Goal: Task Accomplishment & Management: Manage account settings

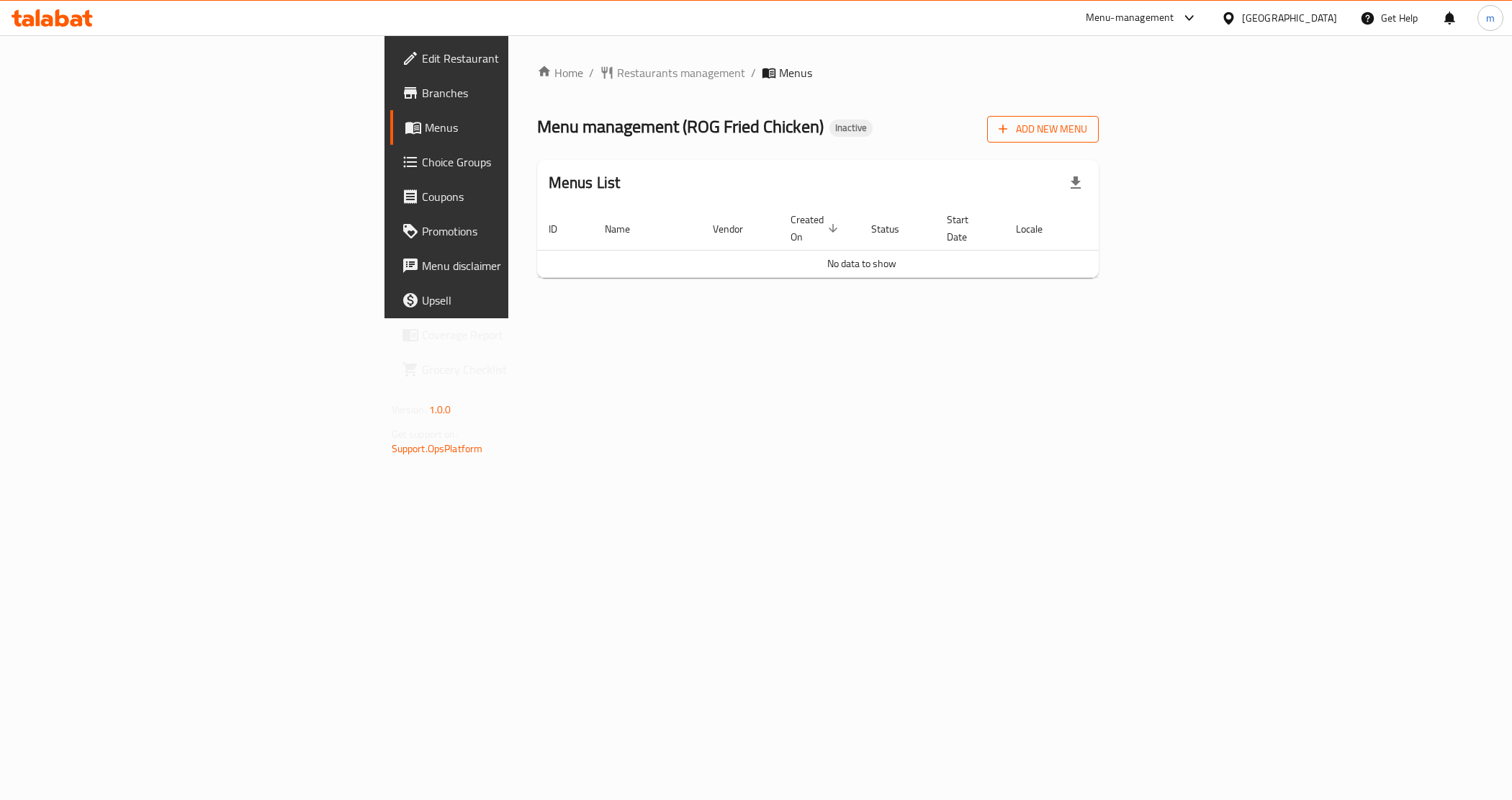
click at [1010, 127] on icon "button" at bounding box center [1002, 128] width 15 height 15
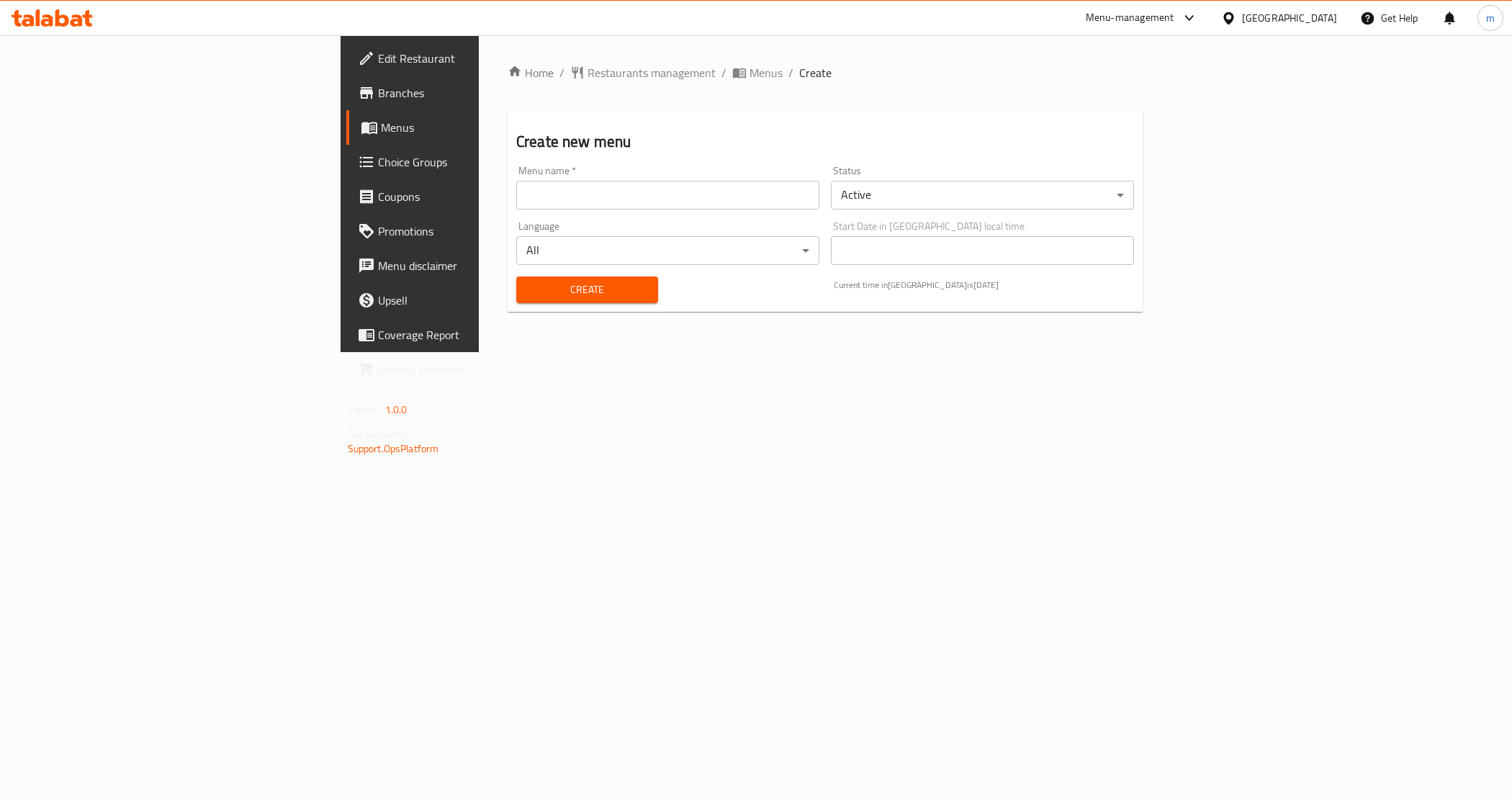
click at [516, 188] on input "text" at bounding box center [668, 195] width 303 height 28
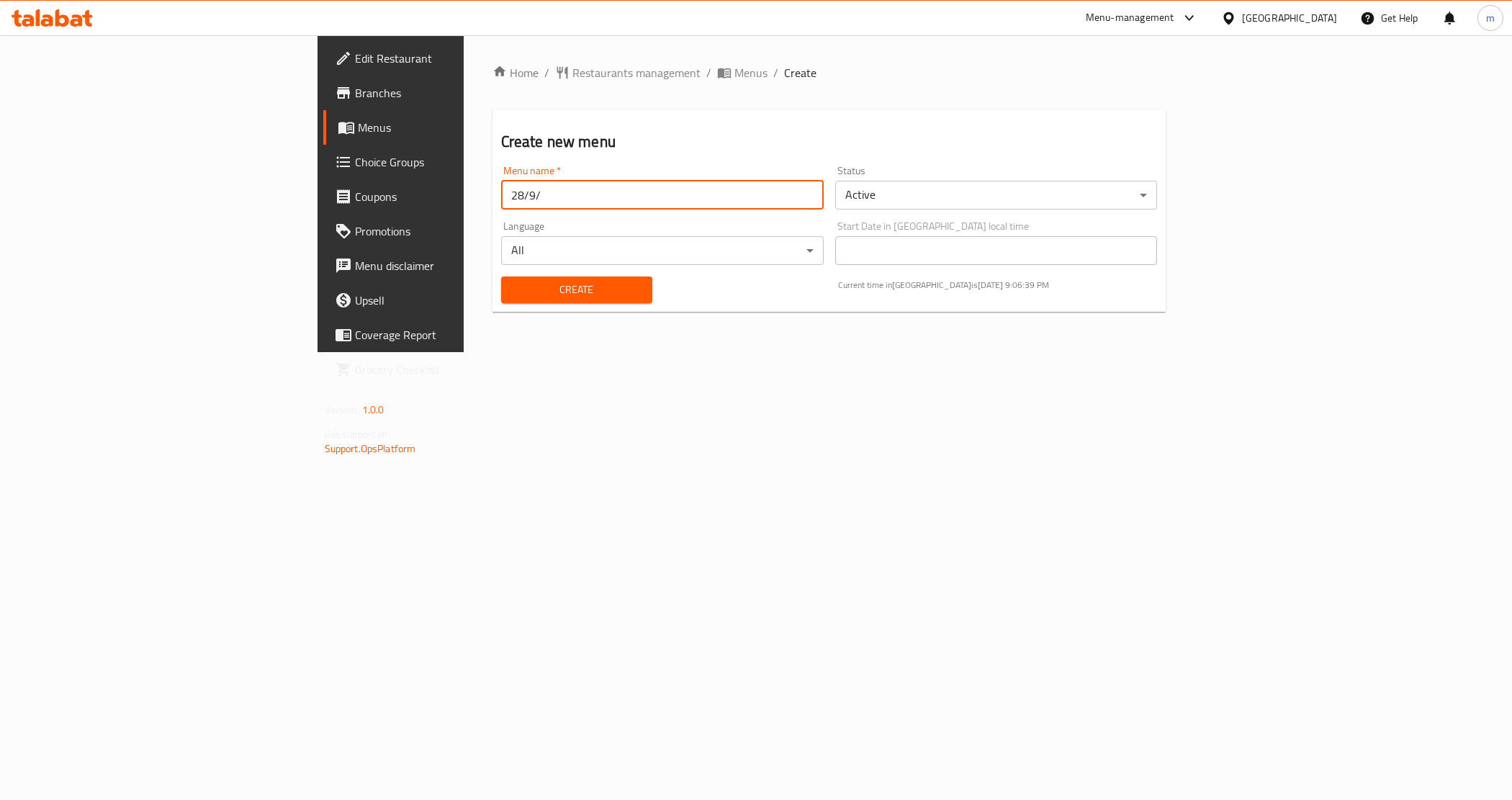
type input "[DATE]"
click at [512, 283] on span "Create" at bounding box center [576, 289] width 128 height 18
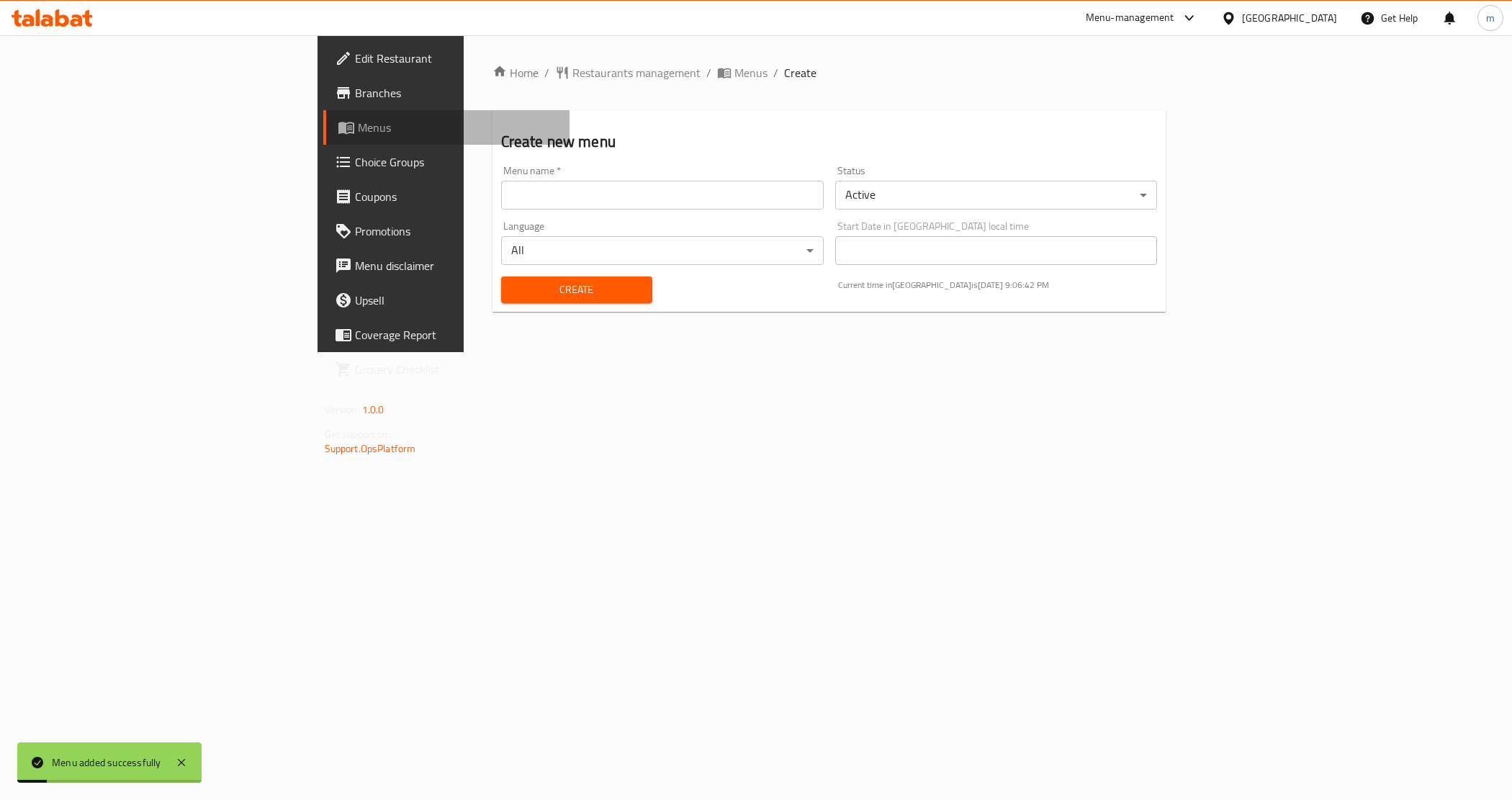
click at [358, 124] on span "Menus" at bounding box center [458, 128] width 200 height 18
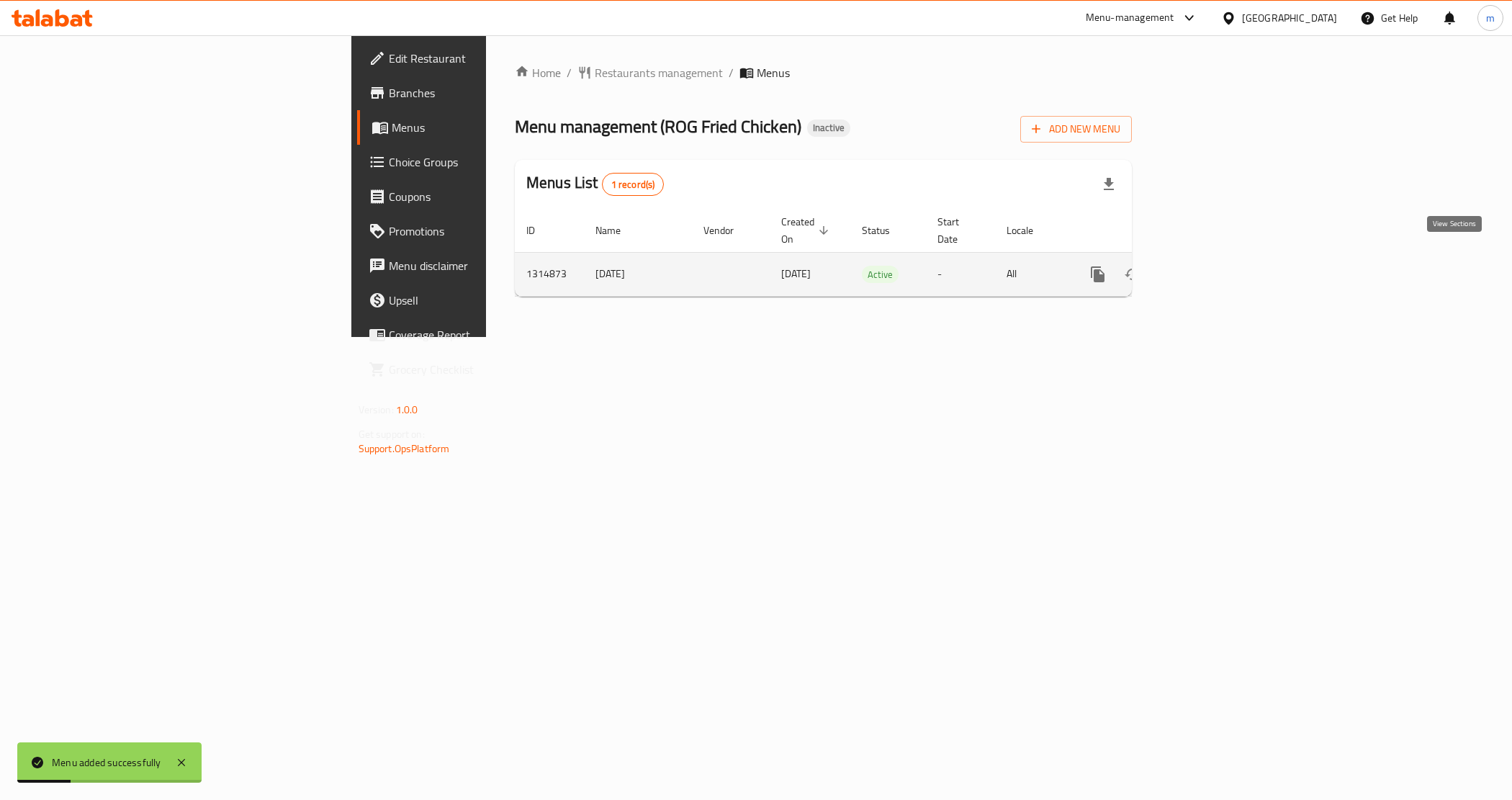
click at [1220, 258] on link "enhanced table" at bounding box center [1201, 274] width 34 height 34
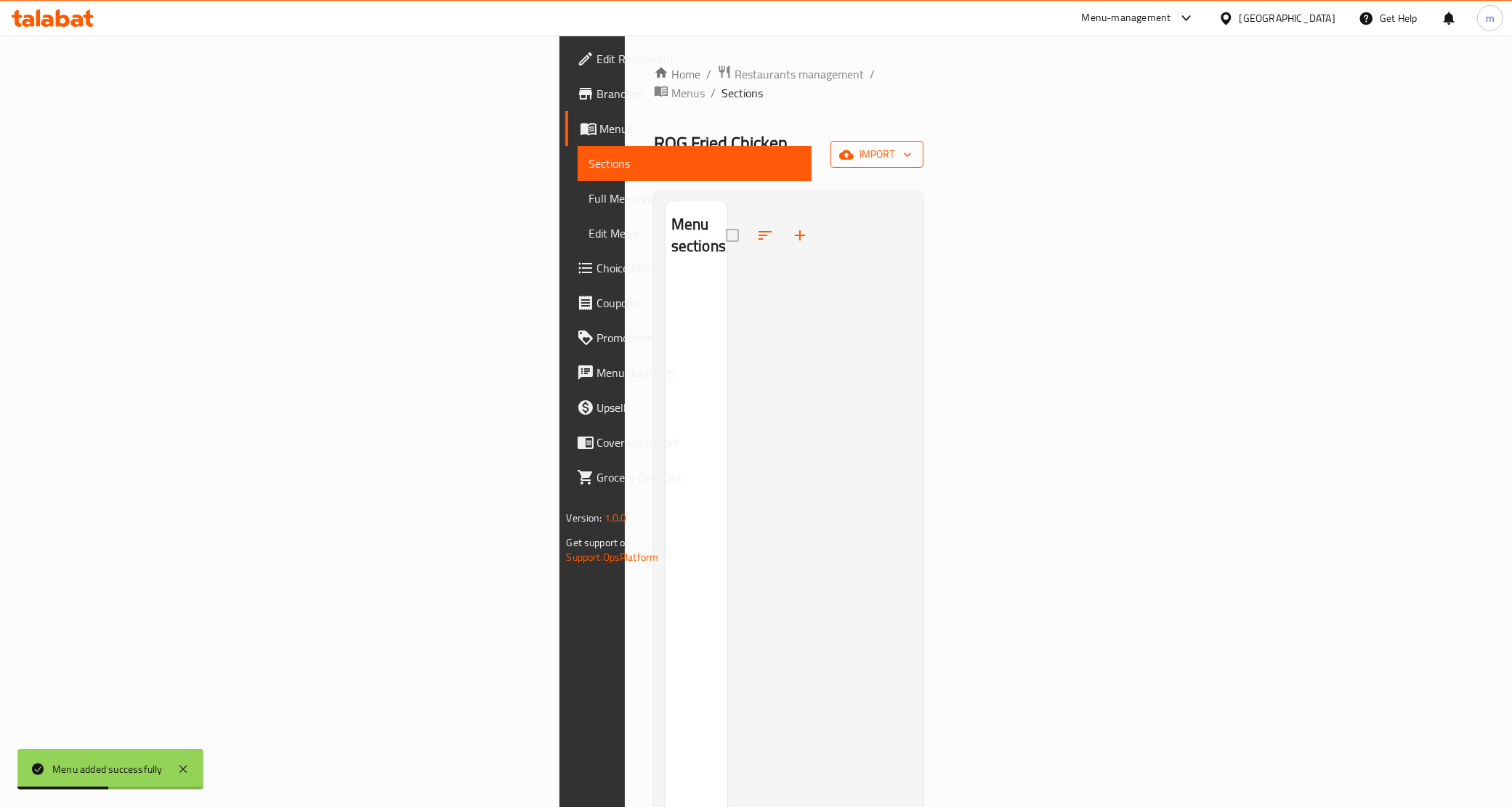
click at [912, 145] on span "import" at bounding box center [876, 154] width 70 height 18
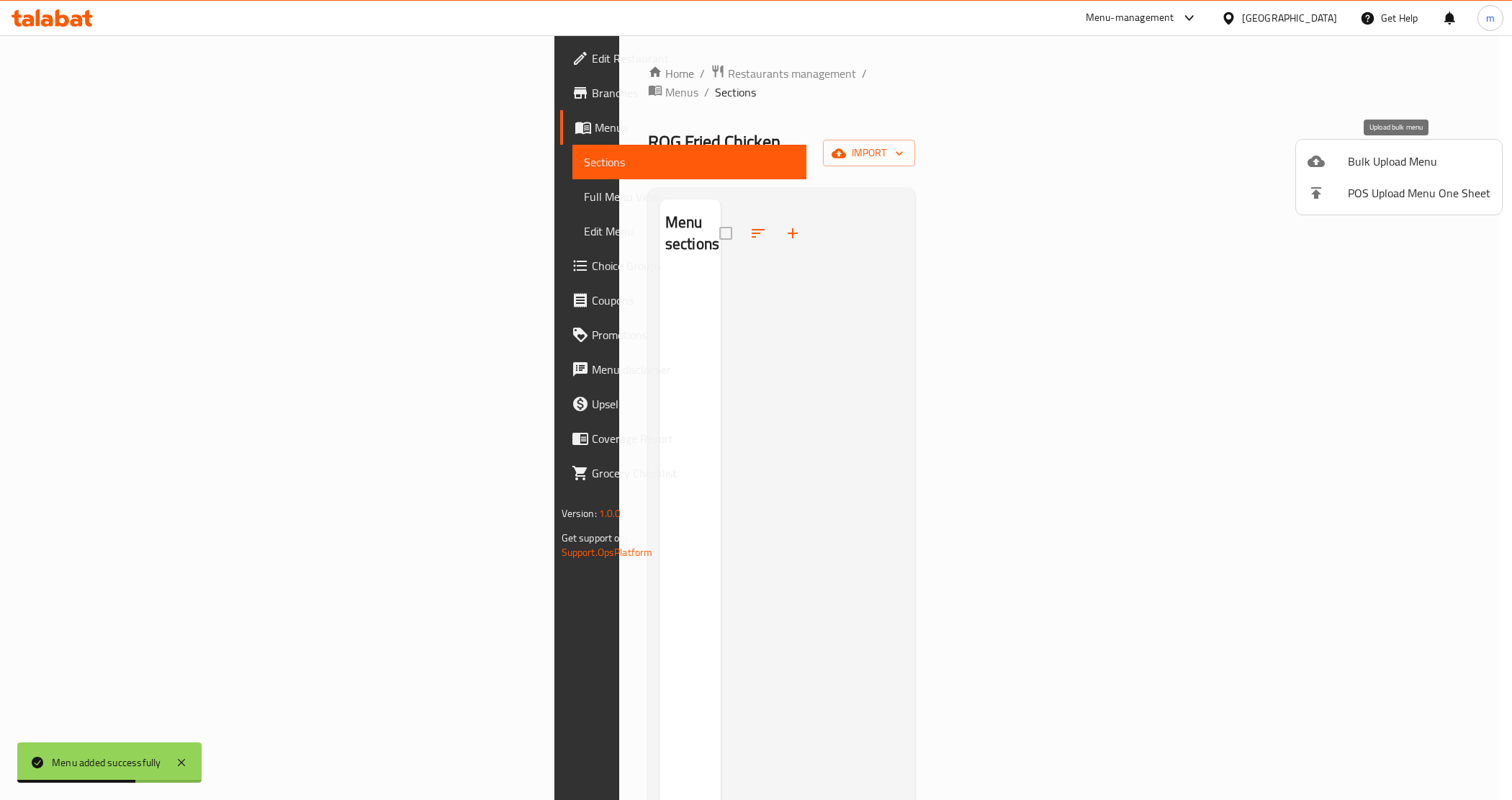
click at [1416, 156] on span "Bulk Upload Menu" at bounding box center [1419, 161] width 143 height 18
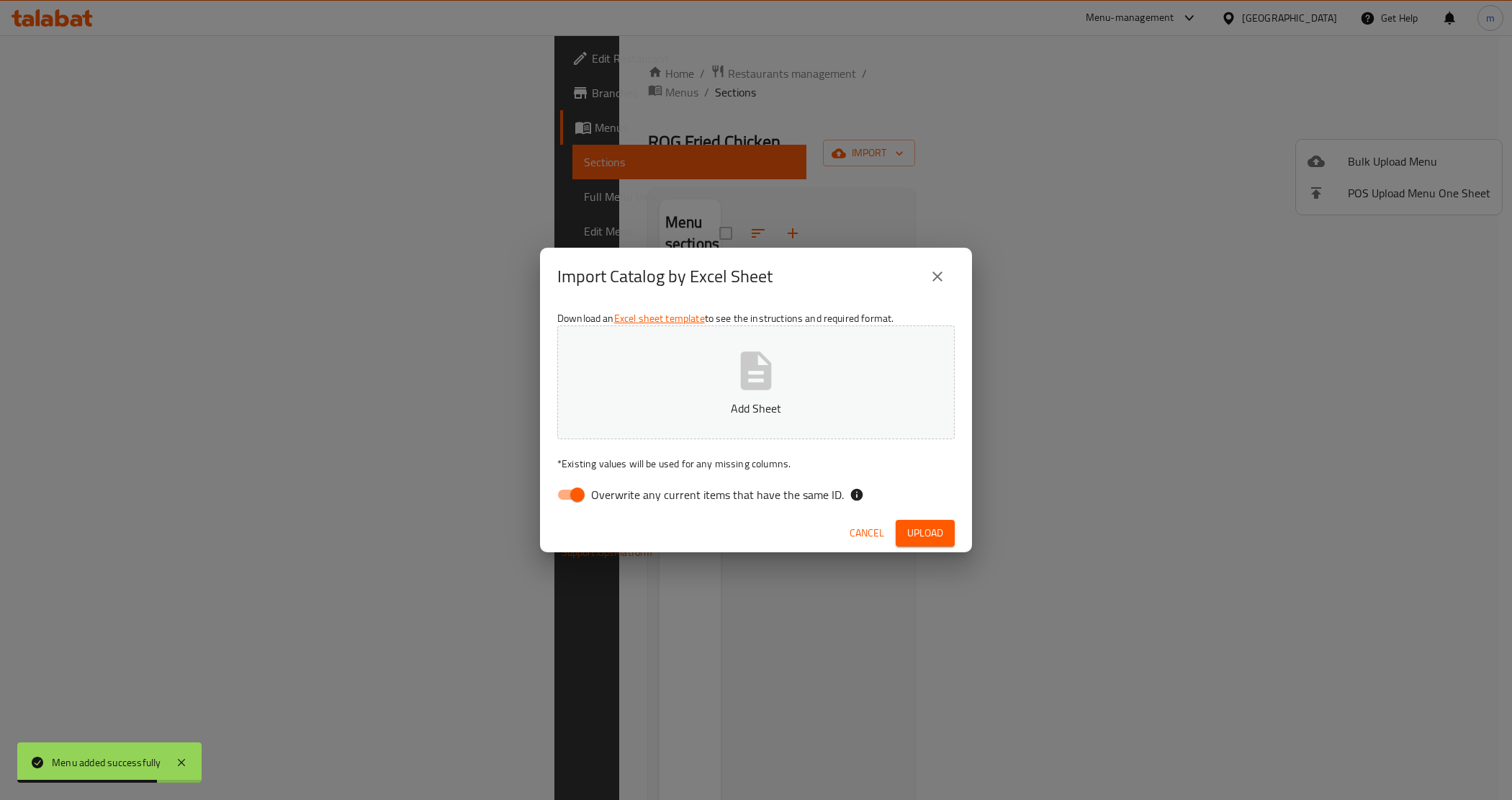
click at [577, 498] on input "Overwrite any current items that have the same ID." at bounding box center [578, 495] width 82 height 27
checkbox input "false"
click at [942, 529] on span "Upload" at bounding box center [925, 533] width 36 height 18
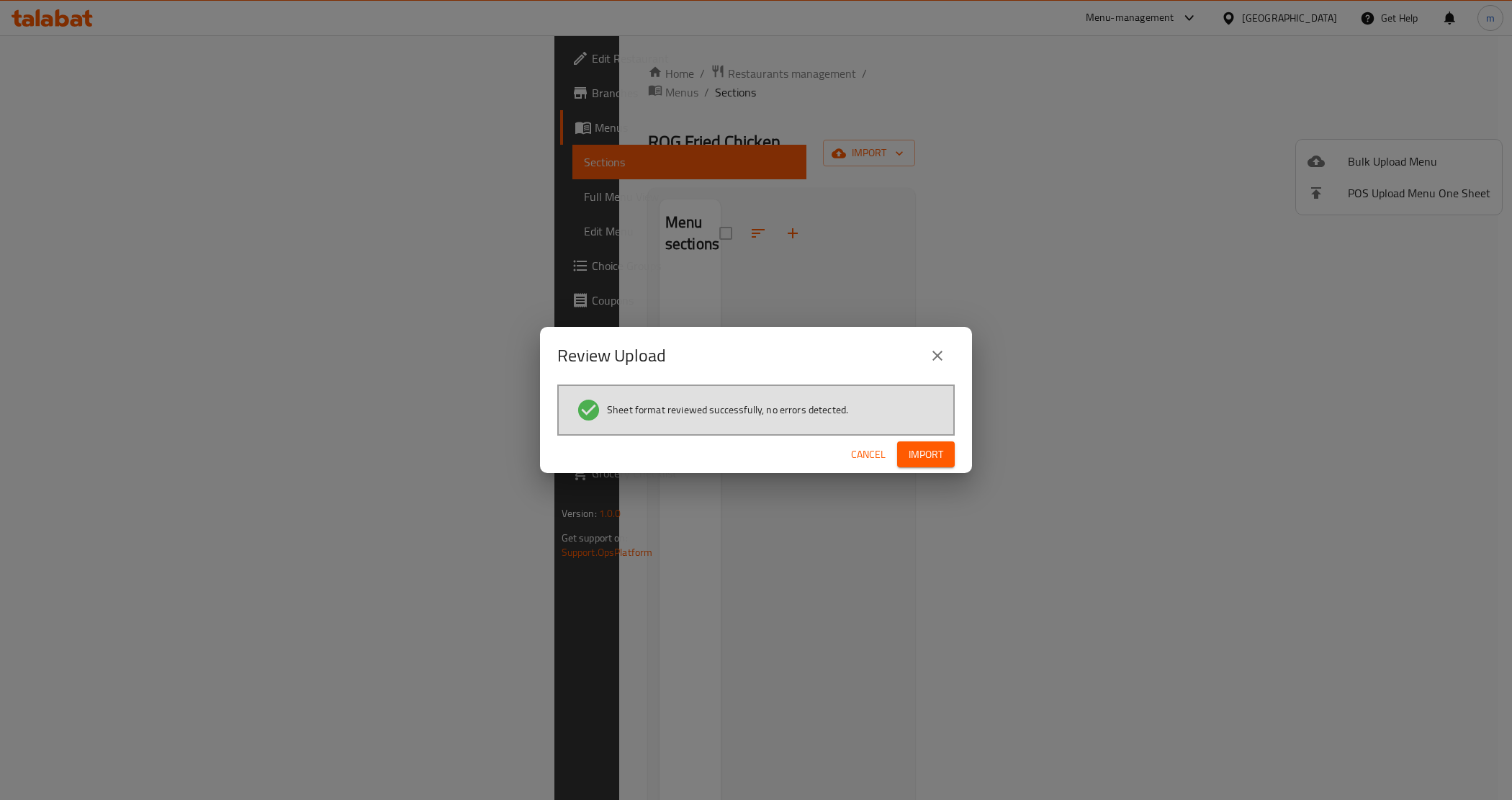
click at [912, 449] on span "Import" at bounding box center [925, 455] width 34 height 18
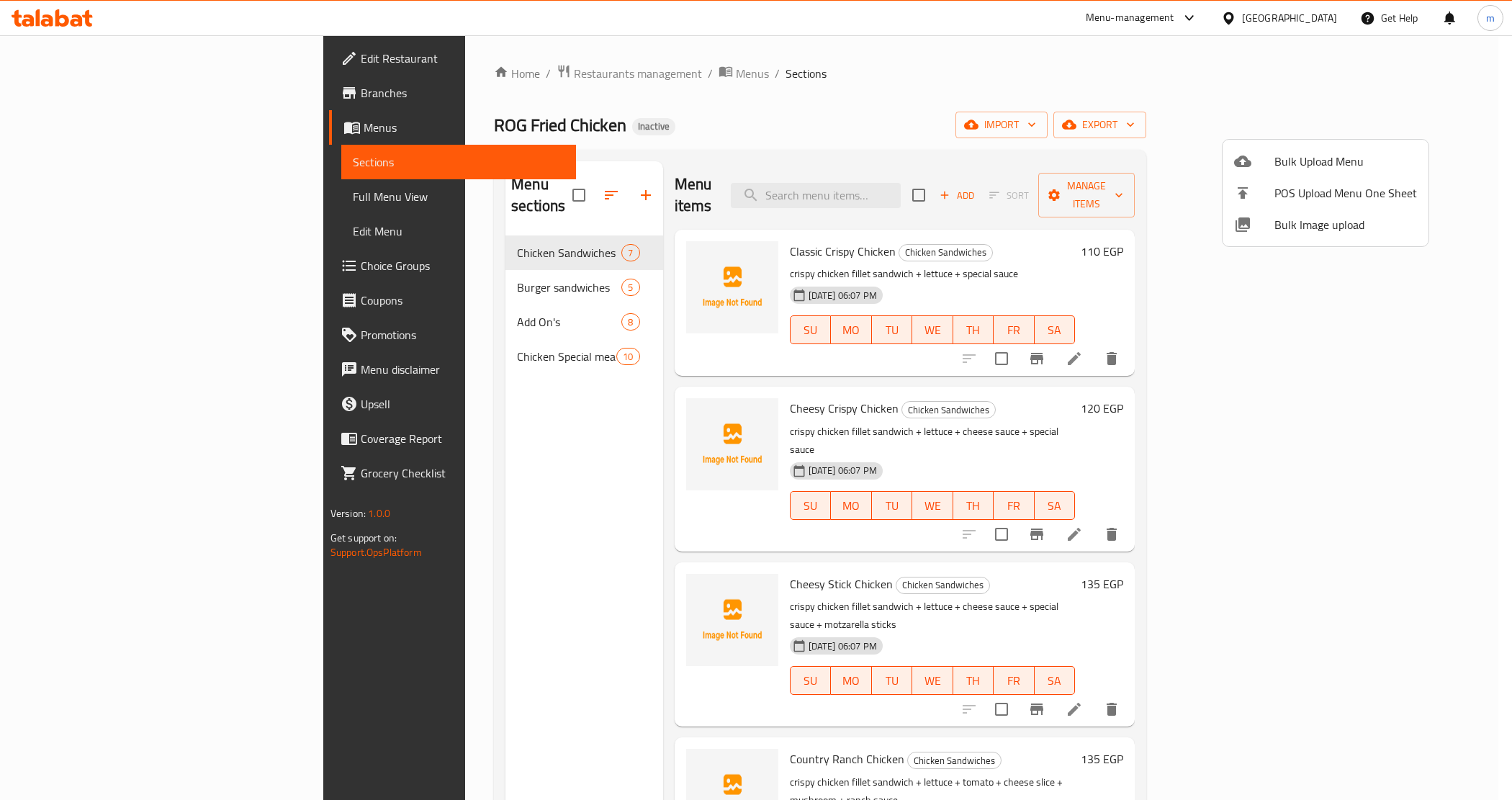
click at [981, 62] on div at bounding box center [756, 400] width 1512 height 800
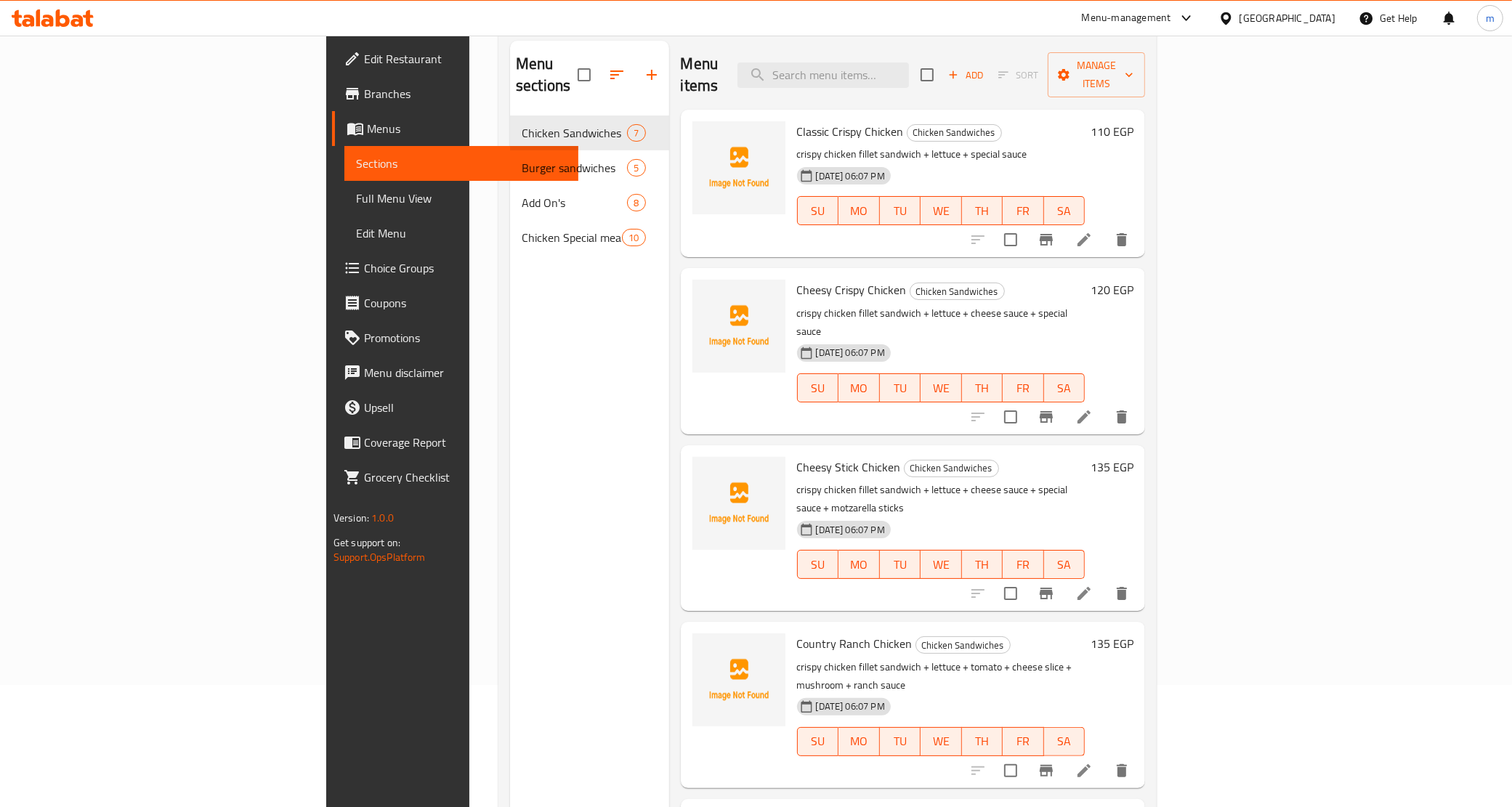
scroll to position [182, 0]
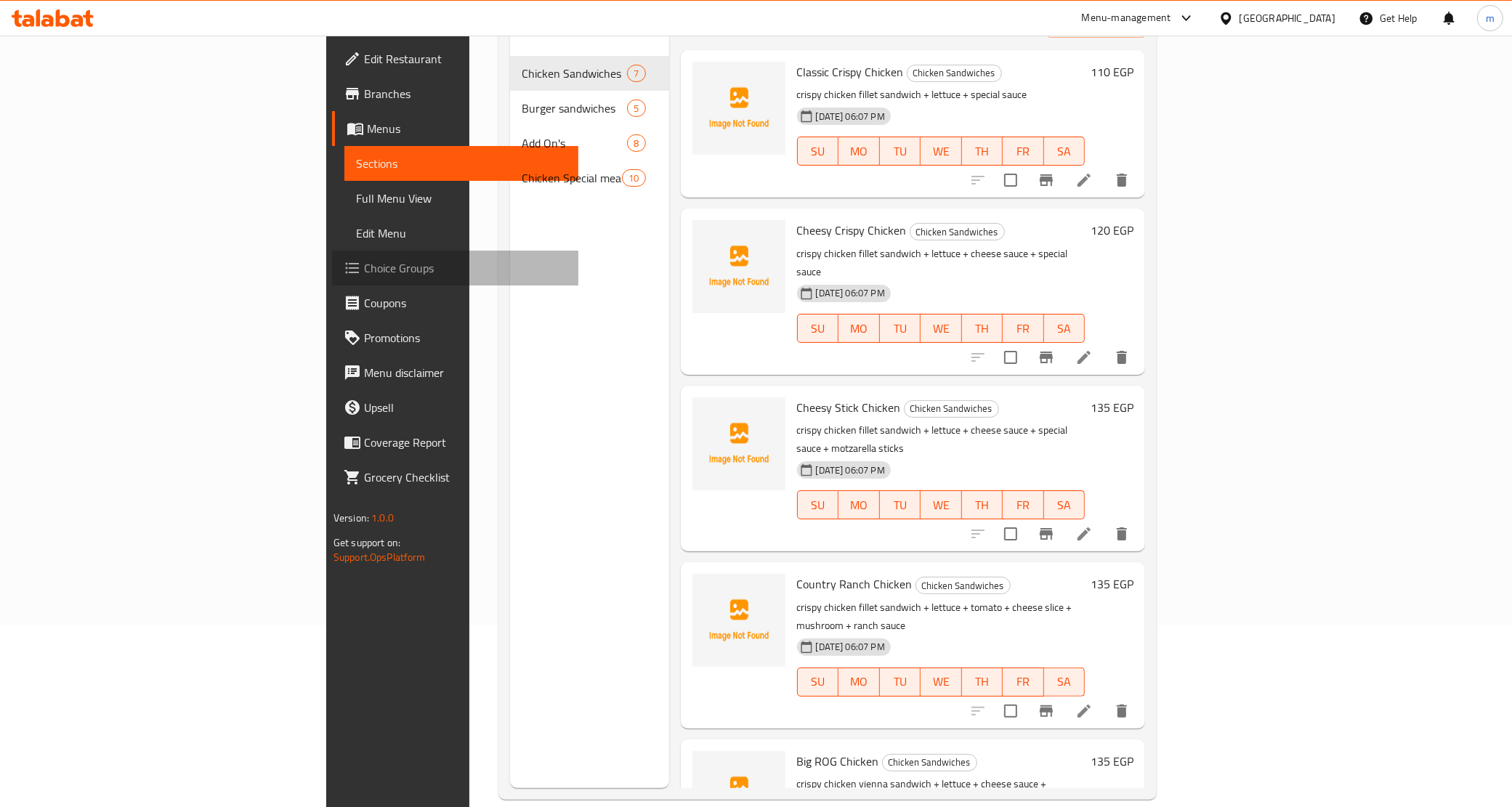
click at [364, 270] on span "Choice Groups" at bounding box center [466, 268] width 203 height 18
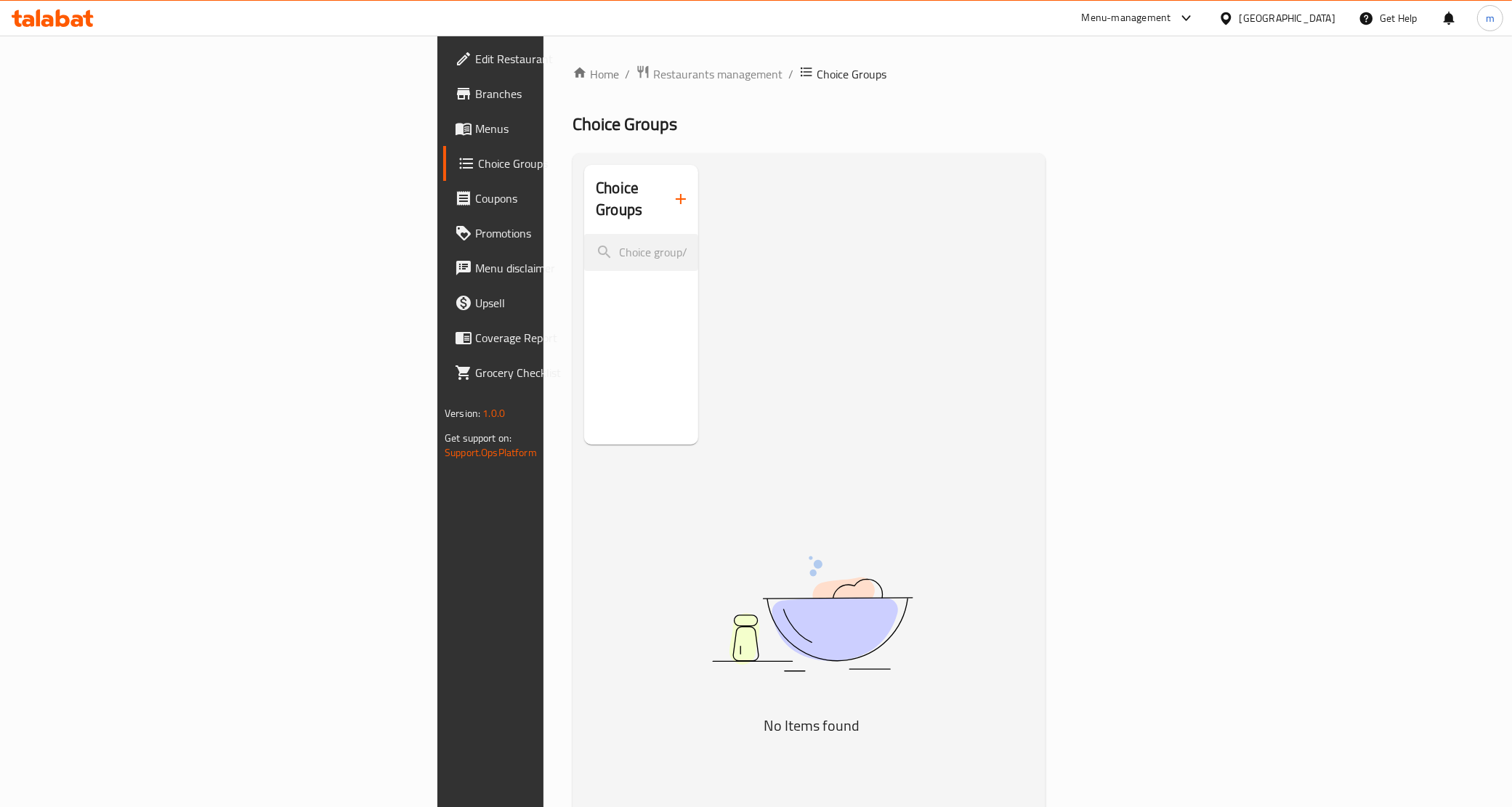
click at [672, 192] on icon "button" at bounding box center [681, 199] width 18 height 18
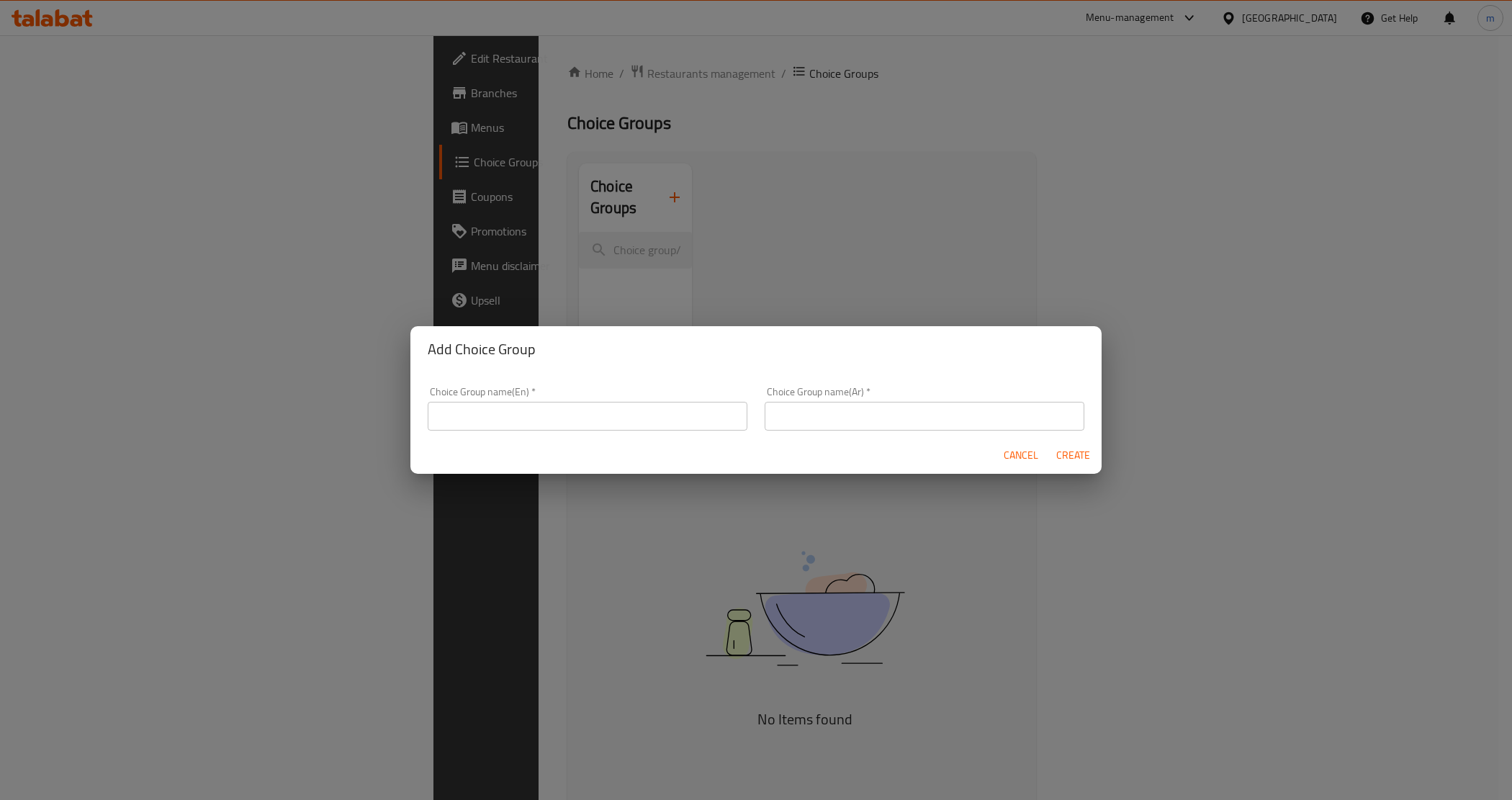
click at [474, 411] on input "text" at bounding box center [587, 416] width 320 height 28
type input "ب"
type input "c"
click at [545, 409] on input "Choose Your" at bounding box center [587, 416] width 320 height 28
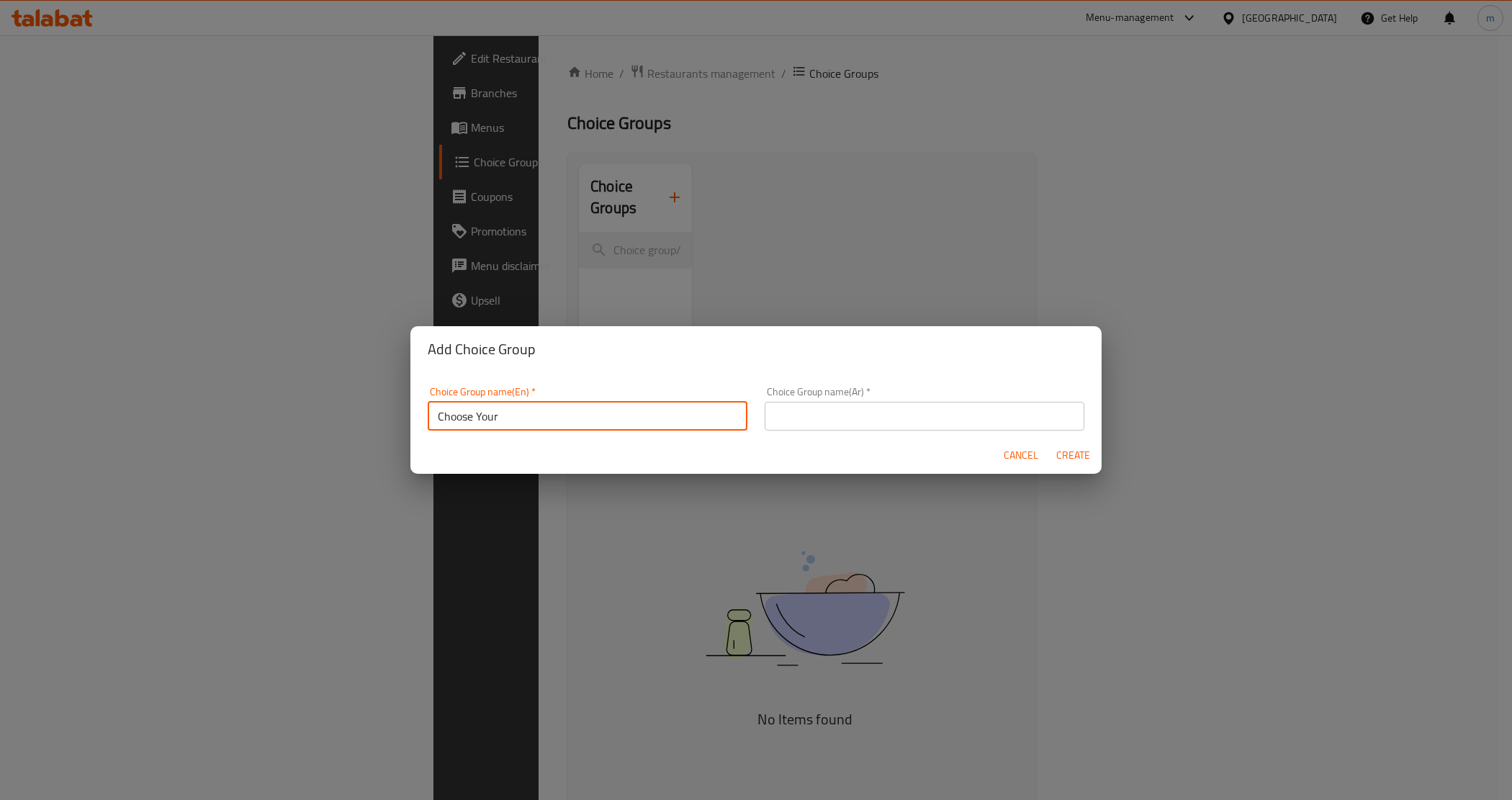
click at [545, 409] on input "Choose Your" at bounding box center [587, 416] width 320 height 28
paste input "Your Choice Of:"
type input "Your Choice Of:"
click at [811, 411] on input "text" at bounding box center [924, 416] width 320 height 28
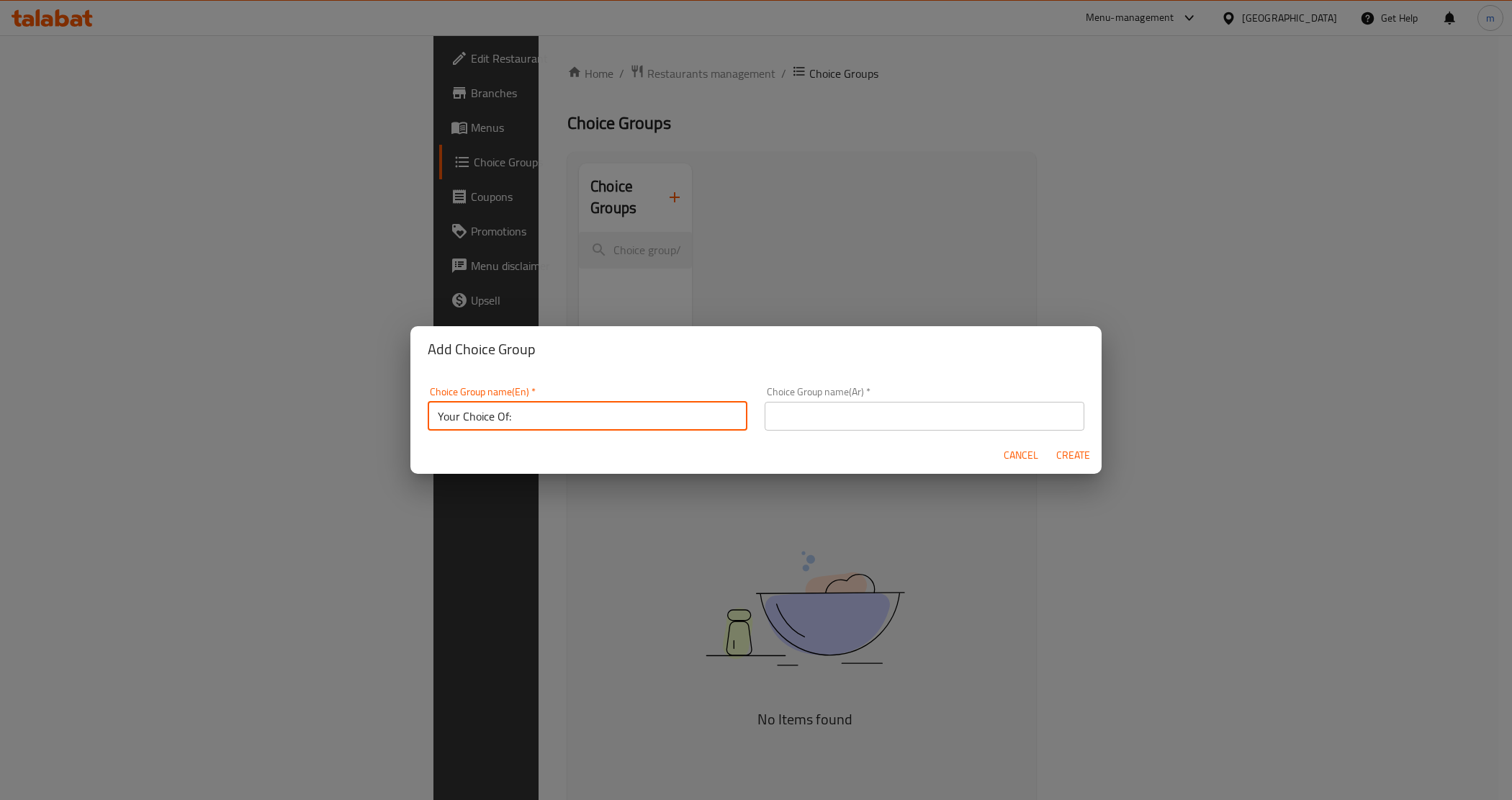
paste input "إختيارك من:"
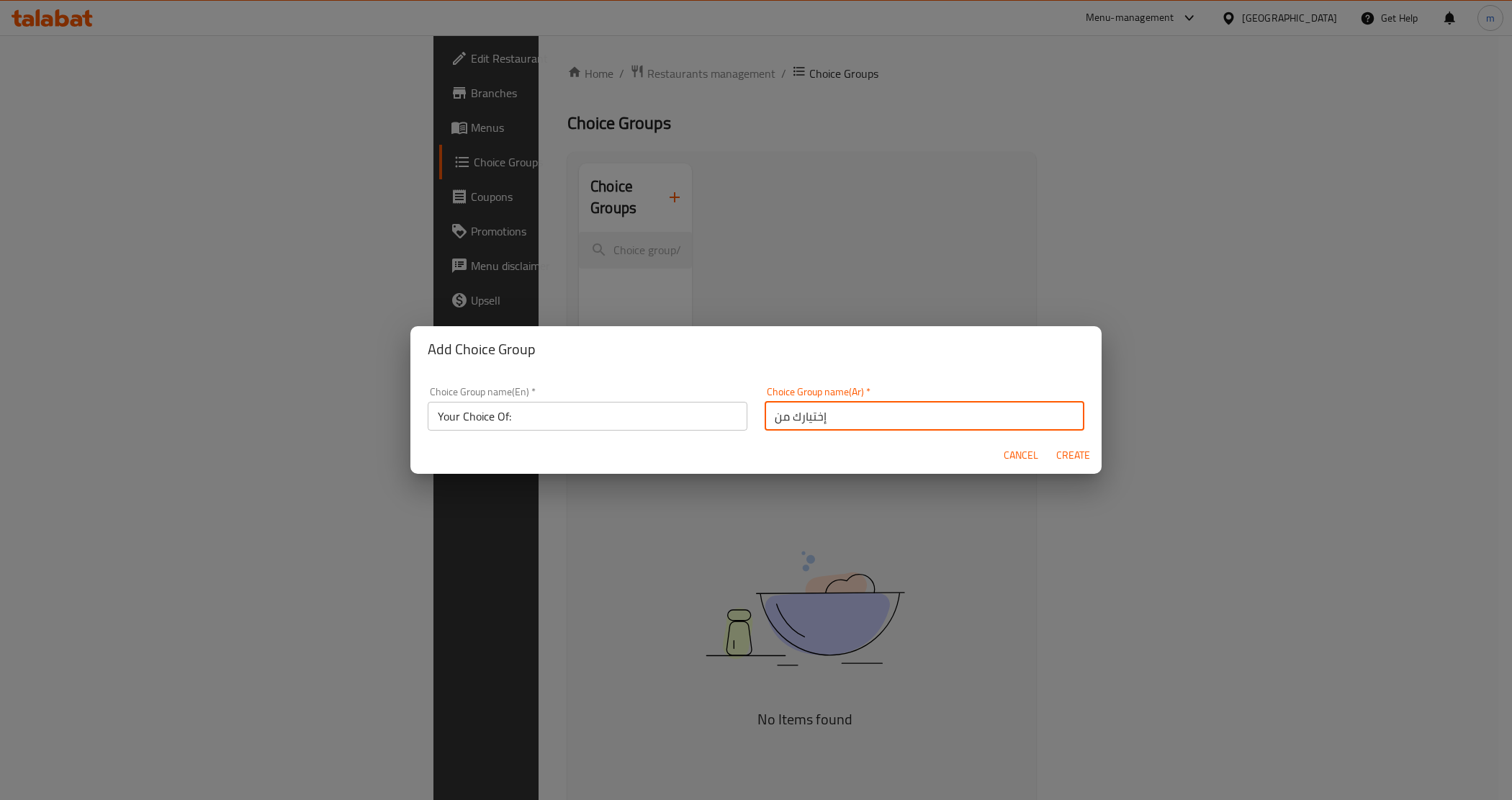
click at [768, 423] on input "إختيارك من" at bounding box center [924, 416] width 320 height 28
type input ":إختيارك من"
click at [1064, 458] on span "Create" at bounding box center [1073, 456] width 34 height 18
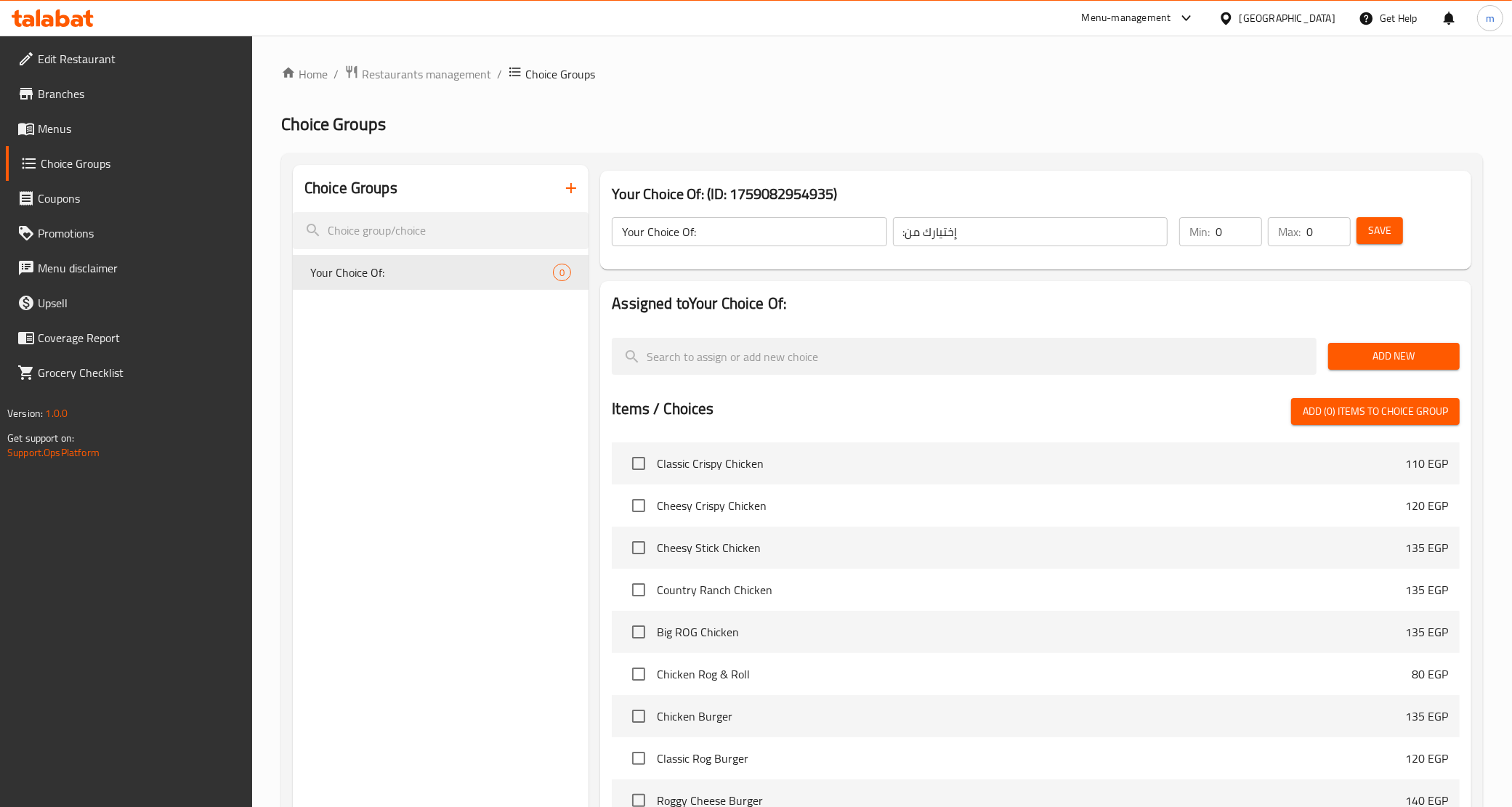
click at [1237, 240] on input "0" at bounding box center [1239, 231] width 46 height 29
type input "1"
click at [1323, 230] on input "0" at bounding box center [1328, 231] width 44 height 29
type input "1"
click at [1365, 227] on button "Save" at bounding box center [1380, 230] width 46 height 27
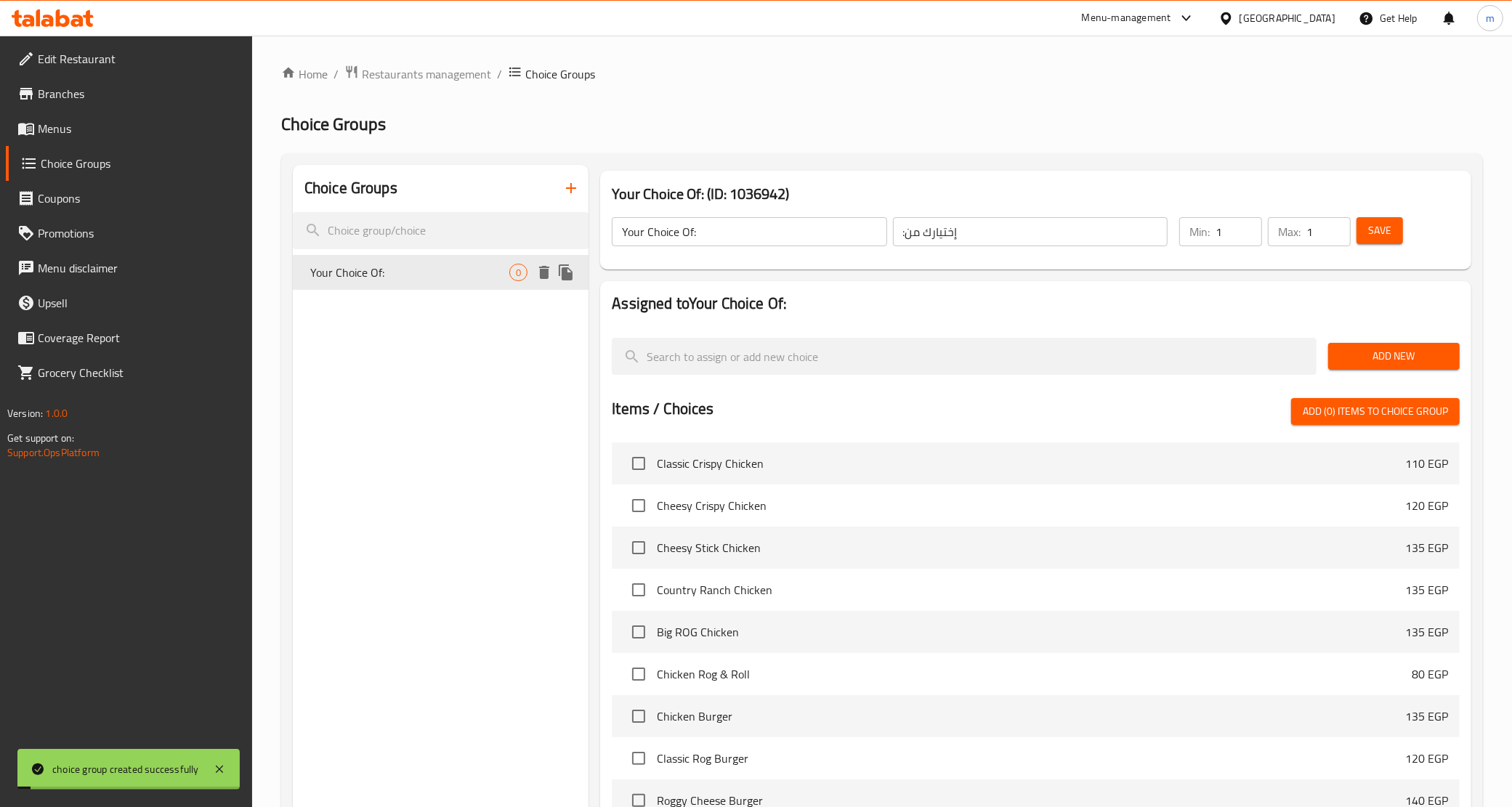
click at [447, 273] on span "Your Choice Of:" at bounding box center [410, 272] width 199 height 18
click at [1363, 358] on span "Add New" at bounding box center [1395, 356] width 109 height 18
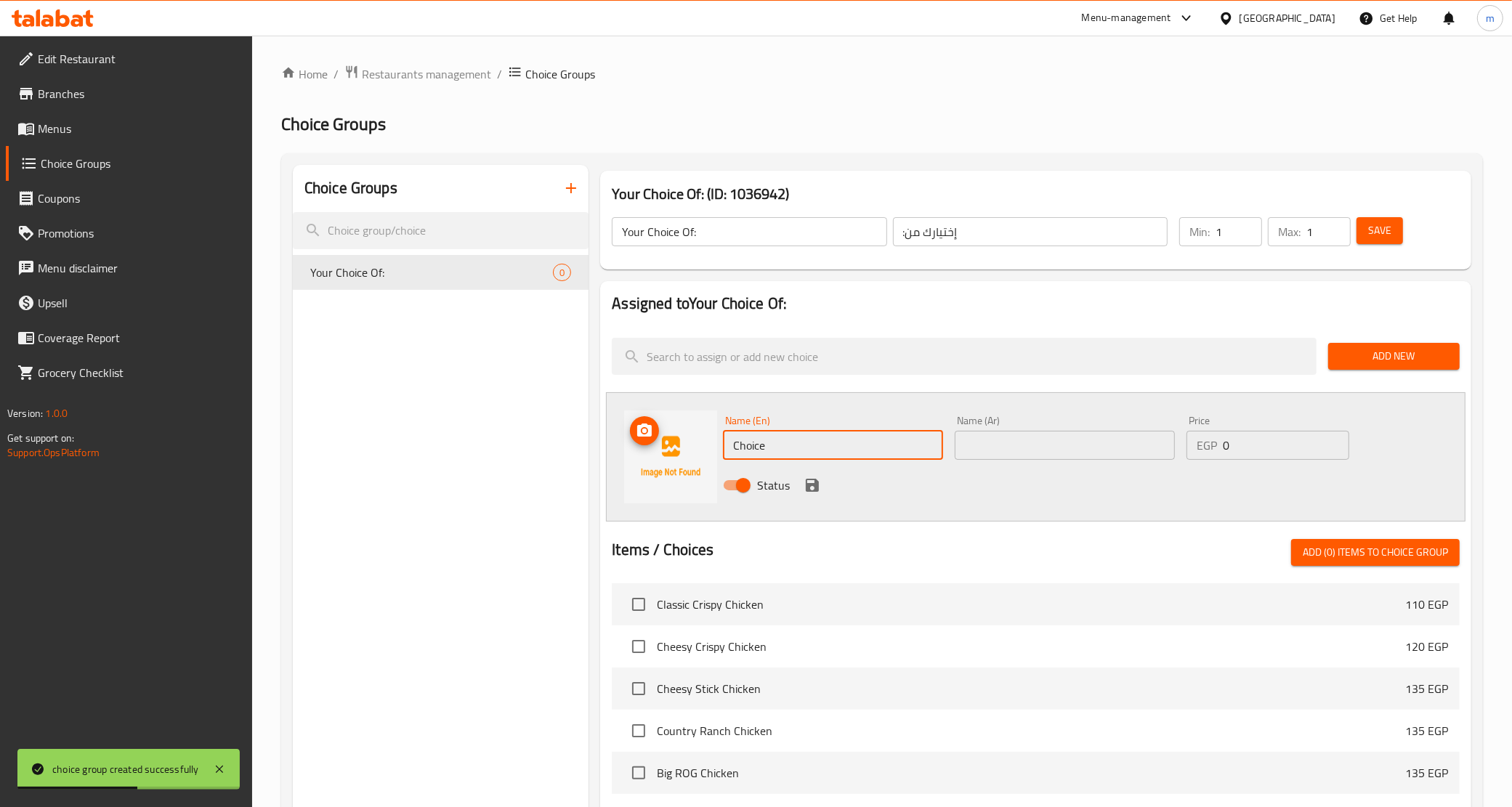
drag, startPoint x: 865, startPoint y: 445, endPoint x: 716, endPoint y: 448, distance: 149.0
click at [716, 448] on div "Name (En) Choice Name (En) Name (Ar) Name (Ar) Price EGP 0 Price Status" at bounding box center [1035, 457] width 860 height 129
type input "Original"
click at [972, 453] on input "text" at bounding box center [1065, 445] width 220 height 29
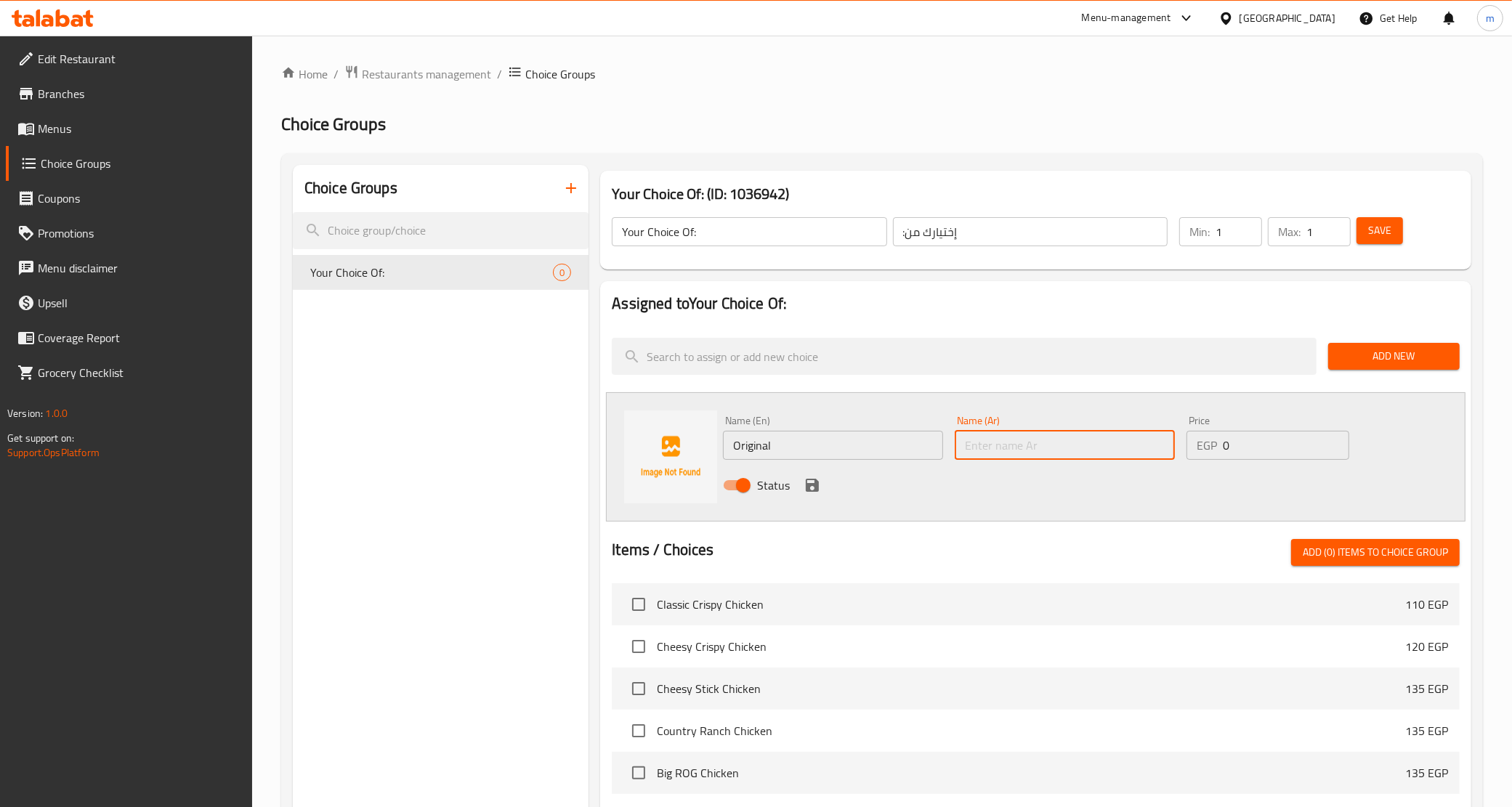
type input "ا"
type input "ـ"
drag, startPoint x: 1019, startPoint y: 443, endPoint x: 956, endPoint y: 452, distance: 63.6
click at [956, 452] on input "أورجينال" at bounding box center [1065, 445] width 220 height 29
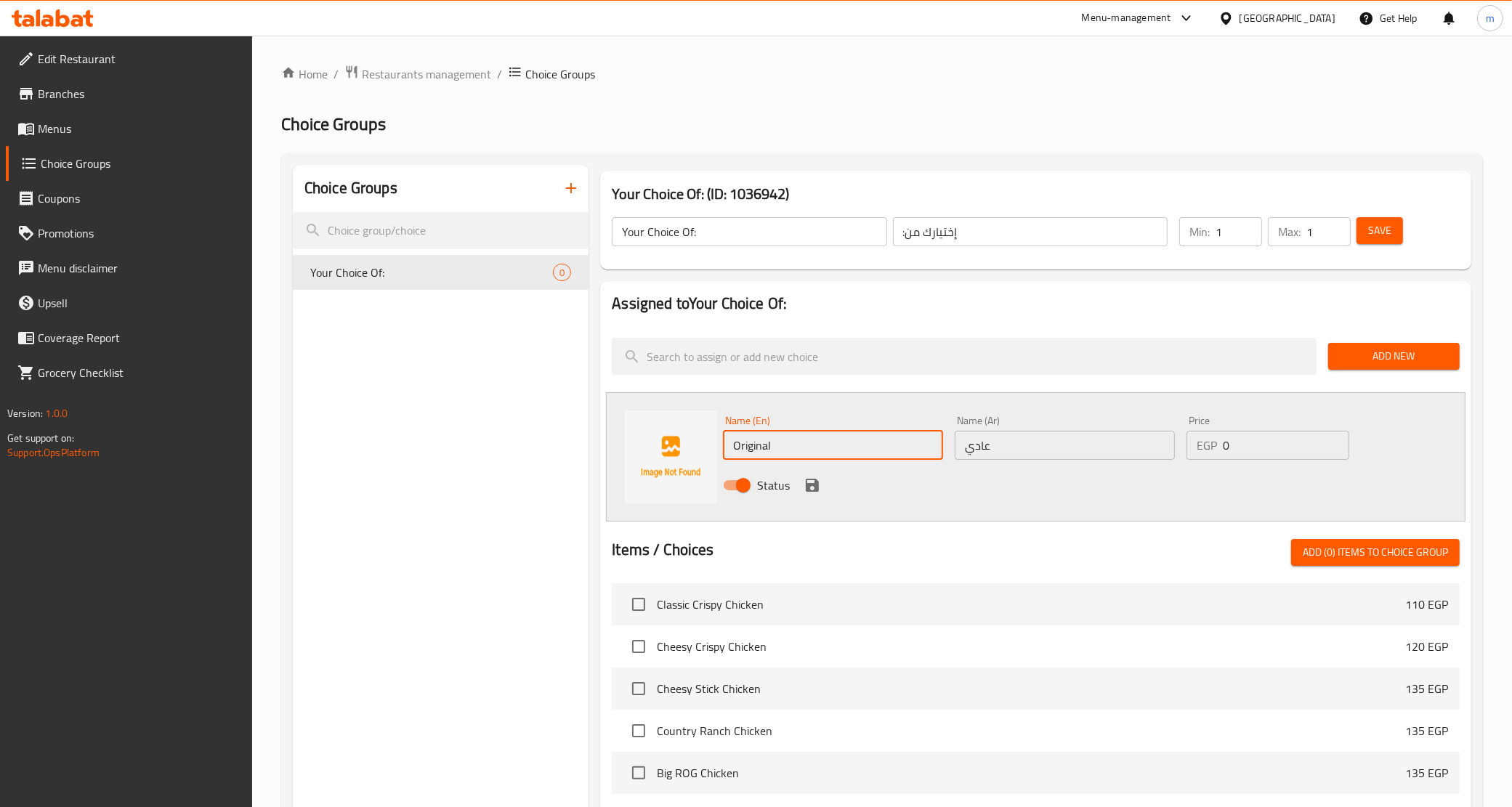
click at [856, 448] on input "Original" at bounding box center [833, 445] width 220 height 29
click at [845, 454] on input "Original" at bounding box center [833, 445] width 220 height 29
click at [990, 454] on input "عادي" at bounding box center [1065, 445] width 220 height 29
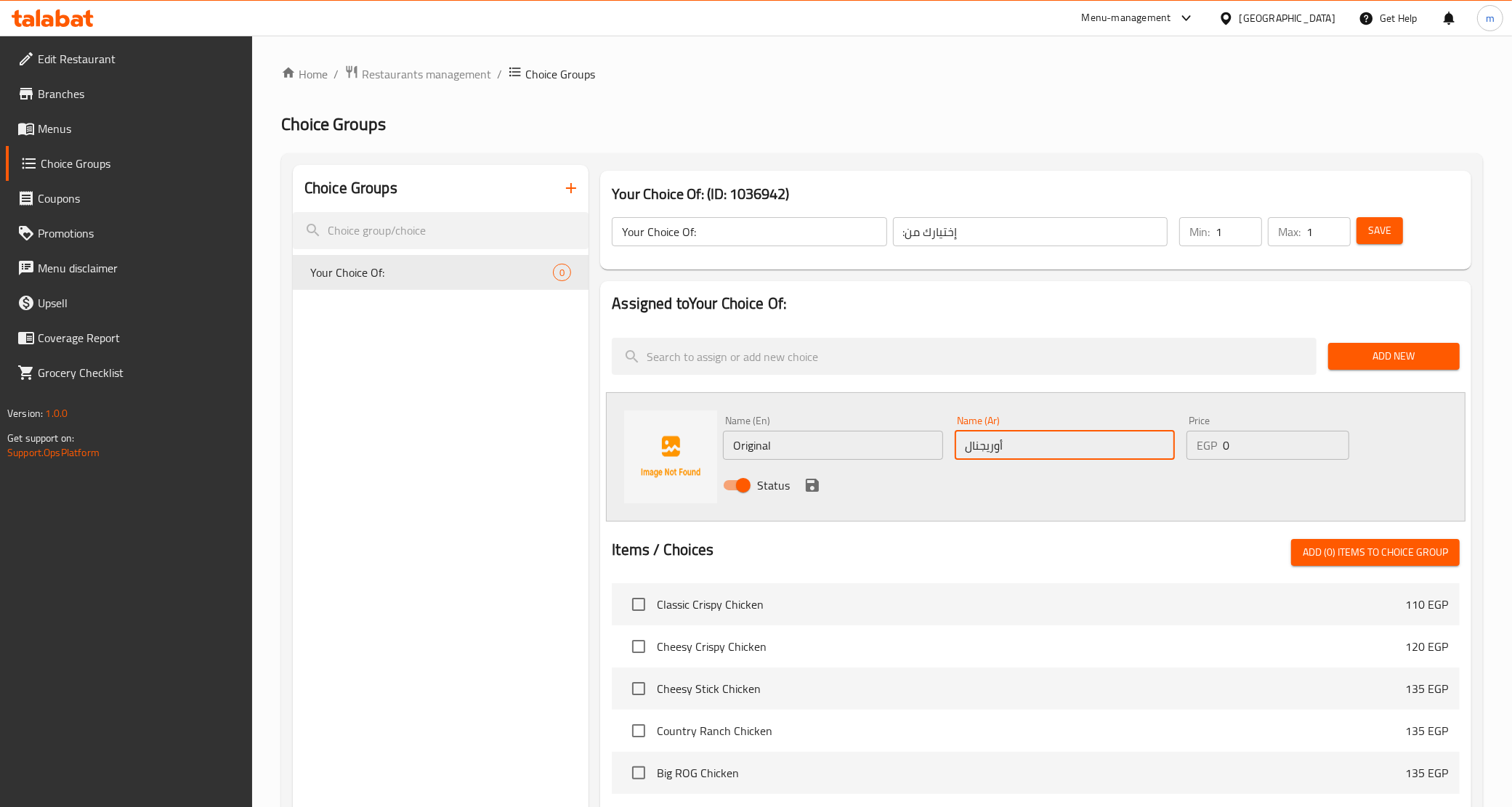
click at [985, 442] on input "أوريجنال" at bounding box center [1065, 445] width 220 height 29
type input "أورجينال"
click at [814, 483] on icon "save" at bounding box center [812, 484] width 13 height 13
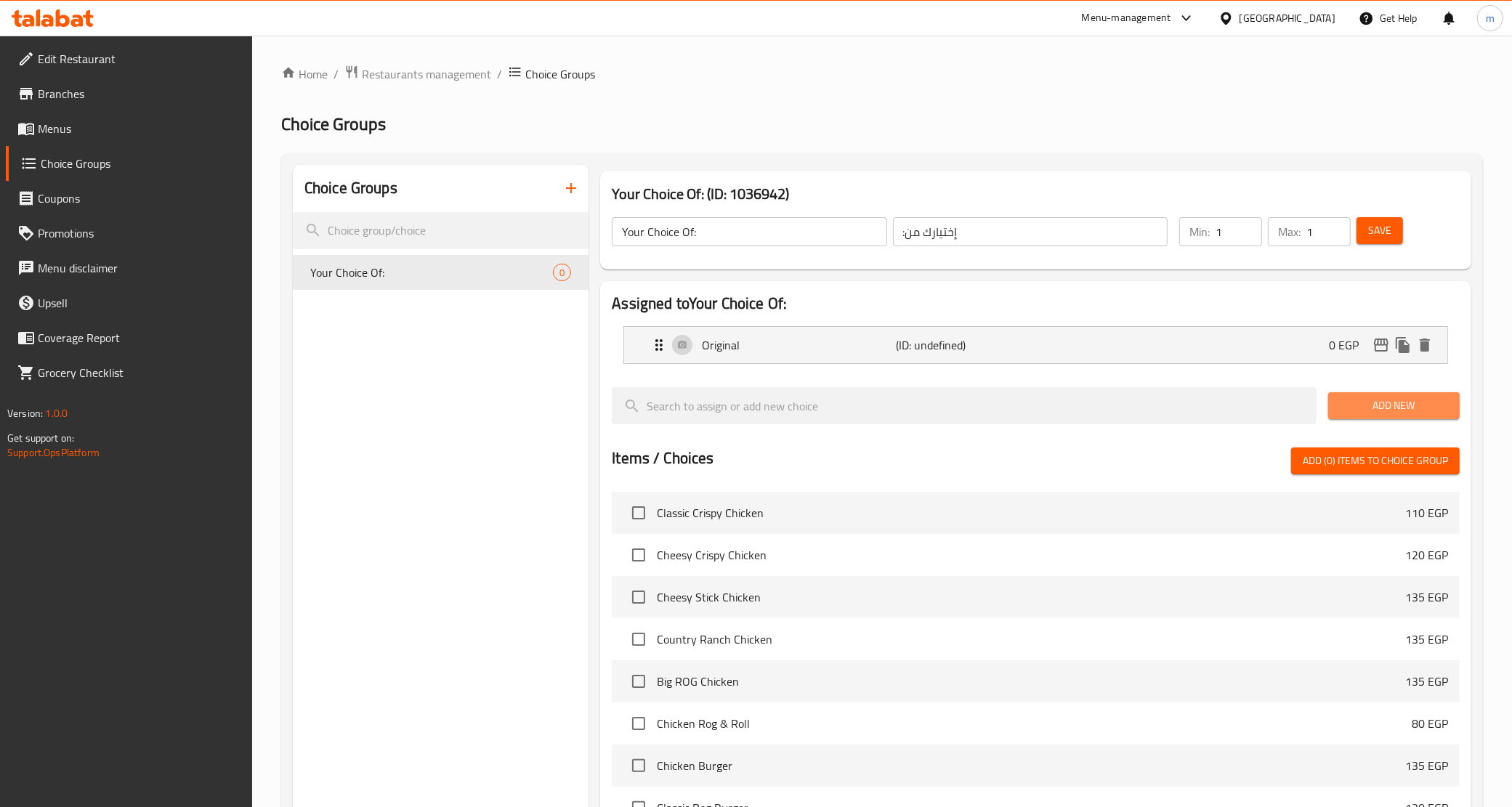
click at [1429, 397] on span "Add New" at bounding box center [1395, 405] width 109 height 18
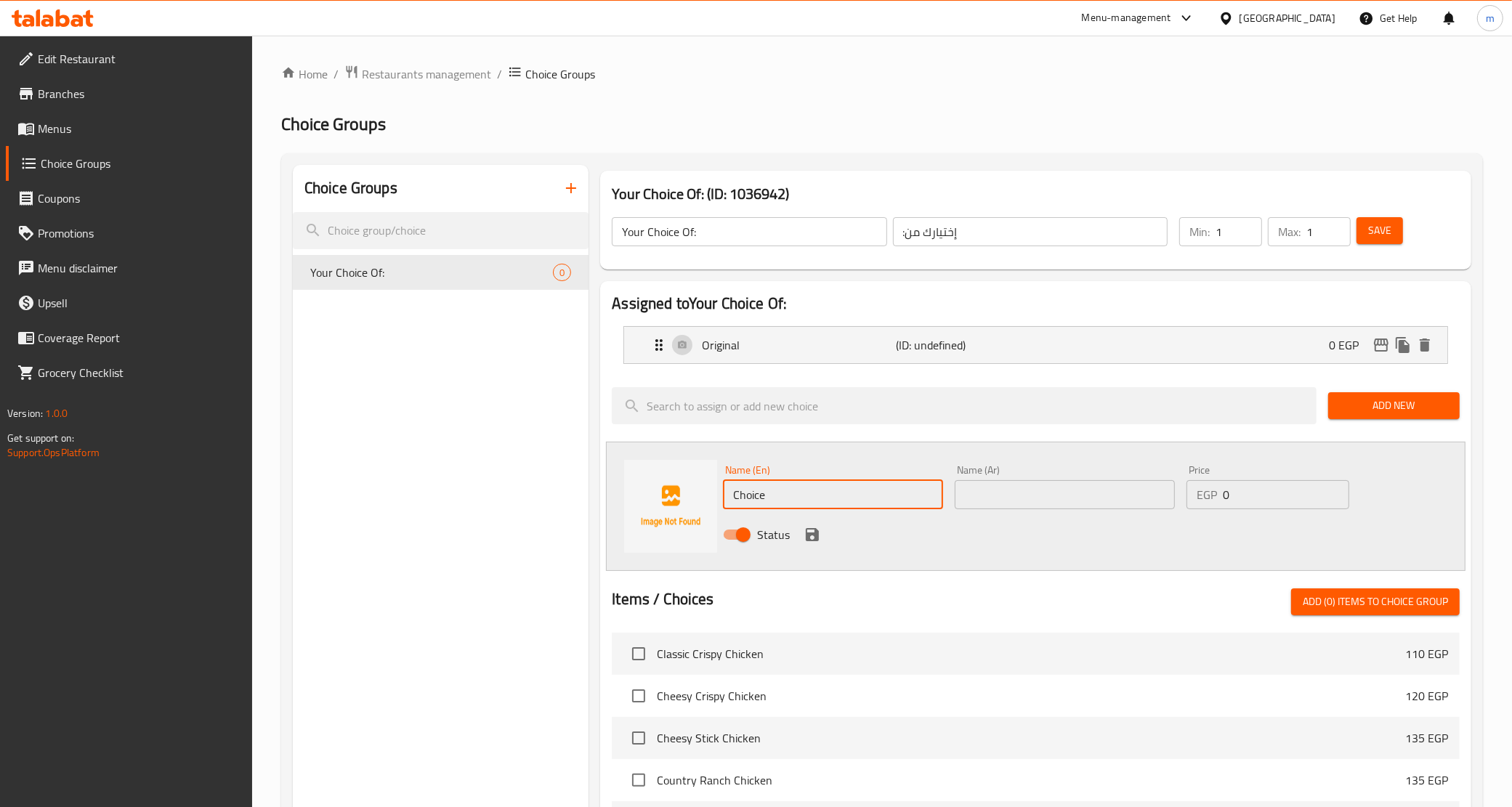
click at [838, 495] on input "Choice" at bounding box center [833, 494] width 220 height 29
type input "ٍ"
type input "Spicy"
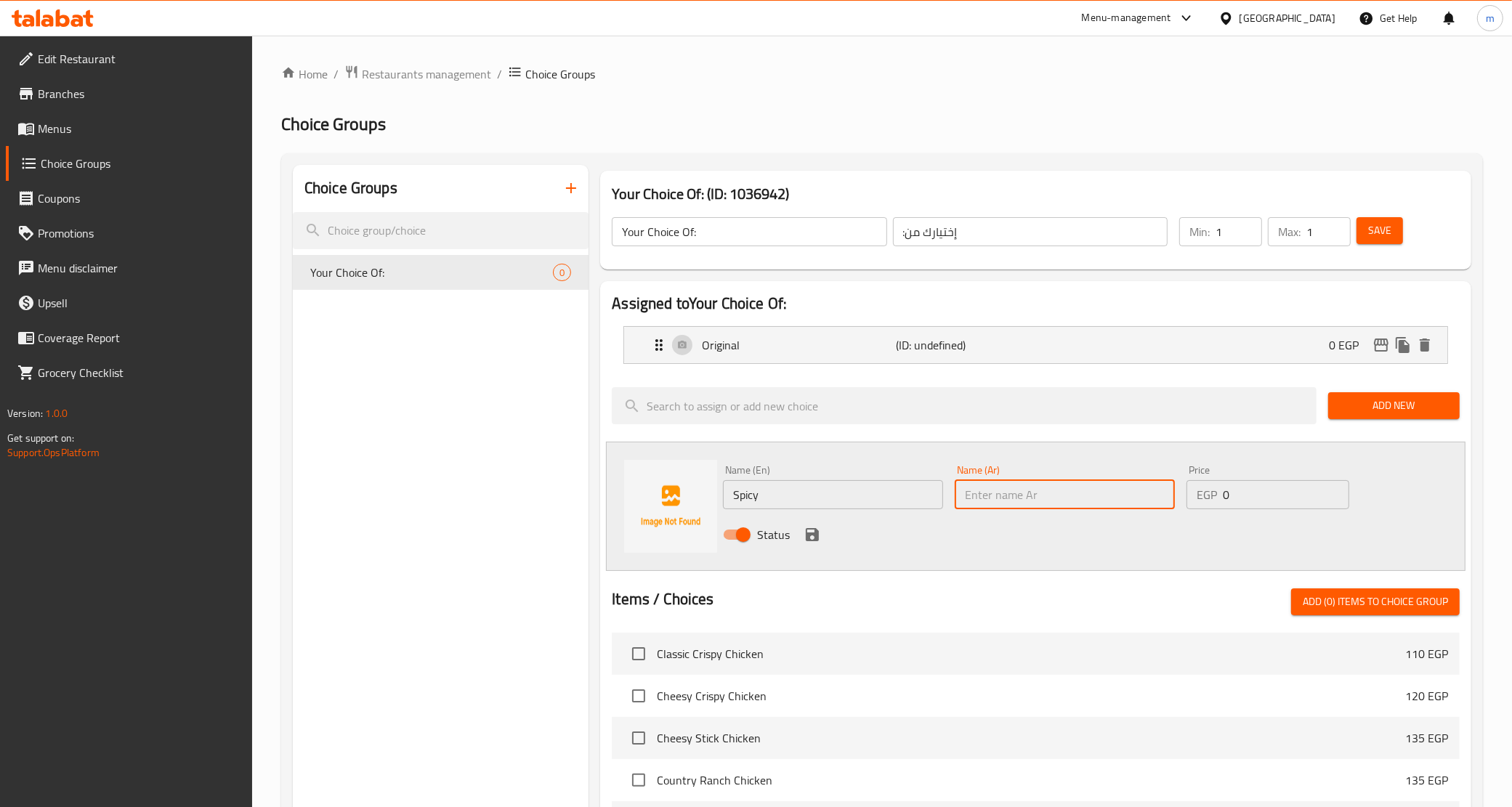
click at [1018, 498] on input "text" at bounding box center [1065, 494] width 220 height 29
type input "d"
type input "سبايسي"
click at [806, 536] on icon "save" at bounding box center [812, 534] width 13 height 13
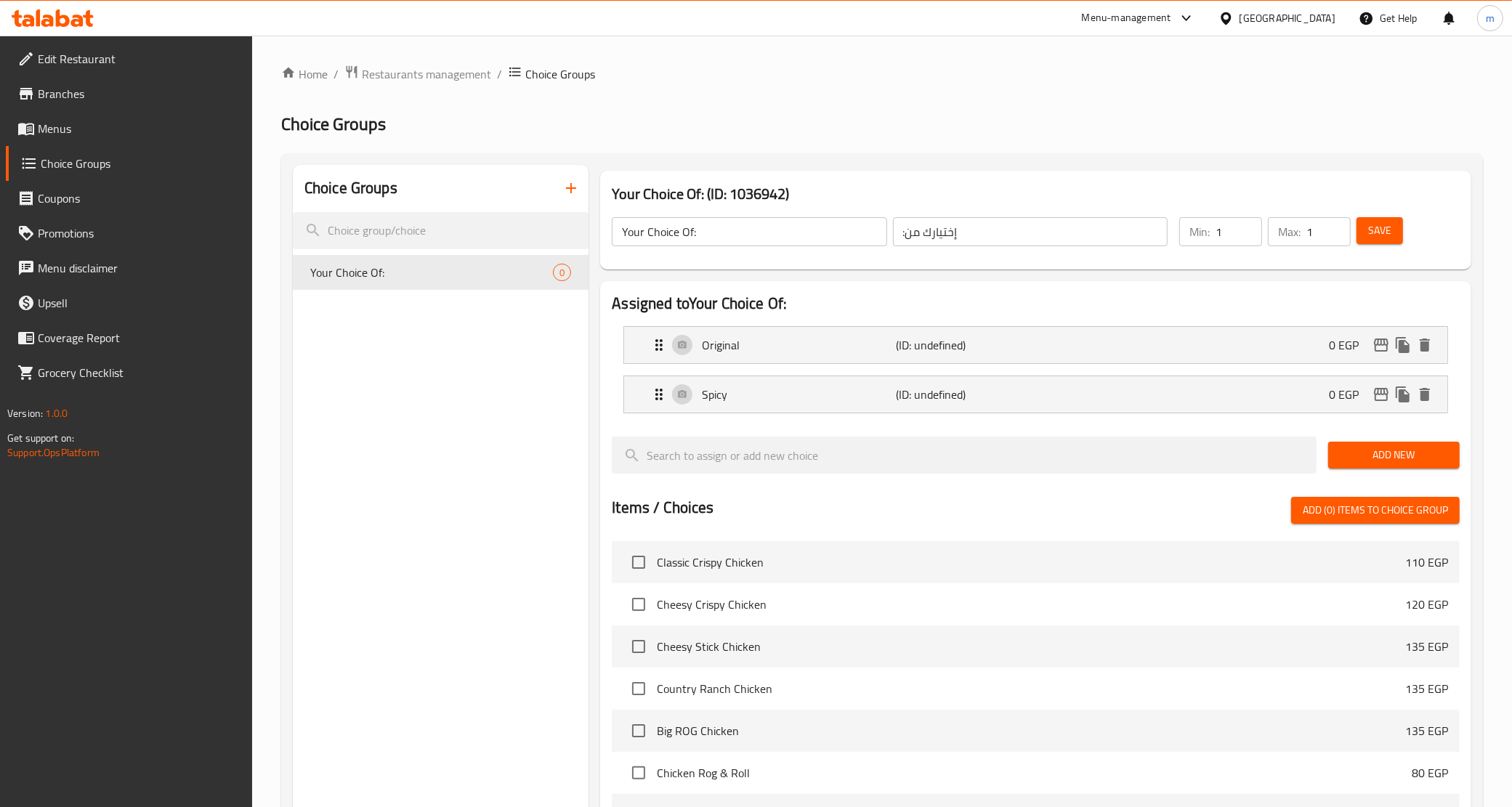
click at [1393, 235] on button "Save" at bounding box center [1380, 230] width 46 height 27
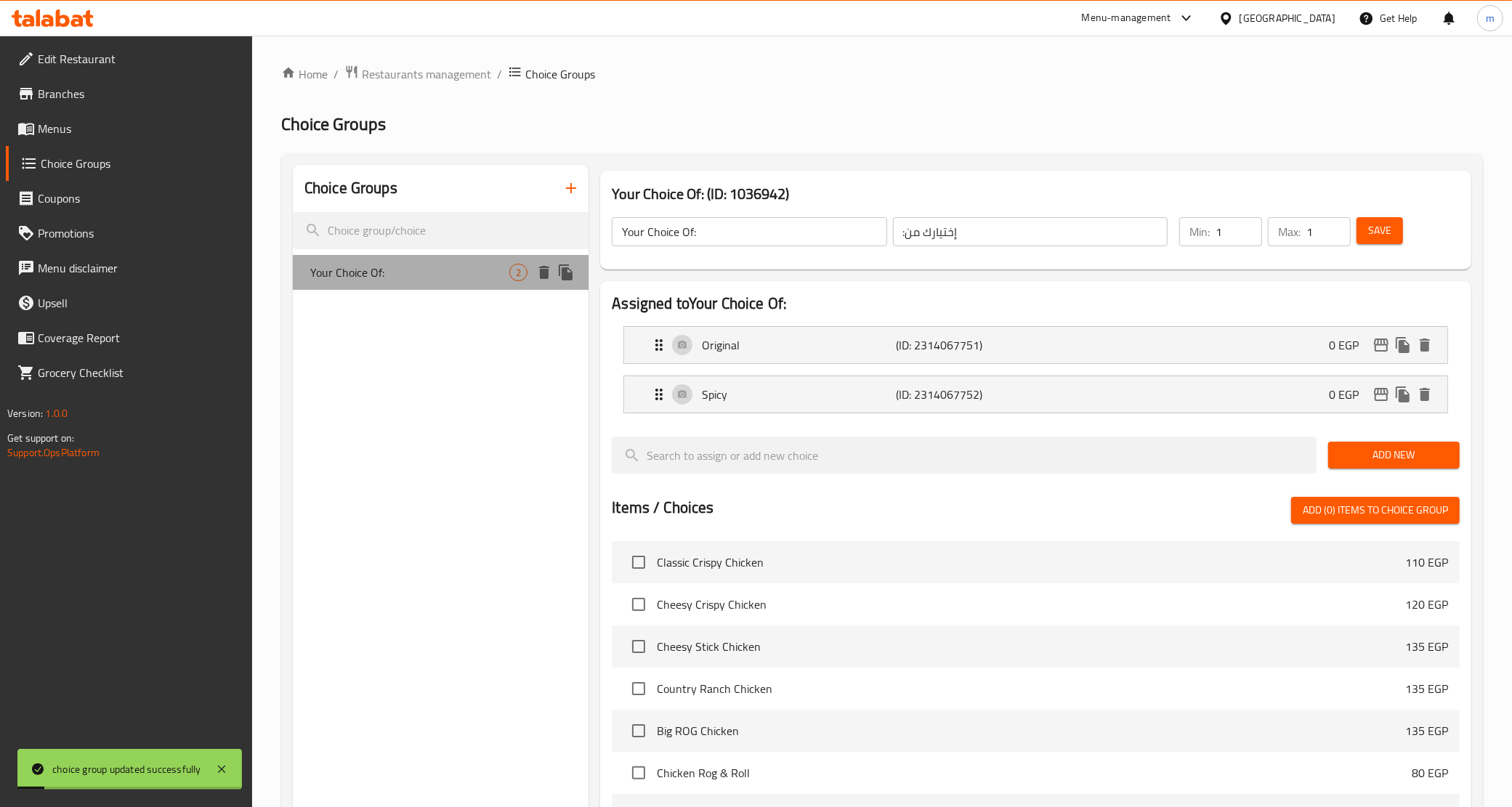
click at [339, 259] on div "Your Choice Of: 2" at bounding box center [441, 271] width 296 height 35
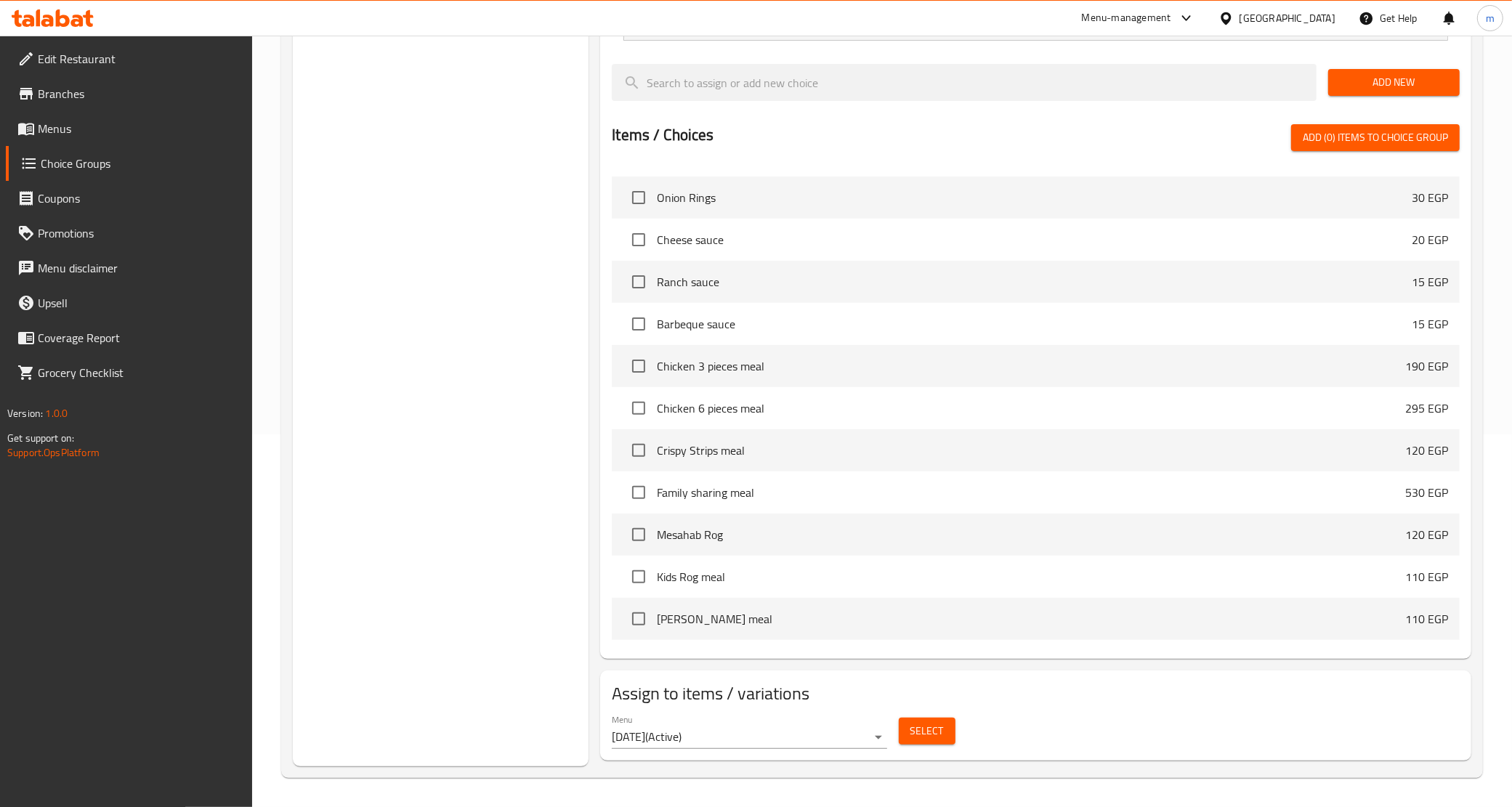
scroll to position [726, 0]
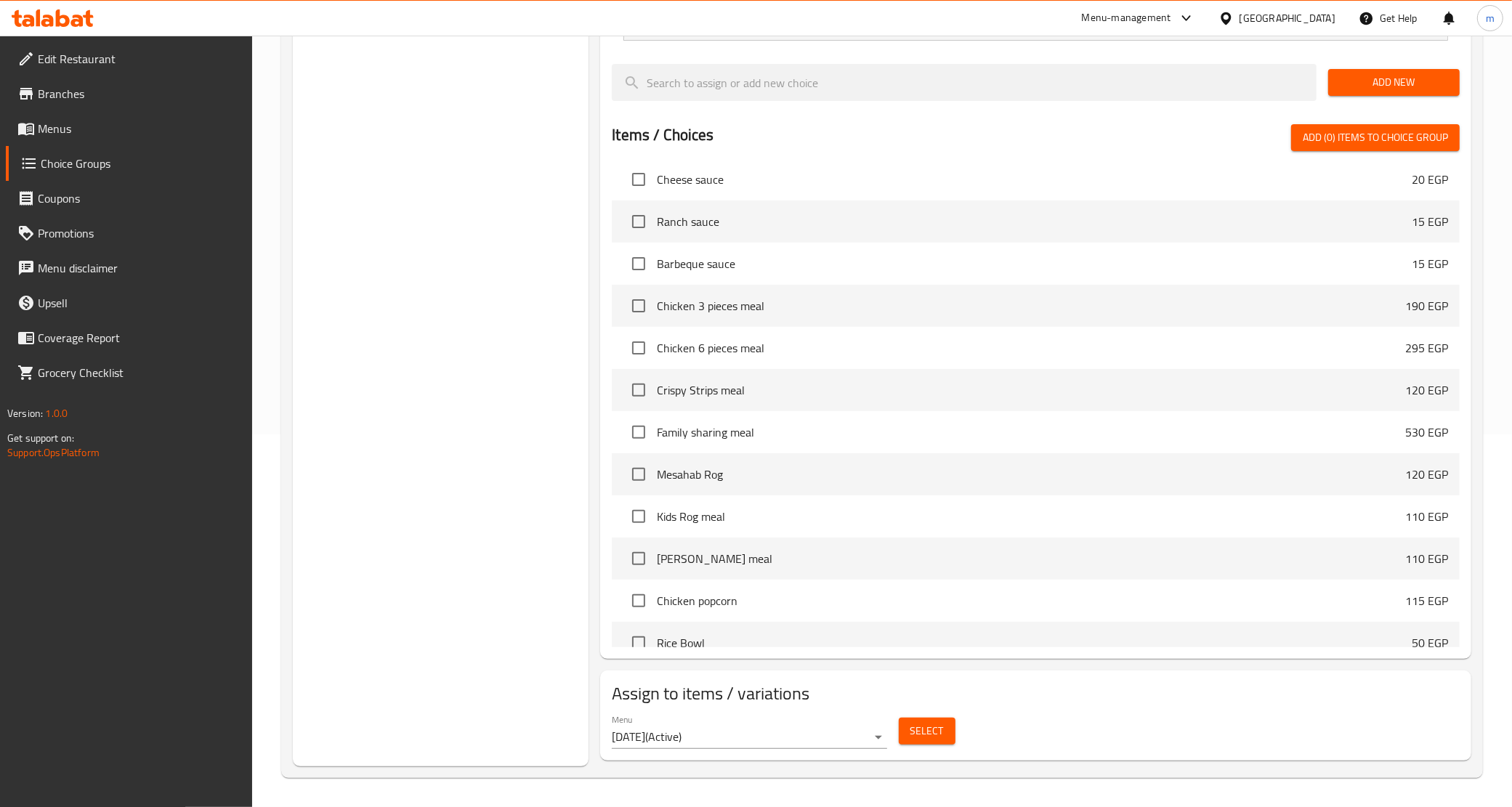
click at [936, 729] on span "Select" at bounding box center [928, 731] width 34 height 18
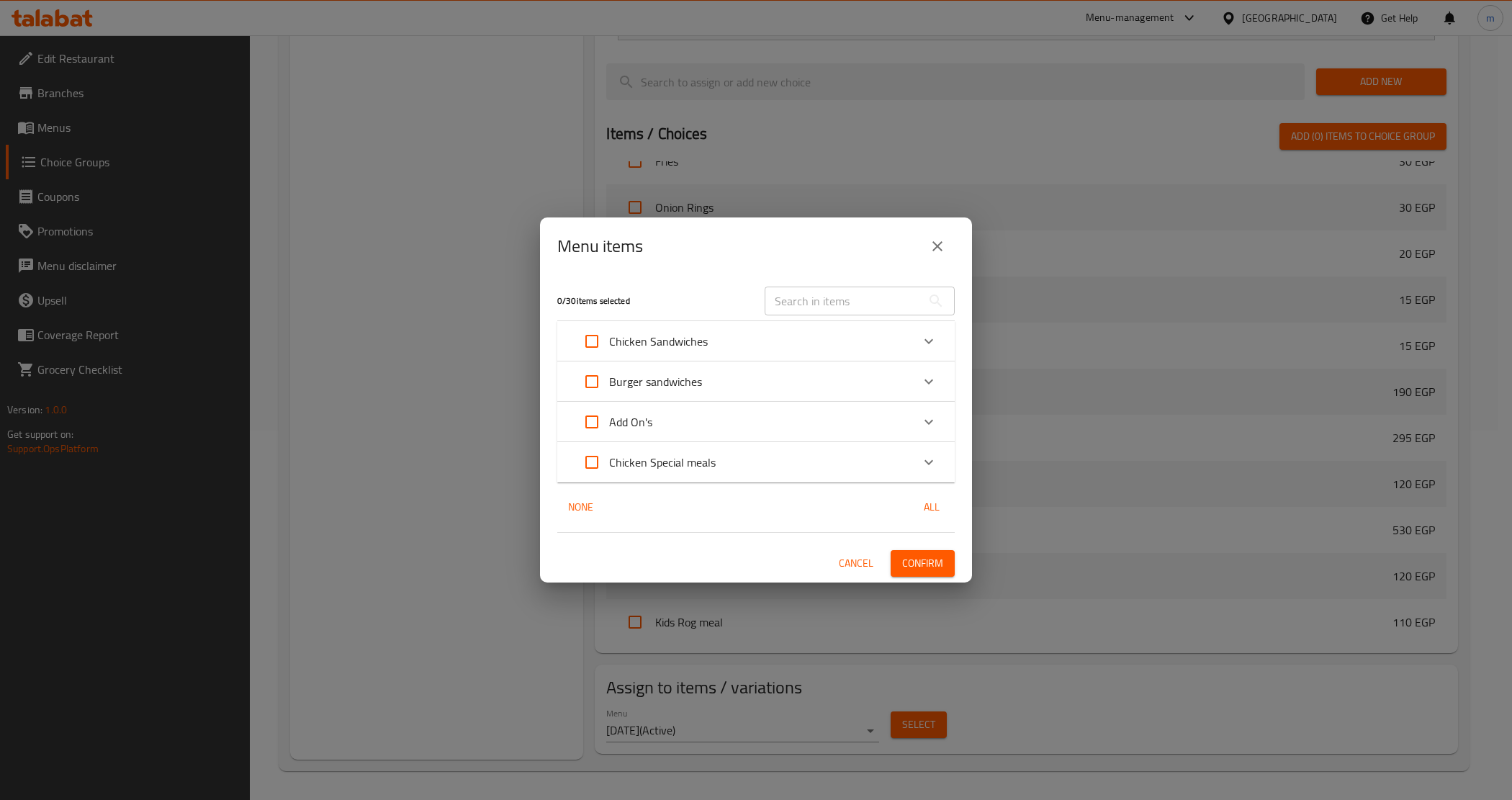
click at [614, 334] on p "Chicken Sandwiches" at bounding box center [658, 341] width 99 height 18
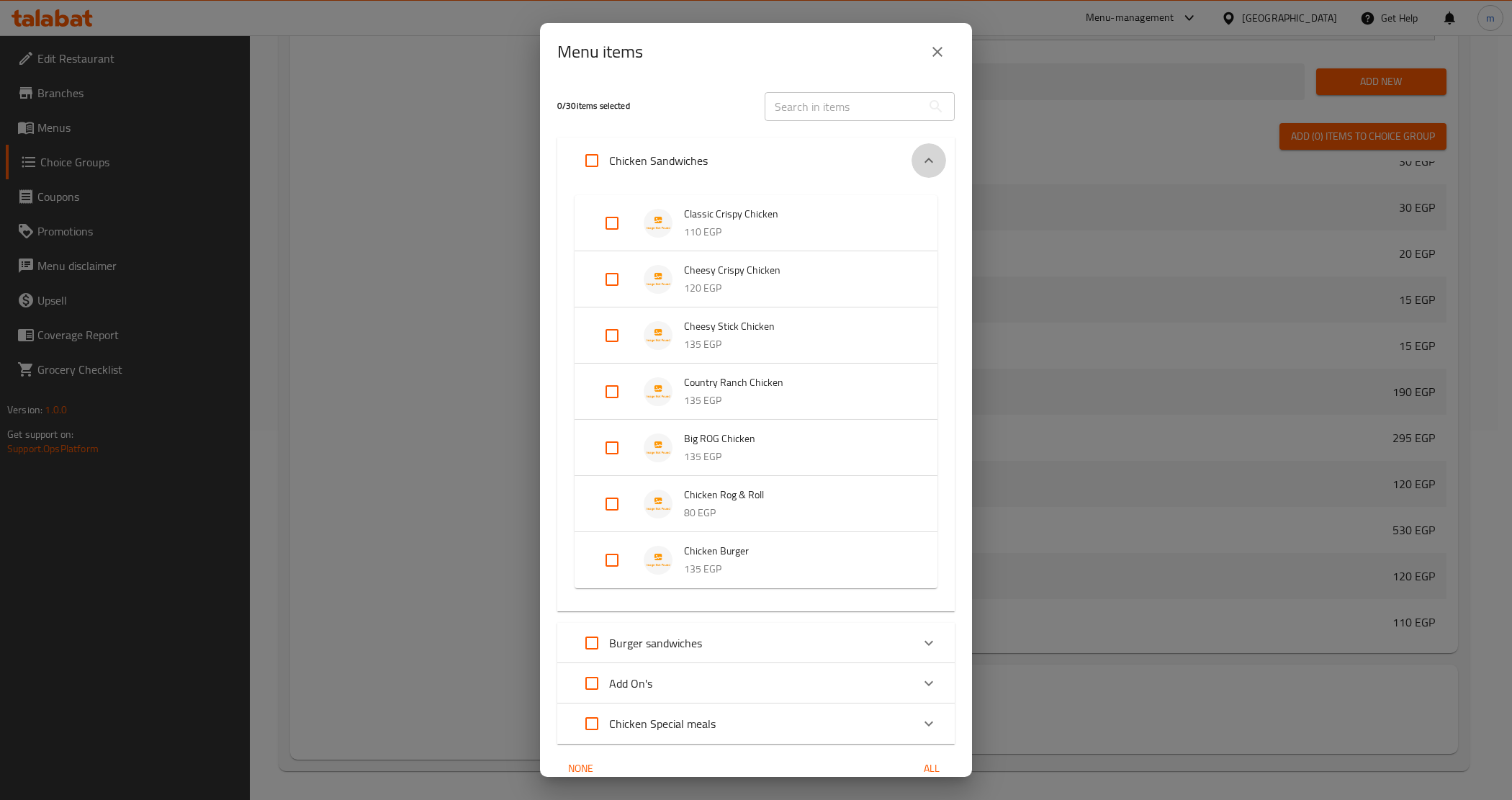
click at [912, 150] on div "Expand" at bounding box center [928, 160] width 34 height 34
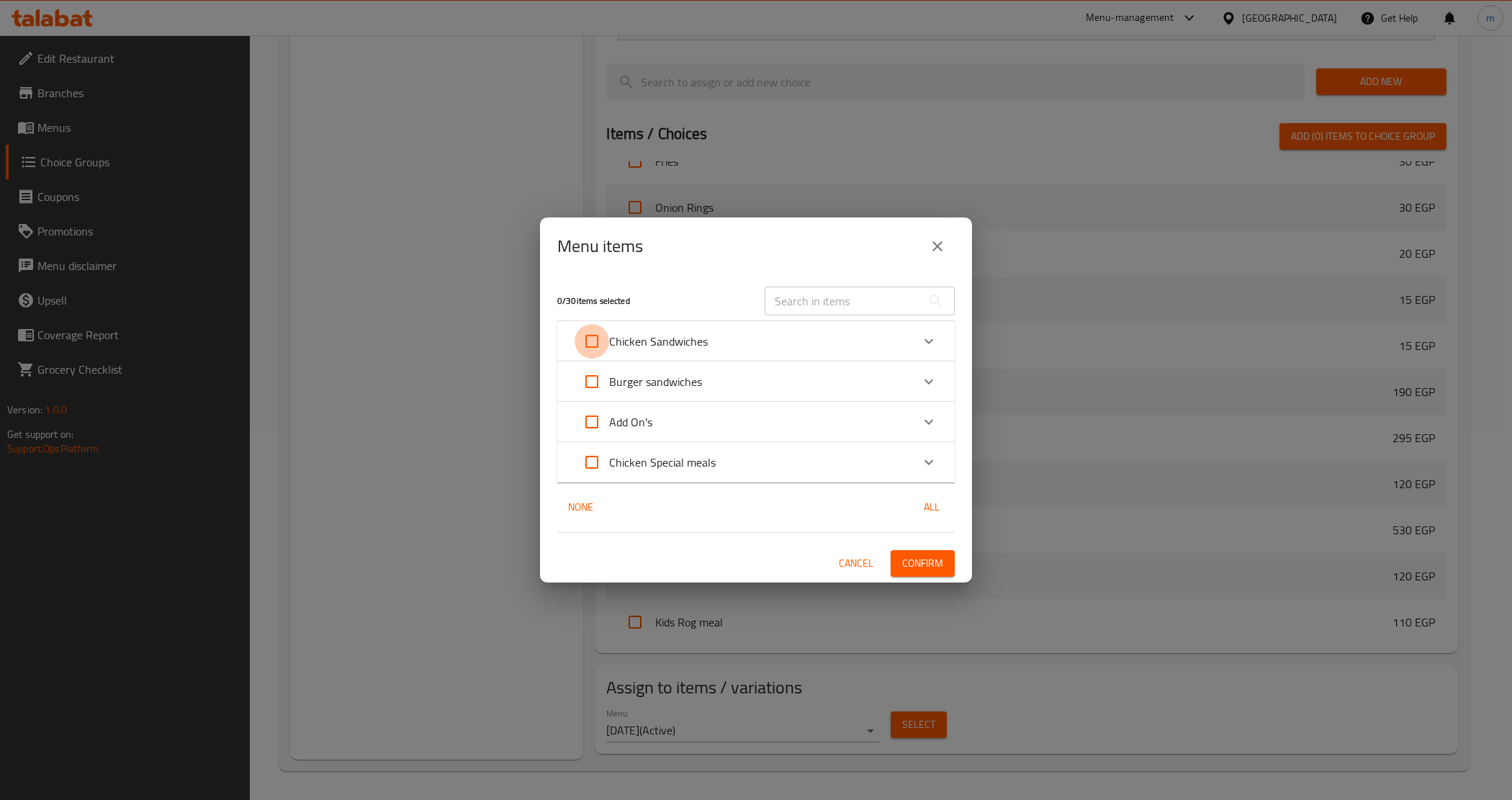
click at [584, 340] on input "Expand" at bounding box center [592, 340] width 34 height 34
checkbox input "true"
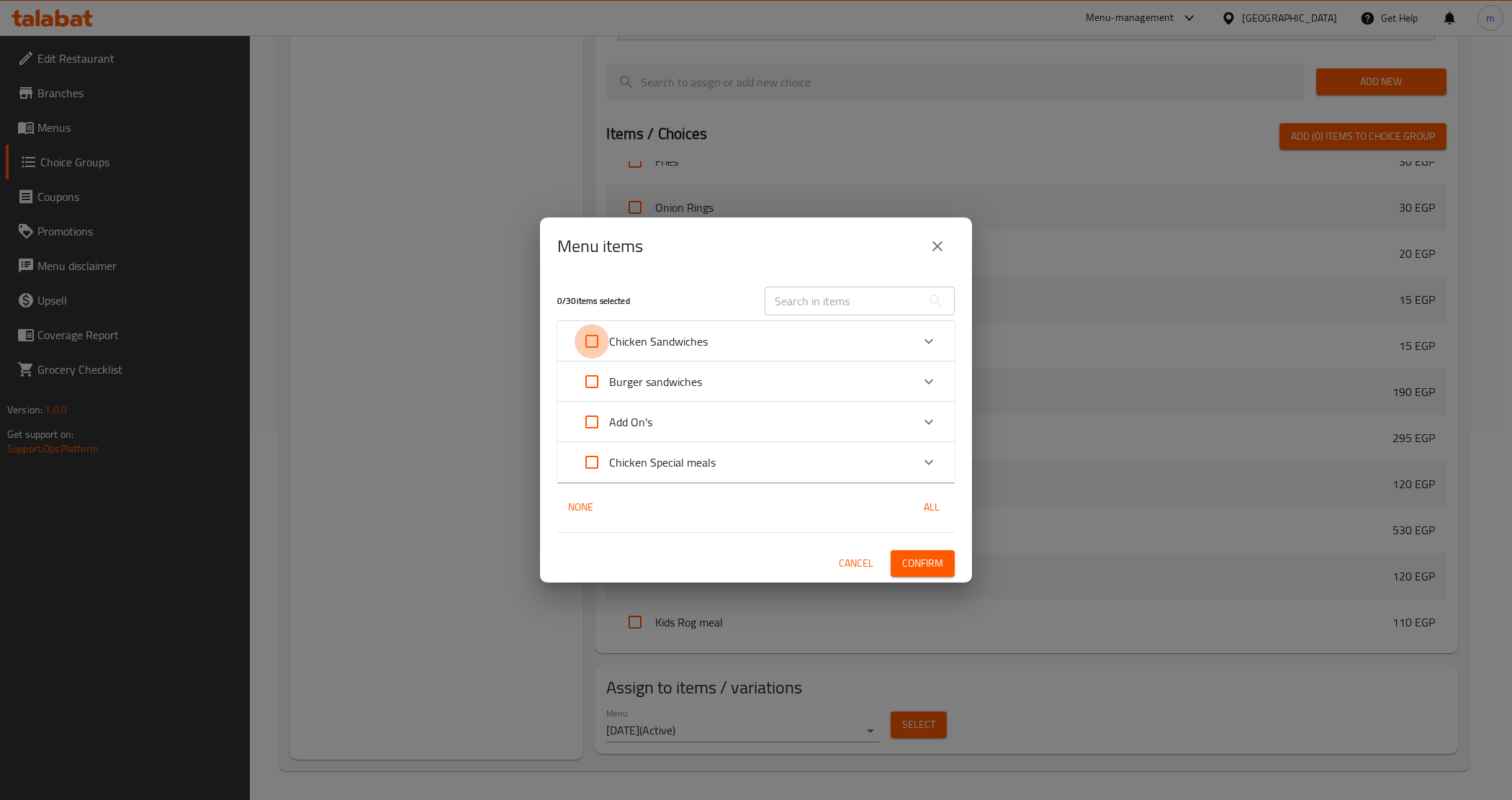
checkbox input "true"
click at [595, 373] on input "Expand" at bounding box center [592, 381] width 34 height 34
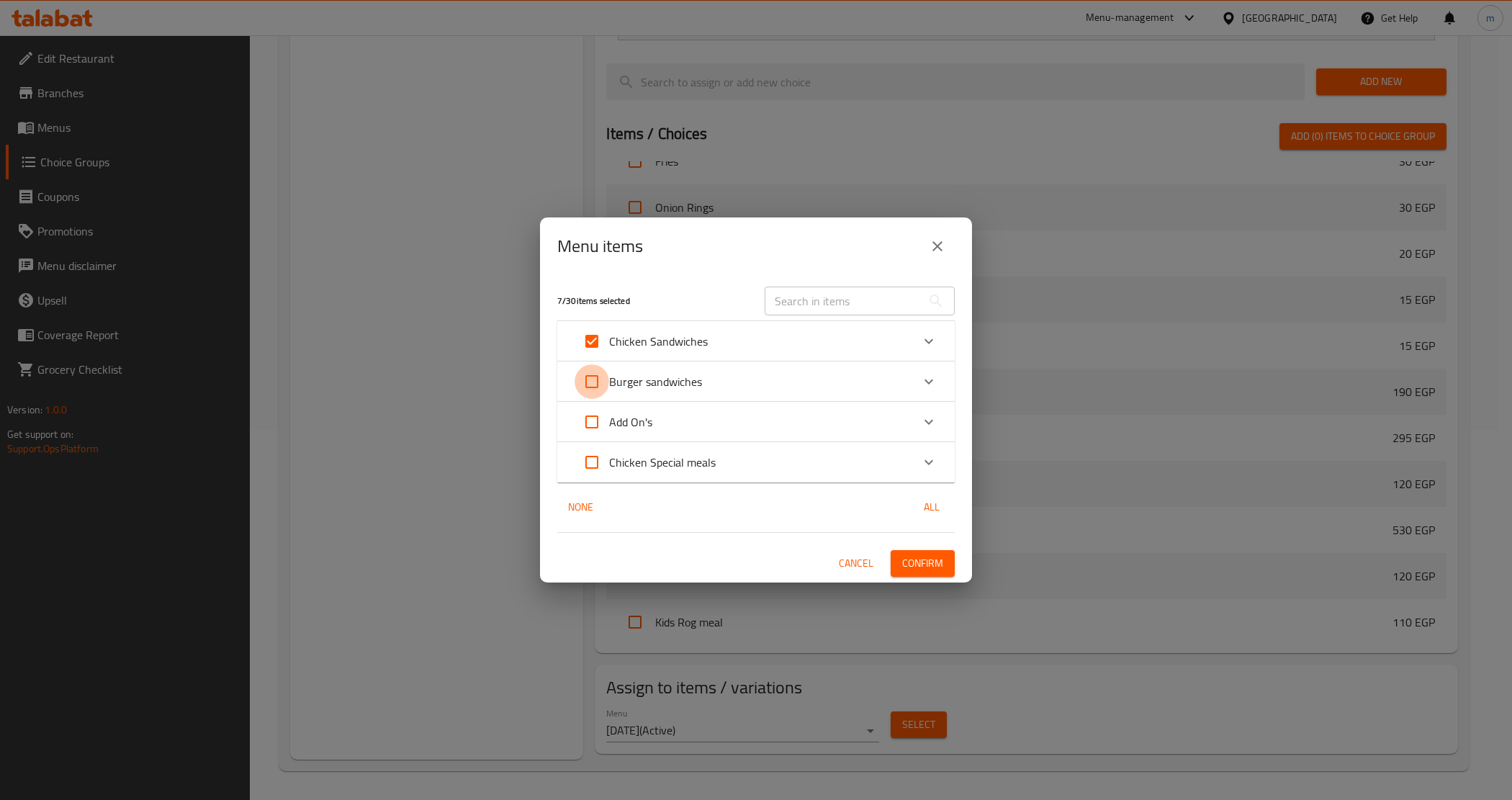
checkbox input "true"
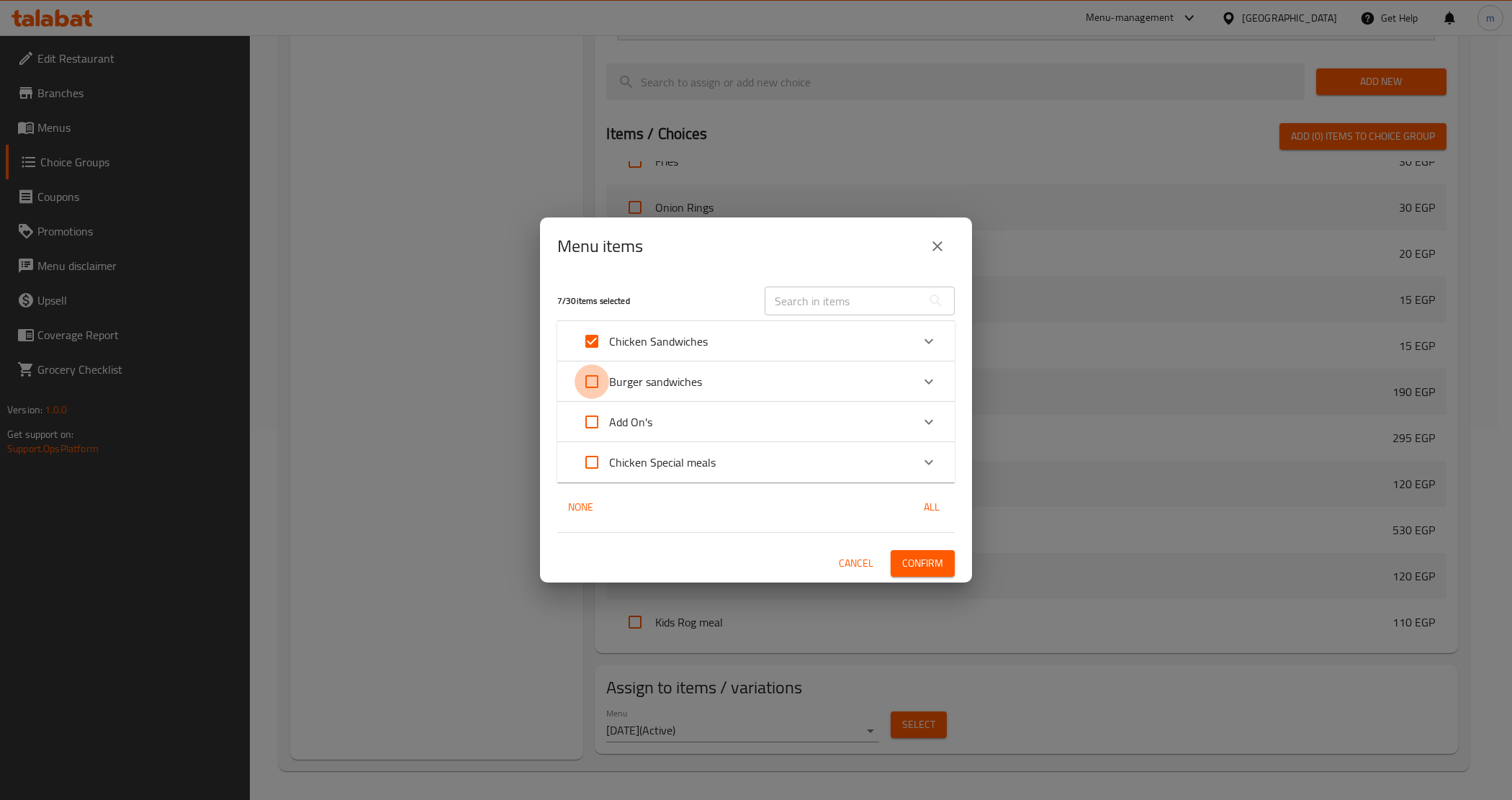
checkbox input "true"
click at [603, 465] on input "Expand" at bounding box center [592, 462] width 34 height 34
checkbox input "true"
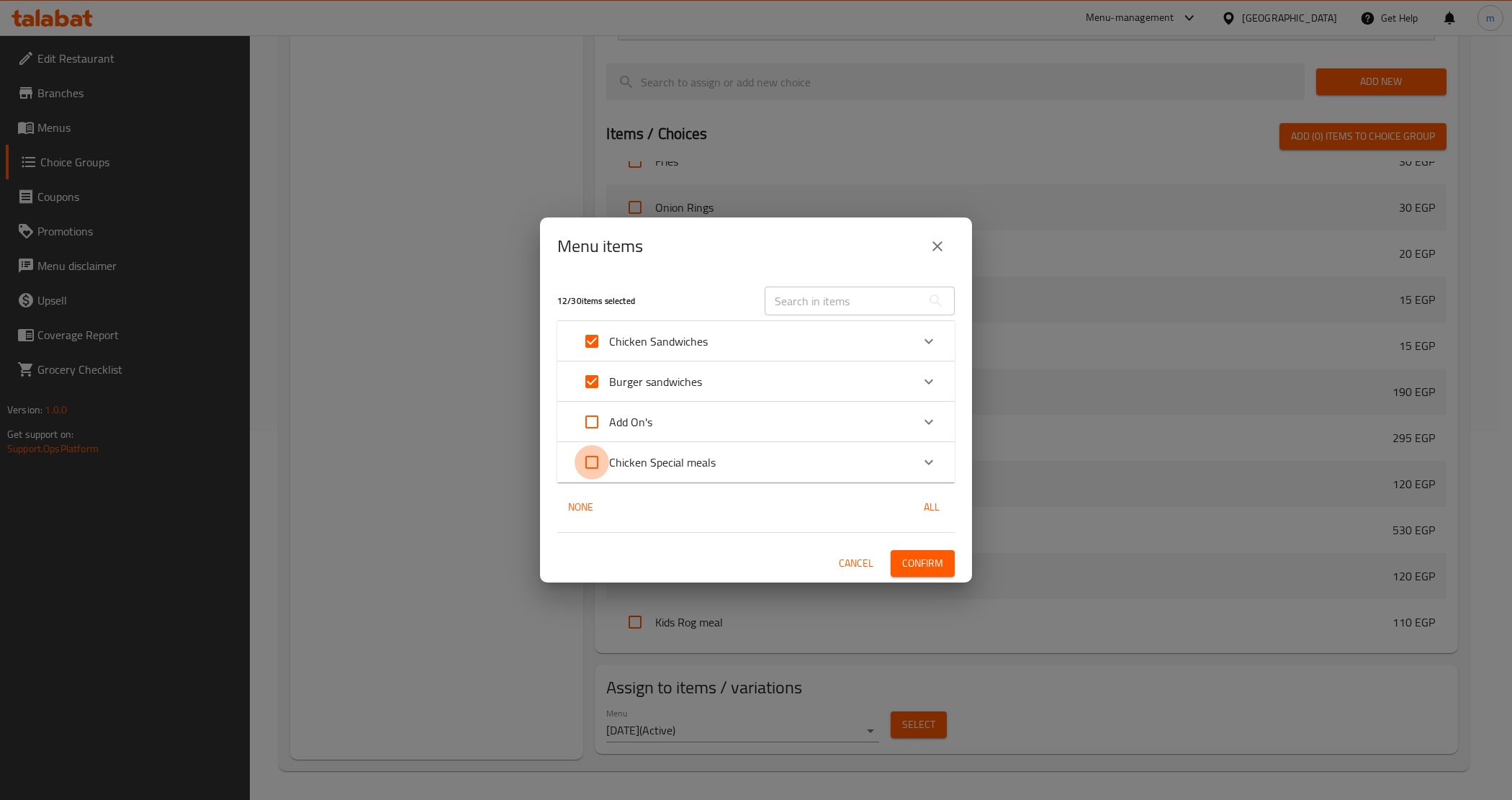
checkbox input "true"
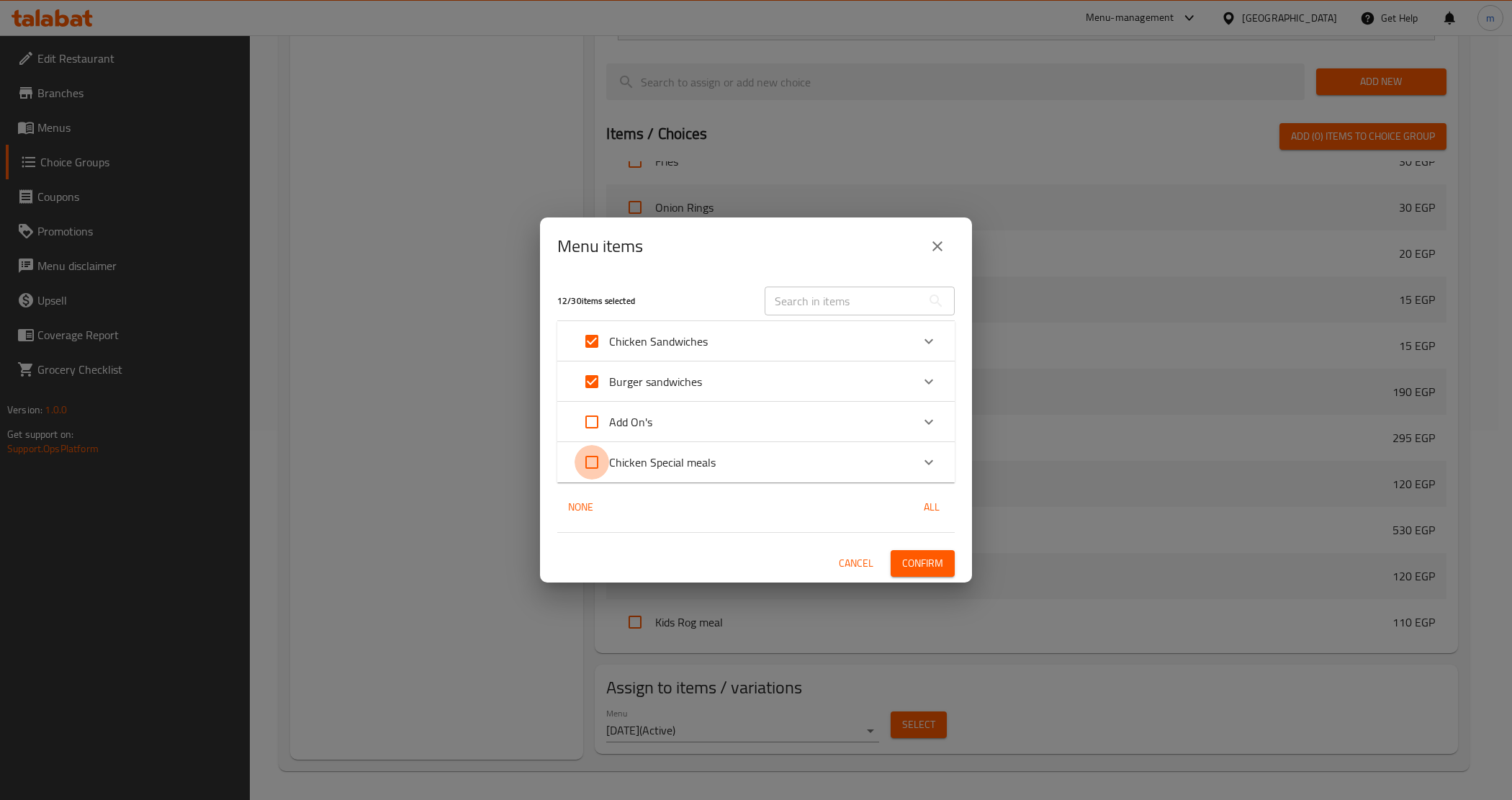
checkbox input "true"
click at [930, 567] on span "Confirm" at bounding box center [923, 563] width 41 height 18
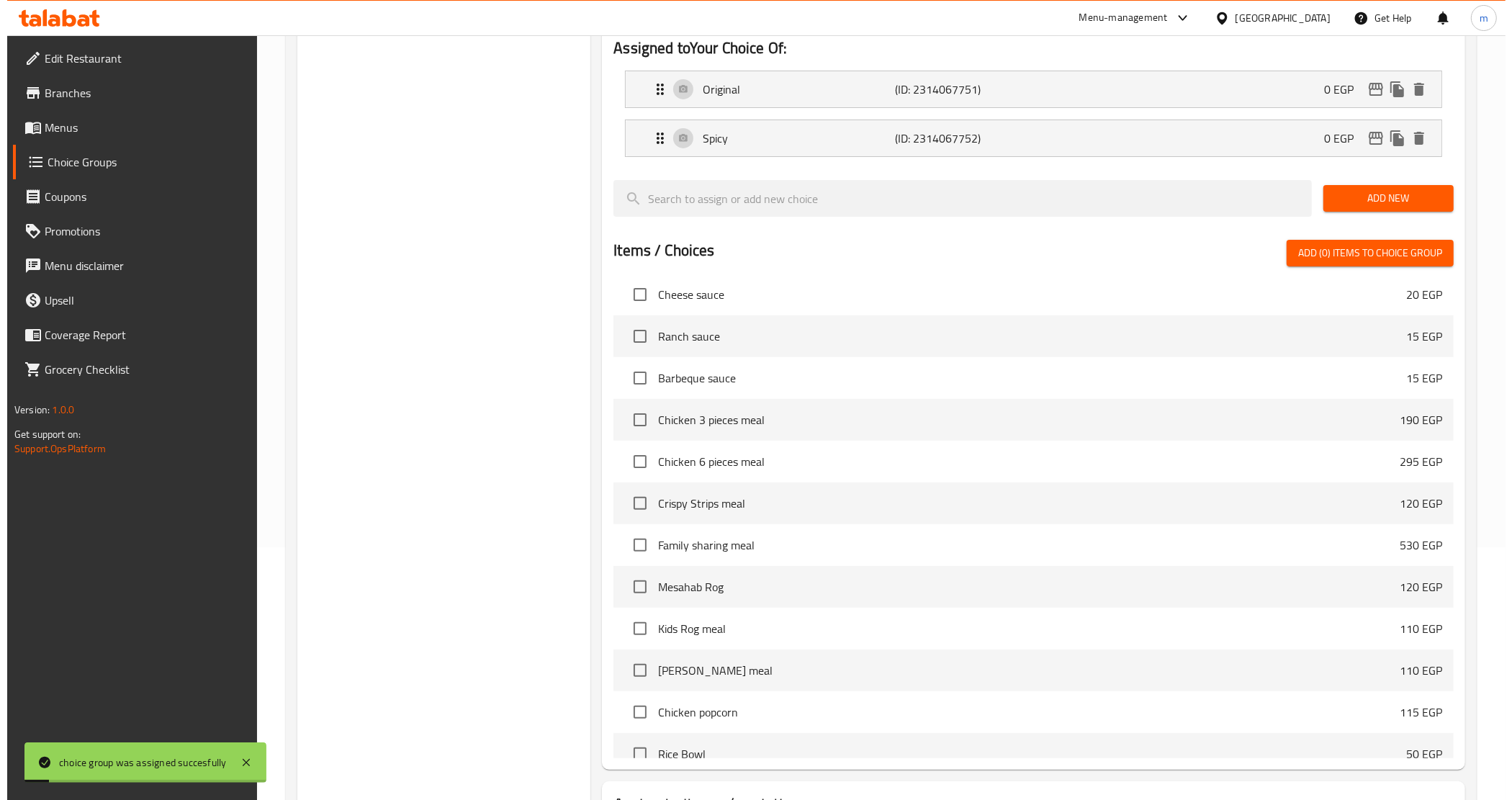
scroll to position [0, 0]
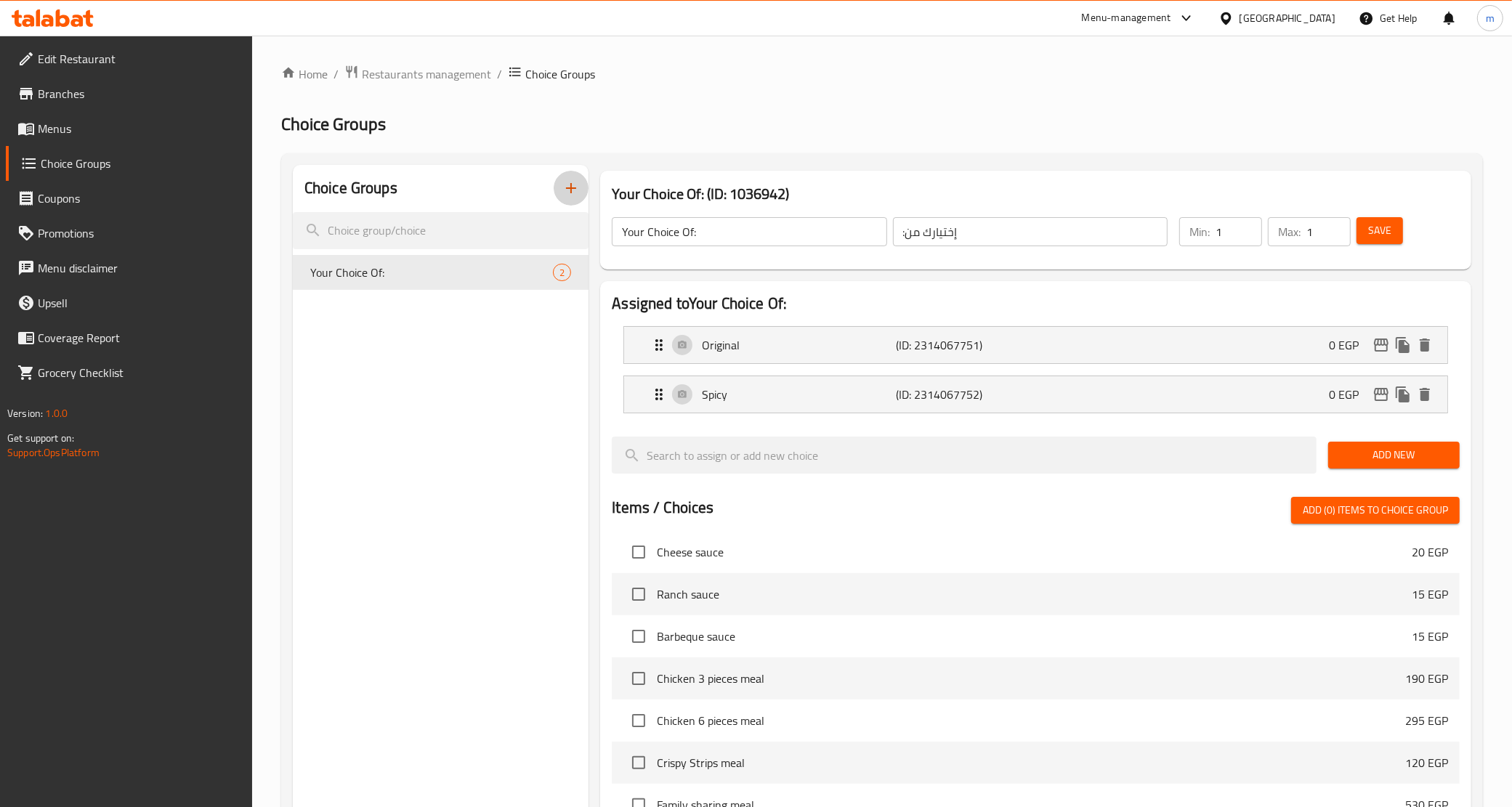
click at [563, 192] on icon "button" at bounding box center [571, 188] width 18 height 18
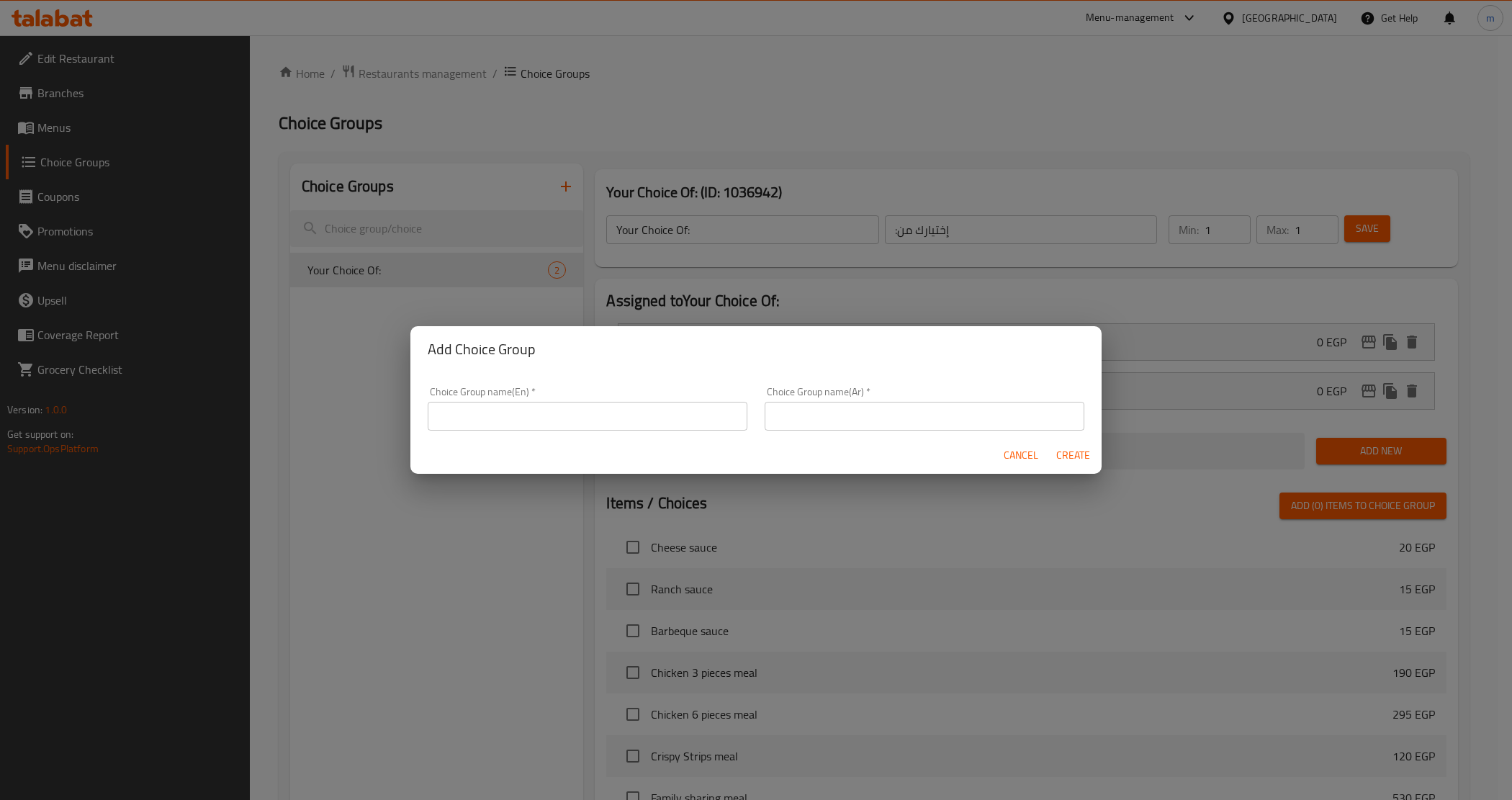
click at [286, 420] on div "Add Choice Group Choice Group name(En)   * Choice Group name(En) * Choice Group…" at bounding box center [756, 400] width 1512 height 800
drag, startPoint x: 678, startPoint y: 422, endPoint x: 689, endPoint y: 413, distance: 14.2
click at [678, 422] on input "text" at bounding box center [587, 416] width 320 height 28
click at [781, 289] on div "Add Choice Group Choice Group name(En)   * Choice Group name(En) * Choice Group…" at bounding box center [756, 400] width 1512 height 800
click at [1028, 452] on span "Cancel" at bounding box center [1020, 456] width 34 height 18
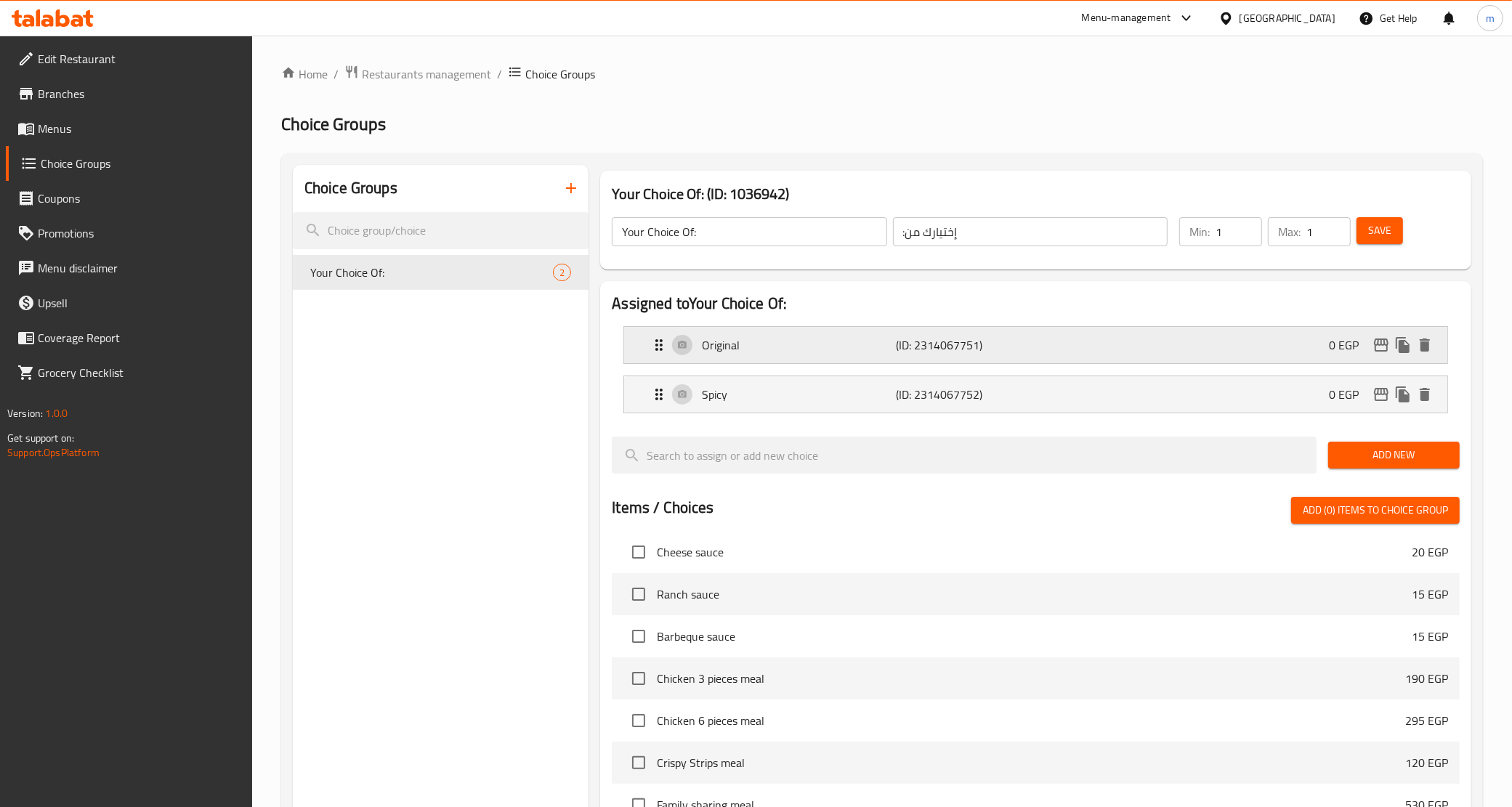
click at [901, 338] on p "(ID: 2314067751)" at bounding box center [960, 345] width 129 height 18
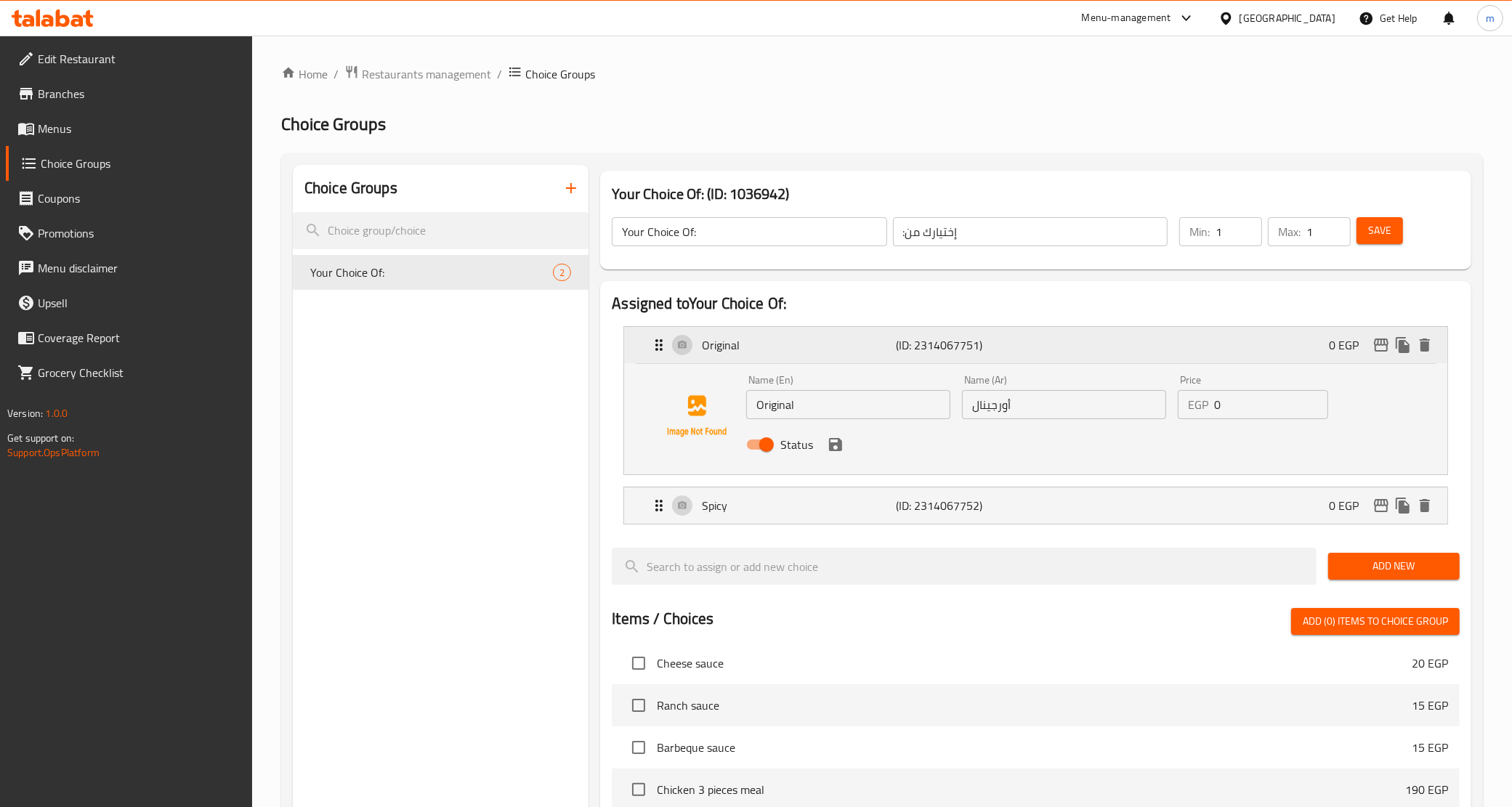
click at [901, 338] on p "(ID: 2314067751)" at bounding box center [960, 345] width 129 height 18
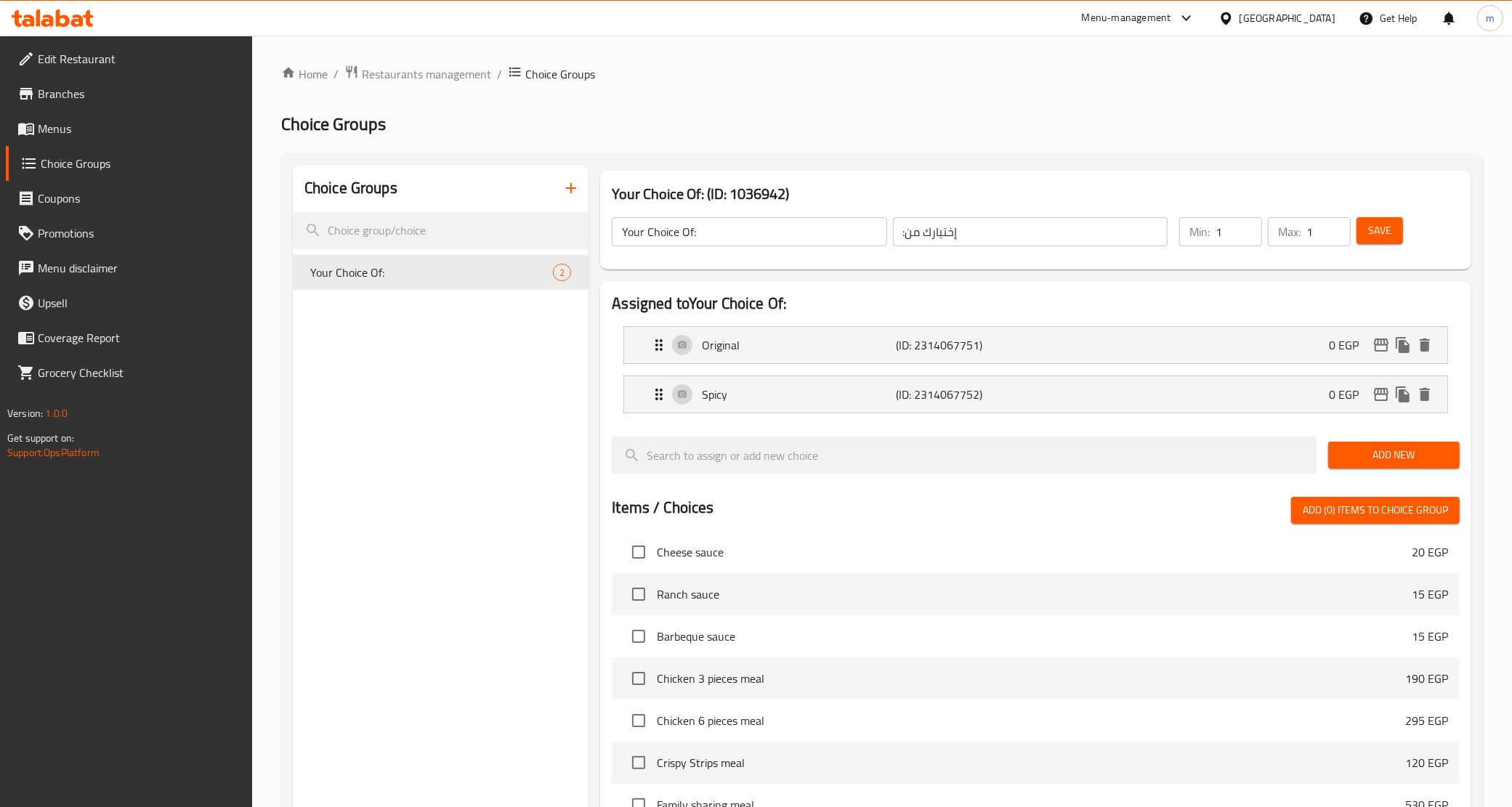
click at [409, 448] on div "Choice Groups Your Choice Of: 2" at bounding box center [441, 651] width 296 height 974
click at [413, 276] on span "Your Choice Of:" at bounding box center [410, 272] width 199 height 18
click at [497, 285] on div "Your Choice Of: 2" at bounding box center [441, 271] width 296 height 35
drag, startPoint x: 1232, startPoint y: 235, endPoint x: 1214, endPoint y: 230, distance: 18.7
click at [1214, 230] on div "Min: 1 ​" at bounding box center [1221, 231] width 83 height 29
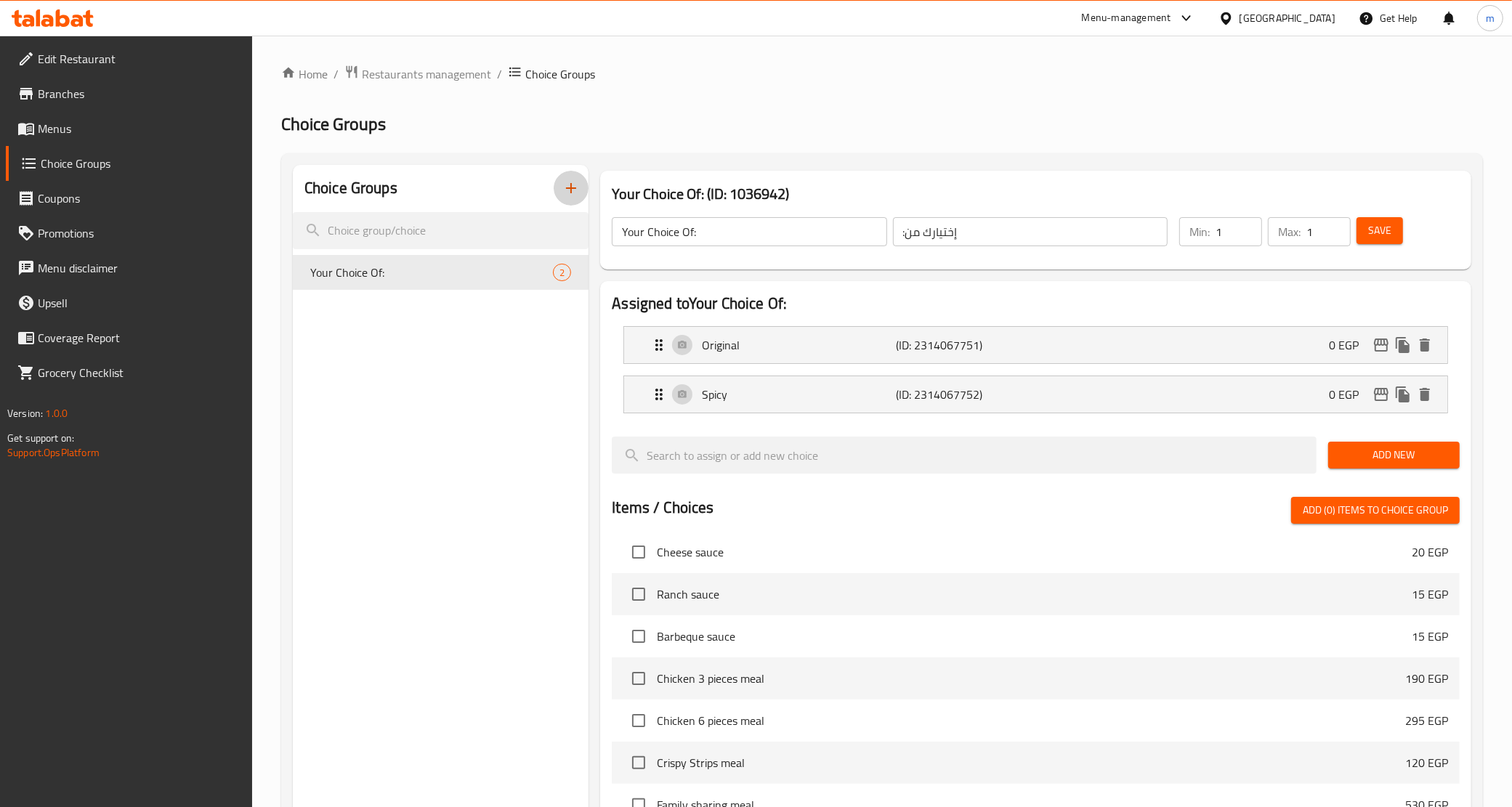
click at [574, 192] on icon "button" at bounding box center [571, 188] width 18 height 18
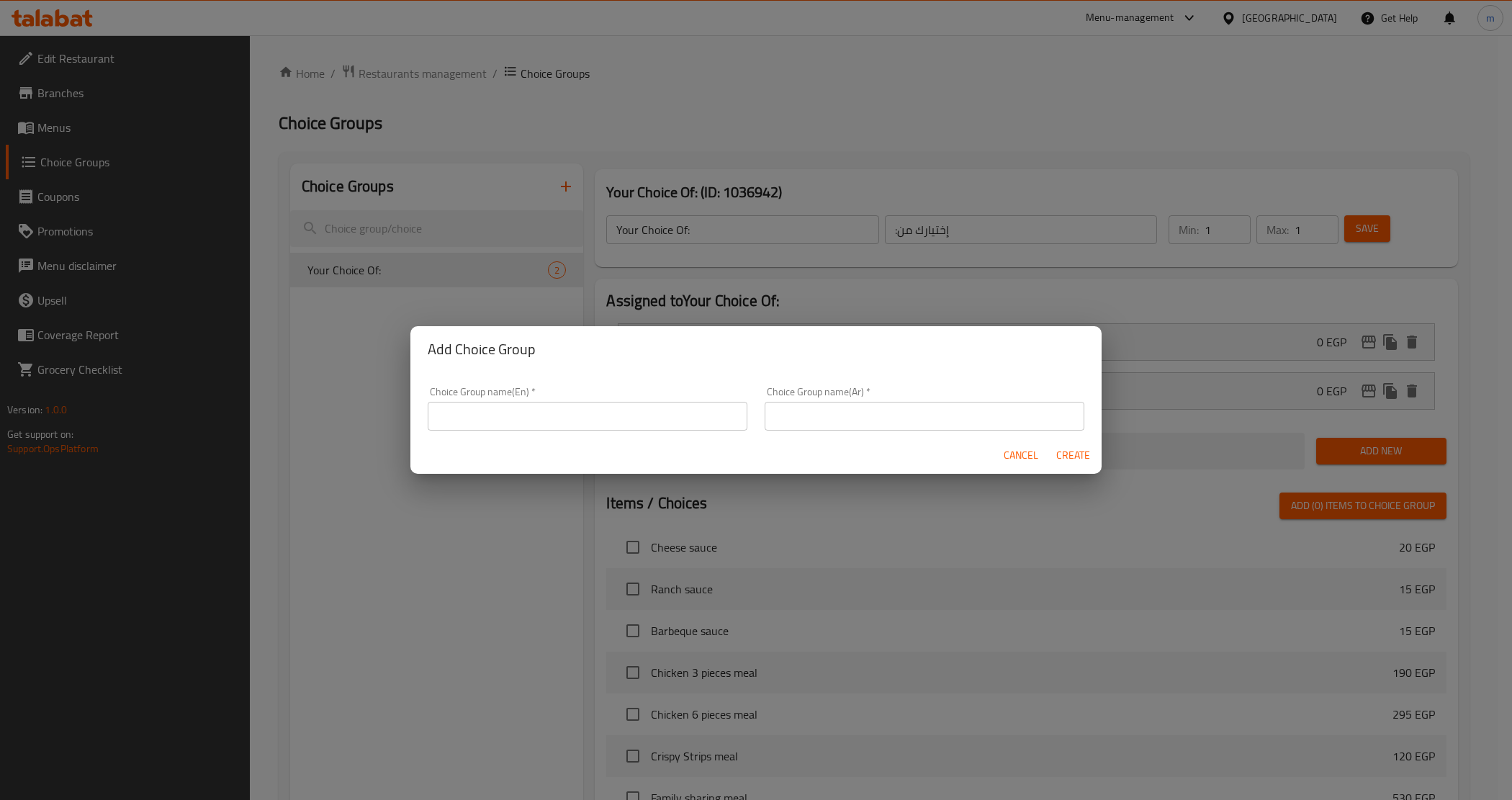
click at [511, 427] on input "text" at bounding box center [587, 416] width 320 height 28
click at [526, 419] on input "text" at bounding box center [587, 416] width 320 height 28
paste input "Your Choice Of:"
type input "Your Choice Of Meal"
click at [789, 419] on input "text" at bounding box center [924, 416] width 320 height 28
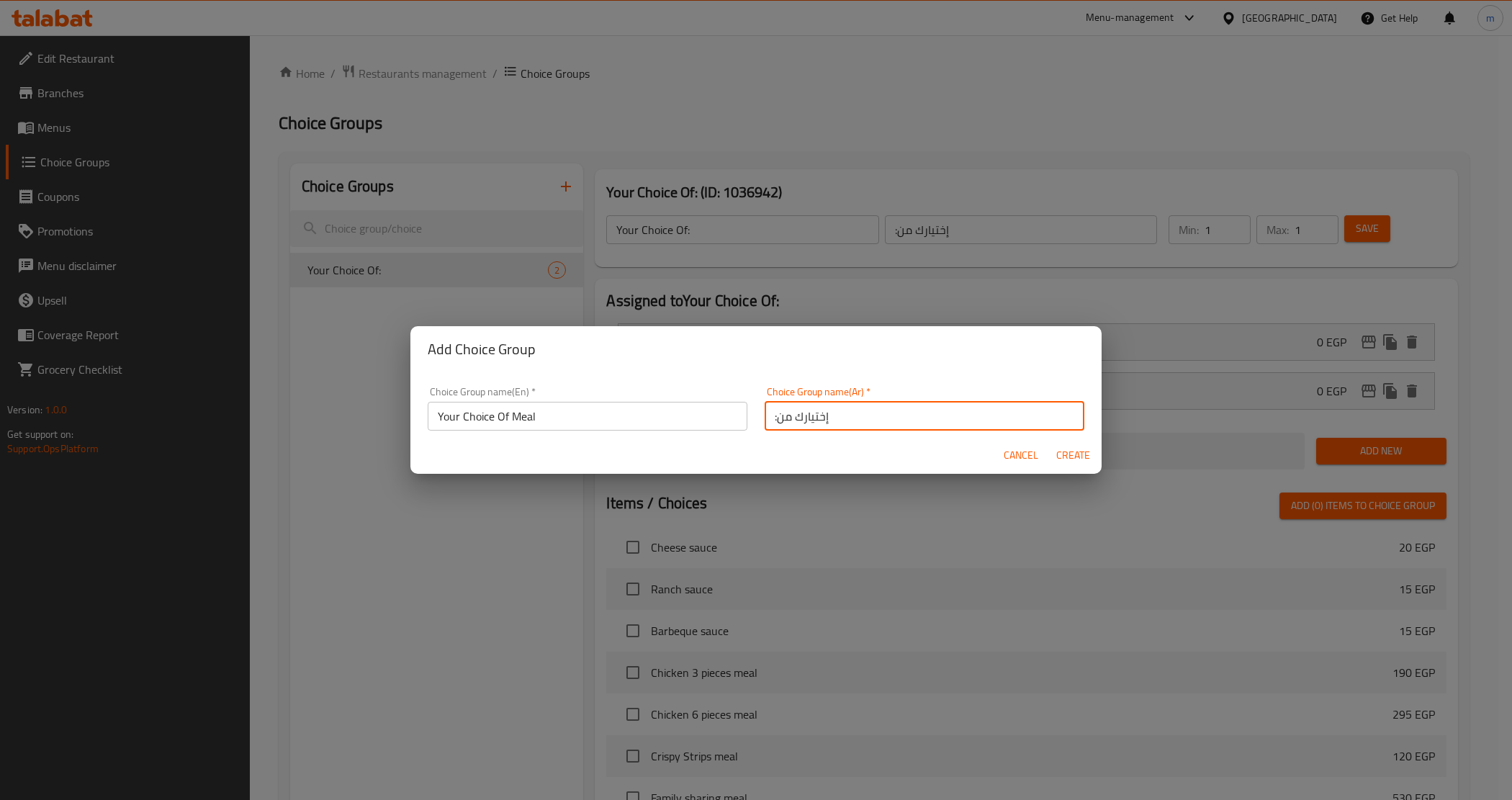
click at [769, 422] on input ":إختيارك من" at bounding box center [924, 416] width 320 height 28
click at [862, 412] on input ":إختيارك من" at bounding box center [924, 416] width 320 height 28
type input ":إختيارك م"
drag, startPoint x: 862, startPoint y: 412, endPoint x: 743, endPoint y: 430, distance: 120.4
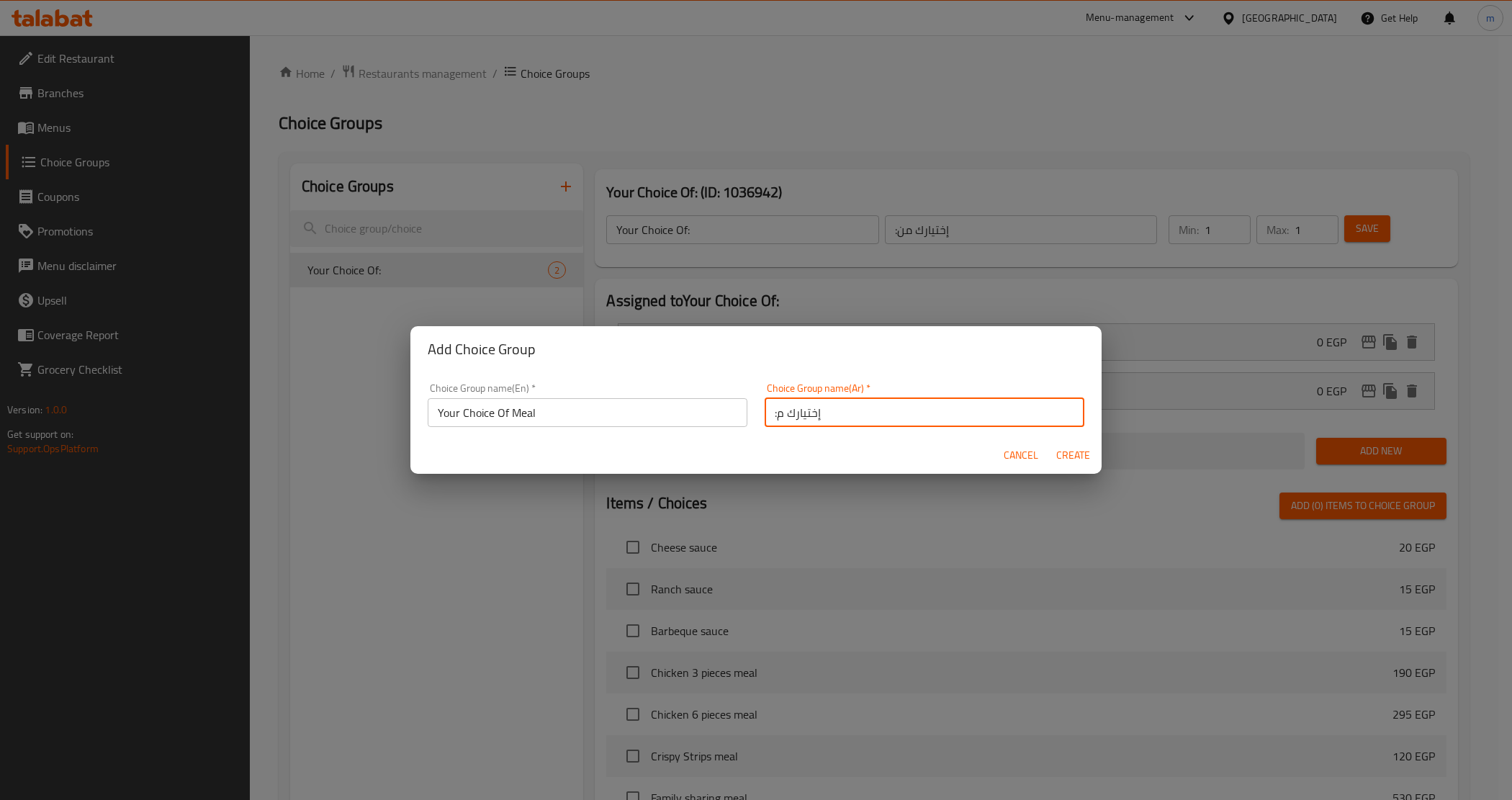
click at [743, 430] on div "Choice Group name(En)   * Your Choice Of Meal Choice Group name(En) * Choice Gr…" at bounding box center [756, 405] width 674 height 62
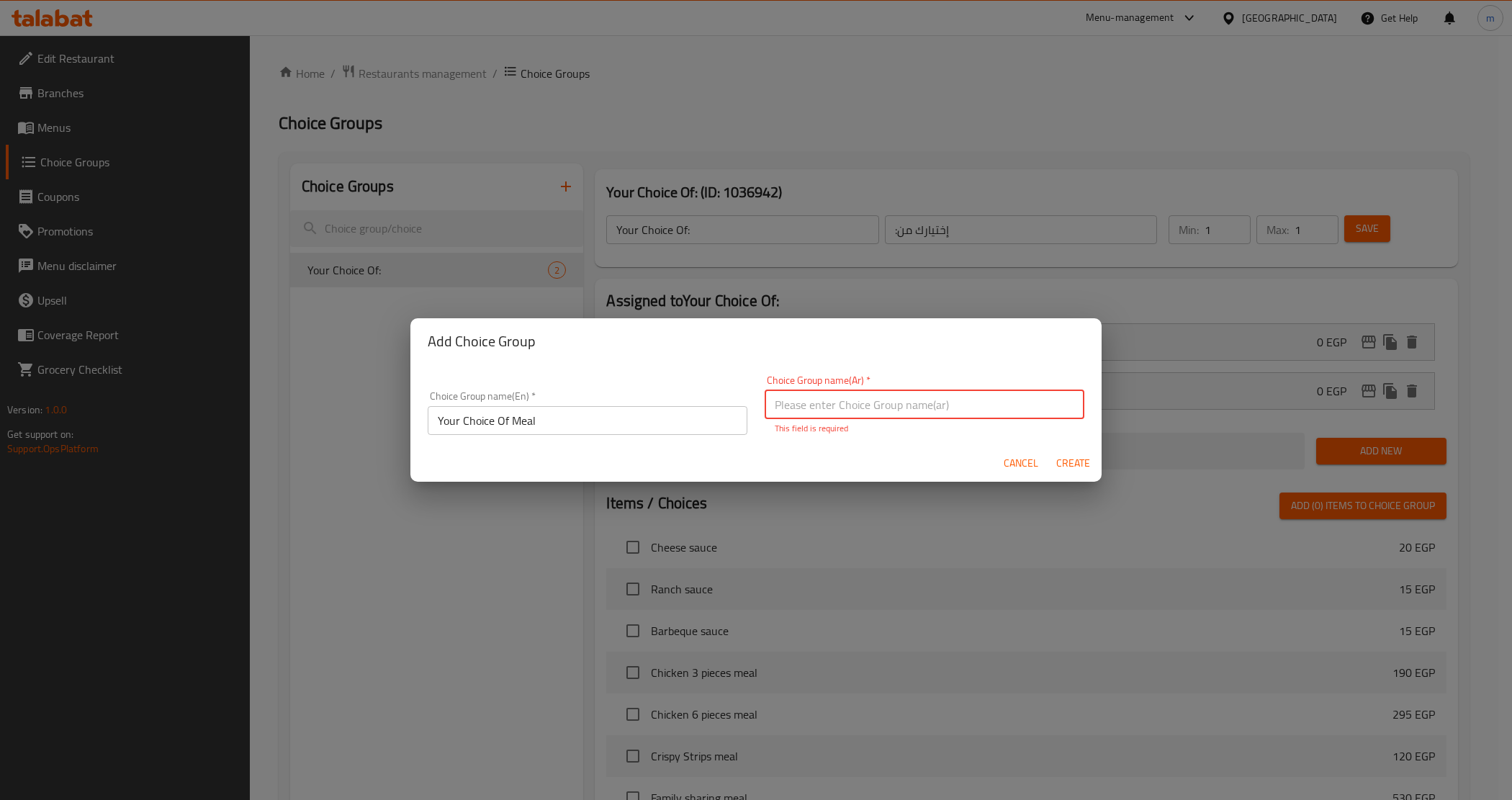
click at [836, 406] on input "text" at bounding box center [924, 404] width 320 height 28
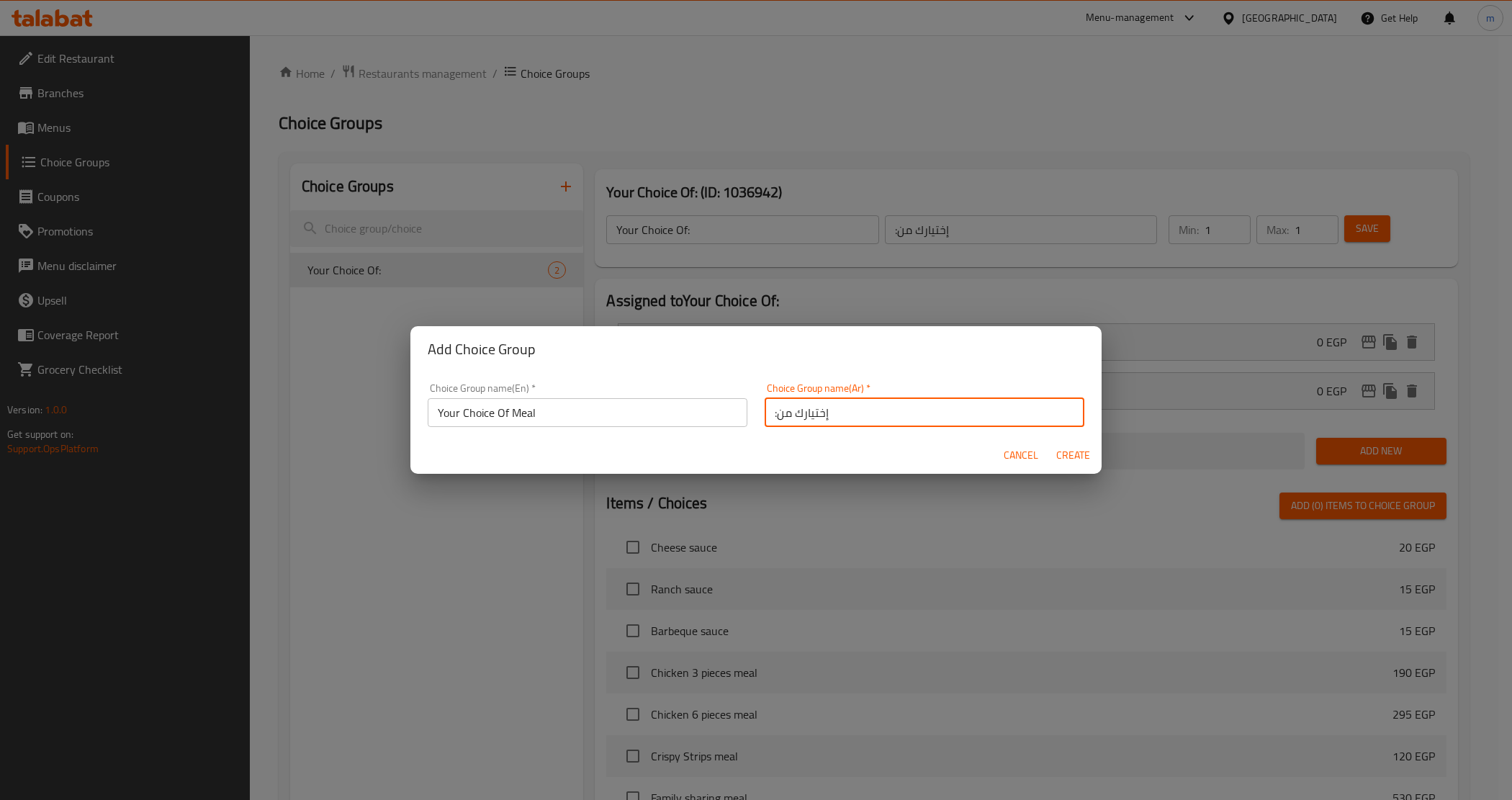
drag, startPoint x: 765, startPoint y: 420, endPoint x: 773, endPoint y: 420, distance: 8.0
click at [773, 420] on input ":إختيارك من" at bounding box center [924, 412] width 320 height 28
click at [840, 416] on input "إختيارك من" at bounding box center [924, 412] width 320 height 28
drag, startPoint x: 803, startPoint y: 413, endPoint x: 754, endPoint y: 407, distance: 49.4
click at [756, 407] on div "Choice Group name(Ar)   * إختيارك من الوجدبة Choice Group name(Ar) *" at bounding box center [924, 405] width 337 height 62
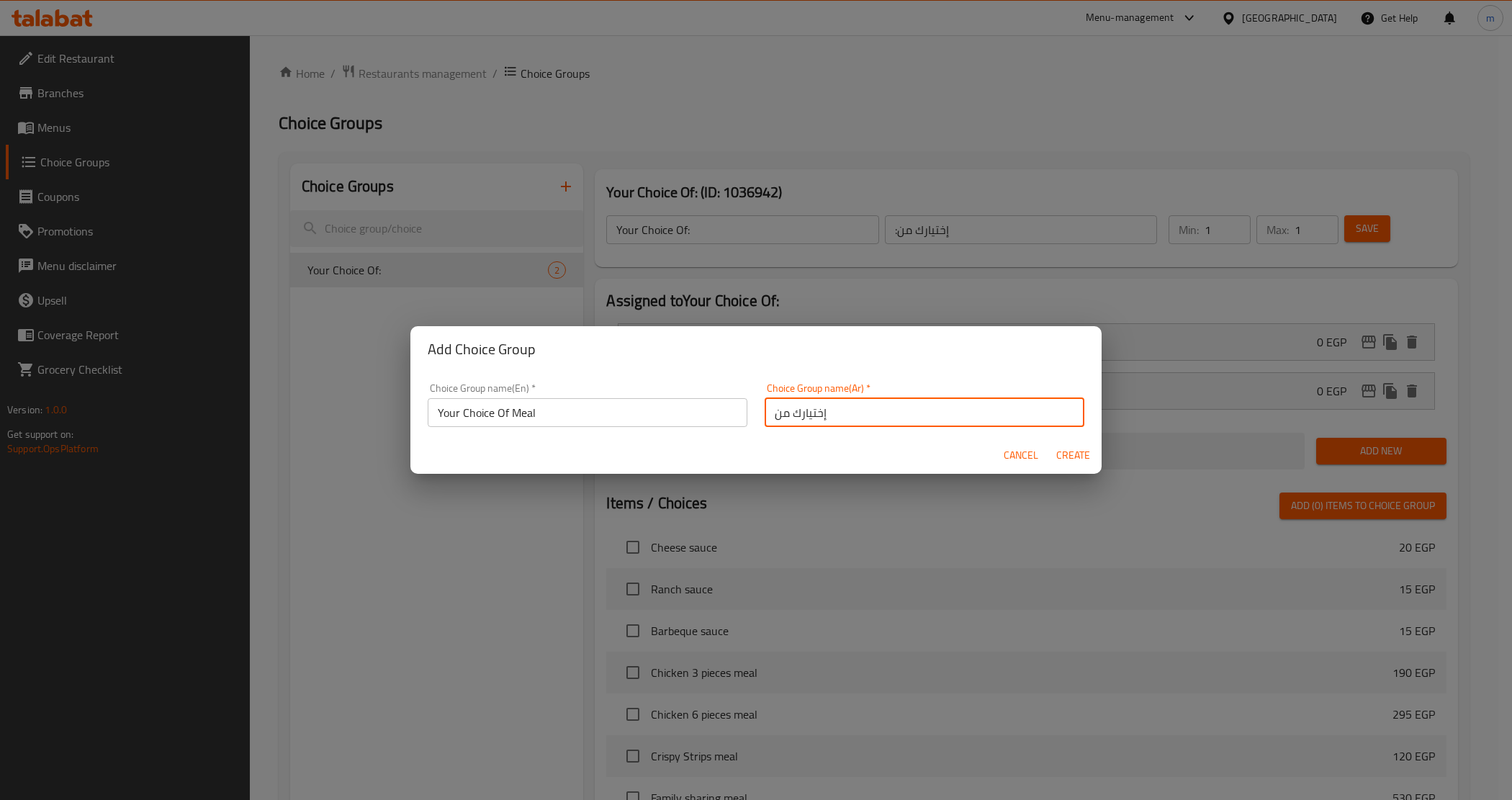
type input "إختيارك من"
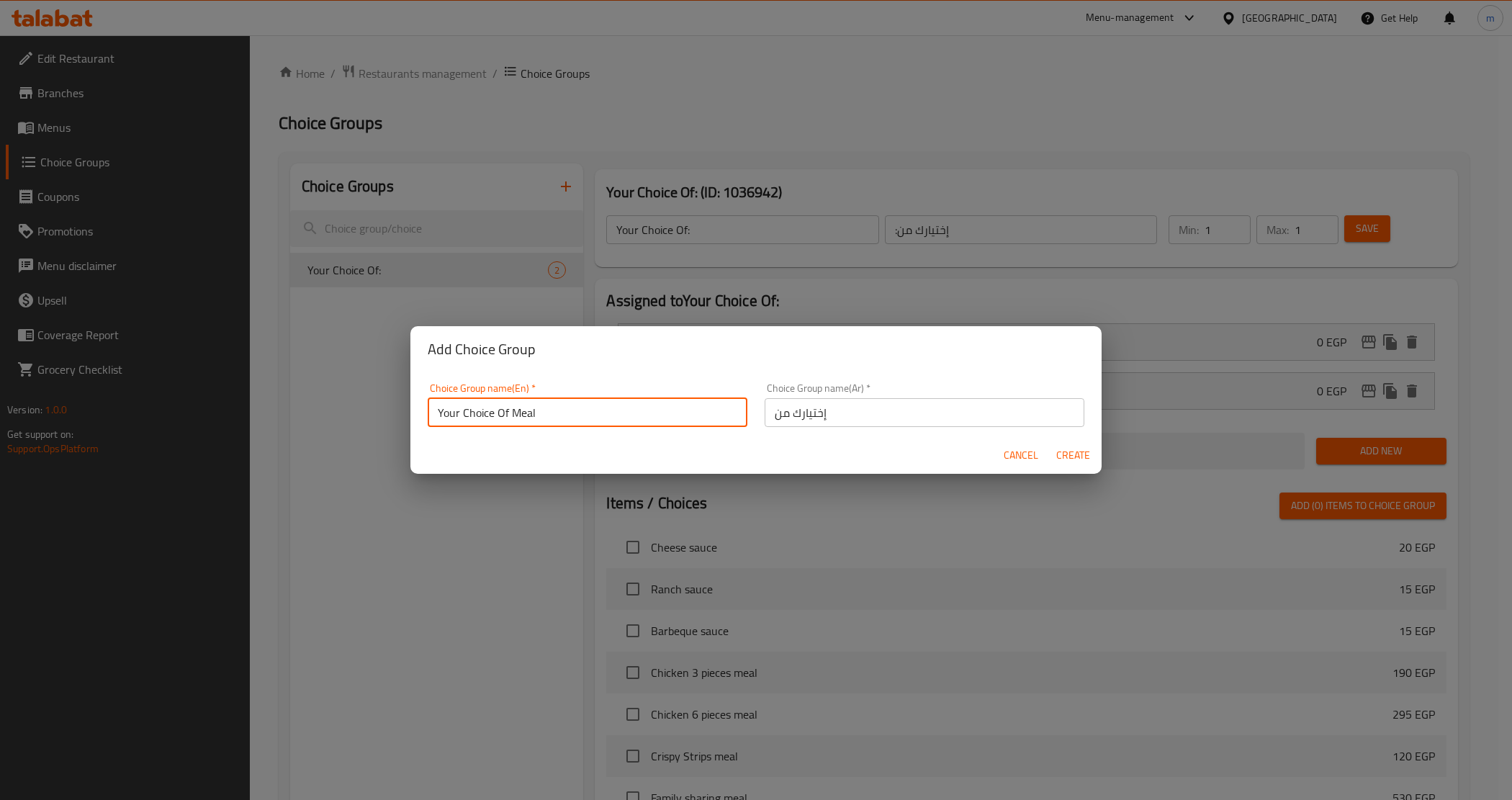
drag, startPoint x: 545, startPoint y: 415, endPoint x: 512, endPoint y: 409, distance: 33.5
click at [512, 409] on input "Your Choice Of Meal" at bounding box center [587, 412] width 320 height 28
type input "Your Choice Of"
drag, startPoint x: 1086, startPoint y: 447, endPoint x: 1078, endPoint y: 463, distance: 17.9
click at [1086, 447] on span "Create" at bounding box center [1073, 456] width 34 height 18
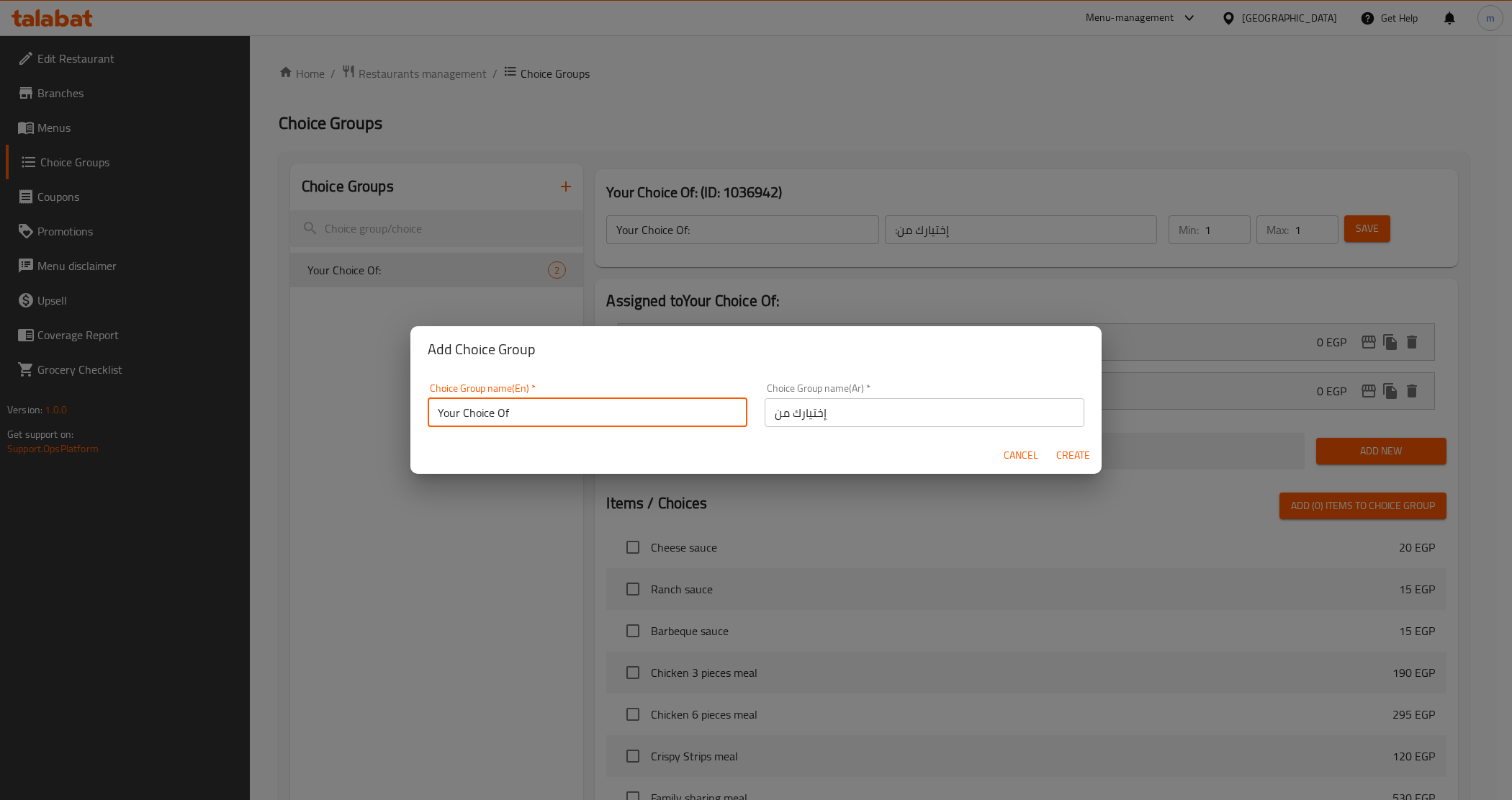
type input "Your Choice Of"
type input "إختيارك من"
type input "0"
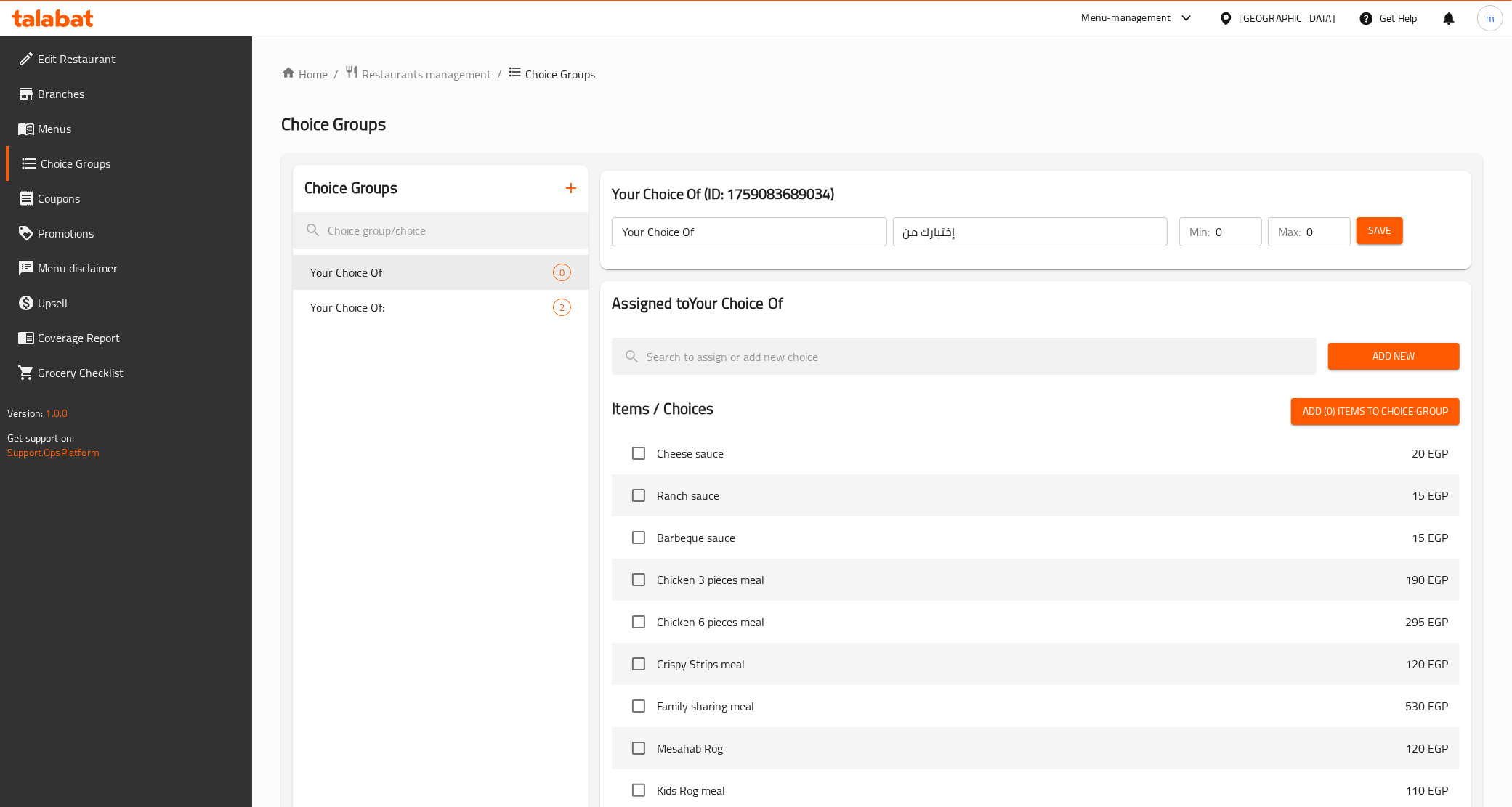
click at [1446, 360] on span "Add New" at bounding box center [1395, 356] width 109 height 18
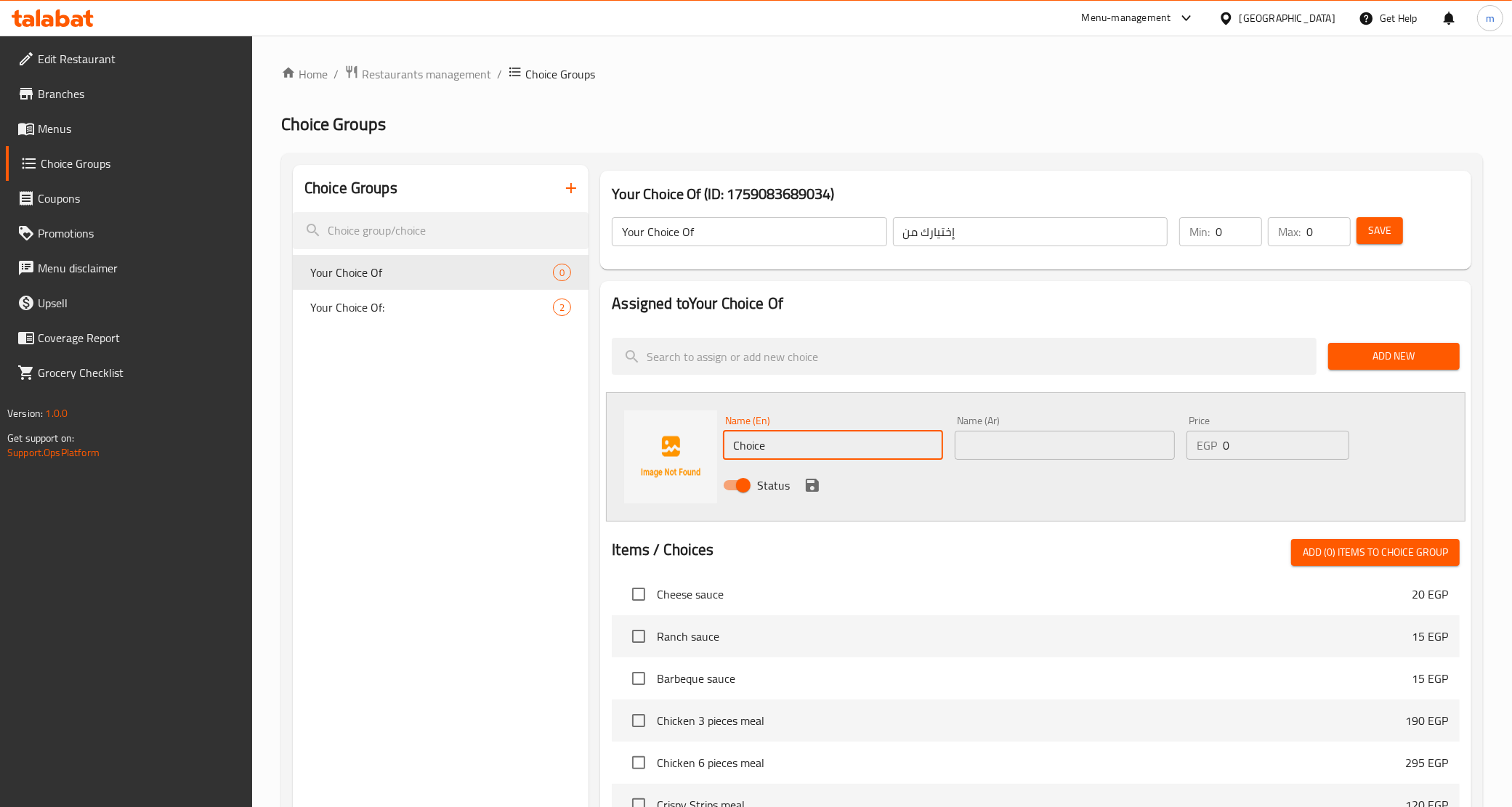
drag, startPoint x: 727, startPoint y: 448, endPoint x: 718, endPoint y: 448, distance: 9.0
click at [718, 448] on div "Name (En) Choice Name (En) Name (Ar) Name (Ar) Price EGP 0 Price Status" at bounding box center [1035, 457] width 860 height 129
type input "}"
click at [751, 448] on input "text" at bounding box center [833, 445] width 220 height 29
type input "Combo"
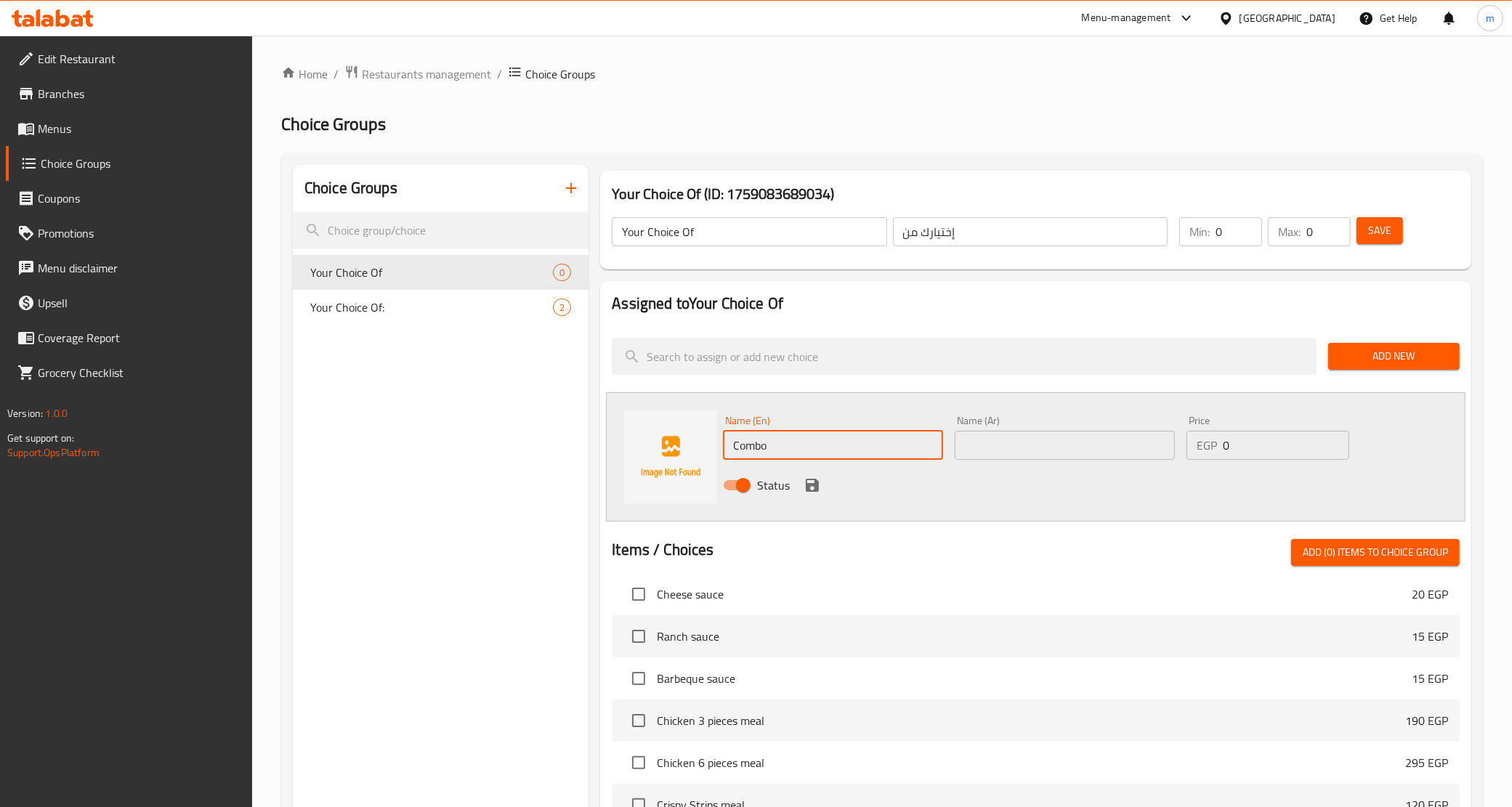
click at [998, 444] on input "text" at bounding box center [1065, 445] width 220 height 29
type input ";"
type input "كومبو"
drag, startPoint x: 1270, startPoint y: 441, endPoint x: 1207, endPoint y: 448, distance: 63.4
click at [1207, 448] on div "EGP 0 Price" at bounding box center [1267, 445] width 162 height 29
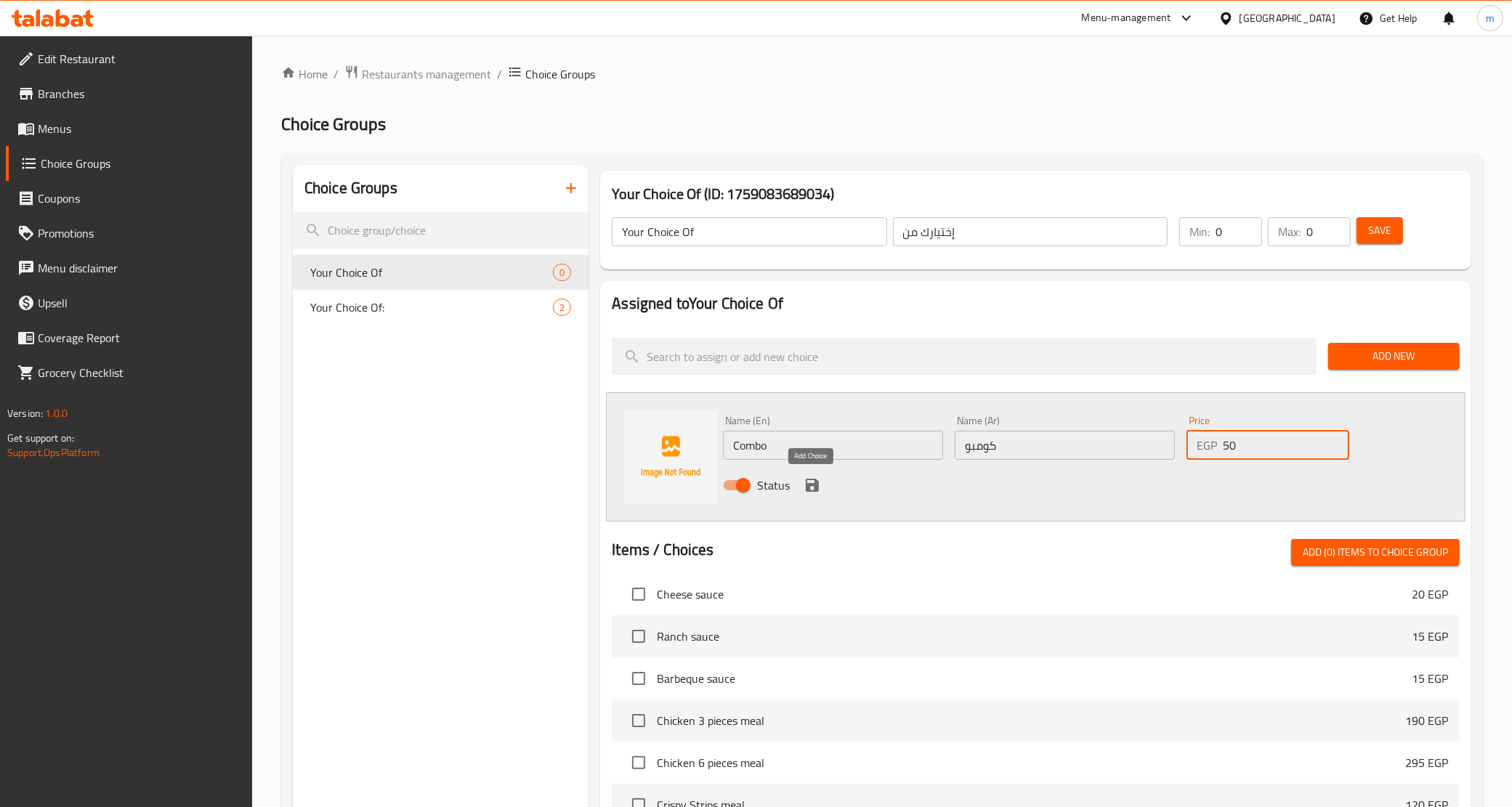
type input "50"
click at [819, 485] on icon "save" at bounding box center [812, 485] width 18 height 18
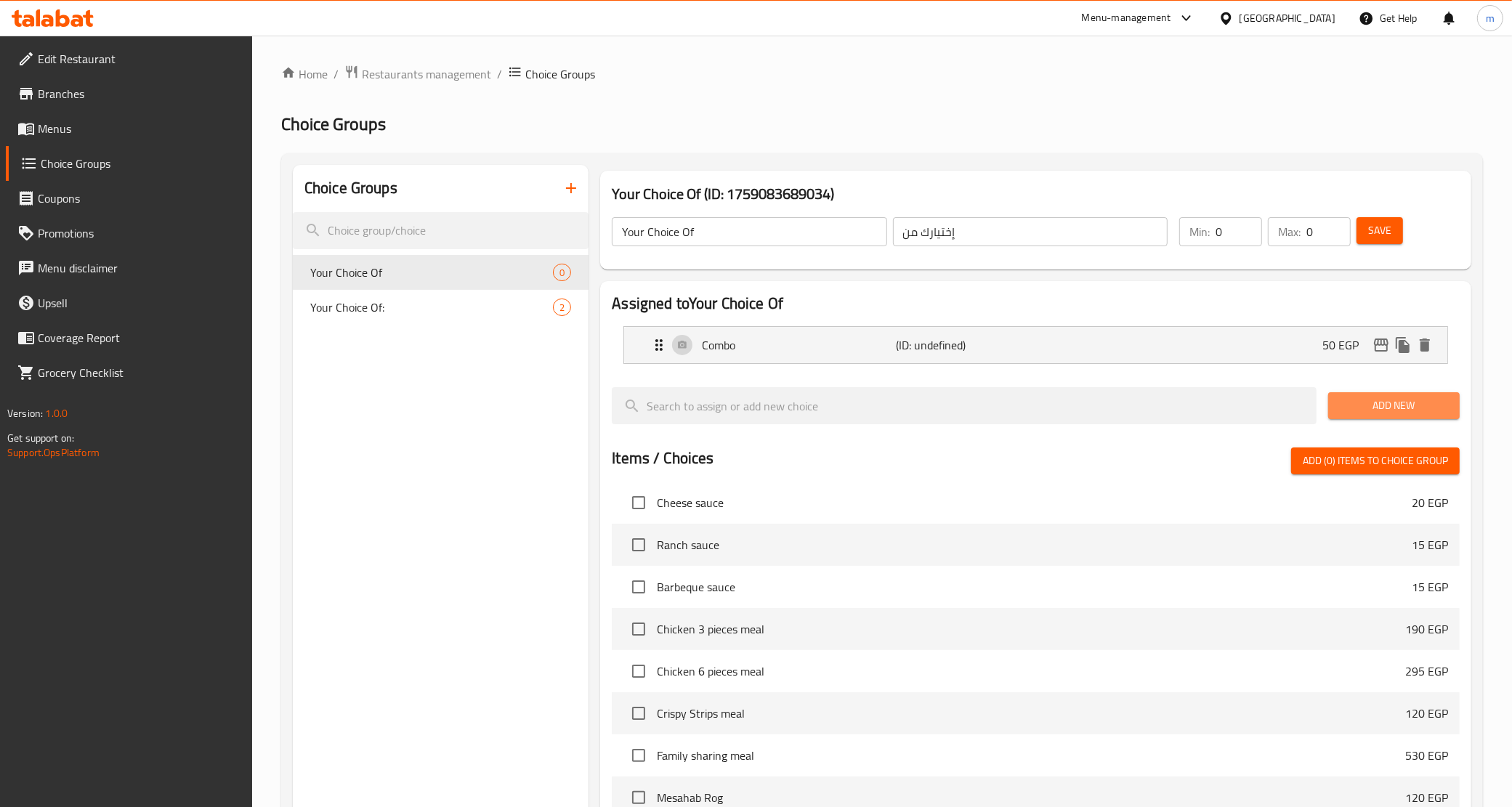
click at [1357, 401] on span "Add New" at bounding box center [1395, 405] width 109 height 18
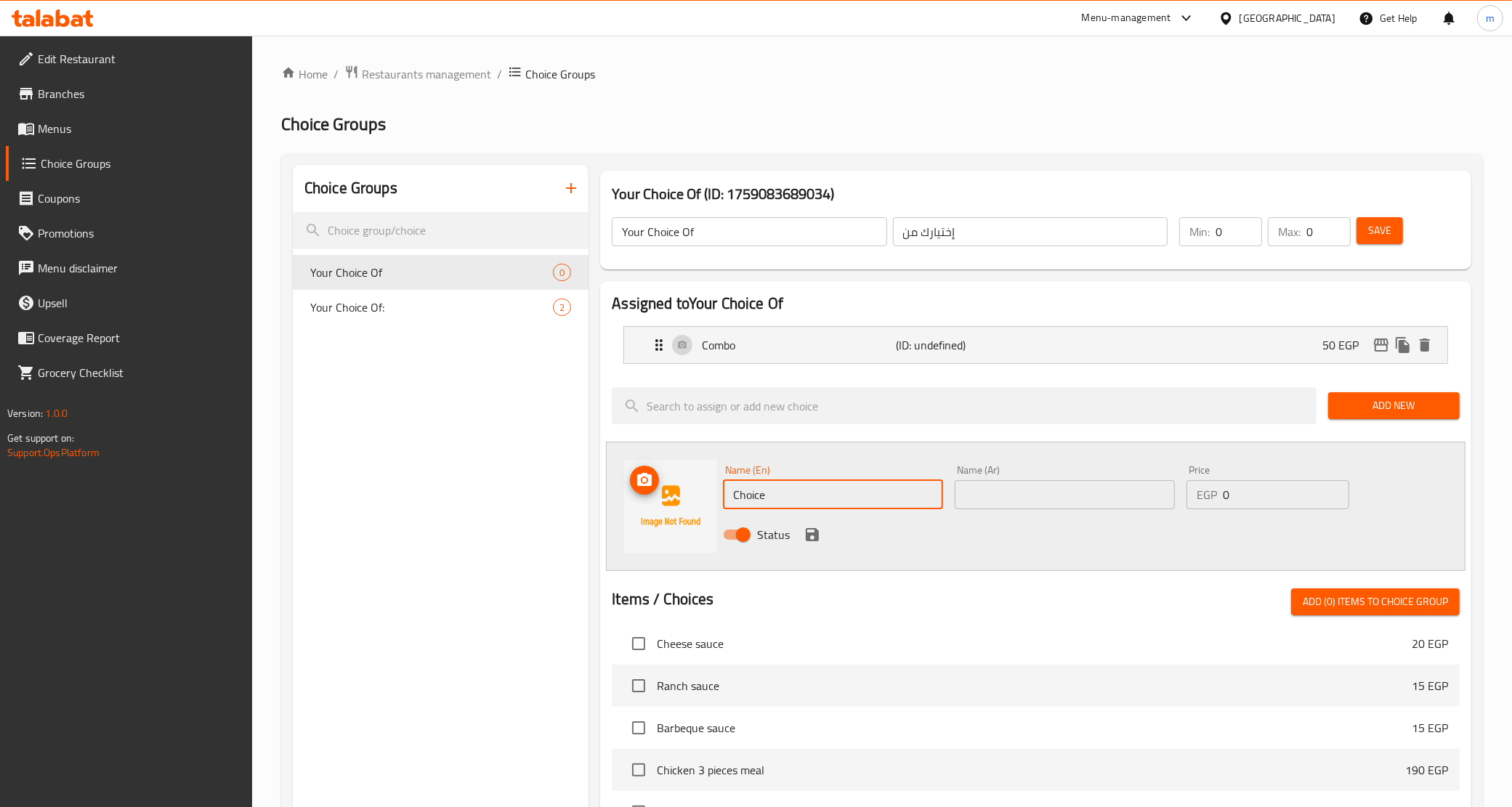
drag, startPoint x: 809, startPoint y: 497, endPoint x: 695, endPoint y: 516, distance: 115.6
click at [695, 516] on div "Name (En) Choice Name (En) Name (Ar) Name (Ar) Price EGP 0 Price Status" at bounding box center [1035, 506] width 860 height 129
type input "]"
type input "Double"
click at [997, 497] on input "text" at bounding box center [1065, 494] width 220 height 29
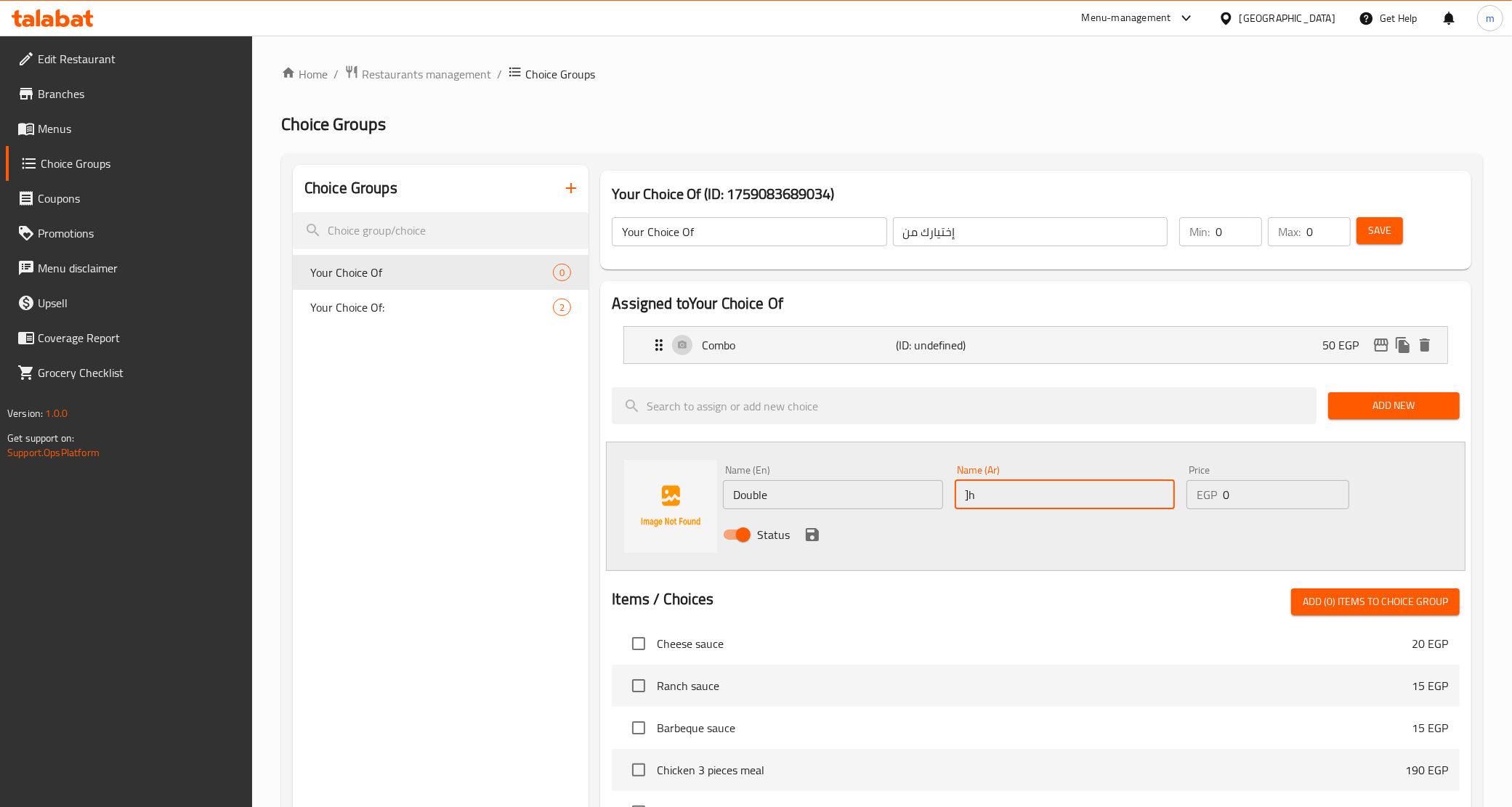
type input "]"
type input "دوبل"
drag, startPoint x: 1236, startPoint y: 491, endPoint x: 1223, endPoint y: 487, distance: 13.6
click at [1223, 487] on input "0" at bounding box center [1285, 494] width 125 height 29
type input "40"
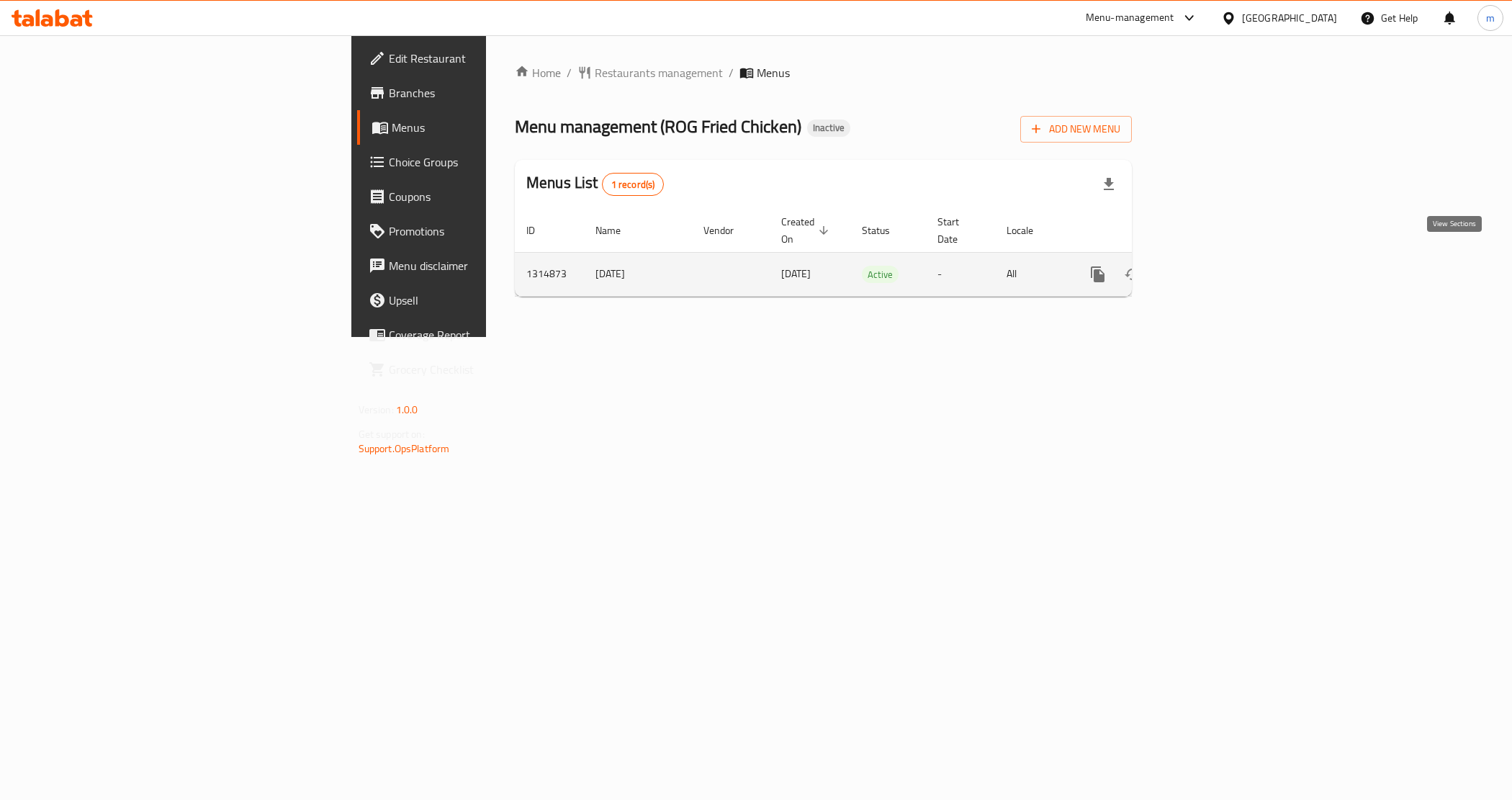
click at [1211, 266] on icon "enhanced table" at bounding box center [1202, 275] width 18 height 18
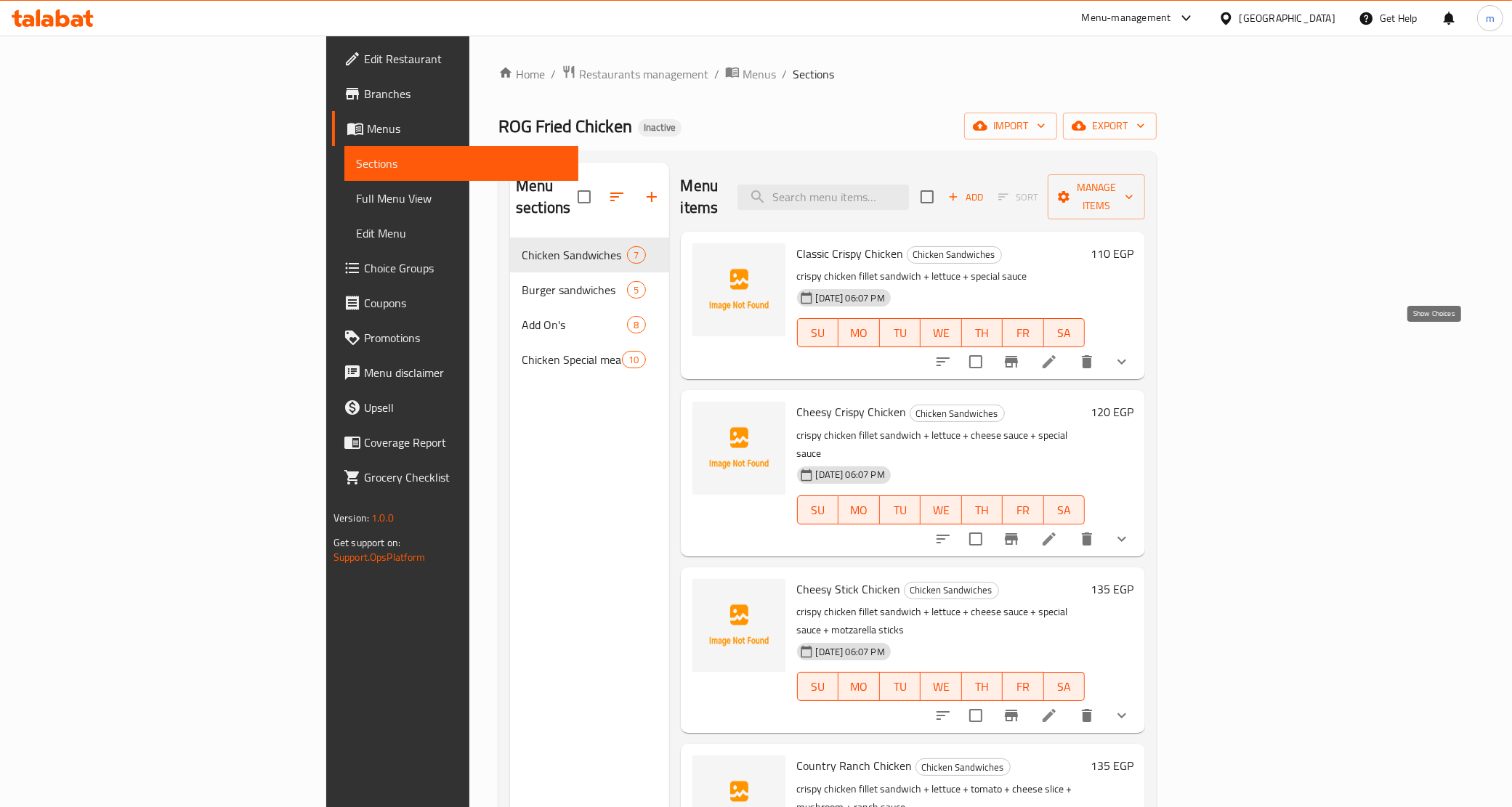
click at [1126, 360] on icon "show more" at bounding box center [1122, 362] width 9 height 5
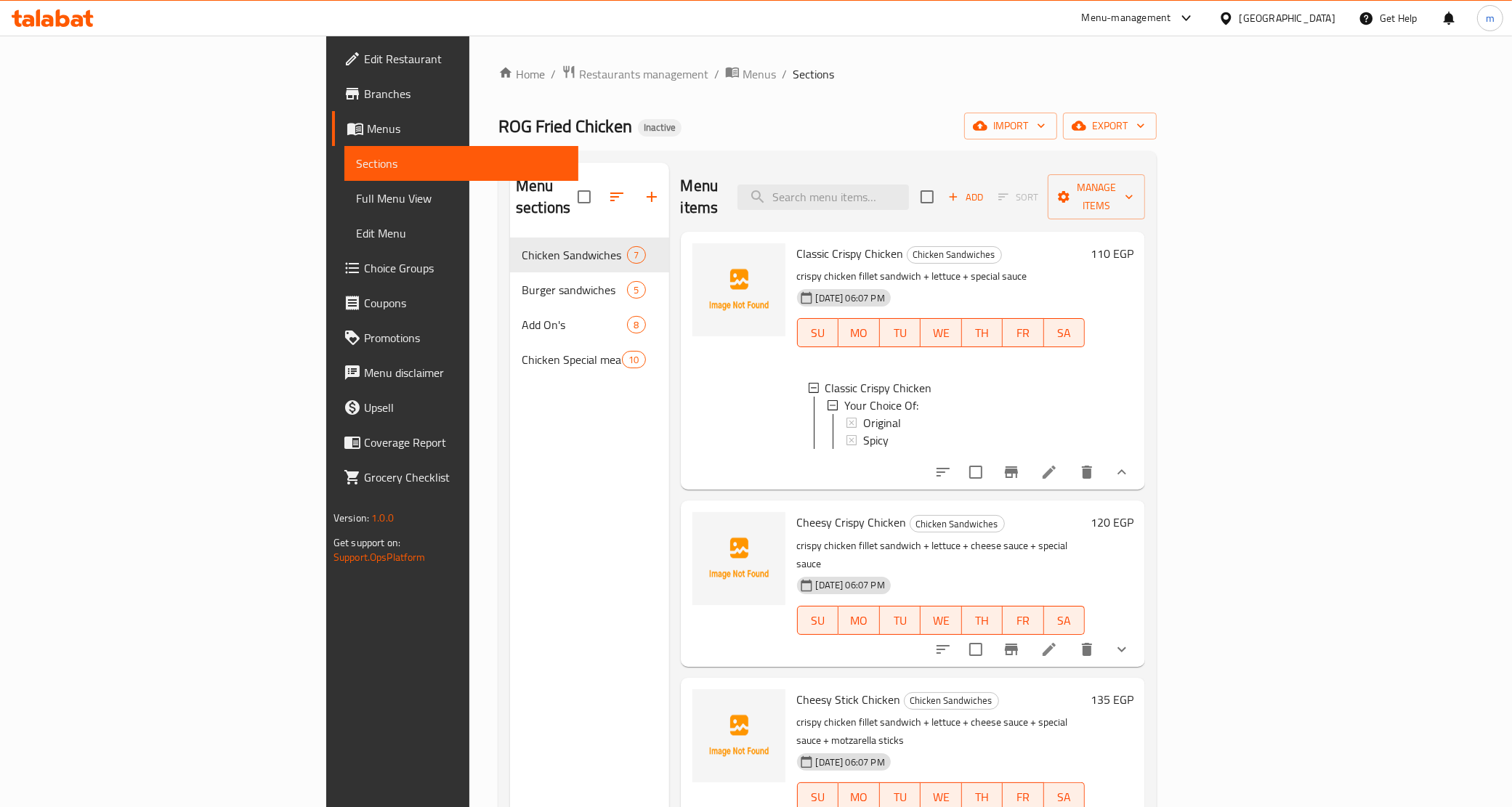
click at [1058, 473] on icon at bounding box center [1049, 473] width 18 height 18
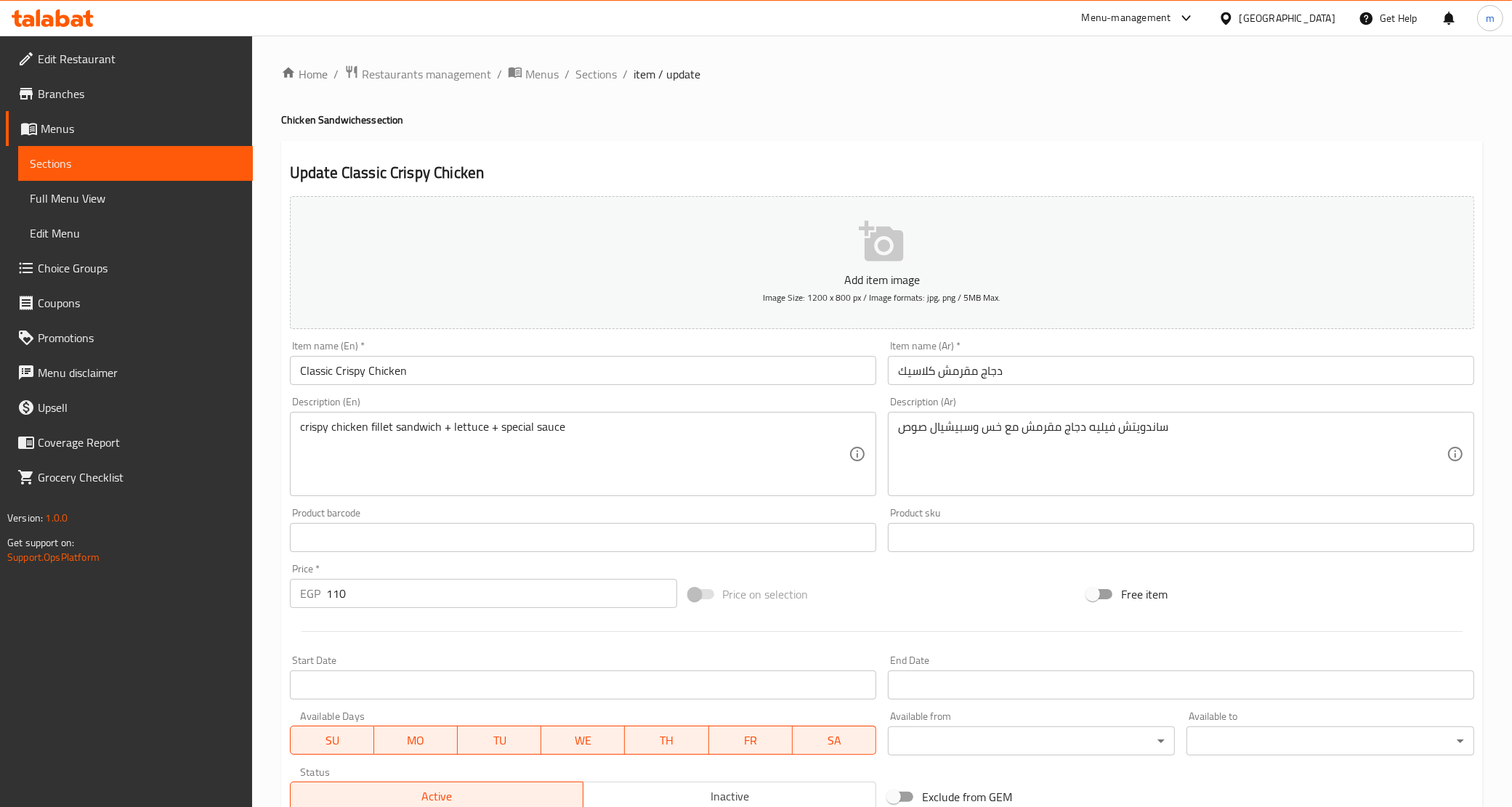
scroll to position [242, 0]
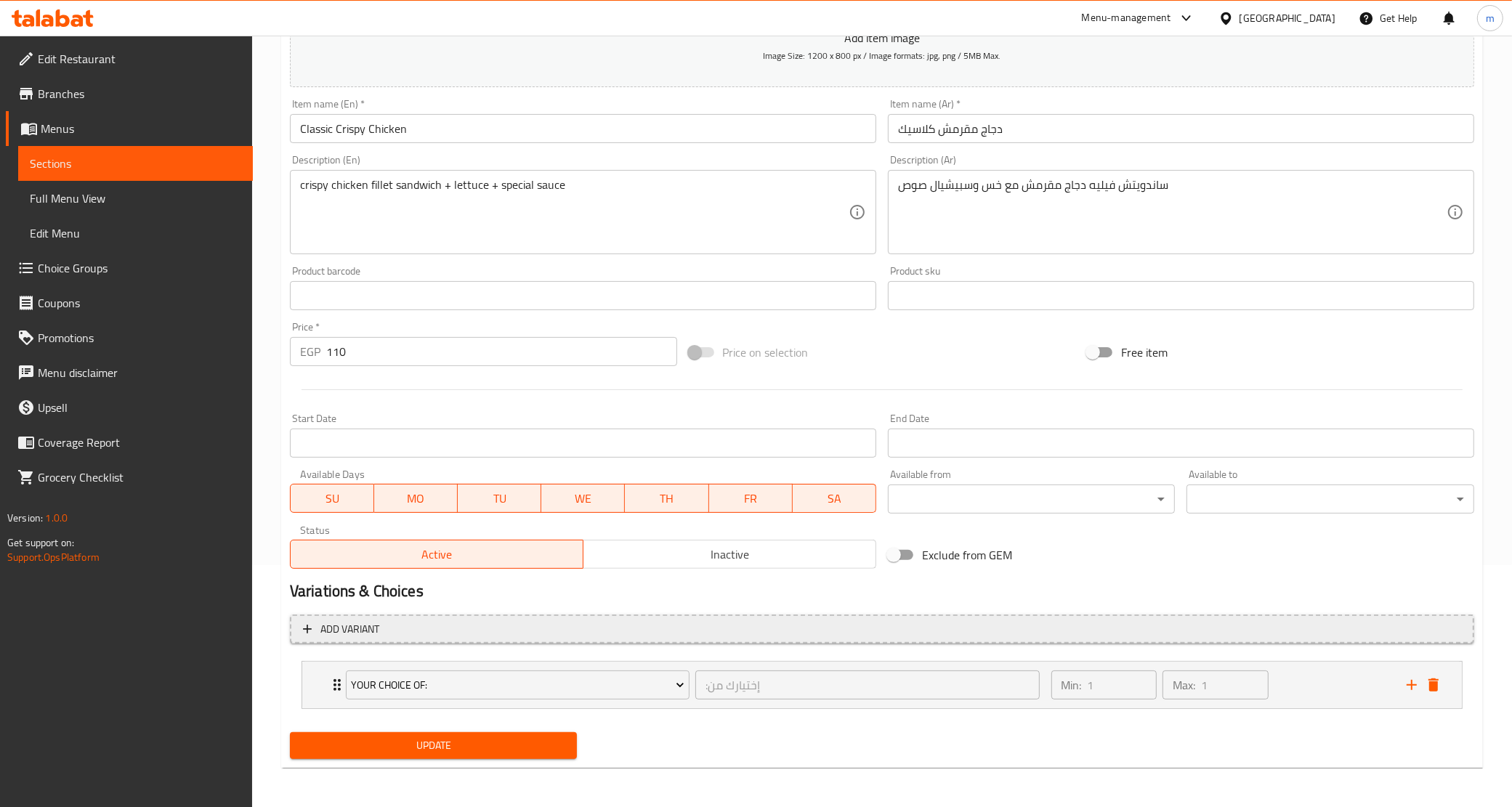
click at [413, 629] on span "Add variant" at bounding box center [882, 629] width 1159 height 18
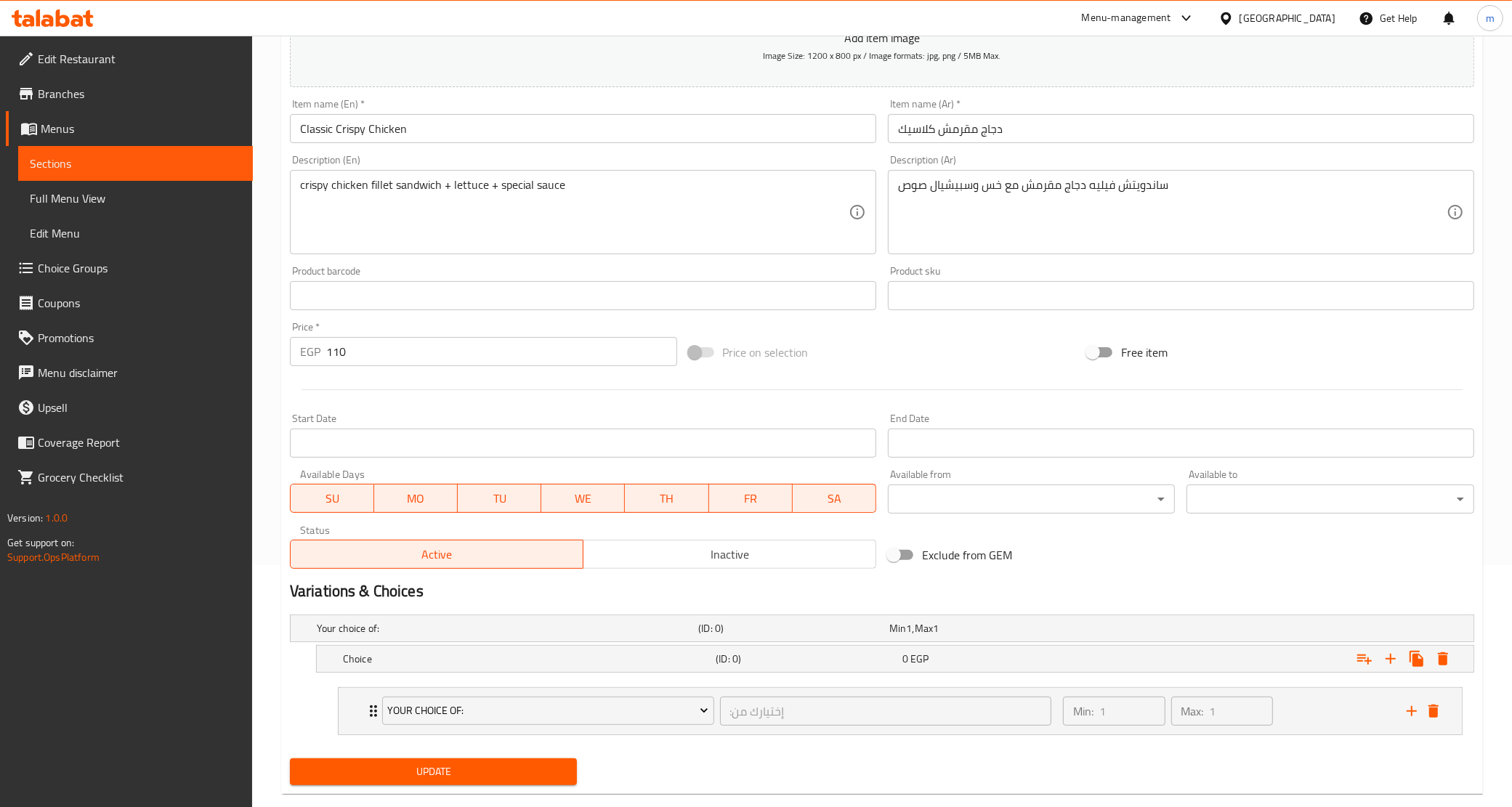
scroll to position [269, 0]
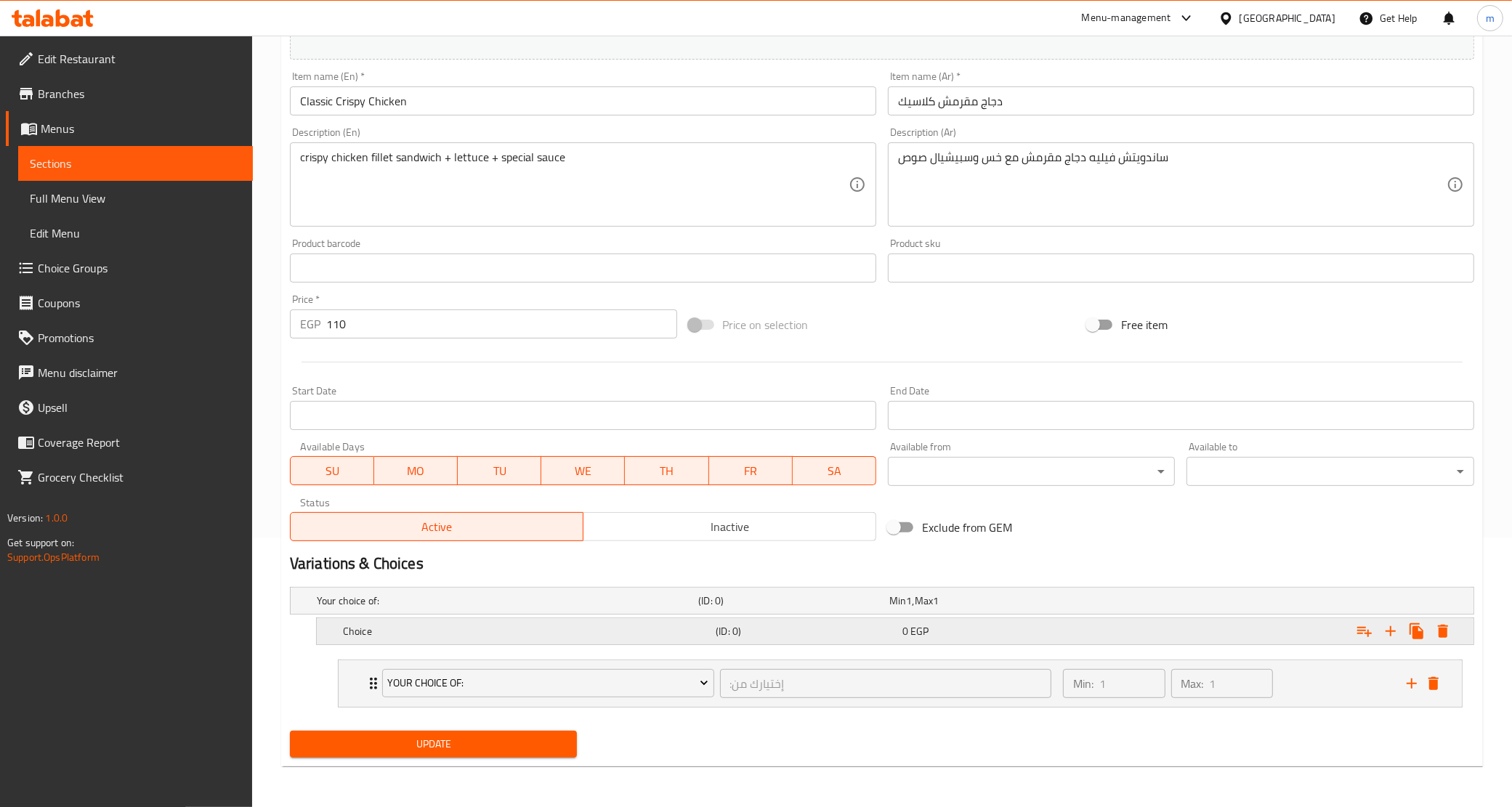
click at [495, 629] on h5 "Choice" at bounding box center [527, 631] width 367 height 15
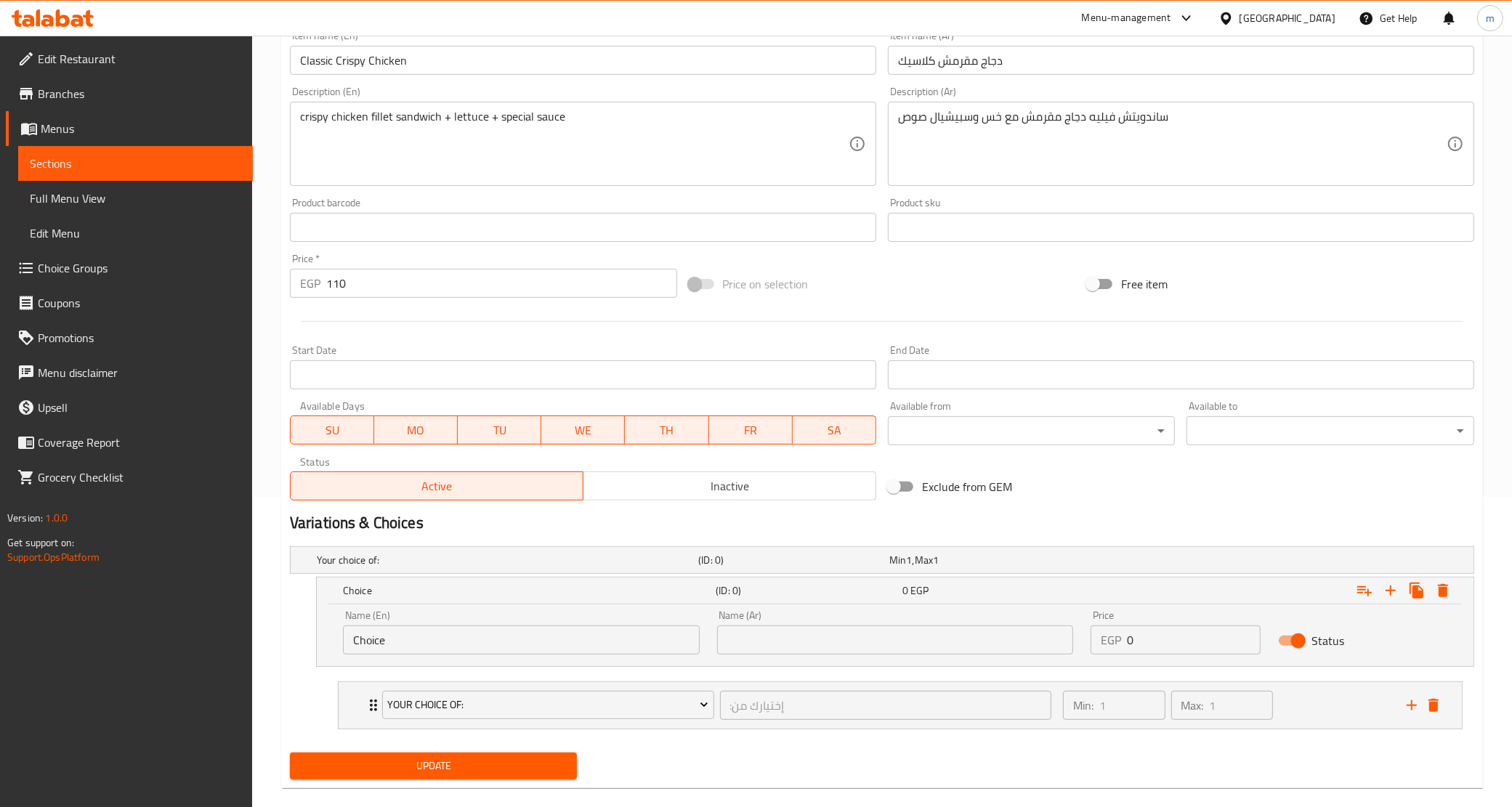
scroll to position [332, 0]
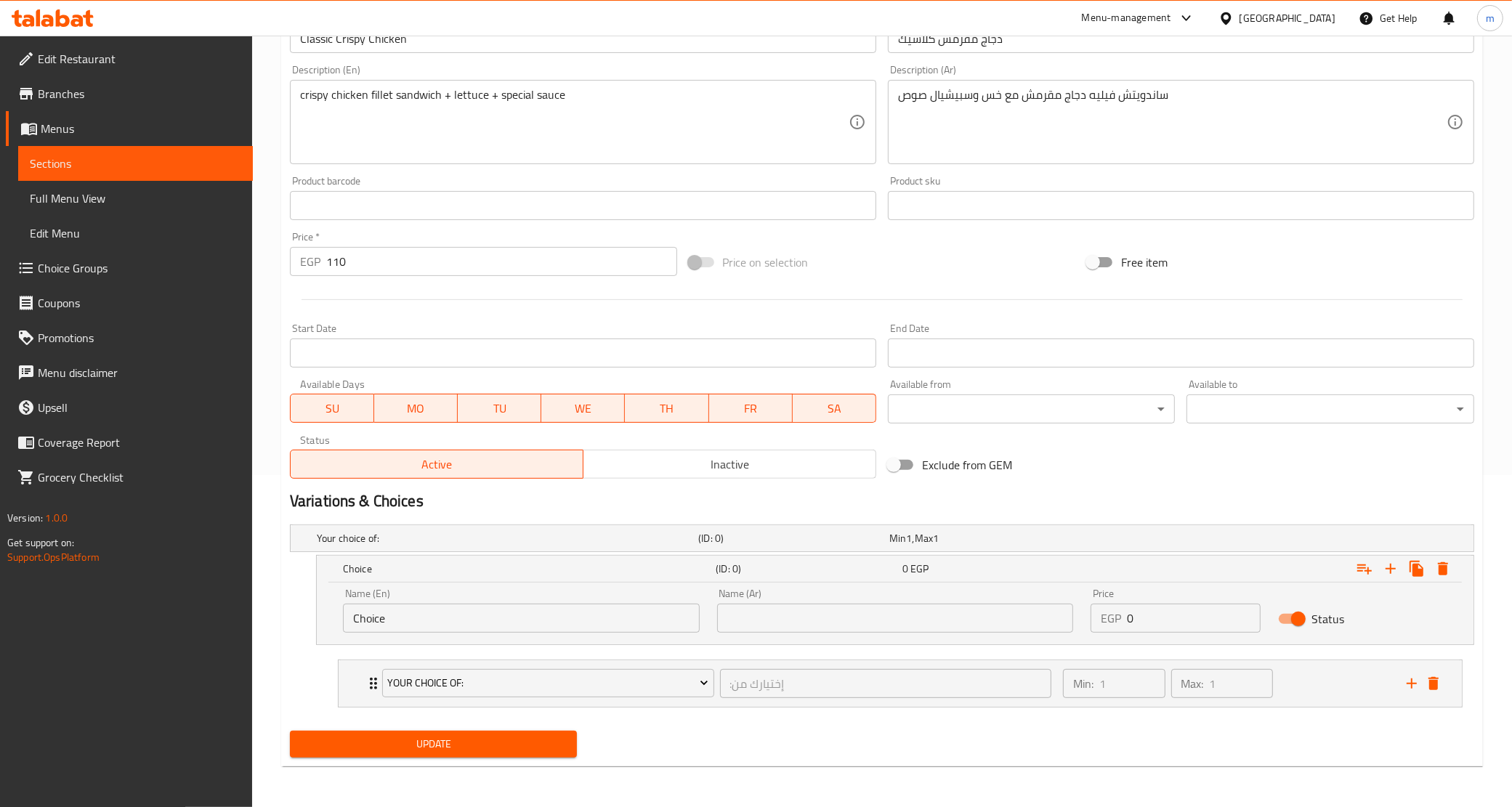
click at [495, 622] on input "Choice" at bounding box center [522, 618] width 357 height 29
click at [1366, 572] on icon "Expand" at bounding box center [1365, 569] width 18 height 18
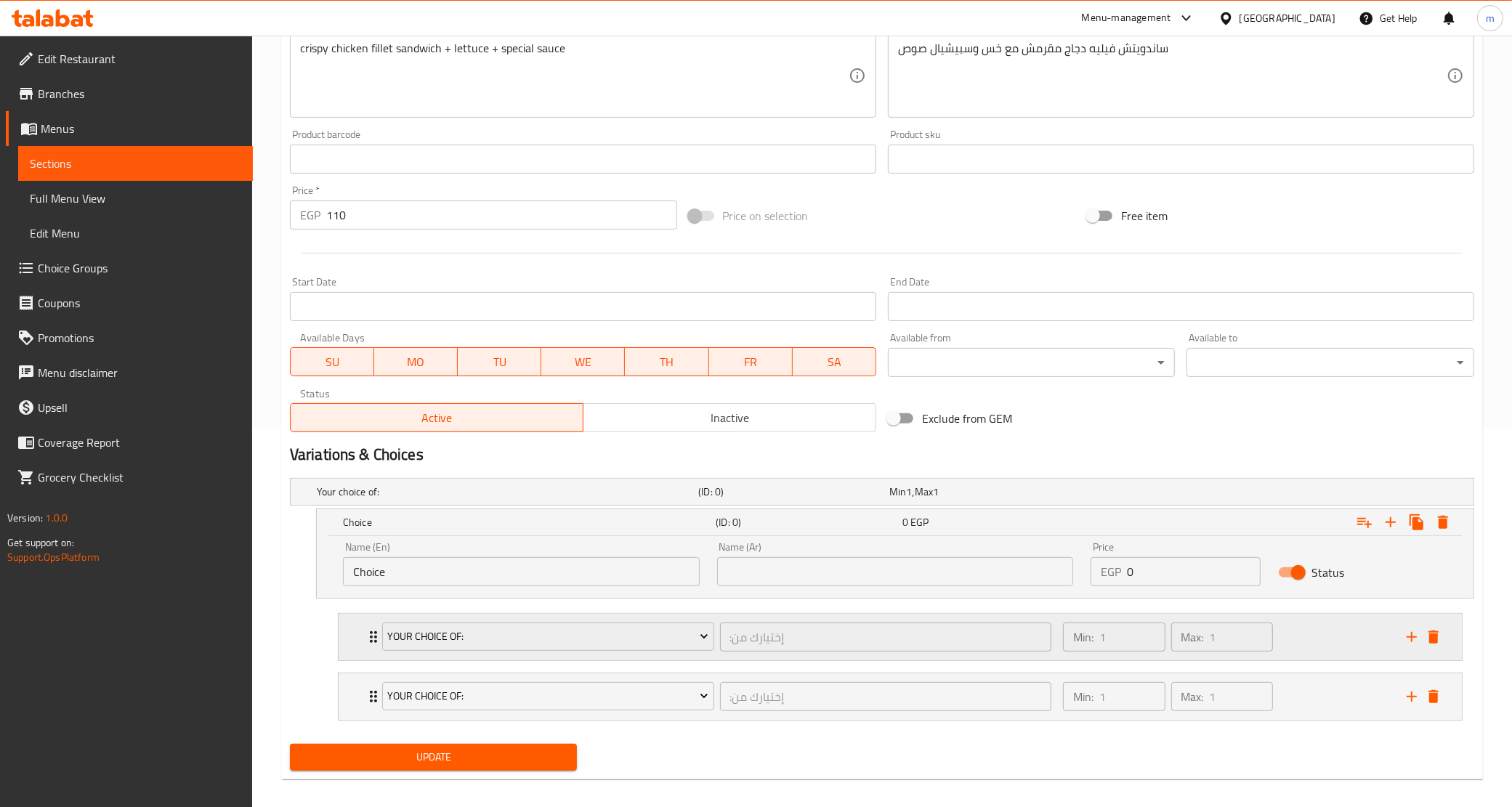
scroll to position [393, 0]
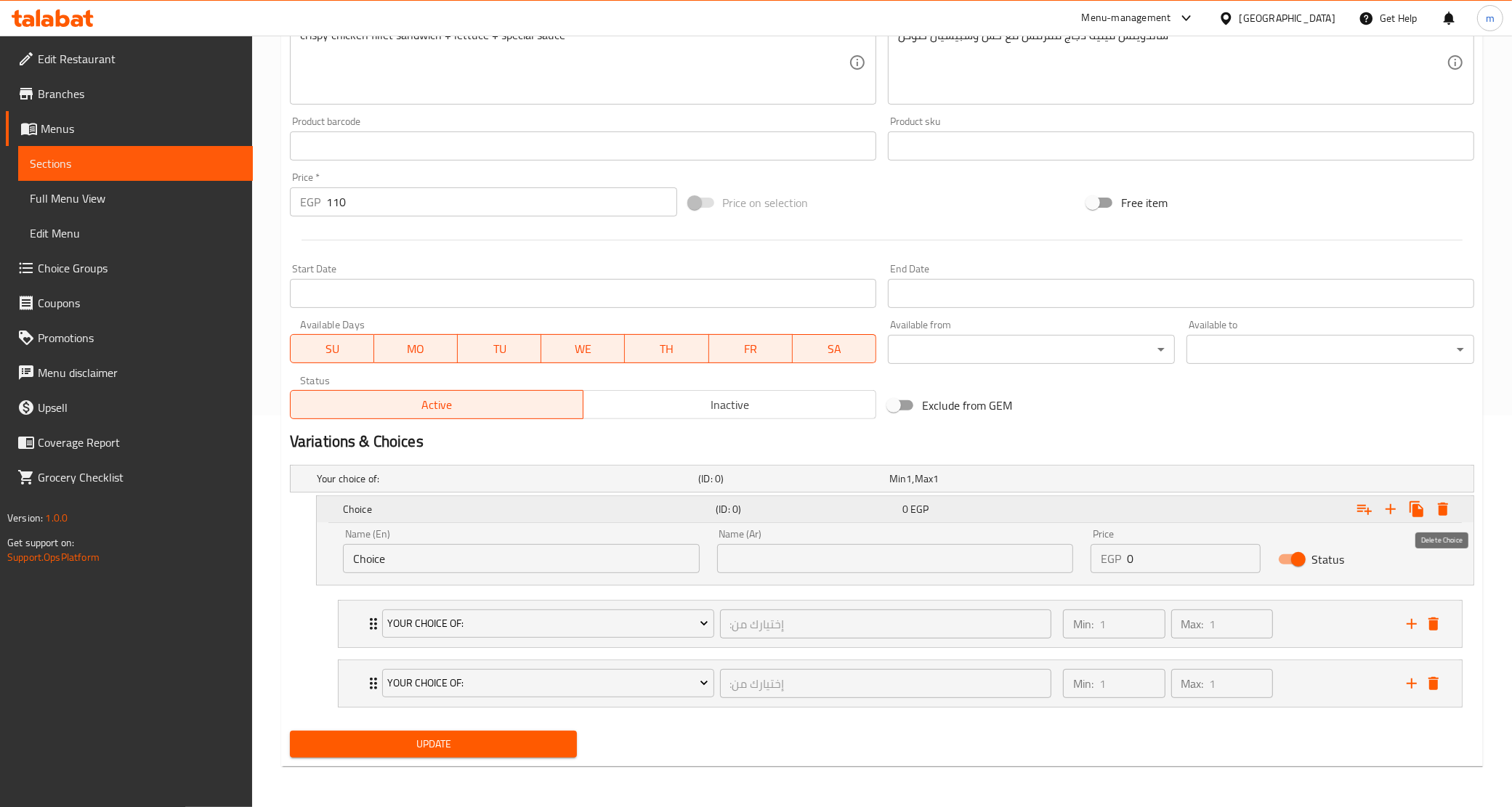
click at [1437, 508] on icon "Expand" at bounding box center [1444, 509] width 18 height 18
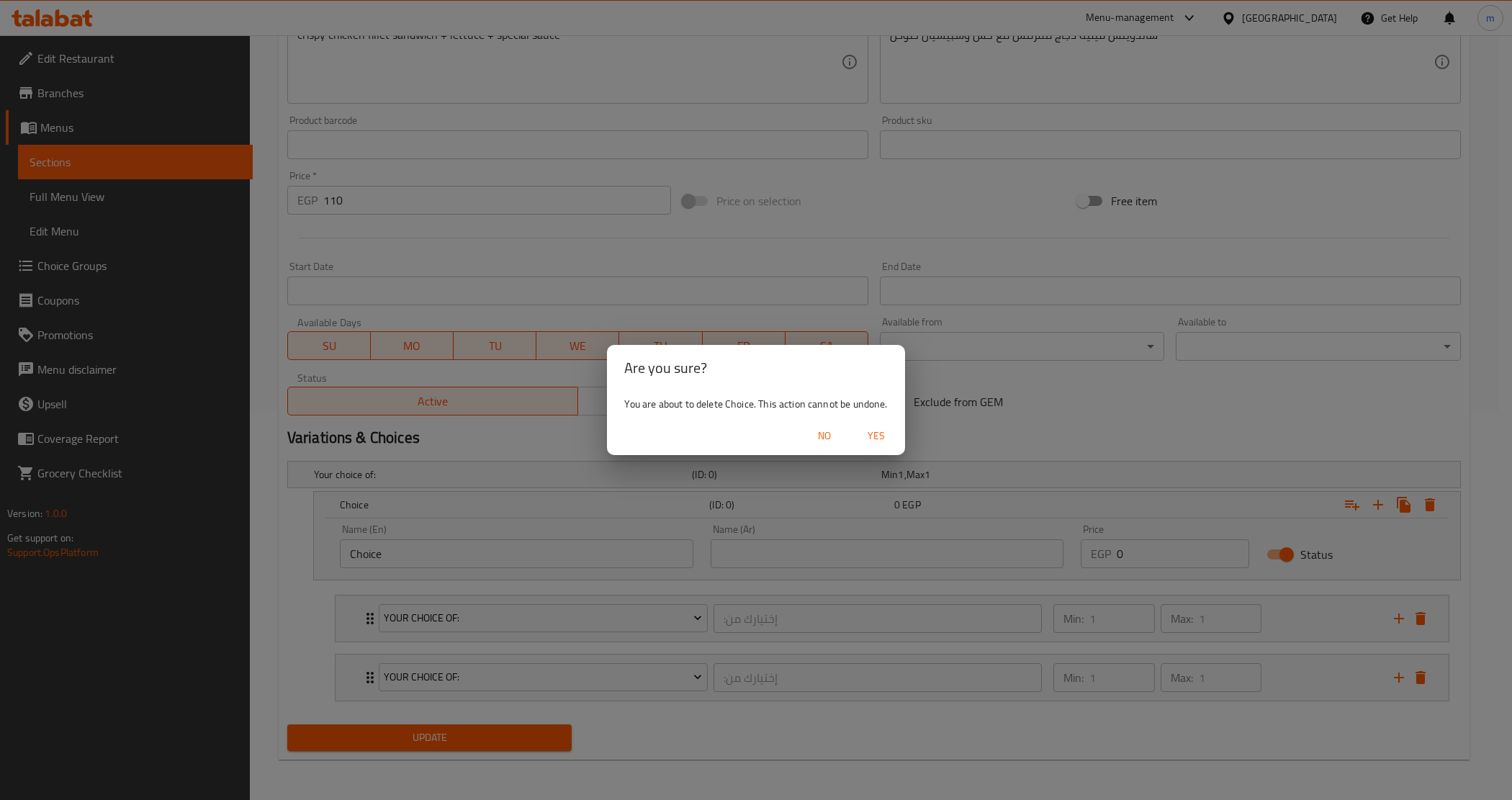
click at [829, 438] on span "No" at bounding box center [823, 436] width 34 height 18
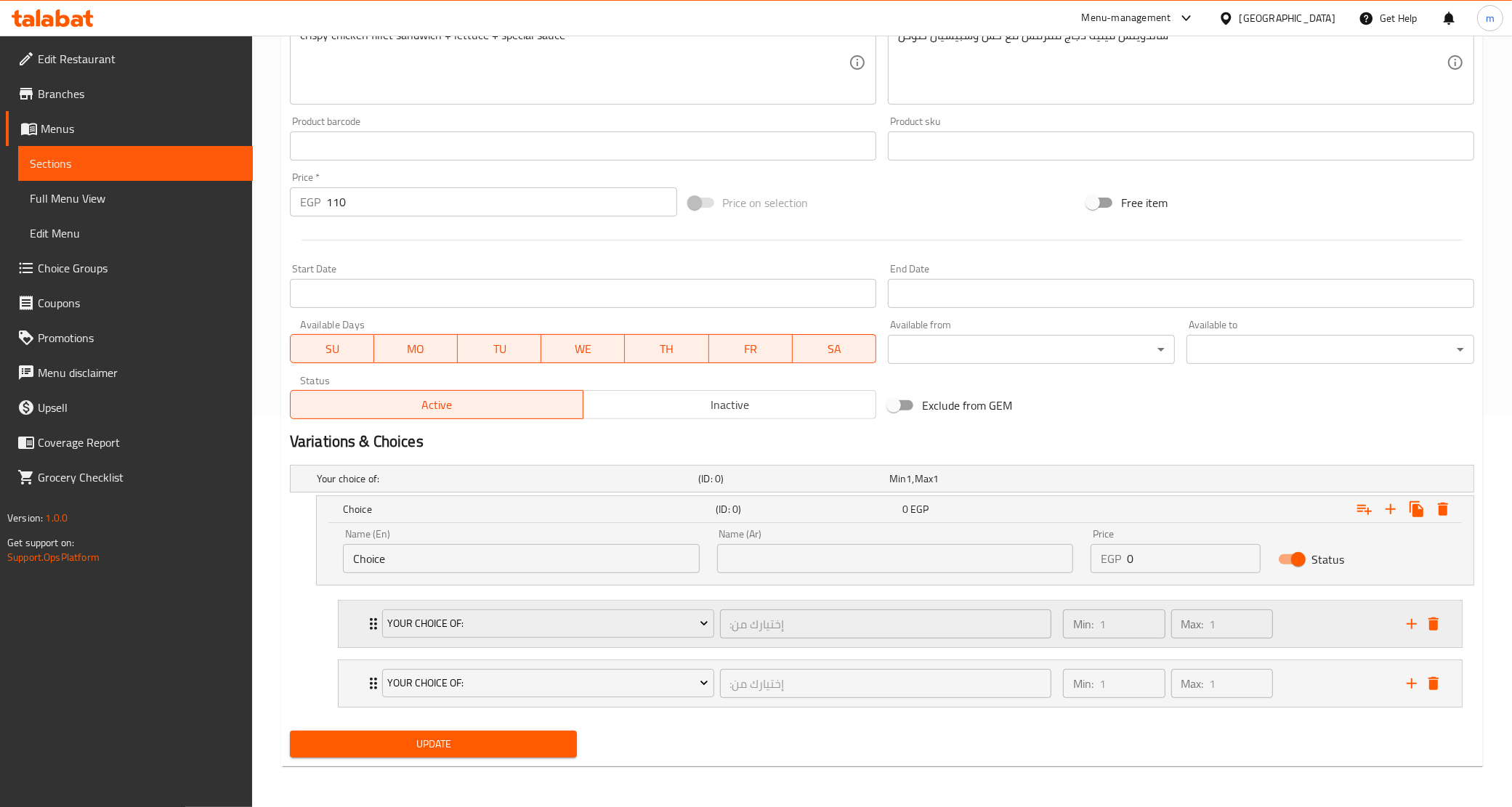
click at [1440, 624] on icon "delete" at bounding box center [1434, 624] width 18 height 18
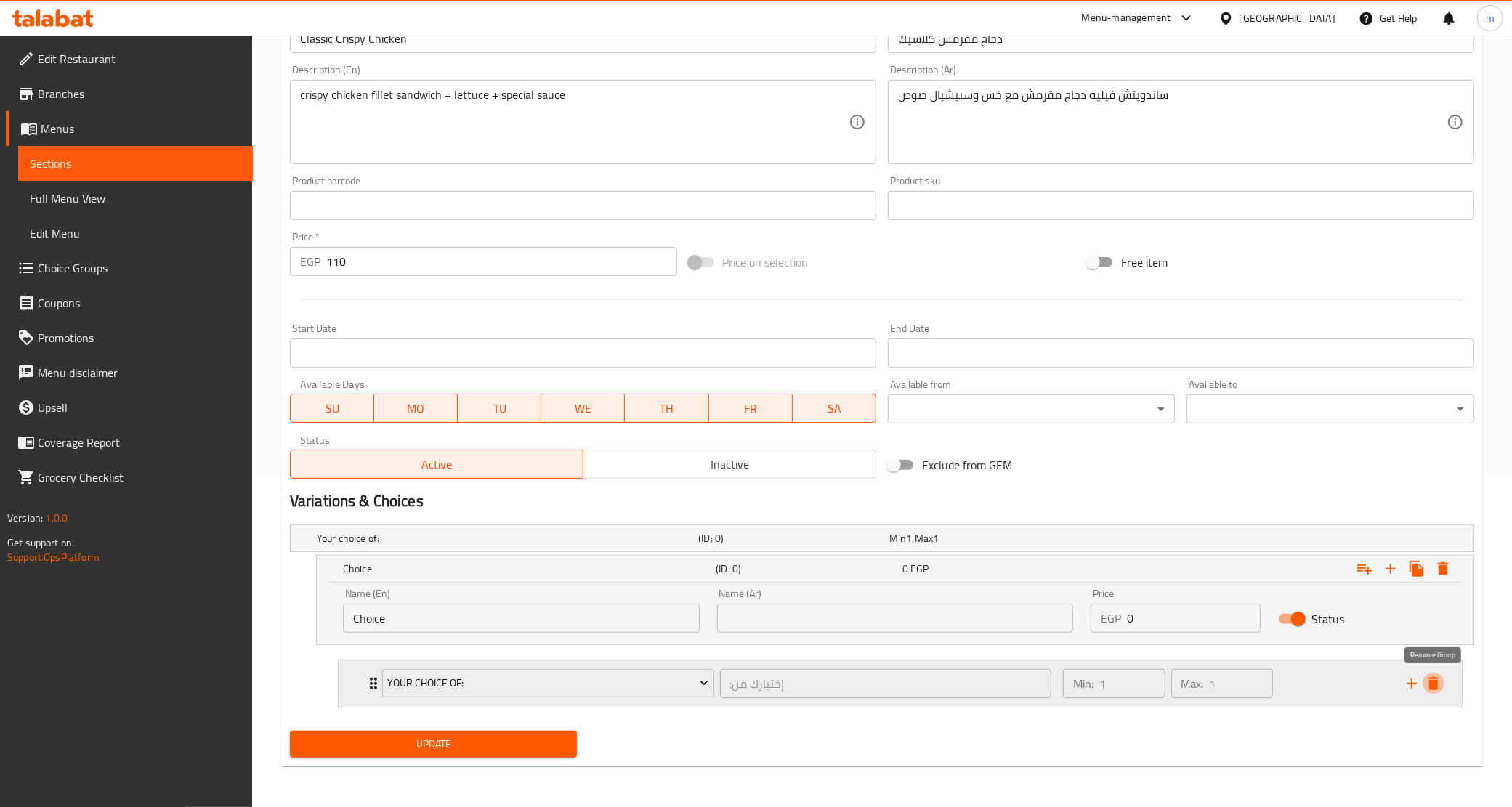
click at [1432, 675] on icon "delete" at bounding box center [1434, 684] width 18 height 18
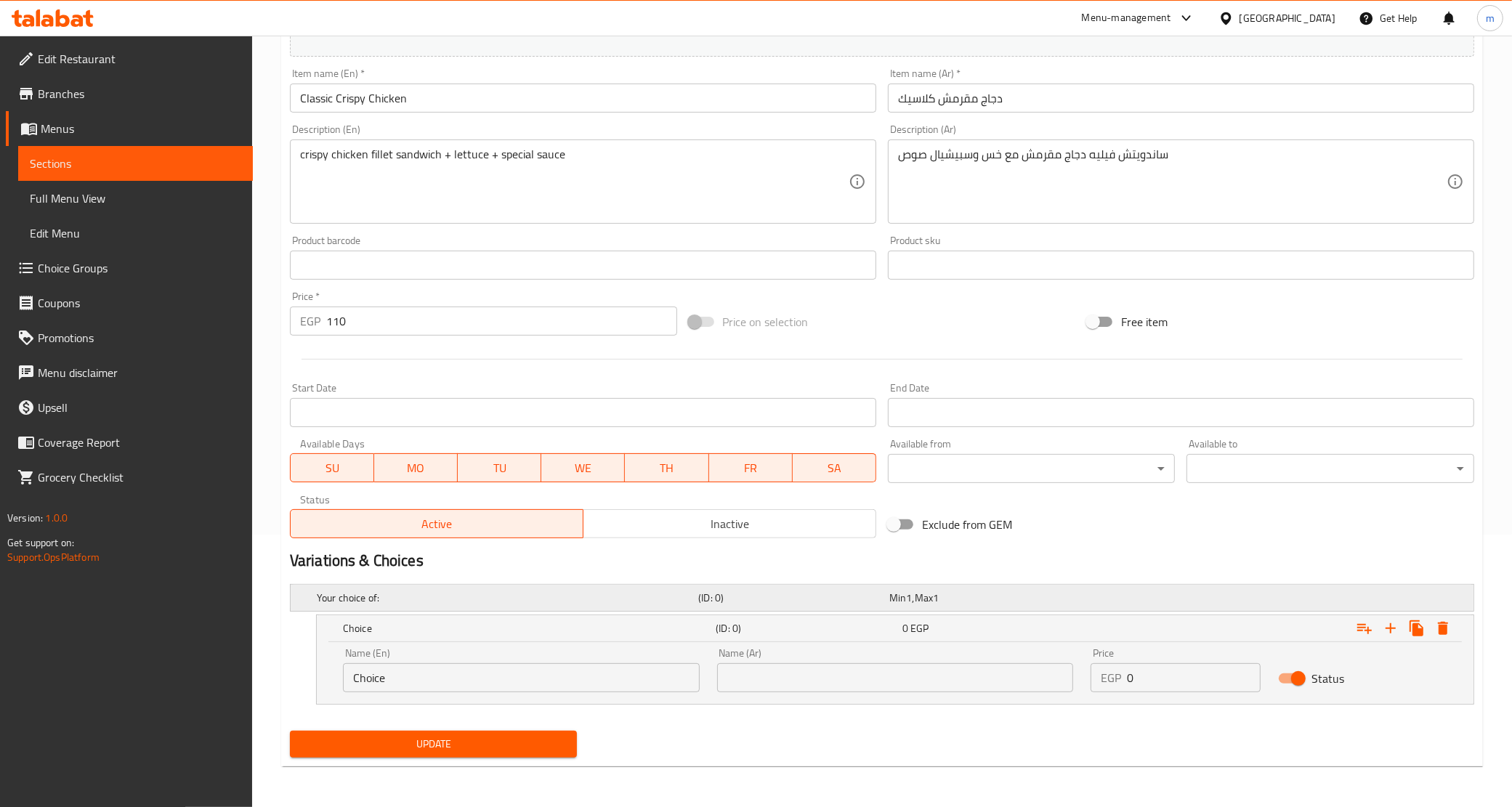
click at [478, 607] on div "Your choice of:" at bounding box center [504, 598] width 382 height 21
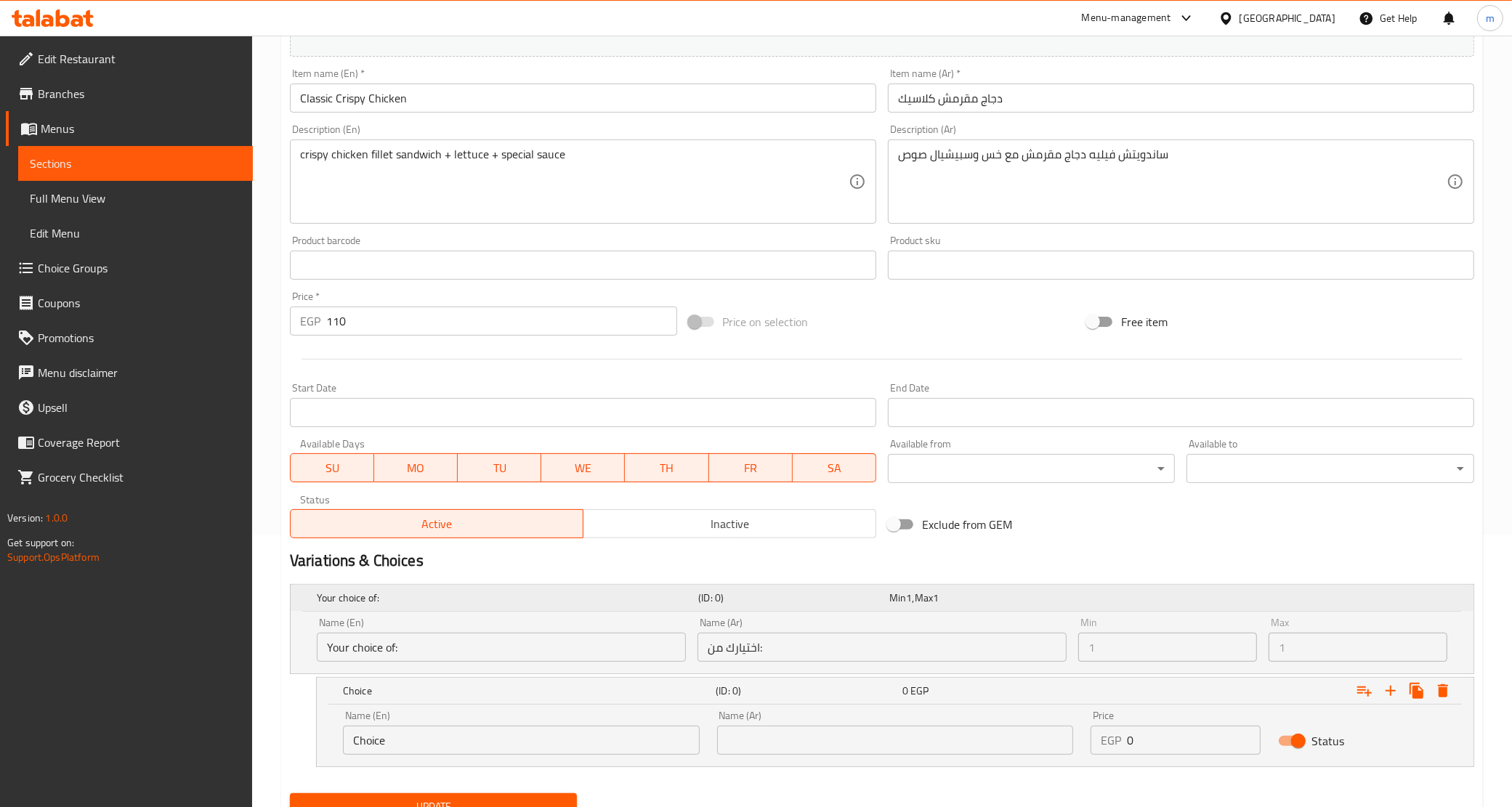
click at [478, 607] on div "Your choice of:" at bounding box center [504, 598] width 382 height 21
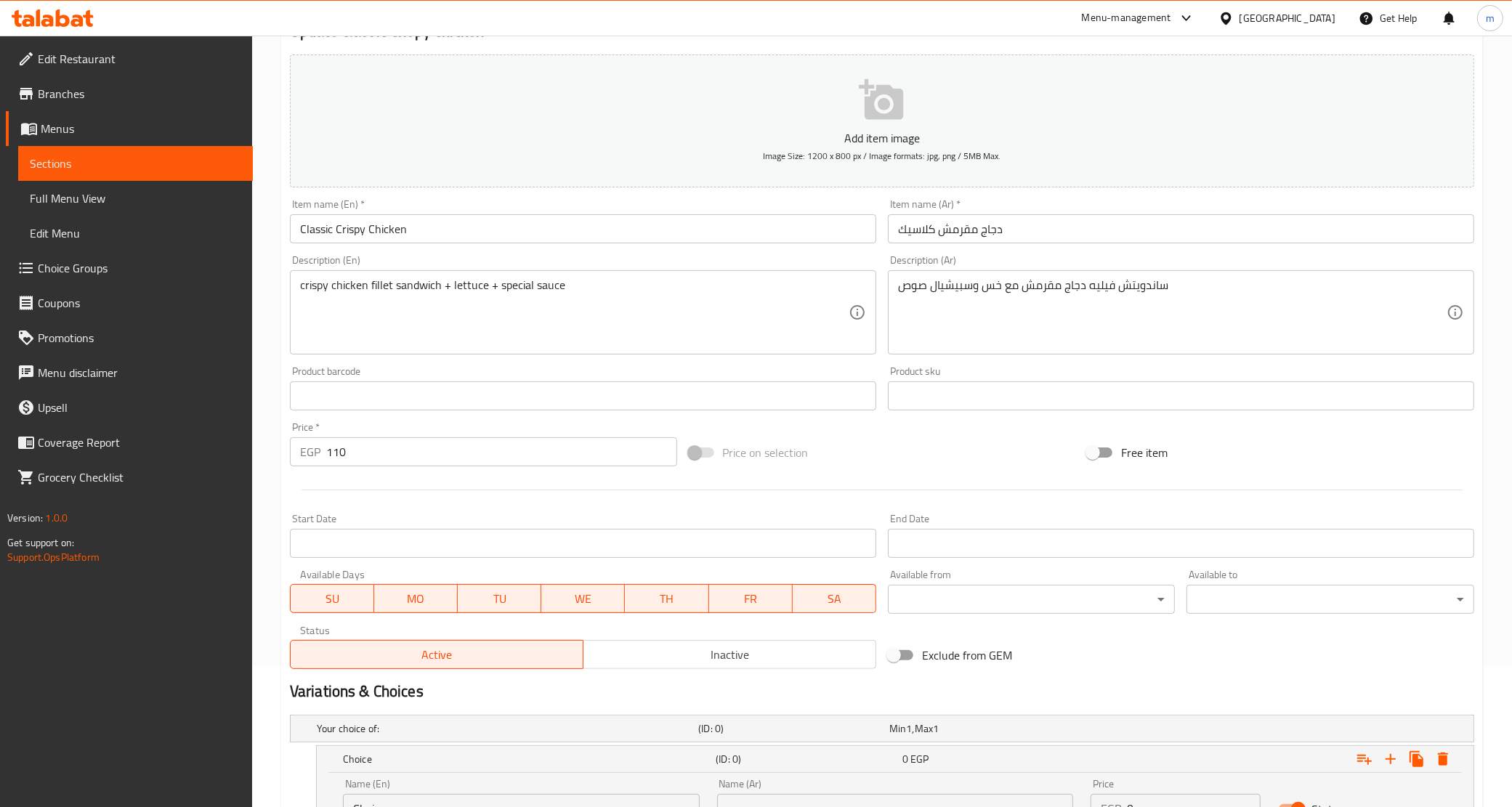
scroll to position [0, 0]
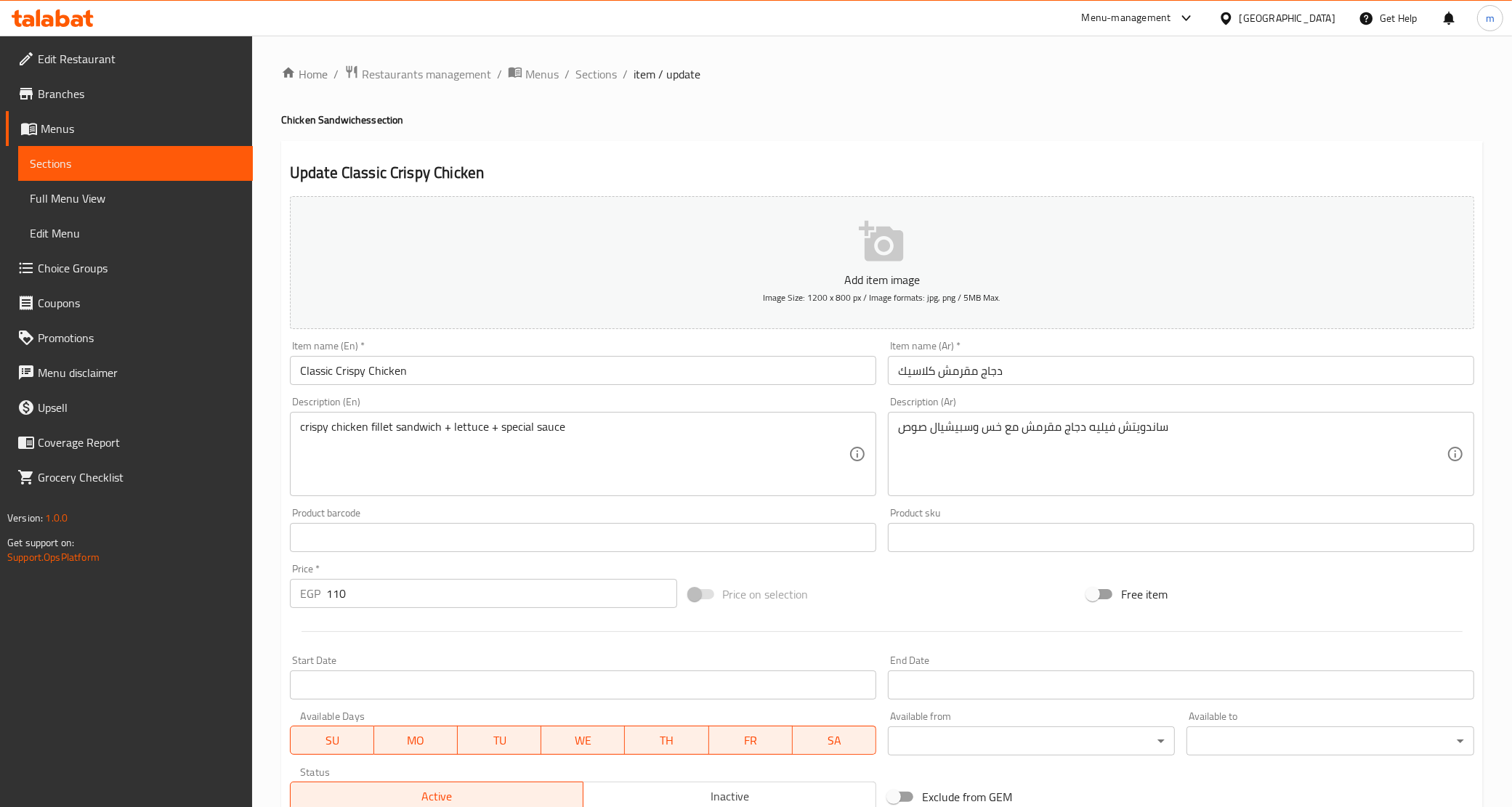
click at [81, 153] on link "Sections" at bounding box center [135, 163] width 235 height 35
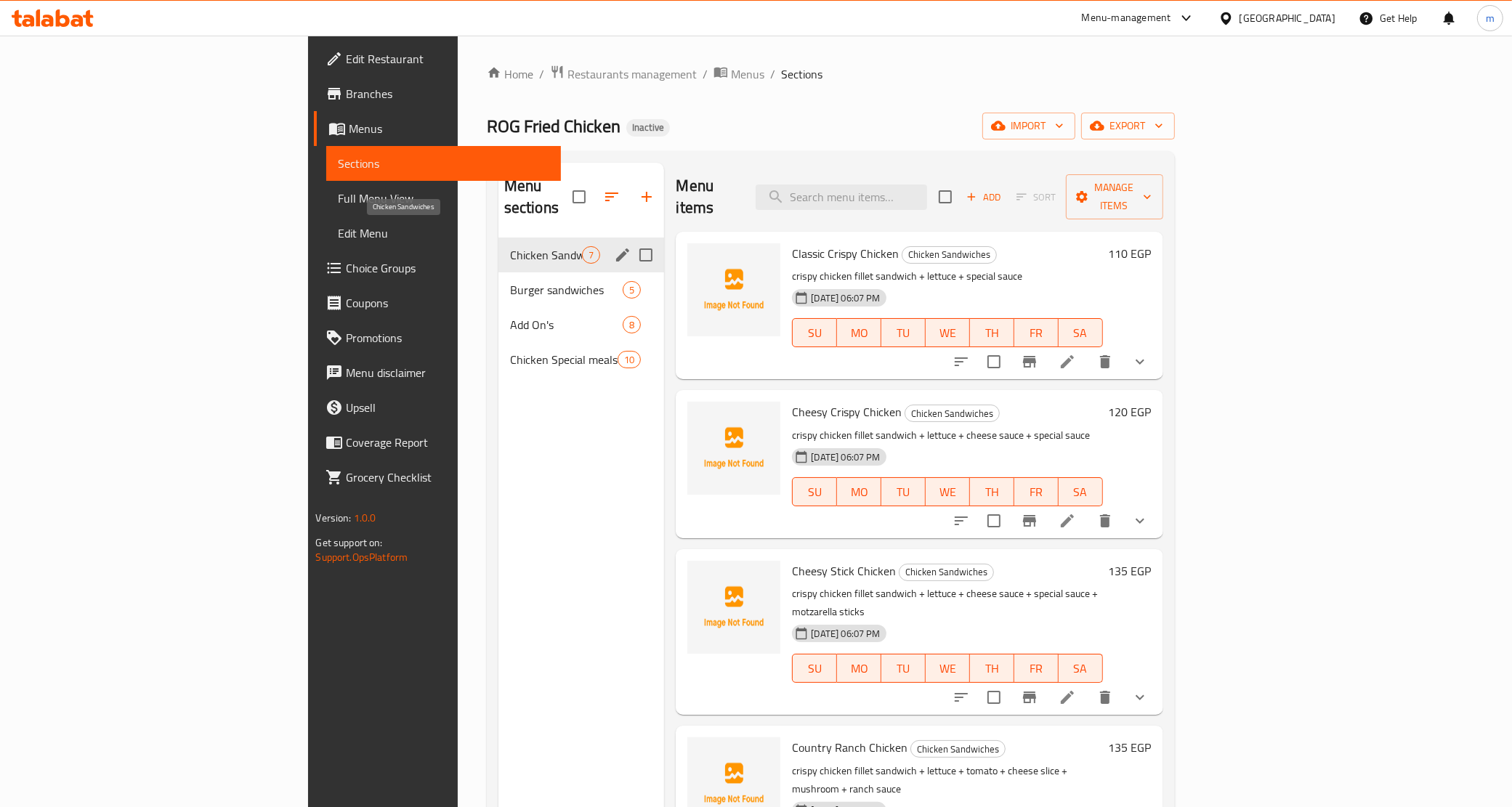
click at [510, 247] on span "Chicken Sandwiches" at bounding box center [547, 256] width 73 height 18
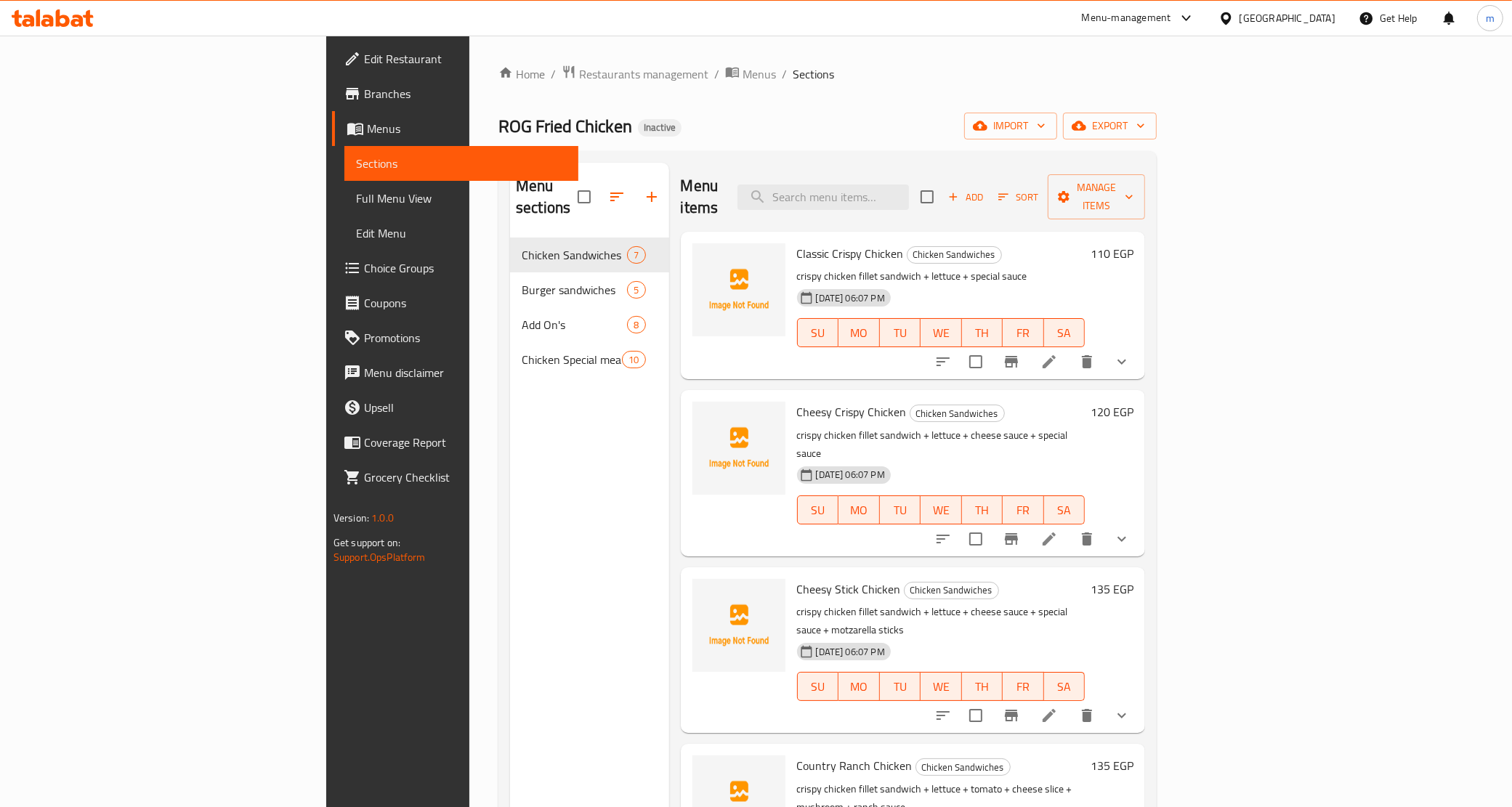
click at [1070, 348] on li at bounding box center [1049, 361] width 40 height 27
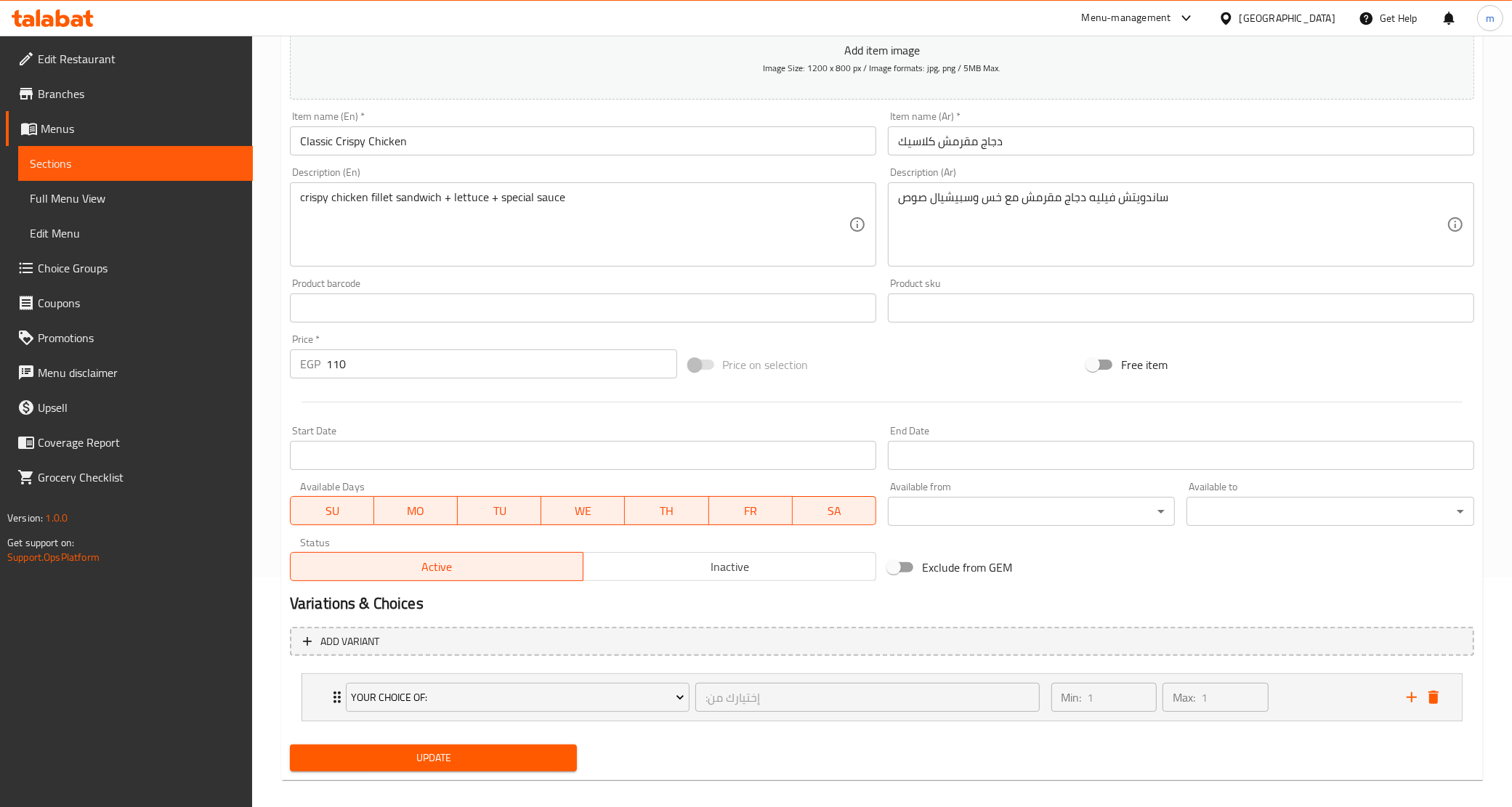
scroll to position [242, 0]
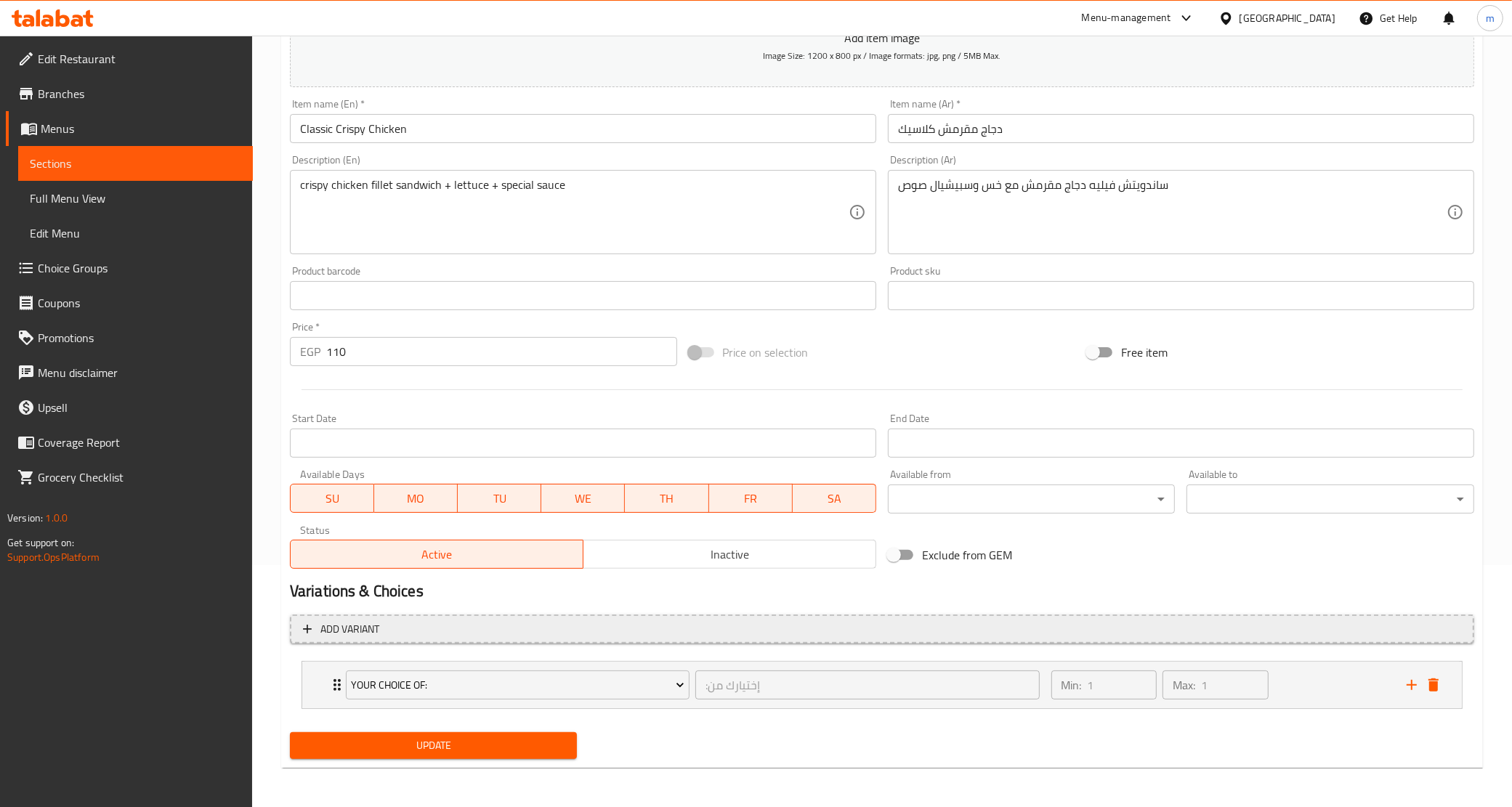
click at [585, 640] on button "Add variant" at bounding box center [882, 629] width 1184 height 30
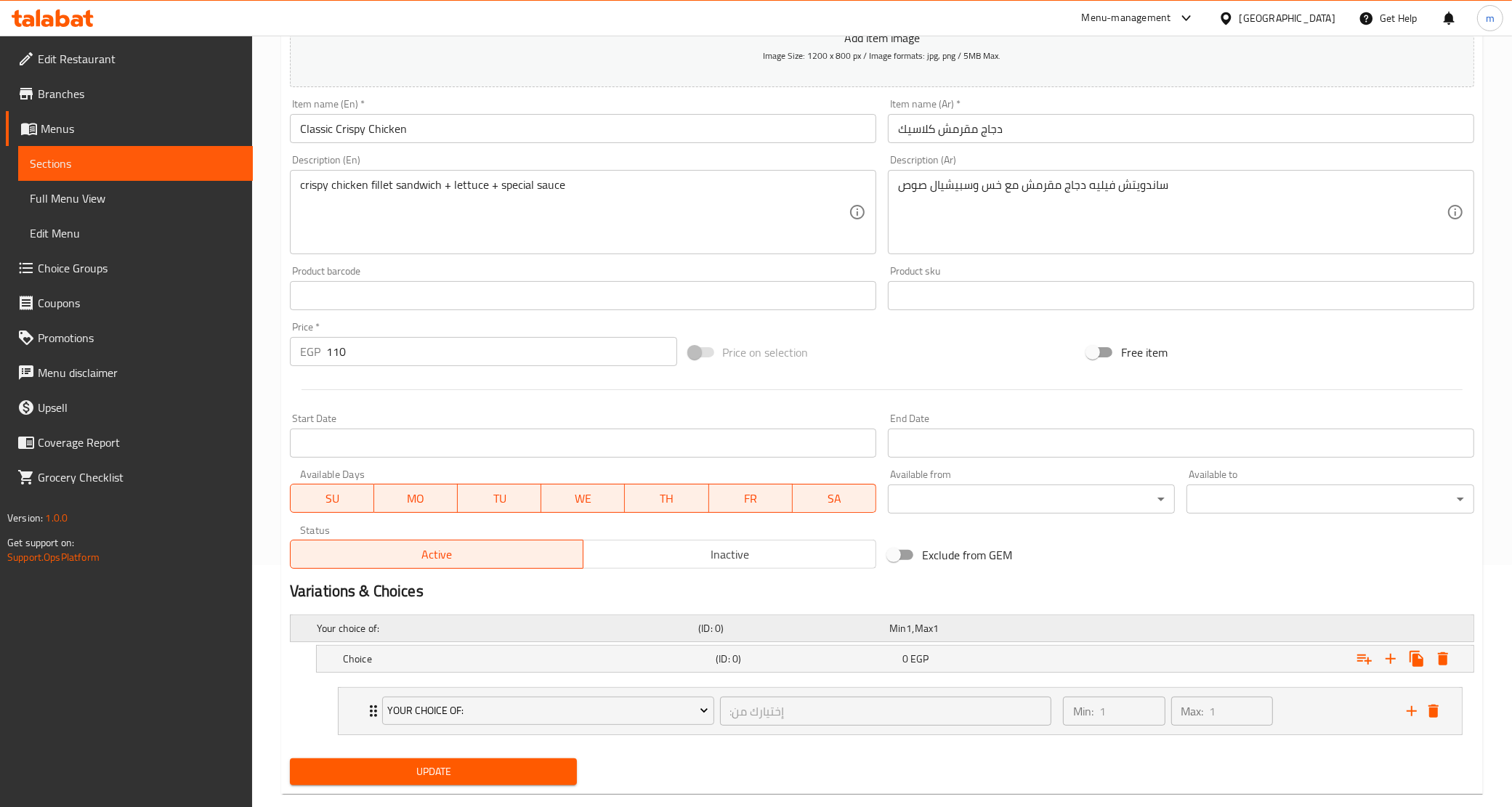
scroll to position [269, 0]
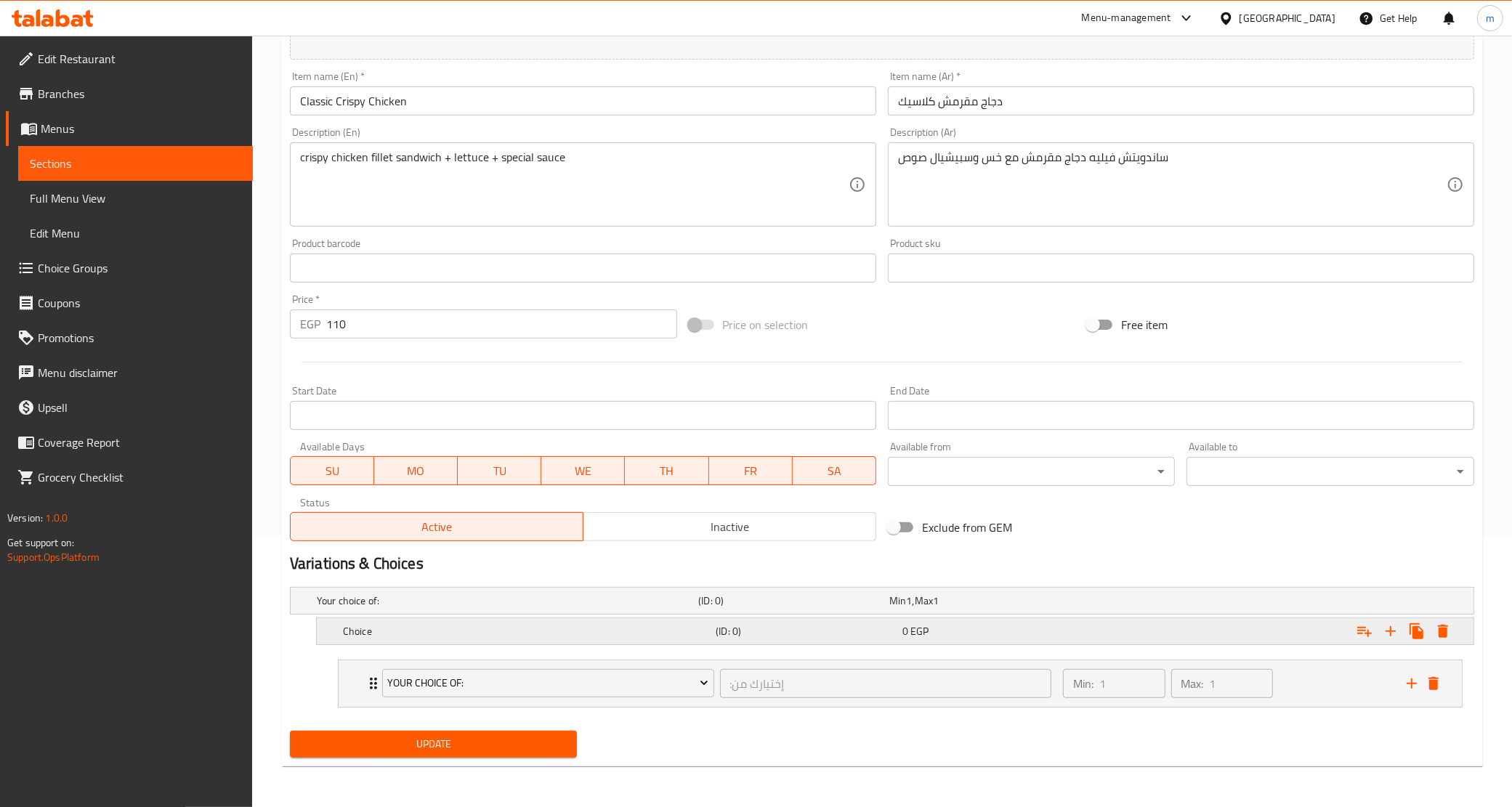
click at [545, 630] on h5 "Choice" at bounding box center [527, 631] width 367 height 15
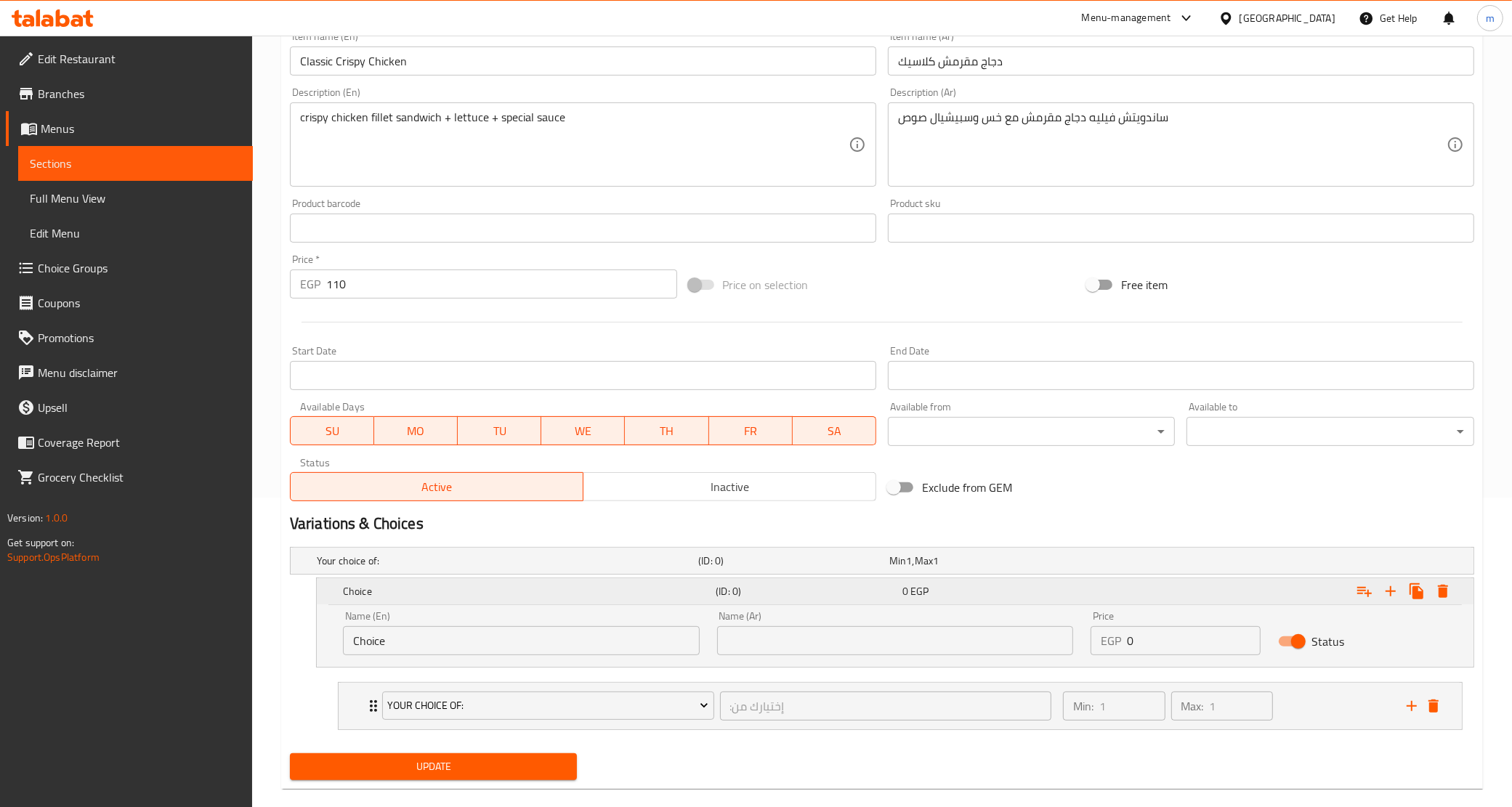
scroll to position [332, 0]
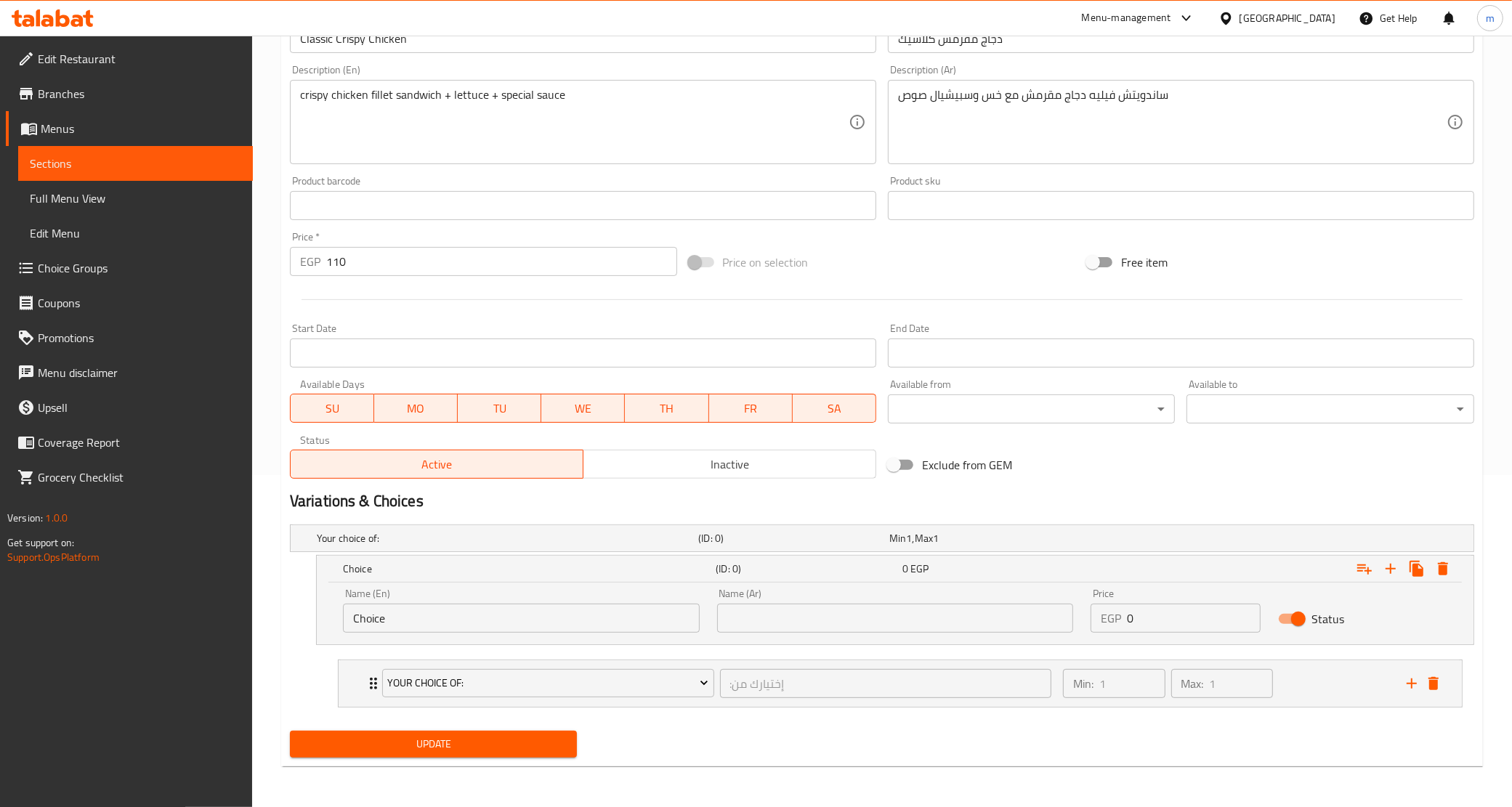
click at [455, 616] on input "Choice" at bounding box center [522, 618] width 357 height 29
type input "ث"
type input "Combo"
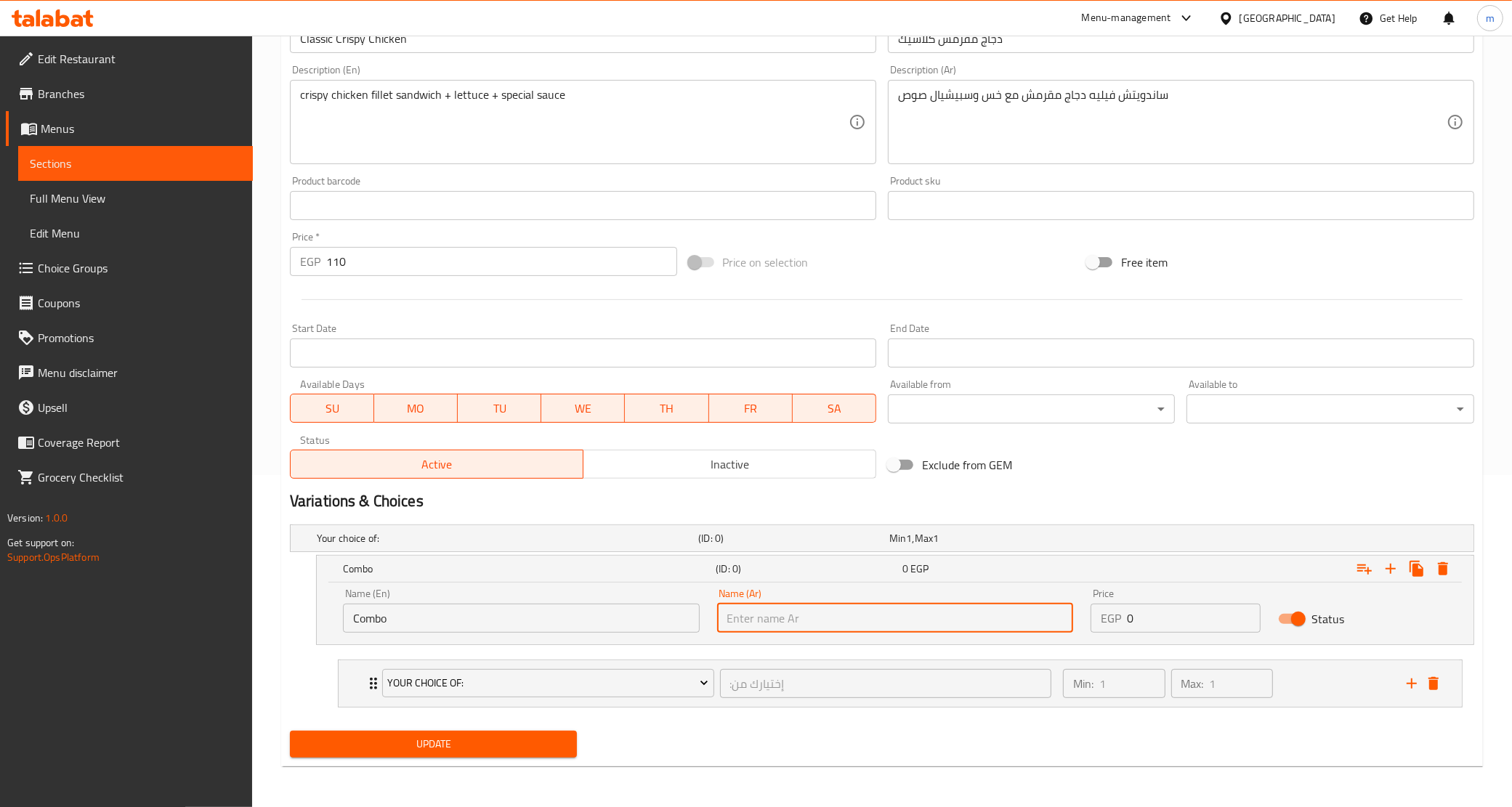
click at [772, 620] on input "text" at bounding box center [896, 618] width 357 height 29
type input ";"
type input "كومبو"
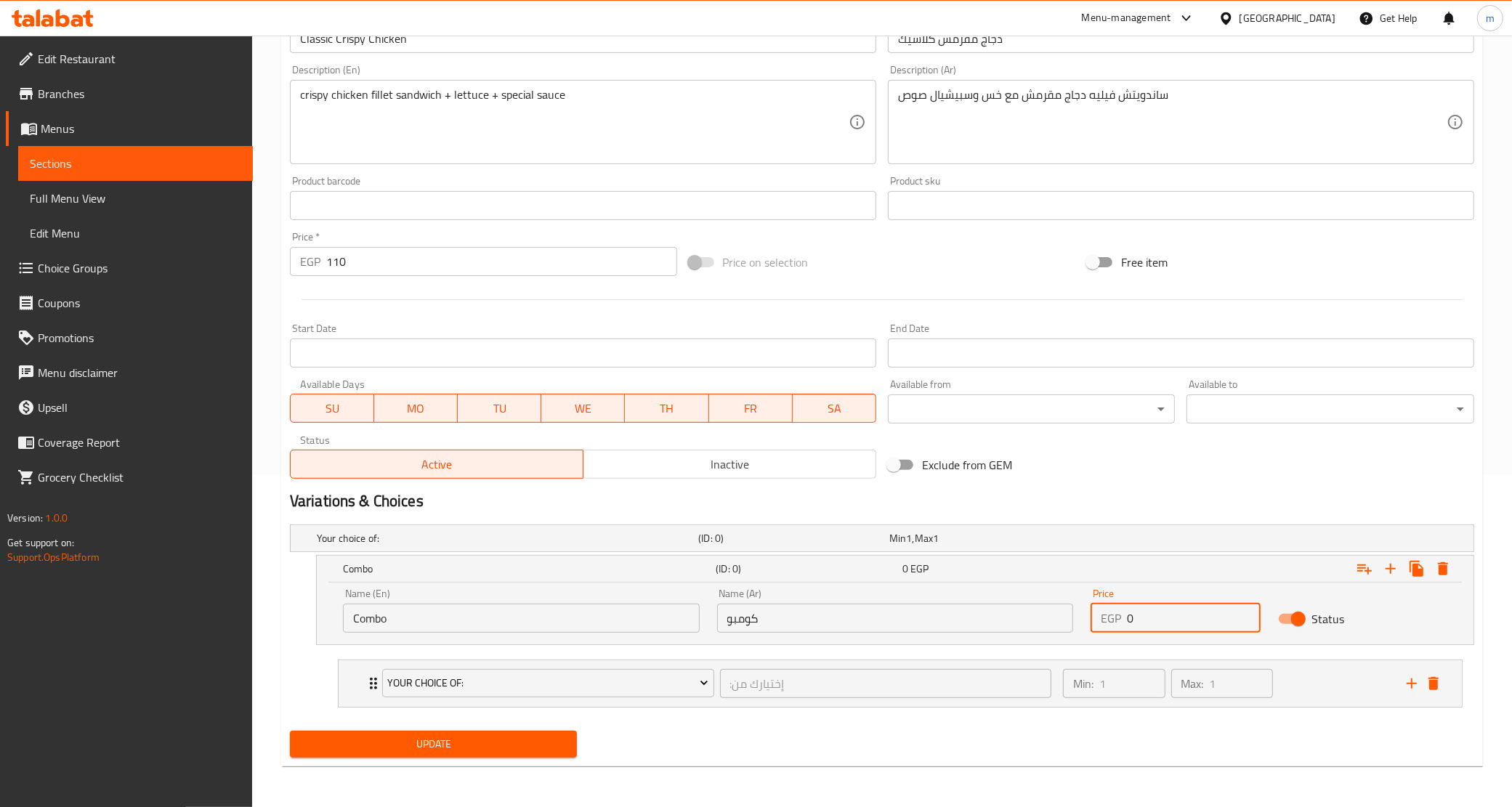
drag, startPoint x: 1168, startPoint y: 623, endPoint x: 1120, endPoint y: 632, distance: 48.8
click at [1120, 632] on div "EGP 0 Price" at bounding box center [1175, 618] width 170 height 29
type input "50"
click at [958, 536] on div "Min 1 , Max 1" at bounding box center [982, 538] width 186 height 15
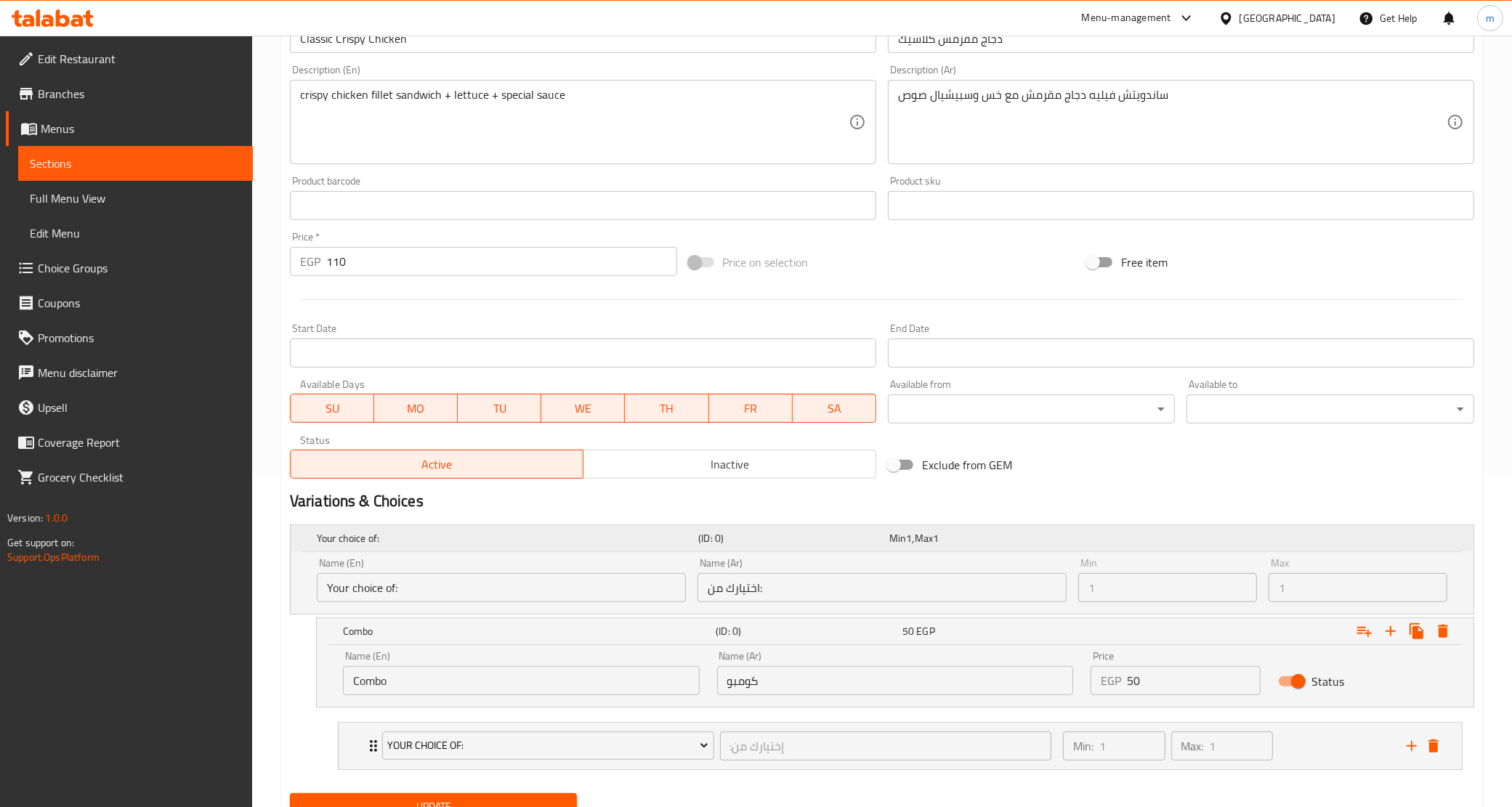
scroll to position [395, 0]
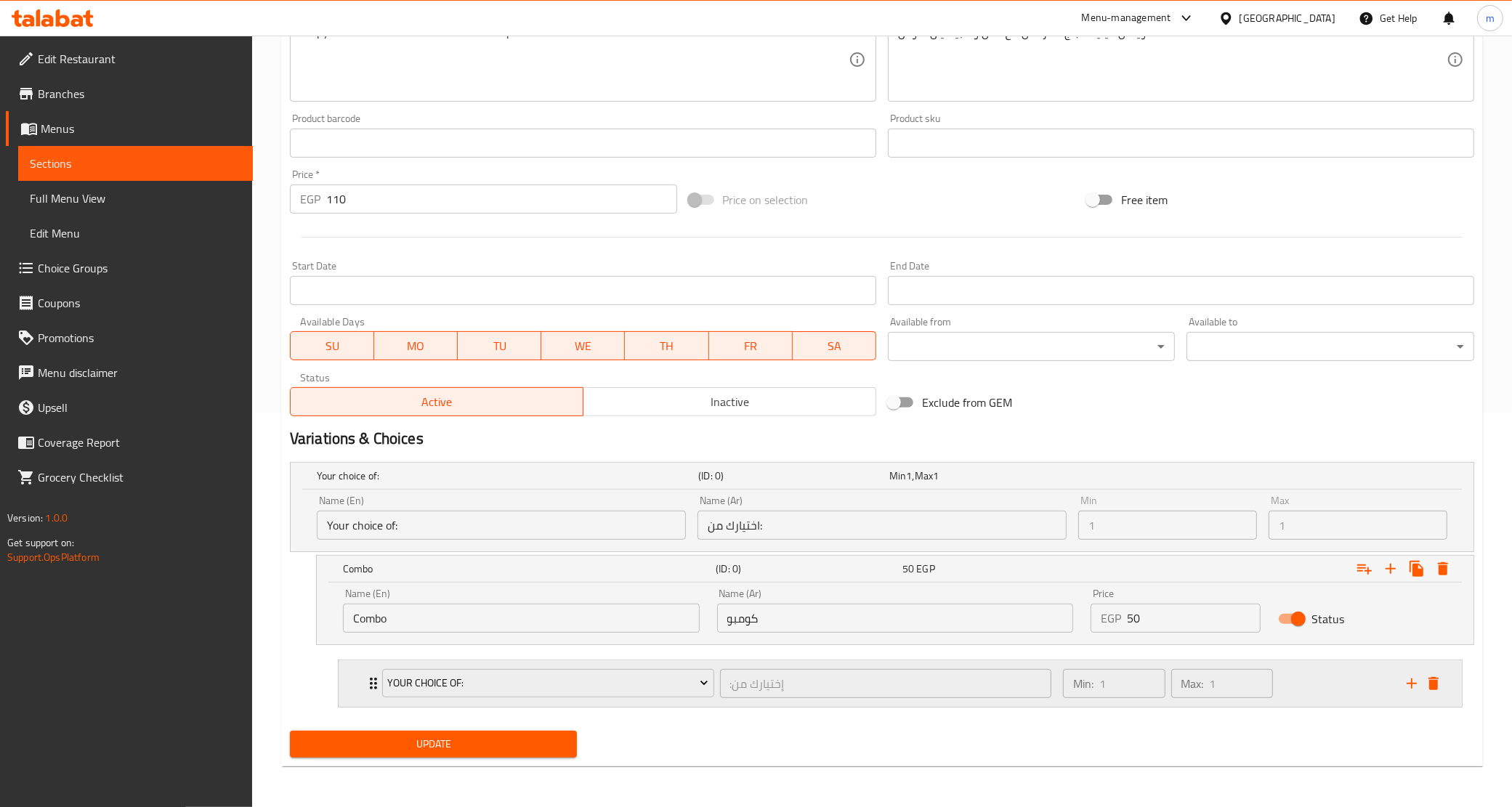
click at [365, 680] on icon "Expand" at bounding box center [374, 684] width 18 height 18
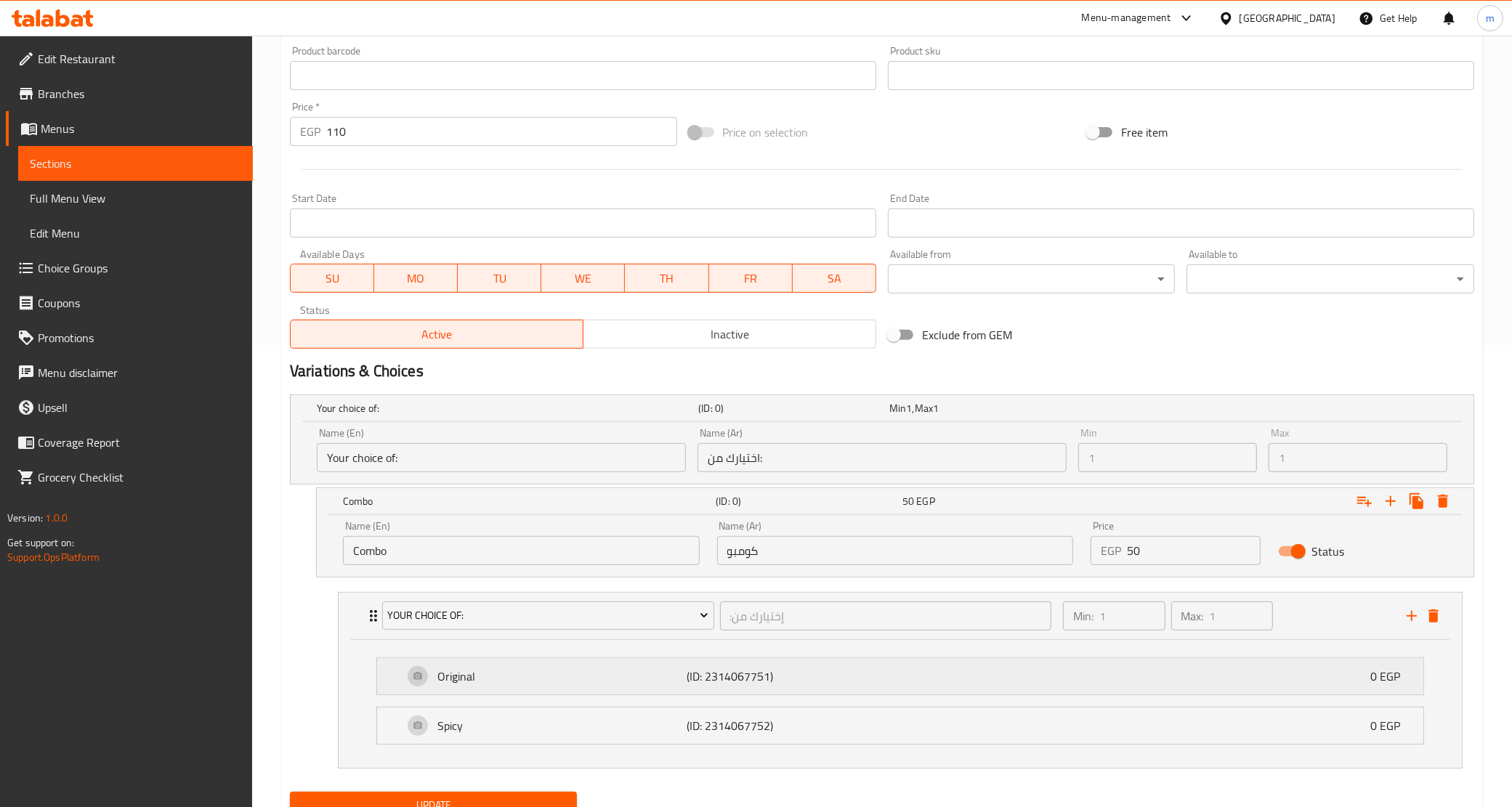
scroll to position [524, 0]
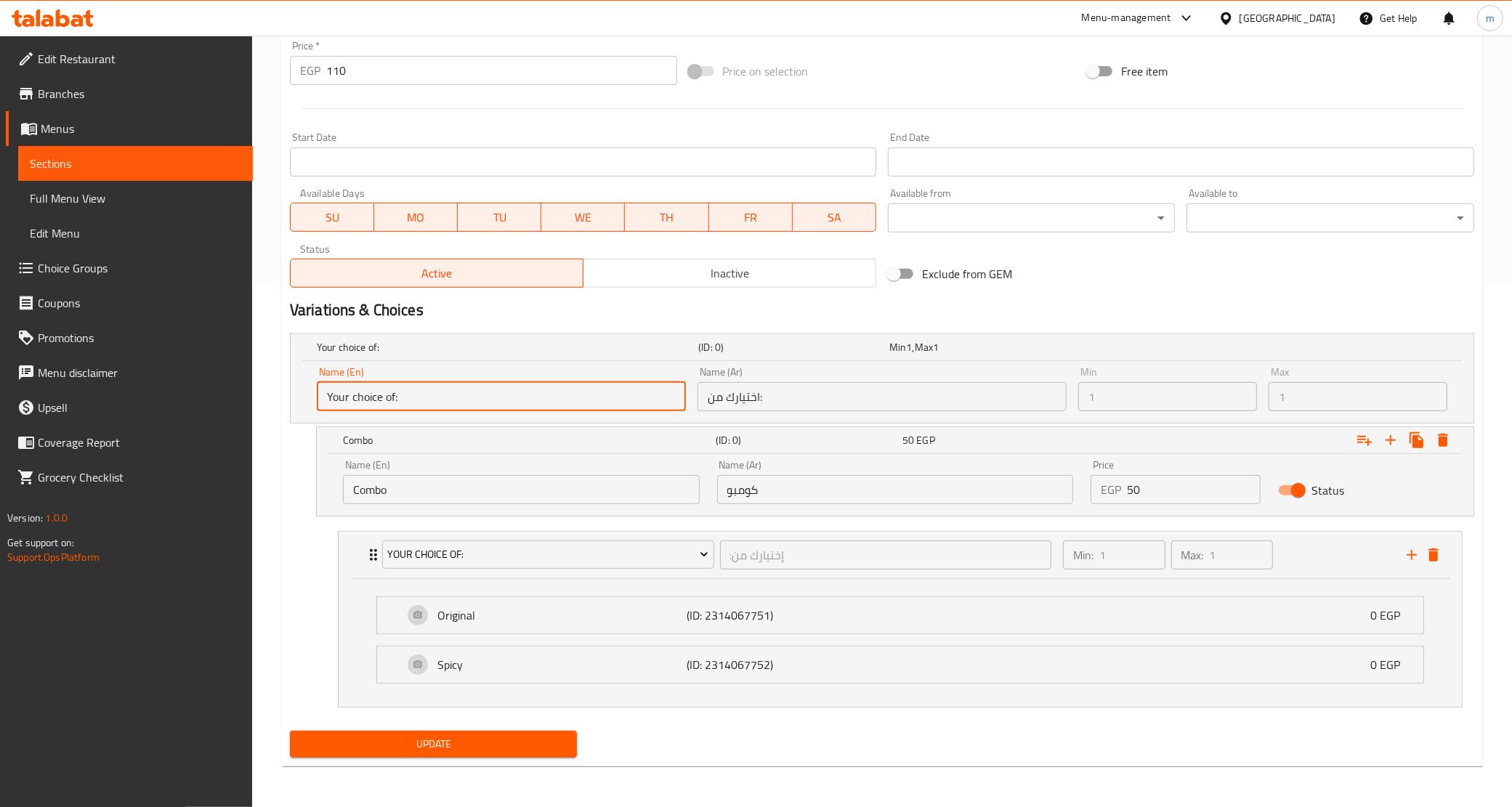
click at [447, 402] on input "Your choice of:" at bounding box center [501, 396] width 369 height 29
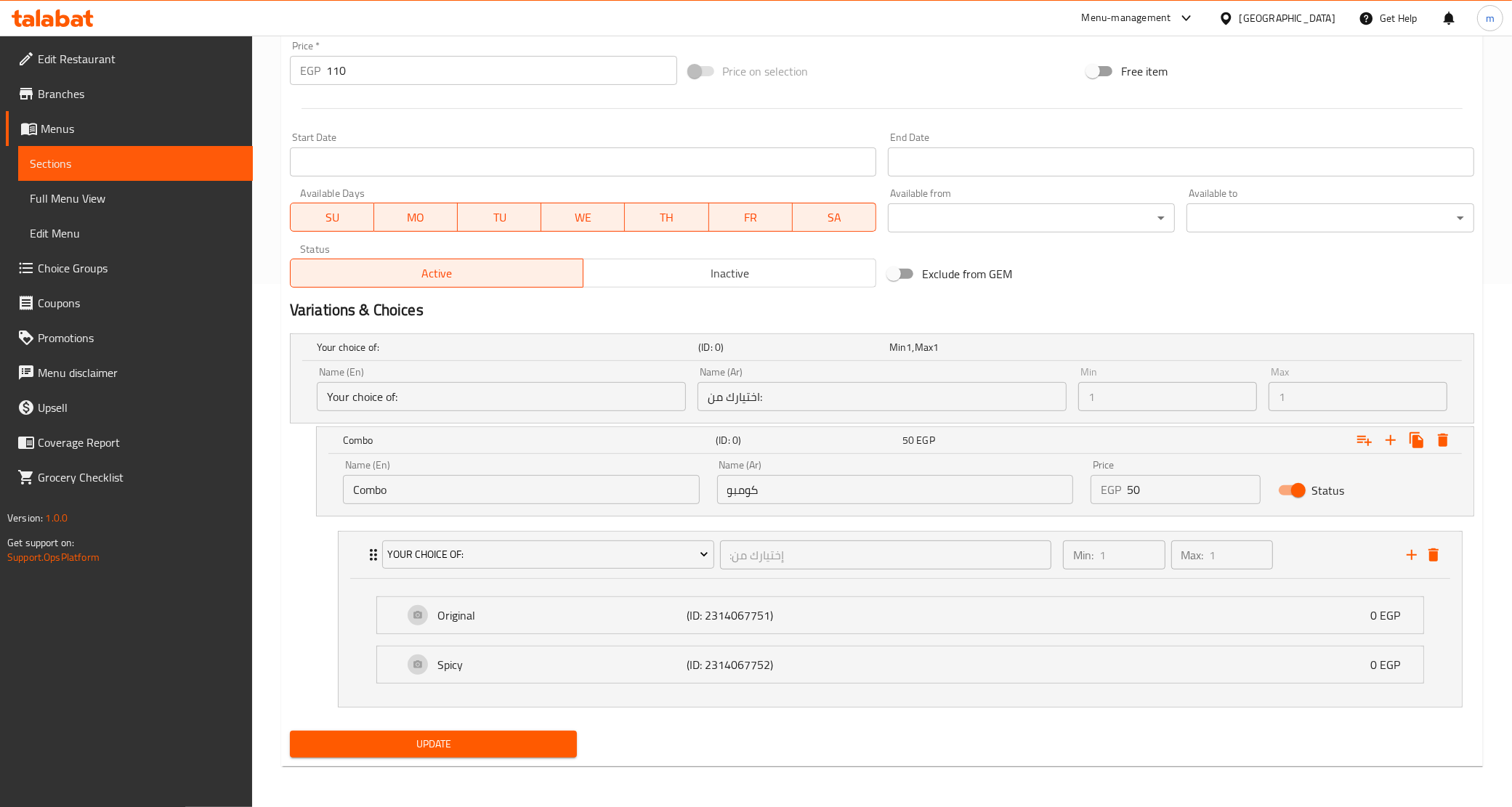
click at [1258, 393] on div "Min 1 Min" at bounding box center [1168, 389] width 190 height 56
click at [881, 347] on h5 "(ID: 0)" at bounding box center [792, 347] width 186 height 15
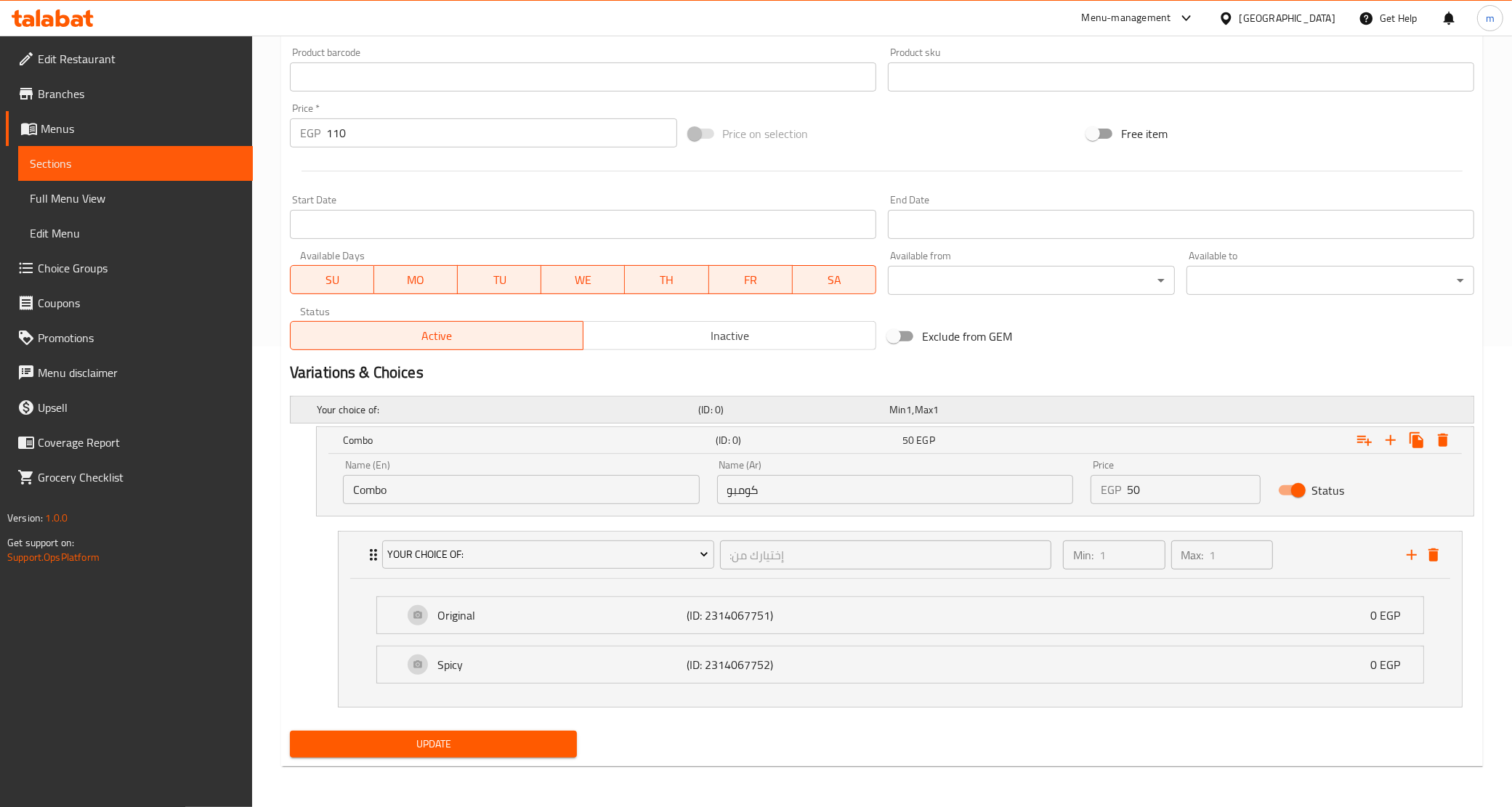
click at [883, 405] on h5 "(ID: 0)" at bounding box center [792, 409] width 186 height 15
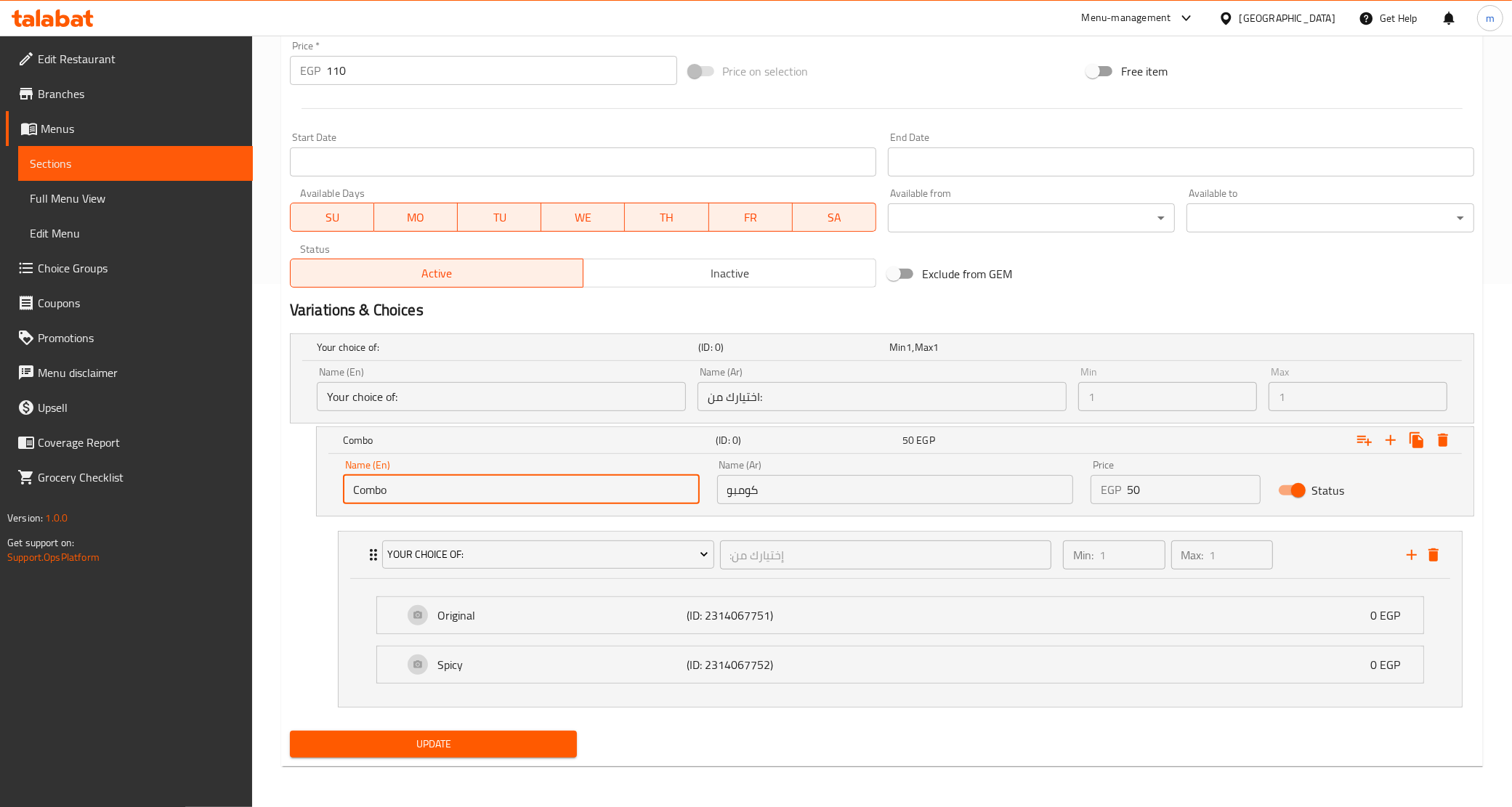
drag, startPoint x: 557, startPoint y: 487, endPoint x: 319, endPoint y: 469, distance: 238.7
click at [319, 469] on div "Name (En) Combo Name (En) Name (Ar) كومبو Name (Ar) Price EGP 50 Price Status" at bounding box center [895, 484] width 1157 height 62
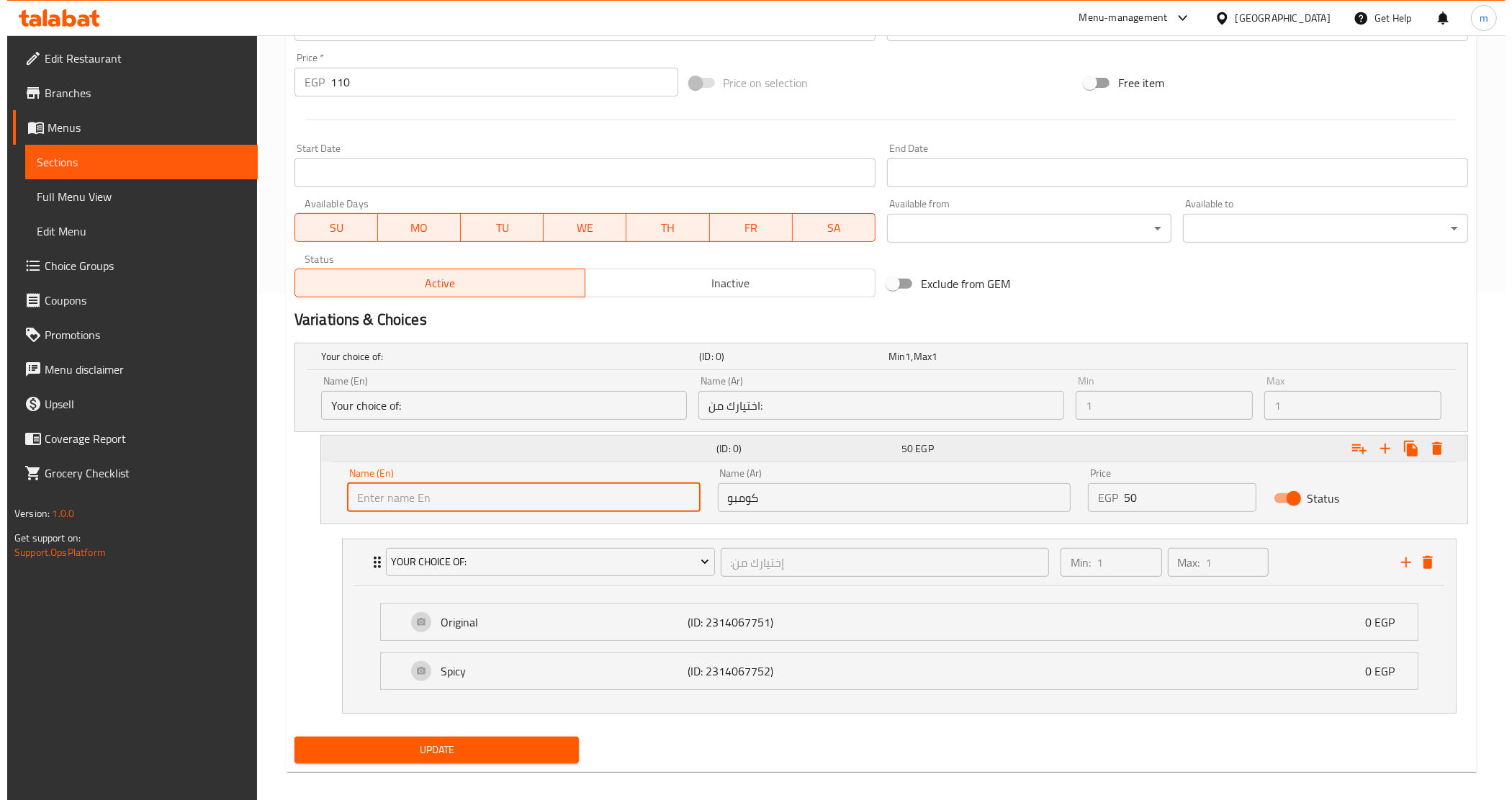
scroll to position [339, 0]
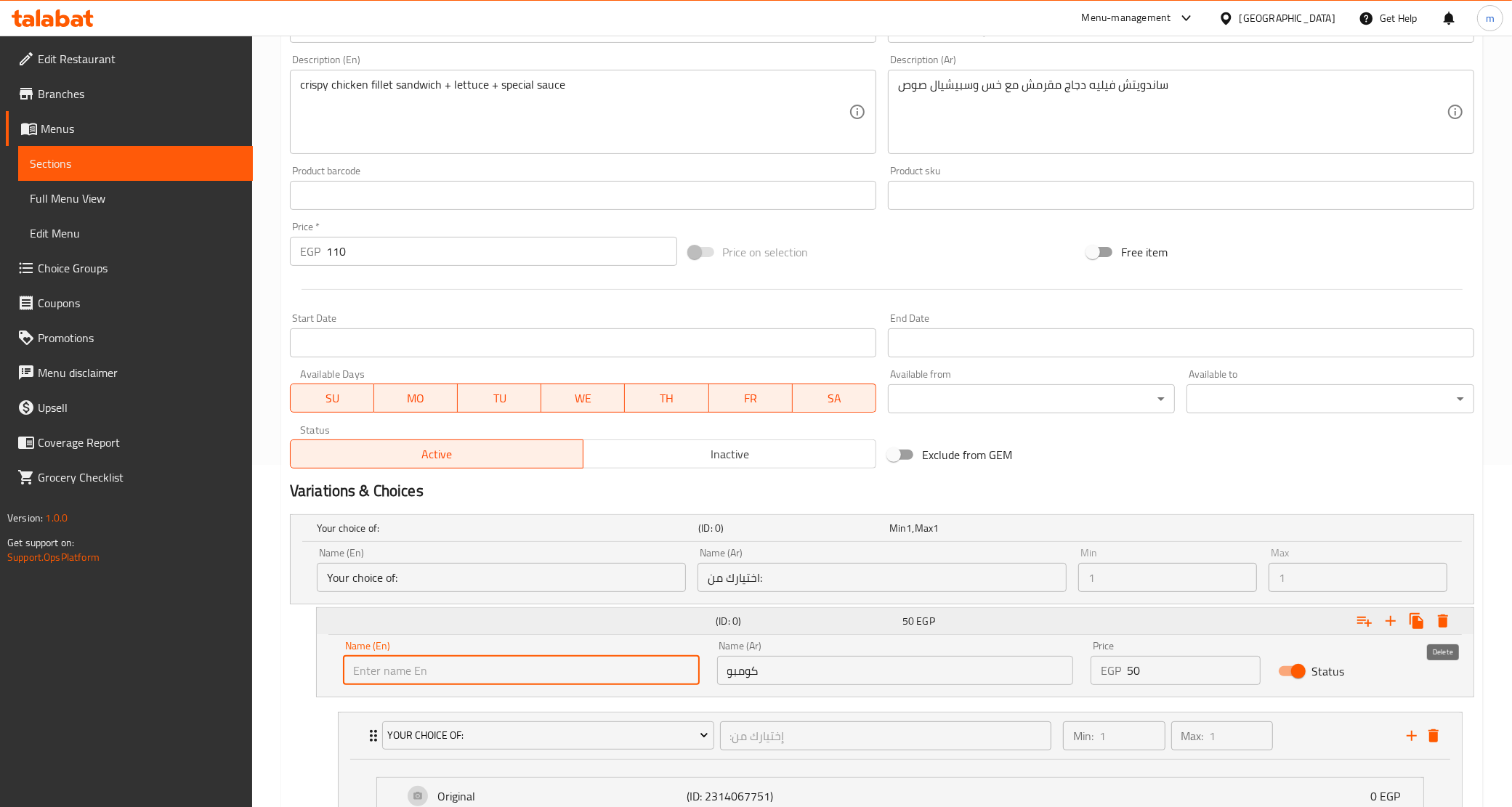
click at [1440, 620] on icon "Expand" at bounding box center [1443, 621] width 10 height 13
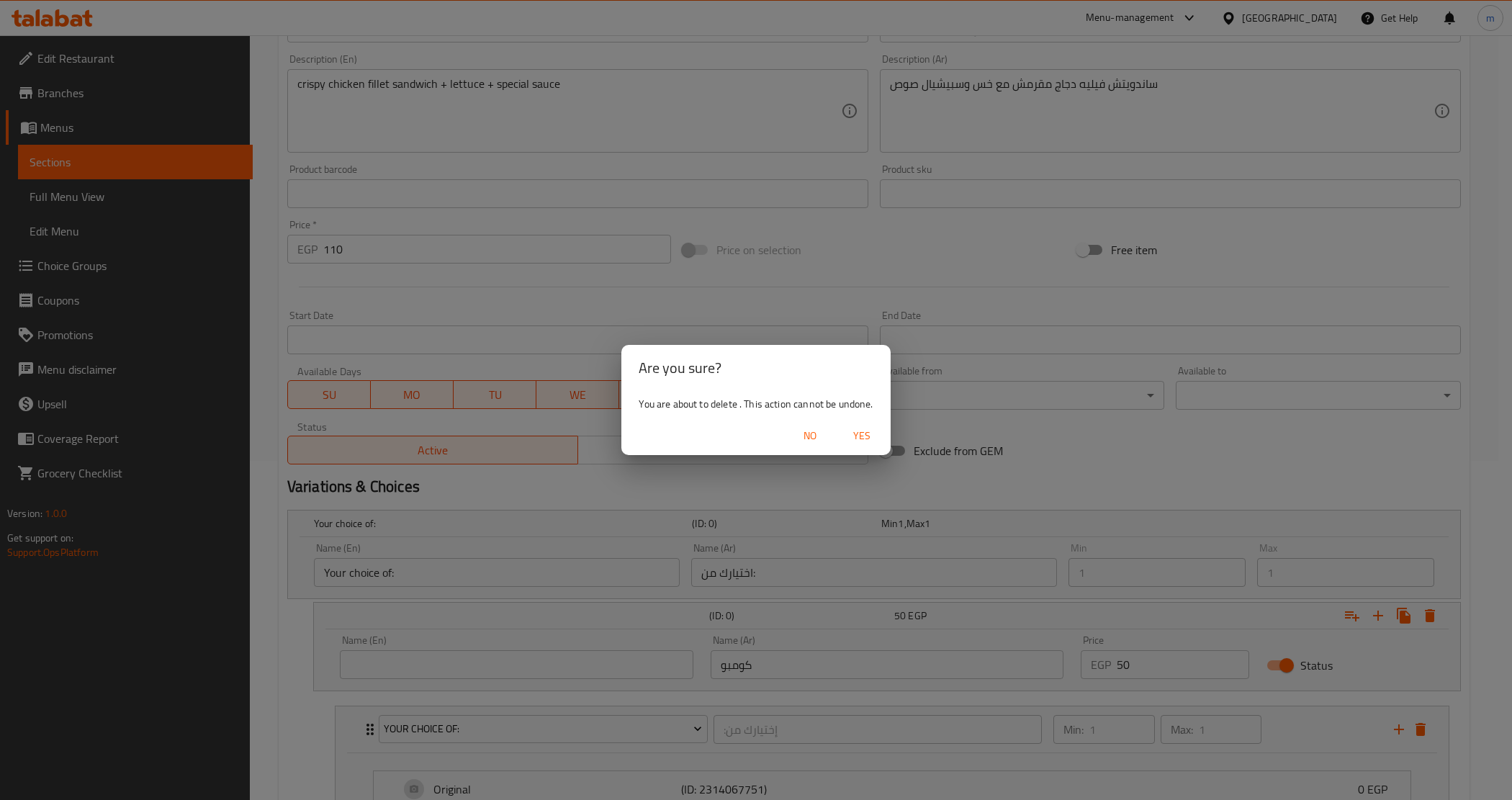
click at [854, 432] on span "Yes" at bounding box center [862, 436] width 34 height 18
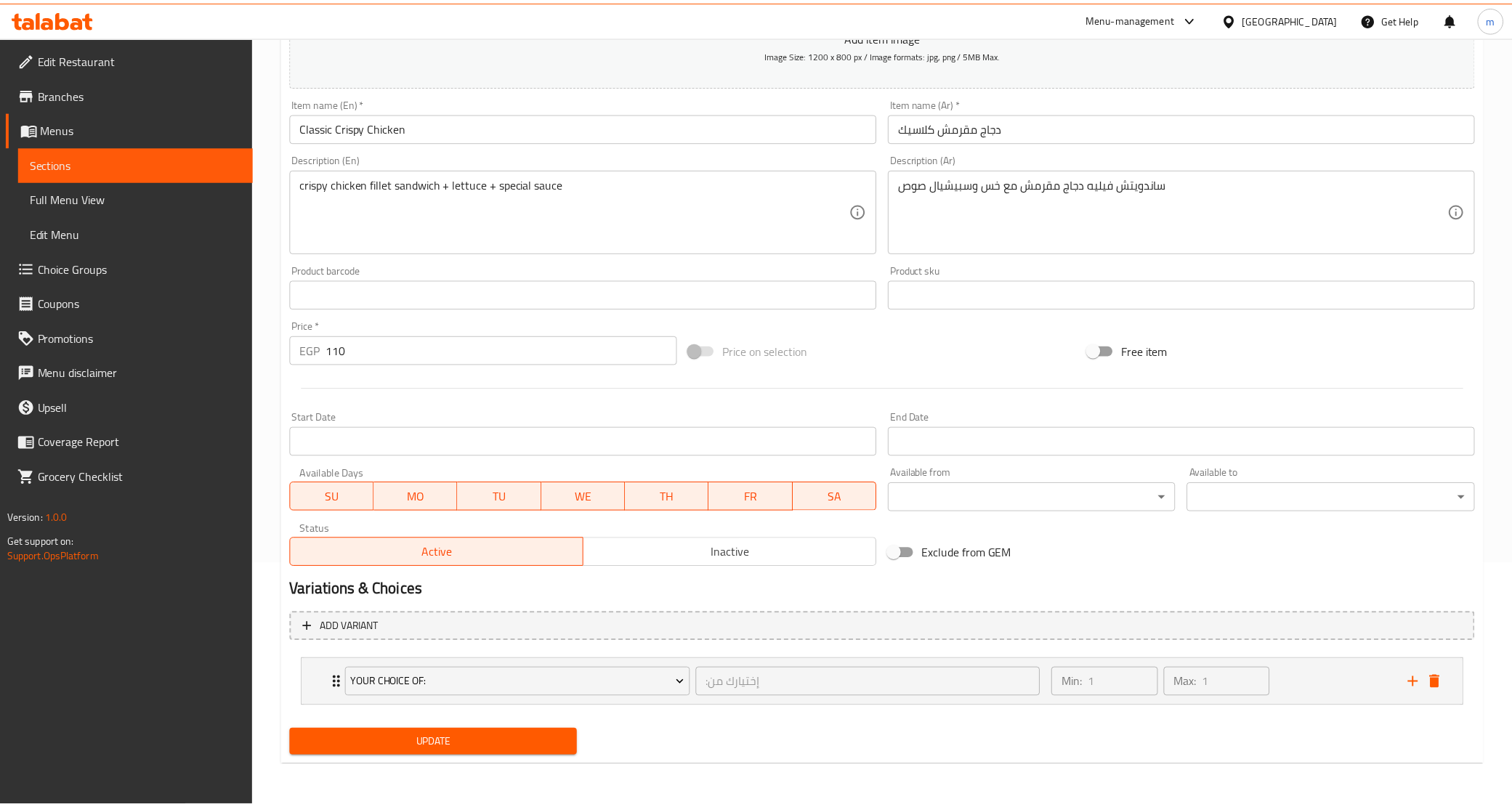
scroll to position [242, 0]
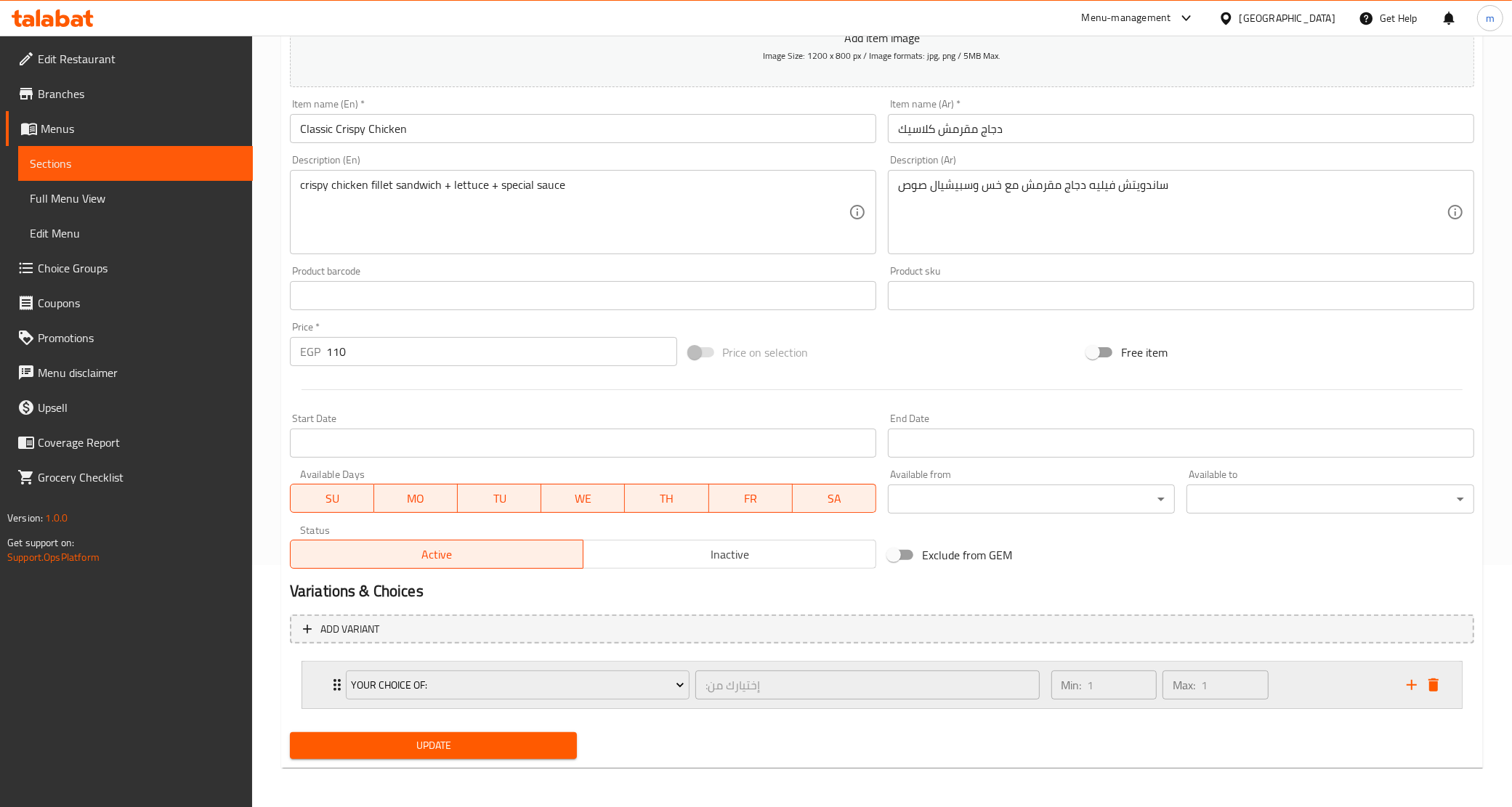
click at [332, 680] on icon "Expand" at bounding box center [338, 686] width 18 height 18
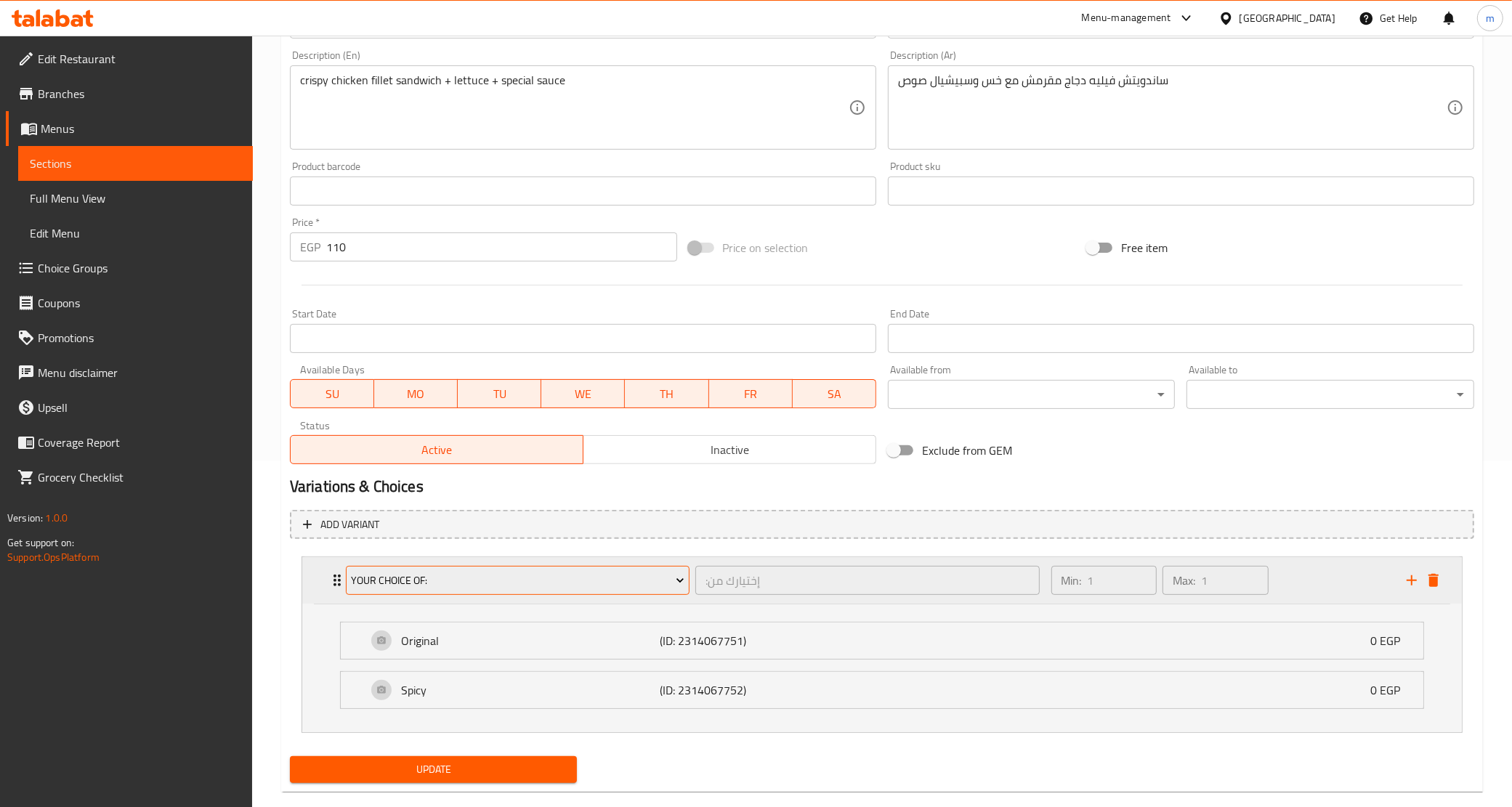
scroll to position [372, 0]
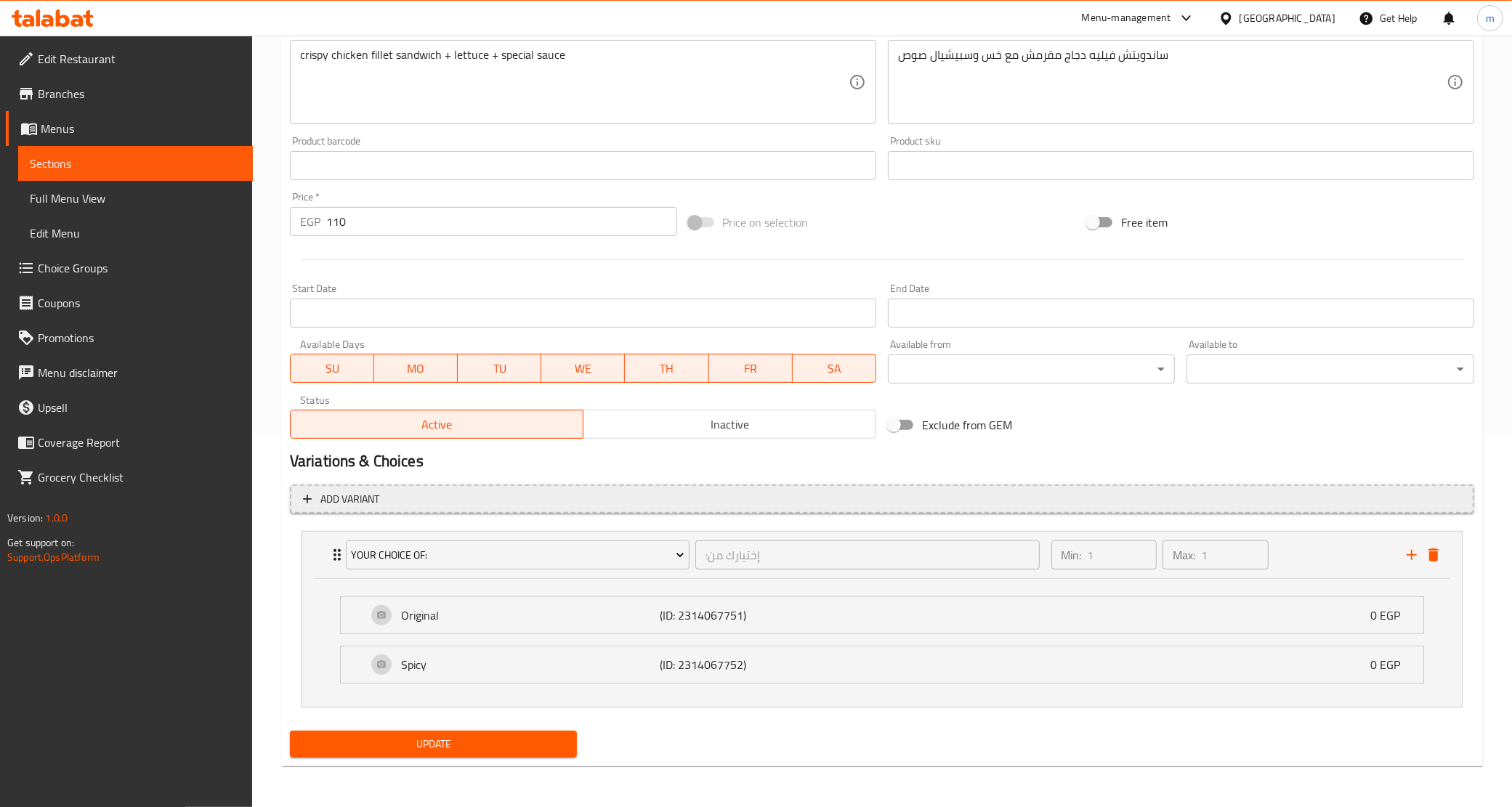
click at [296, 494] on button "Add variant" at bounding box center [882, 499] width 1184 height 30
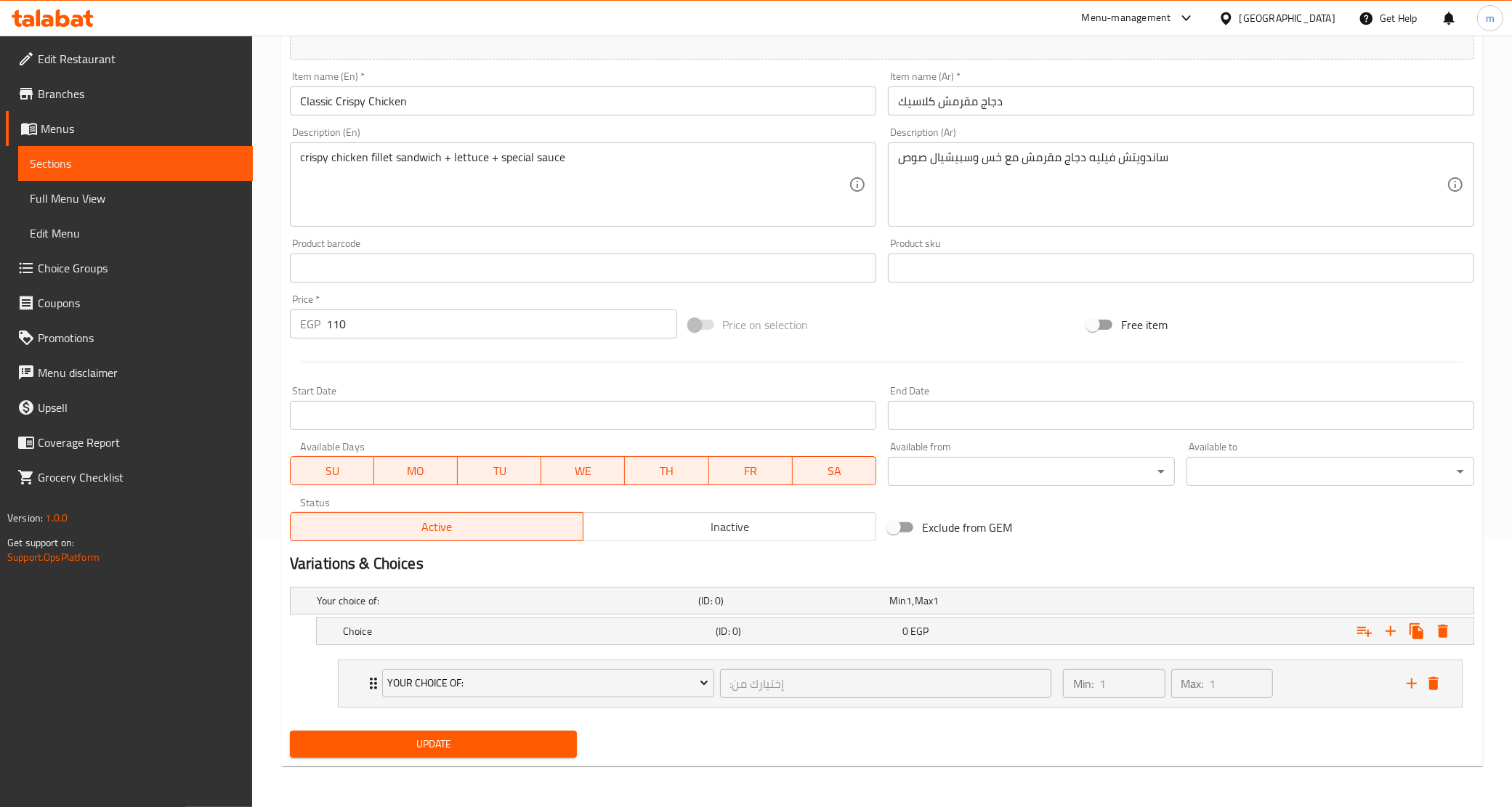
scroll to position [269, 0]
click at [794, 598] on h5 "(ID: 0)" at bounding box center [792, 601] width 186 height 15
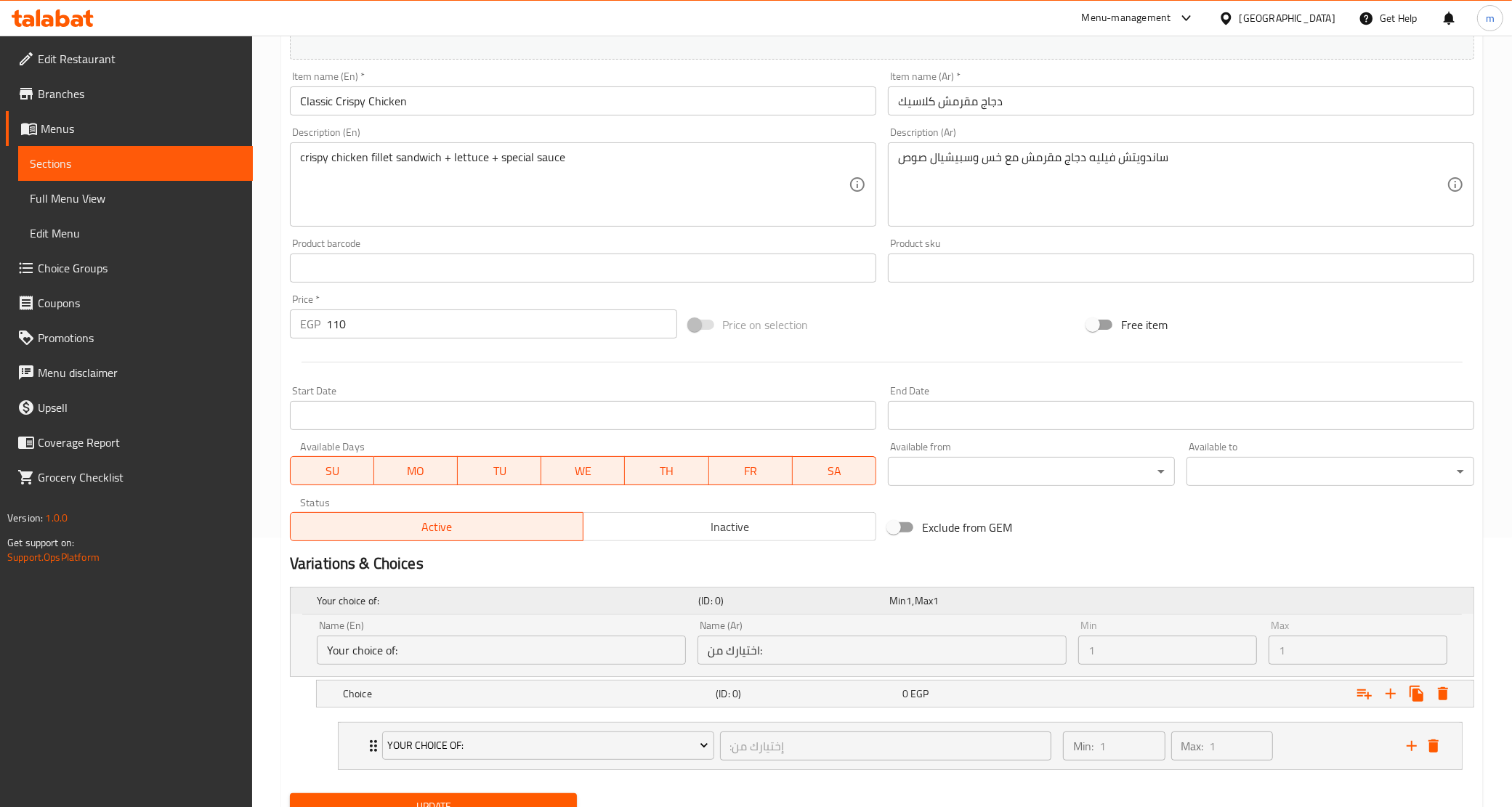
click at [933, 600] on span "Max" at bounding box center [924, 600] width 18 height 19
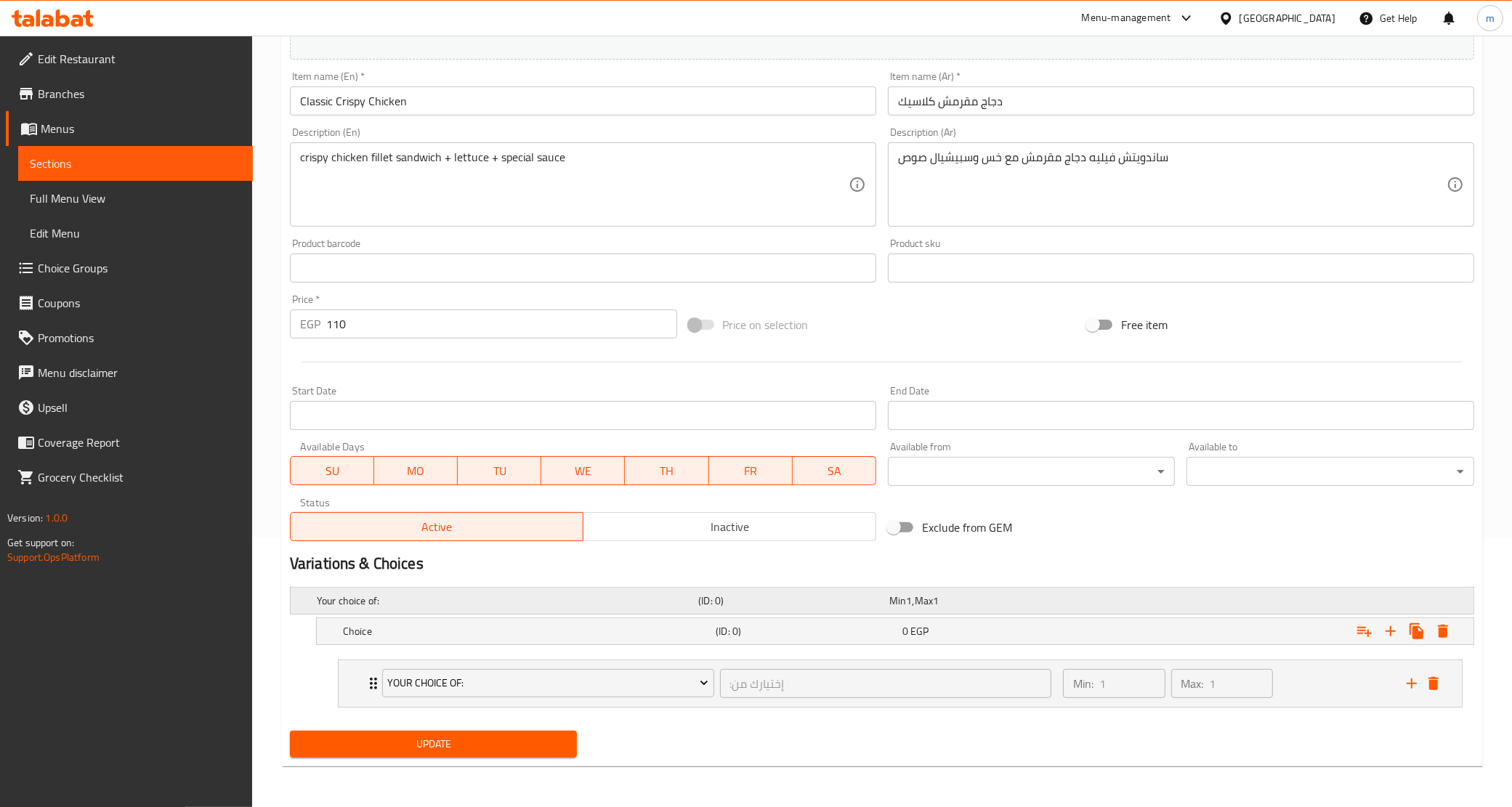
click at [933, 600] on span "Max" at bounding box center [924, 600] width 18 height 19
click at [851, 619] on div "Choice (ID: 0) 0 EGP" at bounding box center [900, 631] width 1119 height 32
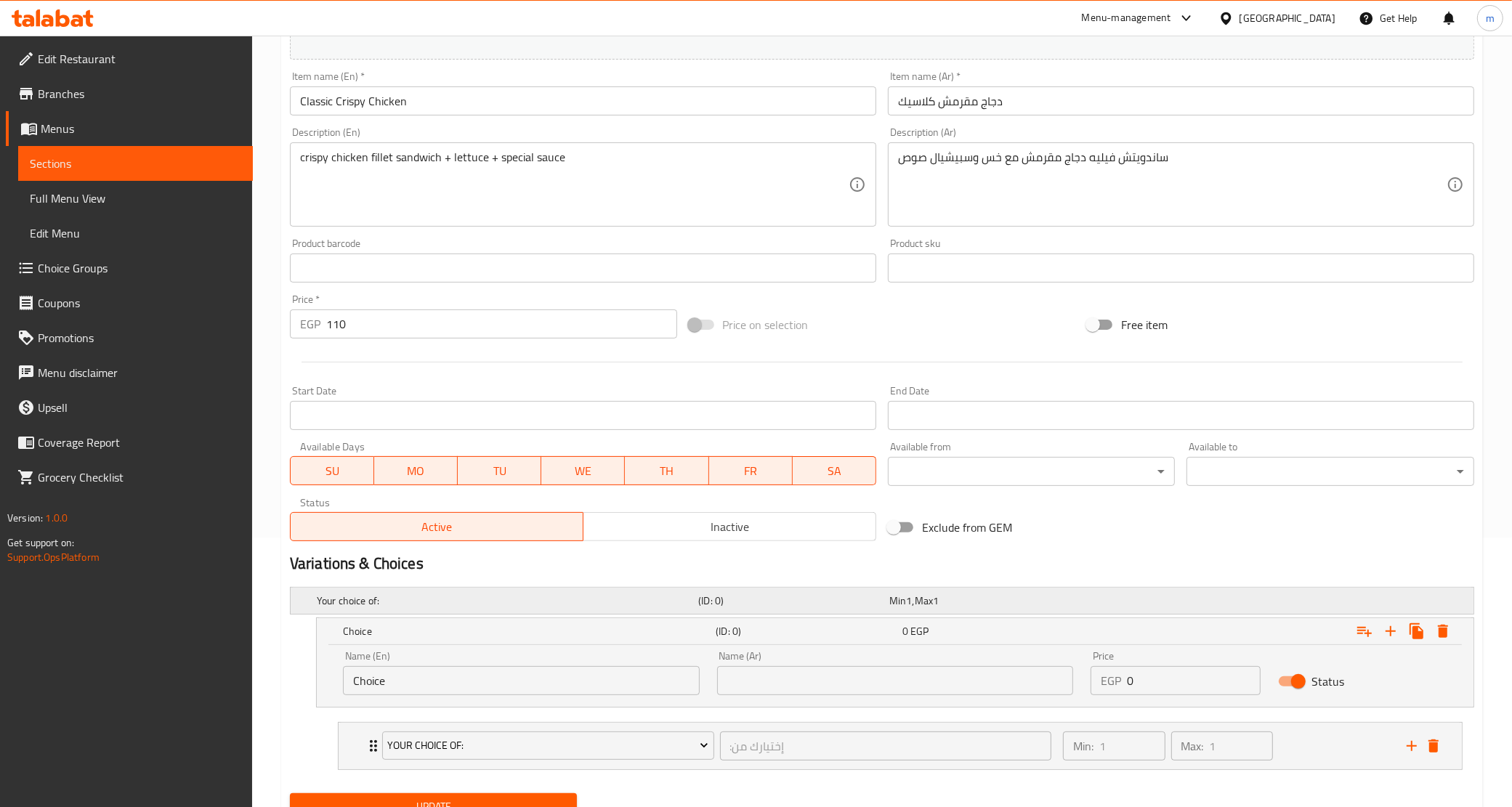
click at [859, 611] on div "Your choice of: (ID: 0) Min 1 , Max 1" at bounding box center [886, 601] width 1146 height 32
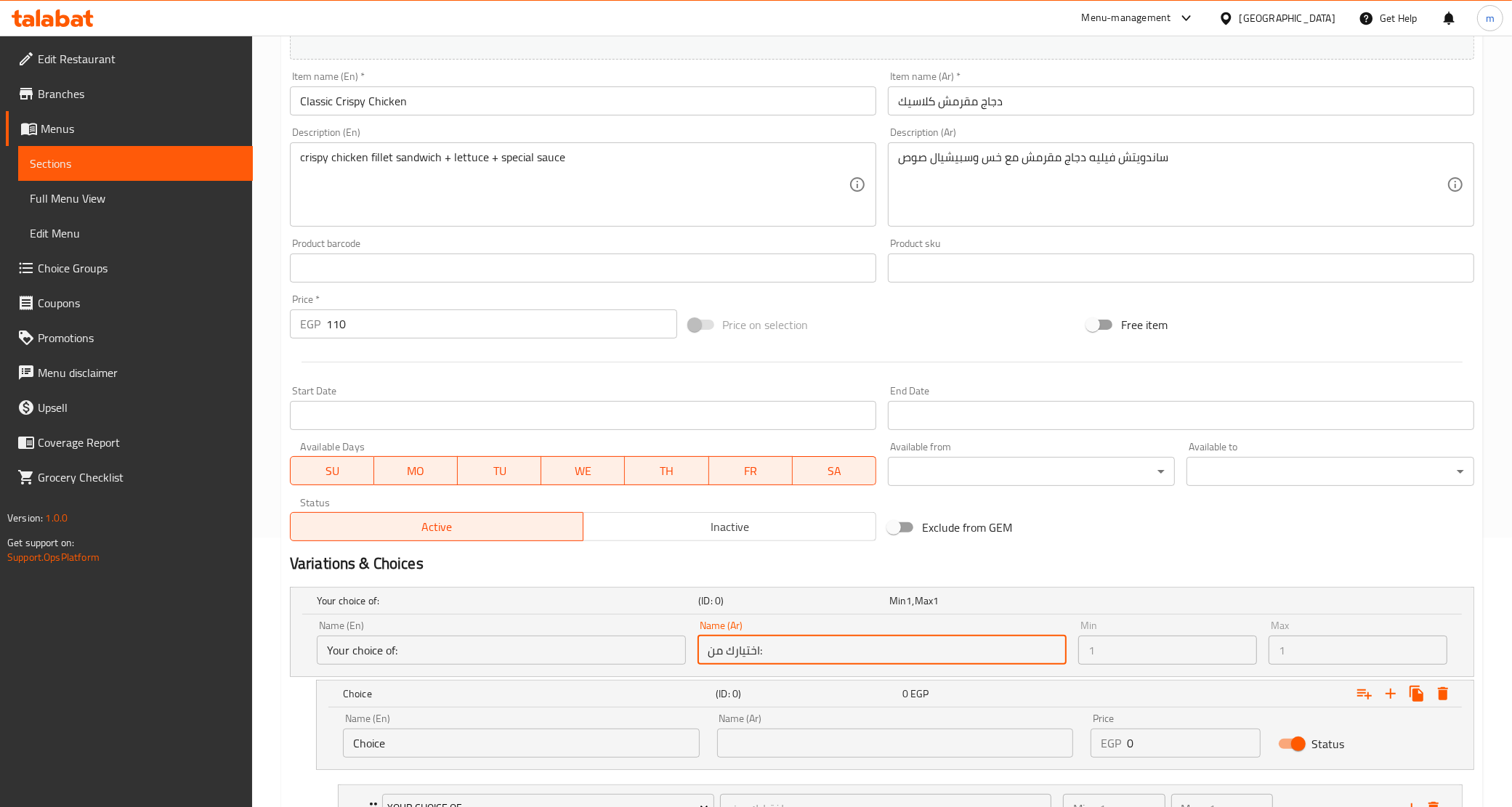
drag, startPoint x: 816, startPoint y: 652, endPoint x: 691, endPoint y: 652, distance: 125.0
click at [692, 652] on div "Name (Ar) اختيارك من: Name (Ar)" at bounding box center [882, 642] width 381 height 56
click at [771, 658] on input "اختيارك من:" at bounding box center [882, 649] width 369 height 29
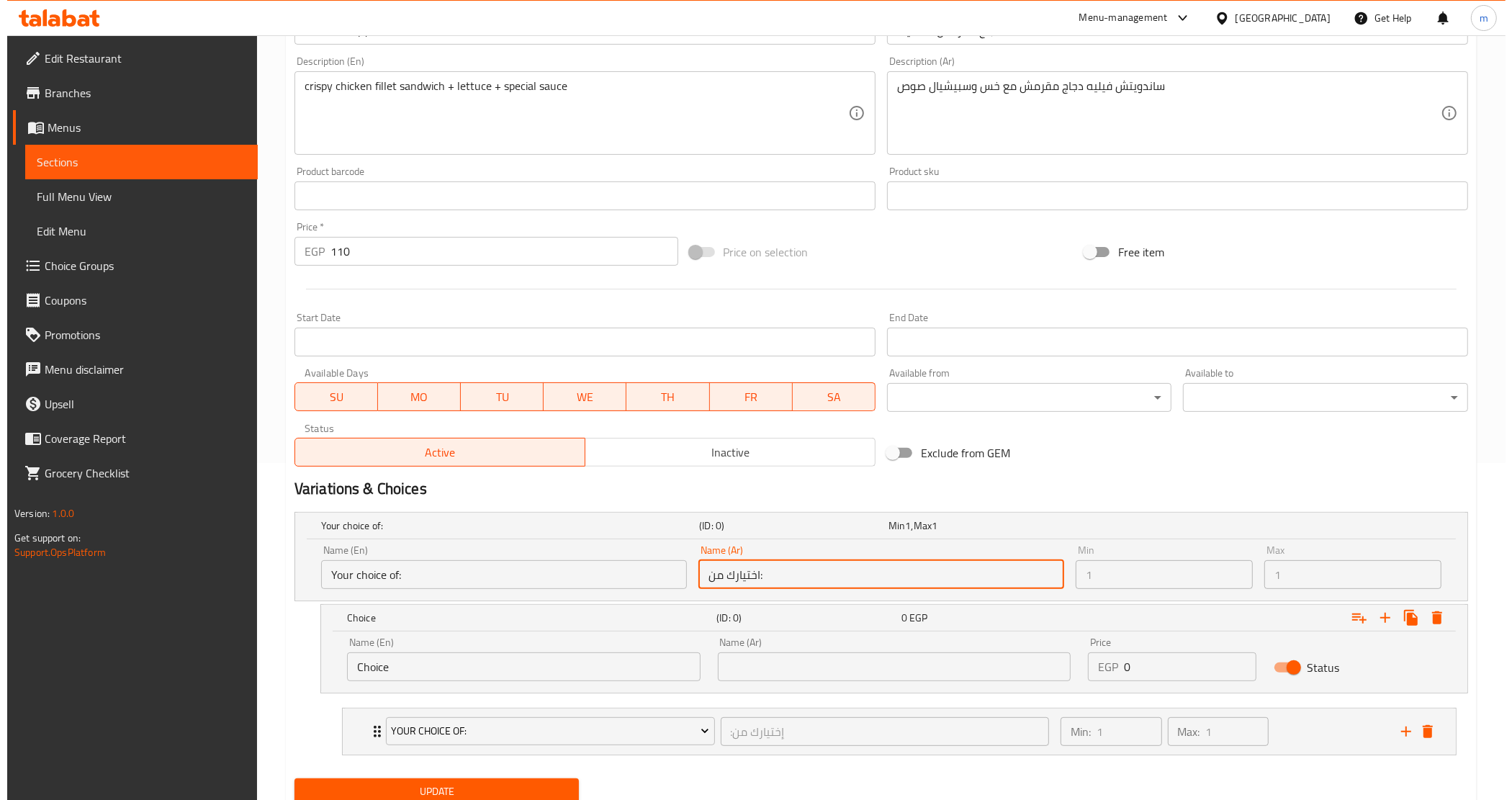
scroll to position [391, 0]
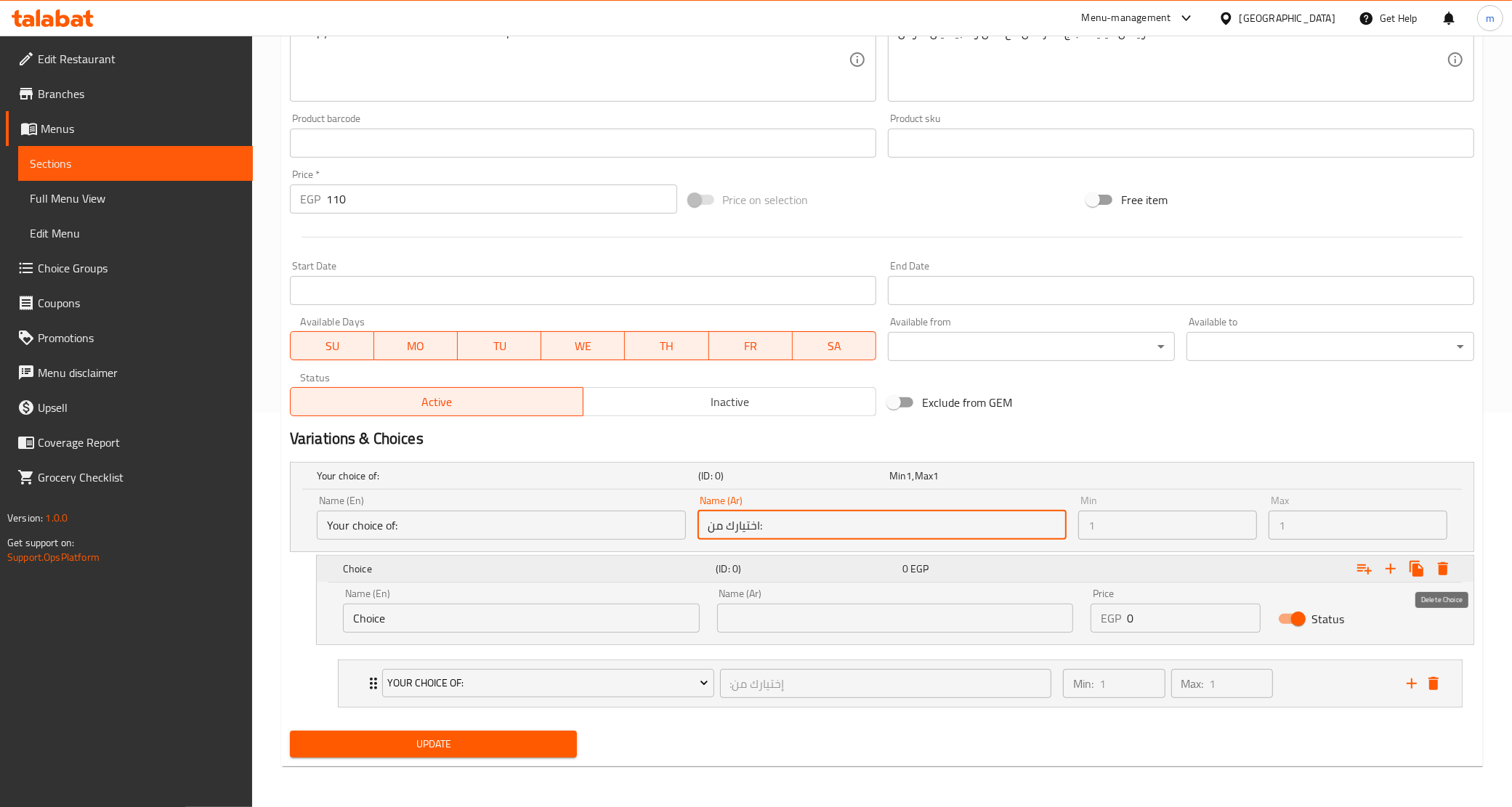
click at [1448, 568] on icon "Expand" at bounding box center [1444, 569] width 18 height 18
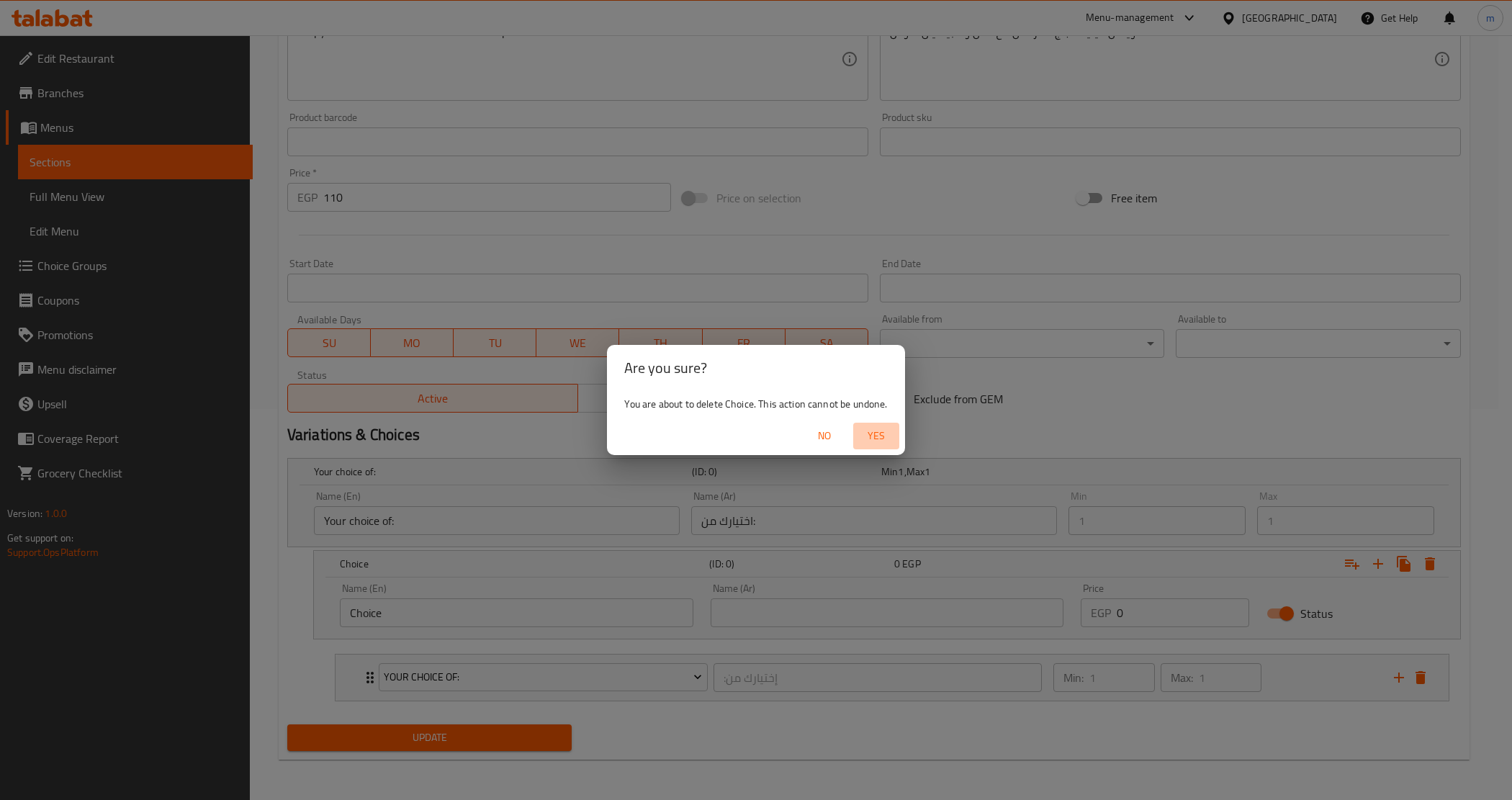
click at [880, 440] on span "Yes" at bounding box center [875, 436] width 34 height 18
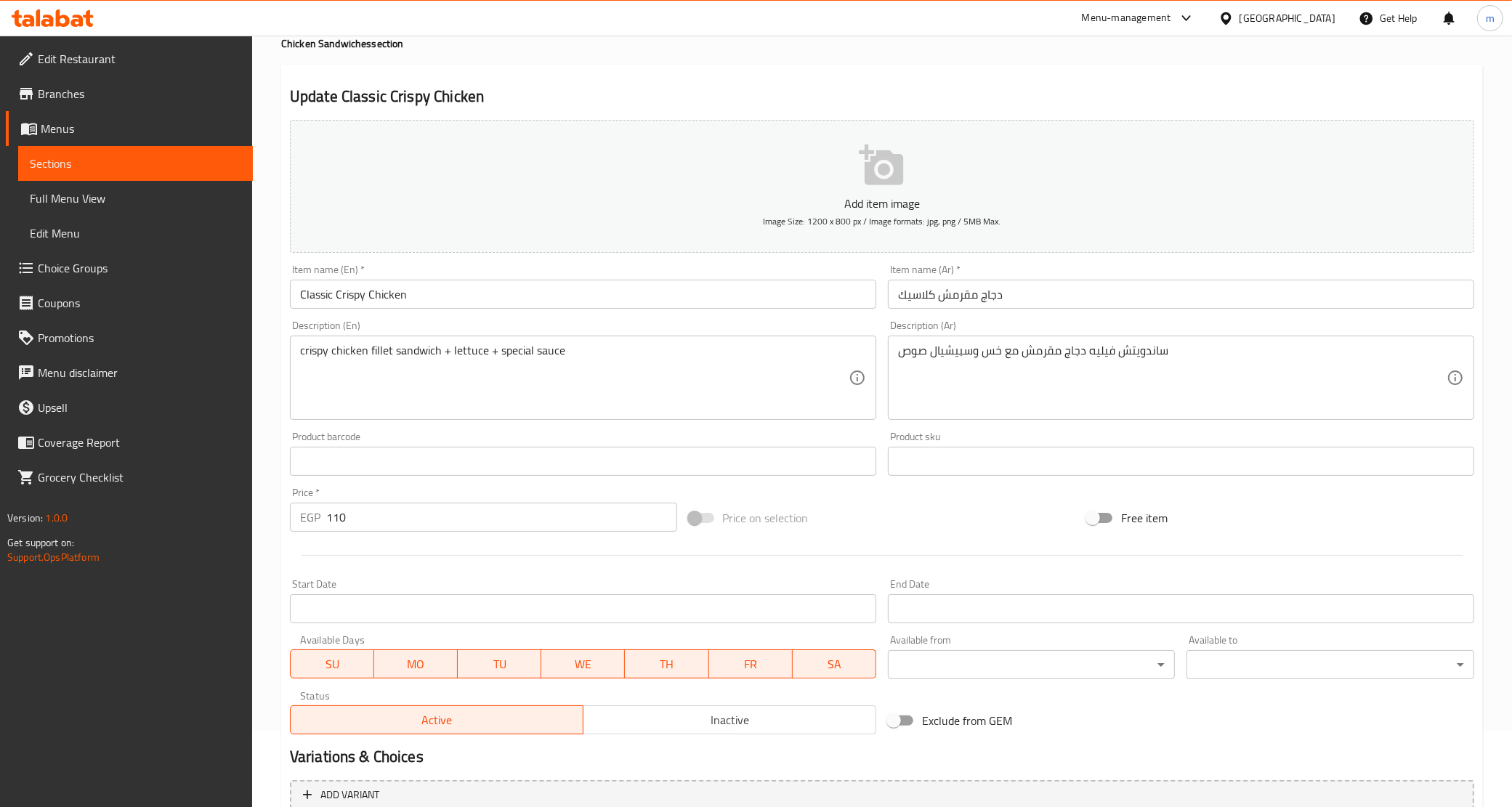
scroll to position [0, 0]
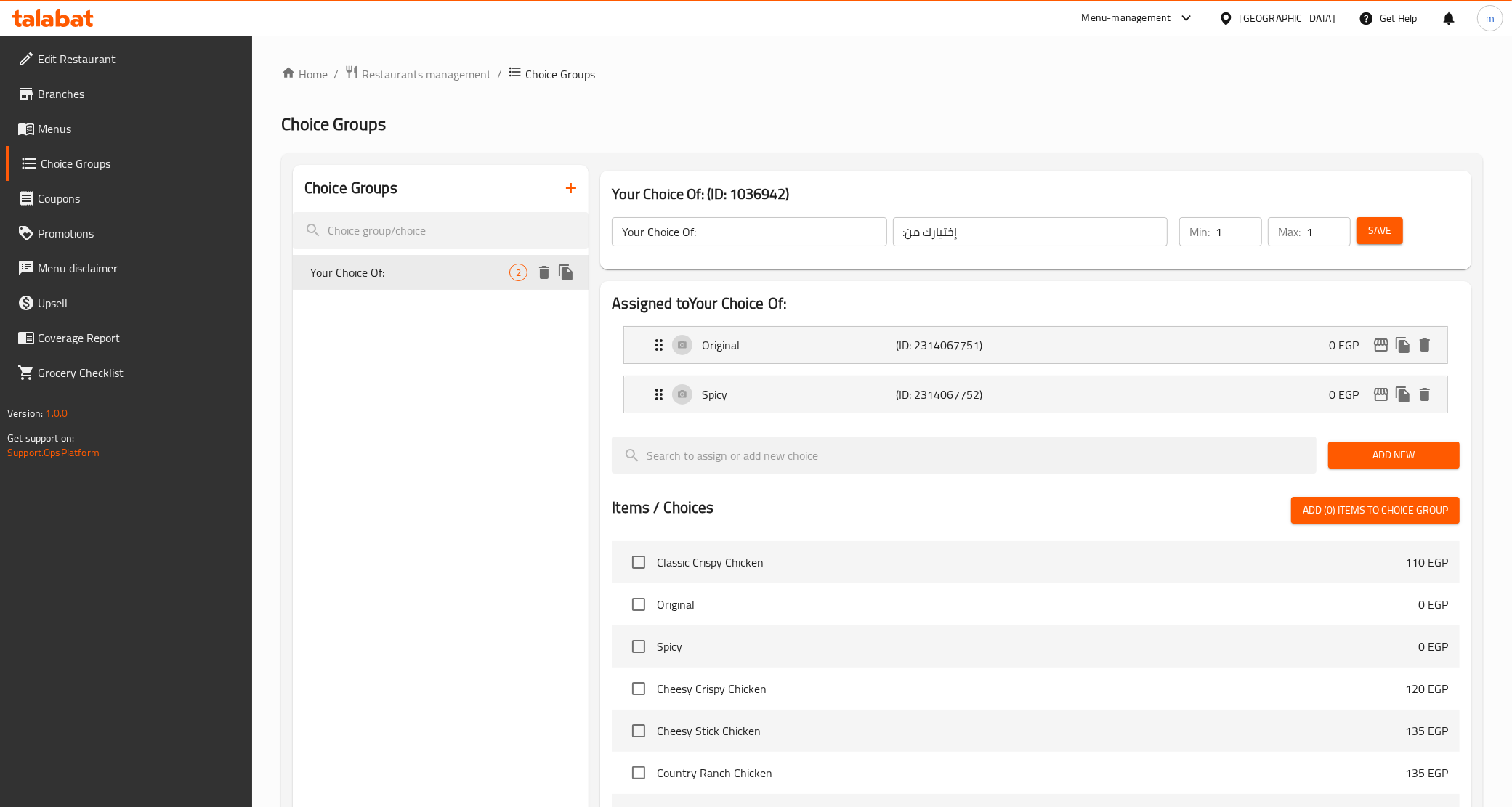
click at [413, 271] on span "Your Choice Of:" at bounding box center [410, 272] width 199 height 18
click at [886, 353] on p "Original" at bounding box center [798, 345] width 194 height 18
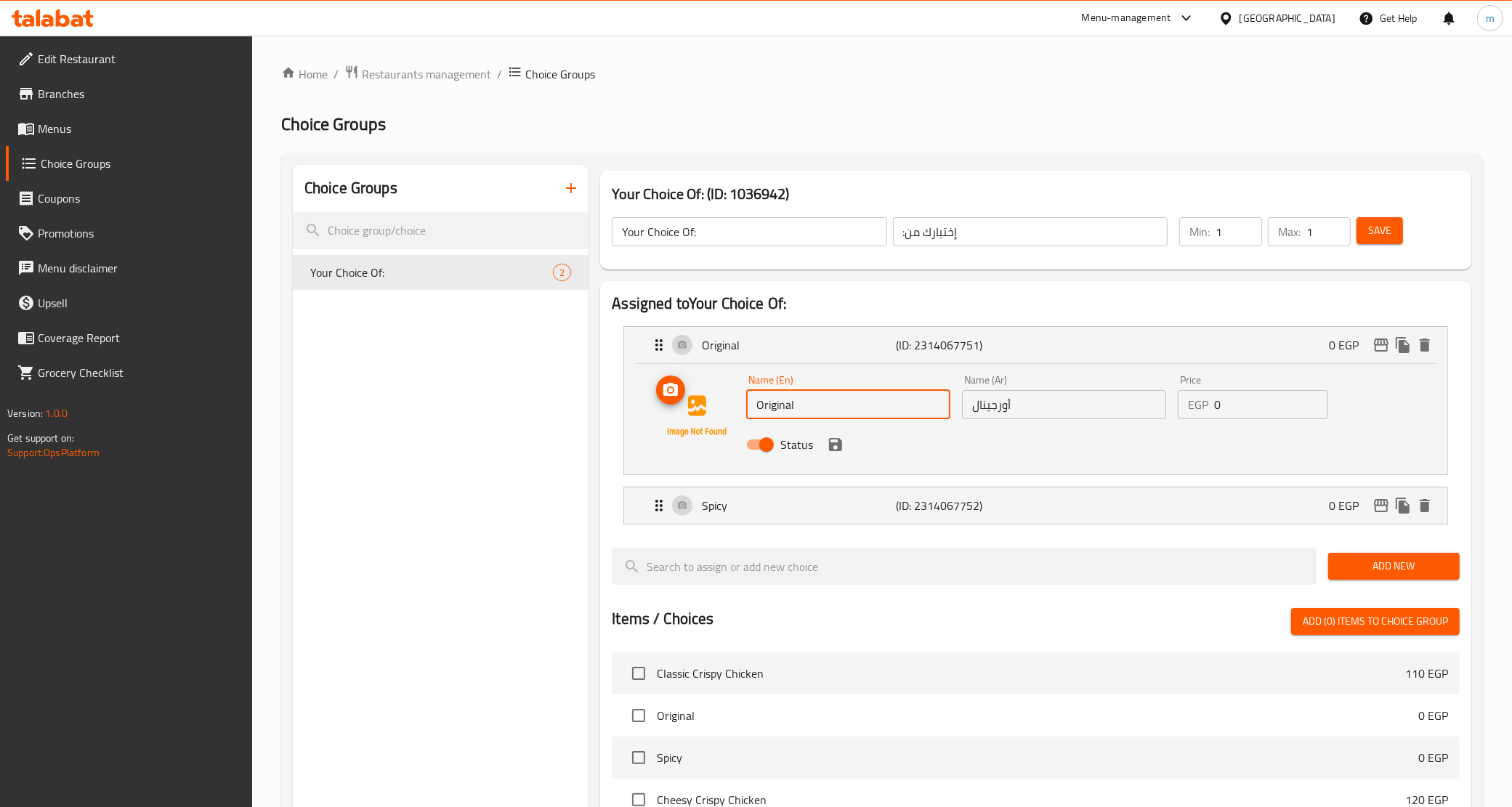
drag, startPoint x: 840, startPoint y: 404, endPoint x: 740, endPoint y: 394, distance: 100.5
click at [740, 394] on div "Name (En) Original Name (En) Name (Ar) أورجينال Name (Ar) Price EGP 0 Price Sta…" at bounding box center [1035, 416] width 777 height 99
click at [1085, 426] on div "Status" at bounding box center [1064, 445] width 647 height 39
type input "Combo"
click at [1076, 410] on input "أورجينال" at bounding box center [1064, 404] width 204 height 29
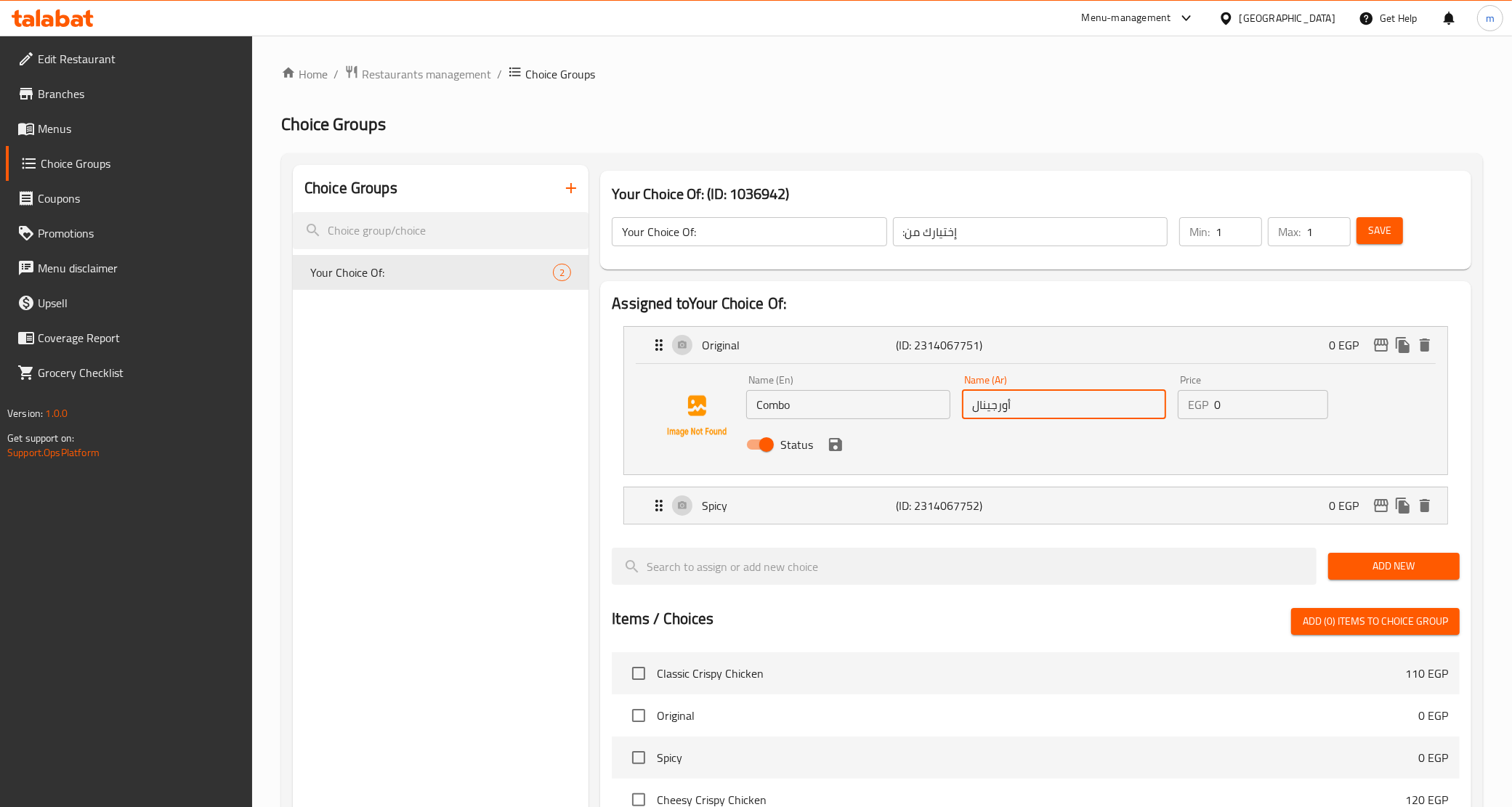
click at [1076, 410] on input "أورجينال" at bounding box center [1064, 404] width 204 height 29
type input ";"
type input "كومبو"
drag, startPoint x: 1237, startPoint y: 412, endPoint x: 1210, endPoint y: 404, distance: 28.2
click at [1210, 404] on div "EGP 0 Price" at bounding box center [1253, 404] width 150 height 29
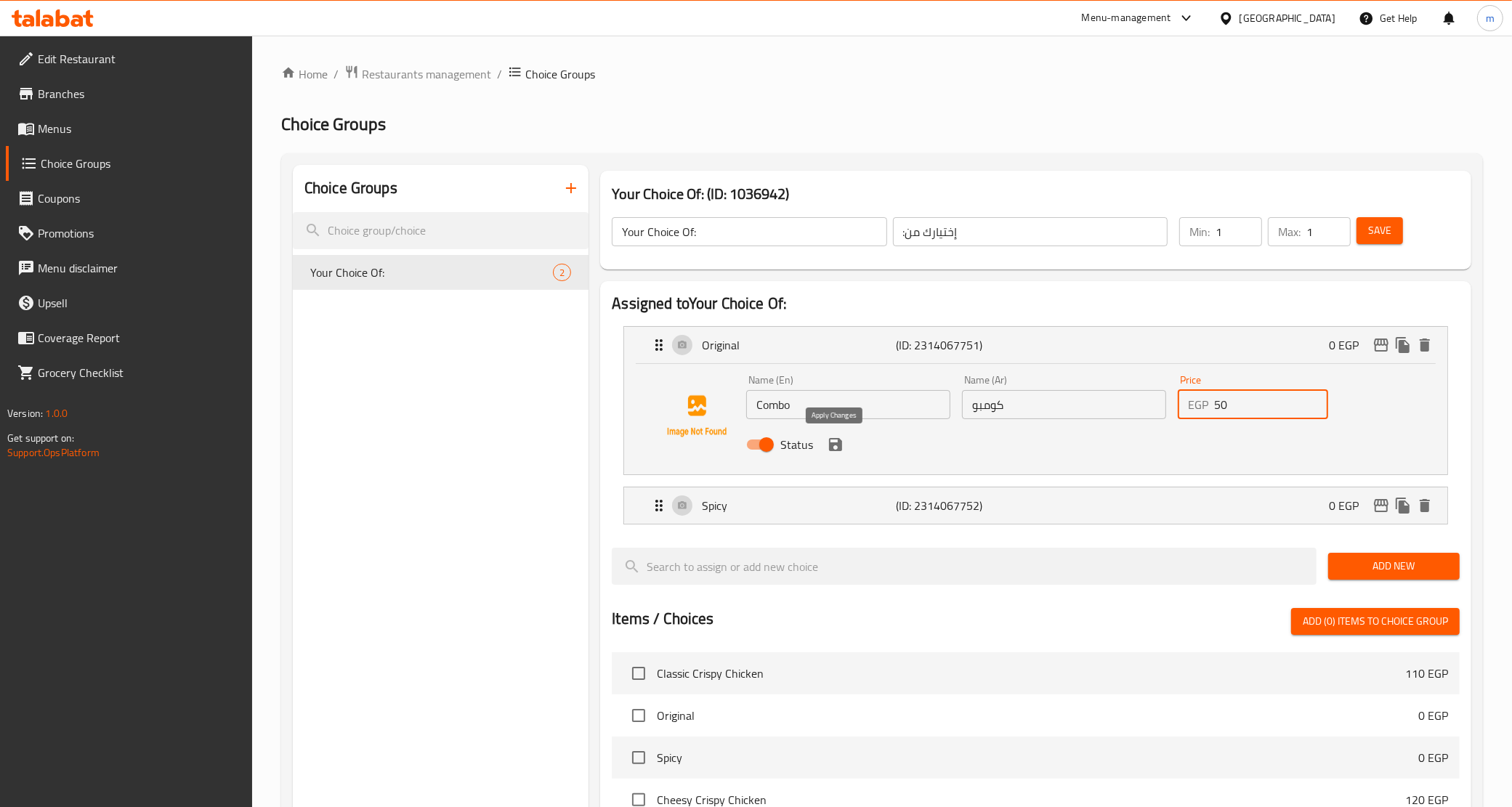
click at [834, 448] on icon "save" at bounding box center [836, 445] width 18 height 18
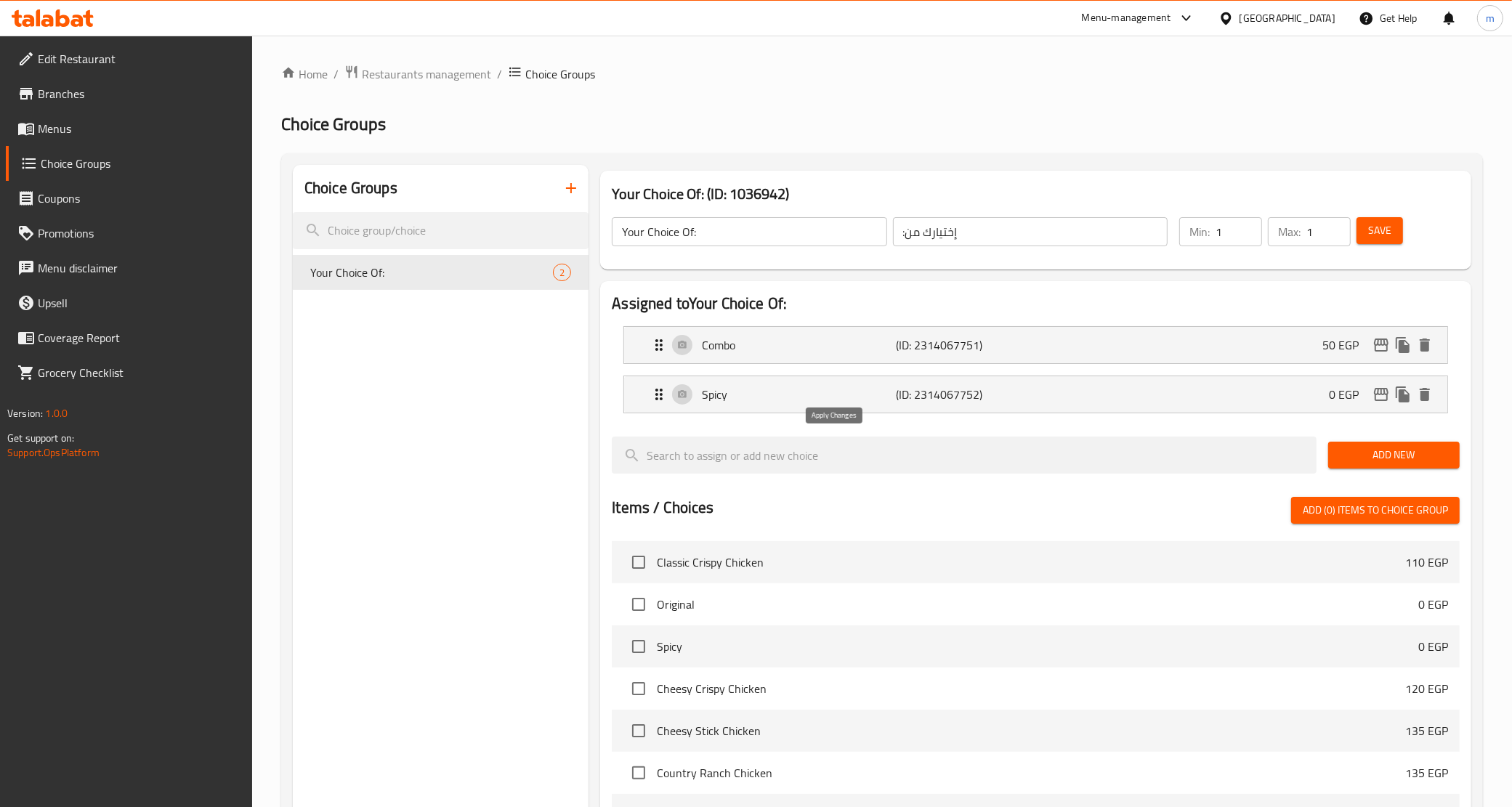
type input "50"
click at [825, 395] on p "Spicy" at bounding box center [798, 395] width 194 height 18
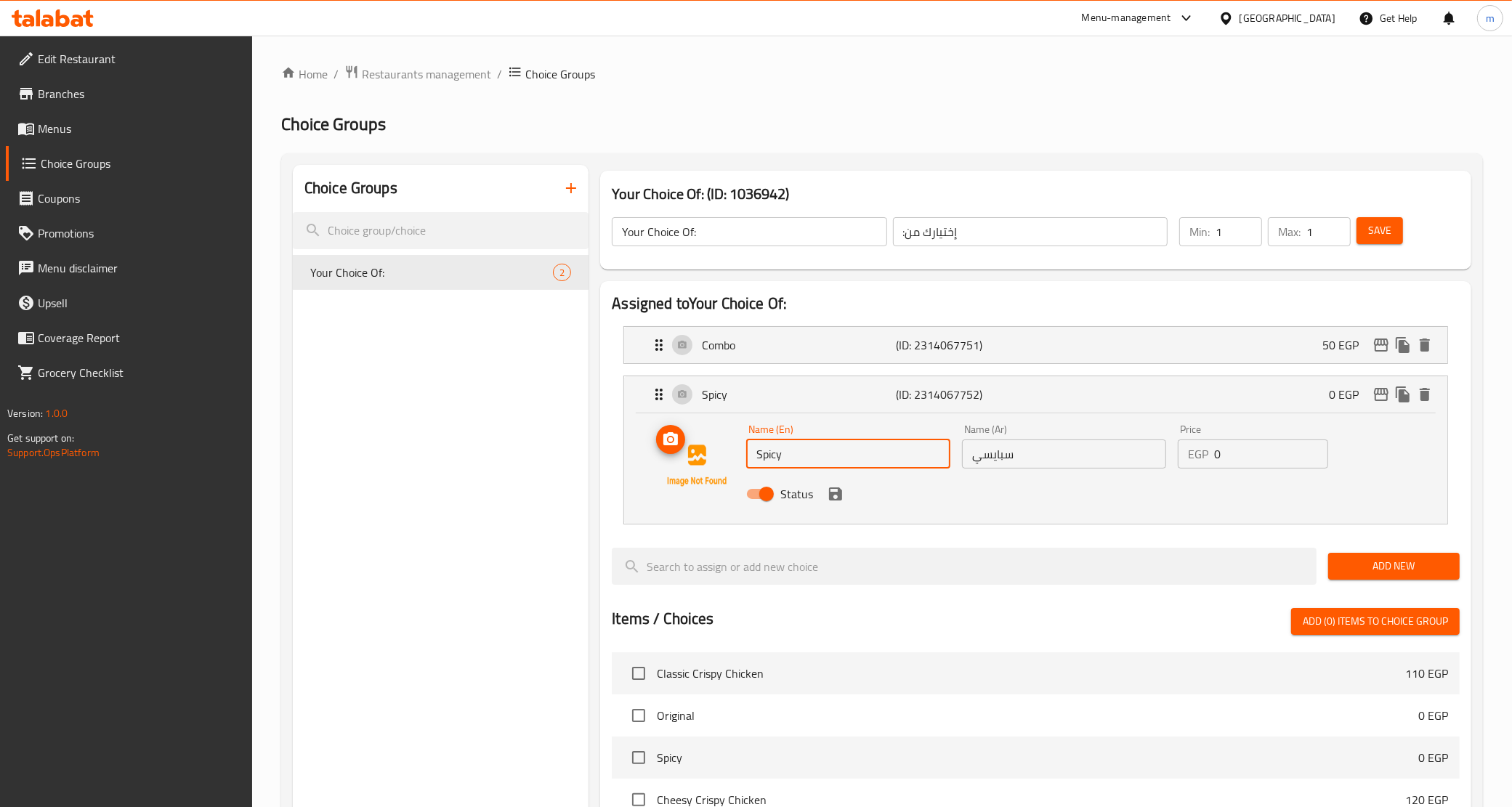
drag, startPoint x: 798, startPoint y: 456, endPoint x: 743, endPoint y: 441, distance: 57.0
click at [743, 441] on div "Name (En) Spicy Name (En) Name (Ar) سبايسي Name (Ar) Price EGP 0 Price Status" at bounding box center [1035, 466] width 777 height 99
type input "]"
type input "Double"
click at [1021, 462] on input "سبايسي" at bounding box center [1064, 454] width 204 height 29
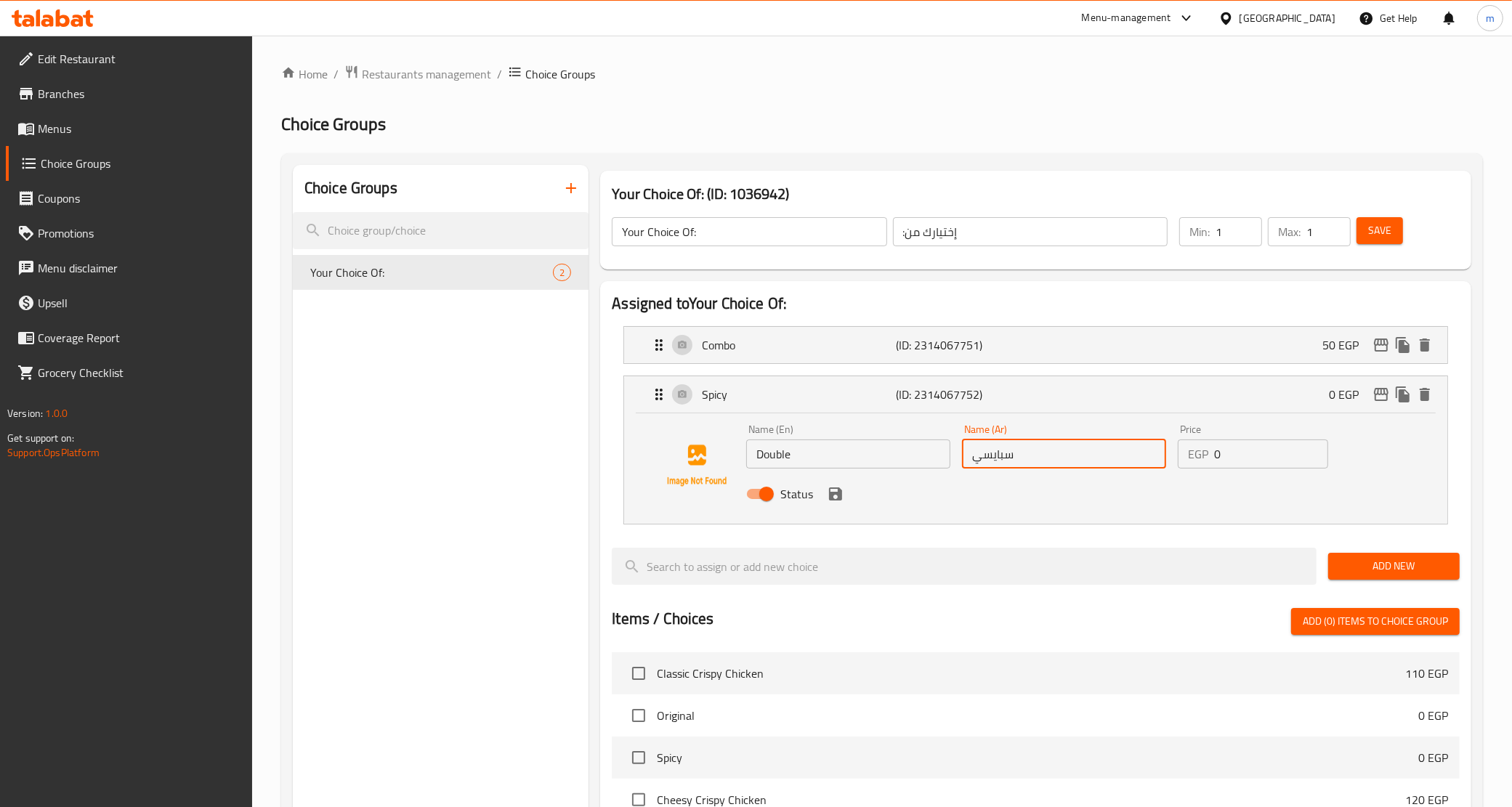
click at [1021, 462] on input "سبايسي" at bounding box center [1064, 454] width 204 height 29
type input "]"
type input "دوبل"
drag, startPoint x: 1228, startPoint y: 463, endPoint x: 1205, endPoint y: 458, distance: 23.5
click at [1205, 458] on div "EGP 0 Price" at bounding box center [1253, 454] width 150 height 29
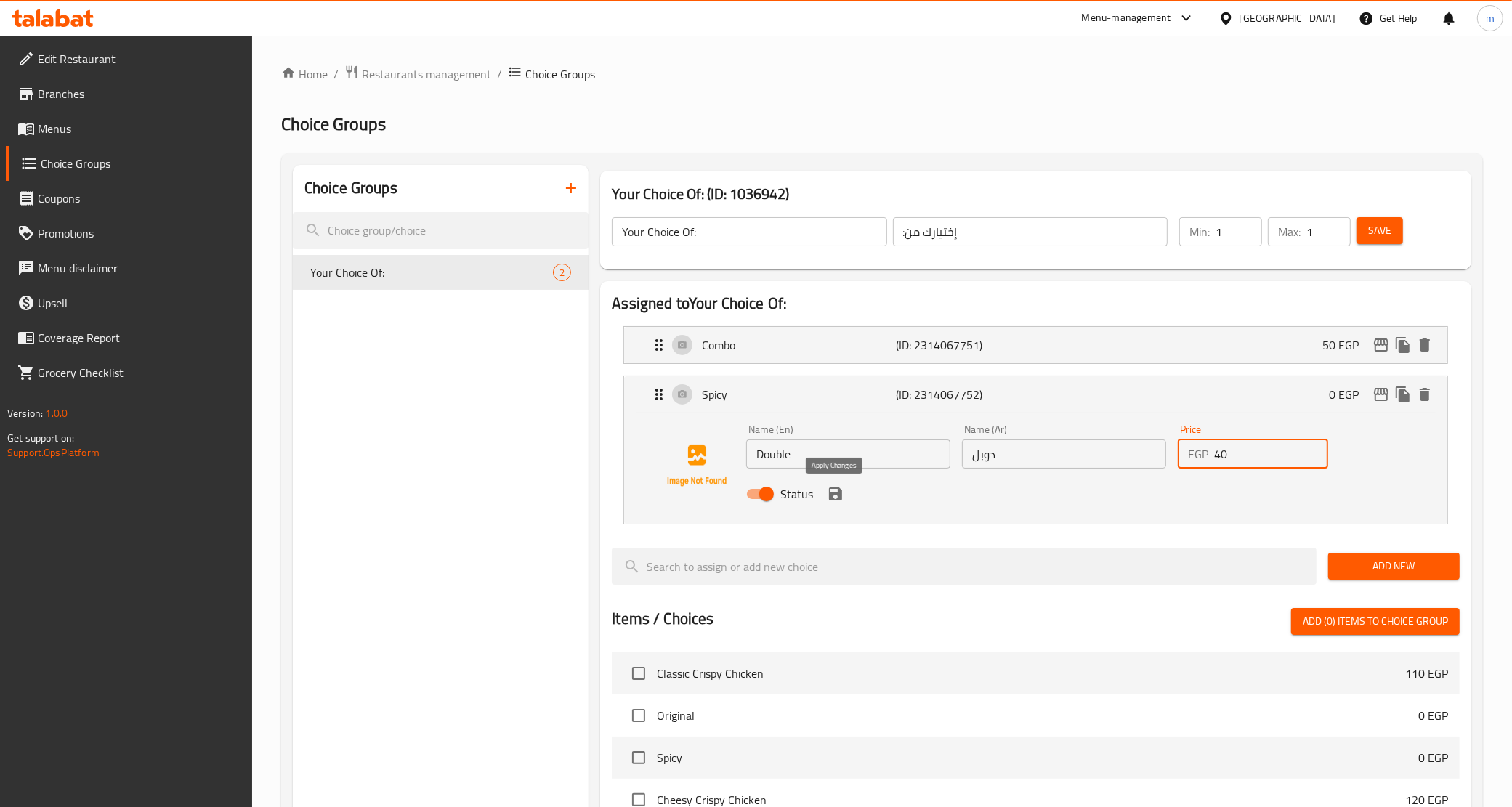
click at [837, 495] on icon "save" at bounding box center [836, 494] width 18 height 18
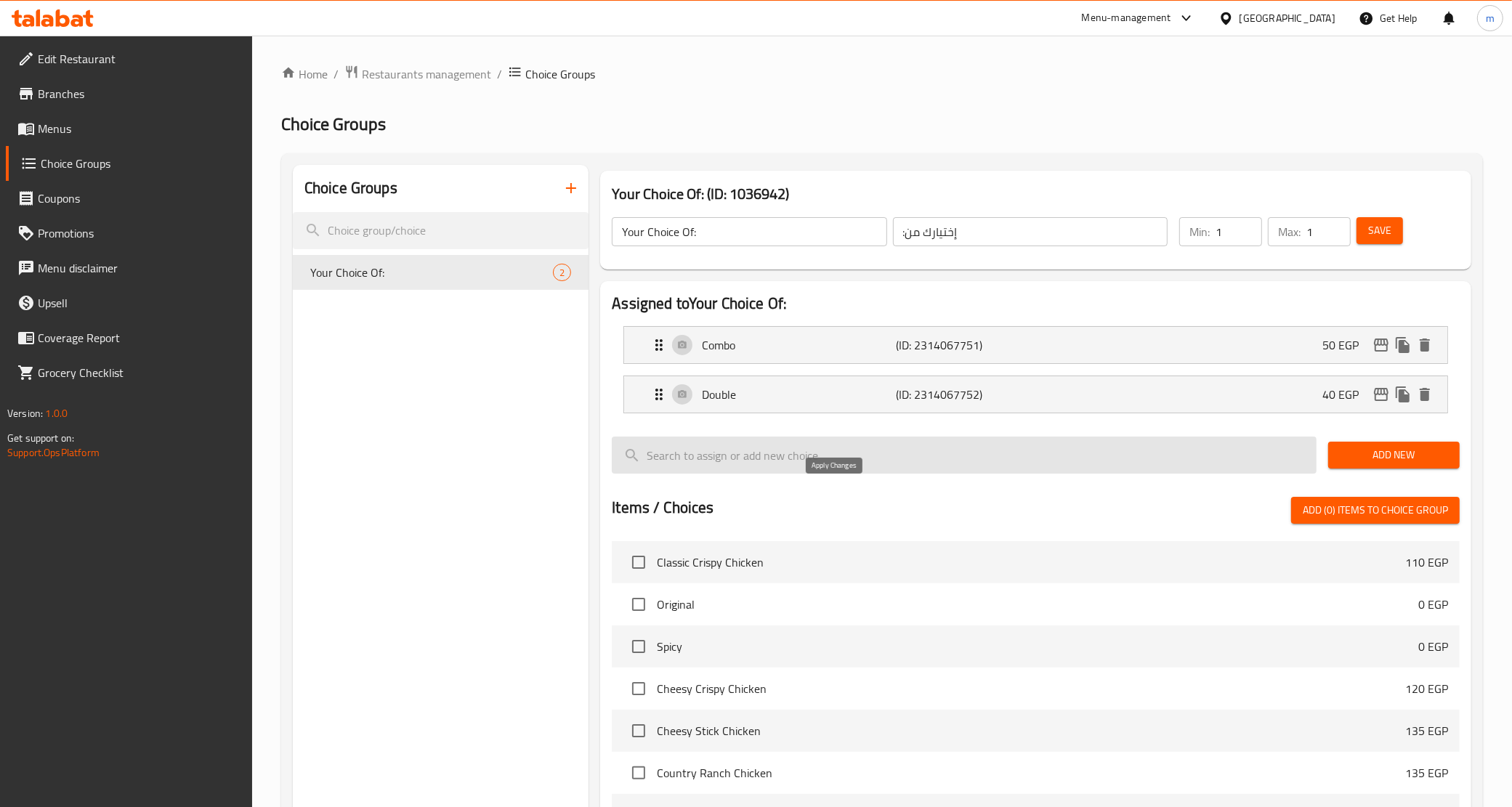
type input "40"
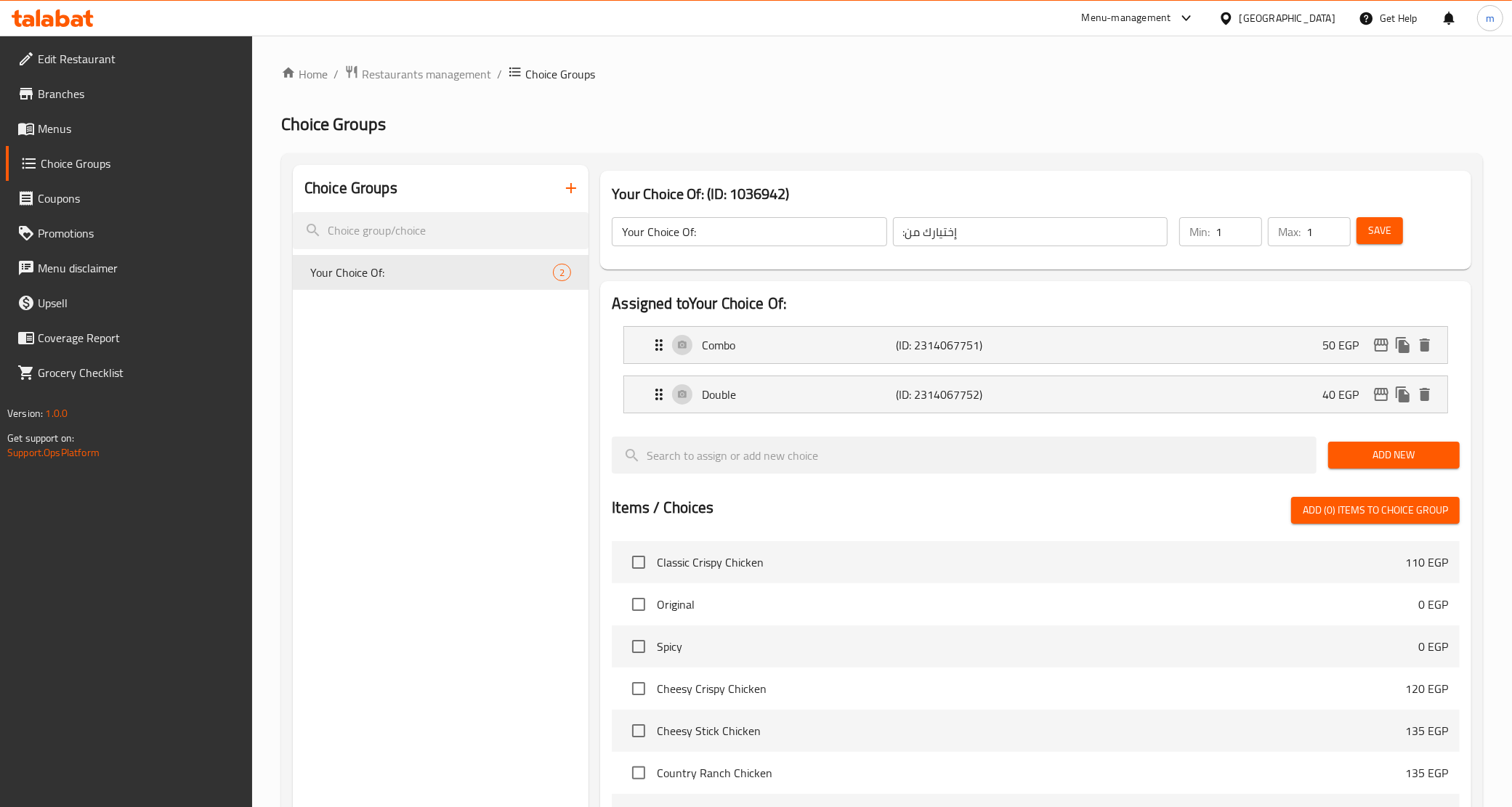
click at [1221, 230] on input "1" at bounding box center [1239, 231] width 46 height 29
type input "0"
click at [1324, 224] on input "1" at bounding box center [1328, 231] width 44 height 29
type input "1"
type input "0"
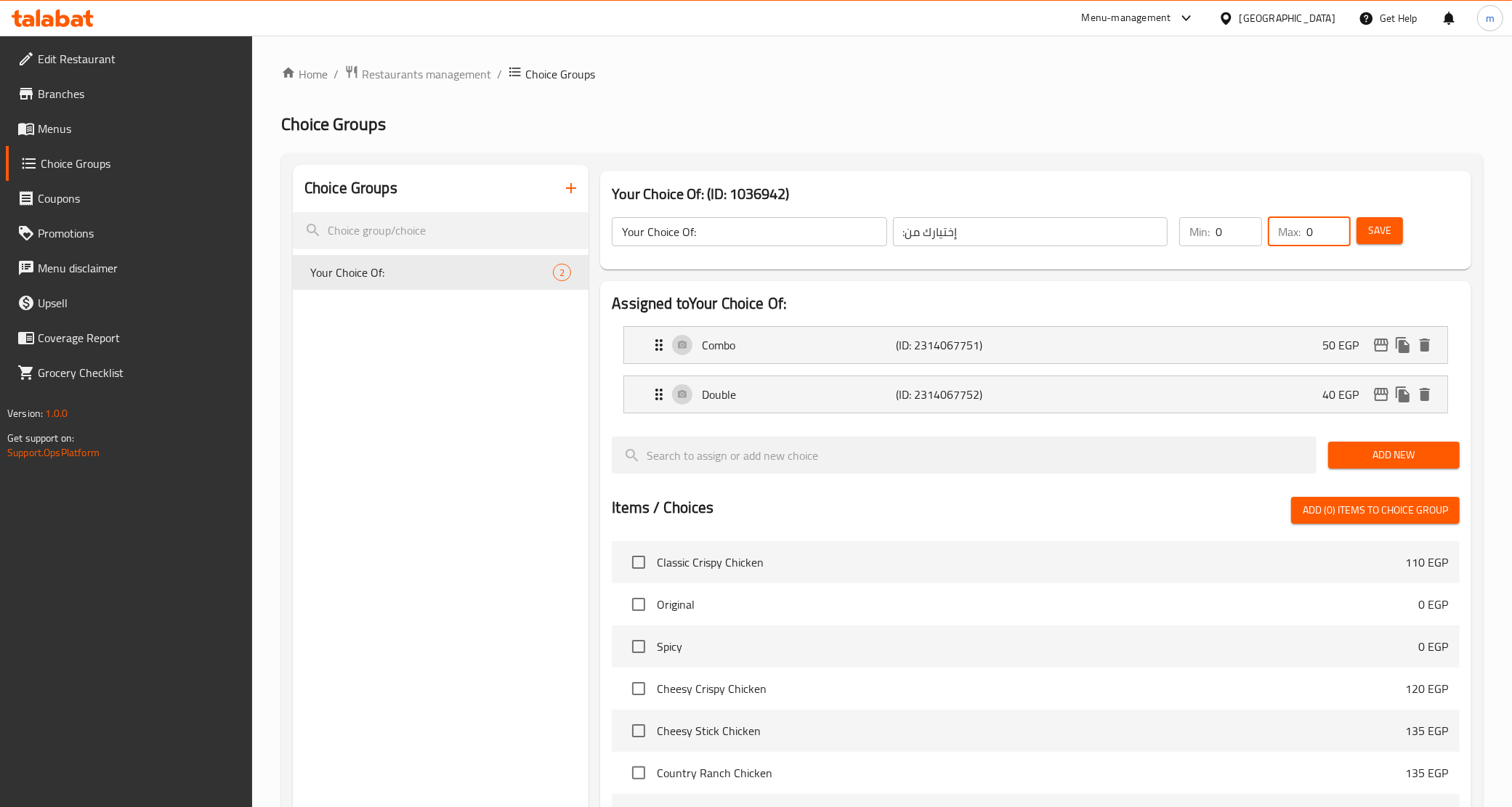
click at [1380, 233] on span "Save" at bounding box center [1381, 231] width 24 height 18
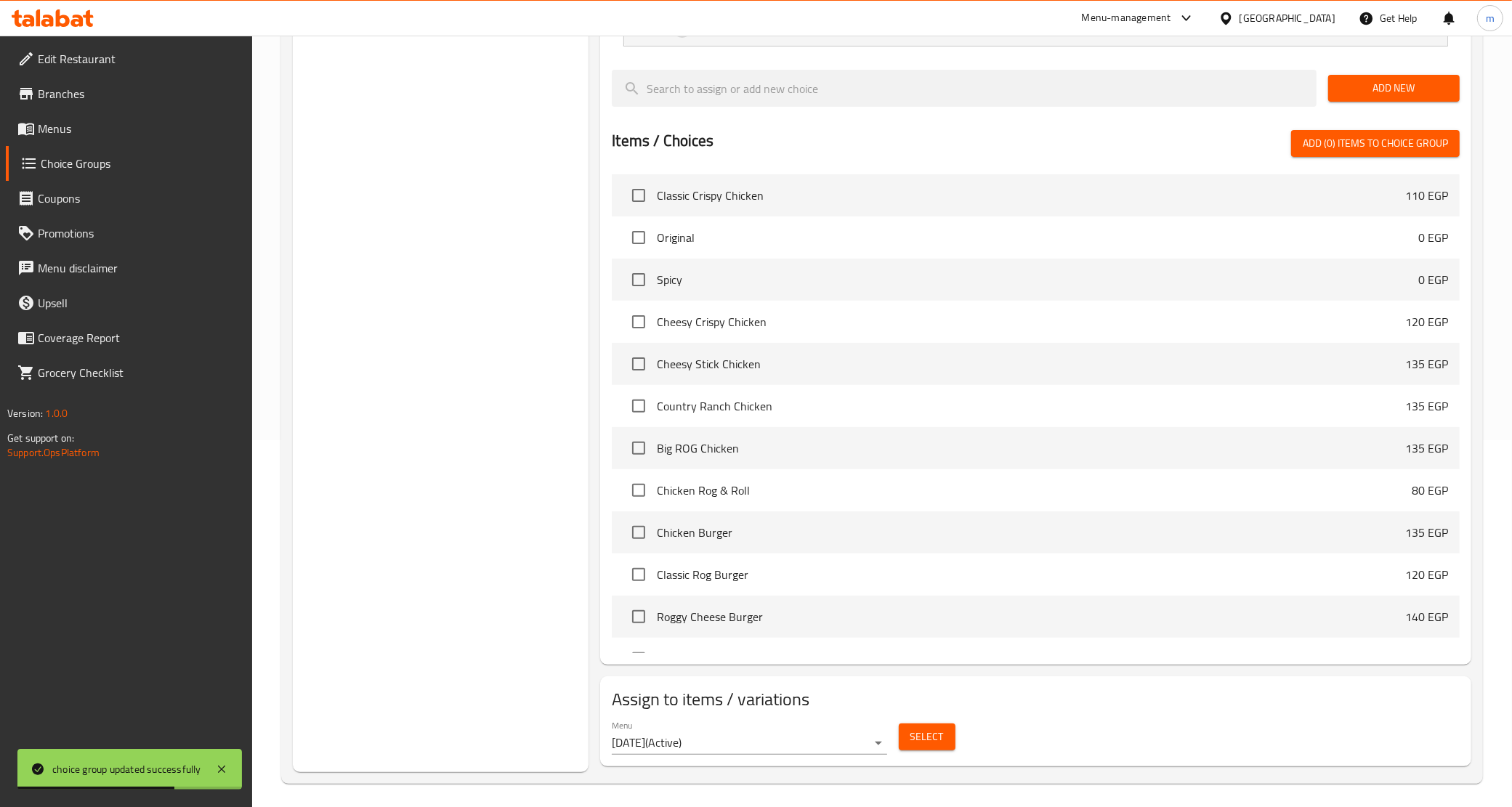
scroll to position [373, 0]
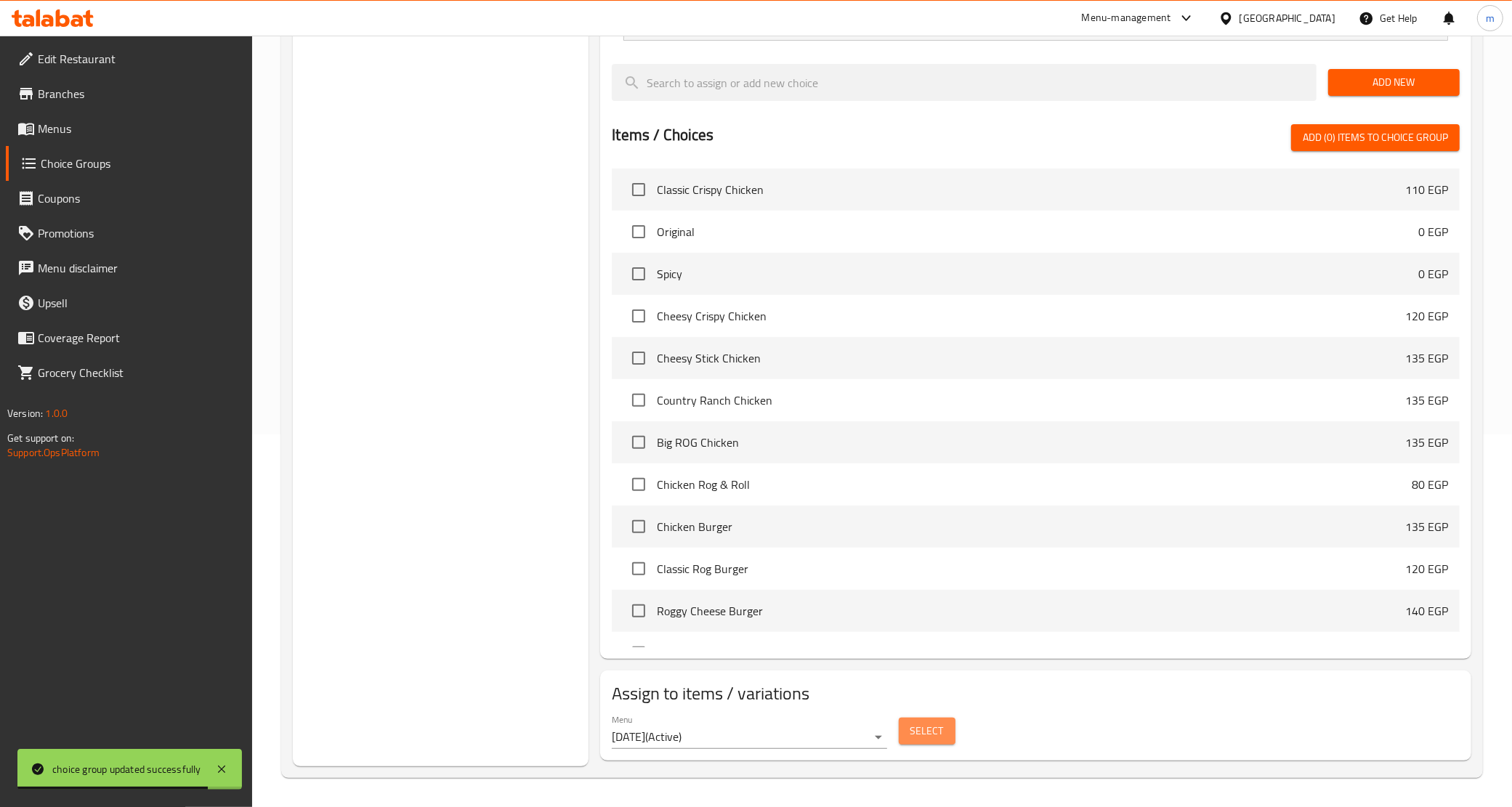
click at [928, 729] on span "Select" at bounding box center [928, 731] width 34 height 18
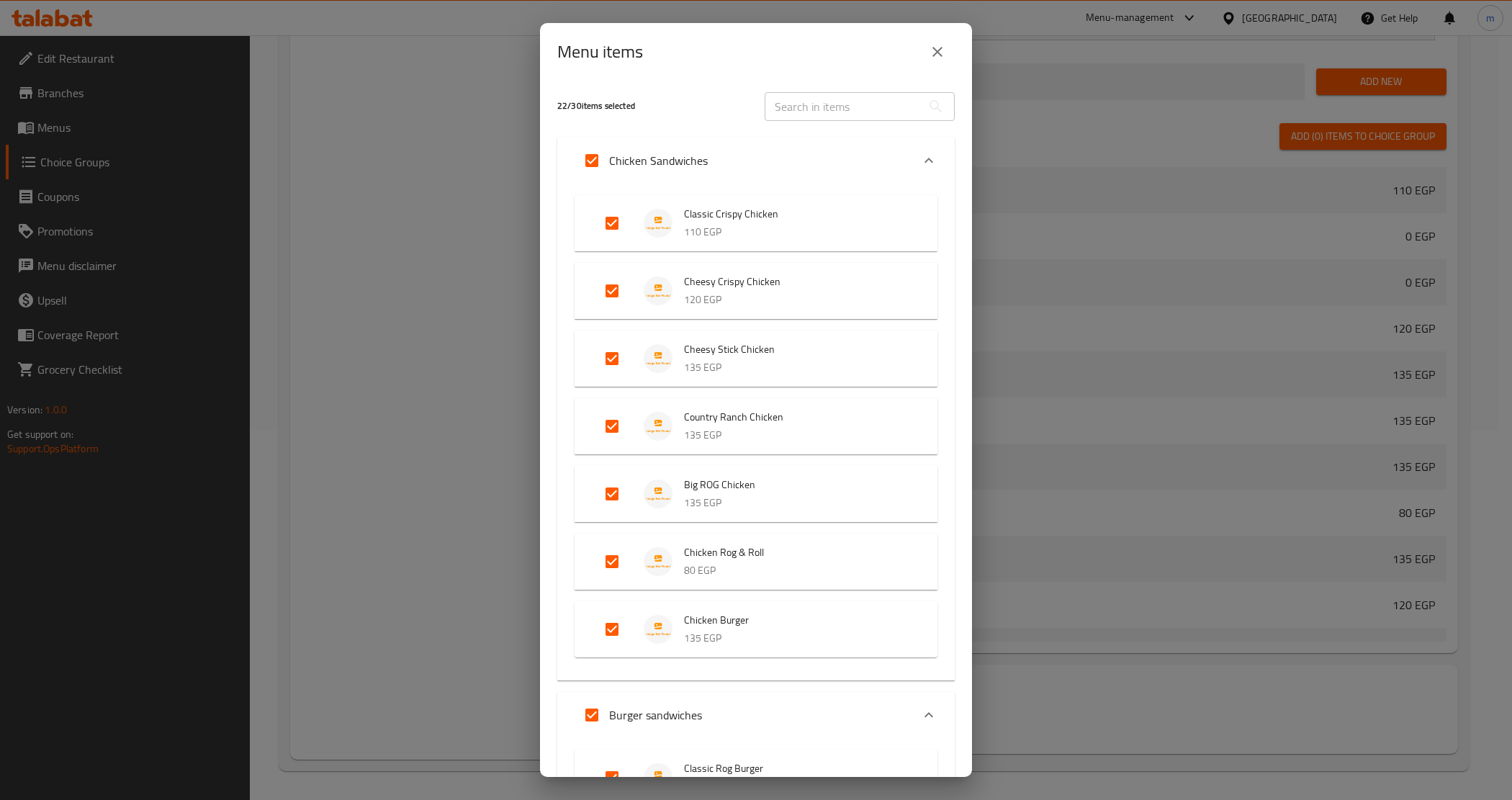
click at [920, 156] on icon "Expand" at bounding box center [929, 160] width 18 height 18
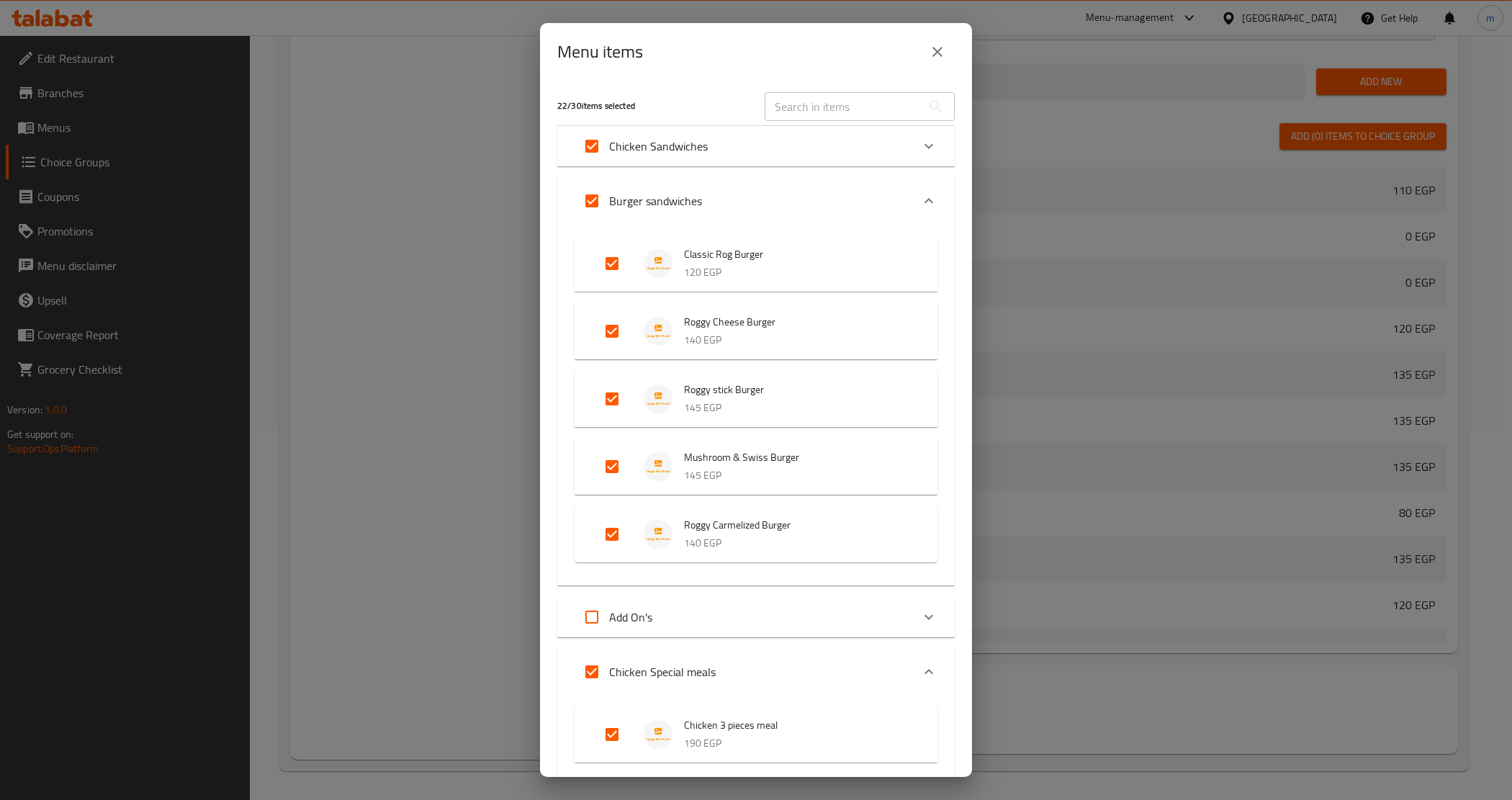
click at [920, 195] on icon "Expand" at bounding box center [929, 201] width 18 height 18
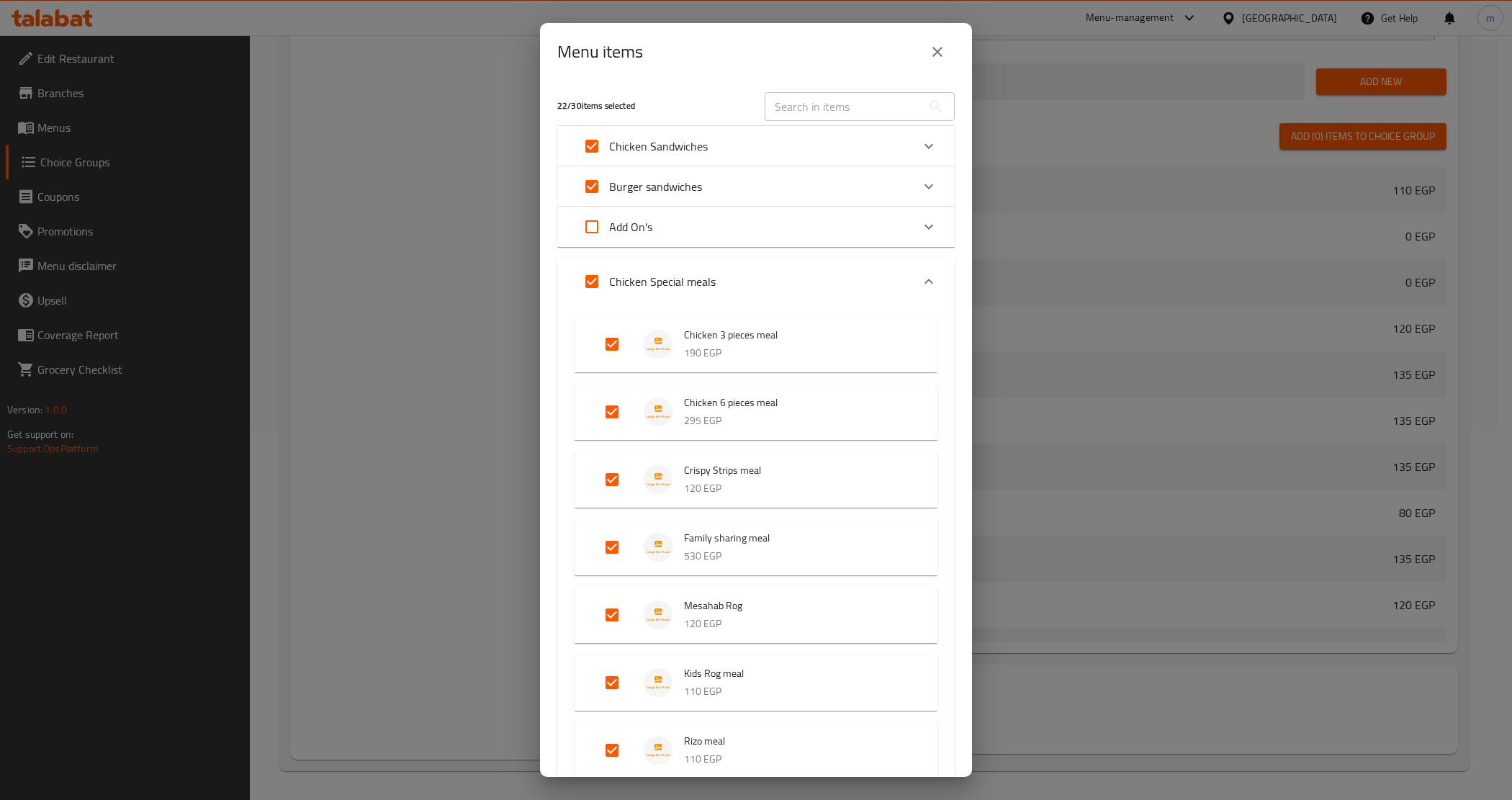
click at [920, 286] on icon "Expand" at bounding box center [929, 282] width 18 height 18
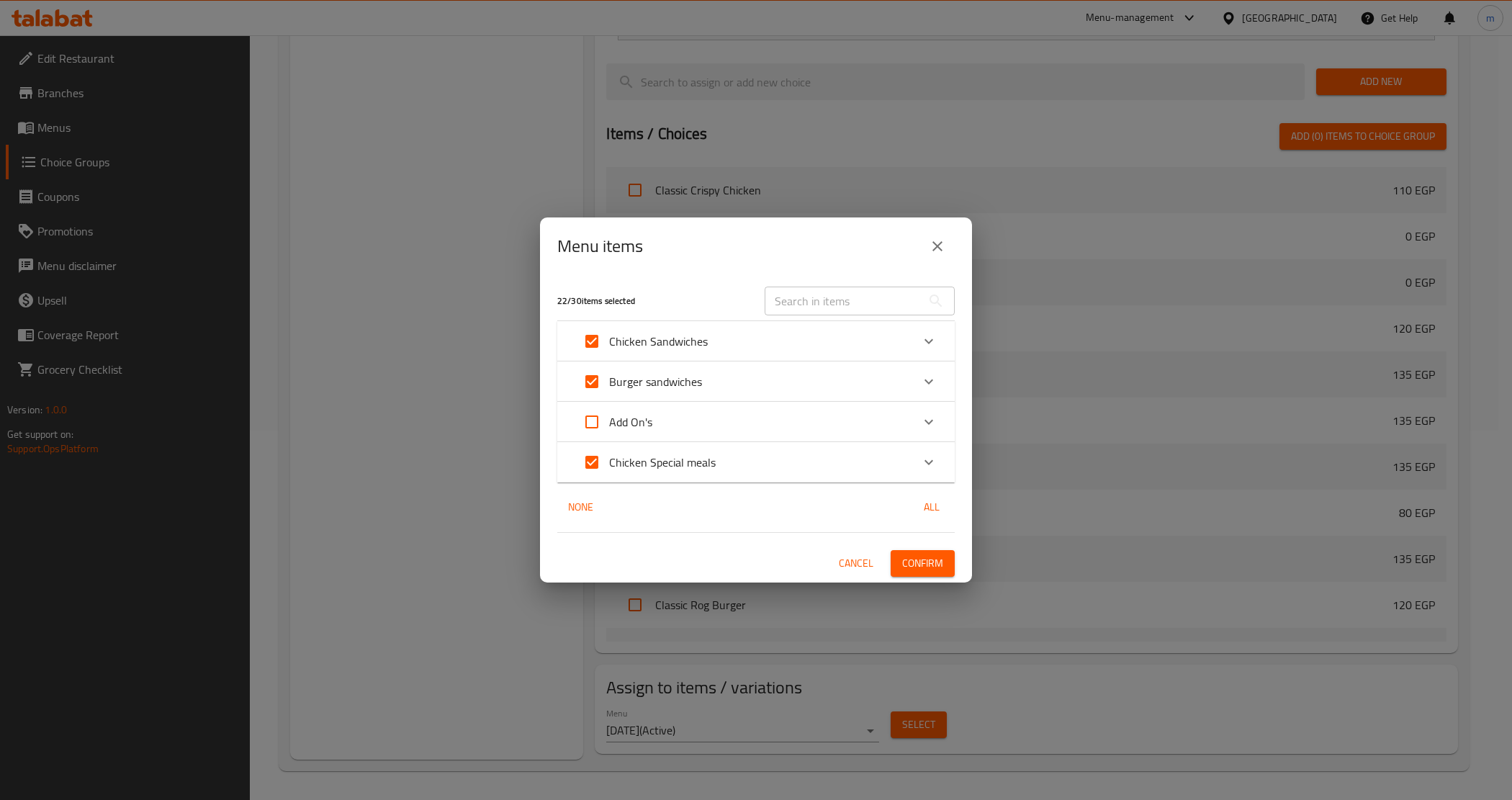
click at [583, 460] on input "Expand" at bounding box center [592, 462] width 34 height 34
checkbox input "false"
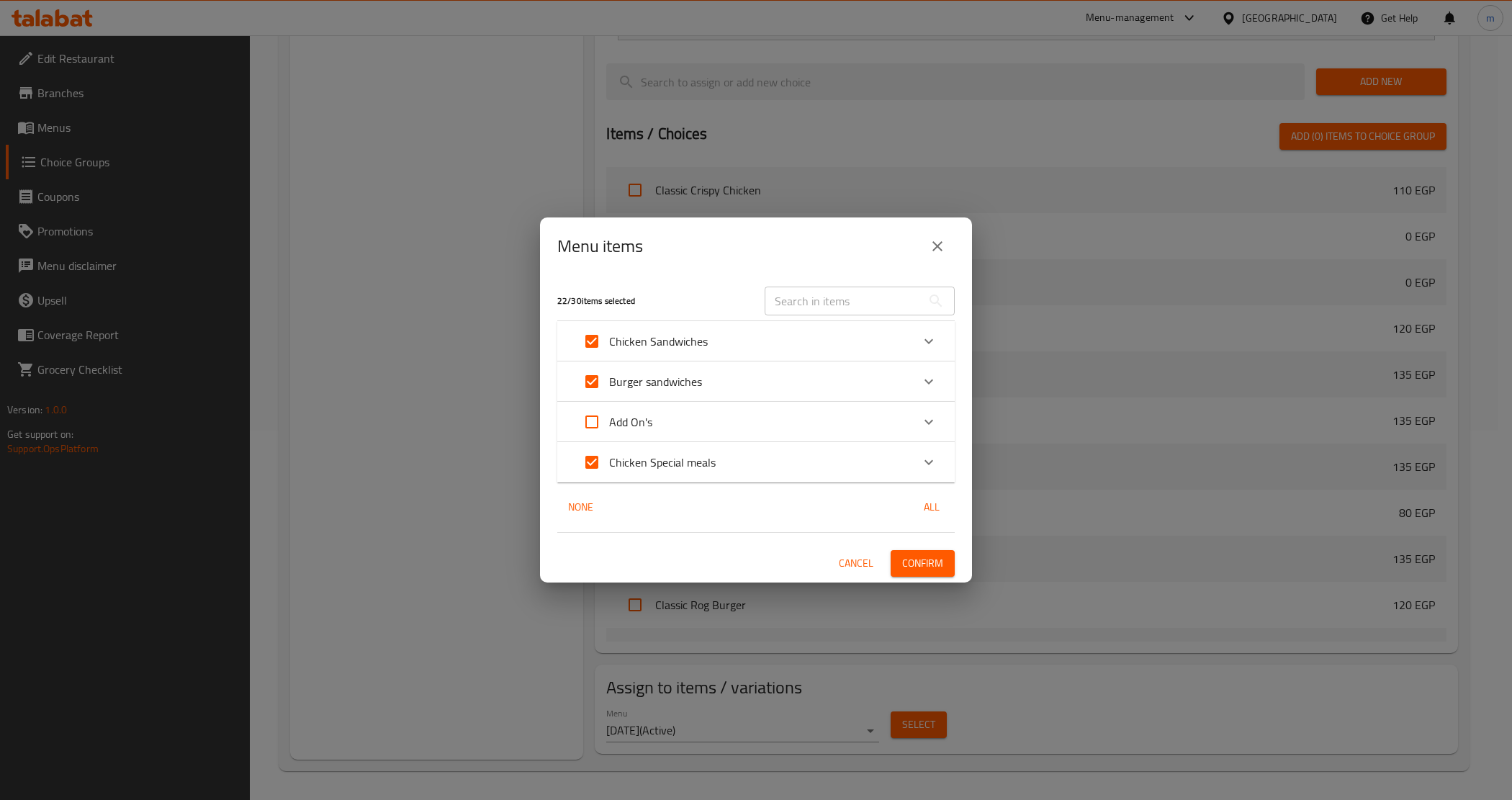
checkbox input "false"
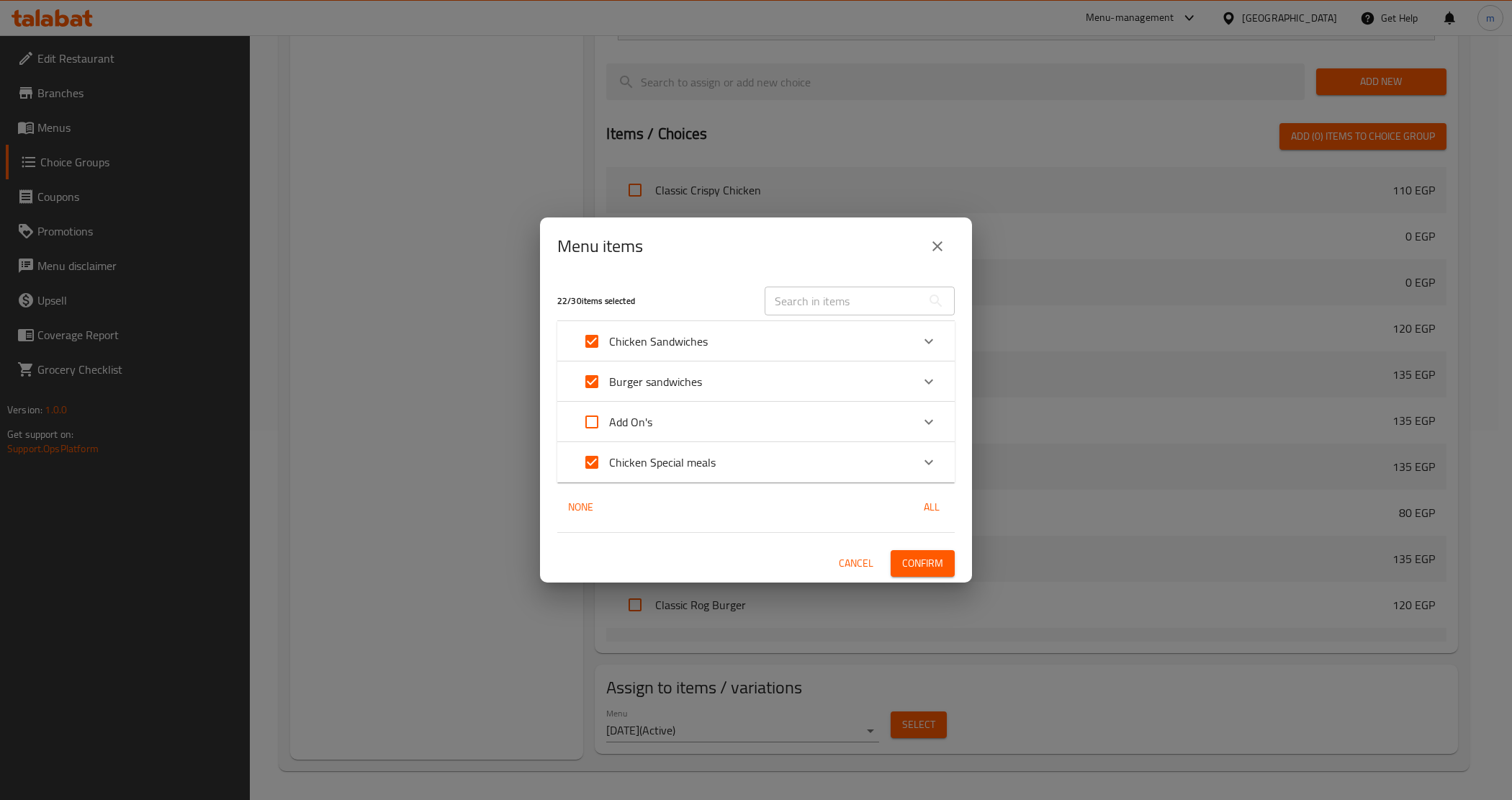
checkbox input "false"
click at [913, 561] on span "Confirm" at bounding box center [923, 563] width 41 height 18
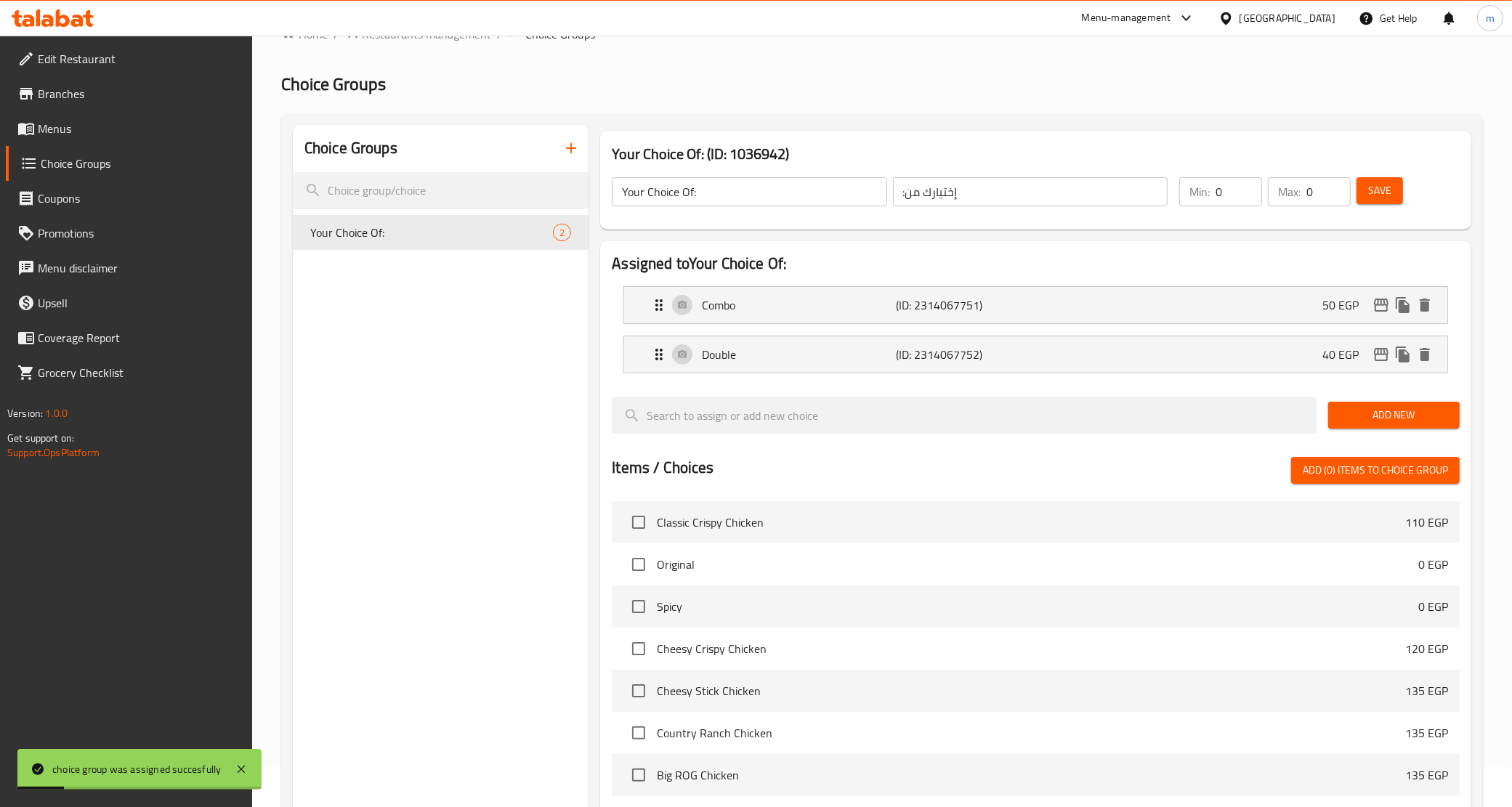
scroll to position [0, 0]
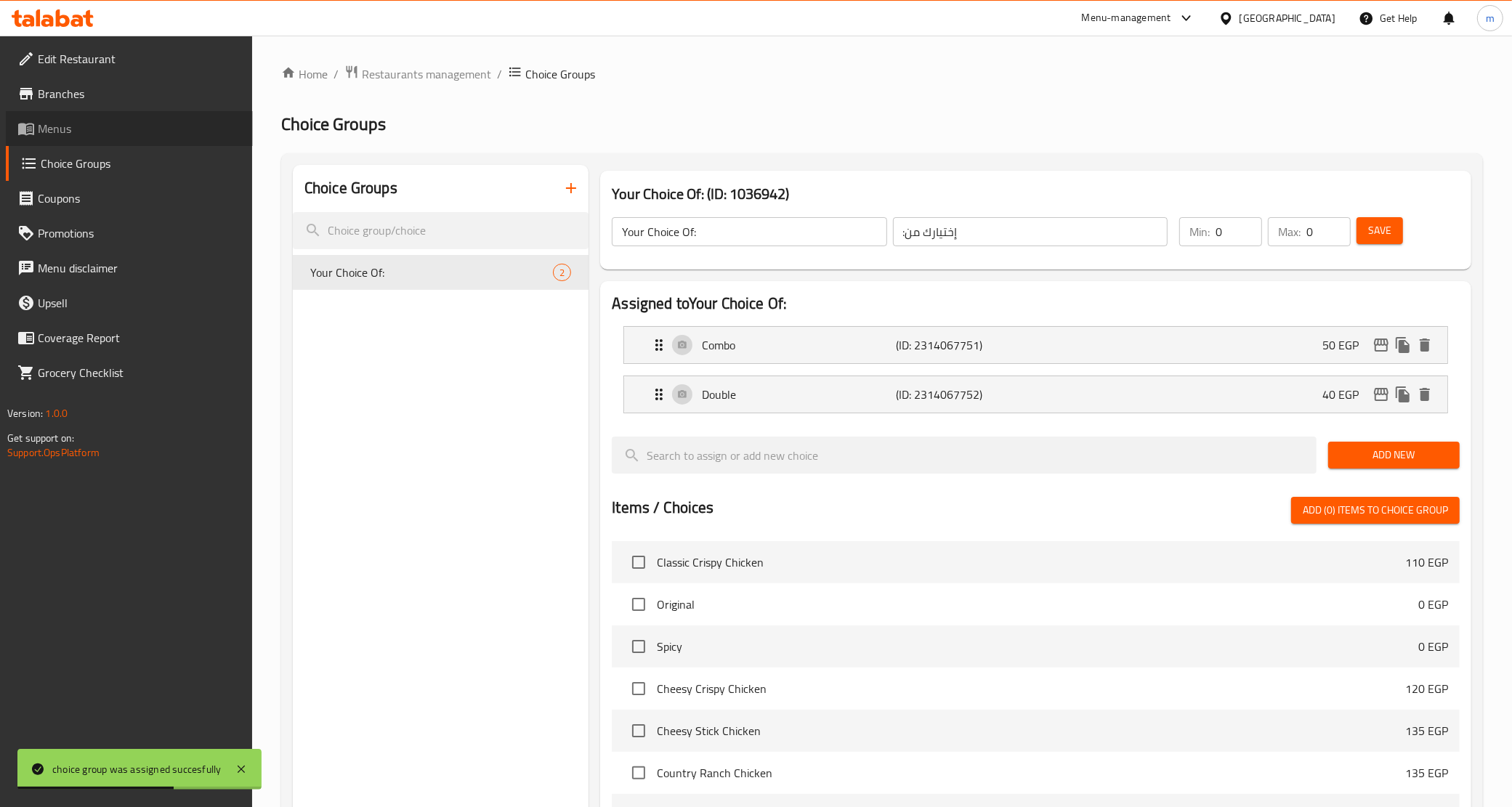
click at [77, 128] on span "Menus" at bounding box center [139, 129] width 203 height 18
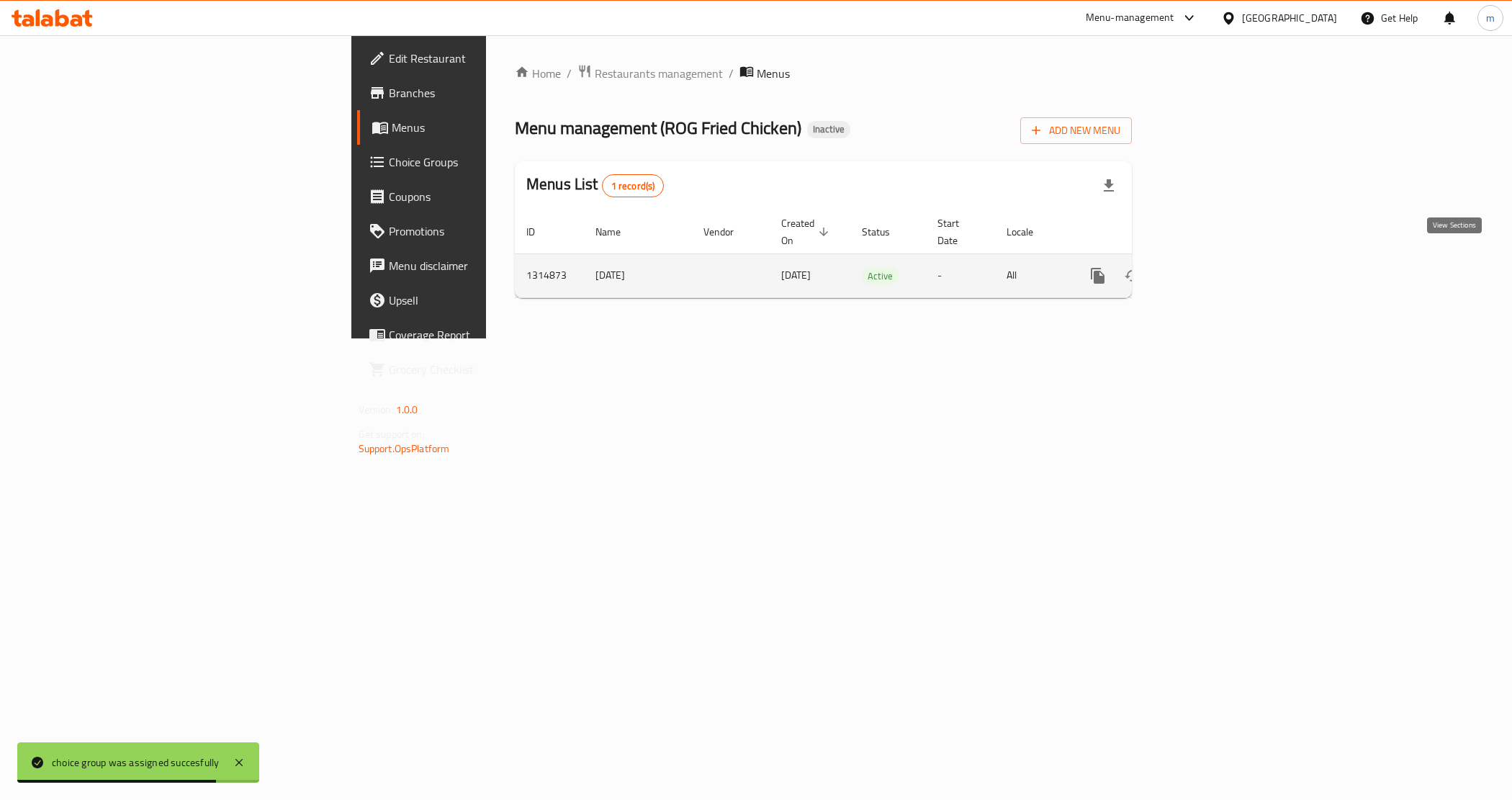
click at [1211, 267] on icon "enhanced table" at bounding box center [1202, 276] width 18 height 18
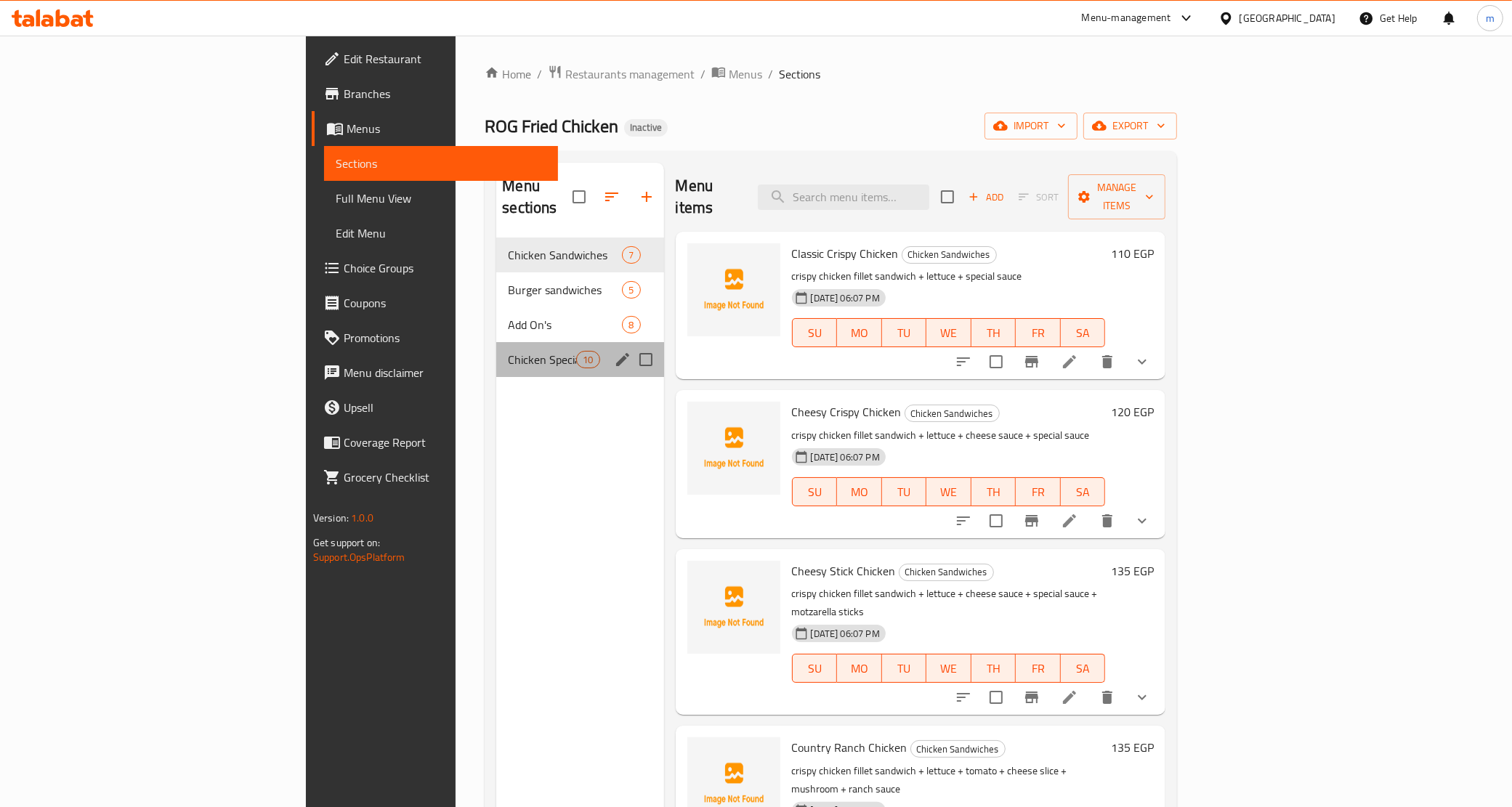
click at [496, 342] on div "Chicken Special meals 10" at bounding box center [579, 359] width 167 height 35
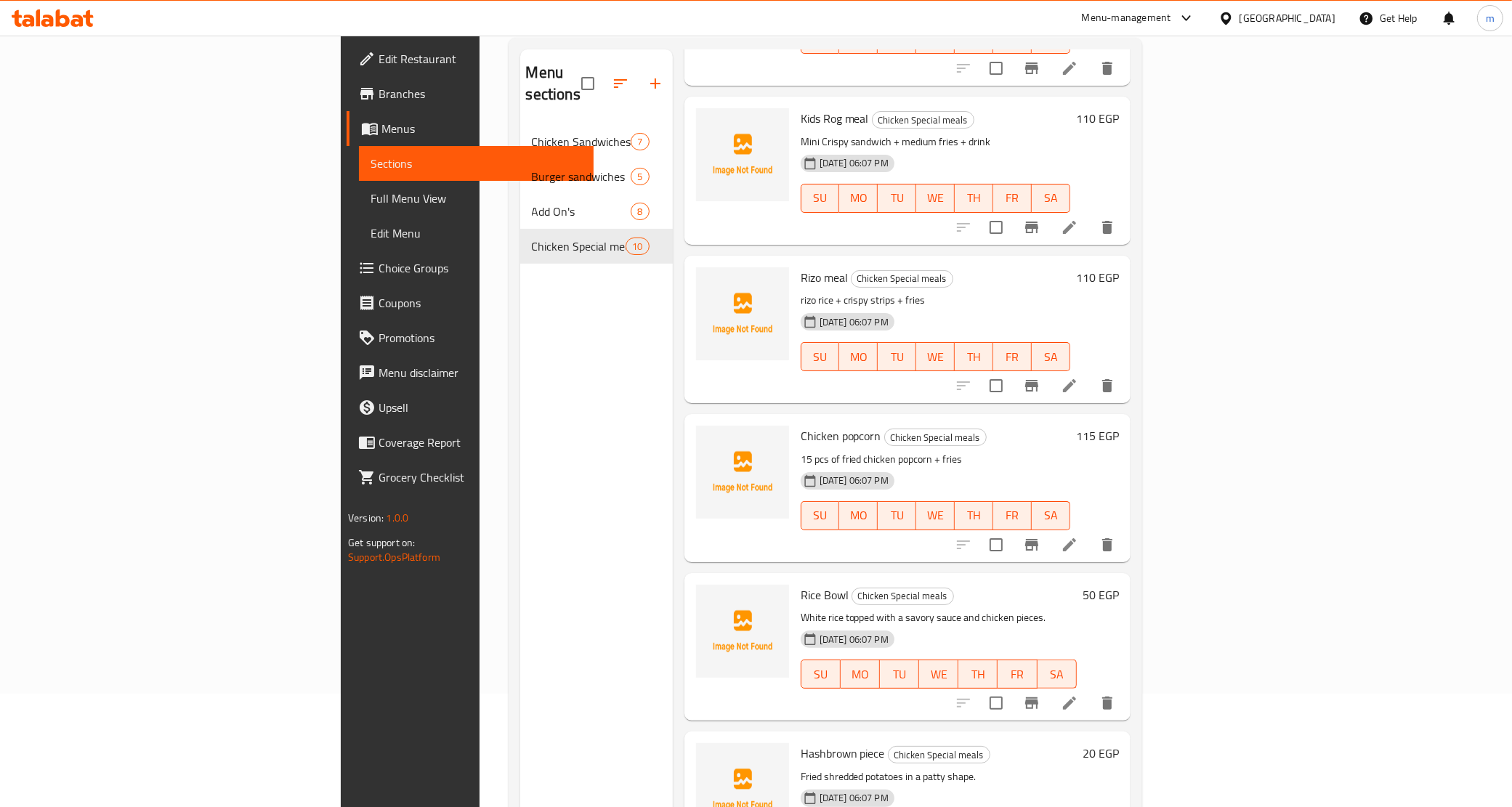
scroll to position [204, 0]
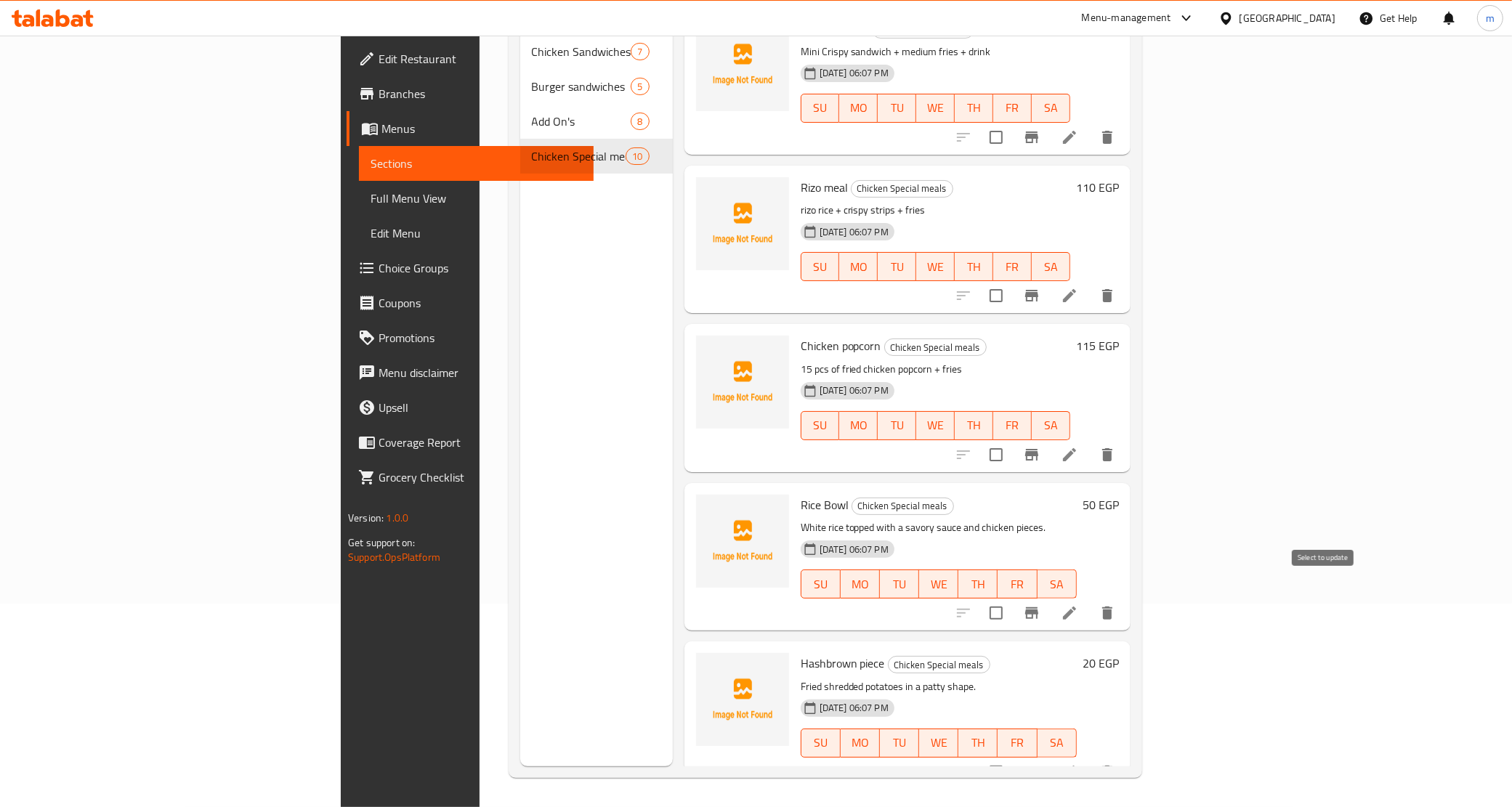
click at [1012, 598] on input "checkbox" at bounding box center [996, 613] width 31 height 31
checkbox input "true"
click at [1012, 757] on input "checkbox" at bounding box center [996, 771] width 31 height 31
checkbox input "true"
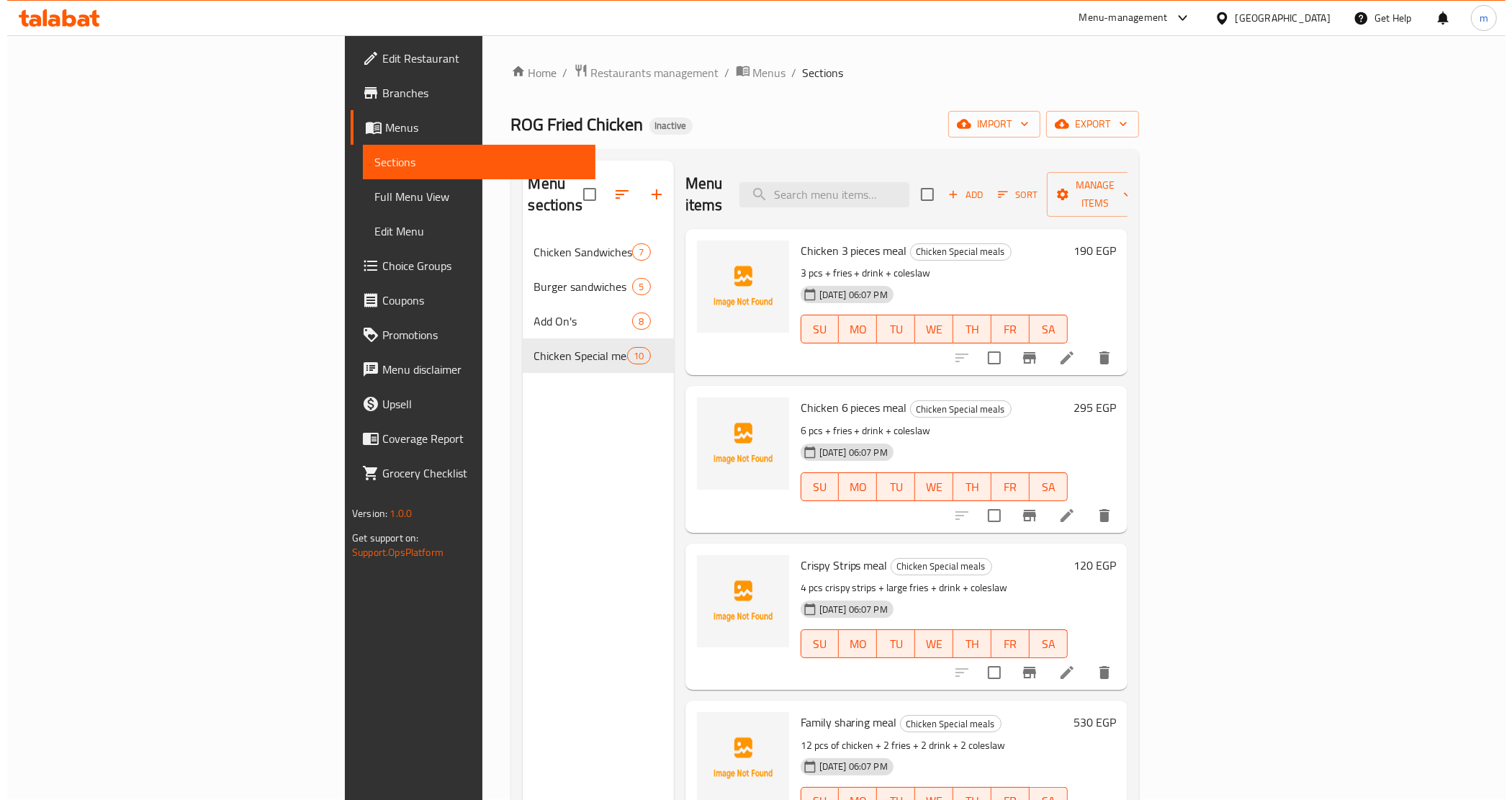
scroll to position [0, 0]
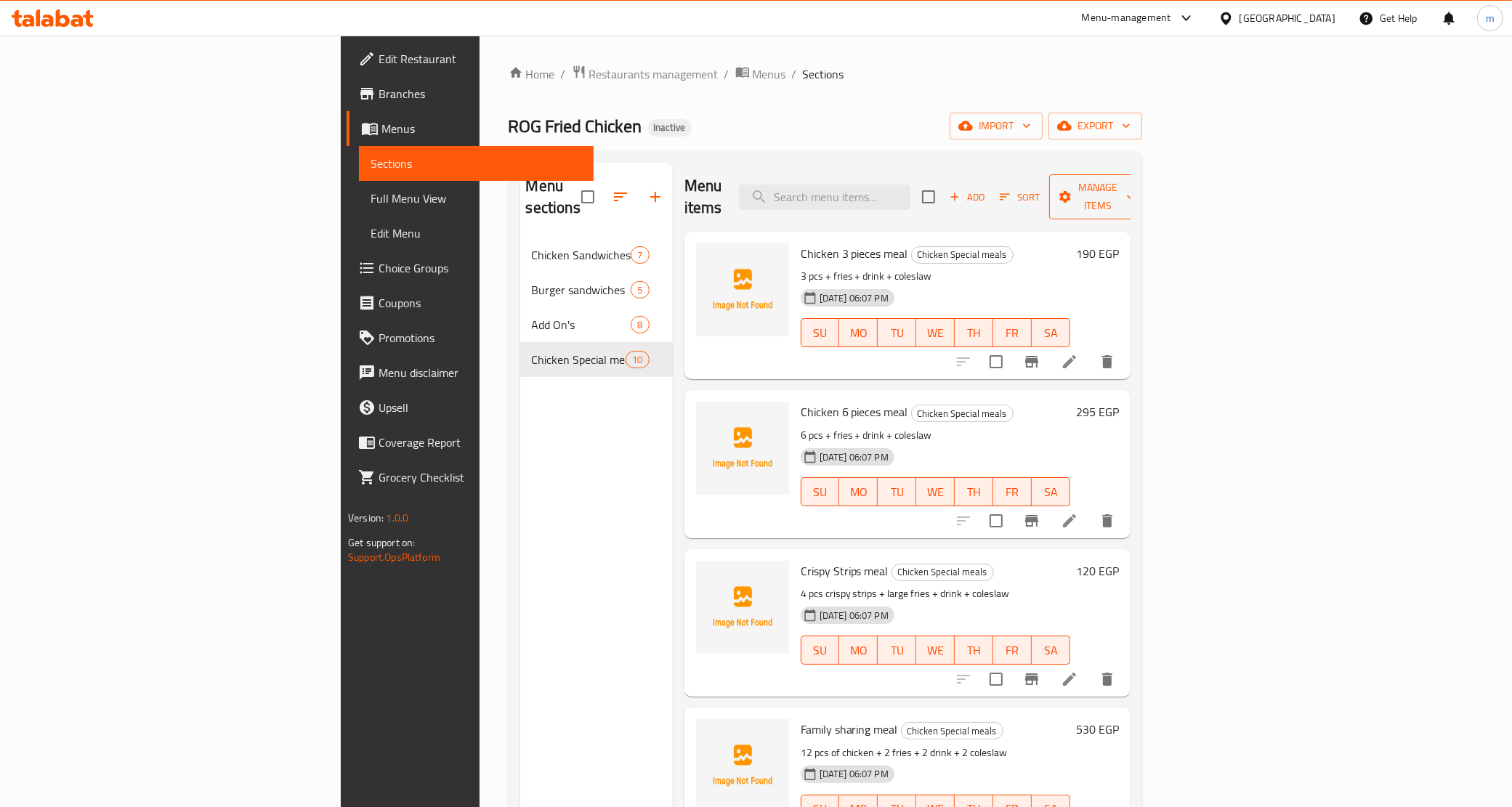
click at [1135, 186] on span "Manage items" at bounding box center [1097, 196] width 74 height 37
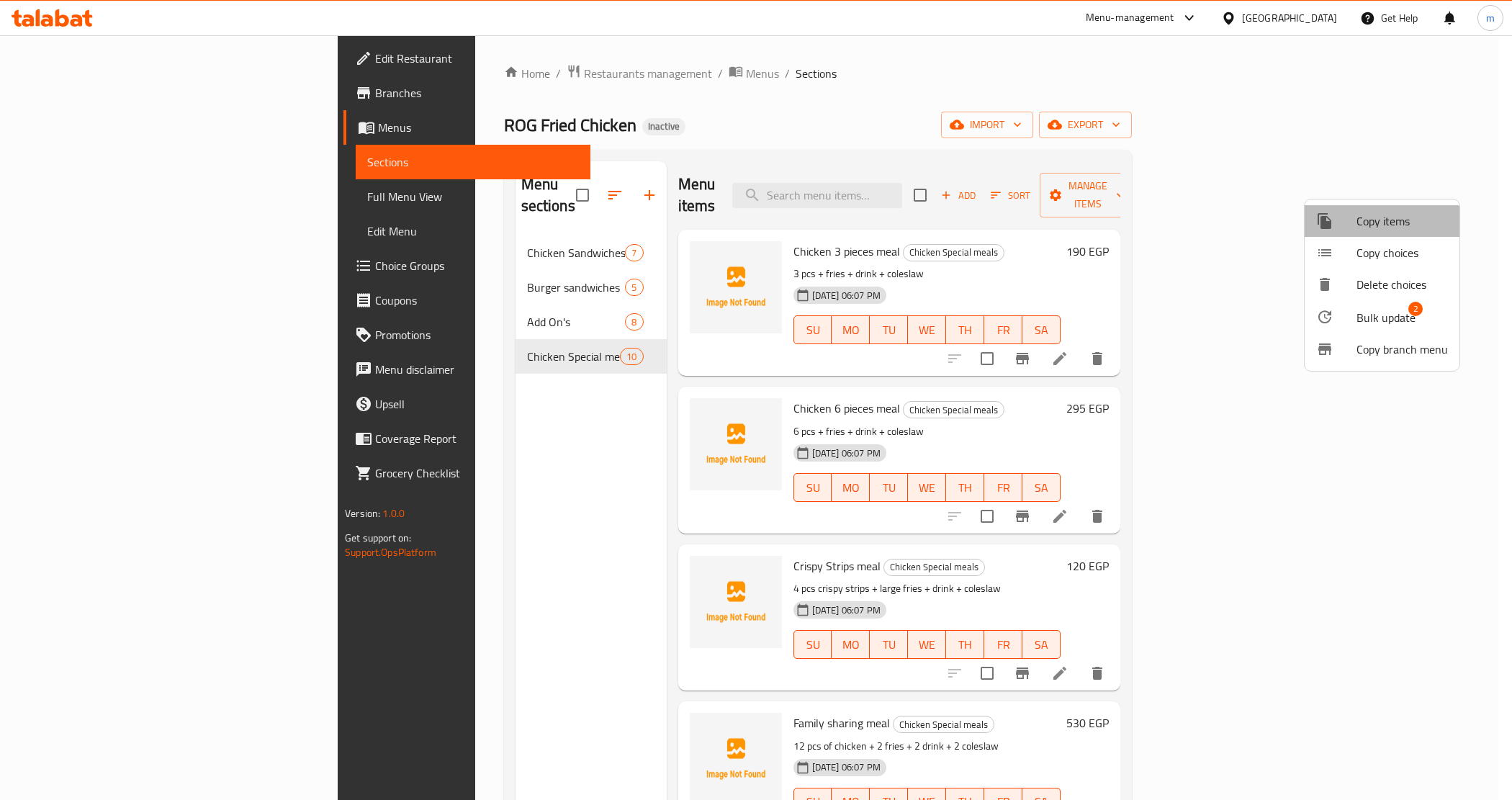
click at [1366, 228] on span "Copy items" at bounding box center [1402, 221] width 92 height 18
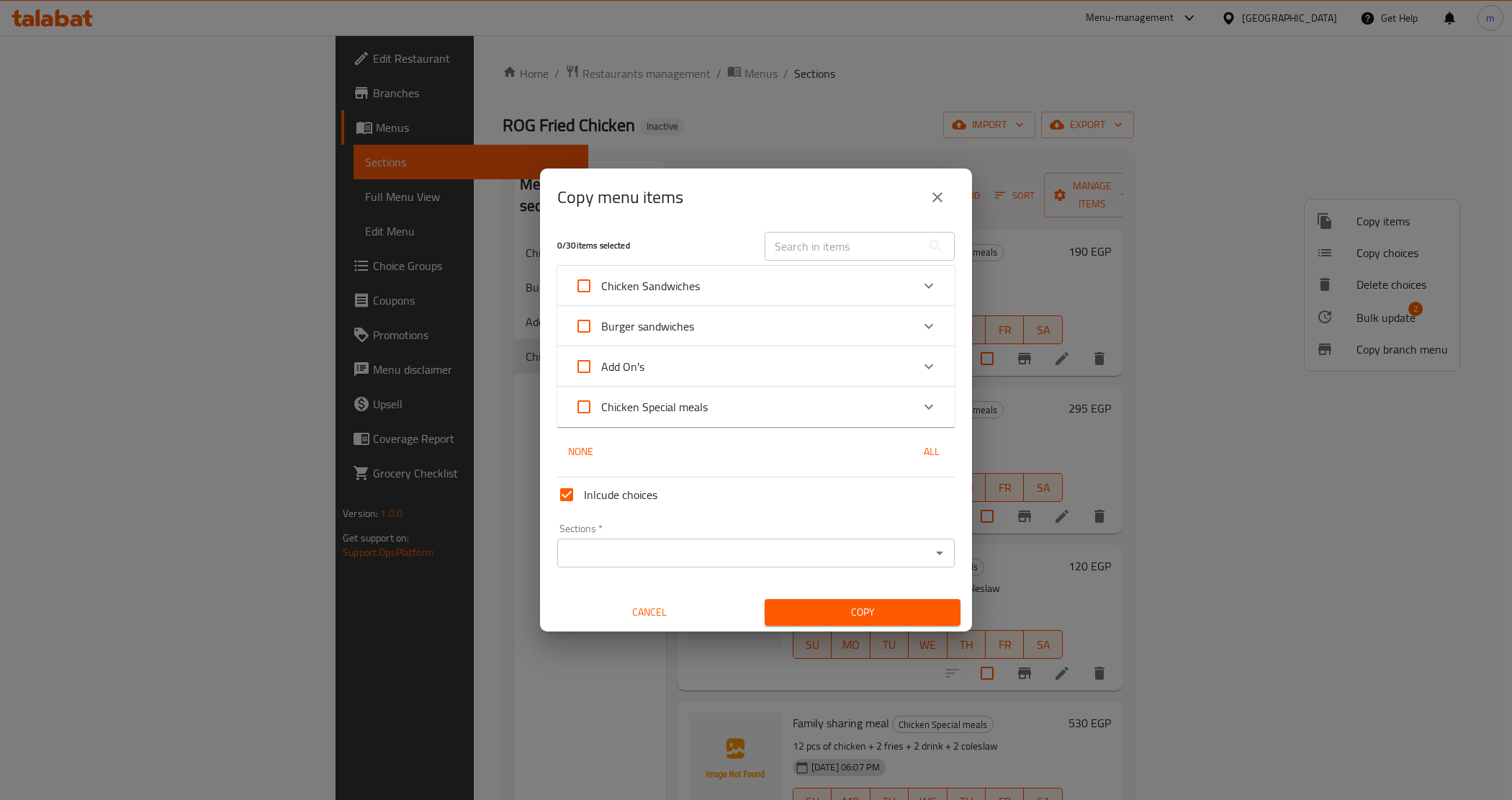
scroll to position [8, 0]
click at [687, 548] on input "Sections   *" at bounding box center [743, 551] width 365 height 21
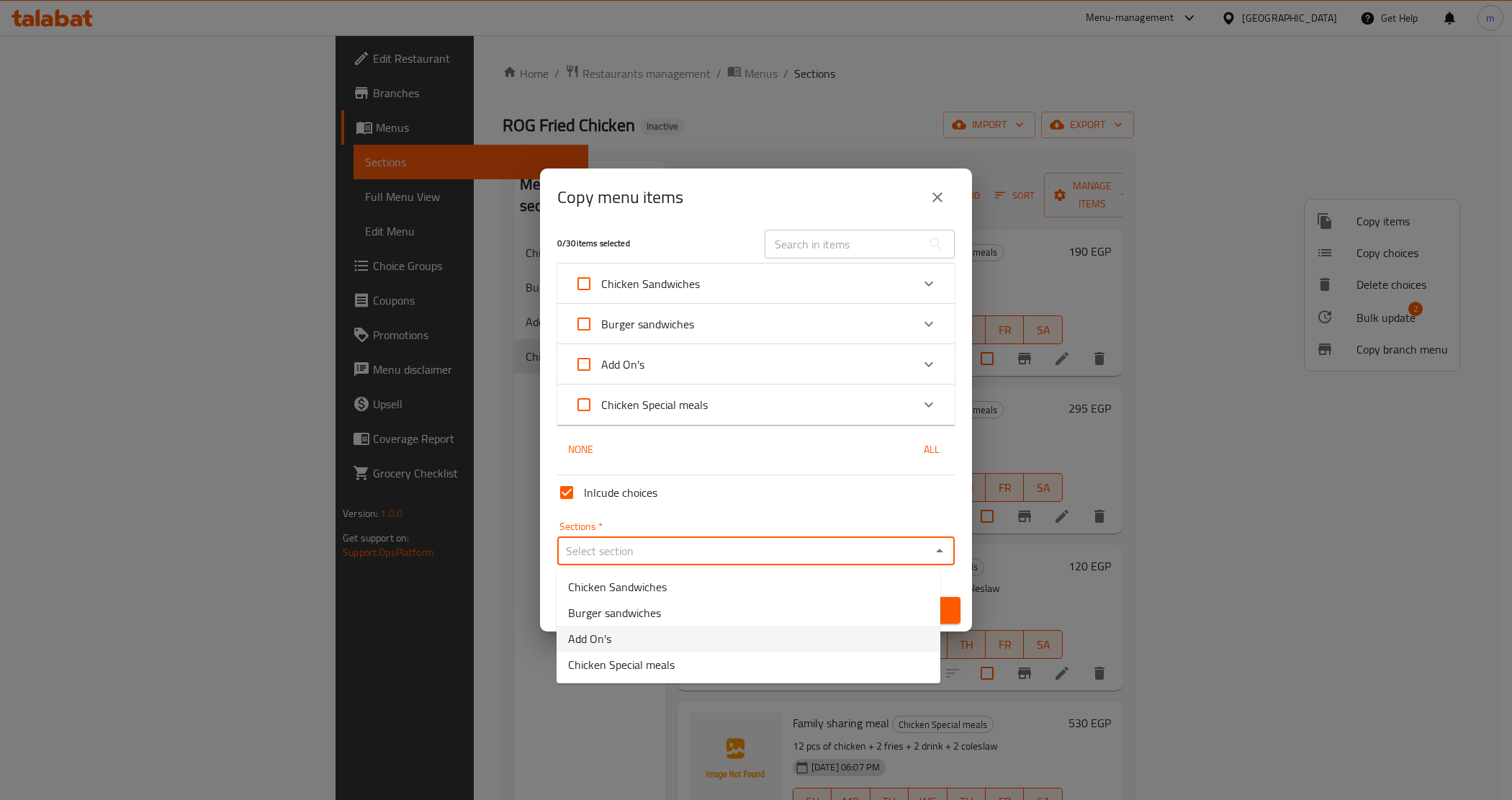
click at [671, 627] on li "Add On's" at bounding box center [748, 639] width 383 height 26
type input "Add On's"
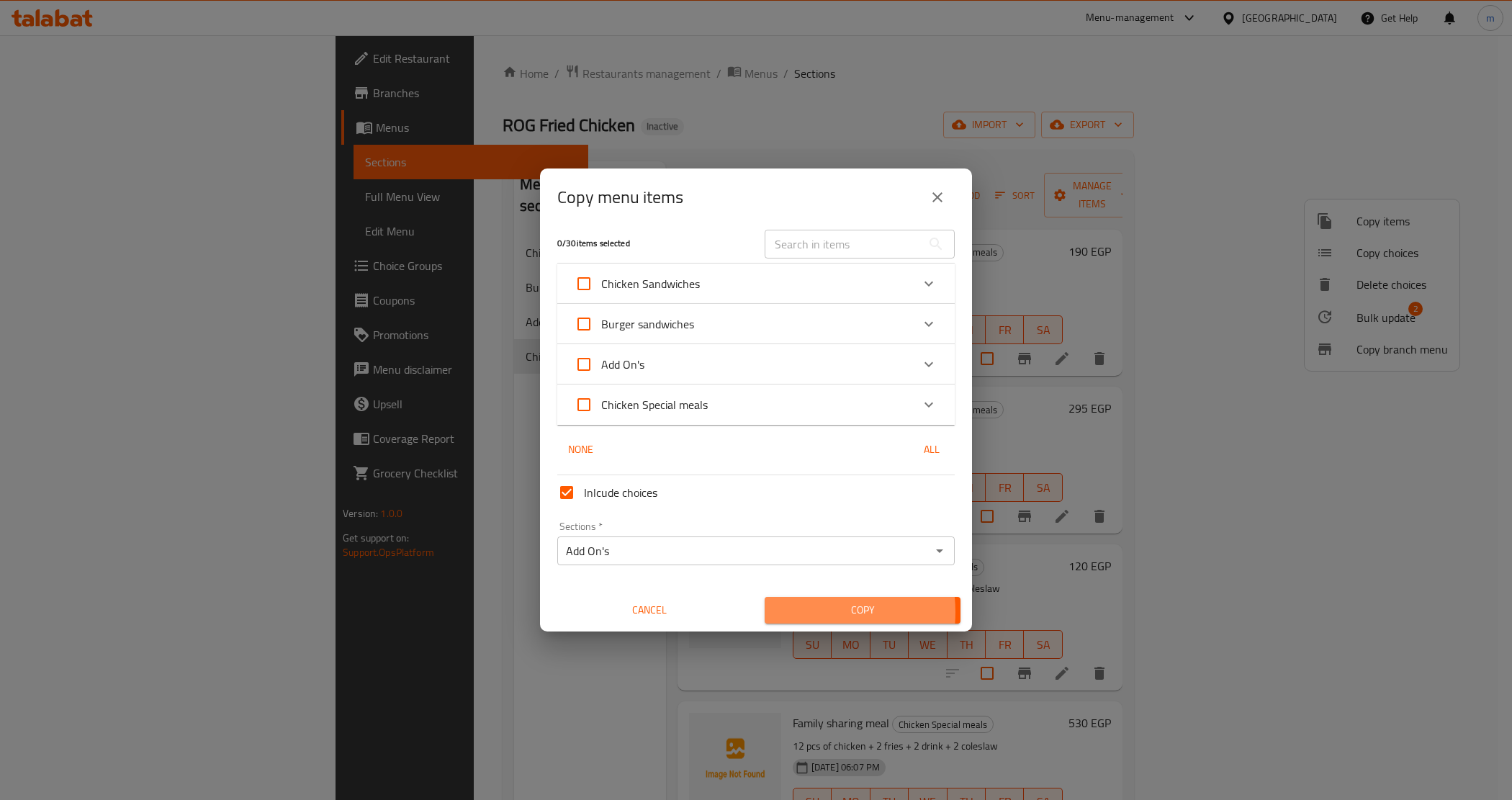
click at [798, 612] on span "Copy" at bounding box center [863, 610] width 173 height 18
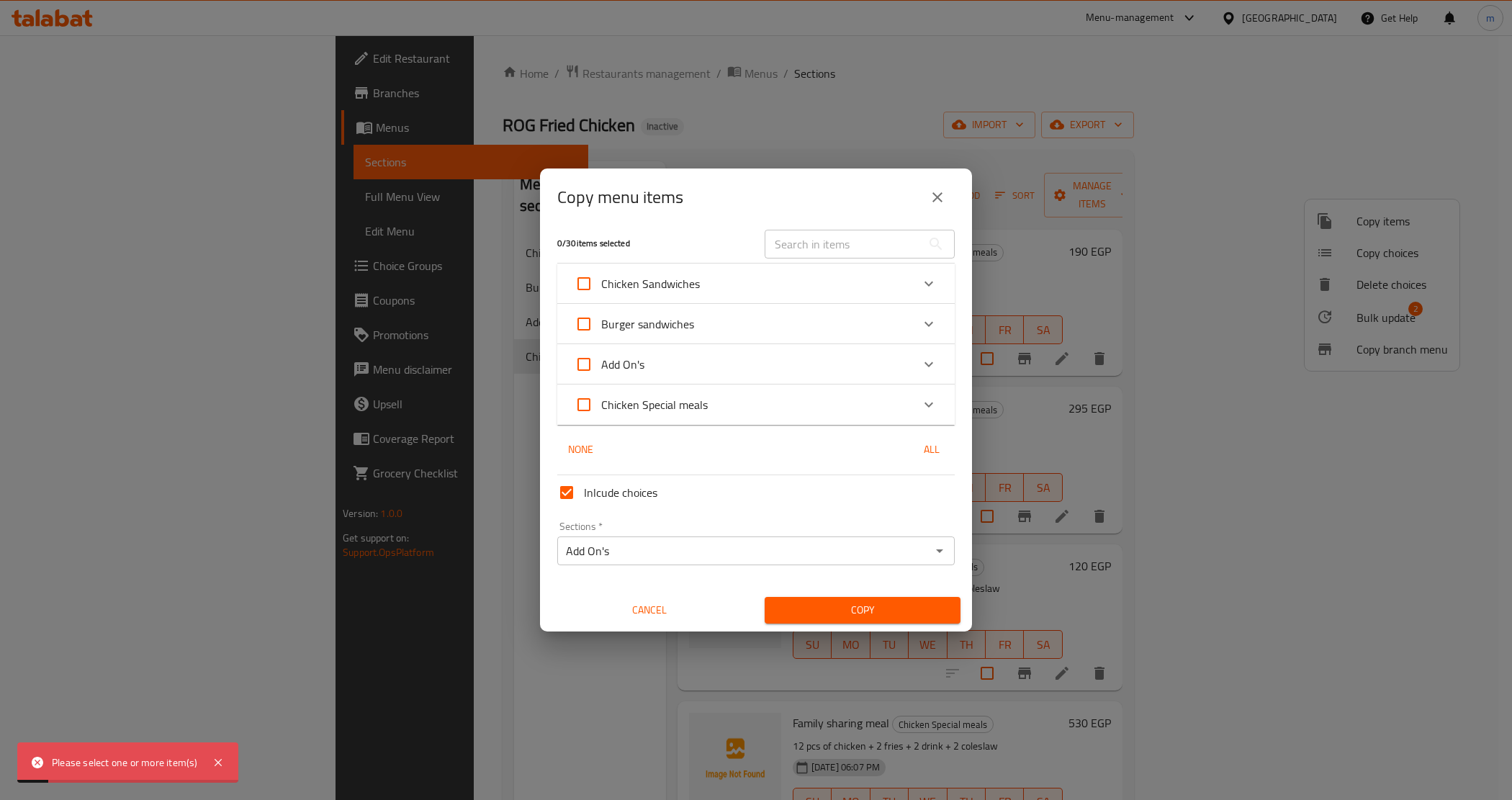
scroll to position [0, 0]
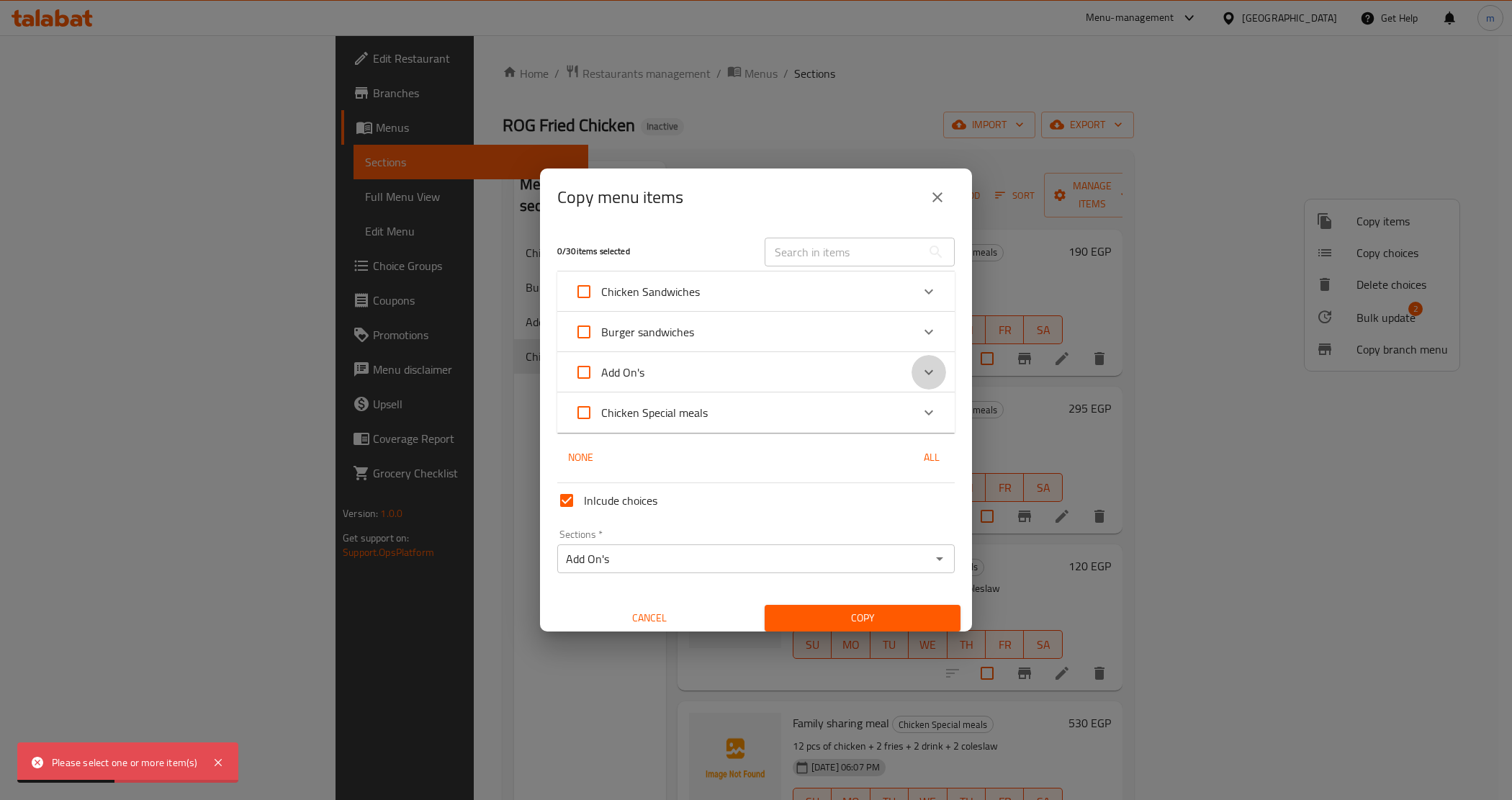
click at [924, 361] on div "Expand" at bounding box center [928, 372] width 34 height 34
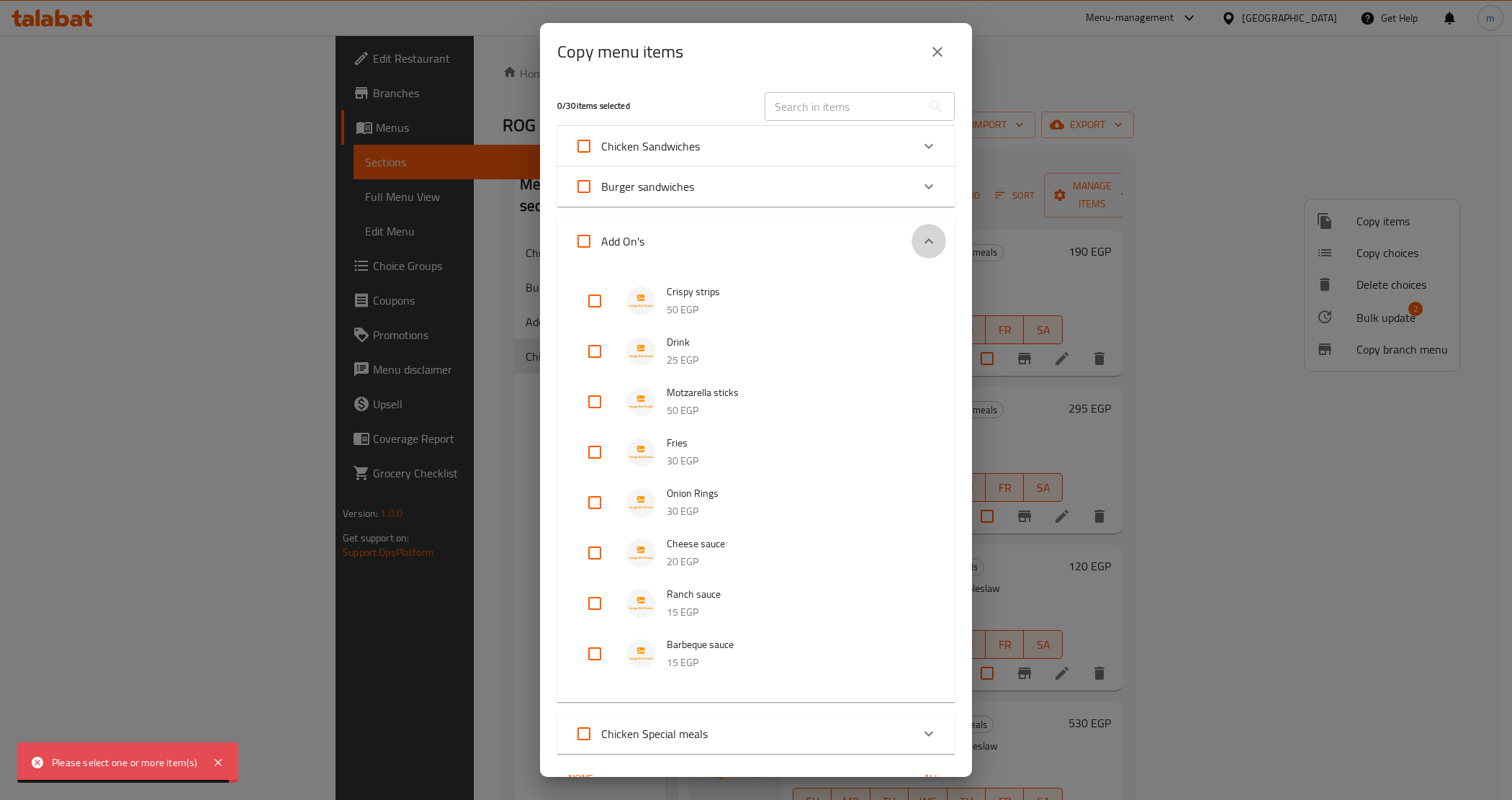
click at [920, 238] on icon "Expand" at bounding box center [929, 242] width 18 height 18
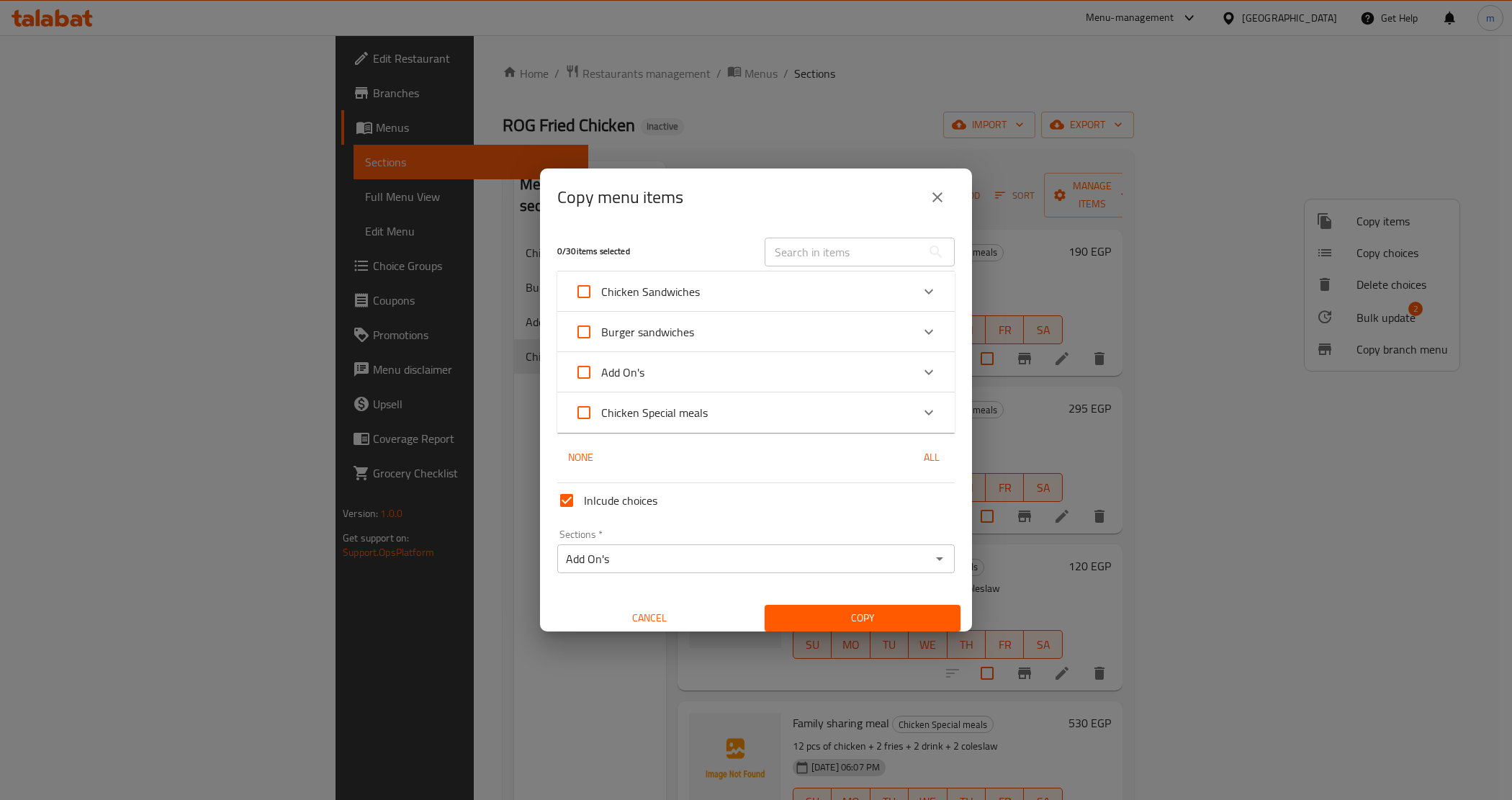
click at [924, 413] on icon "Expand" at bounding box center [928, 413] width 9 height 5
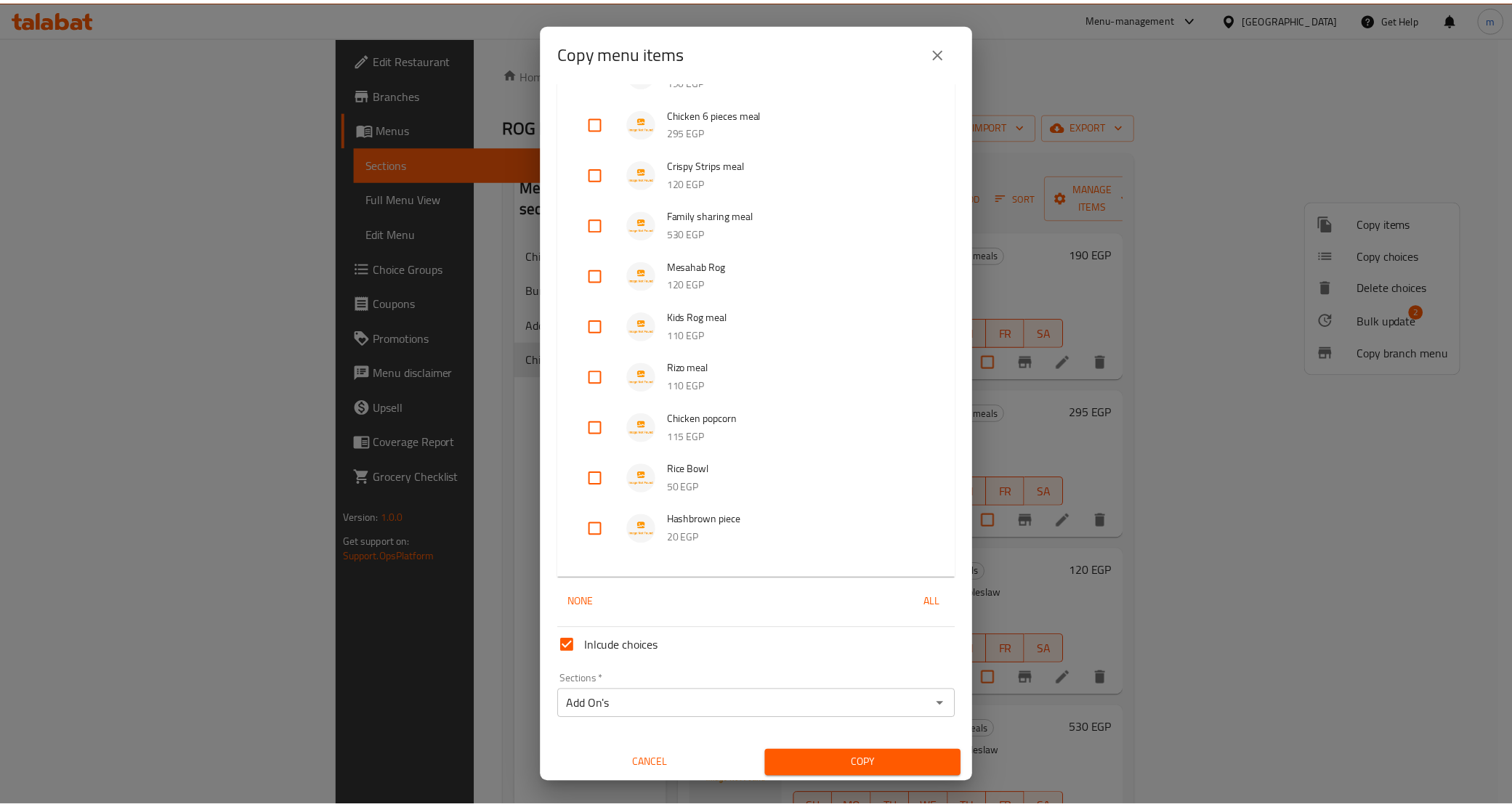
scroll to position [274, 0]
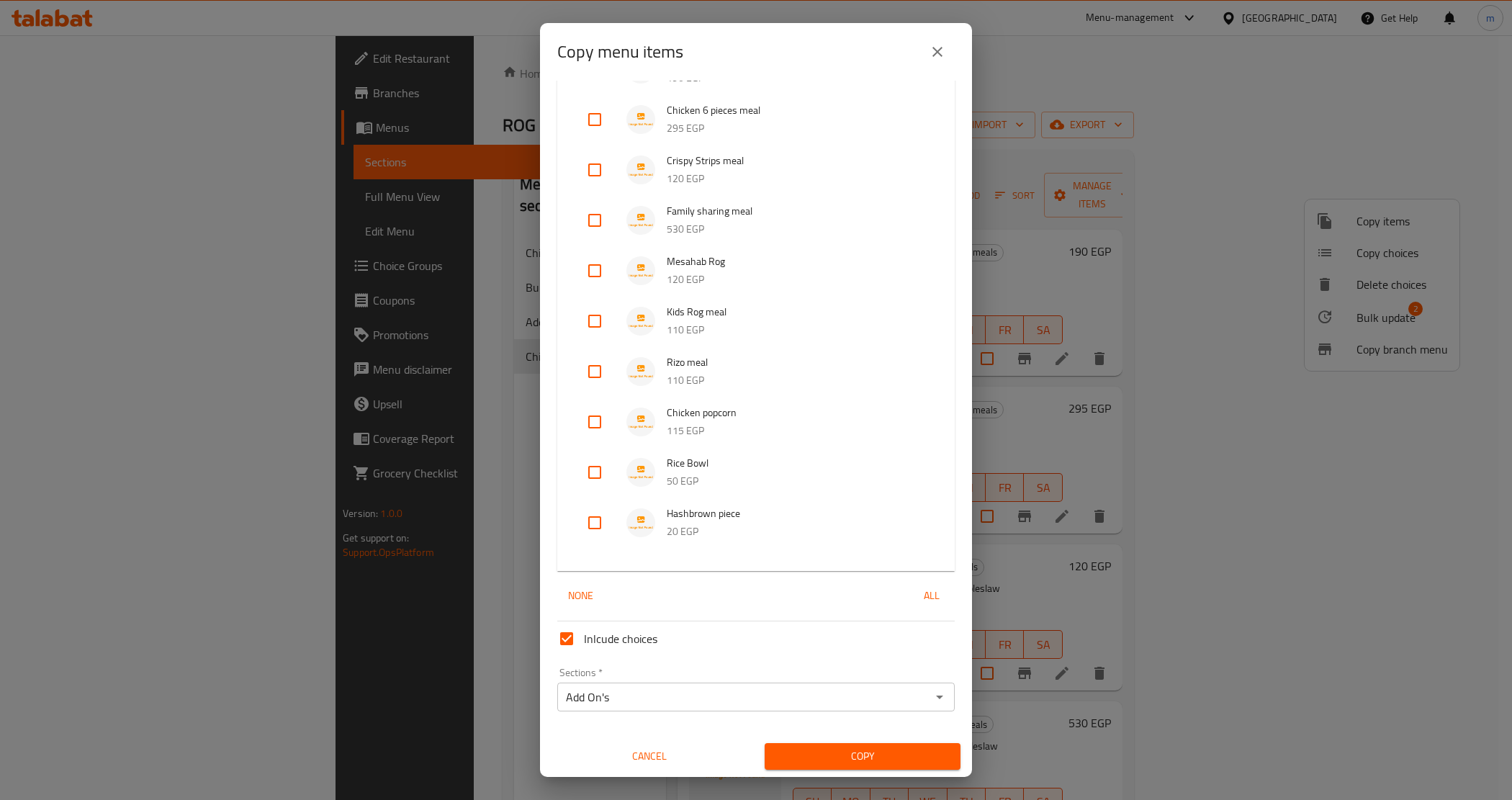
click at [602, 471] on input "checkbox" at bounding box center [595, 471] width 34 height 34
checkbox input "true"
click at [595, 523] on input "checkbox" at bounding box center [595, 522] width 34 height 34
checkbox input "true"
click at [840, 754] on span "Copy" at bounding box center [863, 756] width 173 height 18
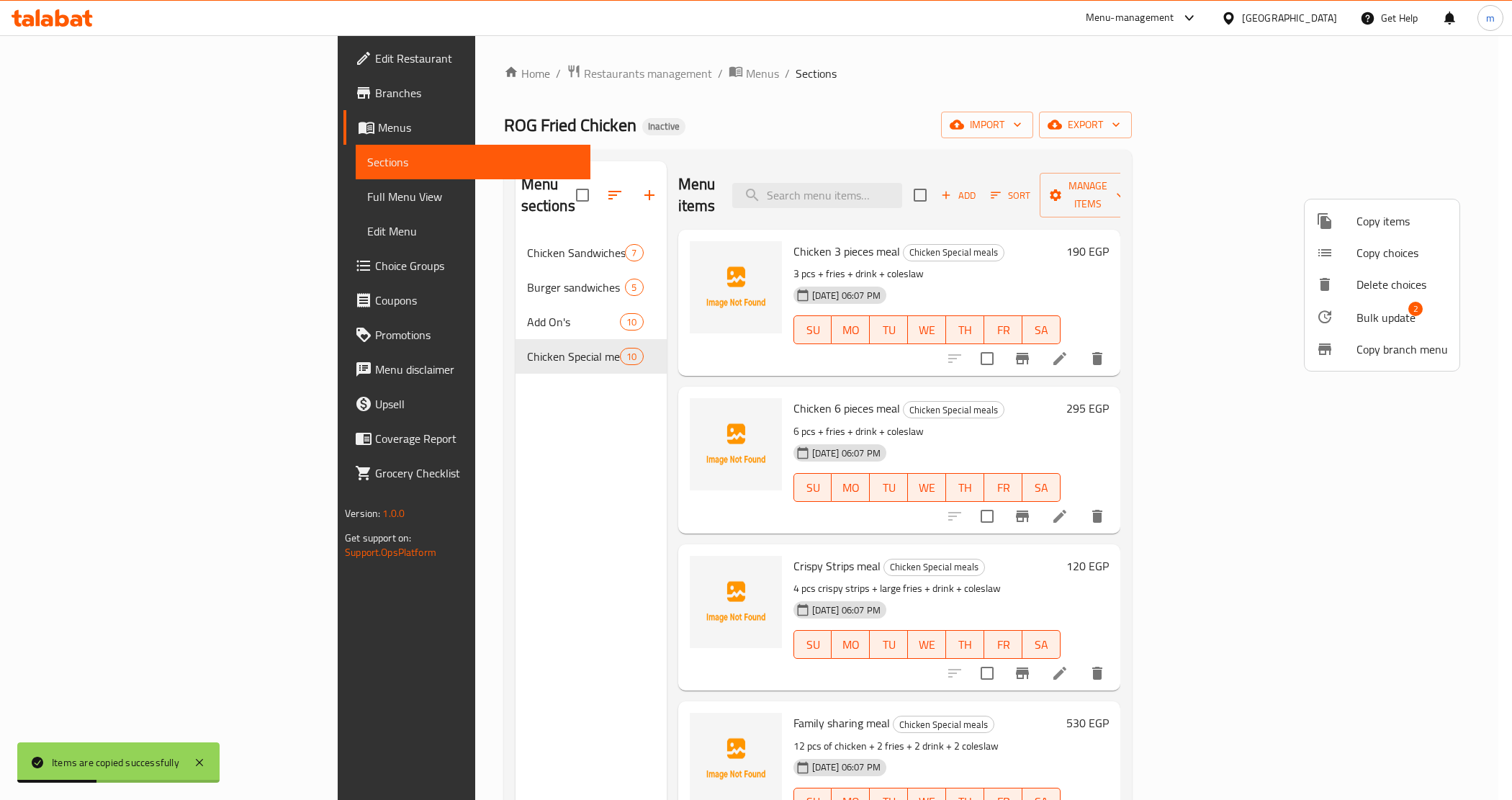
click at [535, 548] on div at bounding box center [756, 400] width 1512 height 800
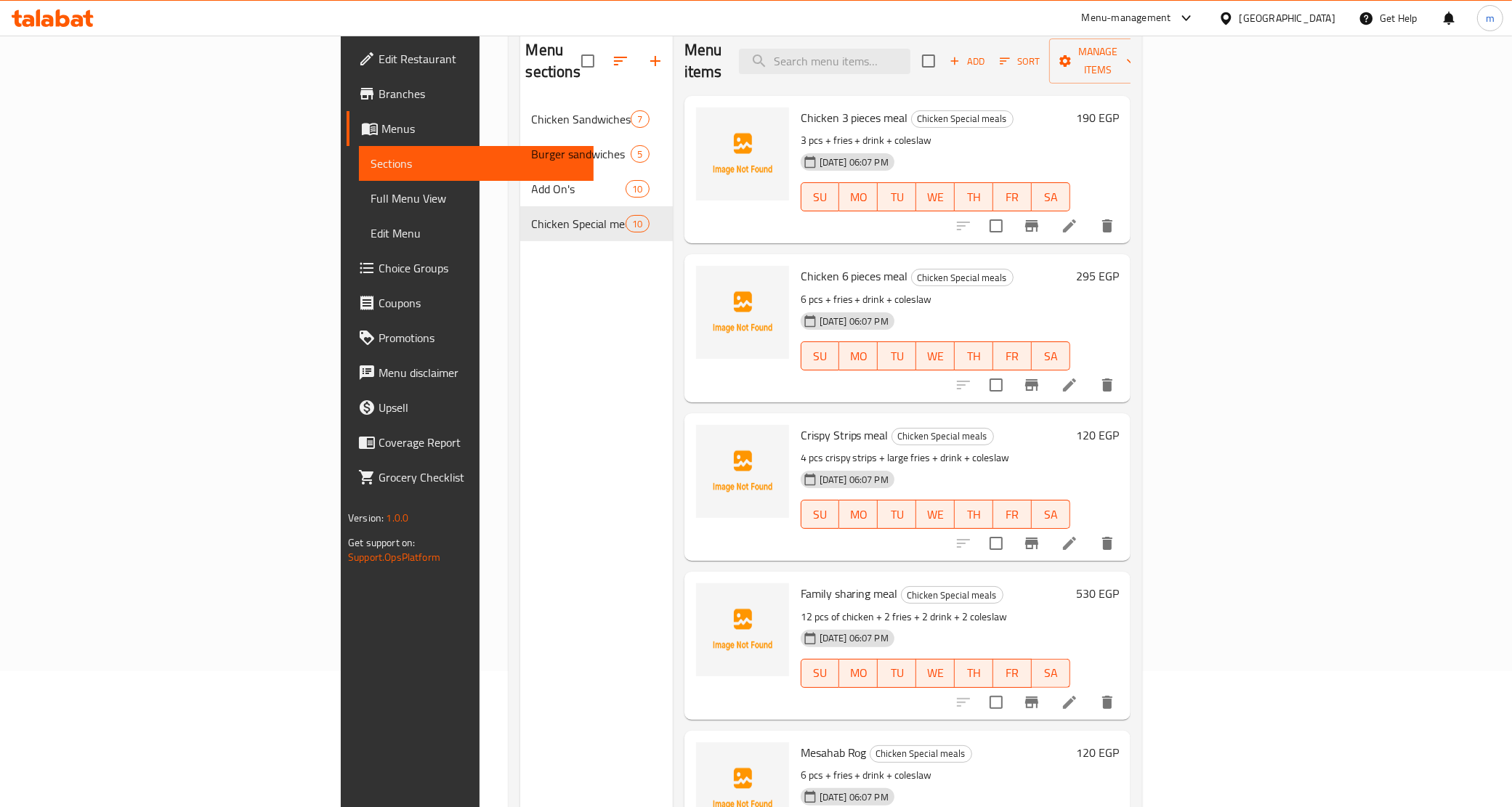
scroll to position [23, 0]
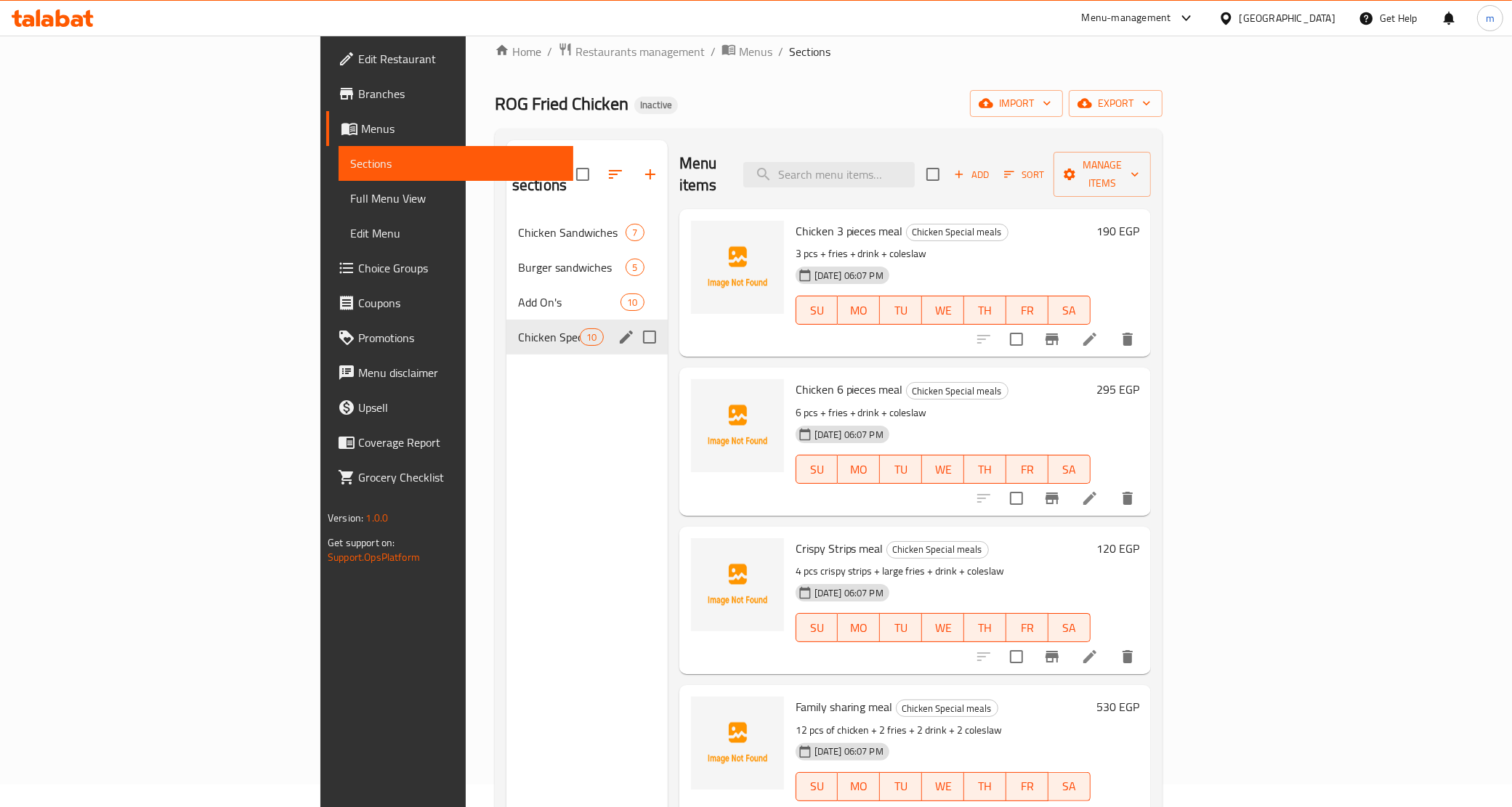
click at [518, 329] on span "Chicken Special meals" at bounding box center [549, 337] width 62 height 18
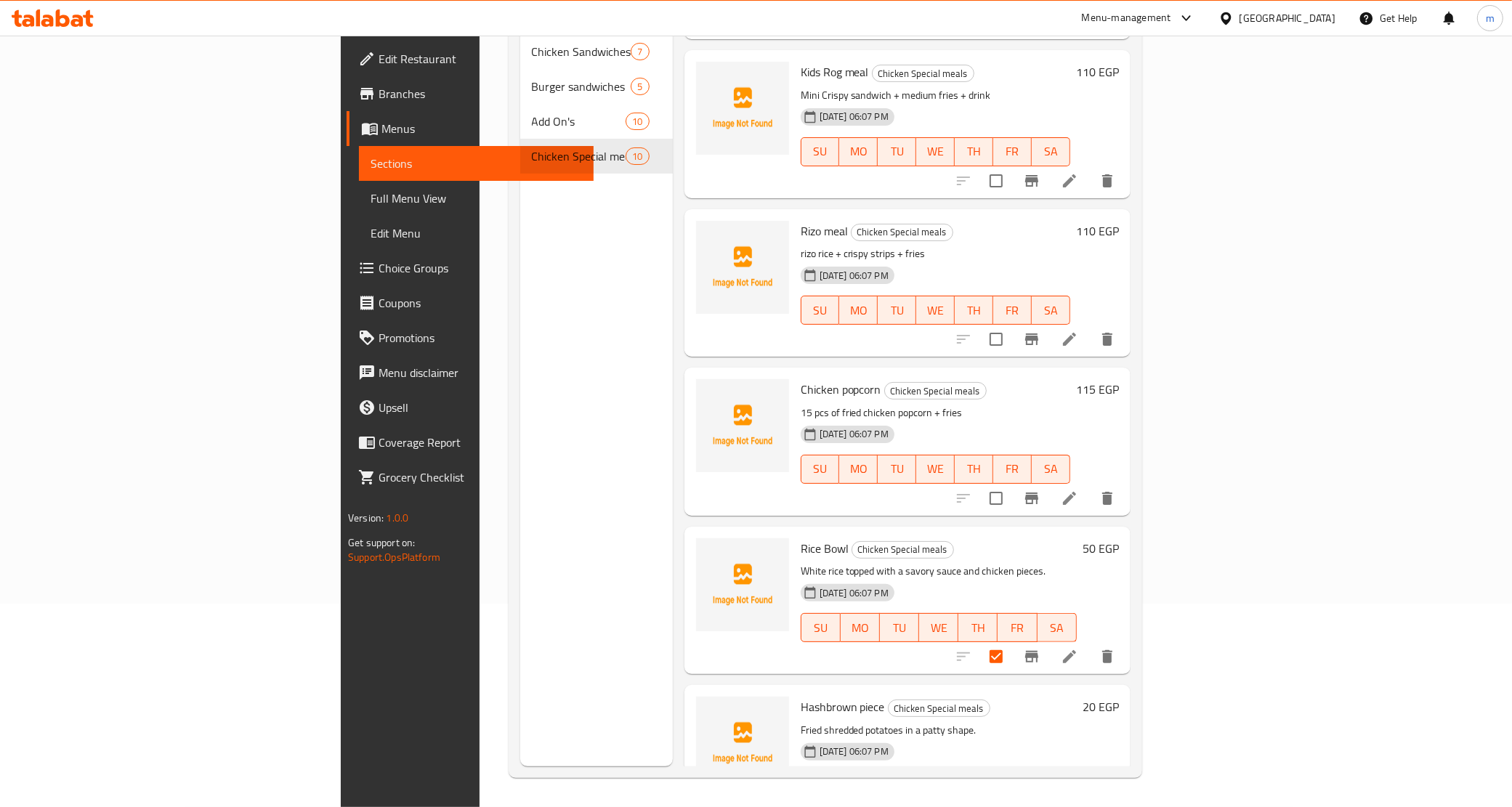
scroll to position [815, 0]
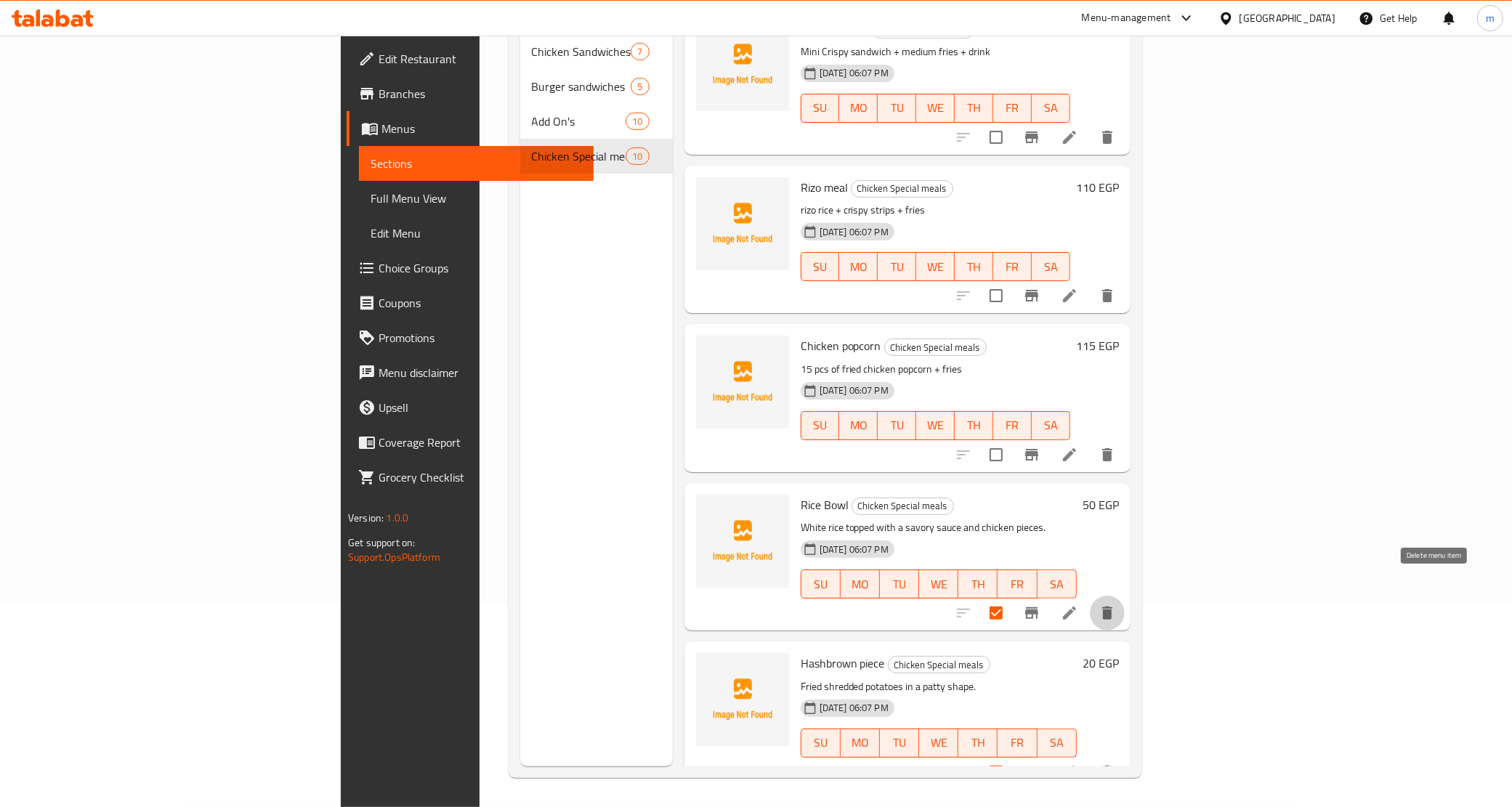
click at [1116, 605] on icon "delete" at bounding box center [1107, 614] width 18 height 18
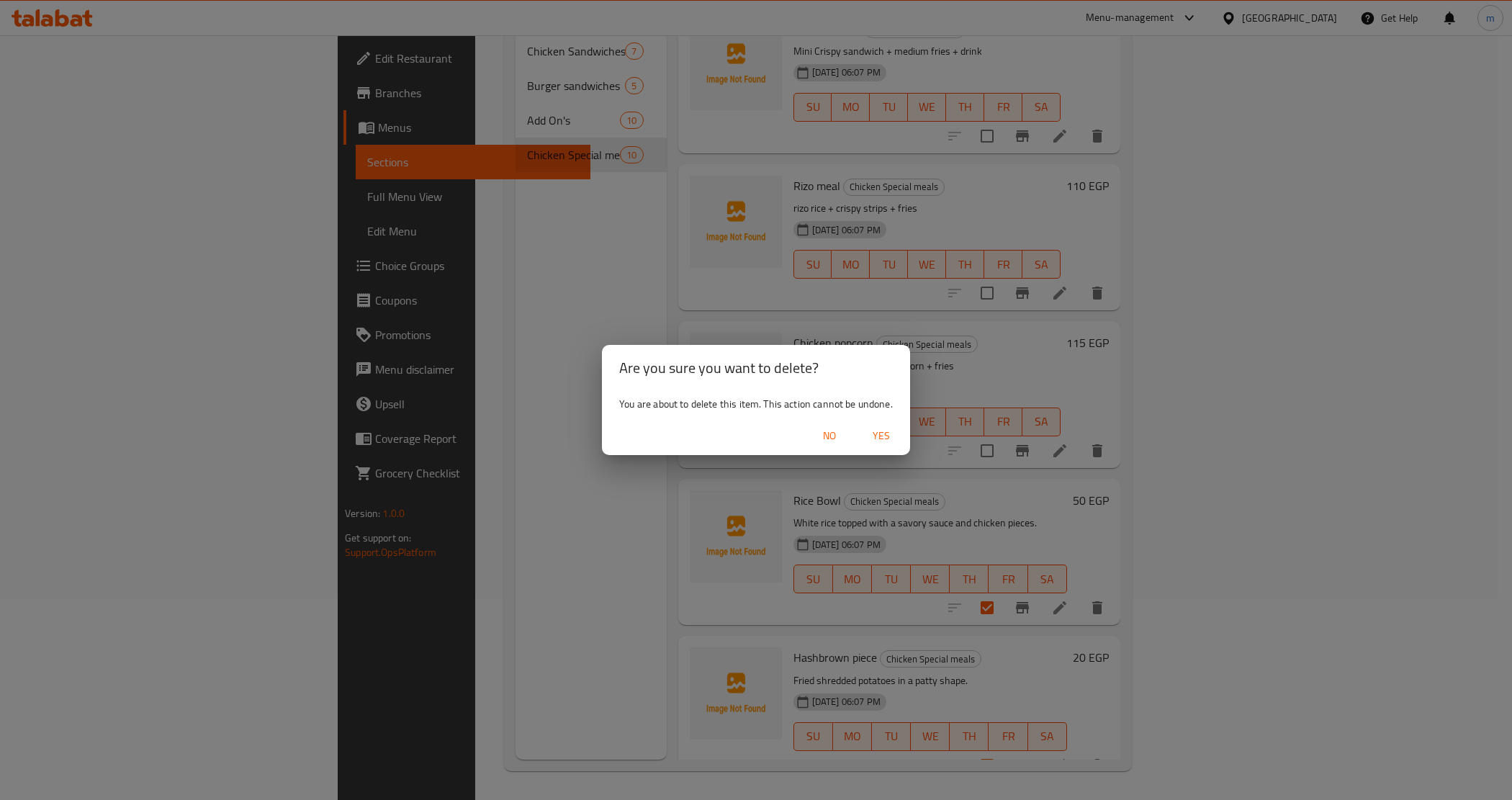
click at [884, 433] on span "Yes" at bounding box center [881, 436] width 34 height 18
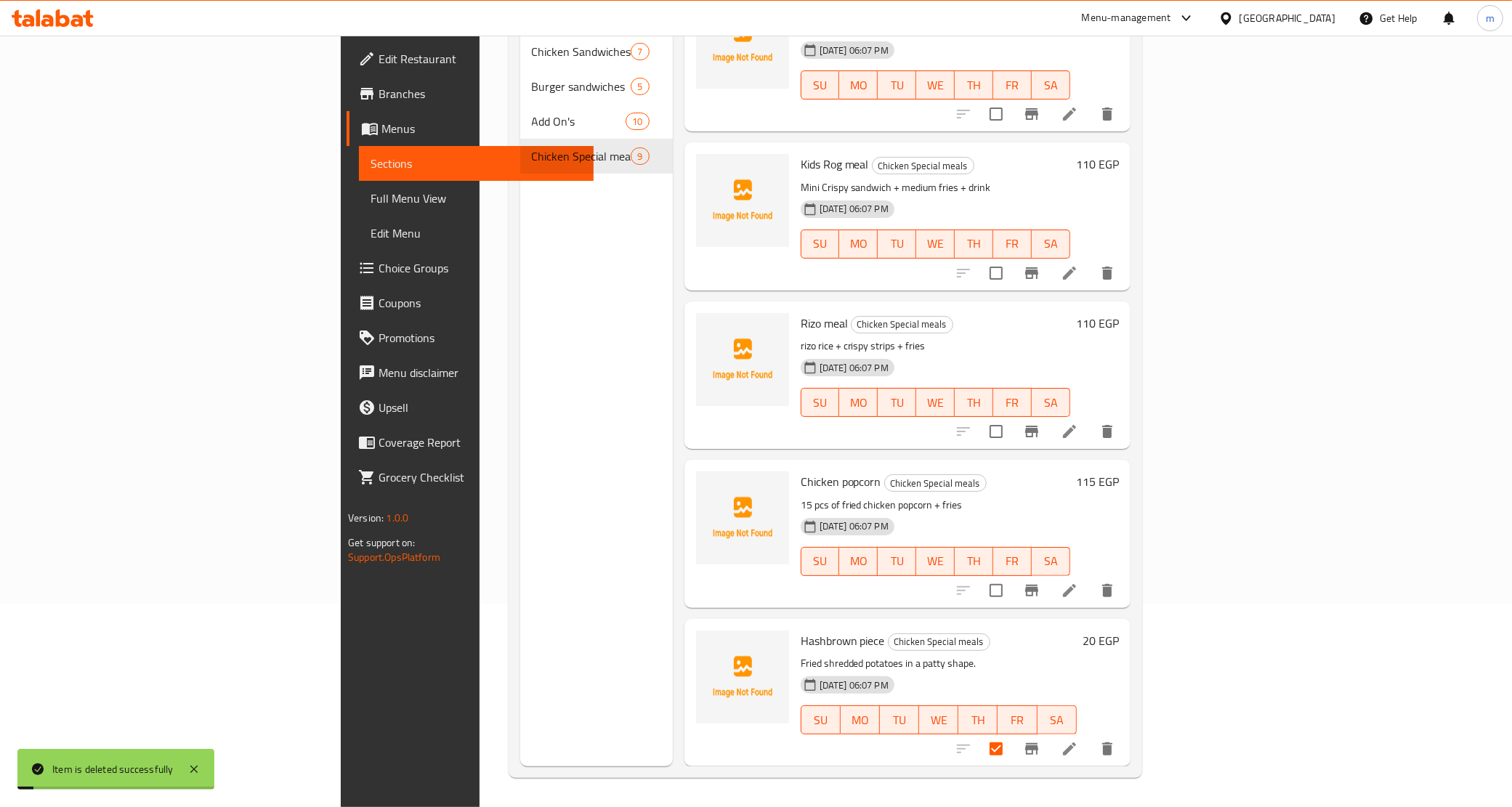
scroll to position [656, 0]
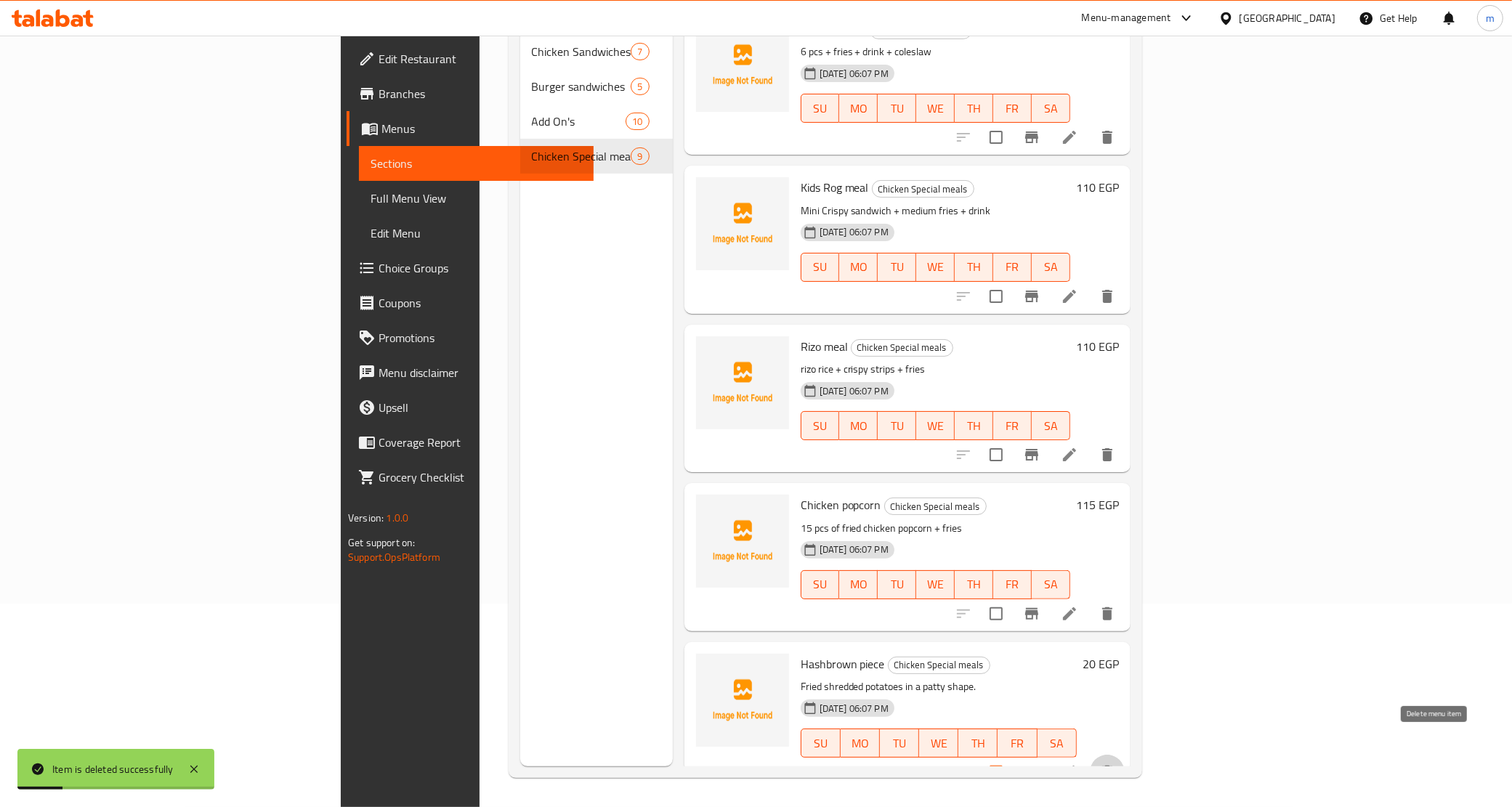
click at [1112, 766] on icon "delete" at bounding box center [1107, 771] width 10 height 13
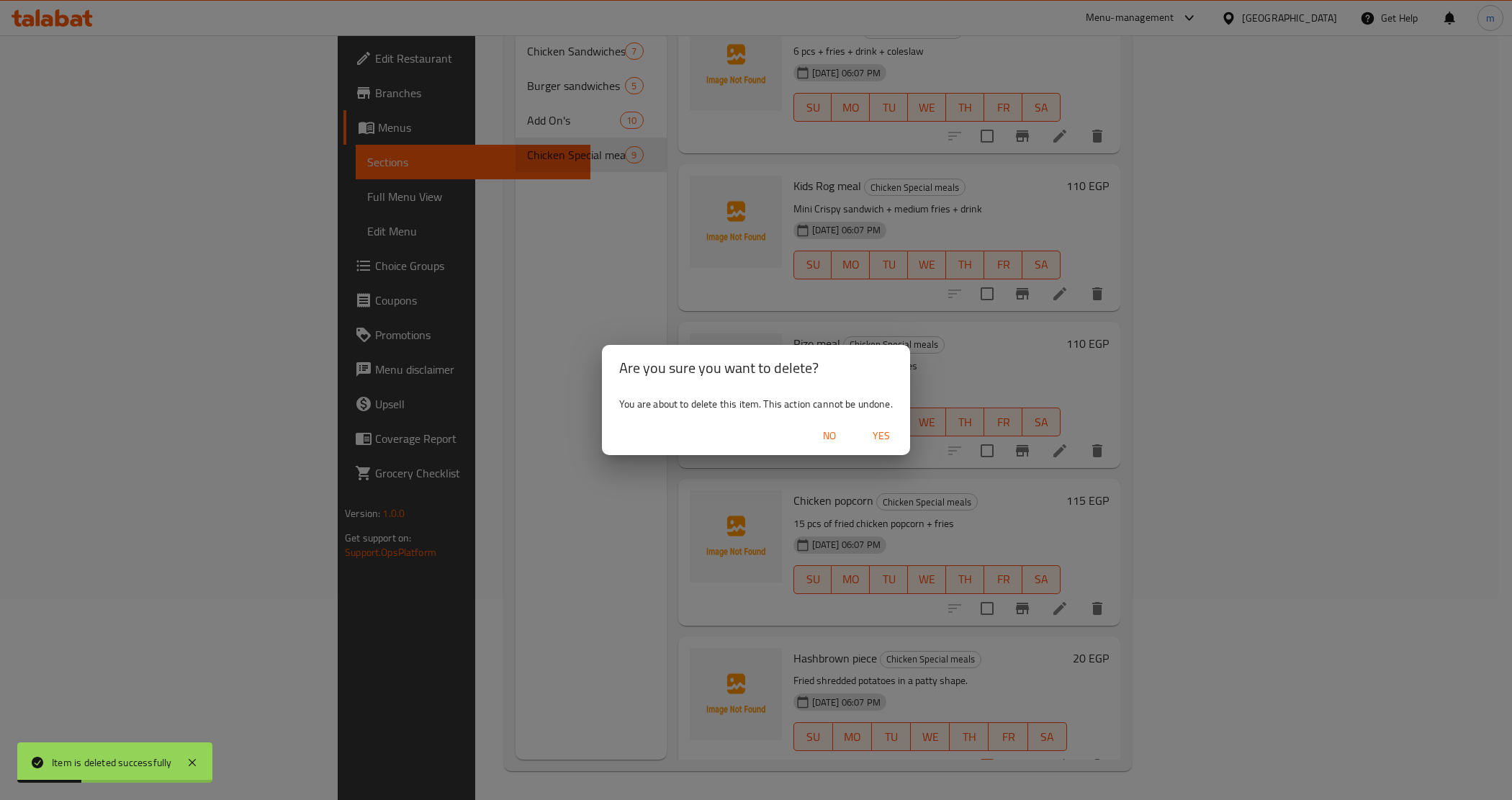
click at [887, 439] on span "Yes" at bounding box center [881, 436] width 34 height 18
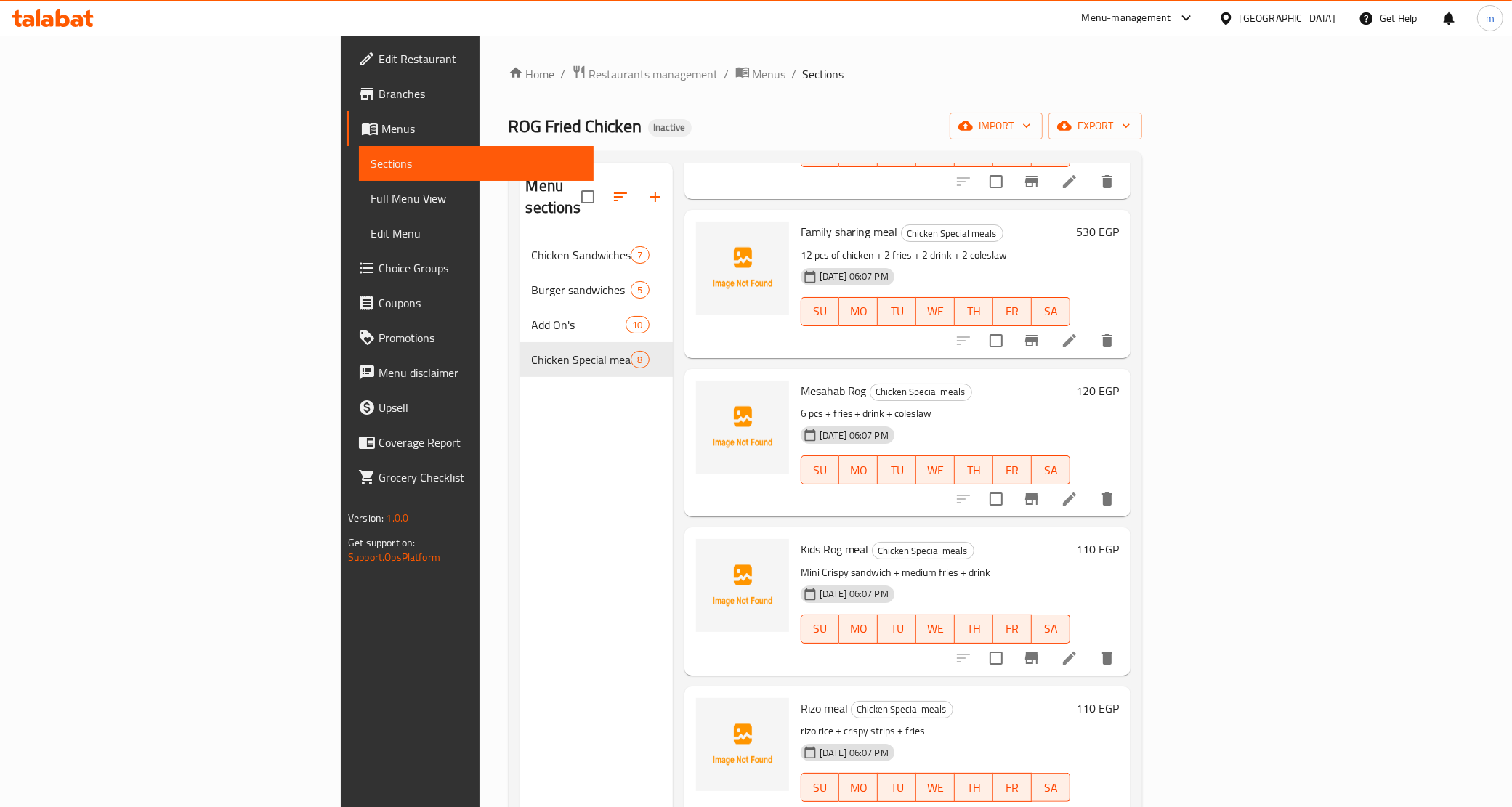
scroll to position [43, 0]
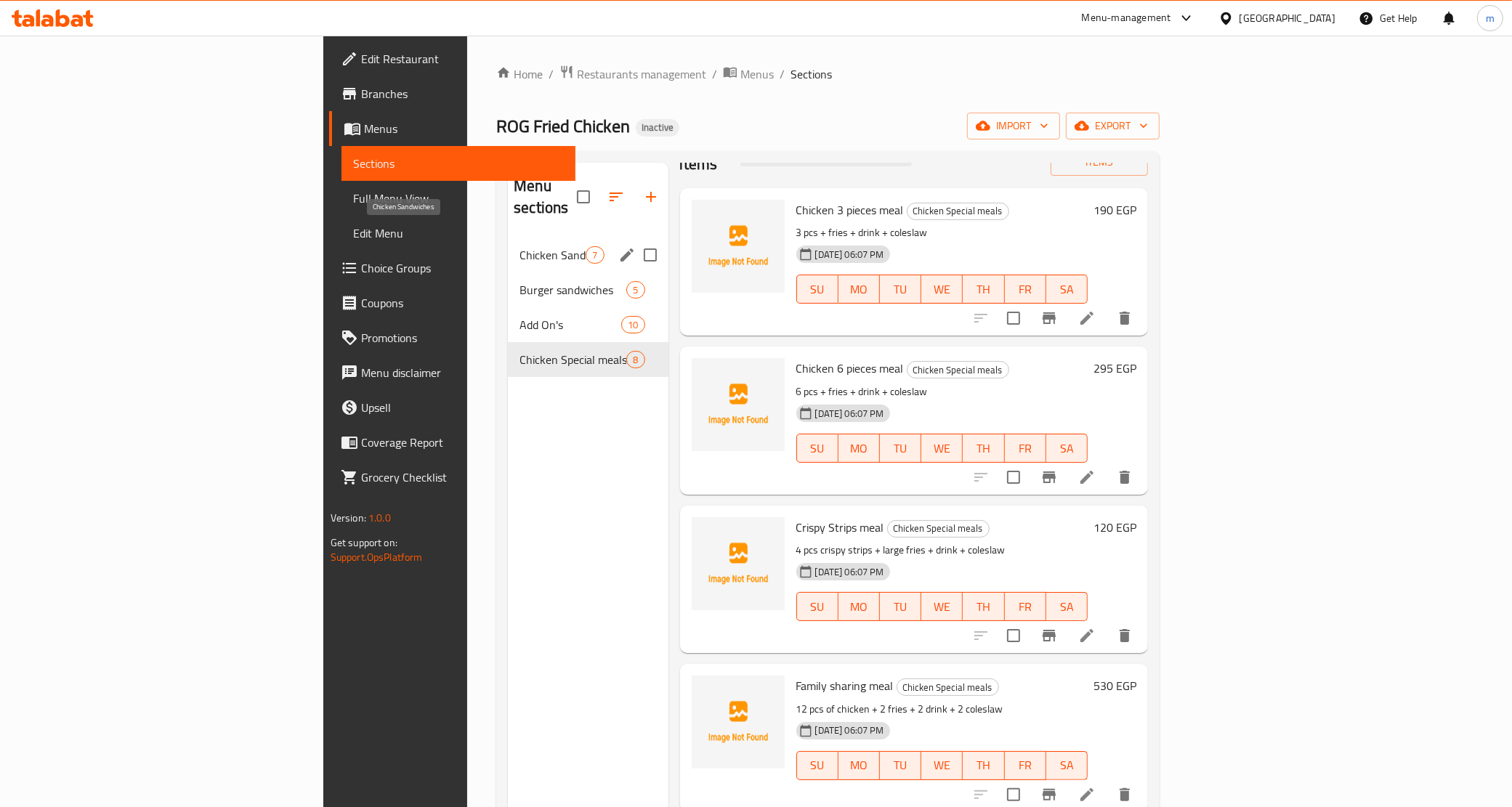
click at [520, 247] on span "Chicken Sandwiches" at bounding box center [553, 256] width 66 height 18
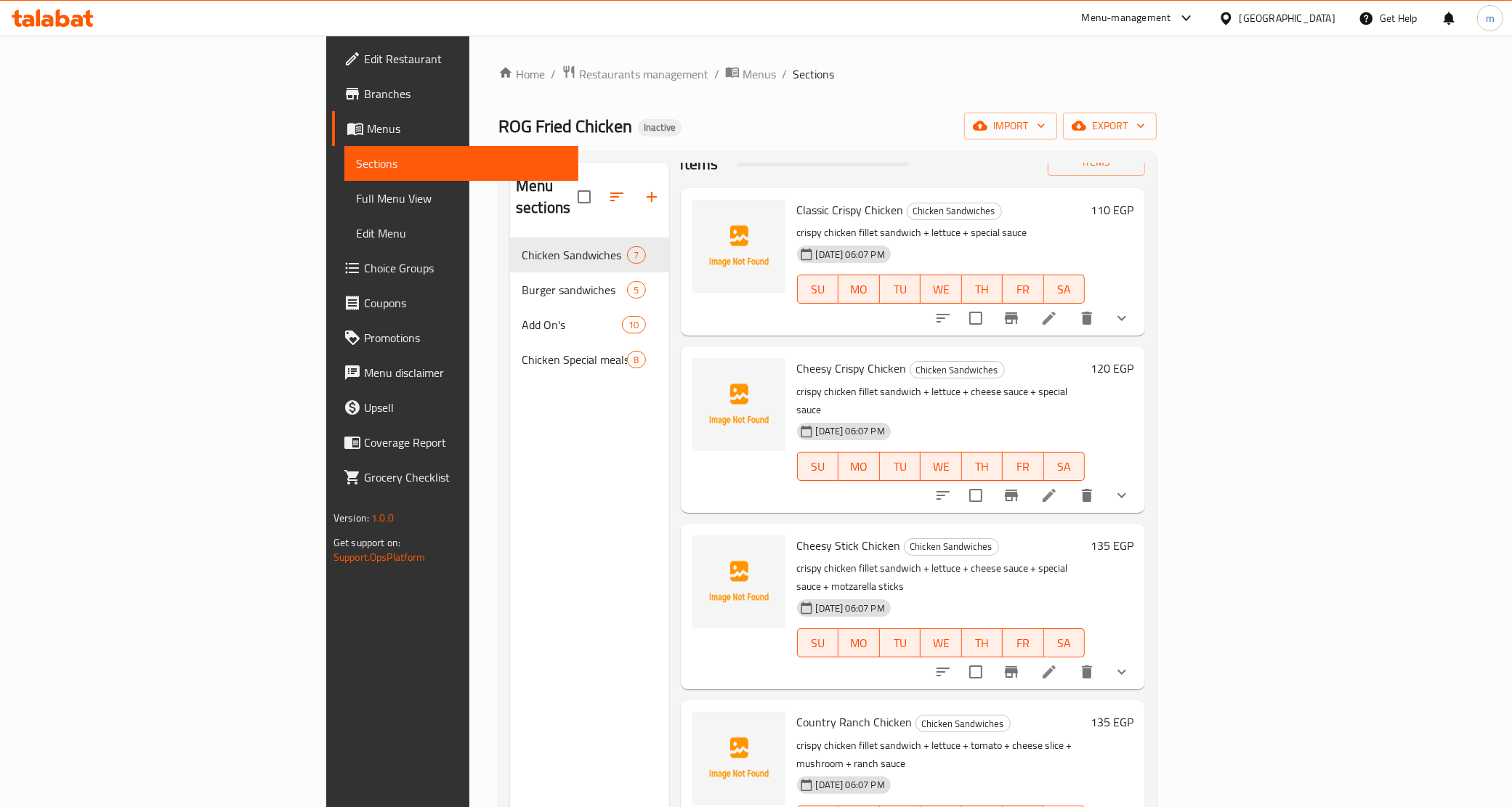
click at [1086, 224] on p "crispy chicken fillet sandwich + lettuce + special sauce" at bounding box center [942, 233] width 288 height 18
click at [1058, 310] on icon at bounding box center [1049, 319] width 18 height 18
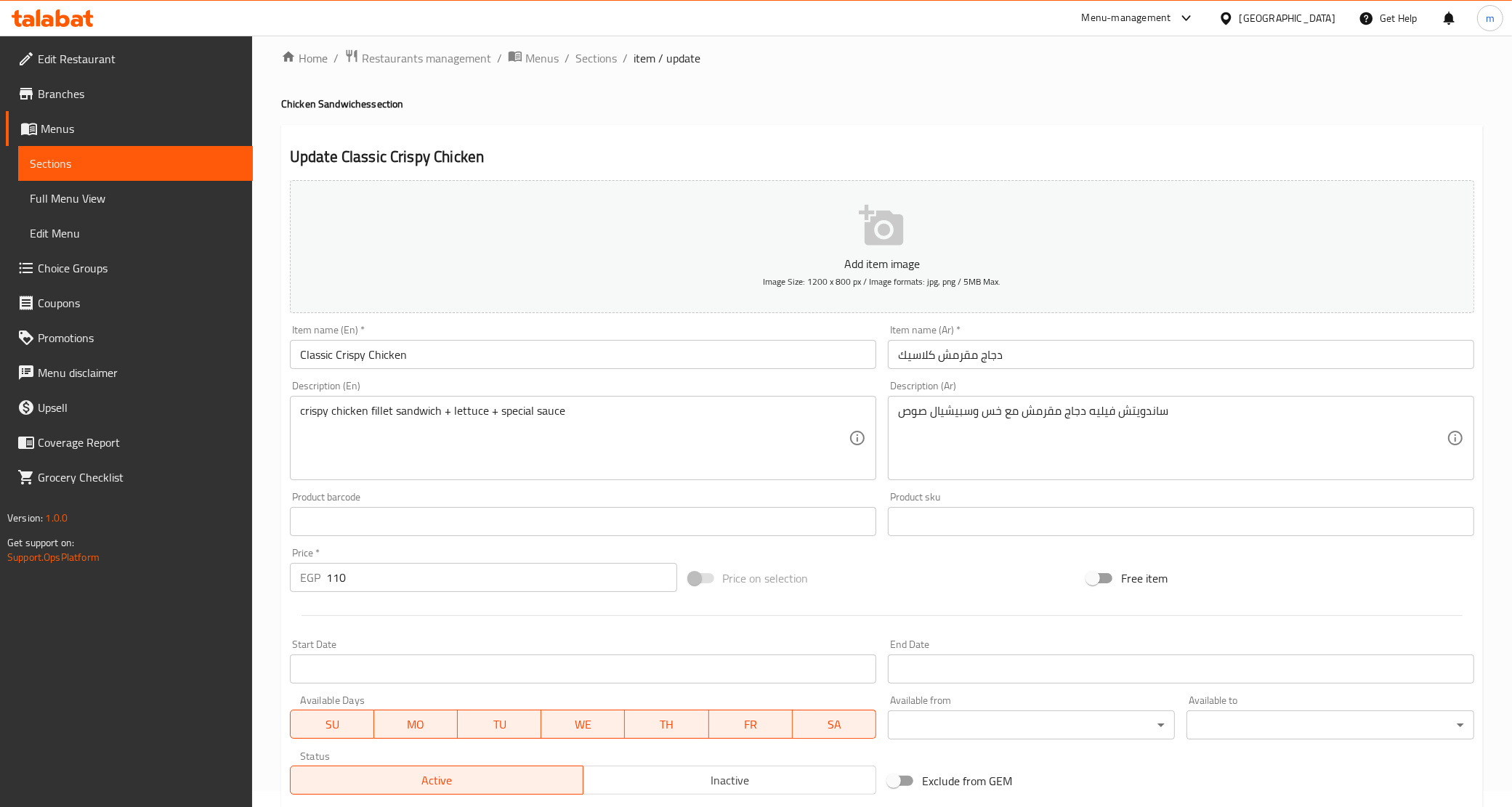
scroll to position [242, 0]
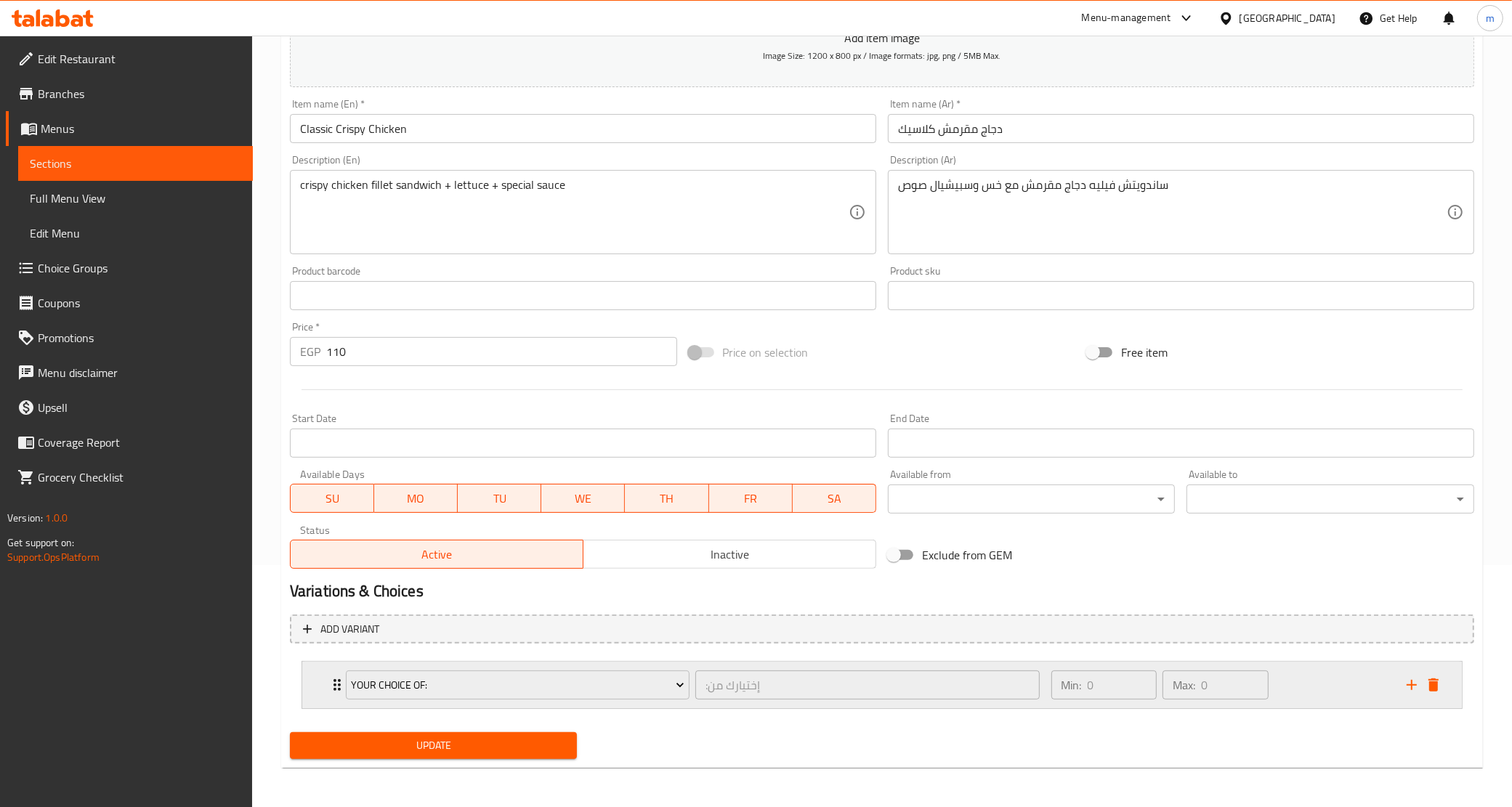
click at [329, 688] on icon "Expand" at bounding box center [338, 686] width 18 height 18
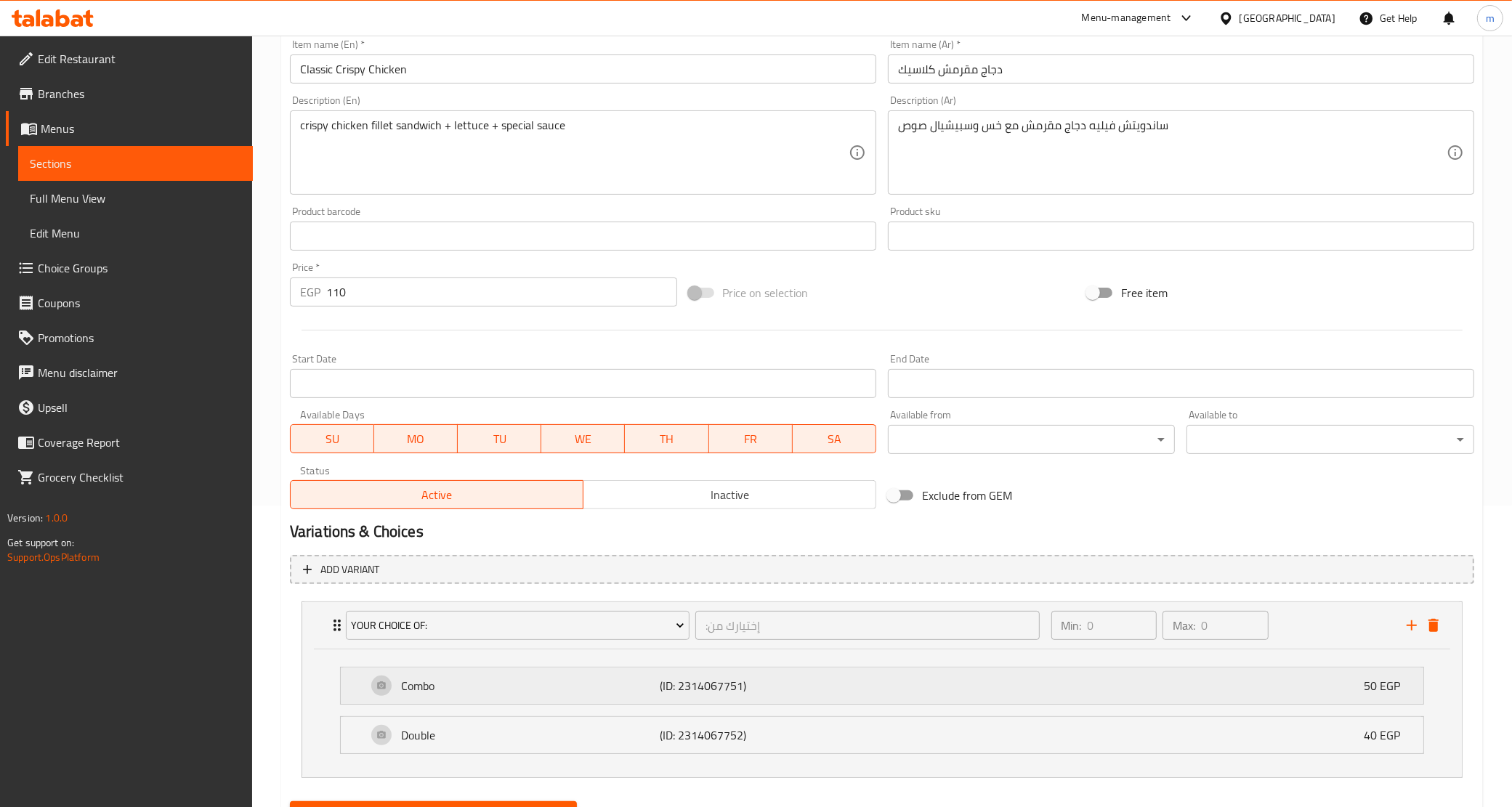
scroll to position [372, 0]
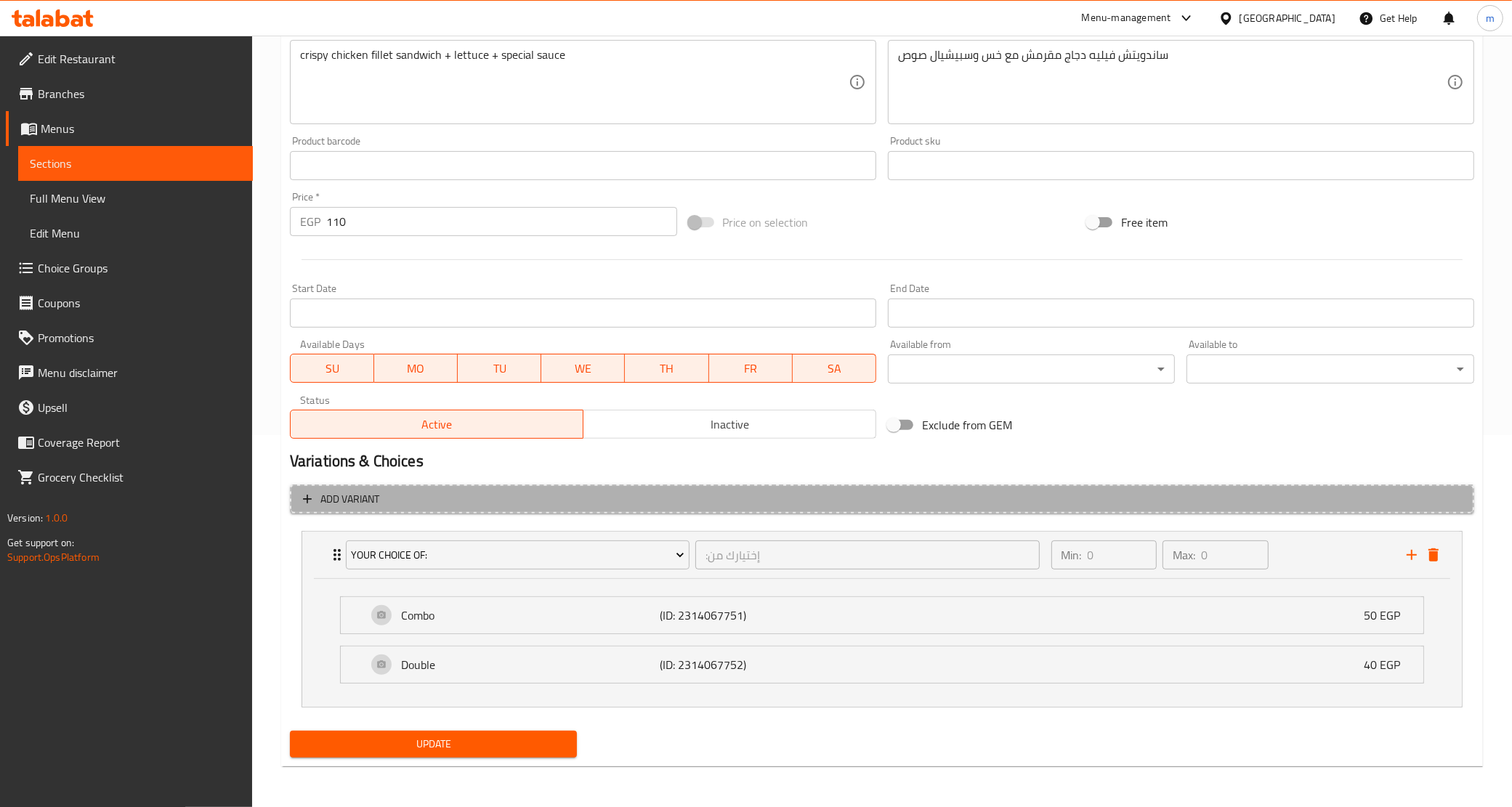
click at [473, 501] on span "Add variant" at bounding box center [882, 499] width 1159 height 18
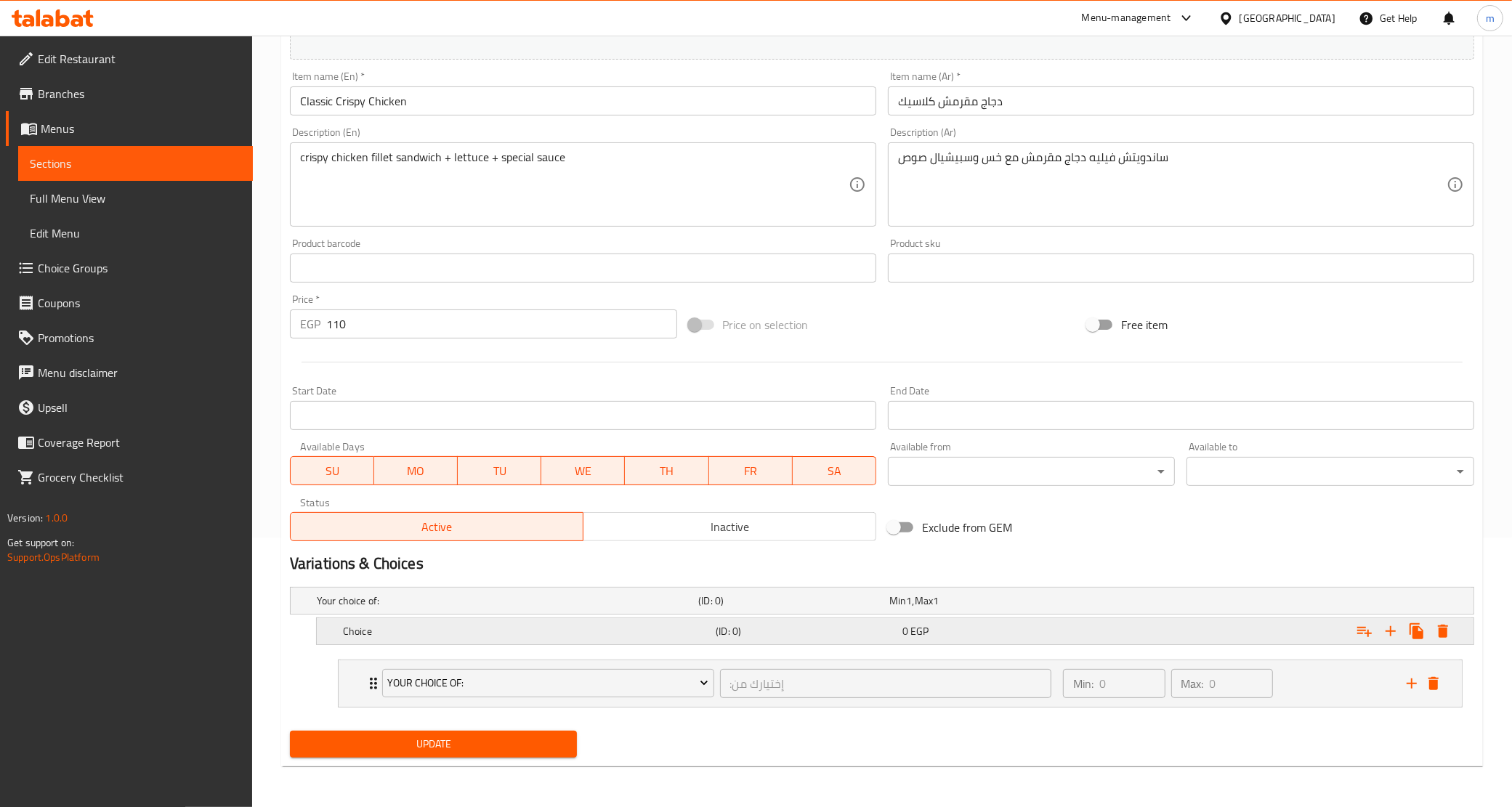
click at [404, 624] on h5 "Choice" at bounding box center [527, 631] width 367 height 15
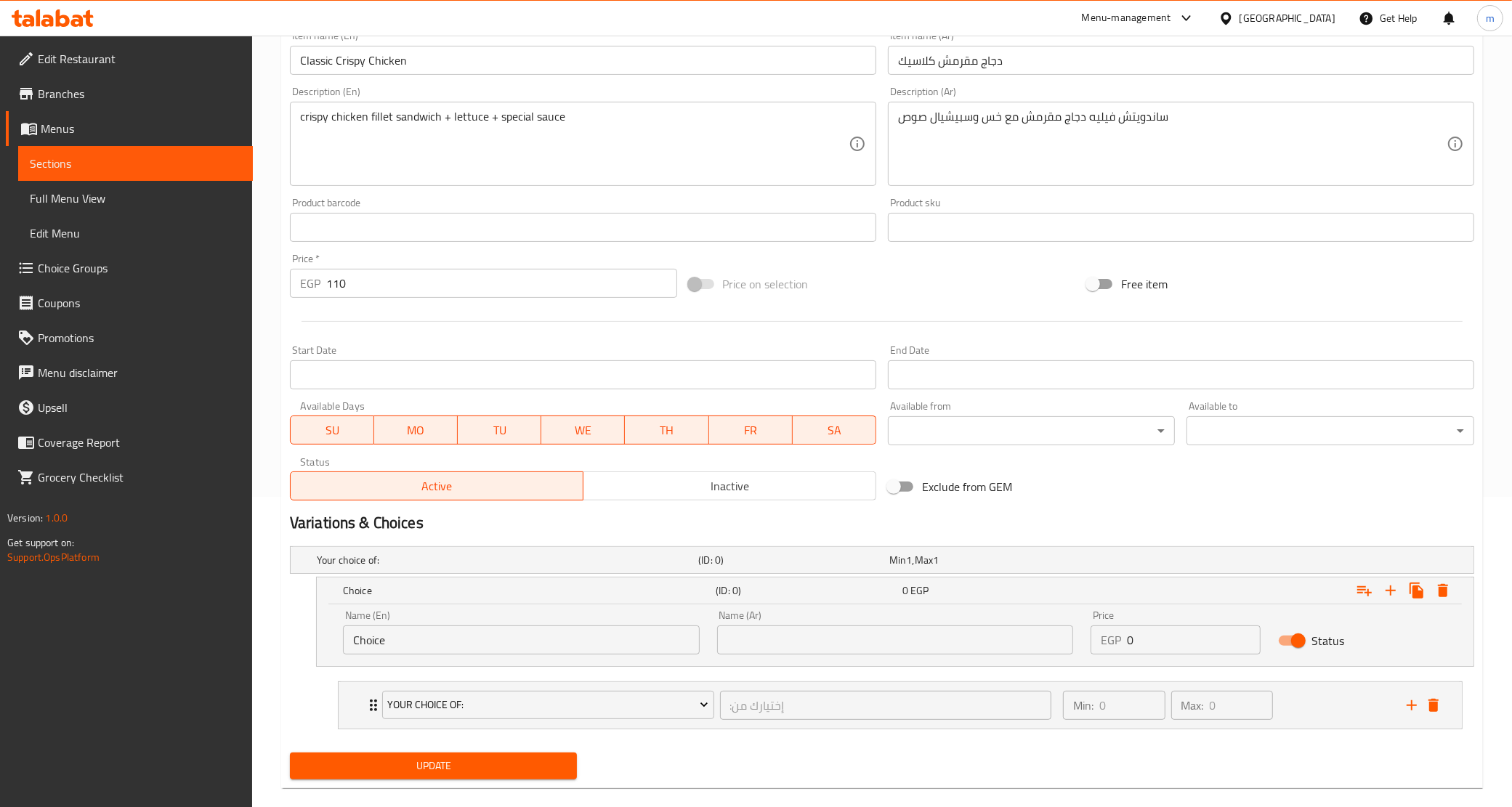
scroll to position [332, 0]
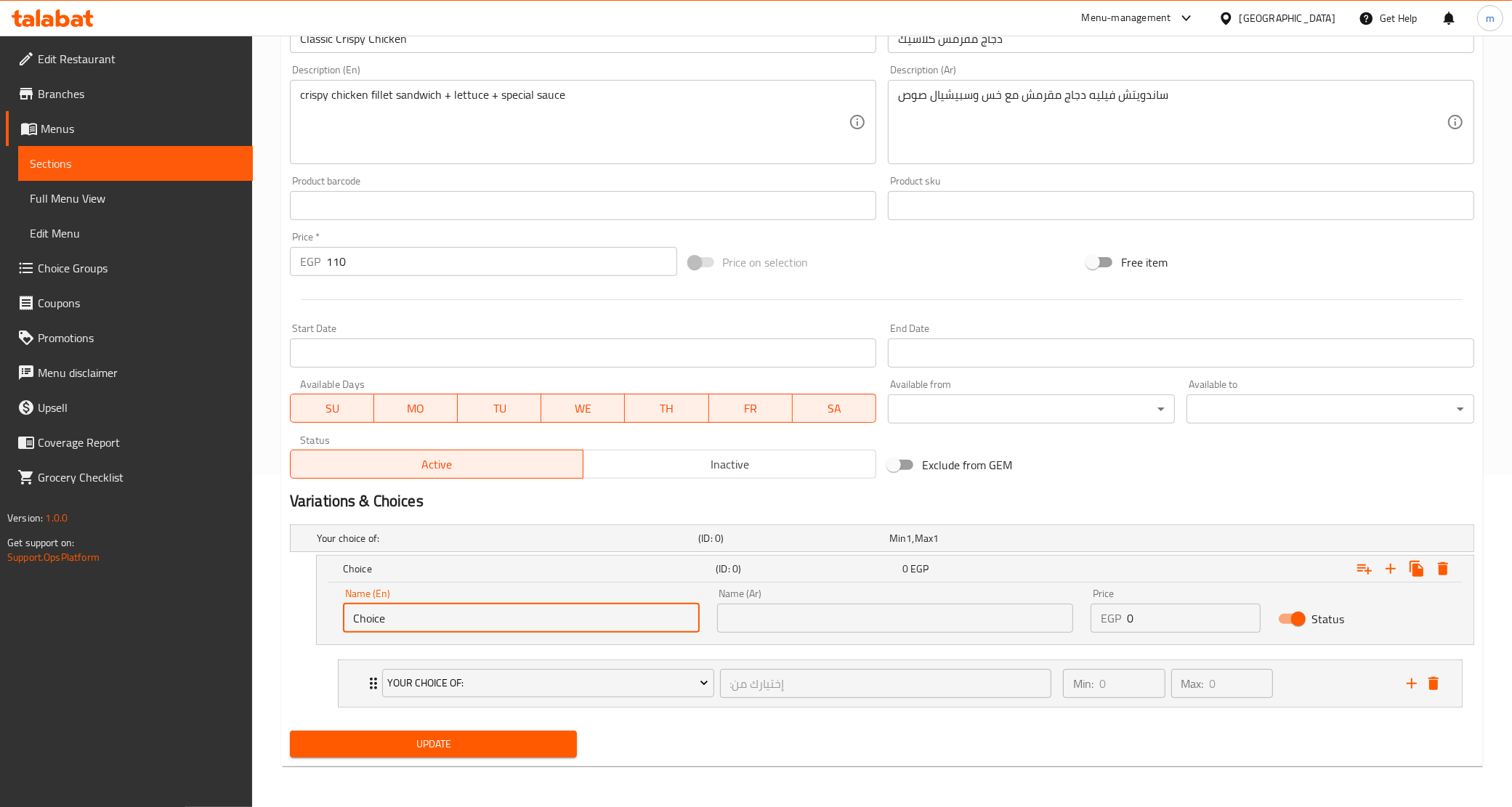
drag, startPoint x: 408, startPoint y: 623, endPoint x: 340, endPoint y: 619, distance: 68.1
click at [340, 619] on div "Name (En) Choice Name (En)" at bounding box center [521, 611] width 374 height 62
type input "خ"
click at [357, 623] on input "original" at bounding box center [522, 618] width 357 height 29
type input "Original"
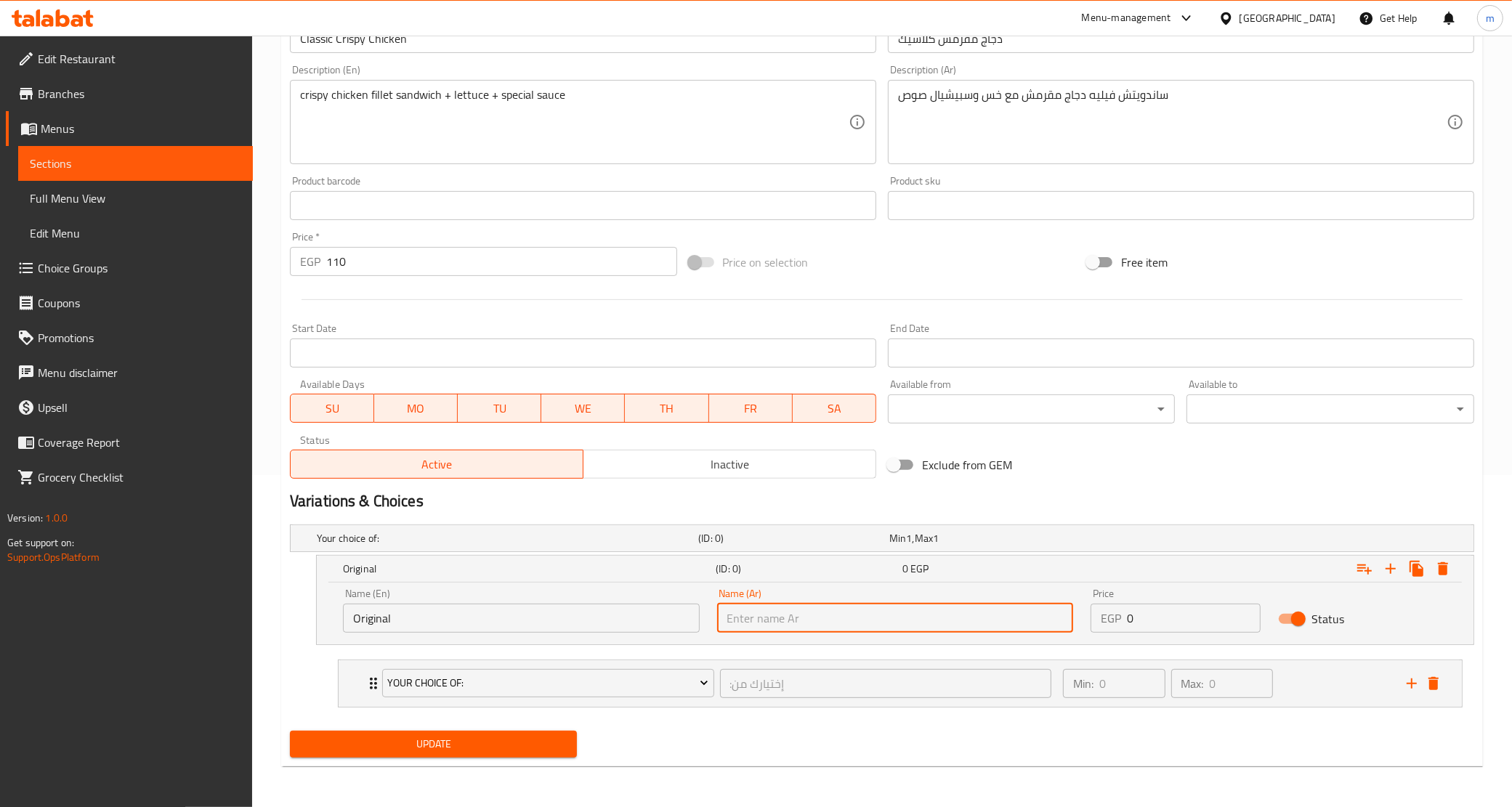
click at [772, 618] on input "text" at bounding box center [896, 618] width 357 height 29
type input "d"
type input "H"
type input "أورجينال"
click at [1387, 572] on icon "Expand" at bounding box center [1392, 569] width 18 height 18
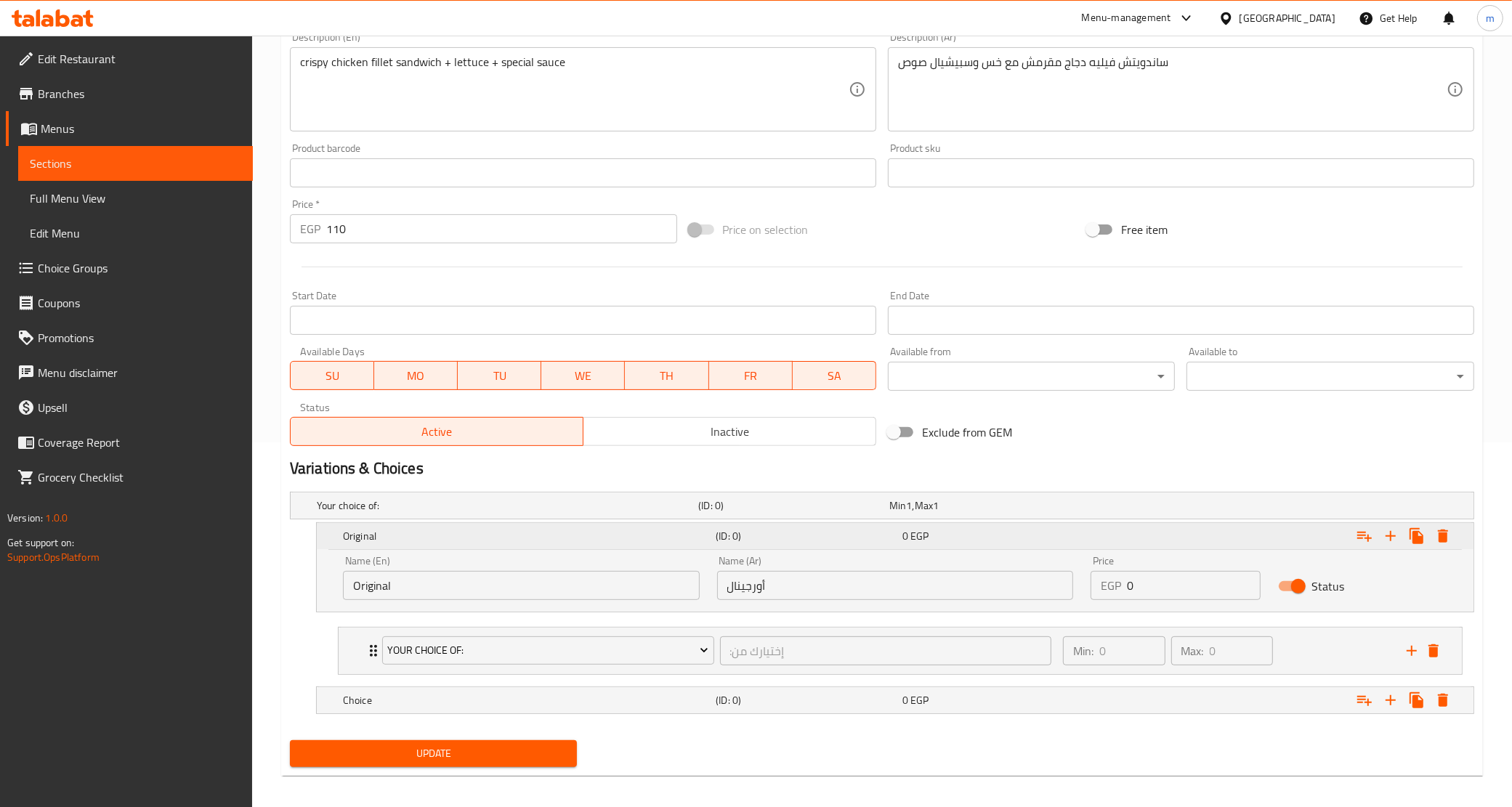
scroll to position [375, 0]
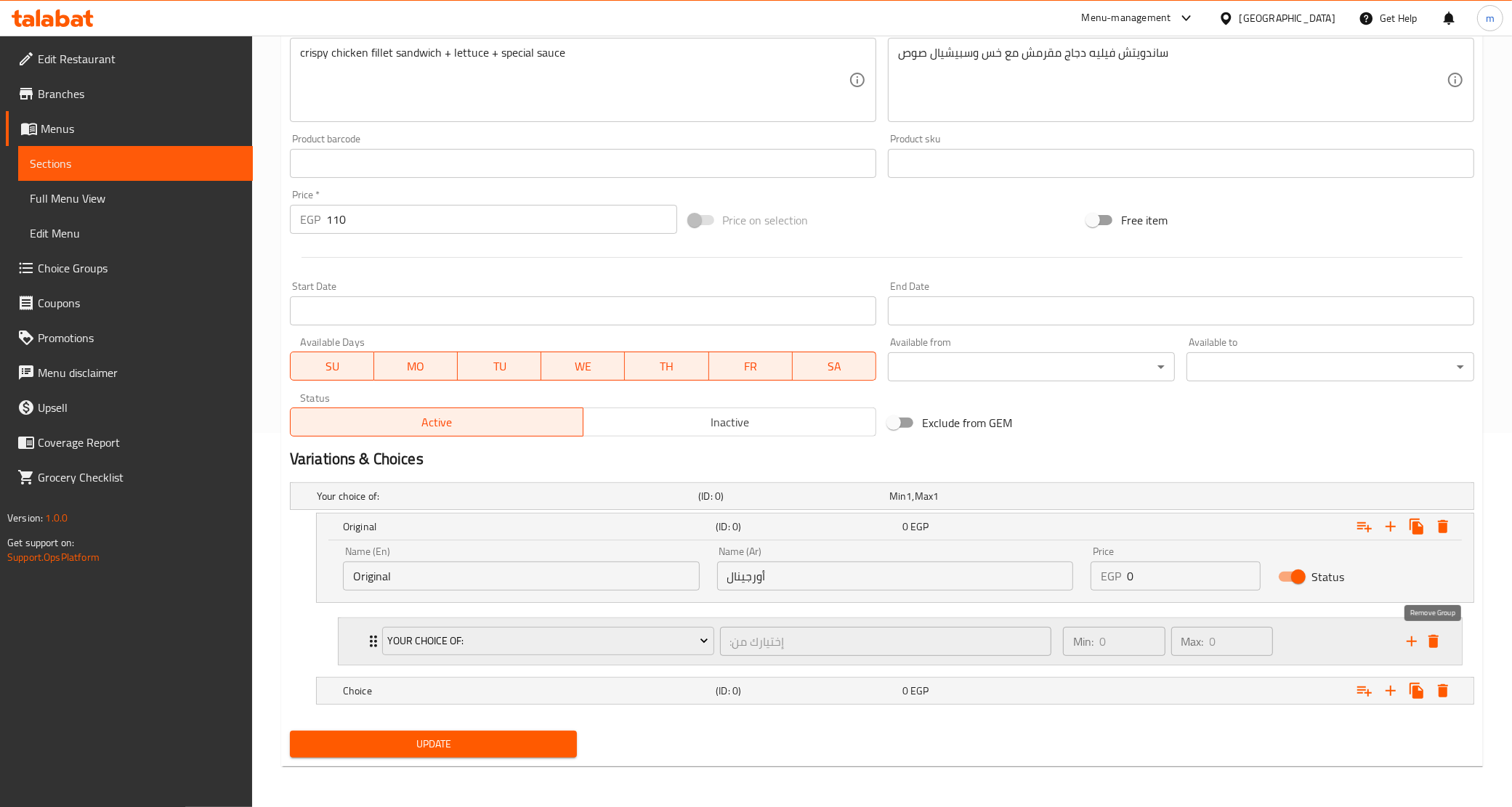
click at [1437, 635] on icon "delete" at bounding box center [1434, 641] width 10 height 13
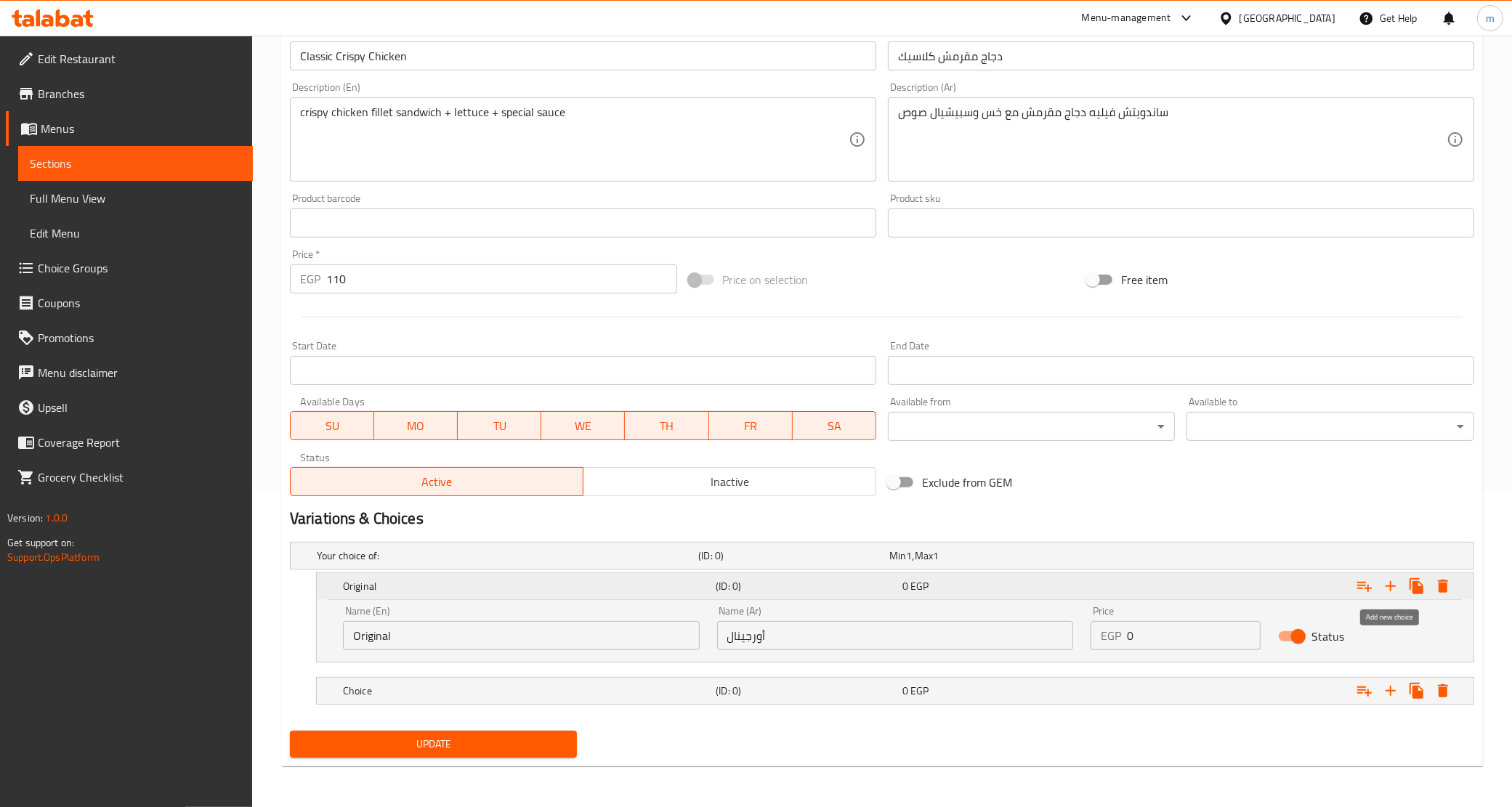
click at [1396, 590] on icon "Expand" at bounding box center [1392, 586] width 18 height 18
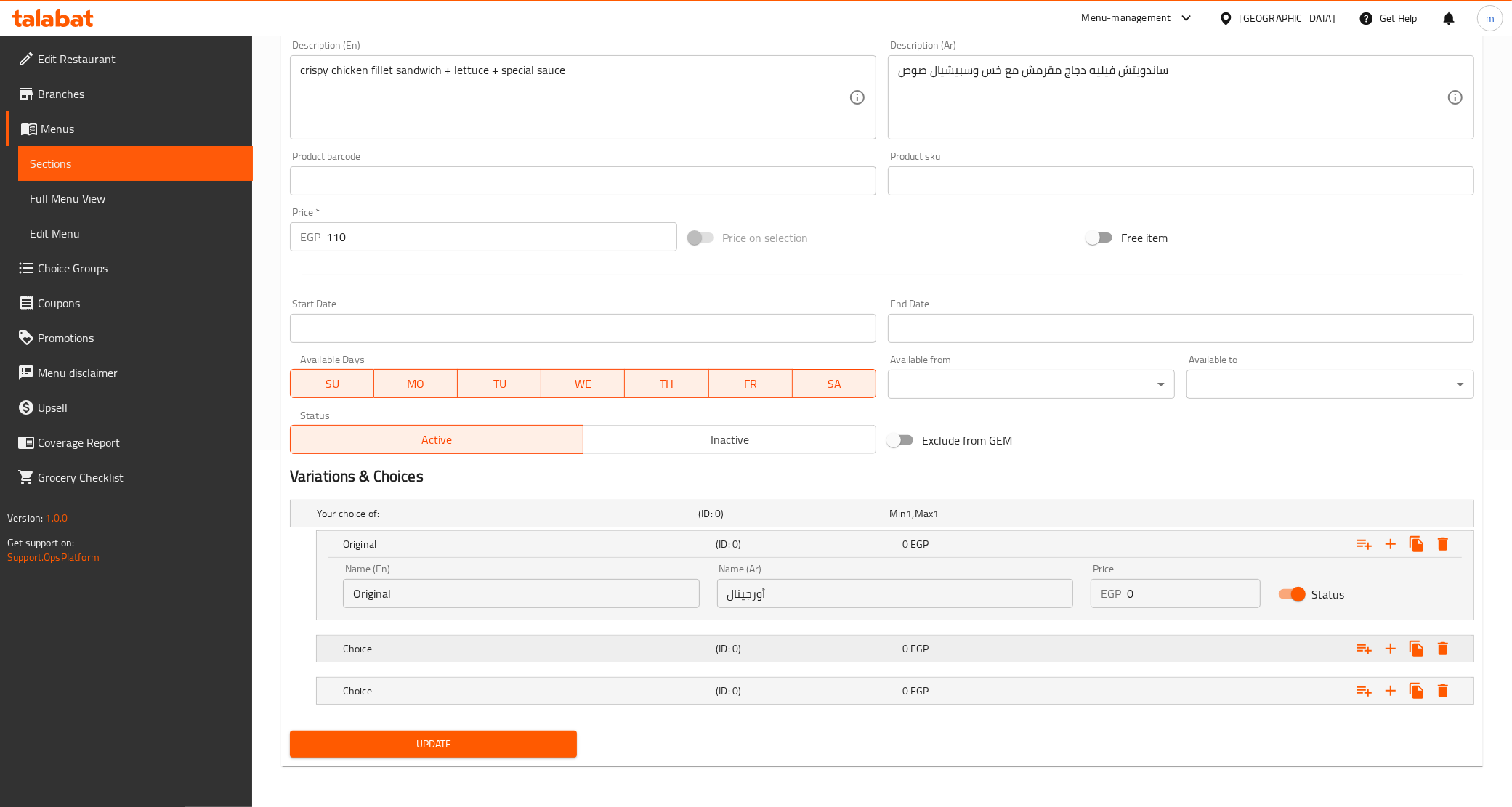
click at [732, 652] on h5 "(ID: 0)" at bounding box center [805, 648] width 181 height 15
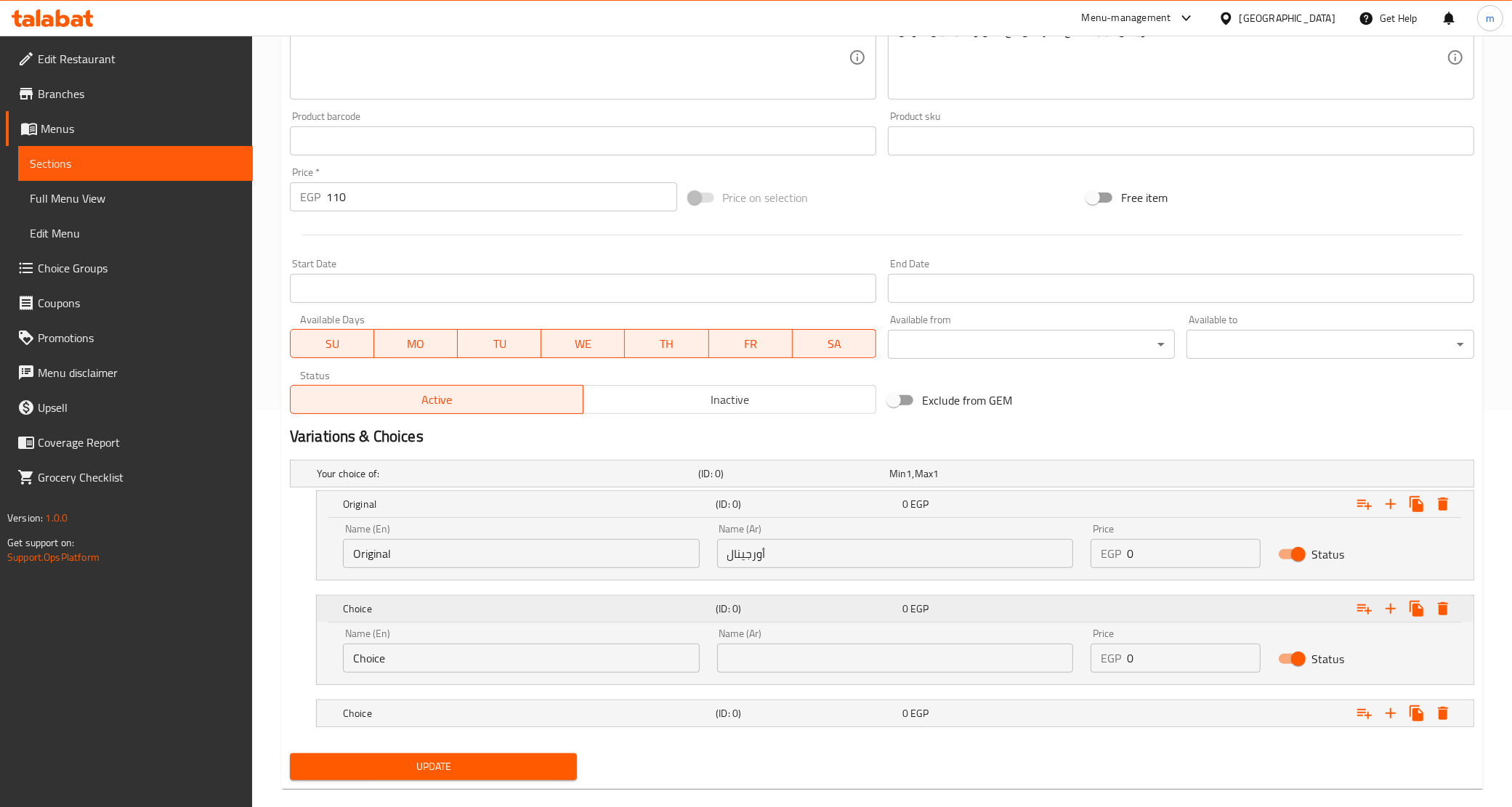
scroll to position [419, 0]
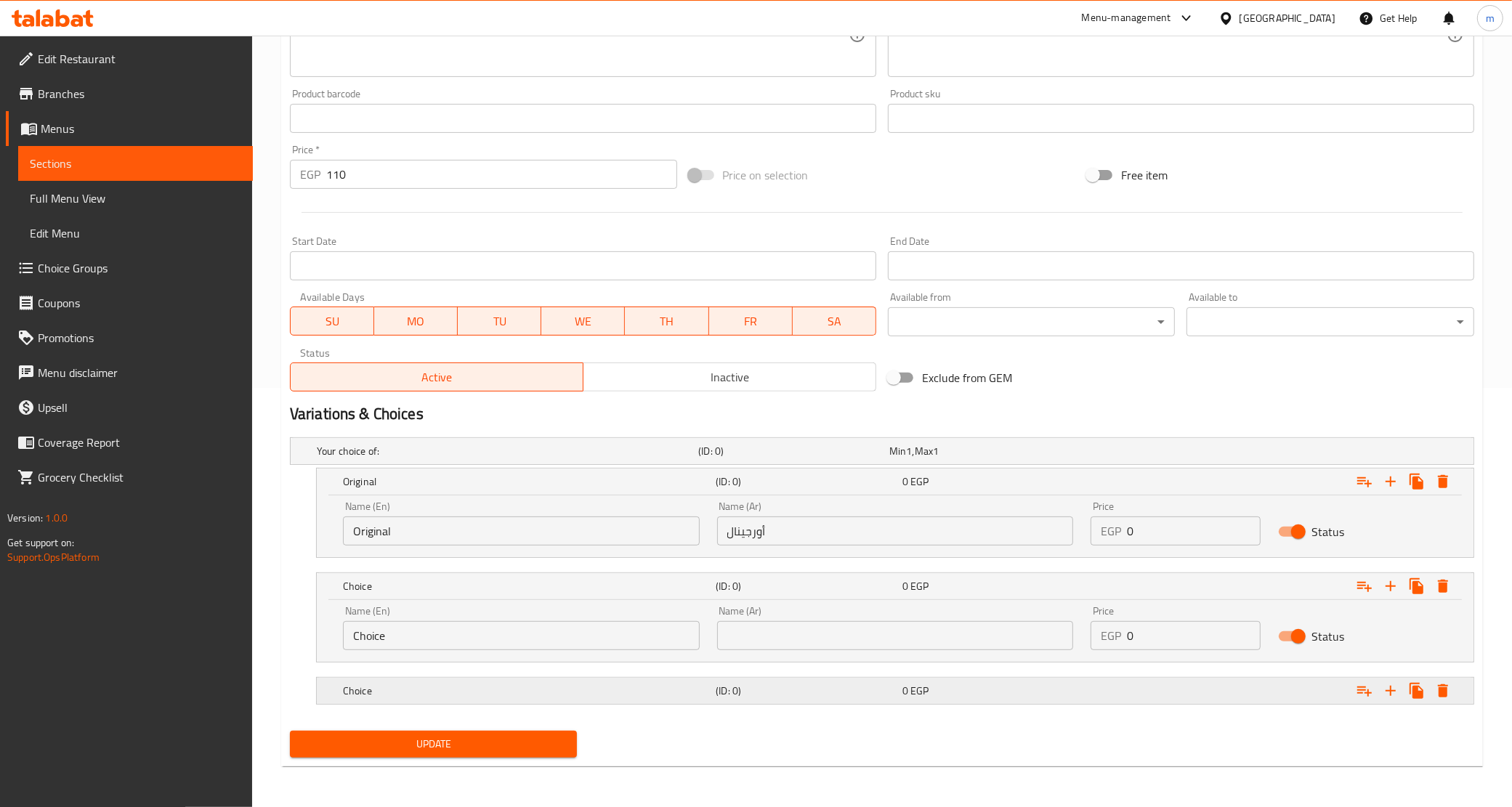
click at [782, 689] on h5 "(ID: 0)" at bounding box center [805, 691] width 181 height 15
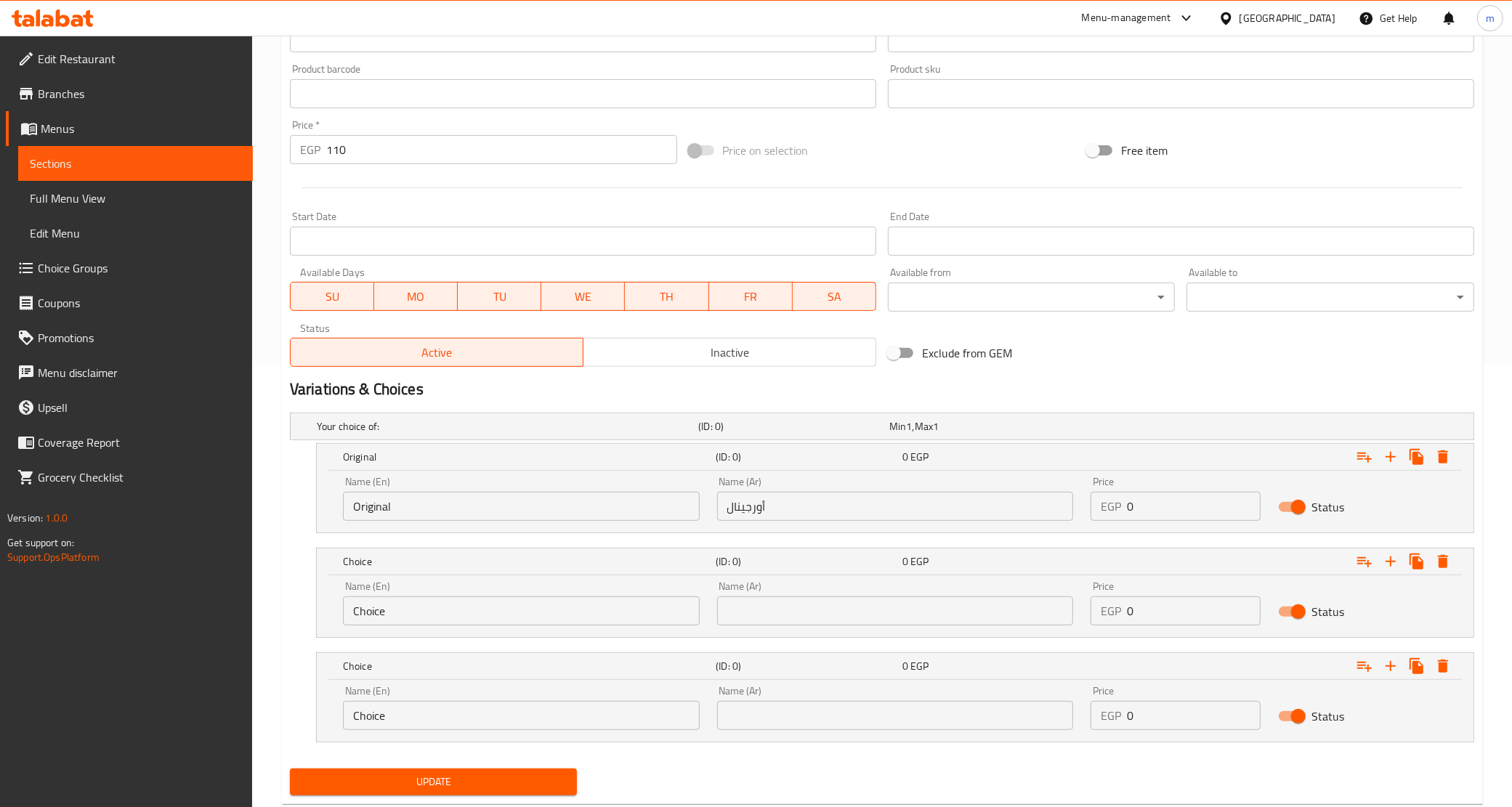
scroll to position [481, 0]
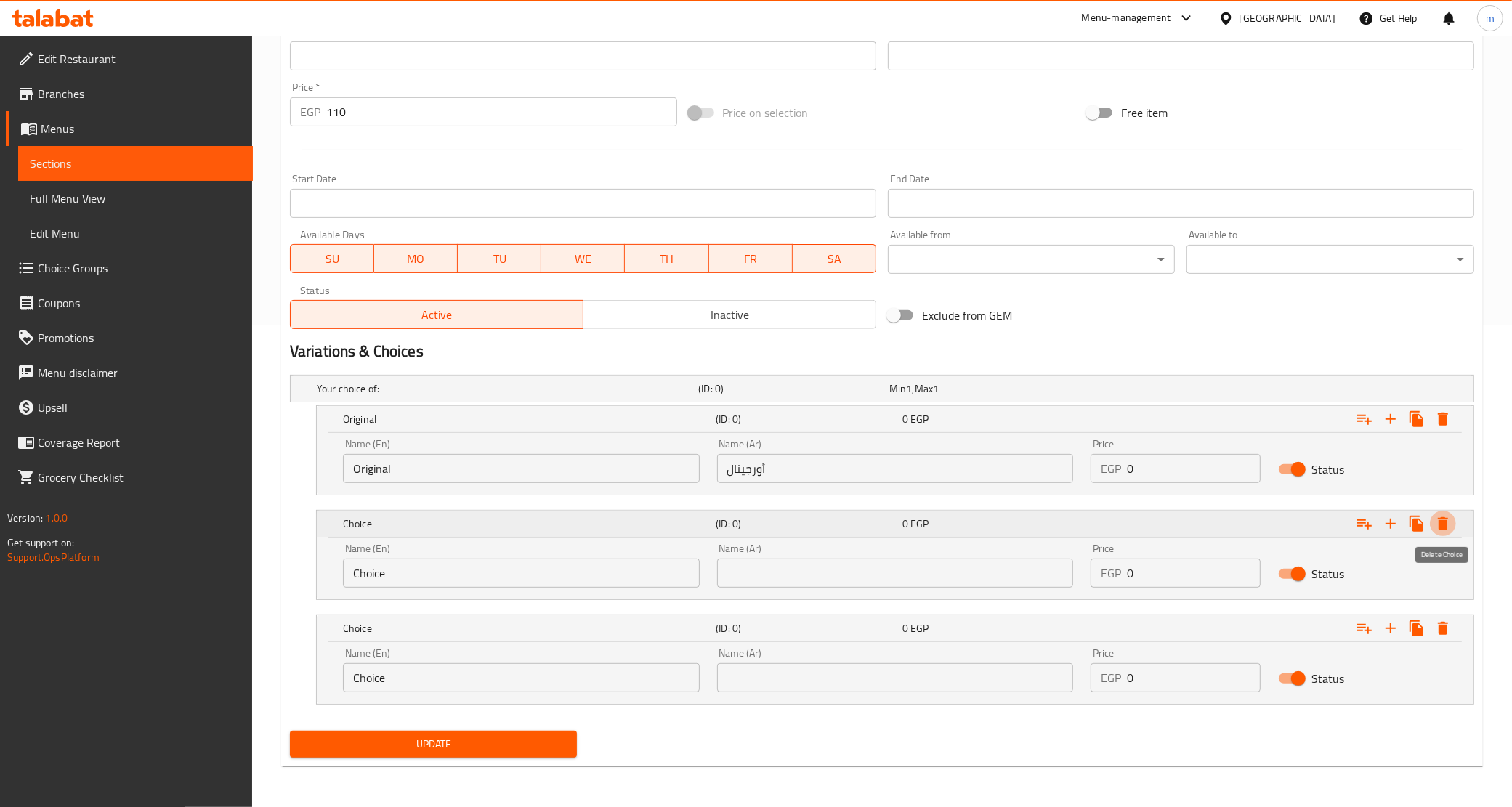
click at [1432, 522] on button "Expand" at bounding box center [1443, 524] width 27 height 27
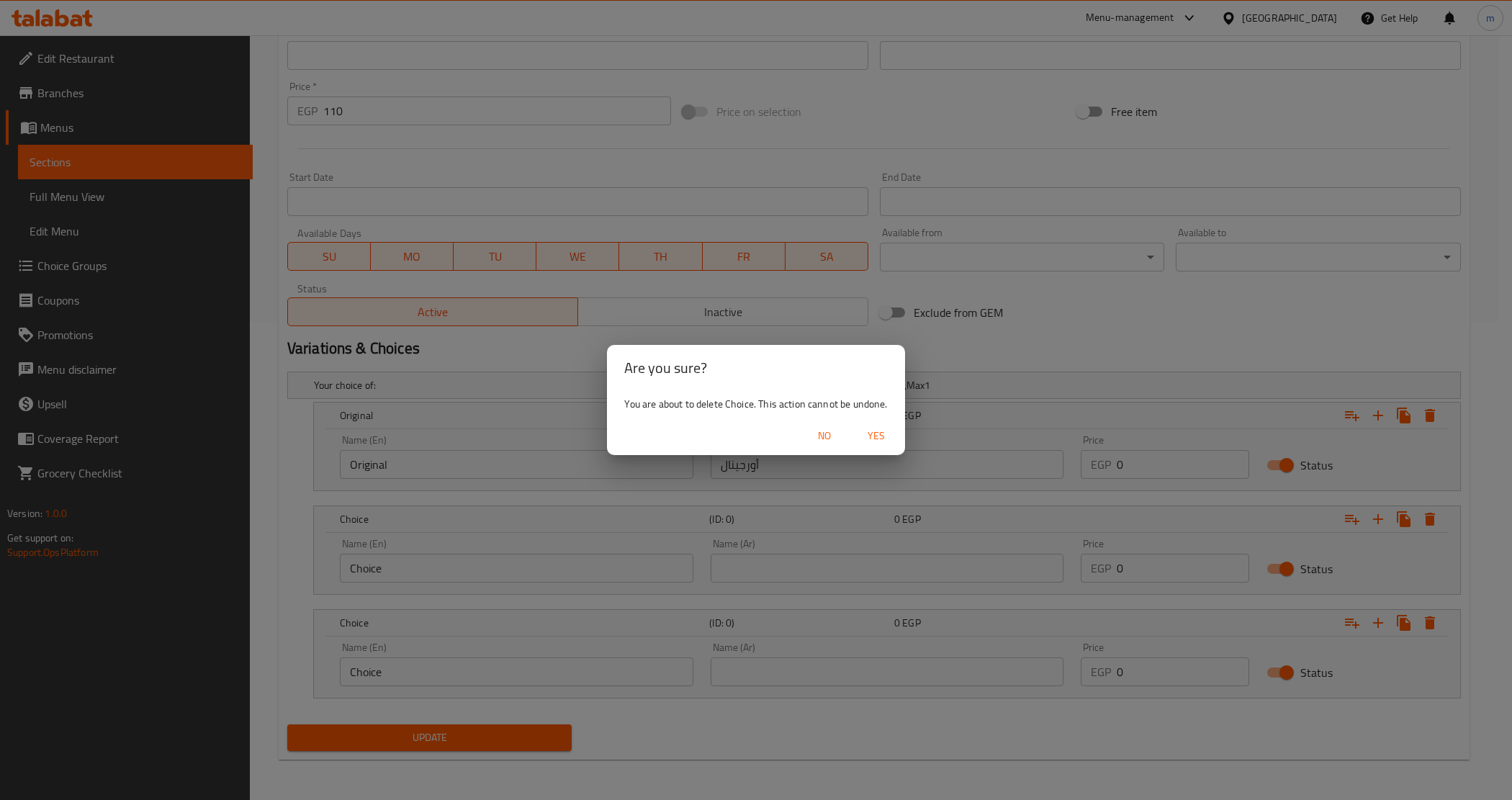
click at [819, 441] on span "No" at bounding box center [823, 436] width 34 height 18
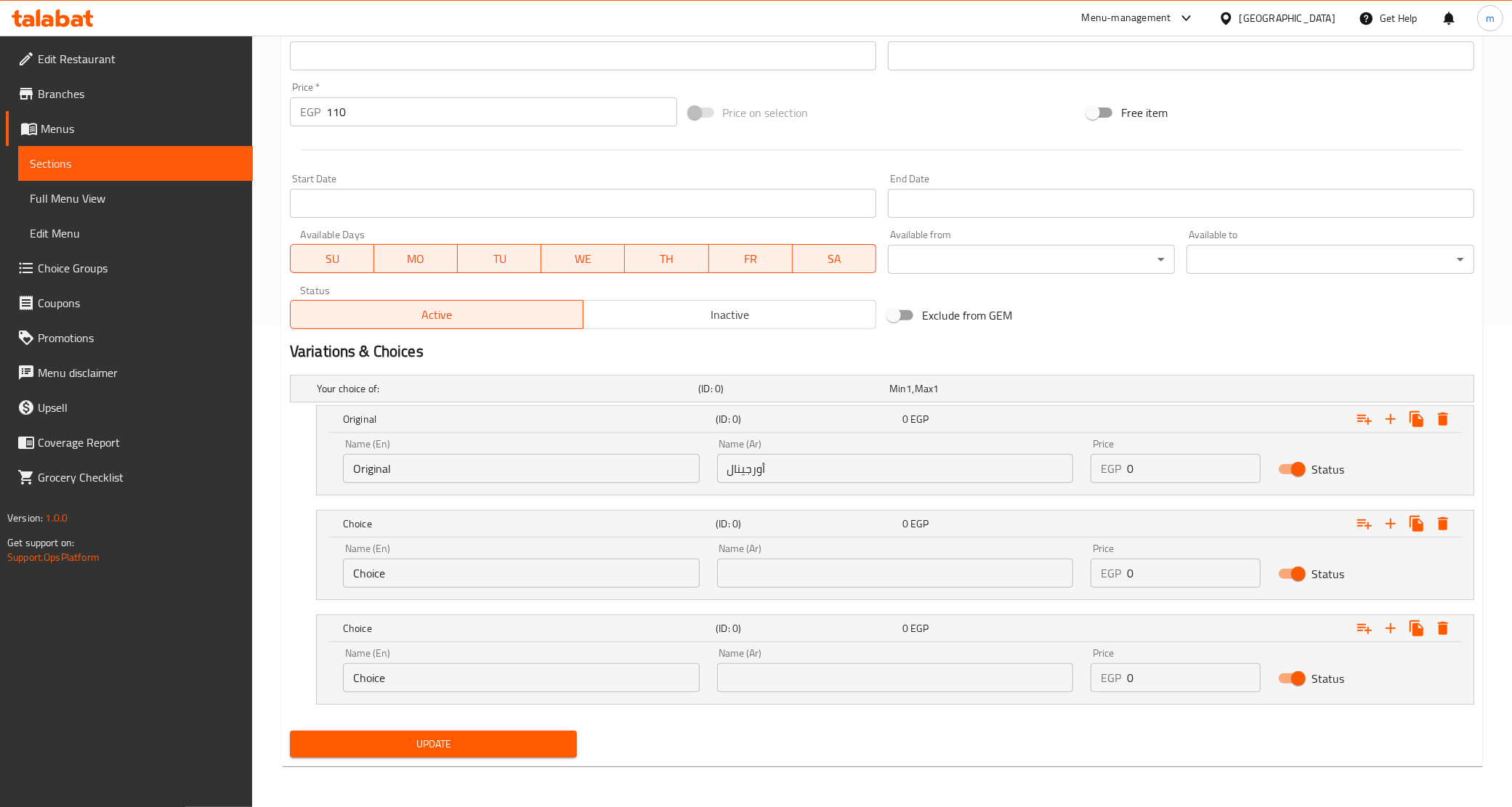
click at [161, 172] on span "Sections" at bounding box center [135, 164] width 211 height 18
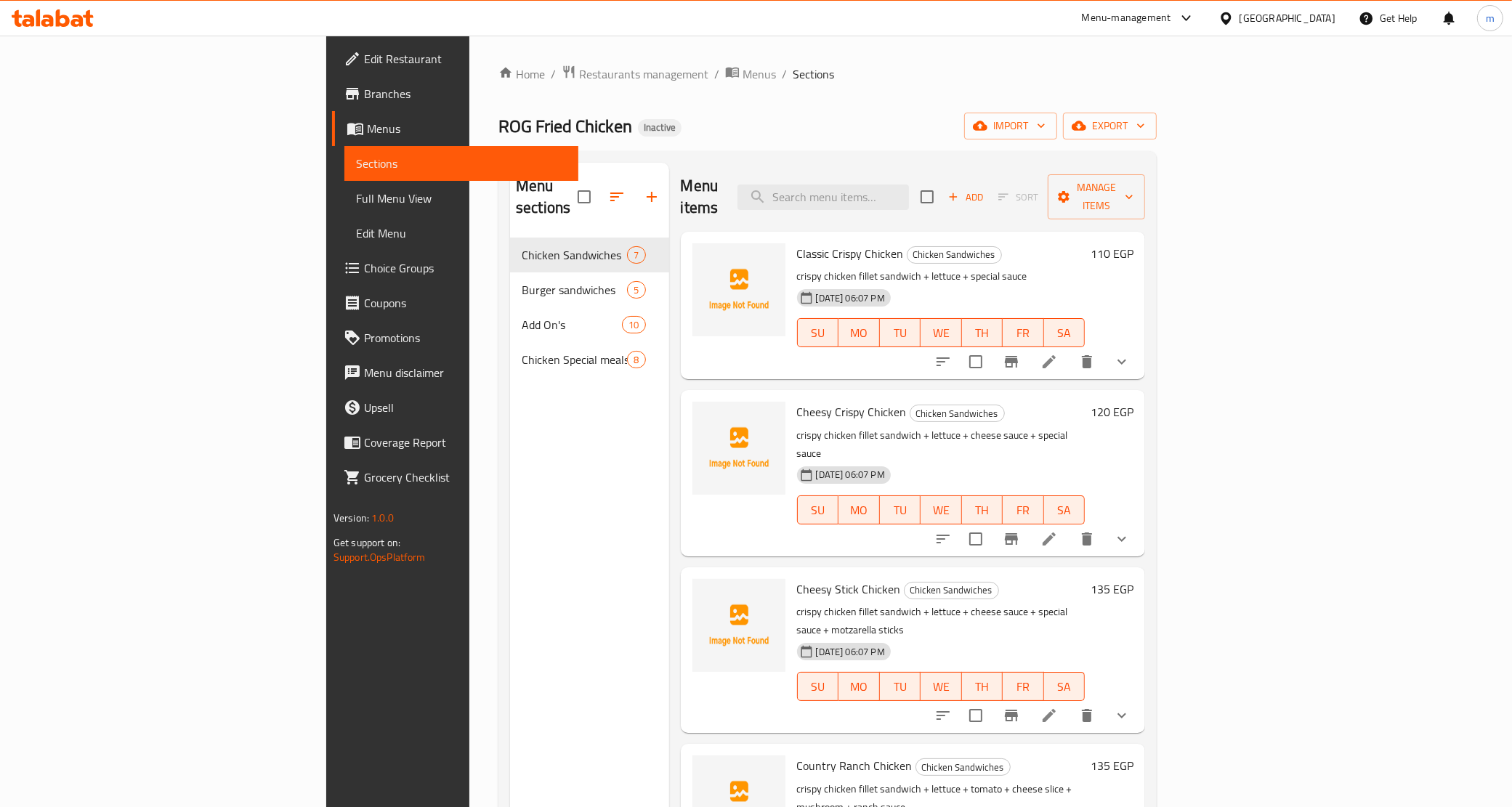
click at [1070, 348] on li at bounding box center [1049, 361] width 40 height 27
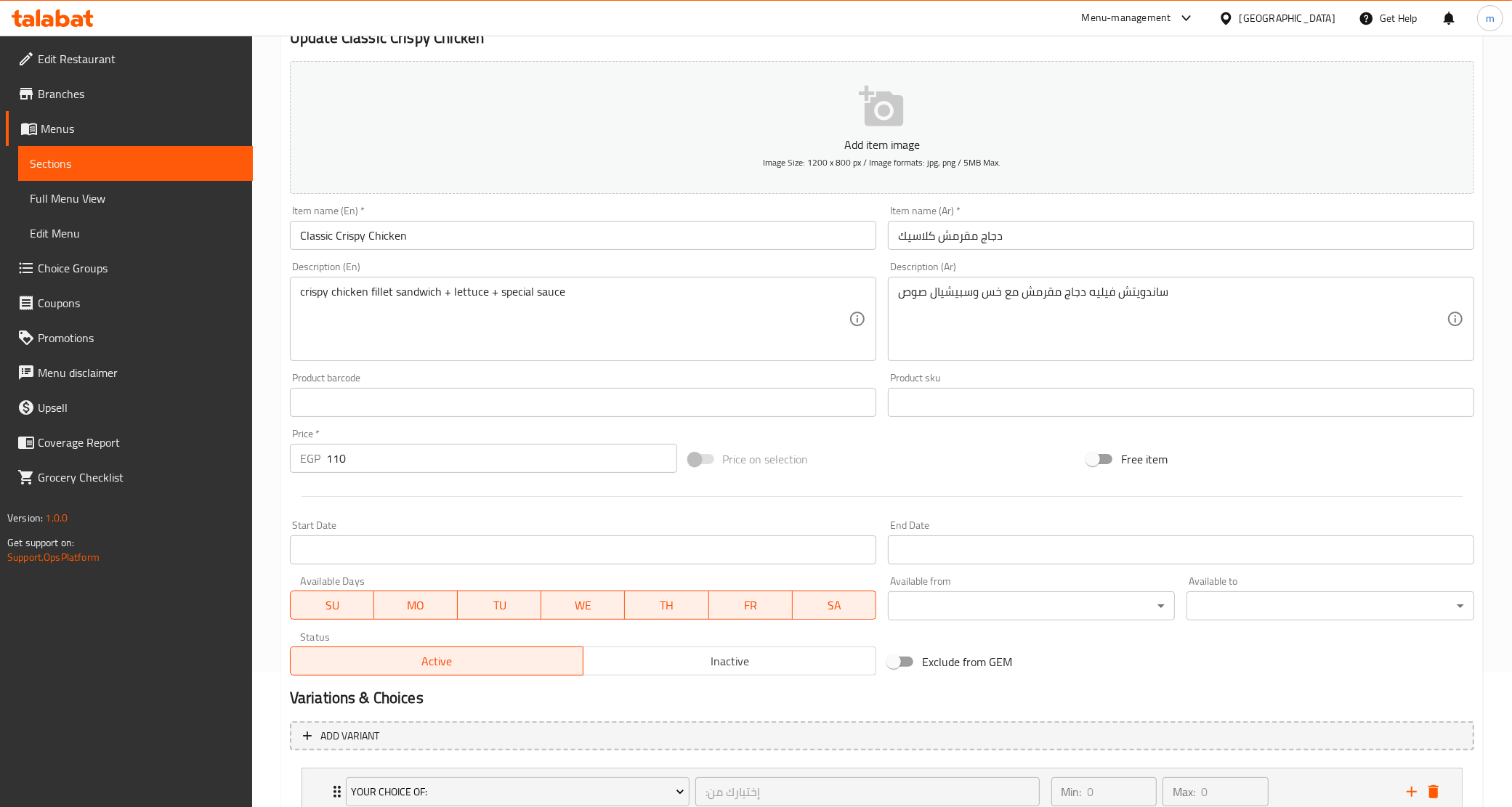
scroll to position [242, 0]
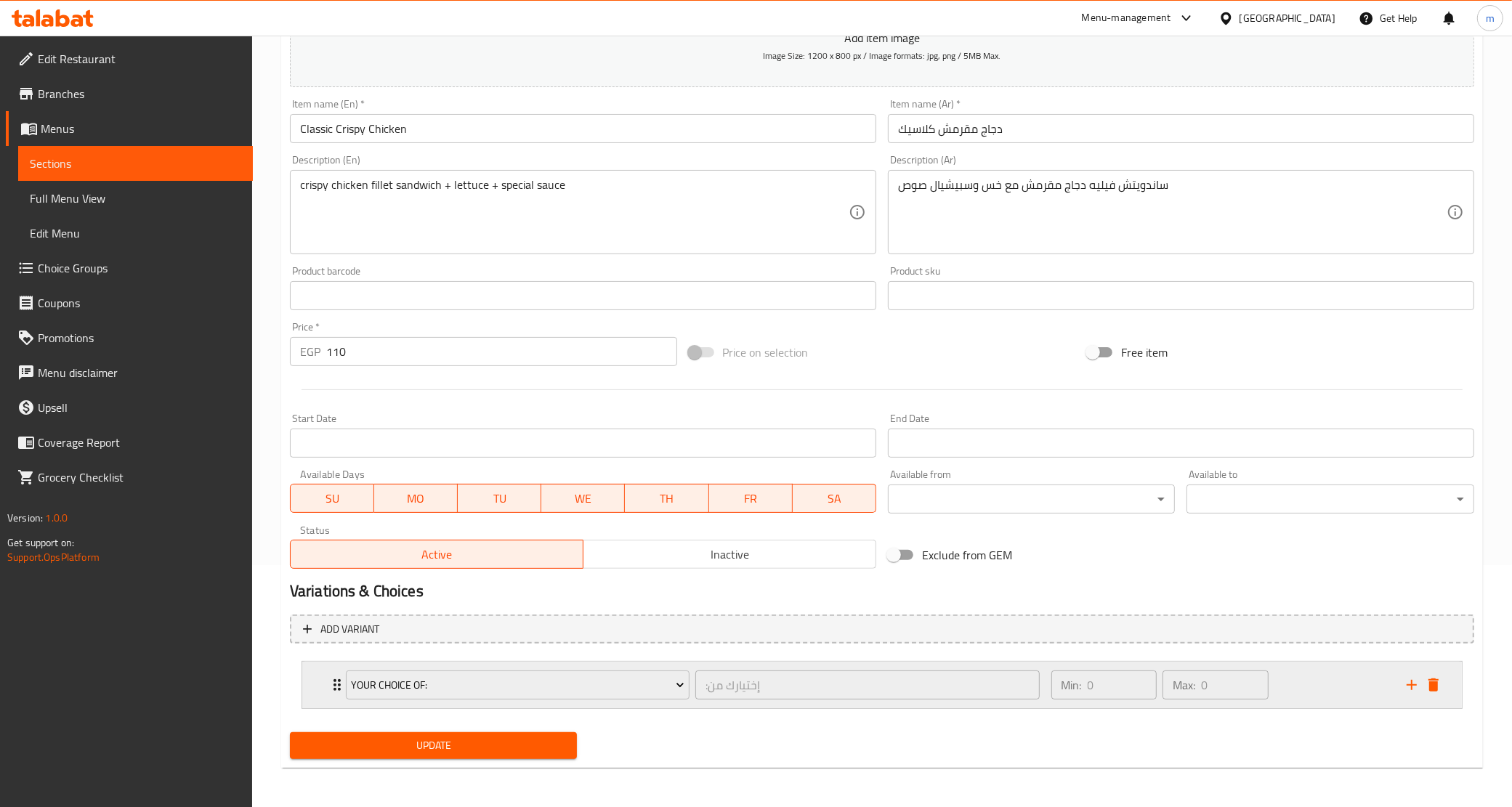
click at [335, 685] on icon "Expand" at bounding box center [338, 686] width 18 height 18
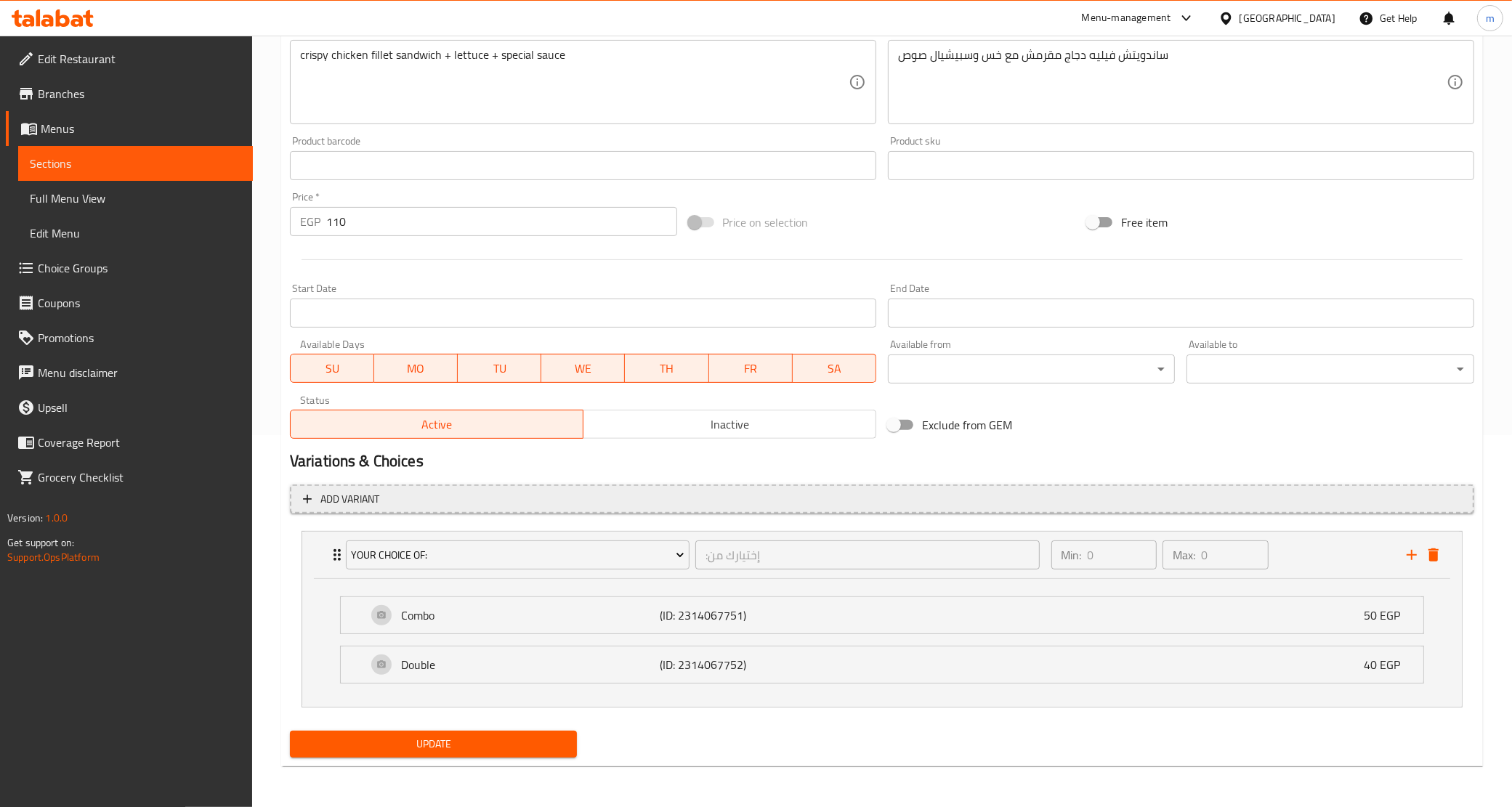
click at [378, 499] on span "Add variant" at bounding box center [350, 499] width 59 height 18
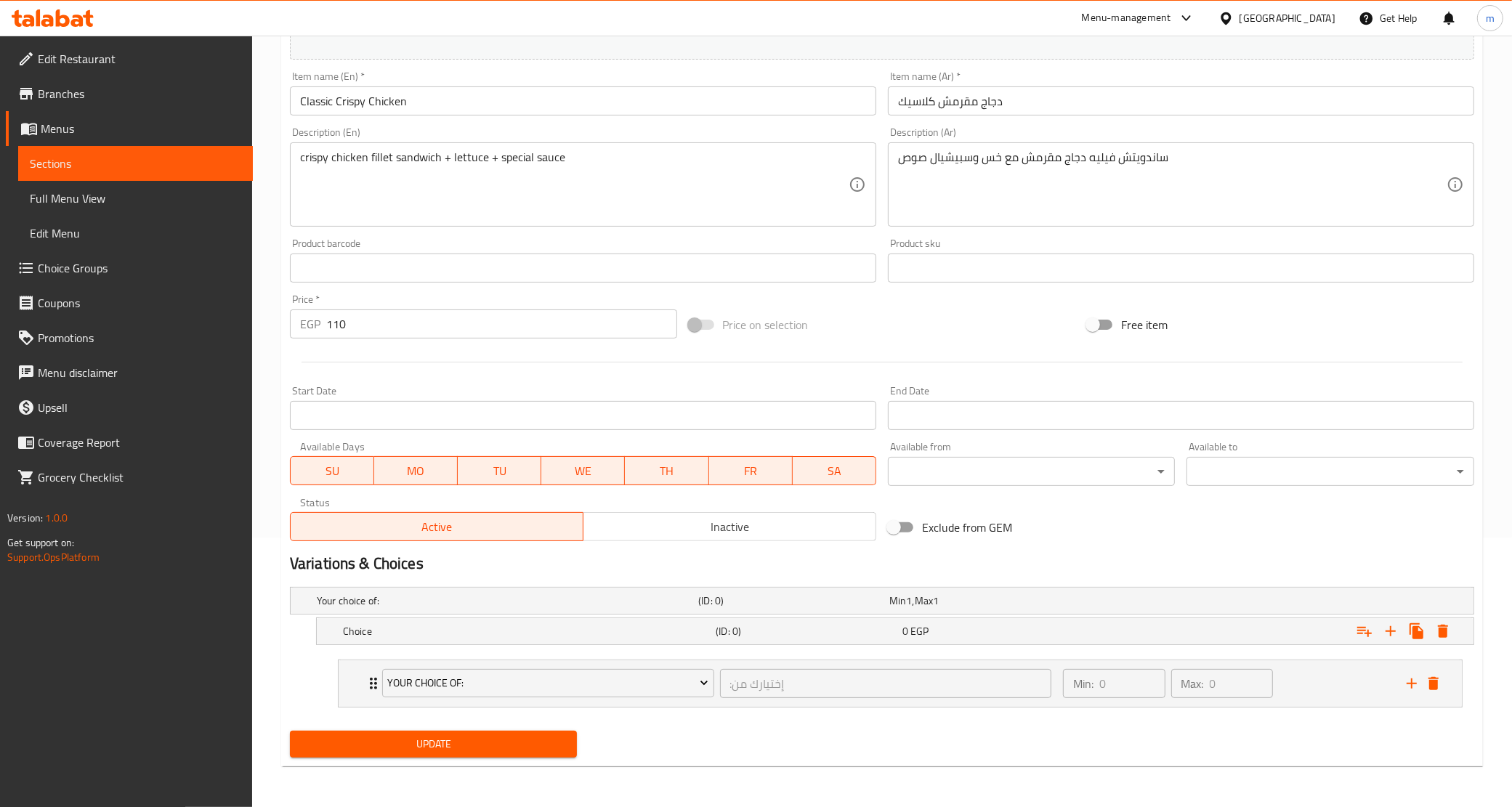
scroll to position [269, 0]
click at [445, 622] on div "Choice" at bounding box center [527, 631] width 373 height 21
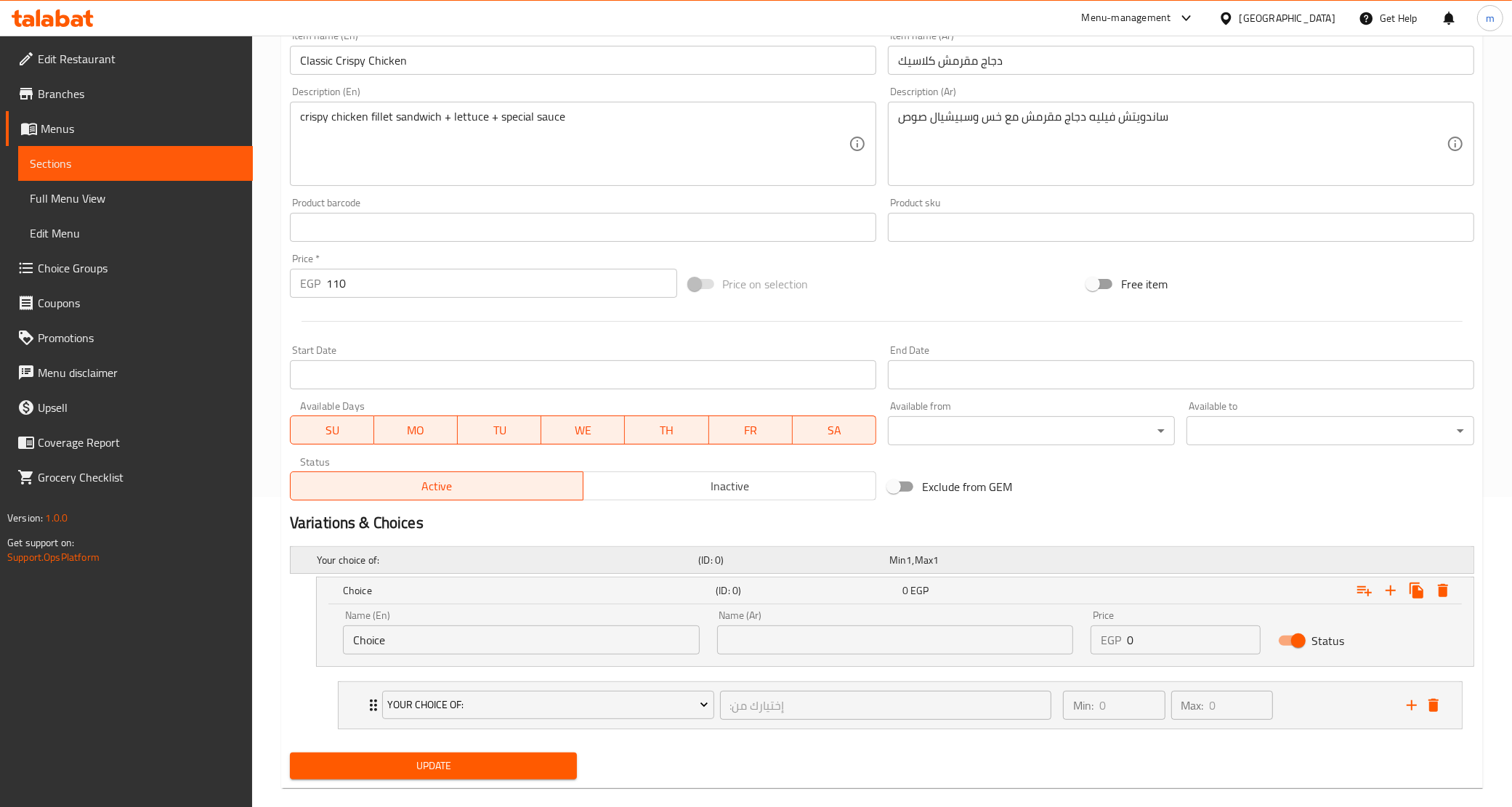
scroll to position [332, 0]
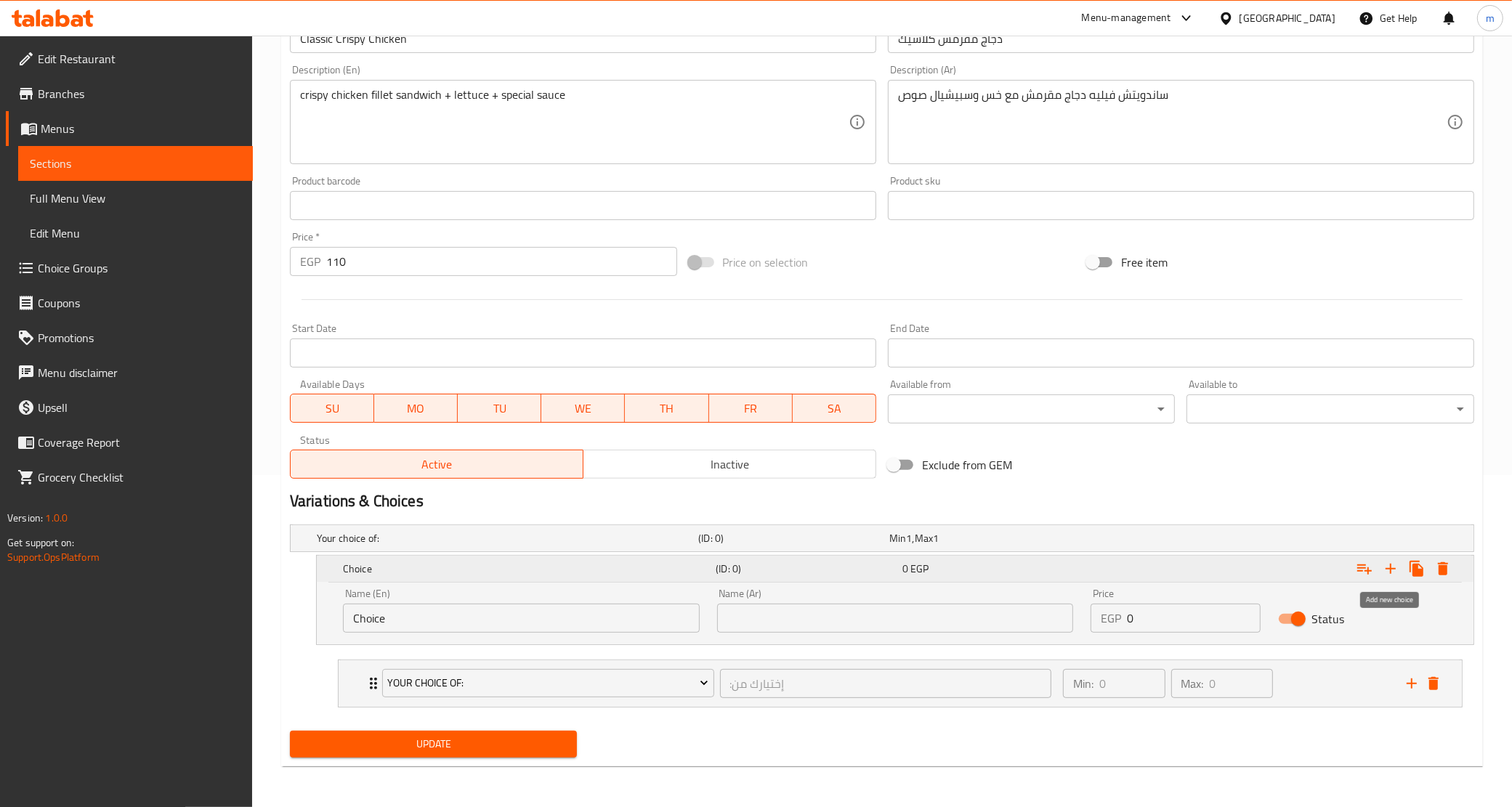
click at [1391, 569] on icon "Expand" at bounding box center [1391, 568] width 10 height 10
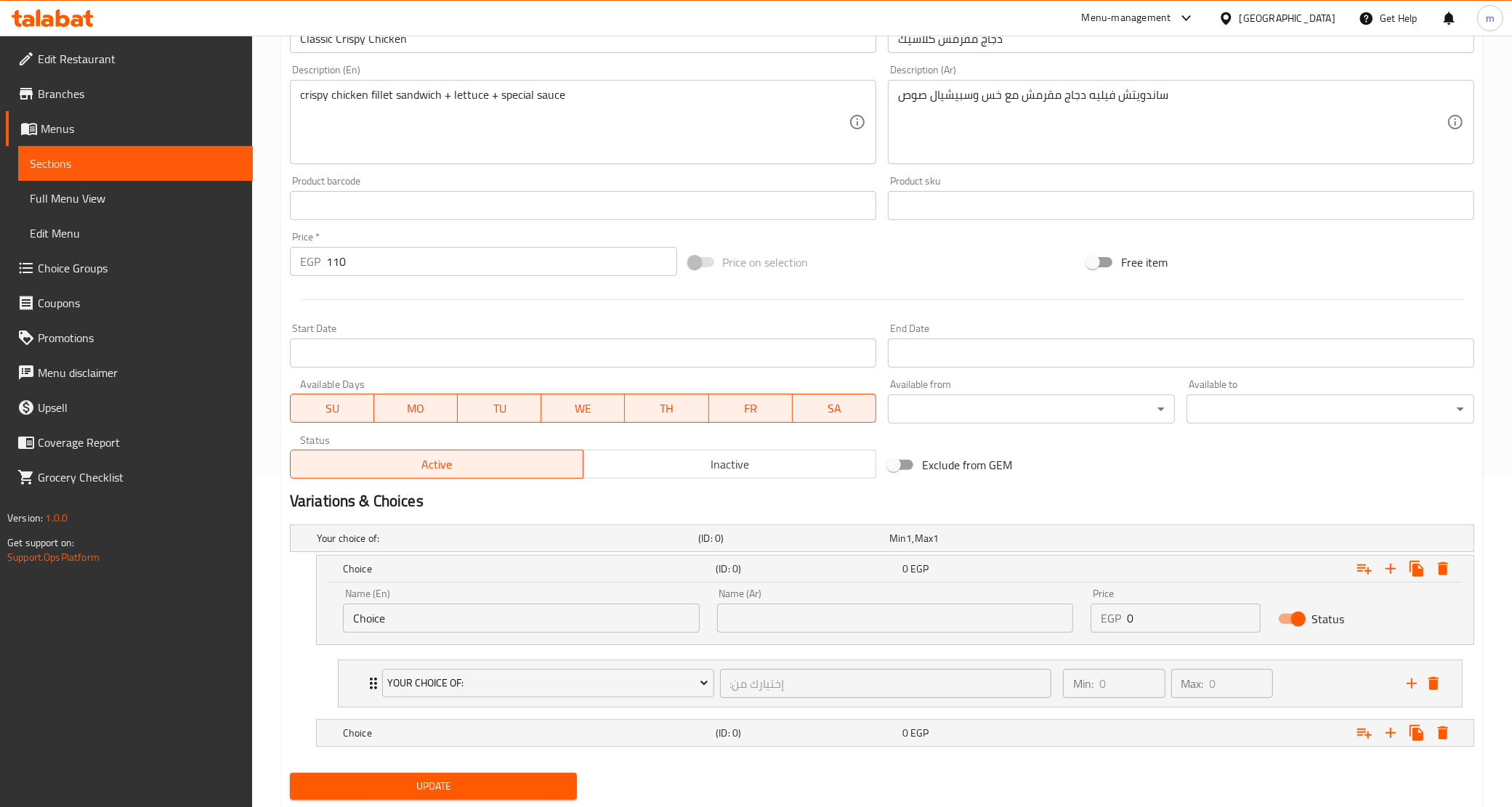
scroll to position [375, 0]
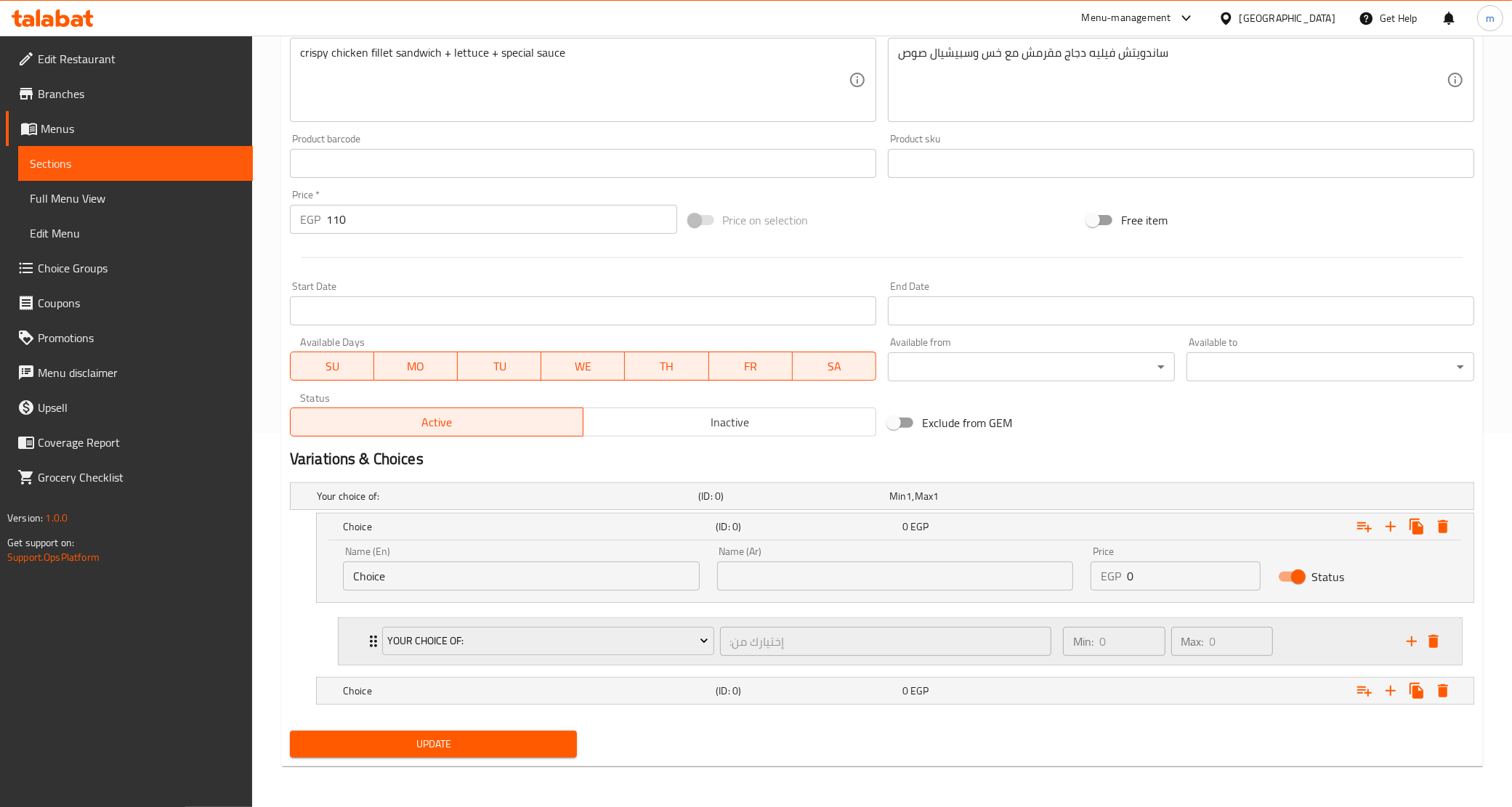
click at [374, 635] on div "Your Choice Of: :إختيارك من ​" at bounding box center [717, 641] width 687 height 46
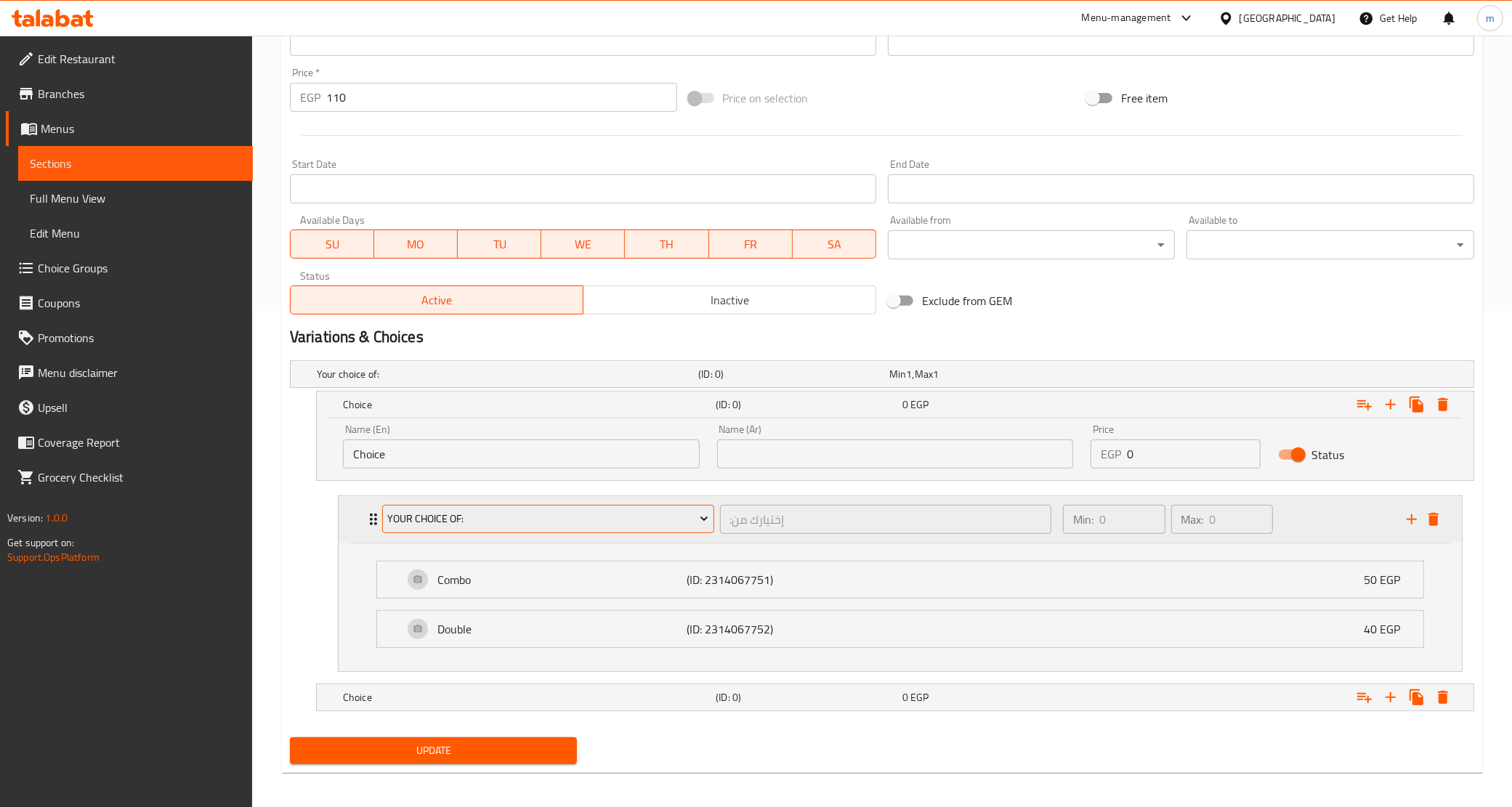
scroll to position [503, 0]
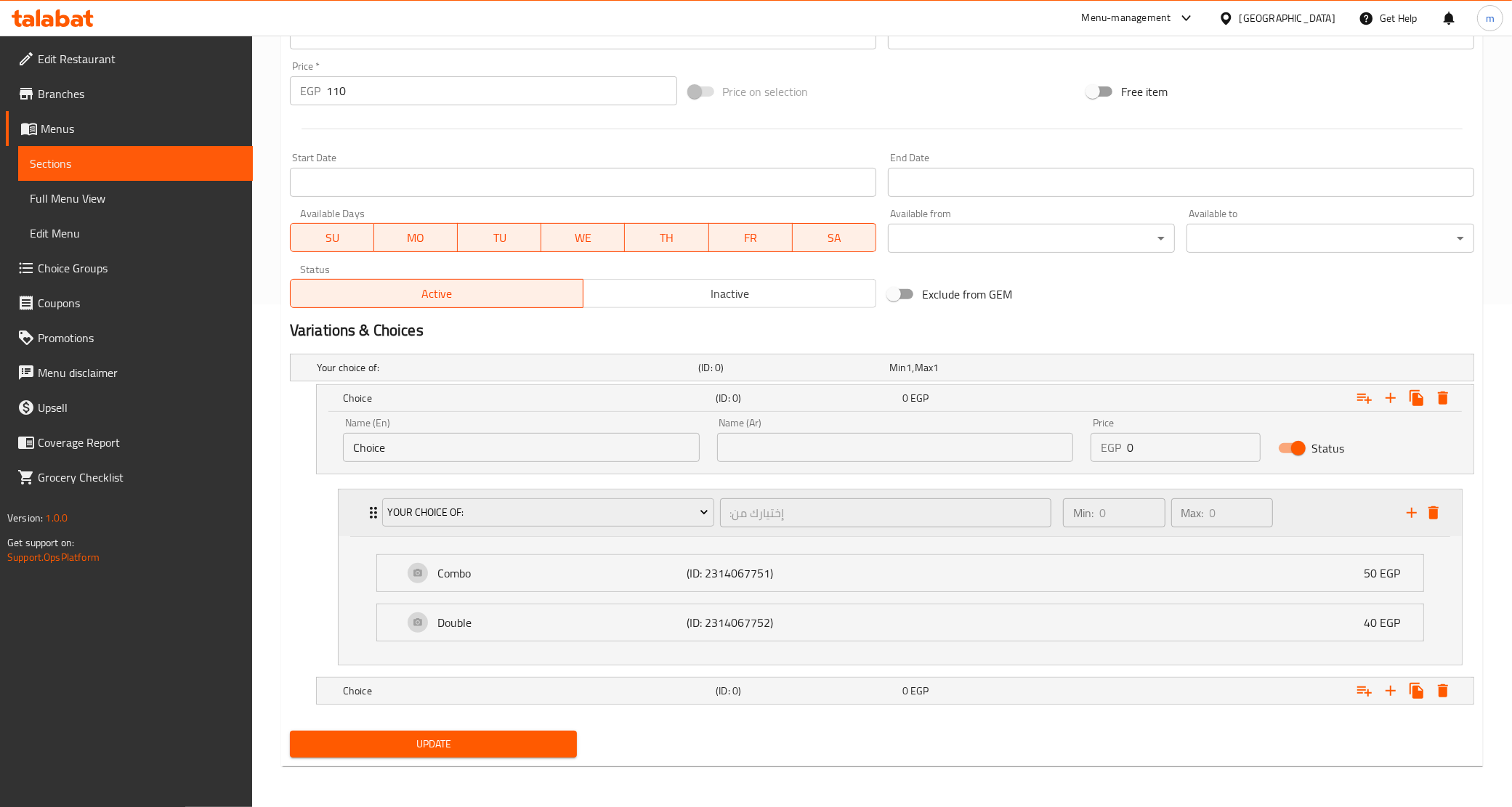
click at [371, 505] on icon "Expand" at bounding box center [374, 513] width 18 height 18
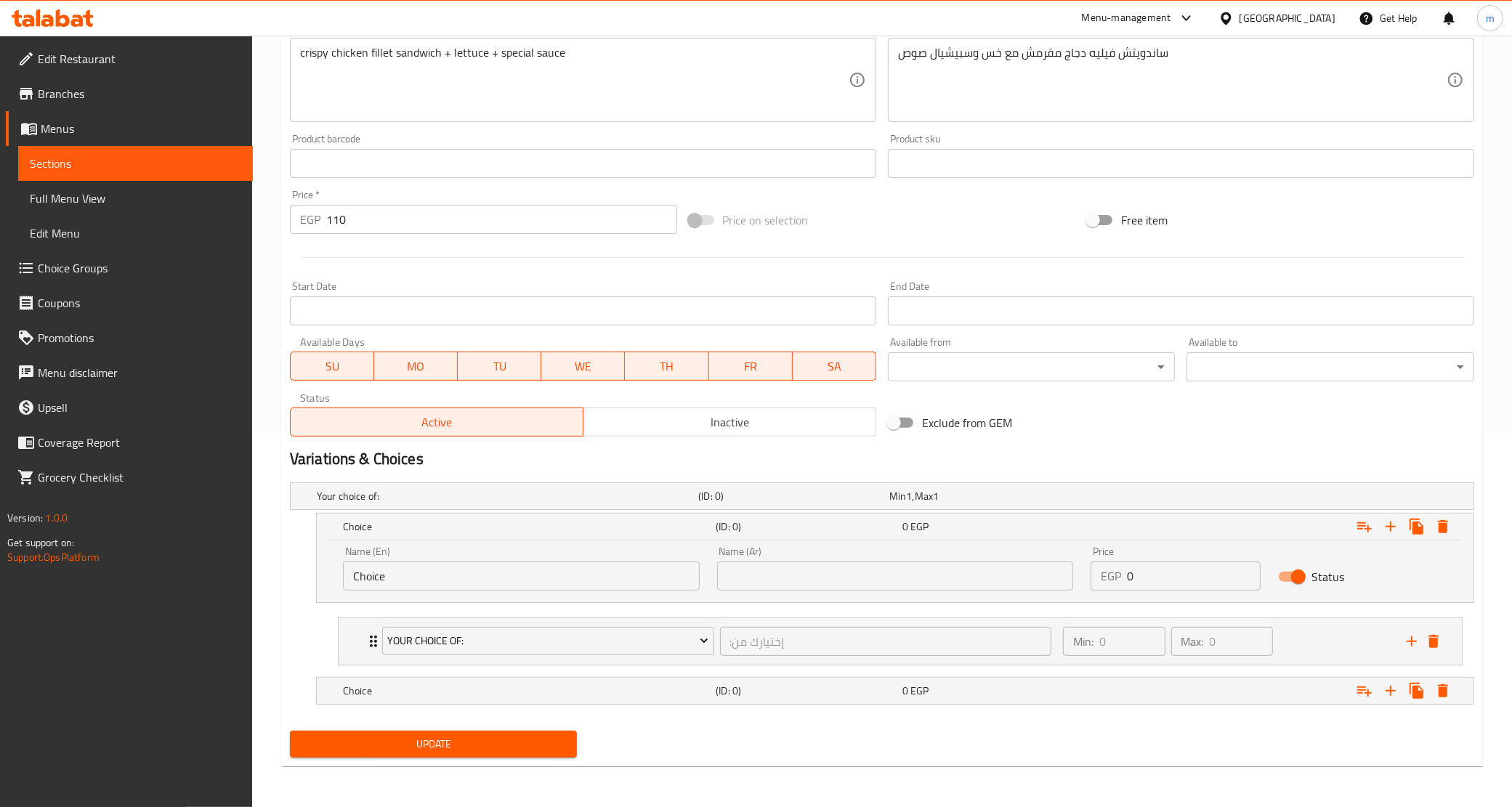
scroll to position [375, 0]
click at [401, 492] on h5 "Your choice of:" at bounding box center [504, 496] width 376 height 15
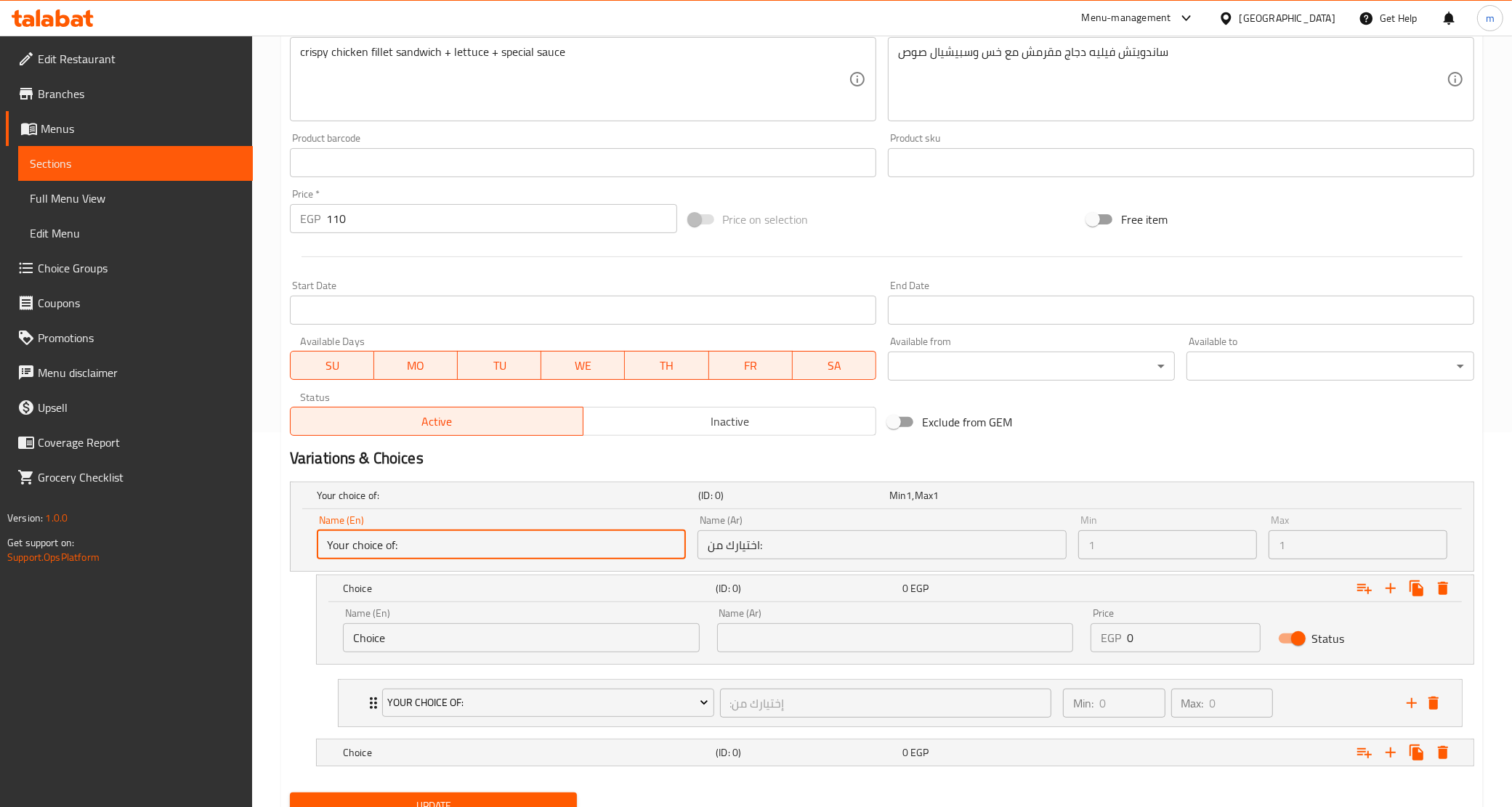
click at [369, 545] on input "Your choice of:" at bounding box center [501, 545] width 369 height 29
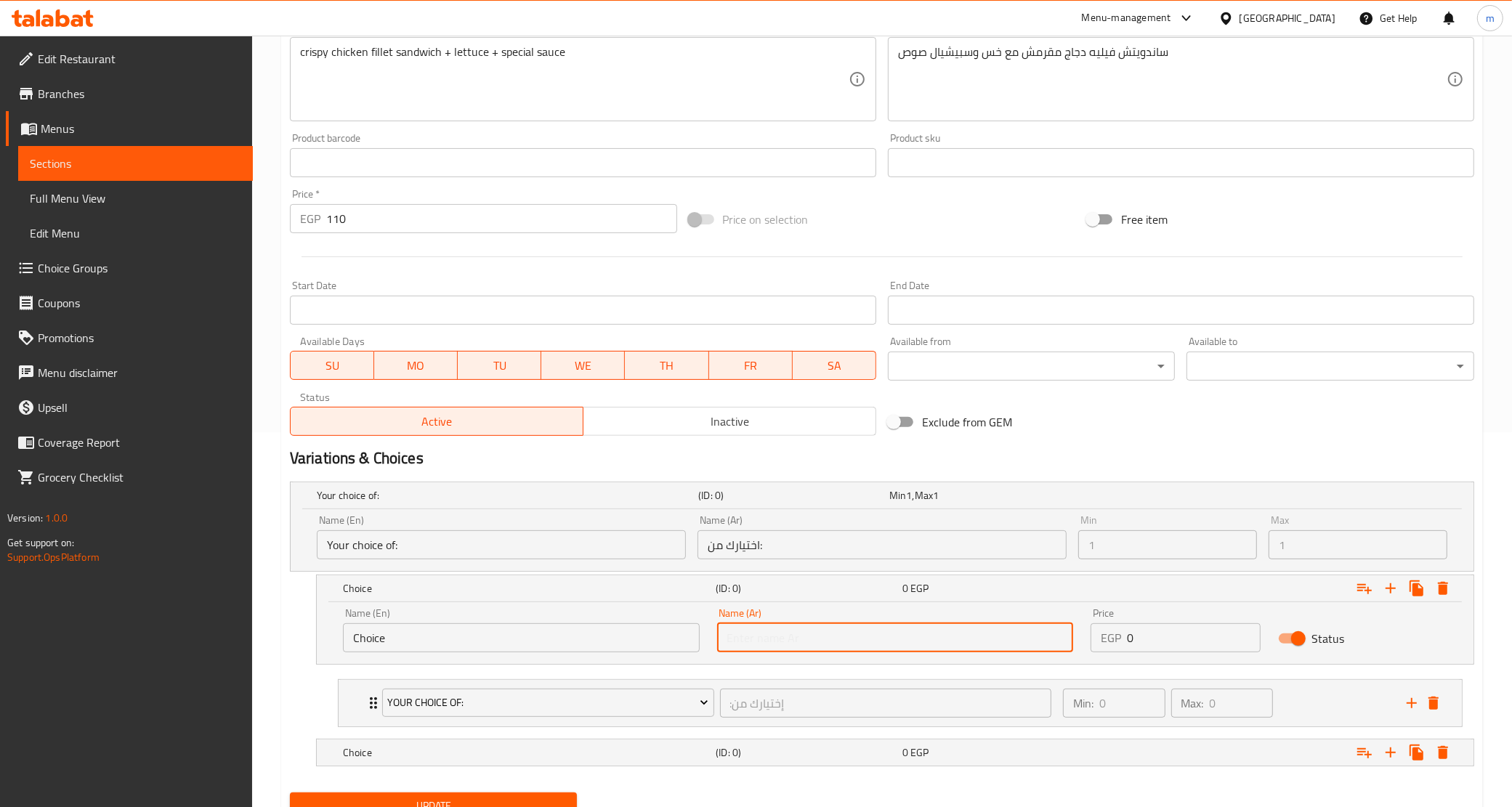
click at [786, 632] on input "text" at bounding box center [896, 637] width 357 height 29
click at [600, 626] on input "Choice" at bounding box center [522, 637] width 357 height 29
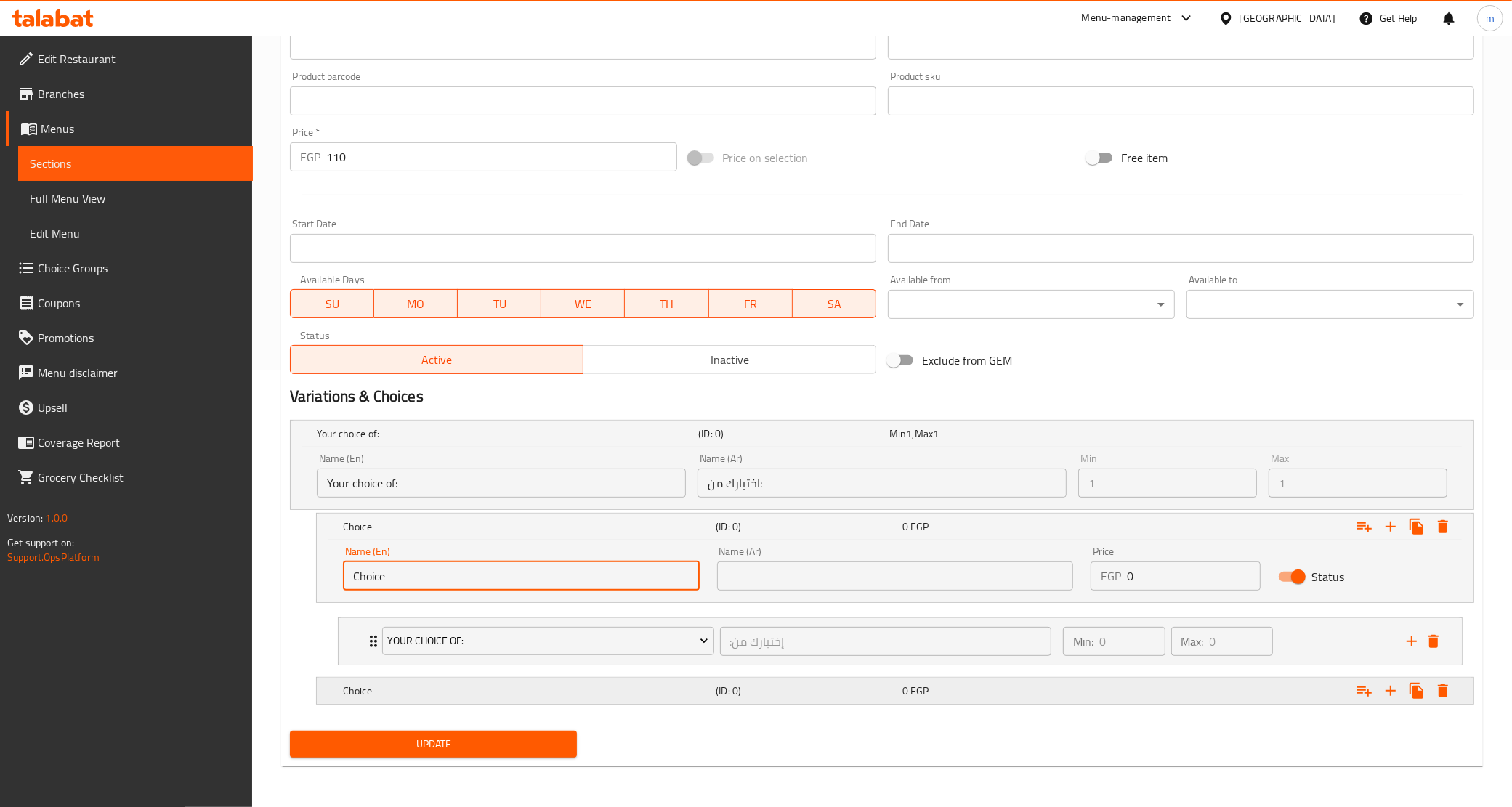
click at [451, 689] on h5 "Choice" at bounding box center [527, 691] width 367 height 15
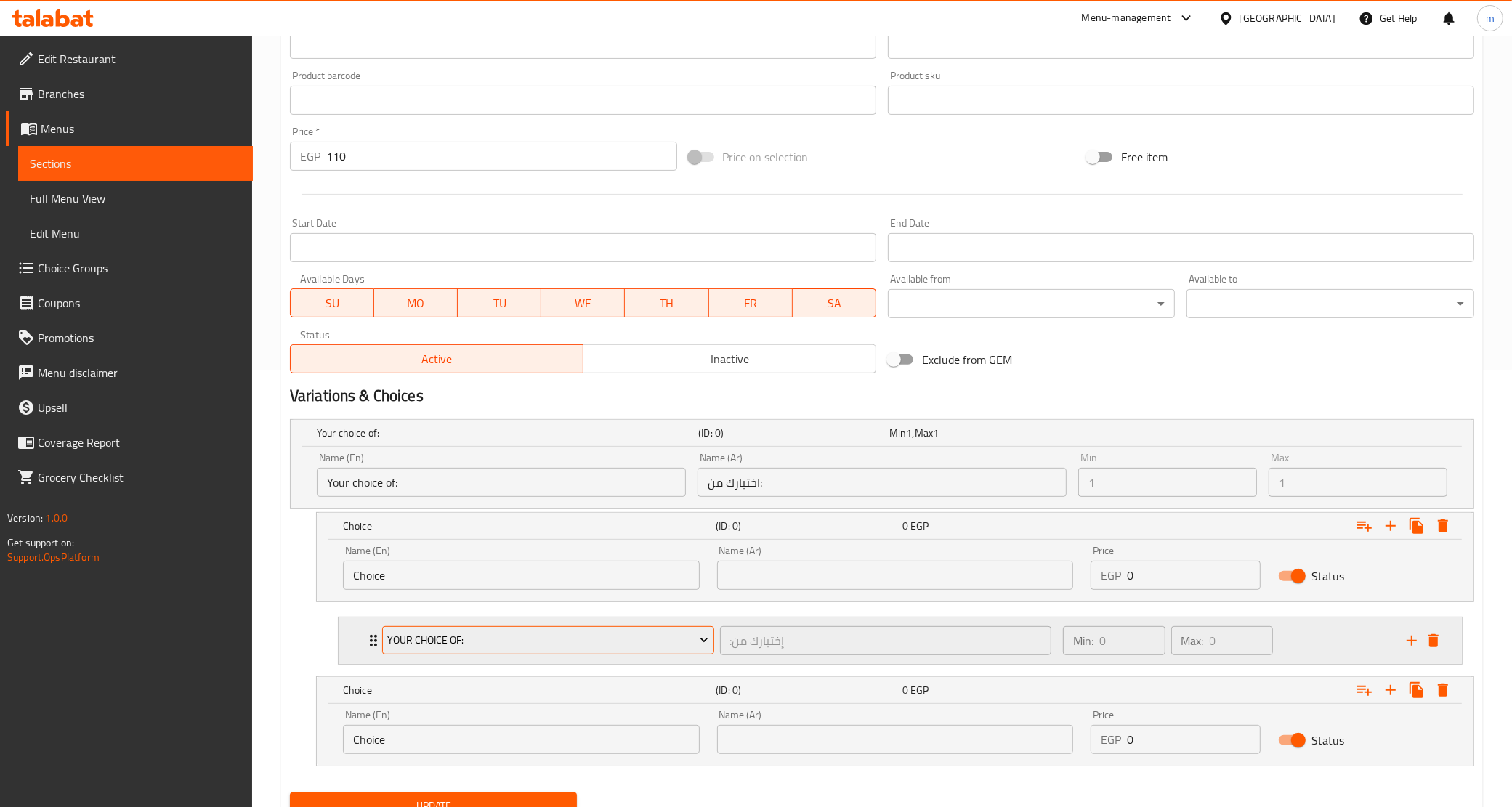
scroll to position [499, 0]
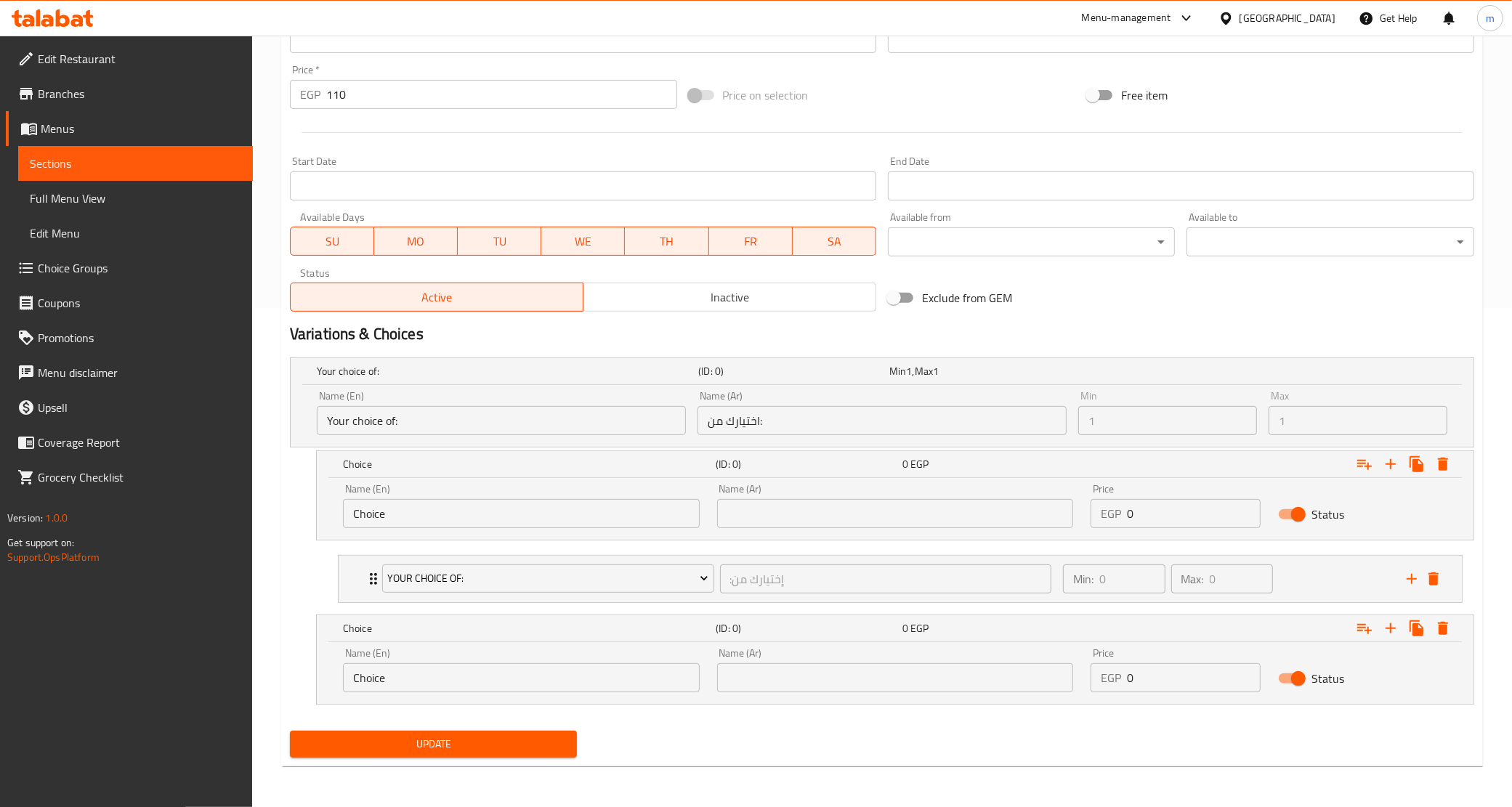
click at [503, 674] on input "Choice" at bounding box center [522, 677] width 357 height 29
click at [1175, 681] on input "0" at bounding box center [1193, 677] width 133 height 29
click at [376, 580] on div "Your Choice Of: :إختيارك من ​" at bounding box center [717, 578] width 687 height 46
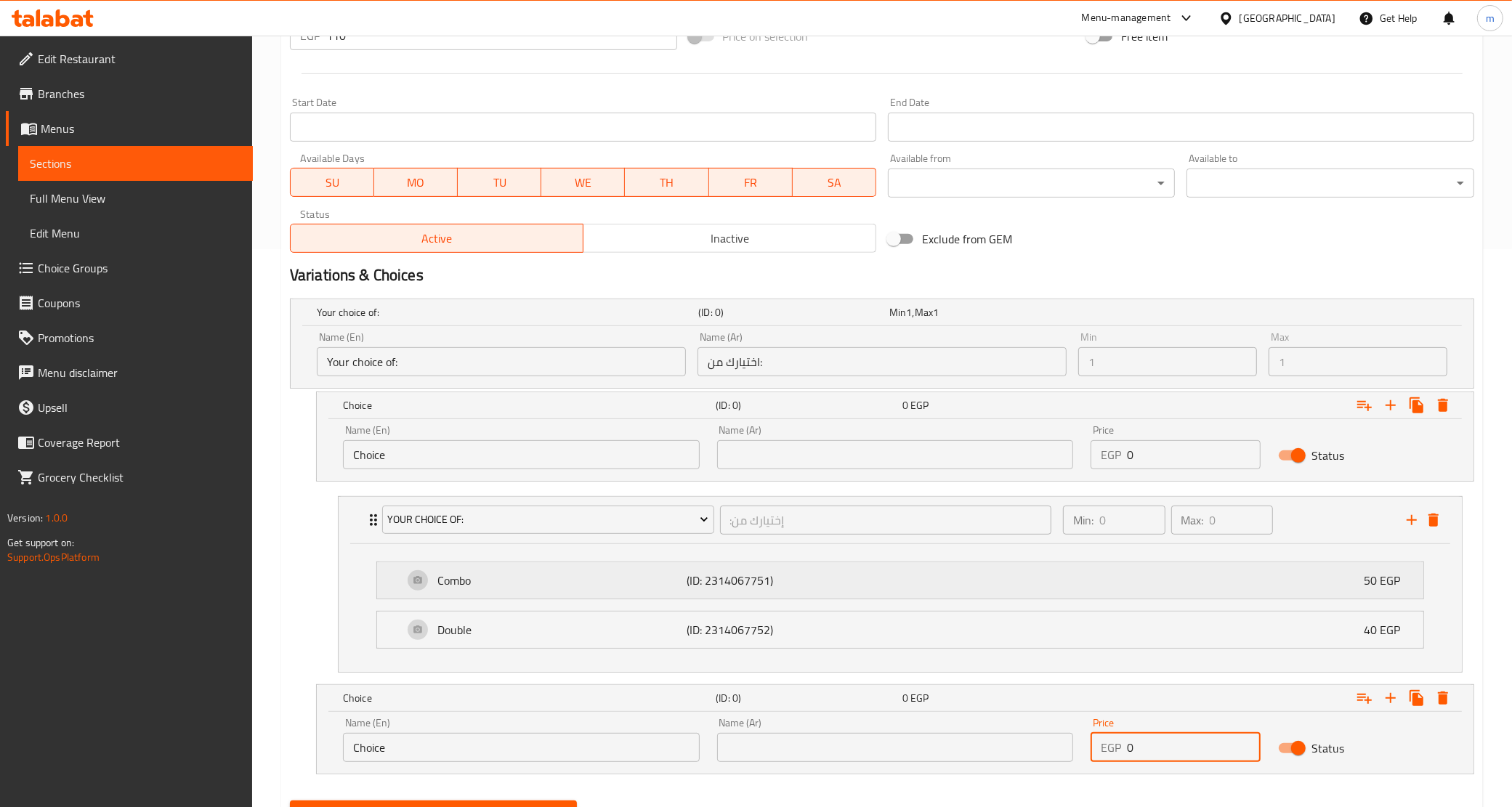
scroll to position [629, 0]
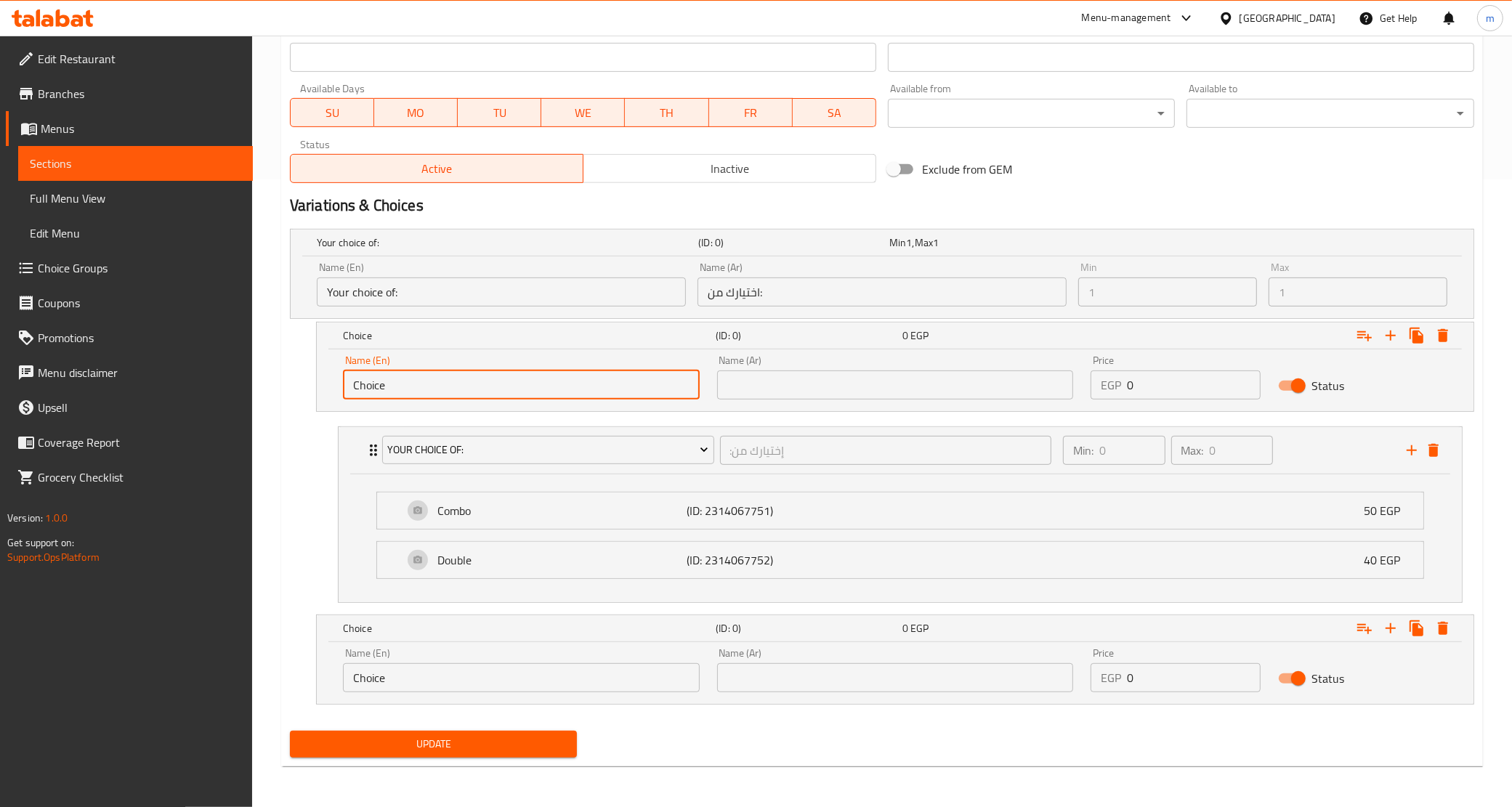
drag, startPoint x: 492, startPoint y: 387, endPoint x: 335, endPoint y: 372, distance: 157.7
click at [335, 372] on div "Name (En) Choice Name (En)" at bounding box center [521, 377] width 374 height 62
type input "×"
type input "Original"
click at [864, 390] on input "text" at bounding box center [896, 385] width 357 height 29
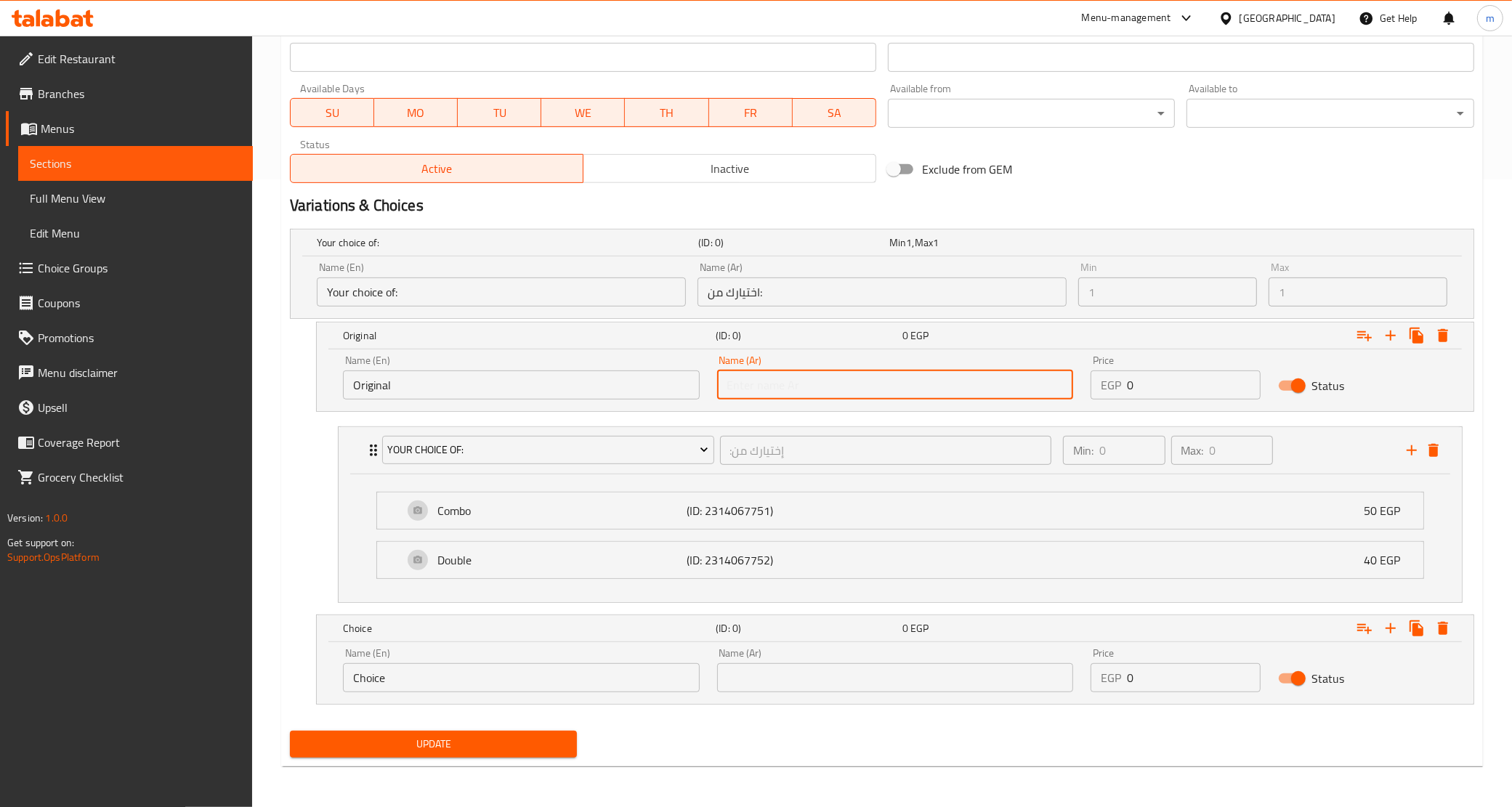
type input "أورجينال"
click at [561, 677] on input "Choice" at bounding box center [522, 677] width 357 height 29
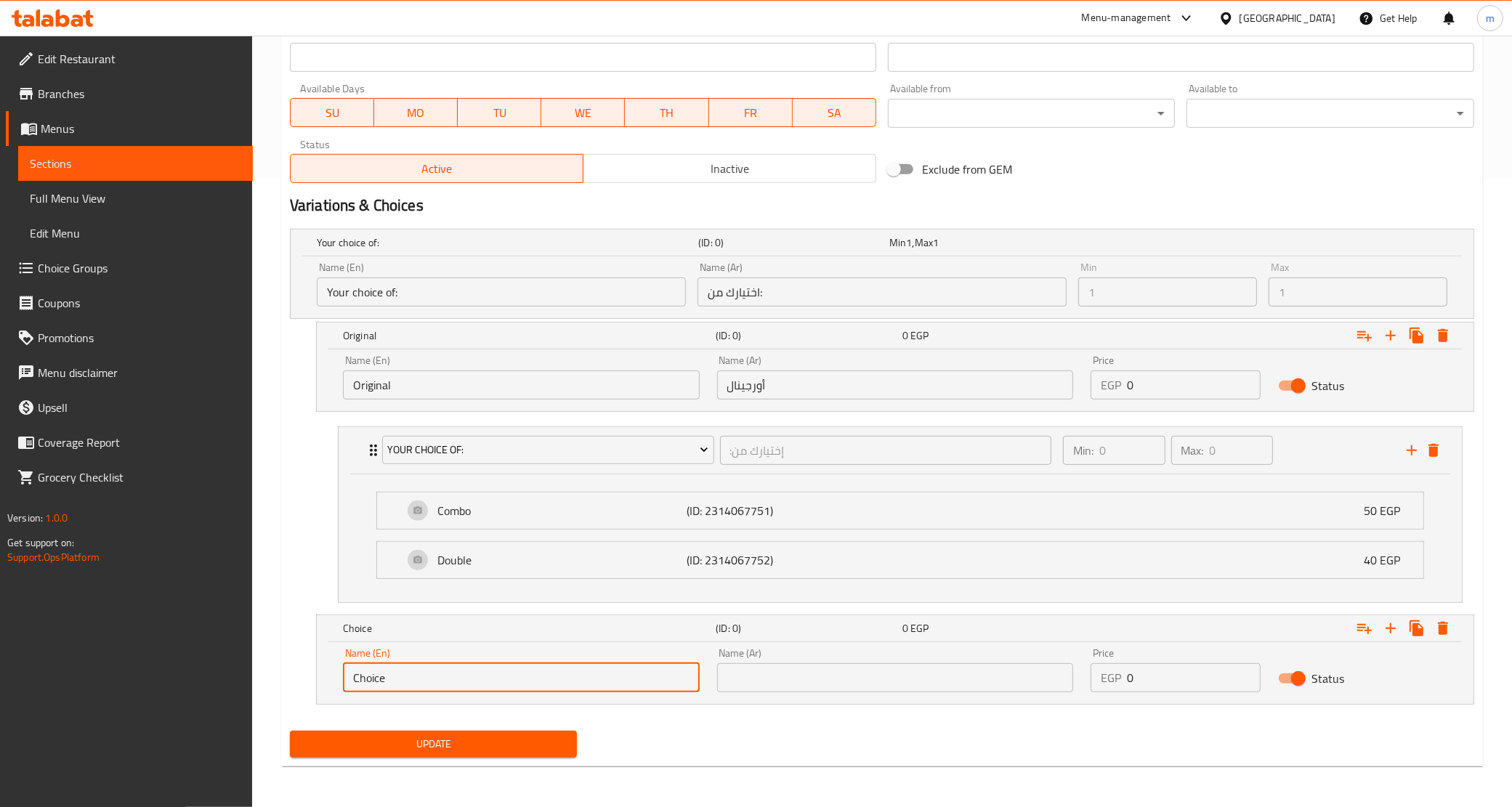
click at [561, 677] on input "Choice" at bounding box center [522, 677] width 357 height 29
type input "Spicy"
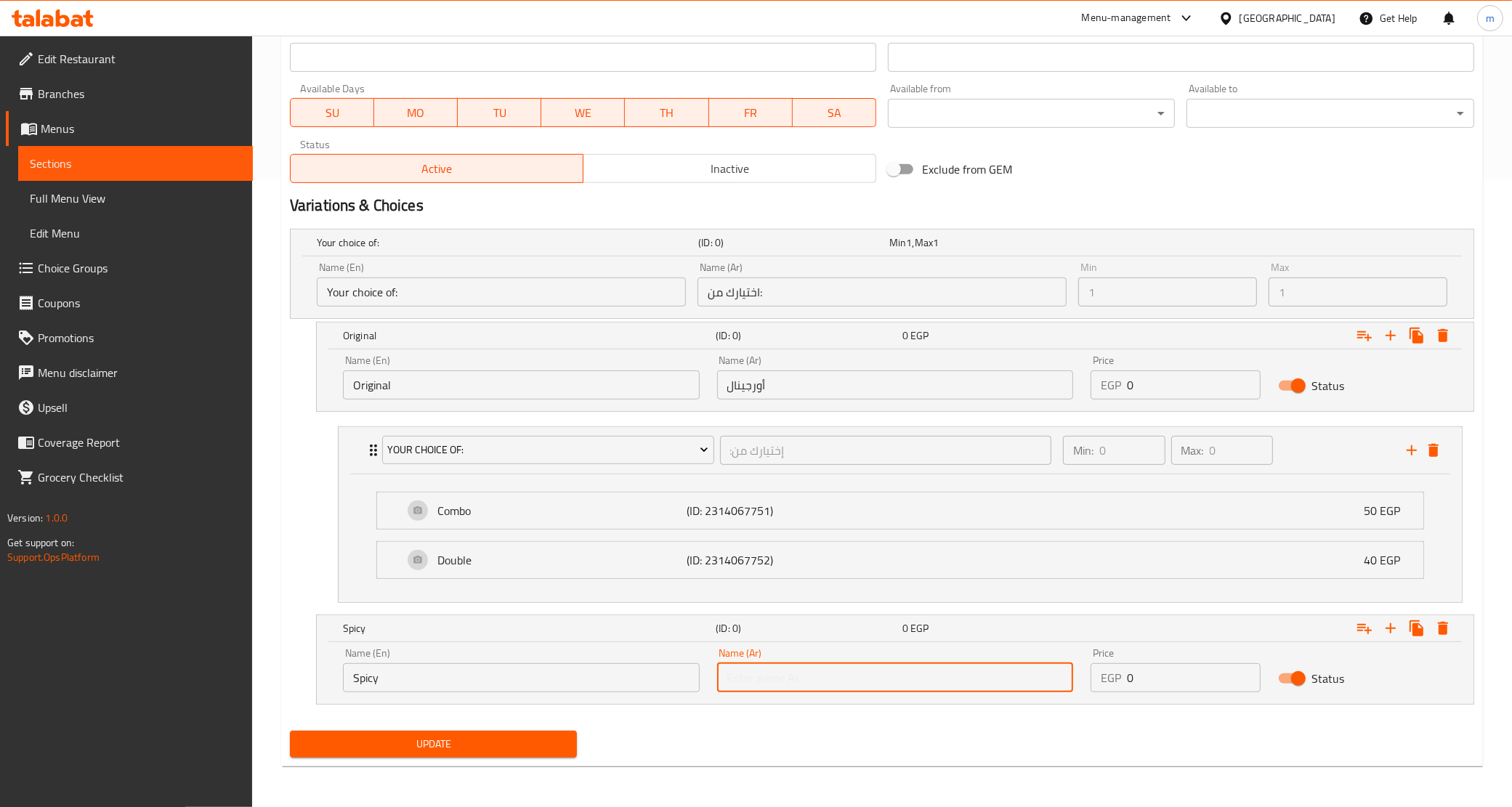
click at [746, 681] on input "text" at bounding box center [896, 677] width 357 height 29
type input "s"
click at [374, 445] on div "Your Choice Of: :إختيارك من ​" at bounding box center [717, 450] width 687 height 46
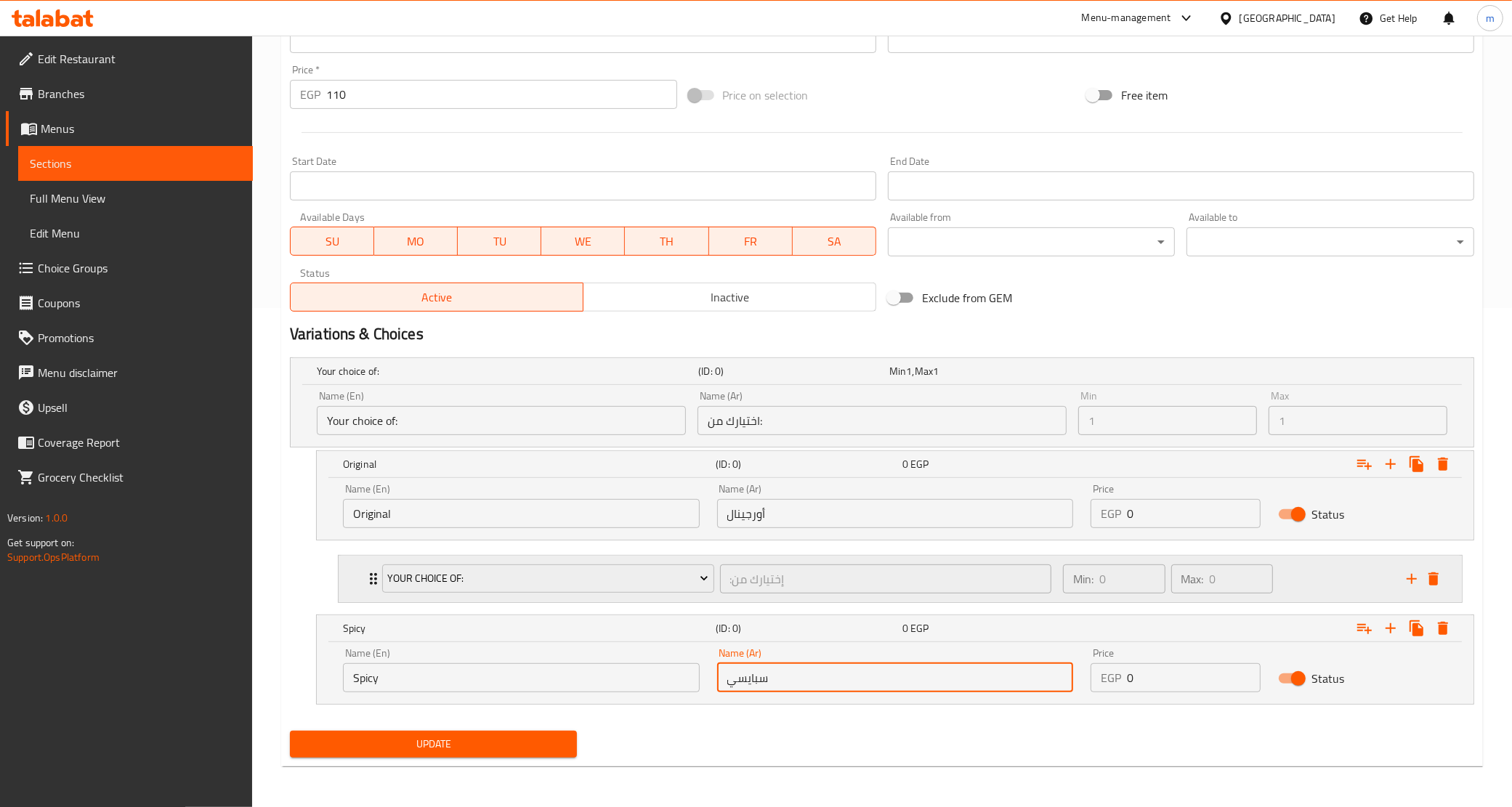
scroll to position [499, 0]
type input "سبايسي"
click at [520, 740] on span "Update" at bounding box center [434, 744] width 265 height 18
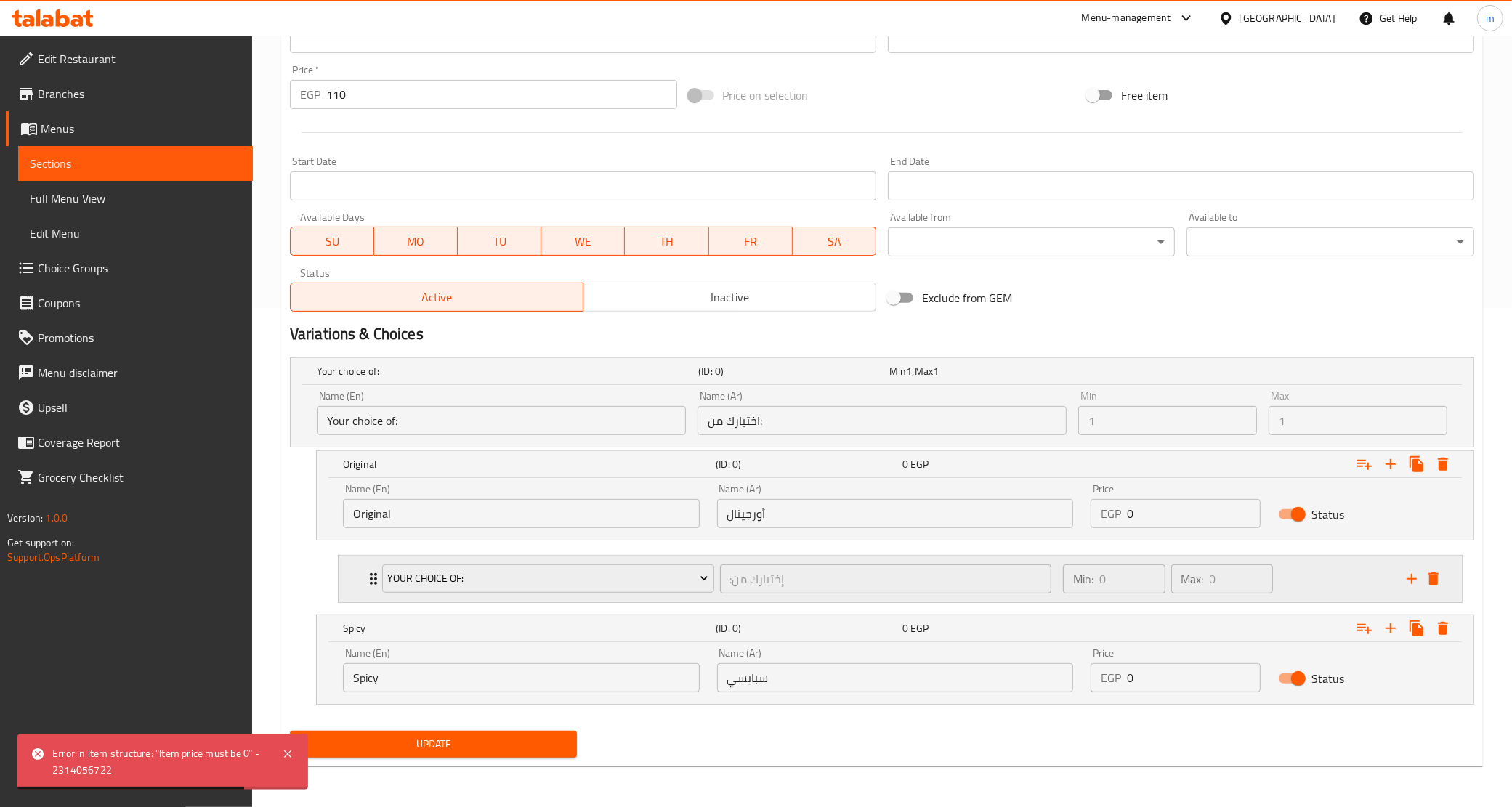
click at [372, 576] on icon "Expand" at bounding box center [374, 579] width 18 height 18
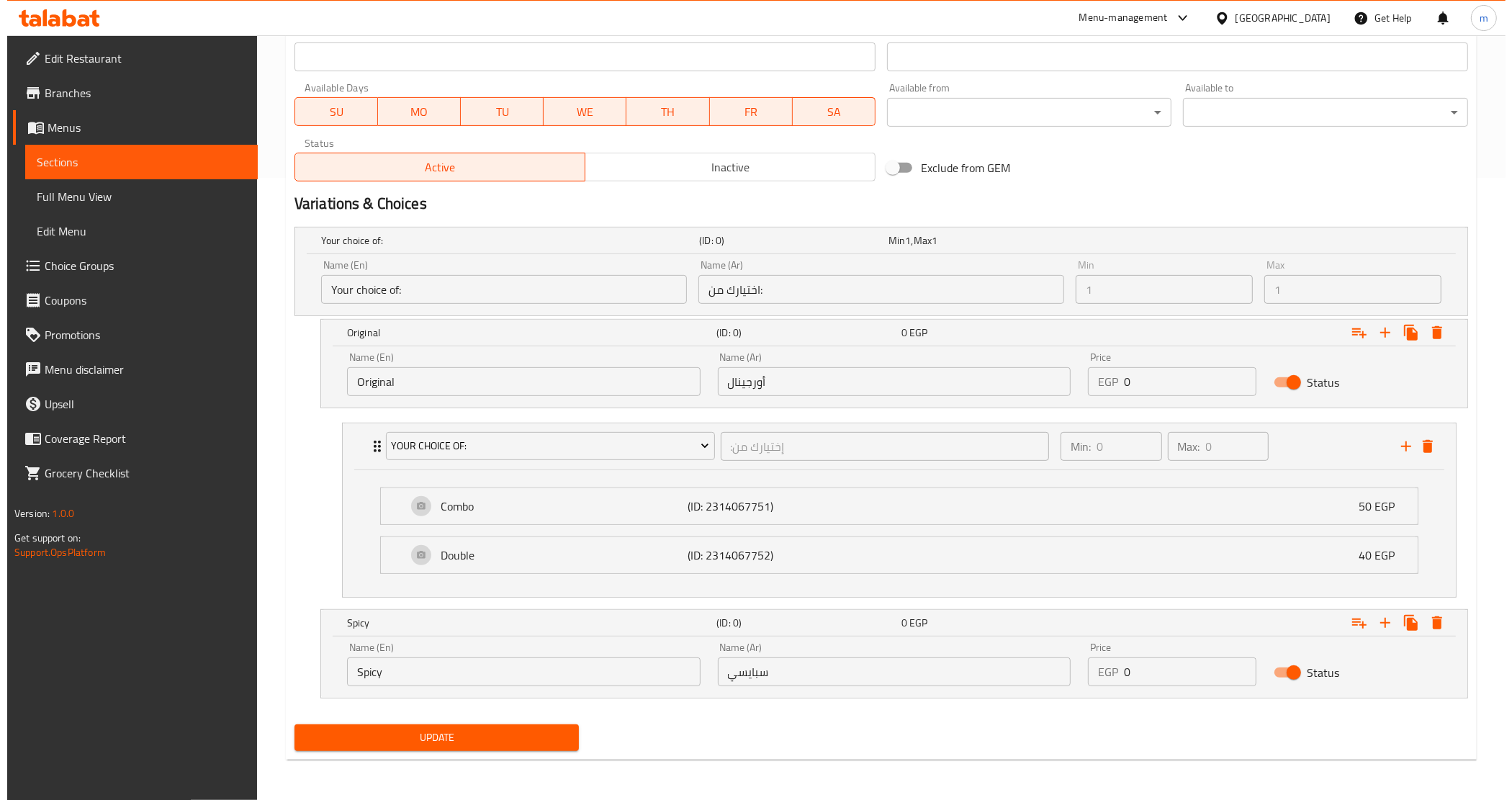
scroll to position [624, 0]
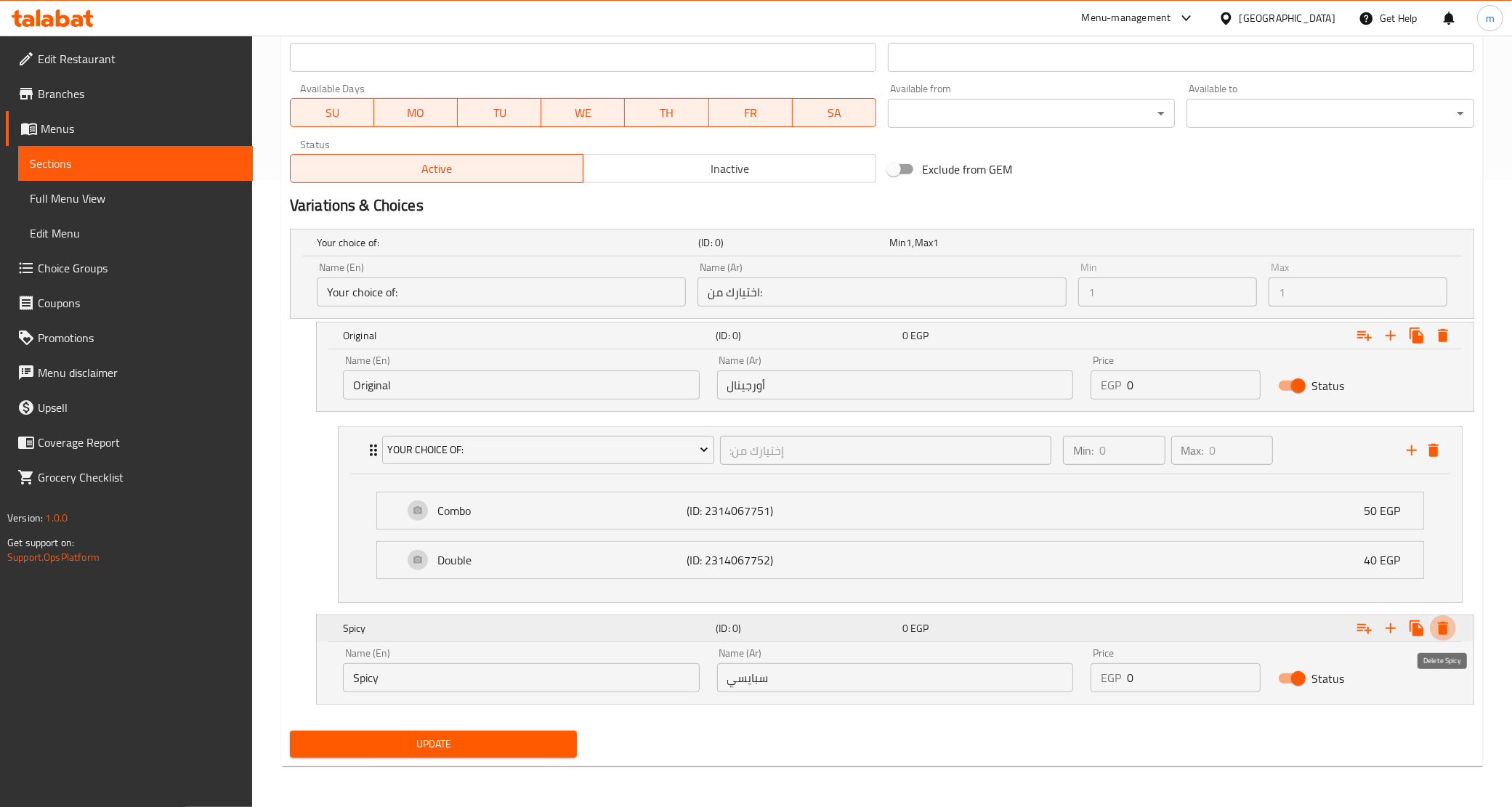
click at [1445, 622] on icon "Expand" at bounding box center [1443, 627] width 10 height 13
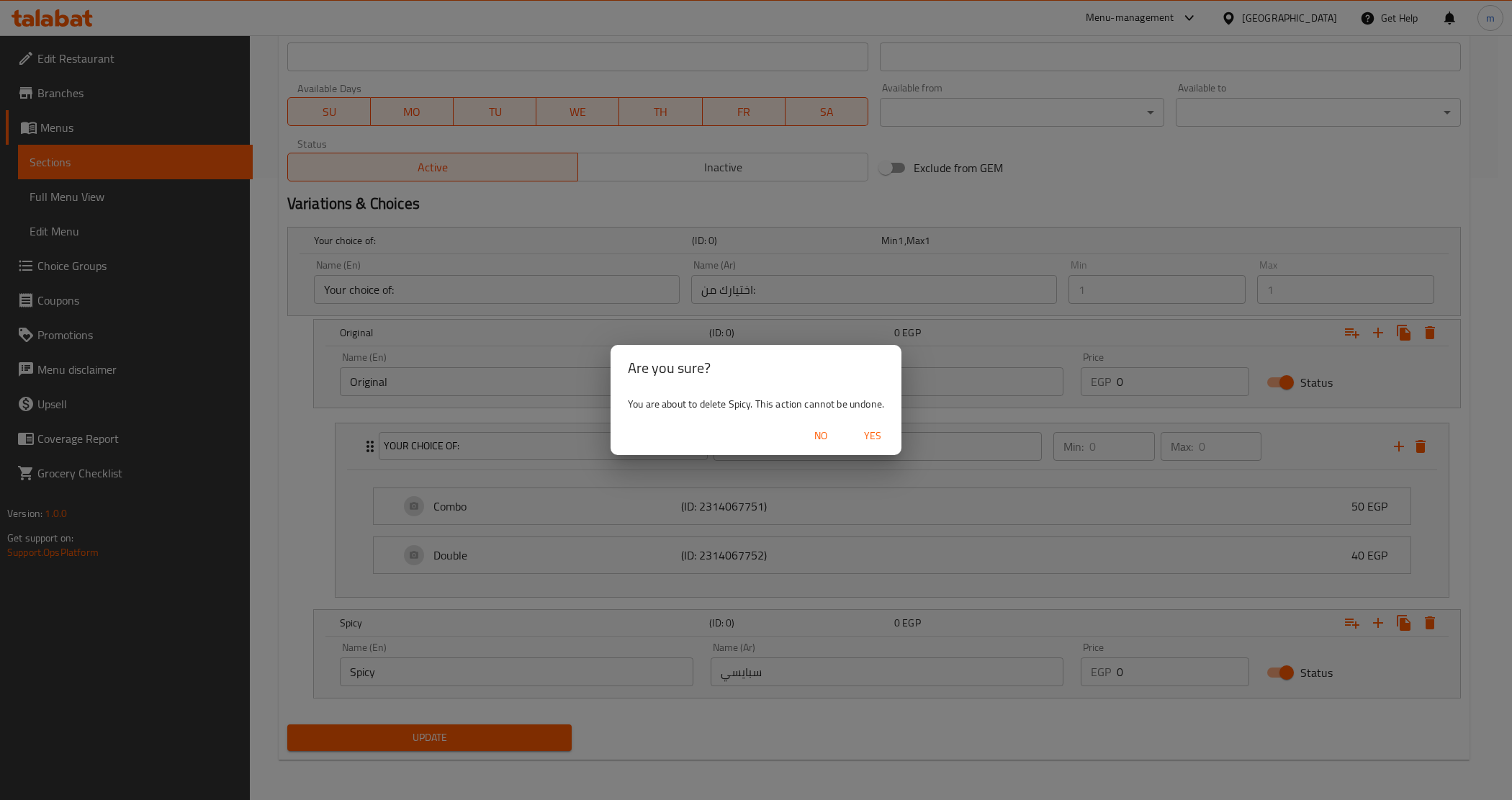
click at [872, 447] on button "Yes" at bounding box center [872, 435] width 46 height 26
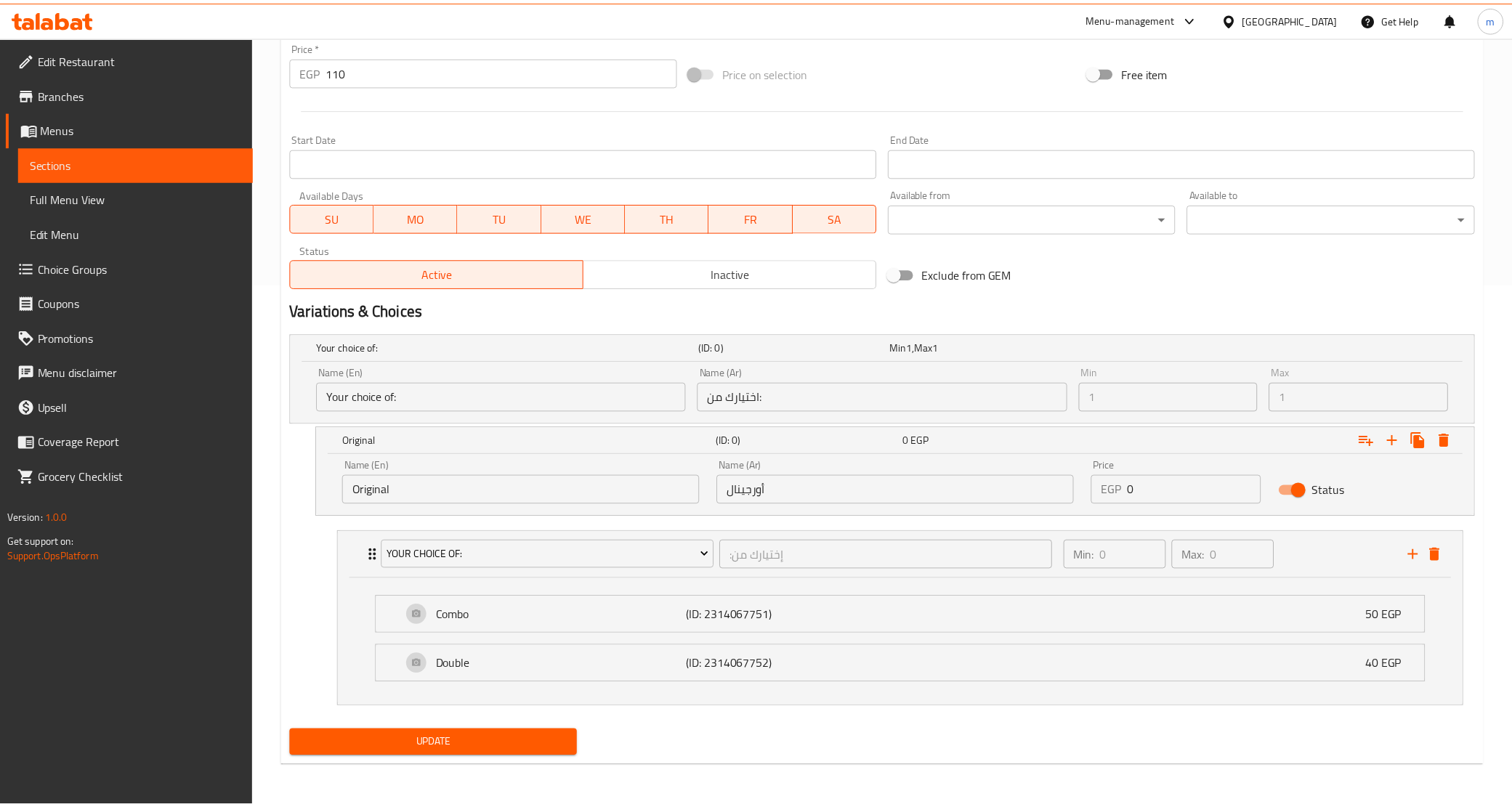
scroll to position [524, 0]
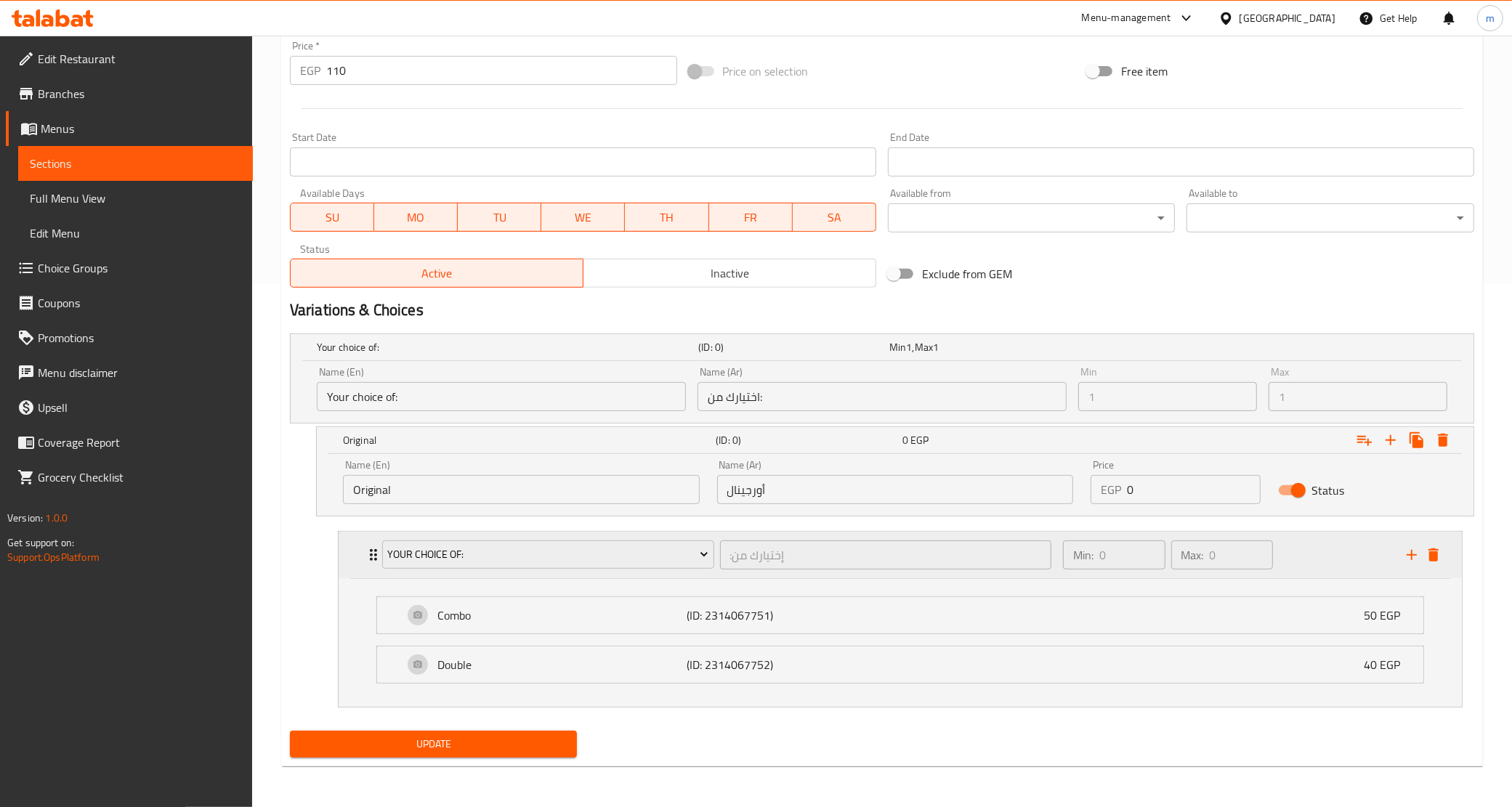
click at [373, 552] on div "Your Choice Of: :إختيارك من ​" at bounding box center [717, 554] width 687 height 46
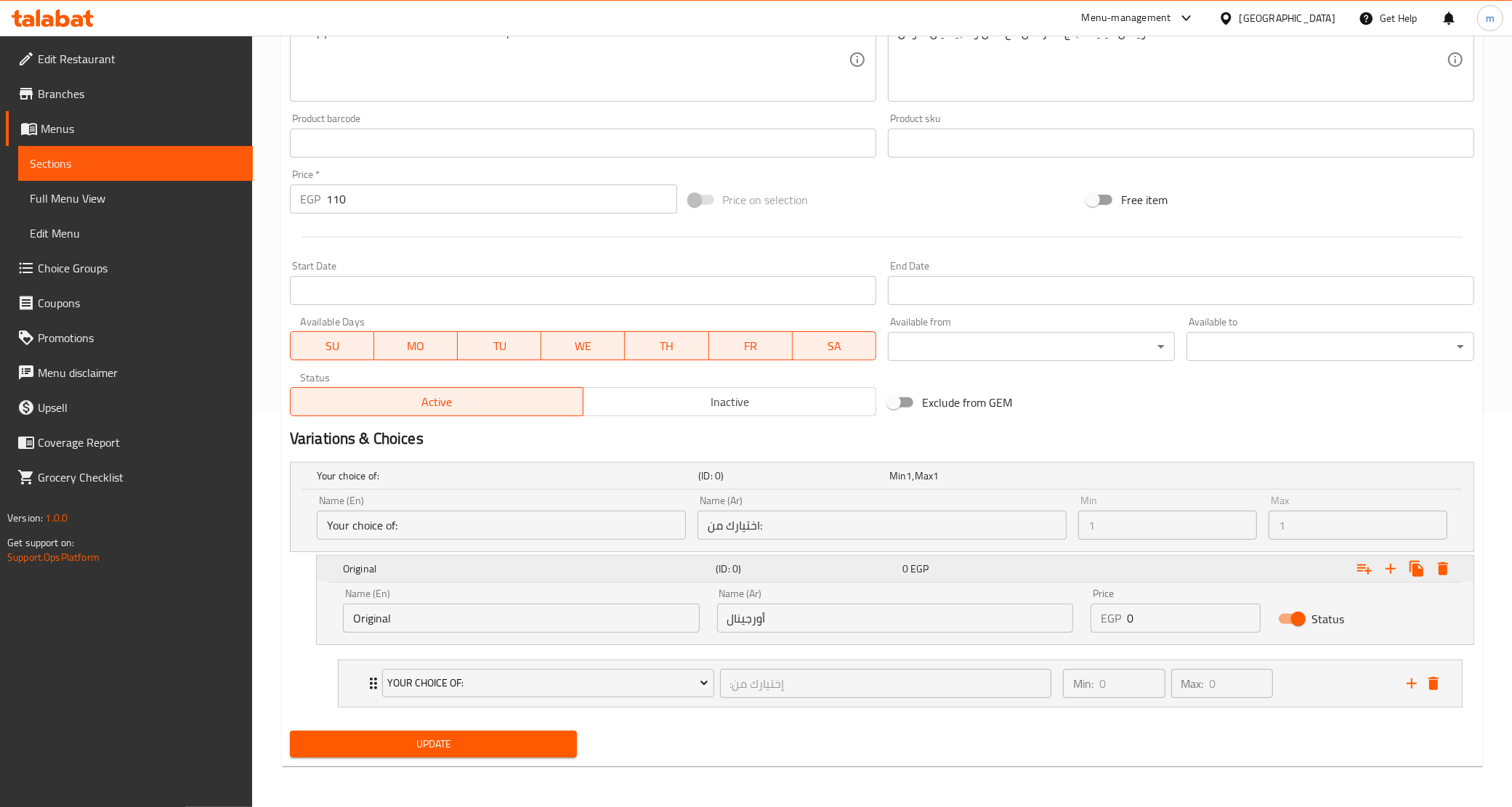
scroll to position [395, 0]
click at [372, 565] on h5 "Original" at bounding box center [527, 568] width 367 height 15
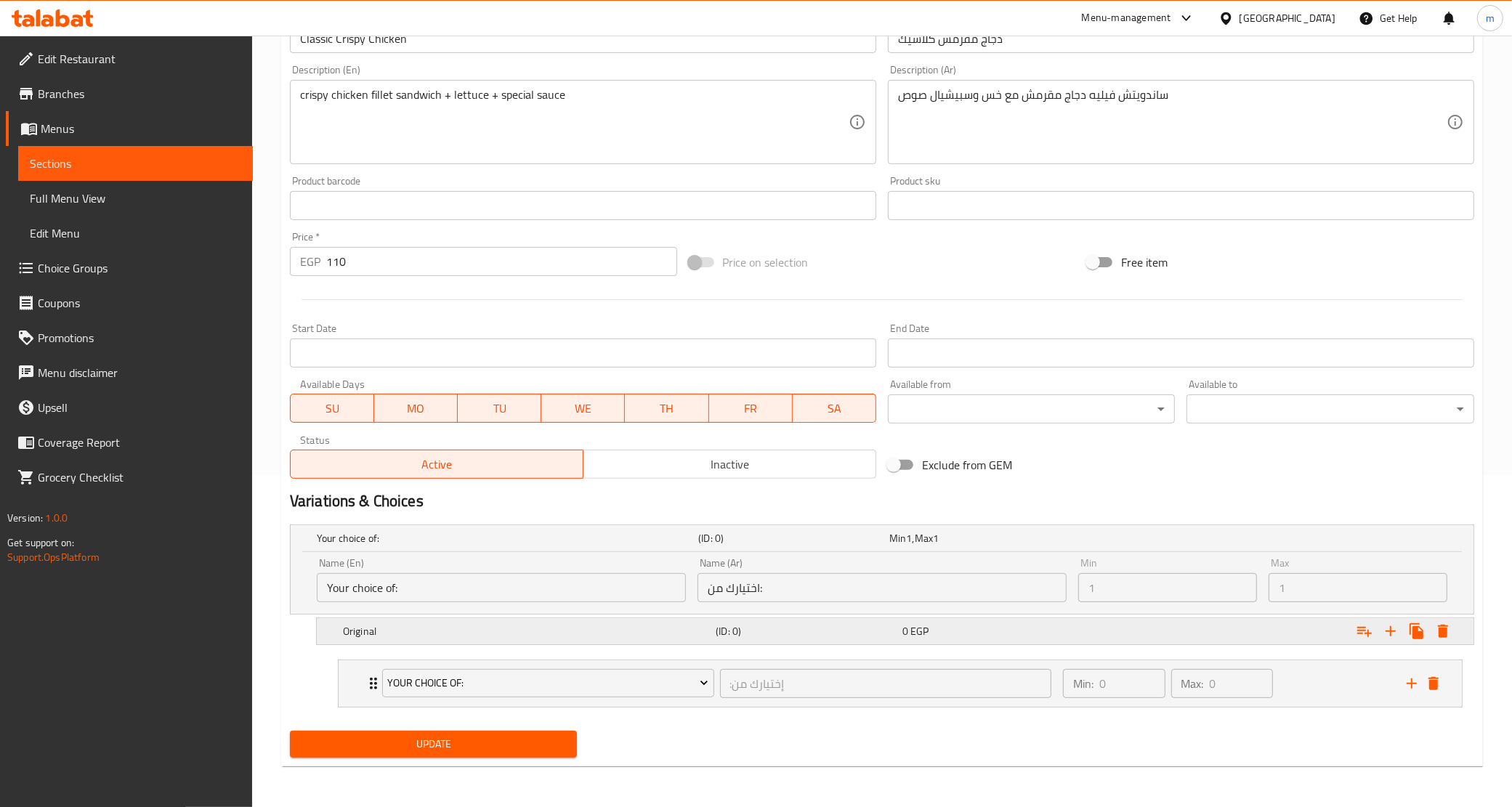
scroll to position [332, 0]
click at [360, 624] on h5 "Original" at bounding box center [527, 631] width 367 height 15
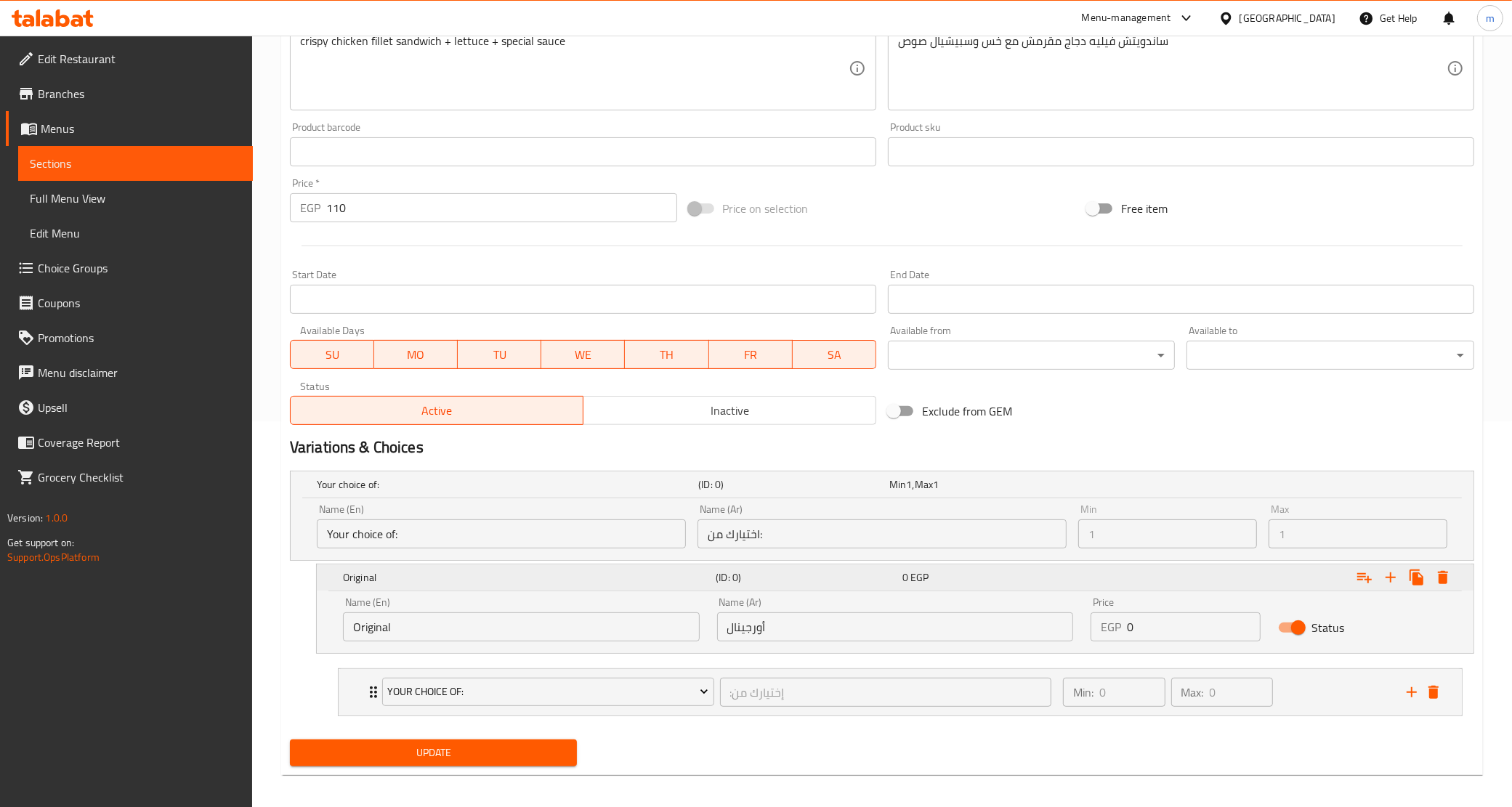
scroll to position [395, 0]
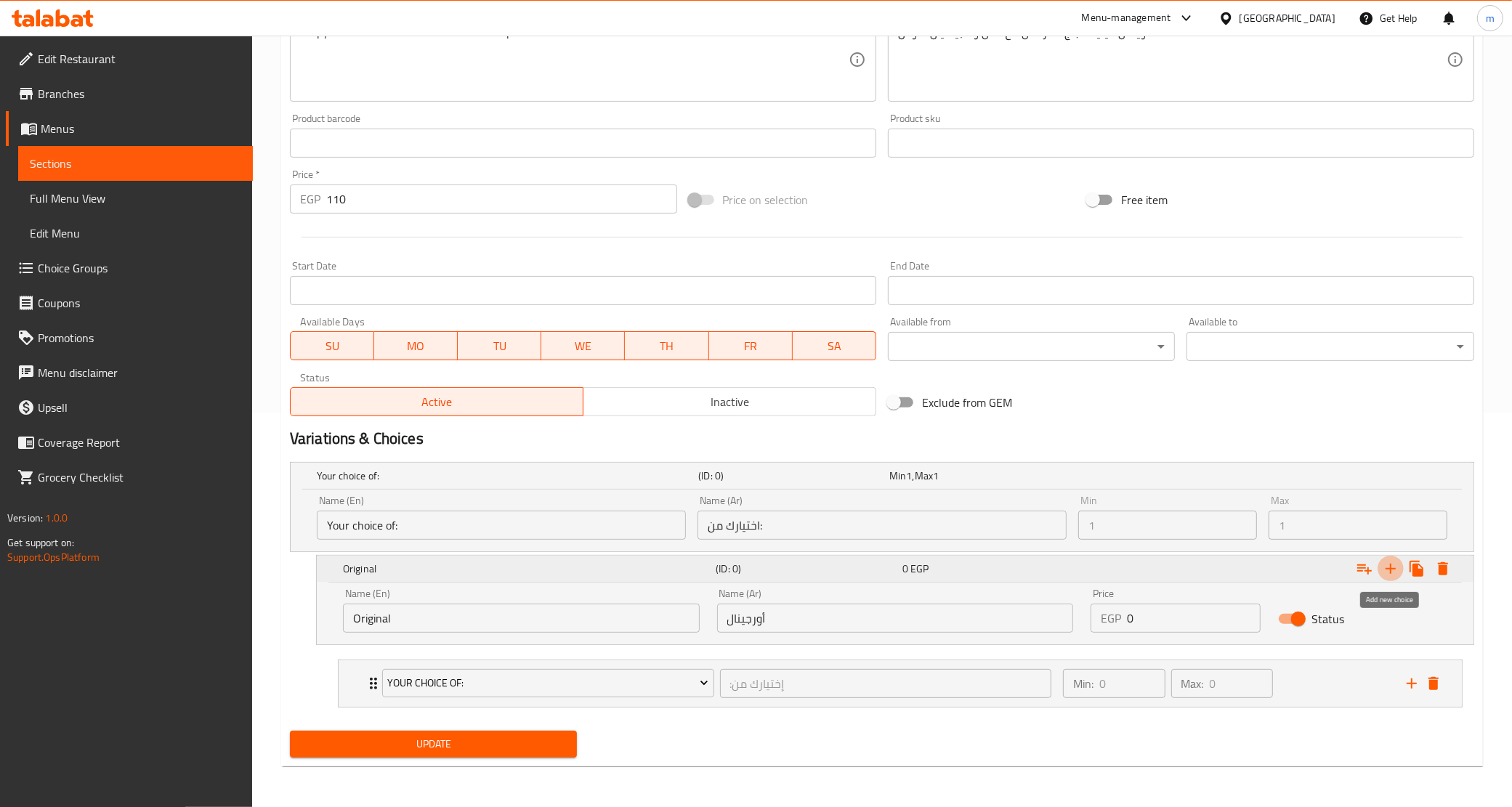
click at [1394, 577] on button "Expand" at bounding box center [1391, 568] width 27 height 27
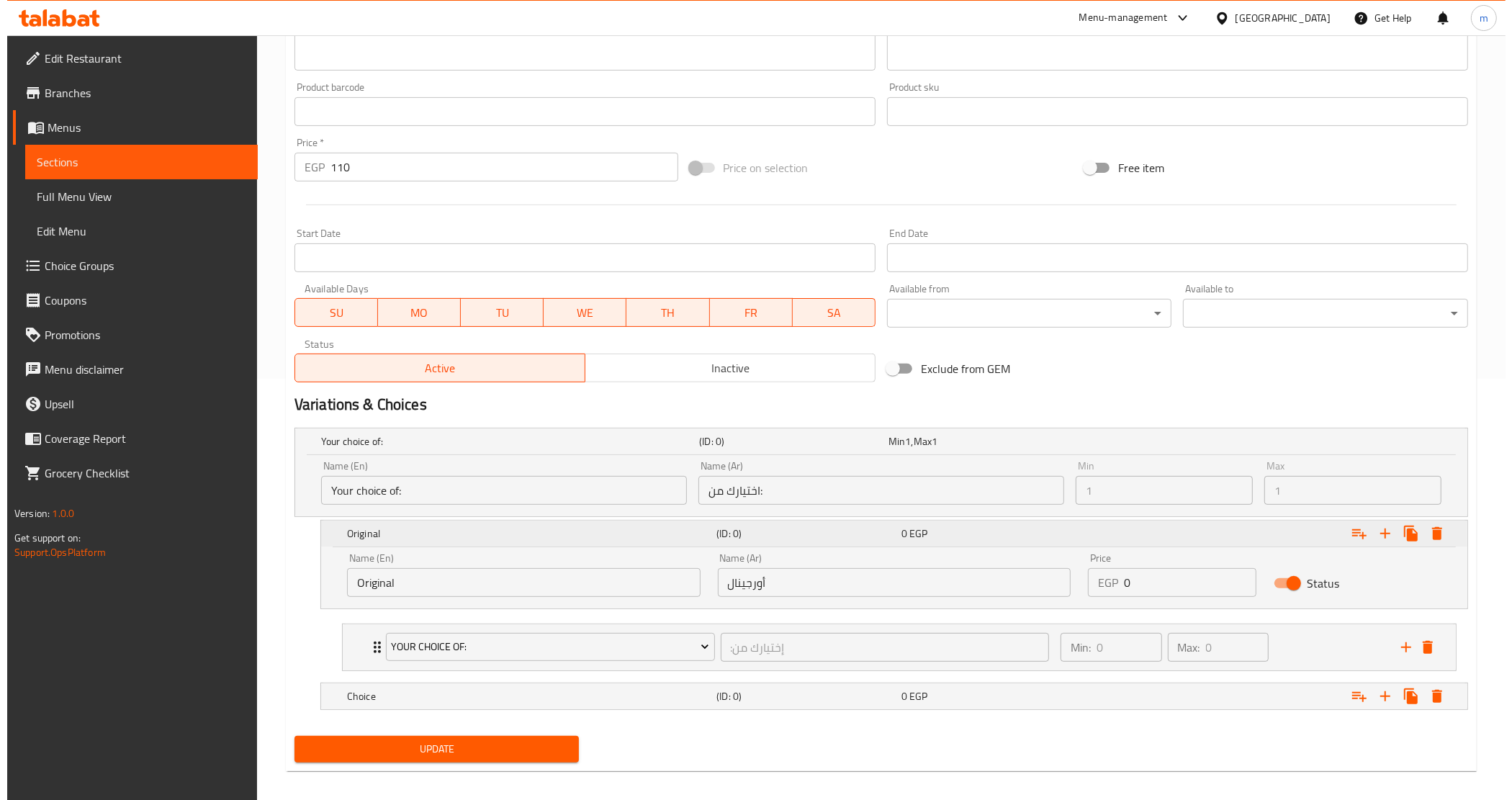
scroll to position [433, 0]
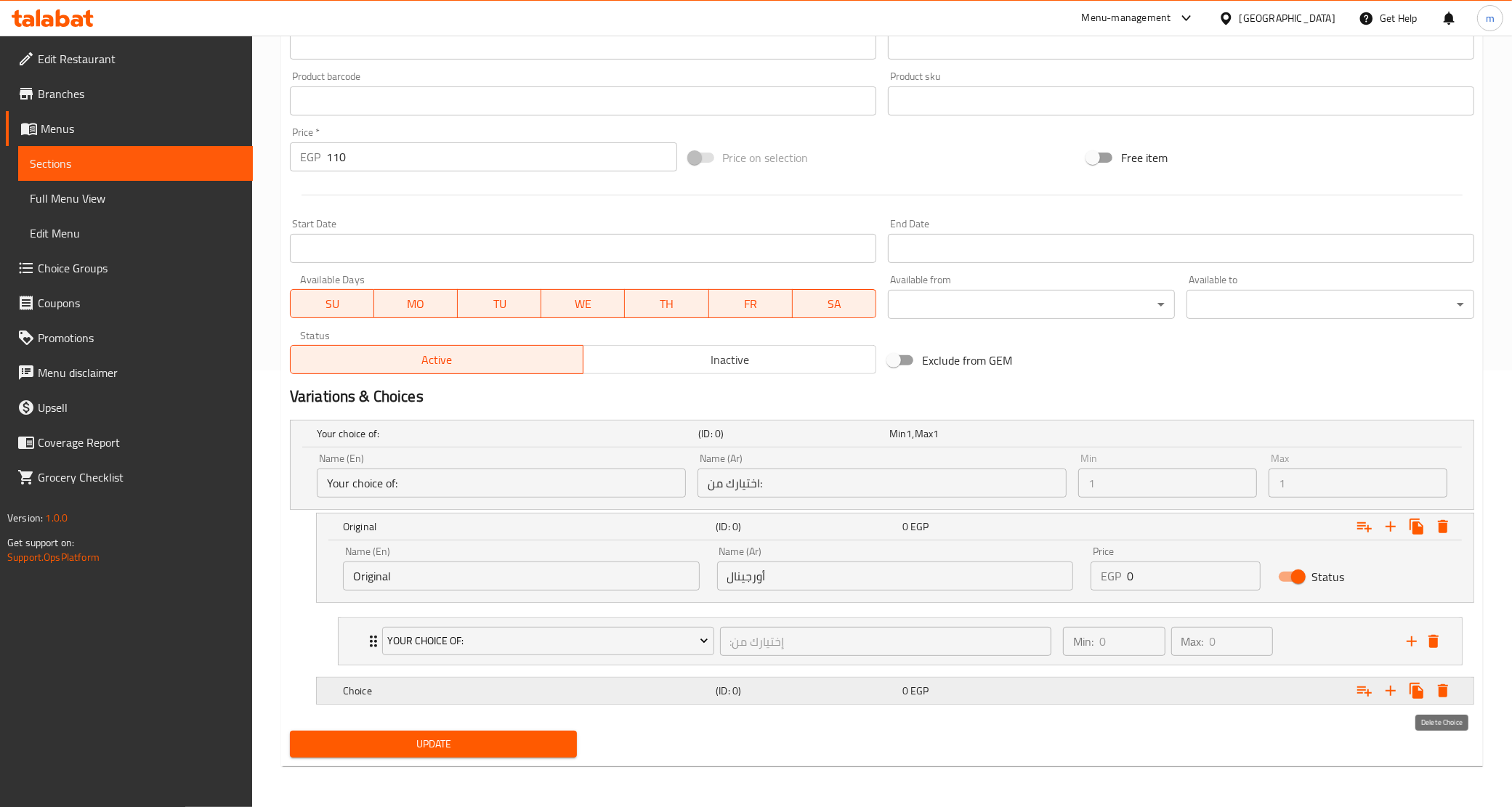
click at [1444, 696] on icon "Expand" at bounding box center [1443, 691] width 10 height 13
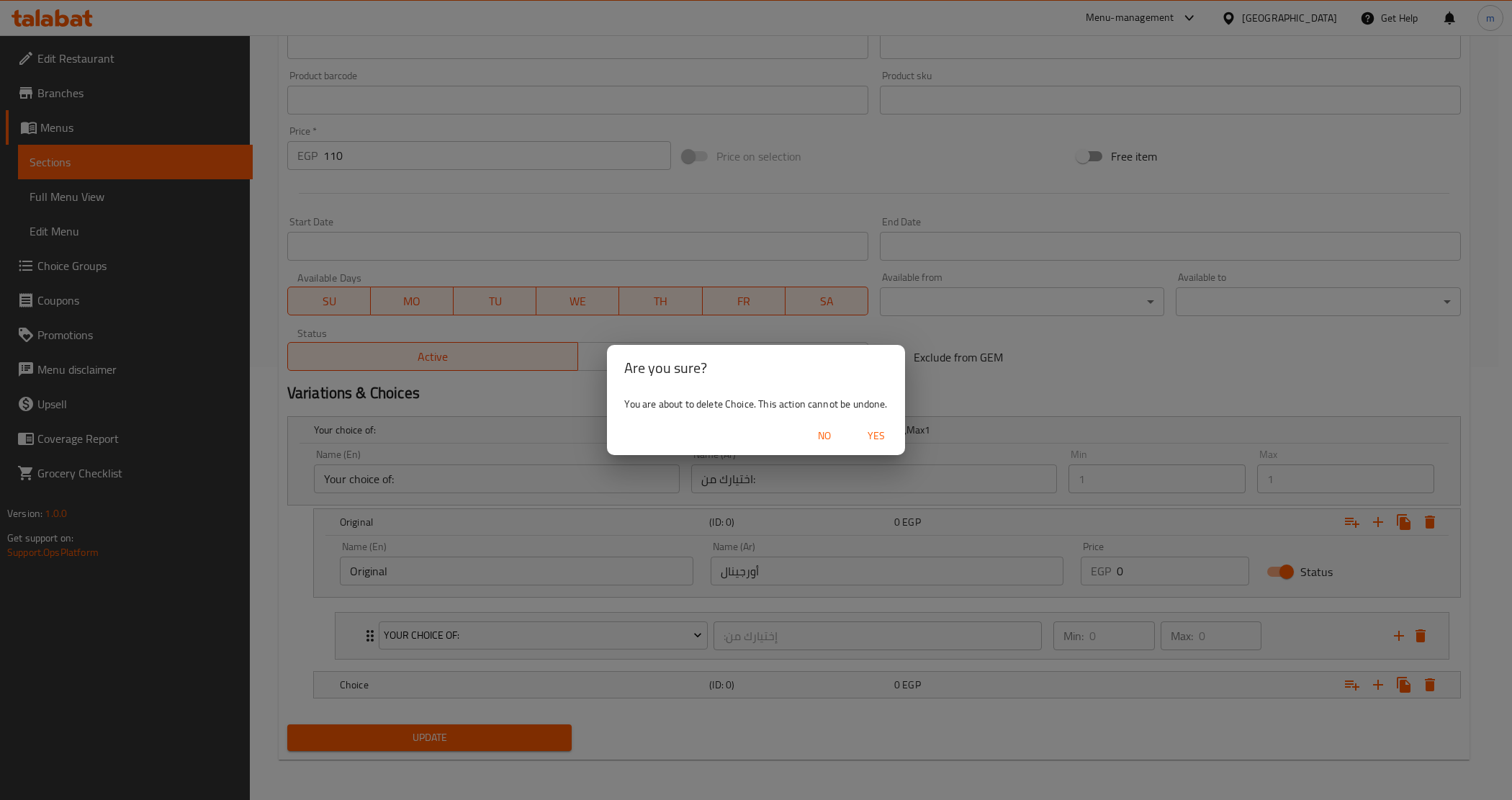
click at [886, 443] on span "Yes" at bounding box center [875, 436] width 34 height 18
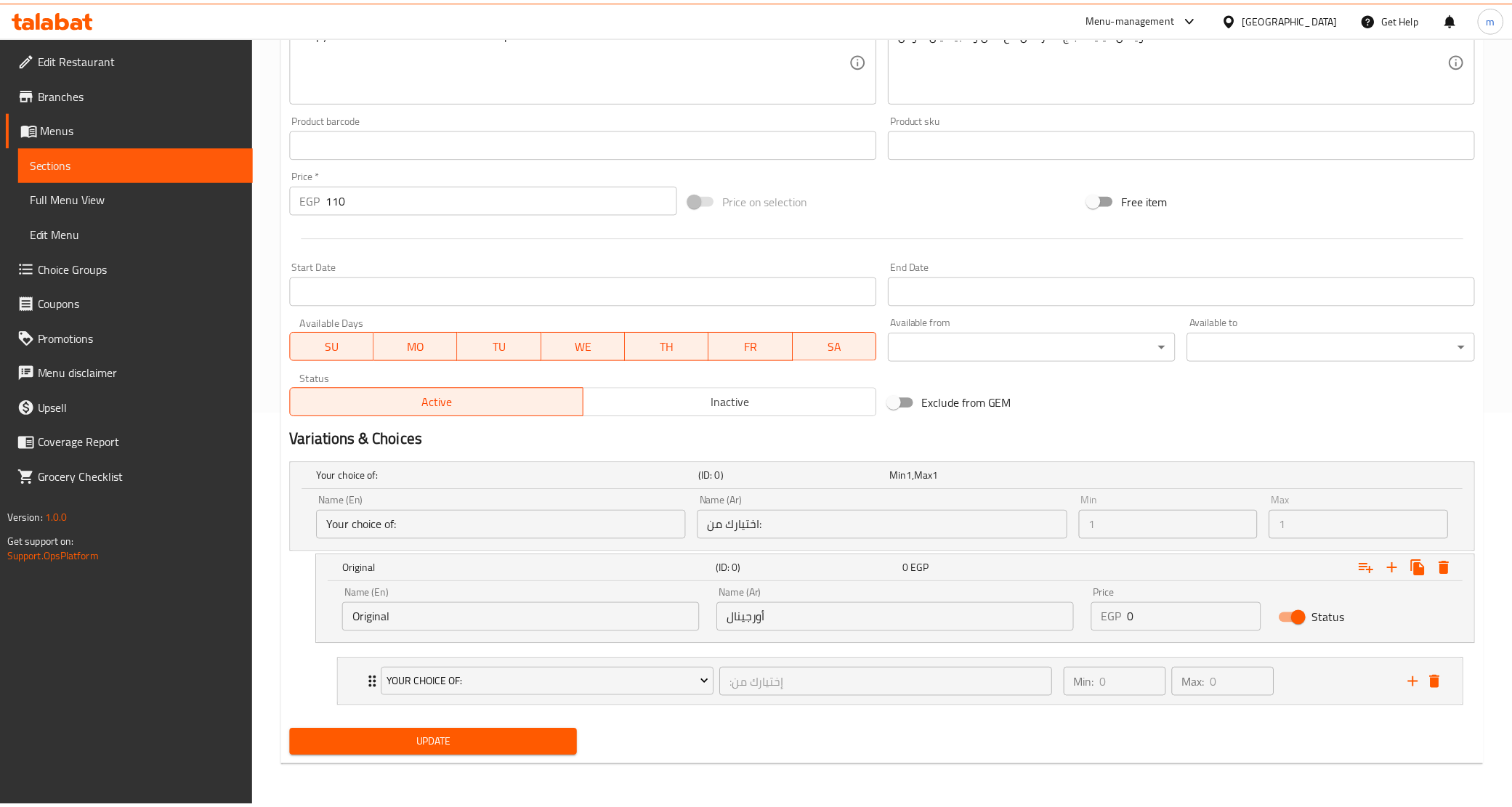
scroll to position [395, 0]
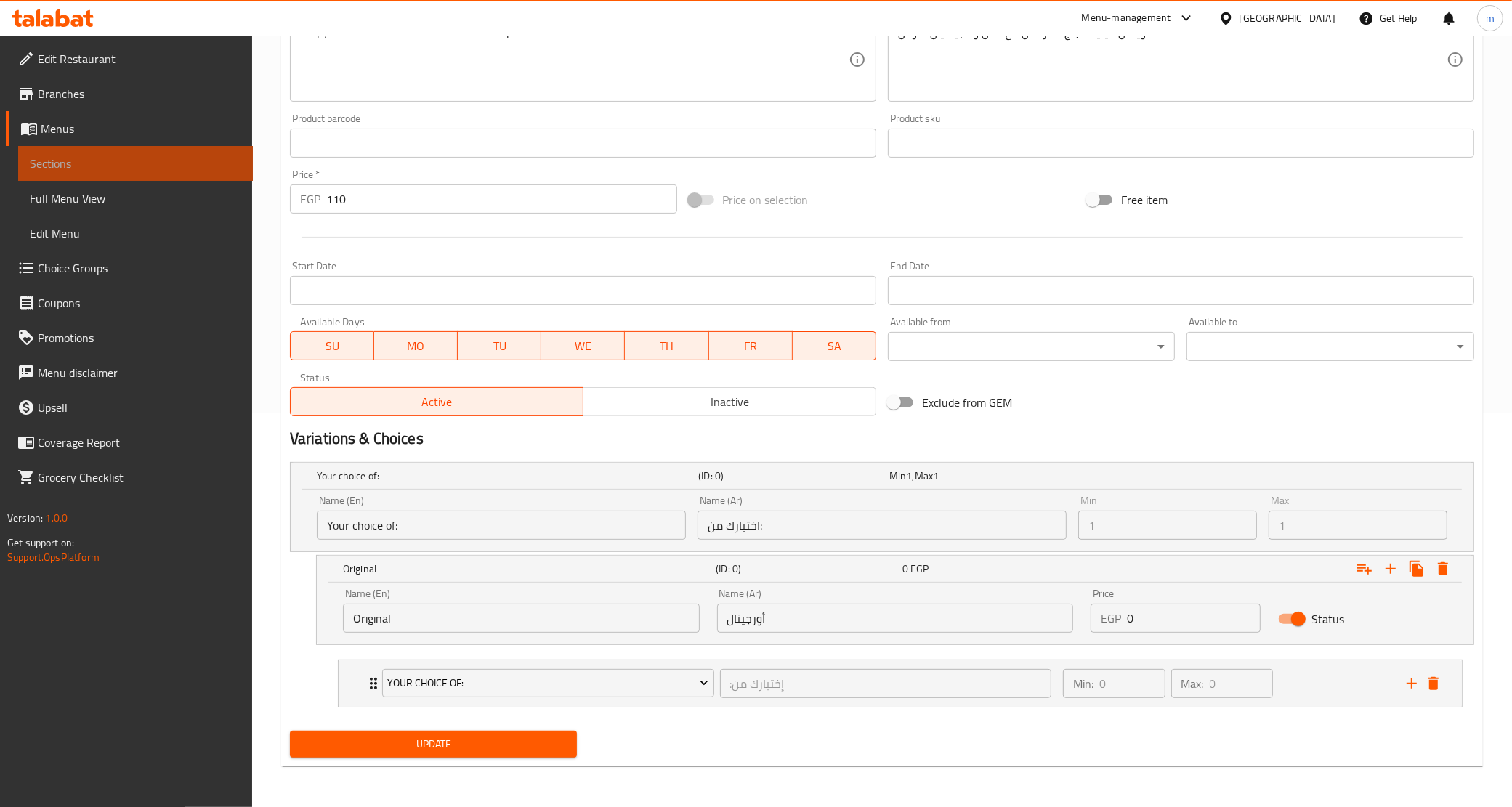
click at [84, 153] on link "Sections" at bounding box center [135, 163] width 235 height 35
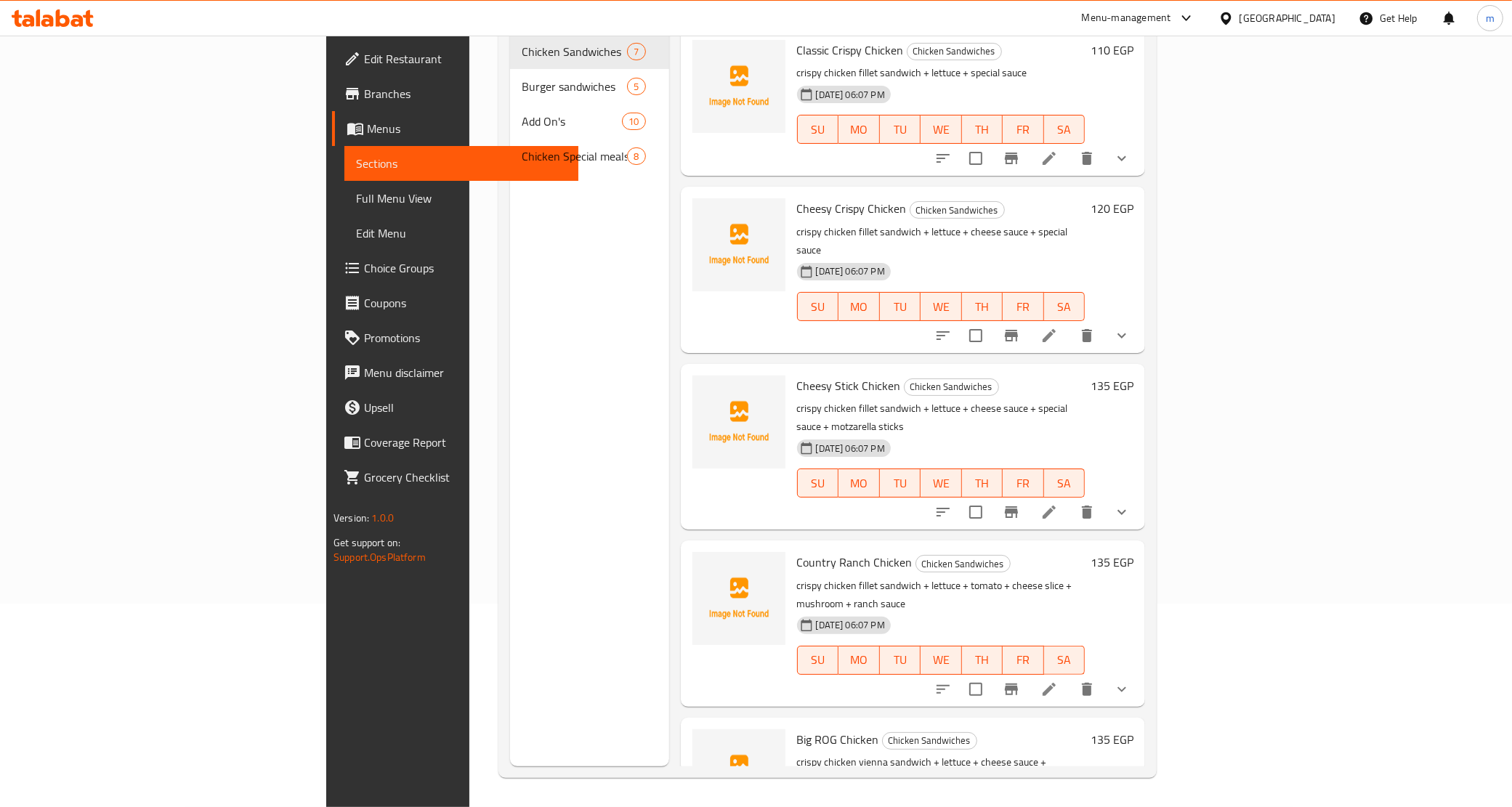
scroll to position [204, 0]
click at [364, 259] on span "Choice Groups" at bounding box center [466, 268] width 203 height 18
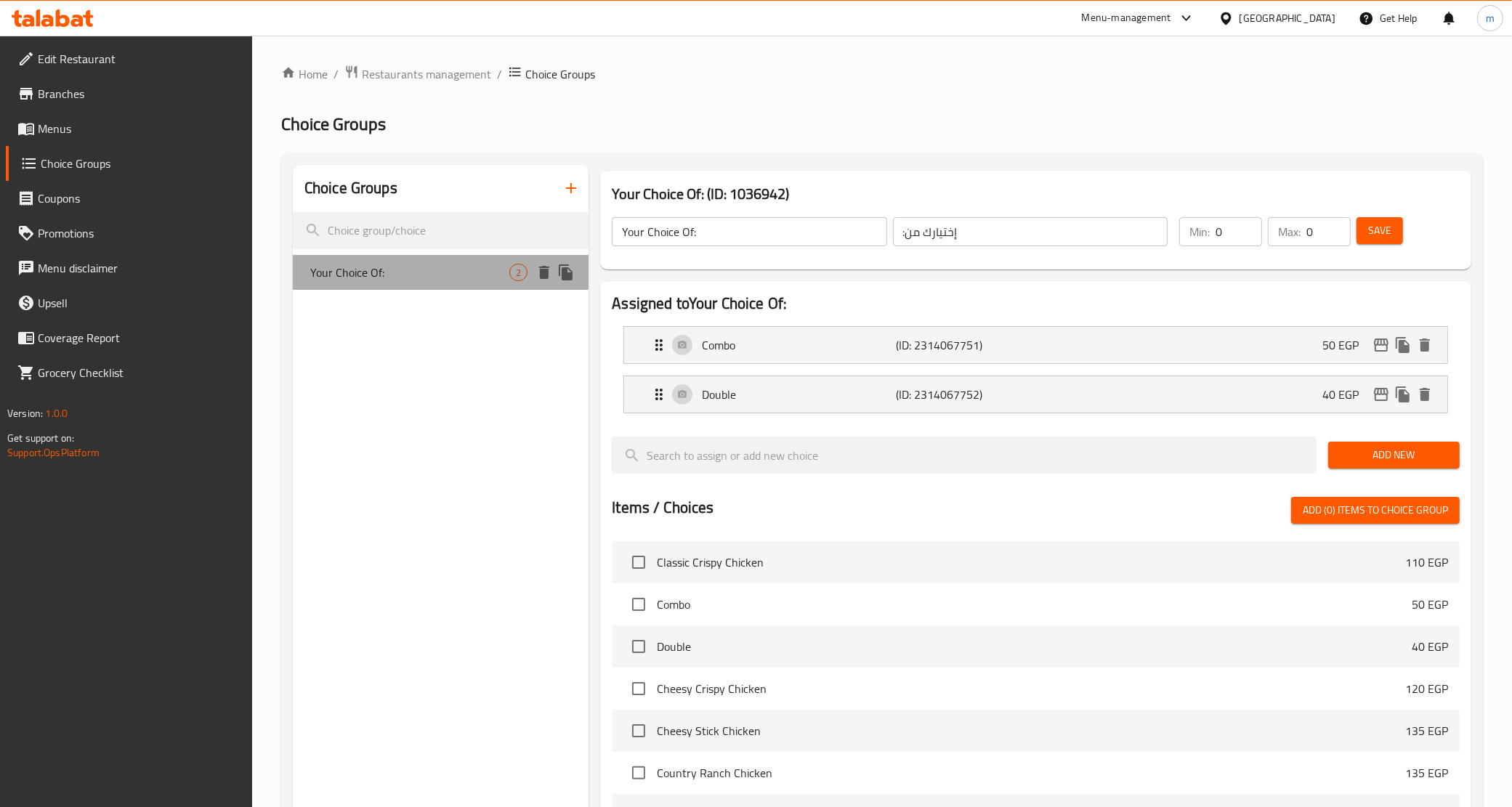
click at [431, 265] on span "Your Choice Of:" at bounding box center [410, 272] width 199 height 18
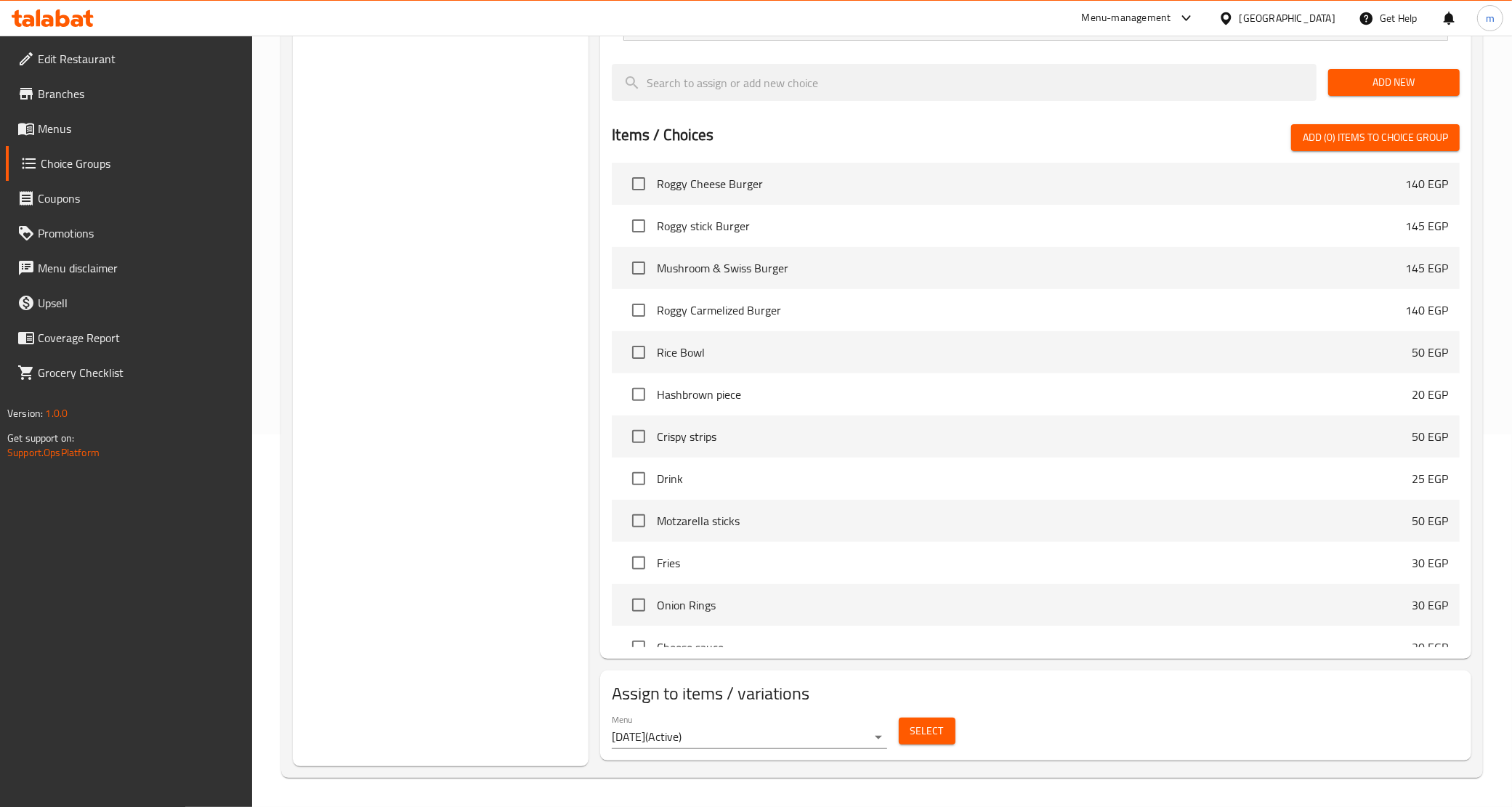
scroll to position [545, 0]
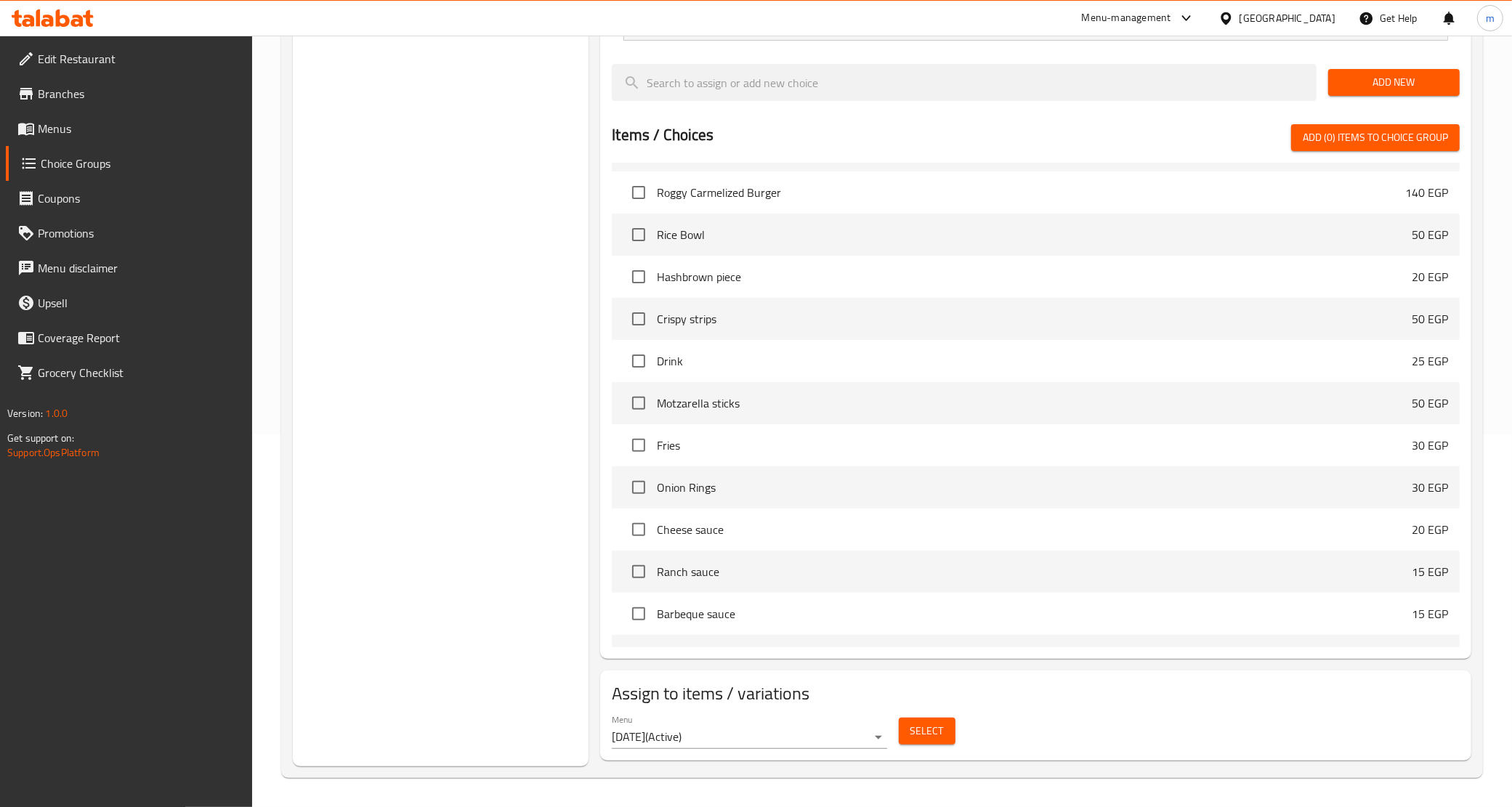
click at [939, 732] on span "Select" at bounding box center [928, 731] width 34 height 18
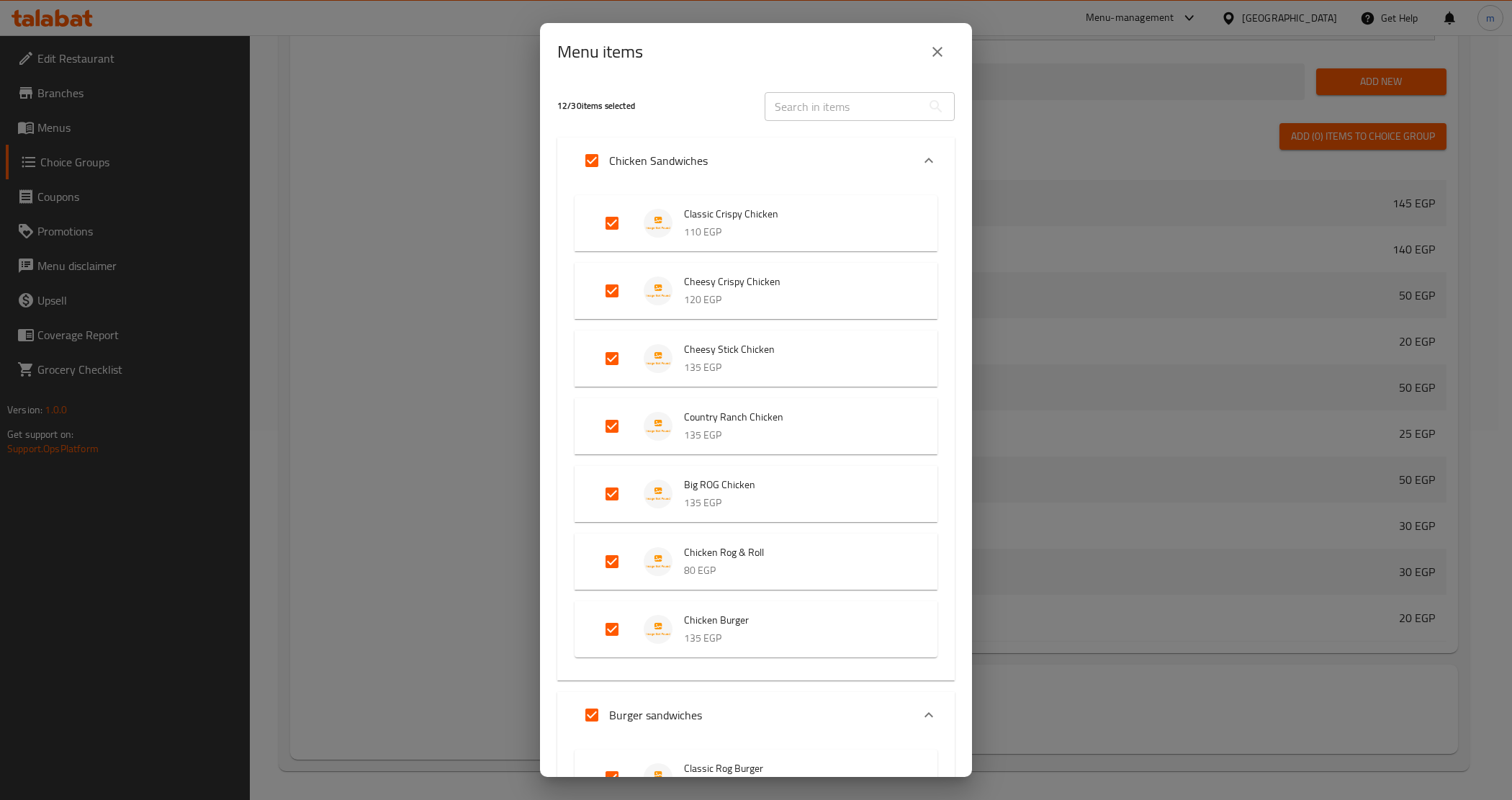
click at [587, 159] on input "Expand" at bounding box center [592, 160] width 34 height 34
checkbox input "false"
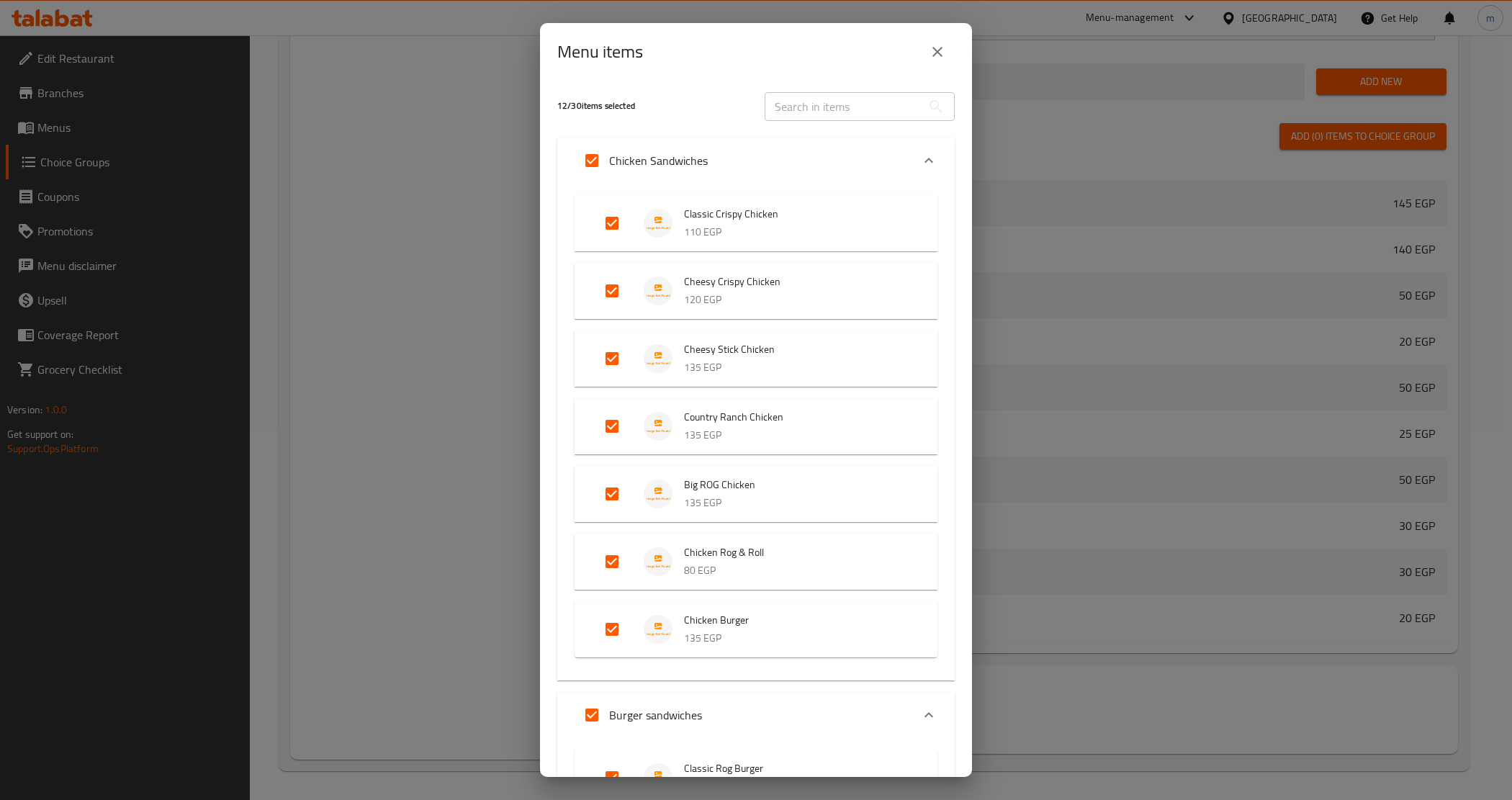
checkbox input "false"
click at [920, 155] on icon "Expand" at bounding box center [929, 160] width 18 height 18
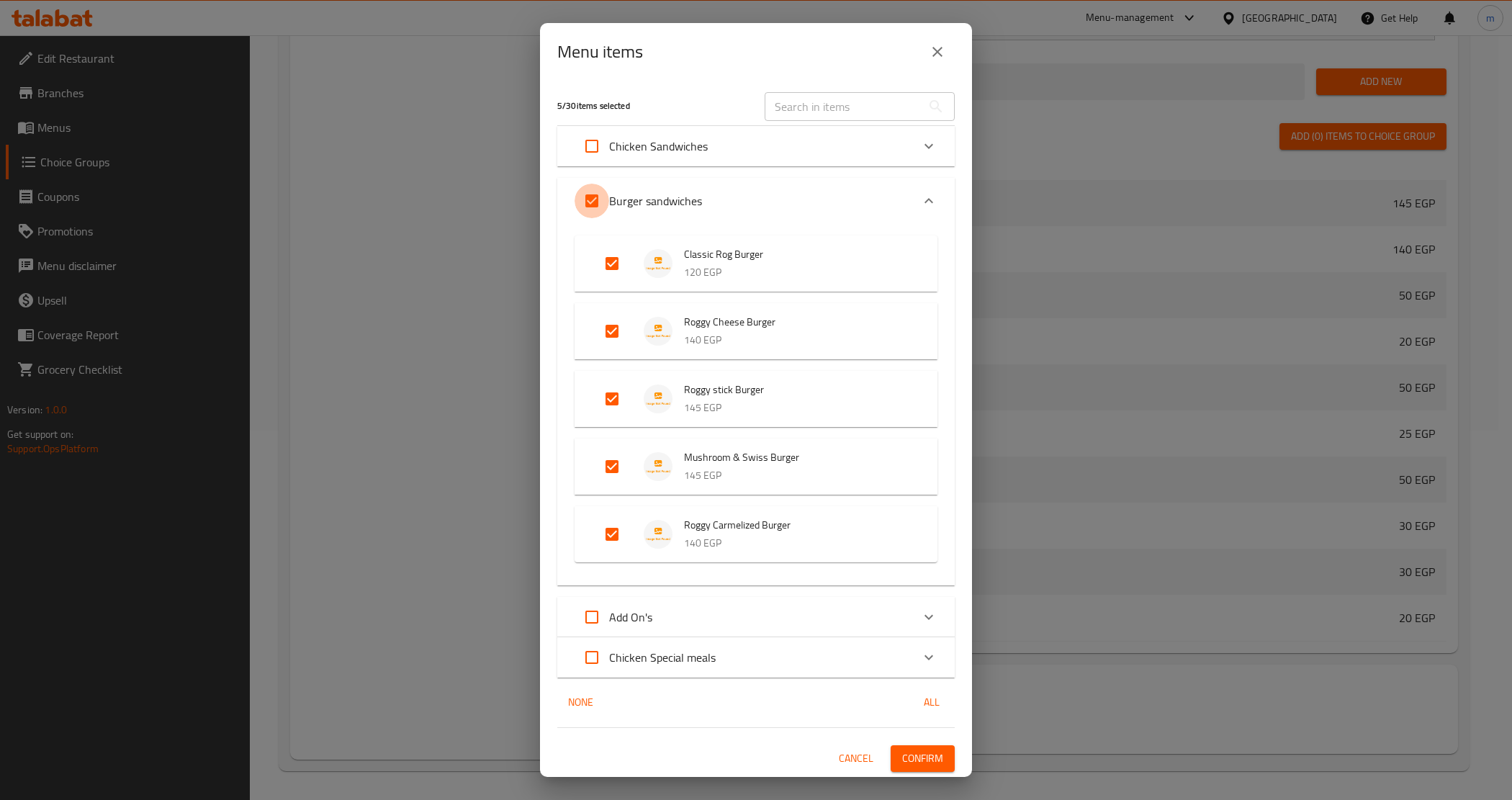
drag, startPoint x: 589, startPoint y: 206, endPoint x: 599, endPoint y: 206, distance: 10.0
click at [589, 206] on input "Expand" at bounding box center [592, 200] width 34 height 34
checkbox input "false"
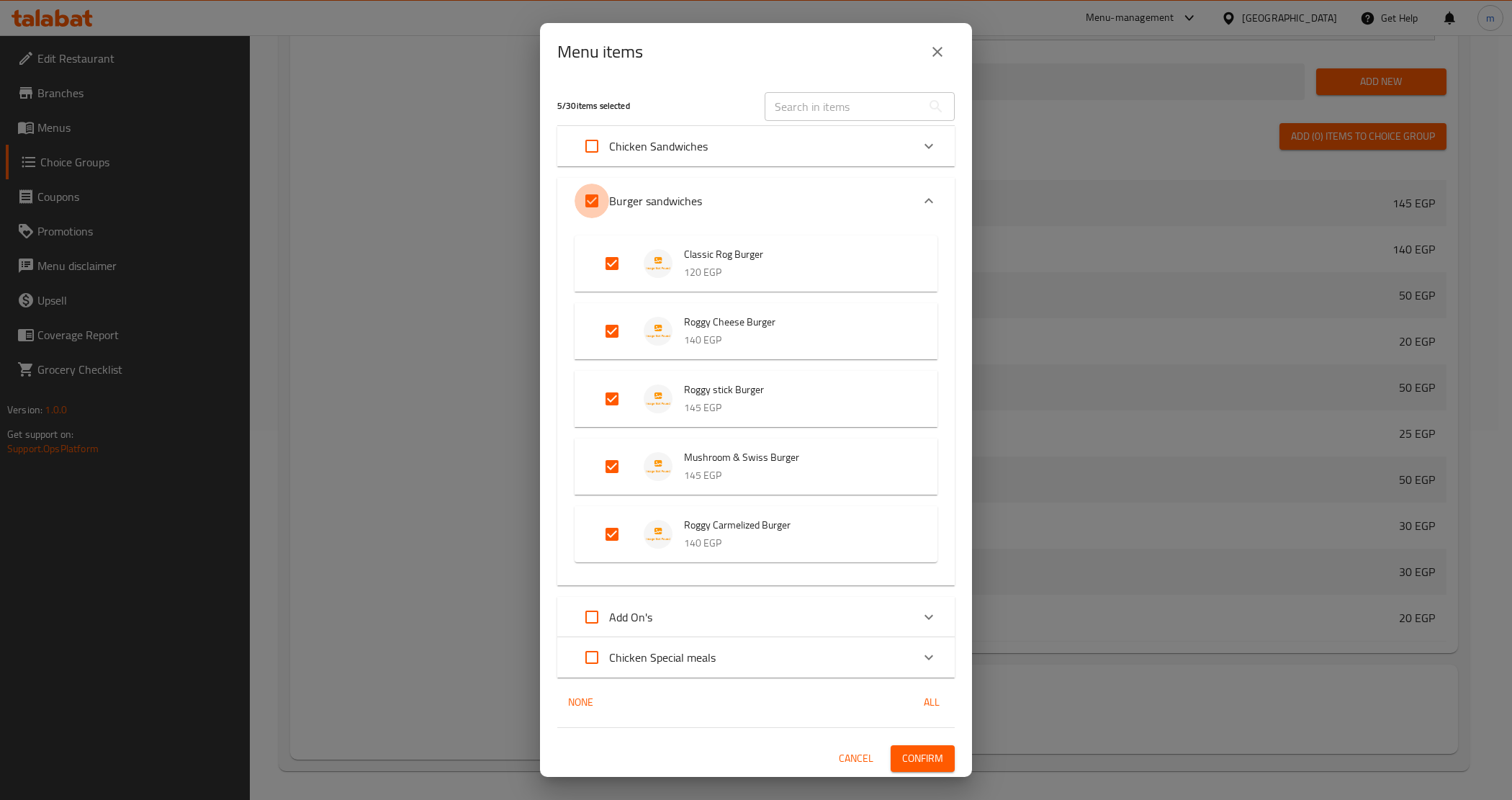
checkbox input "false"
click at [926, 760] on span "Confirm" at bounding box center [923, 759] width 41 height 18
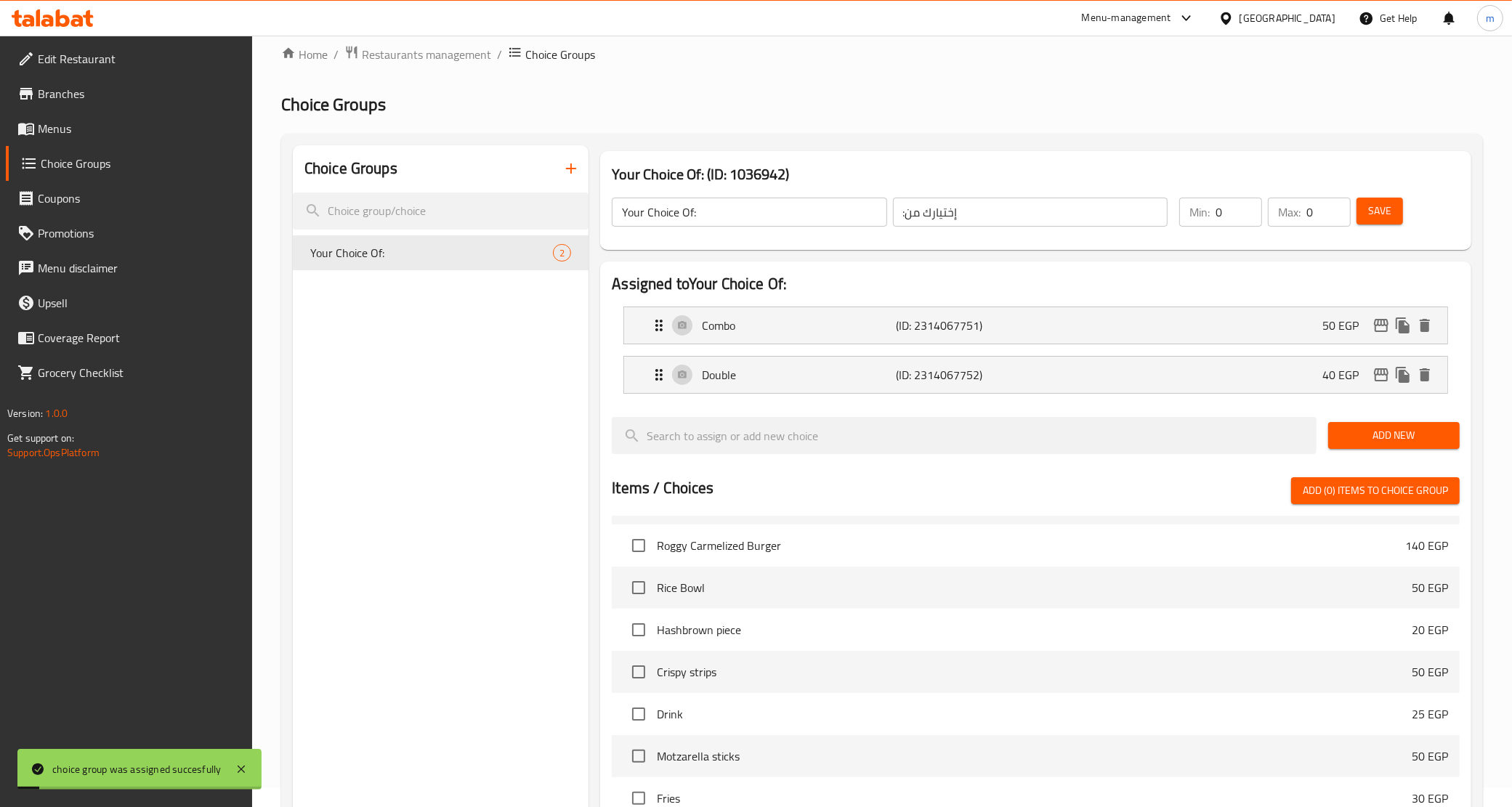
scroll to position [0, 0]
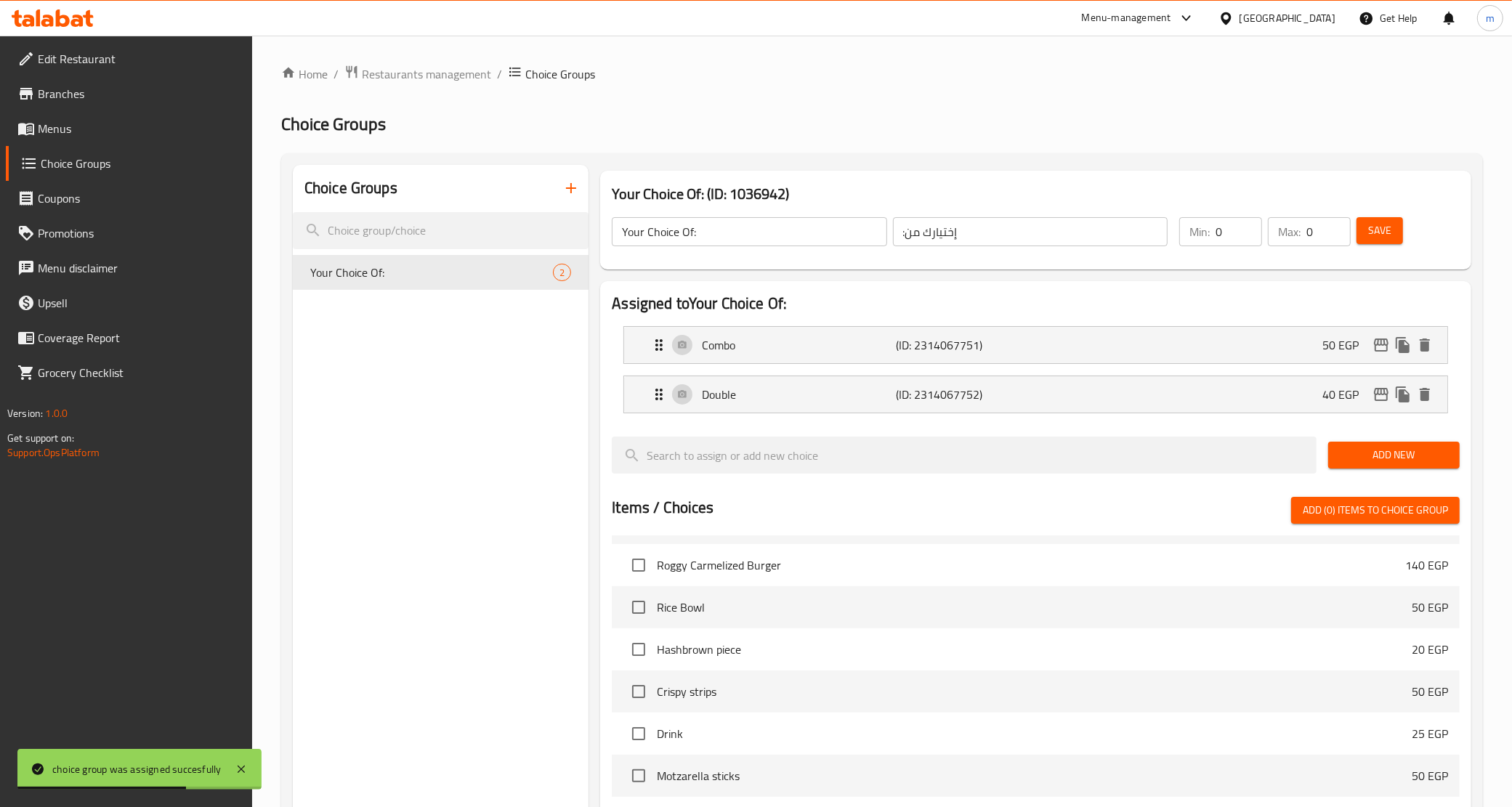
click at [64, 131] on span "Menus" at bounding box center [139, 129] width 203 height 18
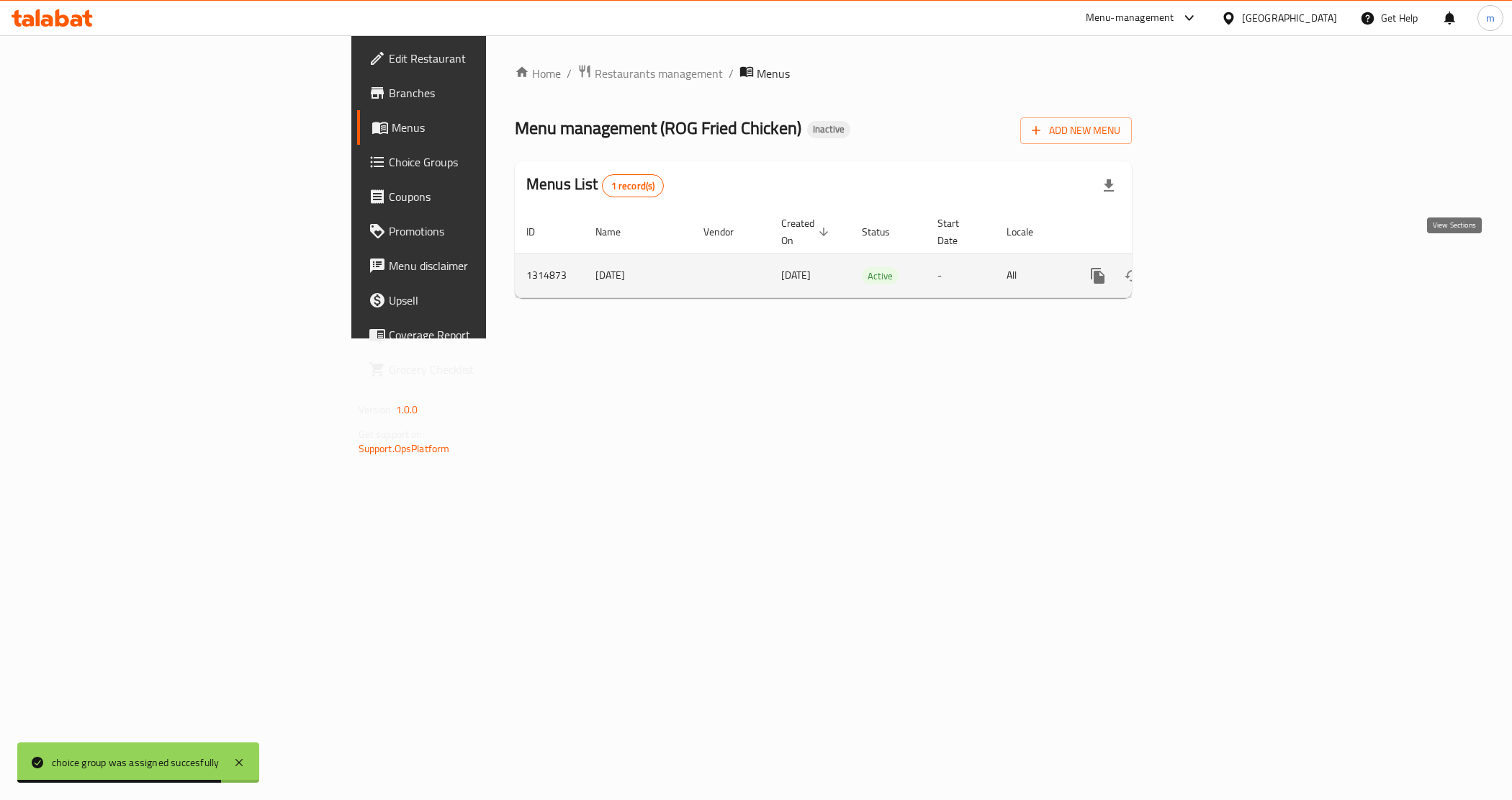
click at [1220, 266] on link "enhanced table" at bounding box center [1201, 275] width 34 height 34
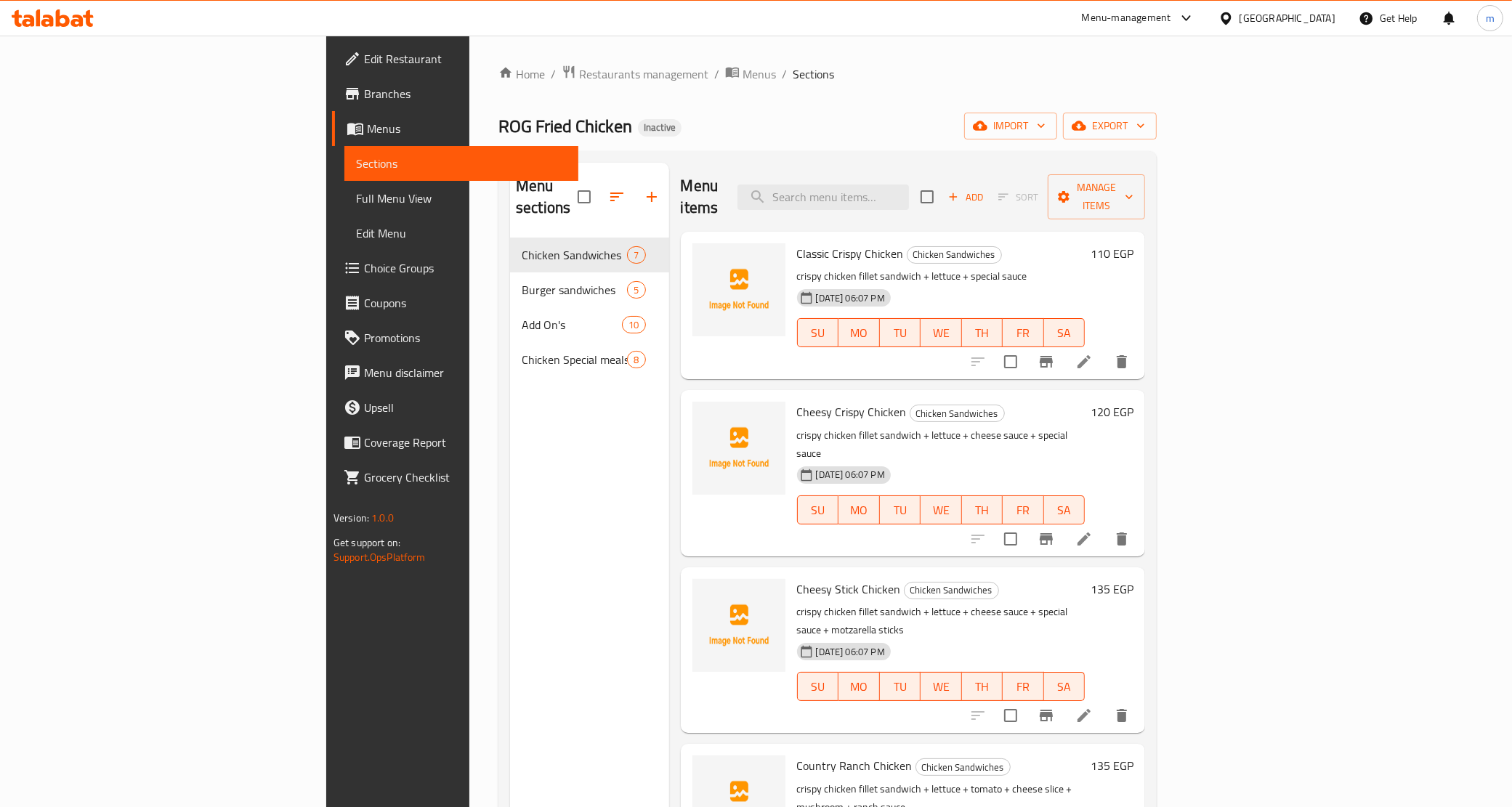
click at [1104, 348] on li at bounding box center [1084, 361] width 40 height 27
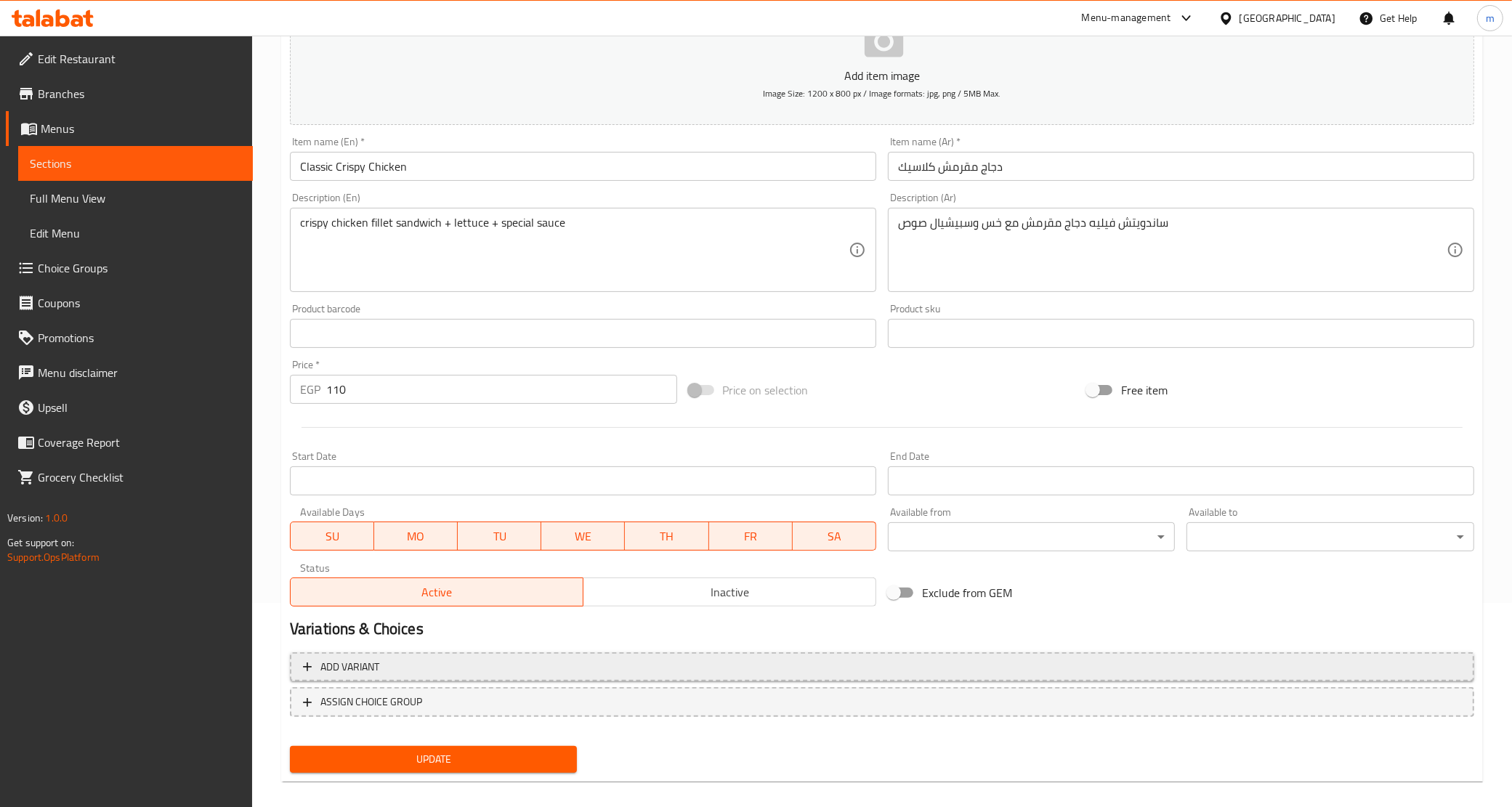
scroll to position [216, 0]
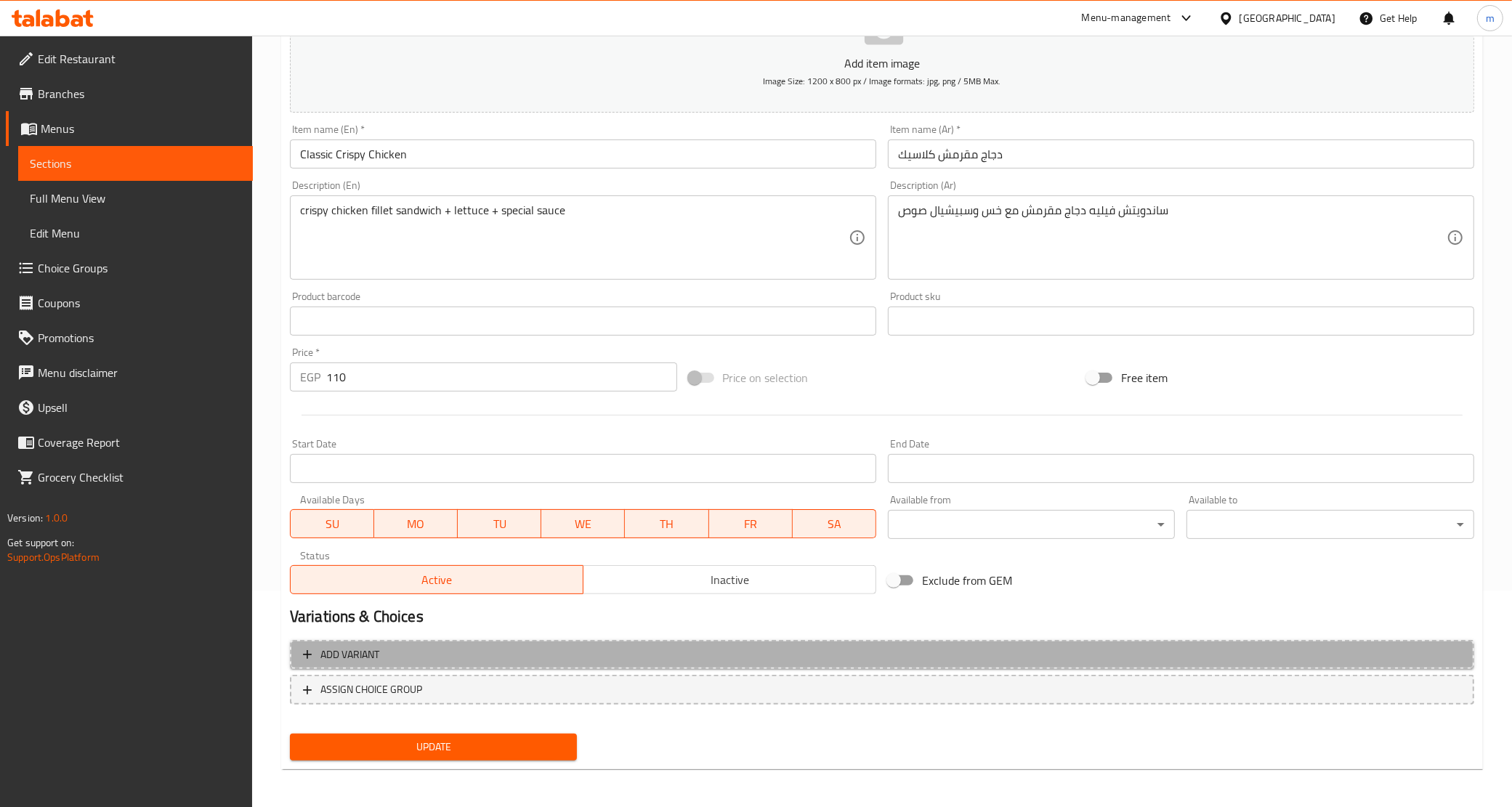
click at [393, 659] on span "Add variant" at bounding box center [882, 655] width 1159 height 18
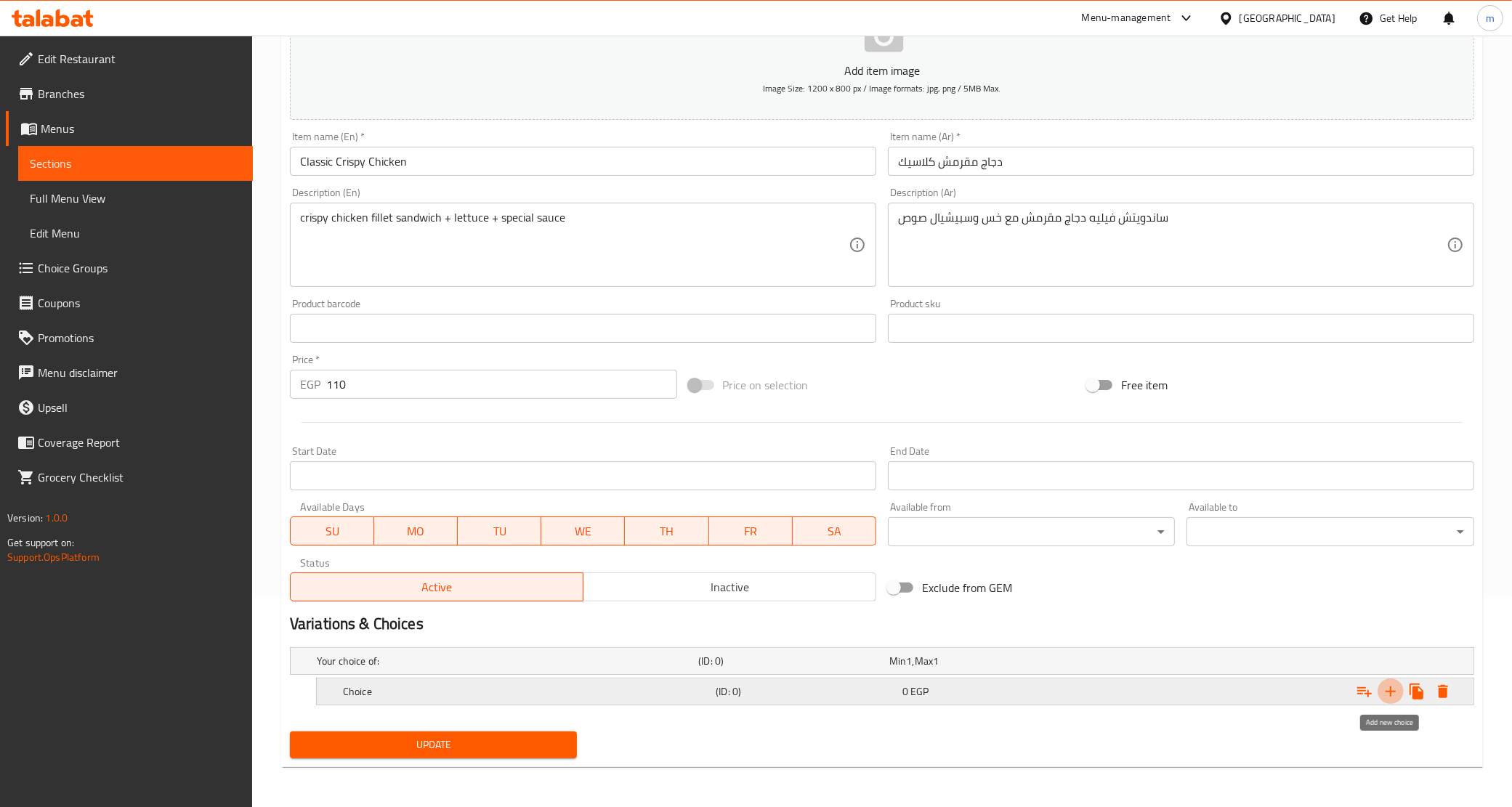
click at [1397, 695] on icon "Expand" at bounding box center [1392, 692] width 18 height 18
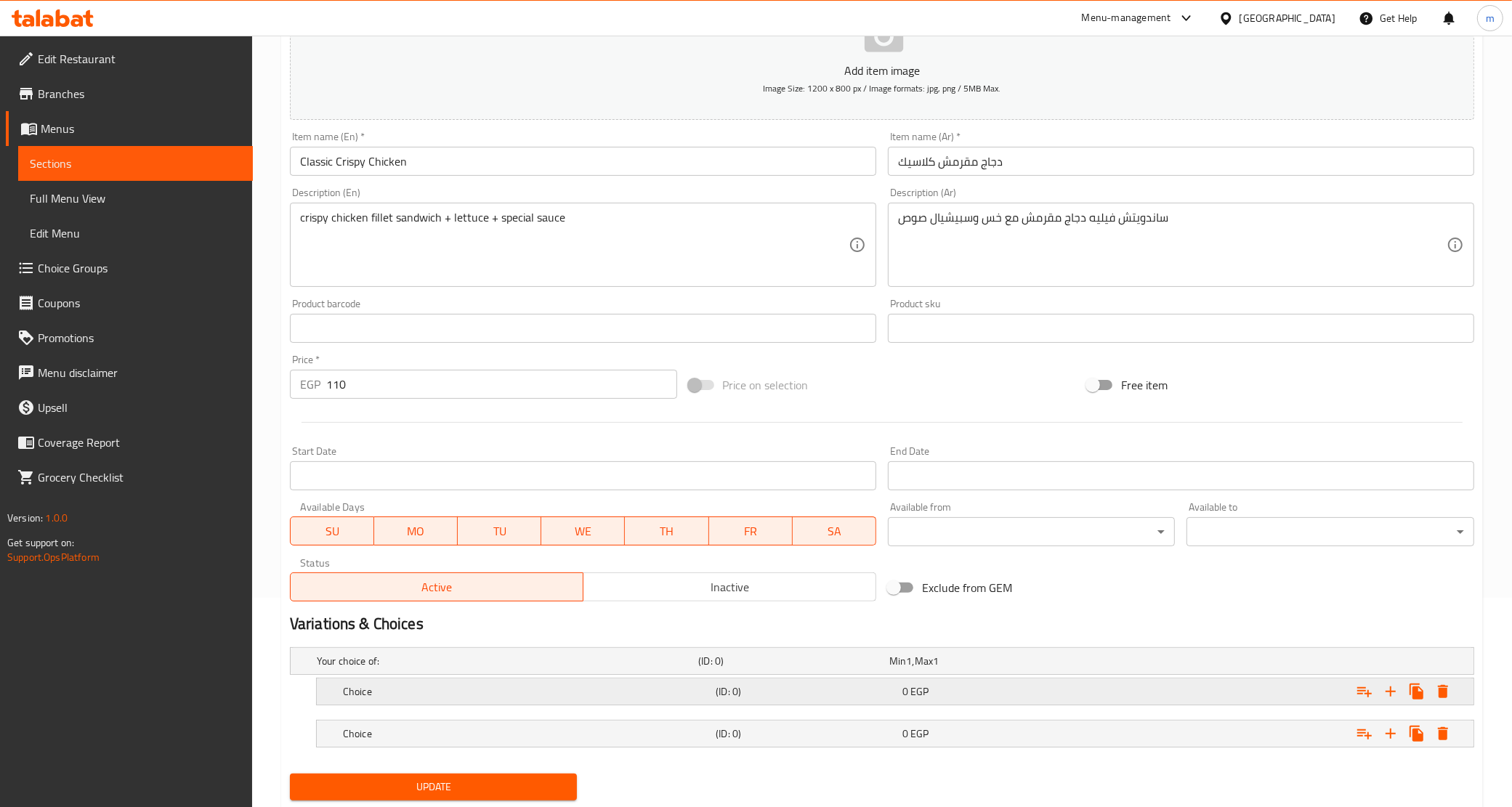
click at [371, 689] on h5 "Choice" at bounding box center [527, 692] width 367 height 15
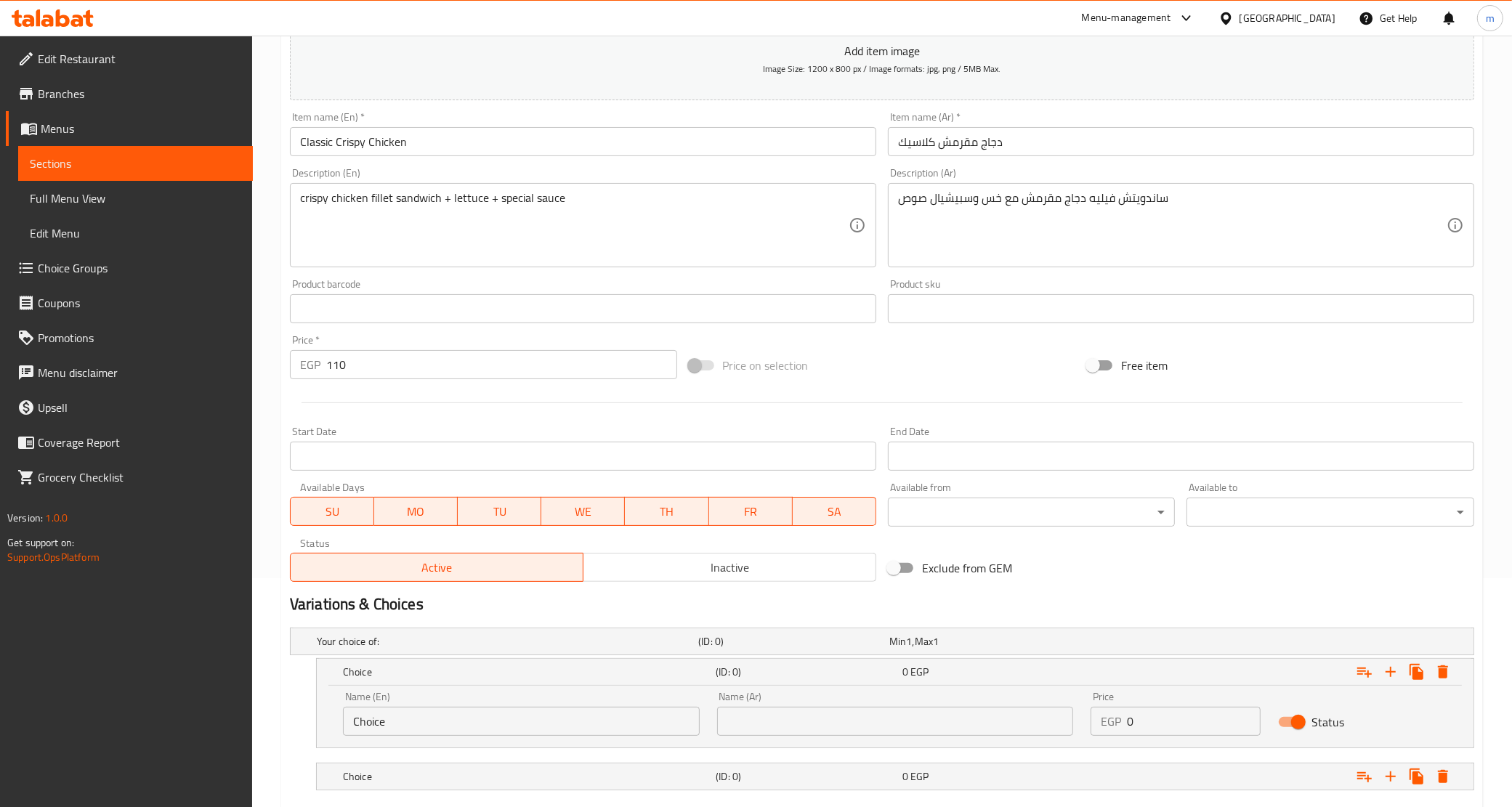
scroll to position [315, 0]
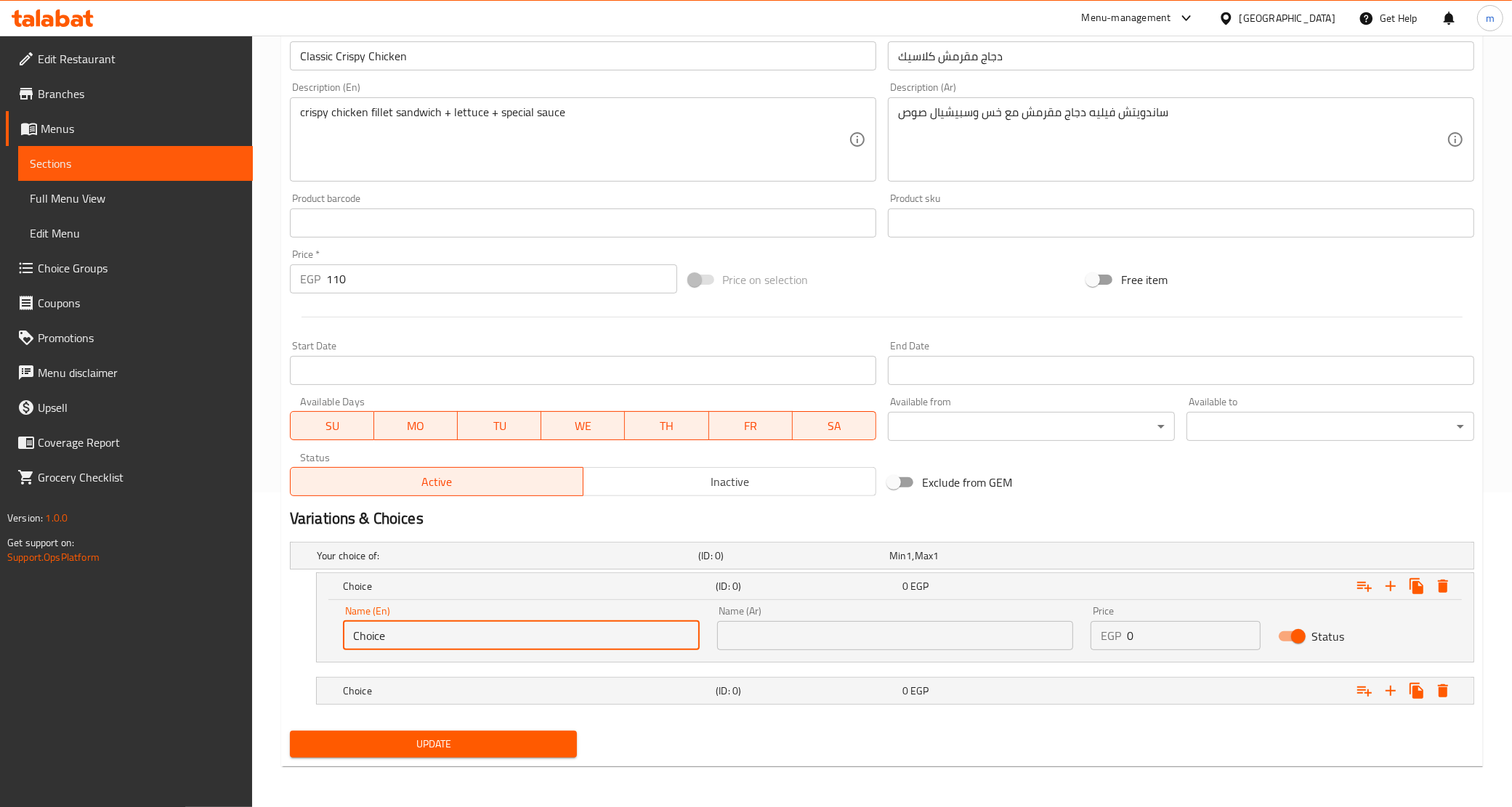
click at [416, 633] on input "Choice" at bounding box center [522, 635] width 357 height 29
click at [416, 633] on input "text" at bounding box center [522, 635] width 357 height 29
type input "Original"
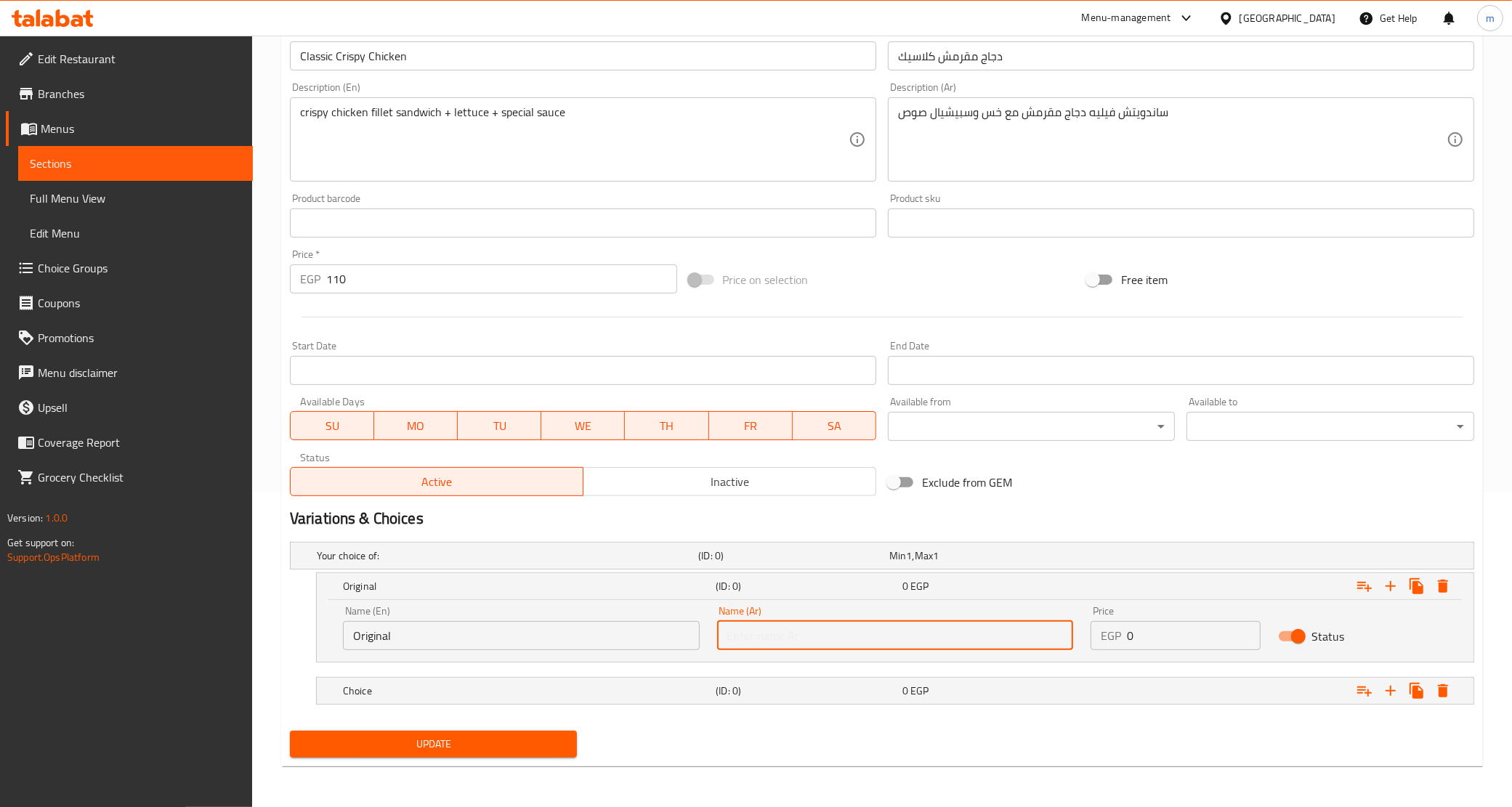
click at [815, 629] on input "text" at bounding box center [896, 635] width 357 height 29
type input "أورجينال"
click at [616, 687] on h5 "Choice" at bounding box center [527, 691] width 367 height 15
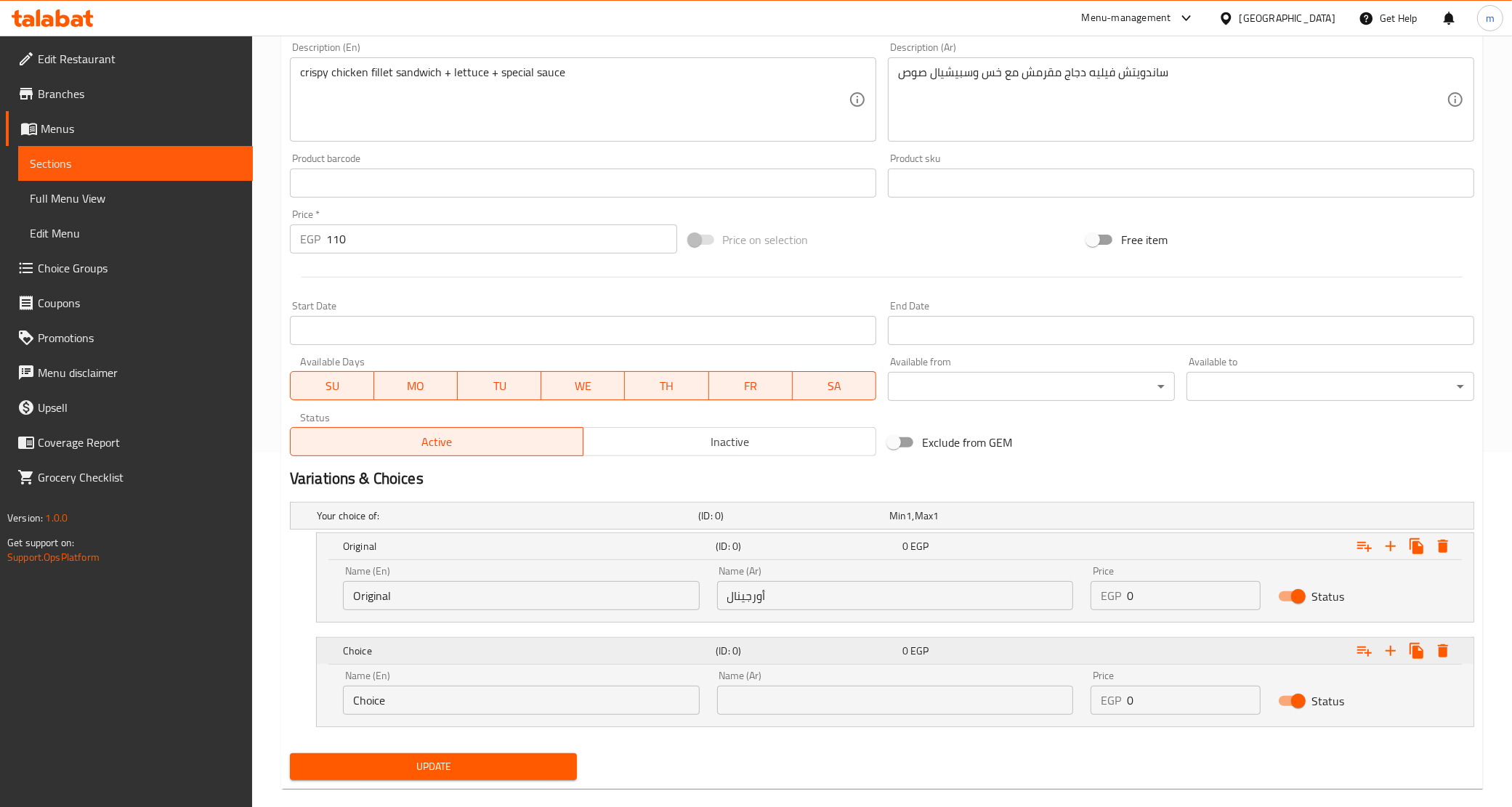
scroll to position [376, 0]
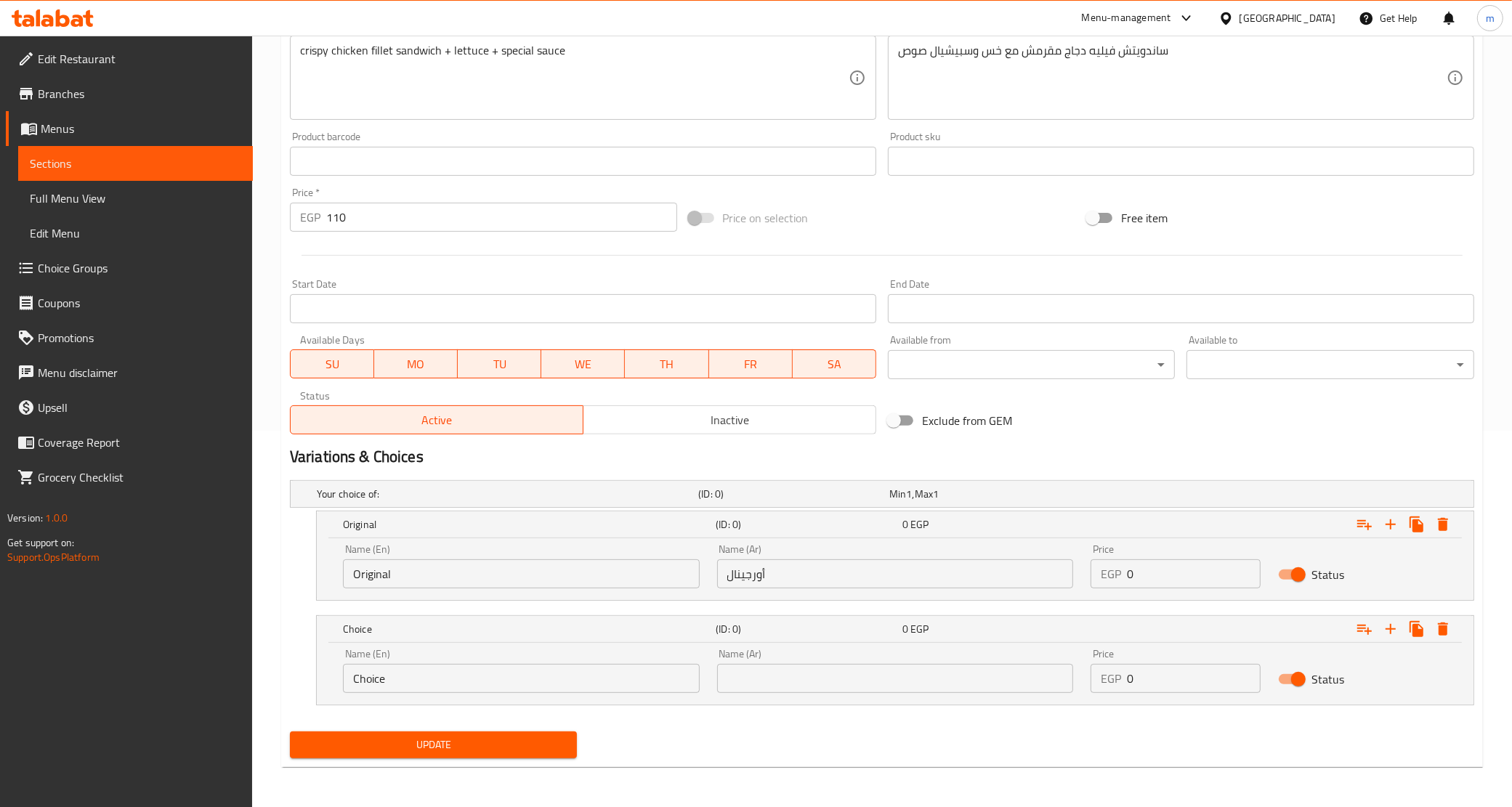
click at [470, 668] on input "Choice" at bounding box center [522, 678] width 357 height 29
click at [459, 680] on input "Choice" at bounding box center [522, 678] width 357 height 29
click at [459, 680] on input "text" at bounding box center [522, 678] width 357 height 29
type input "Spicy"
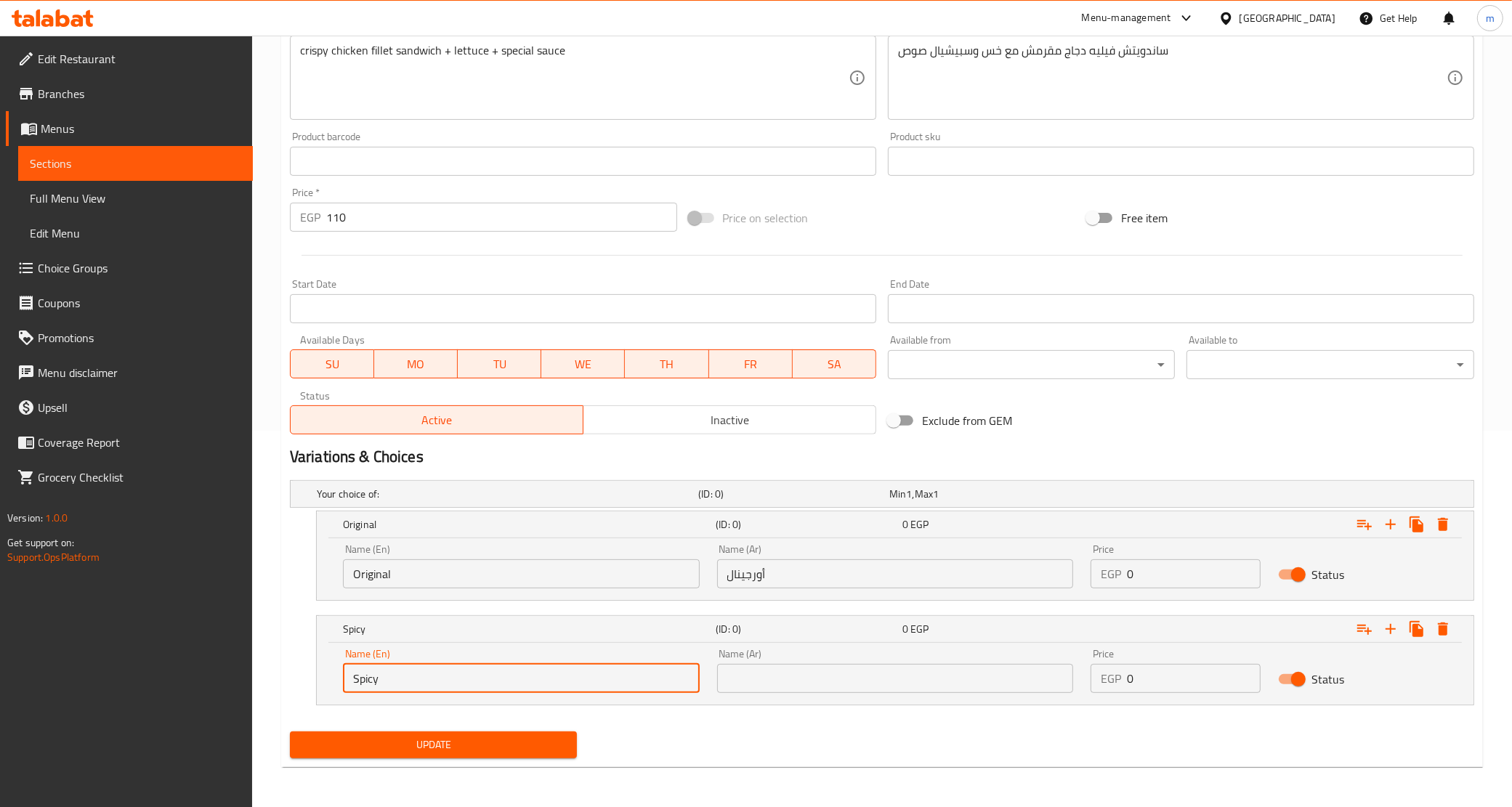
click at [741, 672] on input "text" at bounding box center [896, 678] width 357 height 29
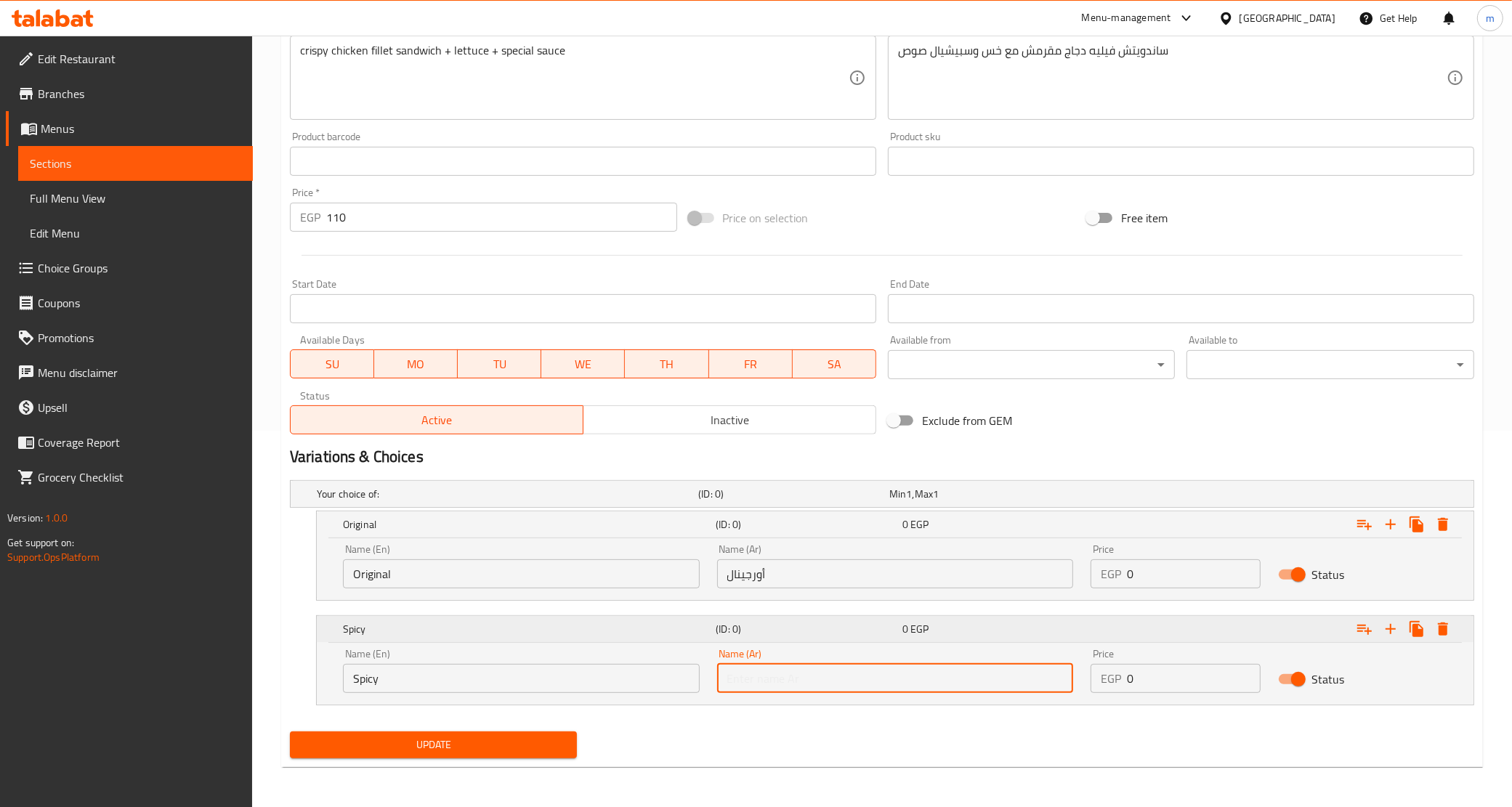
type input "سبايسي"
click at [486, 739] on span "Update" at bounding box center [434, 745] width 265 height 18
click at [527, 751] on span "Update" at bounding box center [434, 745] width 265 height 18
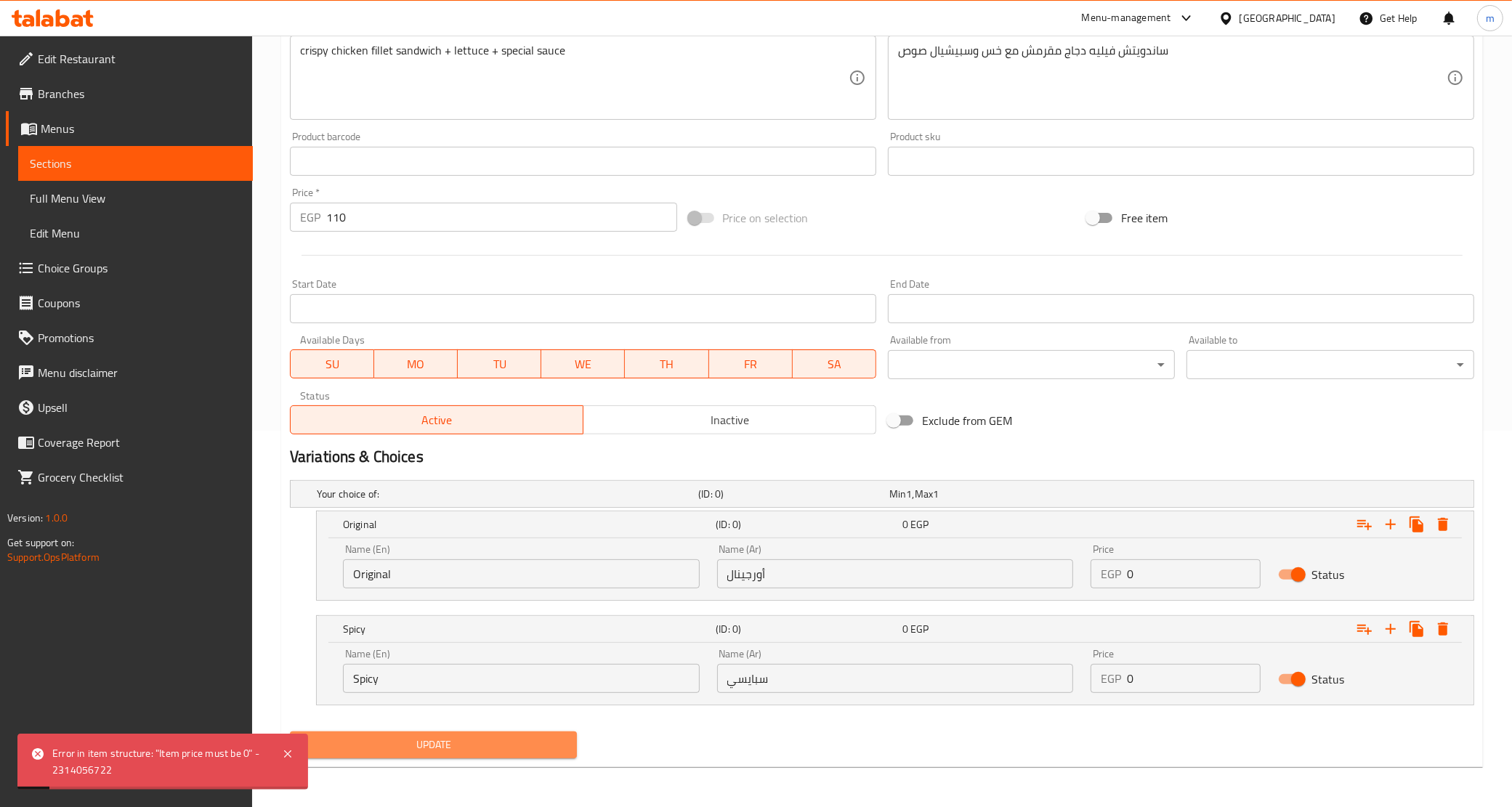
click at [528, 751] on span "Update" at bounding box center [434, 745] width 265 height 18
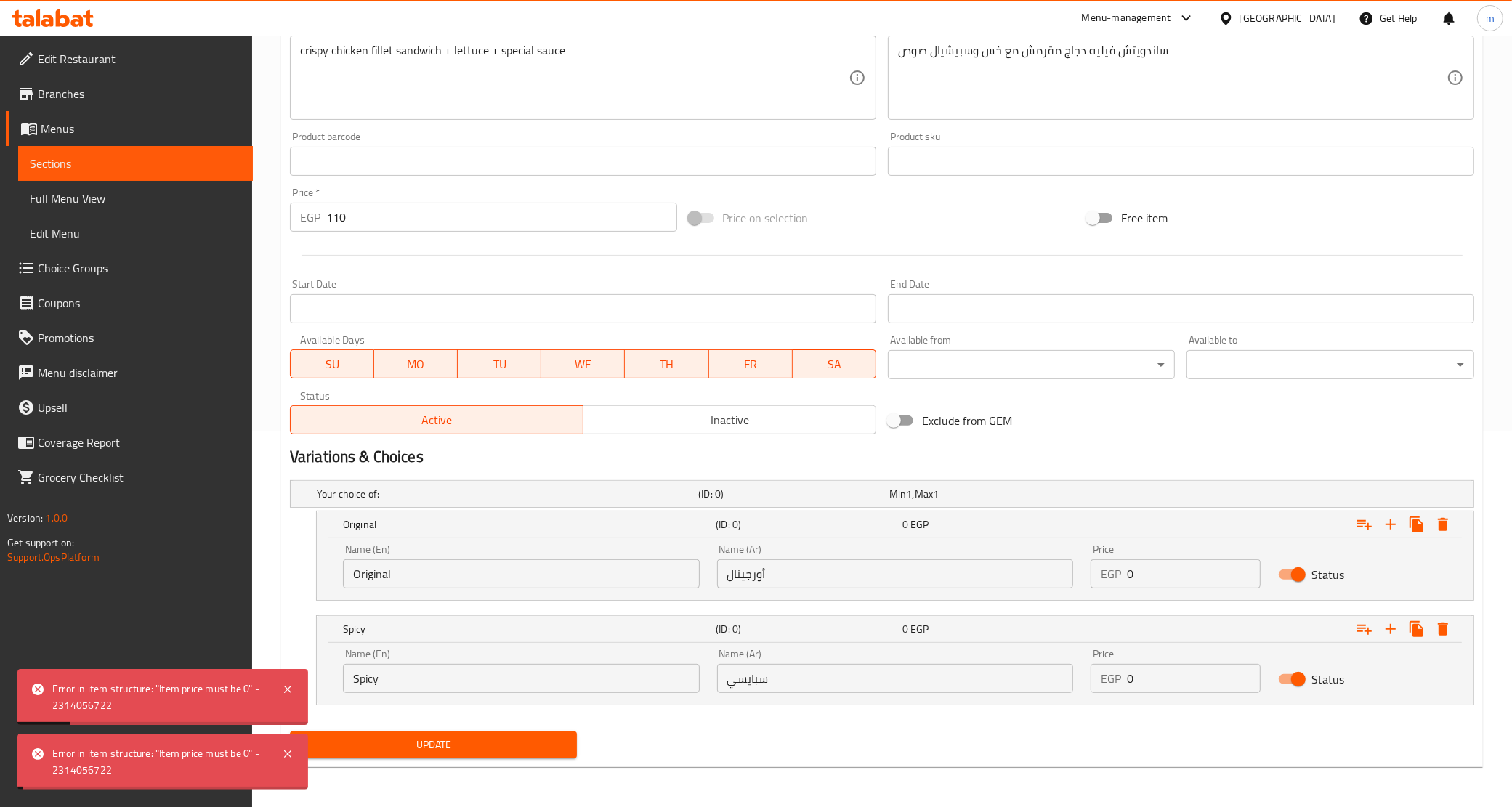
click at [1171, 574] on input "0" at bounding box center [1193, 573] width 133 height 29
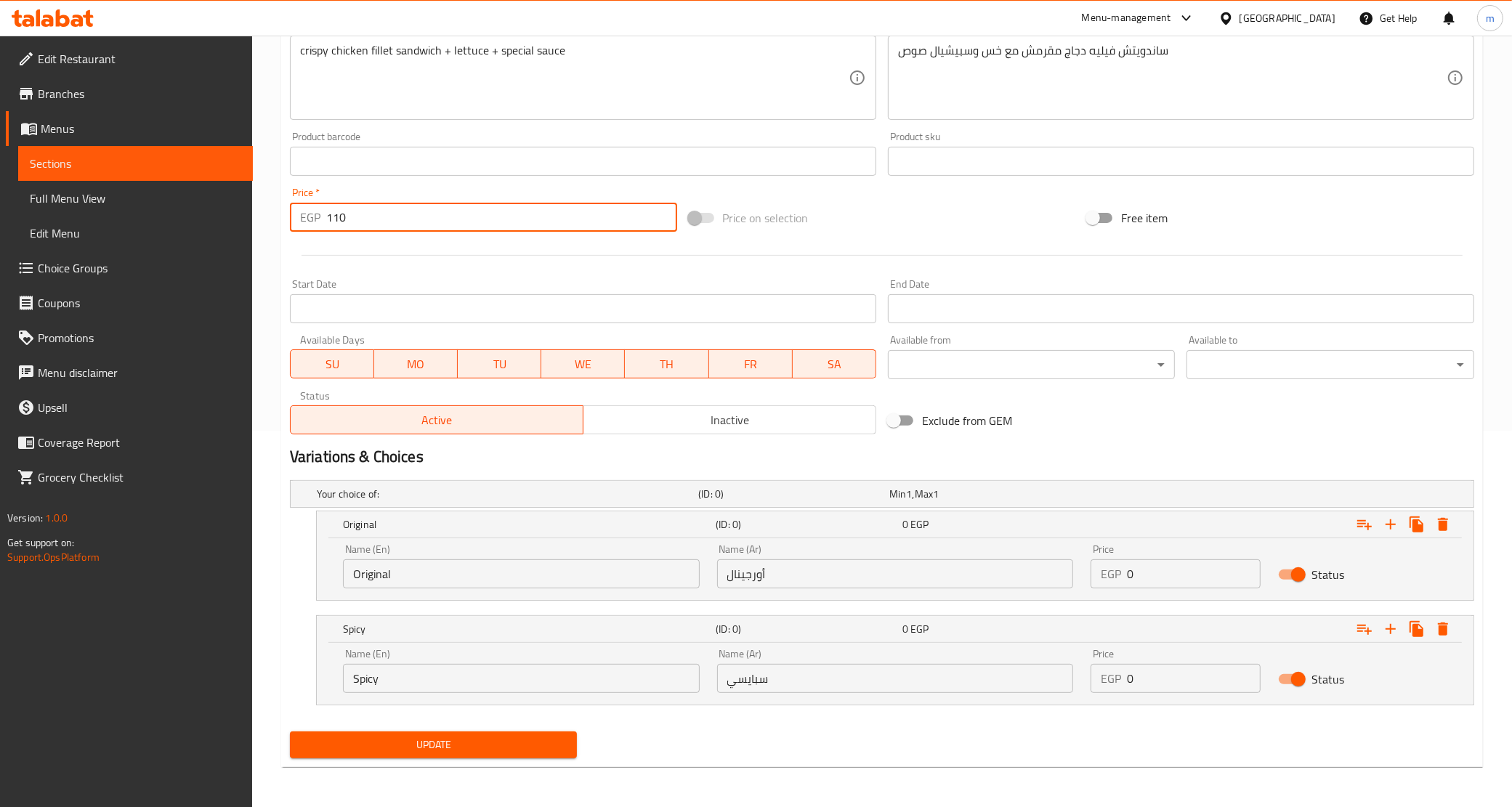
drag, startPoint x: 354, startPoint y: 220, endPoint x: 320, endPoint y: 211, distance: 35.2
click at [320, 211] on div "EGP 110 Price *" at bounding box center [484, 216] width 387 height 29
type input "0"
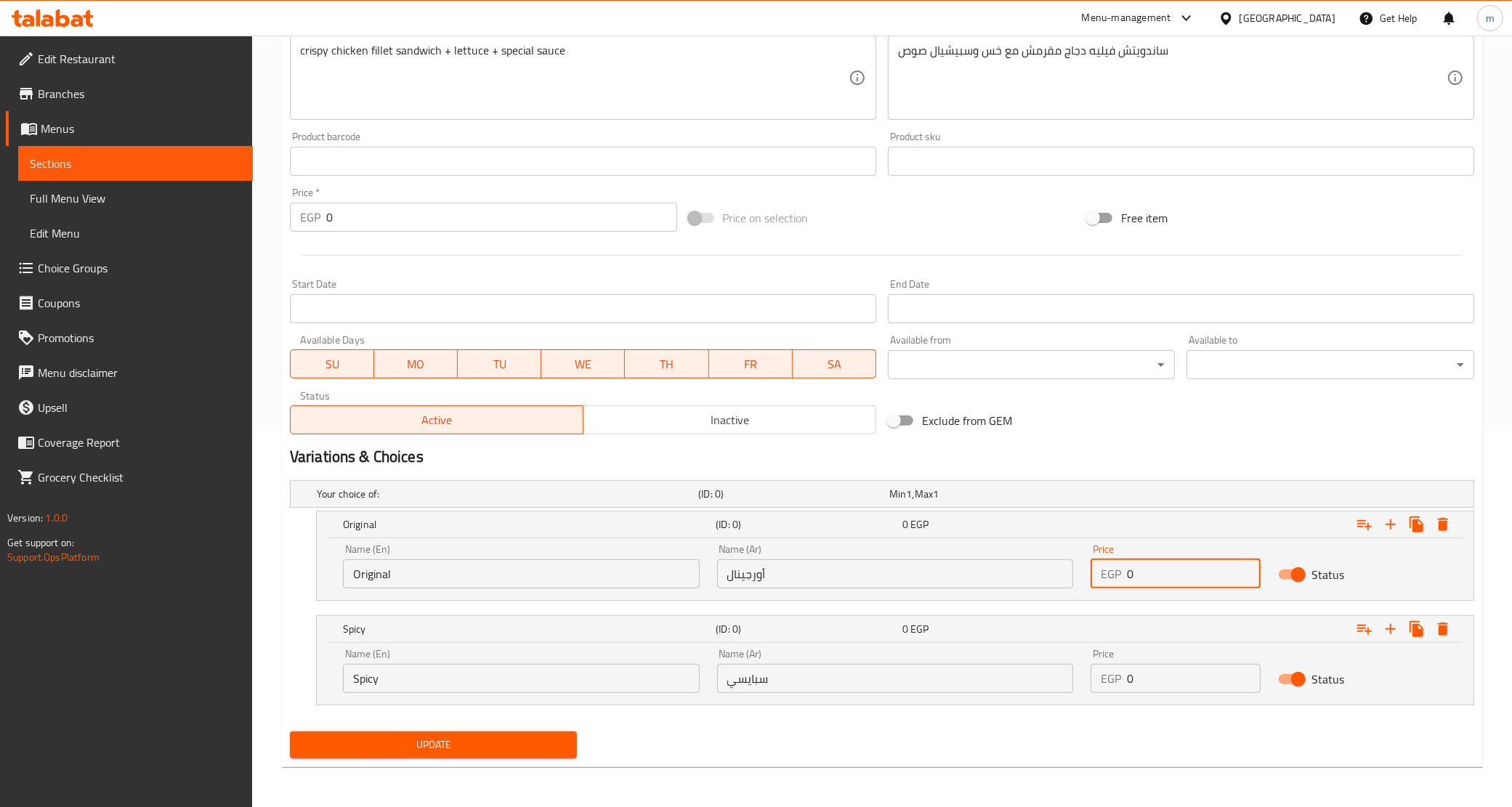
drag, startPoint x: 1156, startPoint y: 581, endPoint x: 1121, endPoint y: 580, distance: 35.0
click at [1121, 580] on div "EGP 0 Price" at bounding box center [1175, 573] width 170 height 29
type input "110"
drag, startPoint x: 1150, startPoint y: 680, endPoint x: 1112, endPoint y: 691, distance: 39.6
click at [1112, 691] on div "EGP 0 Price" at bounding box center [1175, 678] width 170 height 29
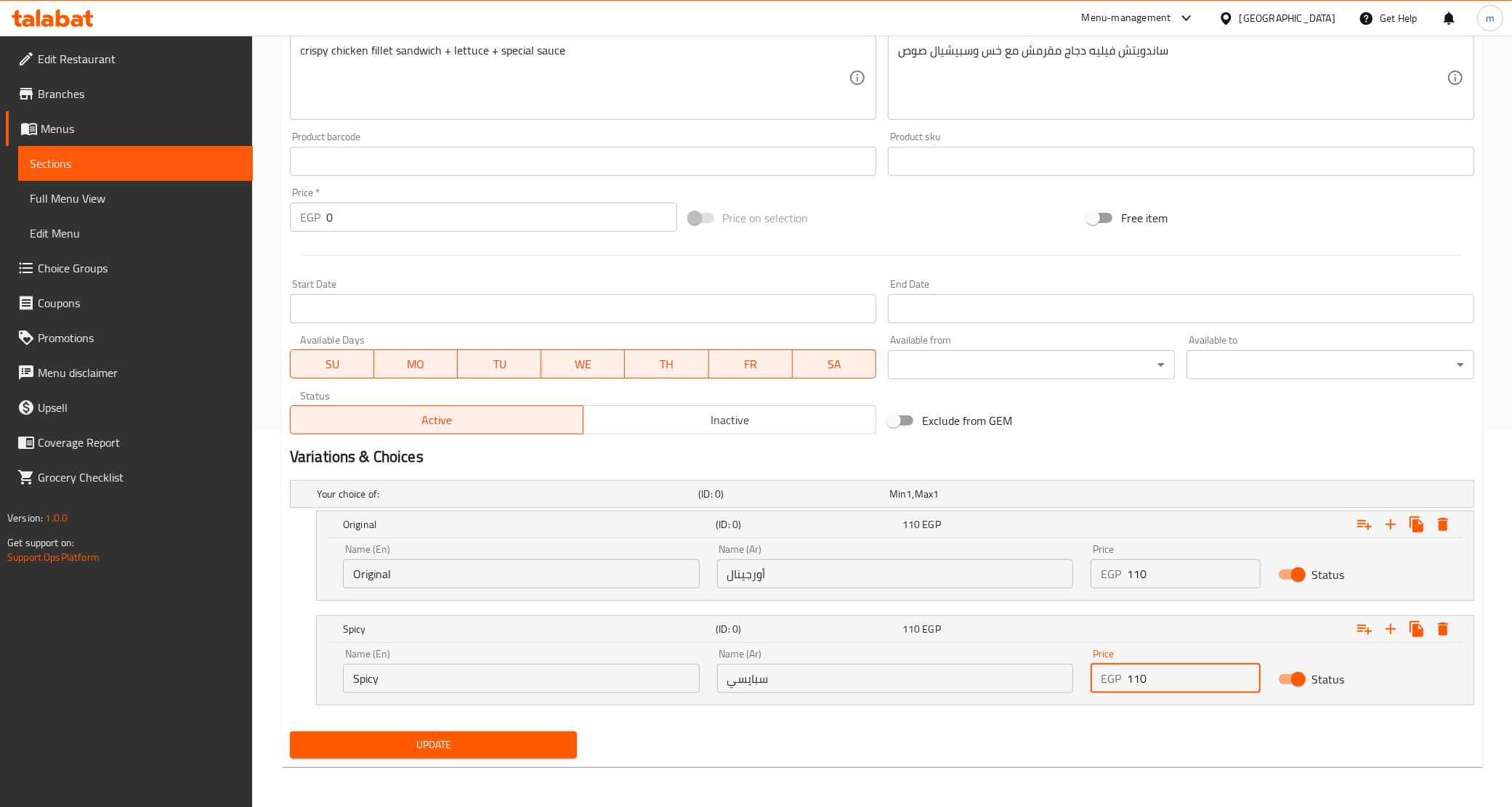
type input "110"
click at [533, 734] on button "Update" at bounding box center [434, 745] width 288 height 27
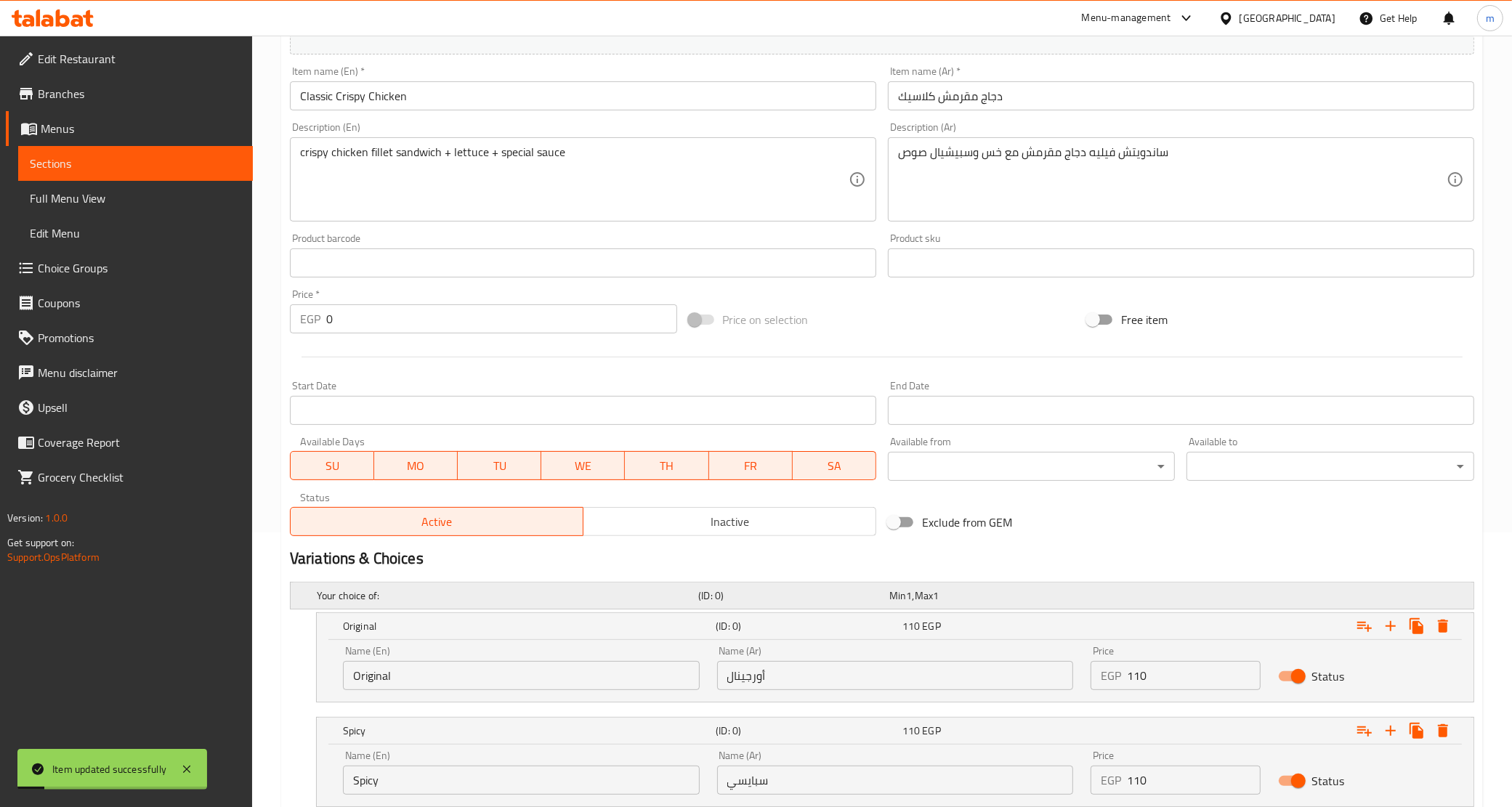
scroll to position [0, 0]
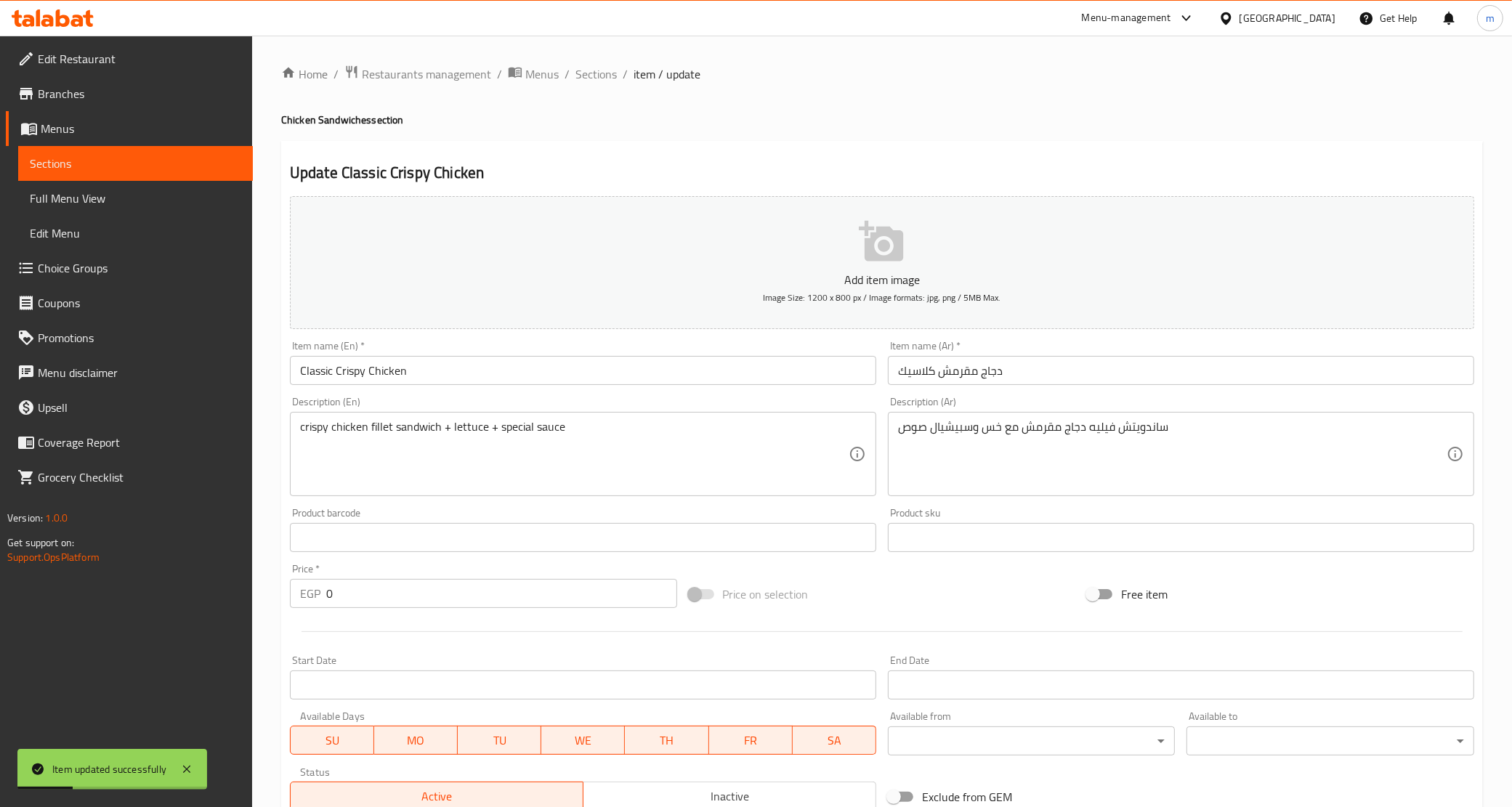
click at [156, 162] on span "Sections" at bounding box center [135, 164] width 211 height 18
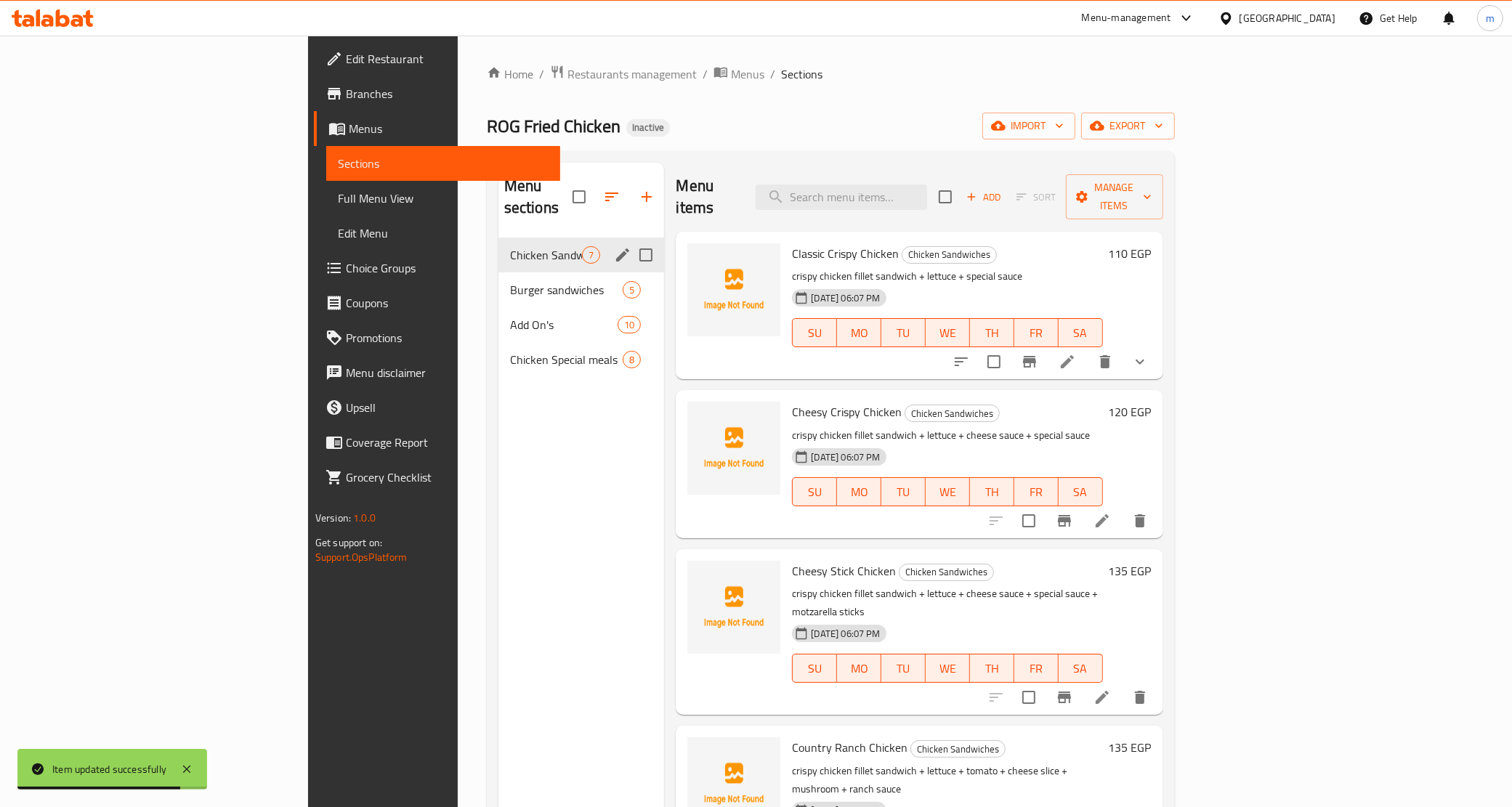
click at [583, 249] on span "7" at bounding box center [591, 256] width 17 height 14
click at [498, 244] on div "Chicken Sandwiches 7" at bounding box center [581, 255] width 167 height 35
click at [510, 247] on span "Chicken Sandwiches" at bounding box center [547, 256] width 73 height 18
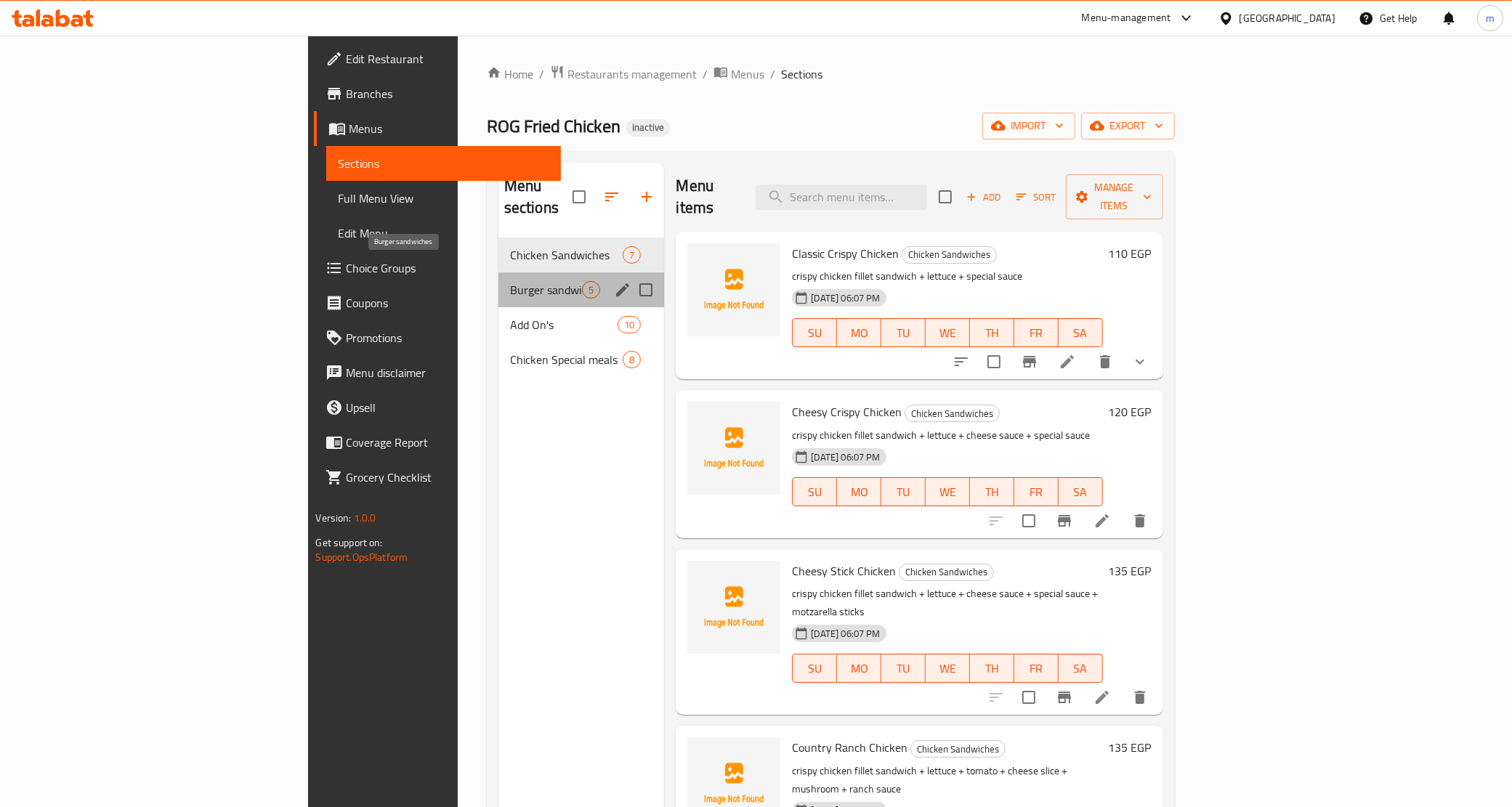
click at [510, 281] on span "Burger sandwiches" at bounding box center [547, 290] width 73 height 18
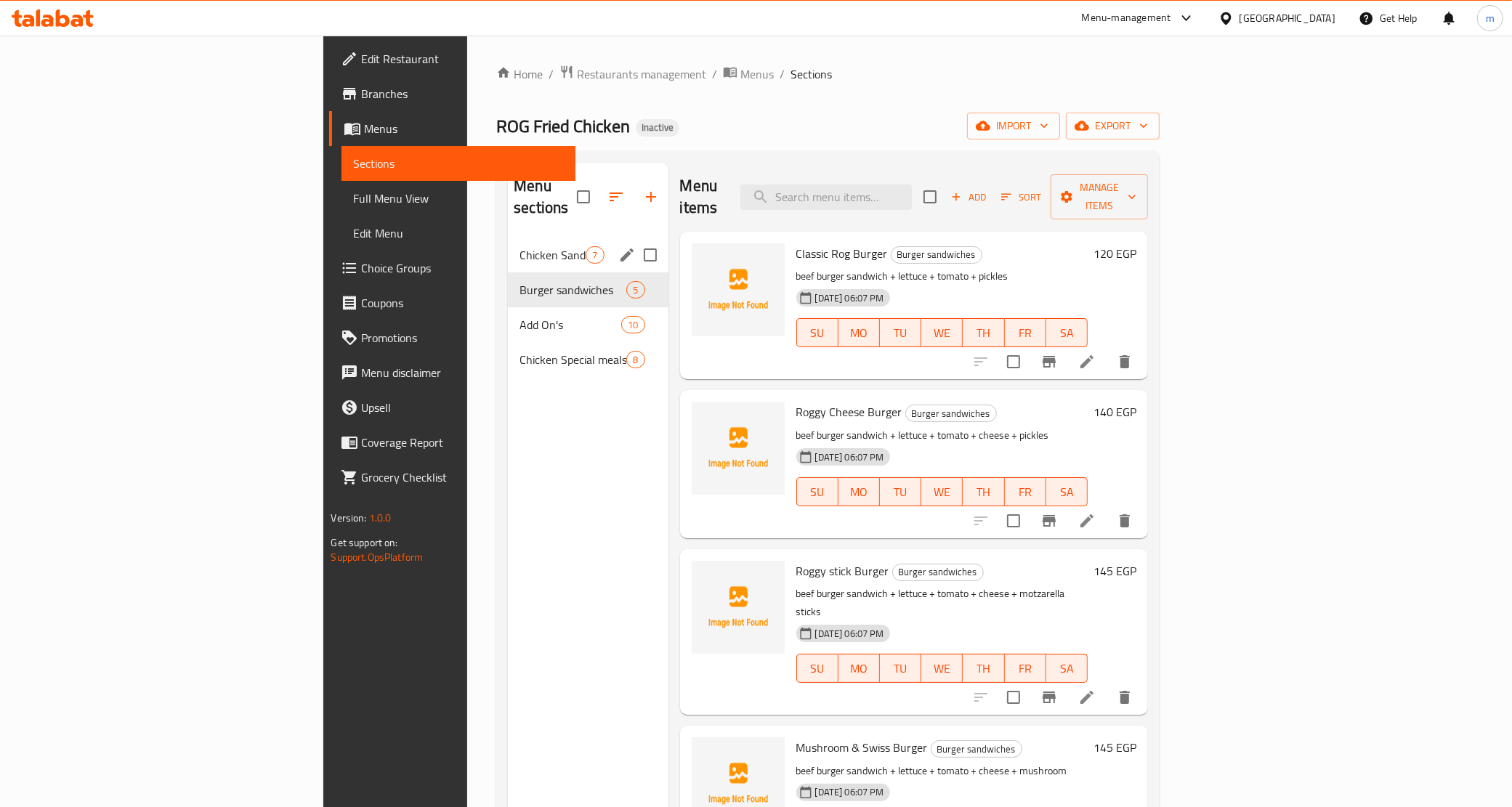
click at [508, 242] on div "Chicken Sandwiches 7" at bounding box center [588, 255] width 160 height 35
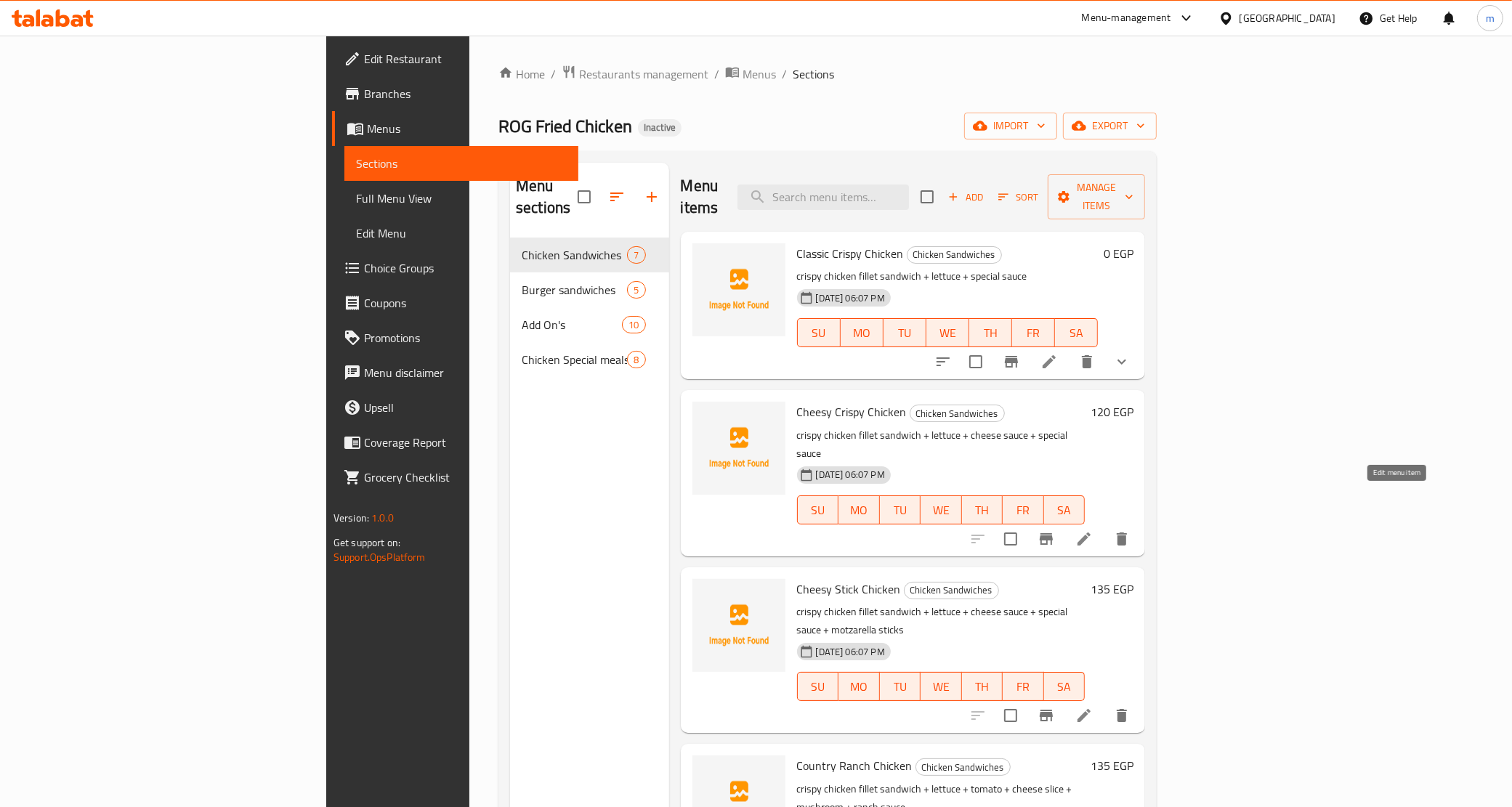
click at [1093, 531] on icon at bounding box center [1085, 540] width 18 height 18
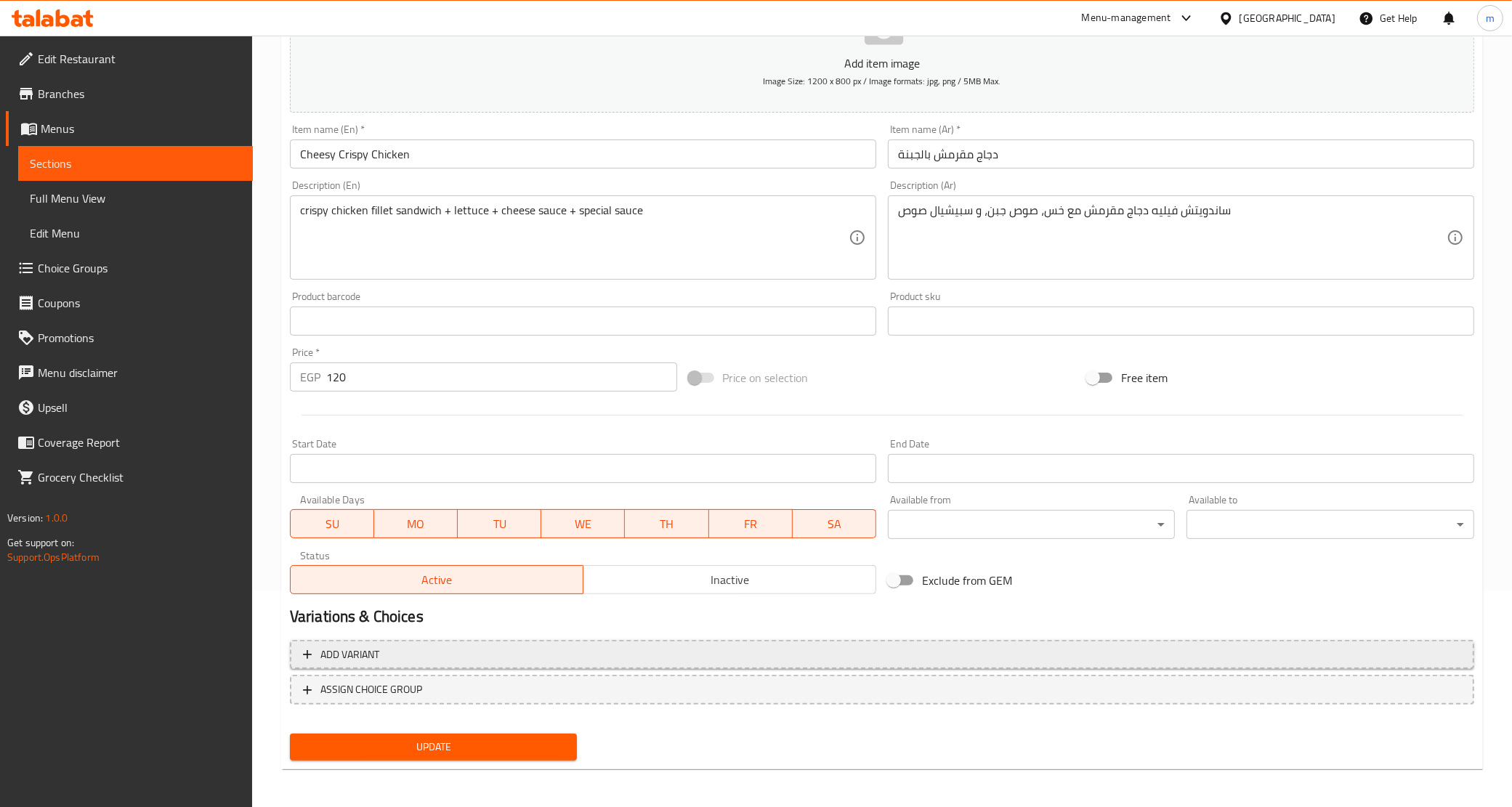
click at [459, 643] on button "Add variant" at bounding box center [882, 655] width 1184 height 30
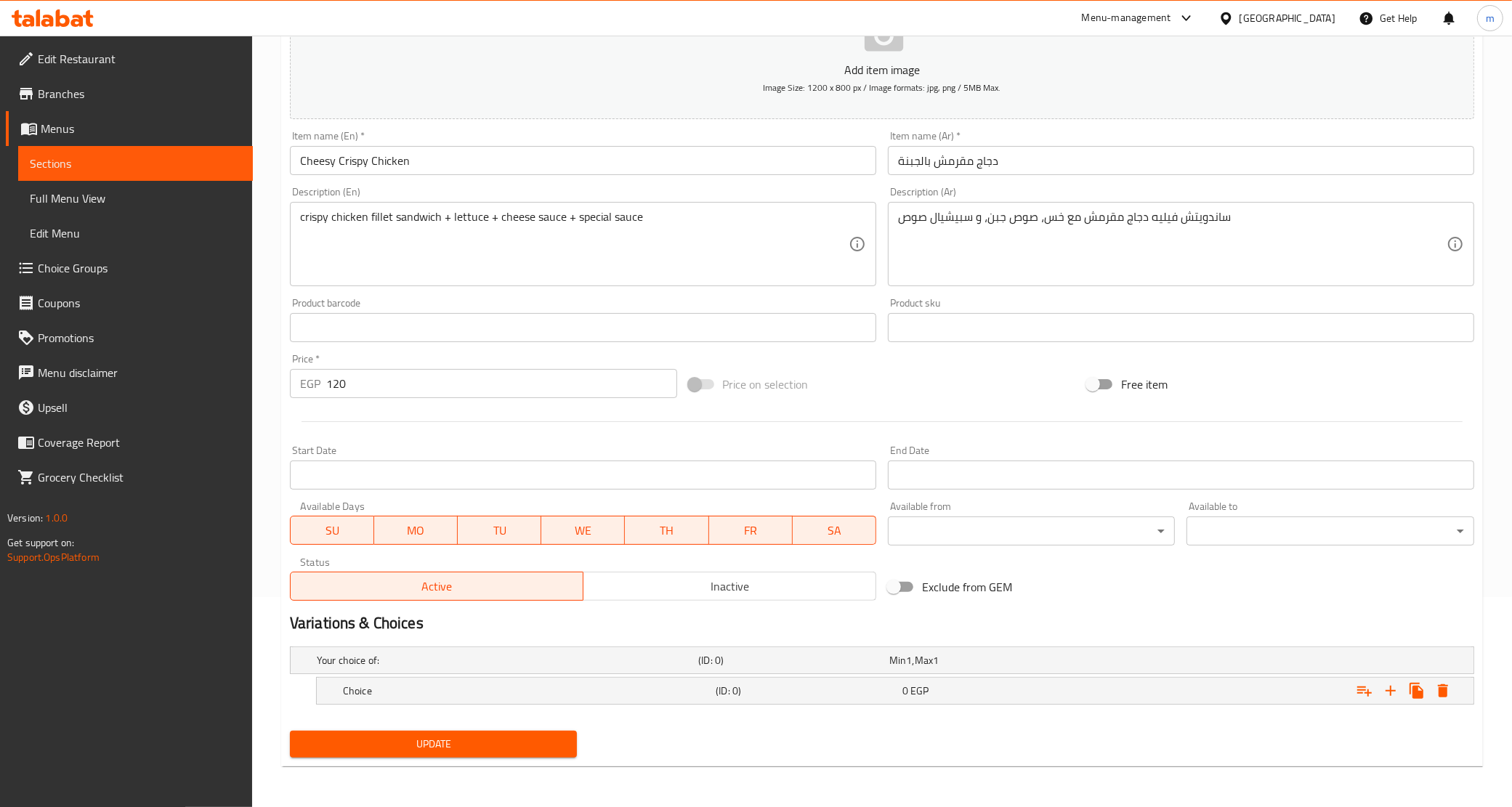
scroll to position [209, 0]
click at [622, 685] on h5 "Choice" at bounding box center [527, 692] width 367 height 15
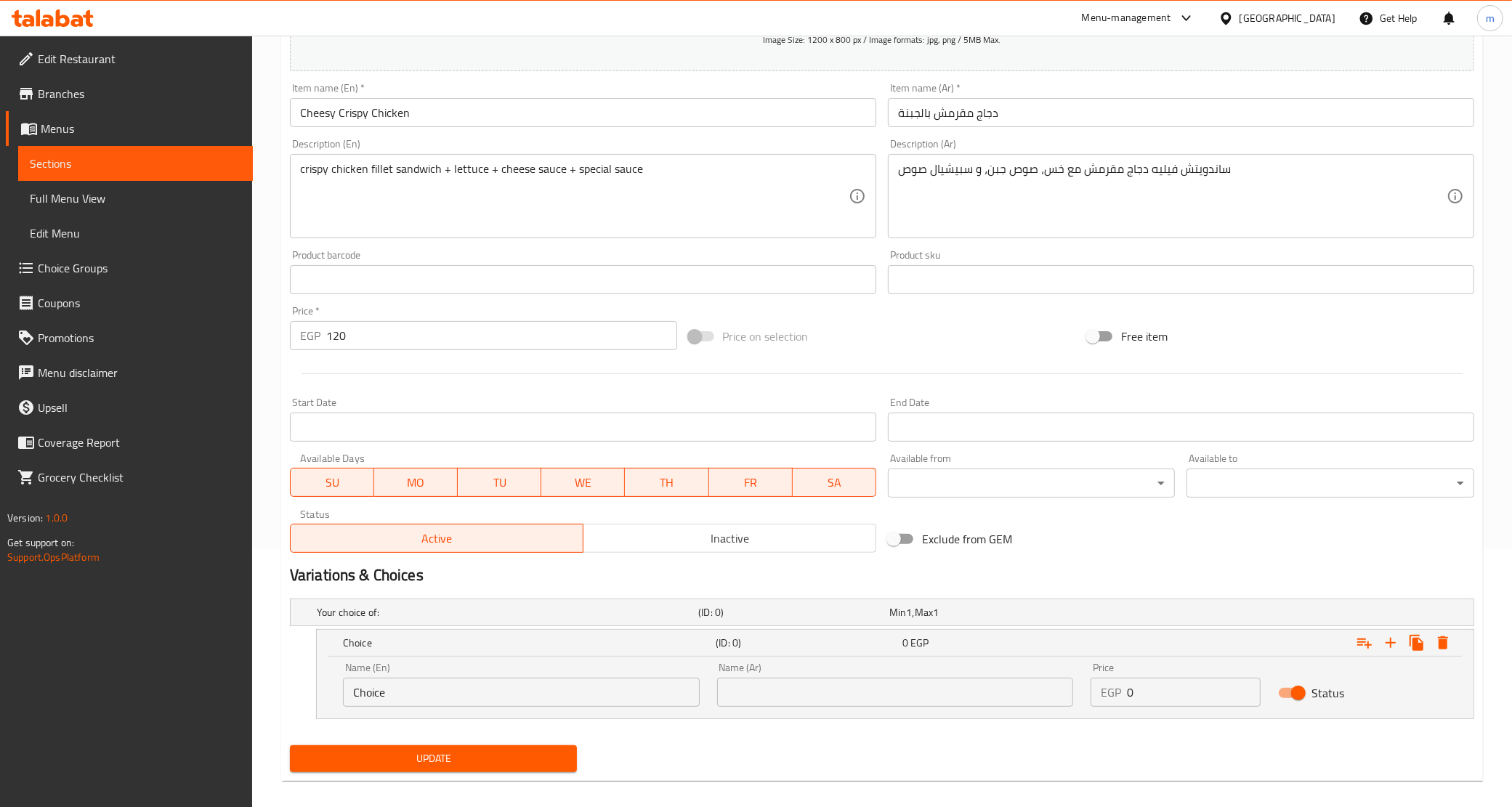
scroll to position [272, 0]
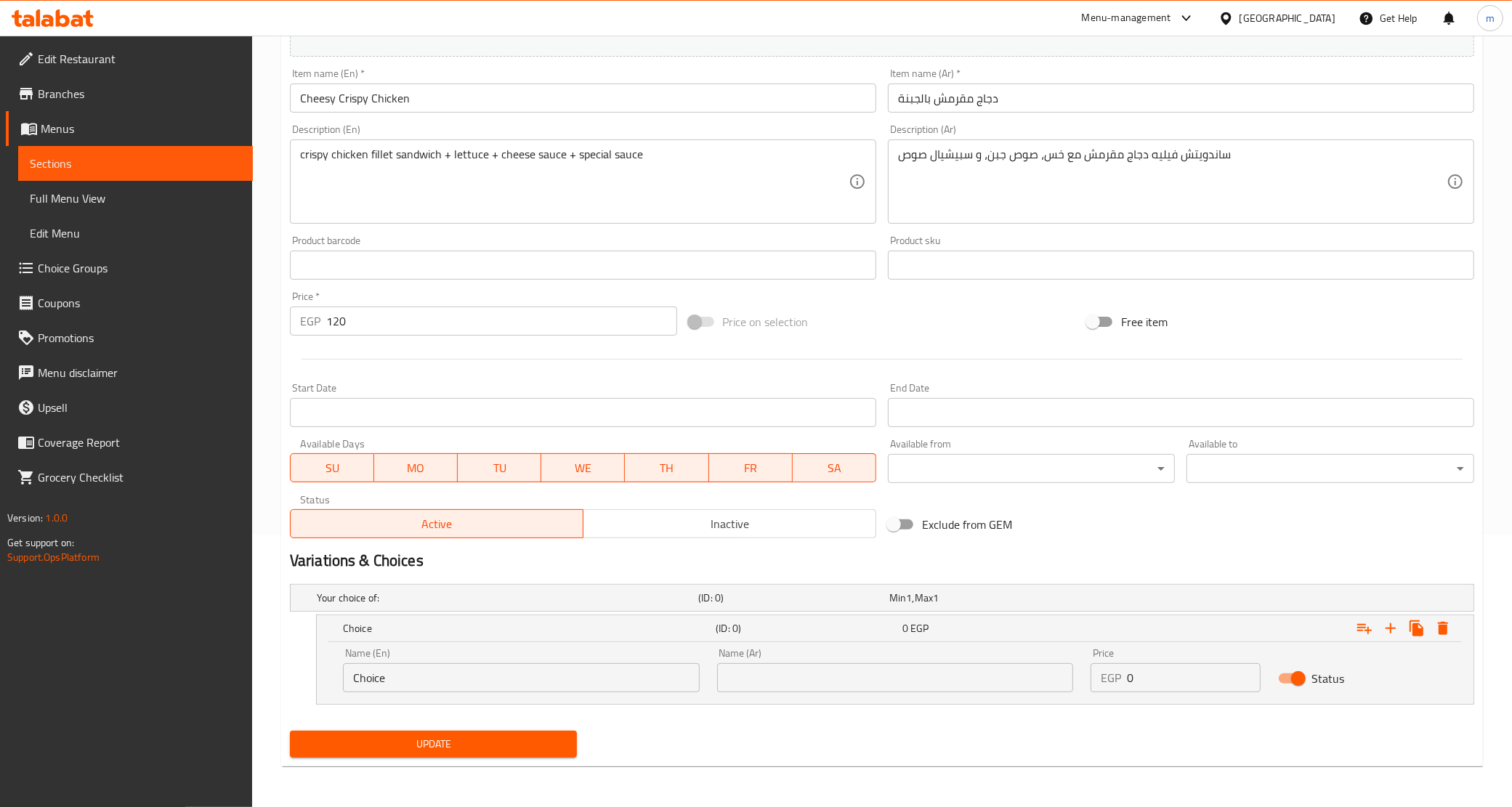
click at [523, 685] on input "Choice" at bounding box center [522, 677] width 357 height 29
click at [523, 685] on input "text" at bounding box center [522, 677] width 357 height 29
type input "Original"
click at [826, 680] on input "text" at bounding box center [896, 677] width 357 height 29
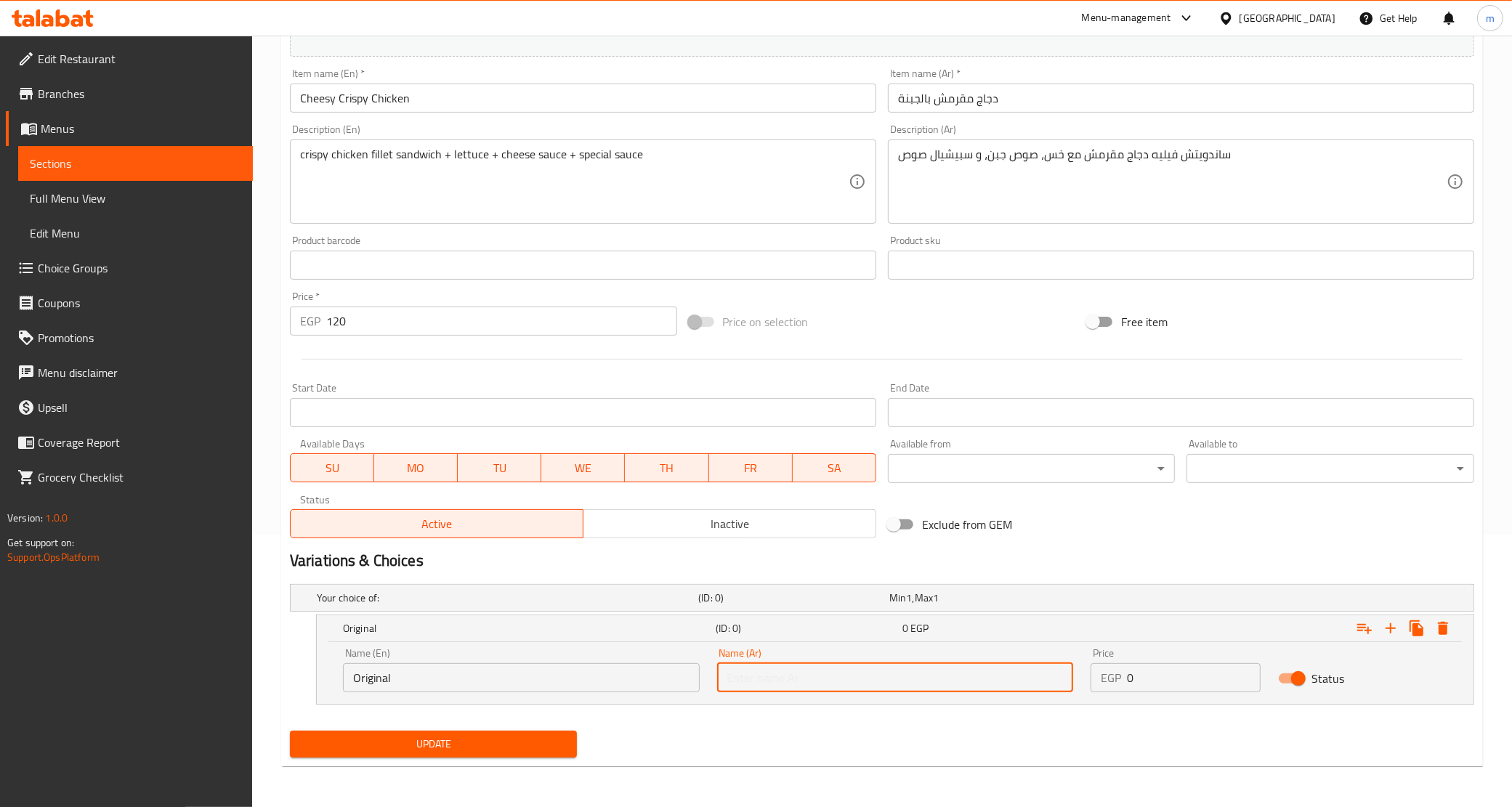
type input "أورجينال"
click at [1393, 637] on button "Expand" at bounding box center [1391, 628] width 27 height 27
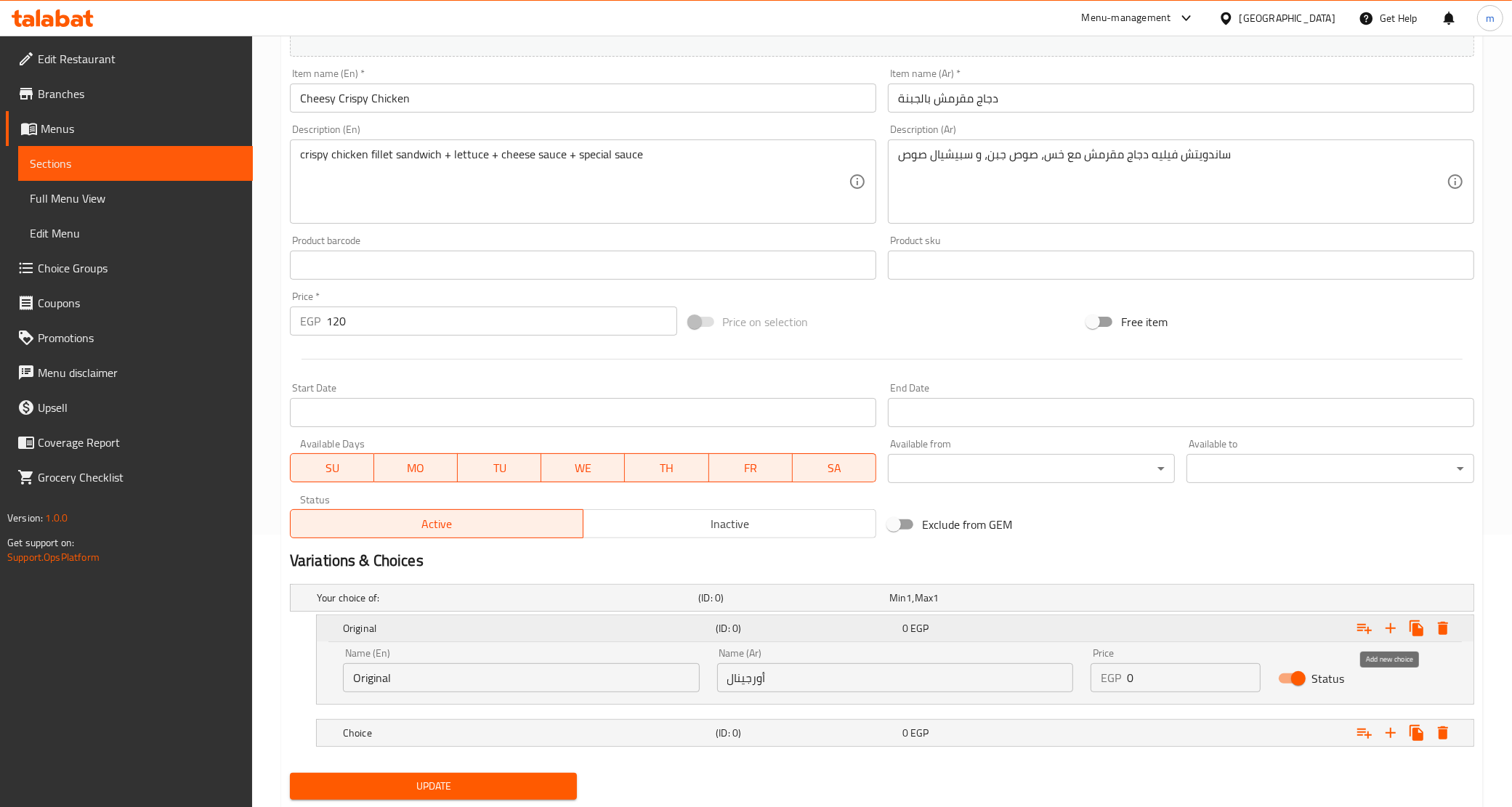
scroll to position [315, 0]
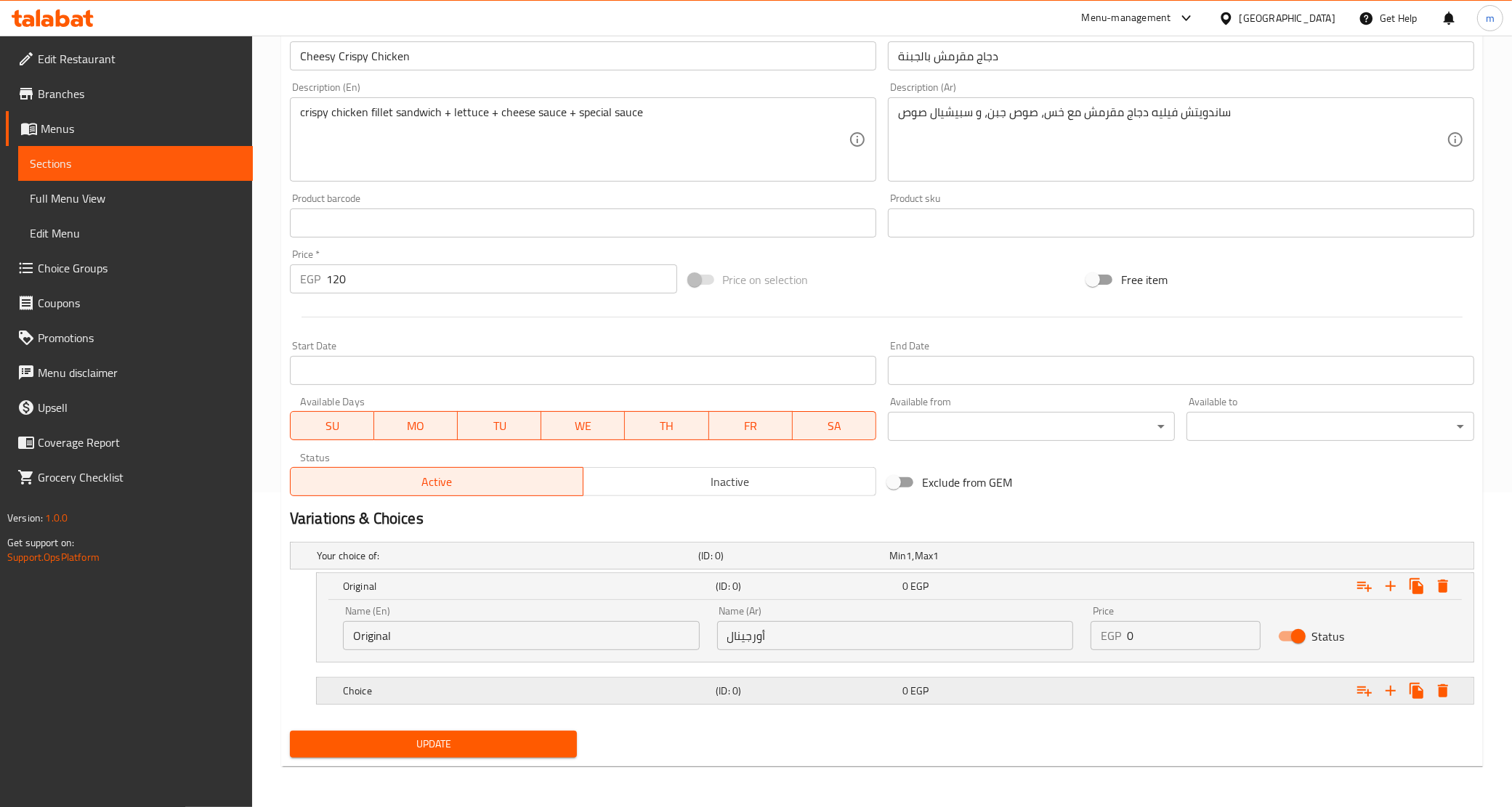
click at [503, 703] on div "Choice (ID: 0) 0 EGP" at bounding box center [900, 691] width 1119 height 32
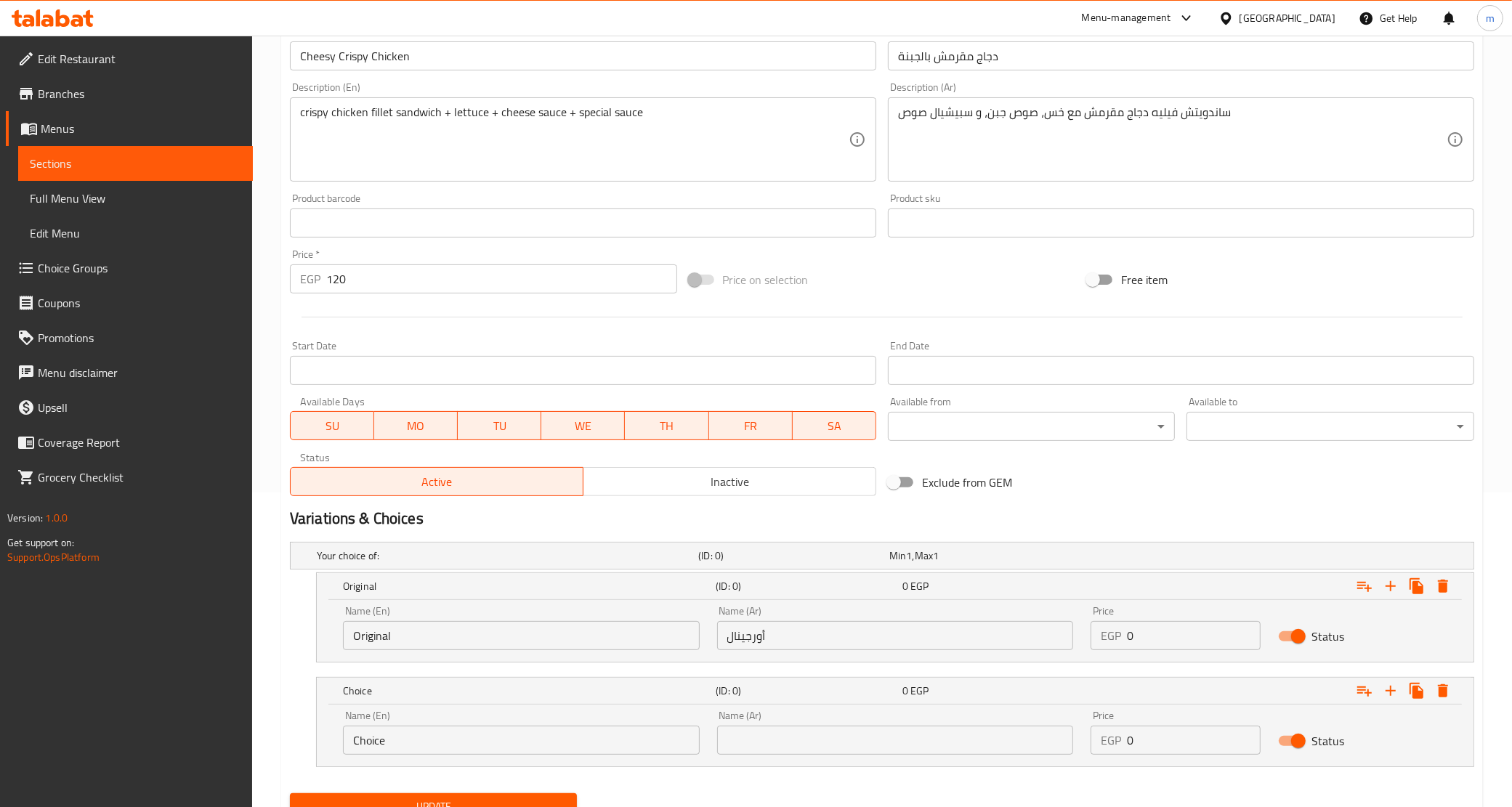
scroll to position [376, 0]
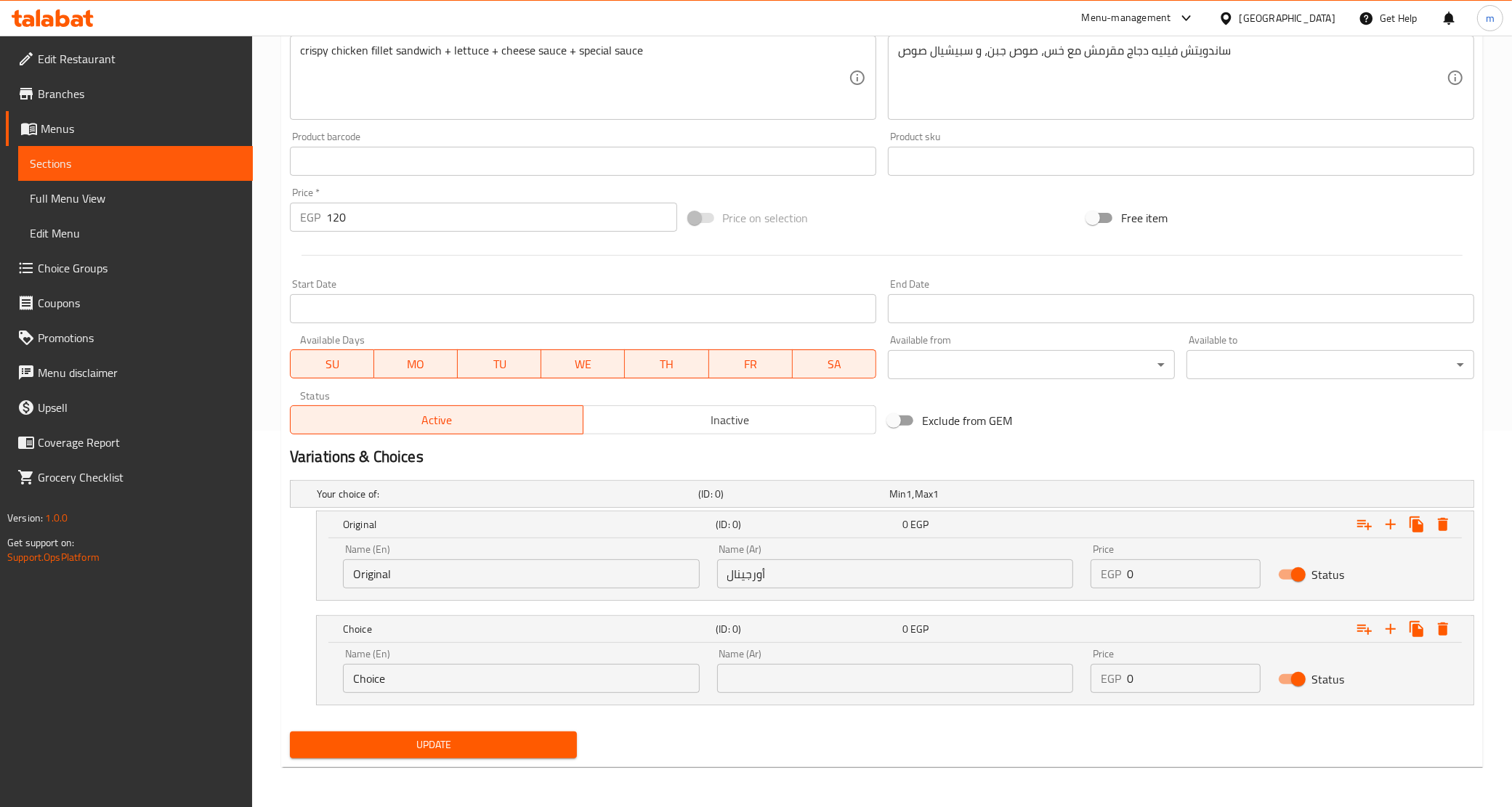
click at [475, 671] on input "Choice" at bounding box center [522, 678] width 357 height 29
click at [475, 671] on input "text" at bounding box center [522, 678] width 357 height 29
type input "Spicy"
click at [858, 683] on input "text" at bounding box center [896, 678] width 357 height 29
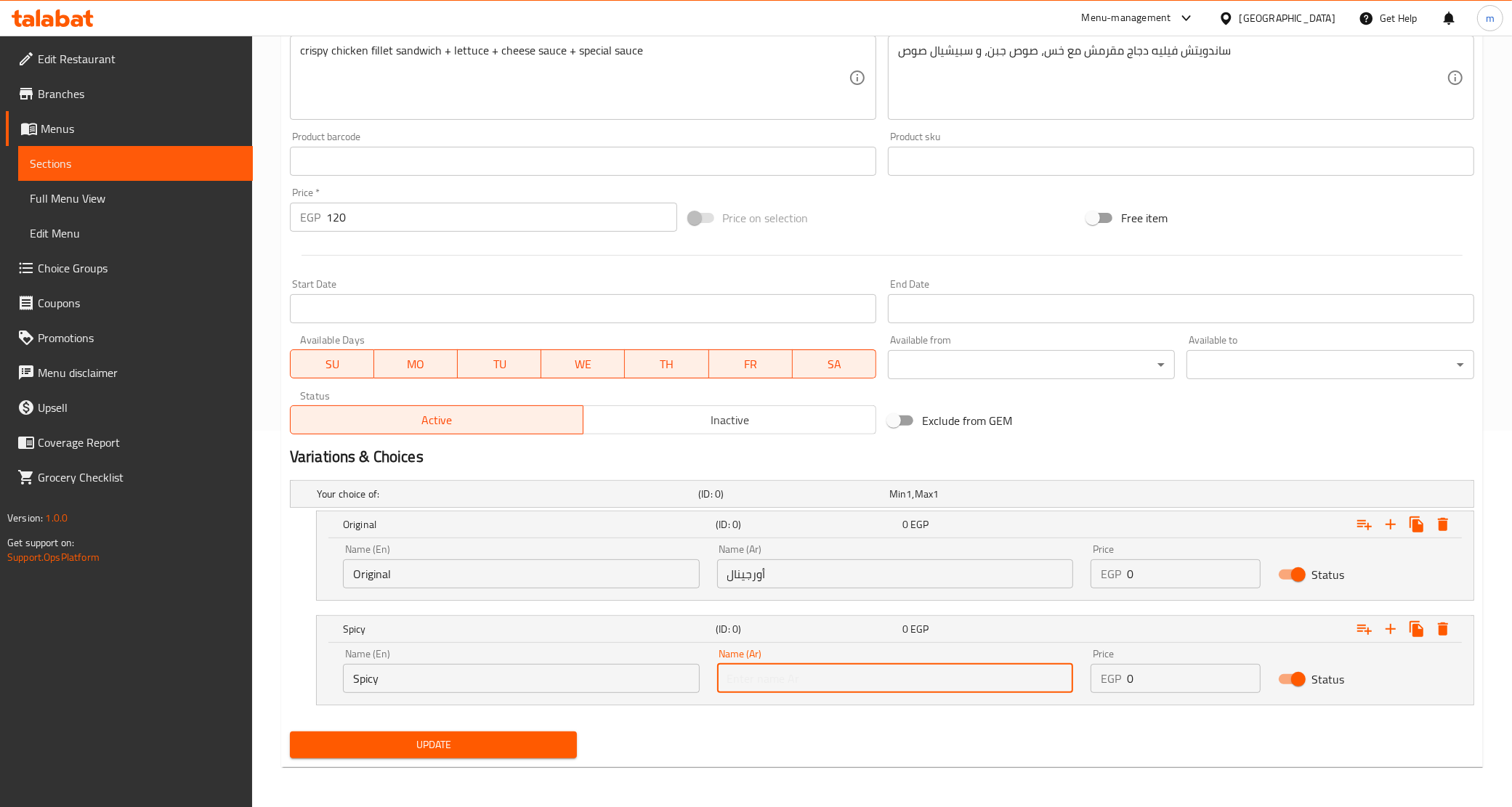
type input "سبايسي"
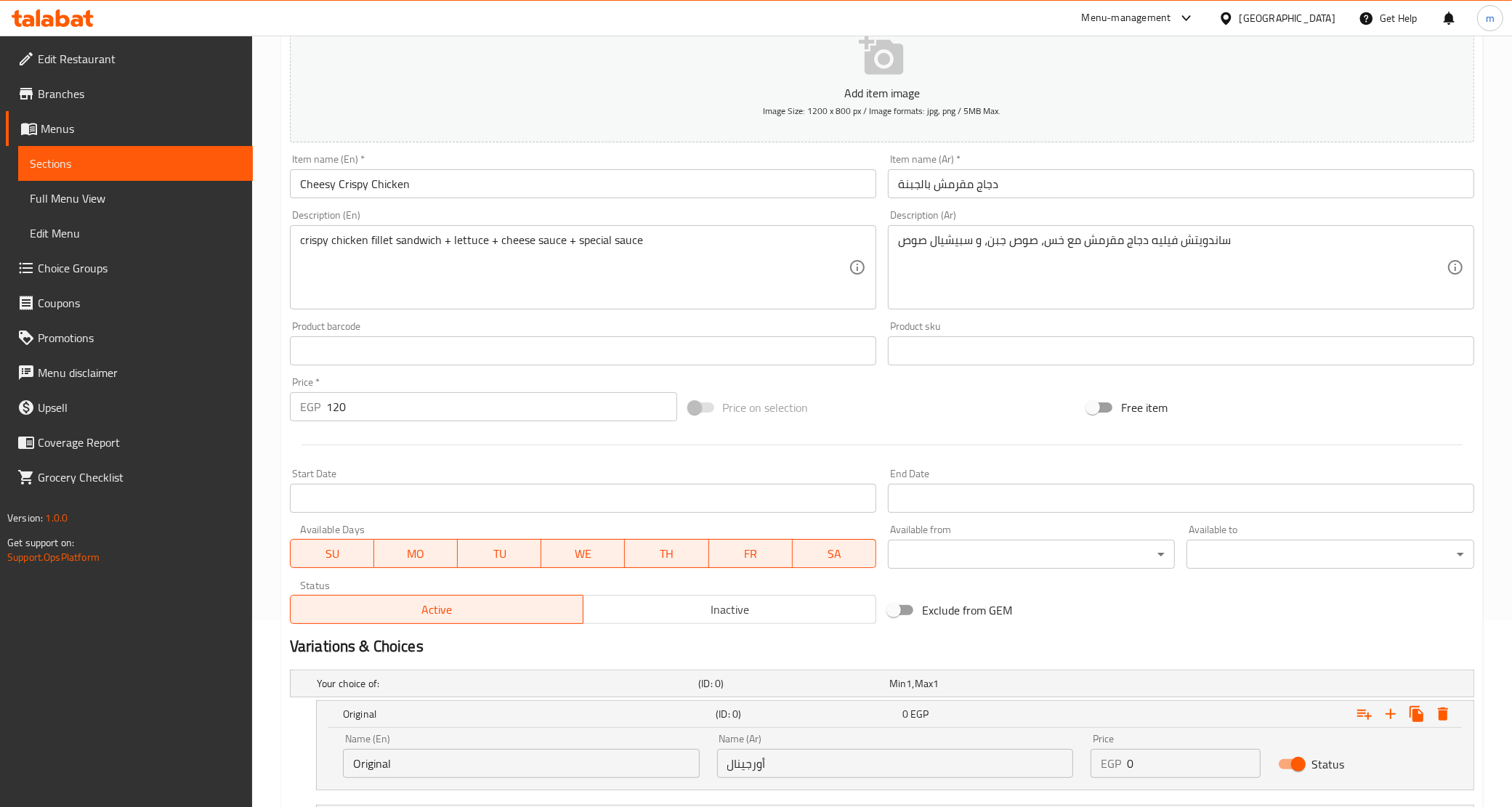
scroll to position [285, 0]
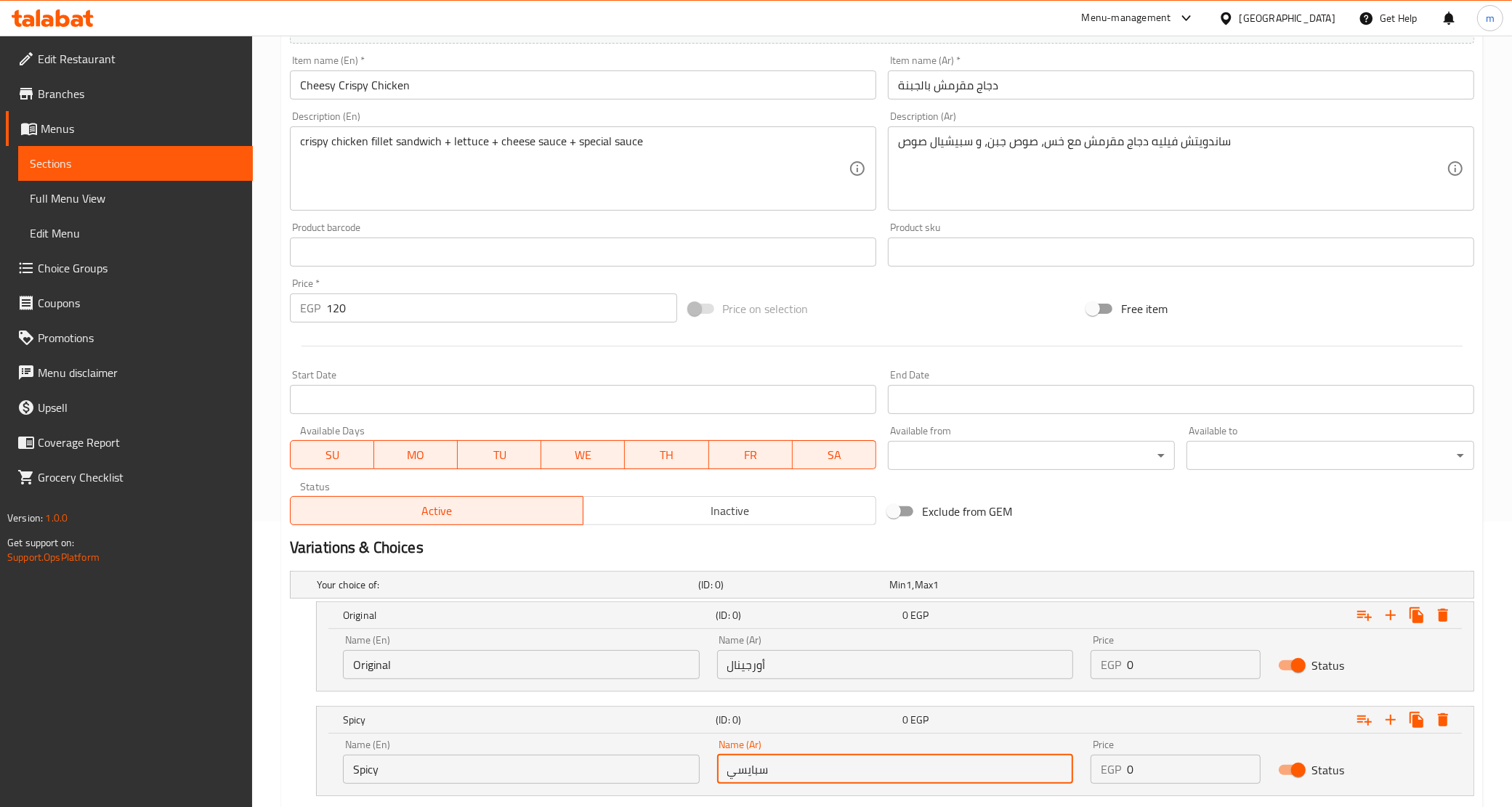
click at [406, 310] on input "120" at bounding box center [502, 307] width 351 height 29
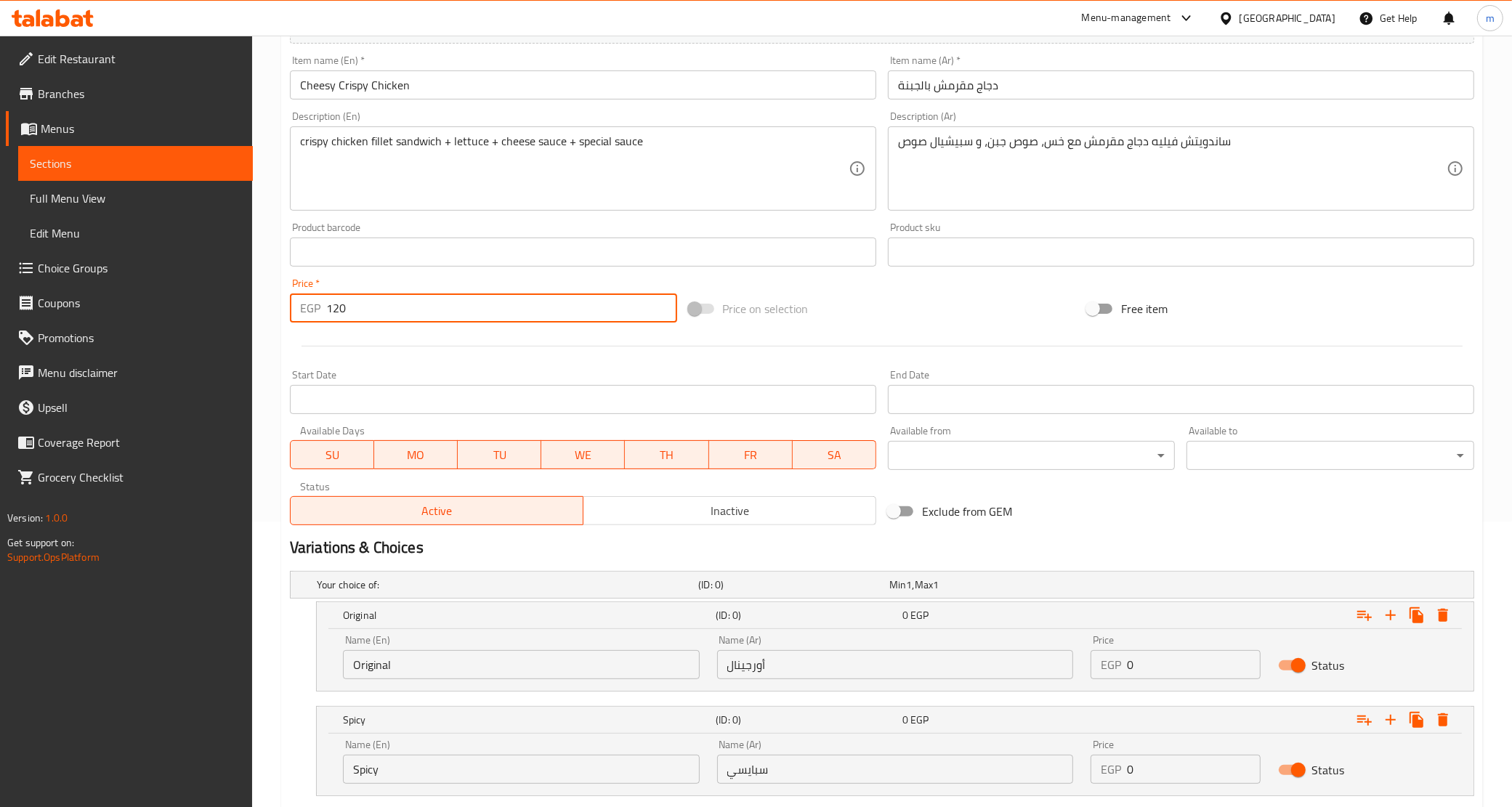
click at [406, 310] on input "120" at bounding box center [502, 307] width 351 height 29
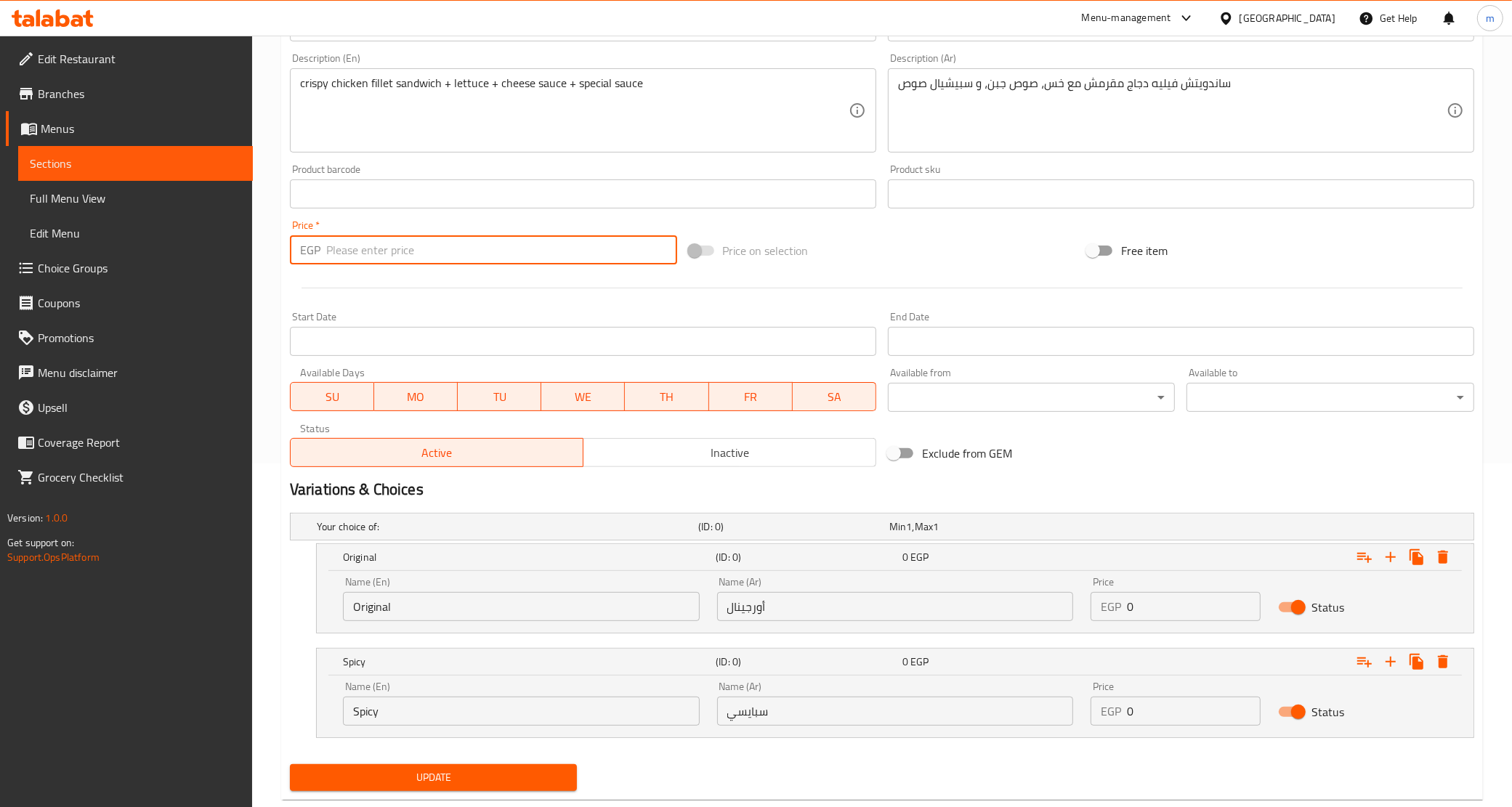
scroll to position [376, 0]
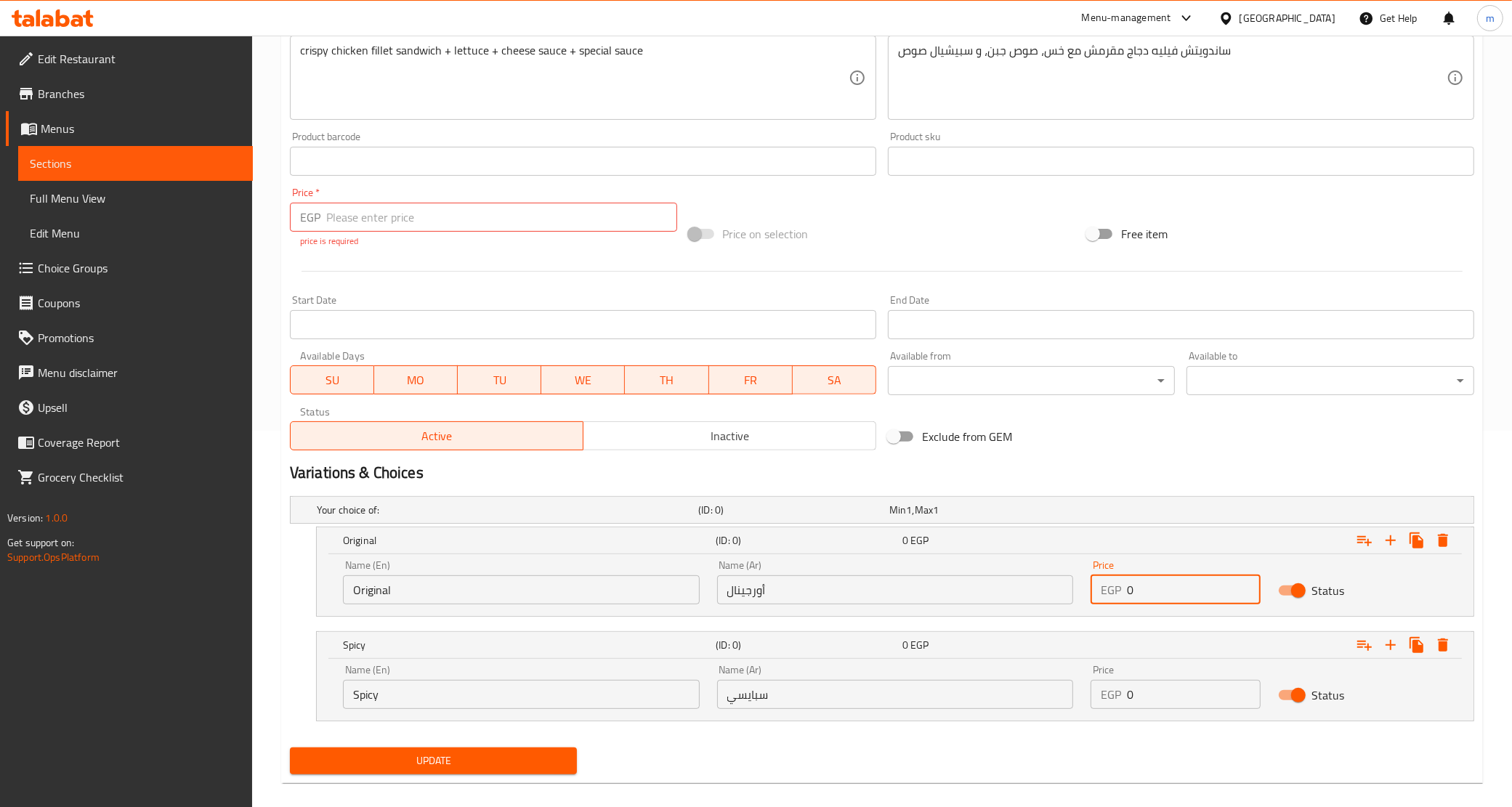
drag, startPoint x: 1142, startPoint y: 586, endPoint x: 1116, endPoint y: 579, distance: 26.9
click at [1116, 579] on div "EGP 0 Price" at bounding box center [1175, 589] width 170 height 29
type input "120"
click at [1143, 688] on input "0" at bounding box center [1193, 694] width 133 height 29
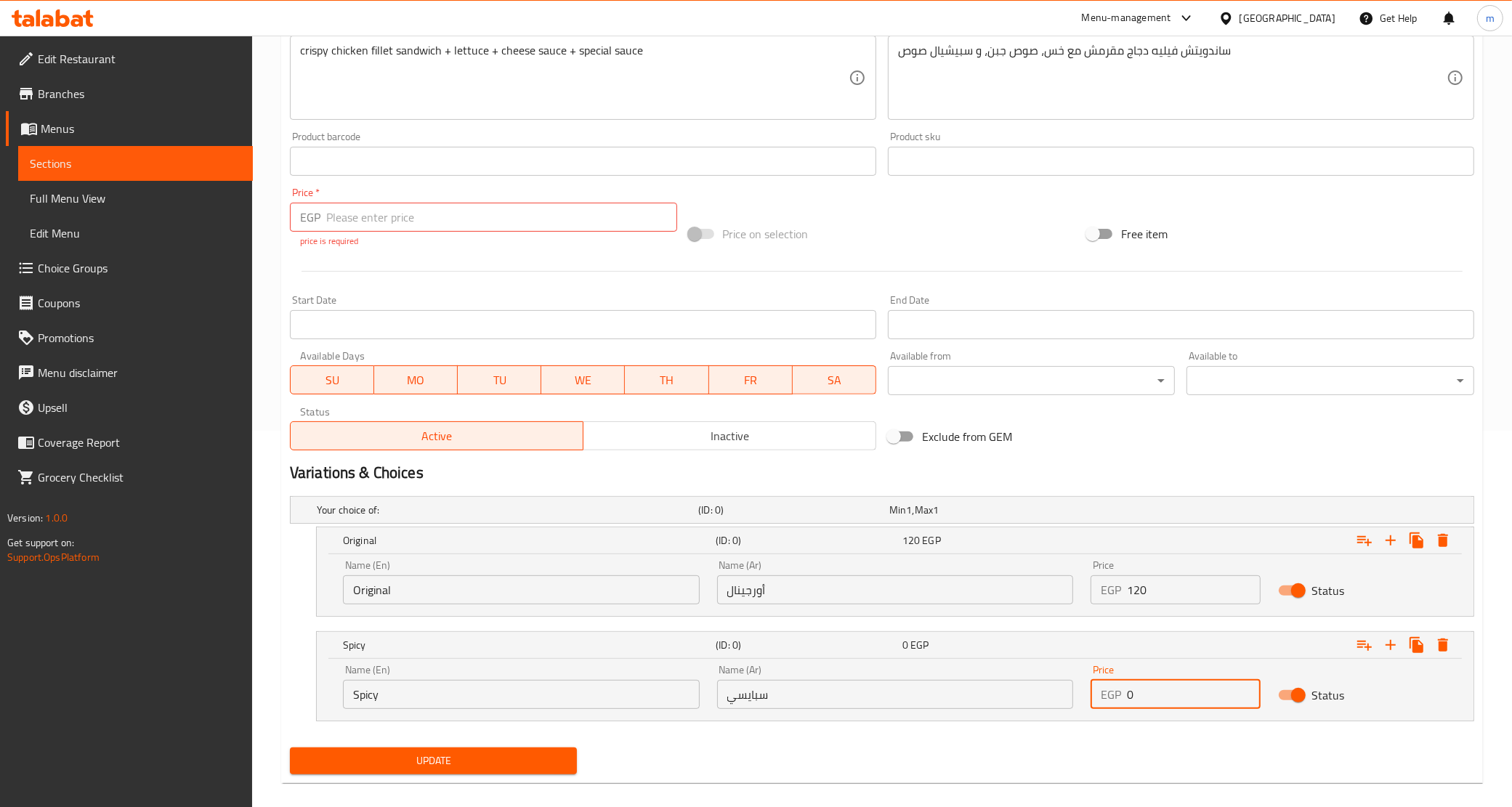
click at [1143, 688] on input "0" at bounding box center [1193, 694] width 133 height 29
type input "120"
click at [550, 768] on span "Update" at bounding box center [434, 761] width 265 height 18
click at [484, 219] on input "number" at bounding box center [502, 216] width 351 height 29
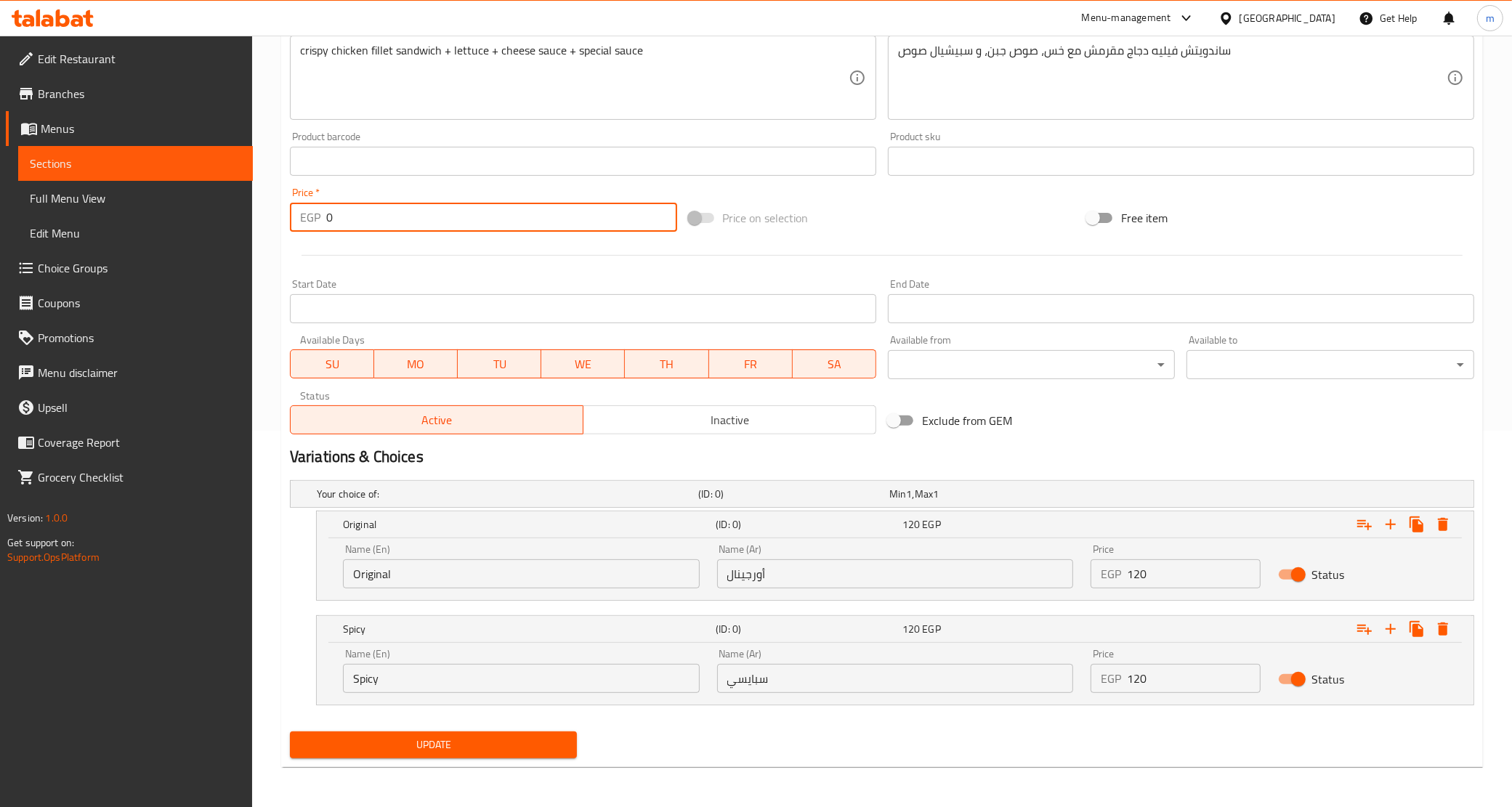
type input "0"
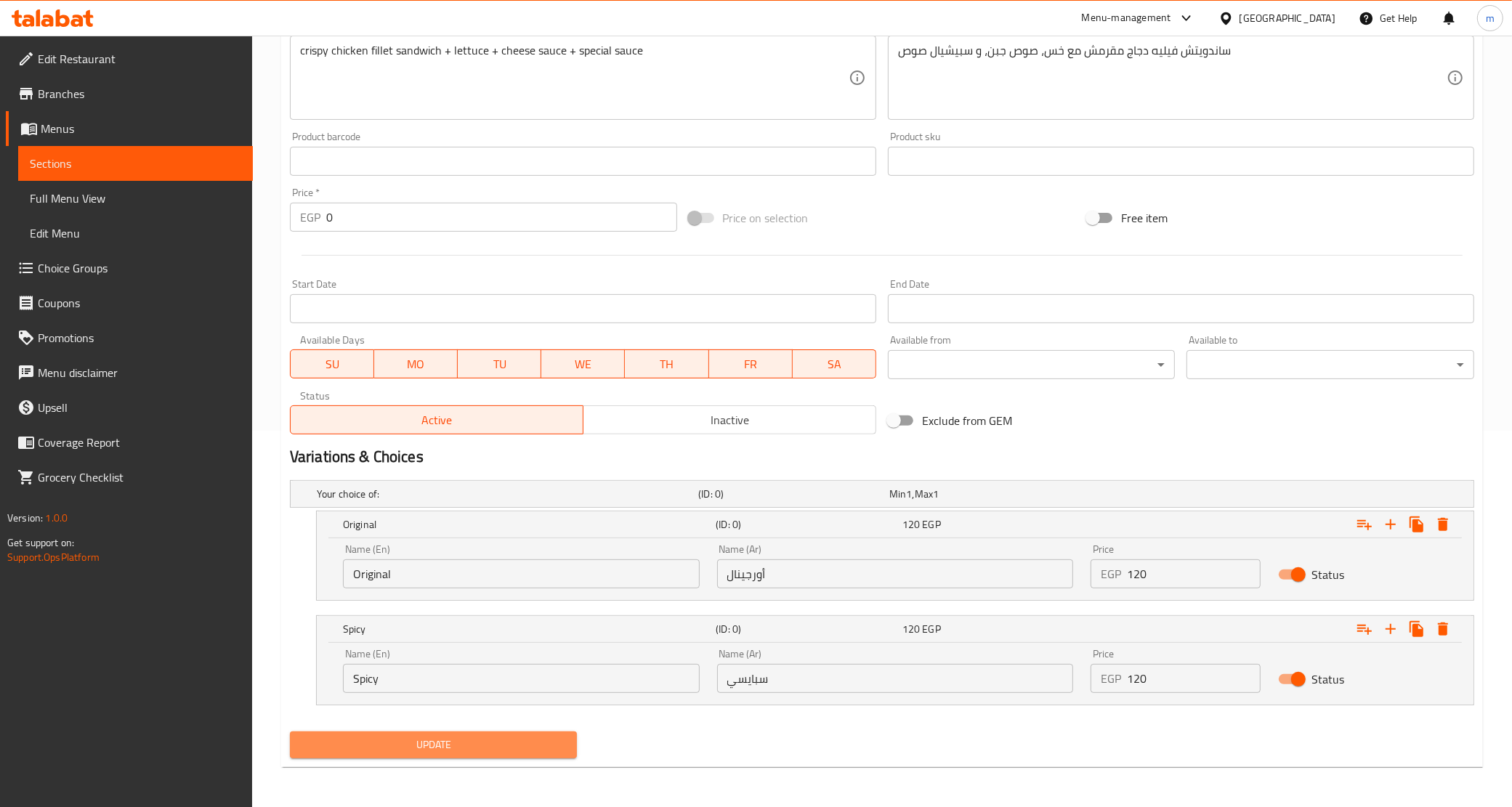
click at [475, 734] on button "Update" at bounding box center [434, 745] width 288 height 27
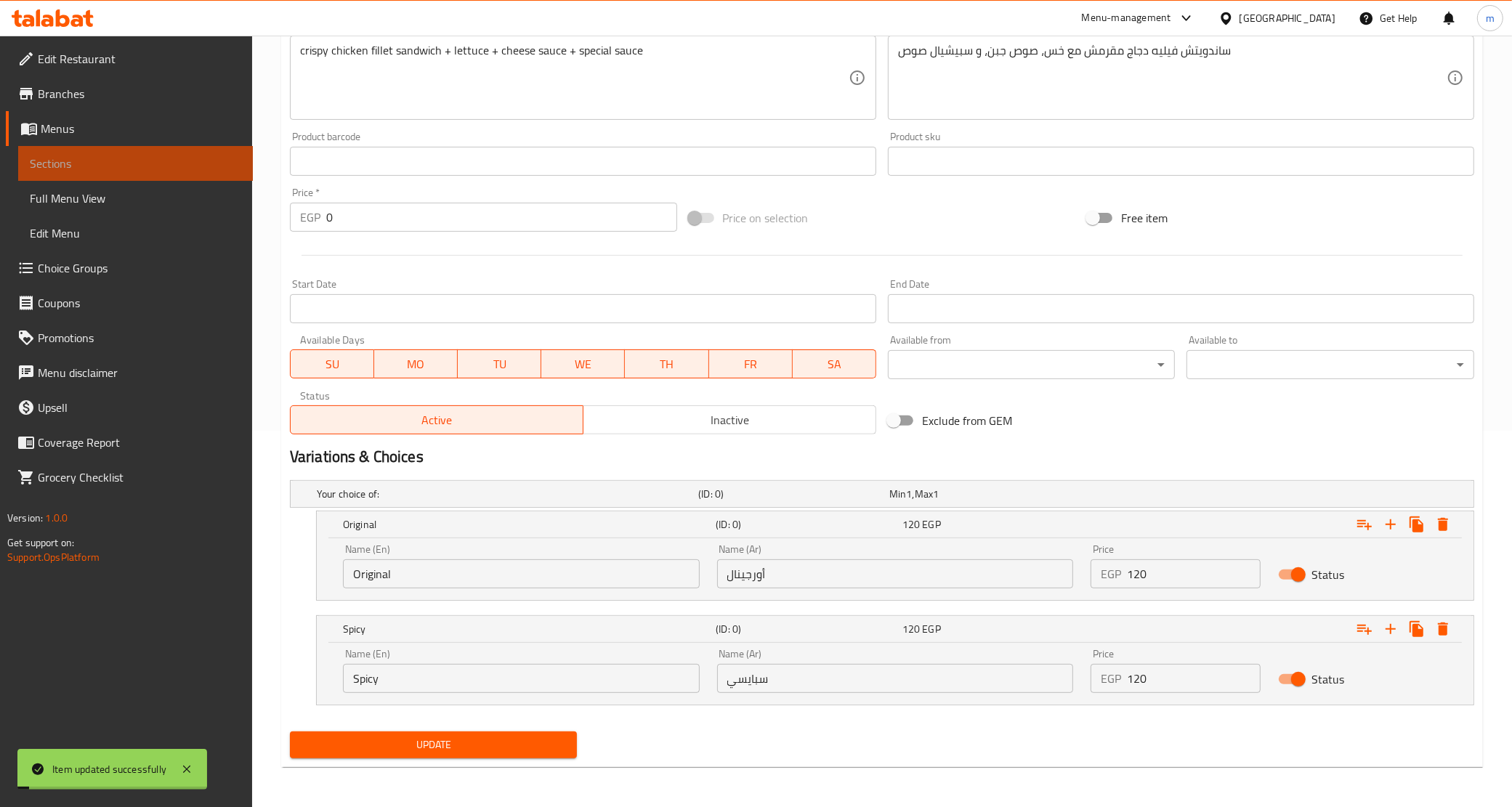
click at [178, 164] on span "Sections" at bounding box center [135, 164] width 211 height 18
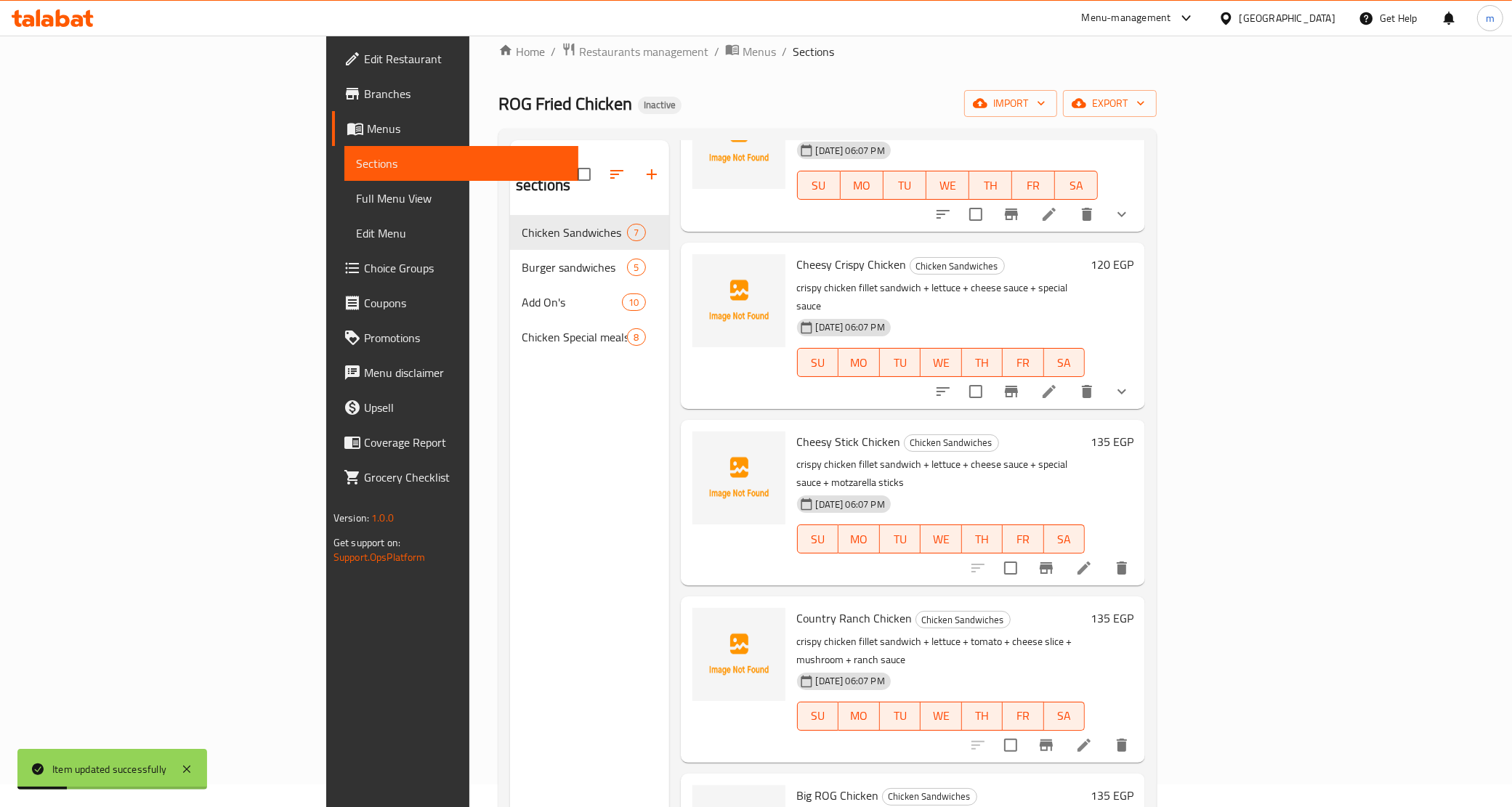
scroll to position [182, 0]
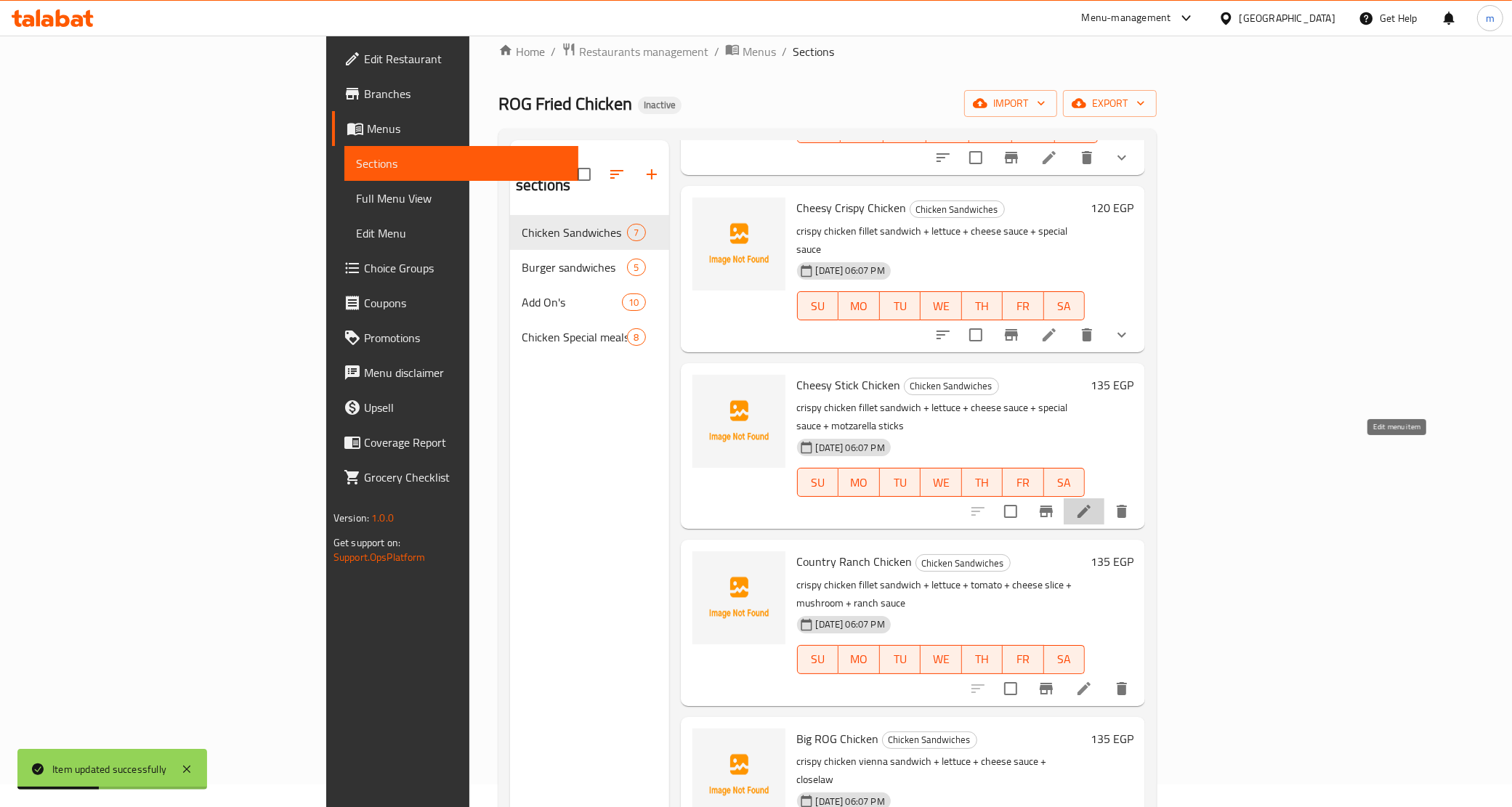
click at [1093, 503] on icon at bounding box center [1085, 512] width 18 height 18
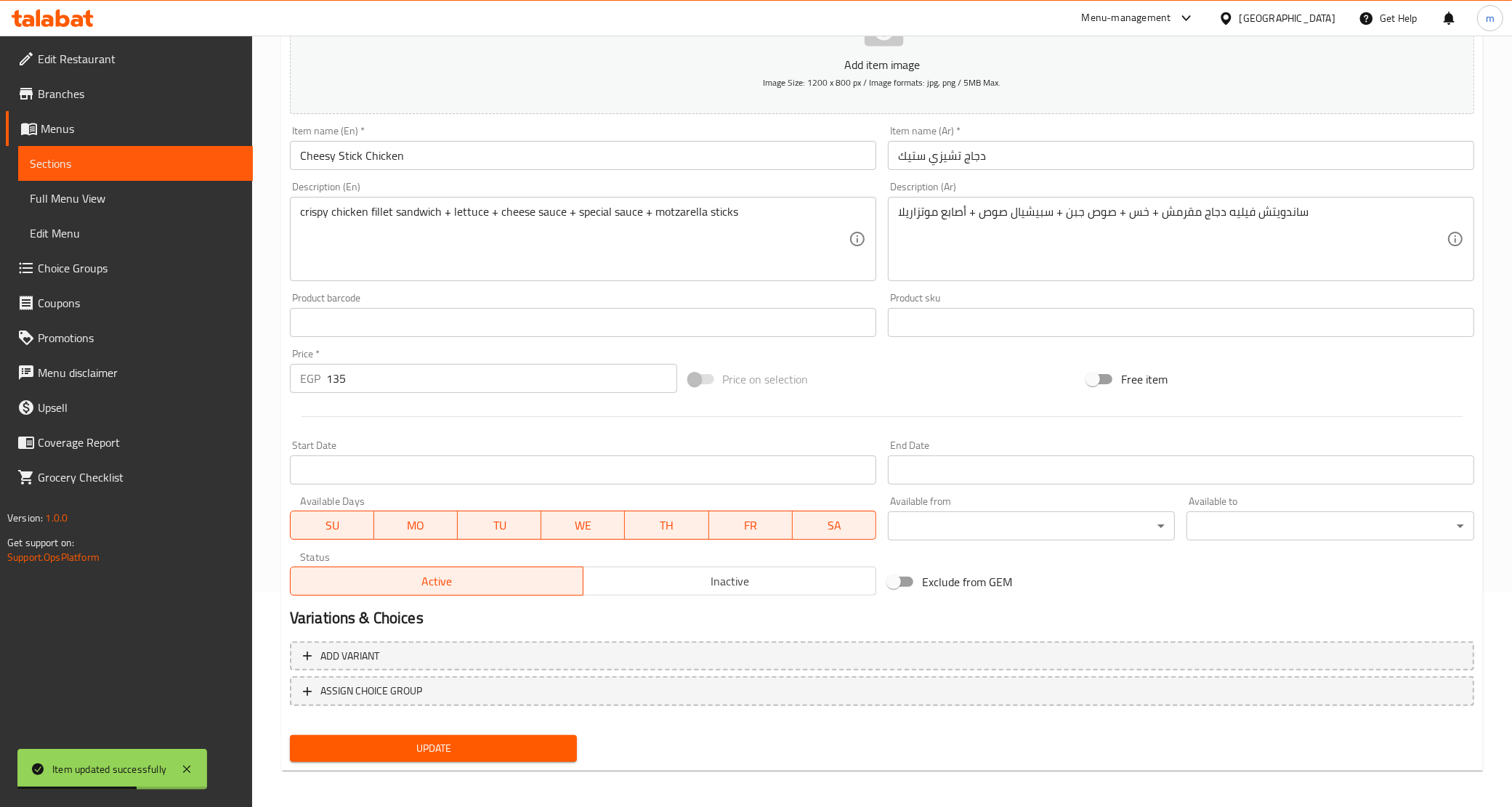
scroll to position [216, 0]
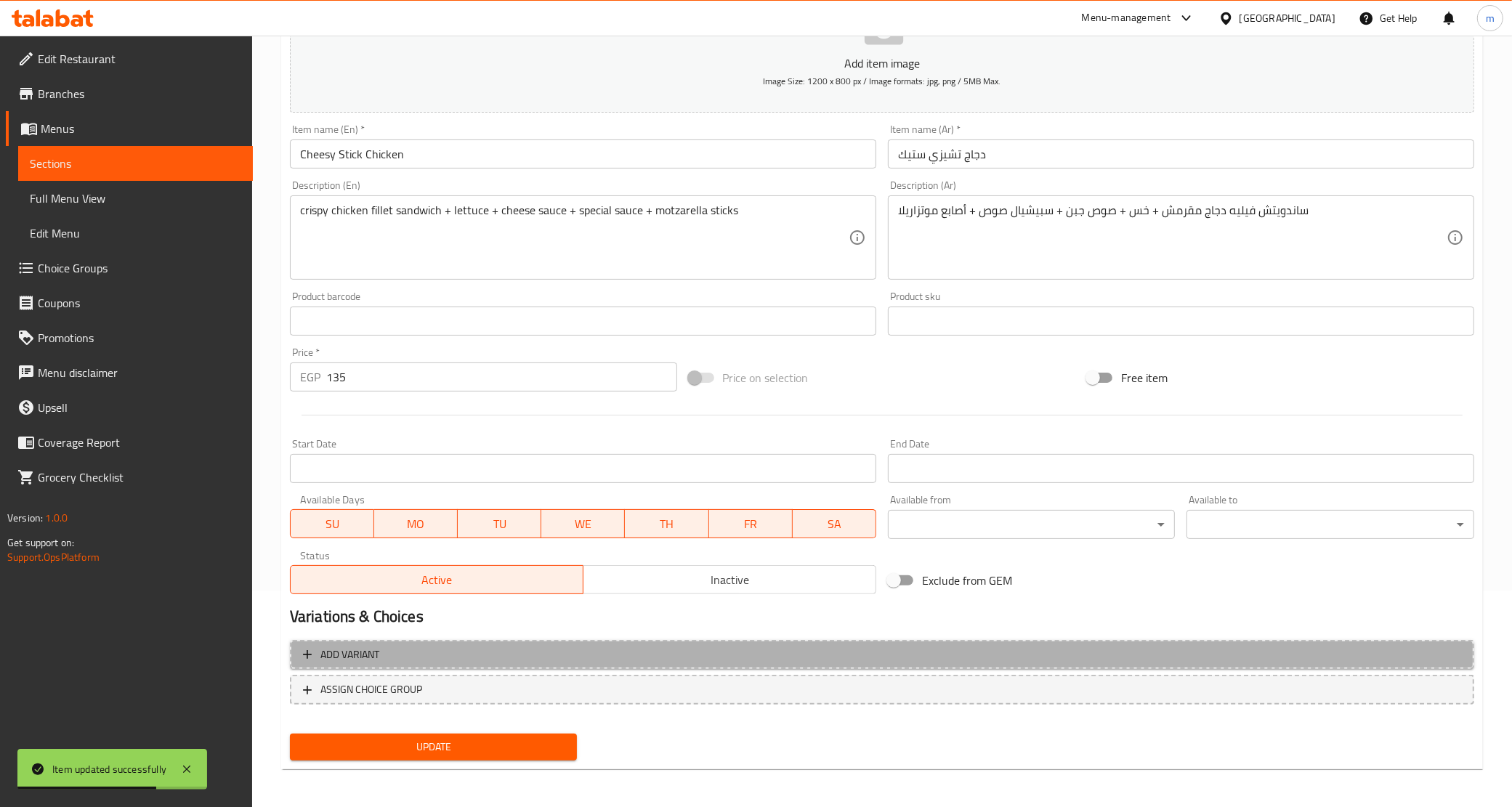
click at [618, 649] on span "Add variant" at bounding box center [882, 655] width 1159 height 18
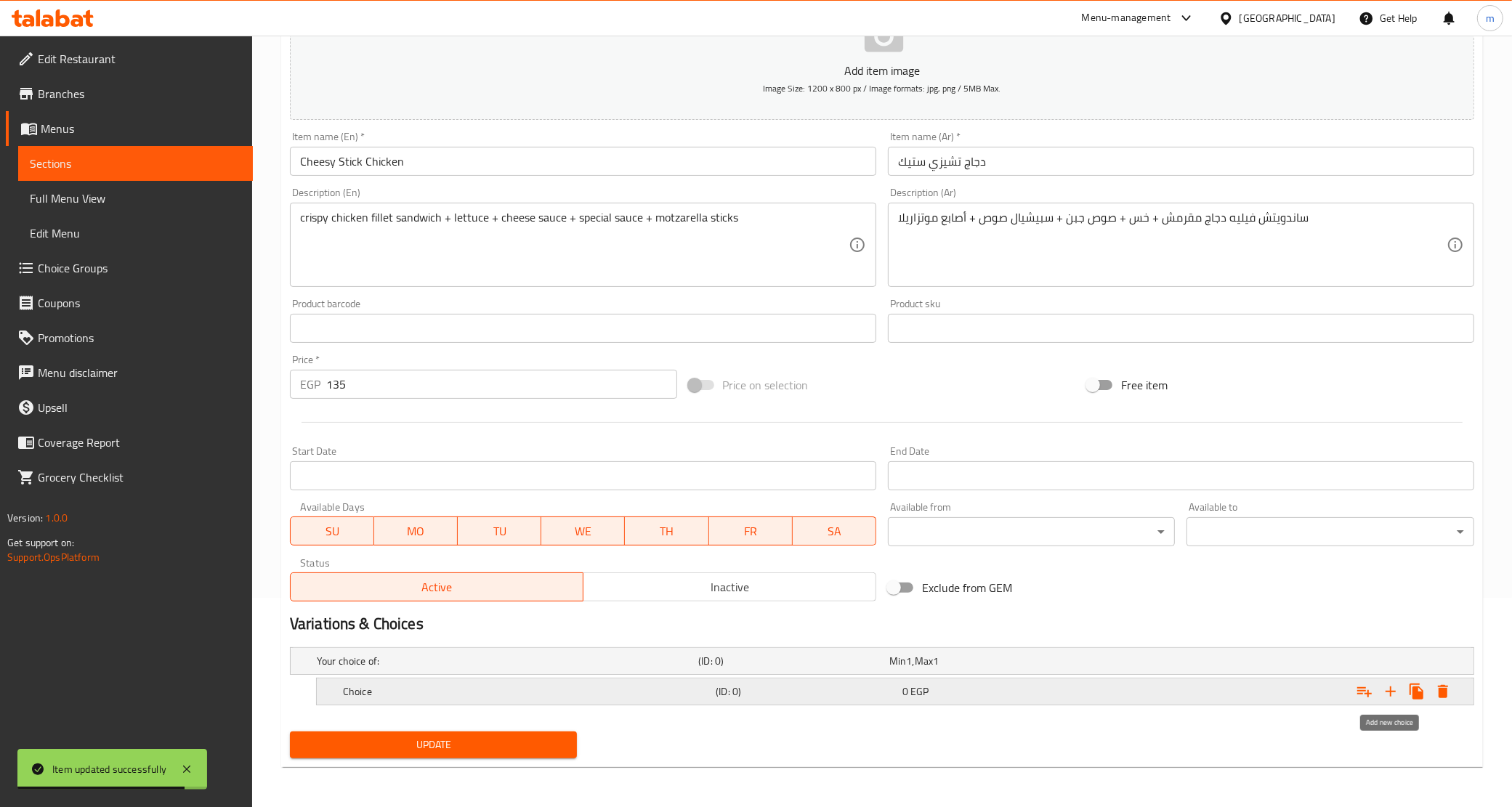
click at [1389, 697] on icon "Expand" at bounding box center [1392, 692] width 18 height 18
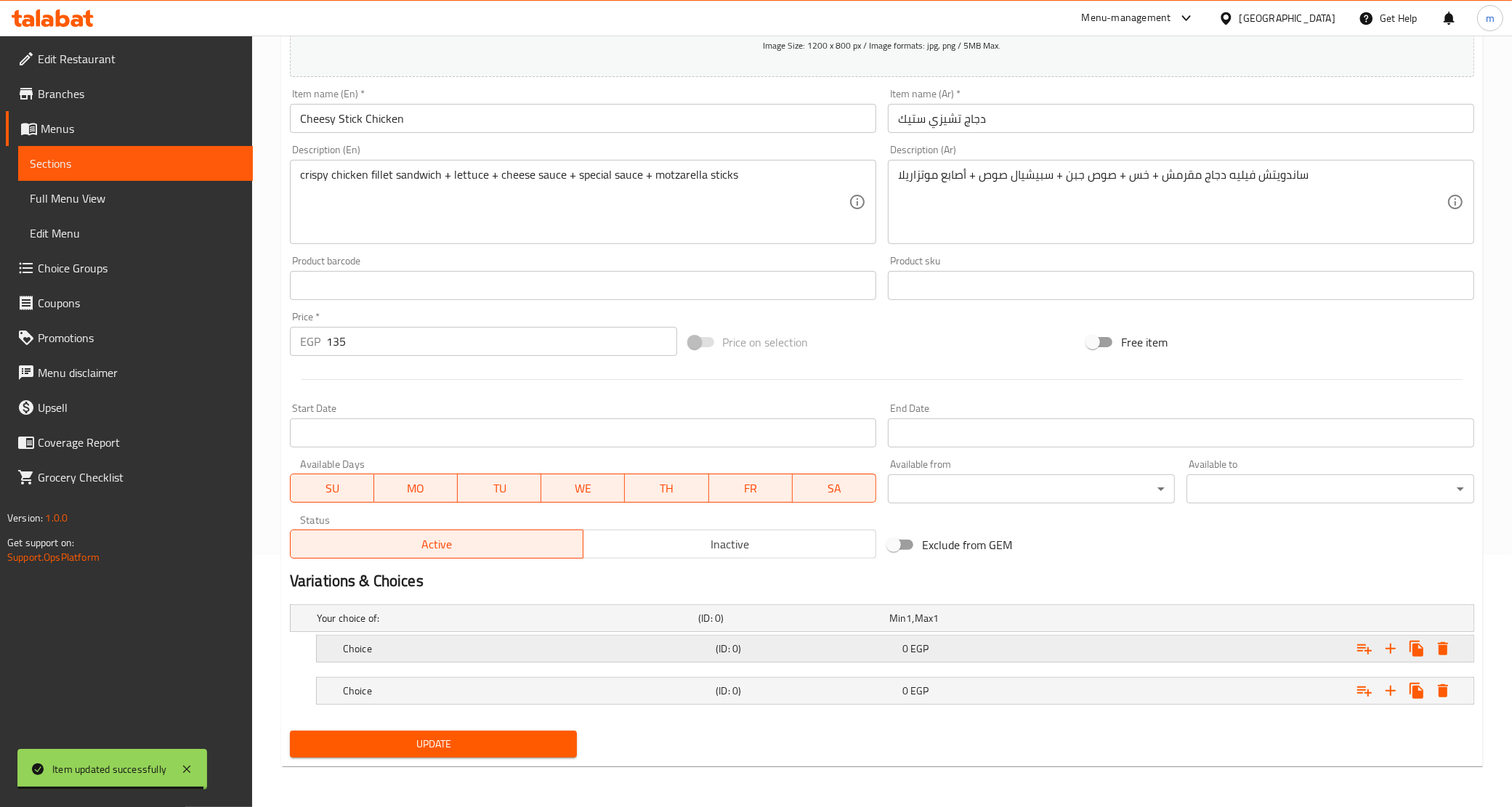
click at [1052, 639] on div "0 EGP" at bounding box center [993, 648] width 187 height 21
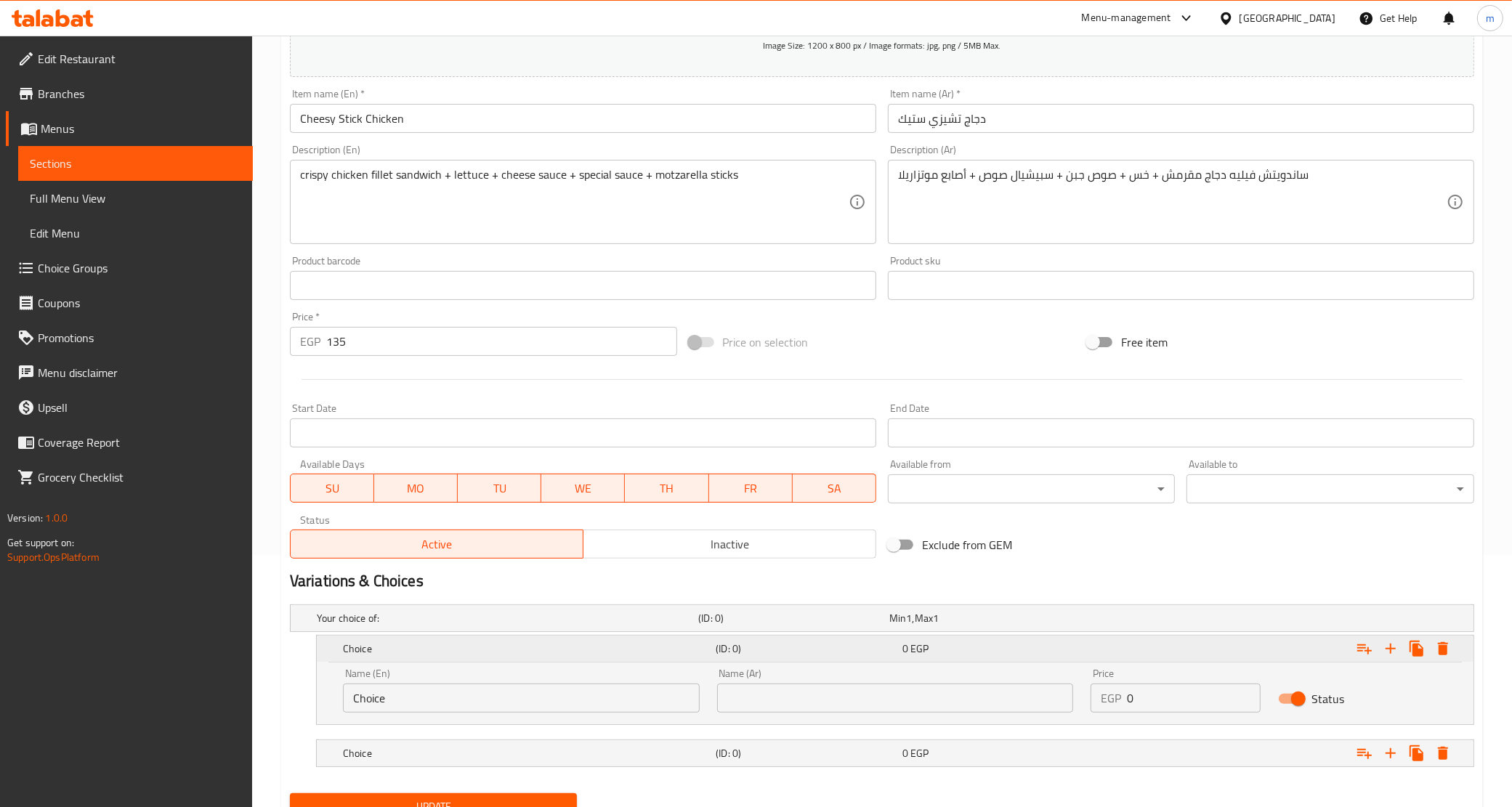
scroll to position [315, 0]
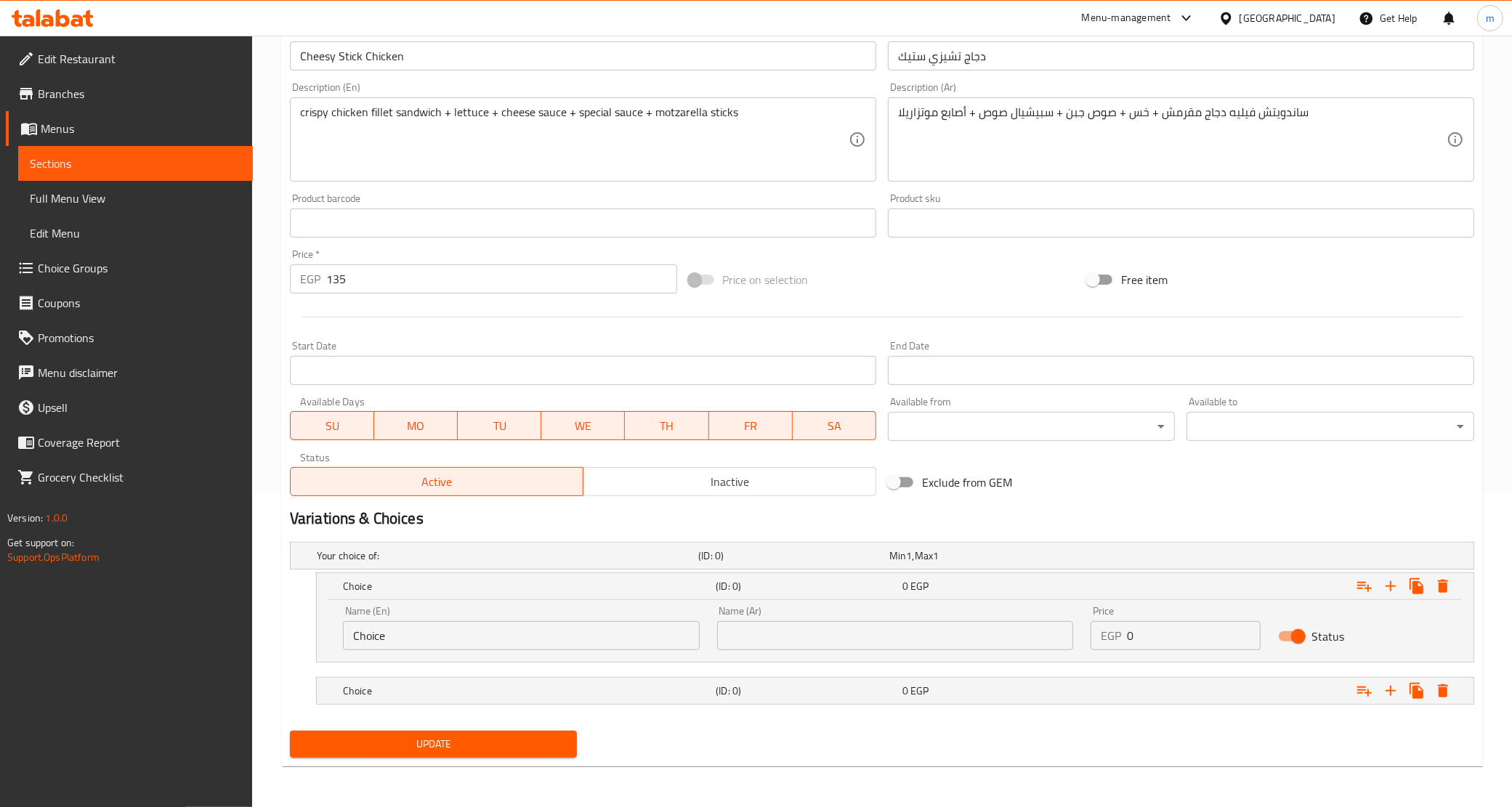
click at [473, 629] on input "Choice" at bounding box center [522, 635] width 357 height 29
click at [464, 632] on input "text" at bounding box center [522, 635] width 357 height 29
type input "Original"
click at [869, 638] on input "text" at bounding box center [896, 635] width 357 height 29
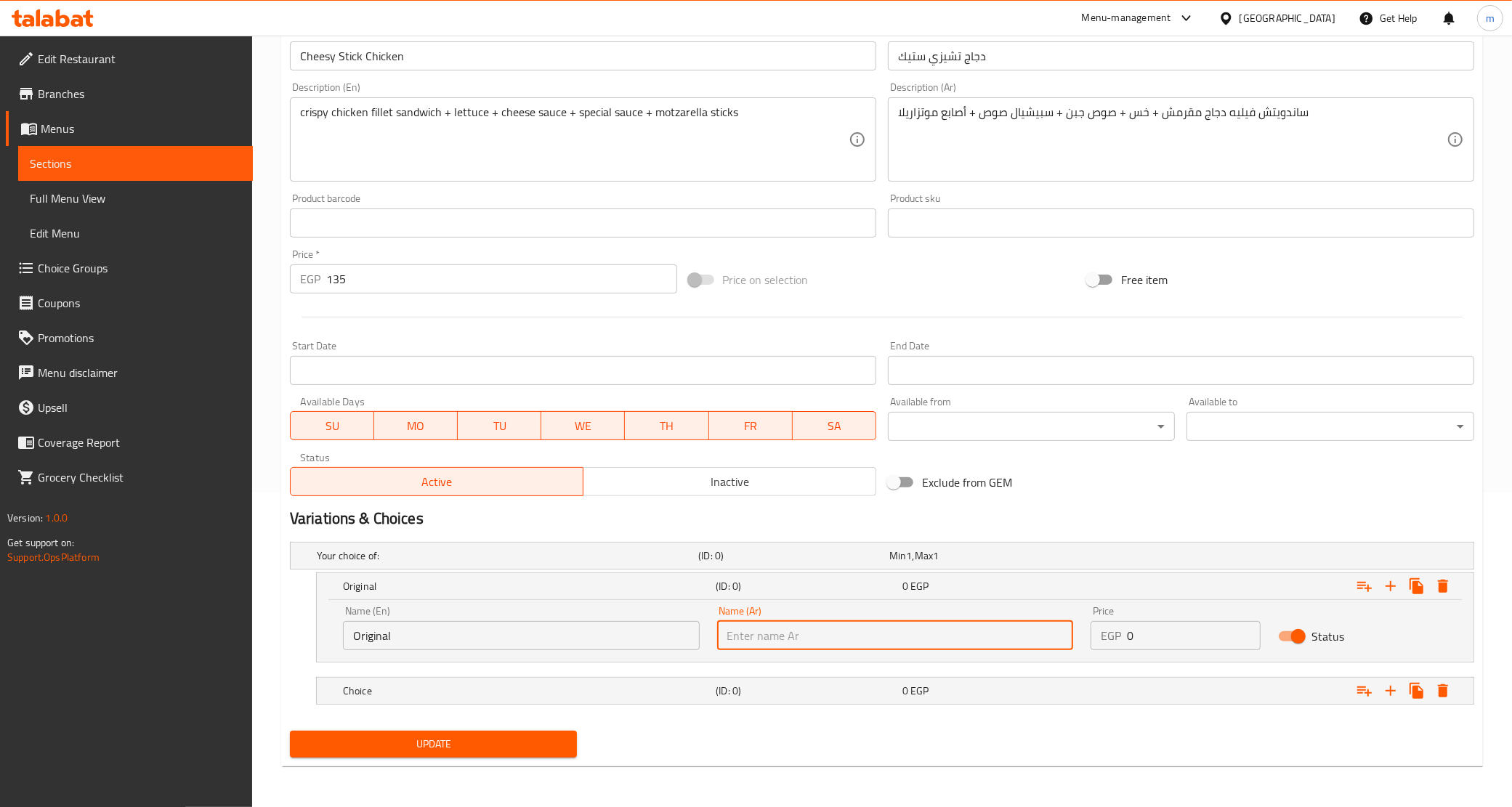
type input "أورجينال"
click at [550, 696] on h5 "Choice" at bounding box center [527, 691] width 367 height 15
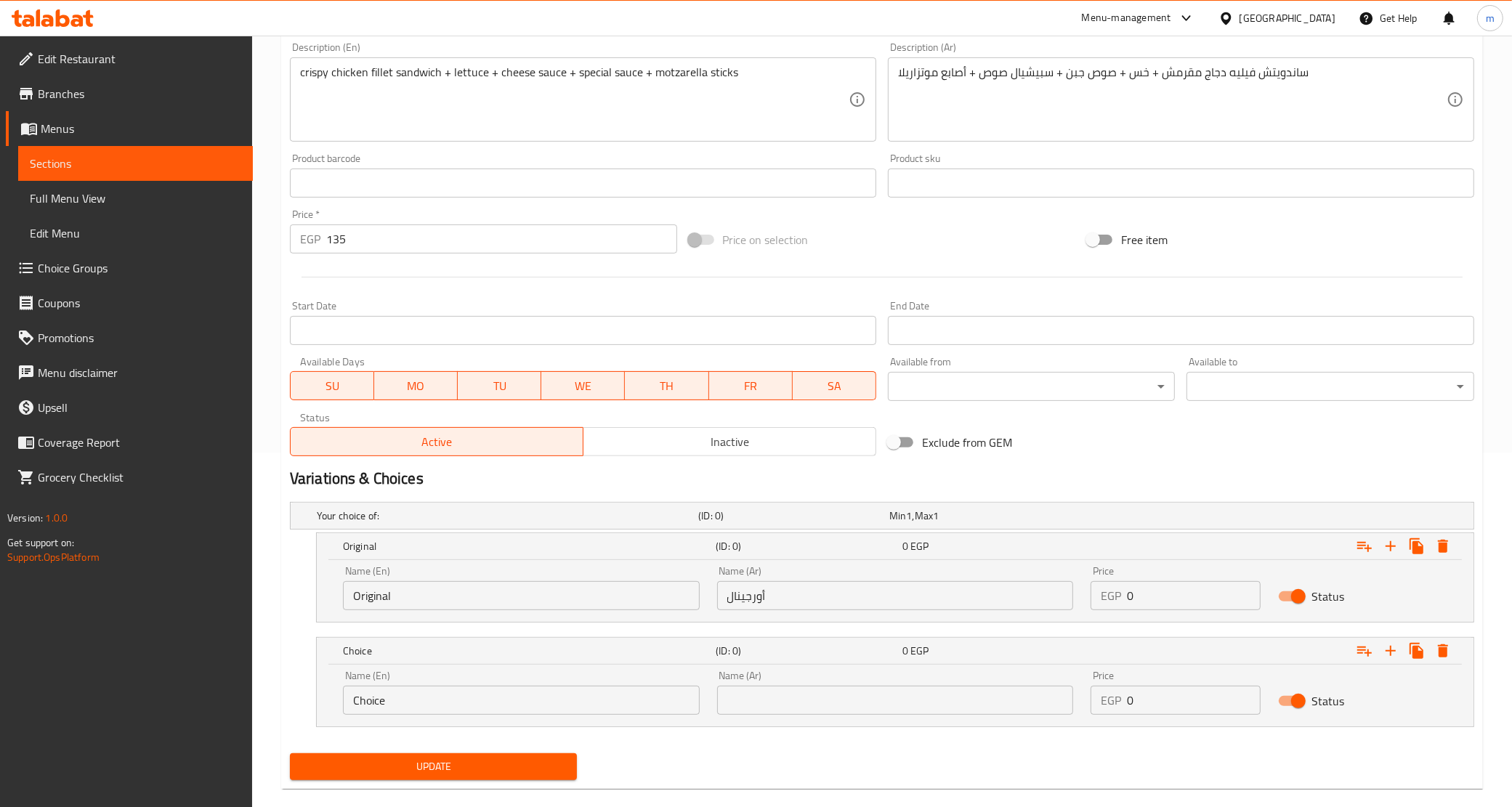
scroll to position [376, 0]
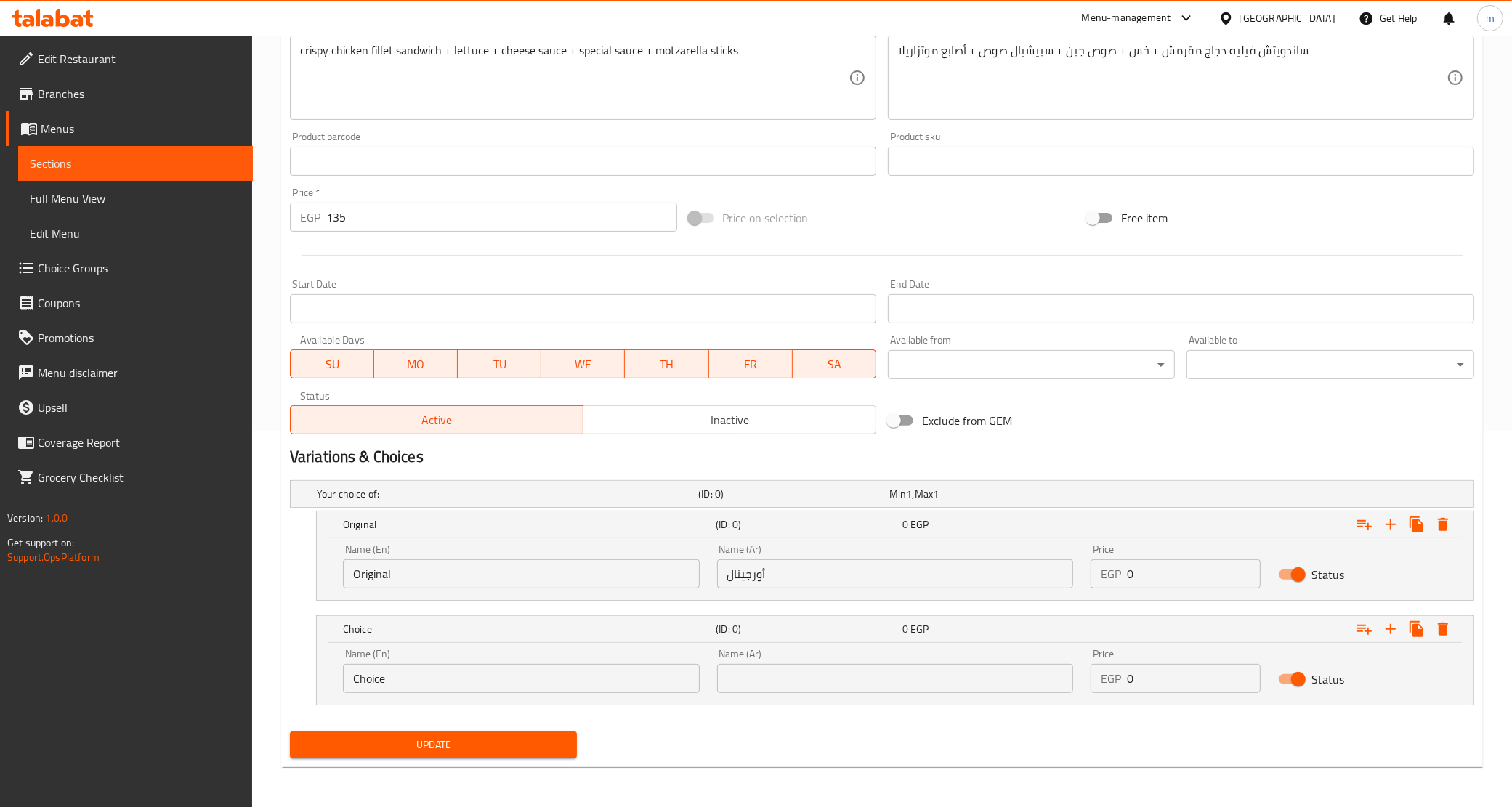
click at [454, 684] on input "Choice" at bounding box center [522, 678] width 357 height 29
click at [454, 684] on input "text" at bounding box center [522, 678] width 357 height 29
type input "Spicy"
click at [783, 678] on input "text" at bounding box center [896, 678] width 357 height 29
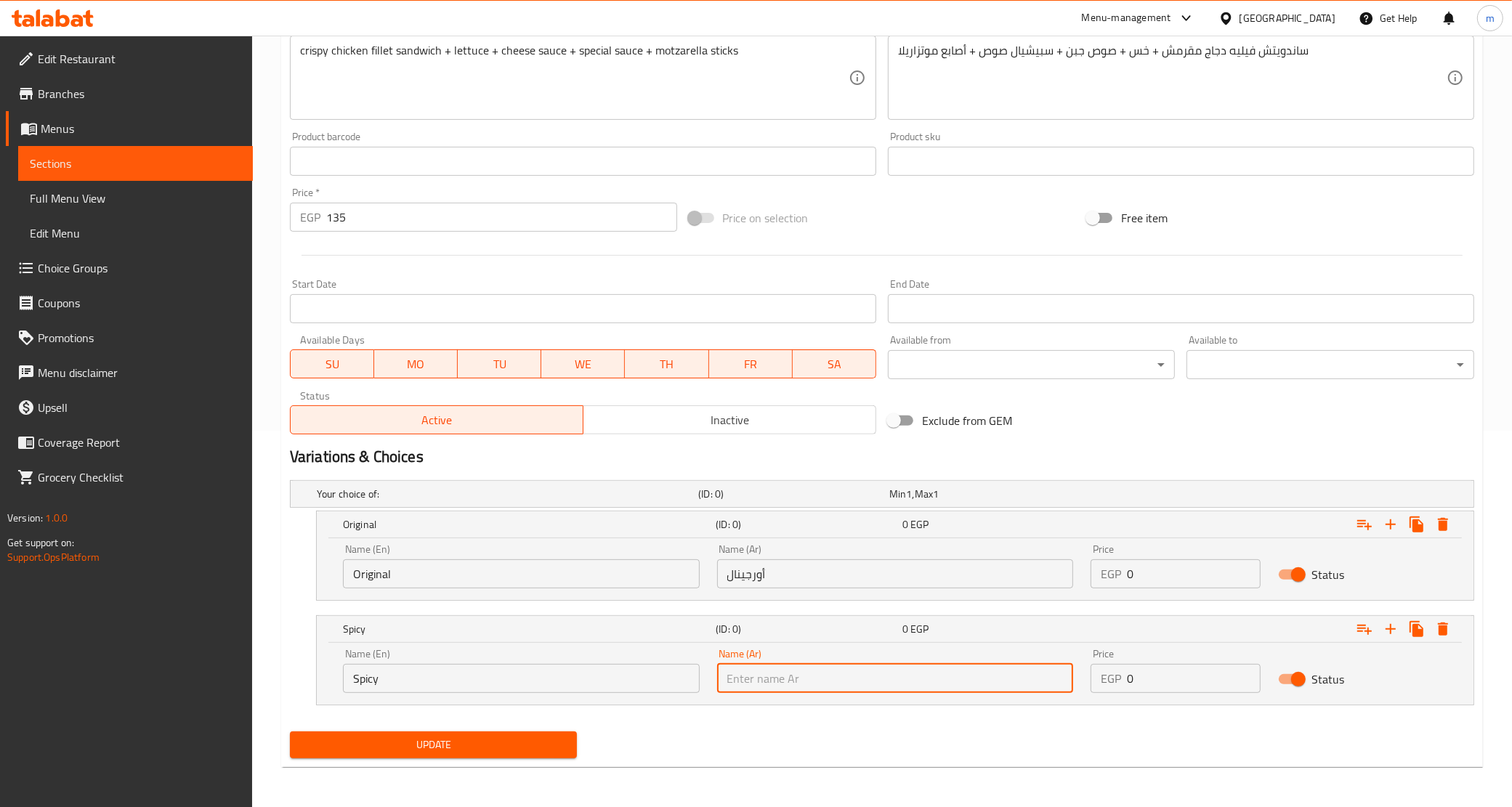
type input "سبايسي"
click at [404, 219] on input "135" at bounding box center [502, 216] width 351 height 29
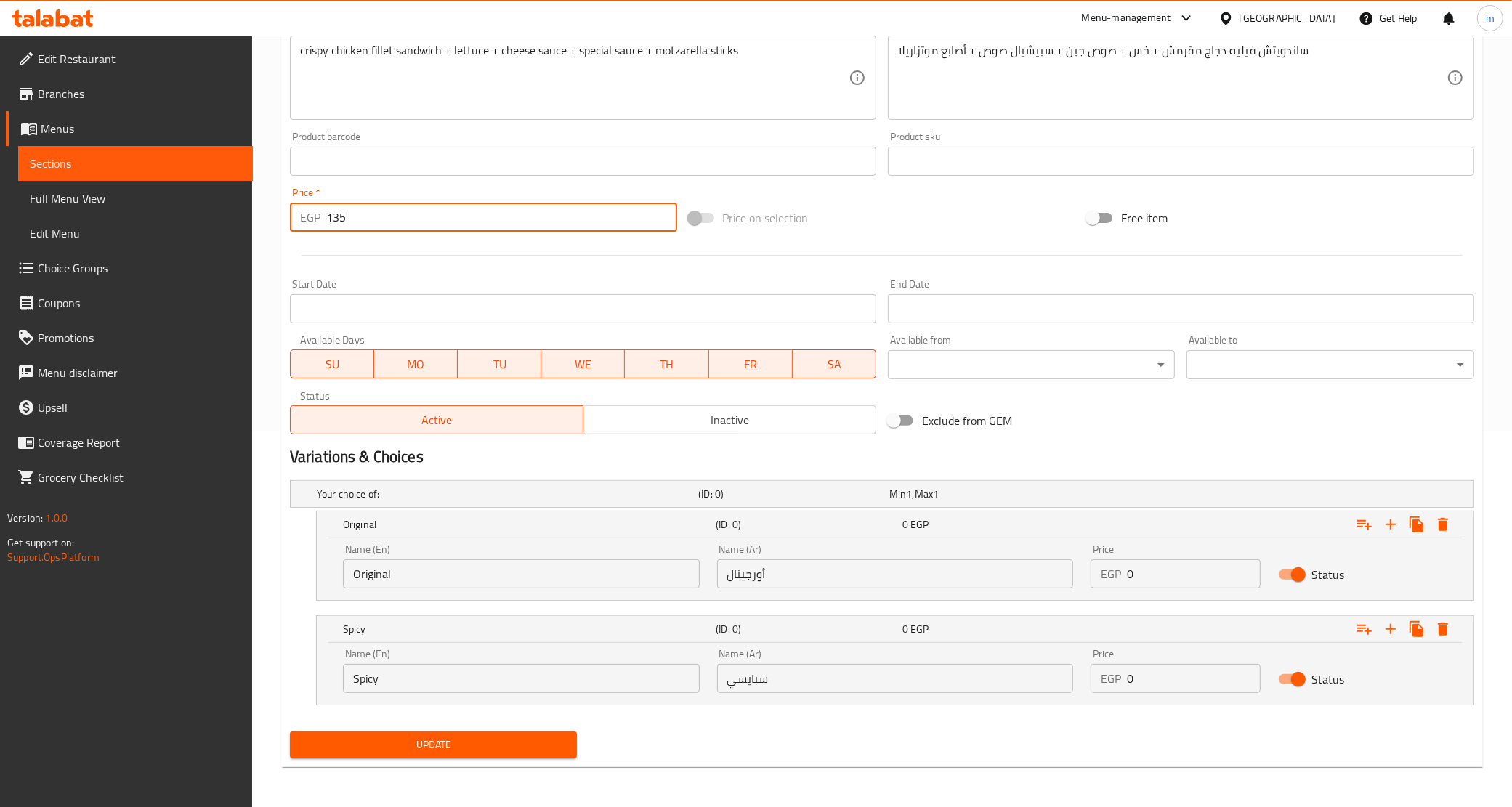
click at [404, 219] on input "135" at bounding box center [502, 216] width 351 height 29
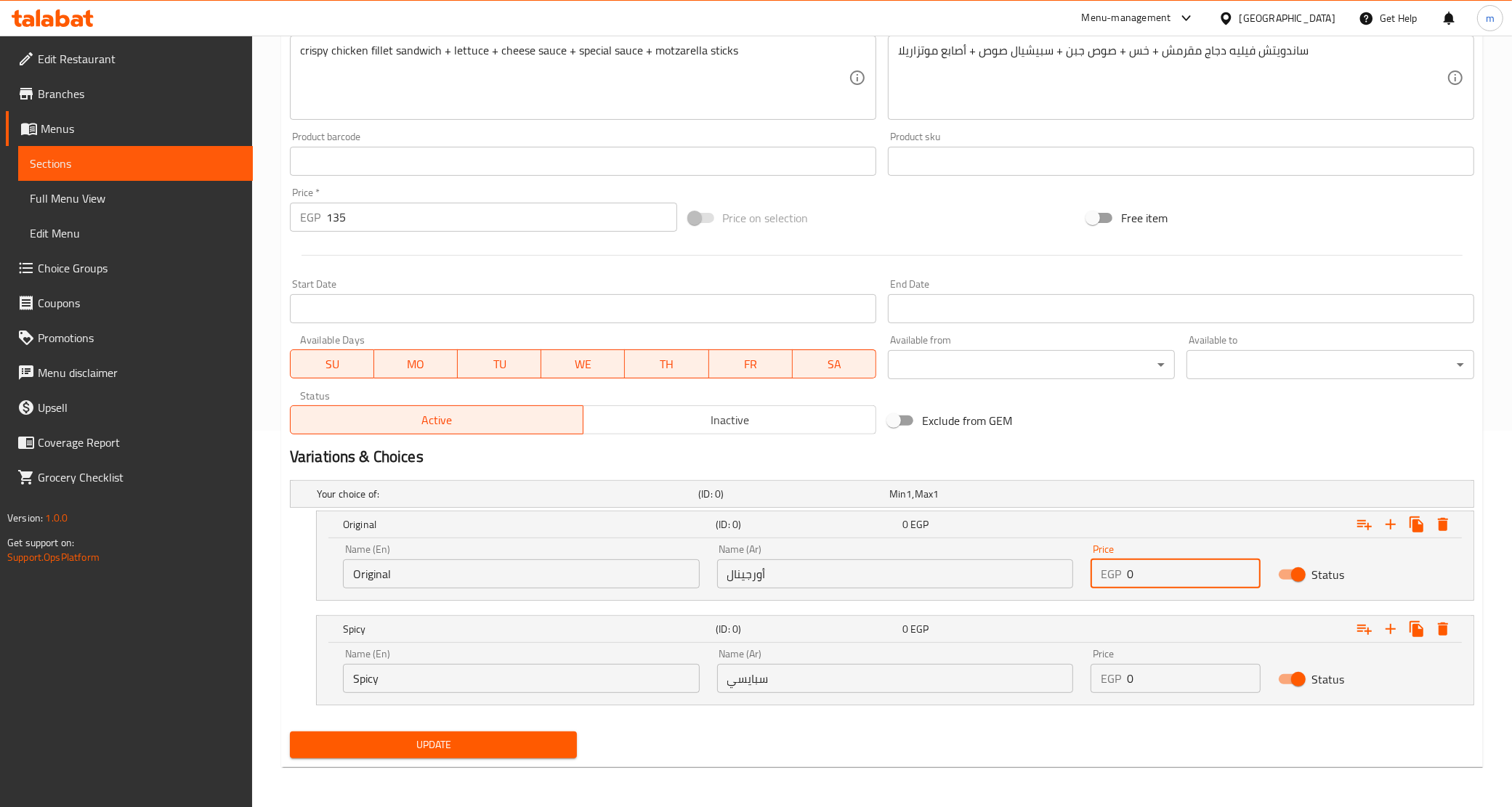
click at [1145, 569] on input "0" at bounding box center [1193, 573] width 133 height 29
paste input "135"
type input "135"
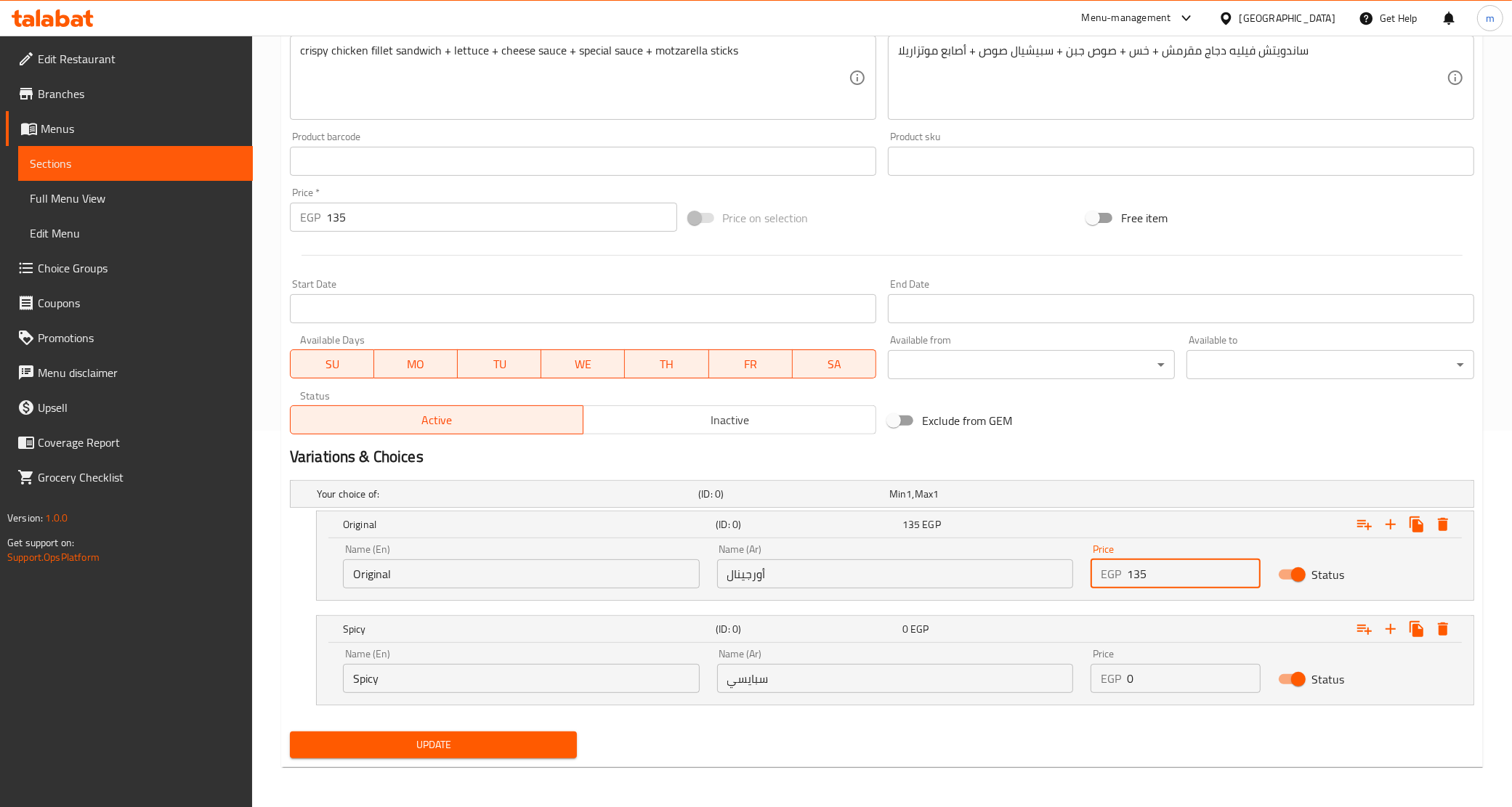
click at [1145, 677] on input "0" at bounding box center [1193, 678] width 133 height 29
paste input "135"
type input "135"
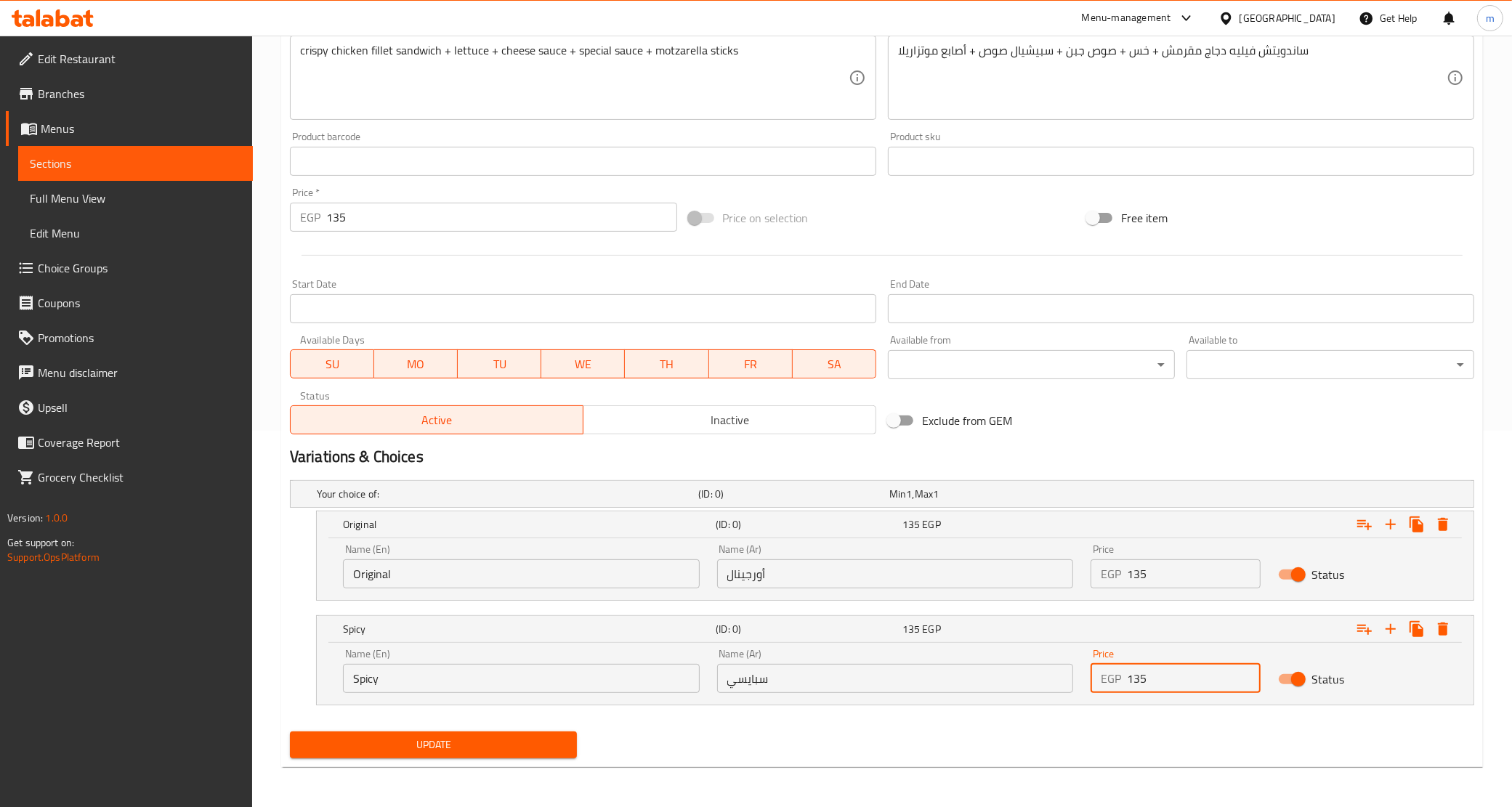
click at [538, 738] on span "Update" at bounding box center [434, 745] width 265 height 18
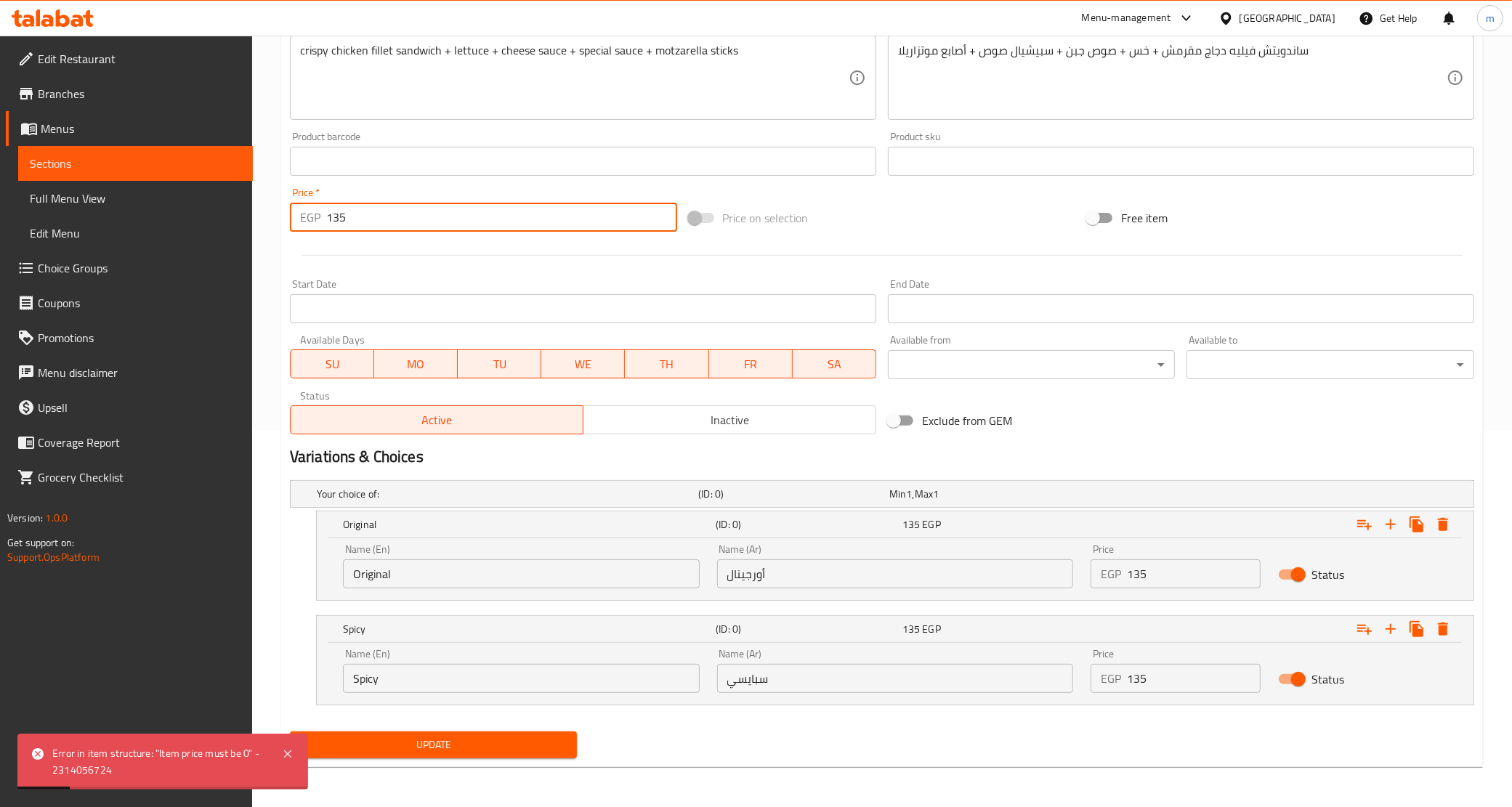
drag, startPoint x: 413, startPoint y: 219, endPoint x: 310, endPoint y: 194, distance: 106.0
click at [310, 194] on div "Price   * EGP 135 Price *" at bounding box center [484, 209] width 387 height 44
type input "0"
click at [542, 742] on span "Update" at bounding box center [434, 745] width 265 height 18
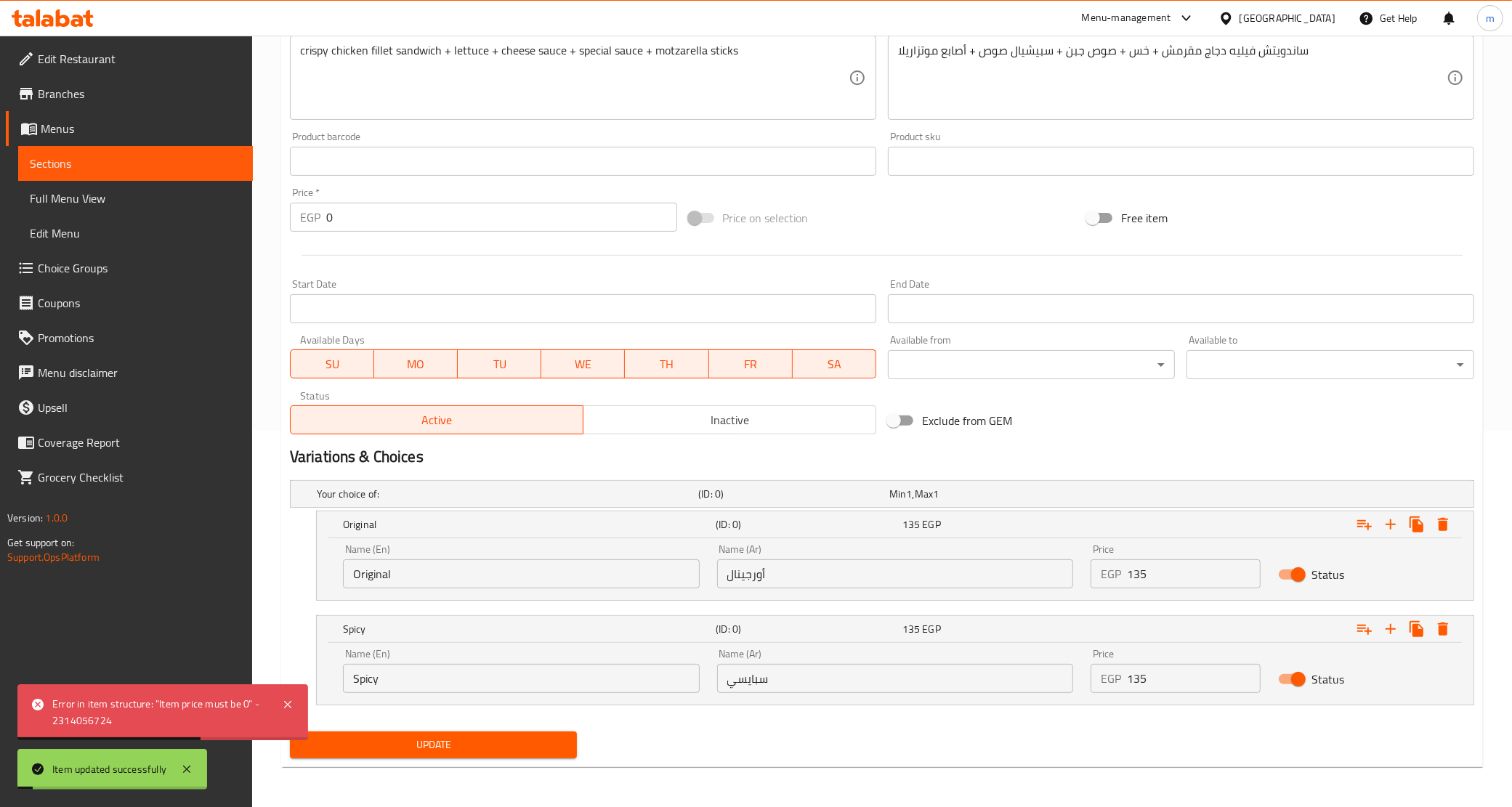
click at [82, 164] on span "Sections" at bounding box center [135, 164] width 211 height 18
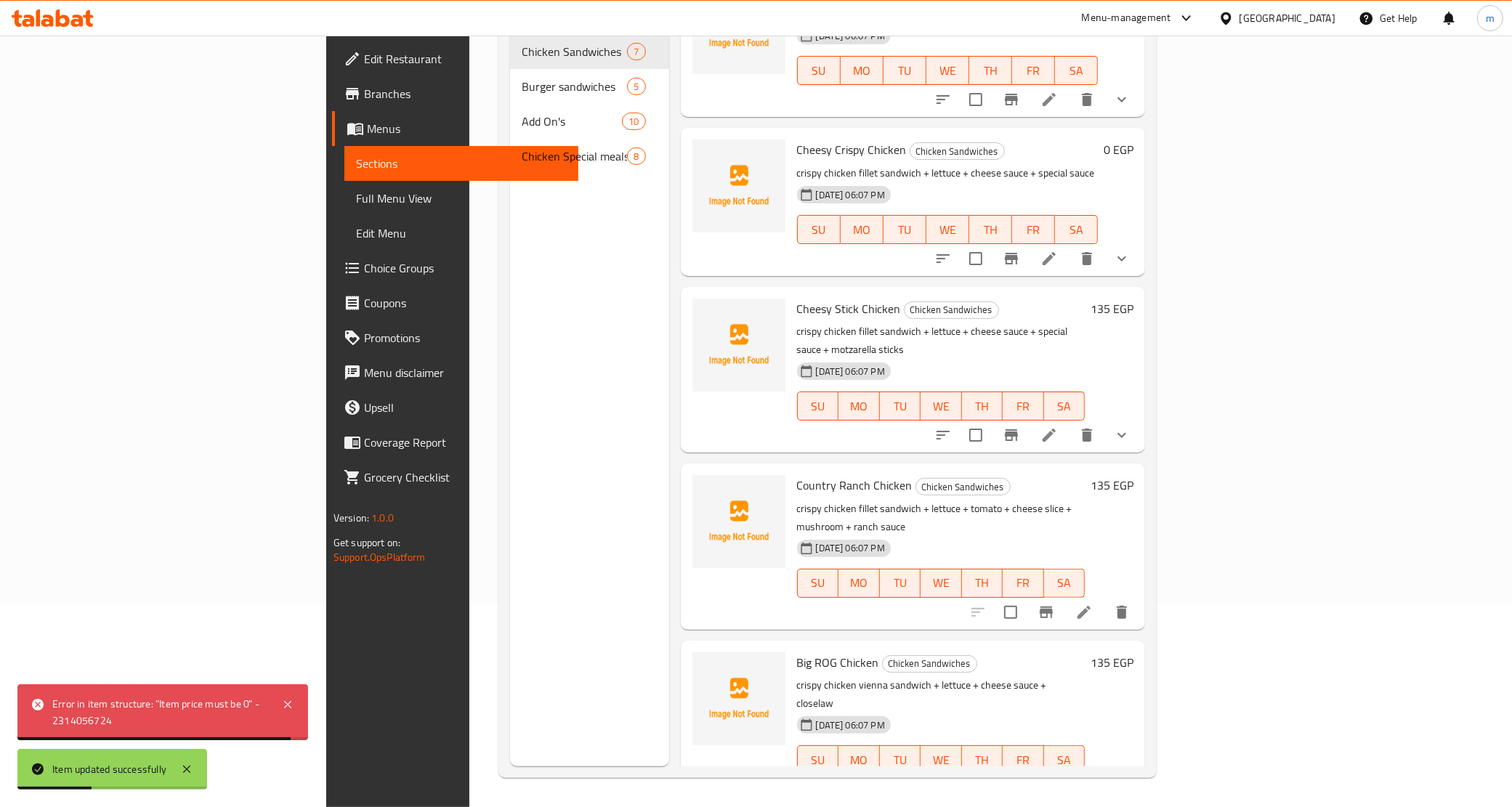
scroll to position [91, 0]
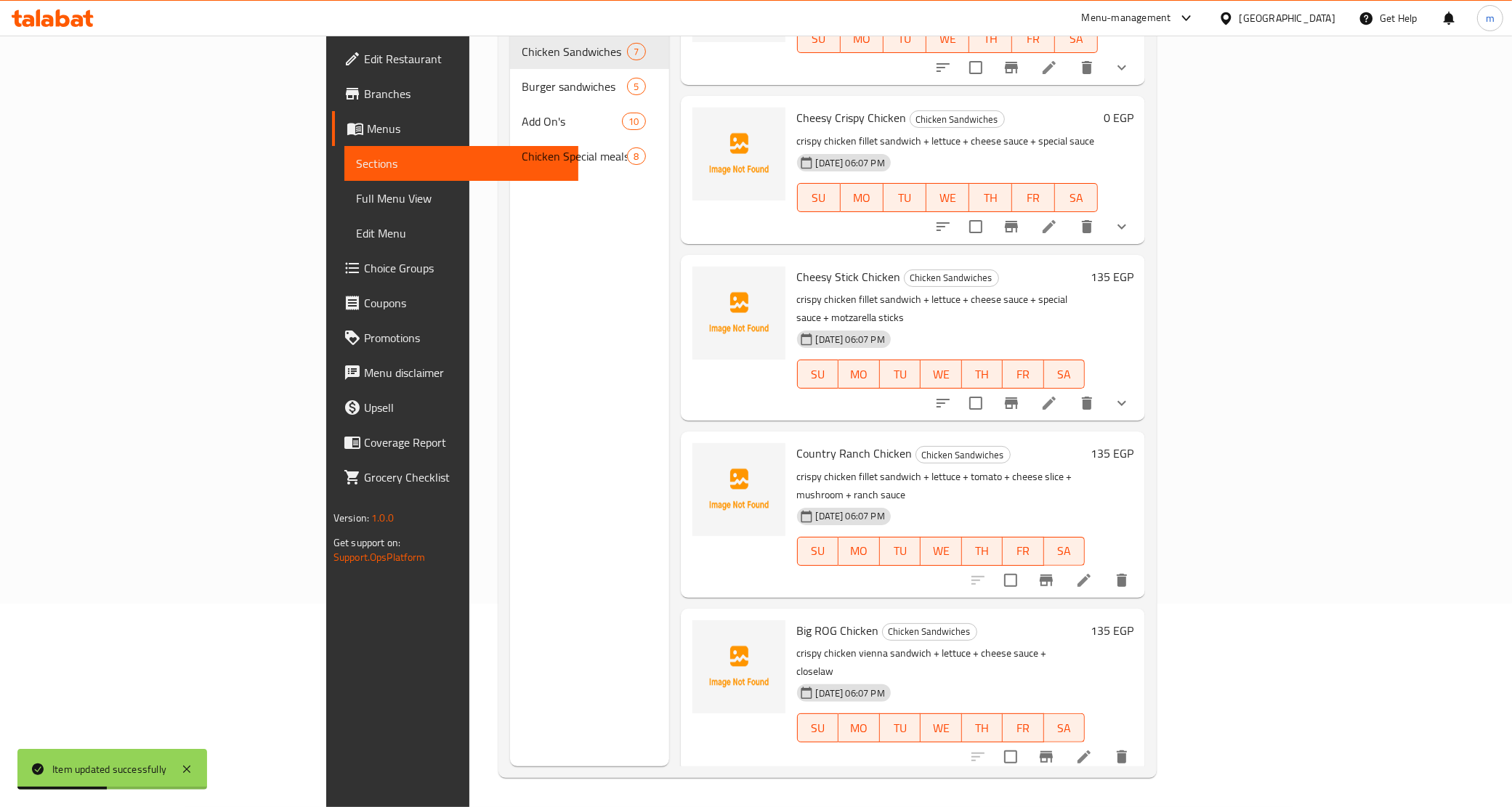
click at [1093, 572] on icon at bounding box center [1085, 581] width 18 height 18
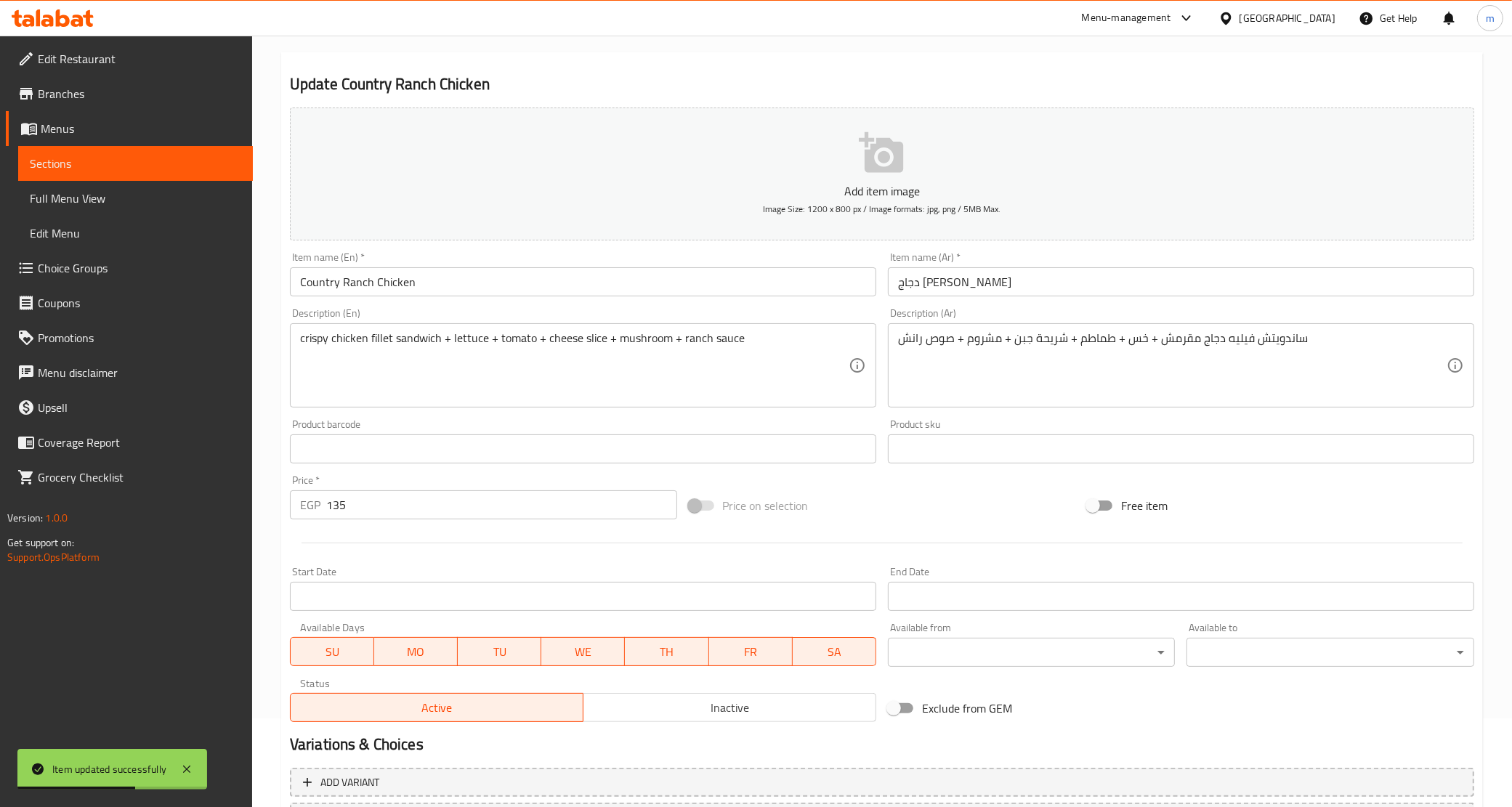
scroll to position [216, 0]
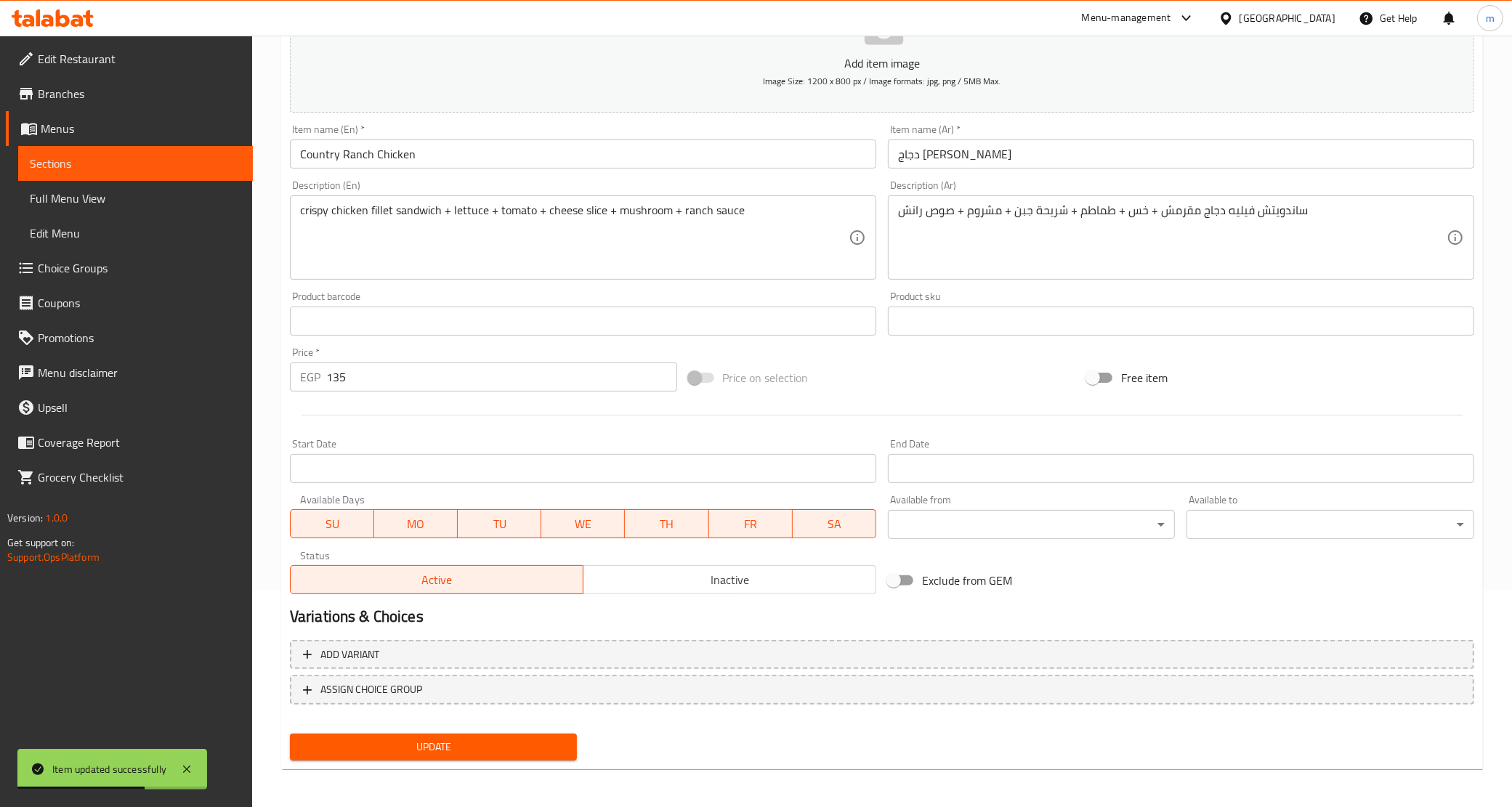
click at [390, 376] on input "135" at bounding box center [502, 376] width 351 height 29
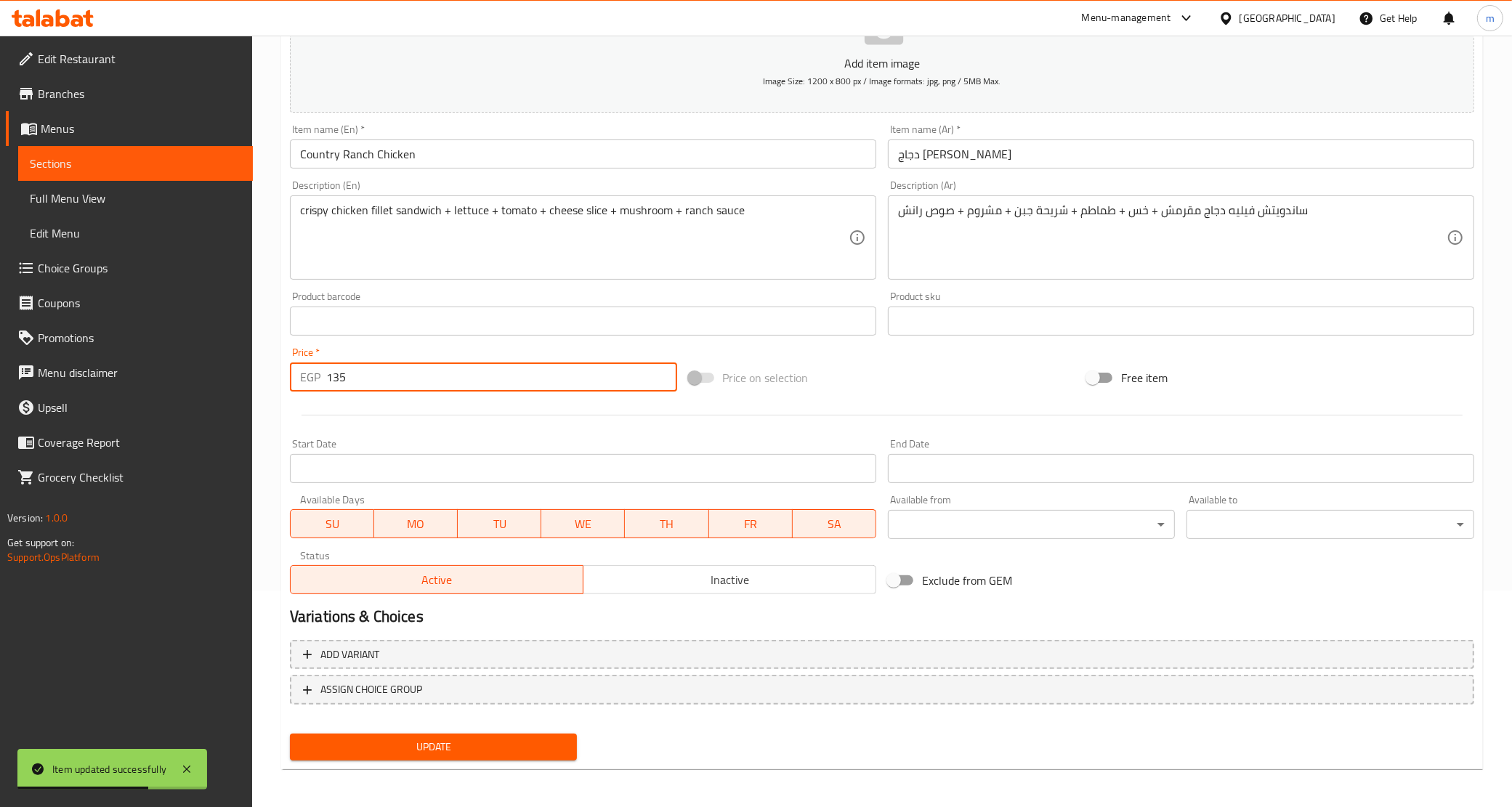
click at [390, 376] on input "135" at bounding box center [502, 376] width 351 height 29
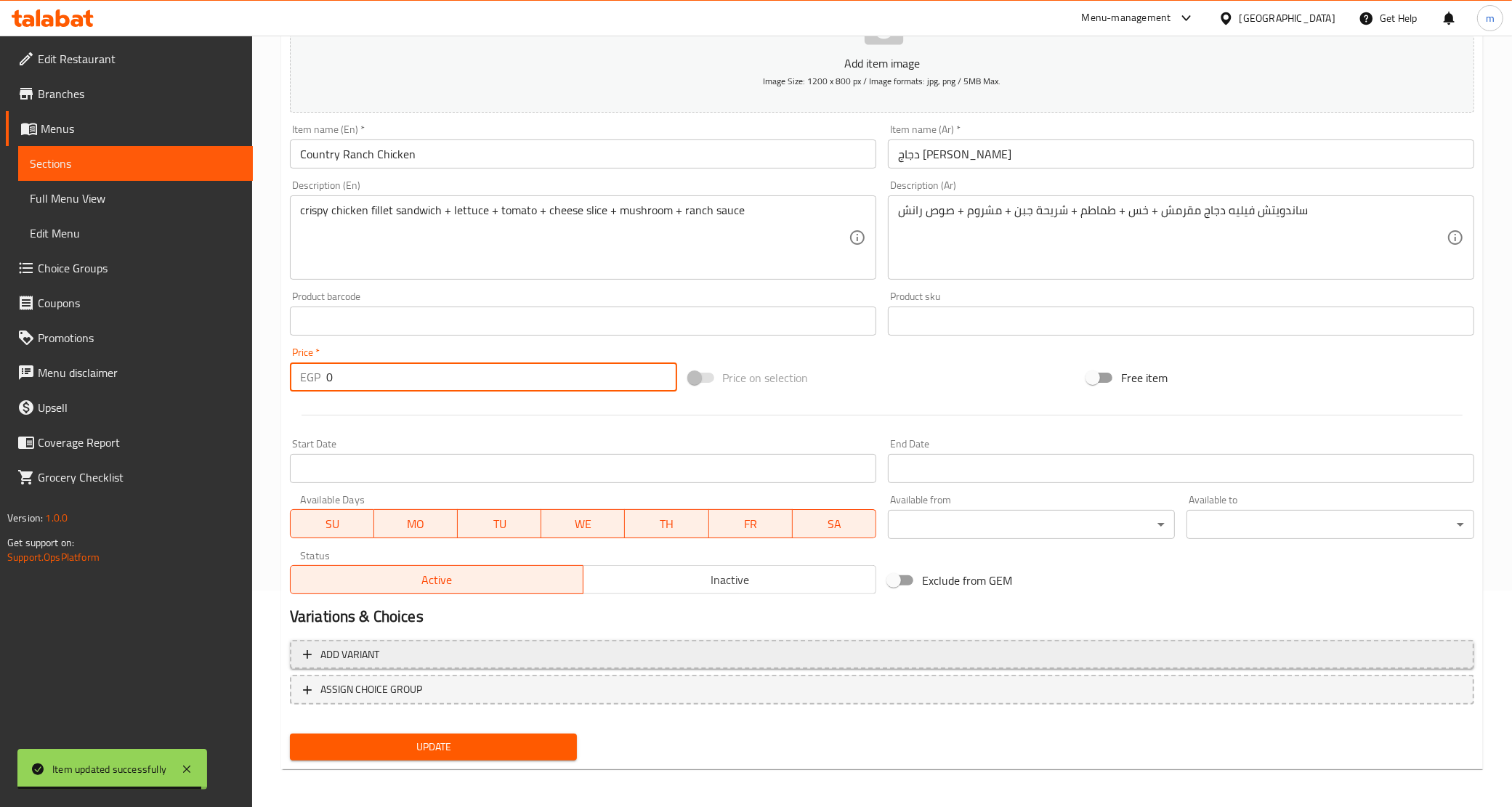
type input "0"
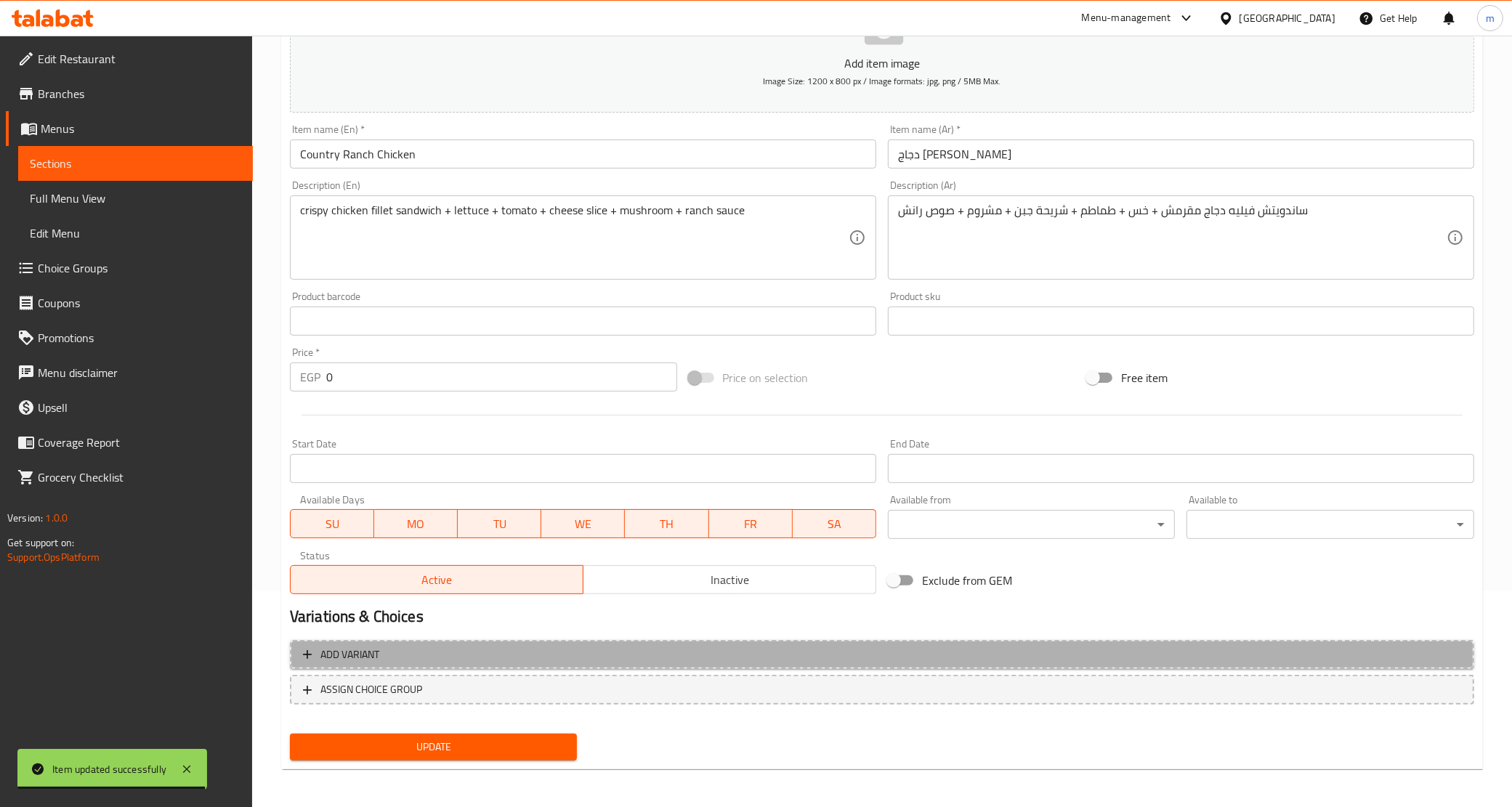
click at [598, 650] on span "Add variant" at bounding box center [882, 655] width 1159 height 18
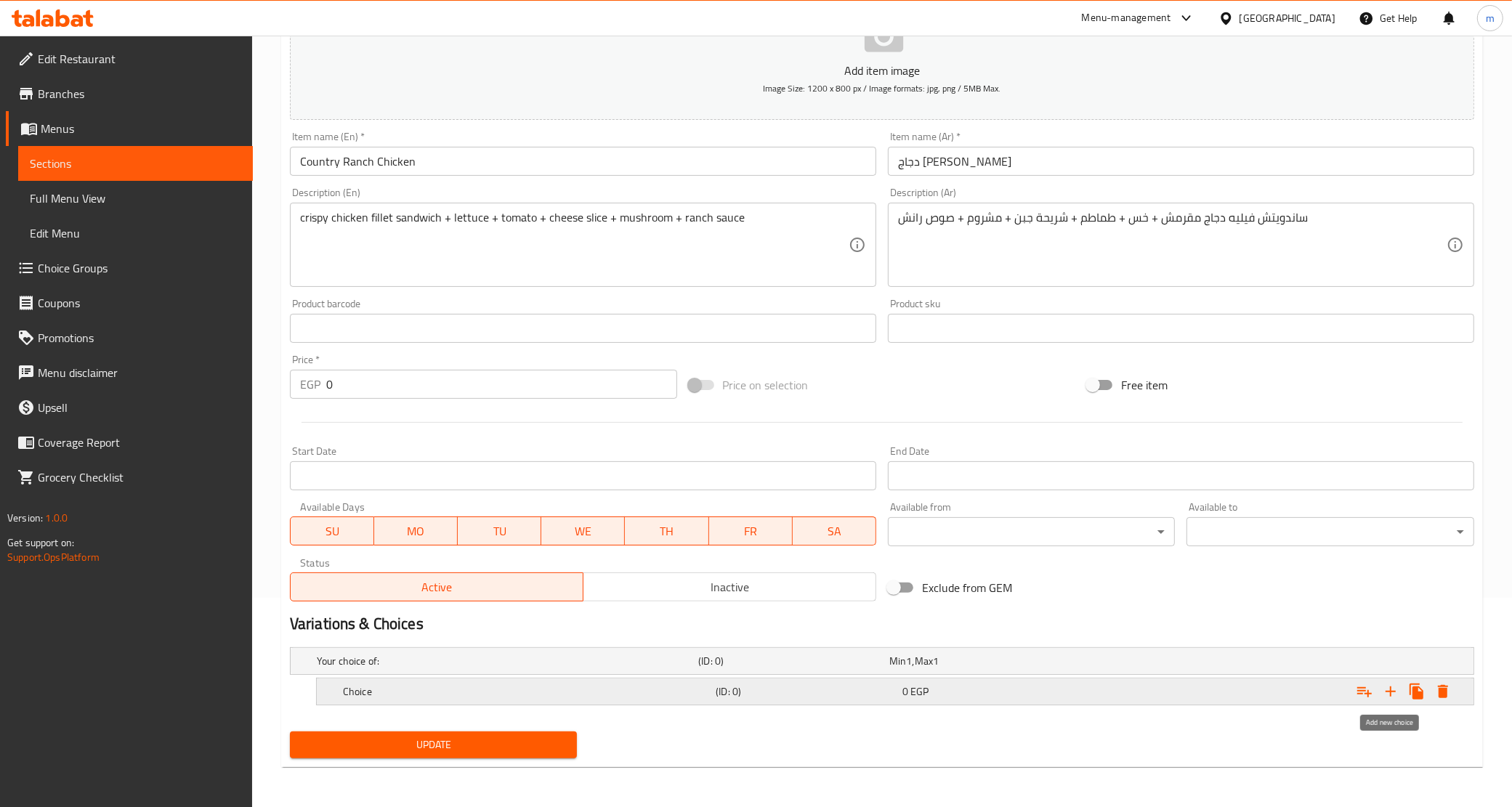
click at [1397, 688] on icon "Expand" at bounding box center [1392, 692] width 18 height 18
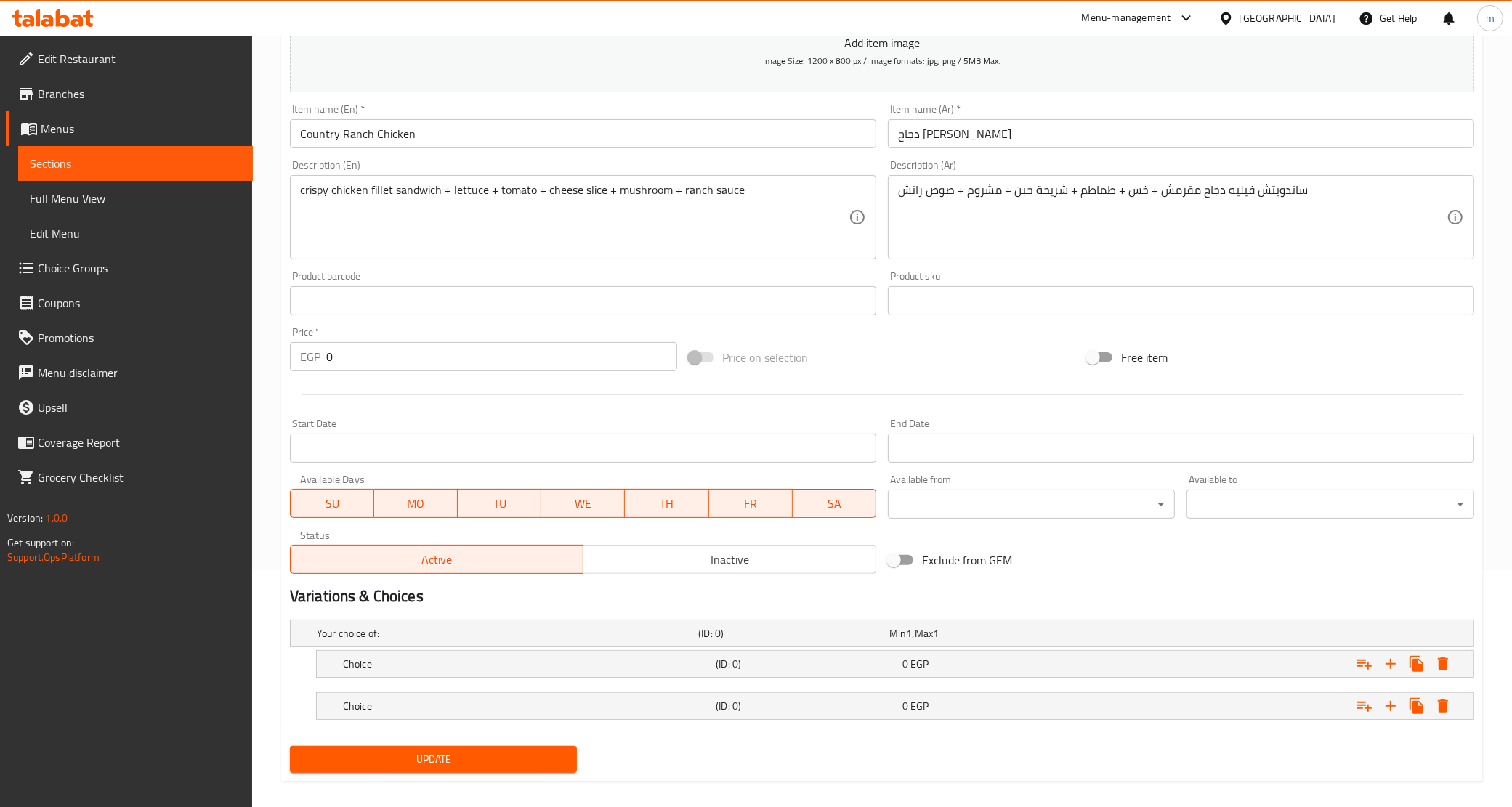
scroll to position [253, 0]
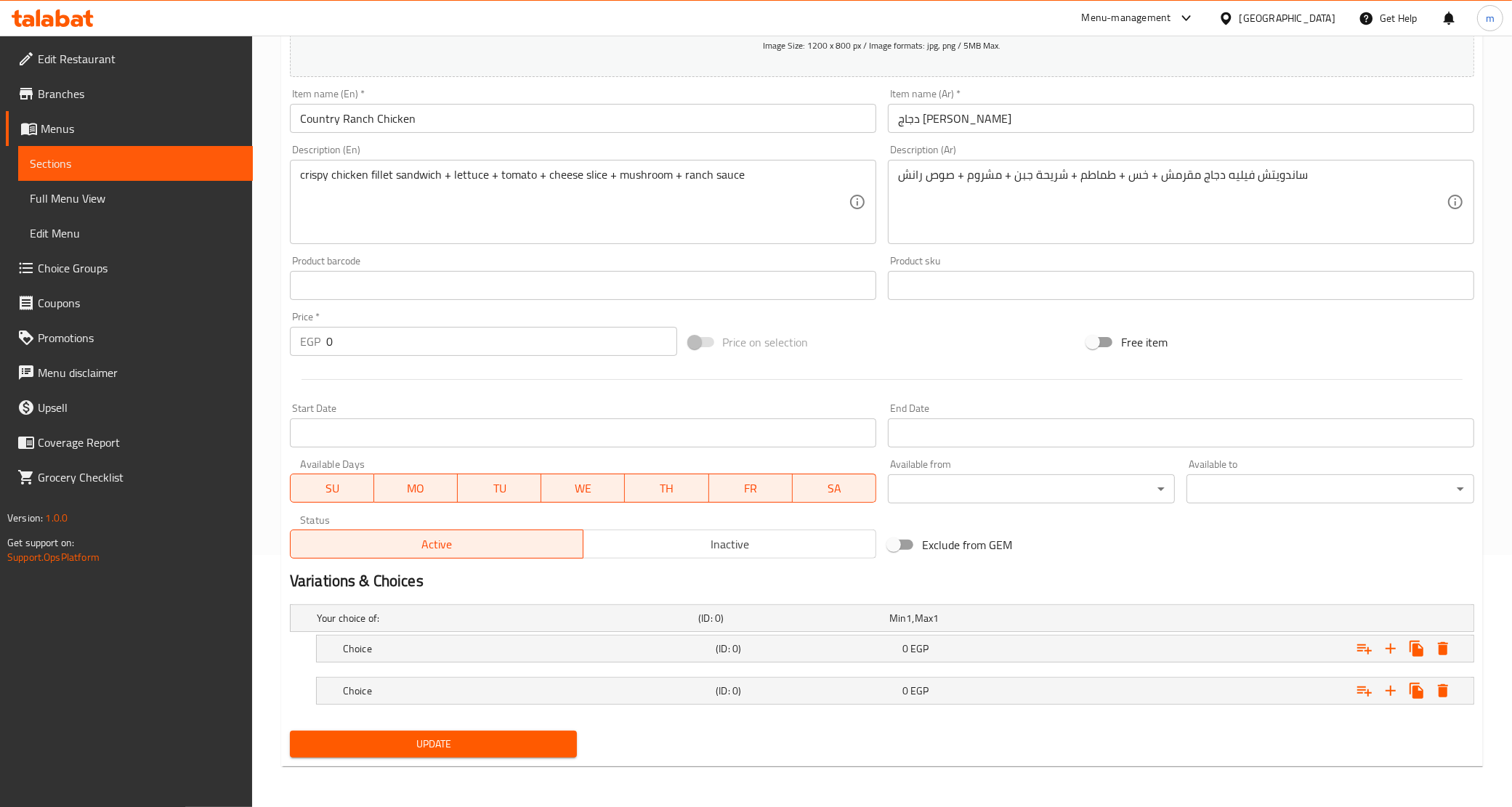
click at [796, 670] on nav at bounding box center [882, 672] width 1184 height 12
click at [804, 649] on h5 "(ID: 0)" at bounding box center [805, 648] width 181 height 15
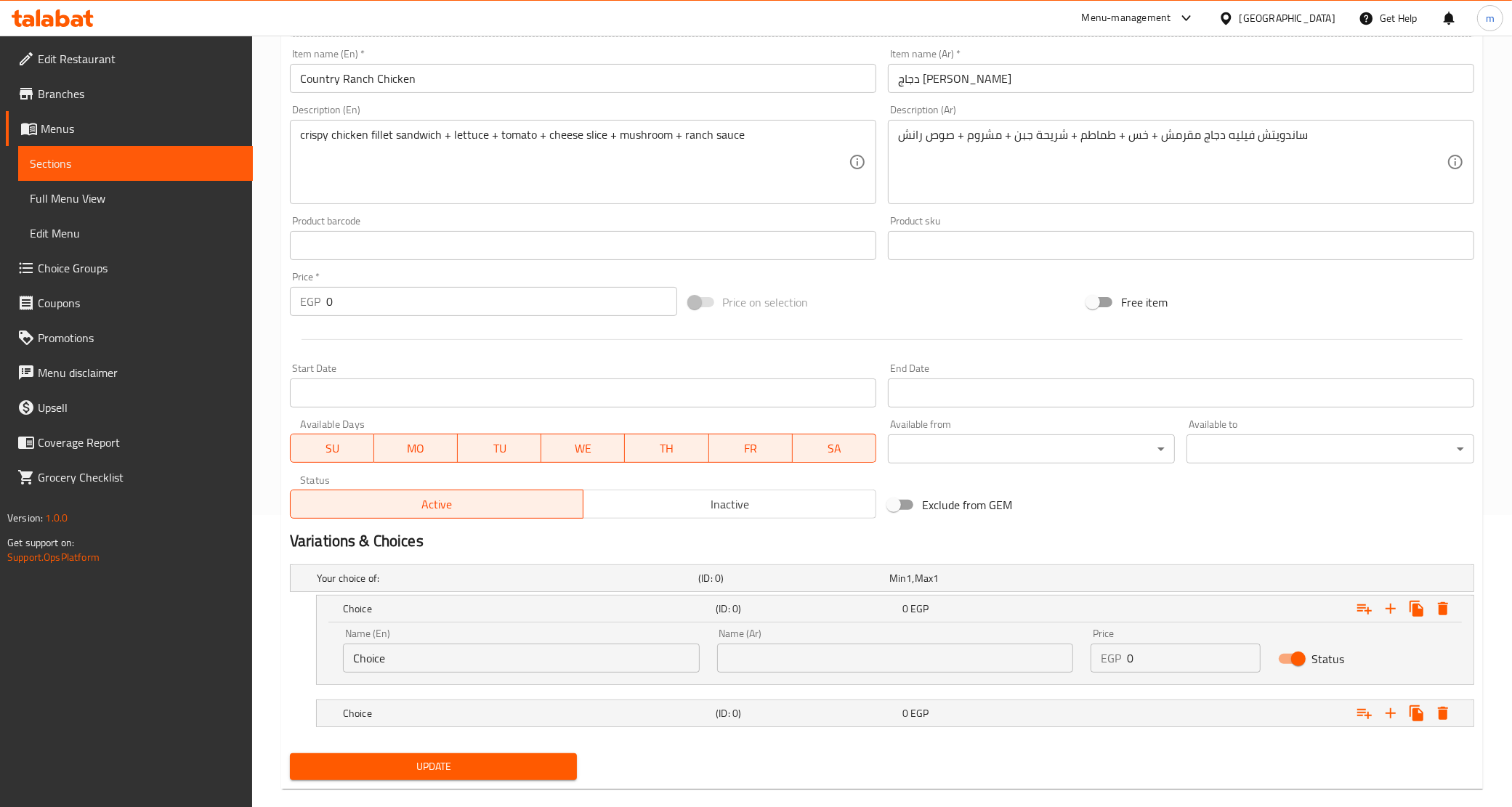
scroll to position [315, 0]
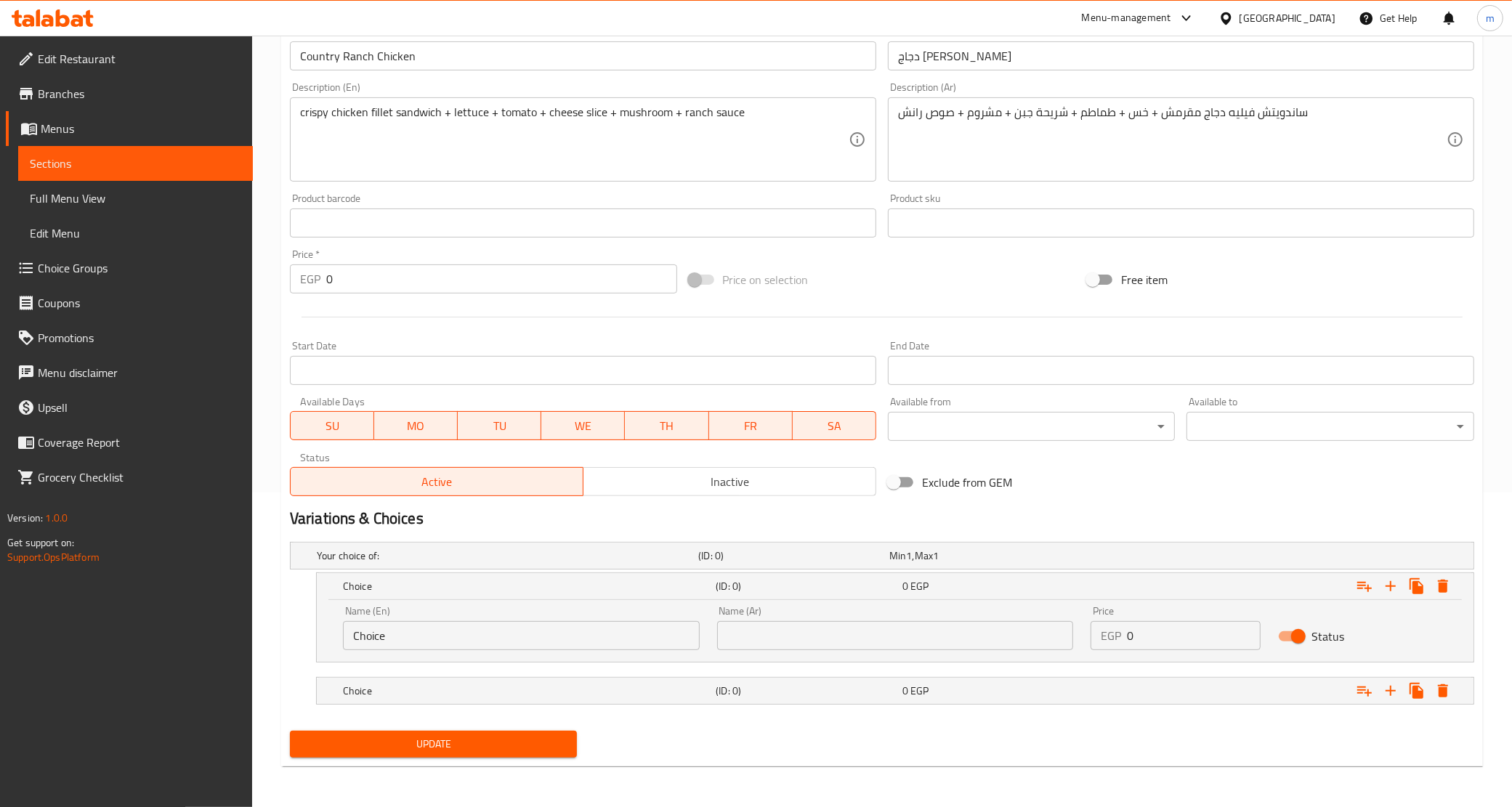
click at [589, 638] on input "Choice" at bounding box center [522, 635] width 357 height 29
click at [588, 638] on input "Choice" at bounding box center [522, 635] width 357 height 29
click at [588, 638] on input "text" at bounding box center [522, 635] width 357 height 29
type input "Original"
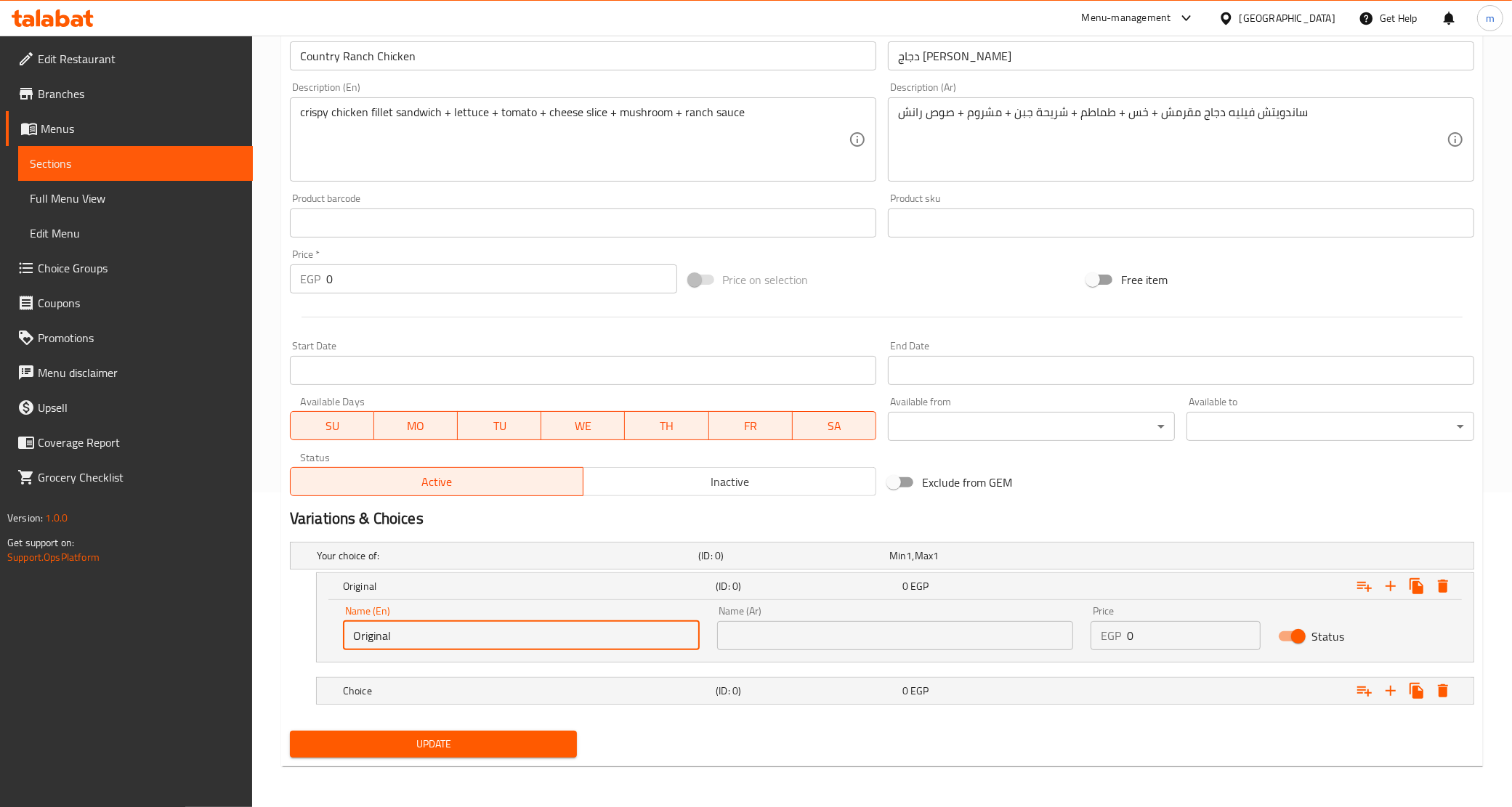
click at [735, 639] on input "text" at bounding box center [896, 635] width 357 height 29
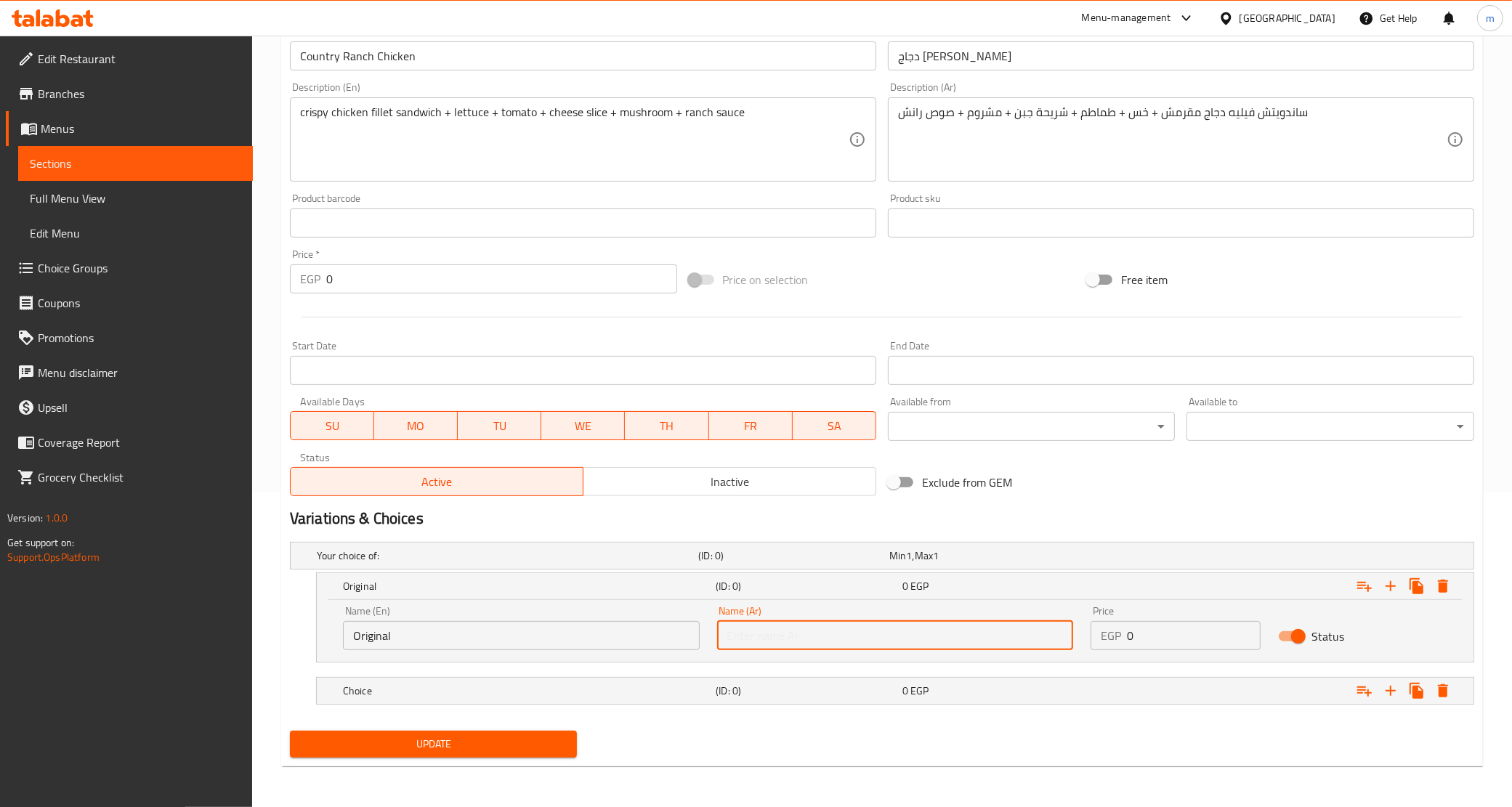
type input "أورجينال"
click at [950, 698] on div "0 EGP" at bounding box center [993, 691] width 187 height 21
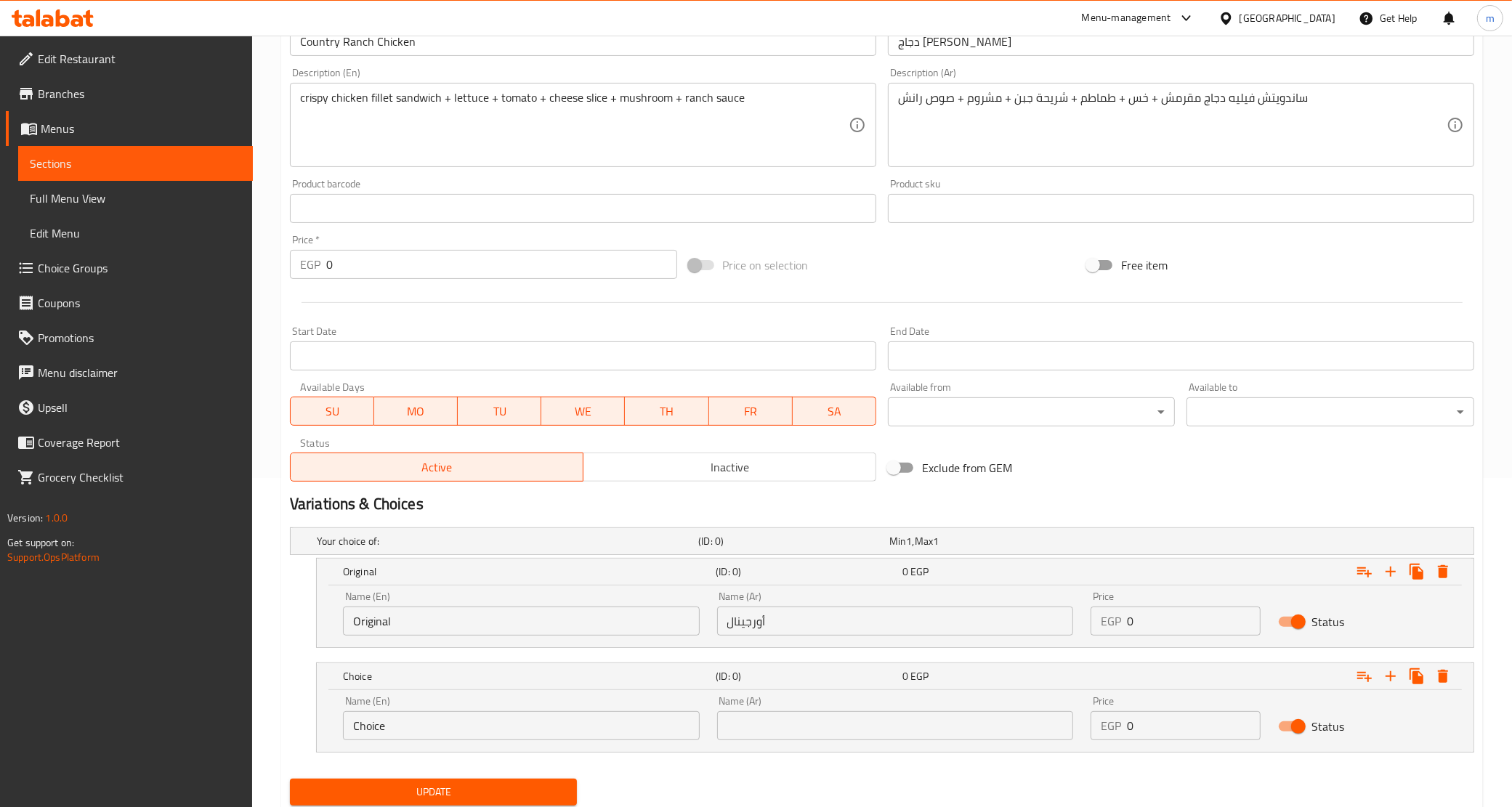
scroll to position [376, 0]
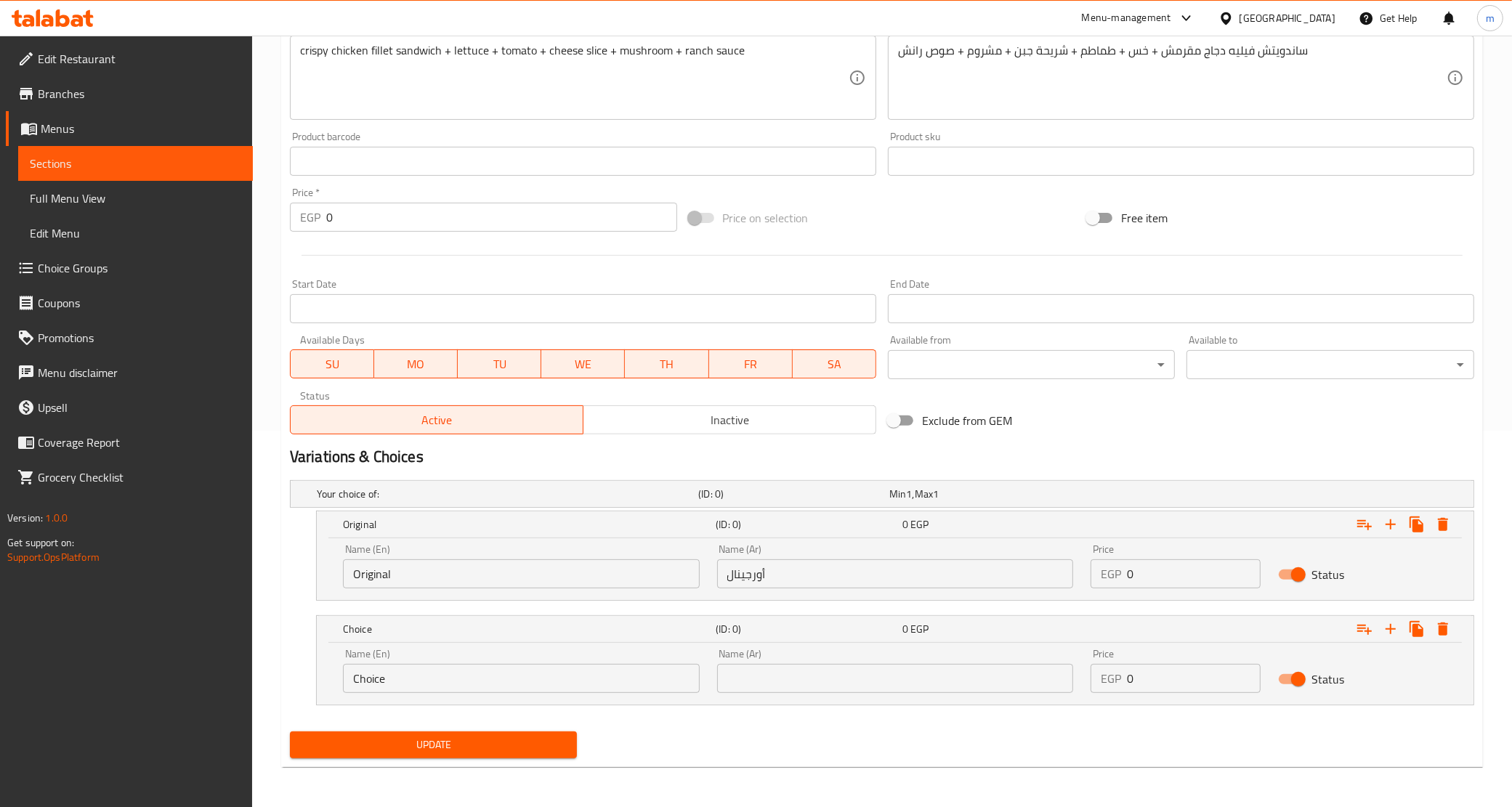
click at [474, 683] on input "Choice" at bounding box center [522, 678] width 357 height 29
click at [474, 683] on input "text" at bounding box center [522, 678] width 357 height 29
type input "Spicy"
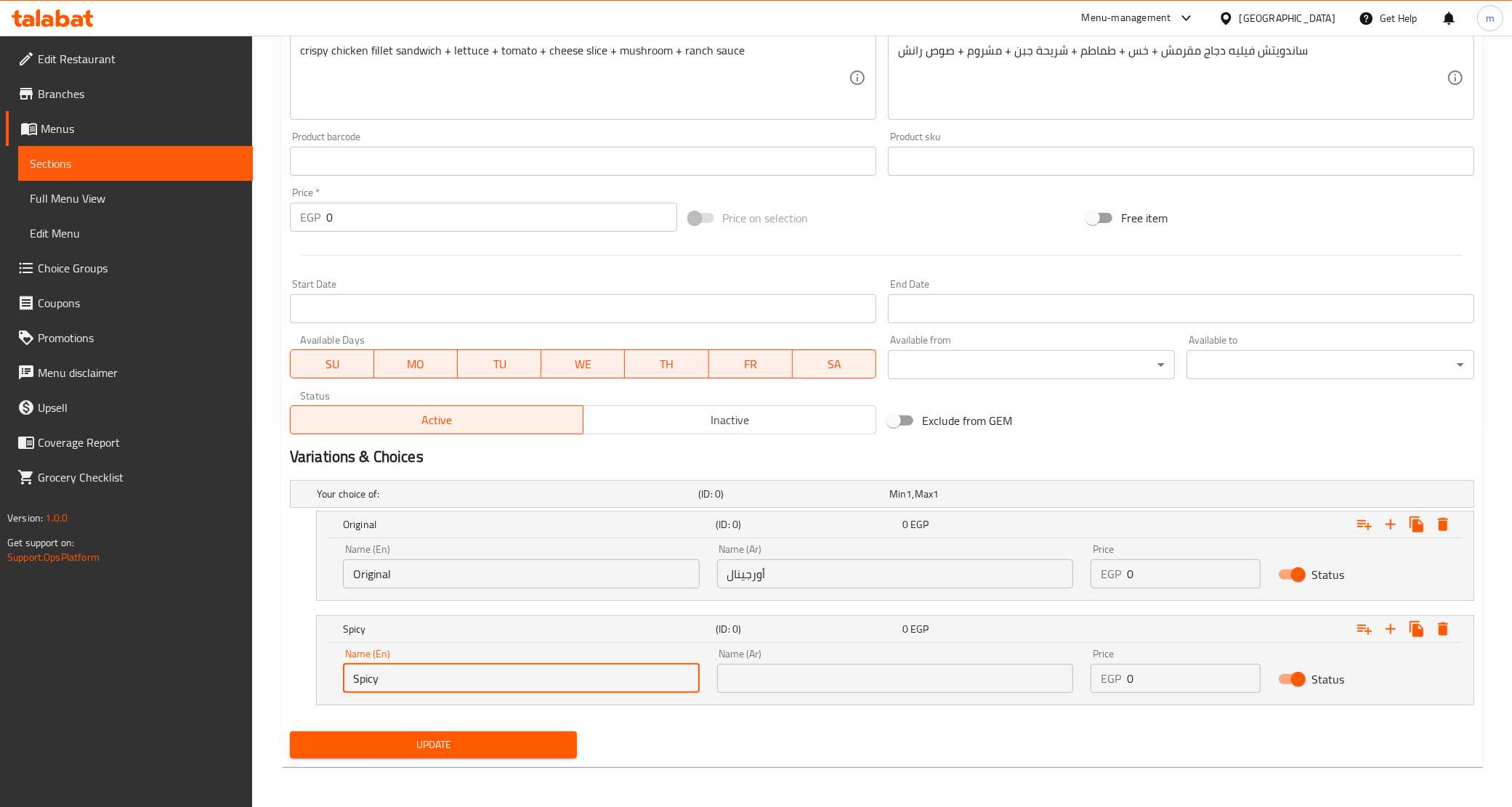
click at [769, 667] on input "text" at bounding box center [896, 678] width 357 height 29
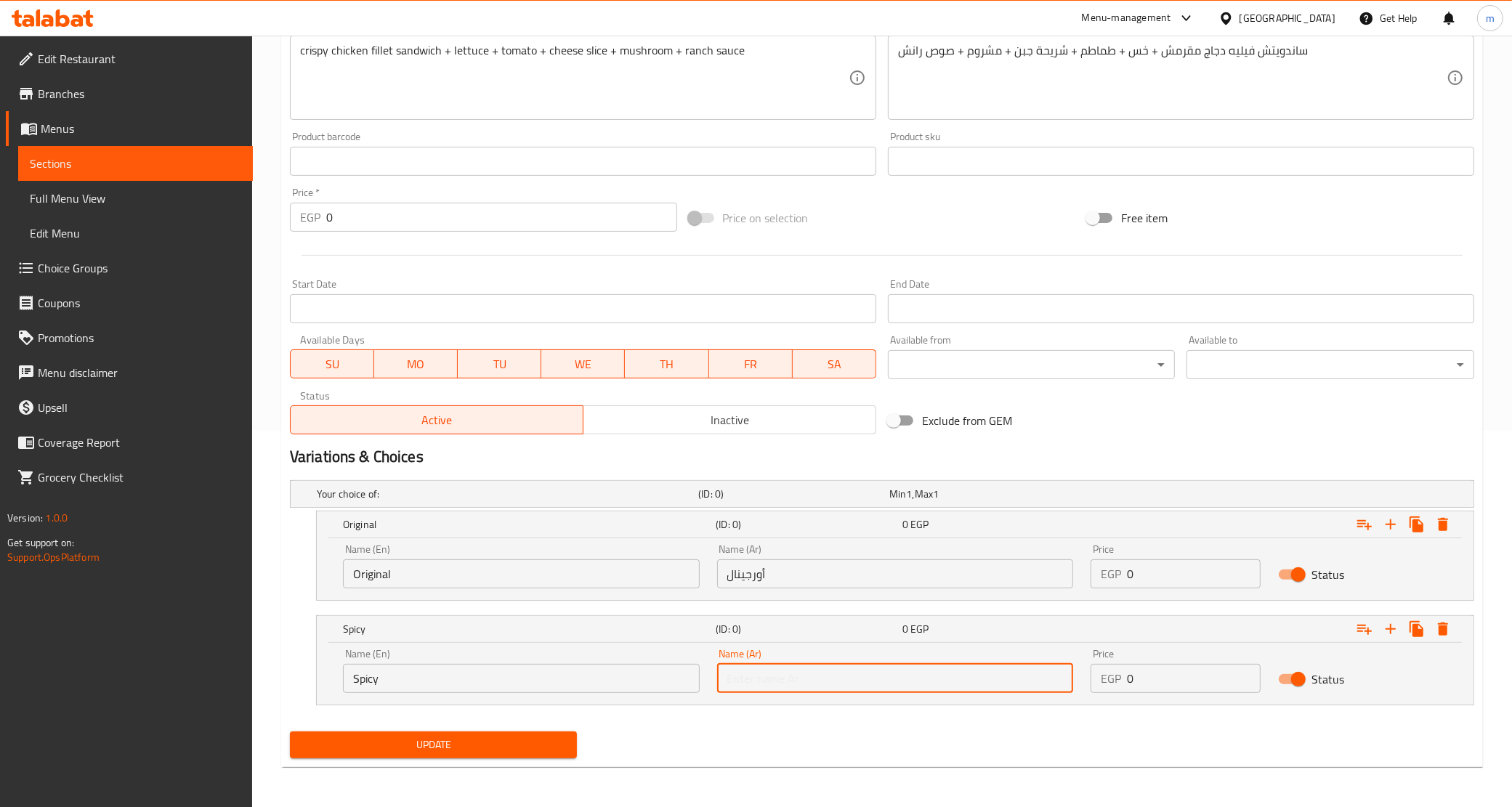
type input "سبايسي"
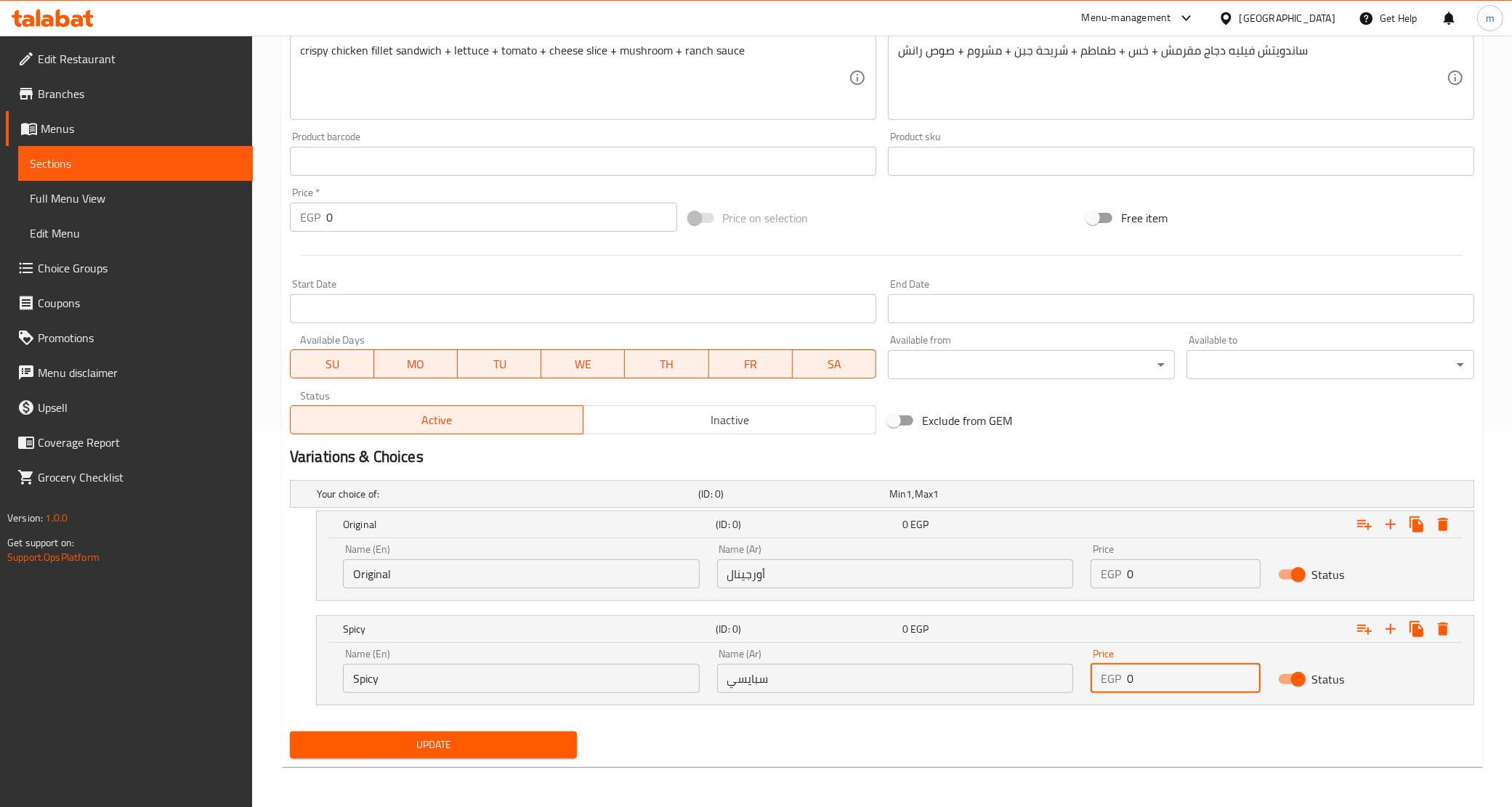
drag, startPoint x: 1165, startPoint y: 681, endPoint x: 1112, endPoint y: 683, distance: 53.0
click at [1112, 683] on div "EGP 0 Price" at bounding box center [1175, 678] width 170 height 29
paste input "135"
type input "135"
drag, startPoint x: 1156, startPoint y: 579, endPoint x: 1102, endPoint y: 572, distance: 54.5
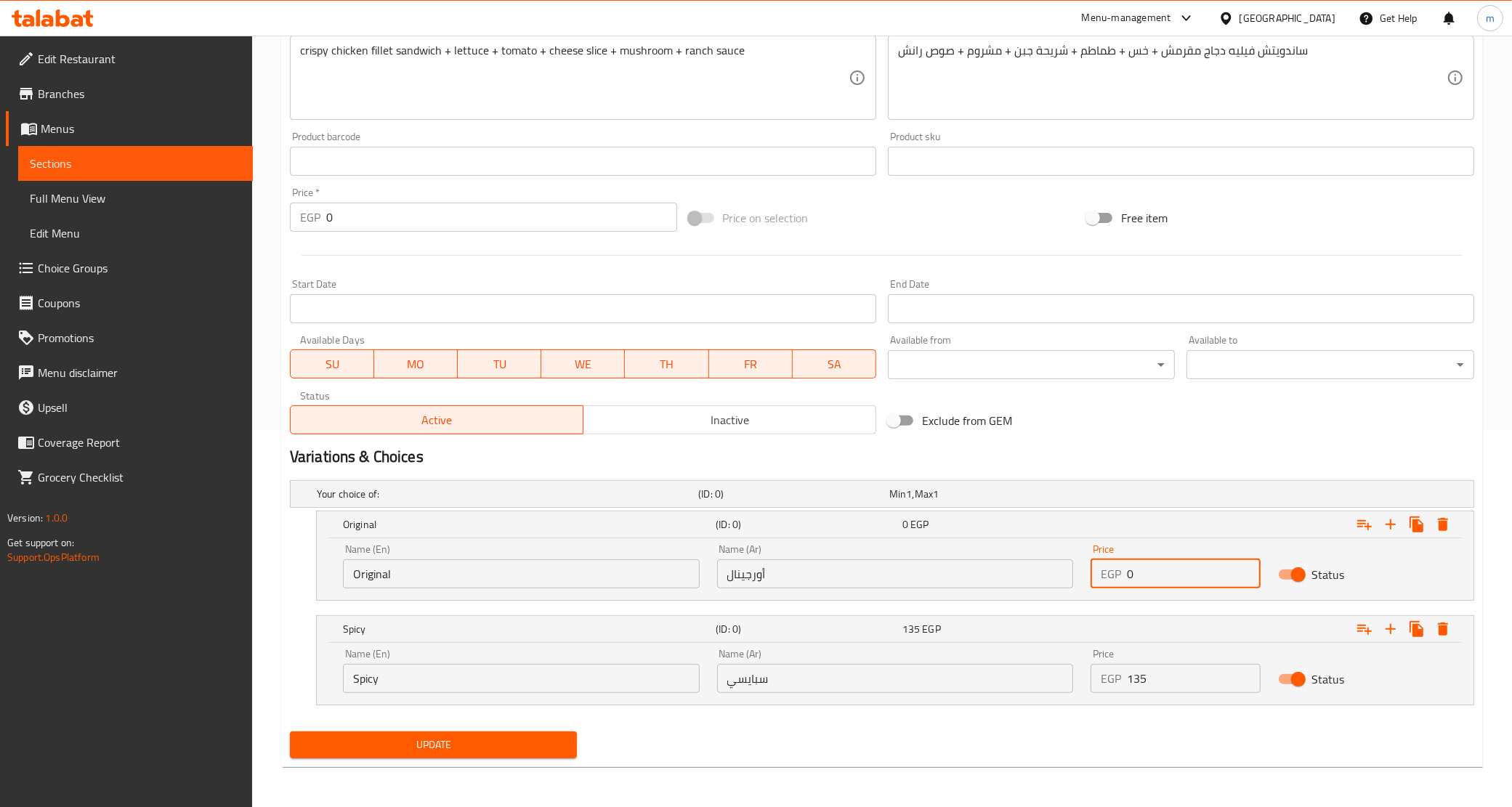
click at [1102, 572] on div "EGP 0 Price" at bounding box center [1175, 573] width 170 height 29
paste input "135"
type input "135"
click at [484, 756] on button "Update" at bounding box center [434, 745] width 288 height 27
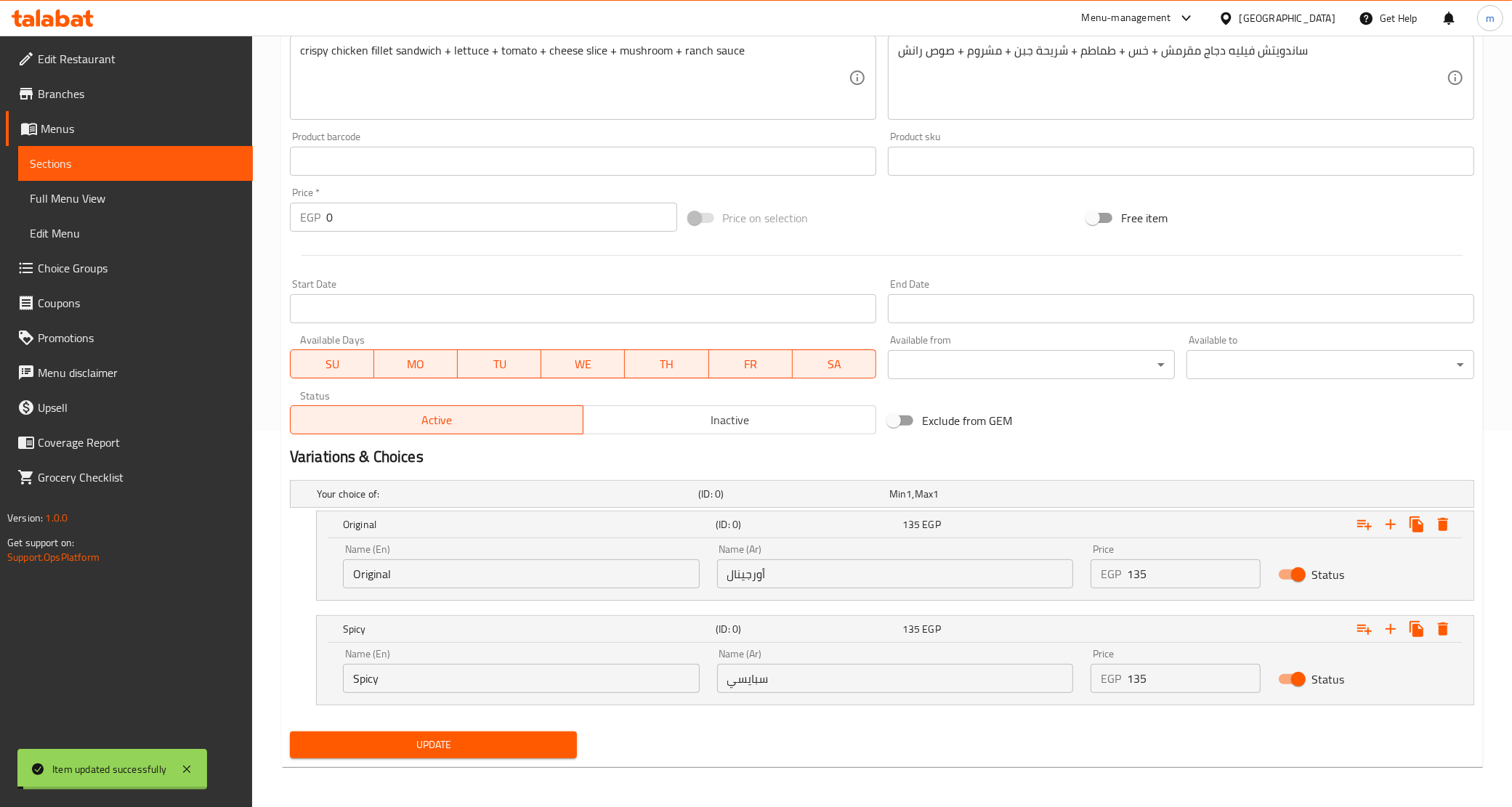
click at [87, 169] on span "Sections" at bounding box center [135, 164] width 211 height 18
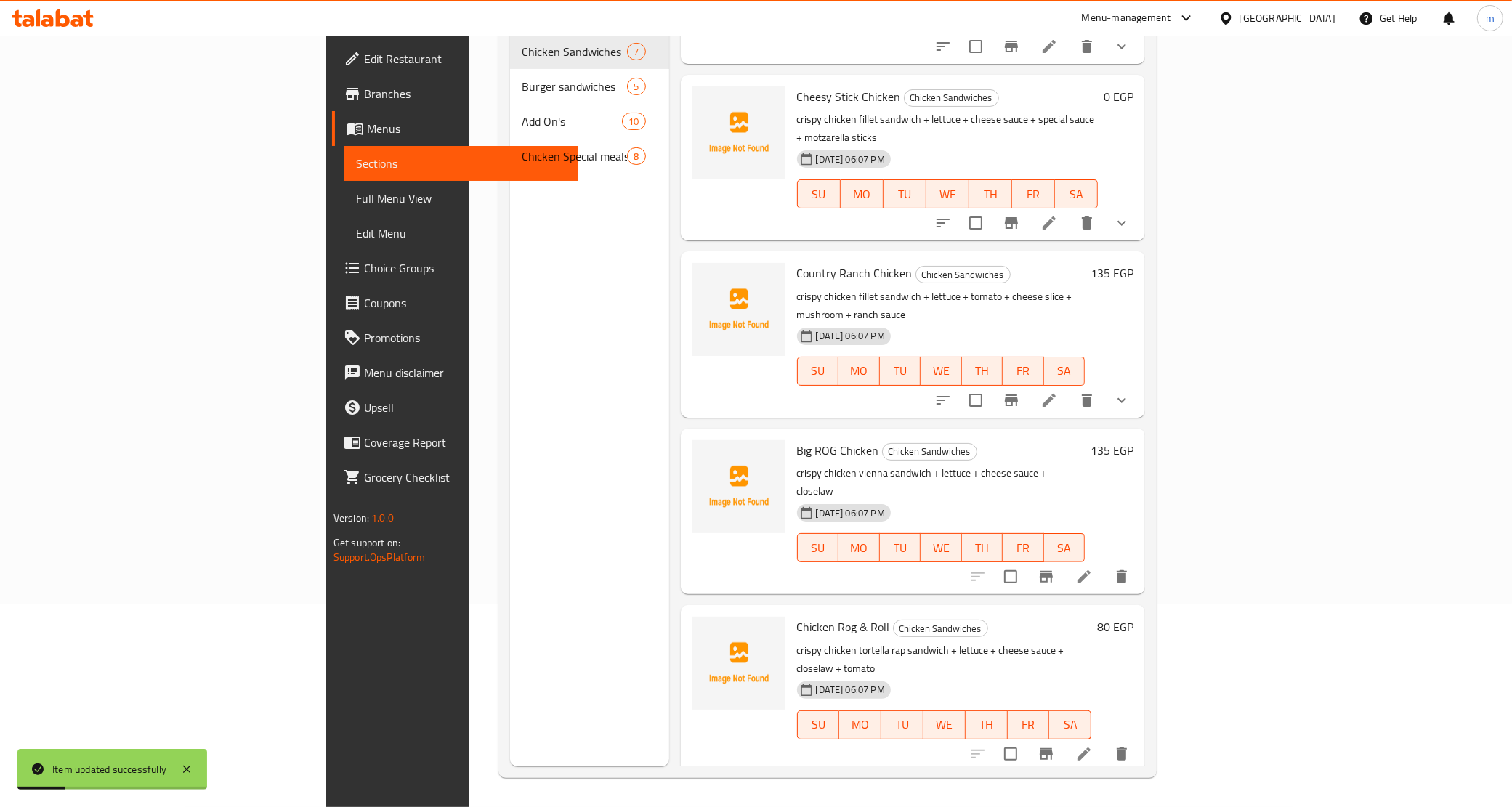
scroll to position [272, 0]
click at [1093, 566] on icon at bounding box center [1085, 575] width 18 height 18
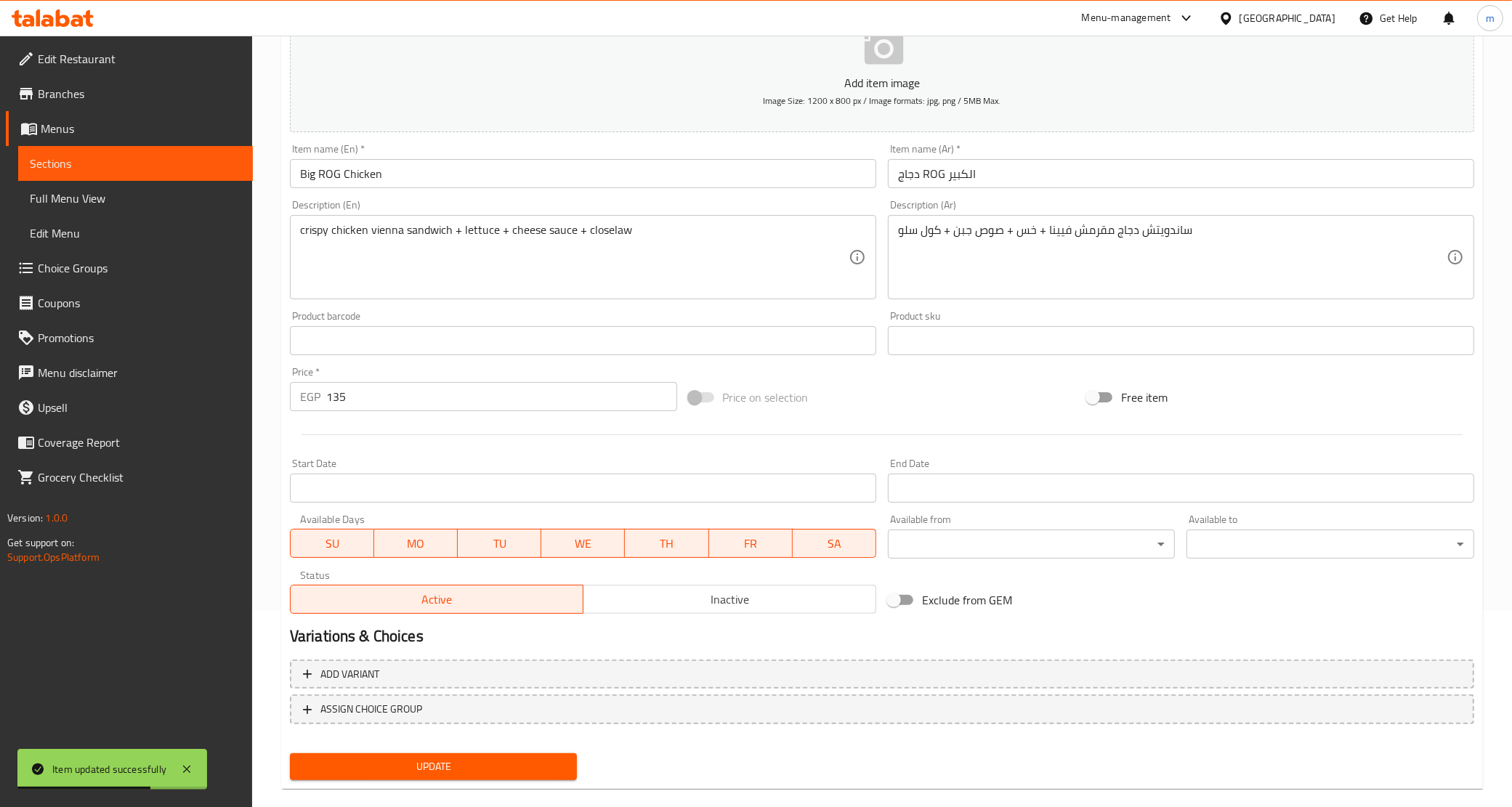
scroll to position [216, 0]
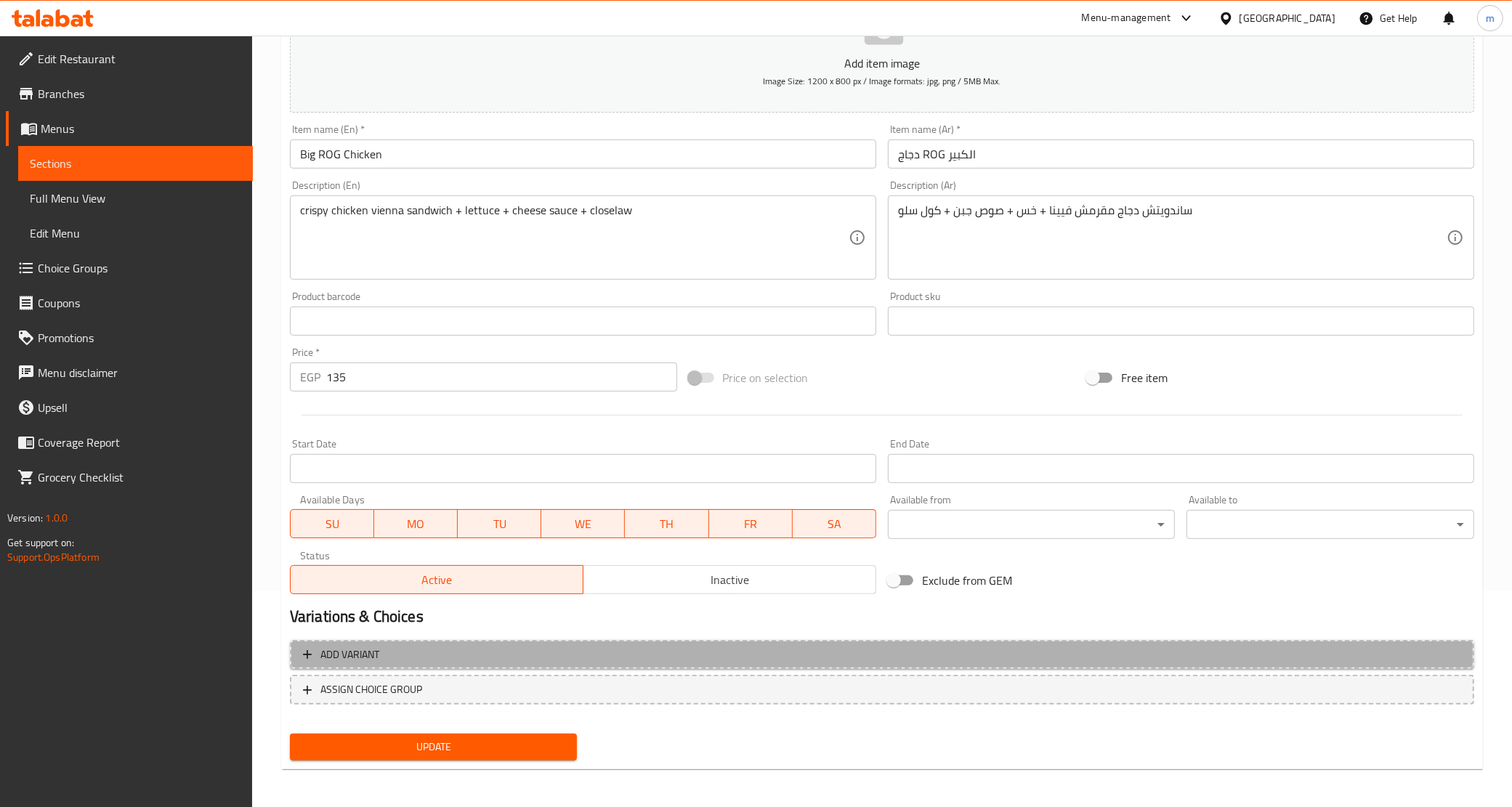
click at [580, 652] on span "Add variant" at bounding box center [882, 655] width 1159 height 18
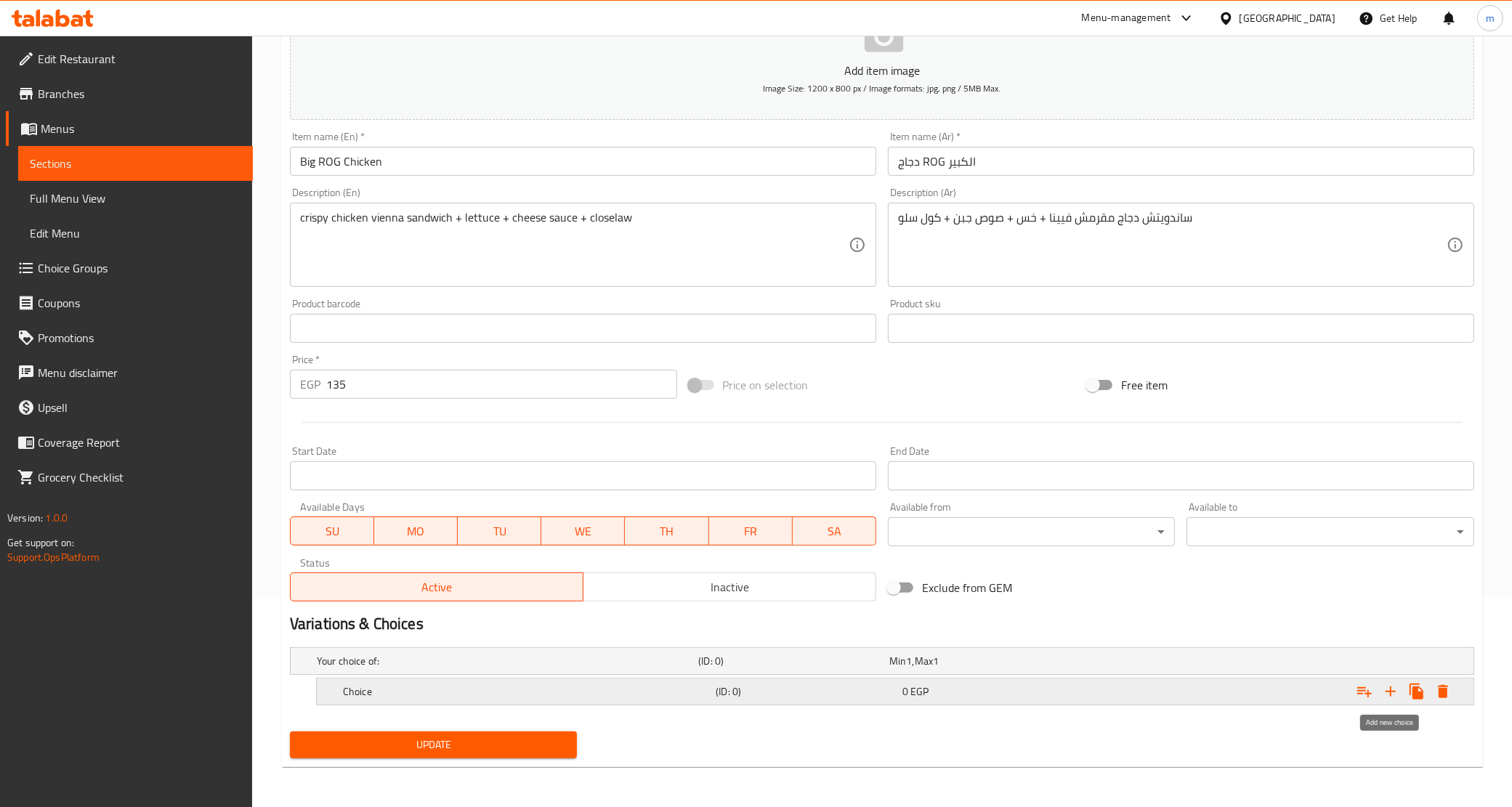
click at [1386, 699] on button "Expand" at bounding box center [1391, 692] width 27 height 27
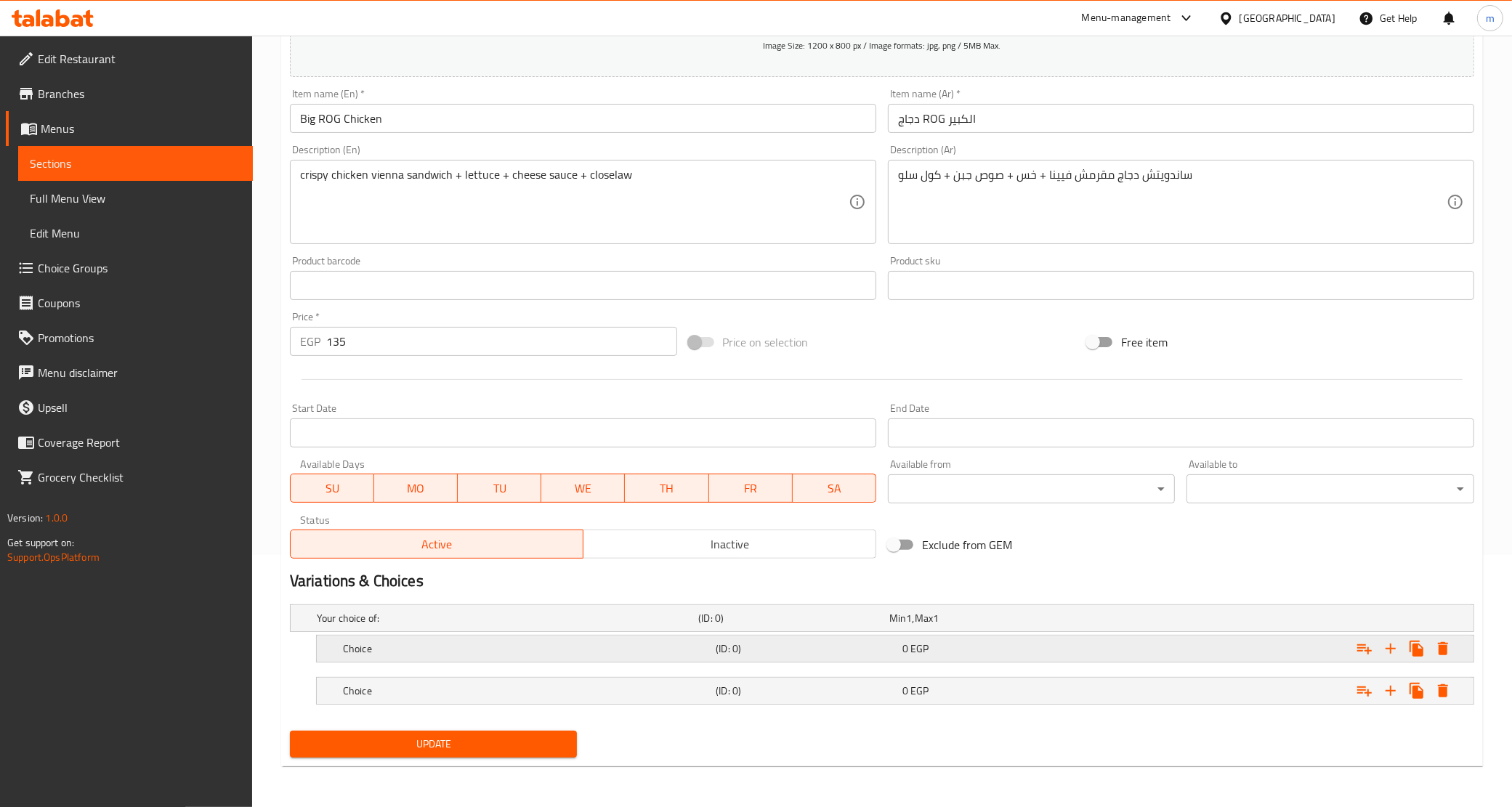
click at [639, 656] on div "Choice" at bounding box center [527, 648] width 373 height 21
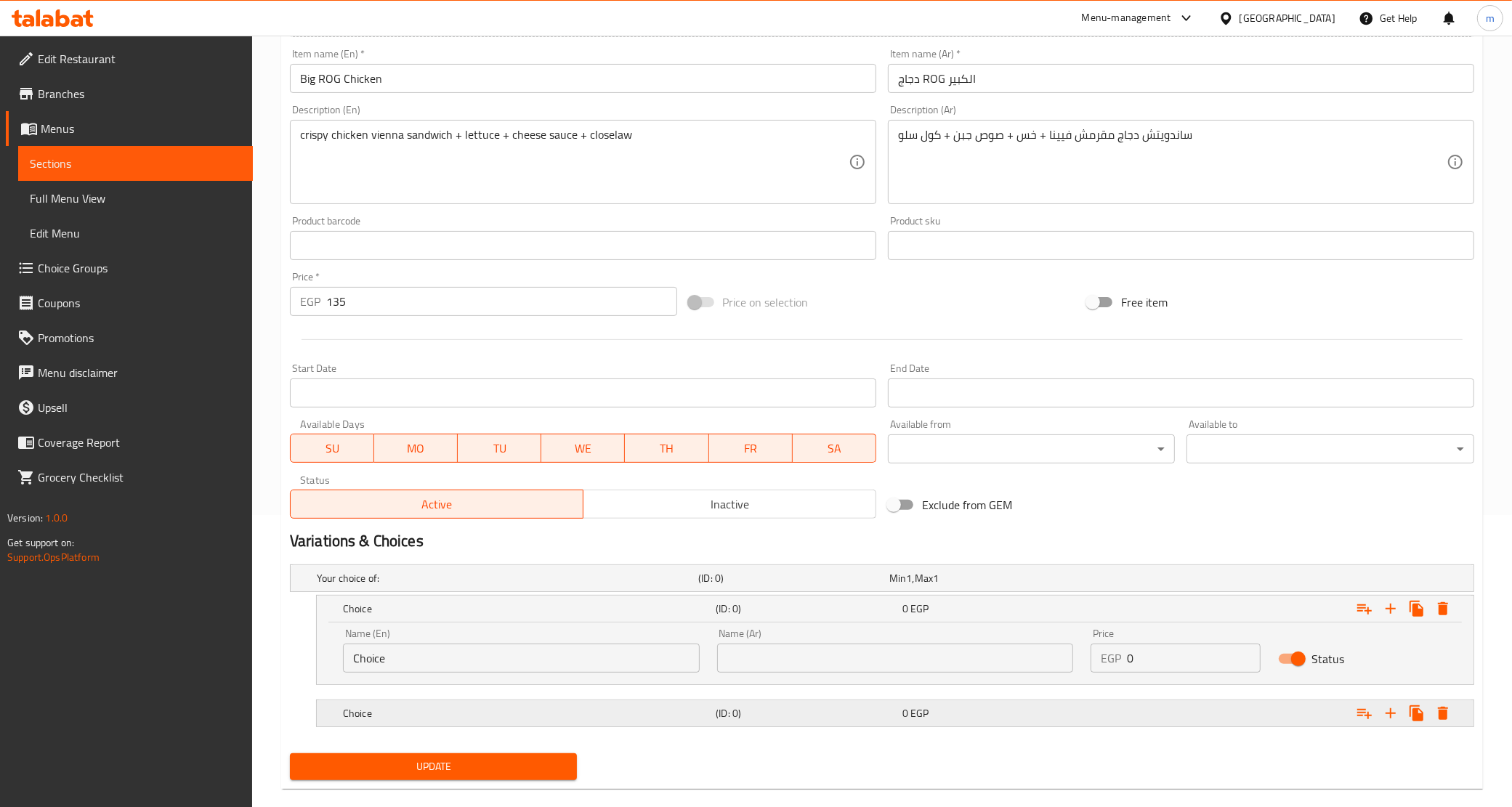
scroll to position [315, 0]
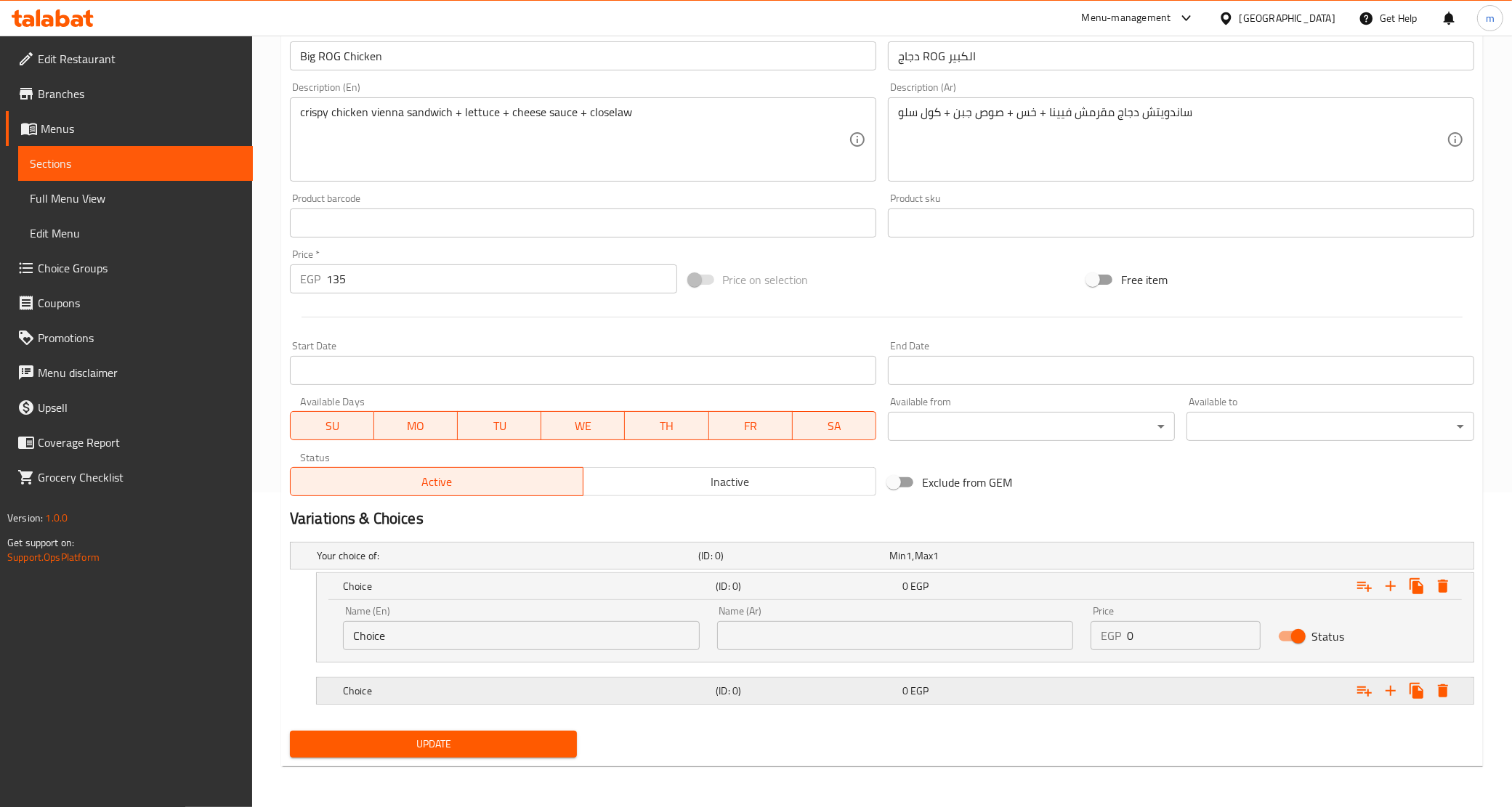
click at [699, 689] on h5 "Choice" at bounding box center [527, 691] width 367 height 15
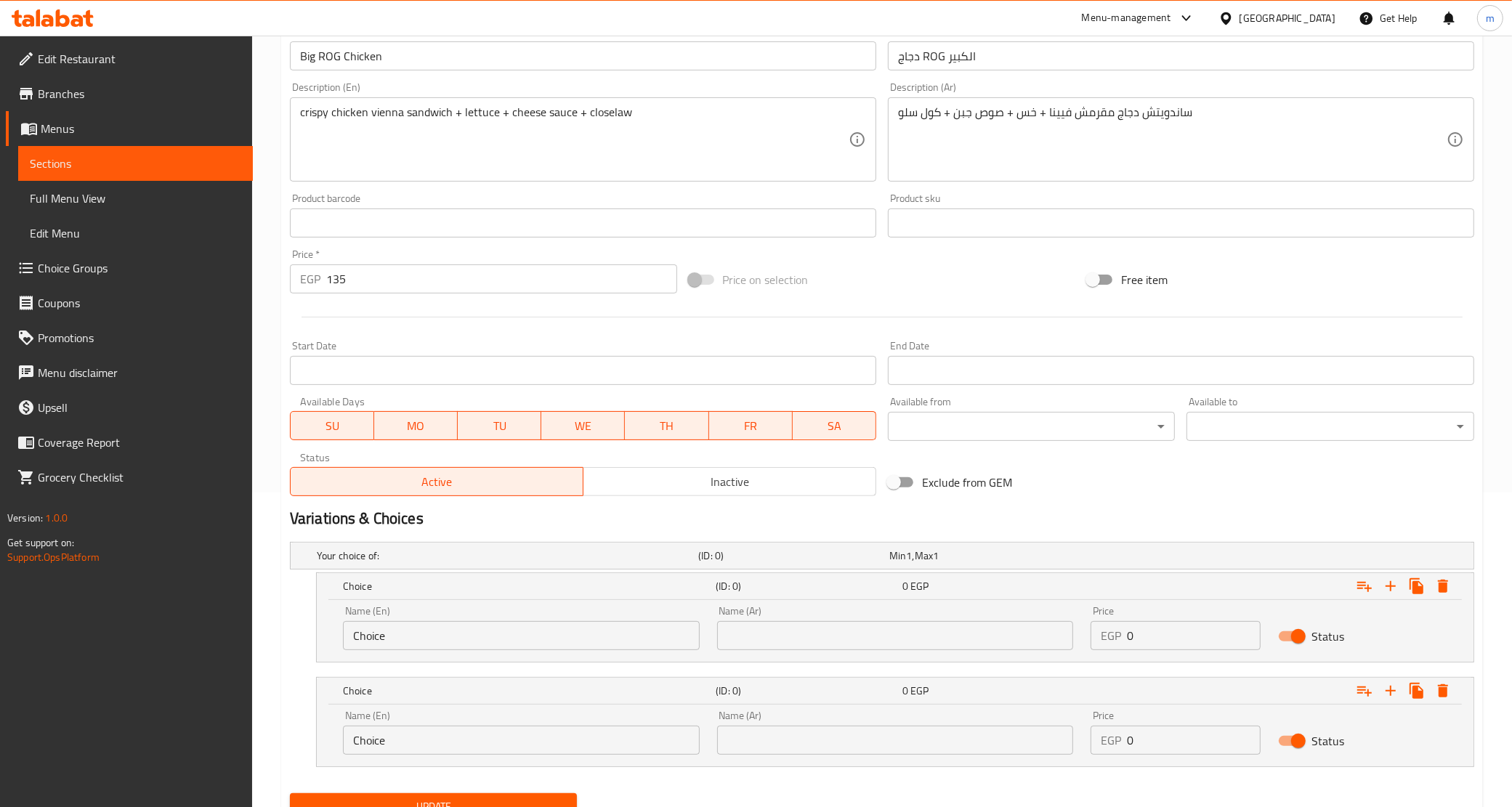
click at [383, 280] on input "135" at bounding box center [502, 278] width 351 height 29
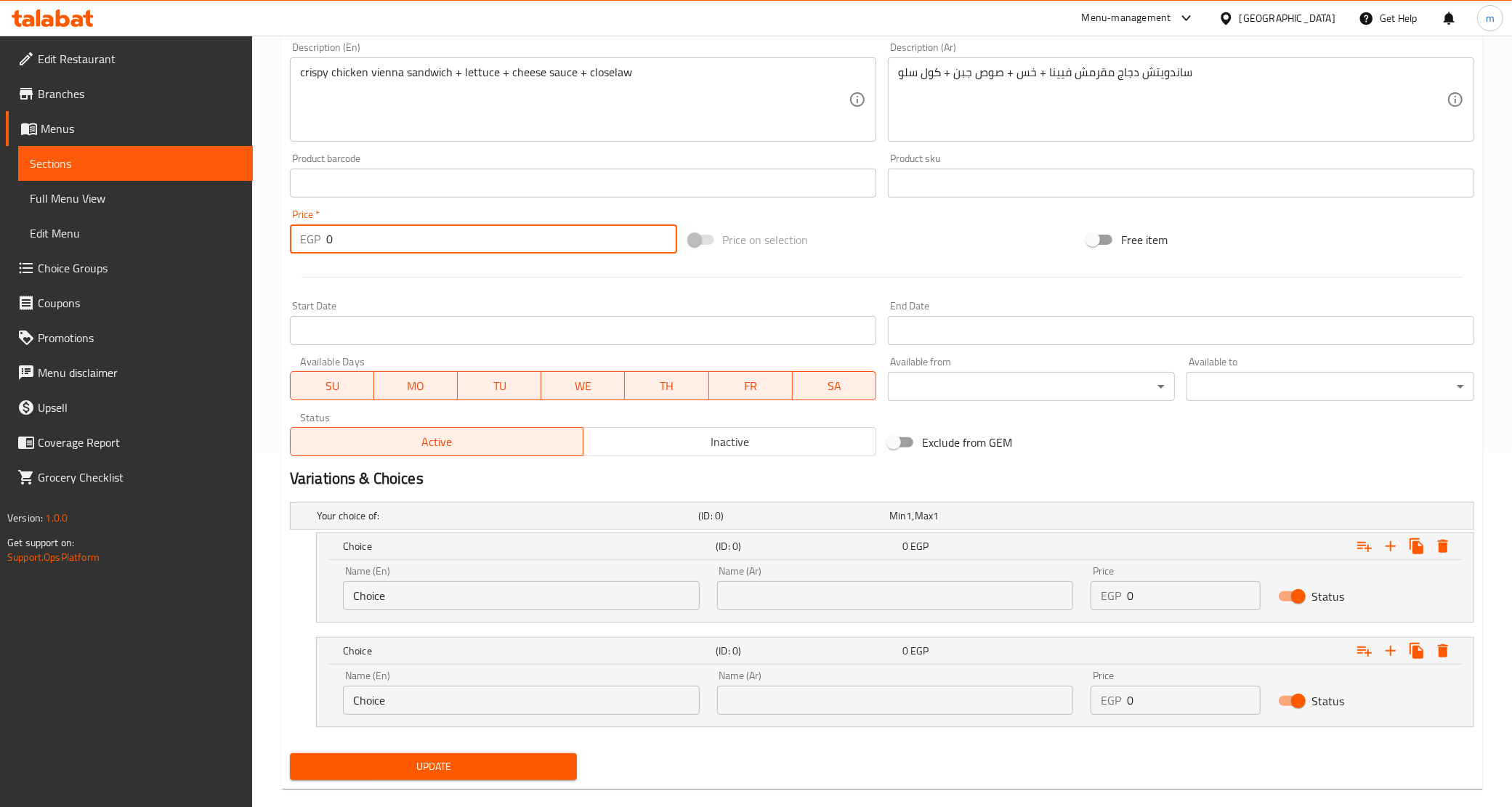
scroll to position [376, 0]
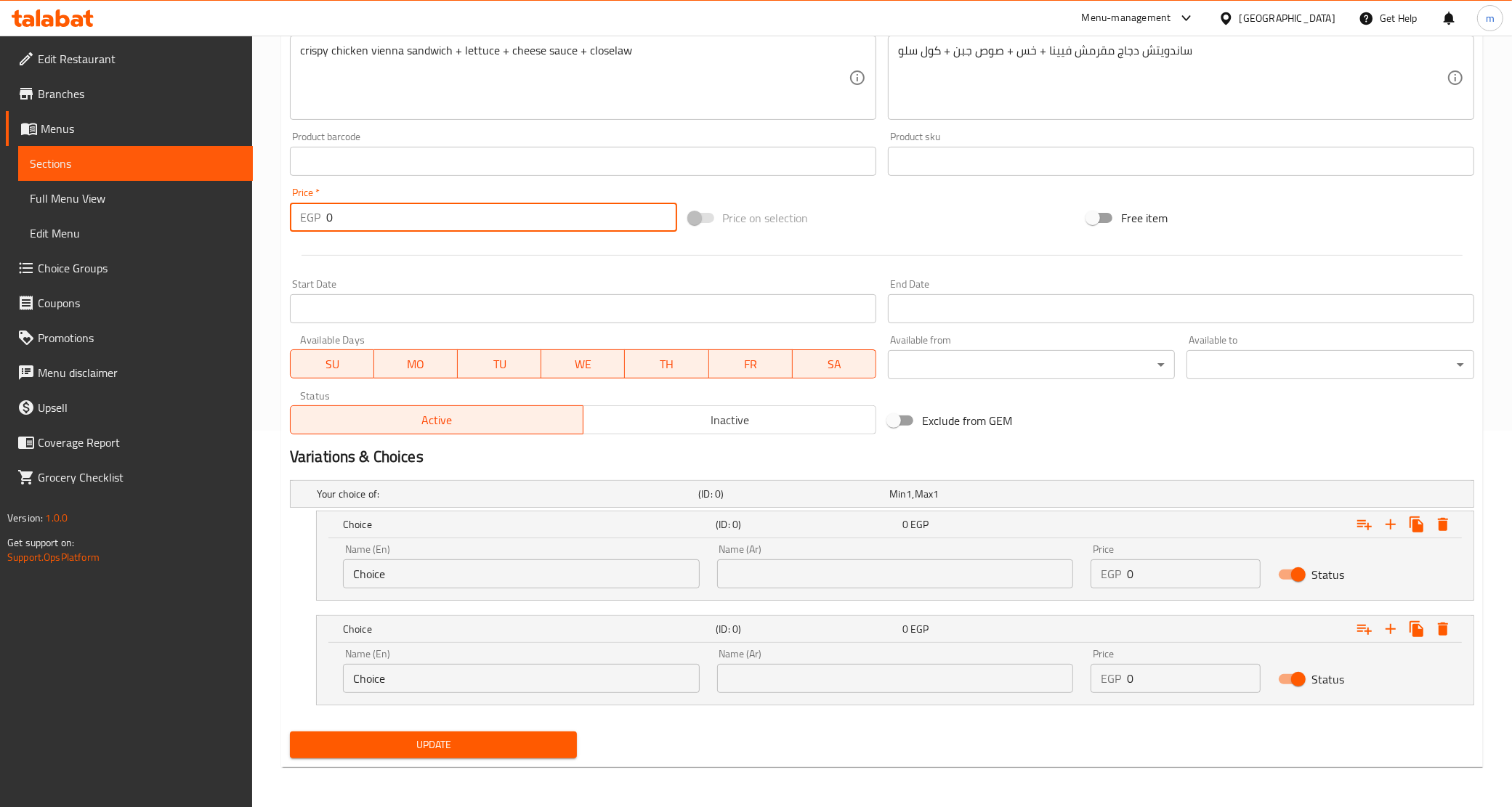
type input "0"
click at [417, 575] on input "Choice" at bounding box center [522, 573] width 357 height 29
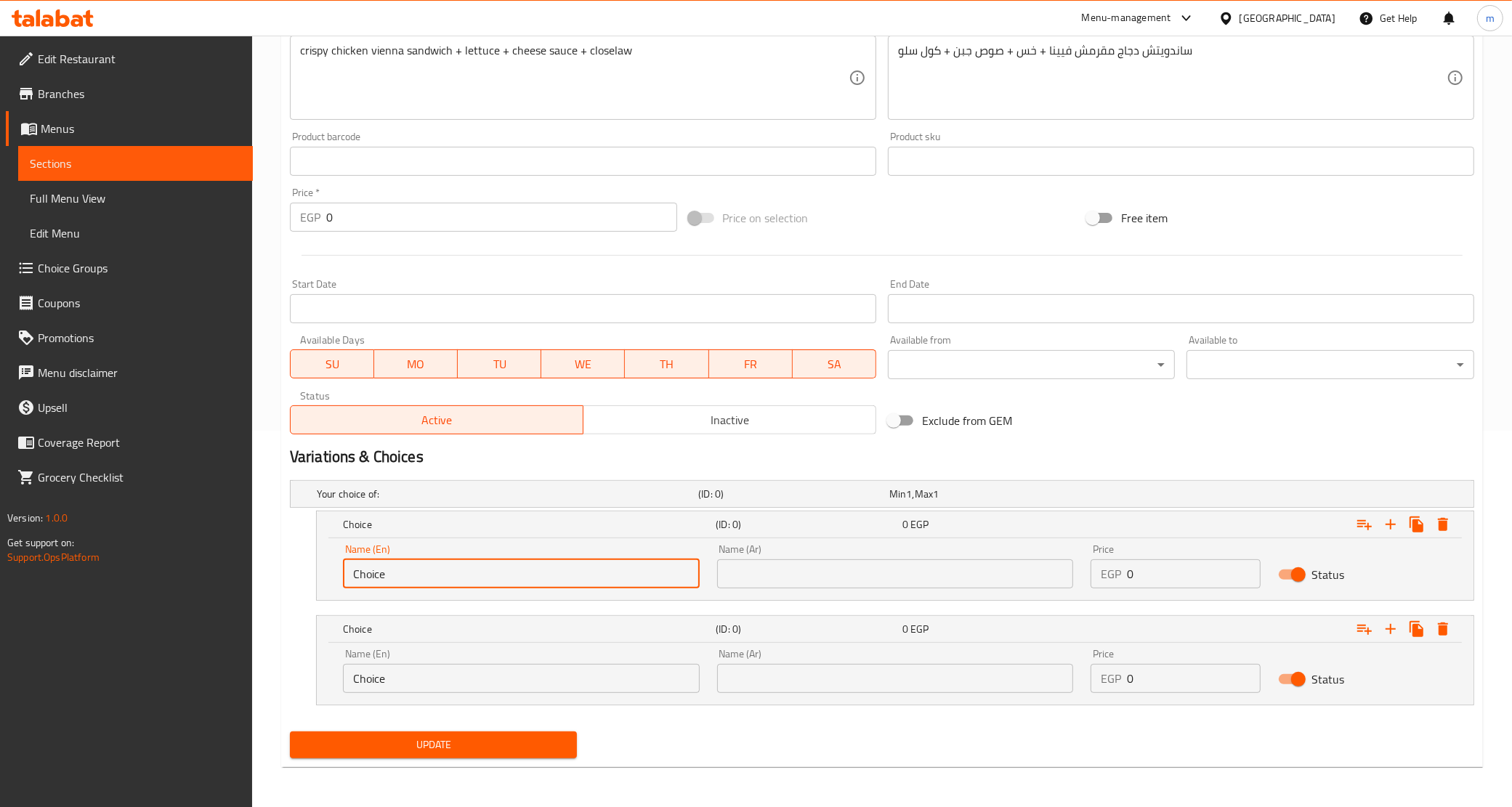
click at [417, 575] on input "Choice" at bounding box center [522, 573] width 357 height 29
click at [417, 575] on input "text" at bounding box center [522, 573] width 357 height 29
type input "Original"
click at [819, 572] on input "text" at bounding box center [896, 573] width 357 height 29
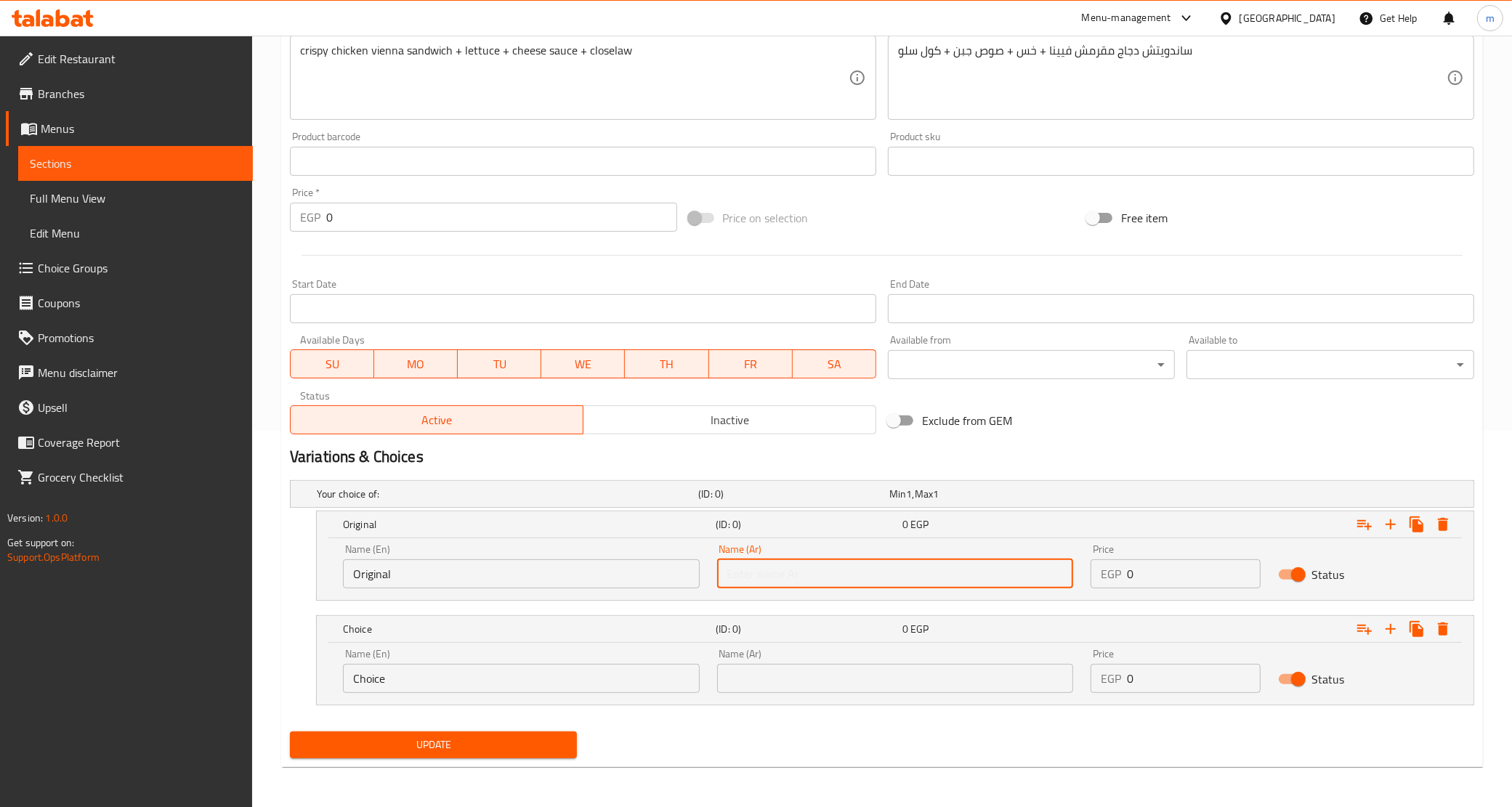
type input "أورجينال"
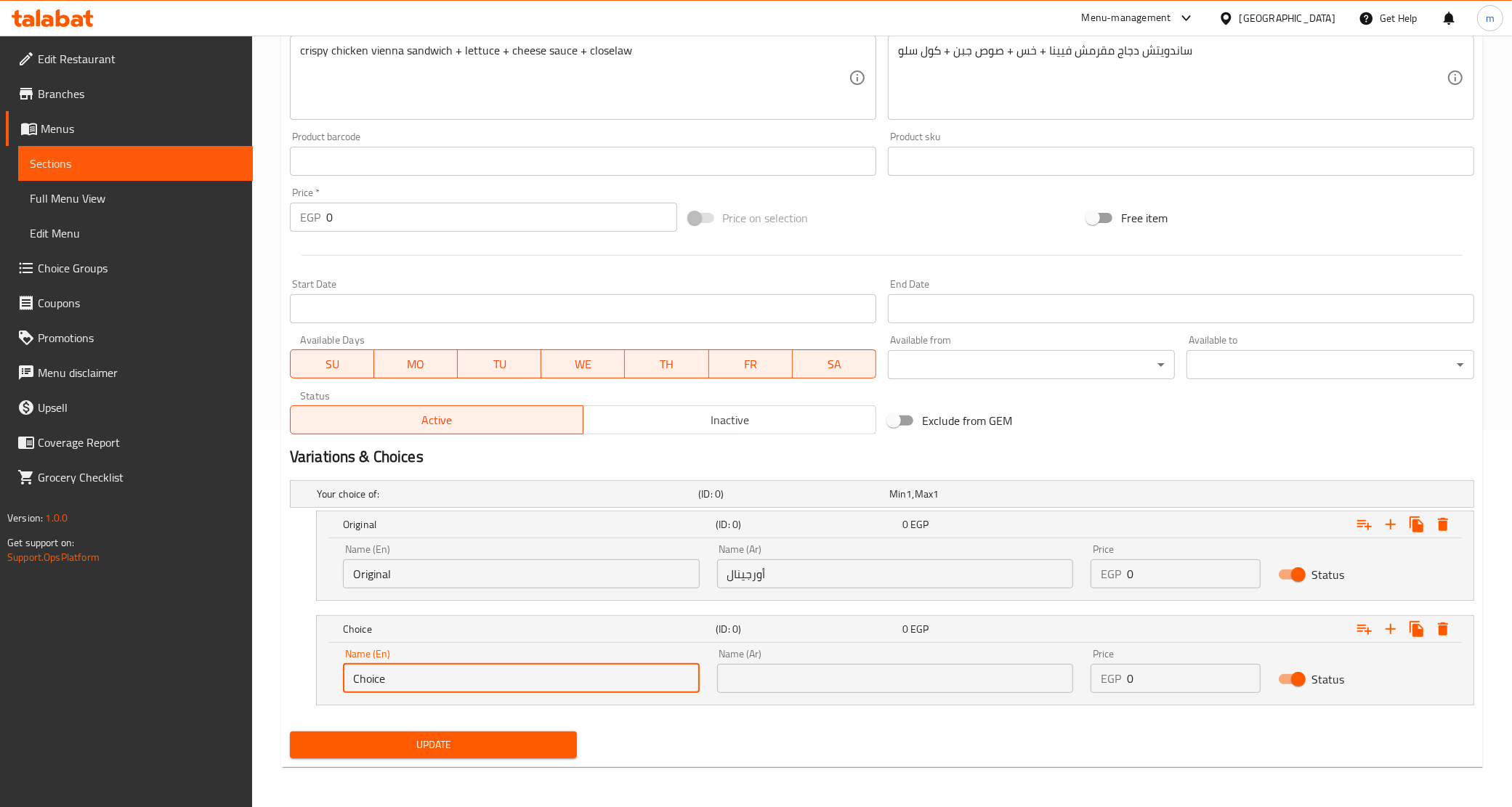
click at [579, 685] on input "Choice" at bounding box center [522, 678] width 357 height 29
click at [579, 685] on input "text" at bounding box center [522, 678] width 357 height 29
type input "Spicy"
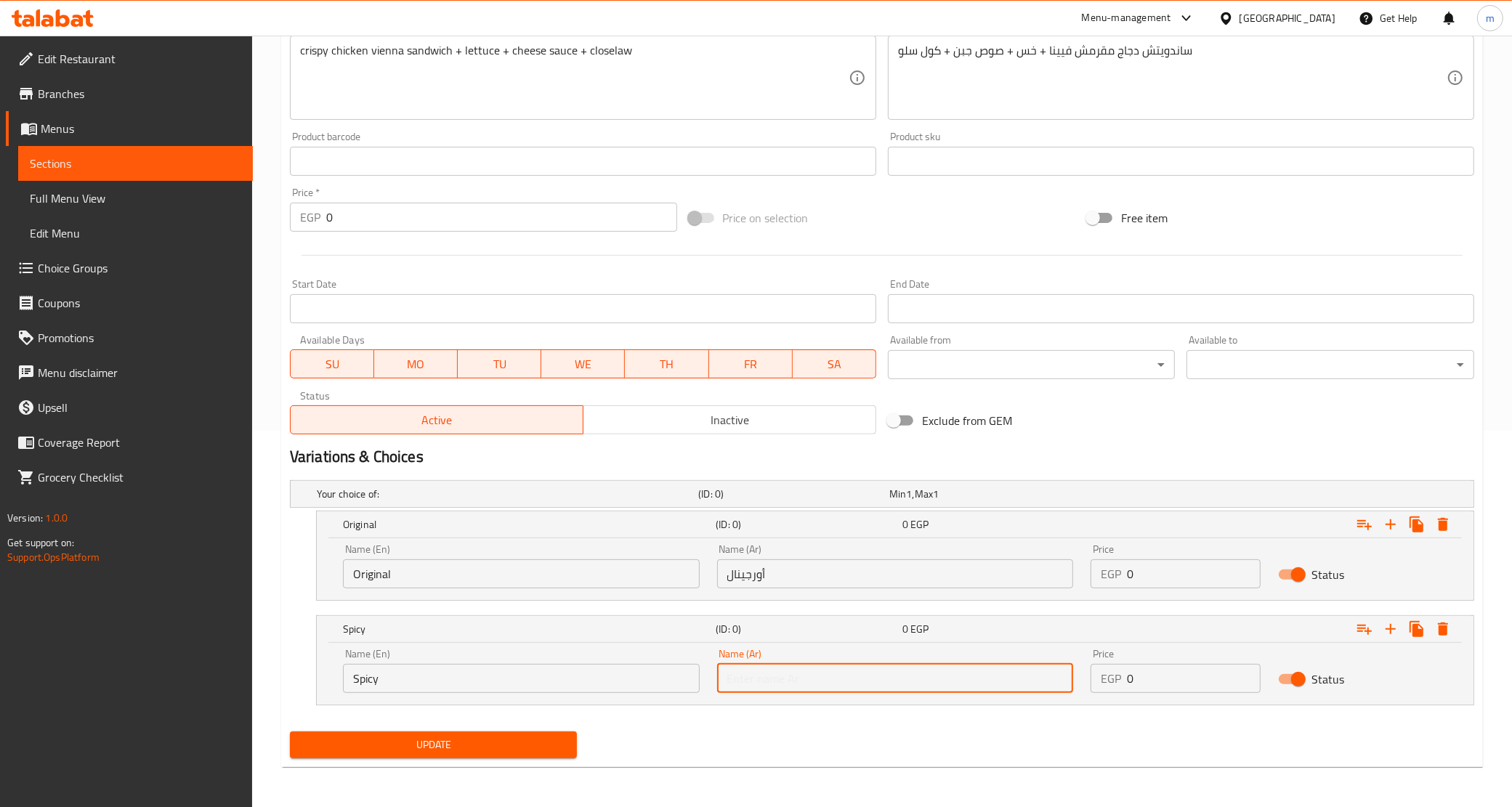
click at [730, 672] on input "text" at bounding box center [896, 678] width 357 height 29
type input "سبايسي"
click at [1135, 565] on input "0" at bounding box center [1193, 573] width 133 height 29
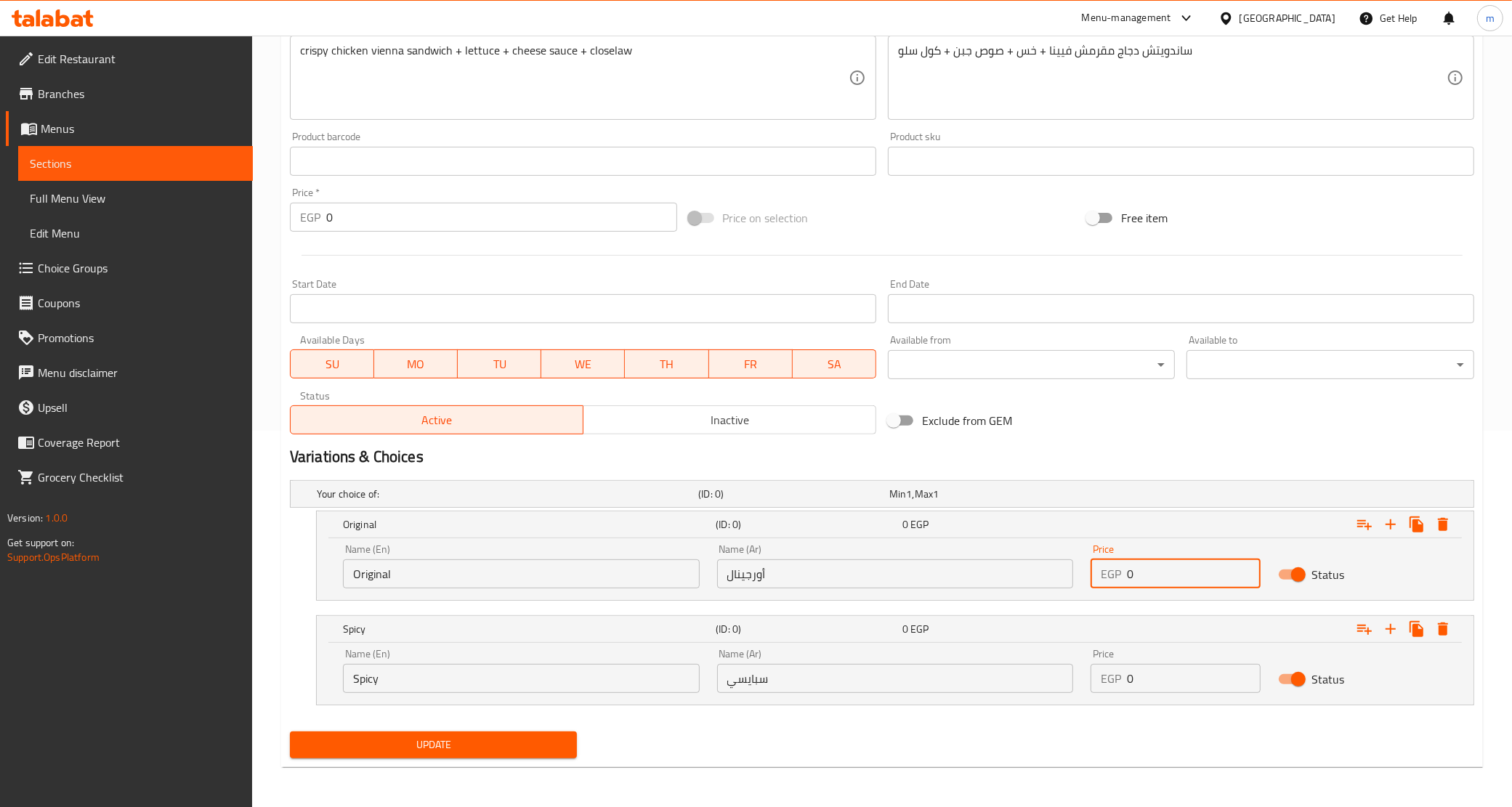
click at [1135, 565] on input "0" at bounding box center [1193, 573] width 133 height 29
paste input "135"
type input "135"
click at [1152, 672] on input "0" at bounding box center [1193, 678] width 133 height 29
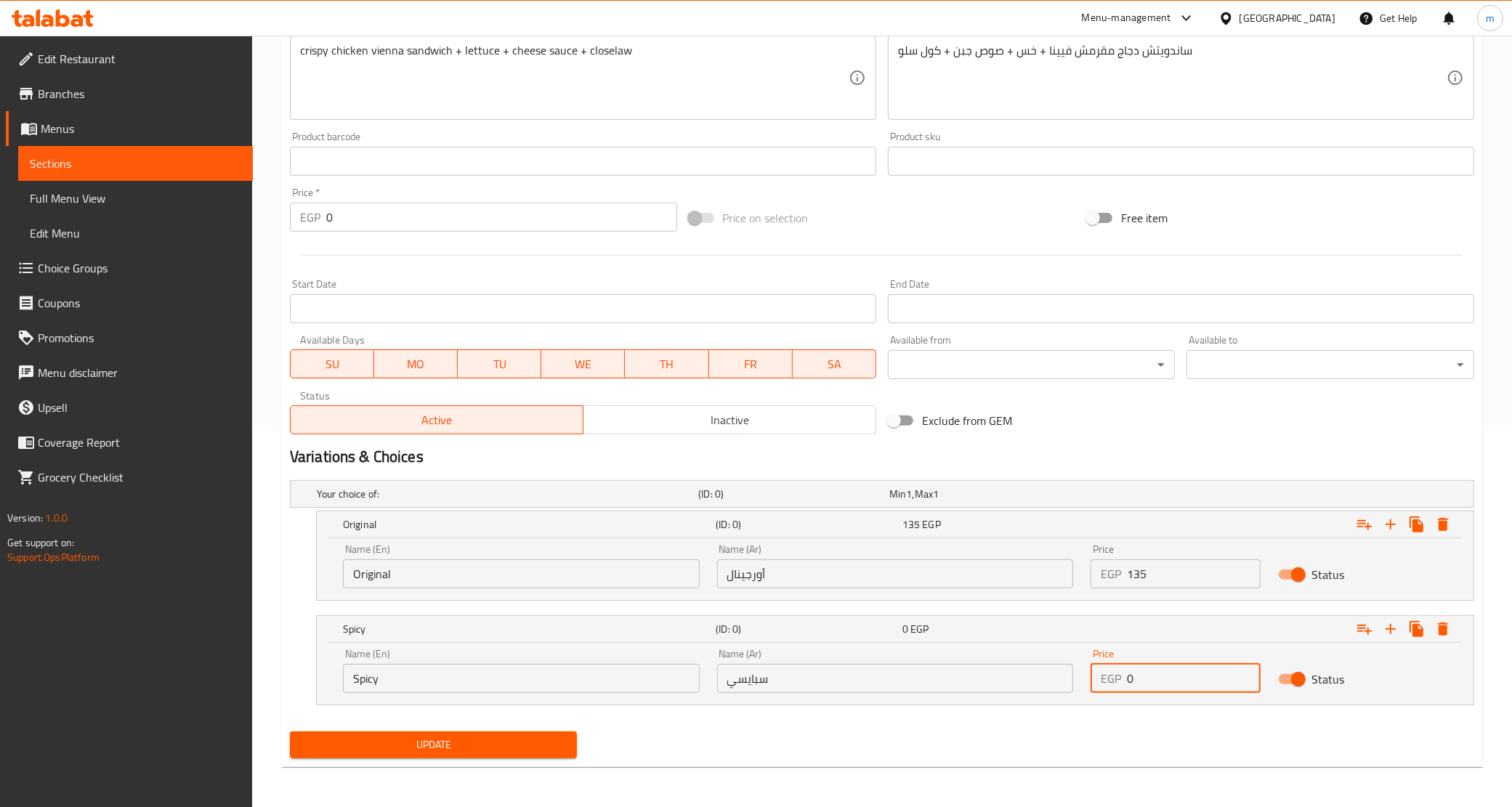
click at [1152, 672] on input "0" at bounding box center [1193, 678] width 133 height 29
paste input "135"
type input "135"
click at [379, 760] on div "Update" at bounding box center [433, 745] width 299 height 38
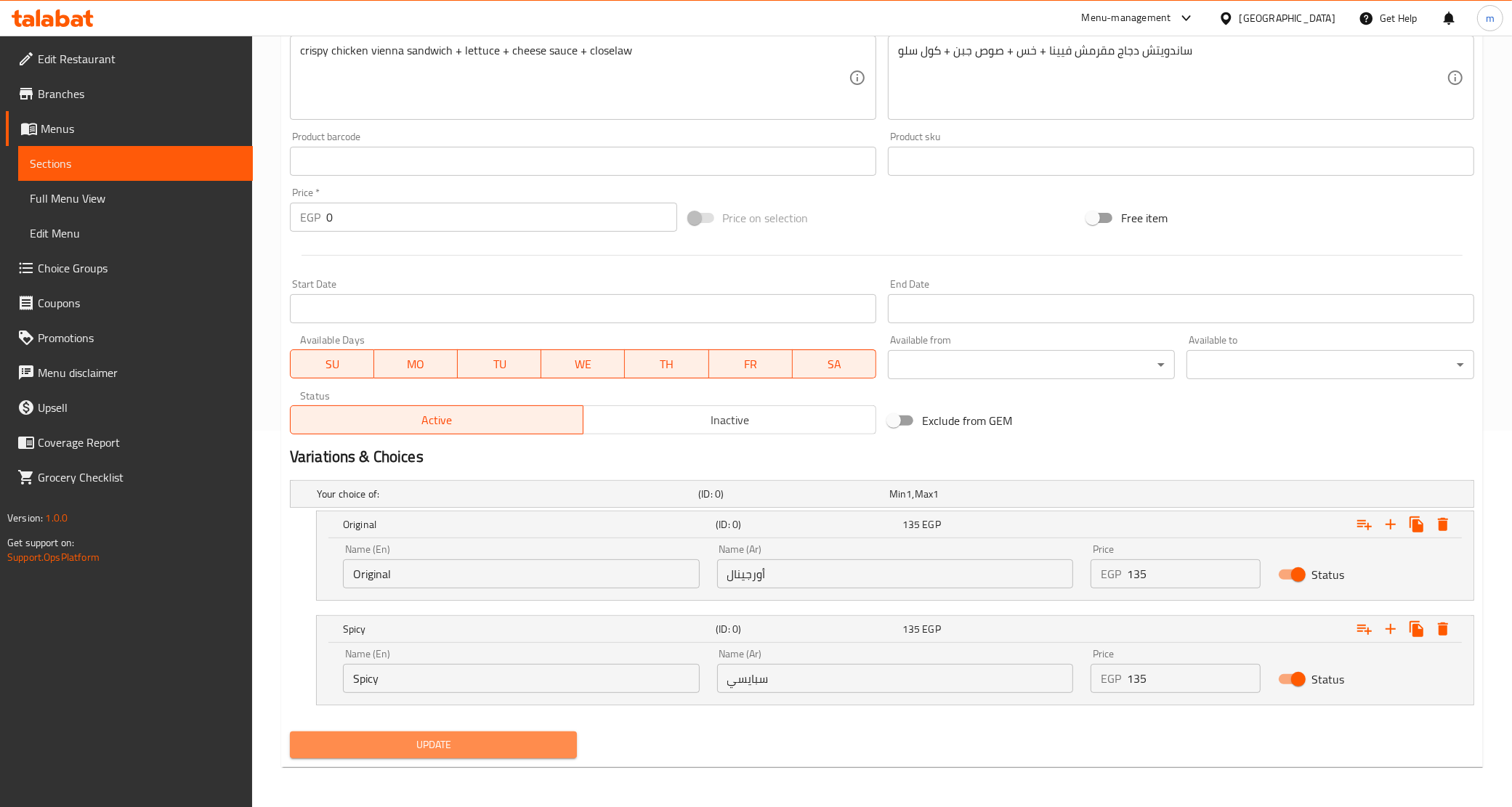
click at [390, 754] on span "Update" at bounding box center [434, 745] width 265 height 18
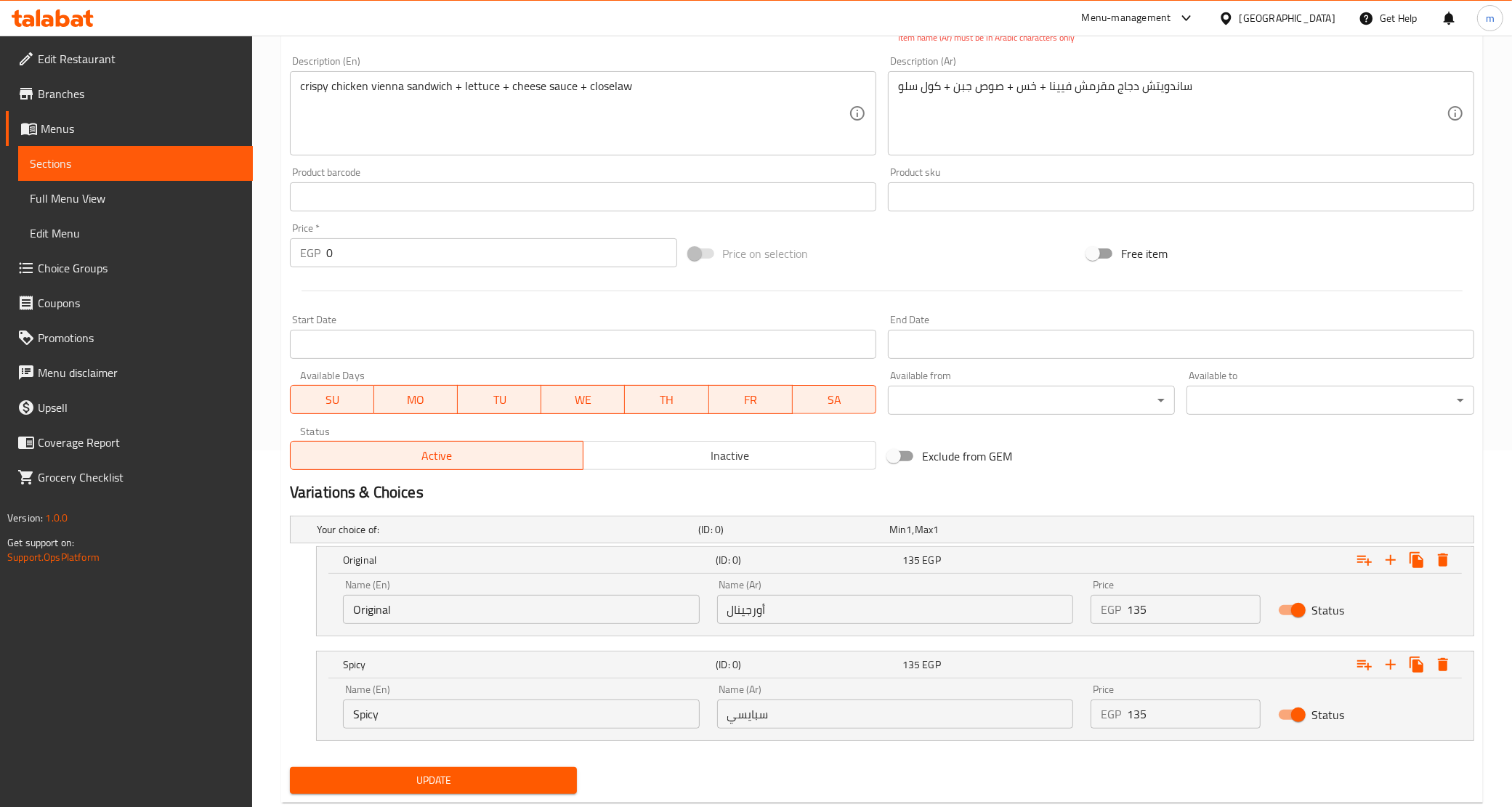
click at [401, 789] on span "Update" at bounding box center [434, 780] width 265 height 18
click at [405, 768] on button "Update" at bounding box center [434, 780] width 288 height 27
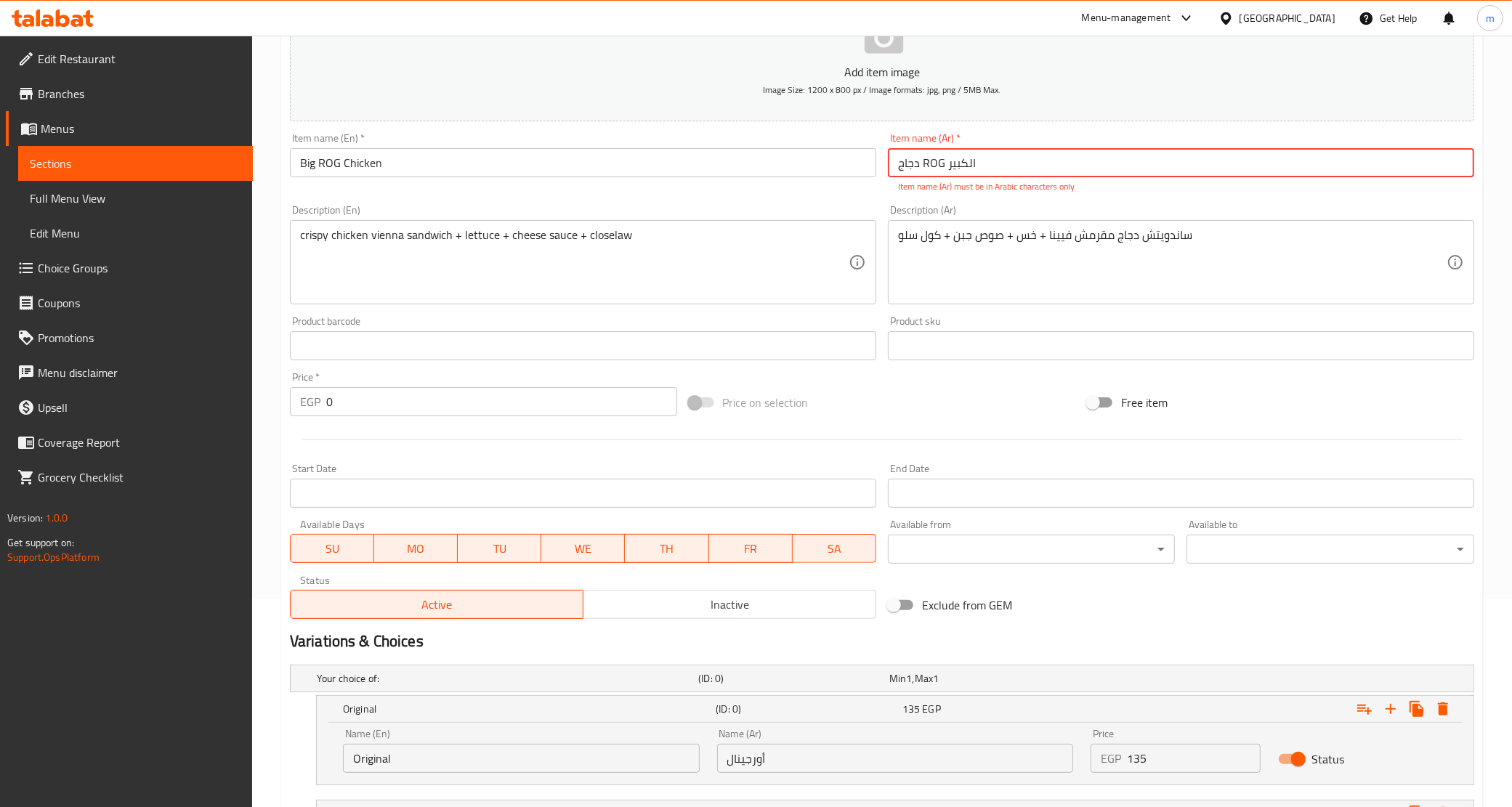
scroll to position [0, 0]
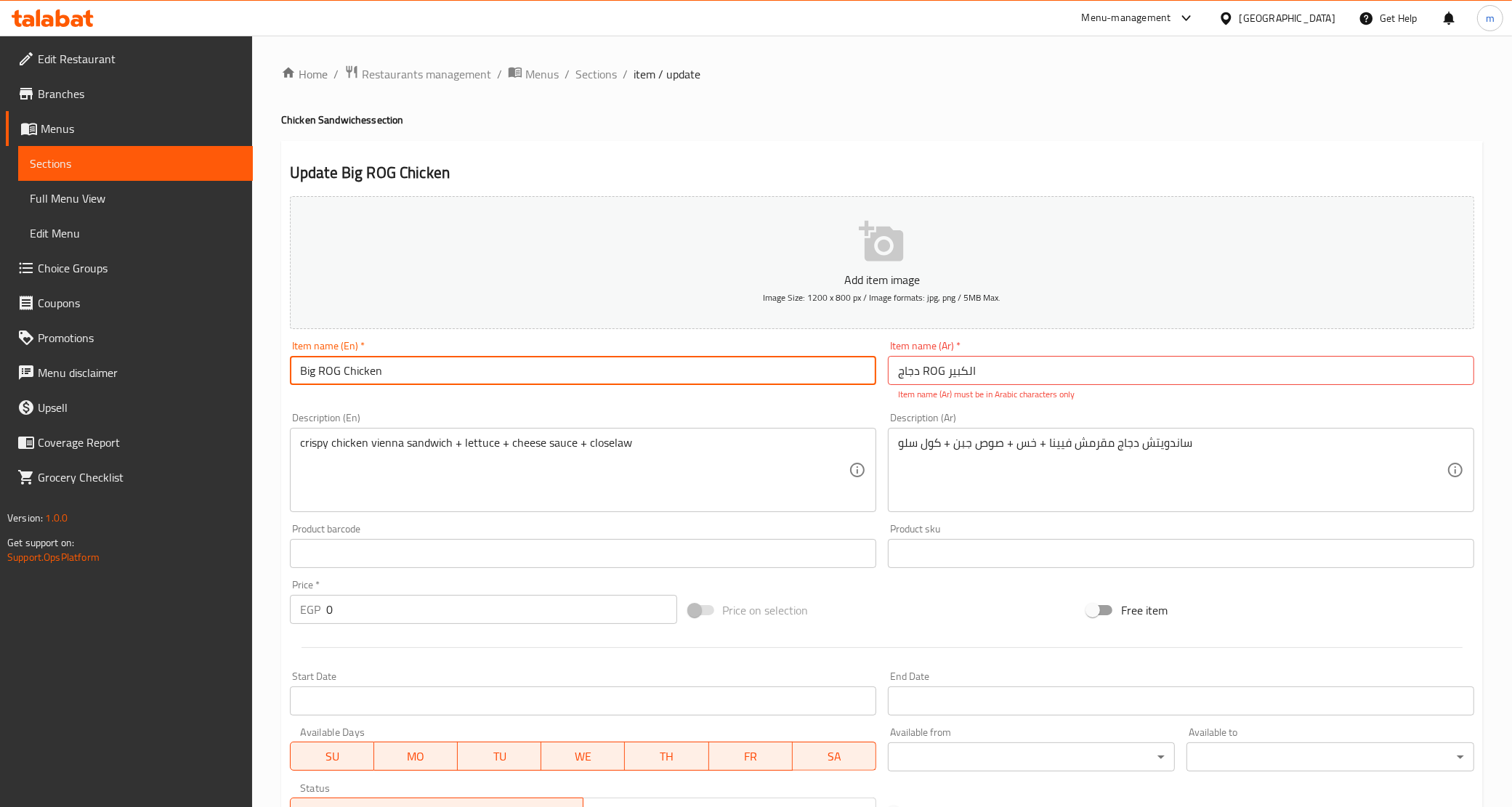
click at [756, 382] on input "Big ROG Chicken" at bounding box center [583, 370] width 586 height 29
click at [931, 371] on input "دجاج ROG الكبير" at bounding box center [1181, 370] width 586 height 29
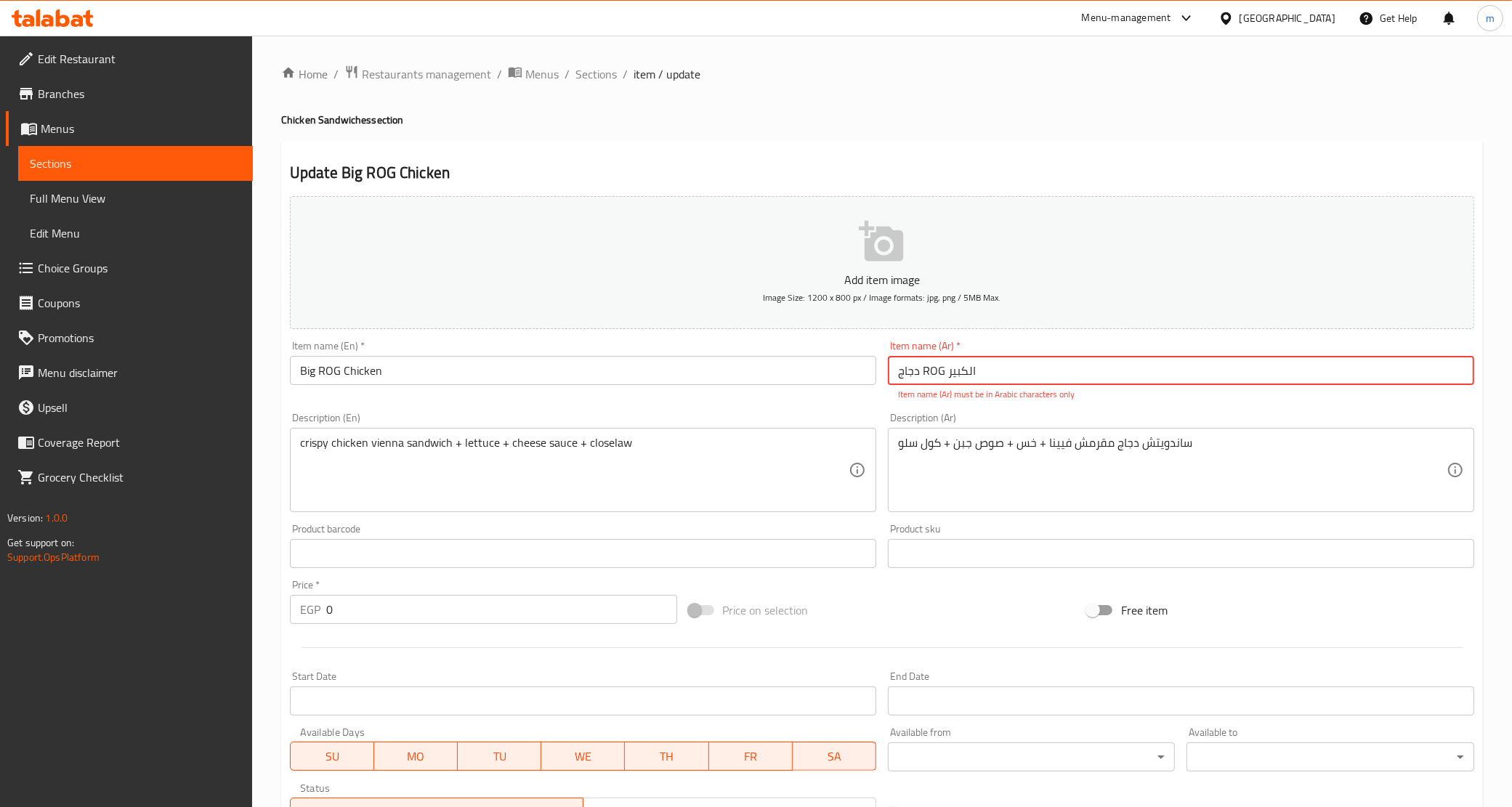
click at [931, 371] on input "دجاج ROG الكبير" at bounding box center [1181, 370] width 586 height 29
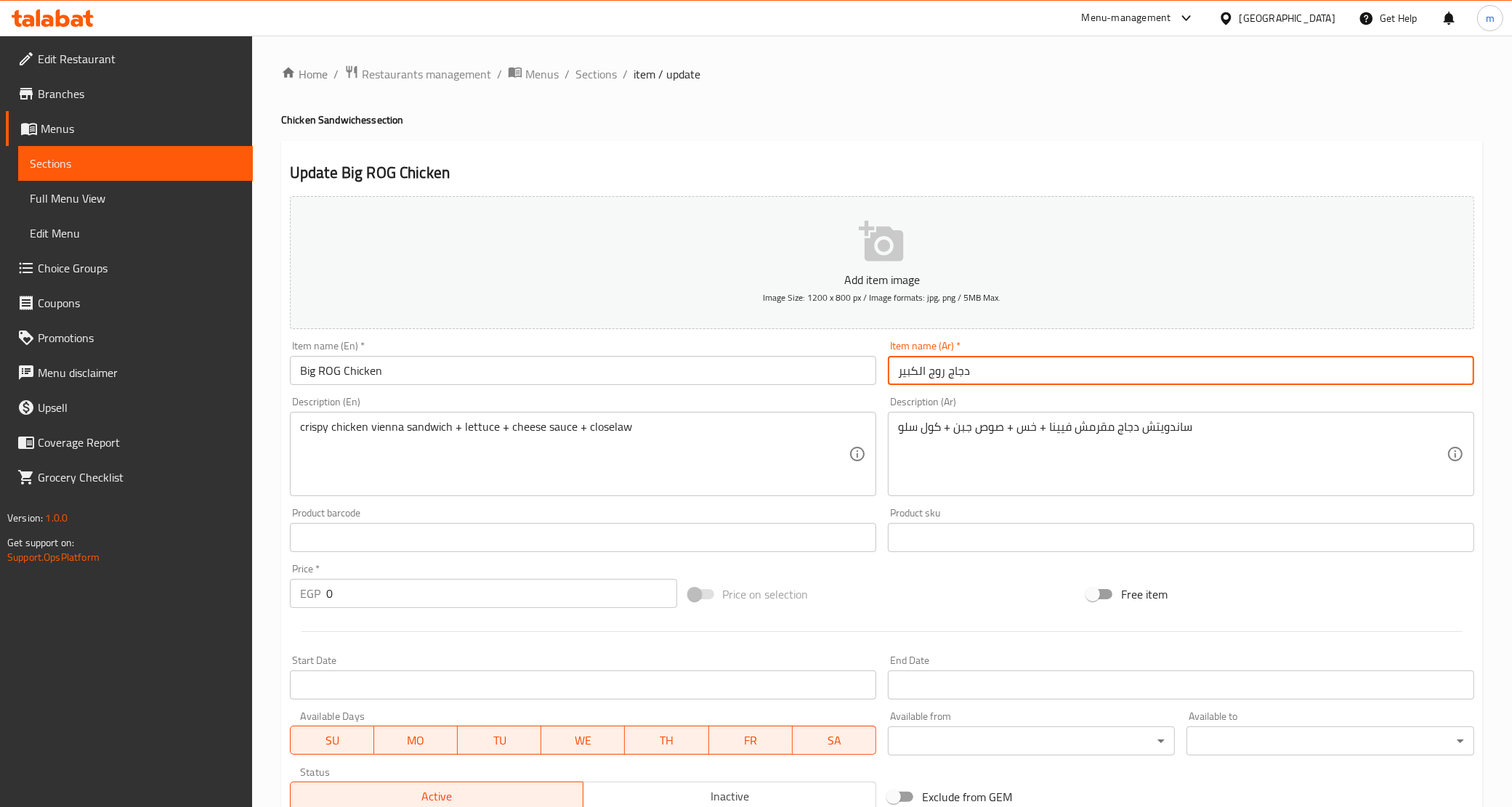
scroll to position [376, 0]
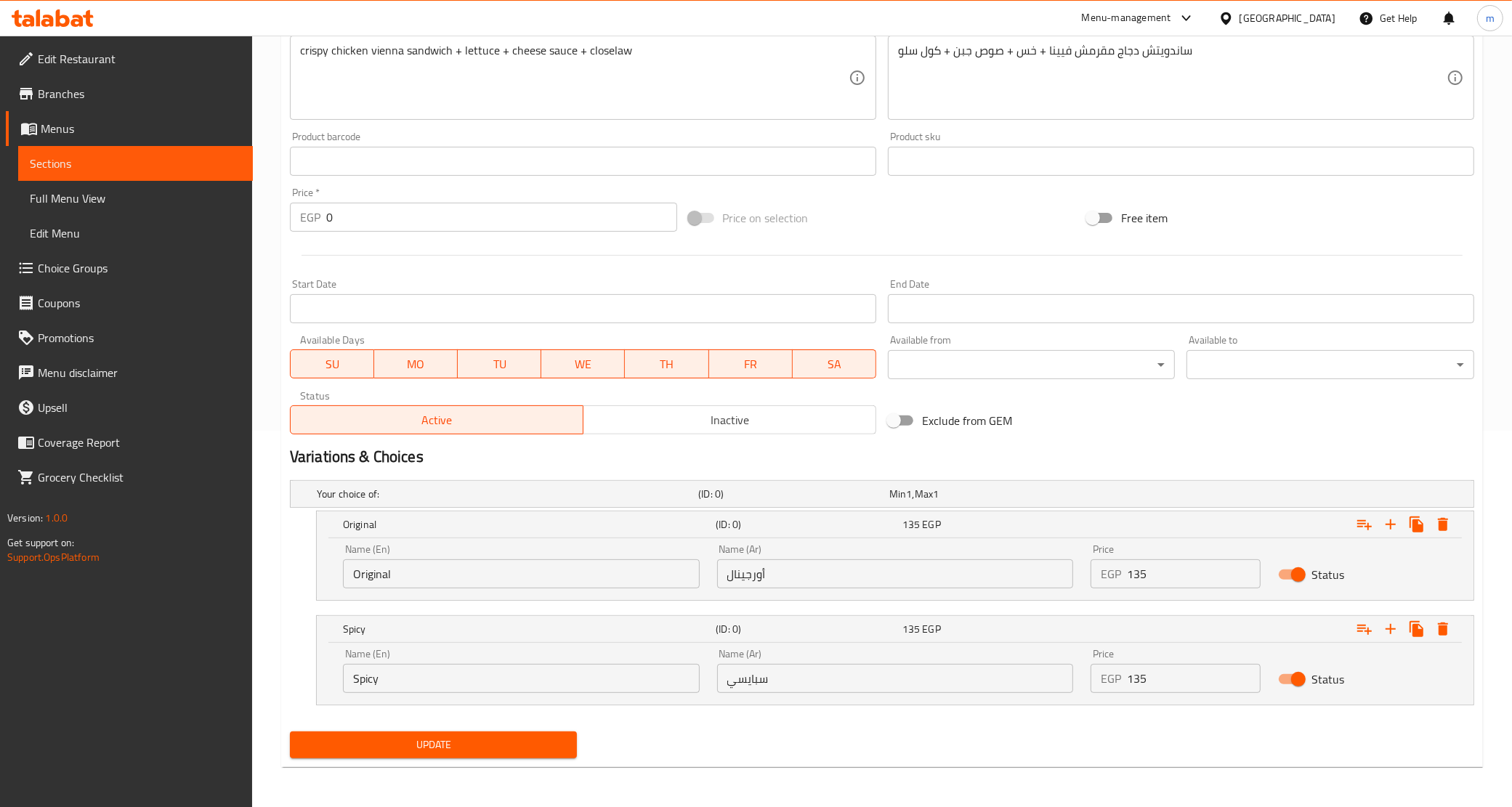
type input "دجاج روج الكبير"
click at [365, 747] on span "Update" at bounding box center [434, 745] width 265 height 18
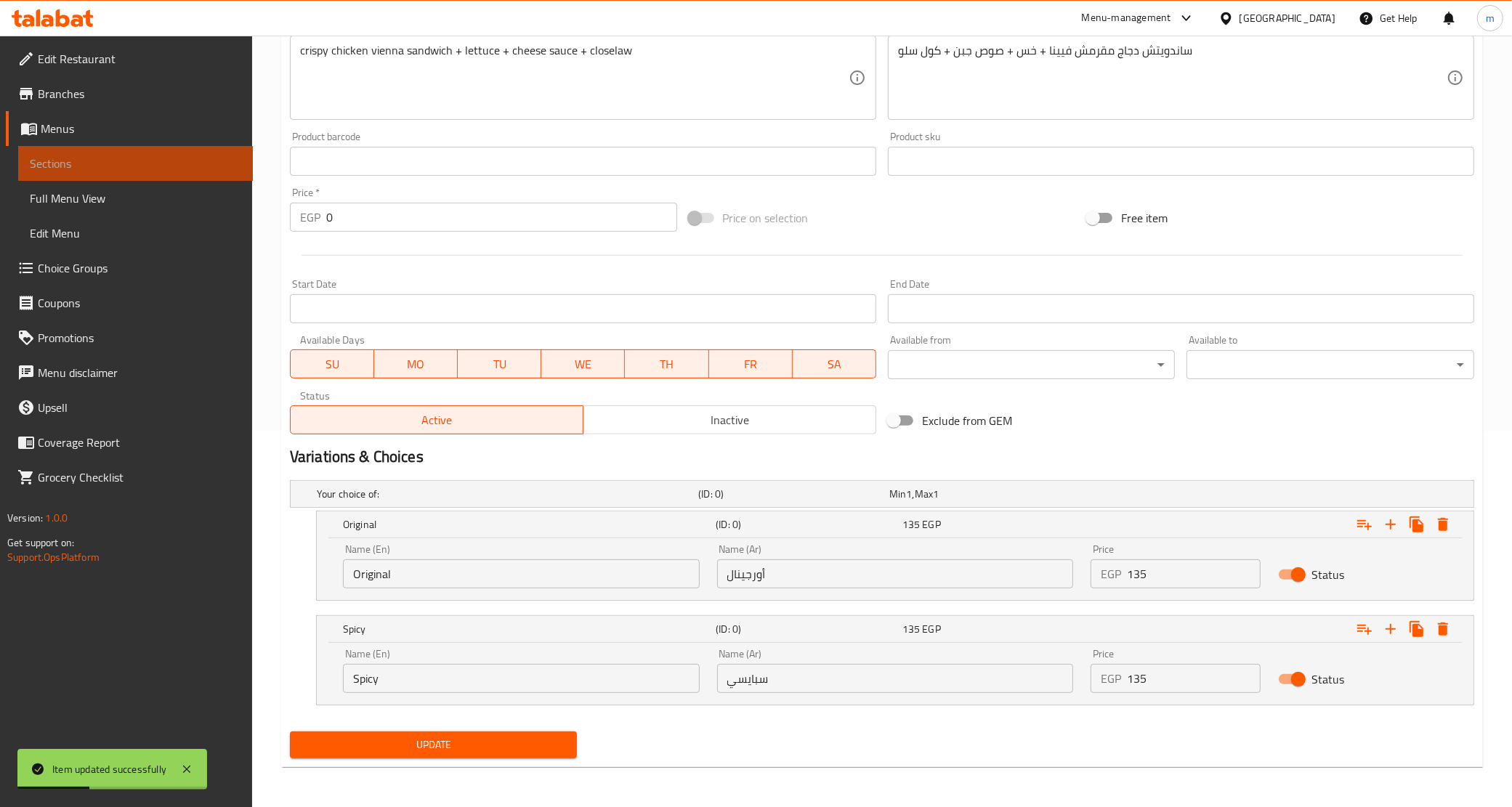
click at [189, 147] on link "Sections" at bounding box center [135, 163] width 235 height 35
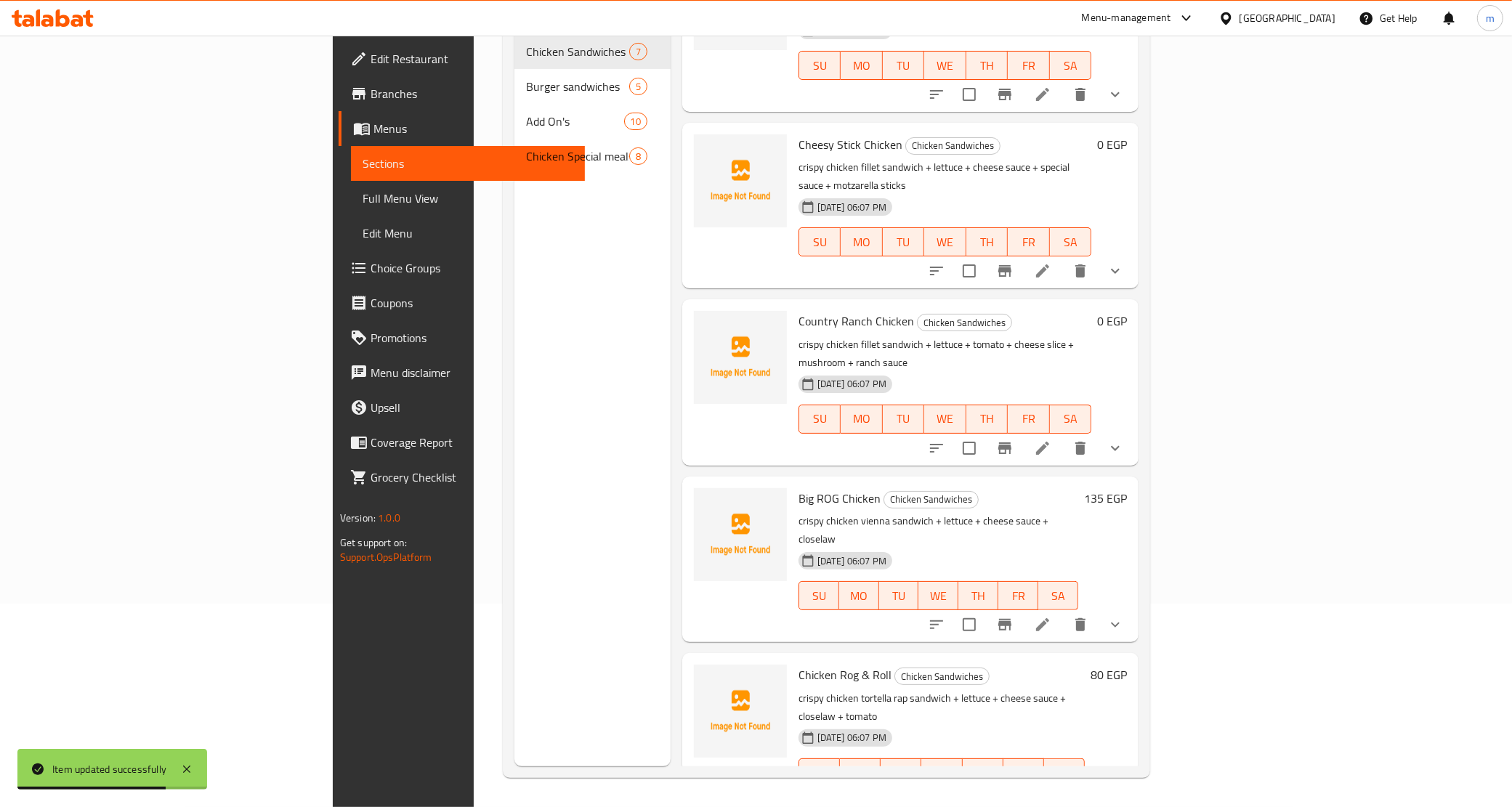
scroll to position [272, 0]
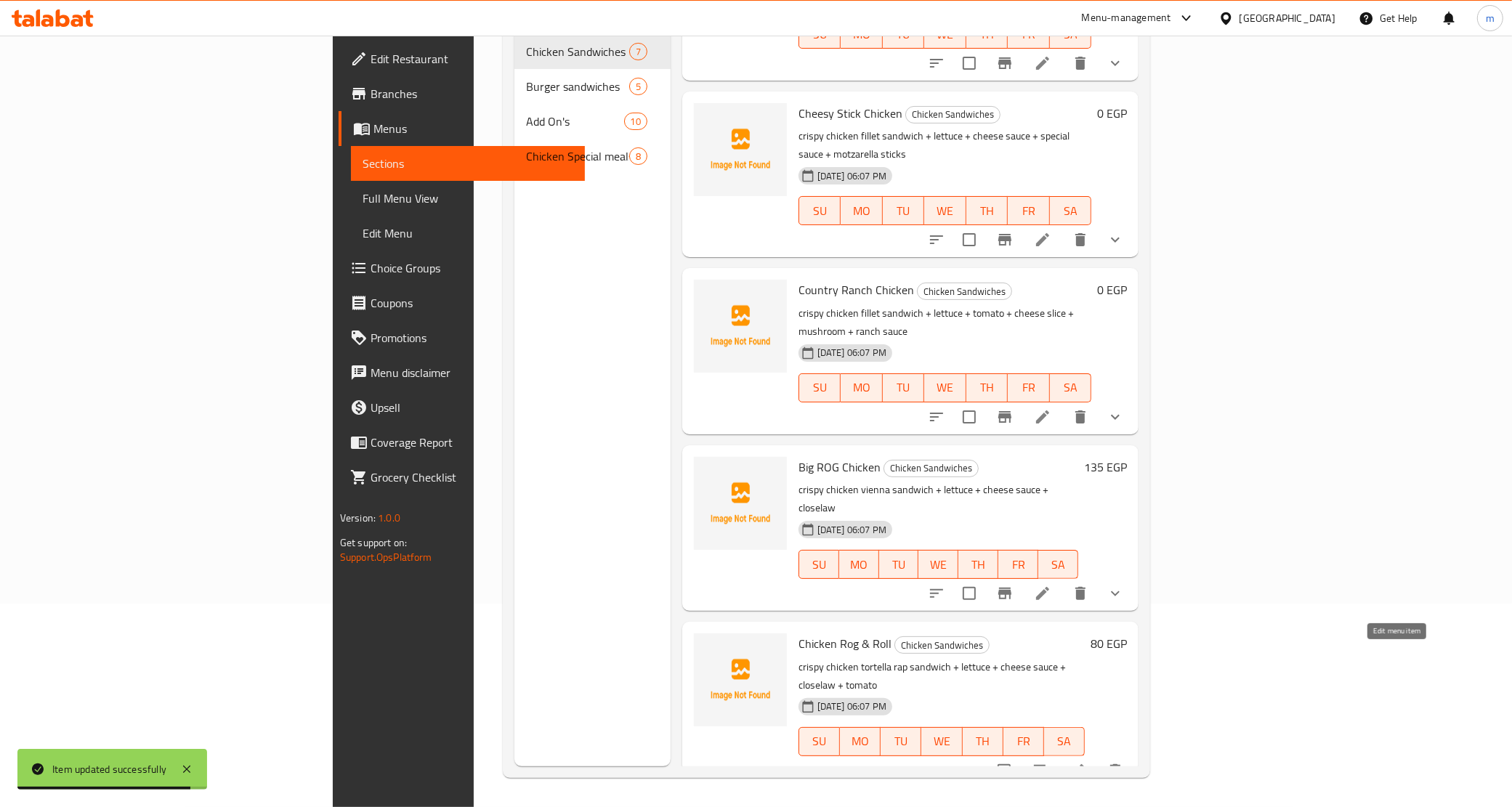
click at [1085, 765] on icon at bounding box center [1077, 770] width 13 height 13
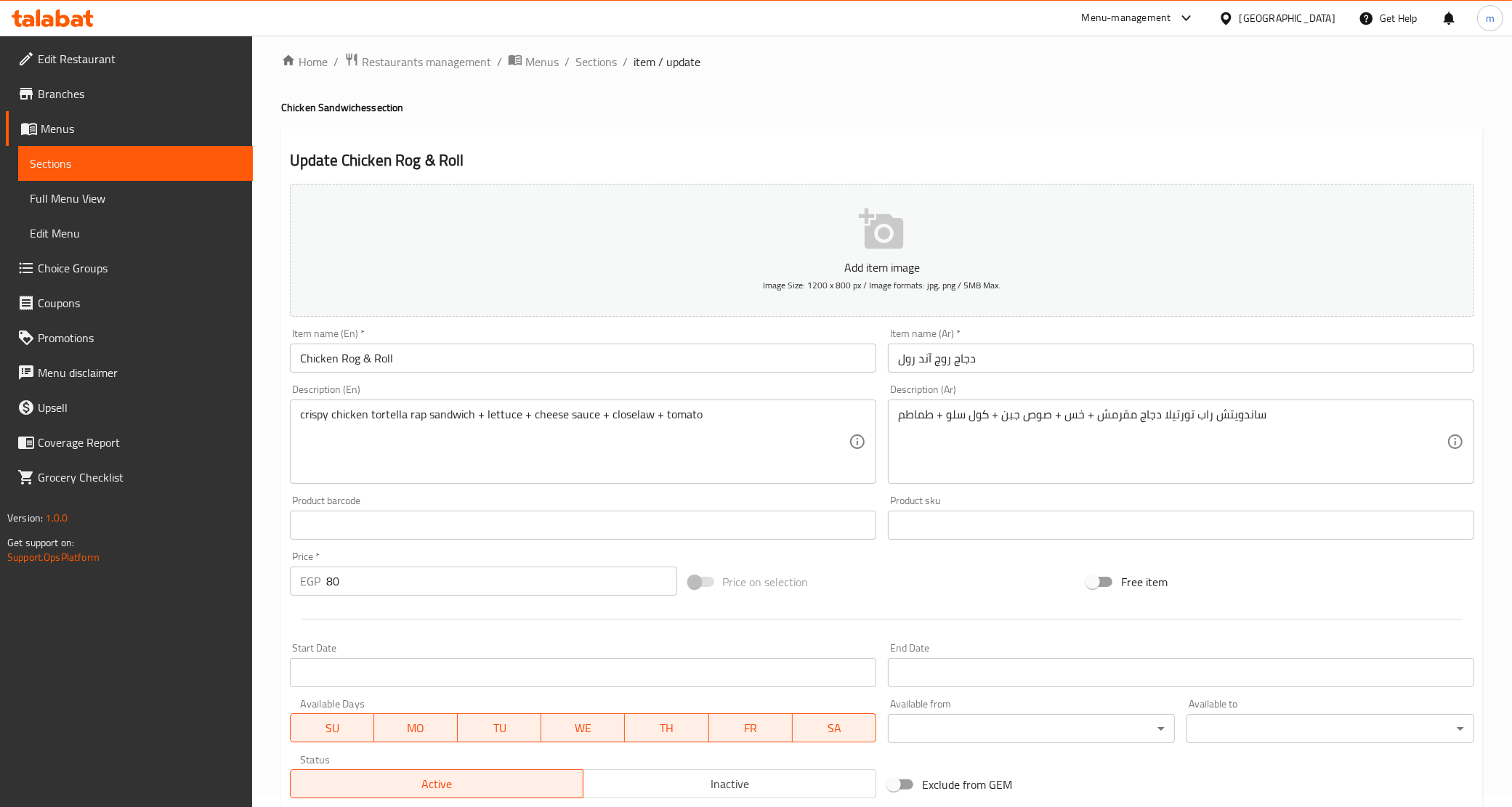
scroll to position [216, 0]
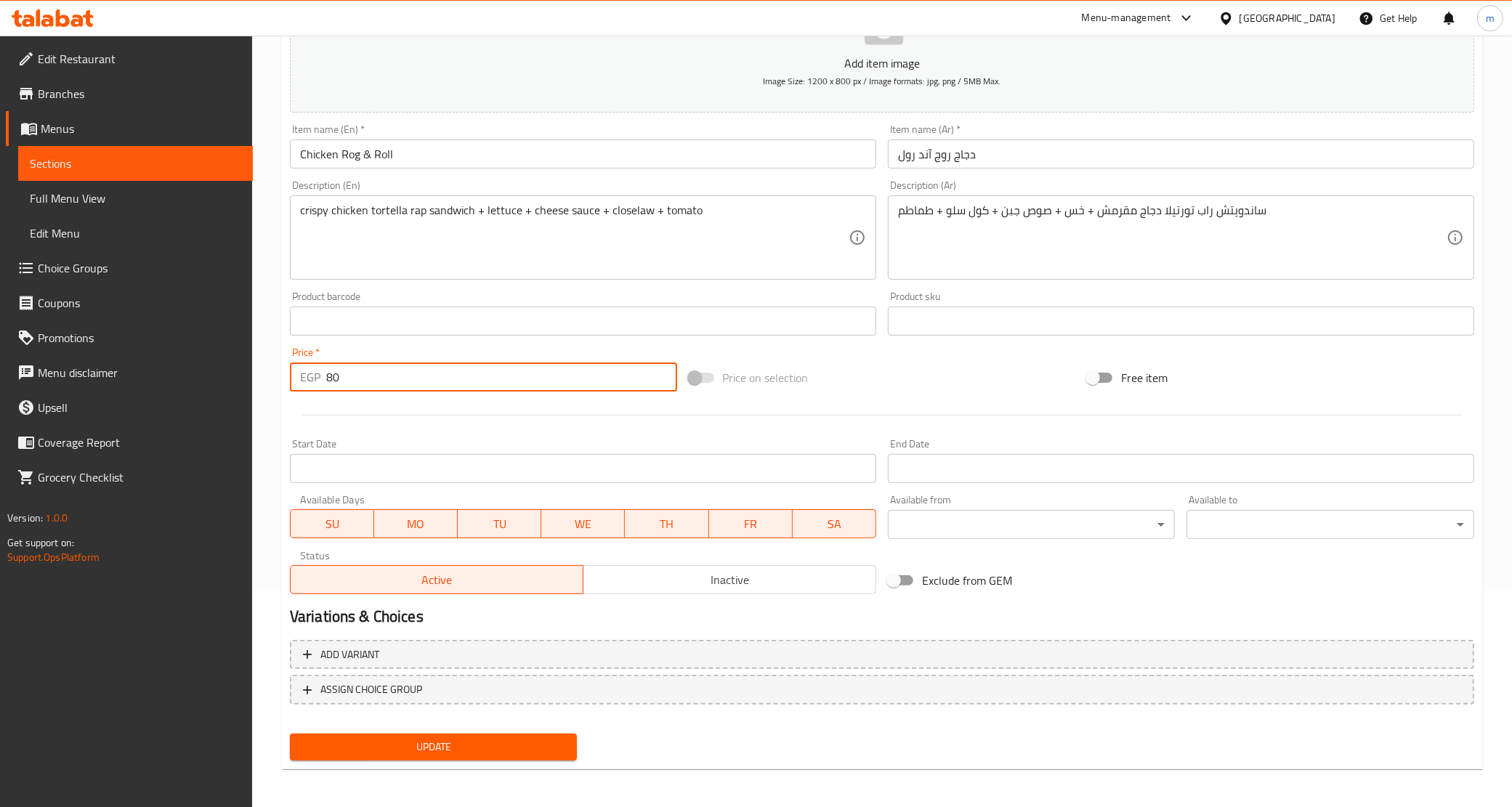
click at [398, 383] on input "80" at bounding box center [502, 376] width 351 height 29
type input "0"
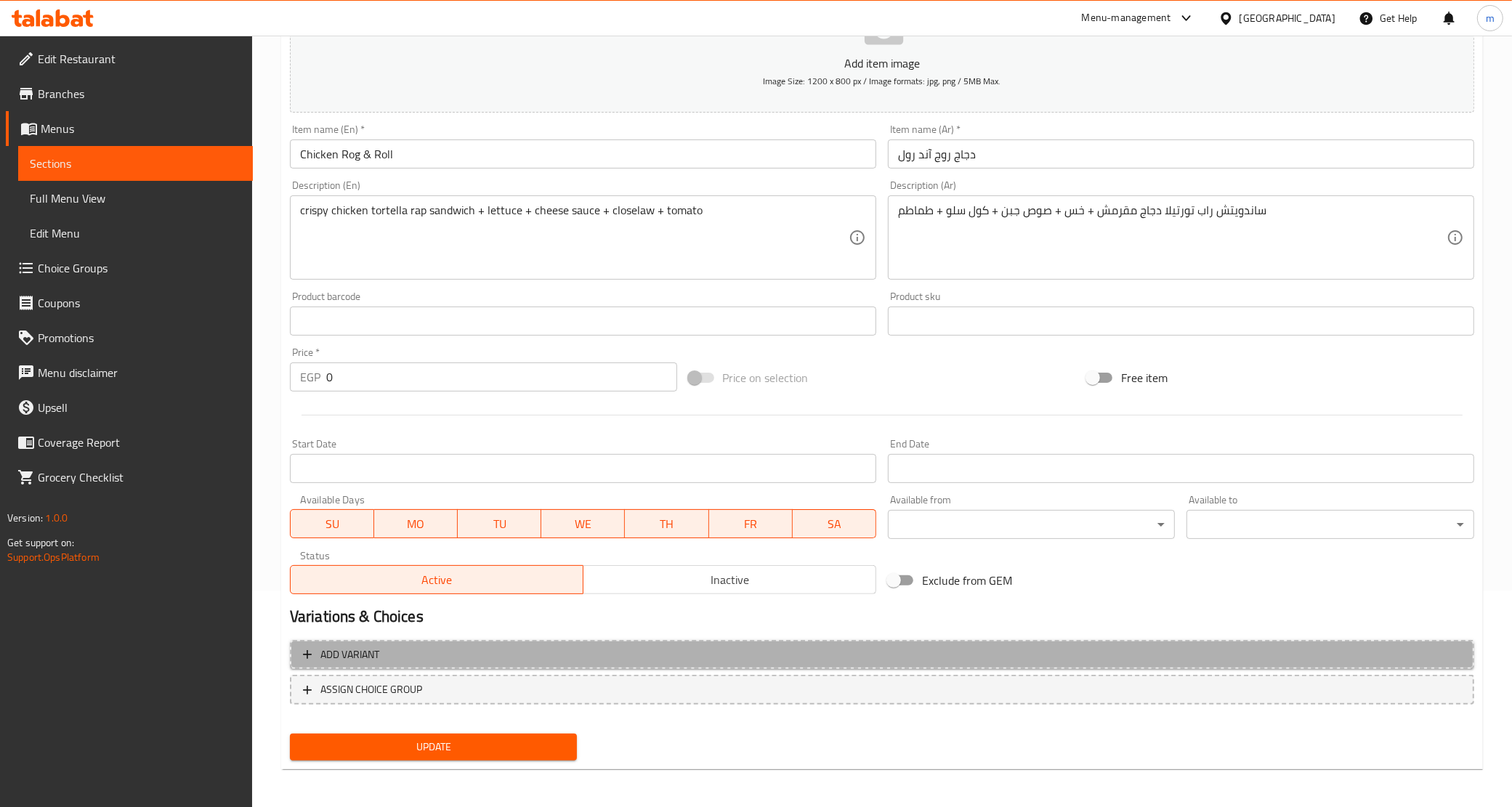
click at [423, 654] on span "Add variant" at bounding box center [882, 655] width 1159 height 18
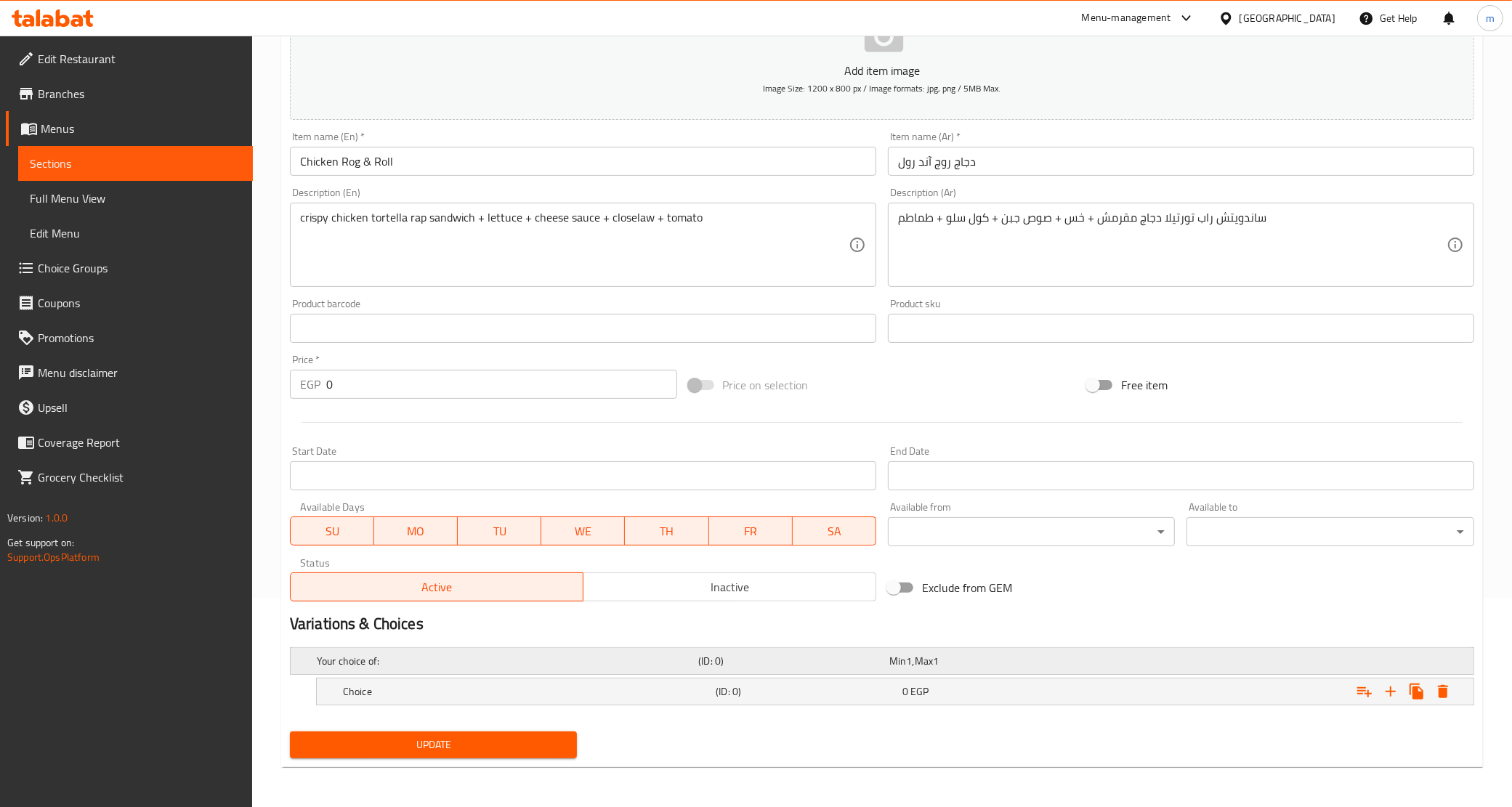
click at [592, 651] on div "Your choice of:" at bounding box center [504, 661] width 382 height 21
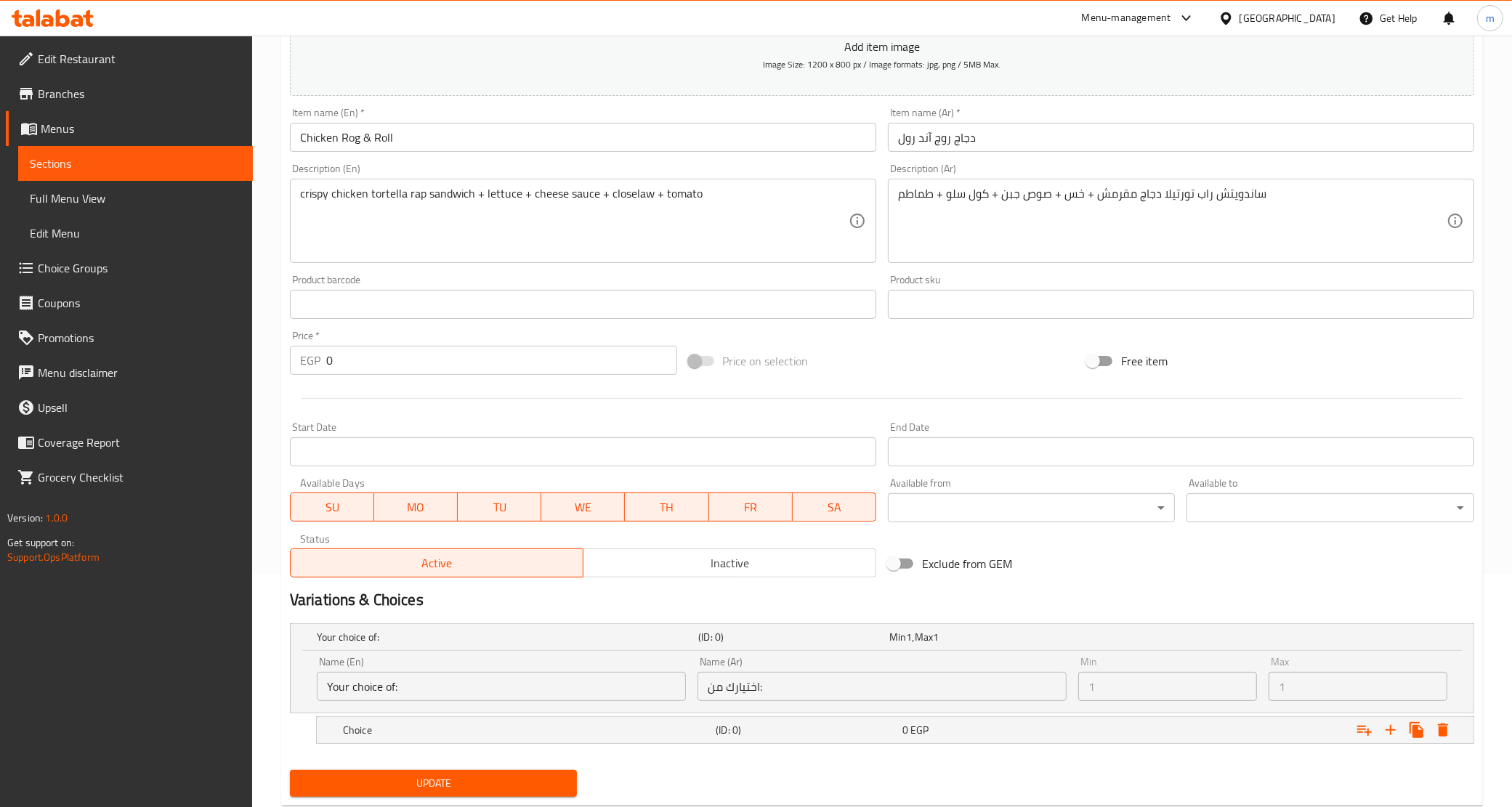
scroll to position [272, 0]
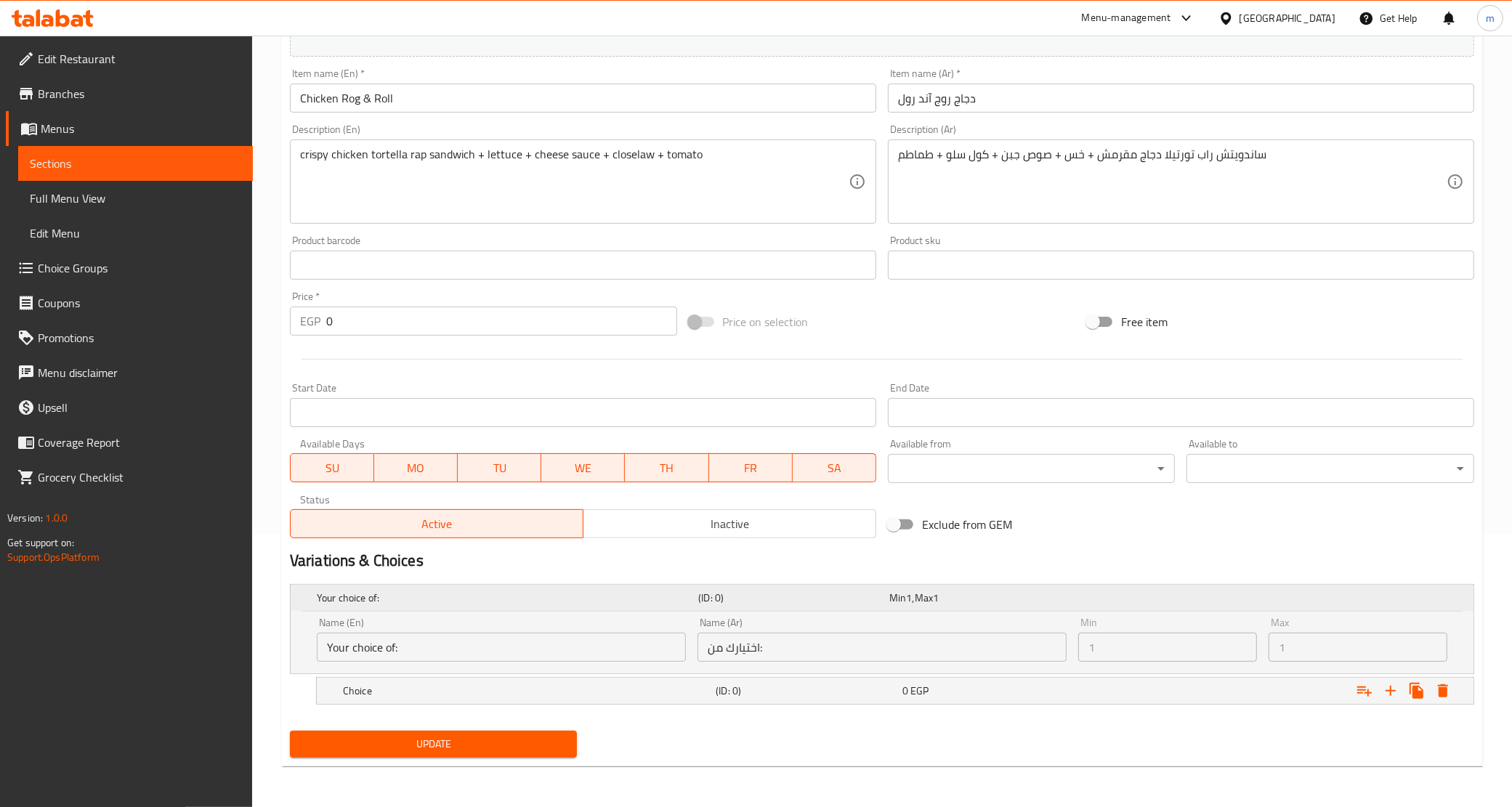
click at [703, 603] on h5 "(ID: 0)" at bounding box center [792, 598] width 186 height 15
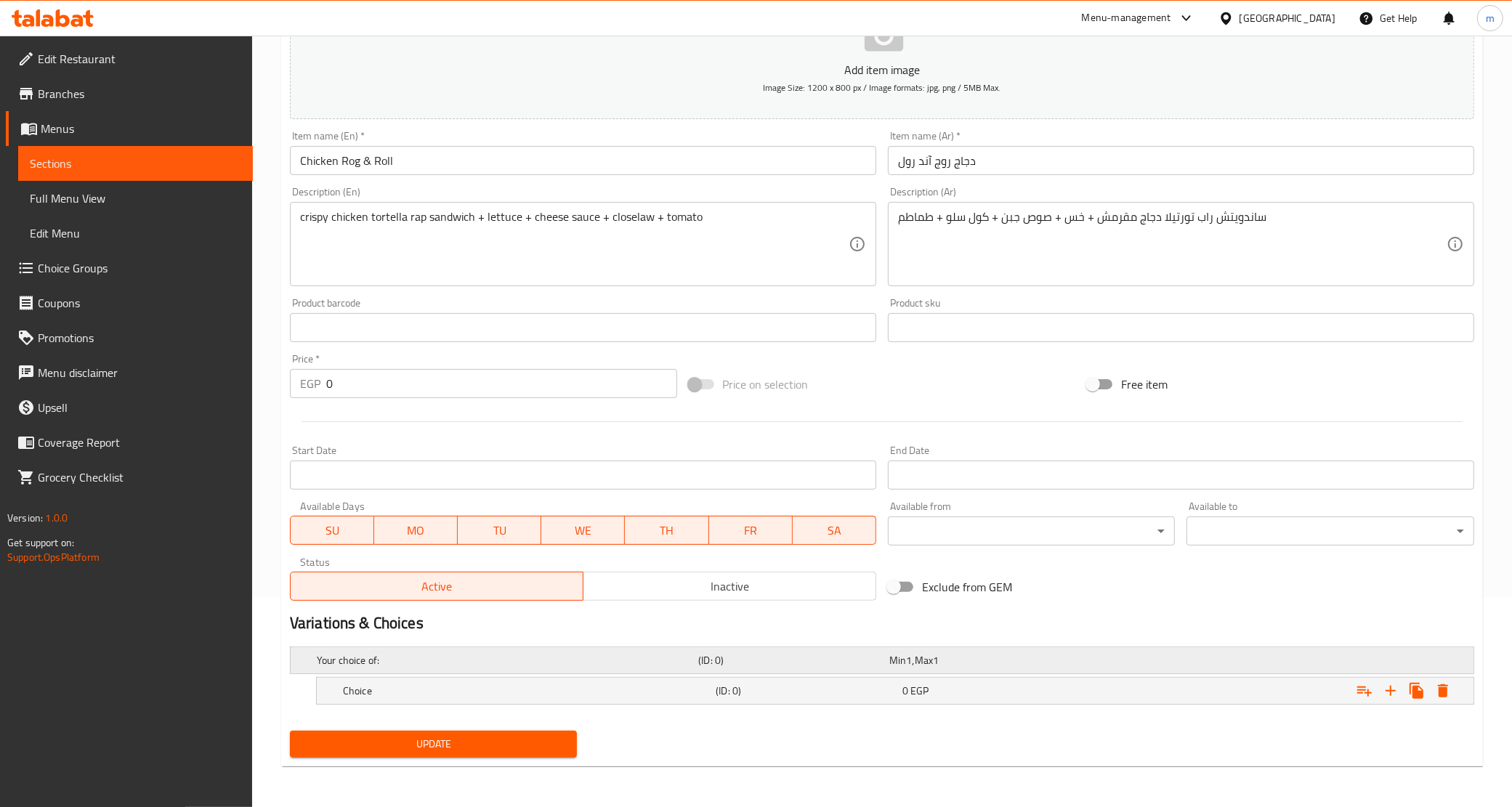
scroll to position [209, 0]
click at [1230, 694] on div "Expand" at bounding box center [1273, 692] width 373 height 32
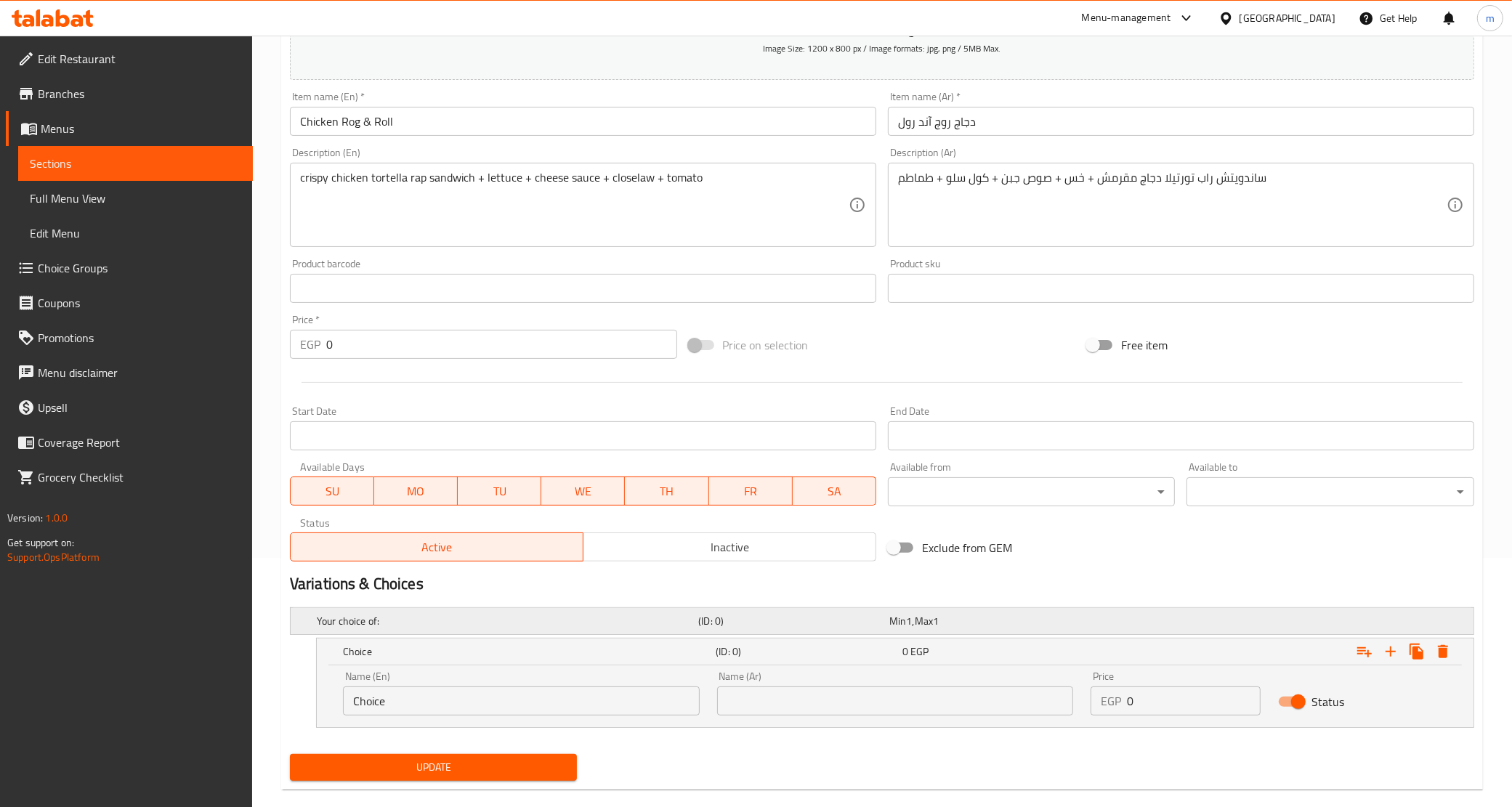
scroll to position [272, 0]
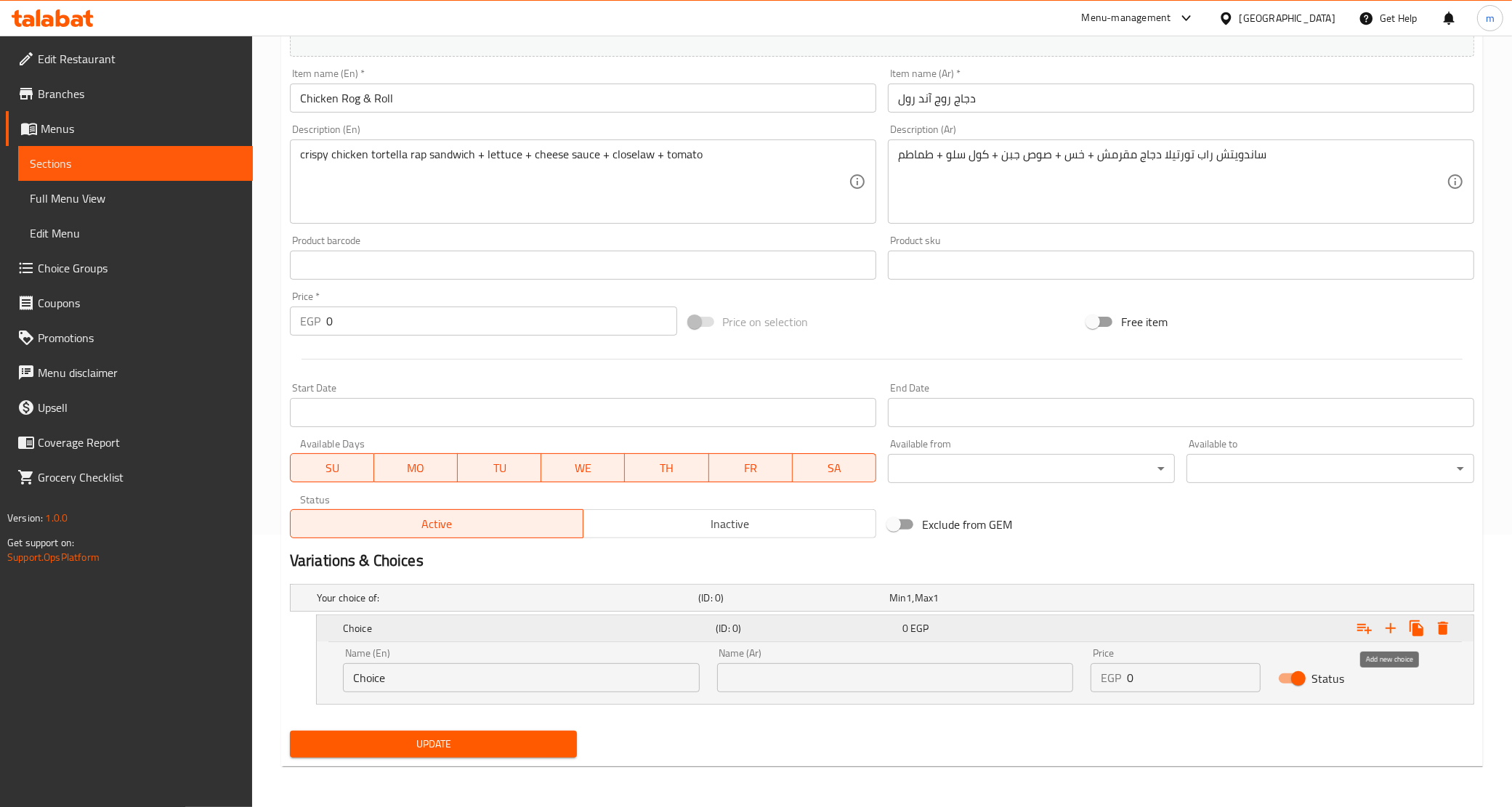
click at [1386, 632] on icon "Expand" at bounding box center [1392, 628] width 18 height 18
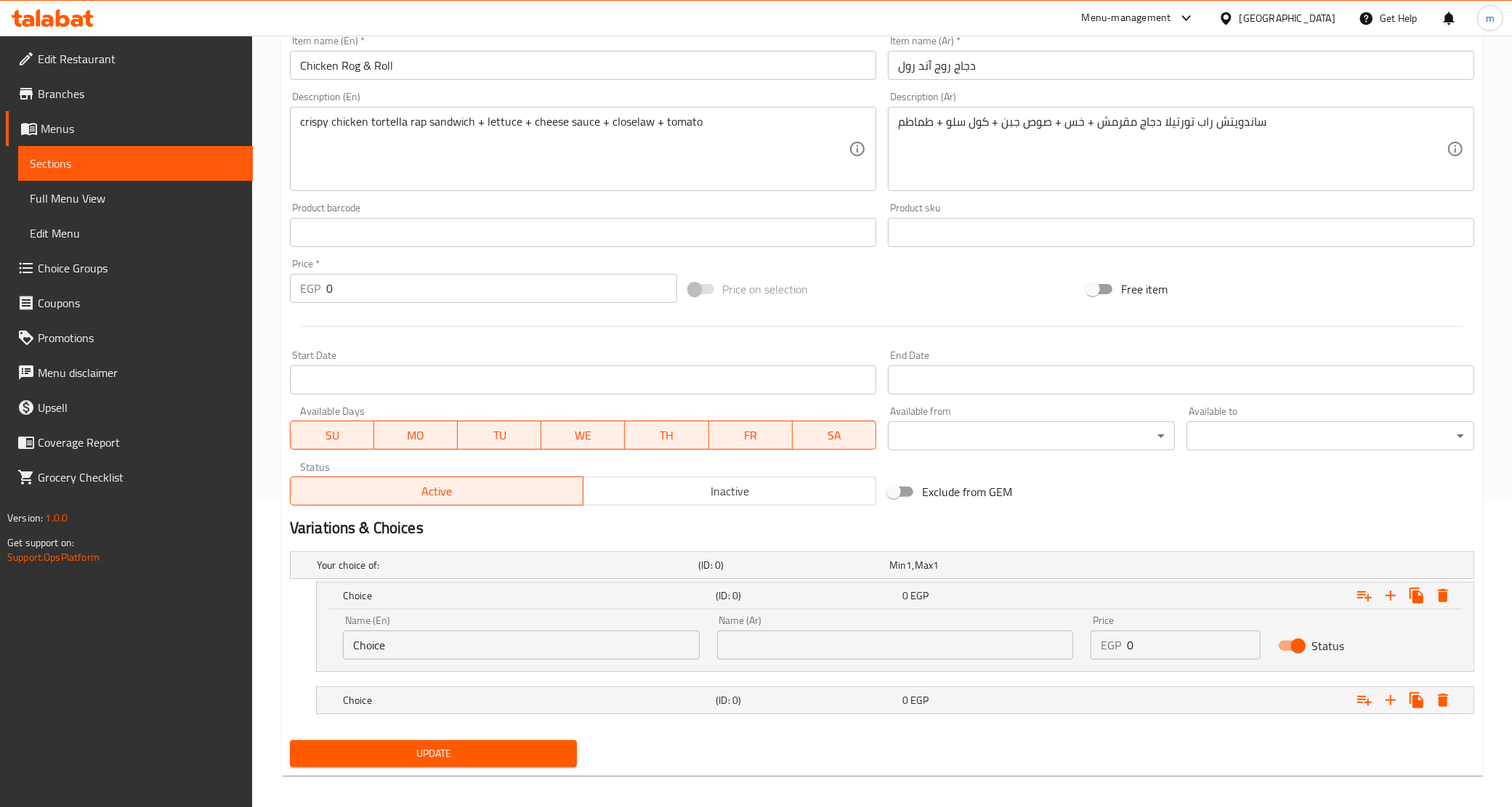
scroll to position [315, 0]
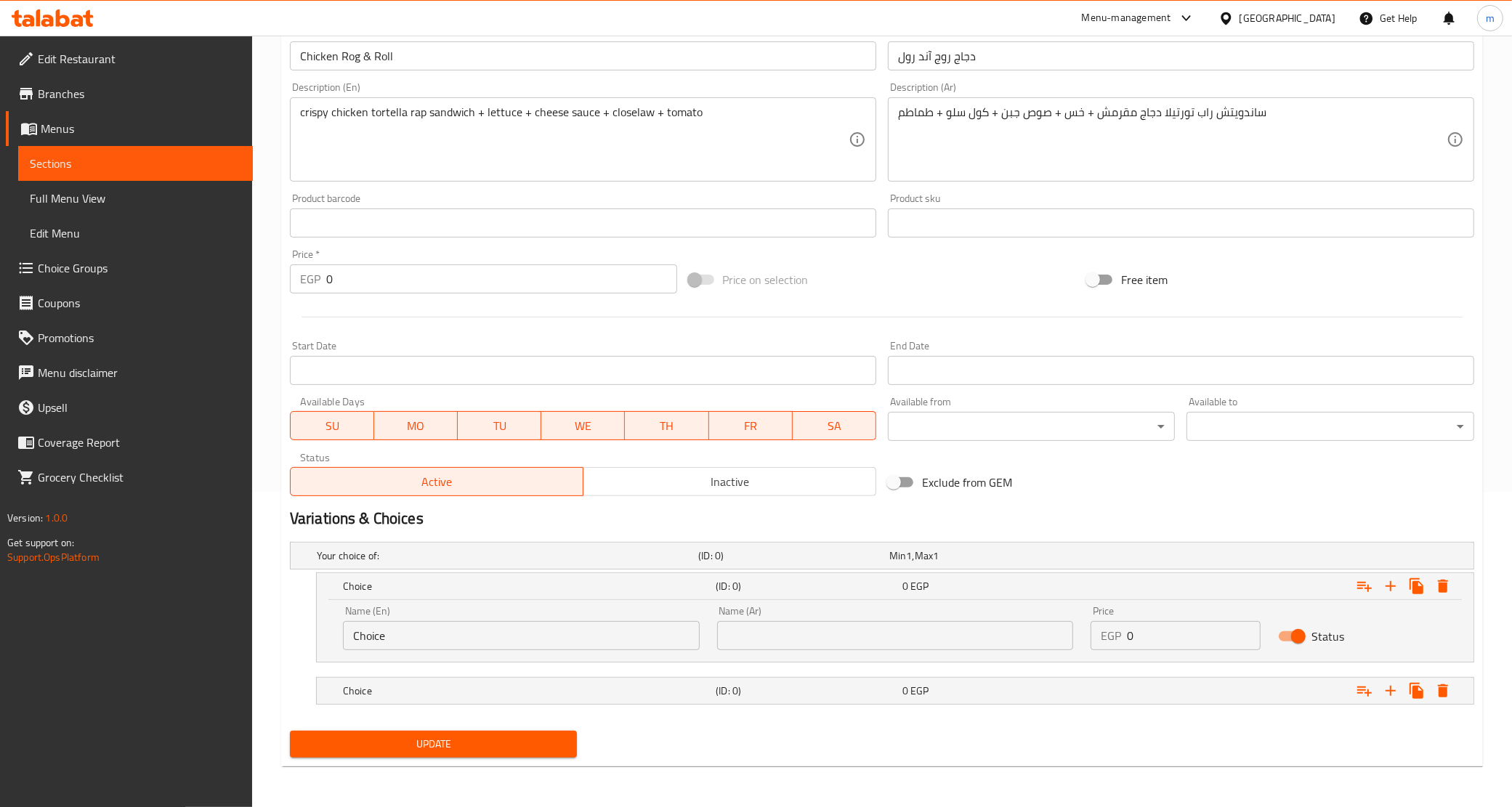
click at [630, 641] on input "Choice" at bounding box center [522, 635] width 357 height 29
click at [630, 641] on input "text" at bounding box center [522, 635] width 357 height 29
click at [485, 636] on input "text" at bounding box center [522, 635] width 357 height 29
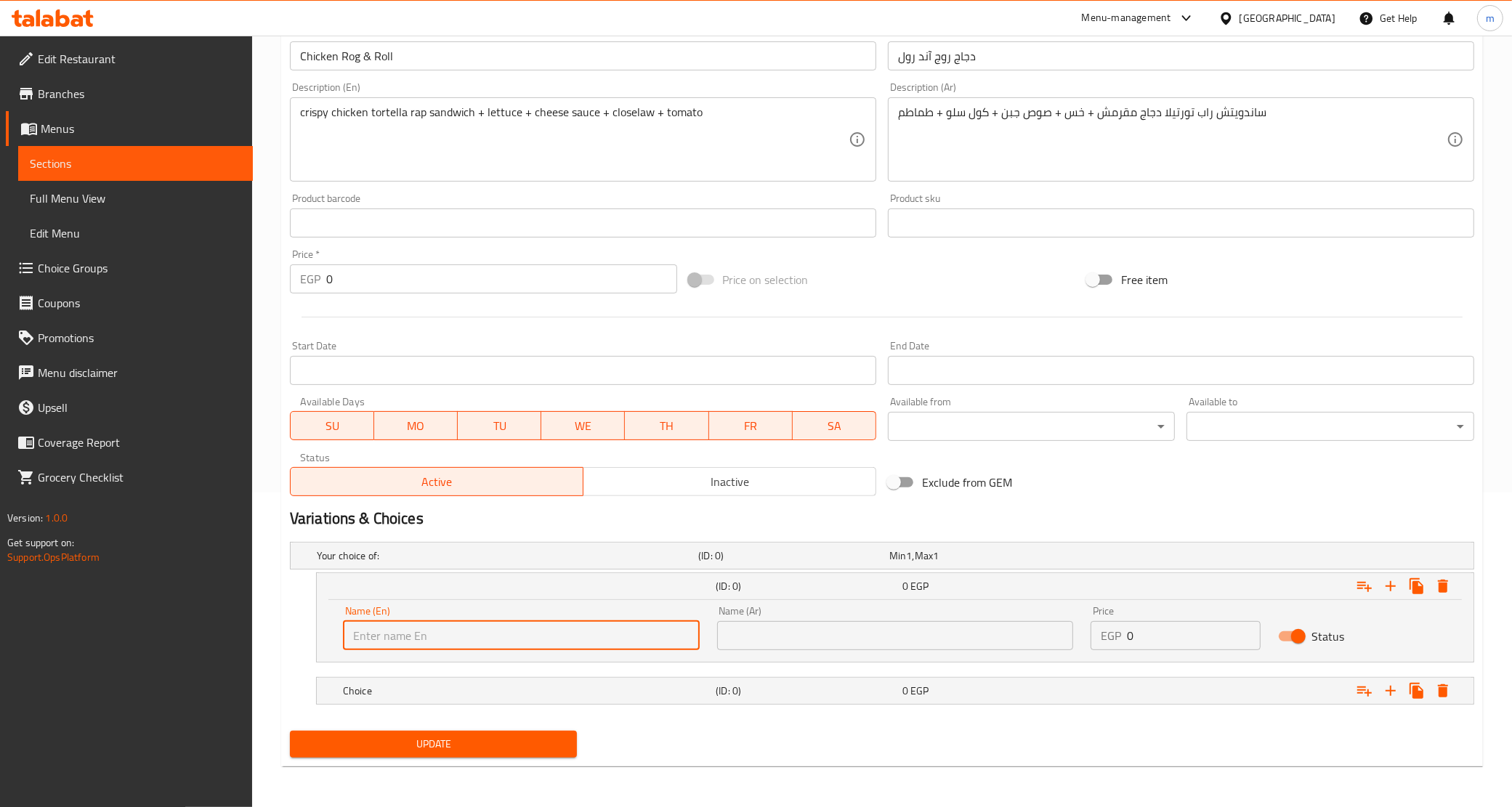
type input "×"
type input "o"
type input "Original"
click at [779, 640] on input "text" at bounding box center [896, 635] width 357 height 29
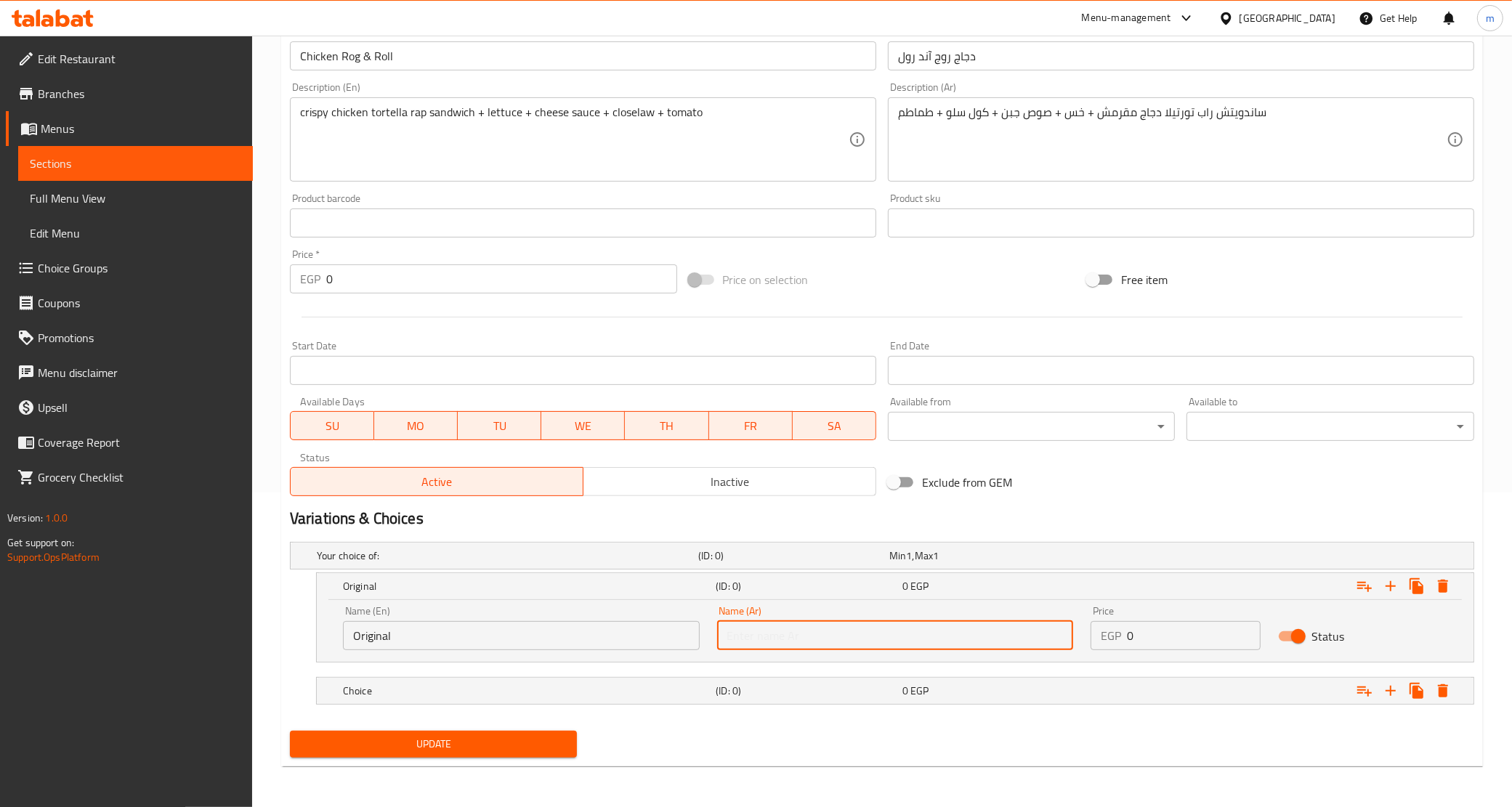
type input "أورجينال"
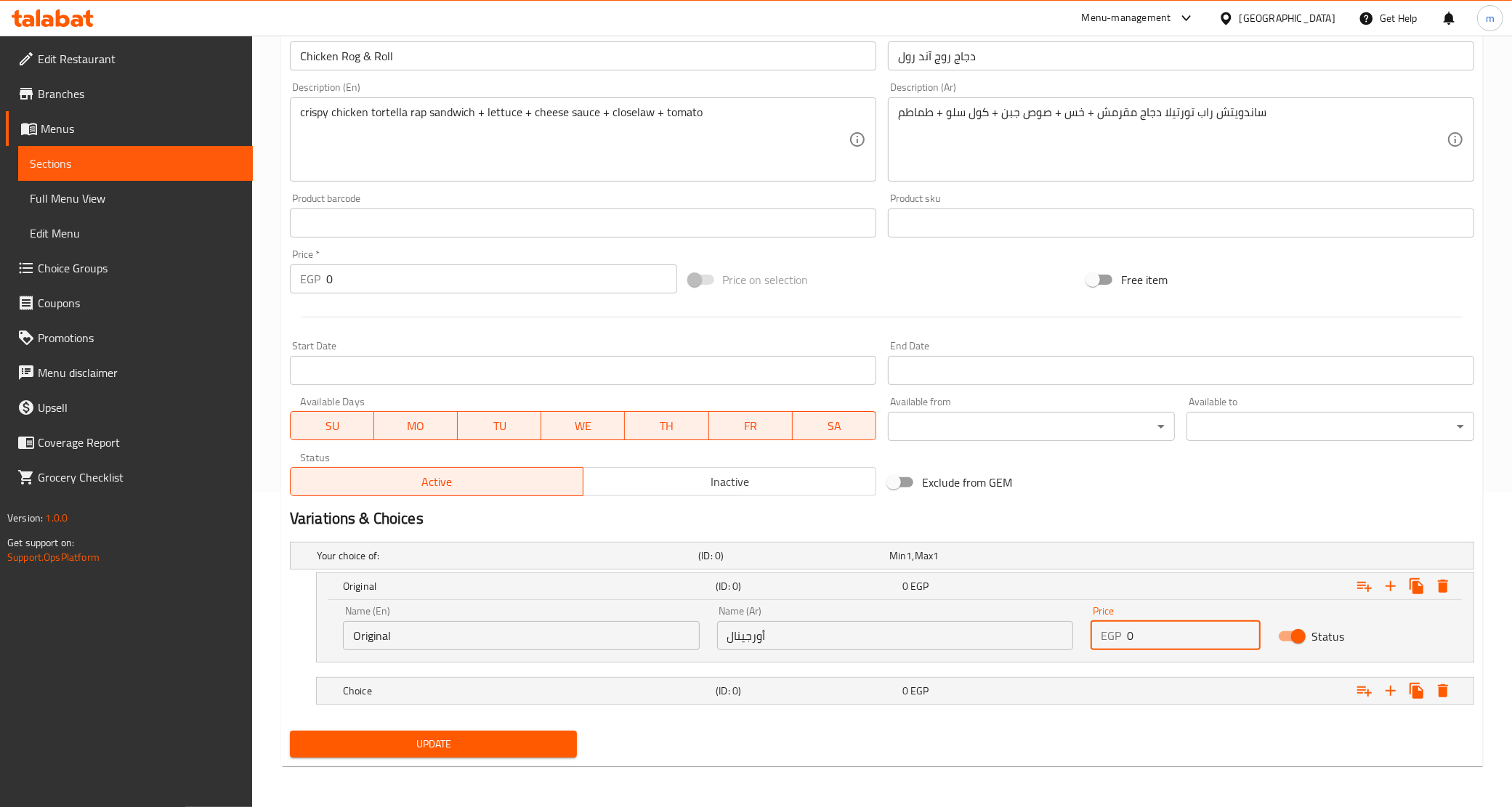
click at [1192, 644] on input "0" at bounding box center [1193, 635] width 133 height 29
paste input "8"
type input "80"
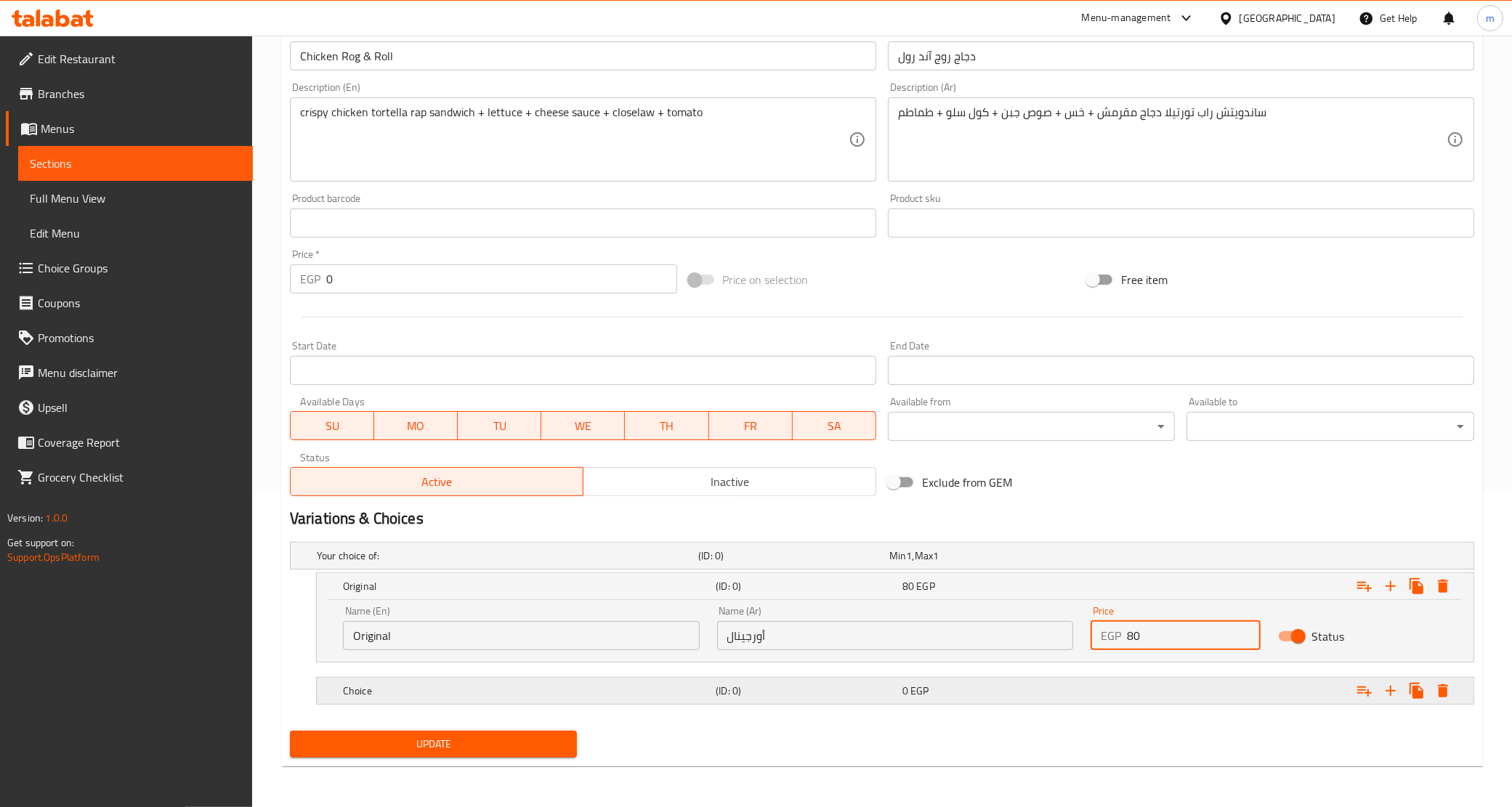
click at [656, 691] on h5 "Choice" at bounding box center [527, 691] width 367 height 15
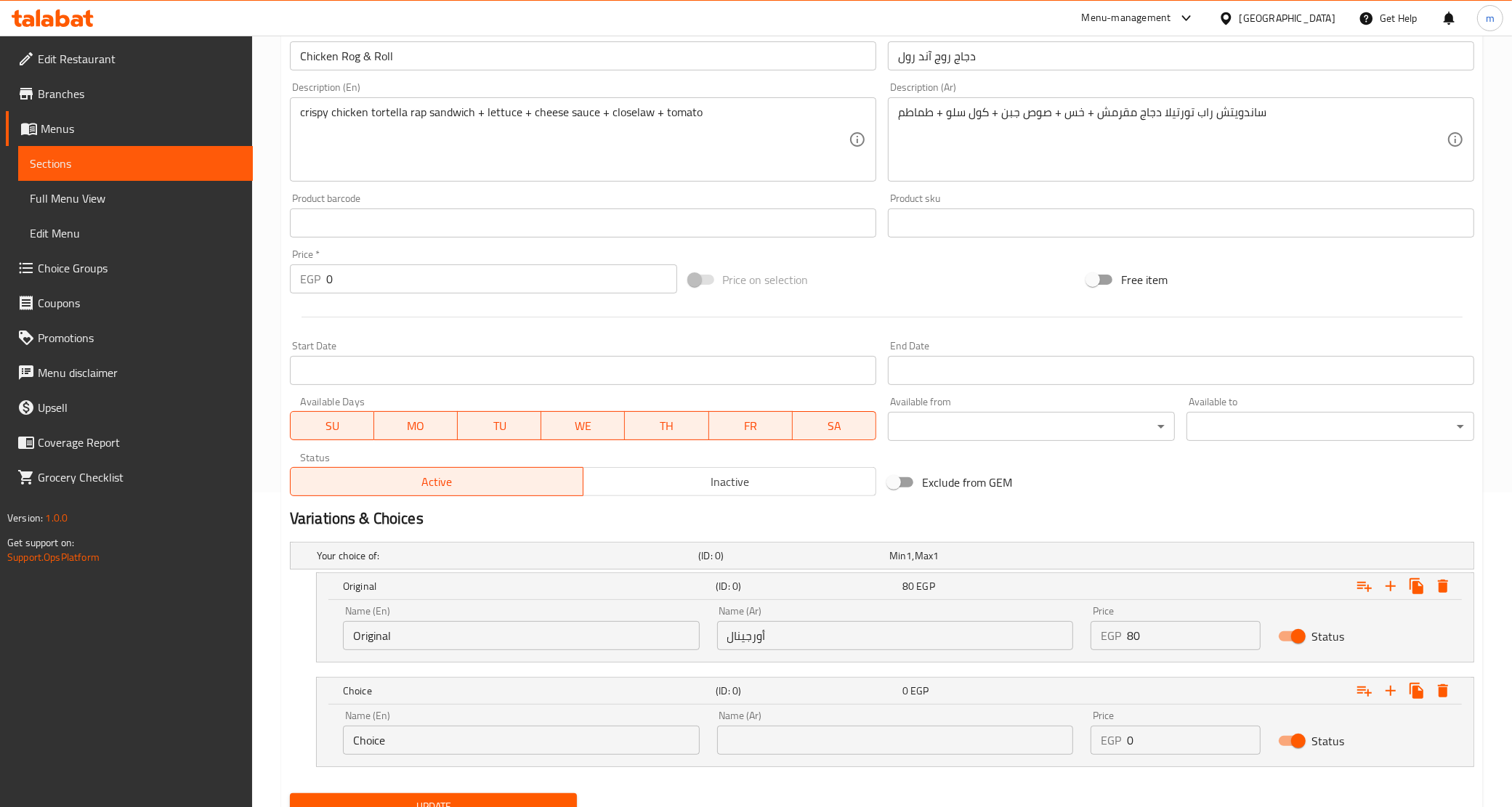
click at [408, 752] on input "Choice" at bounding box center [522, 740] width 357 height 29
click at [408, 752] on input "text" at bounding box center [522, 740] width 357 height 29
type input "Spicy"
click at [819, 734] on input "text" at bounding box center [896, 740] width 357 height 29
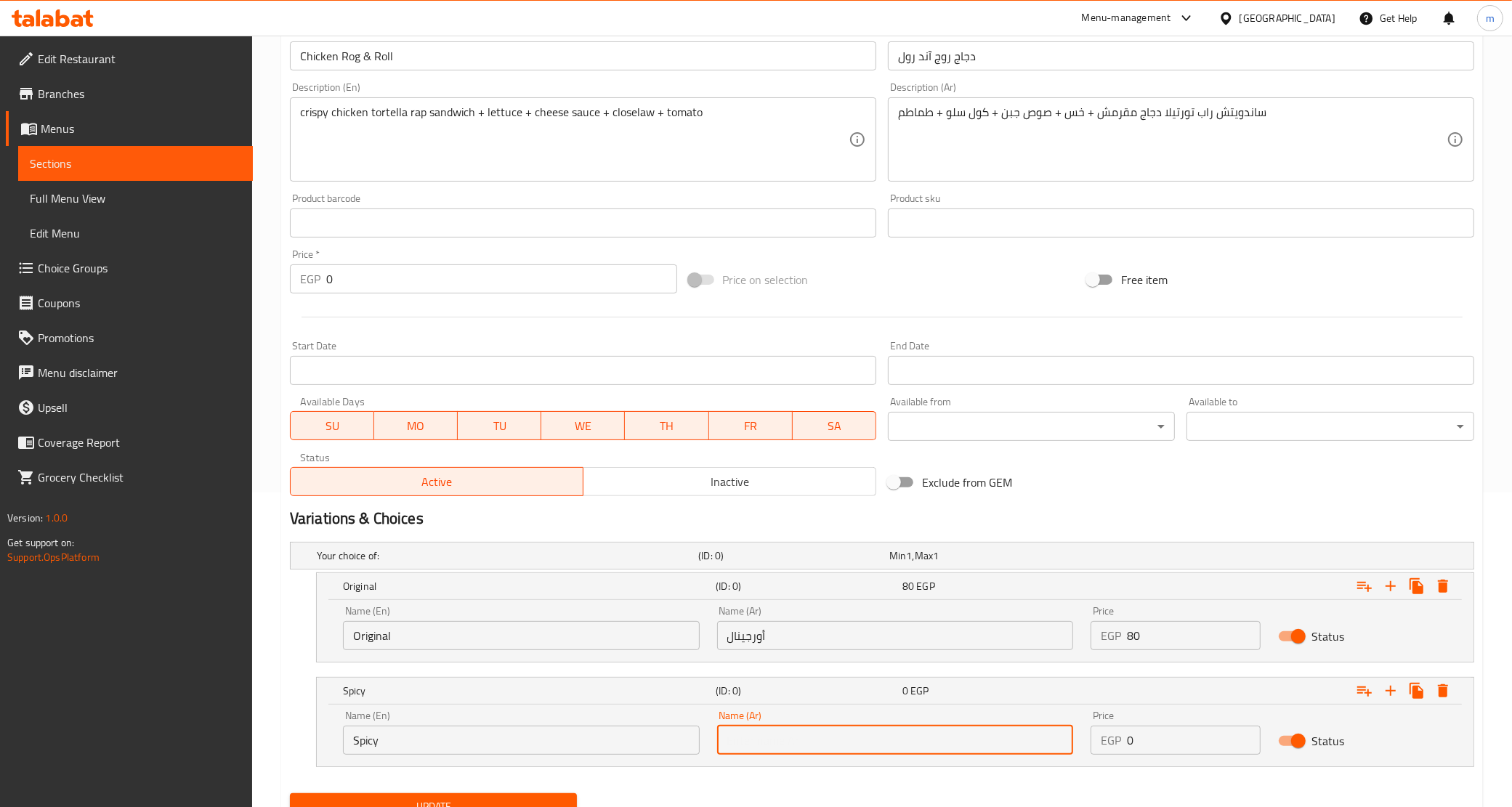
type input "سبايسي"
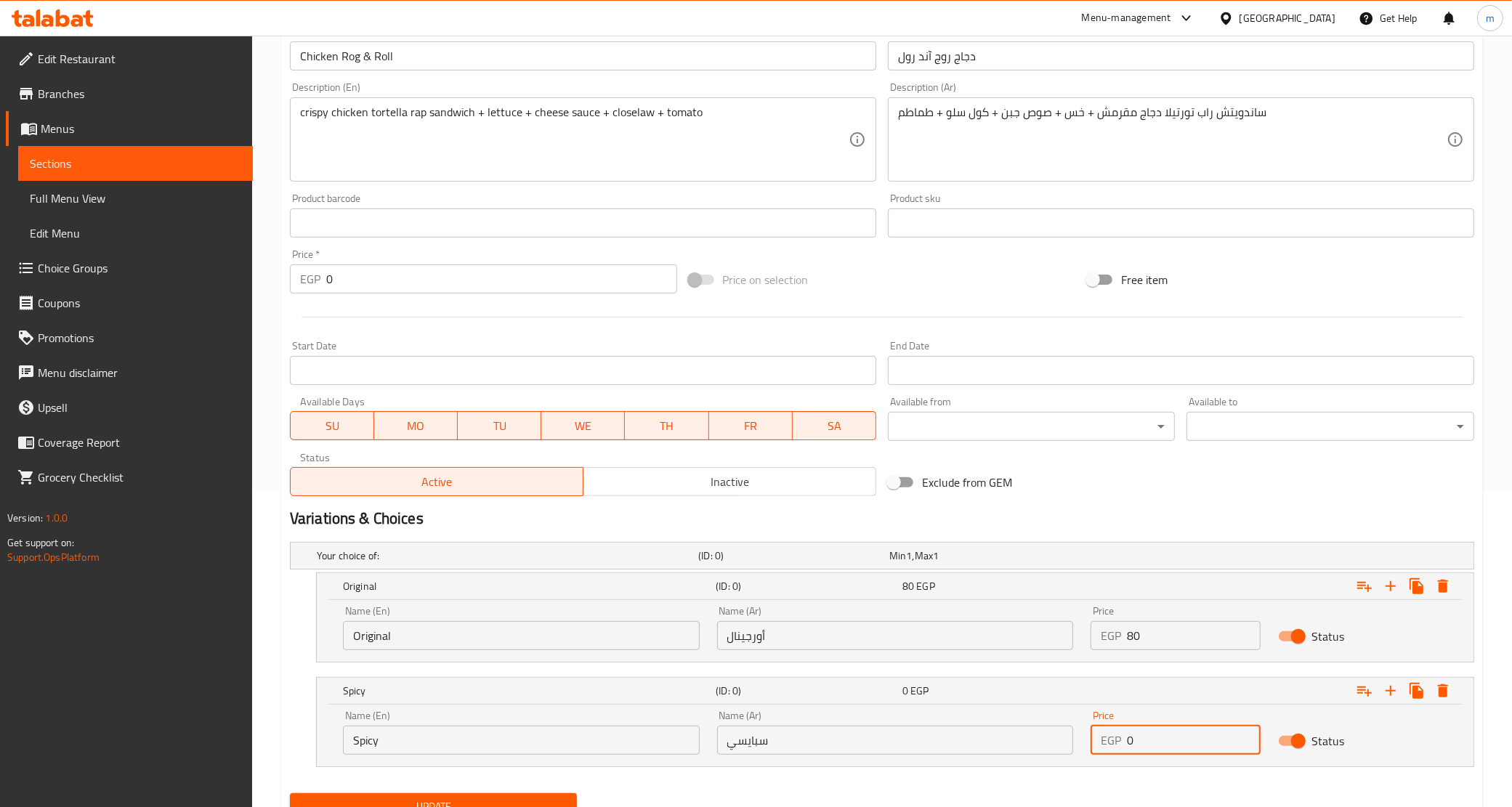
click at [1162, 748] on input "0" at bounding box center [1193, 740] width 133 height 29
paste input "8"
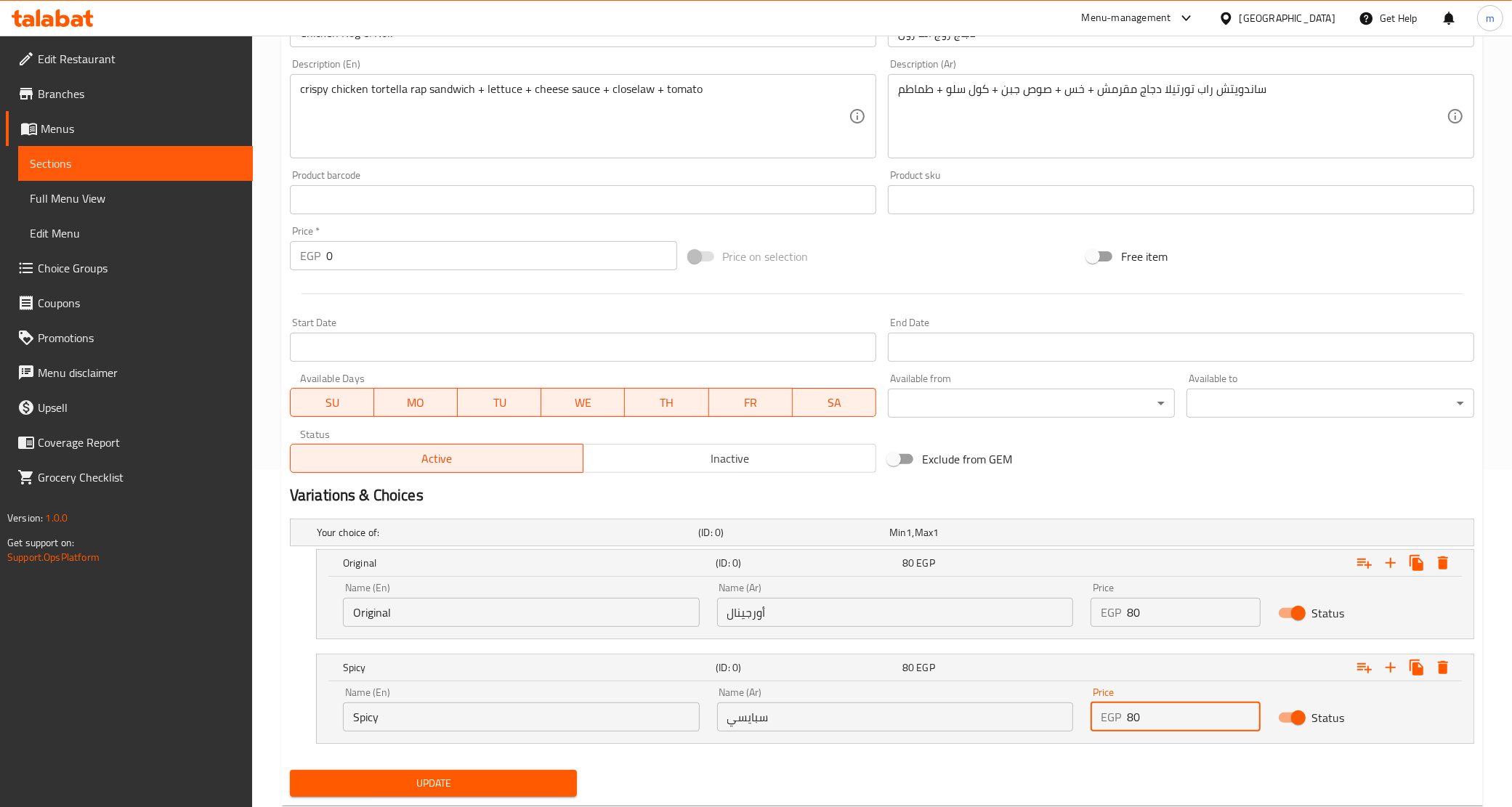
scroll to position [376, 0]
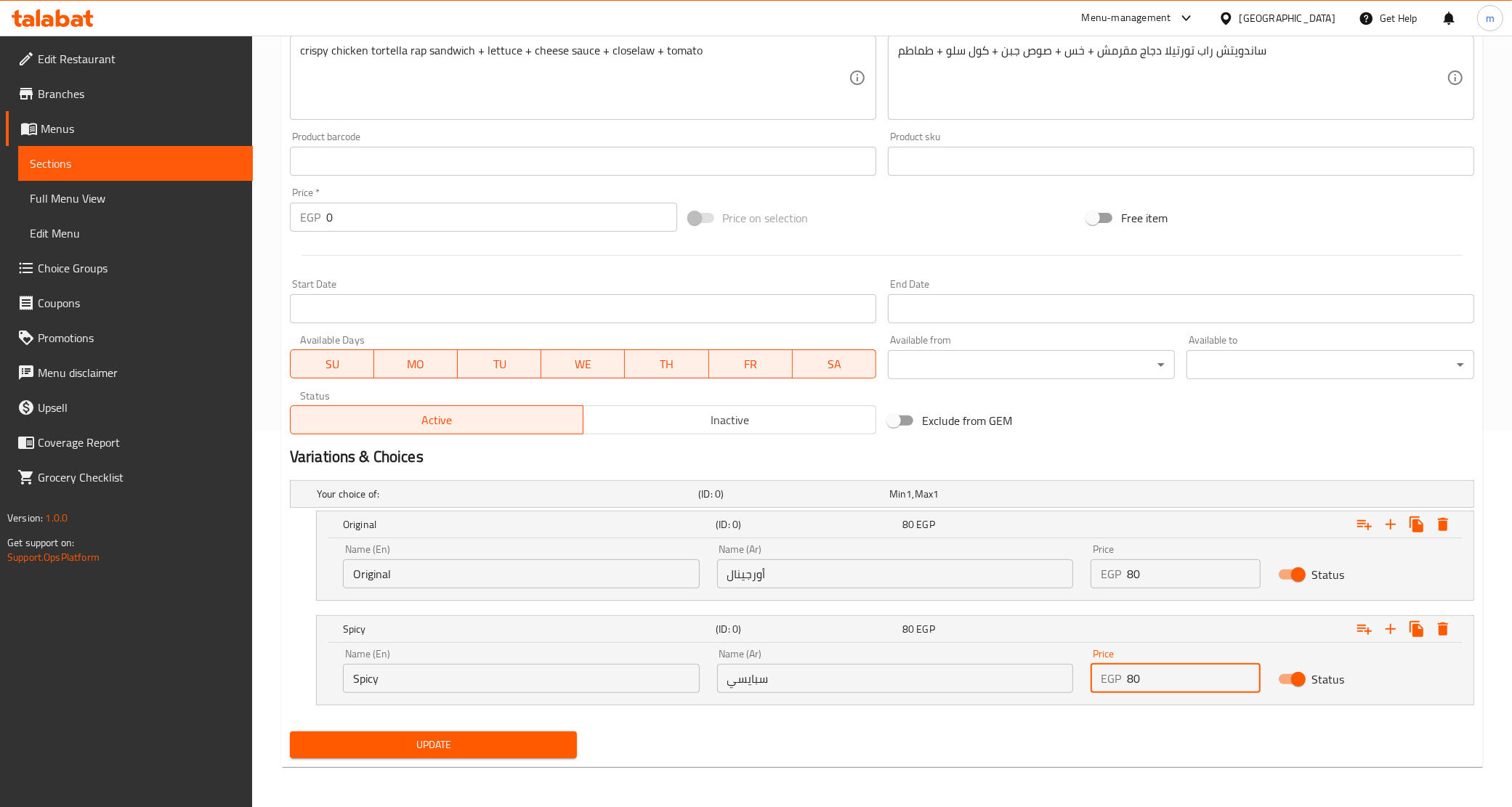
type input "80"
click at [521, 757] on button "Update" at bounding box center [434, 745] width 288 height 27
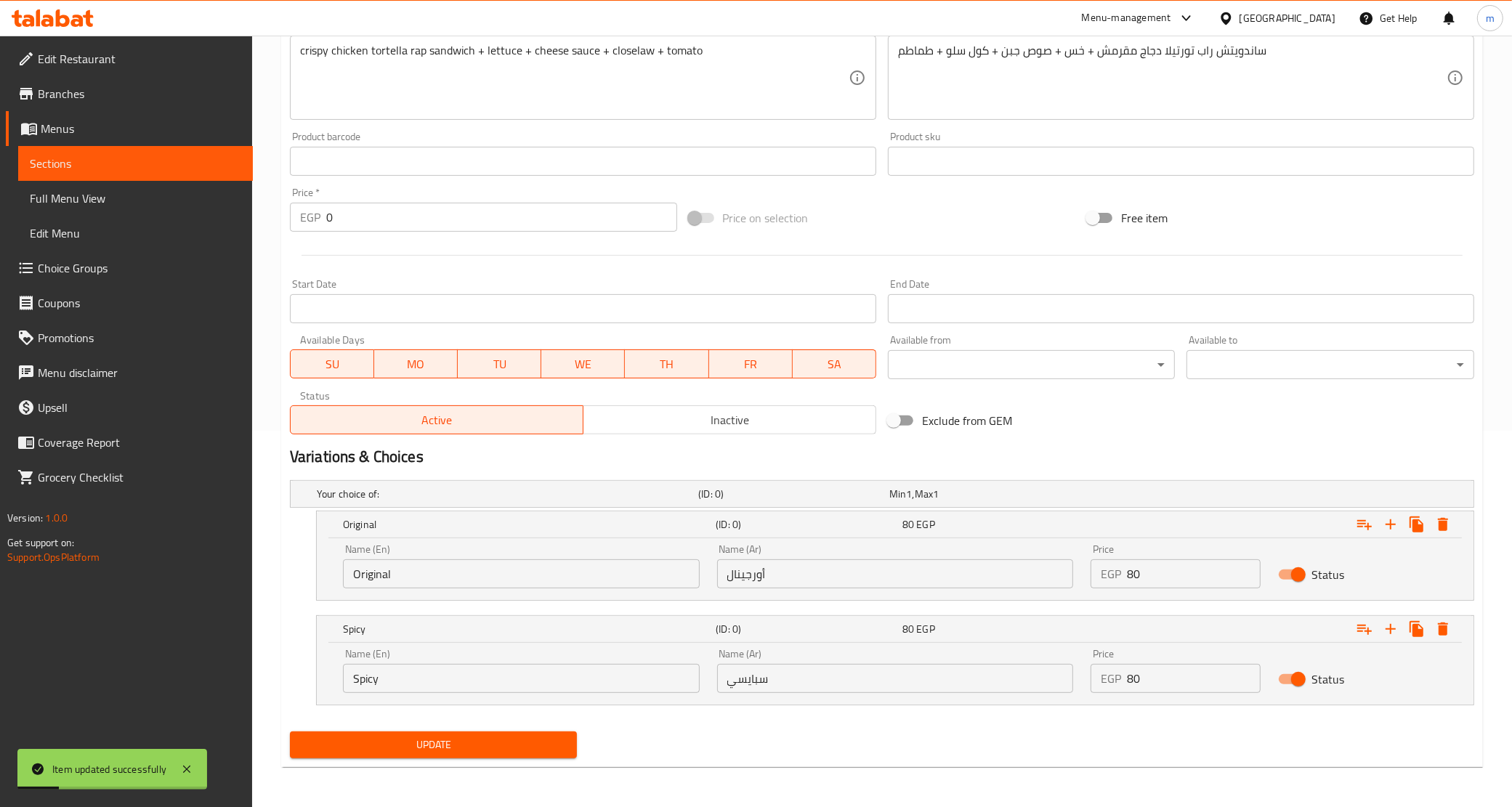
click at [161, 165] on span "Sections" at bounding box center [135, 164] width 211 height 18
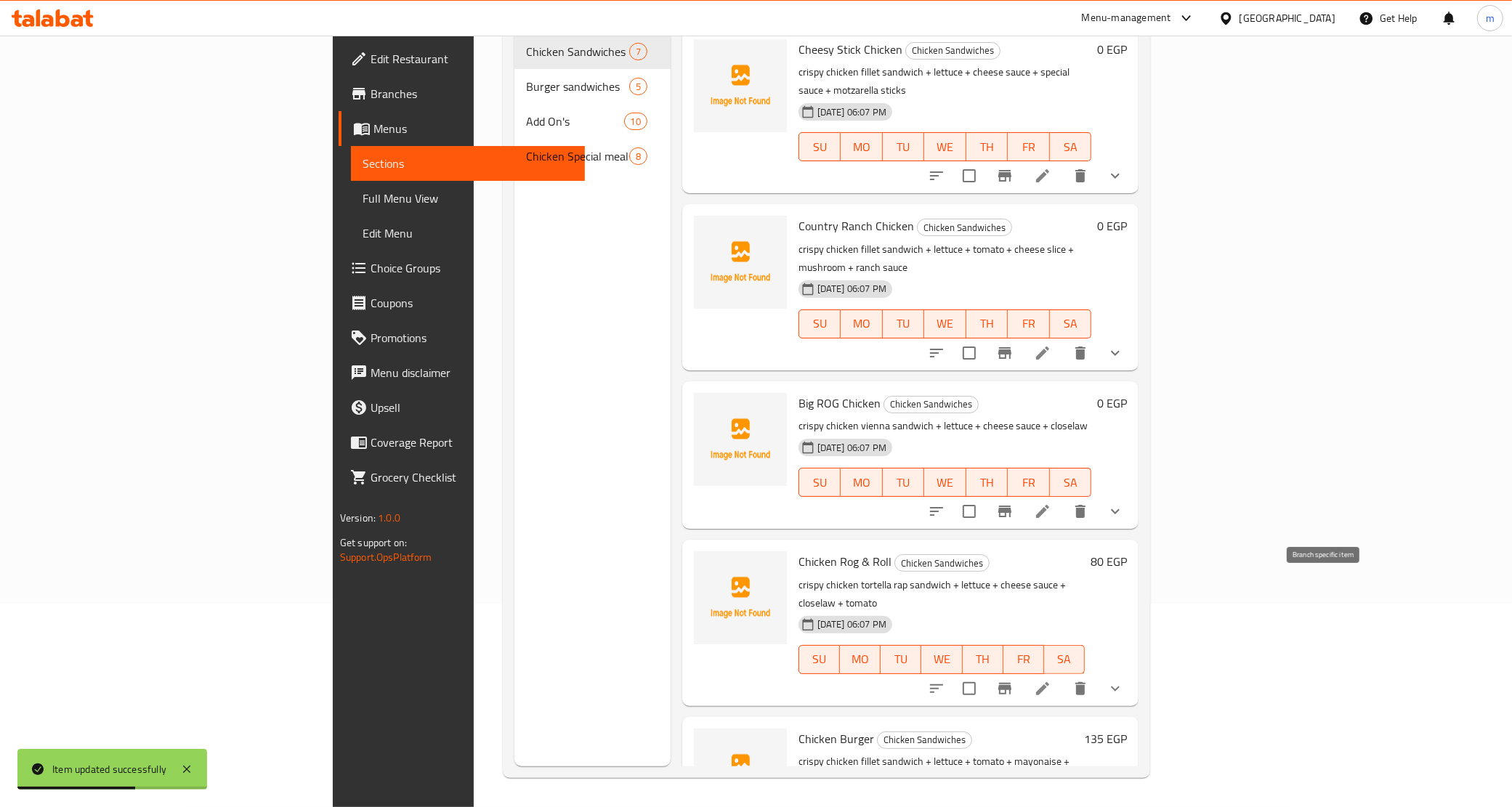
scroll to position [339, 0]
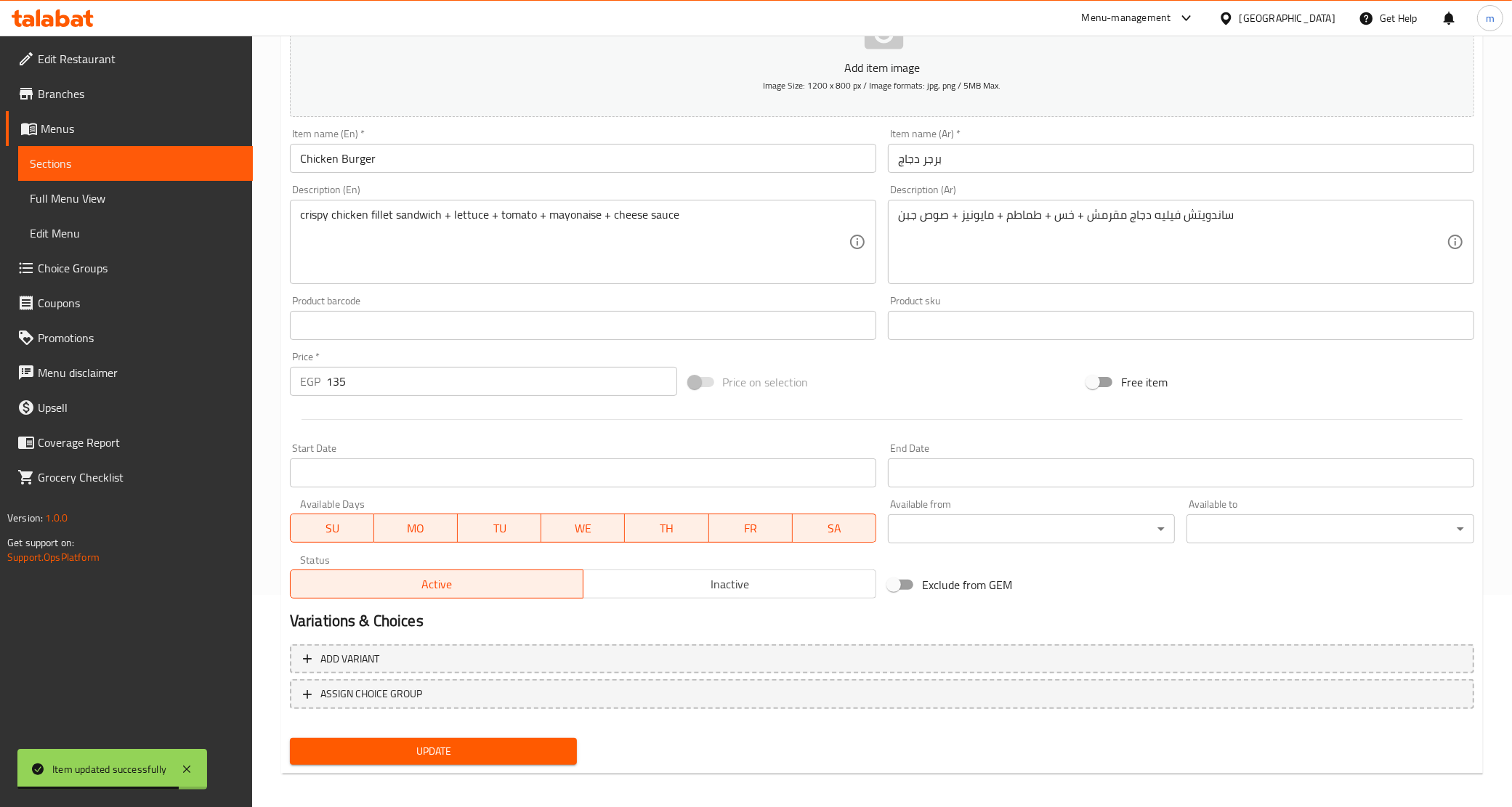
scroll to position [216, 0]
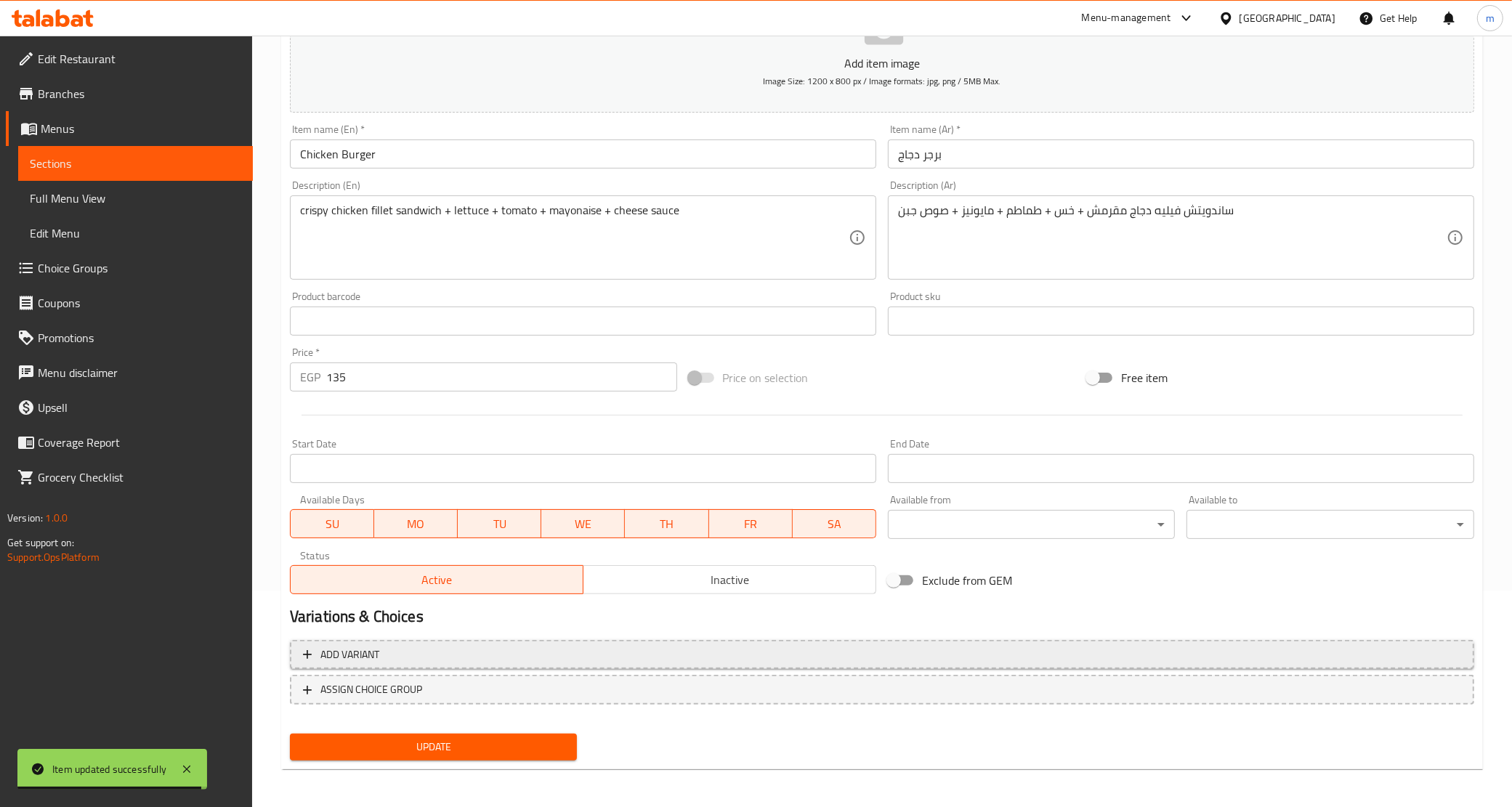
click at [393, 657] on span "Add variant" at bounding box center [882, 655] width 1159 height 18
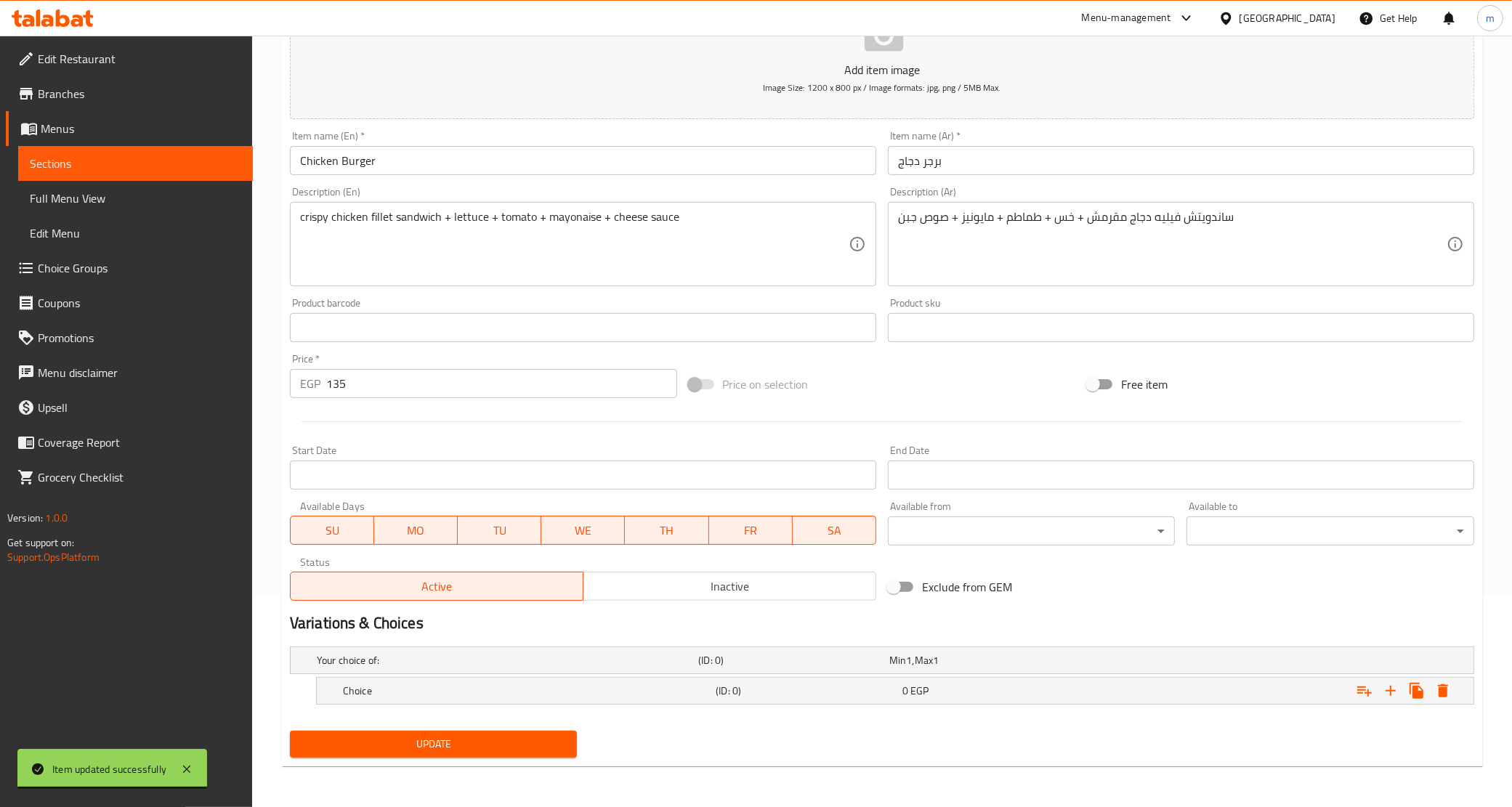
scroll to position [209, 0]
click at [398, 391] on input "135" at bounding box center [502, 384] width 351 height 29
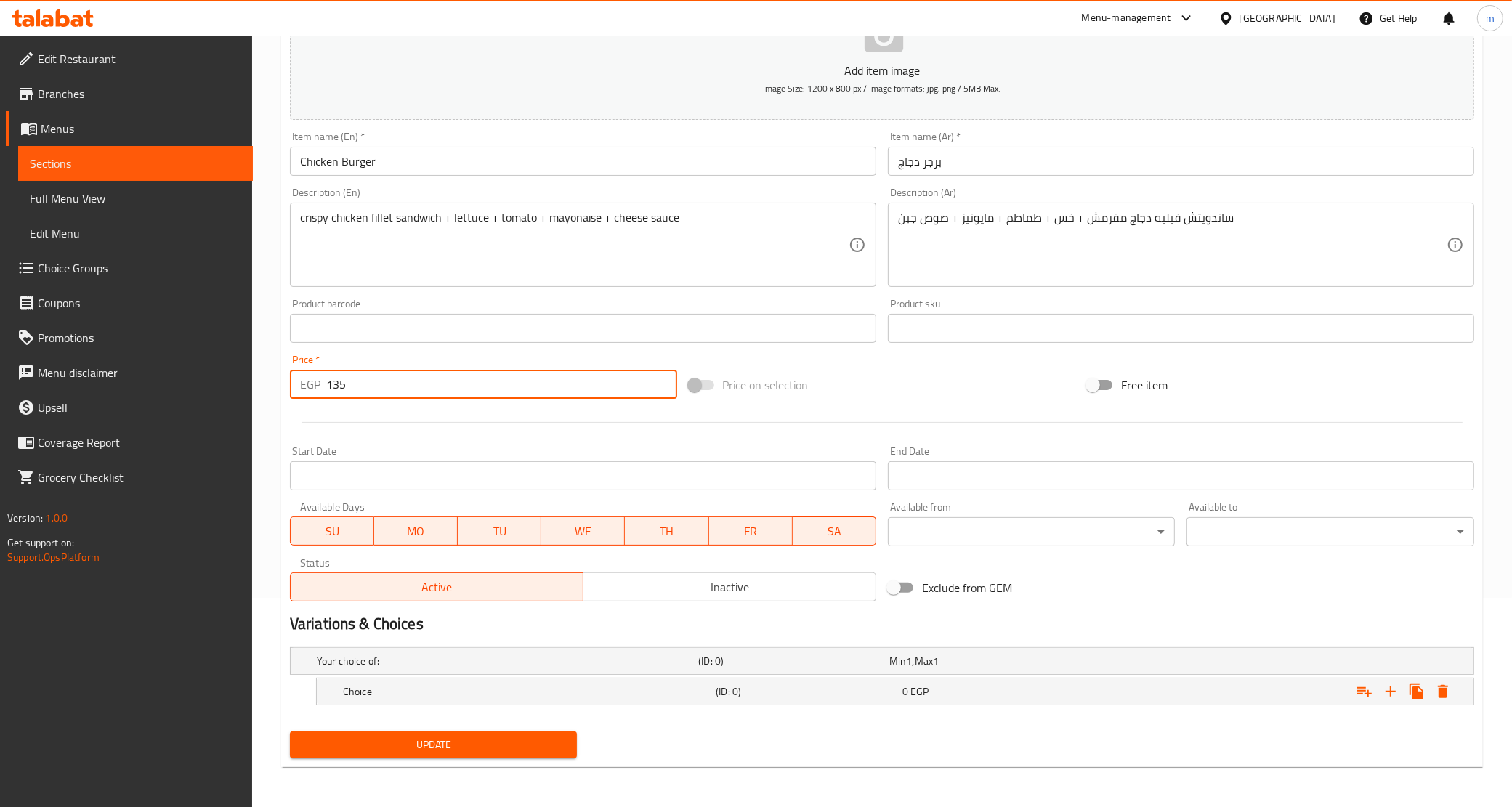
click at [398, 391] on input "135" at bounding box center [502, 384] width 351 height 29
click at [745, 692] on h5 "(ID: 0)" at bounding box center [805, 692] width 181 height 15
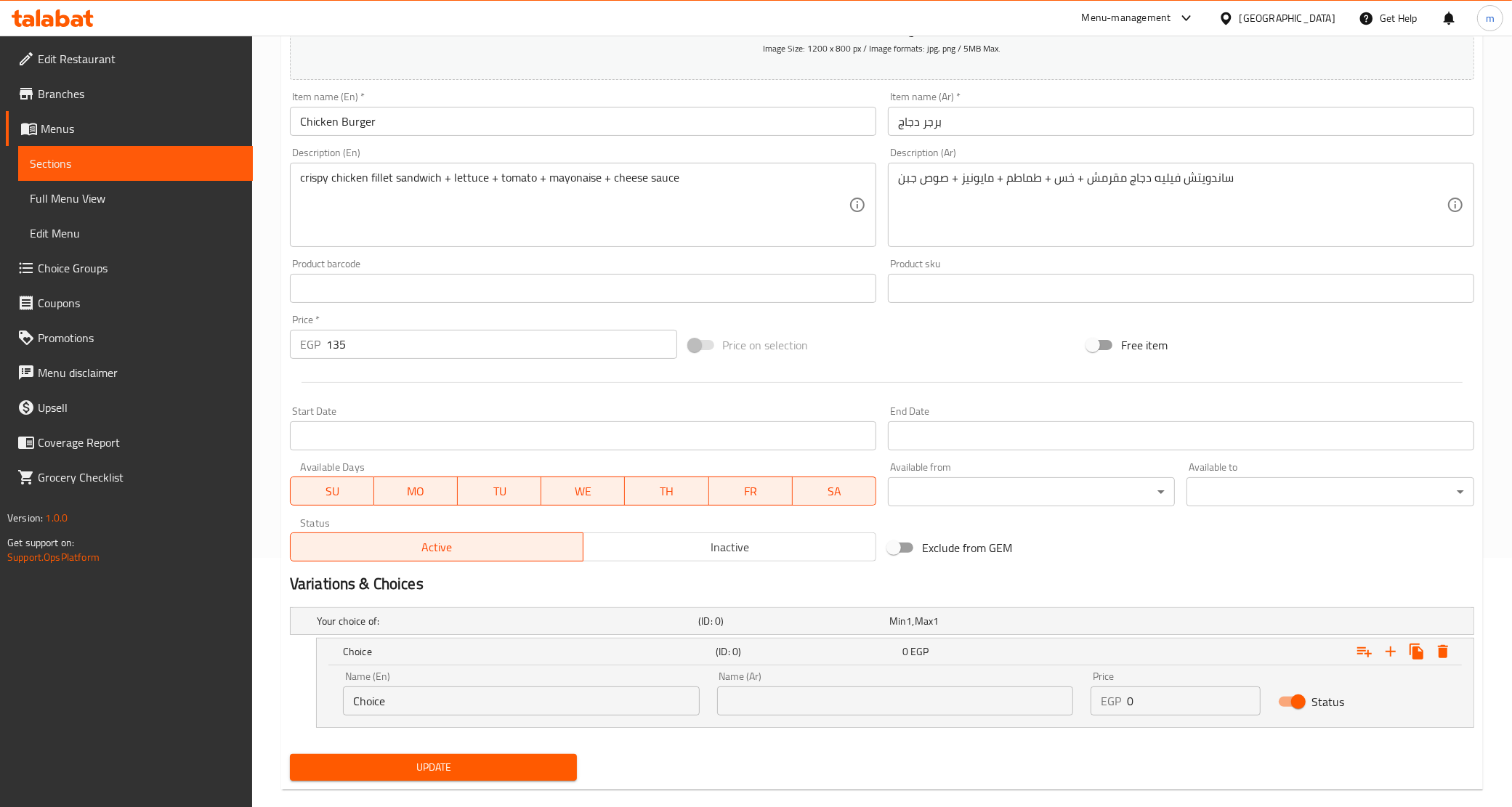
scroll to position [272, 0]
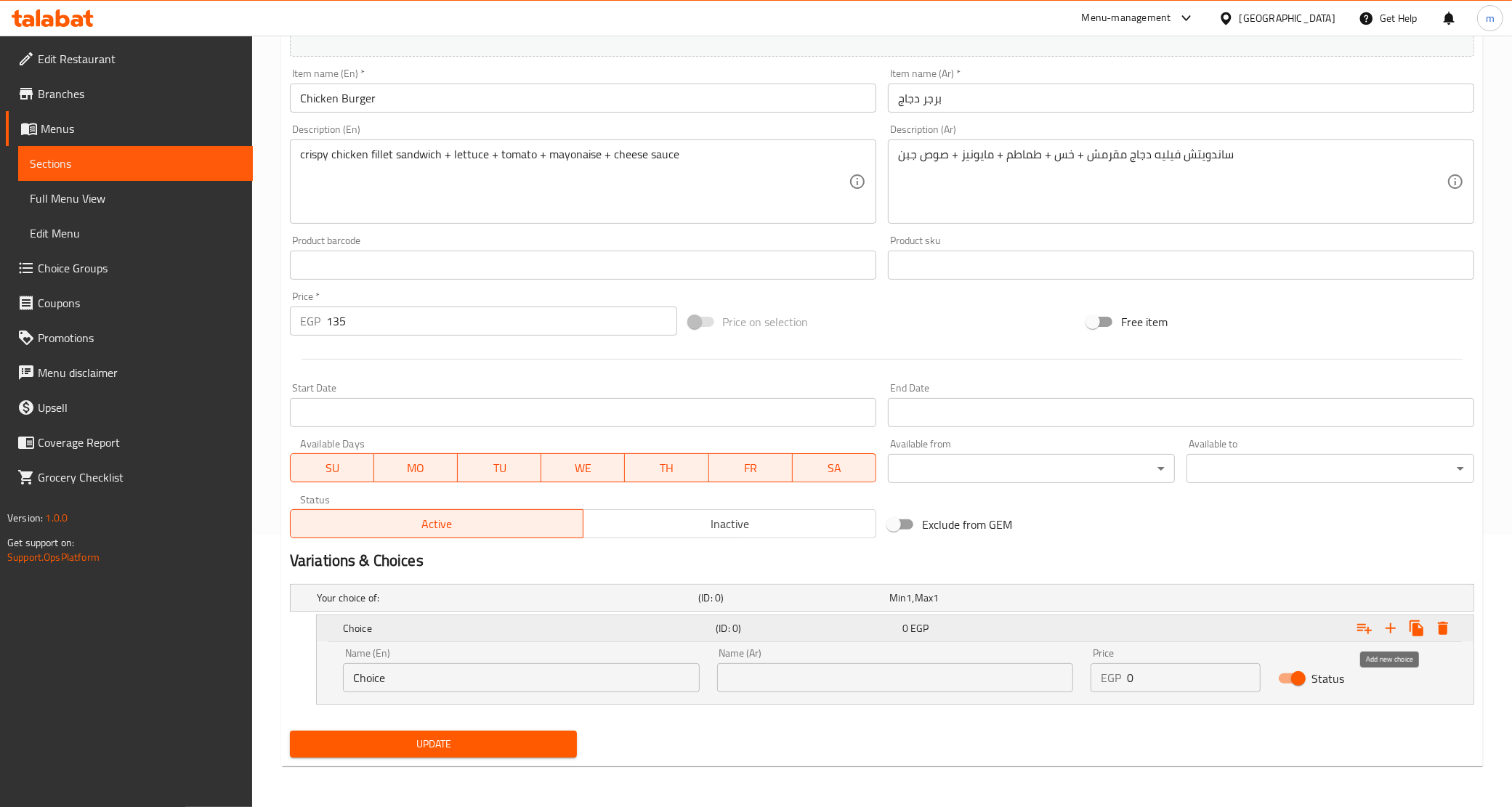
click at [1398, 633] on icon "Expand" at bounding box center [1392, 628] width 18 height 18
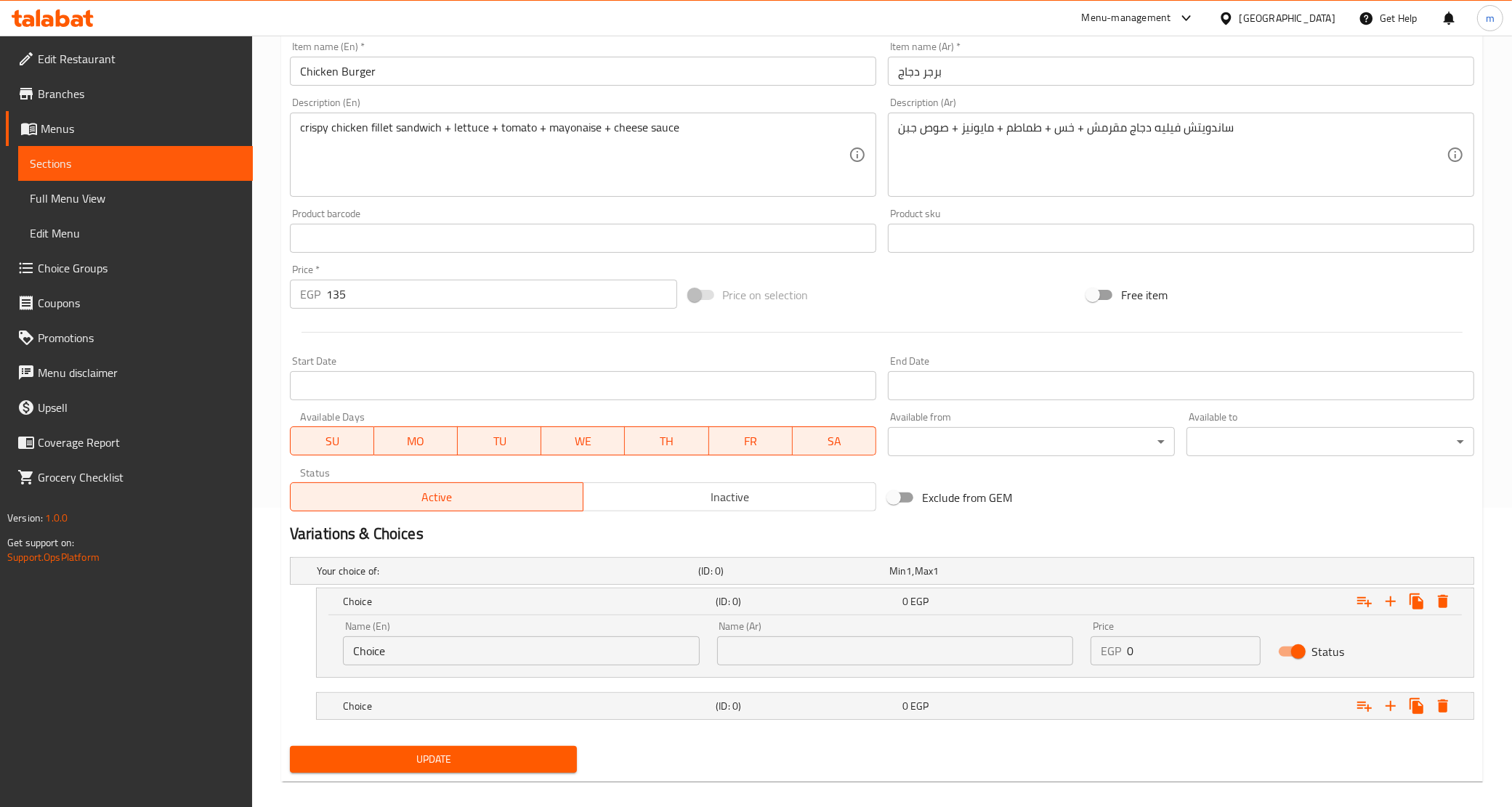
scroll to position [315, 0]
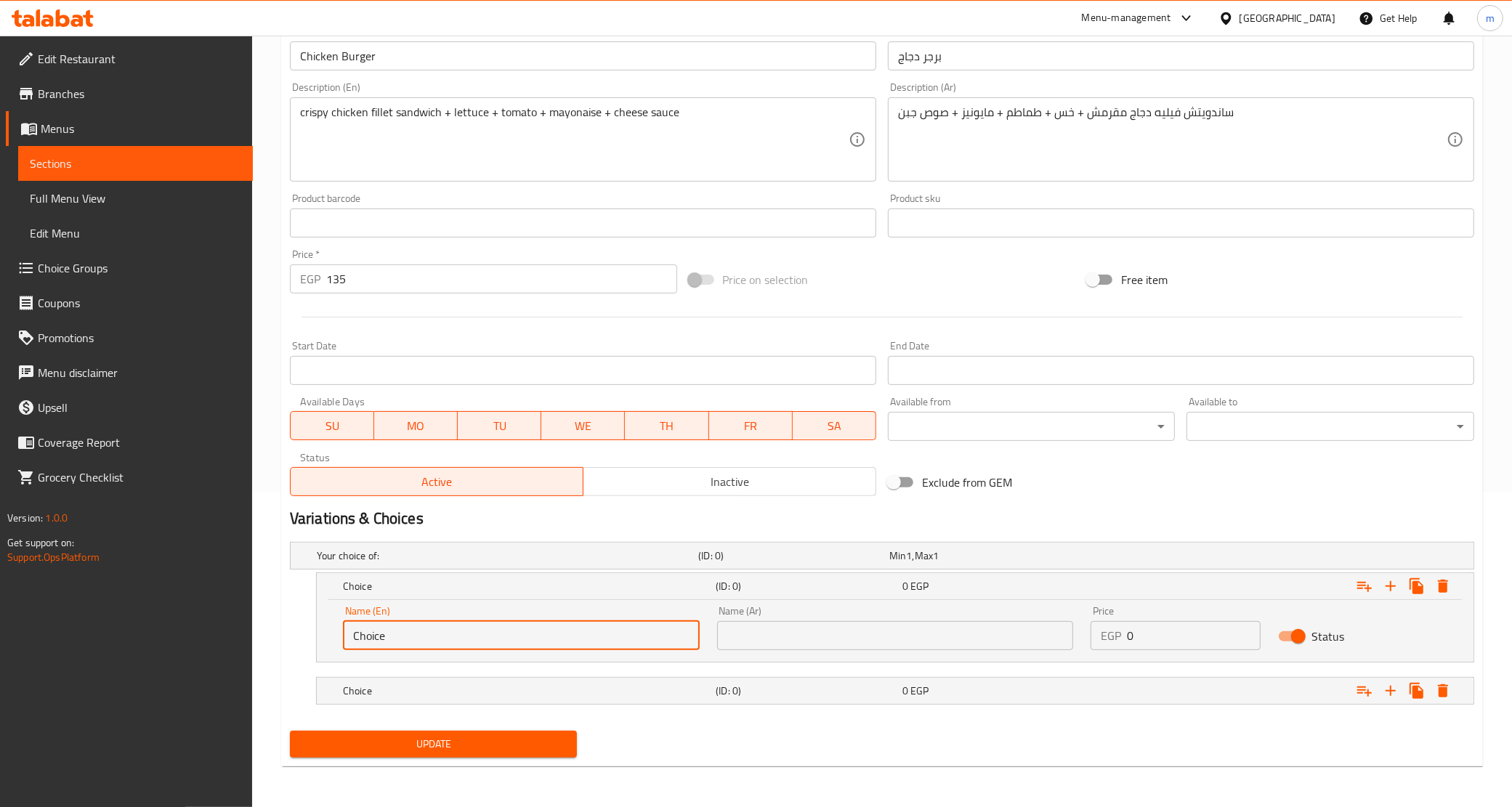
click at [420, 625] on input "Choice" at bounding box center [522, 635] width 357 height 29
click at [419, 632] on input "text" at bounding box center [522, 635] width 357 height 29
type input "Original"
click at [754, 630] on input "text" at bounding box center [896, 635] width 357 height 29
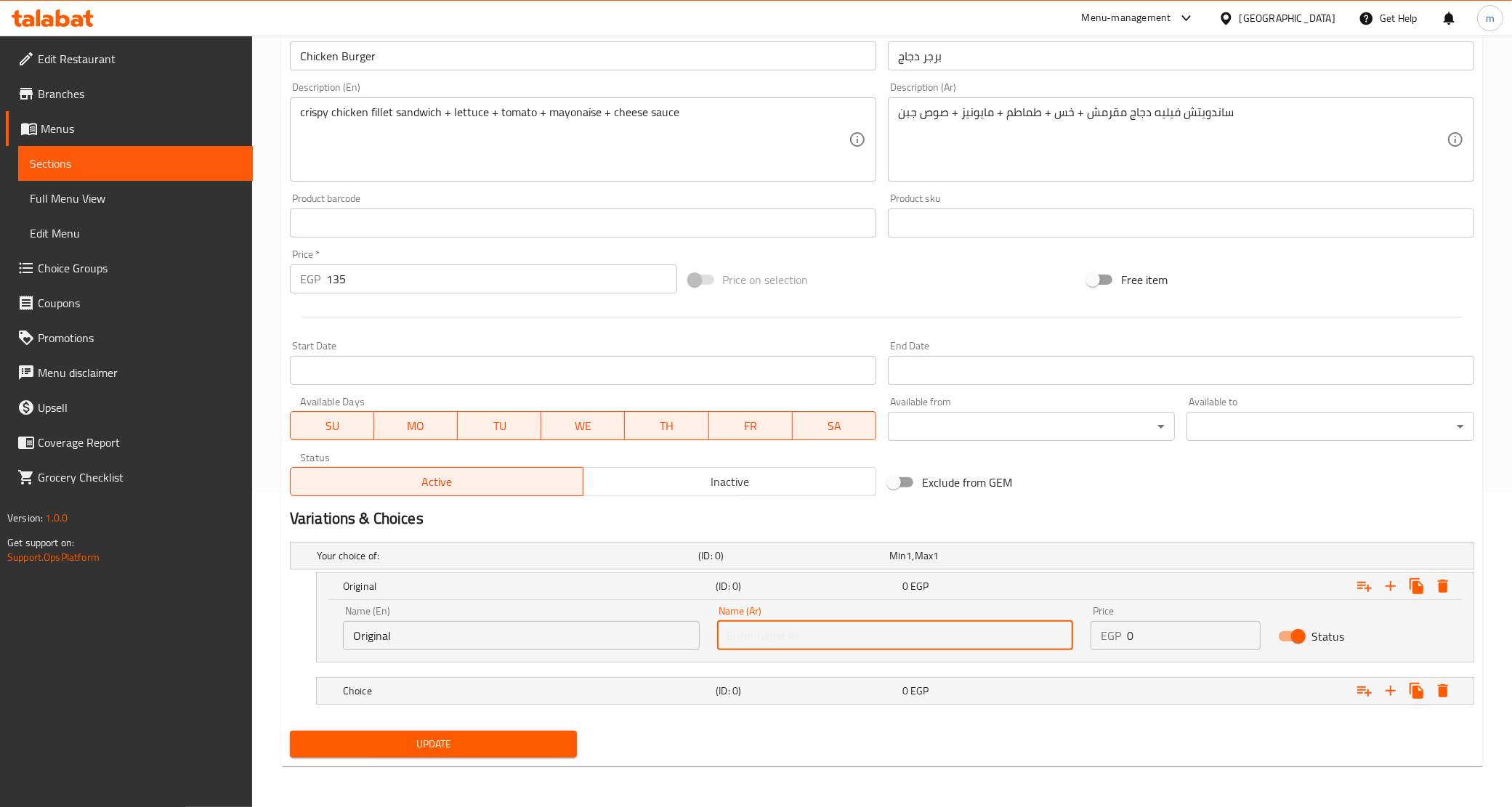
type input "أورجينال"
click at [783, 688] on h5 "(ID: 0)" at bounding box center [805, 691] width 181 height 15
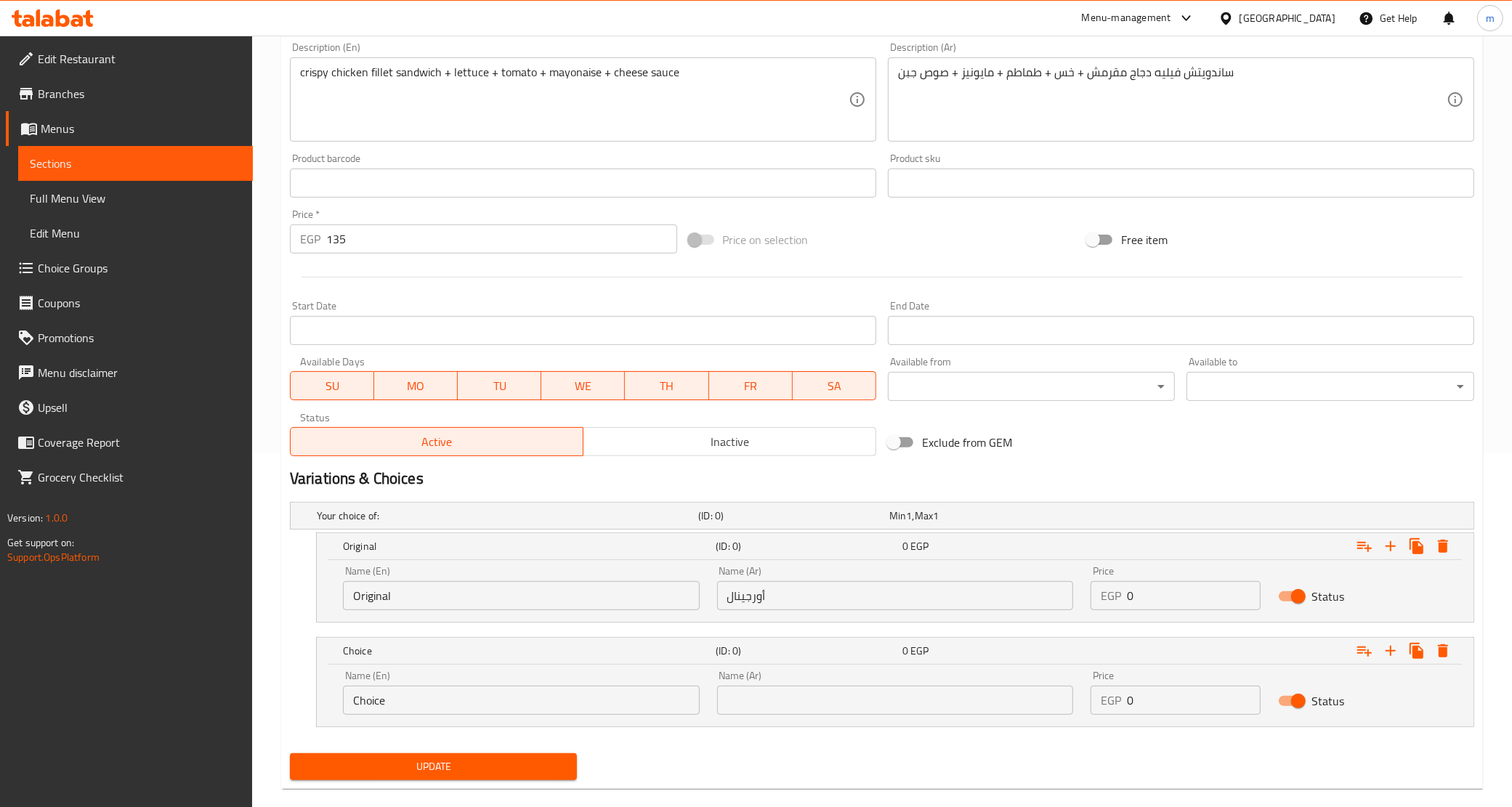
scroll to position [376, 0]
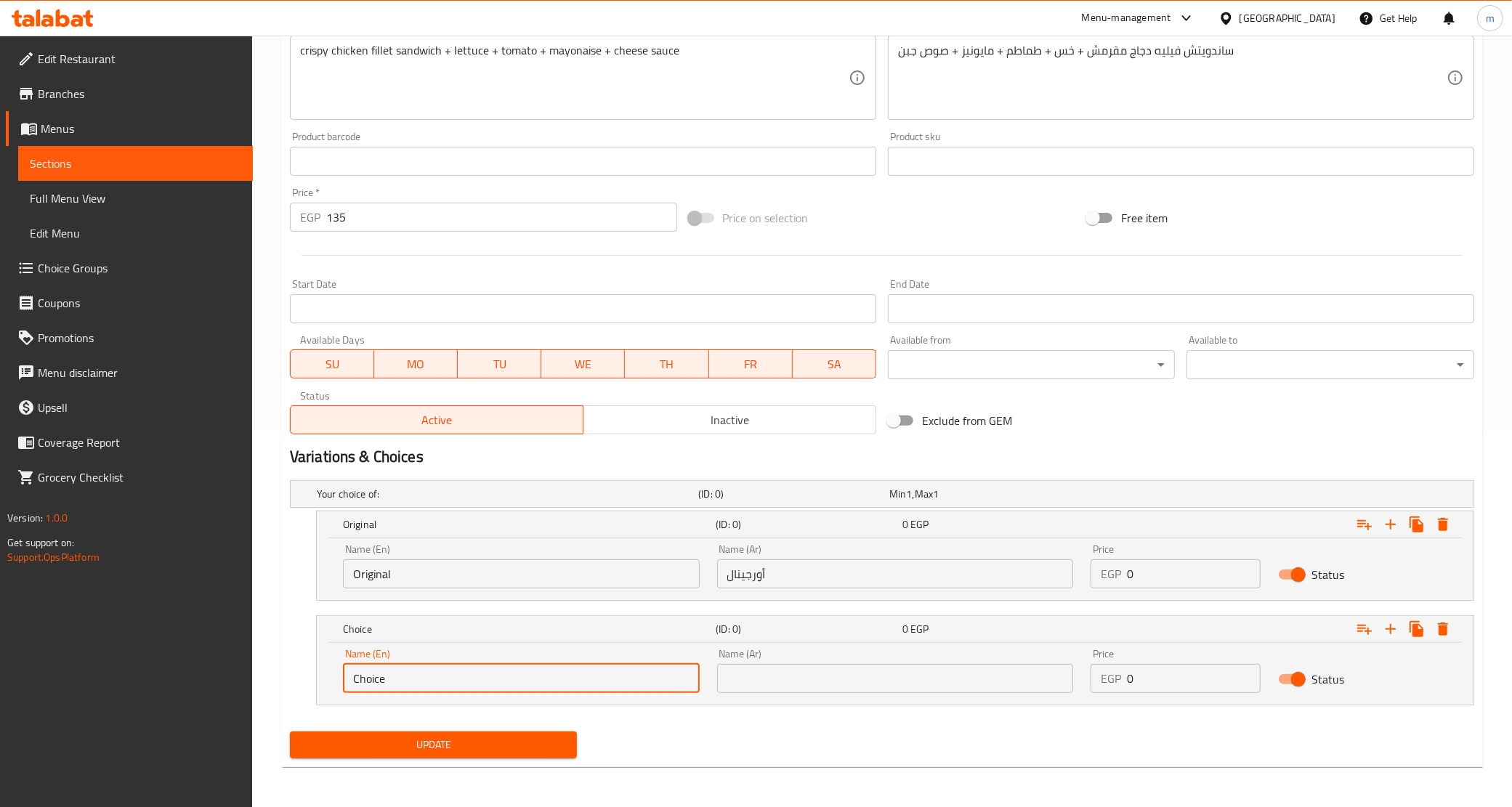
click at [496, 684] on input "Choice" at bounding box center [522, 678] width 357 height 29
click at [496, 684] on input "text" at bounding box center [522, 678] width 357 height 29
type input "Spicy"
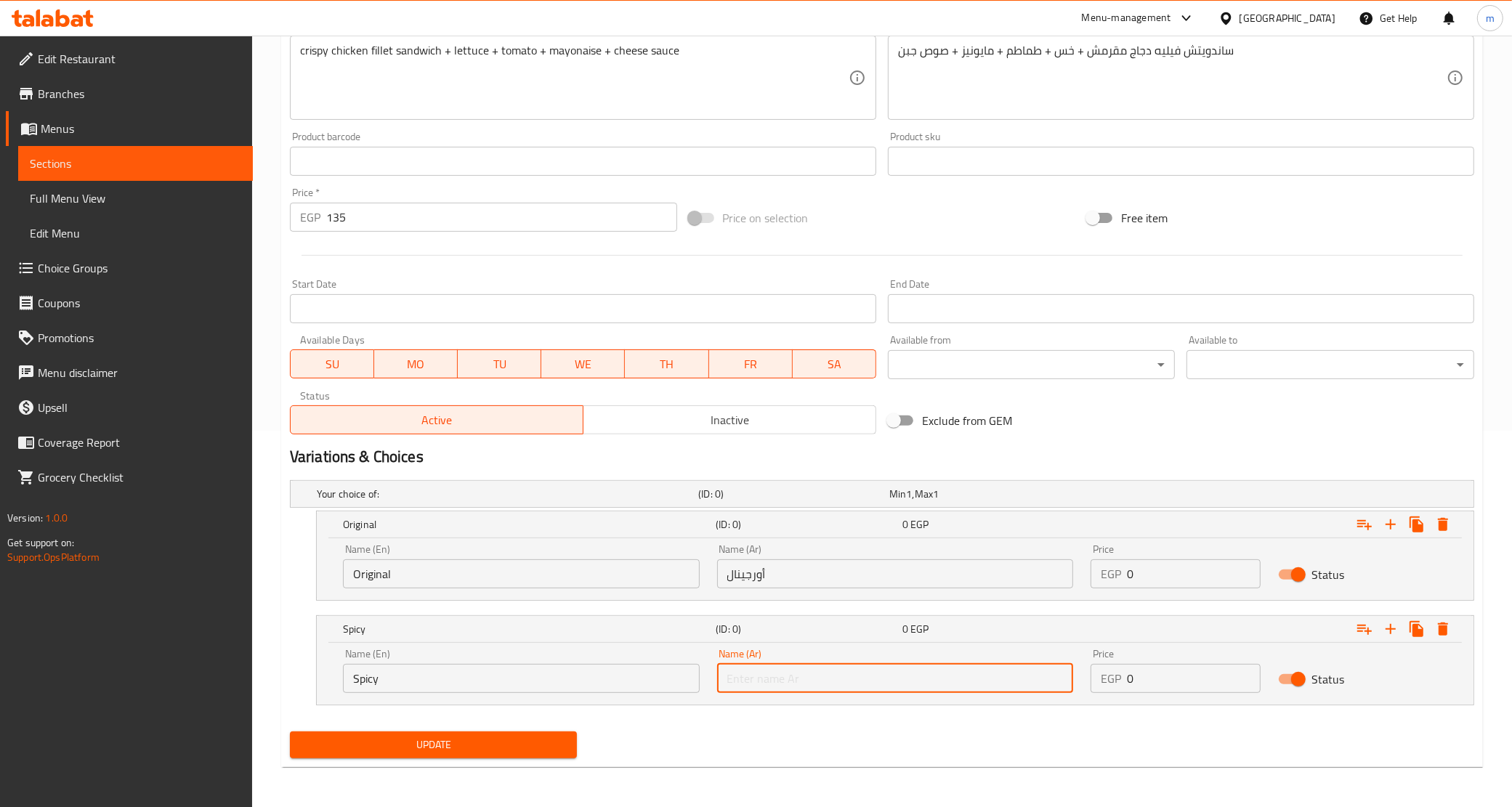
click at [828, 678] on input "text" at bounding box center [896, 678] width 357 height 29
type input "سبايسي"
click at [1140, 566] on input "0" at bounding box center [1193, 573] width 133 height 29
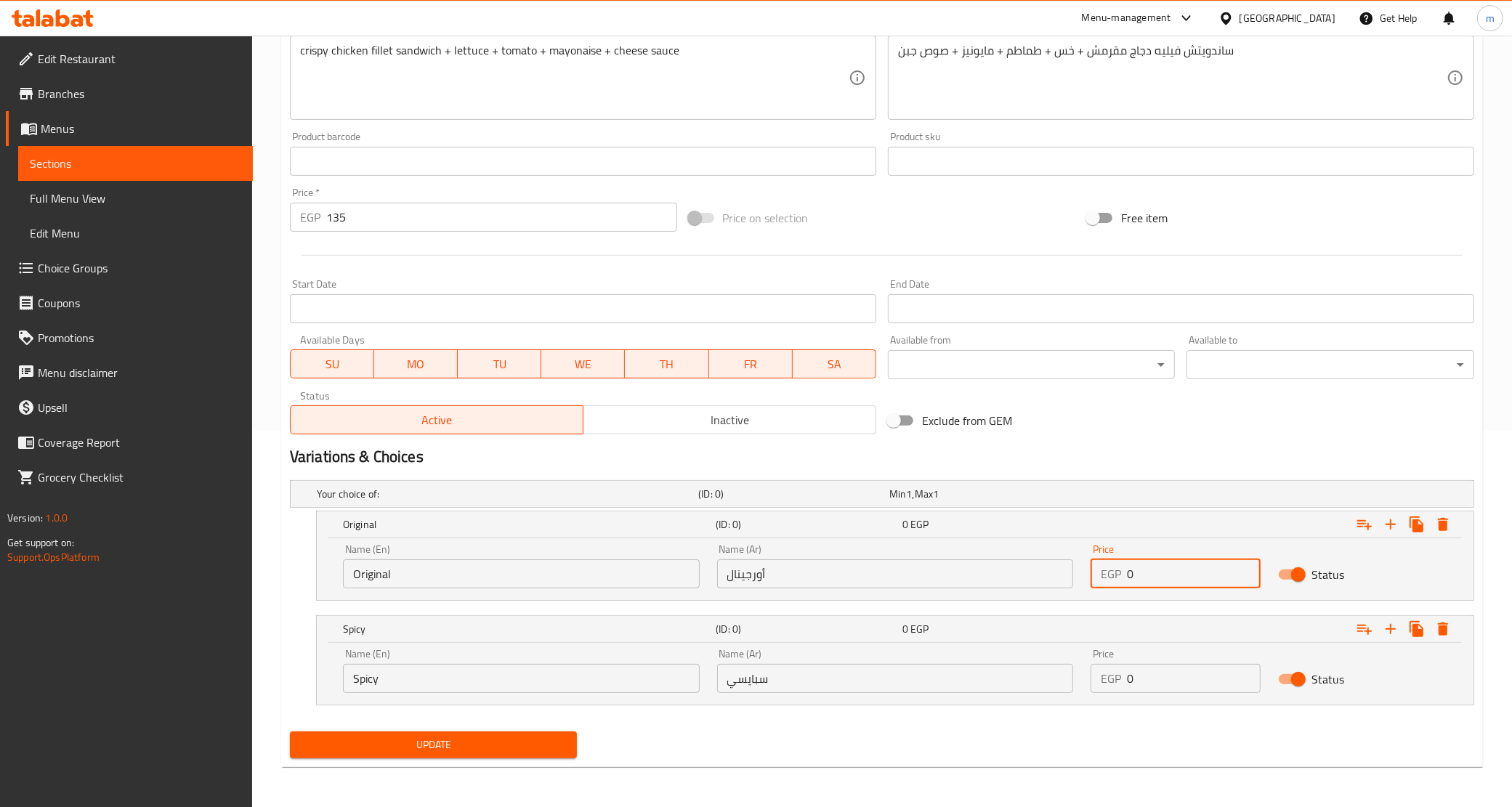
click at [1140, 566] on input "0" at bounding box center [1193, 573] width 133 height 29
paste input "135"
type input "135"
click at [1134, 677] on input "0" at bounding box center [1193, 678] width 133 height 29
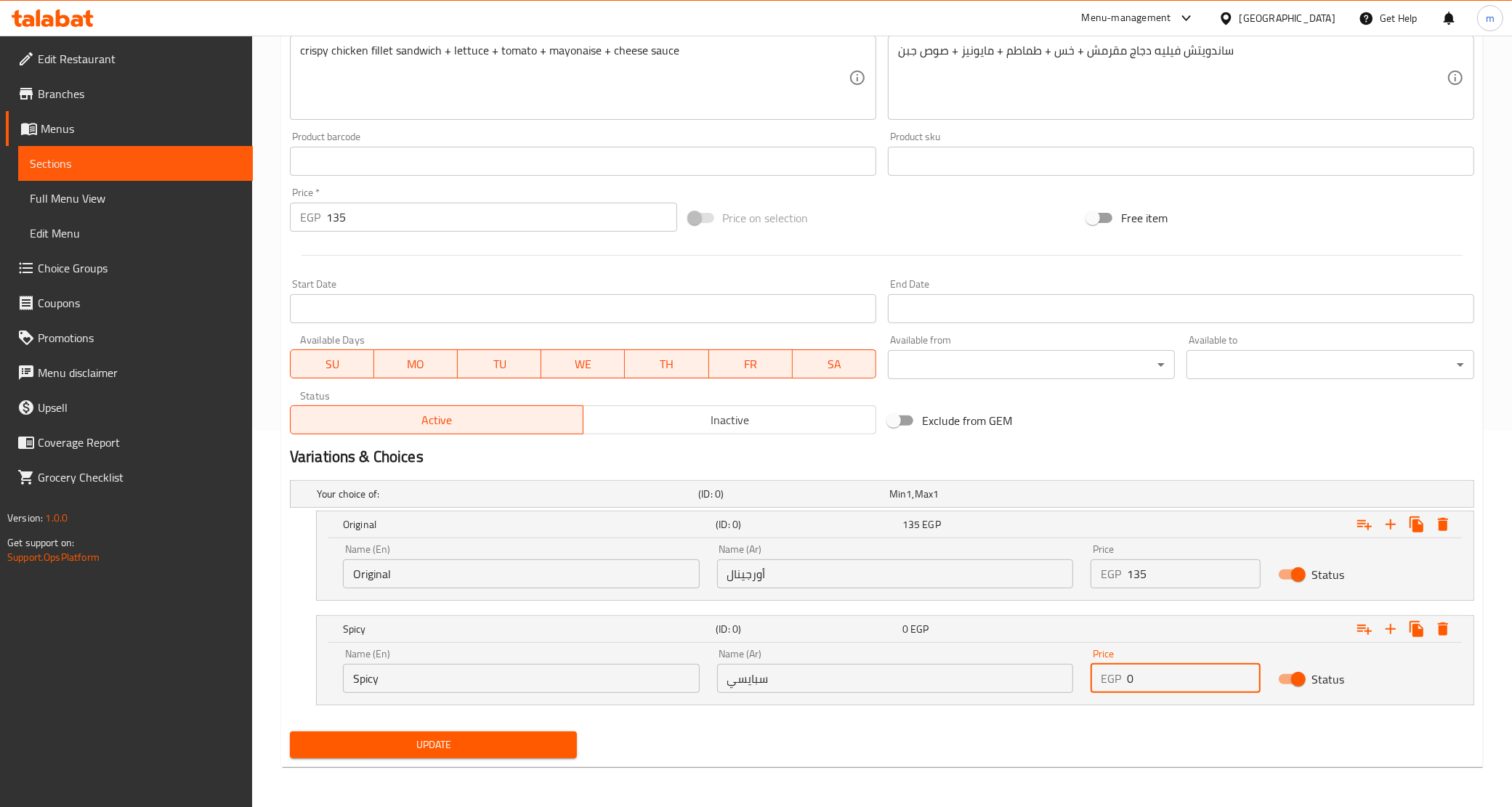
click at [1134, 677] on input "0" at bounding box center [1193, 678] width 133 height 29
paste input "135"
type input "135"
click at [514, 757] on button "Update" at bounding box center [434, 745] width 288 height 27
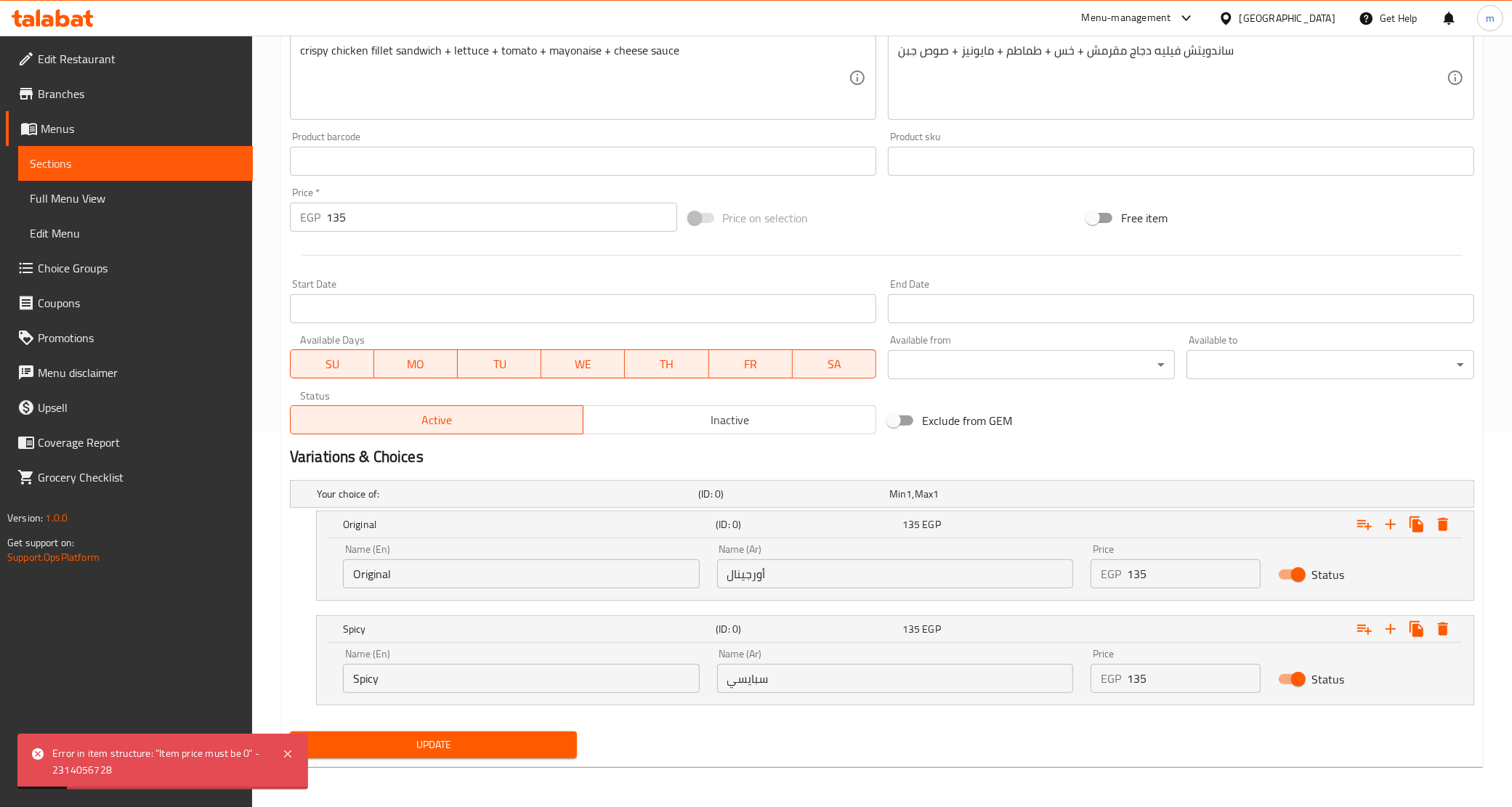
click at [379, 218] on input "135" at bounding box center [502, 216] width 351 height 29
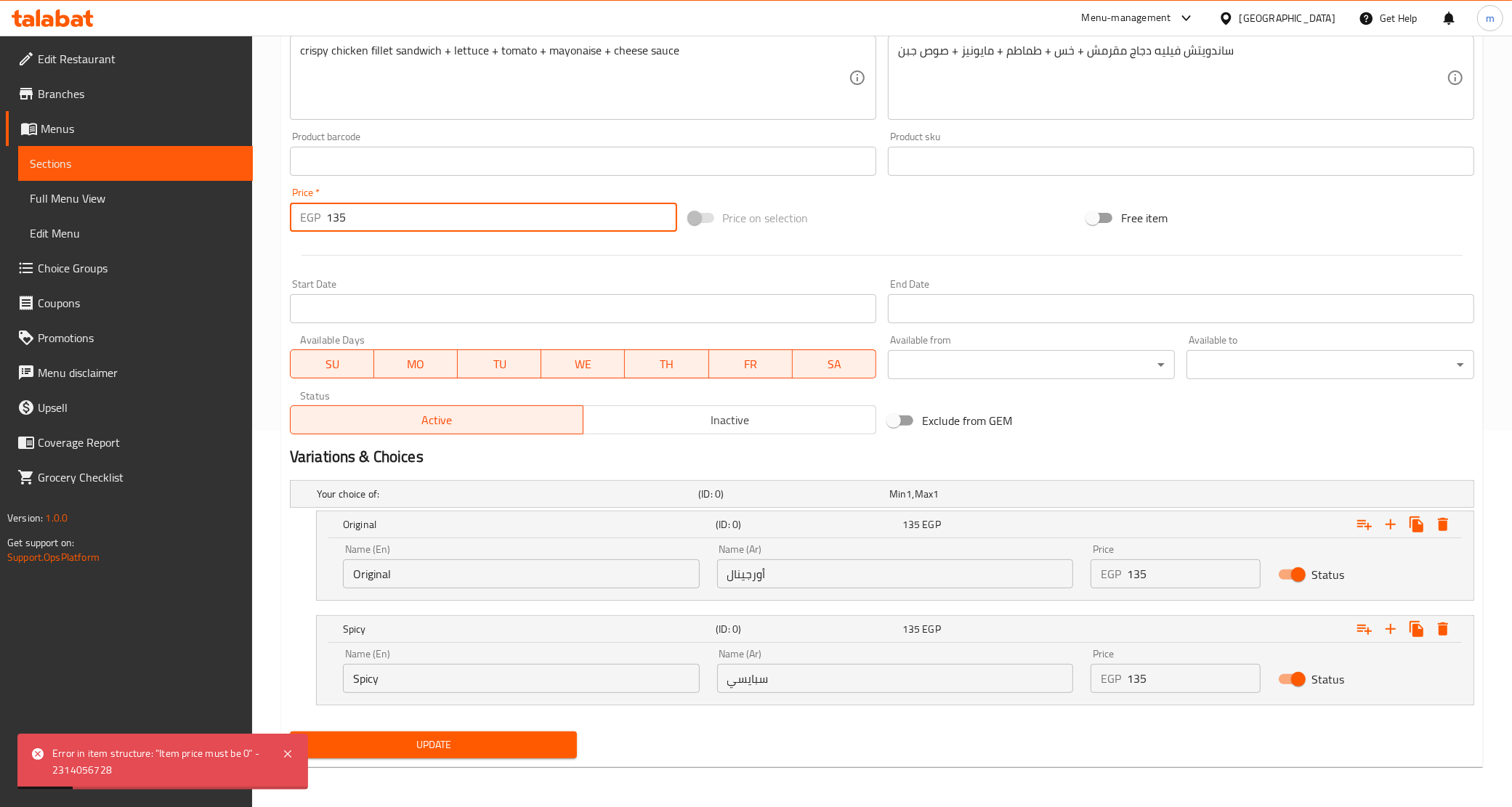
click at [379, 218] on input "135" at bounding box center [502, 216] width 351 height 29
type input "0"
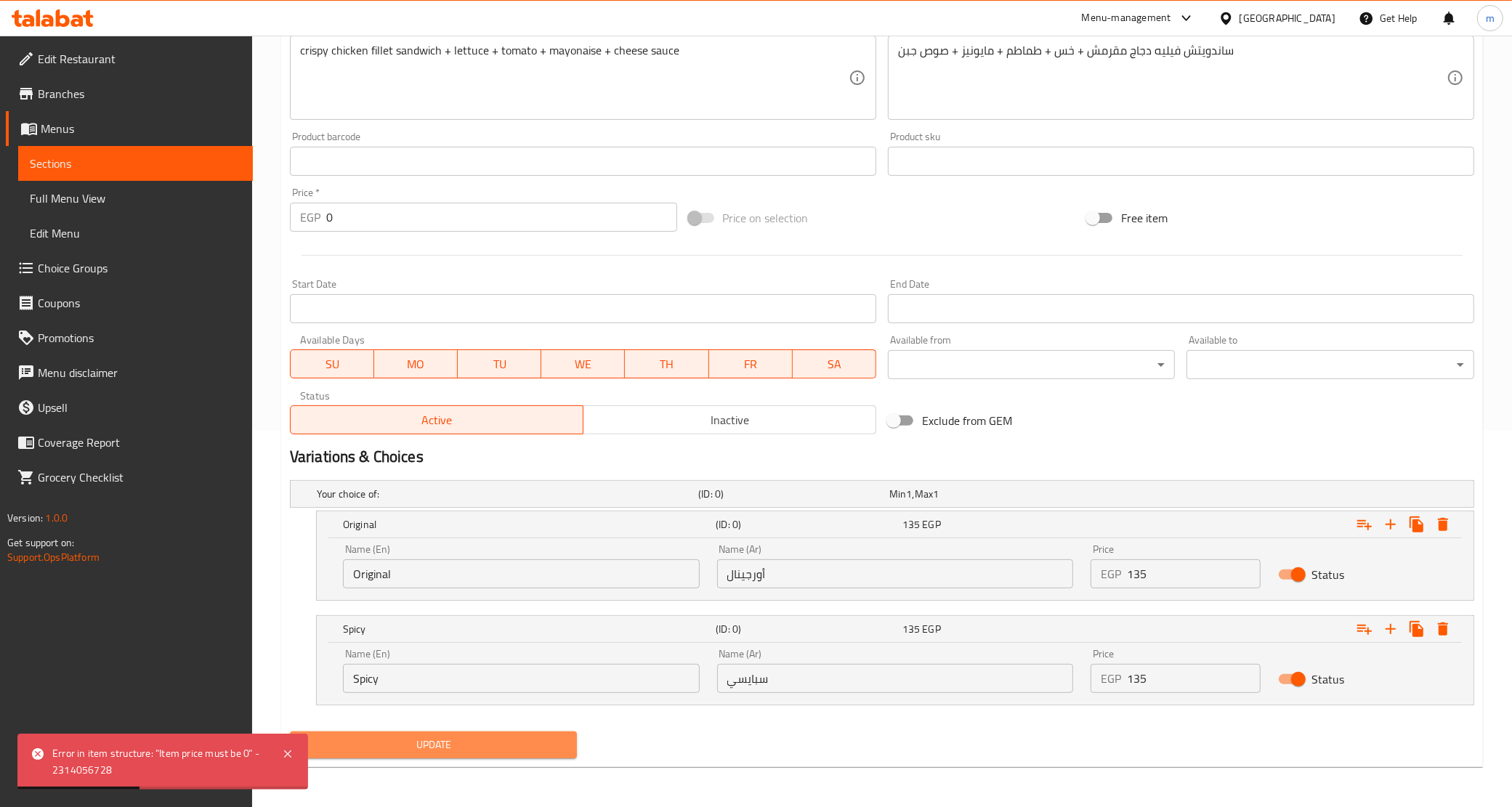
click at [411, 738] on span "Update" at bounding box center [434, 745] width 265 height 18
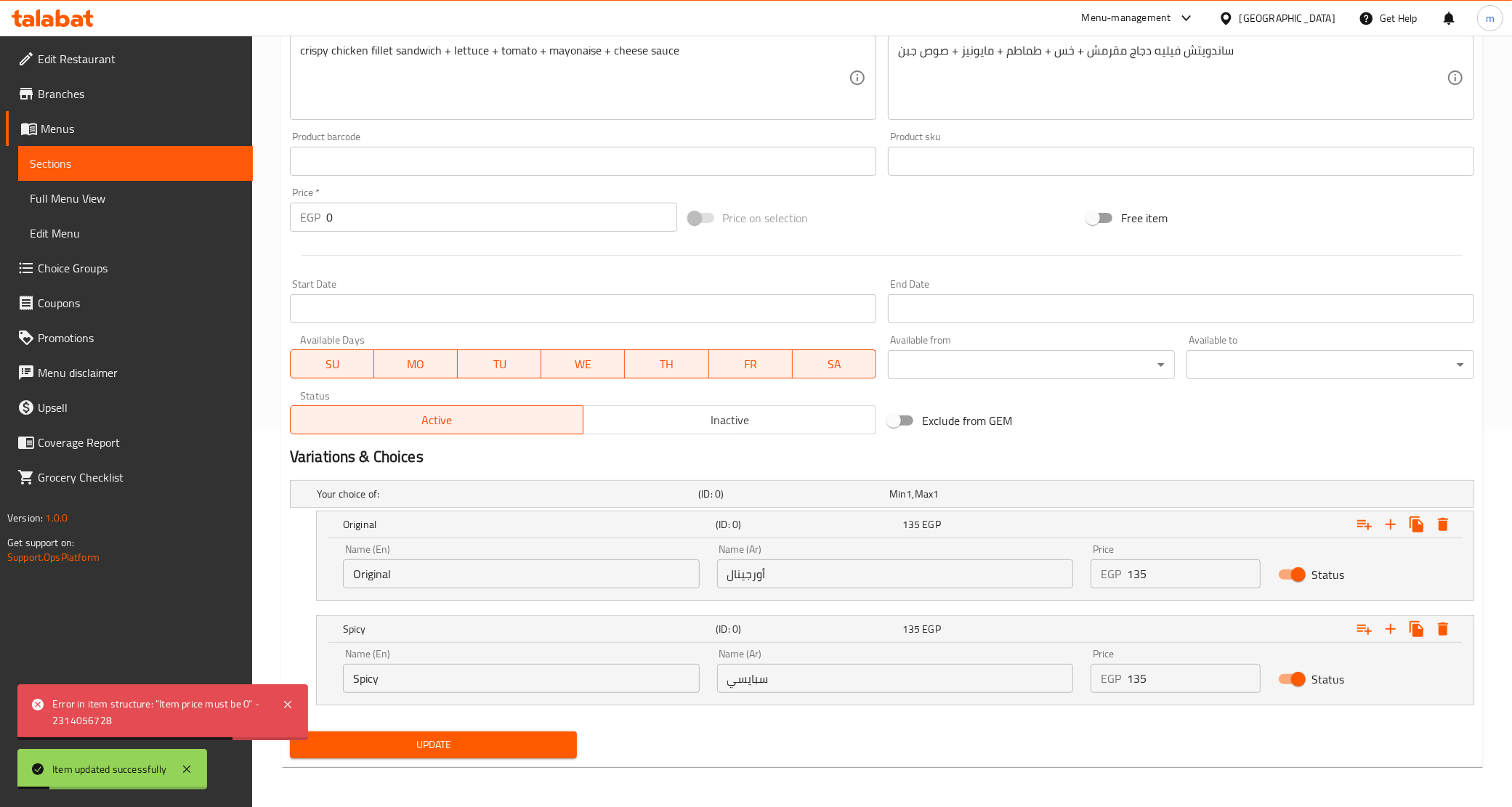
click at [139, 161] on span "Sections" at bounding box center [135, 164] width 211 height 18
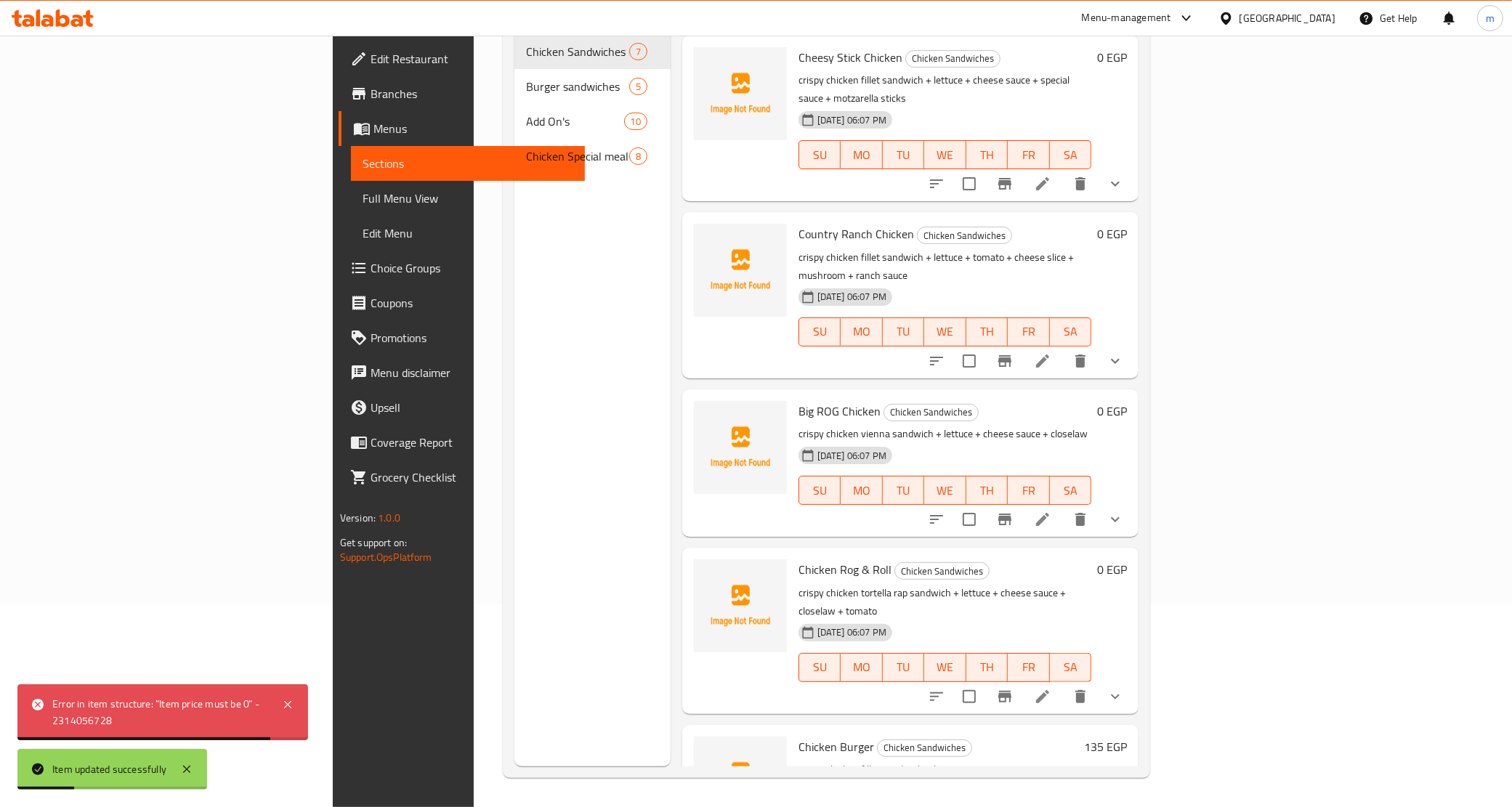
scroll to position [339, 0]
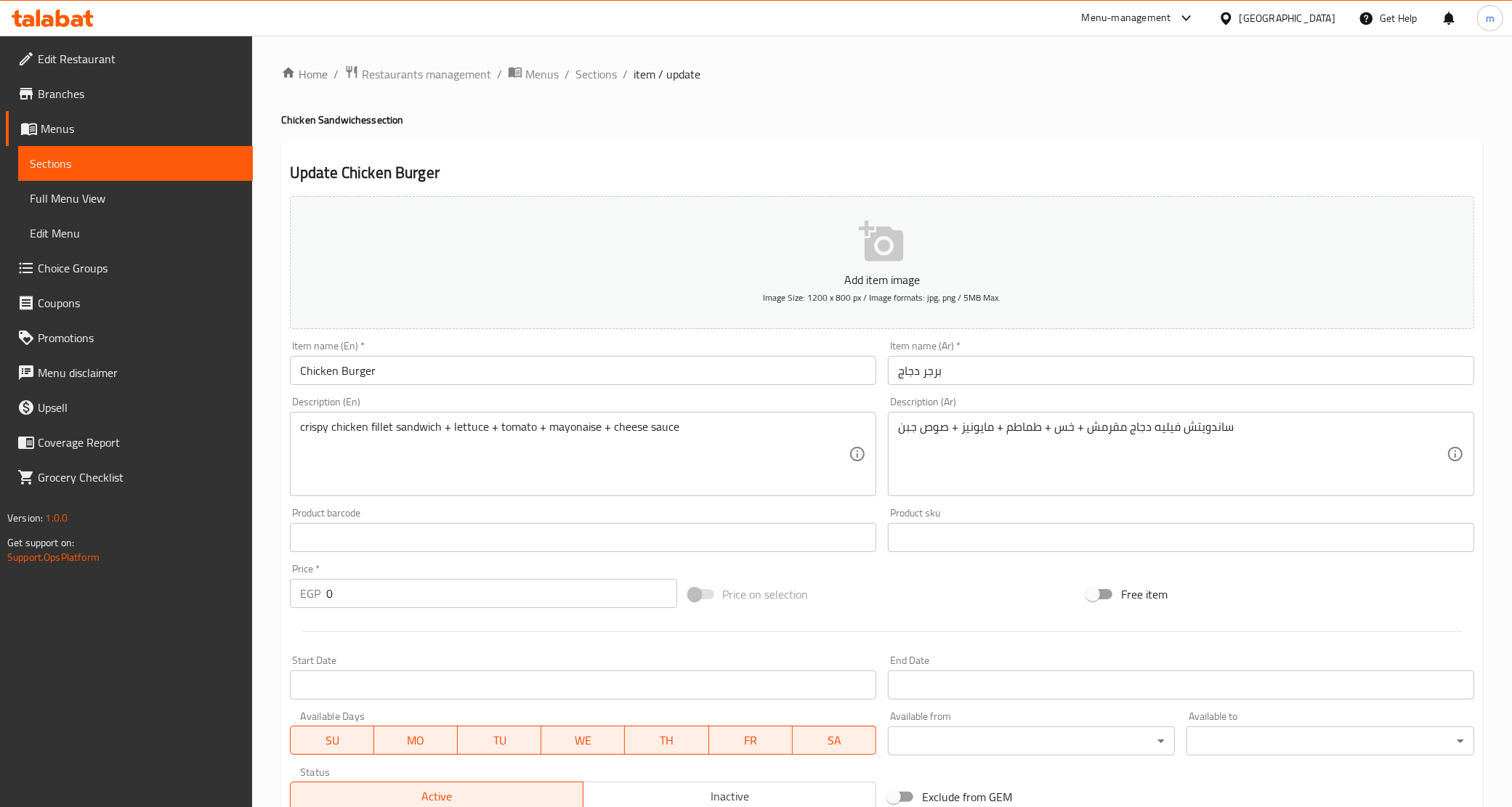
click at [45, 156] on span "Sections" at bounding box center [135, 164] width 211 height 18
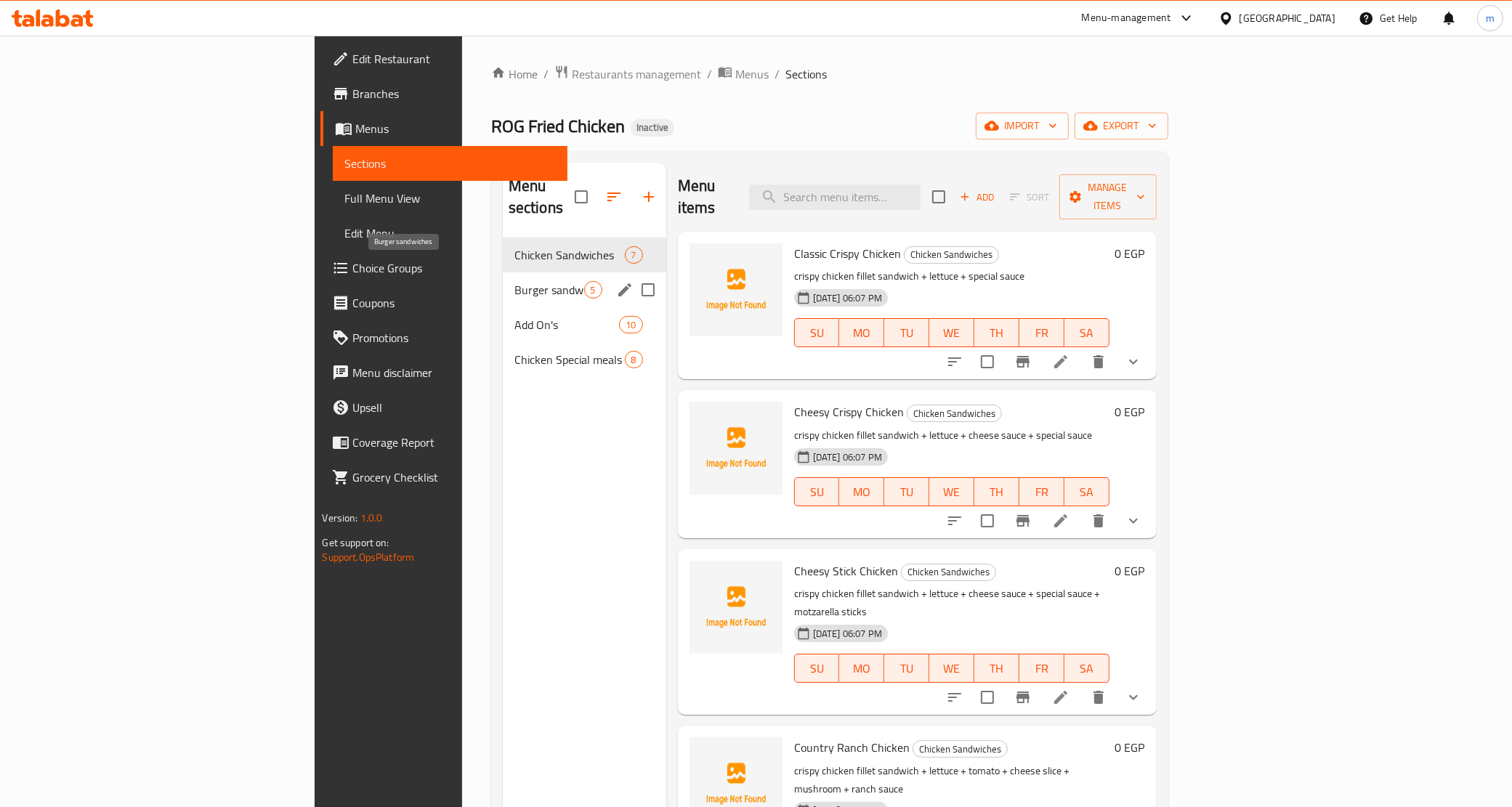
click at [514, 281] on span "Burger sandwiches" at bounding box center [549, 290] width 70 height 18
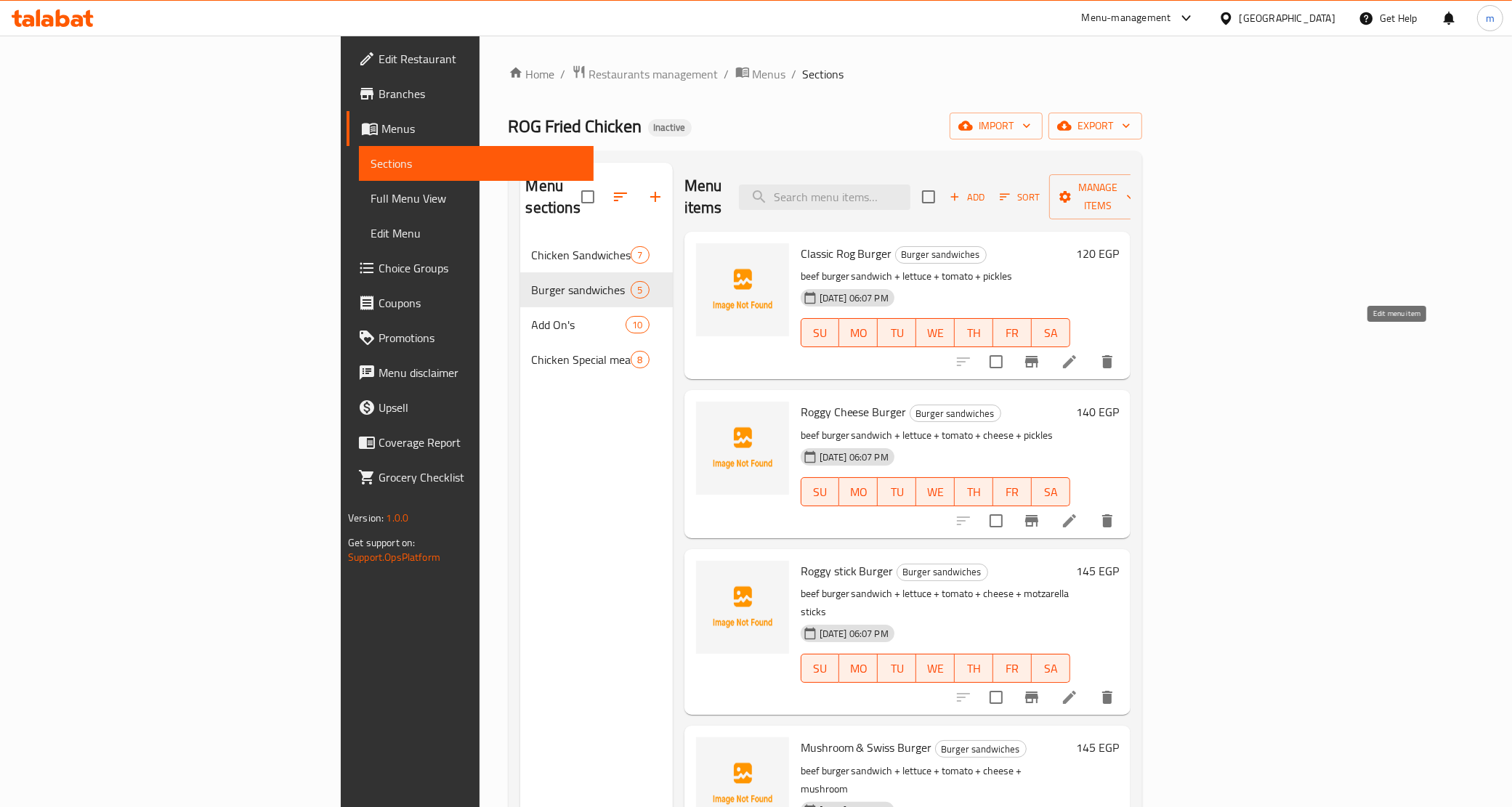
click at [1079, 353] on icon at bounding box center [1070, 362] width 18 height 18
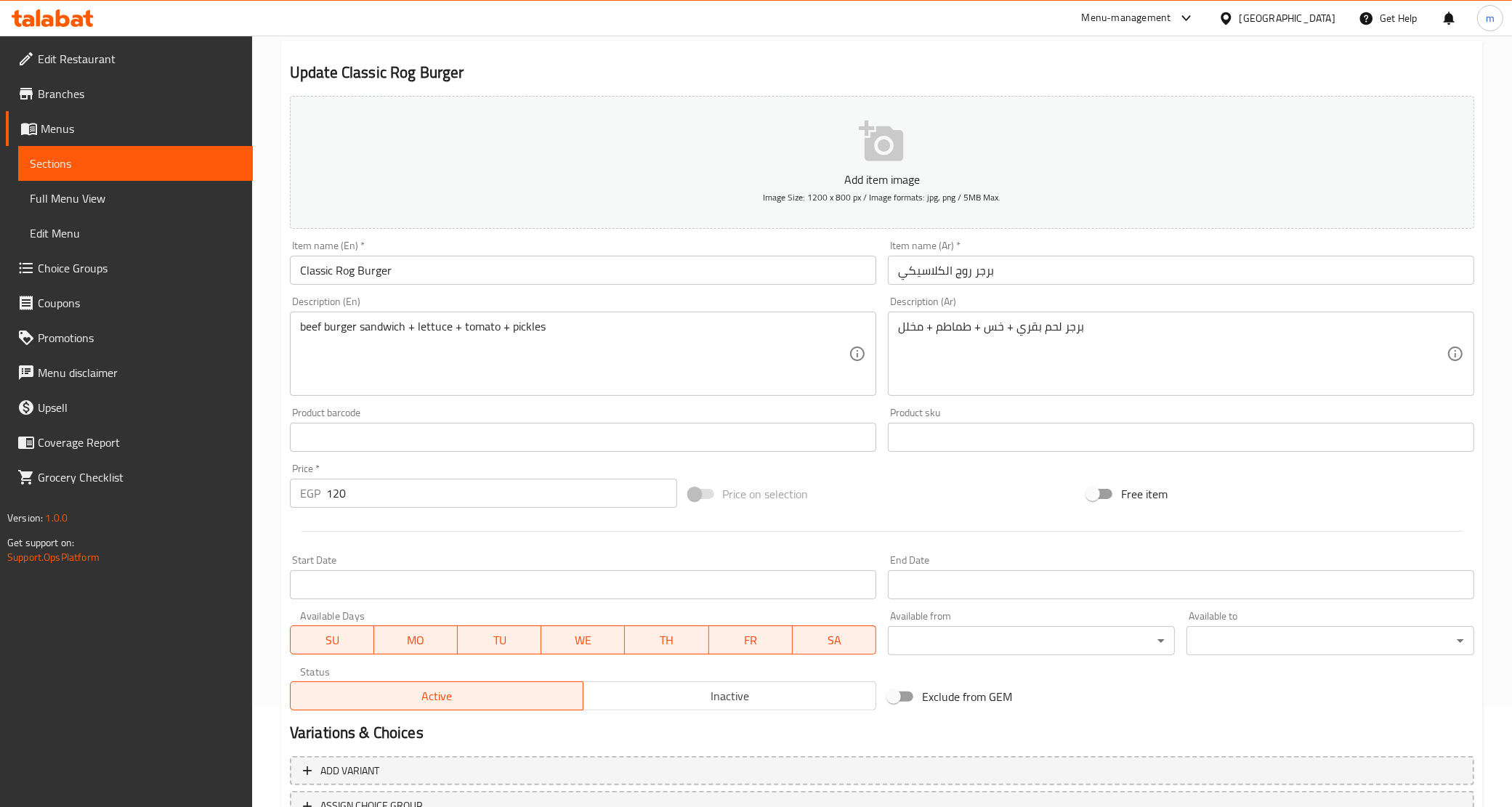
scroll to position [216, 0]
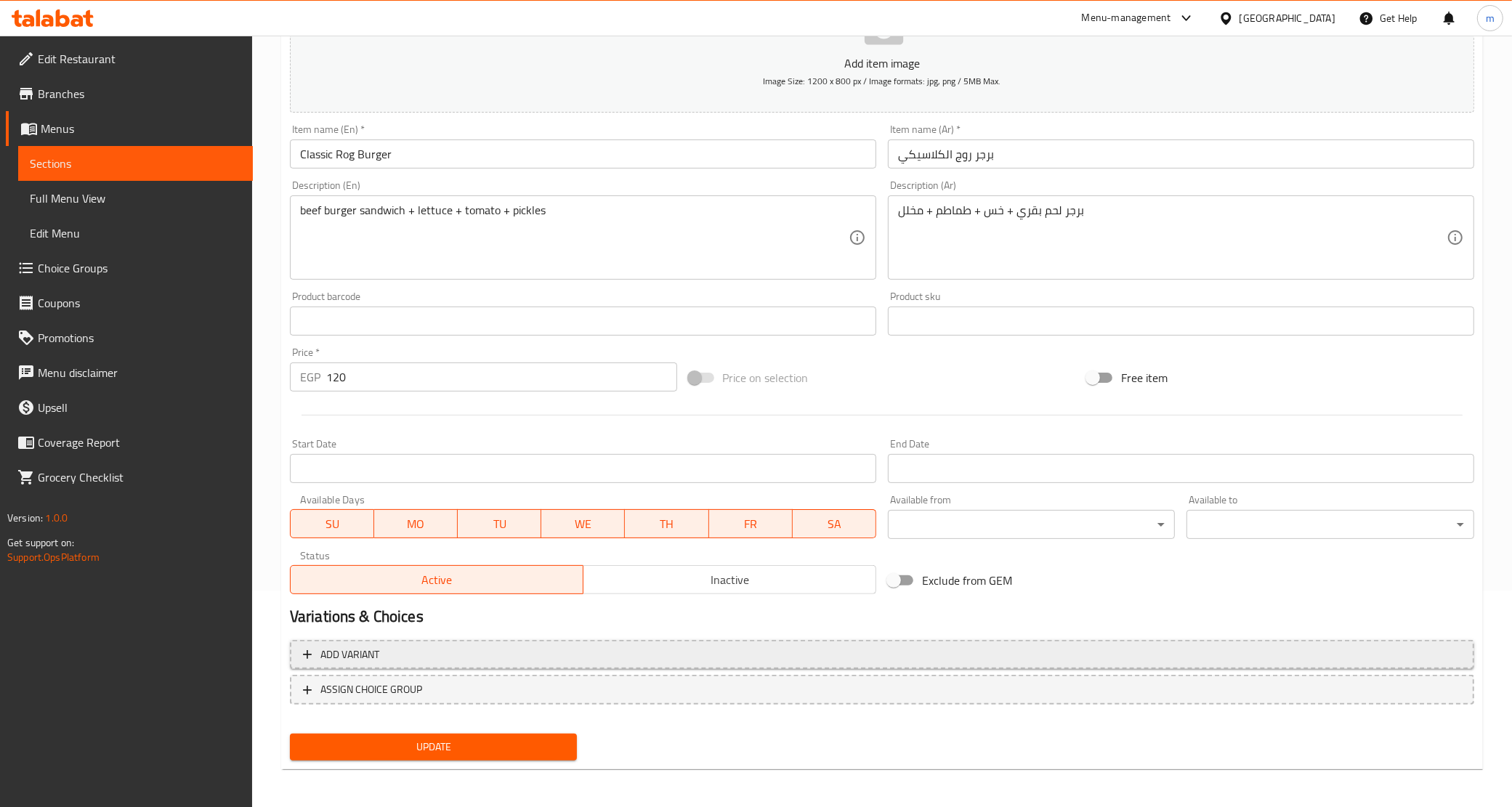
click at [425, 658] on span "Add variant" at bounding box center [882, 655] width 1159 height 18
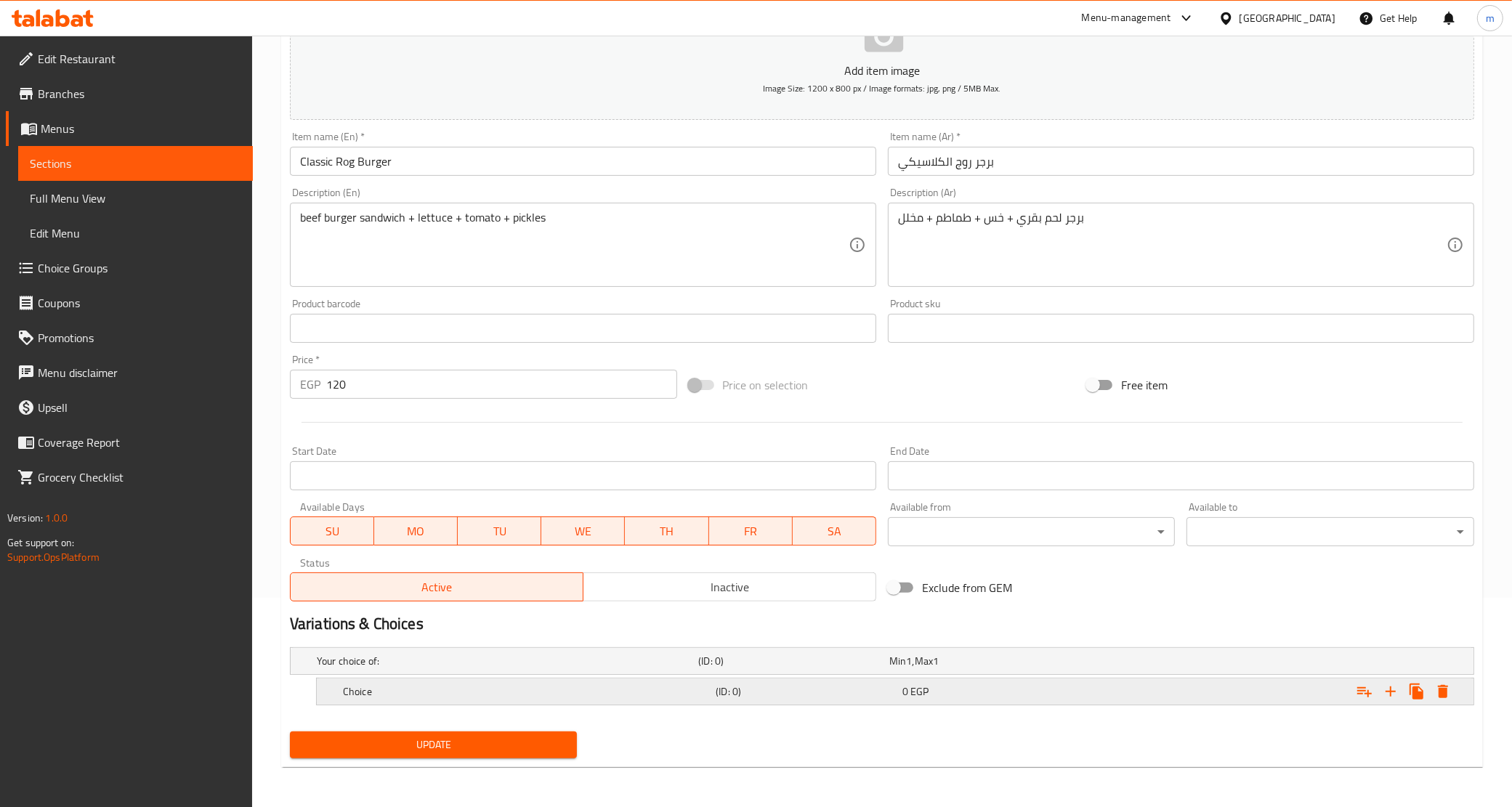
click at [627, 694] on h5 "Choice" at bounding box center [527, 692] width 367 height 15
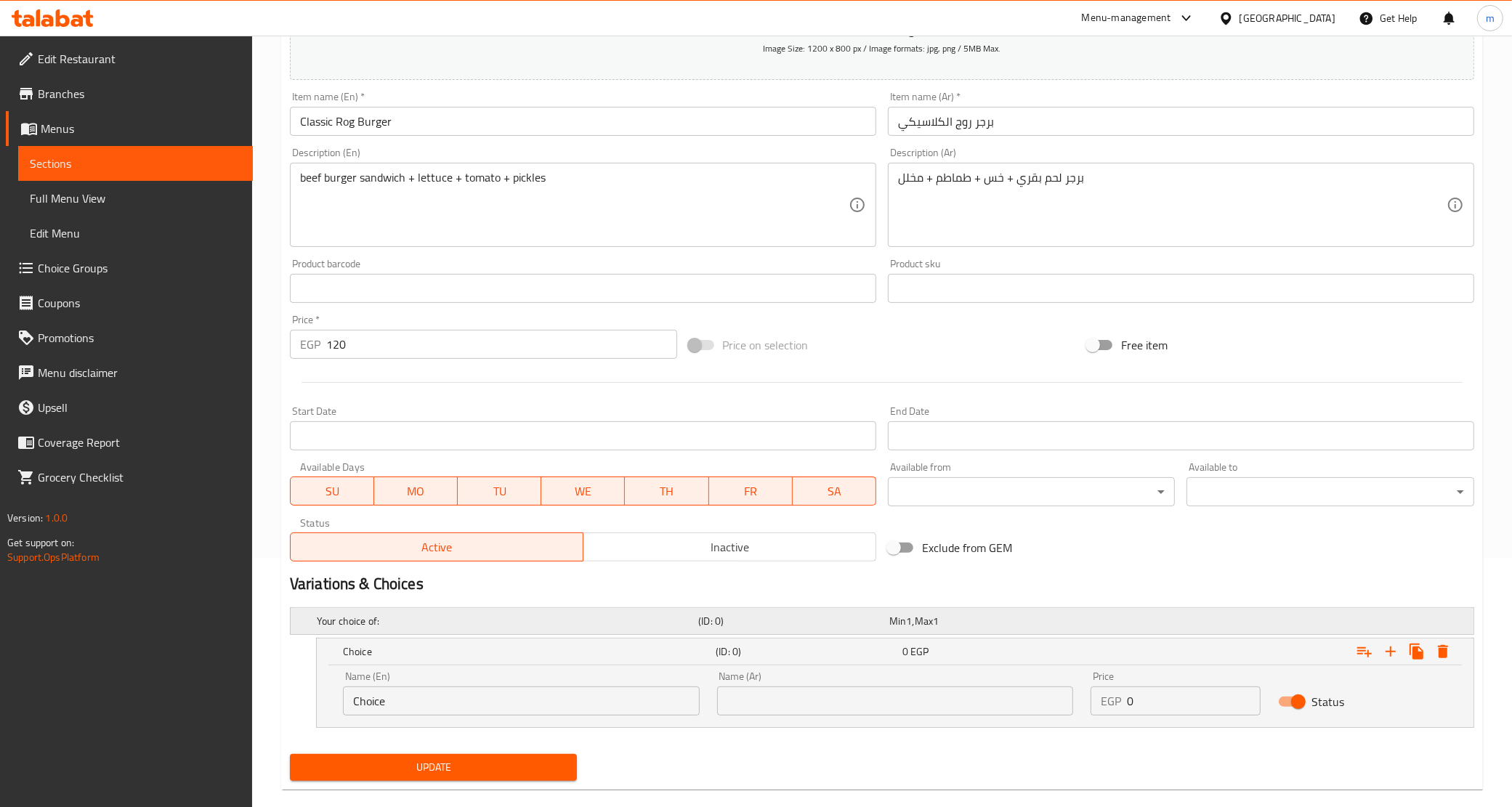
scroll to position [272, 0]
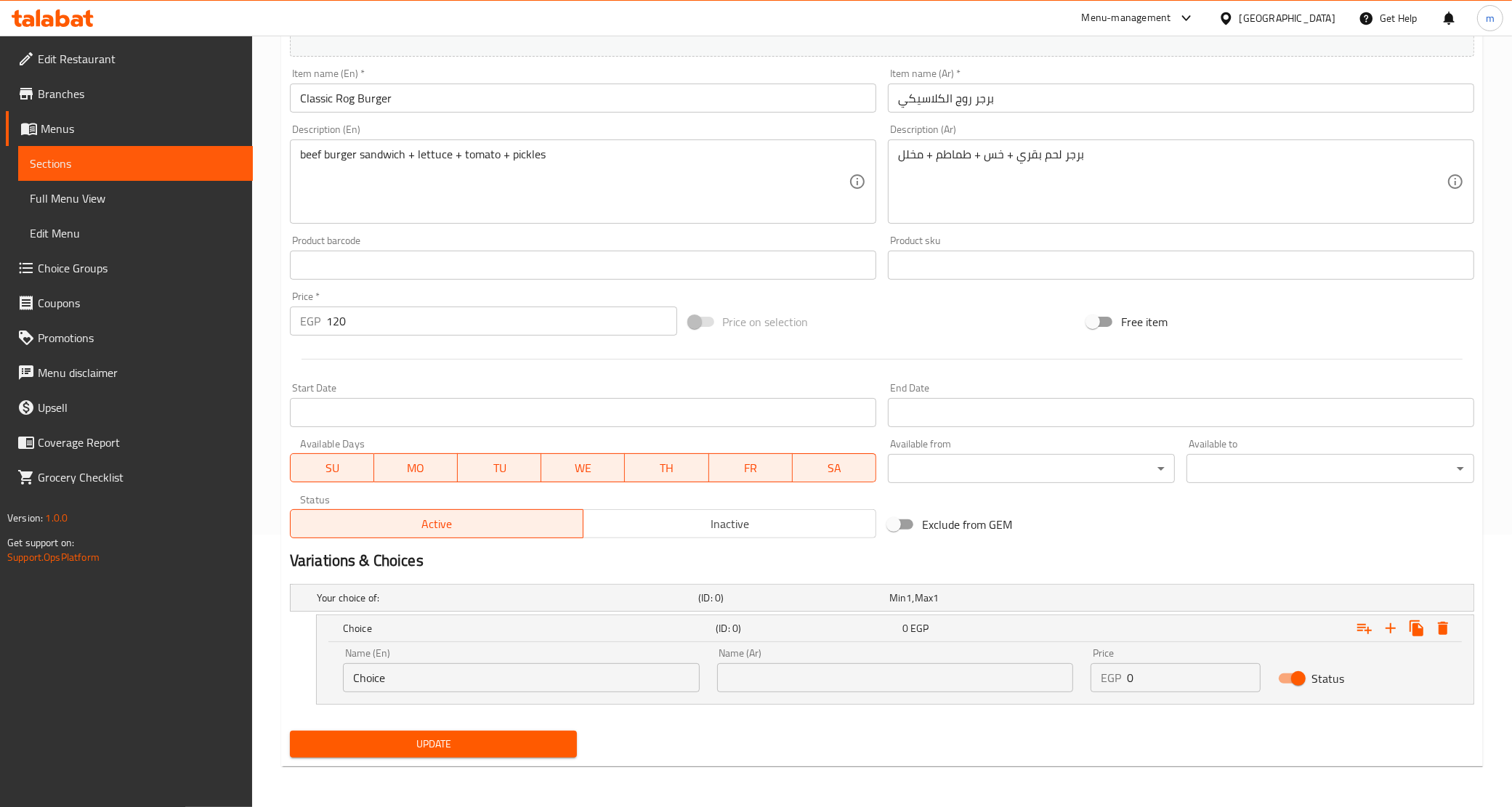
click at [462, 668] on input "Choice" at bounding box center [522, 677] width 357 height 29
click at [459, 672] on input "Choice" at bounding box center [522, 677] width 357 height 29
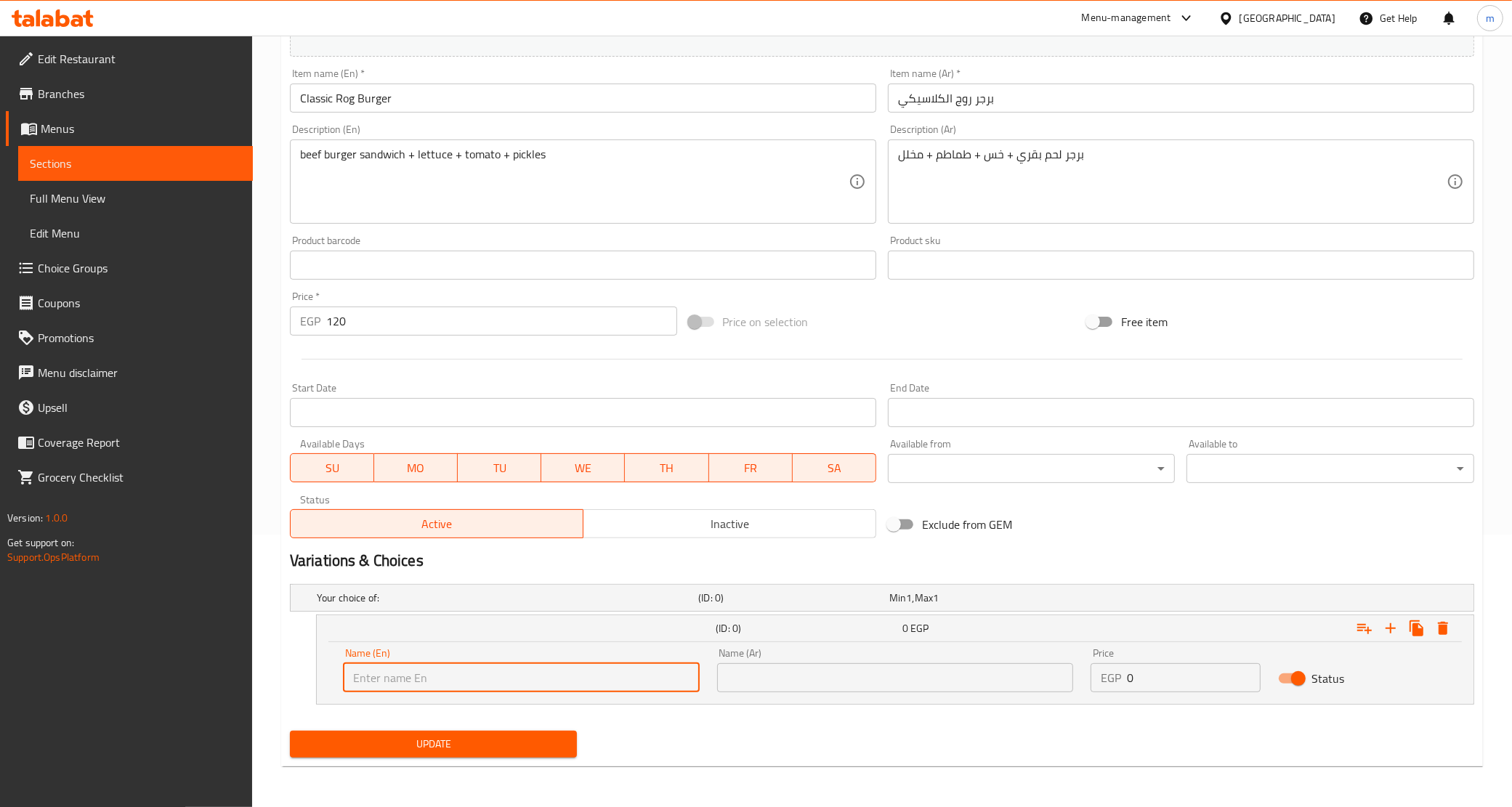
click at [459, 672] on input "text" at bounding box center [522, 677] width 357 height 29
type input "Original"
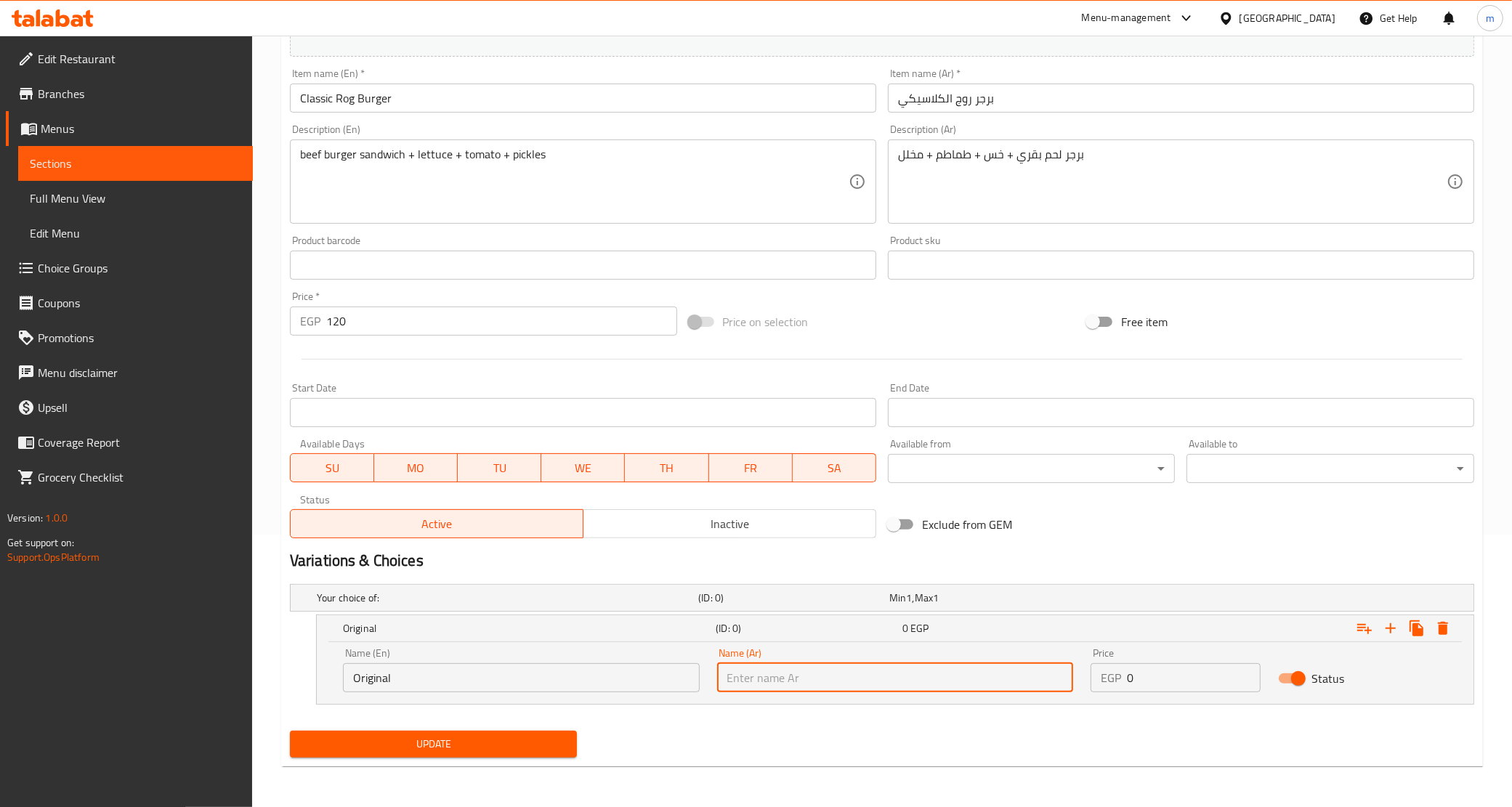
click at [865, 671] on input "text" at bounding box center [896, 677] width 357 height 29
type input "أورجينال"
click at [1388, 630] on icon "Expand" at bounding box center [1392, 628] width 18 height 18
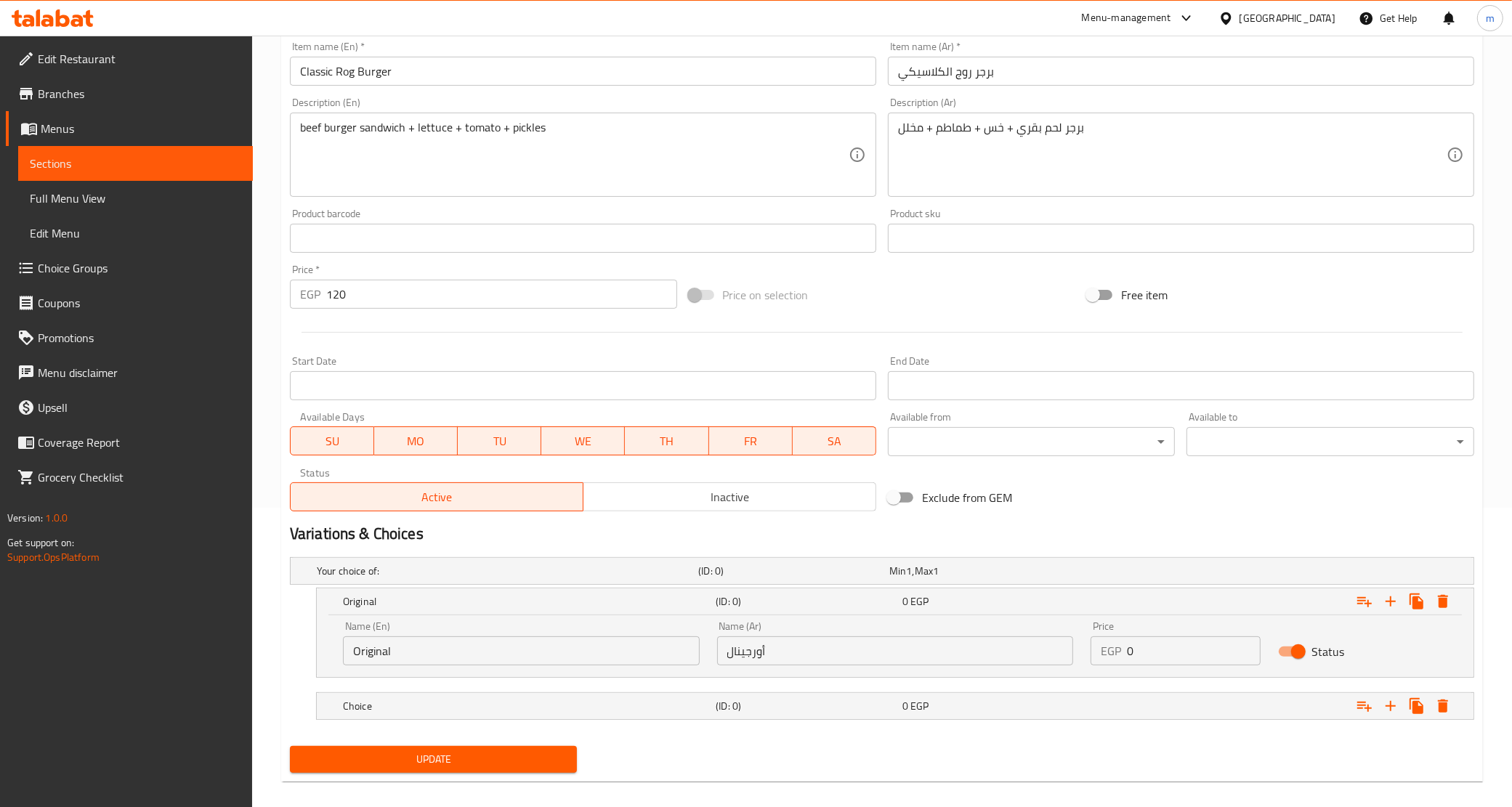
scroll to position [315, 0]
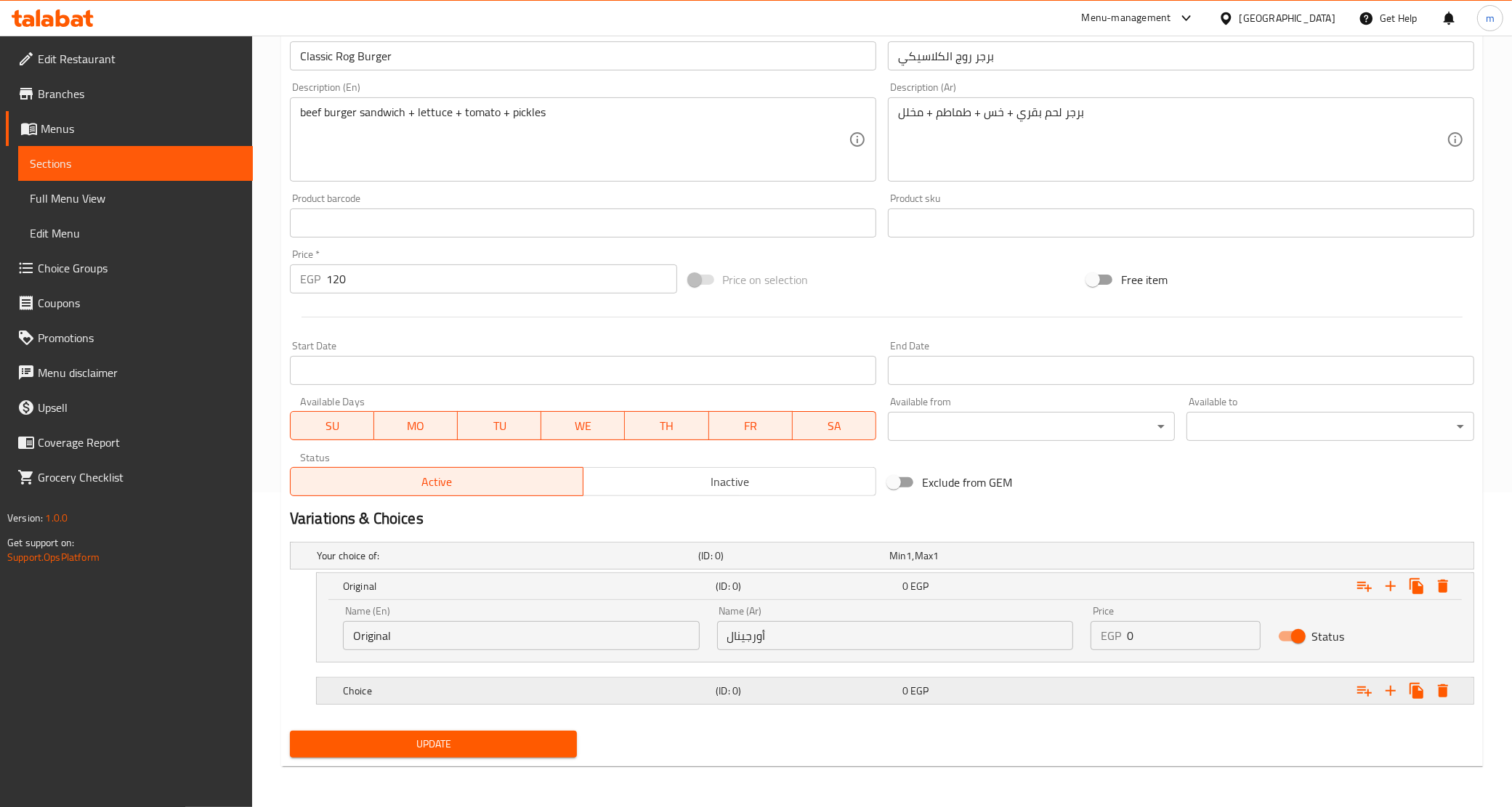
click at [583, 692] on h5 "Choice" at bounding box center [527, 691] width 367 height 15
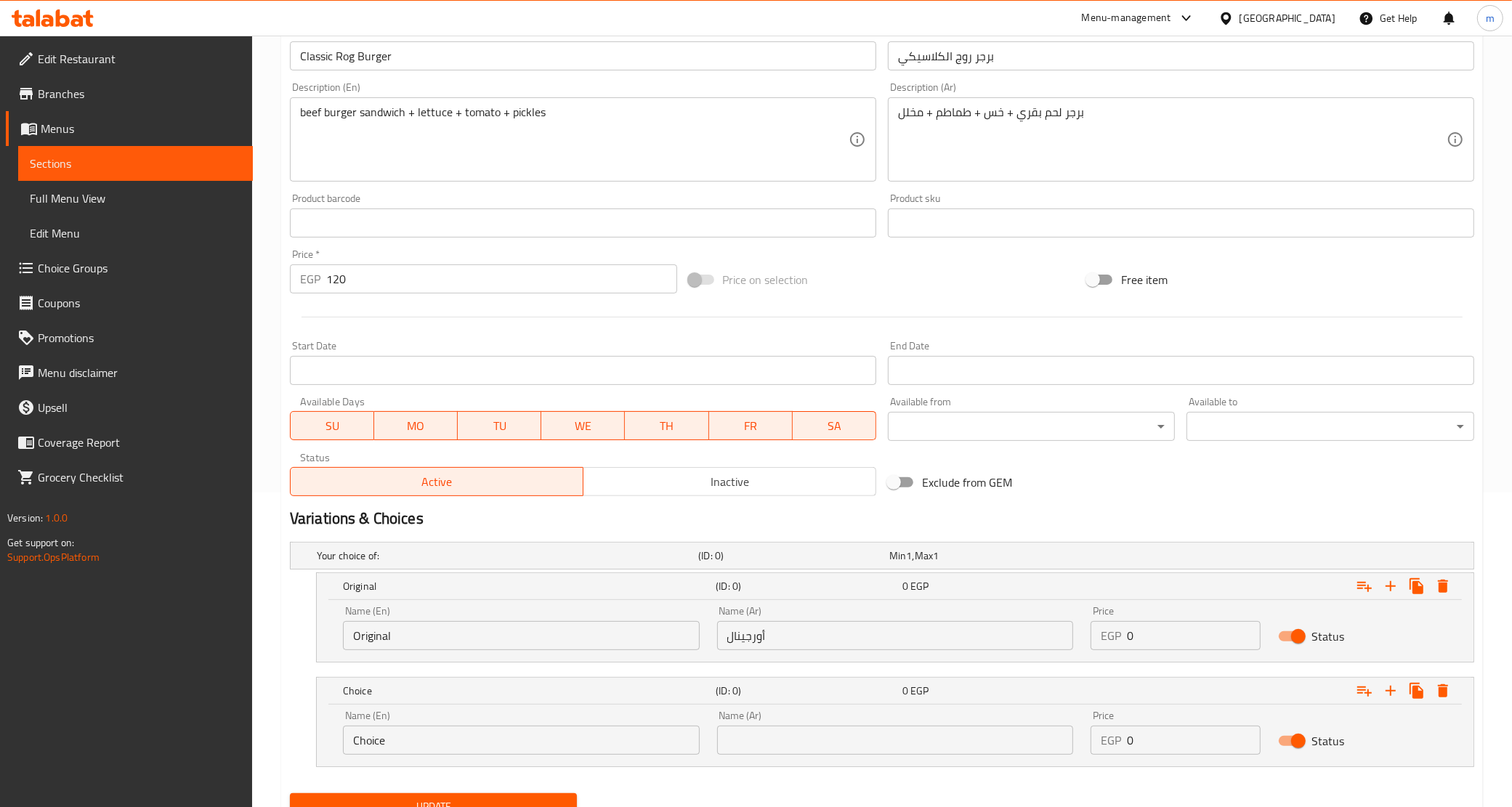
scroll to position [376, 0]
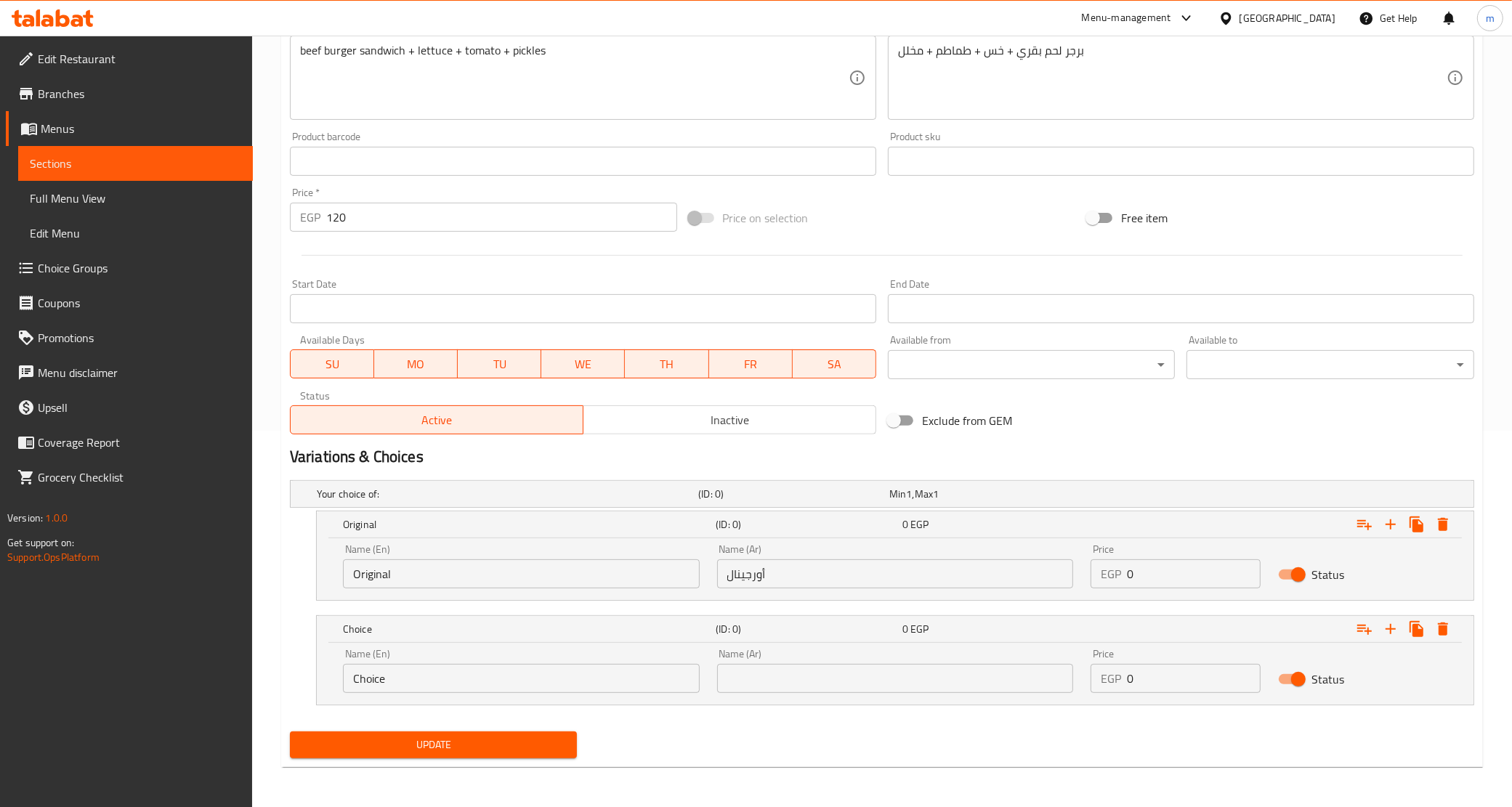
click at [430, 684] on input "Choice" at bounding box center [522, 678] width 357 height 29
click at [430, 684] on input "text" at bounding box center [522, 678] width 357 height 29
type input "Spicy"
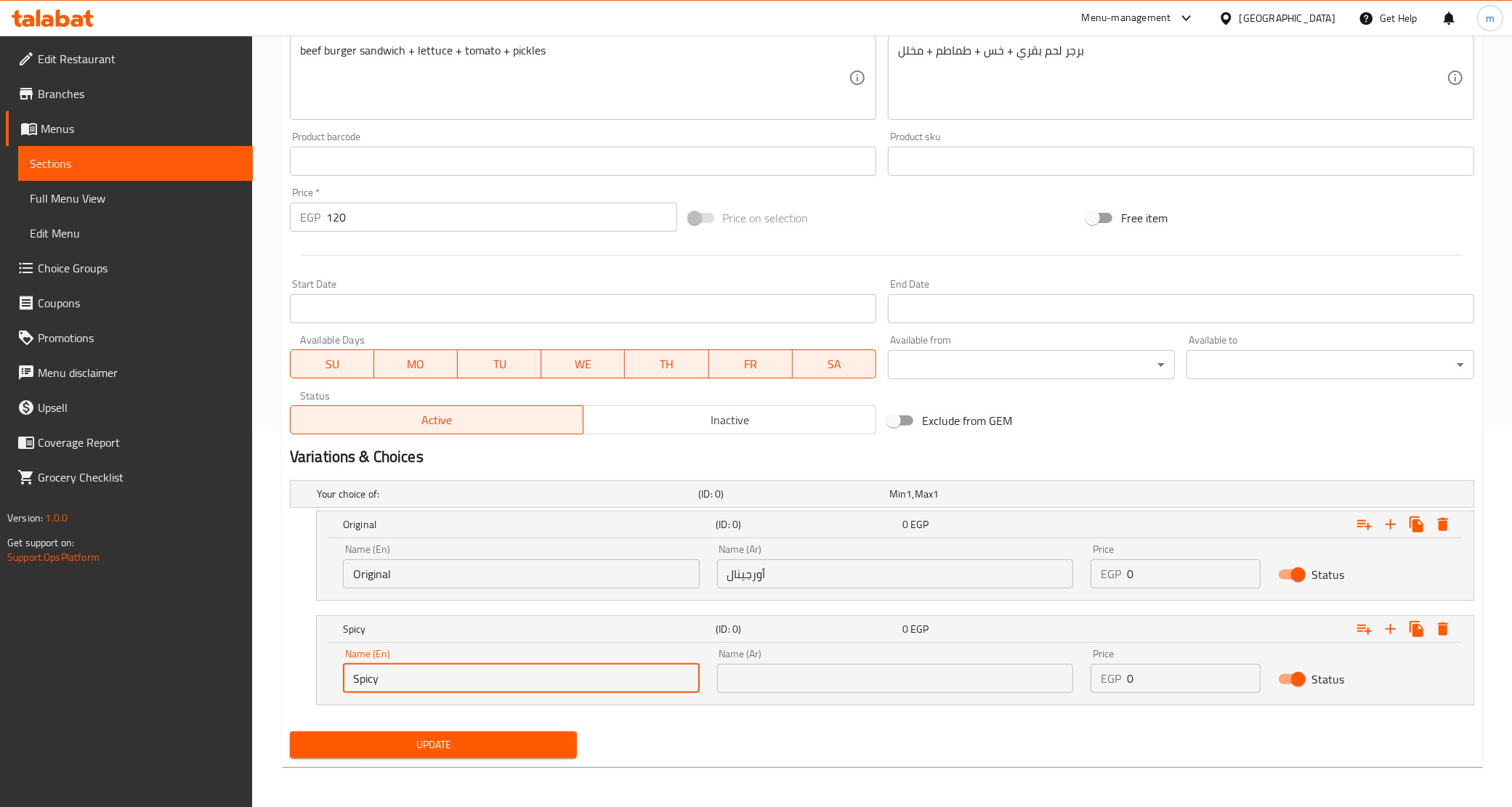
click at [776, 671] on input "text" at bounding box center [896, 678] width 357 height 29
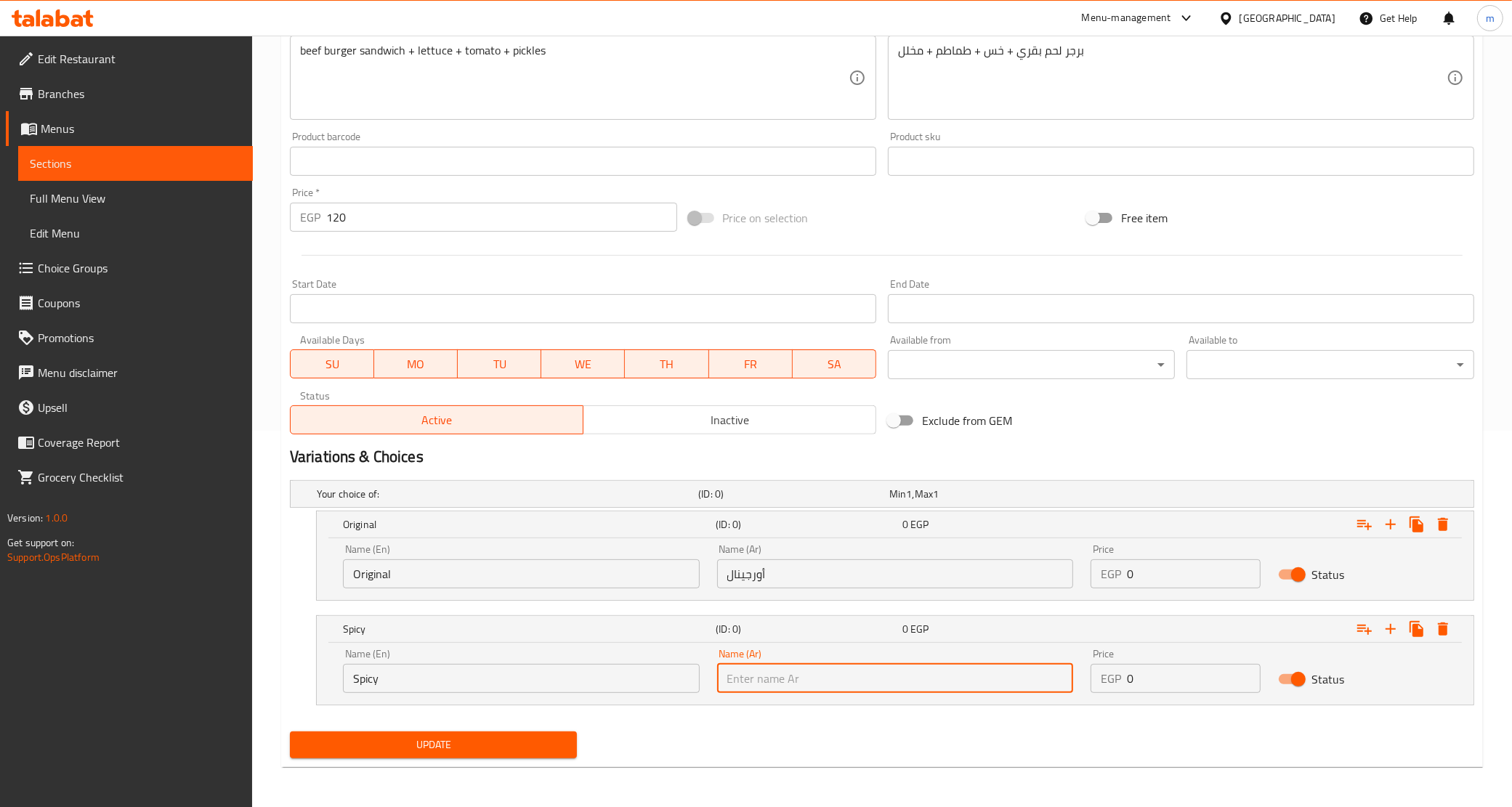
type input "سبايسي"
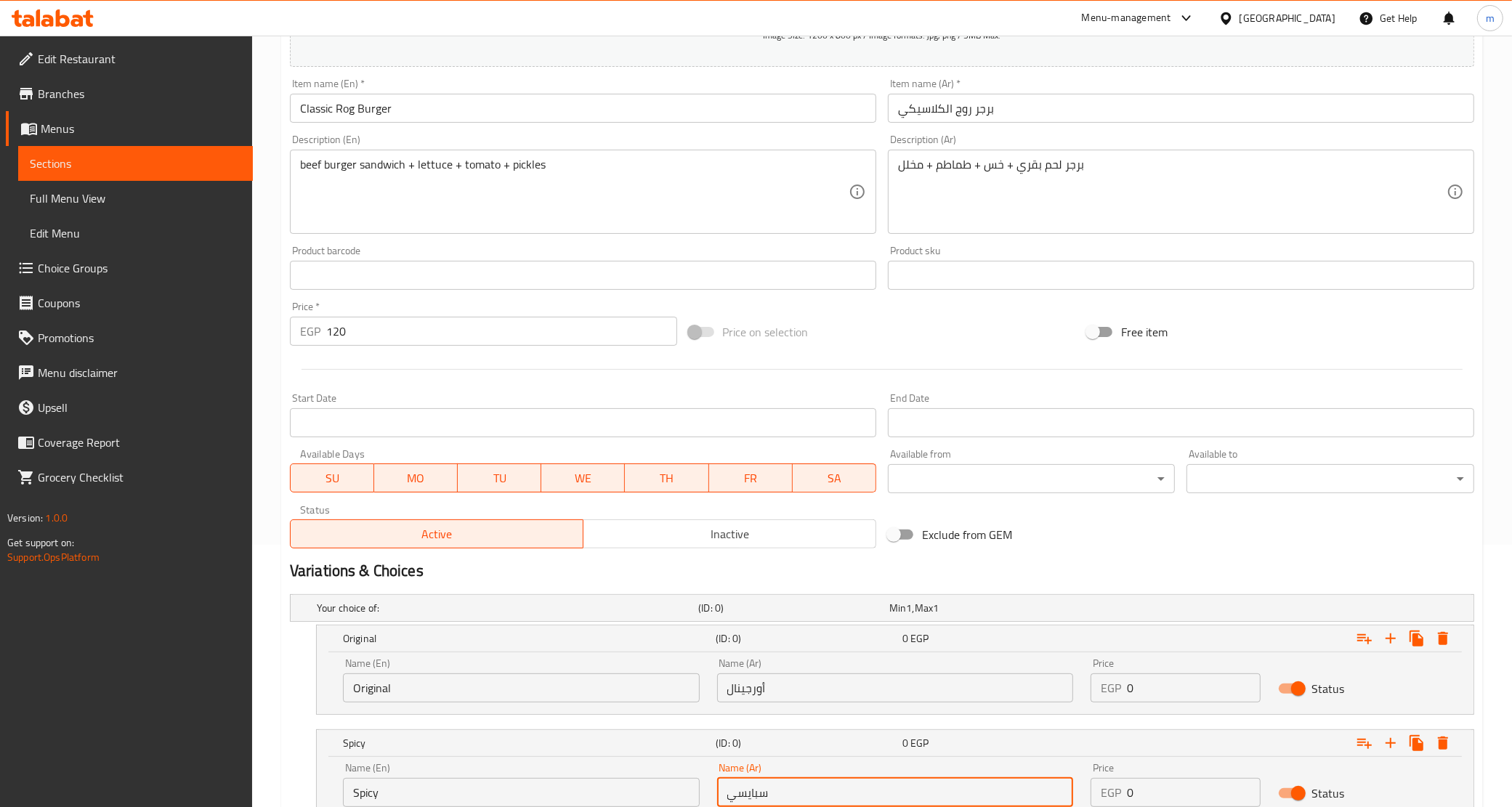
scroll to position [13, 0]
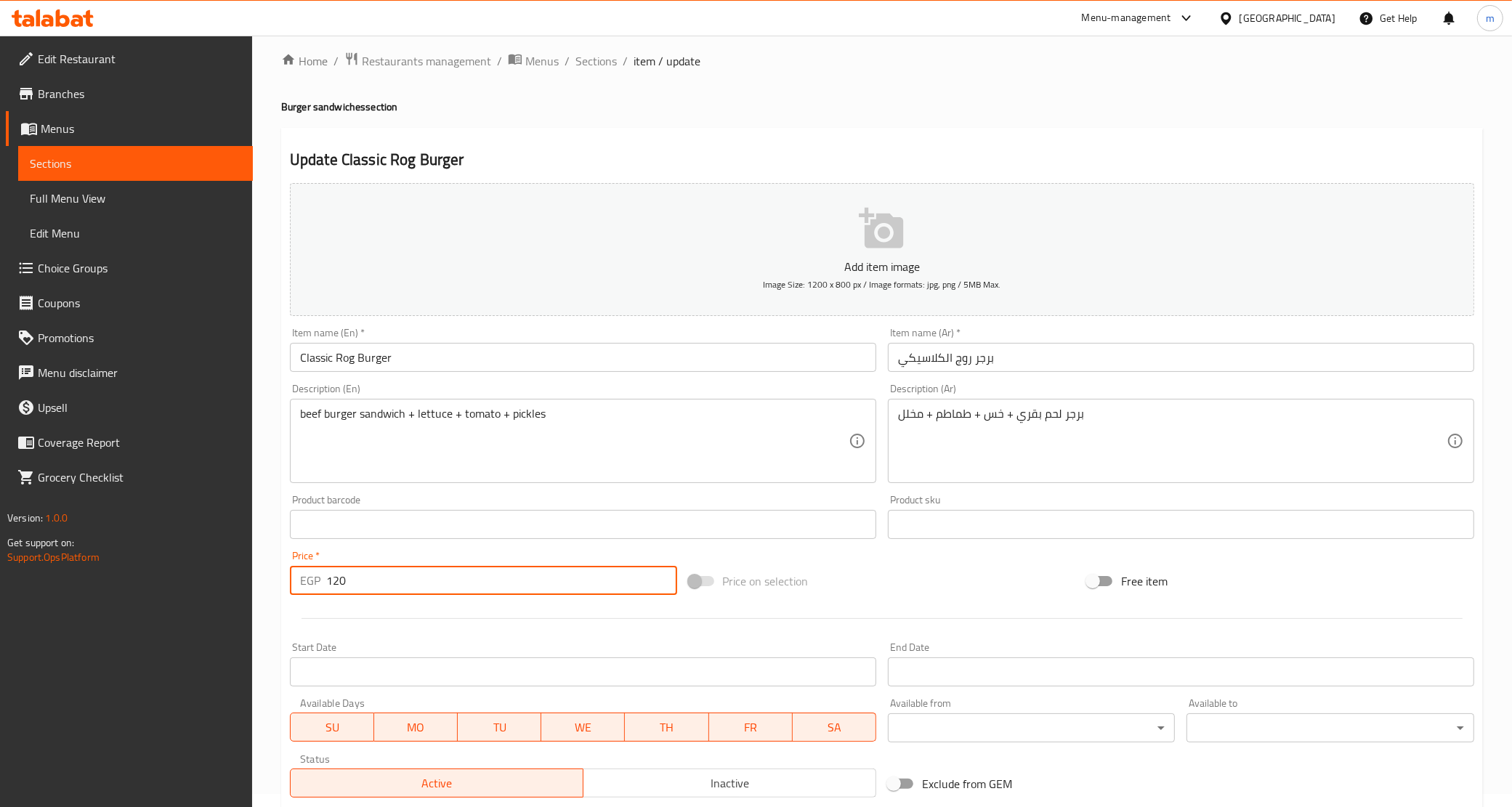
click at [386, 571] on input "120" at bounding box center [502, 580] width 351 height 29
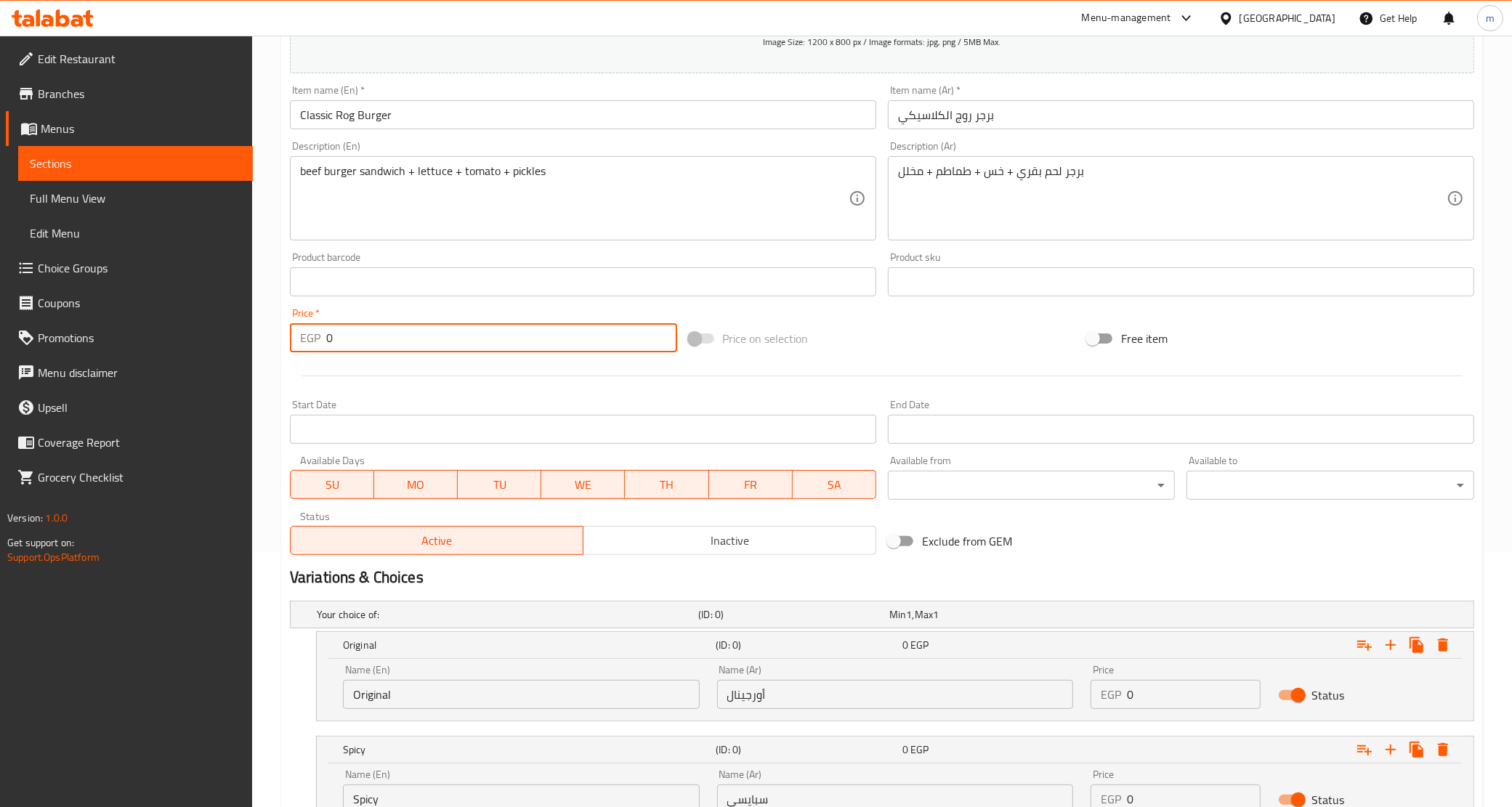
scroll to position [376, 0]
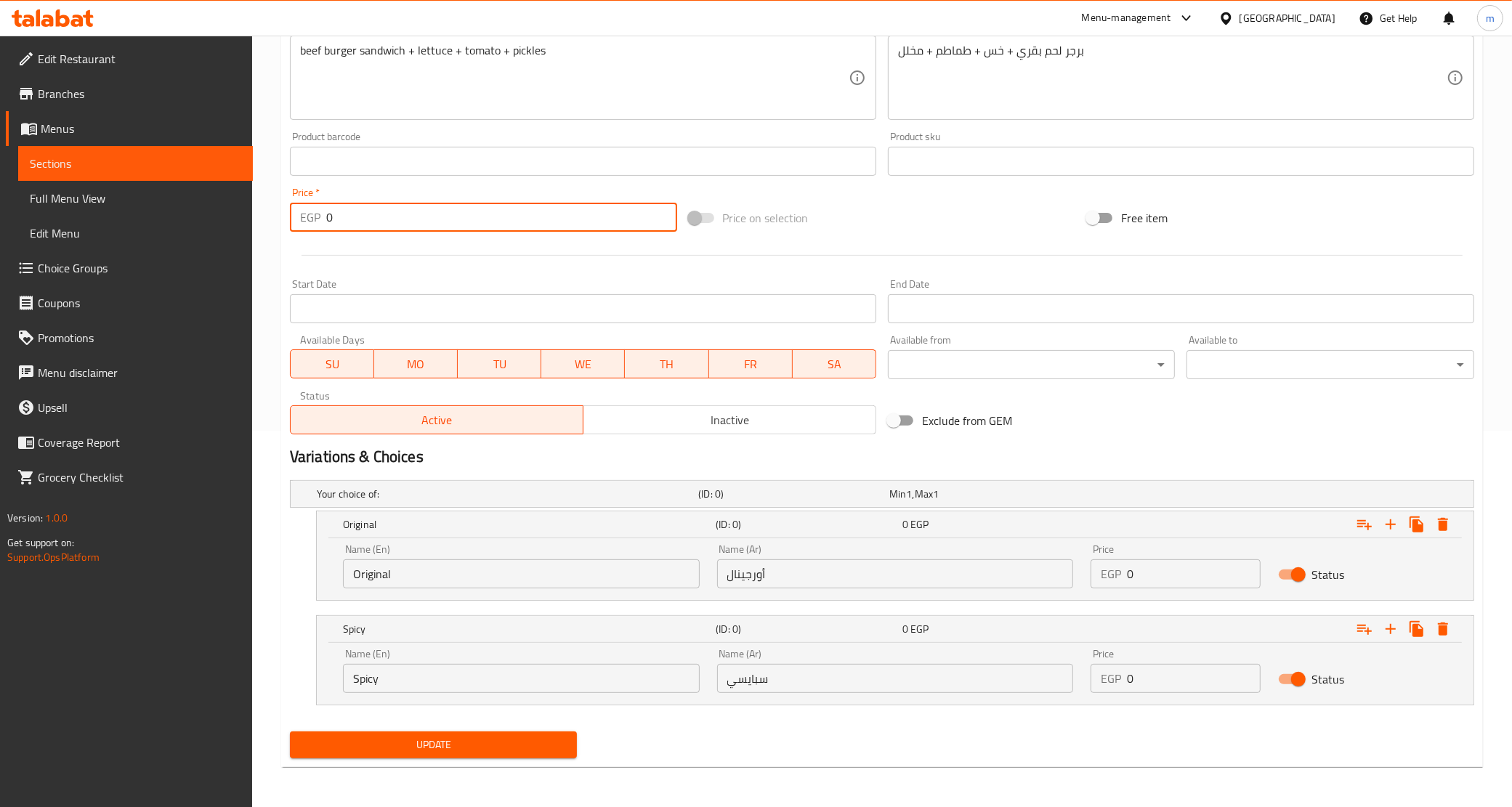
type input "0"
click at [1156, 574] on input "0" at bounding box center [1193, 573] width 133 height 29
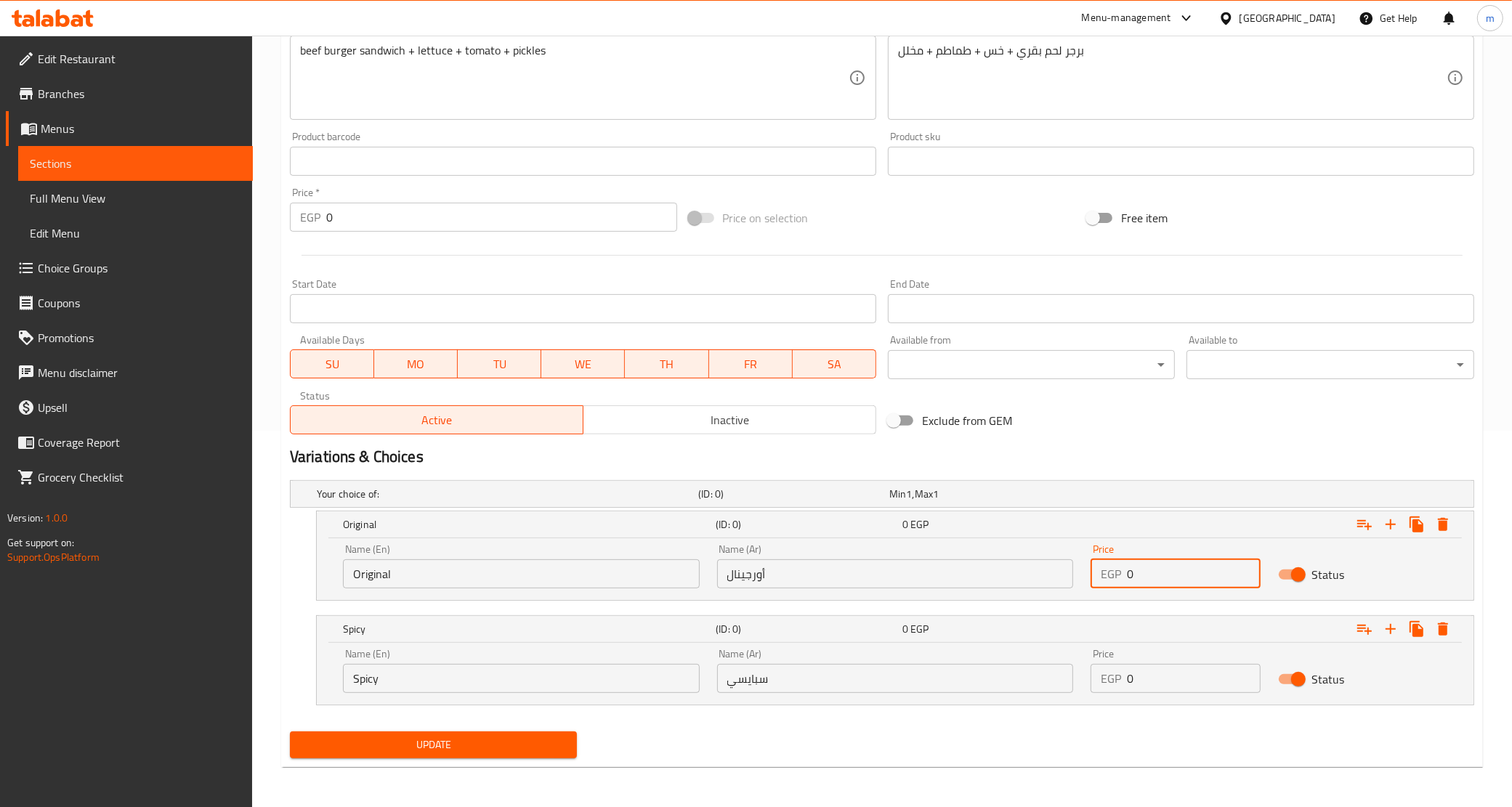
click at [1156, 574] on input "0" at bounding box center [1193, 573] width 133 height 29
paste input "12"
type input "120"
click at [1145, 685] on input "0" at bounding box center [1193, 678] width 133 height 29
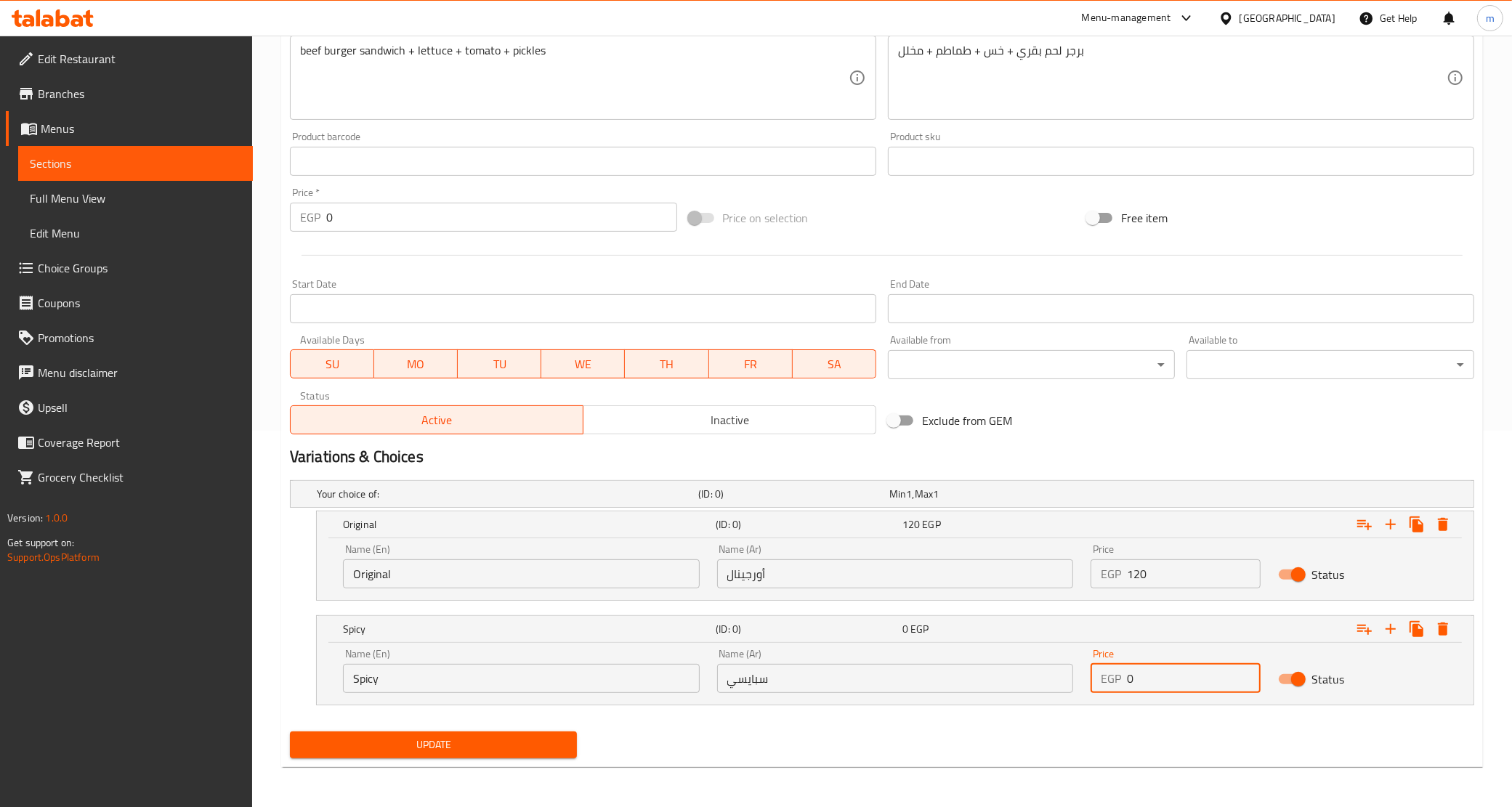
click at [1145, 685] on input "0" at bounding box center [1193, 678] width 133 height 29
paste input "12"
type input "120"
click at [511, 739] on span "Update" at bounding box center [434, 745] width 265 height 18
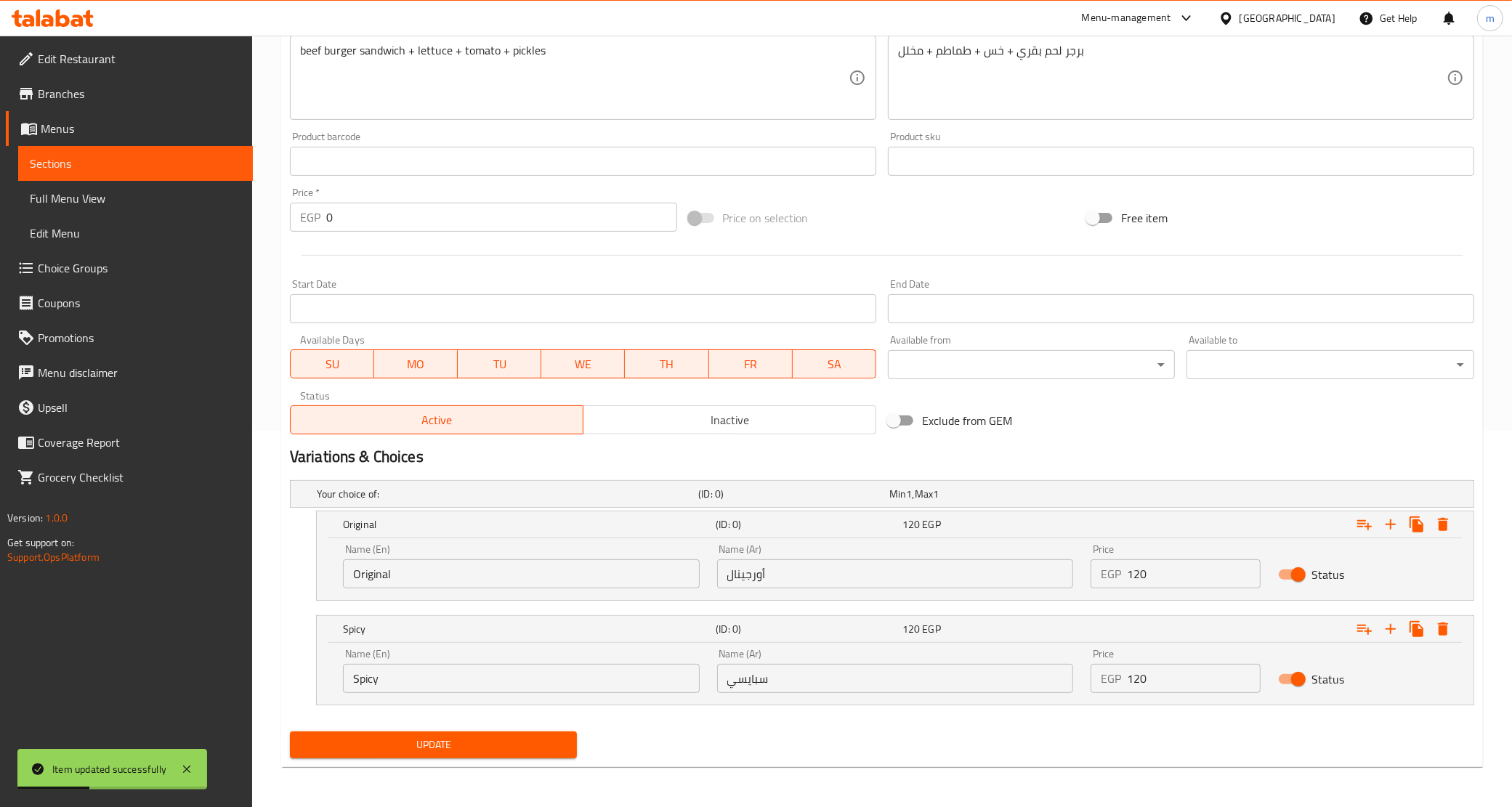
click at [125, 151] on link "Sections" at bounding box center [135, 163] width 235 height 35
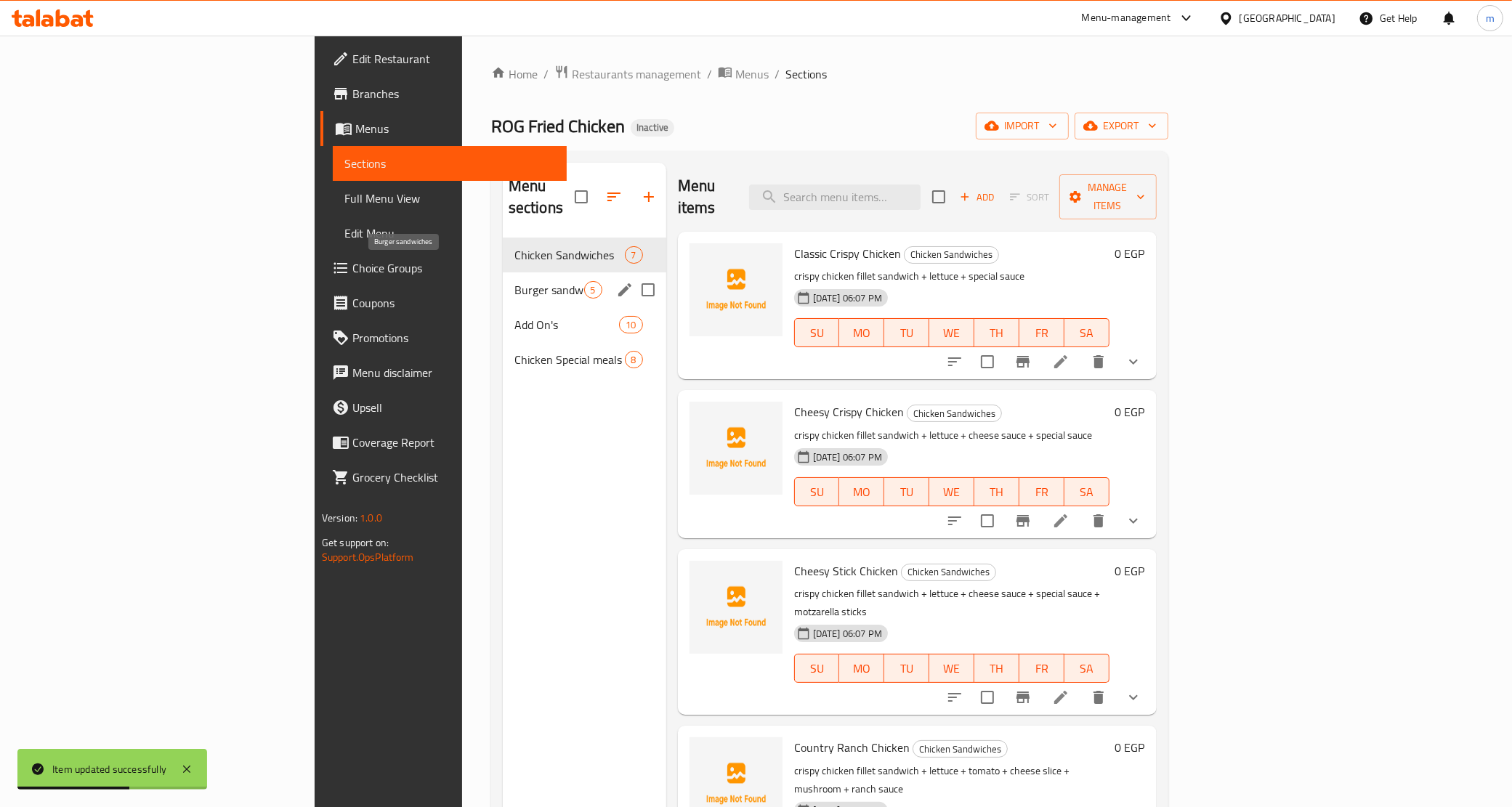
click at [514, 281] on span "Burger sandwiches" at bounding box center [549, 290] width 70 height 18
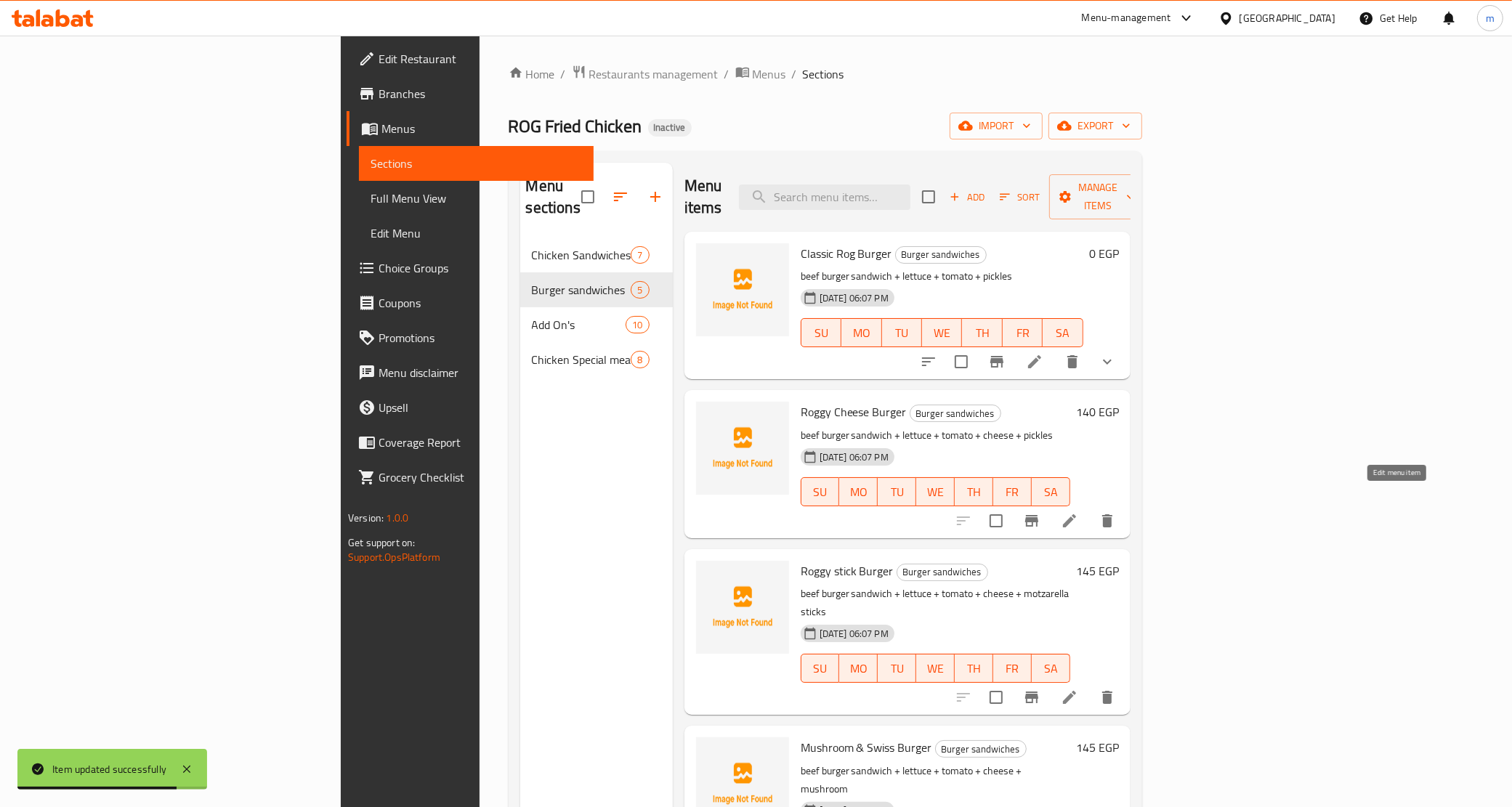
click at [1079, 512] on icon at bounding box center [1070, 521] width 18 height 18
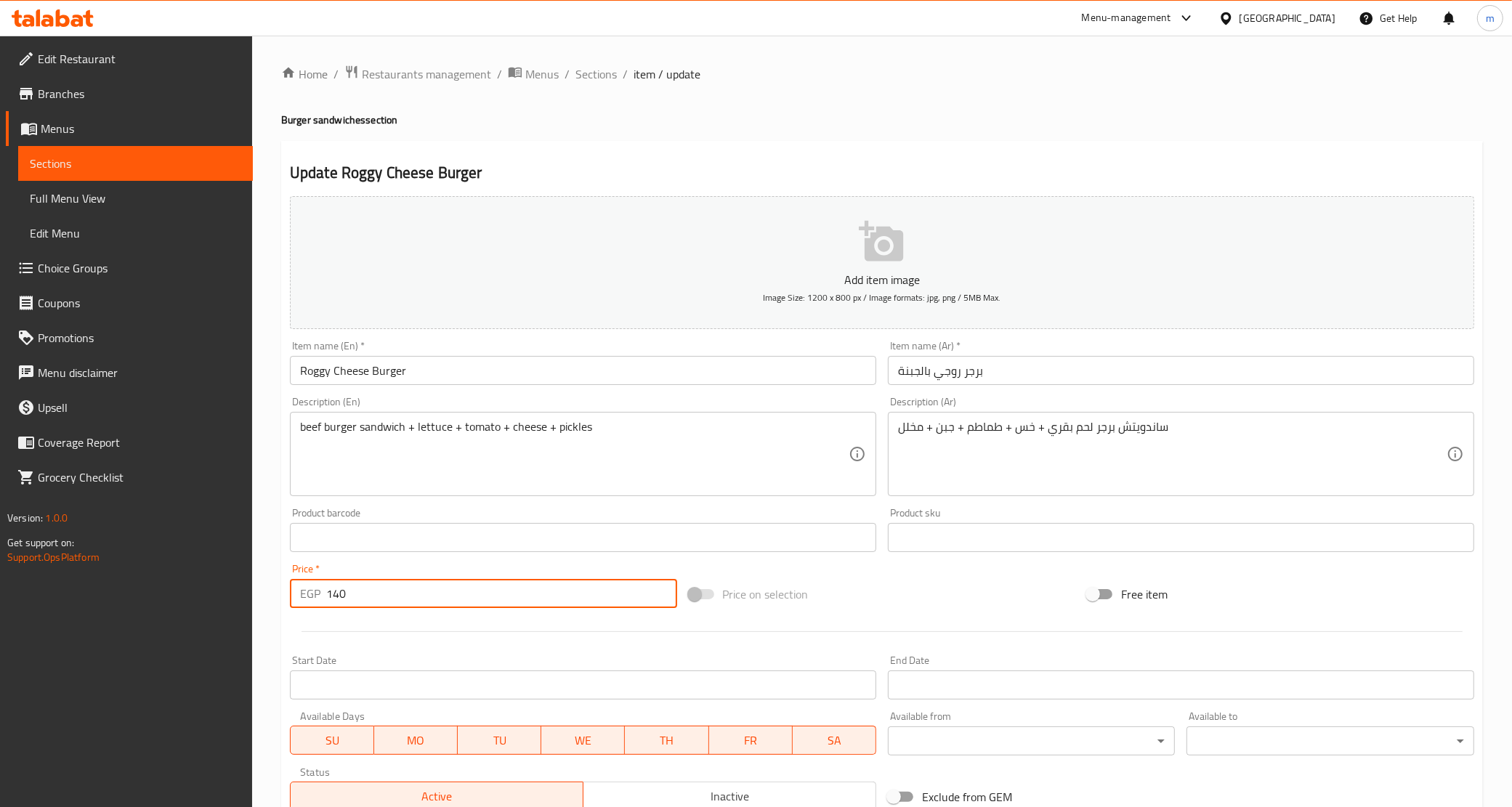
click at [364, 593] on input "140" at bounding box center [502, 593] width 351 height 29
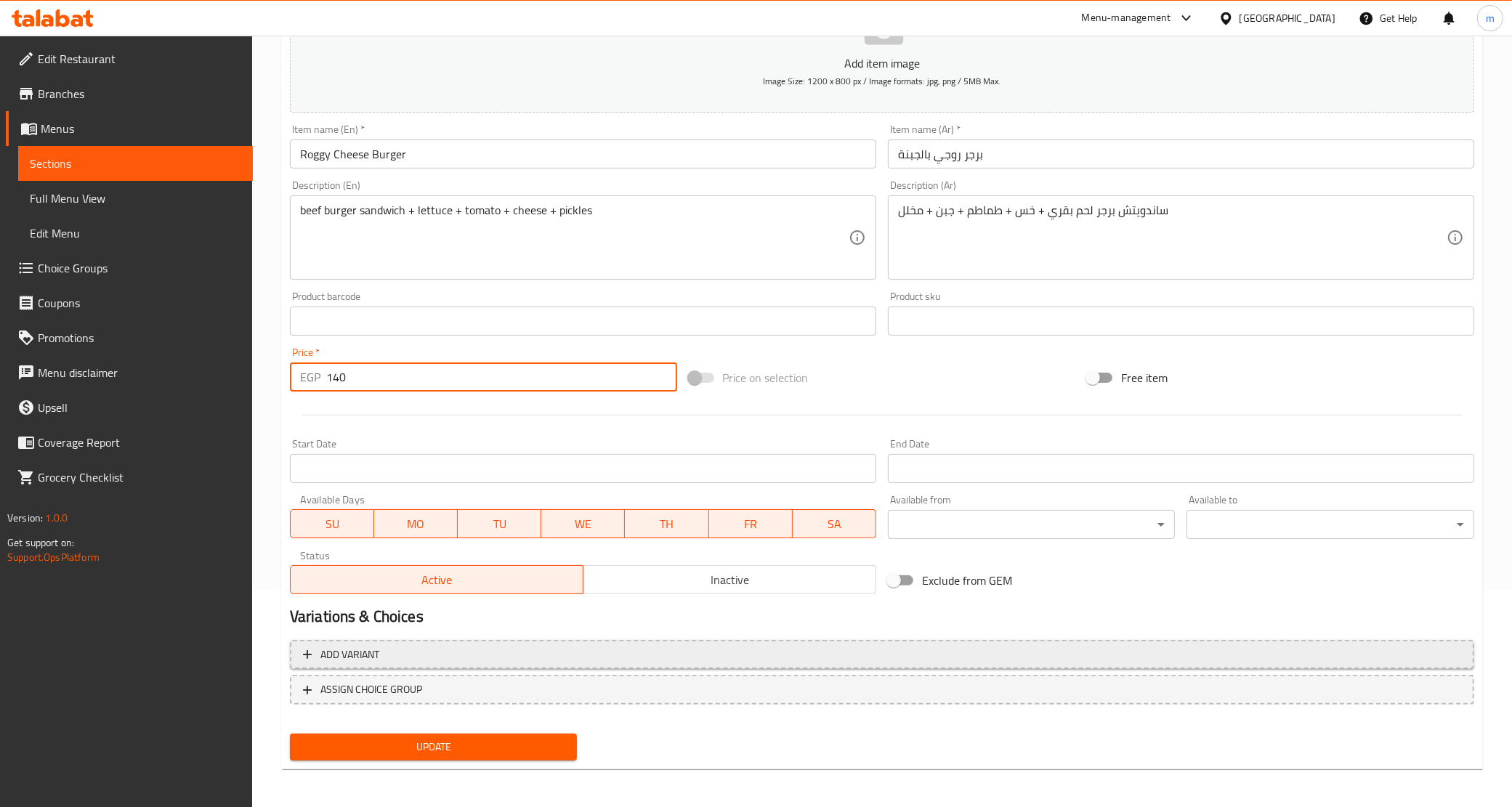
click at [394, 649] on span "Add variant" at bounding box center [882, 655] width 1159 height 18
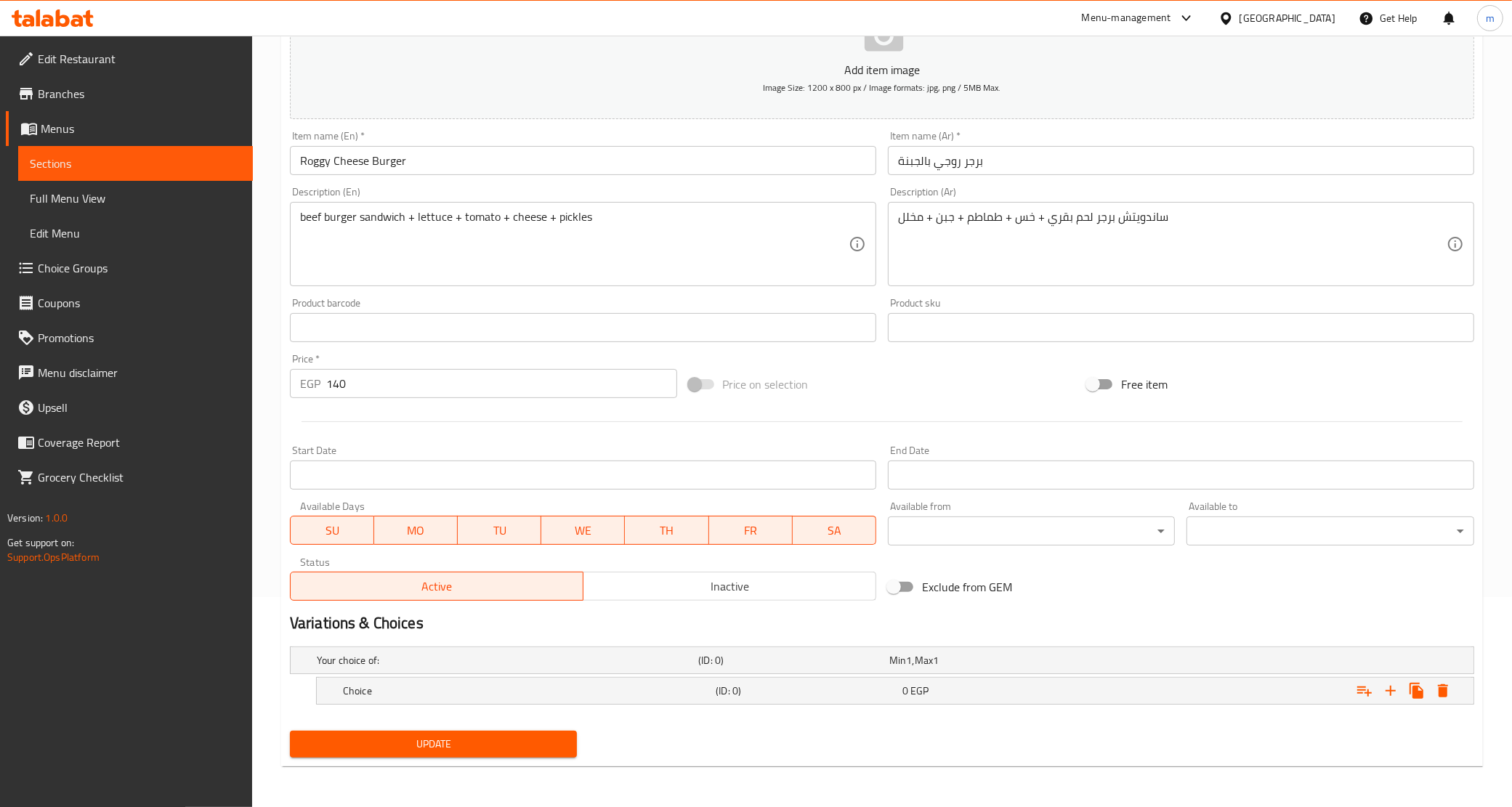
scroll to position [209, 0]
click at [583, 689] on h5 "Choice" at bounding box center [527, 692] width 367 height 15
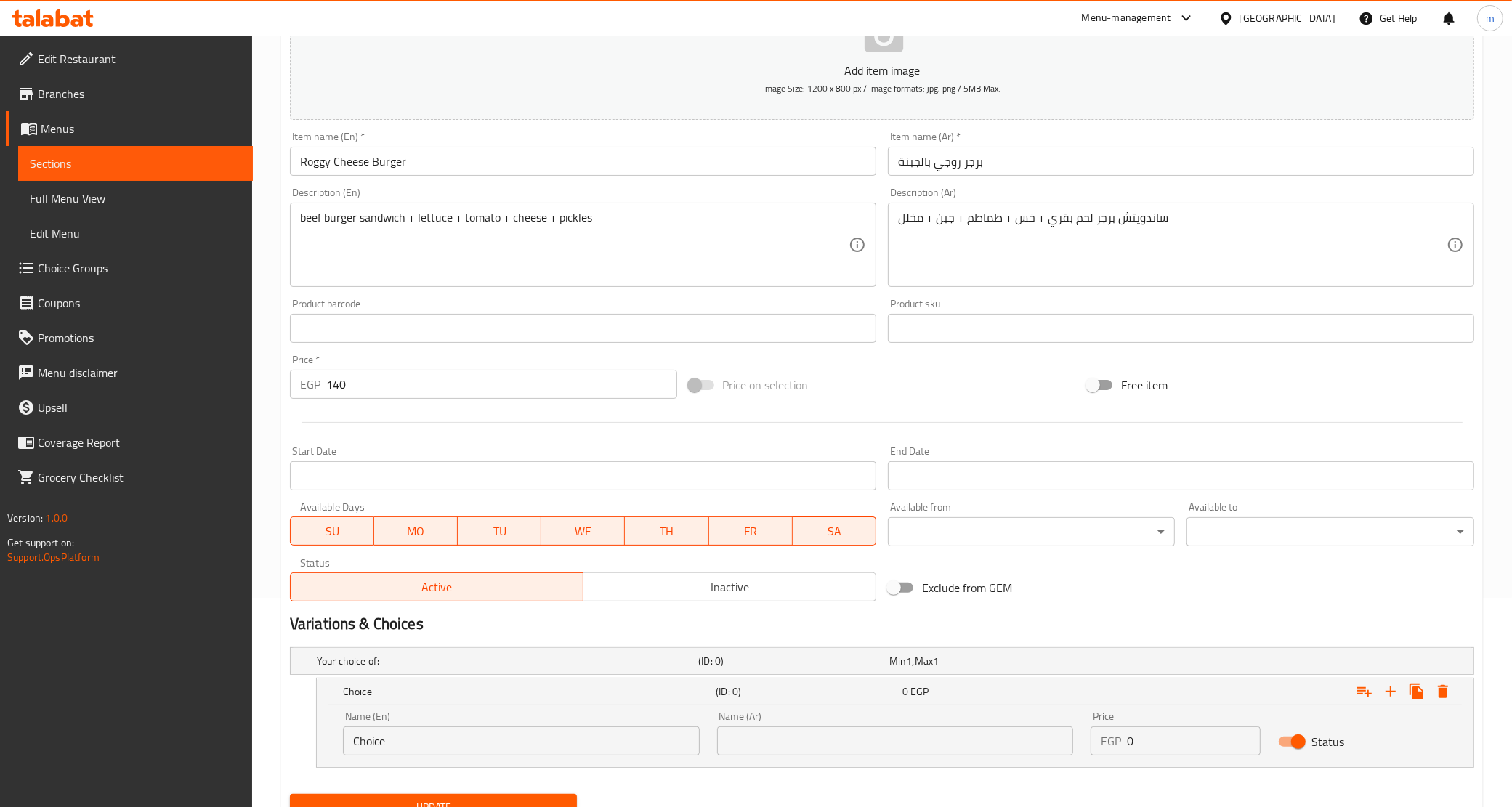
scroll to position [272, 0]
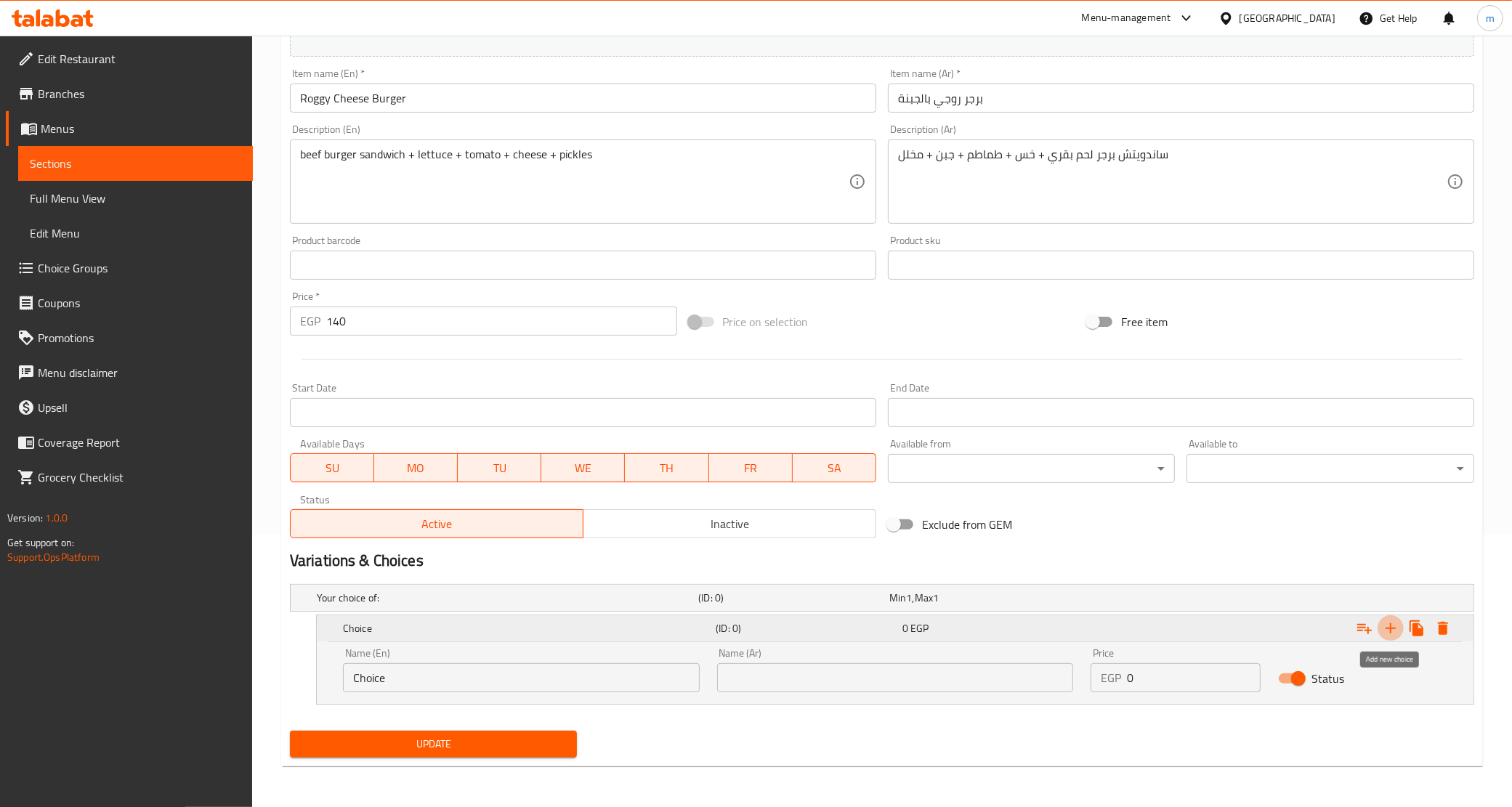
click at [1394, 634] on icon "Expand" at bounding box center [1392, 628] width 18 height 18
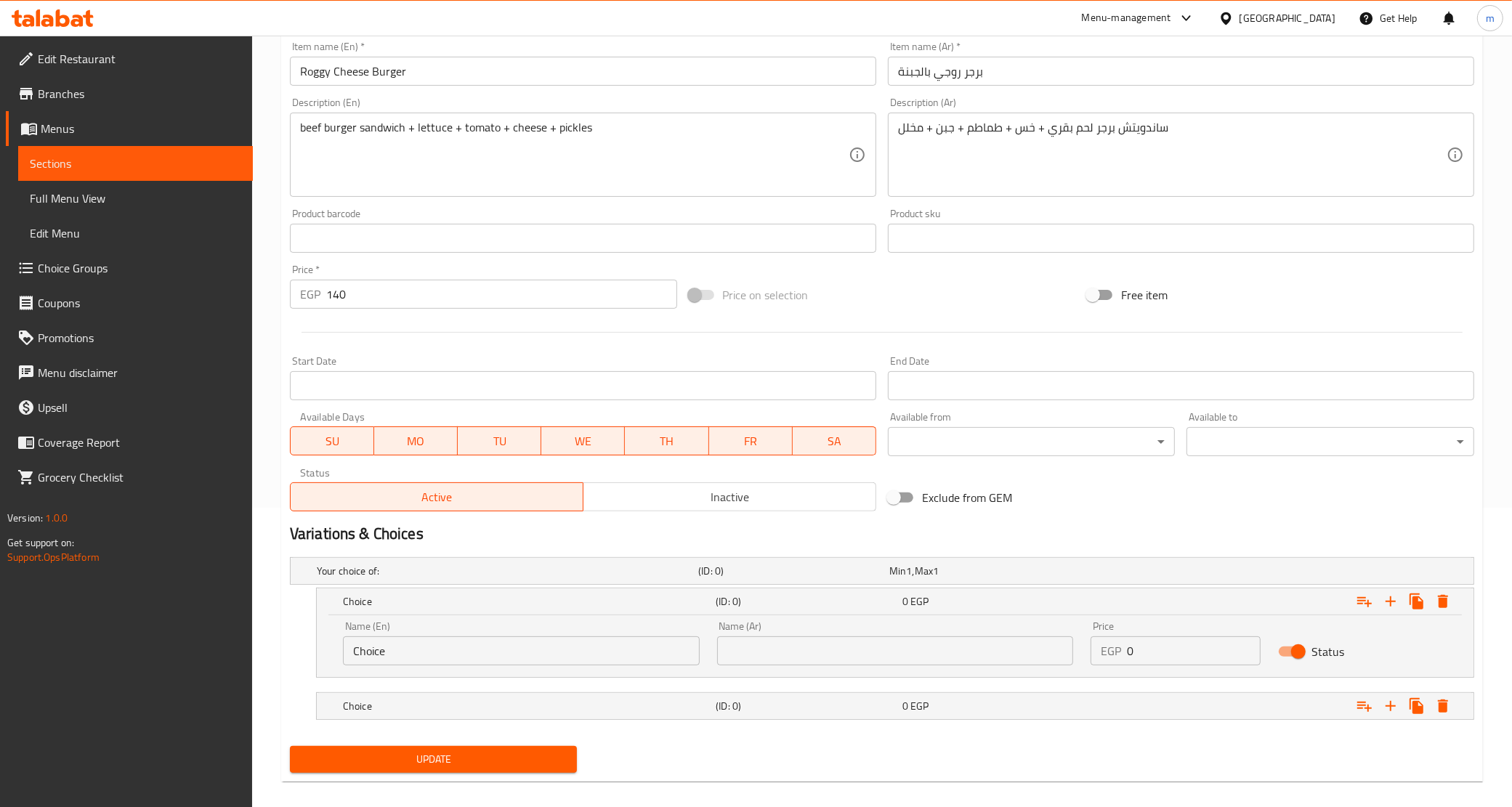
scroll to position [315, 0]
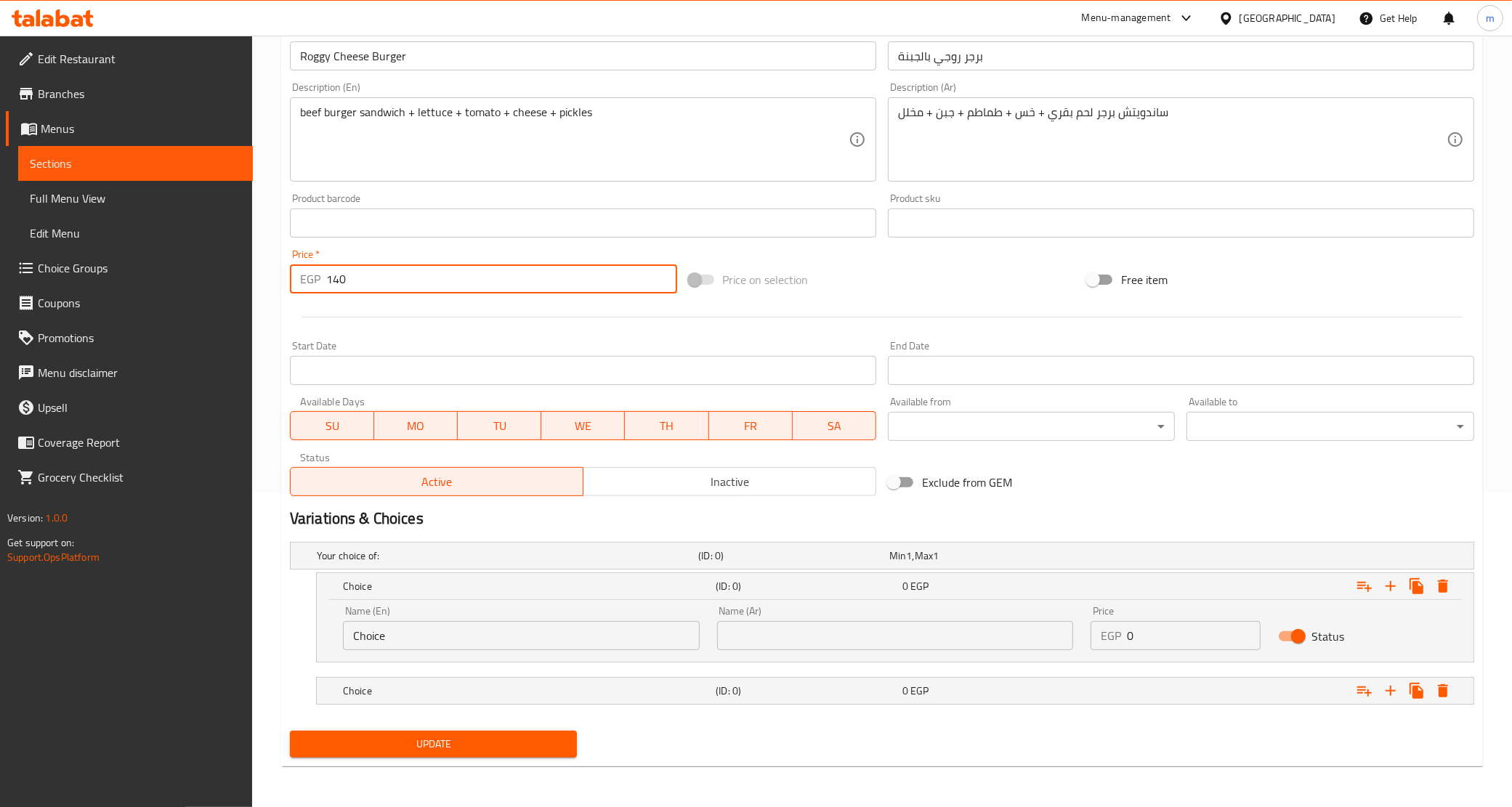
click at [352, 288] on input "140" at bounding box center [502, 278] width 351 height 29
type input "0"
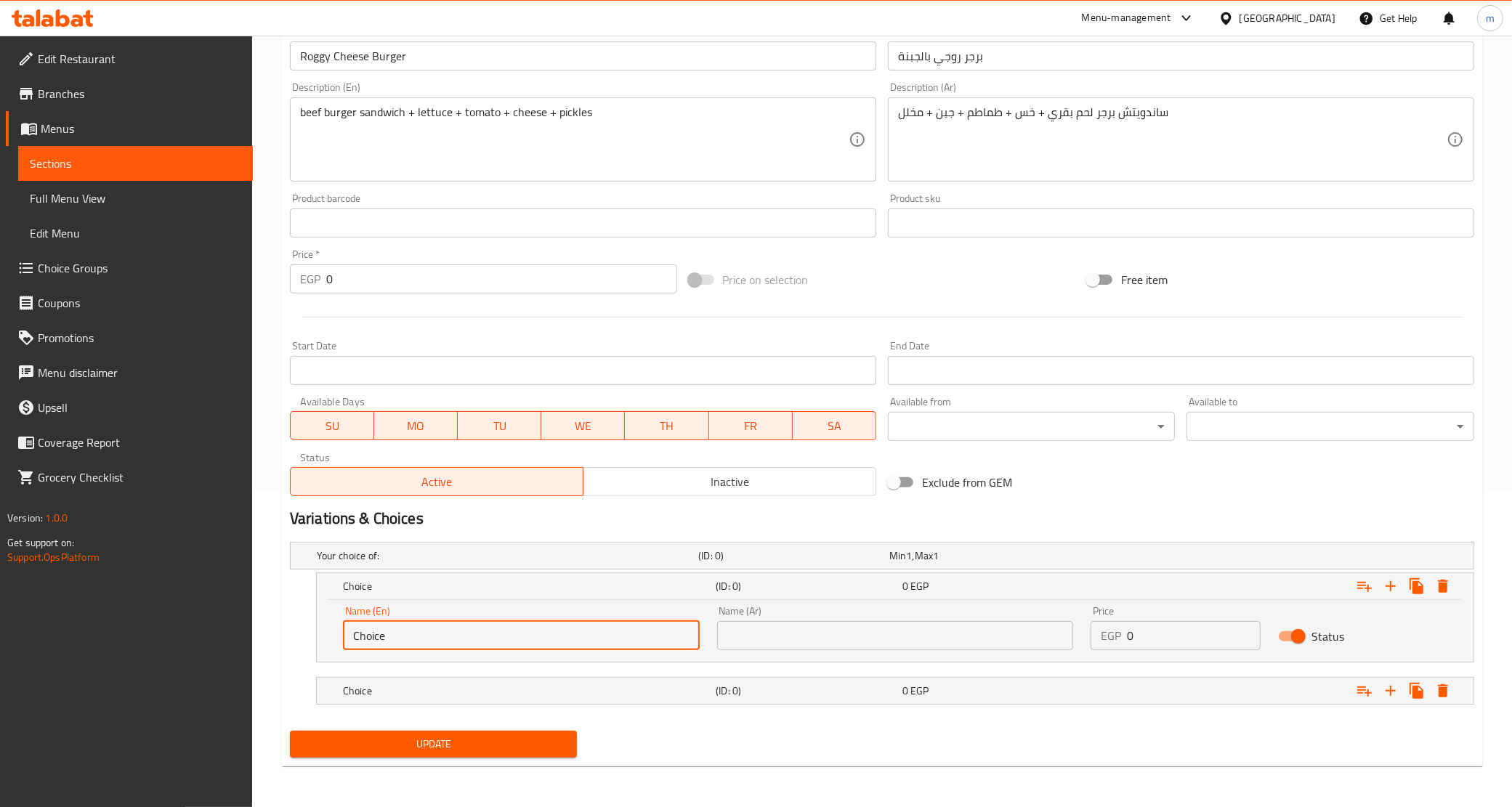
click at [365, 629] on input "Choice" at bounding box center [522, 635] width 357 height 29
click at [373, 630] on input "text" at bounding box center [522, 635] width 357 height 29
type input "Original"
click at [795, 641] on input "text" at bounding box center [896, 635] width 357 height 29
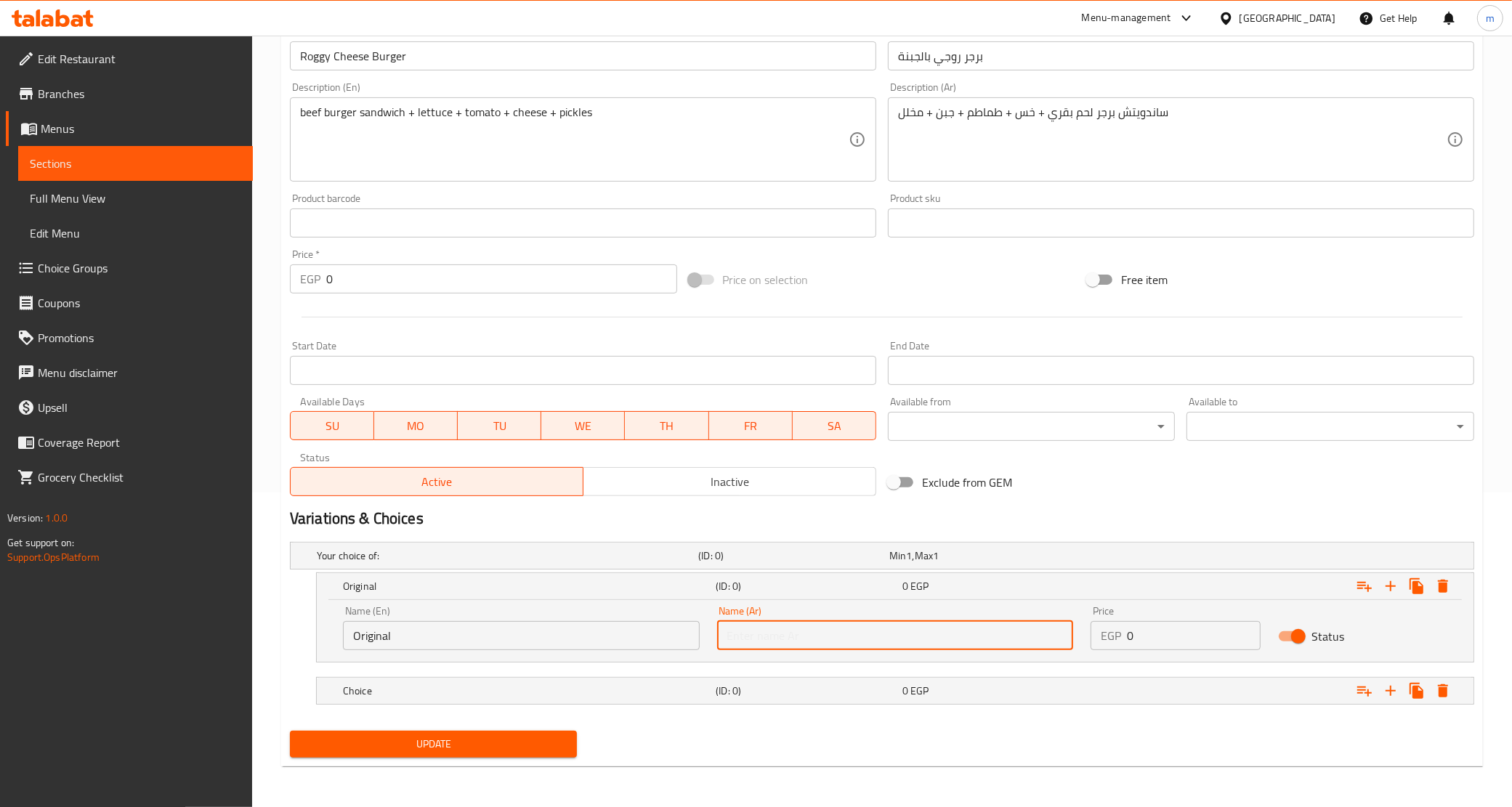
type input "أورجينال"
click at [746, 699] on div "(ID: 0)" at bounding box center [805, 691] width 187 height 21
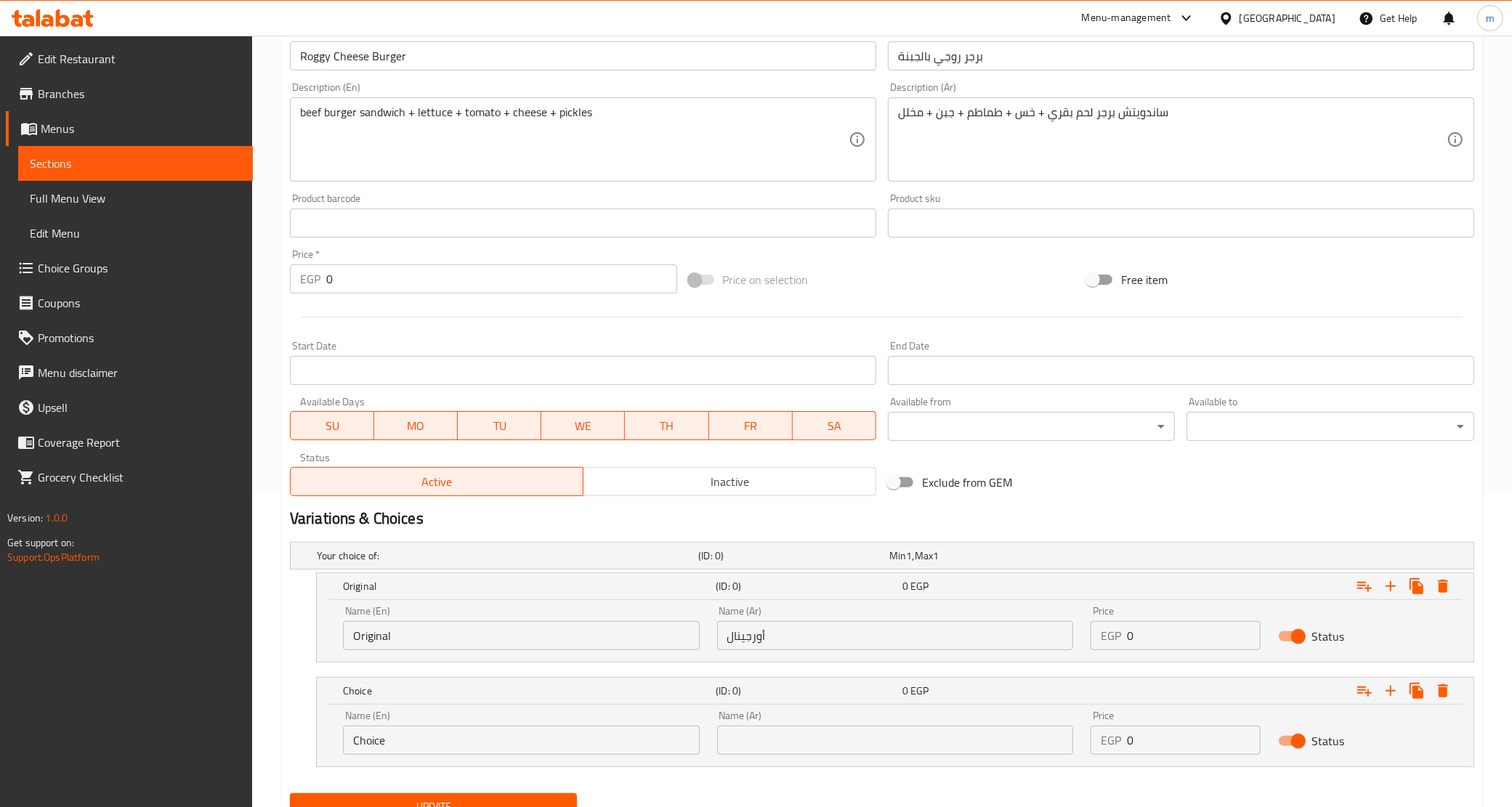
click at [401, 738] on input "Choice" at bounding box center [522, 740] width 357 height 29
click at [401, 738] on input "text" at bounding box center [522, 740] width 357 height 29
type input "Spicy"
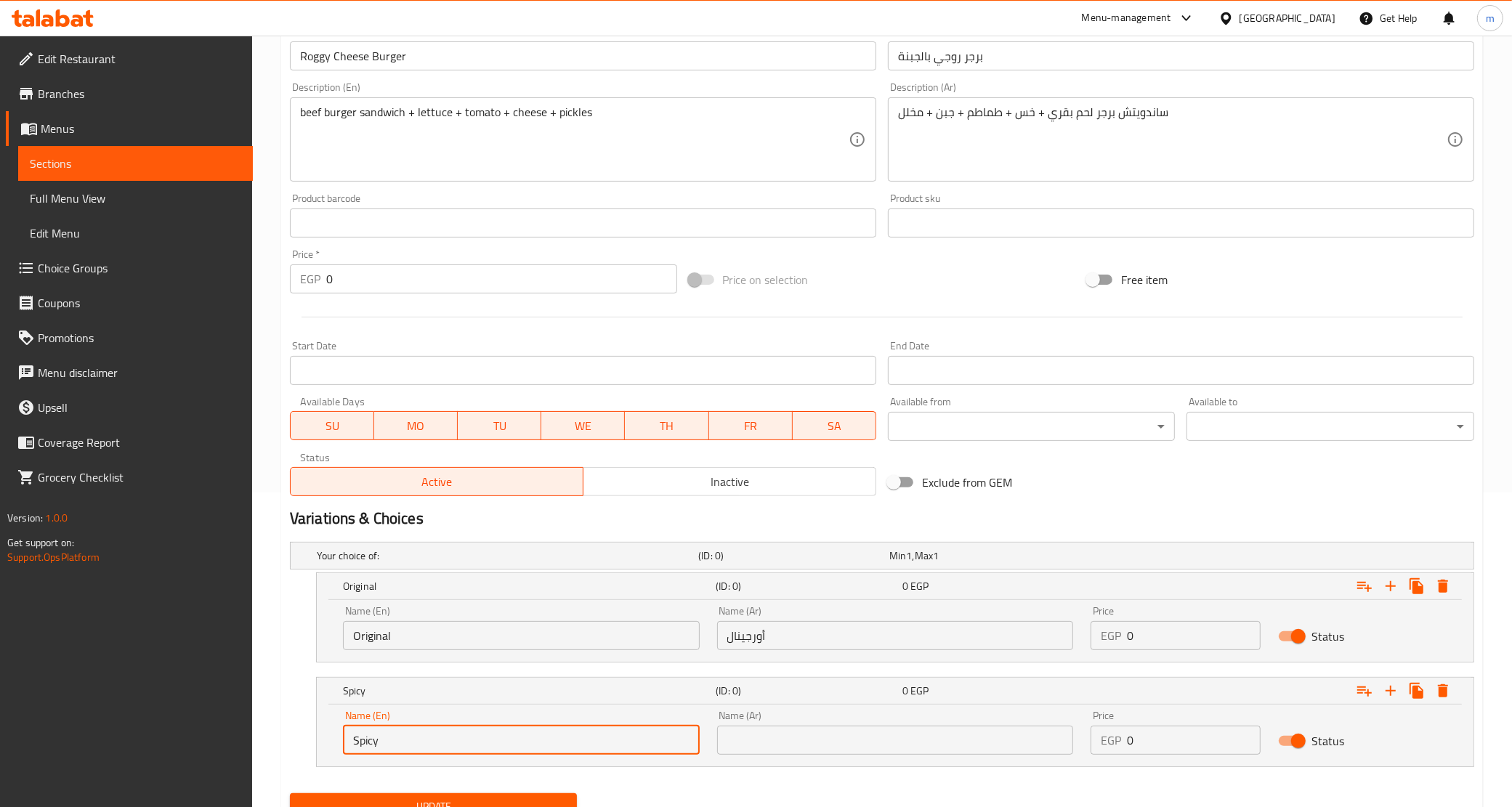
click at [741, 746] on input "text" at bounding box center [896, 740] width 357 height 29
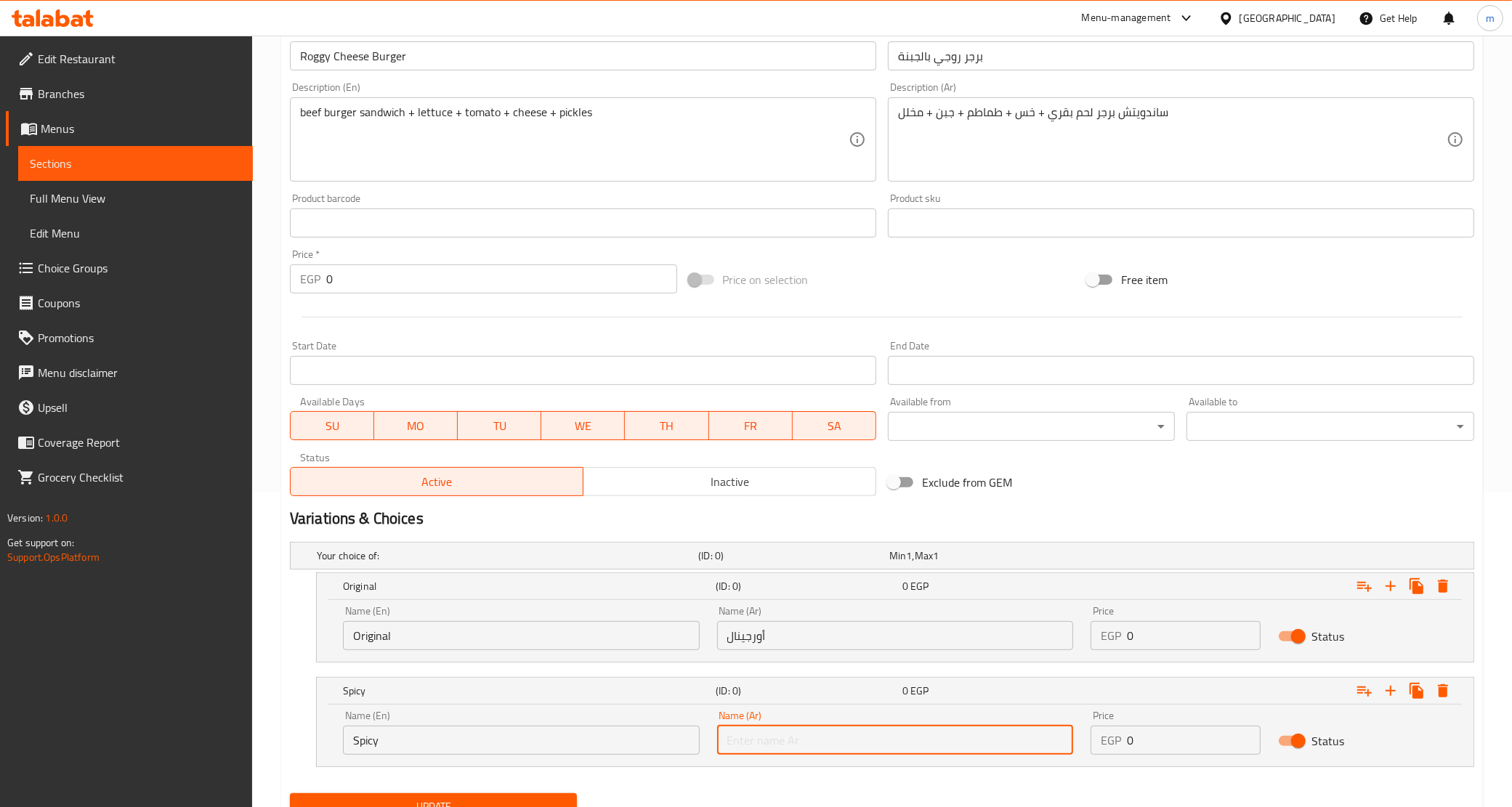
type input "سبايسي"
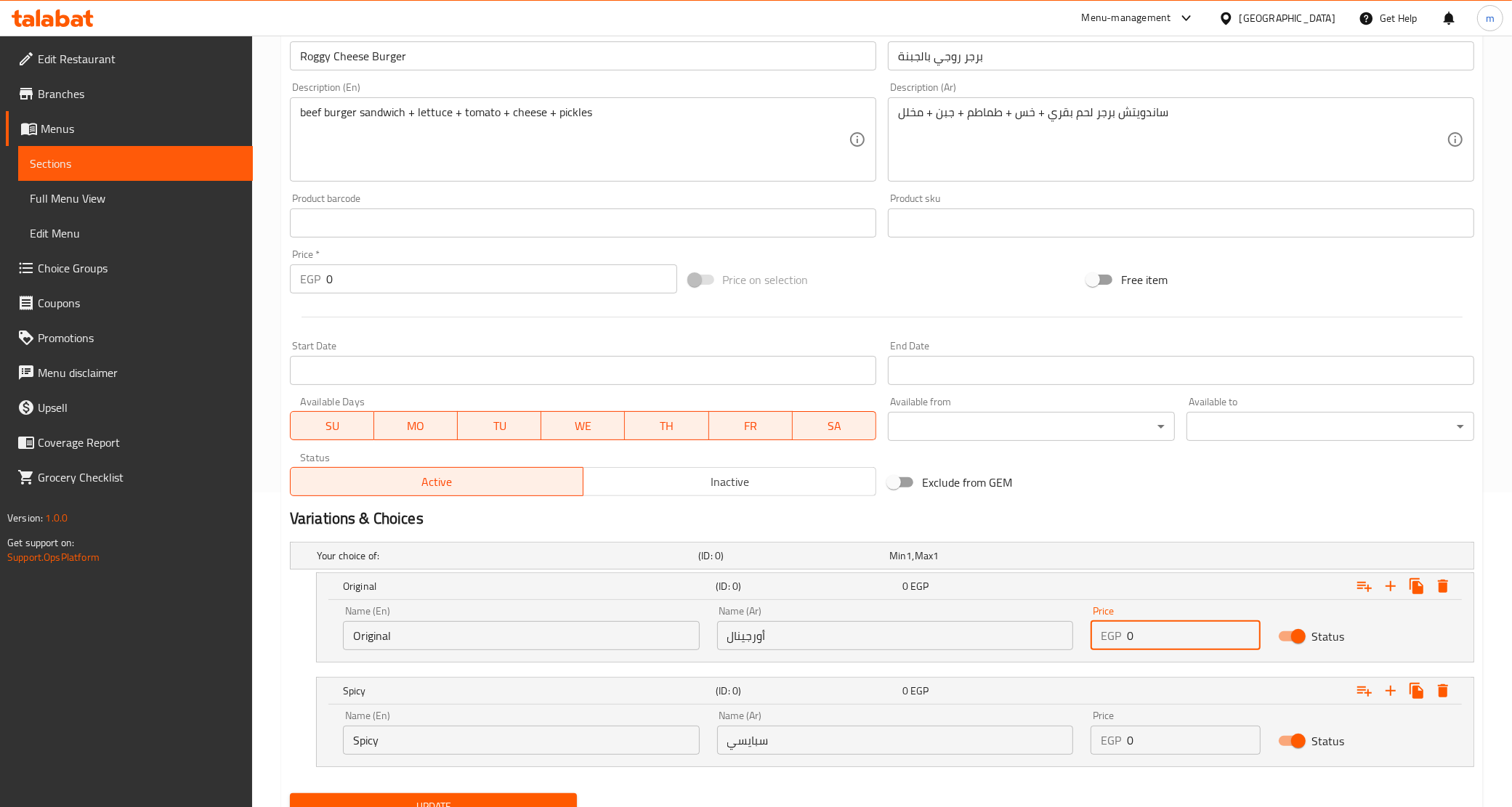
click at [1172, 639] on input "0" at bounding box center [1193, 635] width 133 height 29
paste input "14"
type input "140"
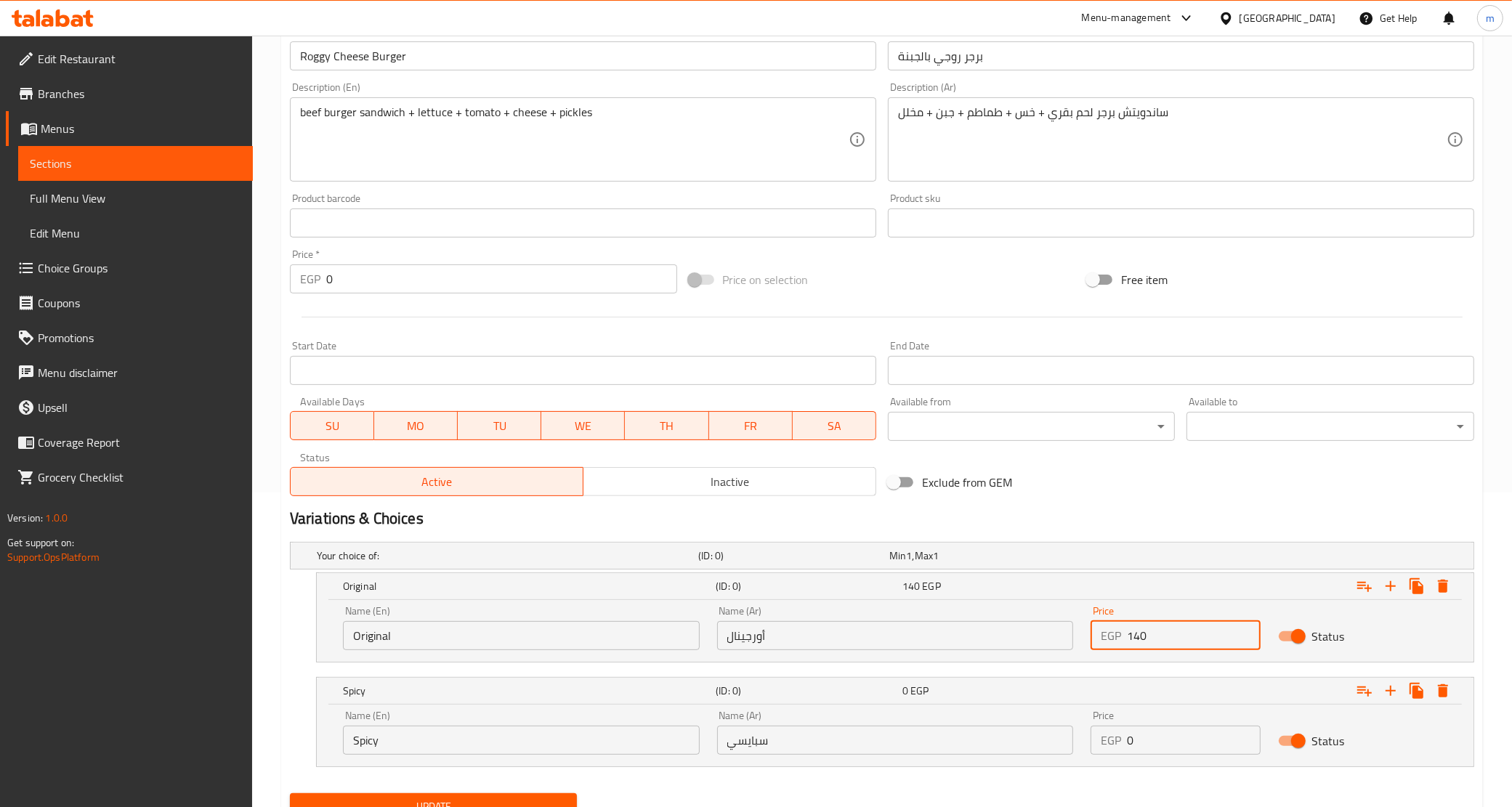
click at [1134, 751] on input "0" at bounding box center [1193, 740] width 133 height 29
paste input "14"
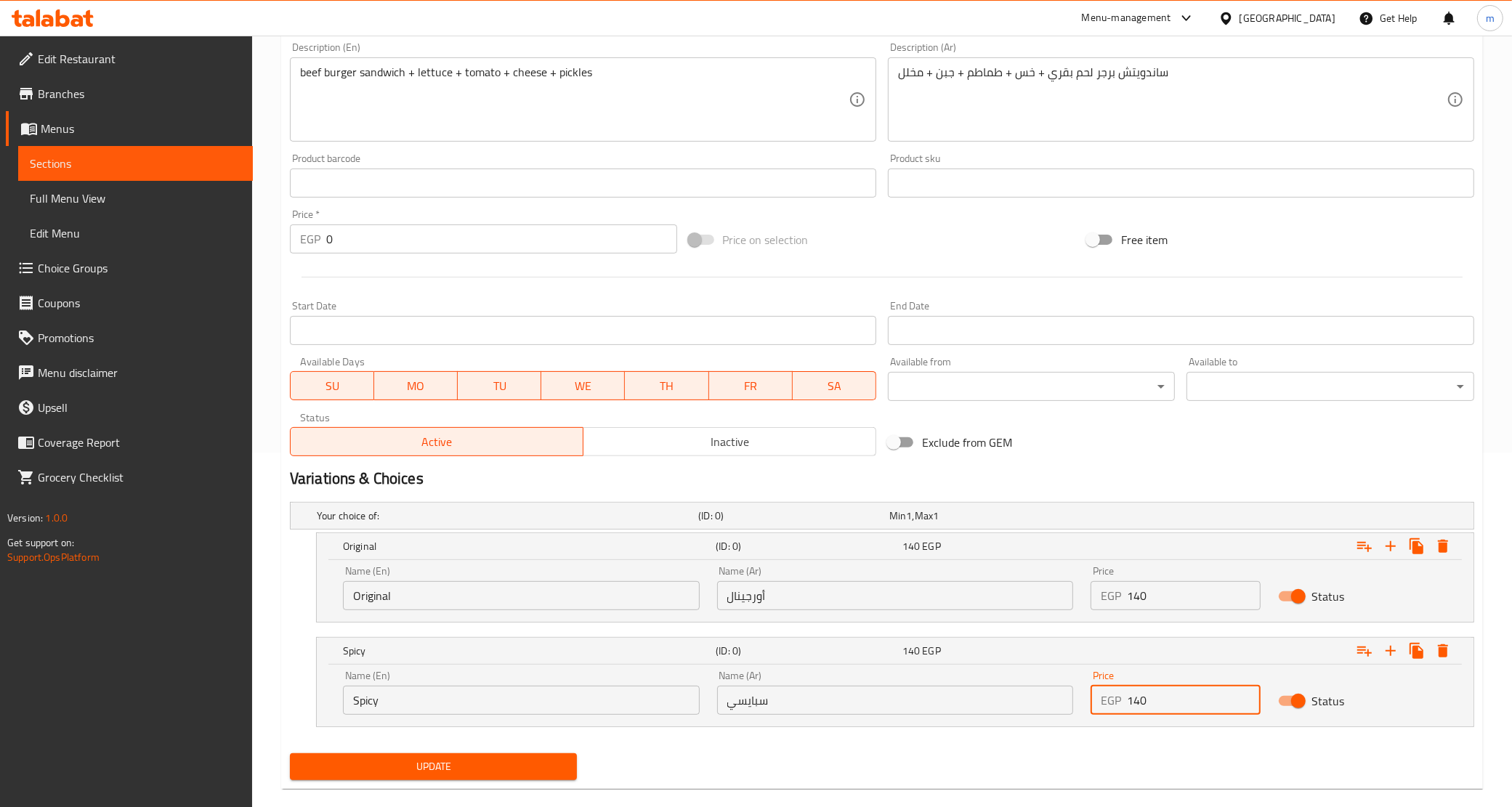
scroll to position [376, 0]
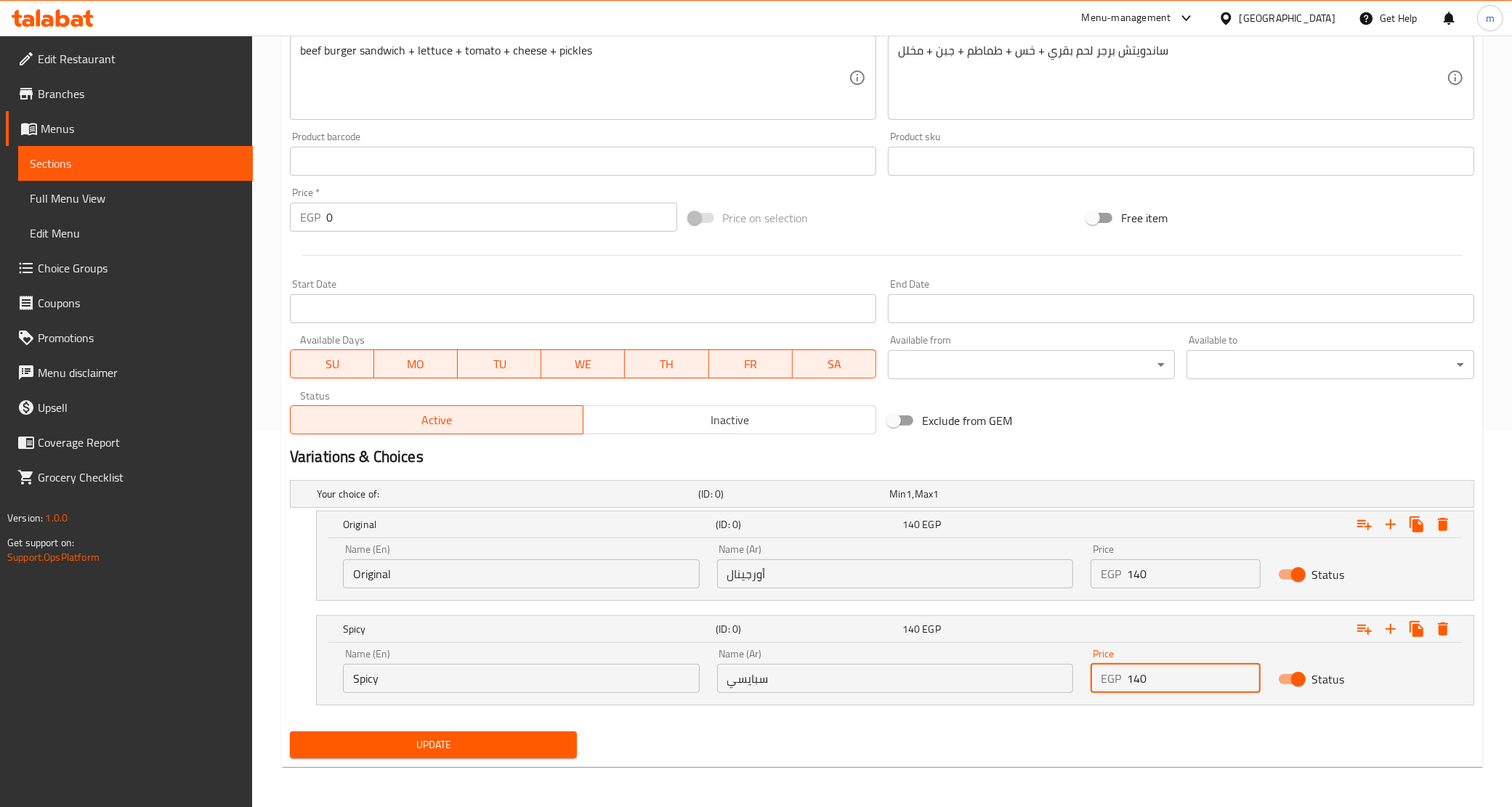
type input "140"
click at [408, 754] on button "Update" at bounding box center [434, 745] width 288 height 27
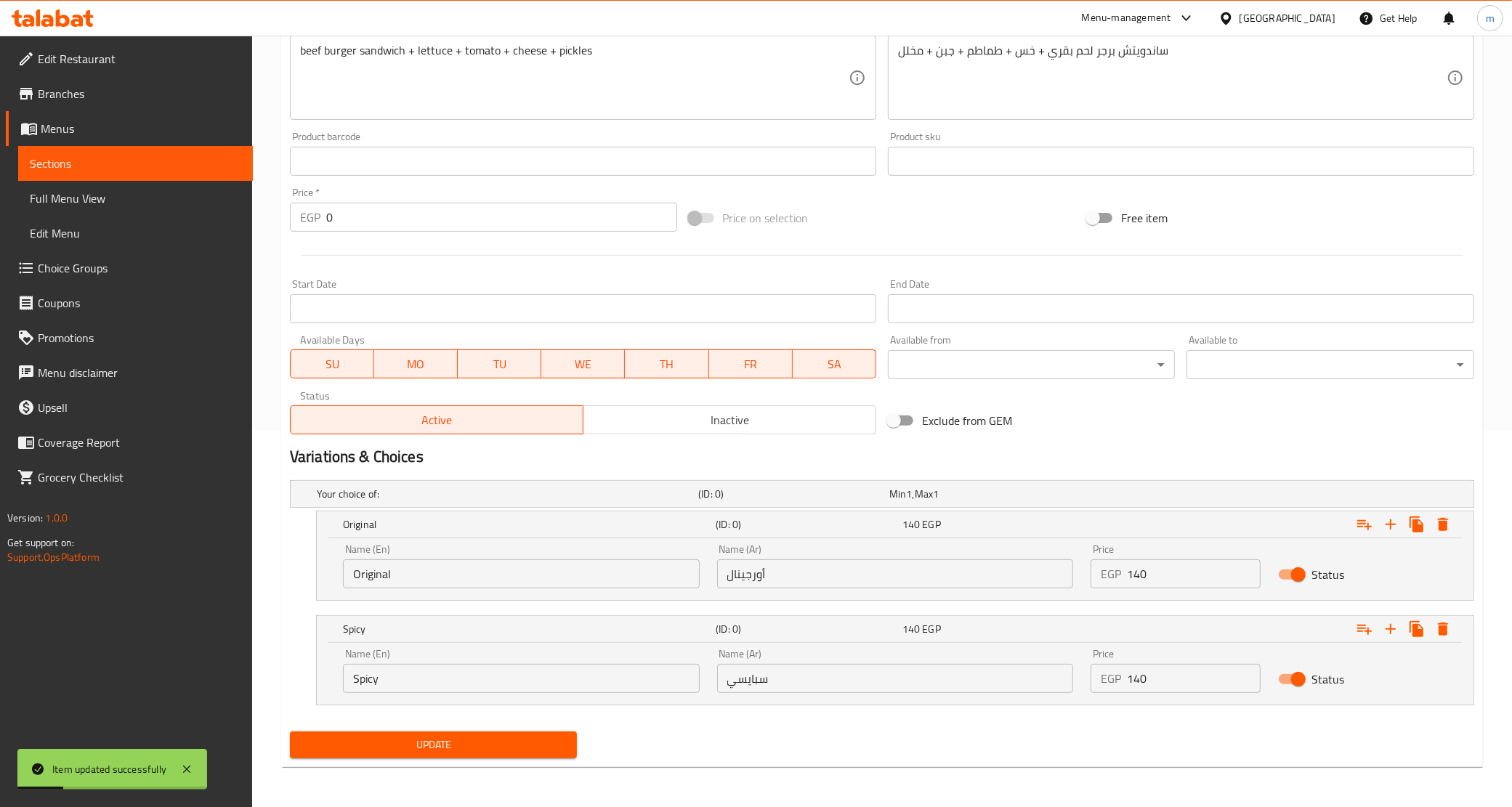
click at [147, 153] on link "Sections" at bounding box center [135, 163] width 235 height 35
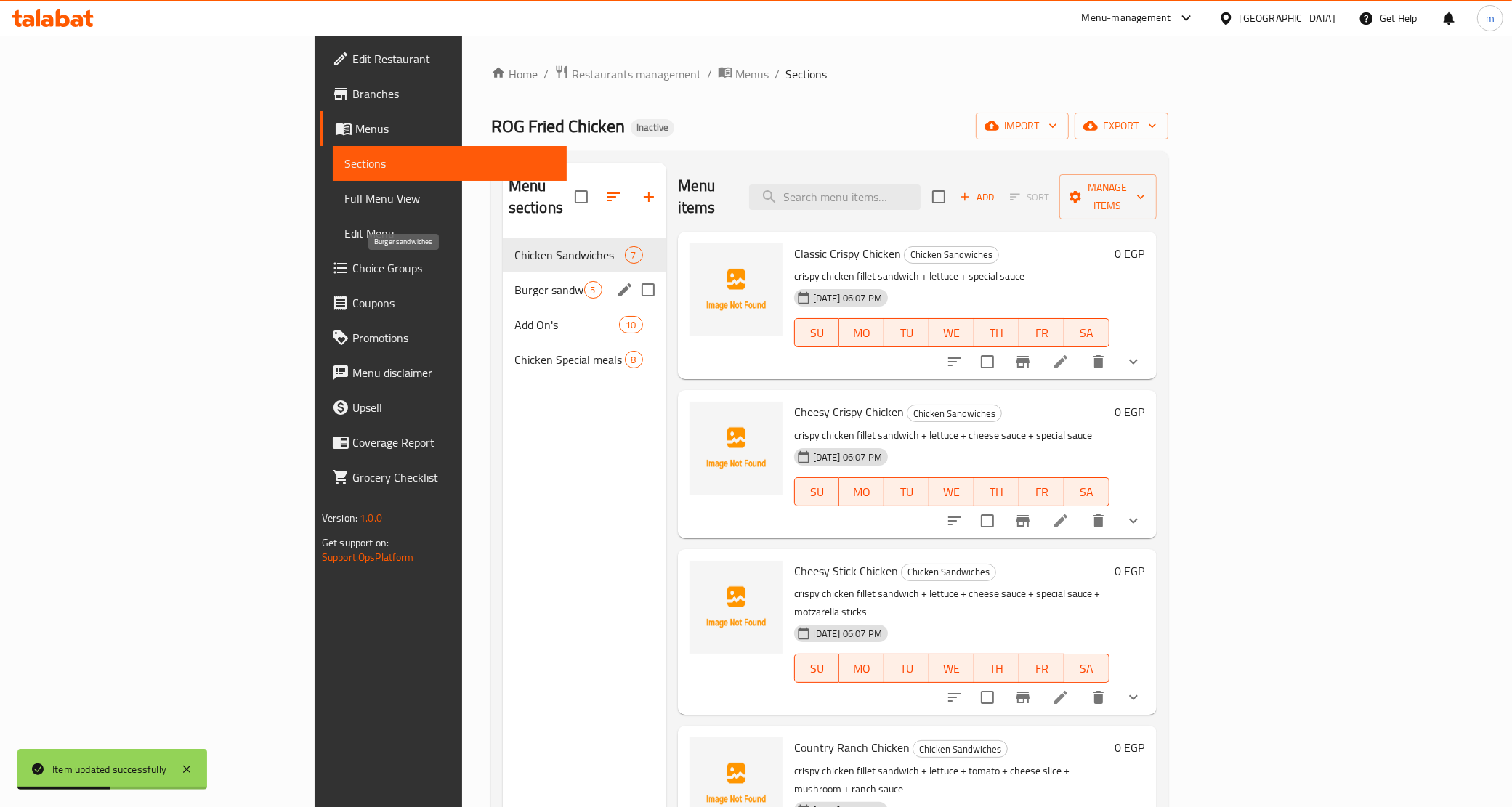
click at [514, 281] on span "Burger sandwiches" at bounding box center [549, 290] width 70 height 18
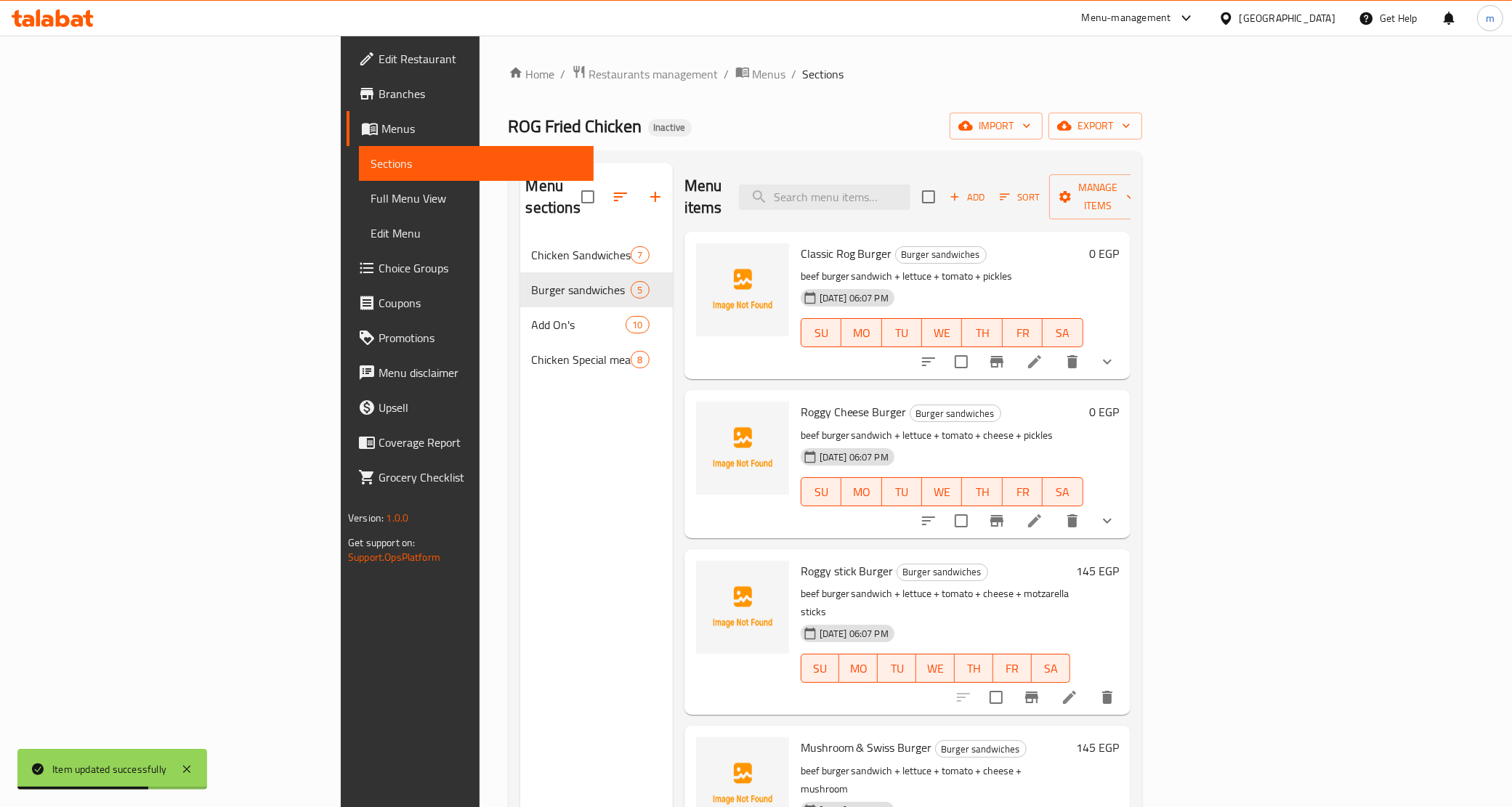
scroll to position [22, 0]
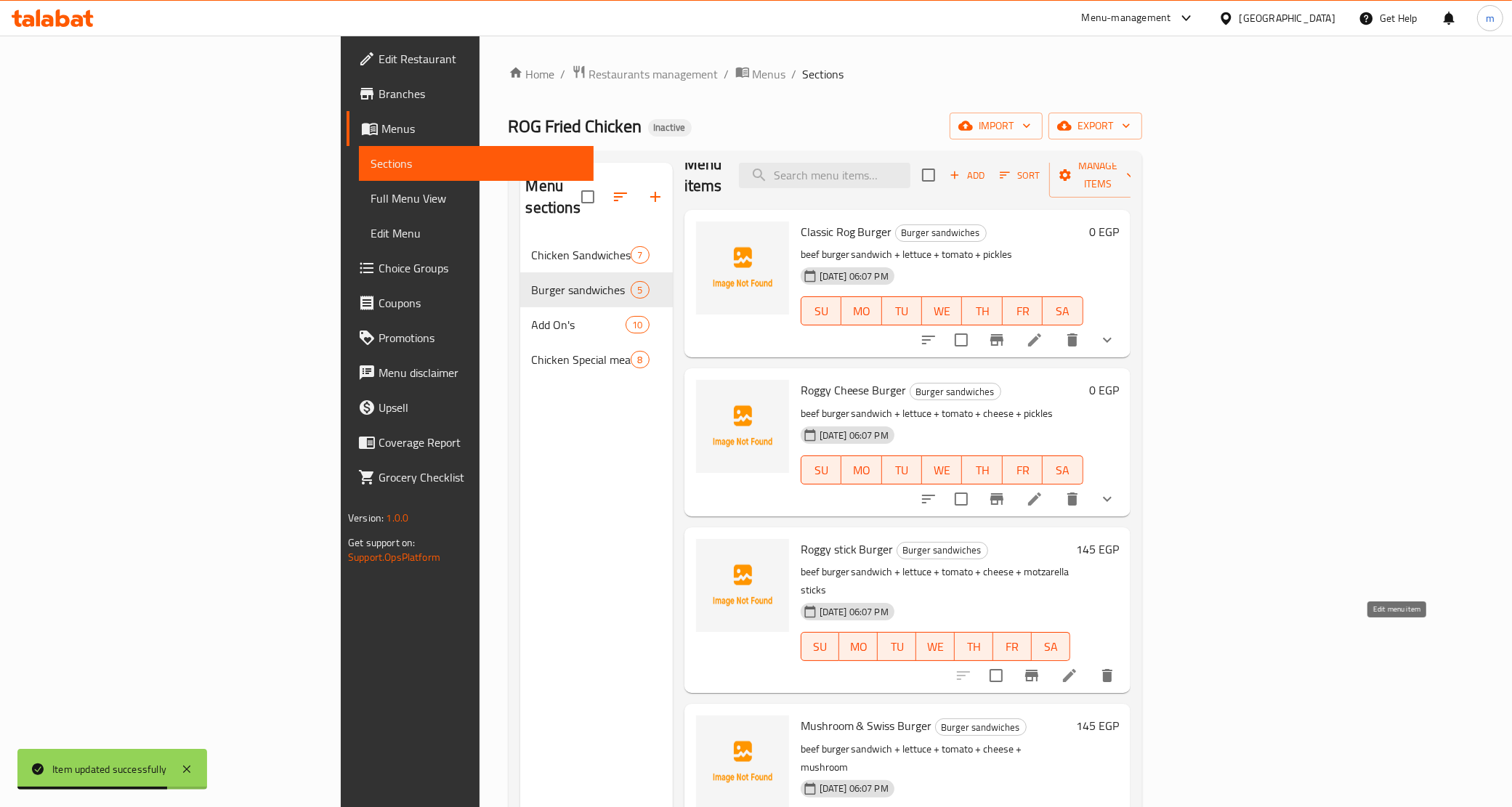
click at [1079, 667] on icon at bounding box center [1070, 676] width 18 height 18
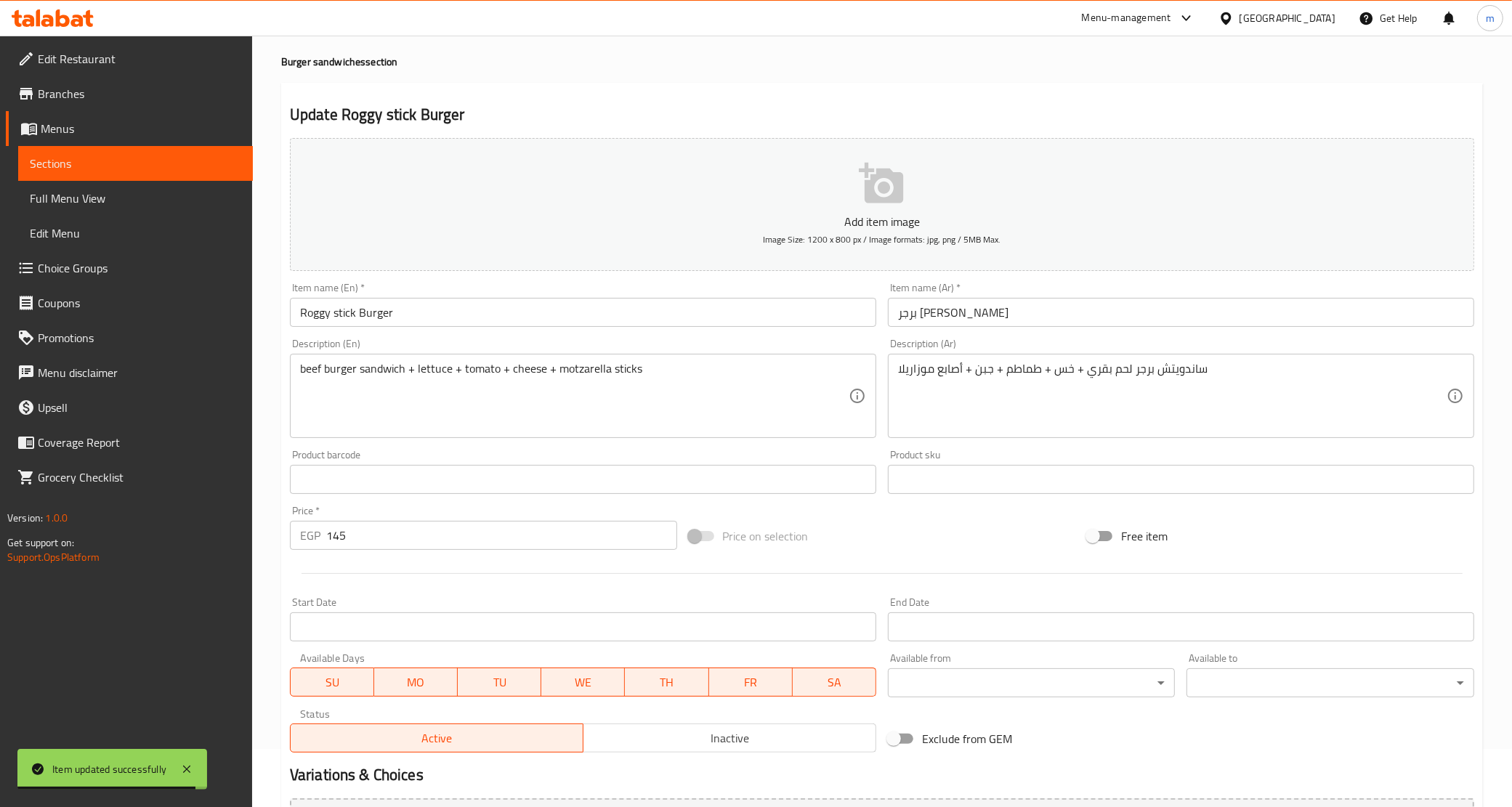
scroll to position [91, 0]
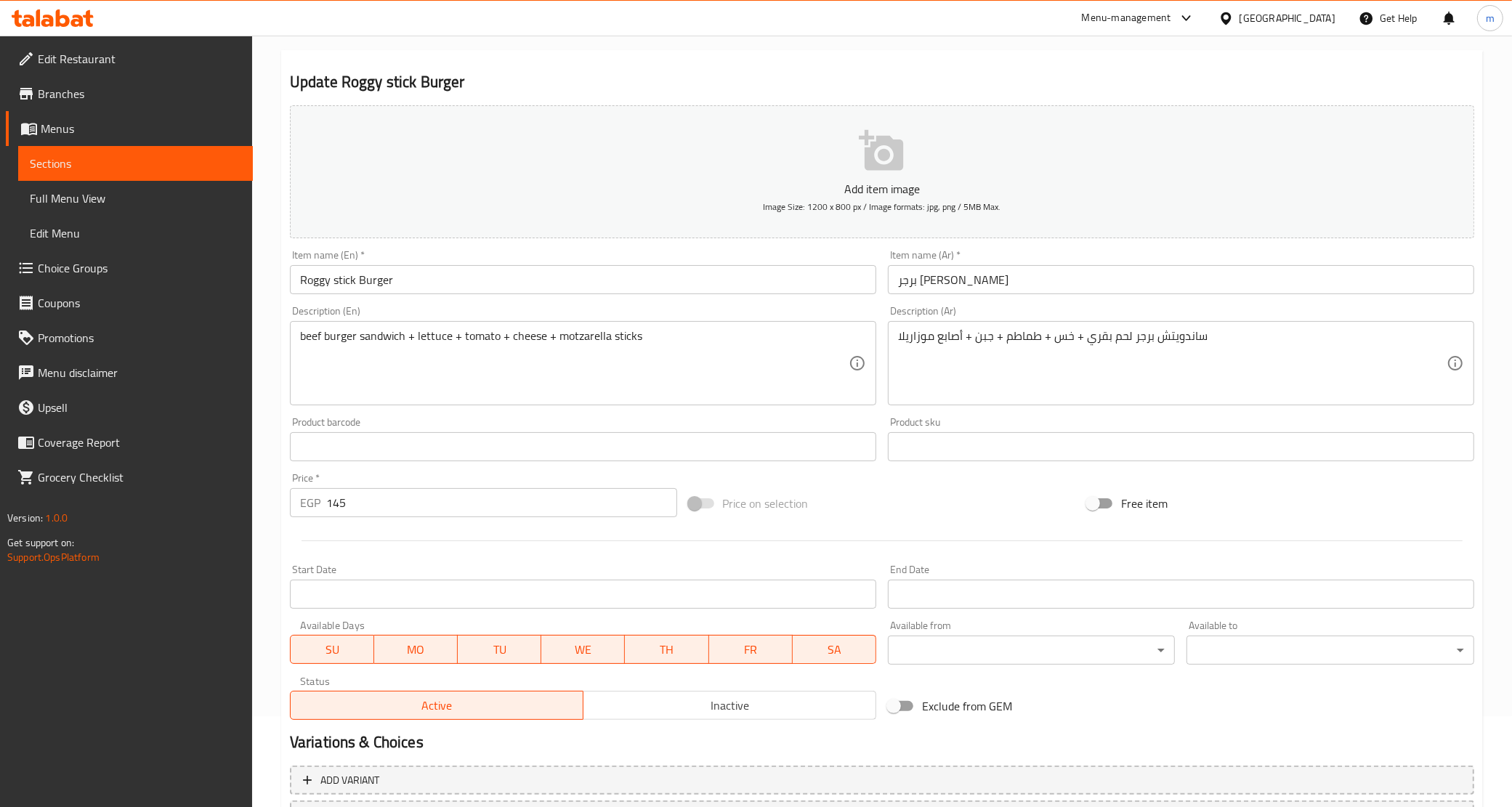
click at [390, 514] on input "145" at bounding box center [502, 502] width 351 height 29
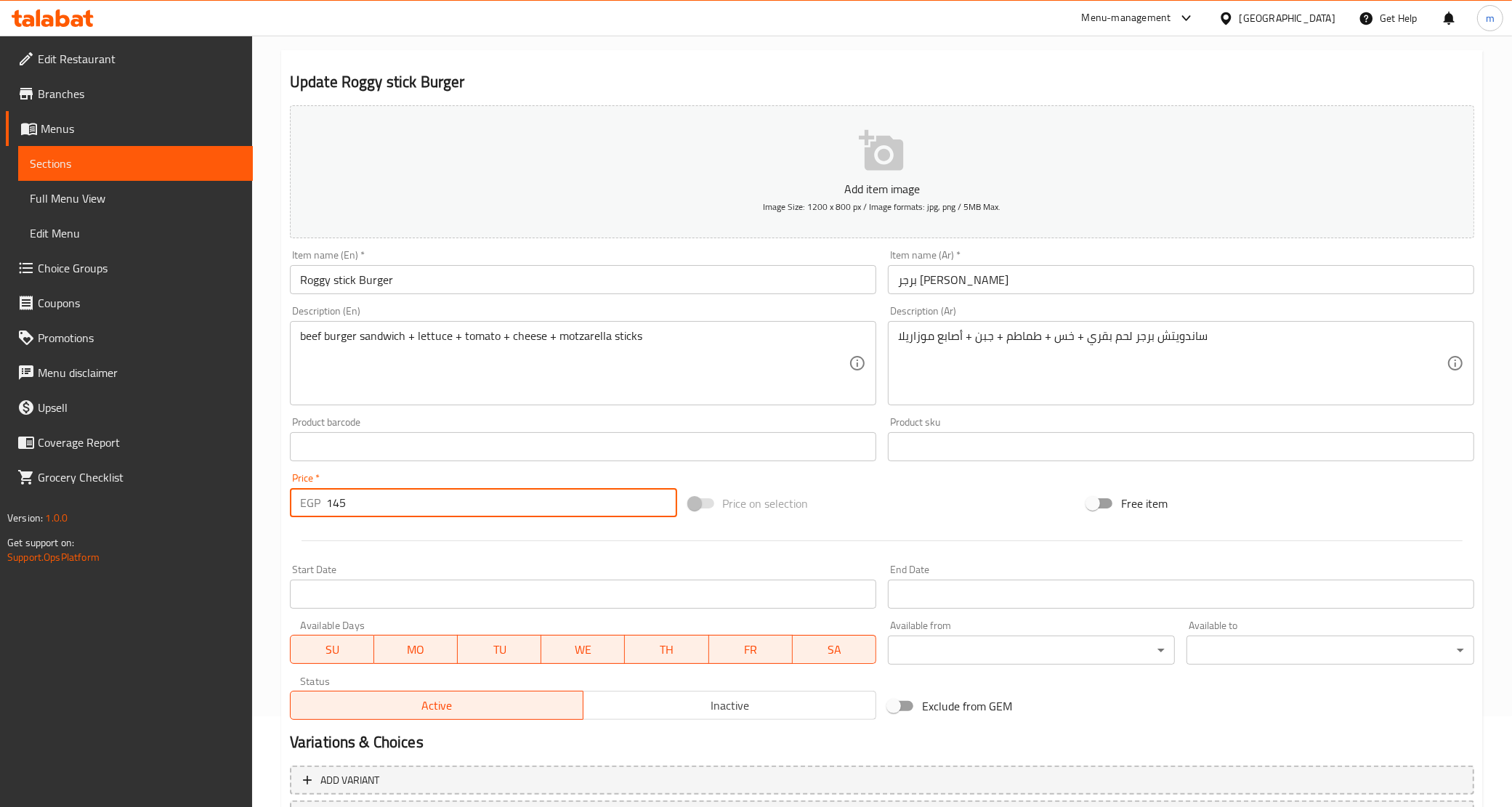
click at [390, 514] on input "145" at bounding box center [502, 502] width 351 height 29
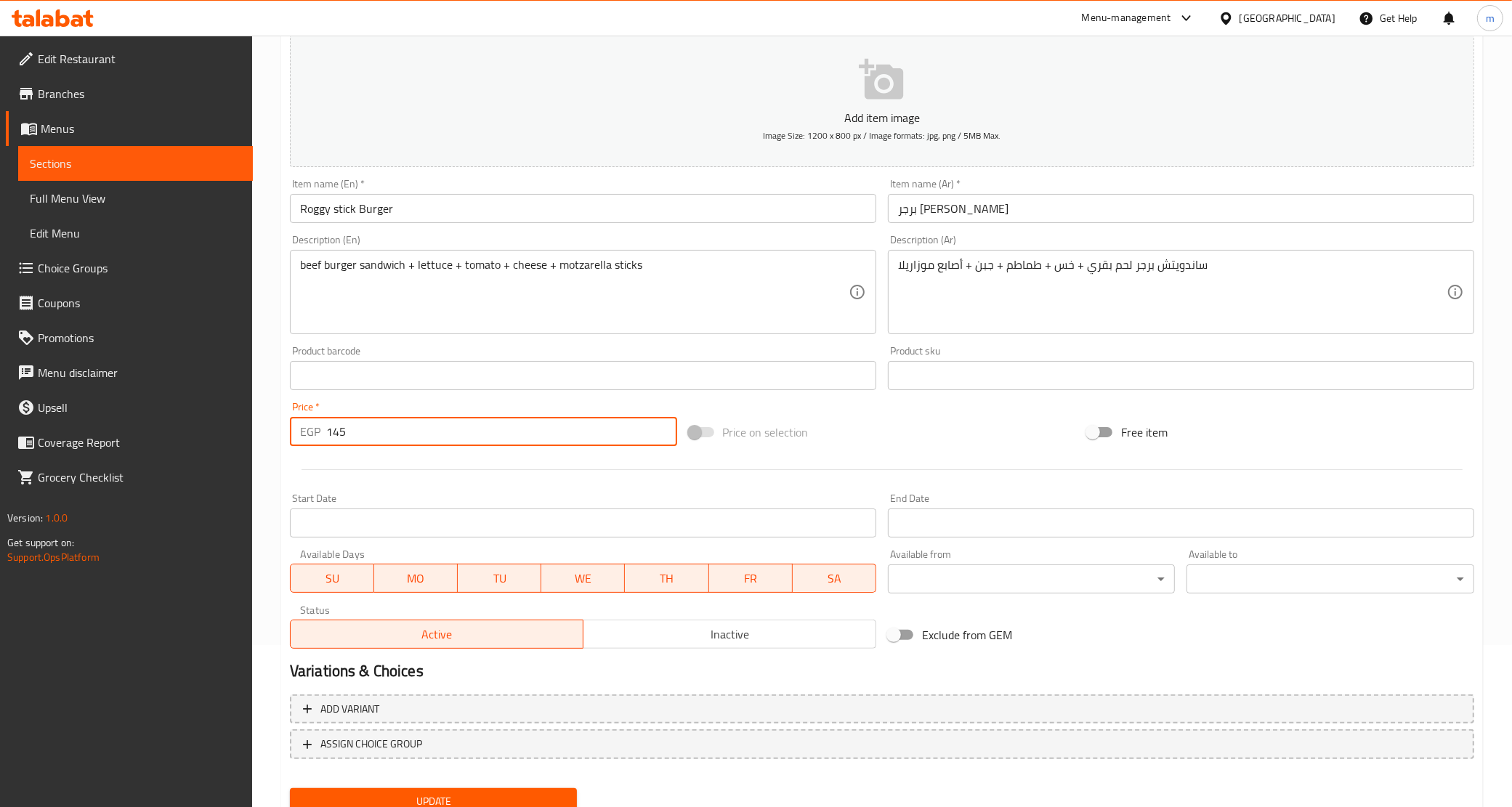
scroll to position [216, 0]
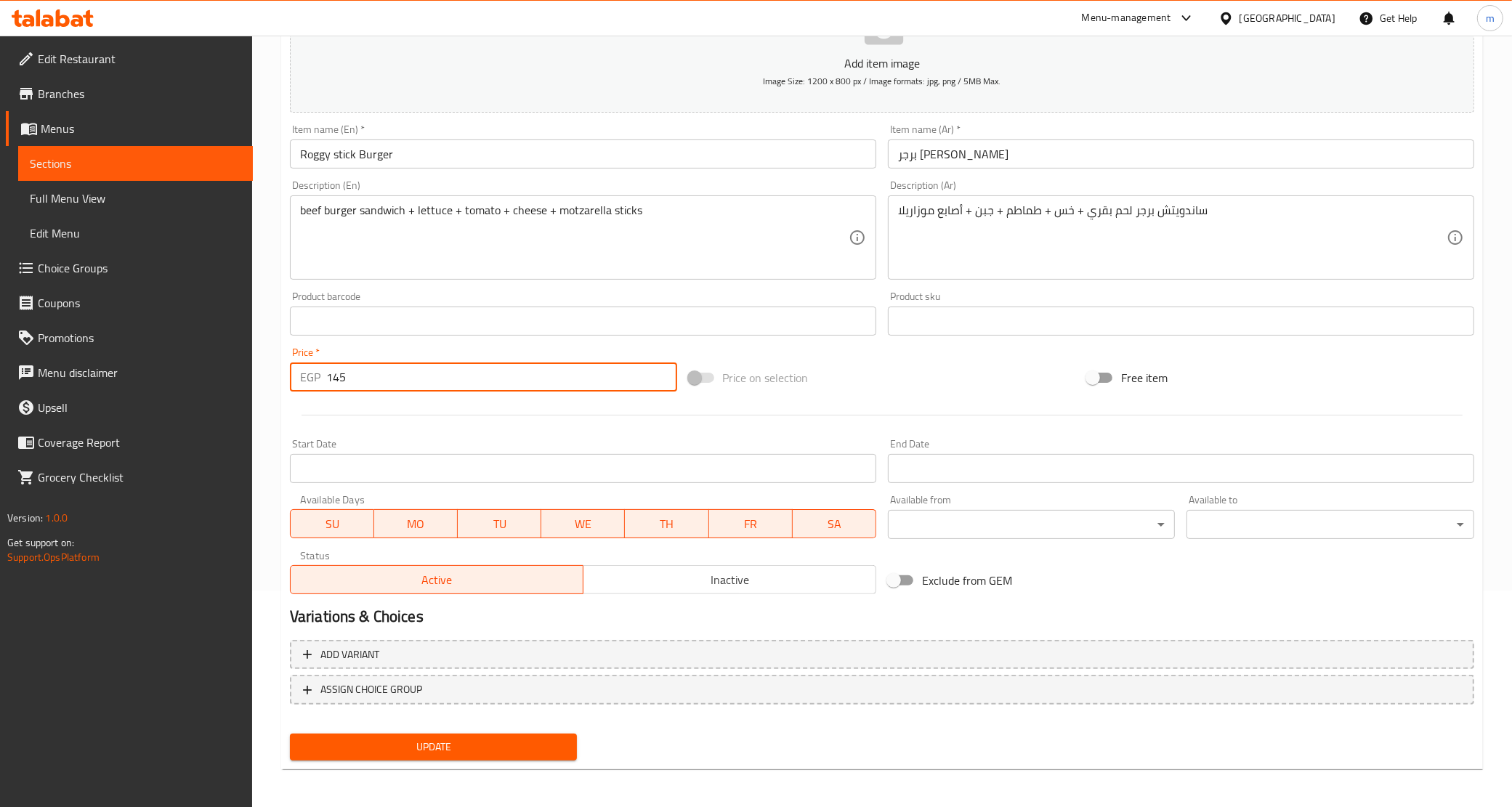
click at [375, 375] on input "145" at bounding box center [502, 376] width 351 height 29
type input "0"
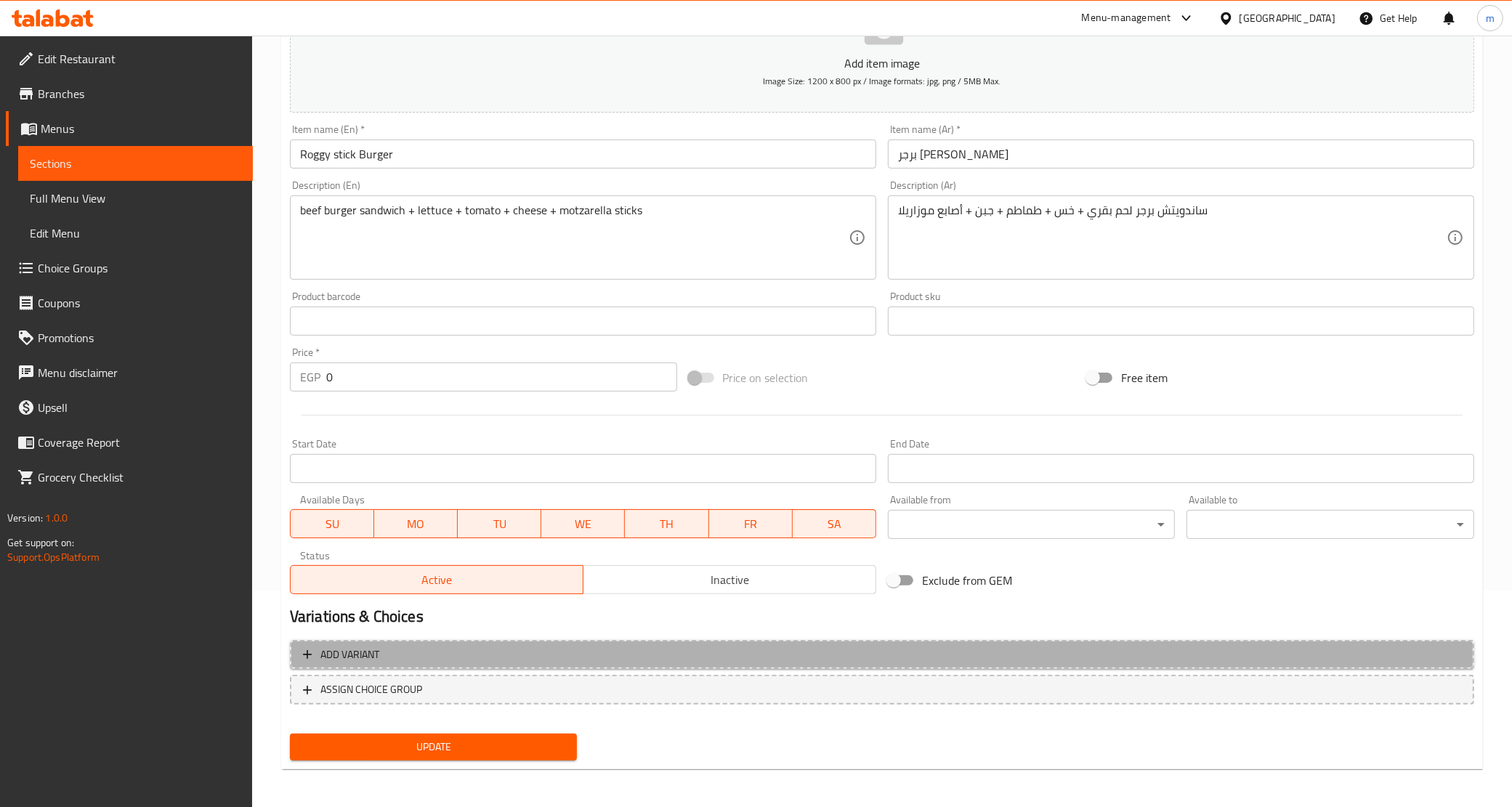
click at [404, 659] on span "Add variant" at bounding box center [882, 655] width 1159 height 18
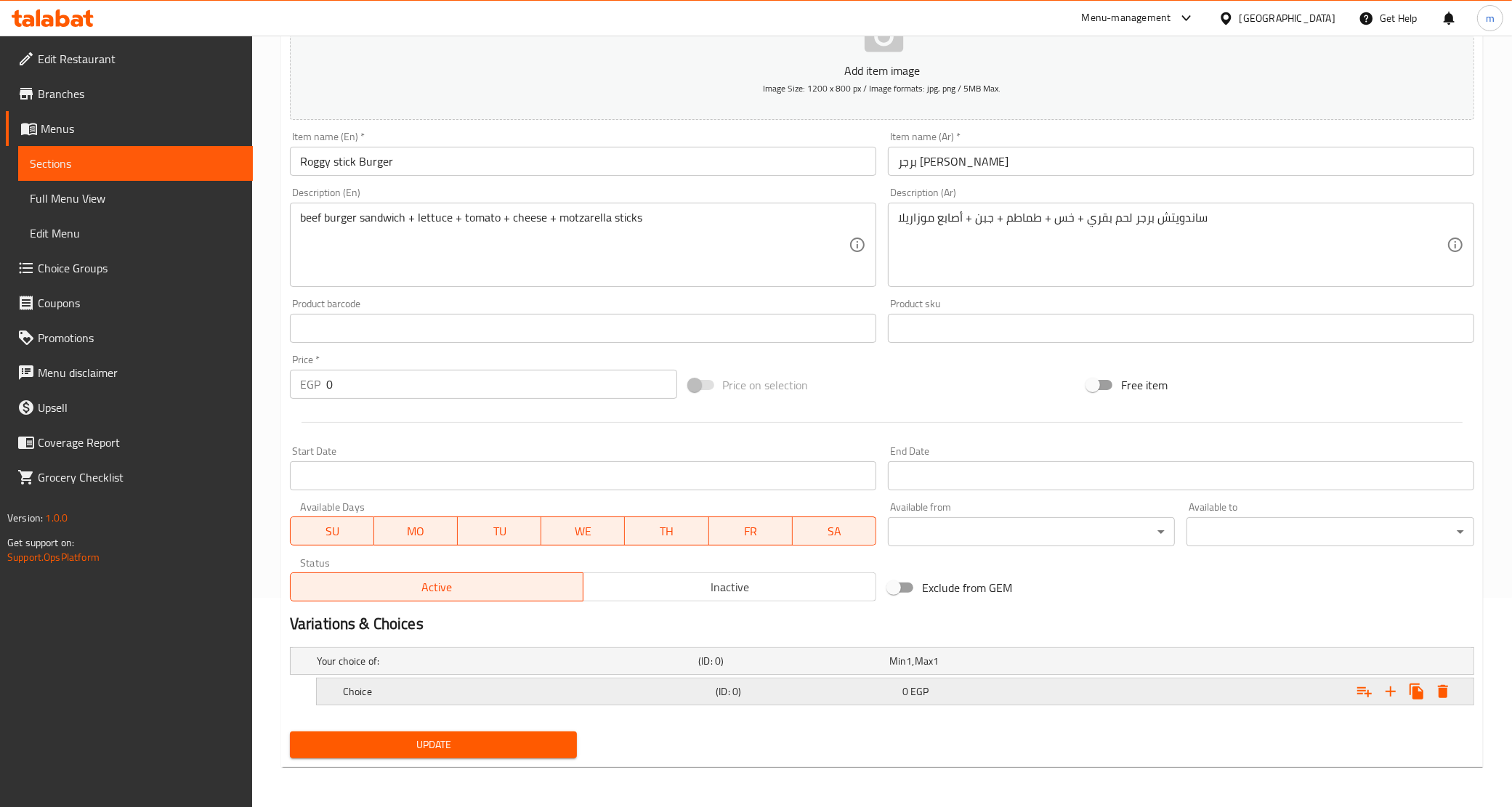
click at [540, 685] on h5 "Choice" at bounding box center [527, 692] width 367 height 15
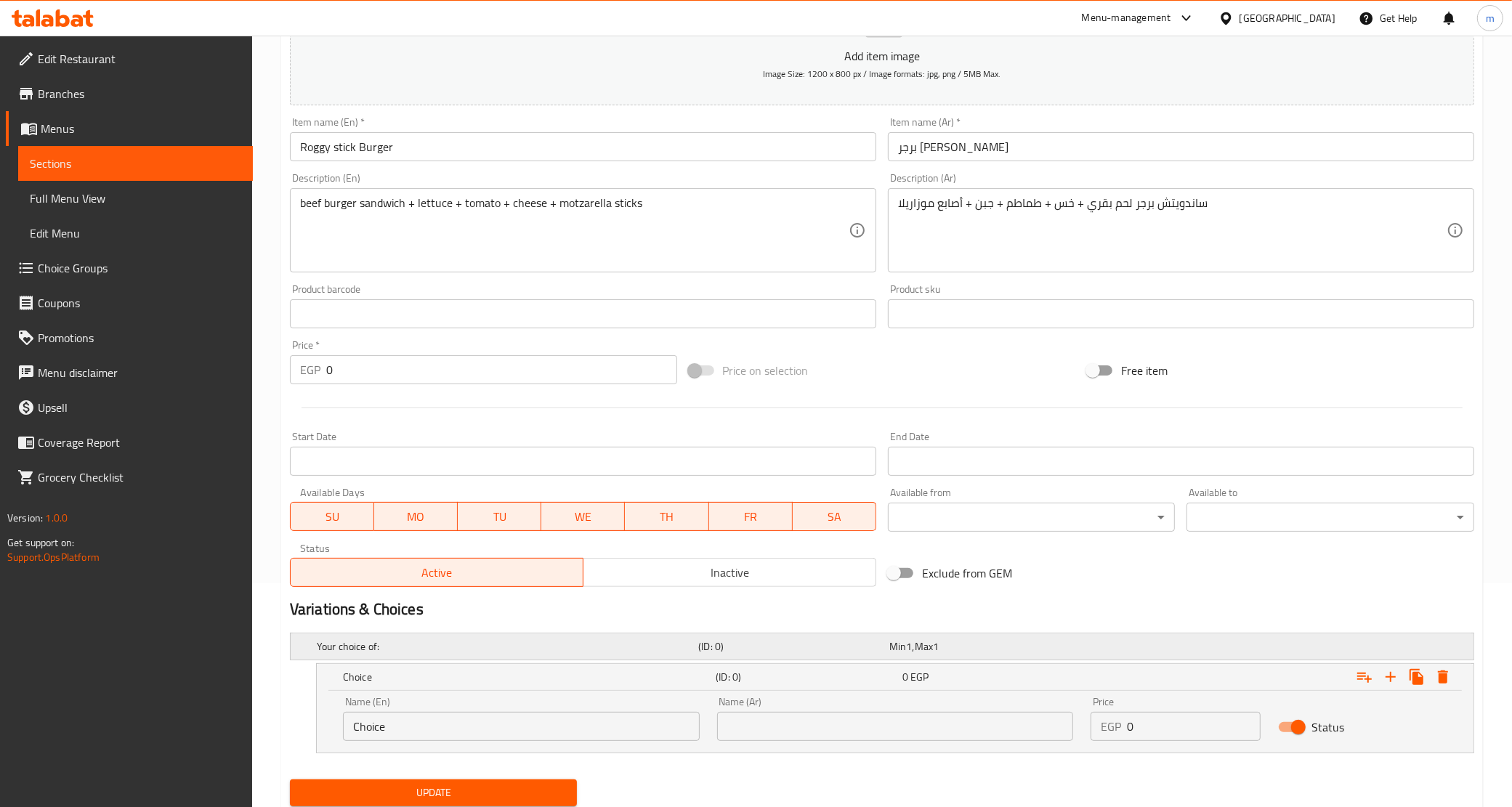
scroll to position [272, 0]
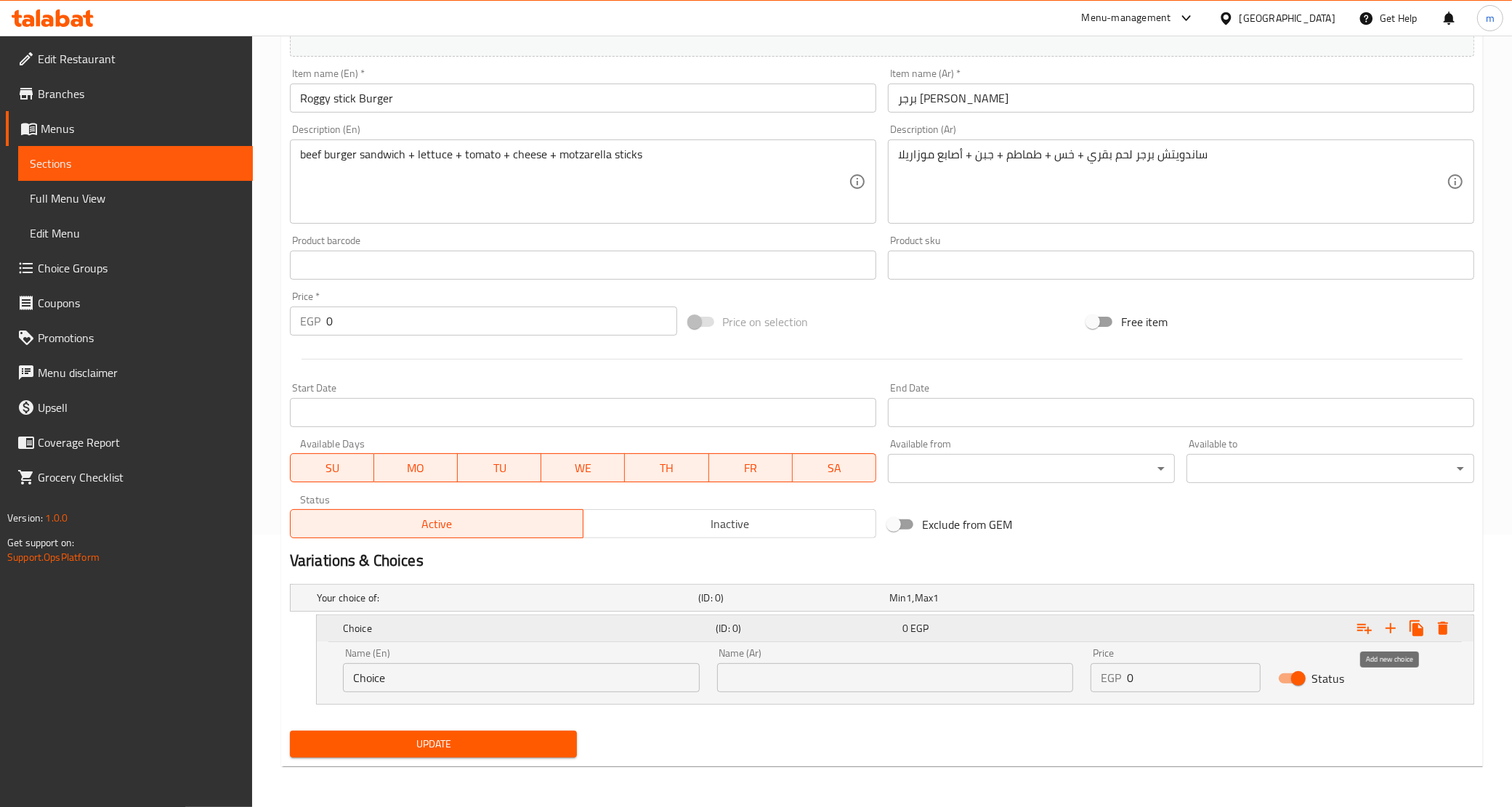
click at [1386, 636] on icon "Expand" at bounding box center [1392, 628] width 18 height 18
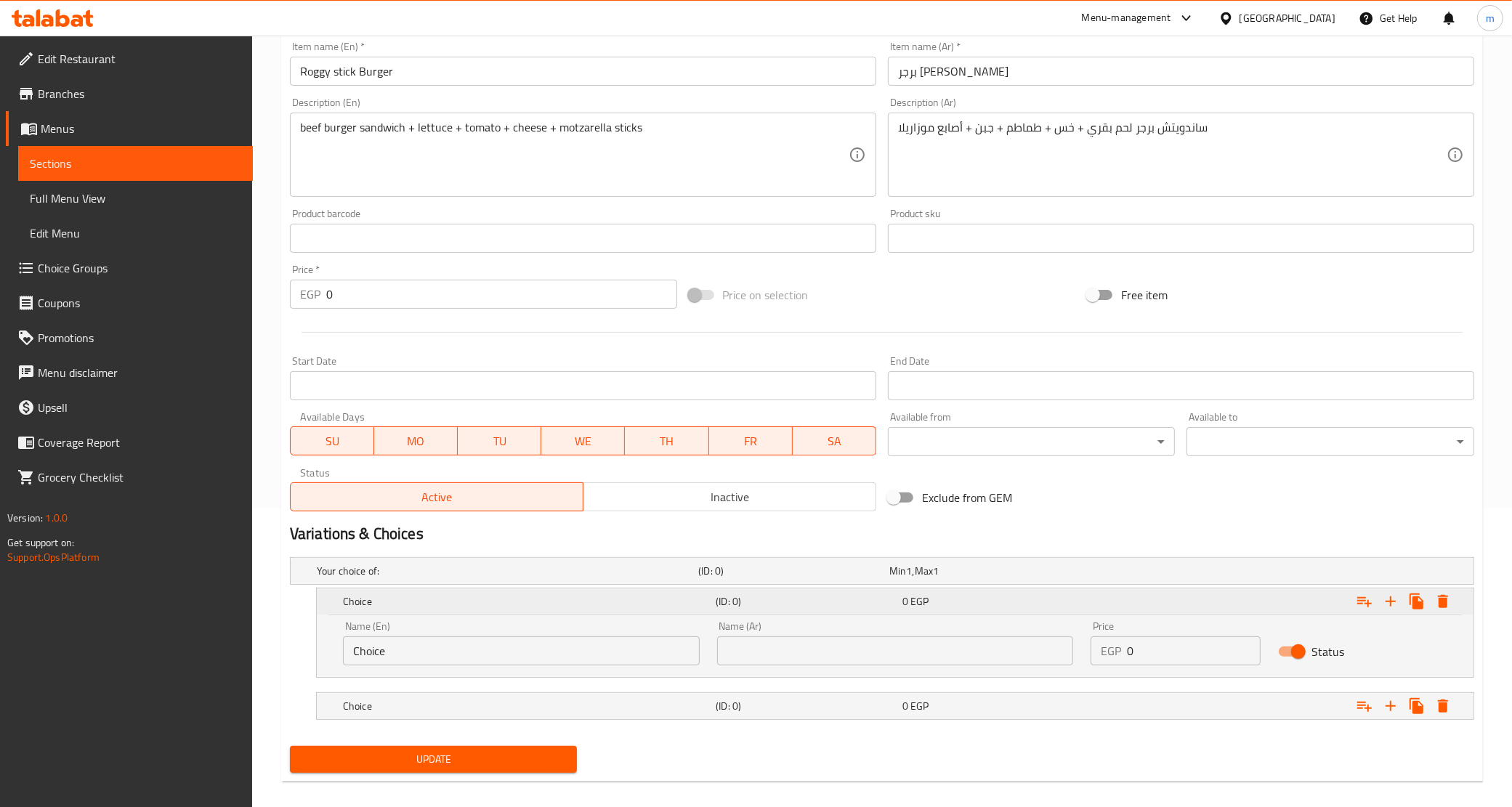
scroll to position [315, 0]
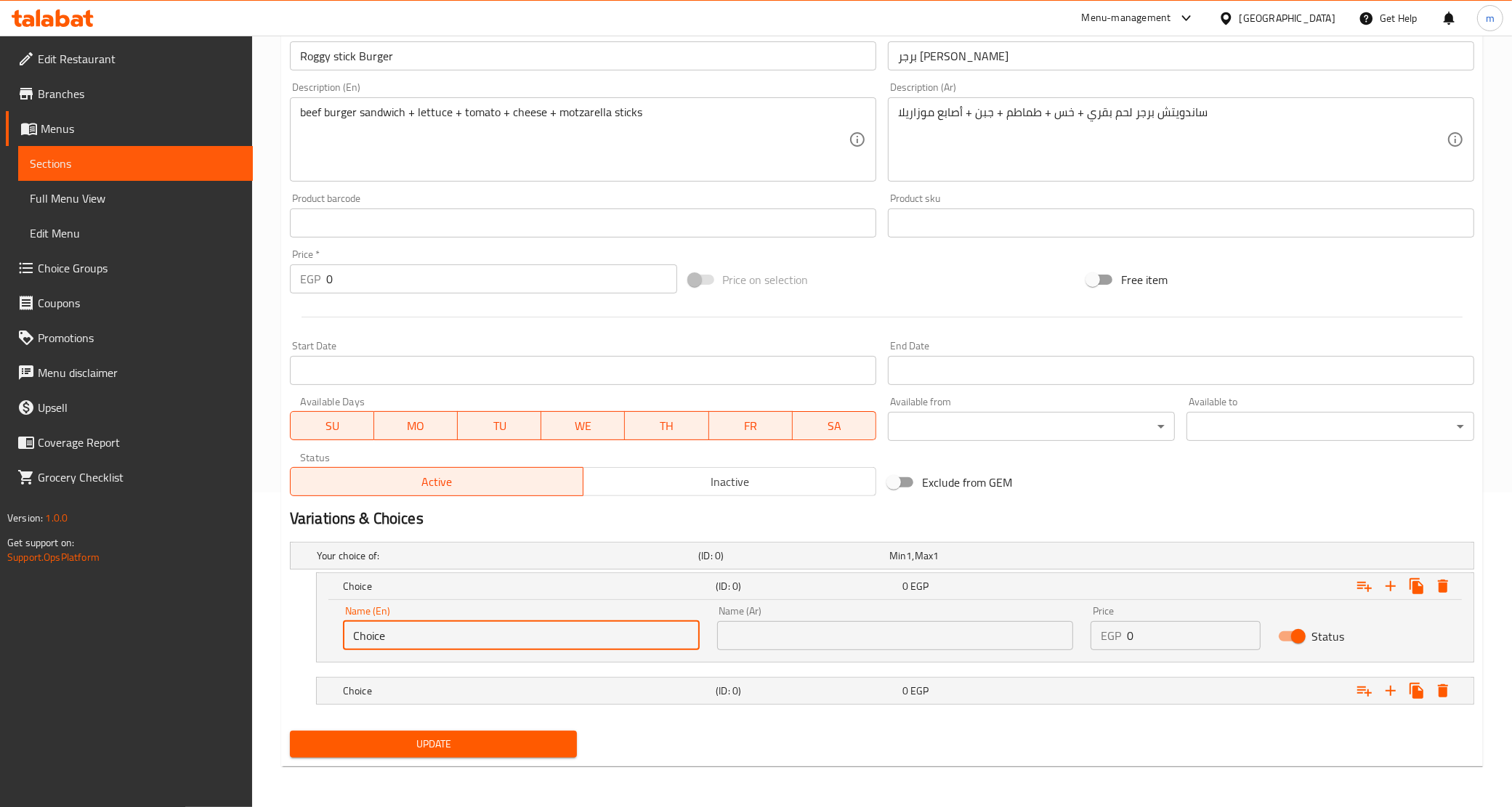
click at [430, 639] on input "Choice" at bounding box center [522, 635] width 357 height 29
click at [430, 639] on input "text" at bounding box center [522, 635] width 357 height 29
type input "Original"
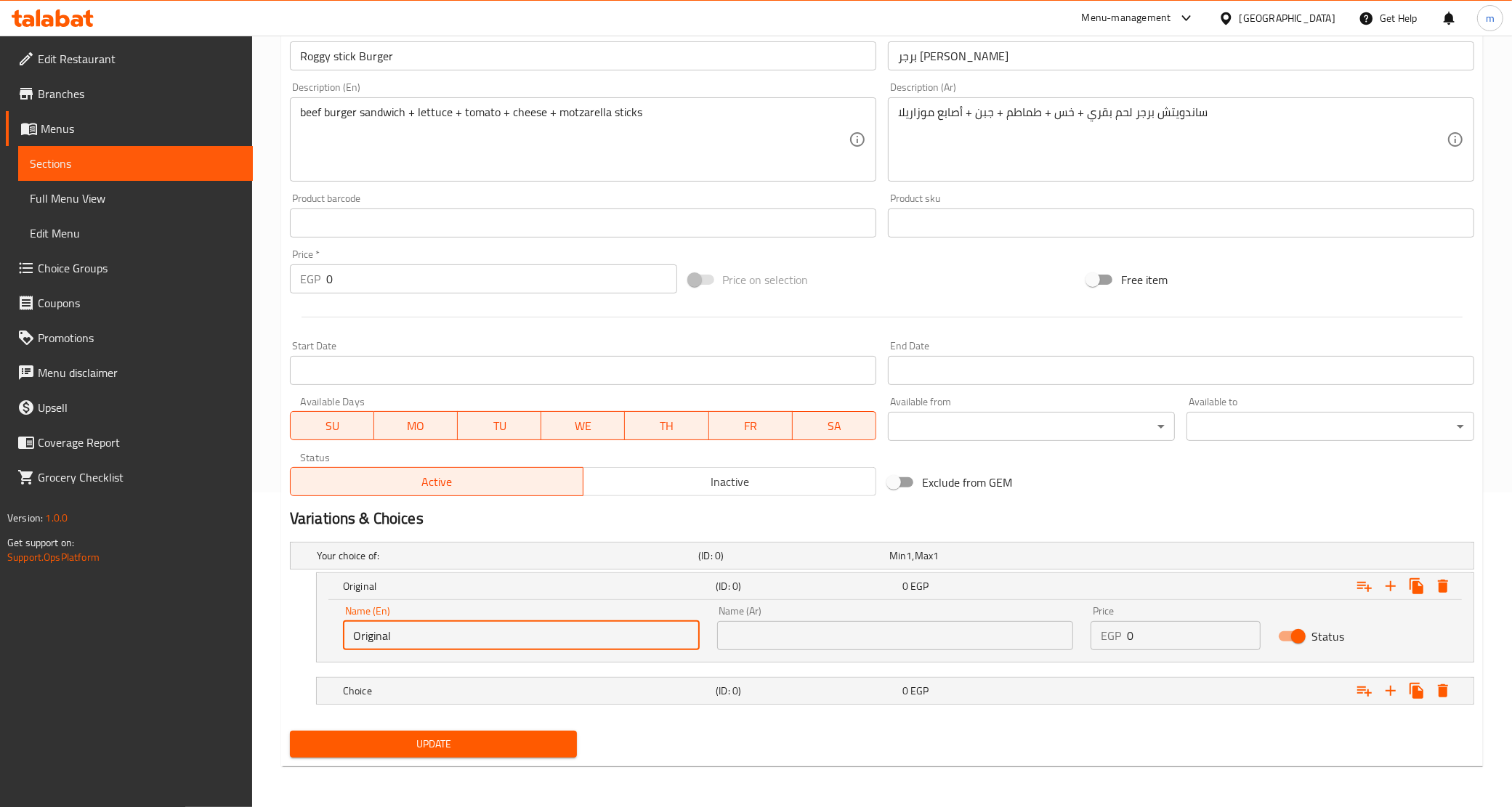
click at [866, 626] on input "text" at bounding box center [896, 635] width 357 height 29
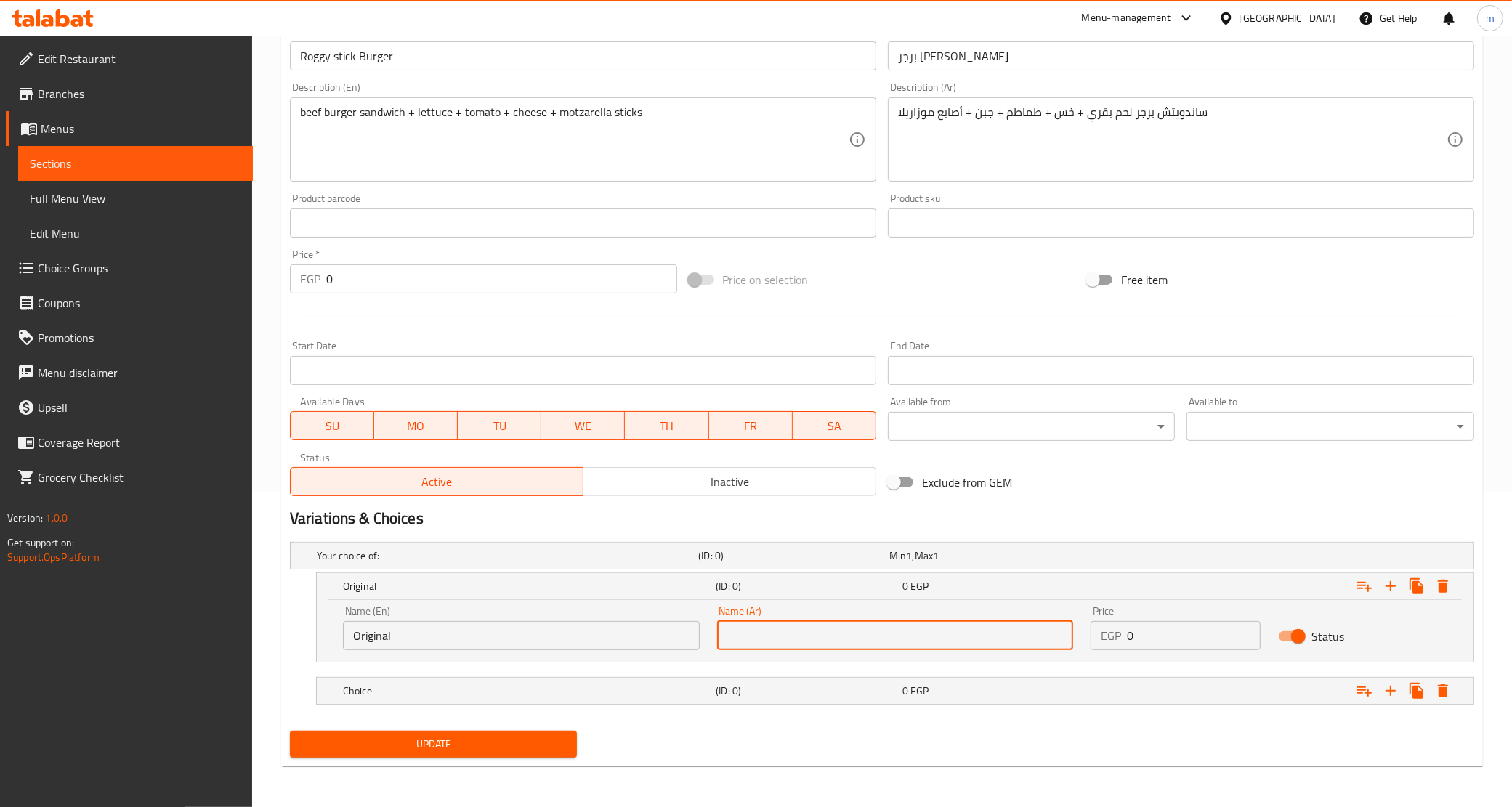
type input "أورجينال"
click at [513, 693] on h5 "Choice" at bounding box center [527, 691] width 367 height 15
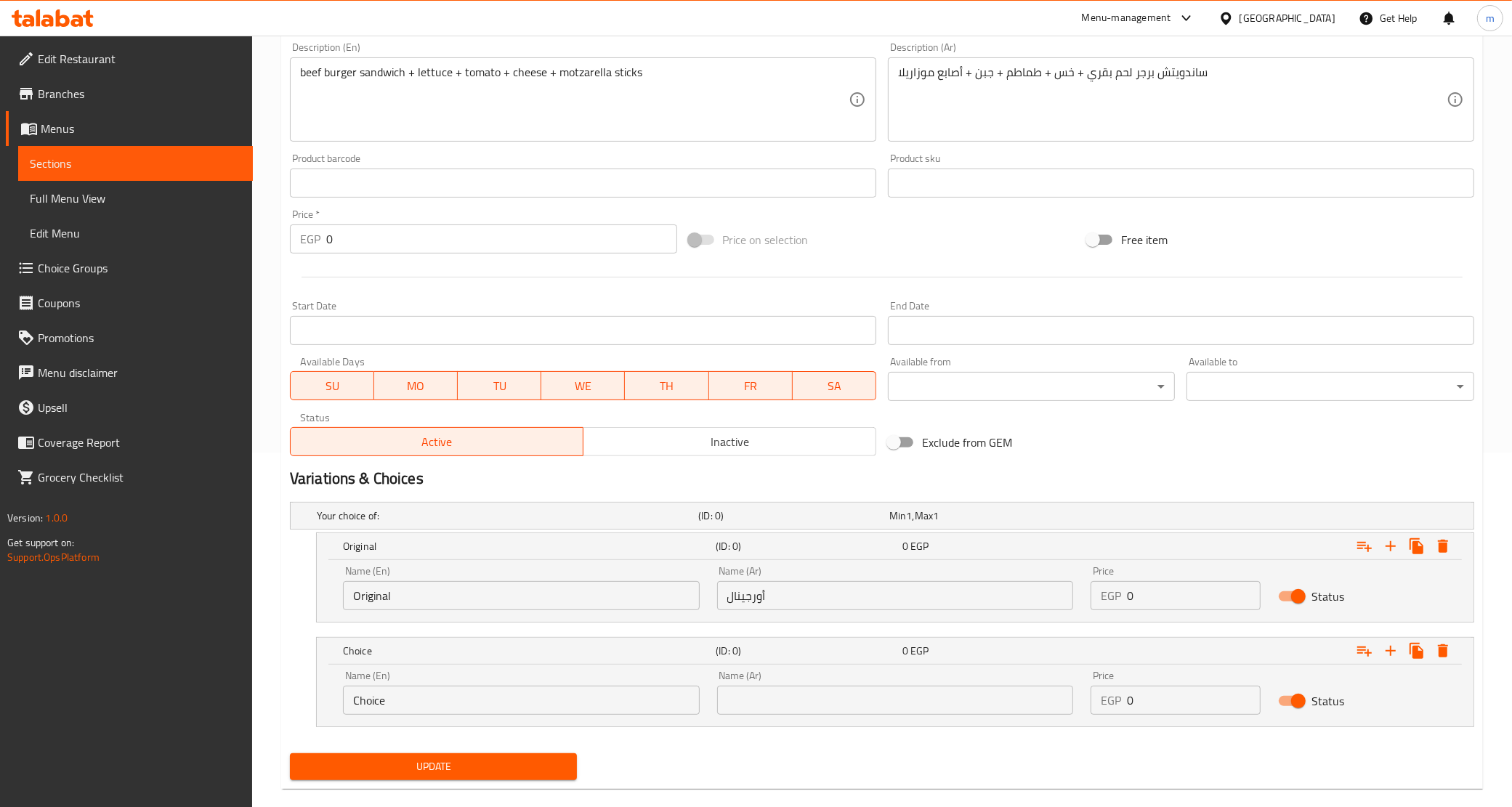
scroll to position [376, 0]
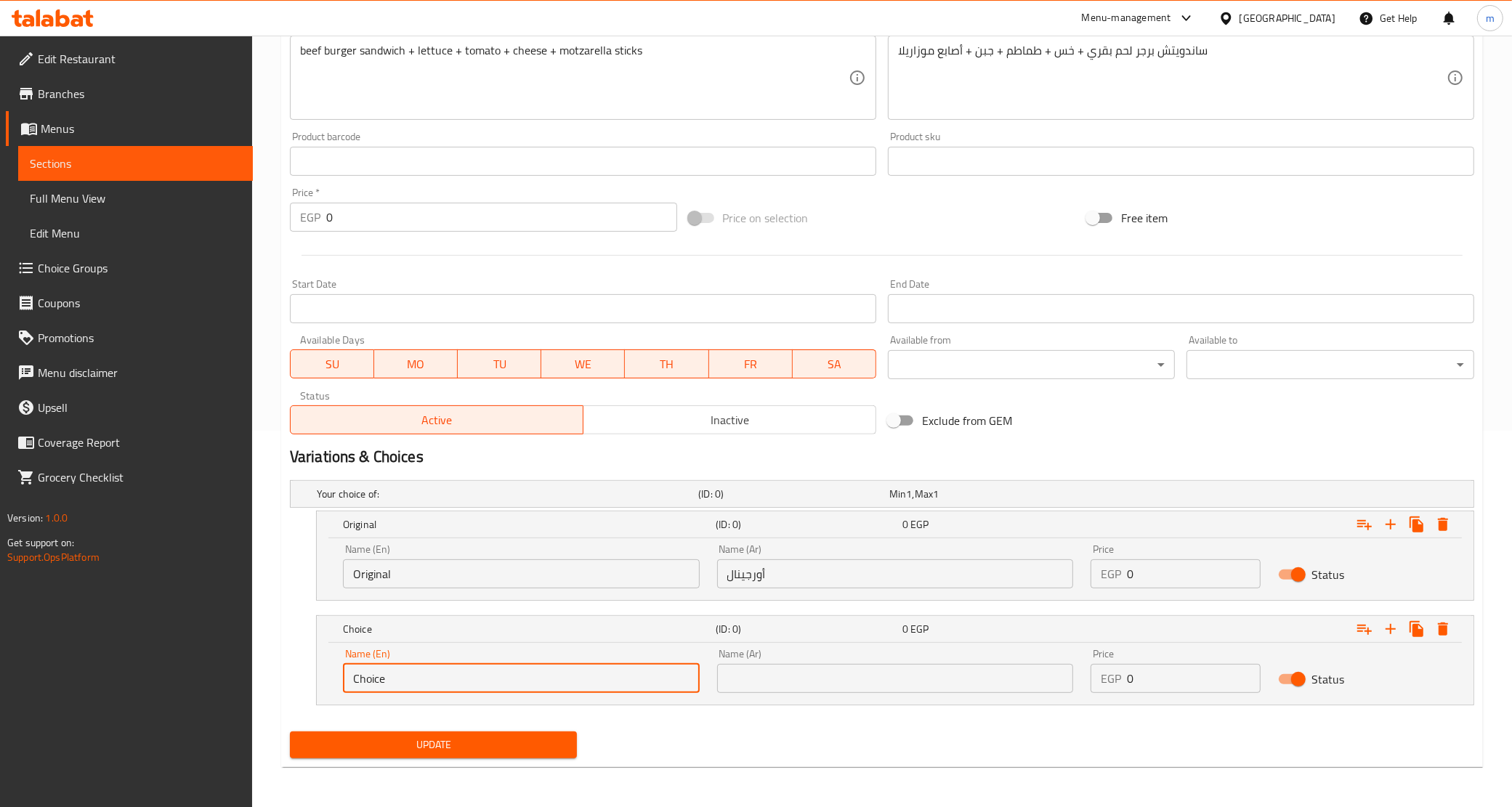
click at [419, 671] on input "Choice" at bounding box center [522, 678] width 357 height 29
click at [416, 677] on input "text" at bounding box center [522, 678] width 357 height 29
type input "Spicy"
click at [745, 665] on input "text" at bounding box center [896, 678] width 357 height 29
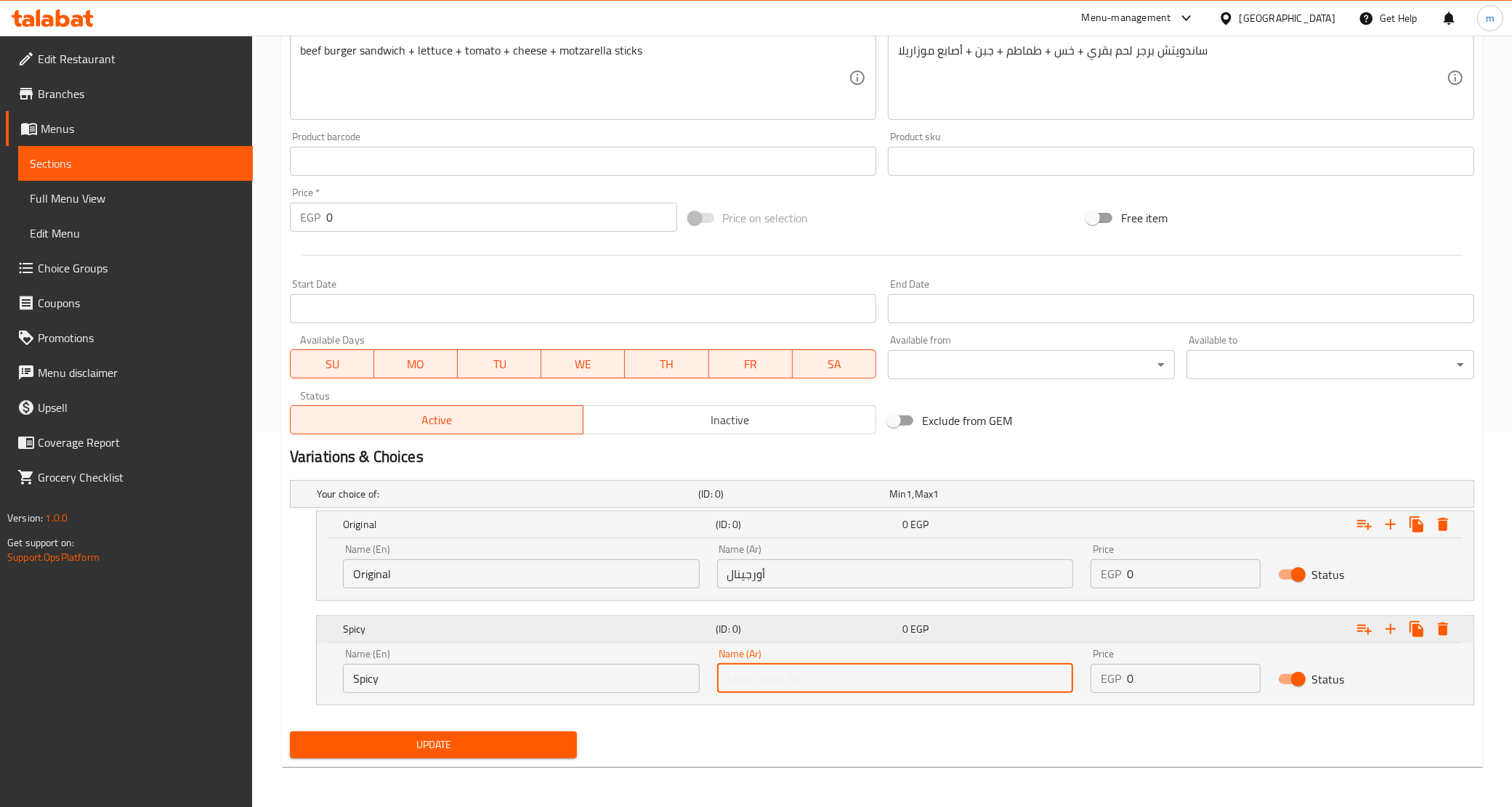
type input "سبايسي"
click at [1200, 568] on input "0" at bounding box center [1193, 573] width 133 height 29
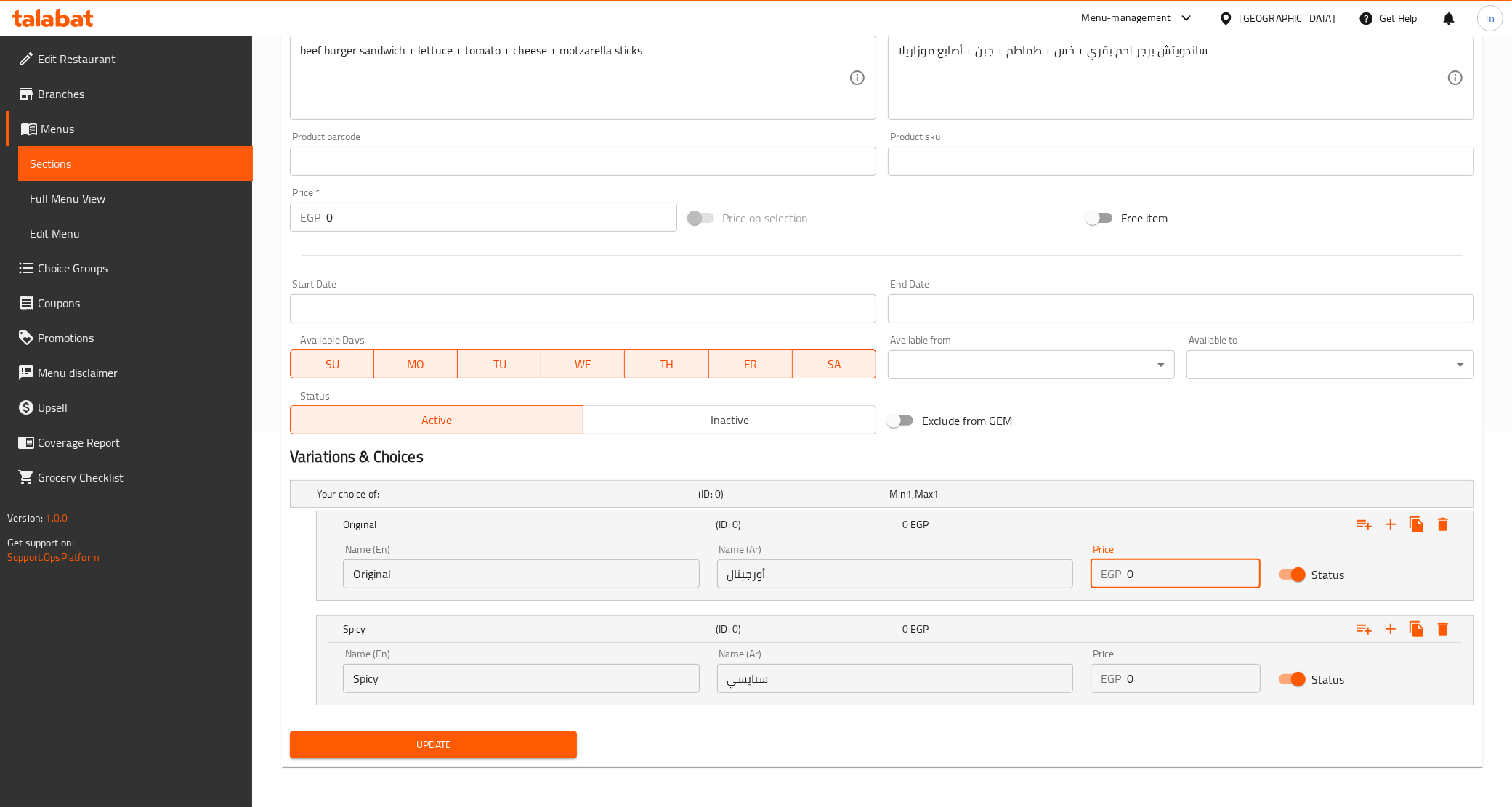
click at [1200, 568] on input "0" at bounding box center [1193, 573] width 133 height 29
paste input "145"
type input "145"
click at [1154, 677] on input "0" at bounding box center [1193, 678] width 133 height 29
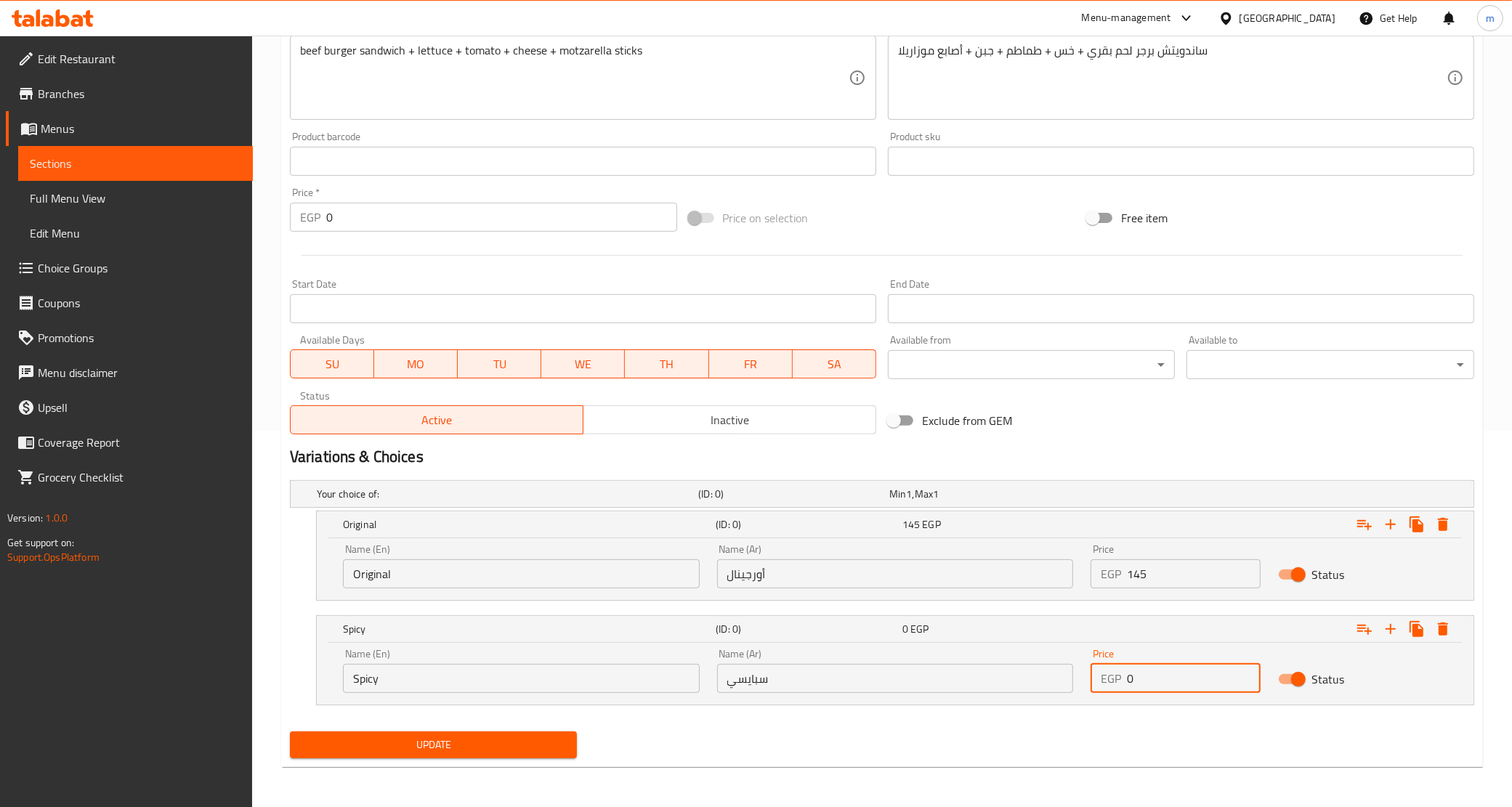
click at [1154, 677] on input "0" at bounding box center [1193, 678] width 133 height 29
paste input "145"
type input "145"
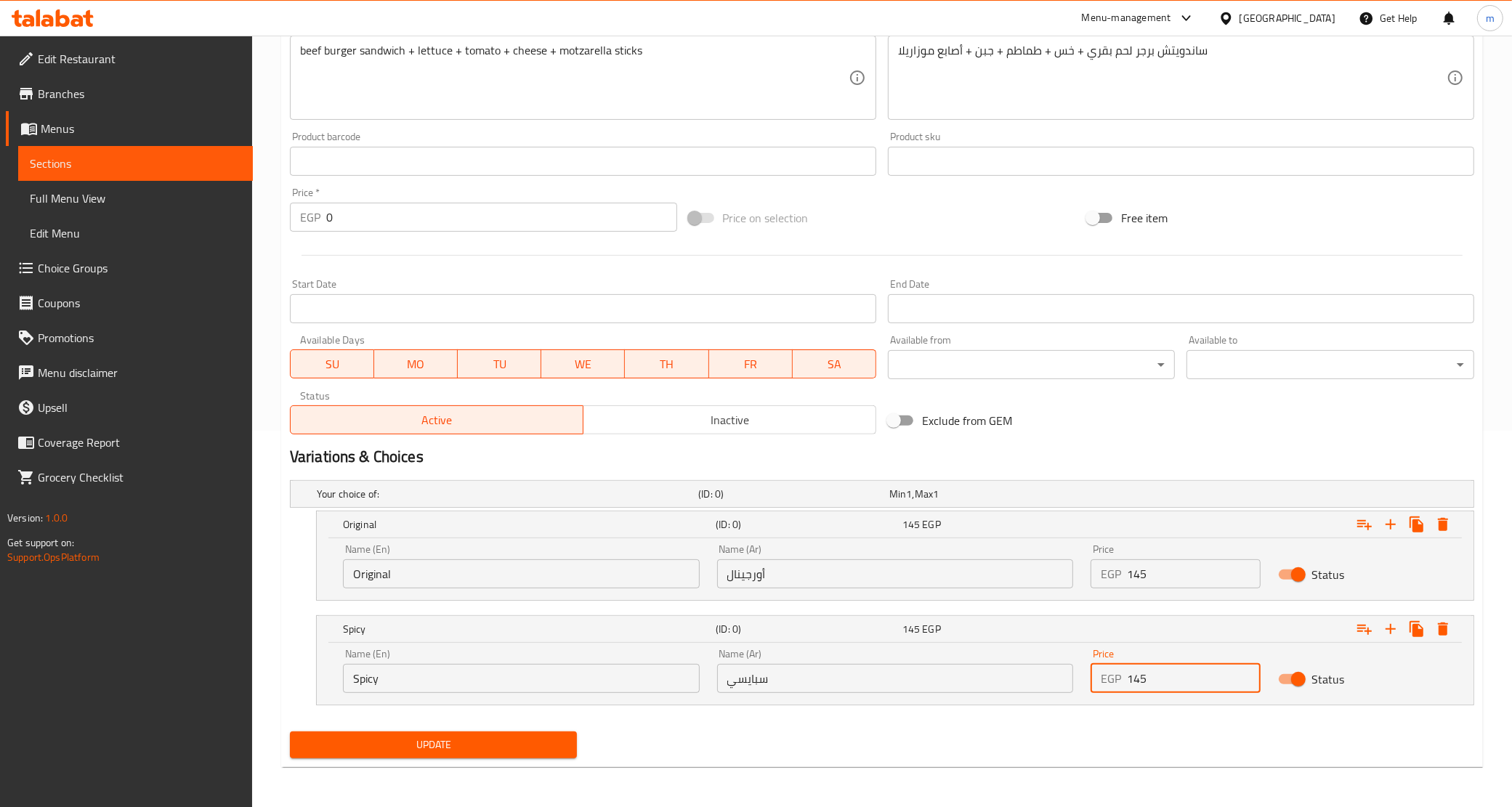
click at [540, 743] on span "Update" at bounding box center [434, 745] width 265 height 18
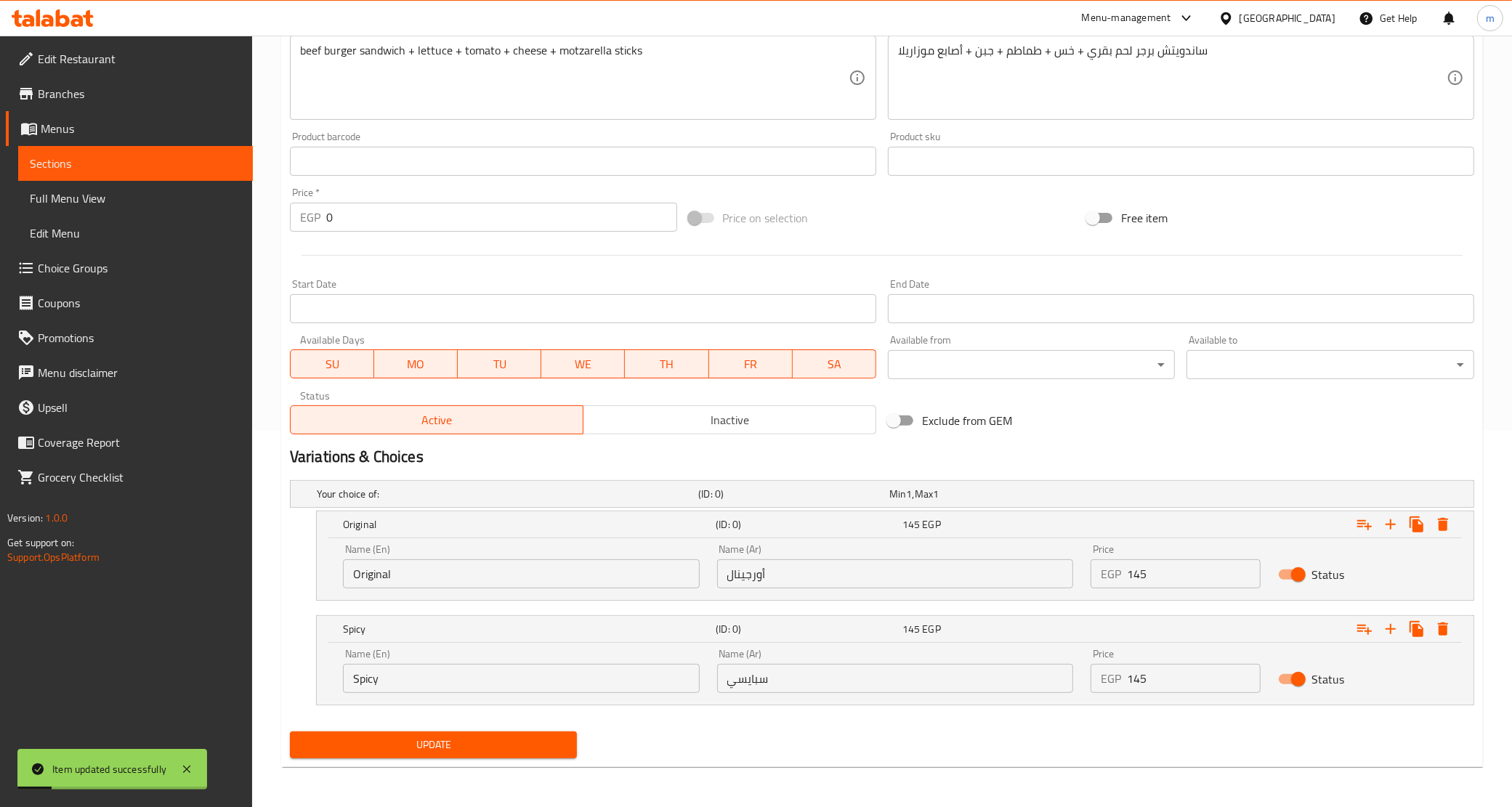
click at [109, 171] on span "Sections" at bounding box center [135, 164] width 211 height 18
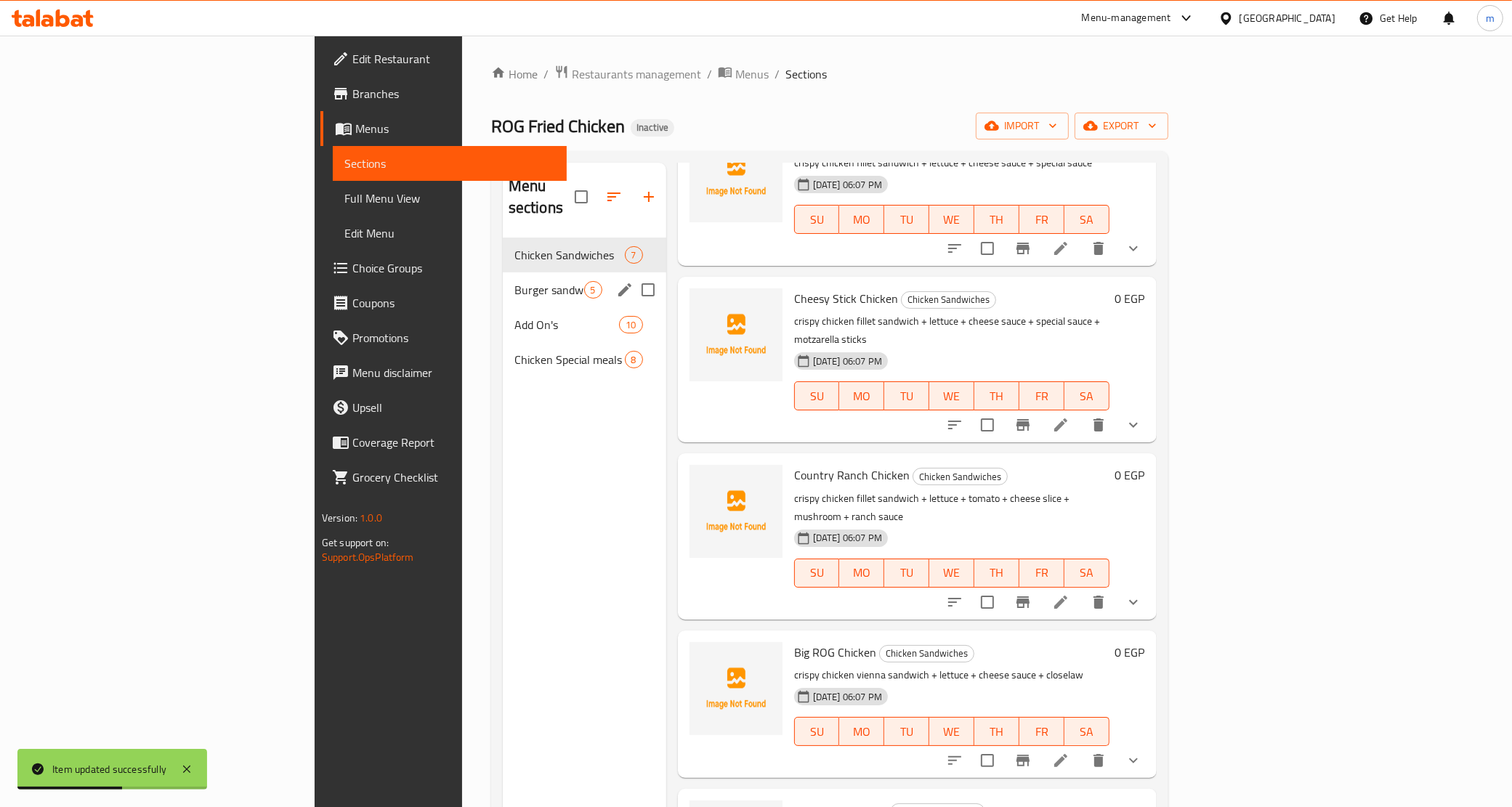
click at [503, 272] on div "Burger sandwiches 5" at bounding box center [585, 289] width 164 height 35
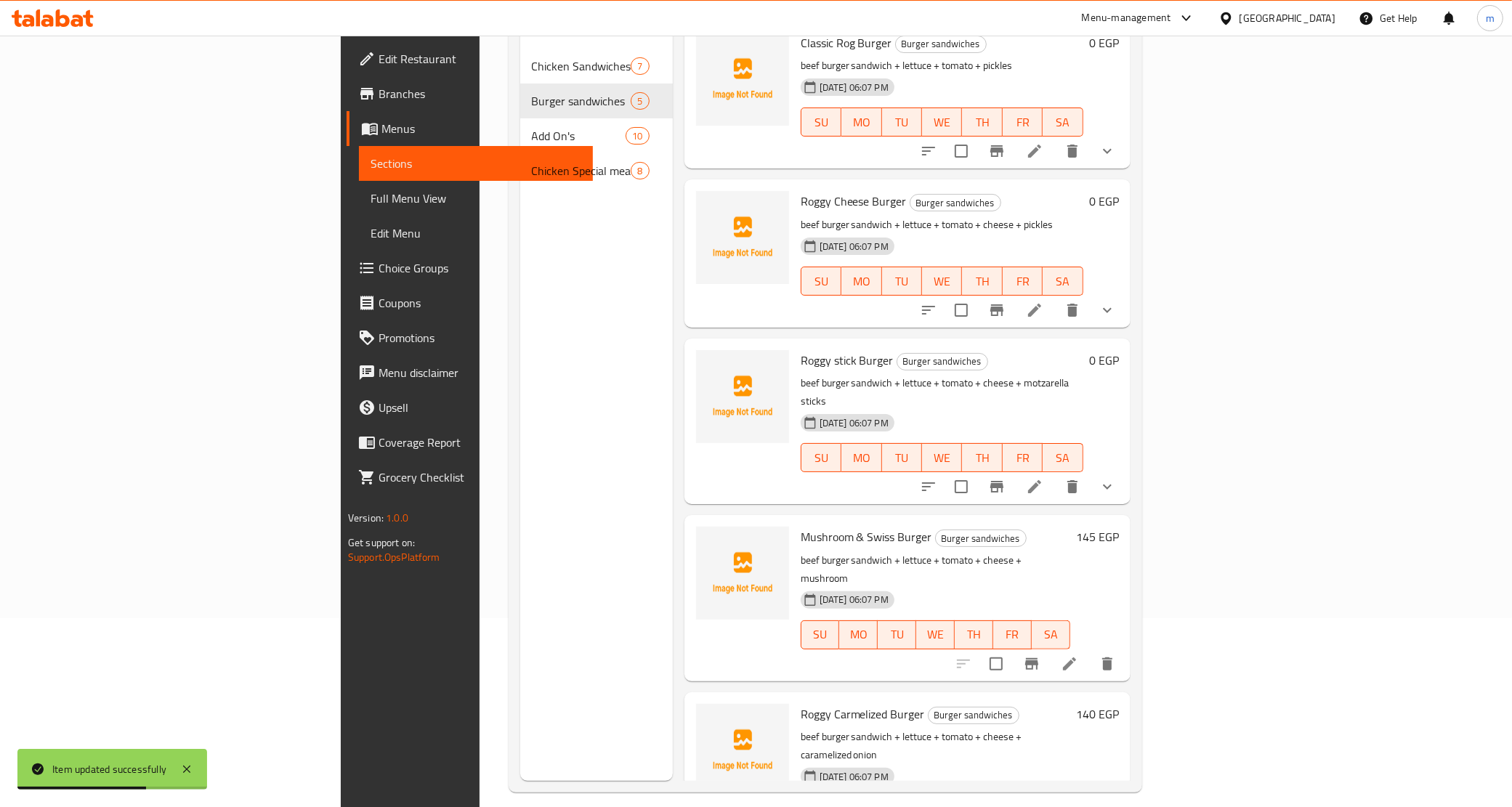
scroll to position [204, 0]
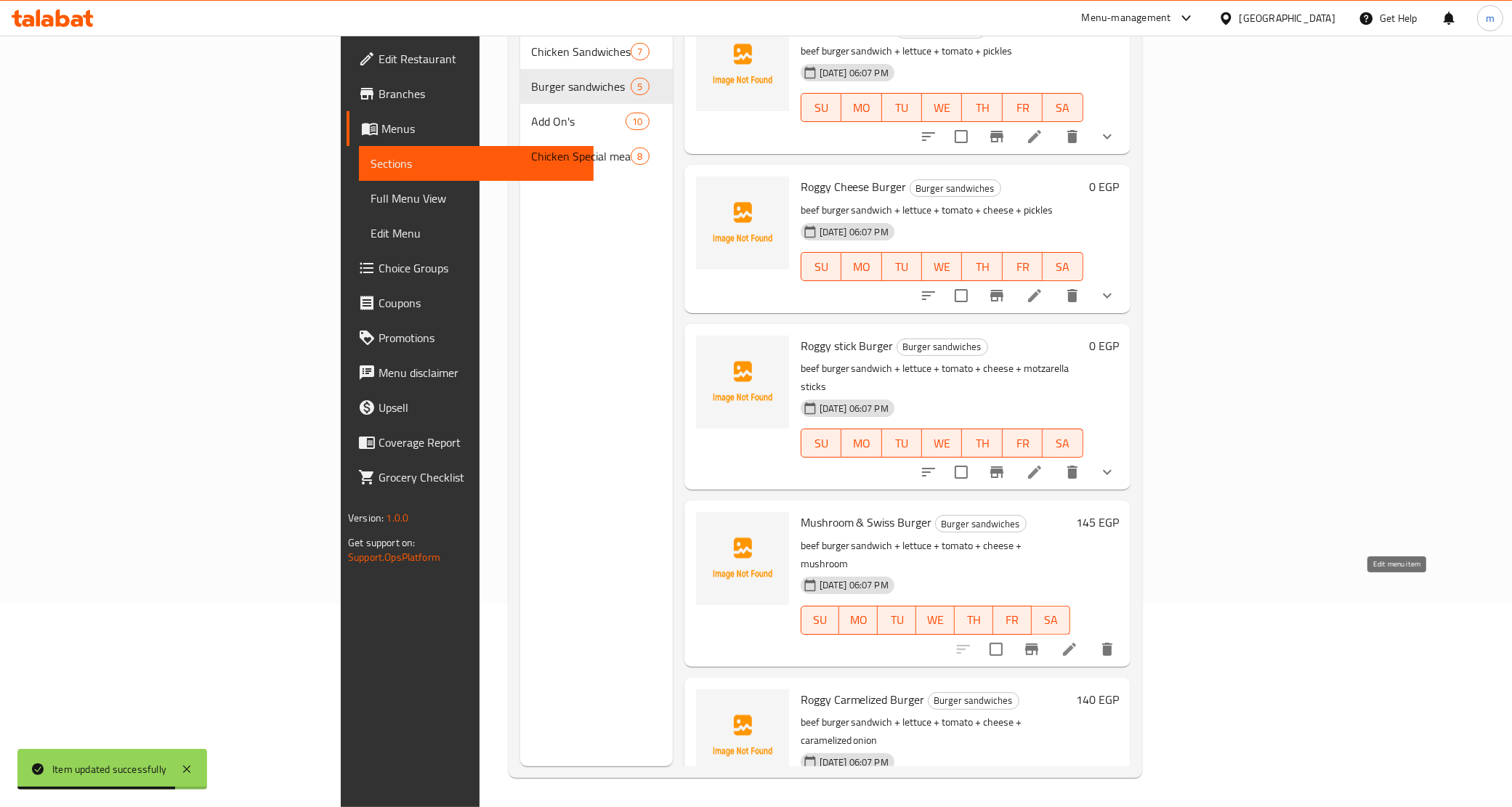
click at [1077, 643] on icon at bounding box center [1069, 649] width 13 height 13
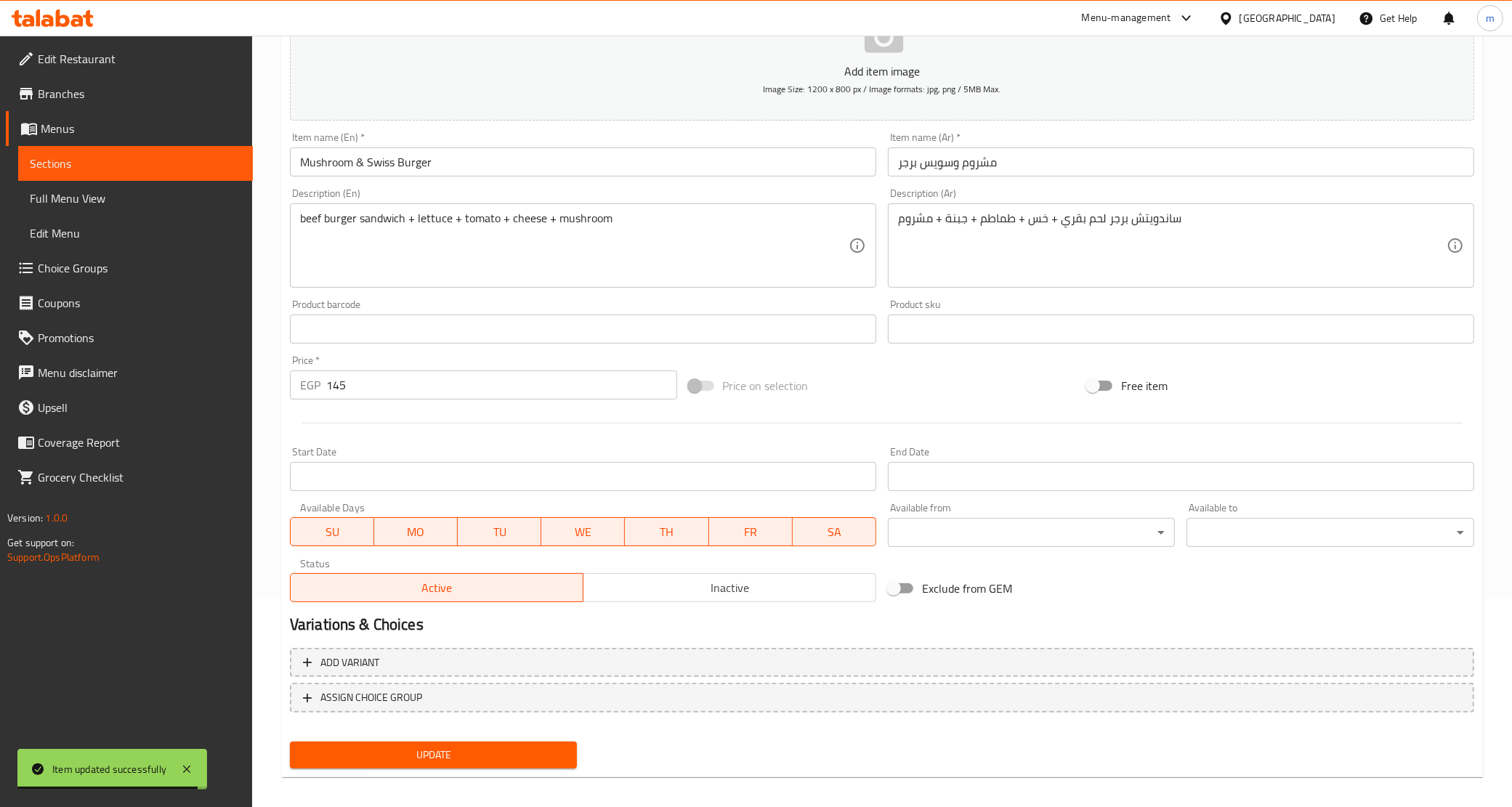
scroll to position [216, 0]
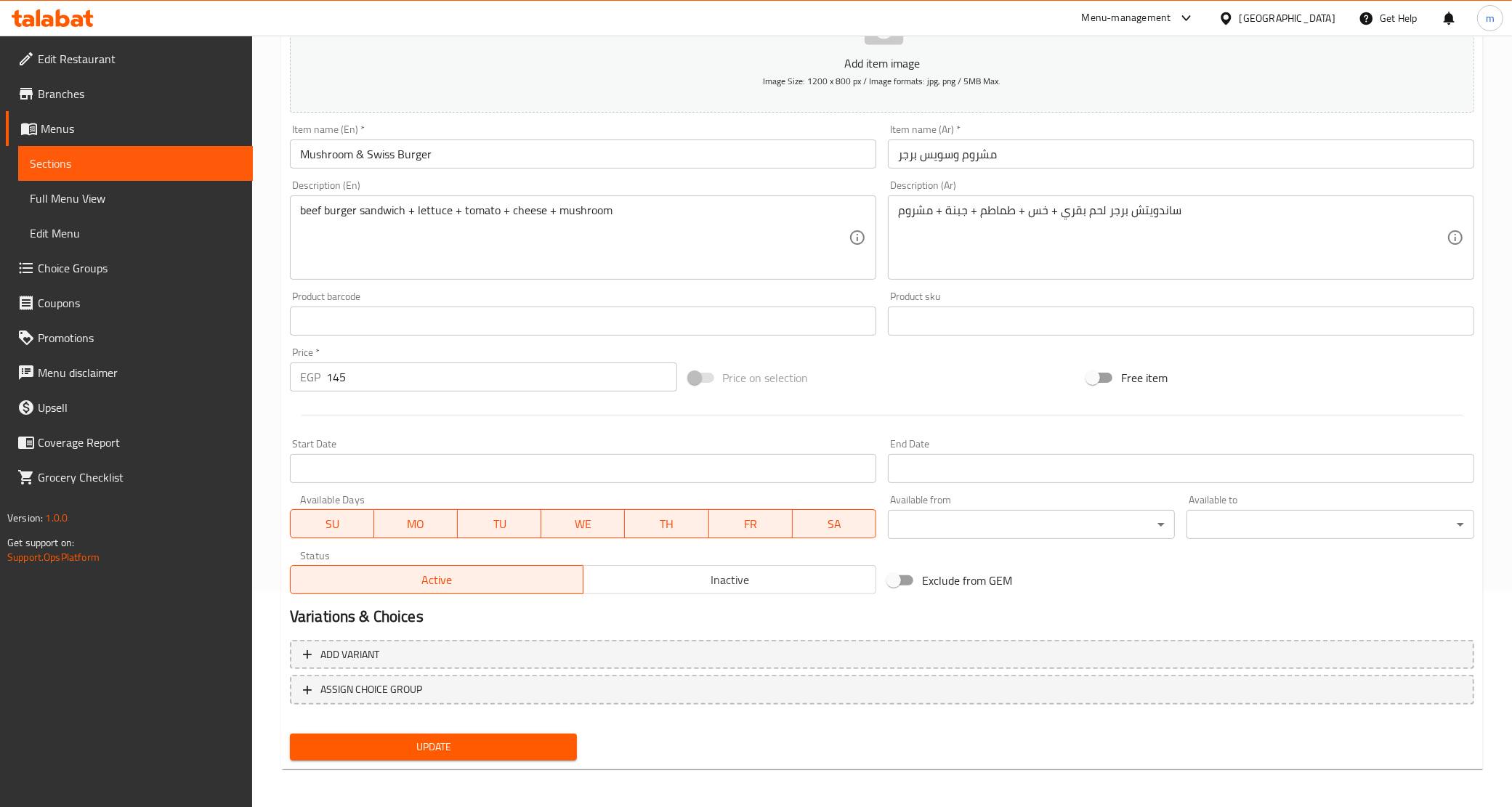
click at [379, 376] on input "145" at bounding box center [502, 376] width 351 height 29
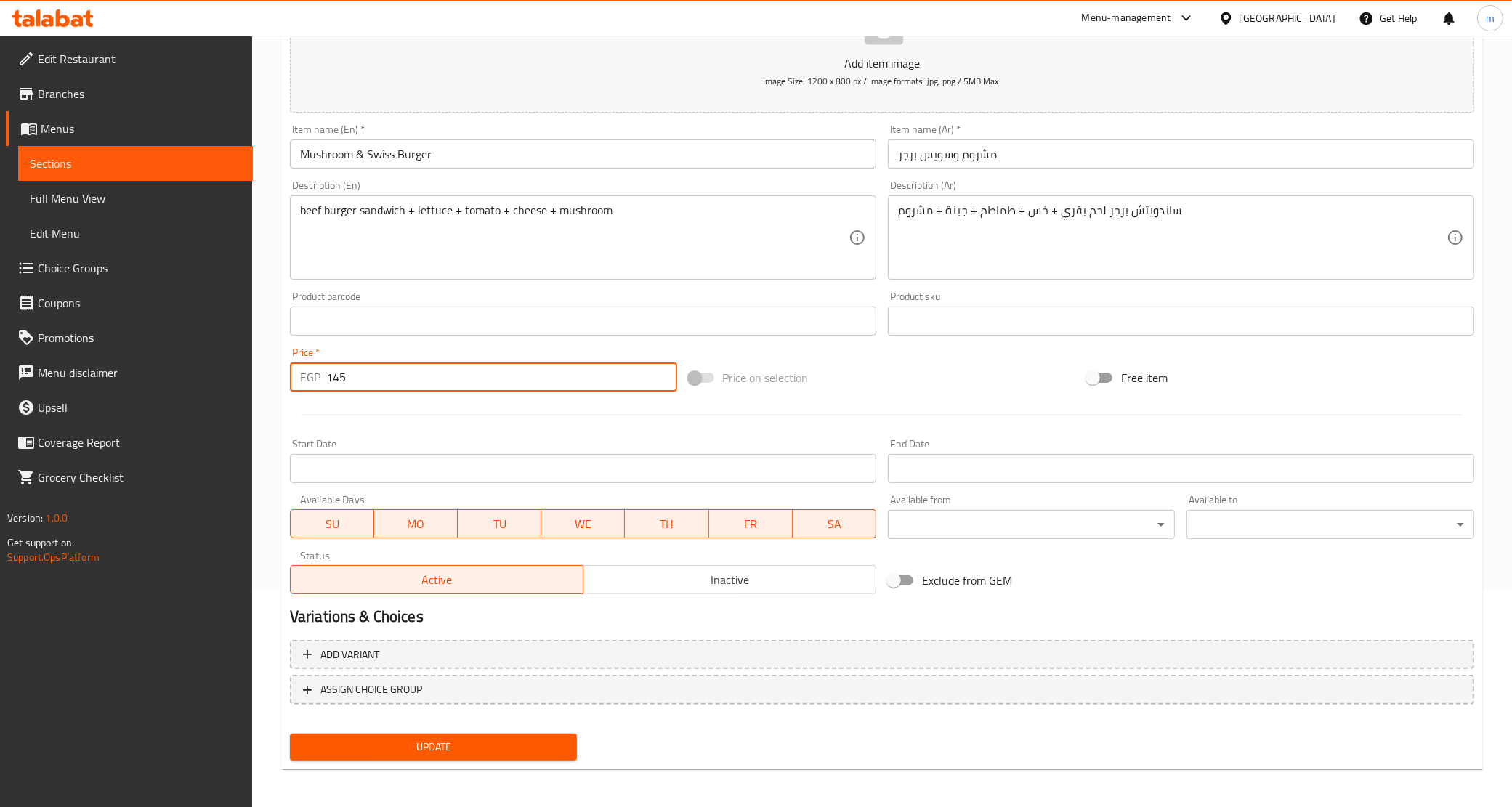
click at [379, 376] on input "145" at bounding box center [502, 376] width 351 height 29
click at [382, 384] on input "145" at bounding box center [502, 376] width 351 height 29
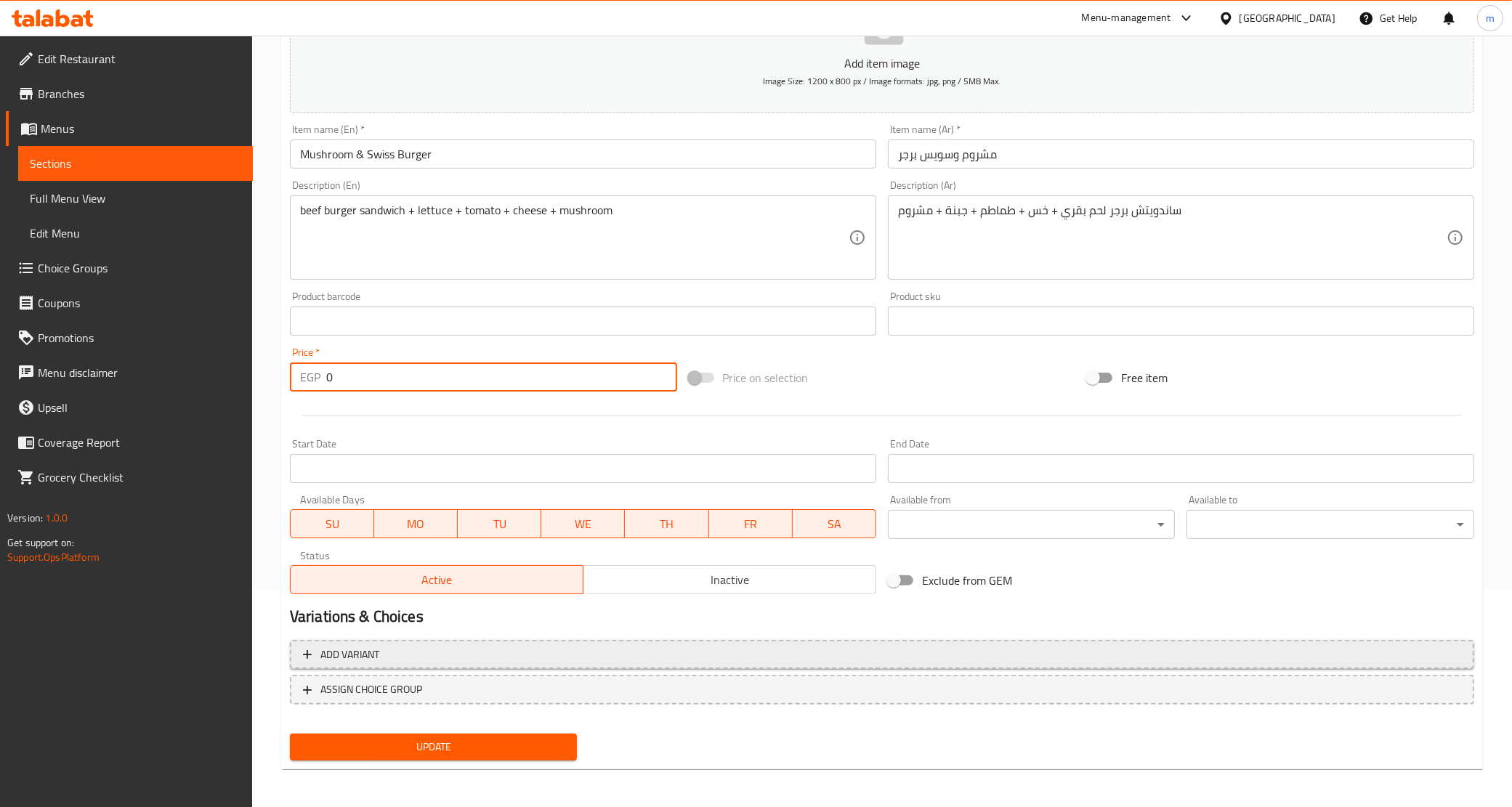
type input "0"
click at [390, 641] on button "Add variant" at bounding box center [882, 655] width 1184 height 30
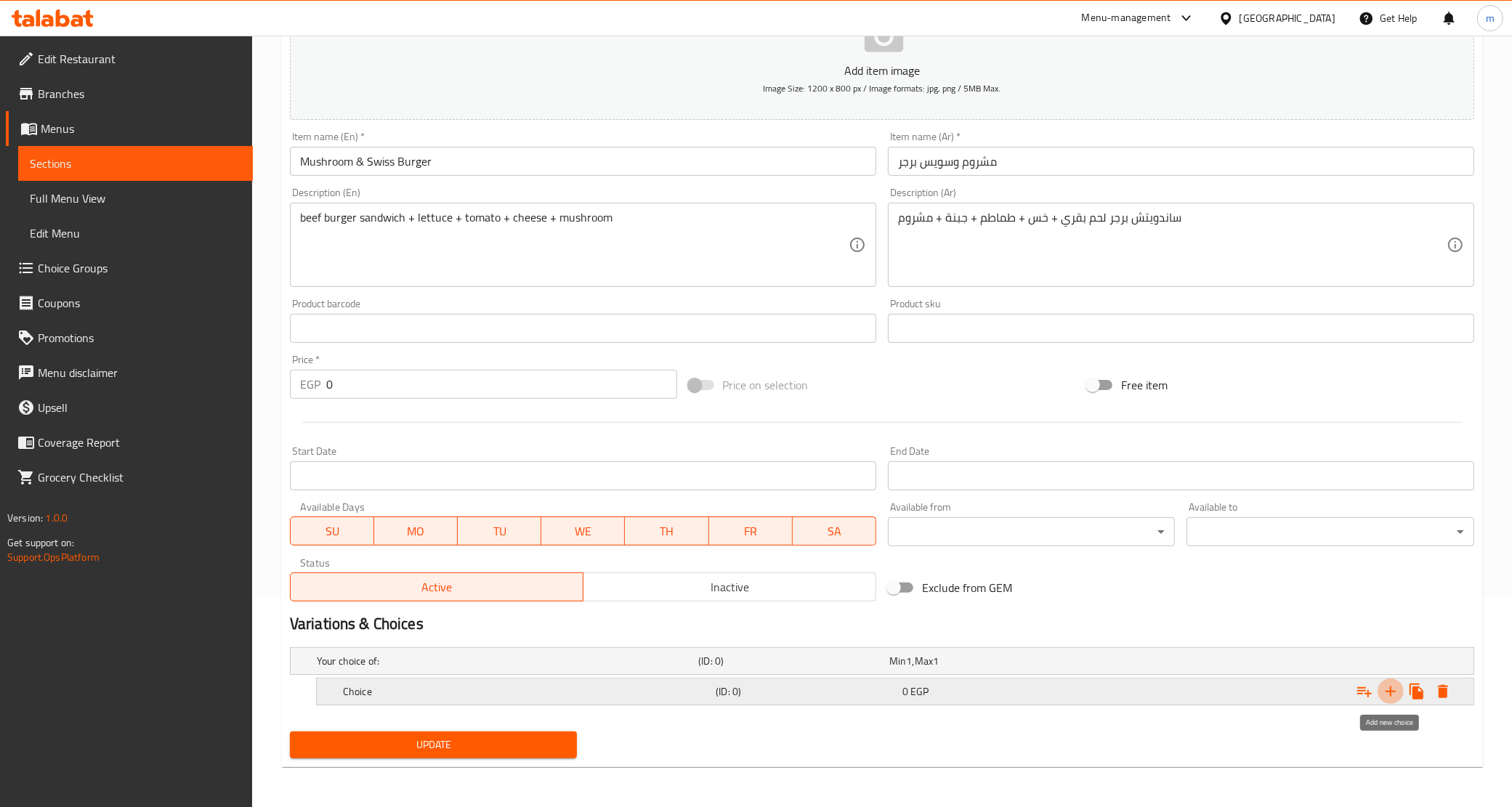
click at [1386, 701] on button "Expand" at bounding box center [1391, 692] width 27 height 27
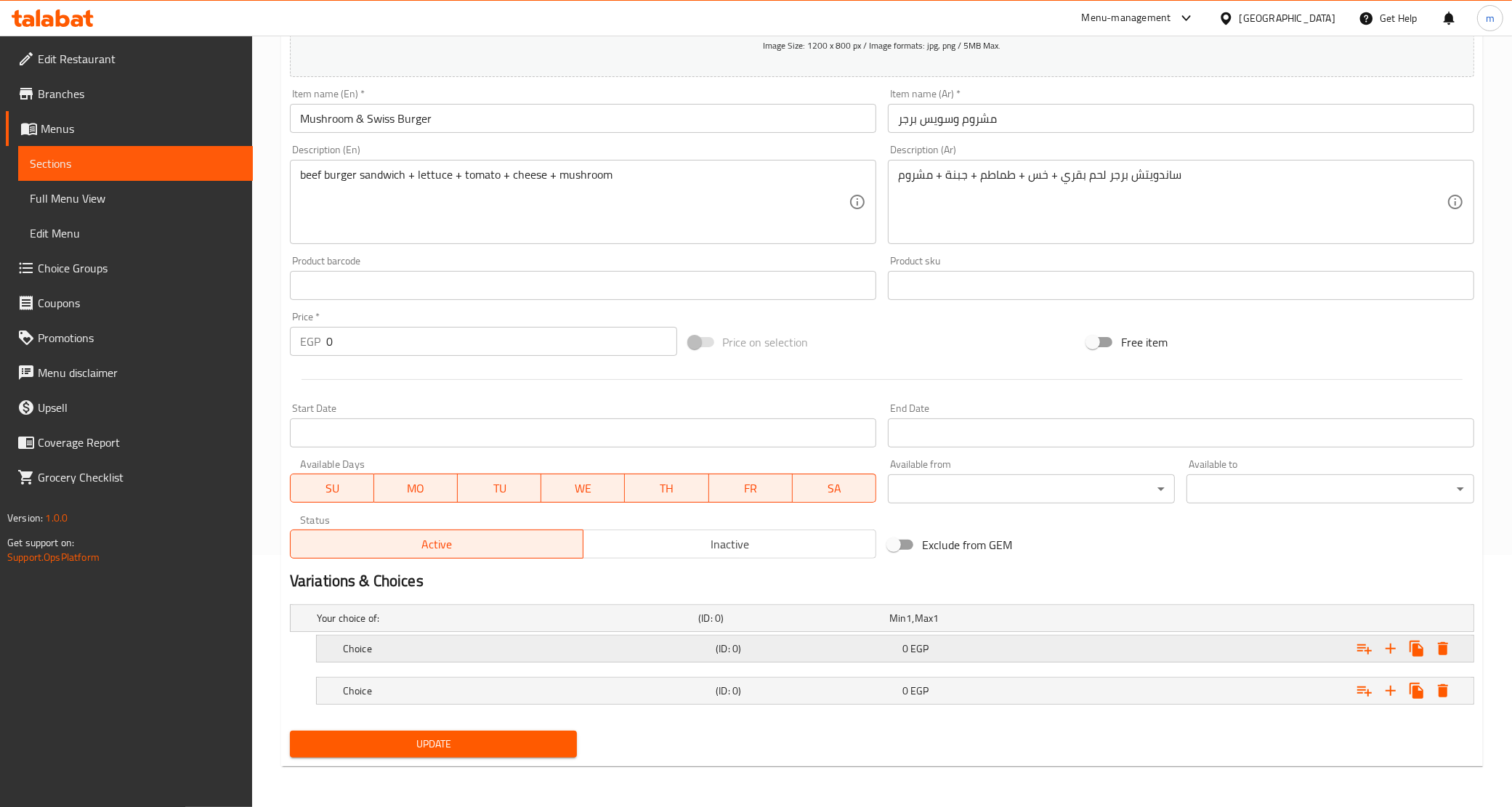
click at [666, 654] on h5 "Choice" at bounding box center [527, 648] width 367 height 15
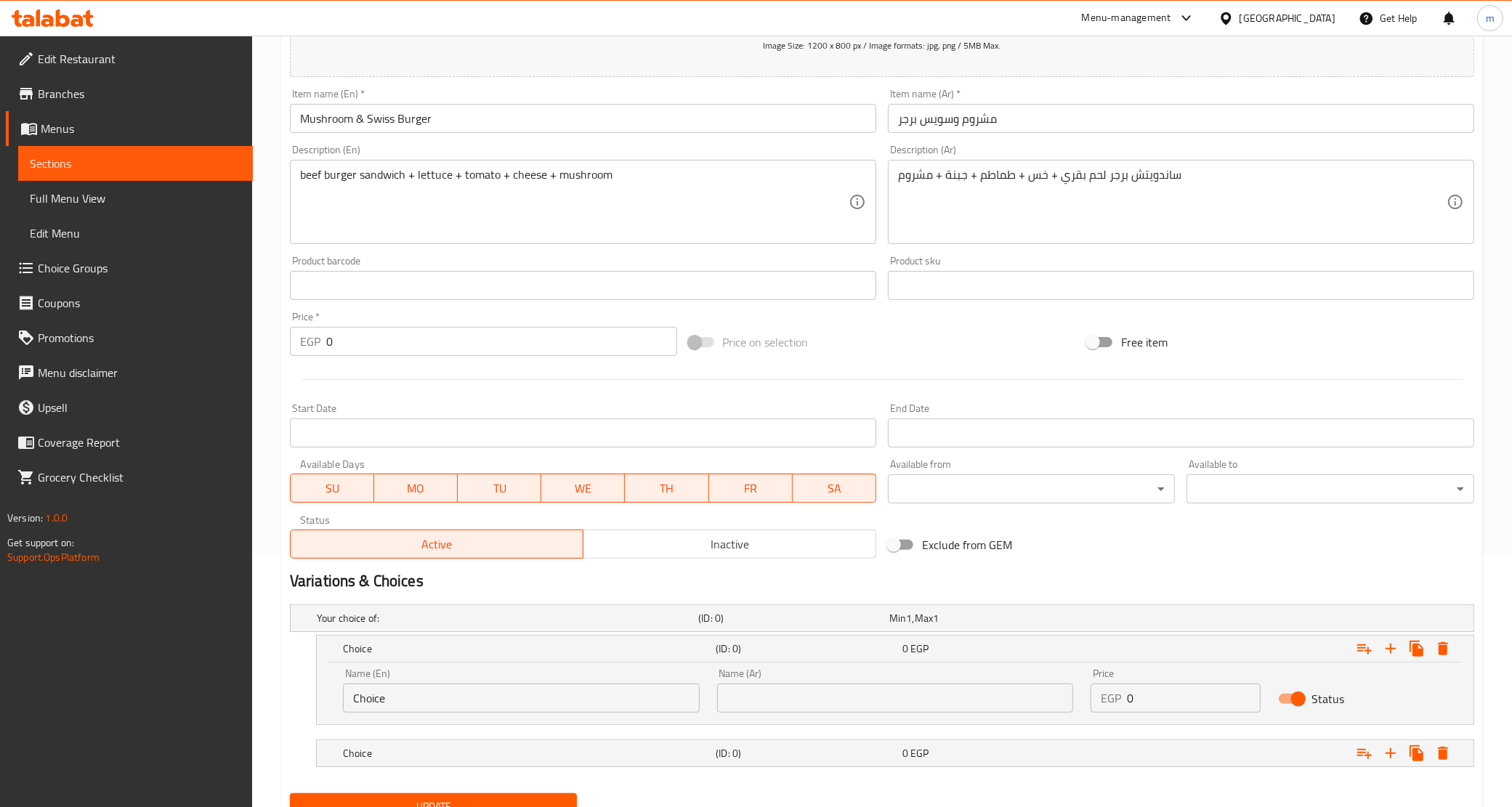
scroll to position [315, 0]
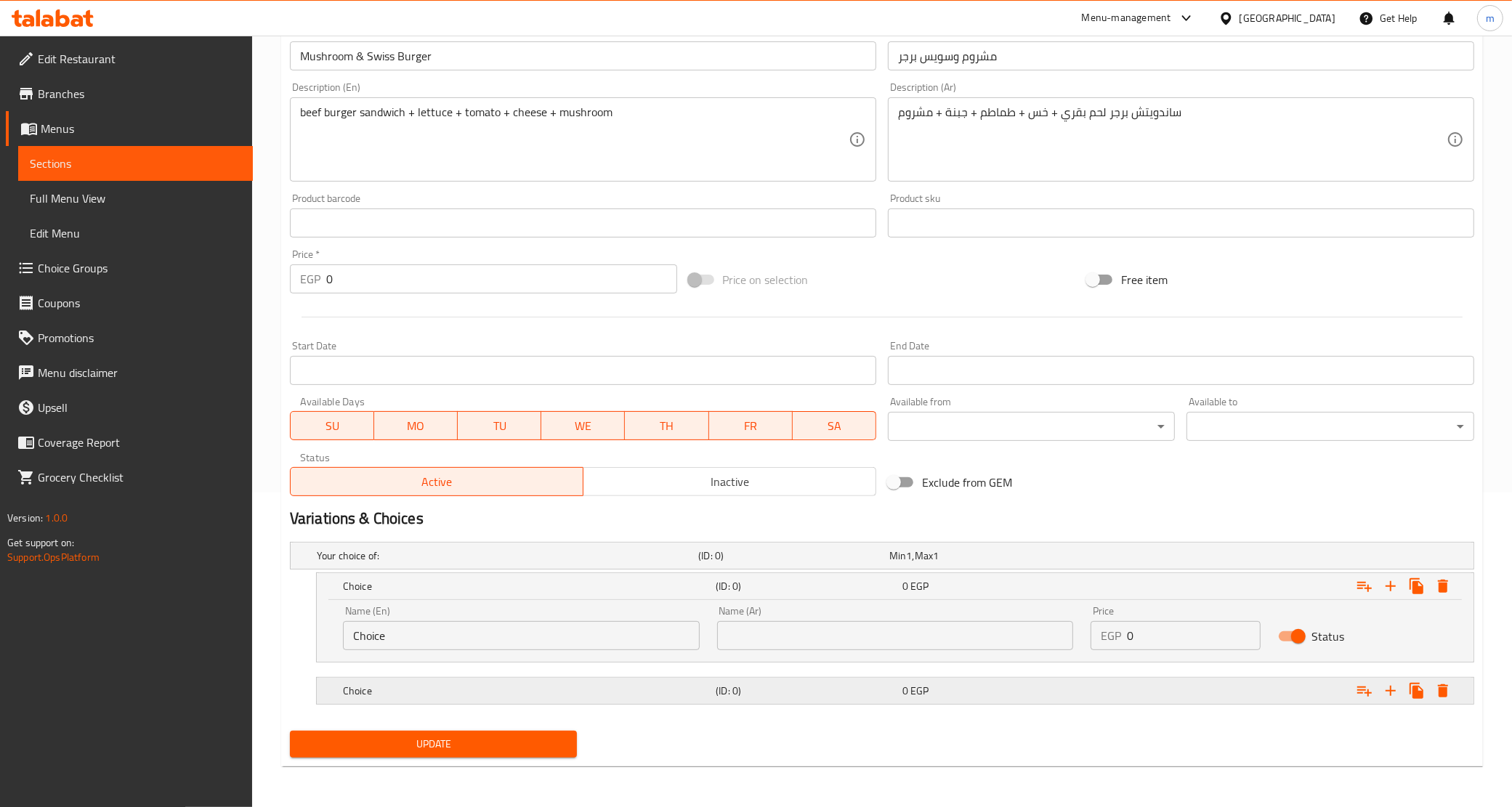
click at [688, 681] on div "Choice" at bounding box center [527, 691] width 373 height 21
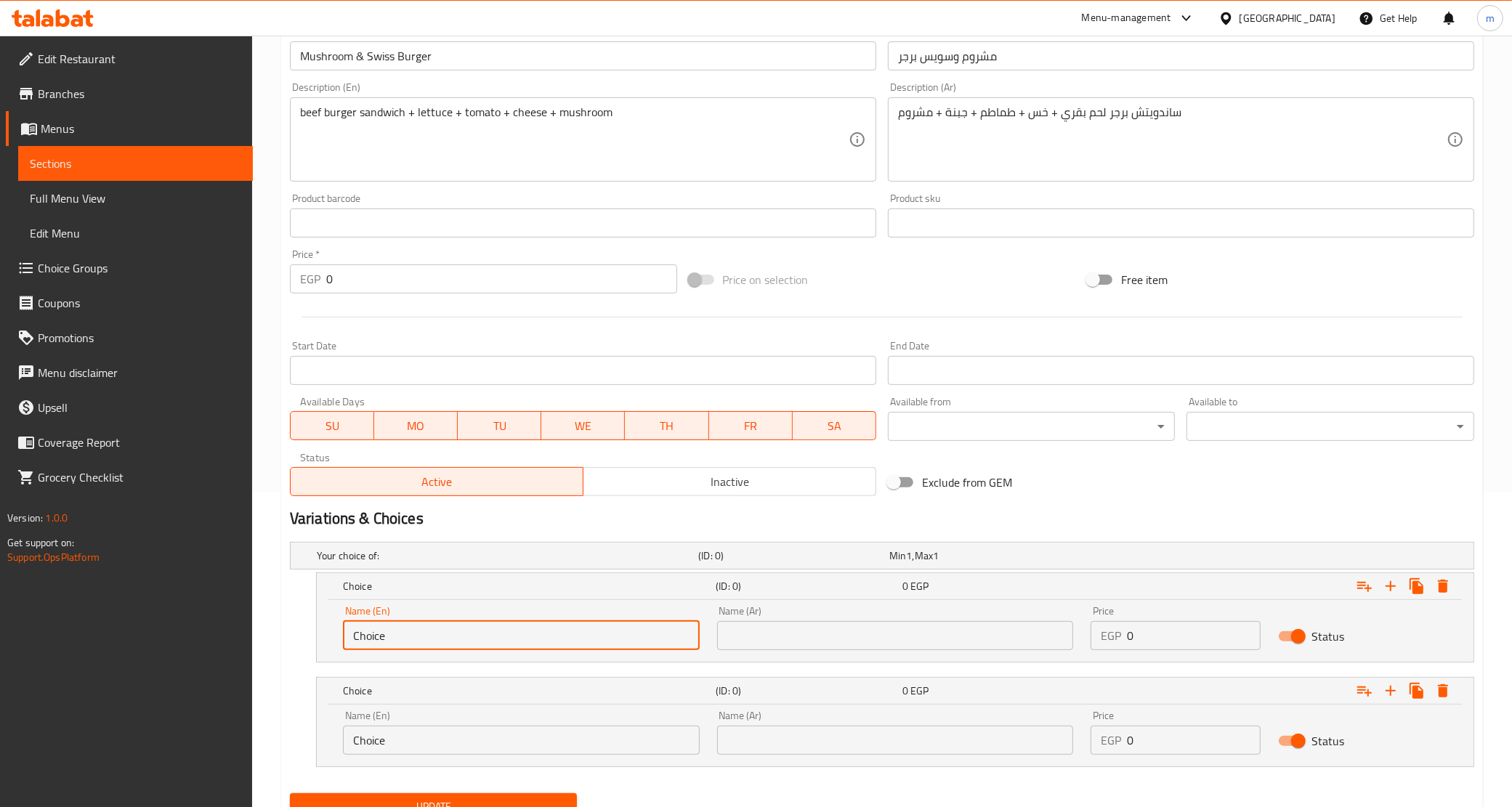
click at [572, 635] on input "Choice" at bounding box center [522, 635] width 357 height 29
click at [572, 635] on input "text" at bounding box center [522, 635] width 357 height 29
type input "Original"
click at [832, 629] on input "text" at bounding box center [896, 635] width 357 height 29
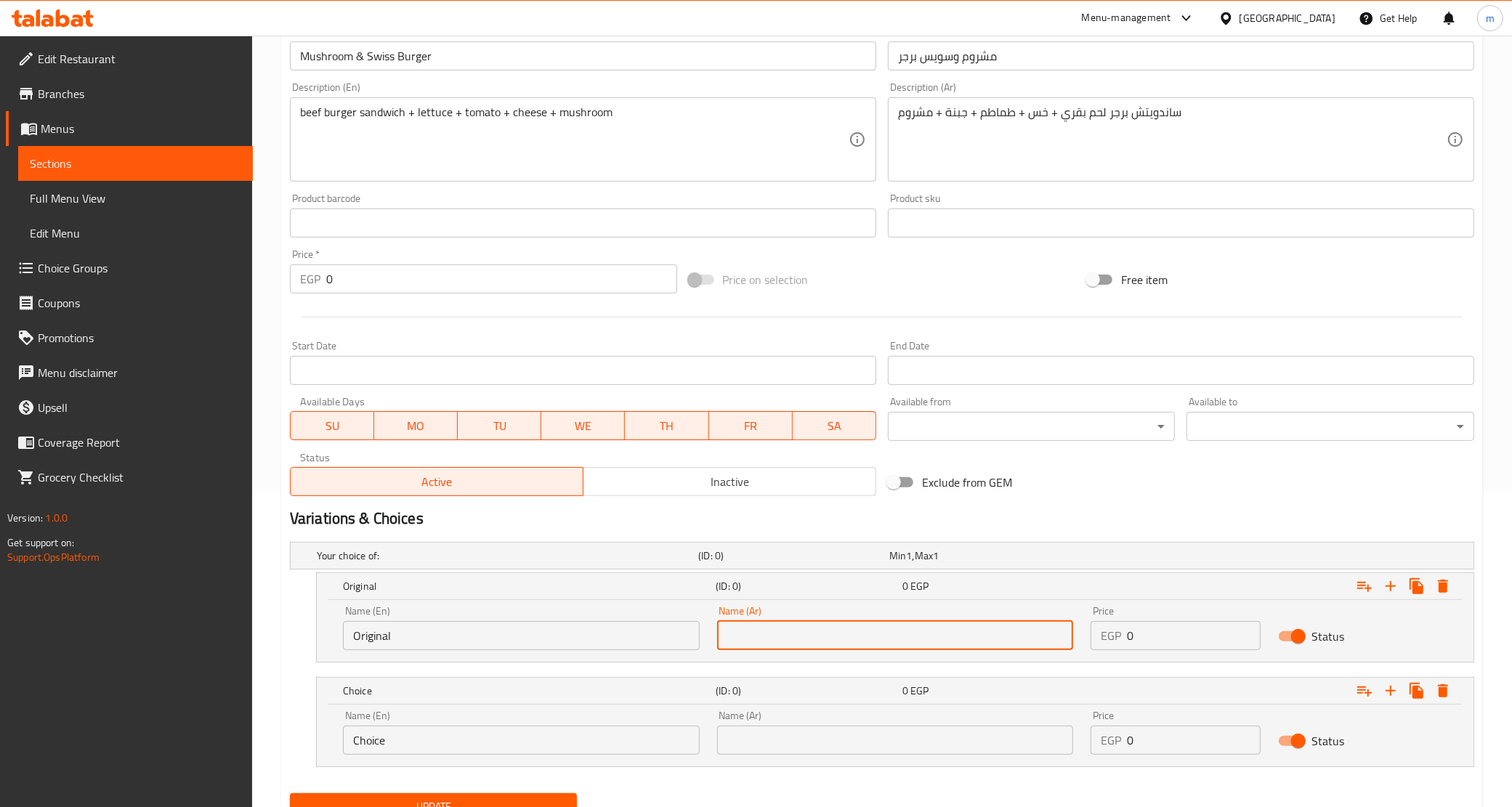
type input "أورجينال"
click at [553, 731] on input "Choice" at bounding box center [522, 740] width 357 height 29
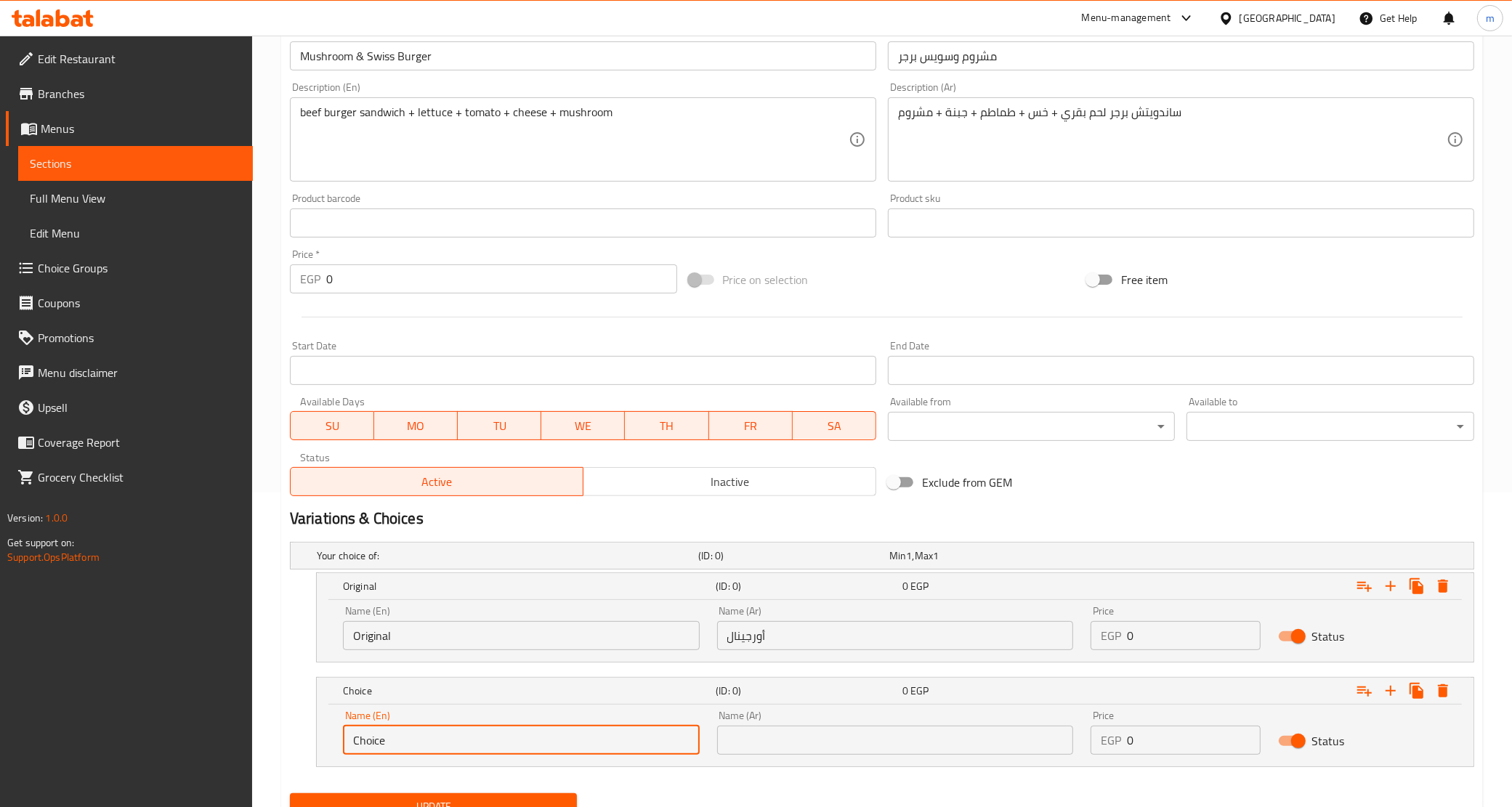
click at [553, 731] on input "Choice" at bounding box center [522, 740] width 357 height 29
click at [547, 736] on input "text" at bounding box center [522, 740] width 357 height 29
type input "Spicy"
click at [771, 743] on input "text" at bounding box center [896, 740] width 357 height 29
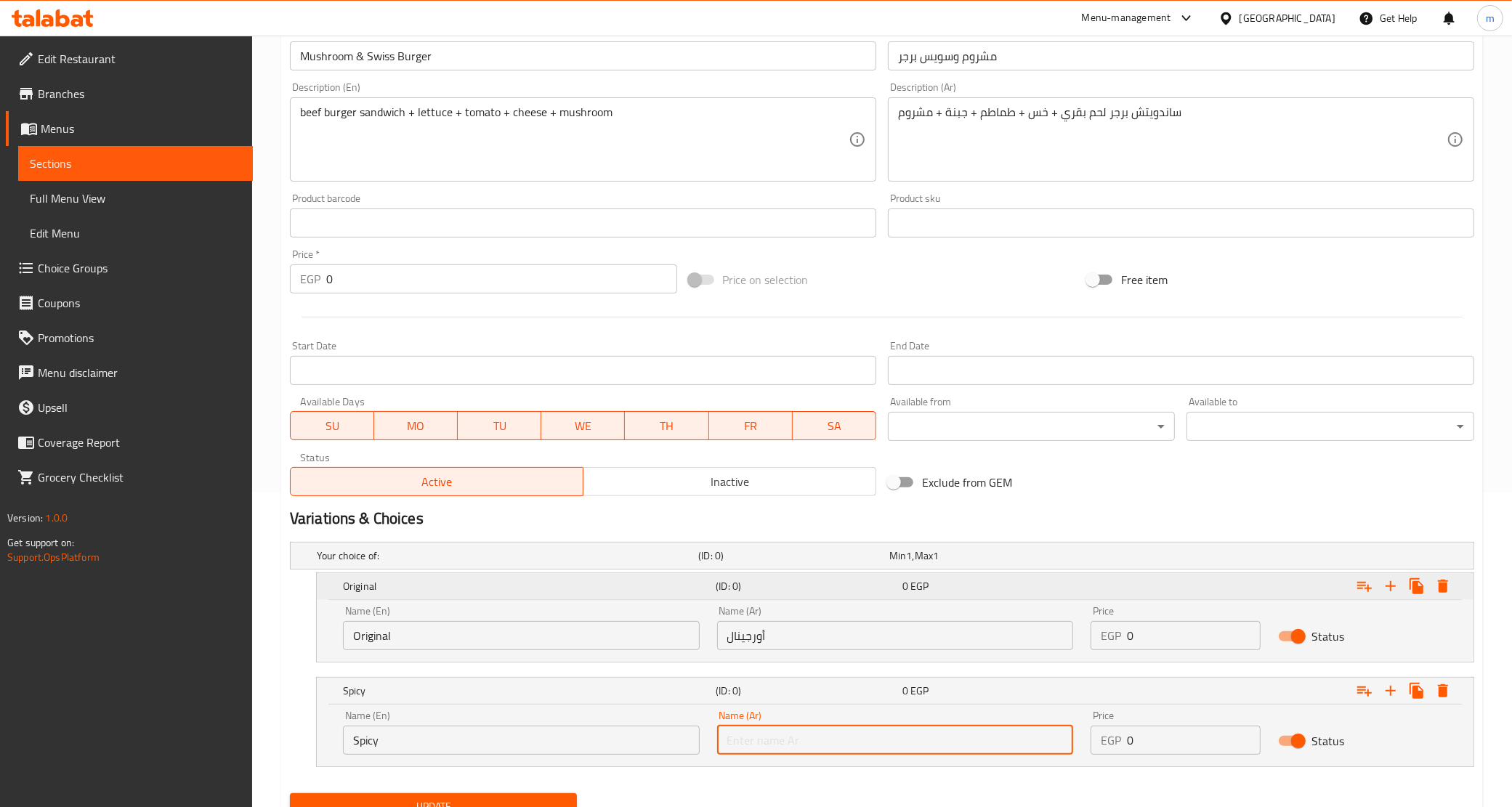
type input "سبايسي"
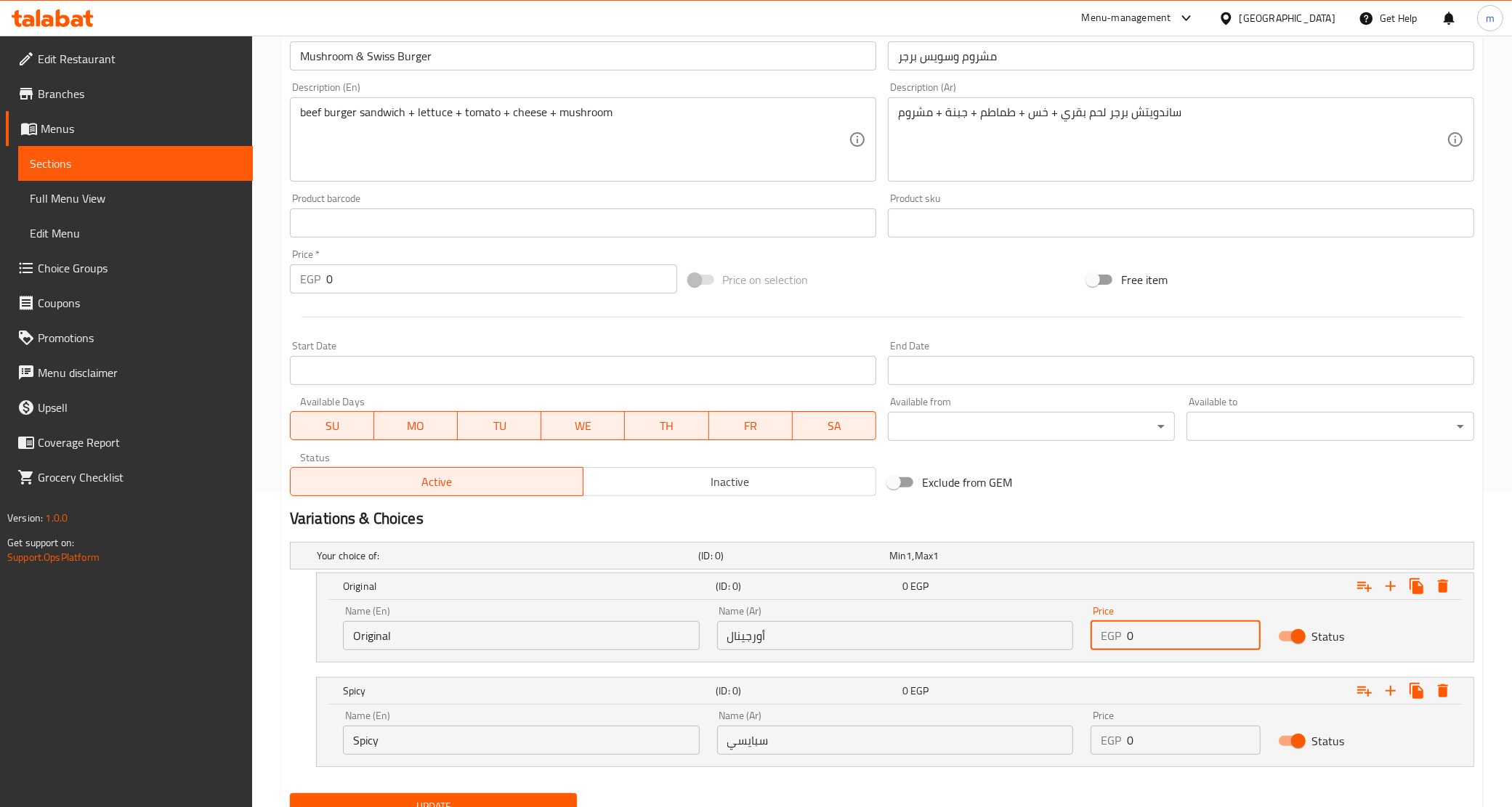
click at [1195, 640] on input "0" at bounding box center [1193, 635] width 133 height 29
paste input "145"
type input "145"
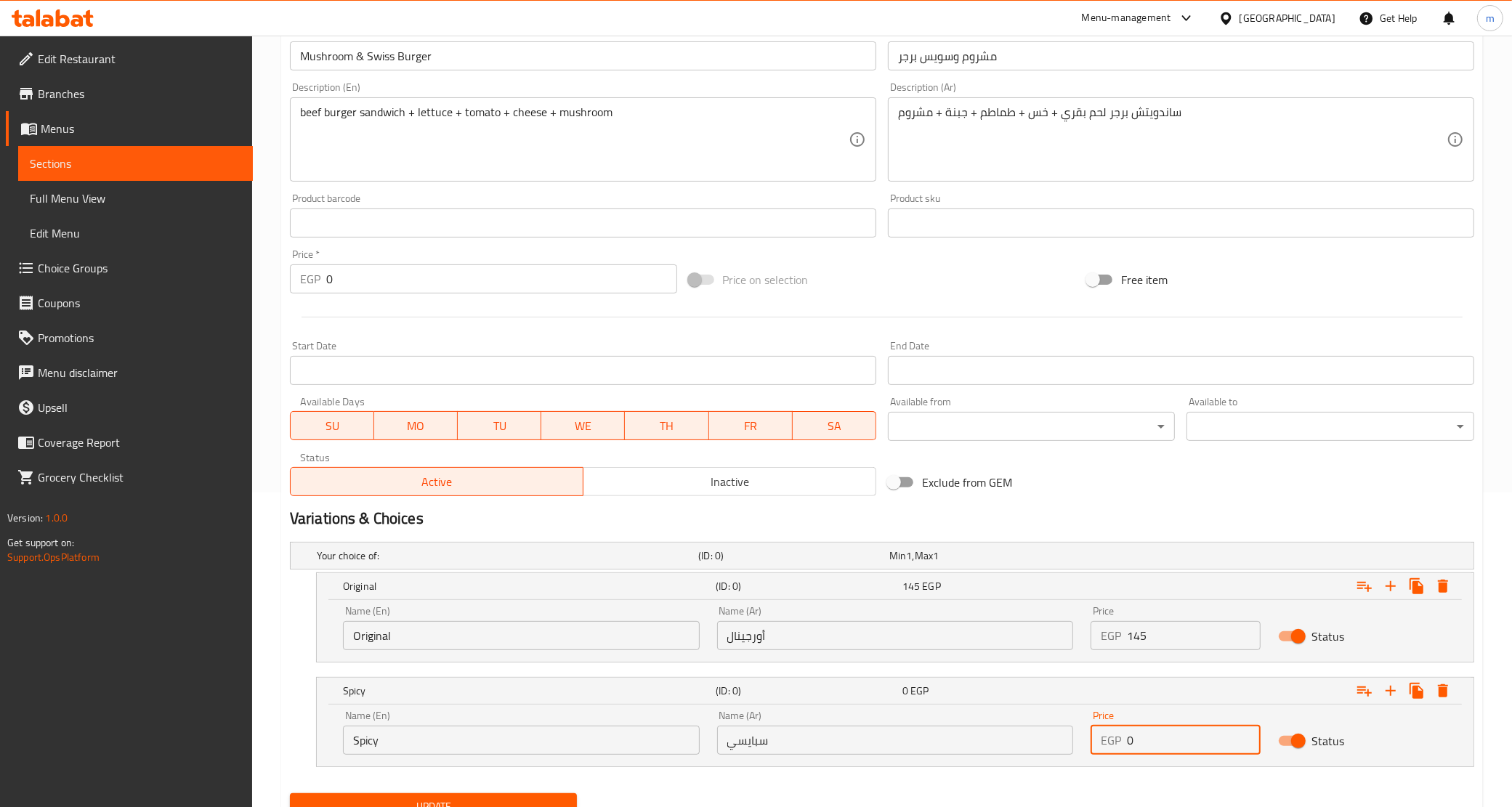
click at [1146, 745] on input "0" at bounding box center [1193, 740] width 133 height 29
paste input "145"
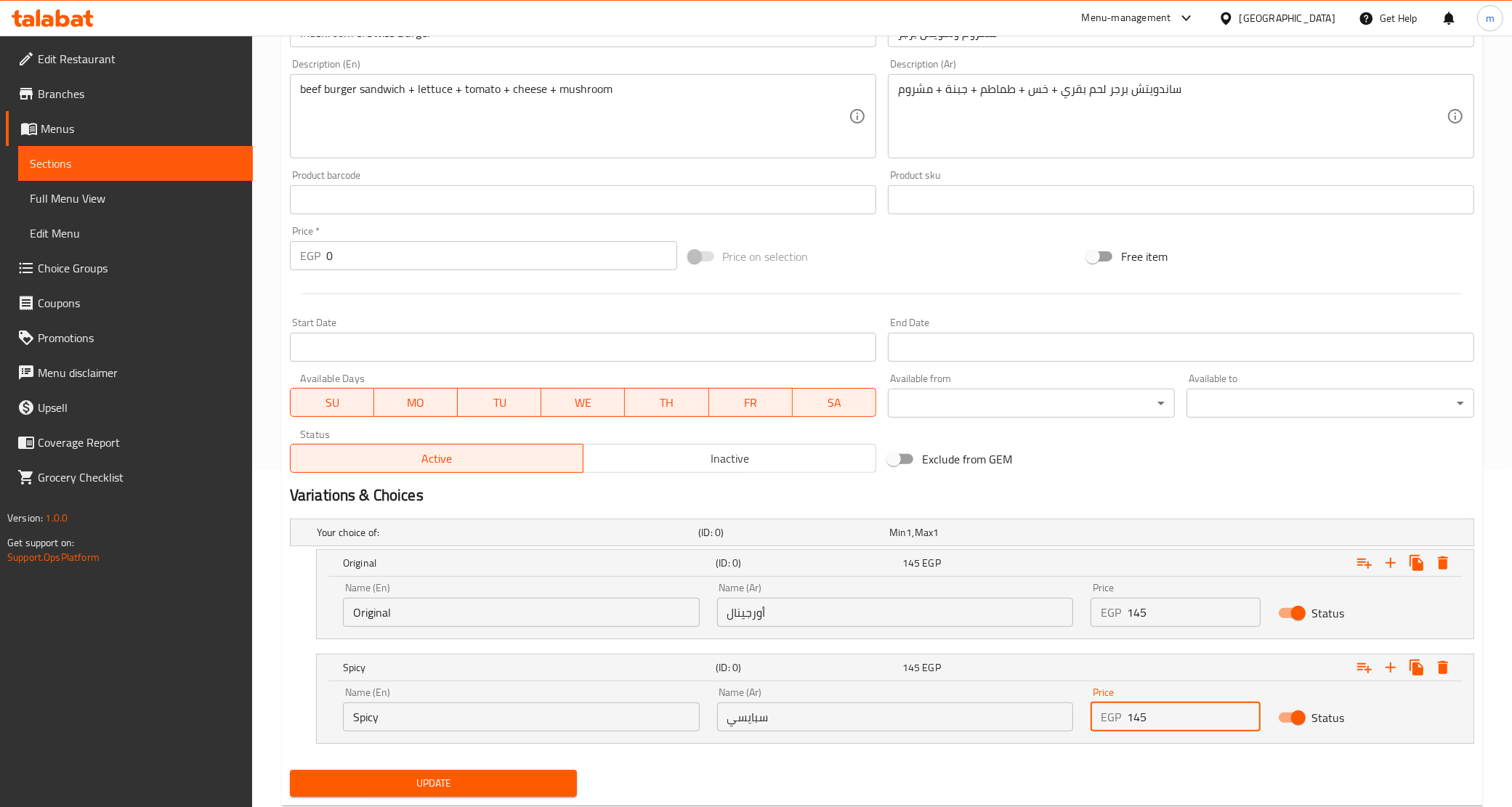
scroll to position [376, 0]
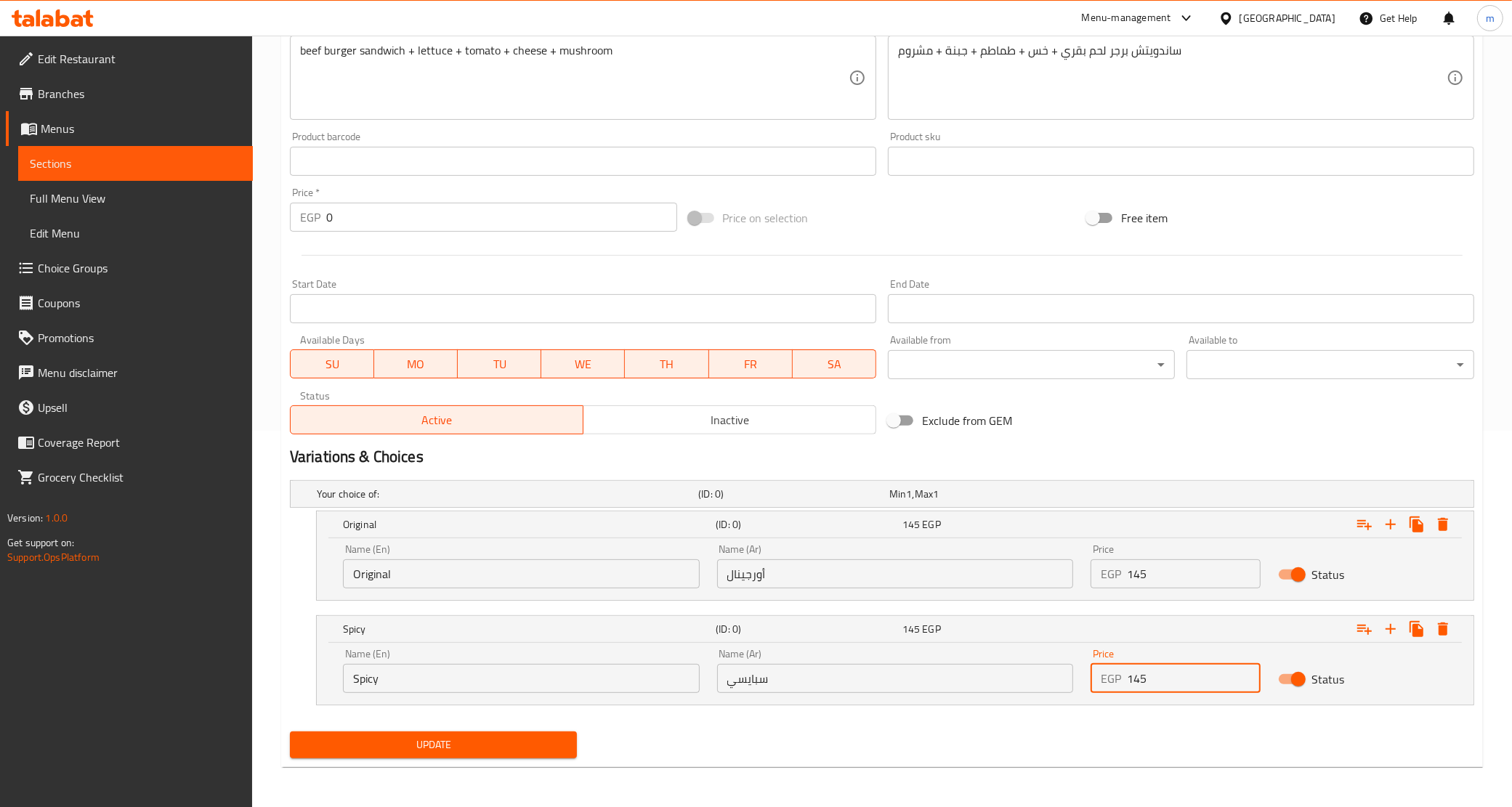
type input "145"
click at [440, 752] on span "Update" at bounding box center [434, 745] width 265 height 18
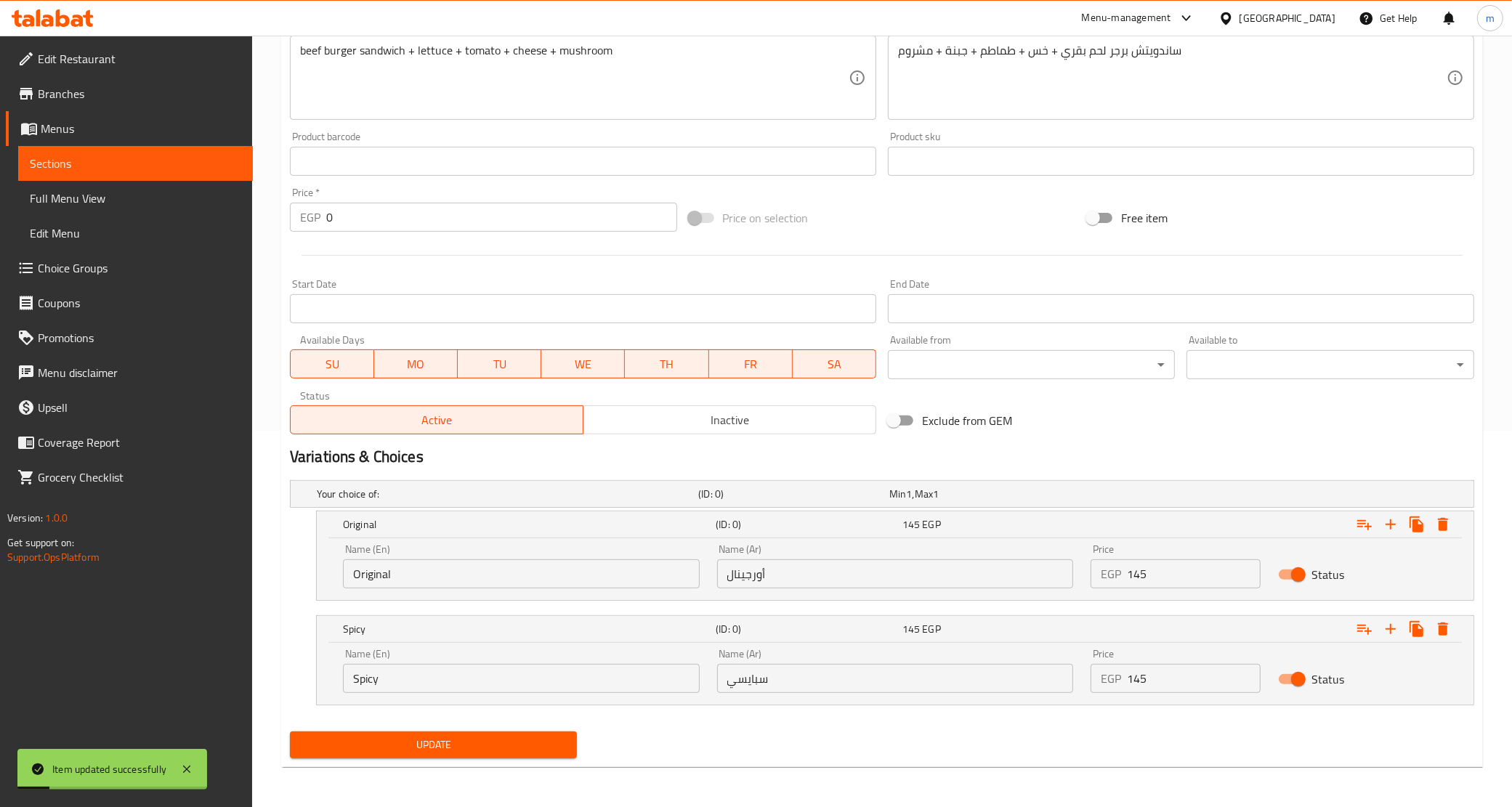
click at [143, 171] on span "Sections" at bounding box center [135, 164] width 211 height 18
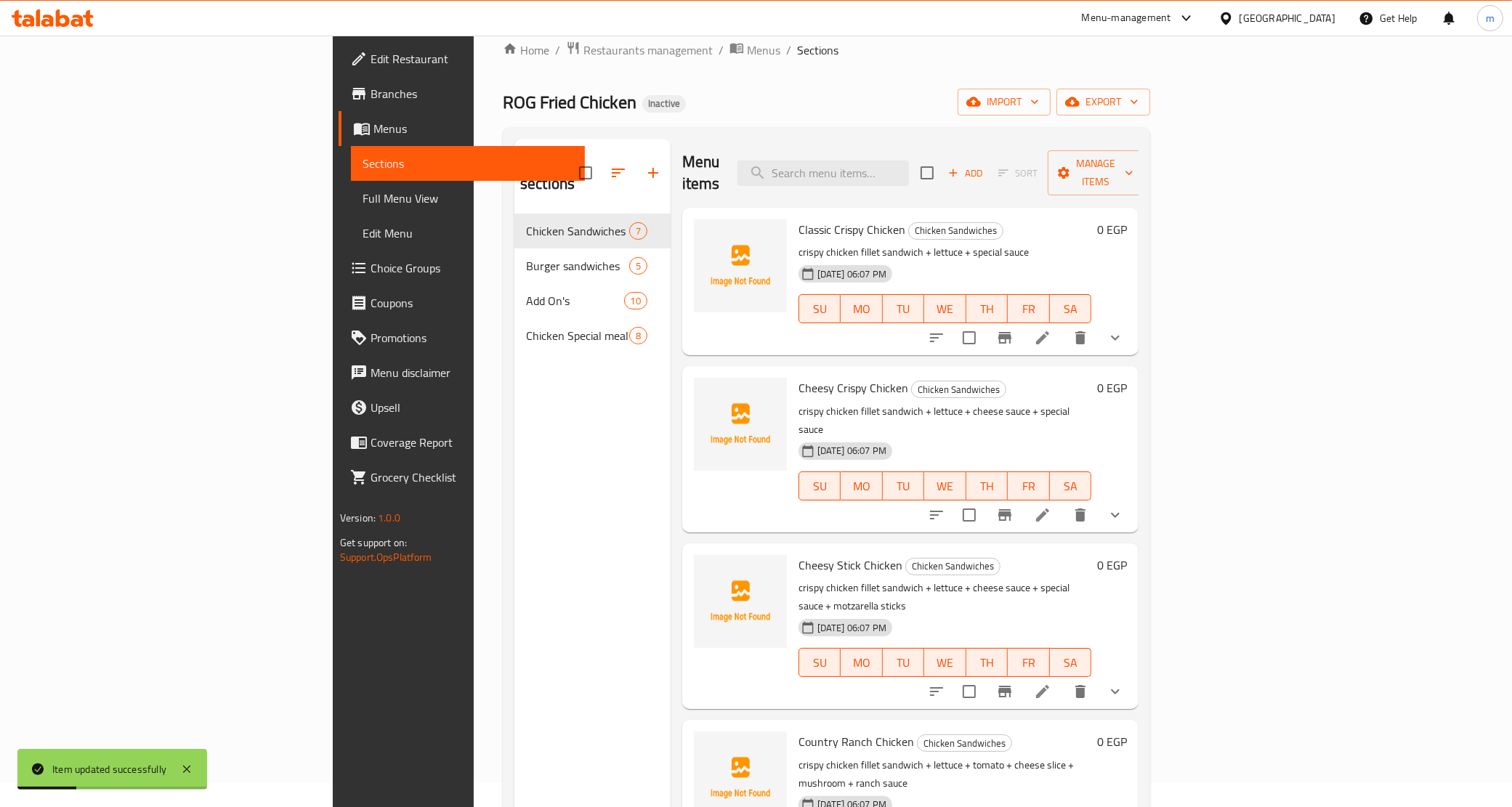
scroll to position [23, 0]
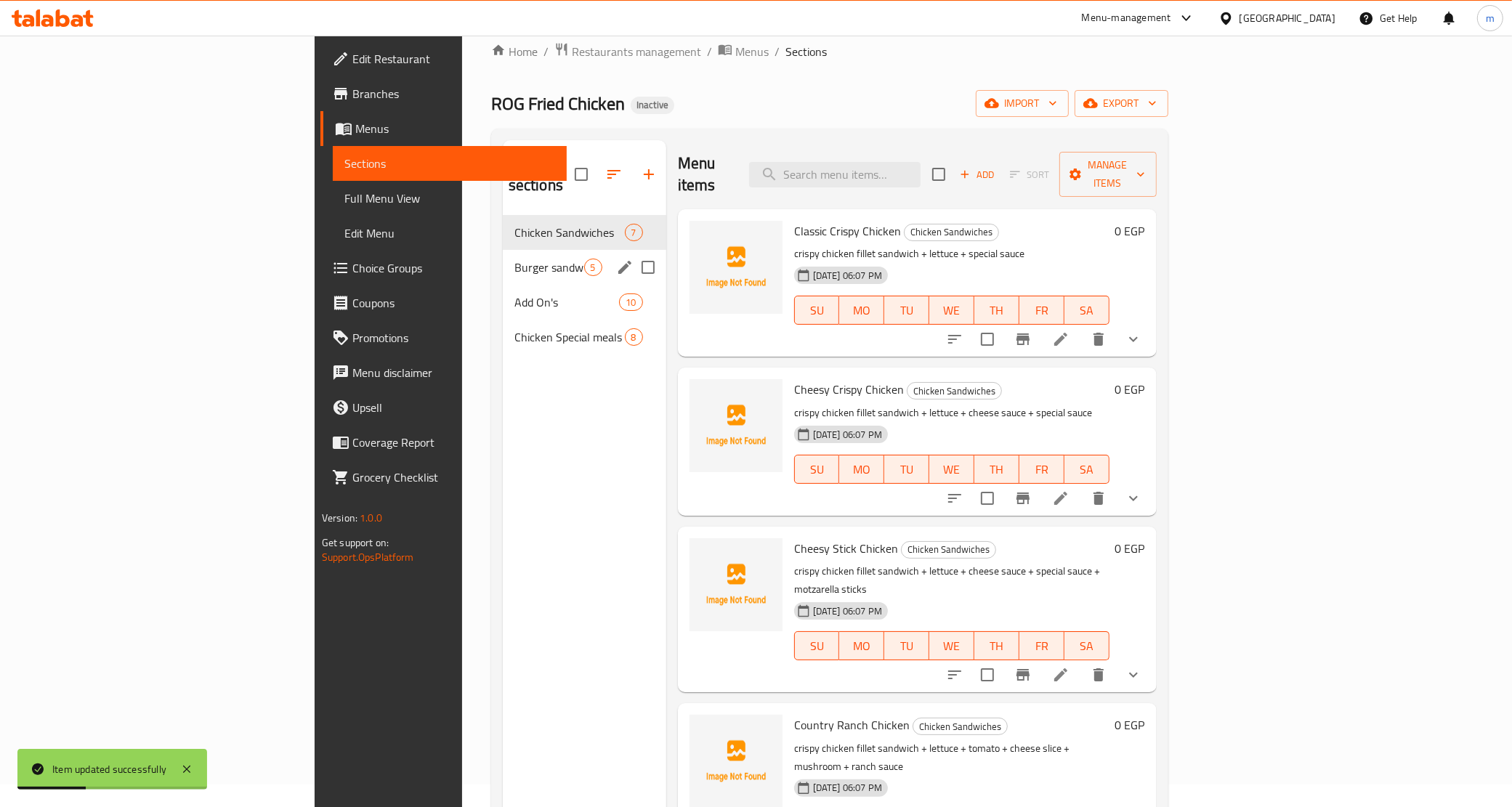
click at [503, 250] on div "Burger sandwiches 5" at bounding box center [585, 266] width 164 height 35
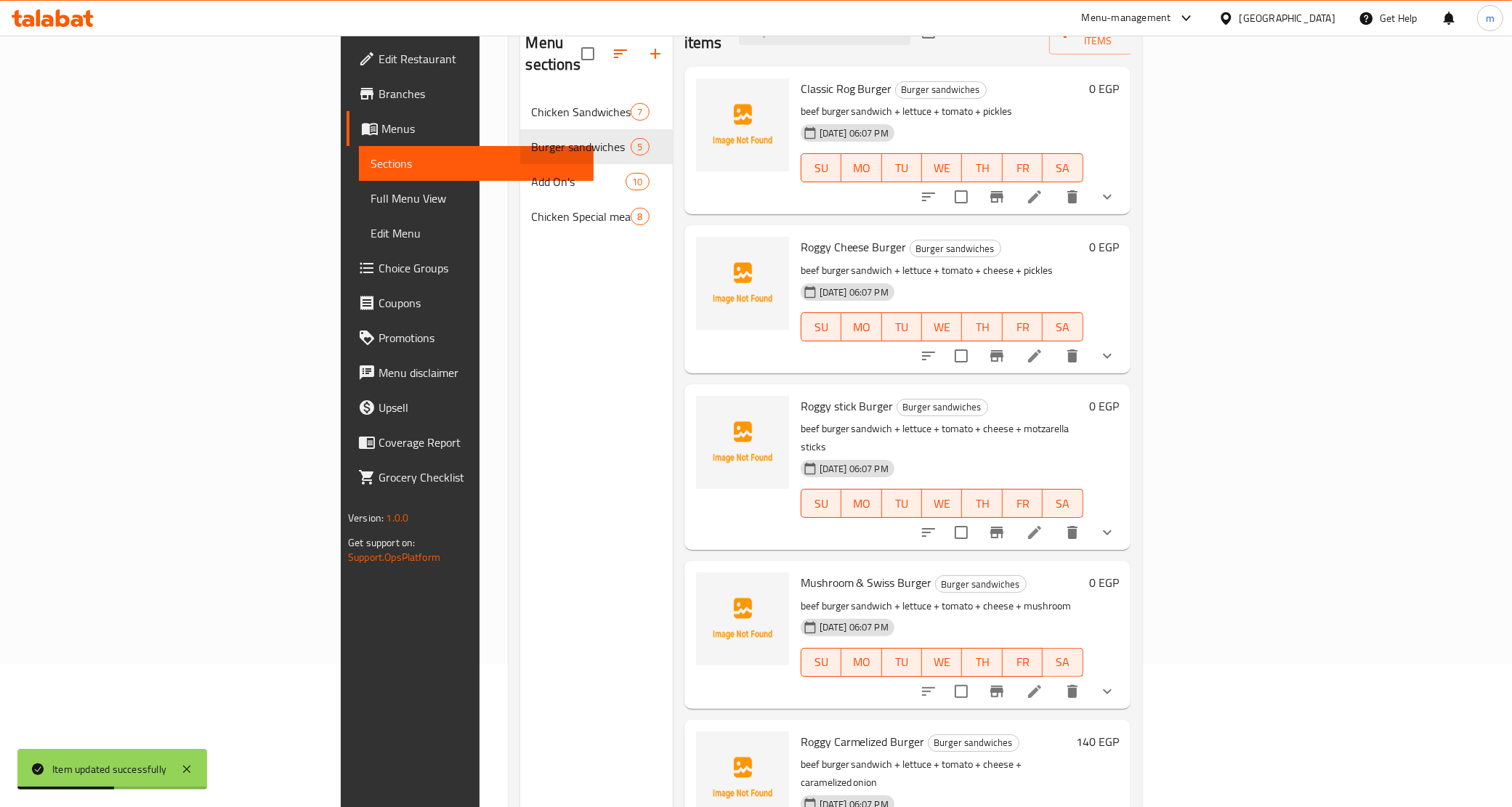
scroll to position [204, 0]
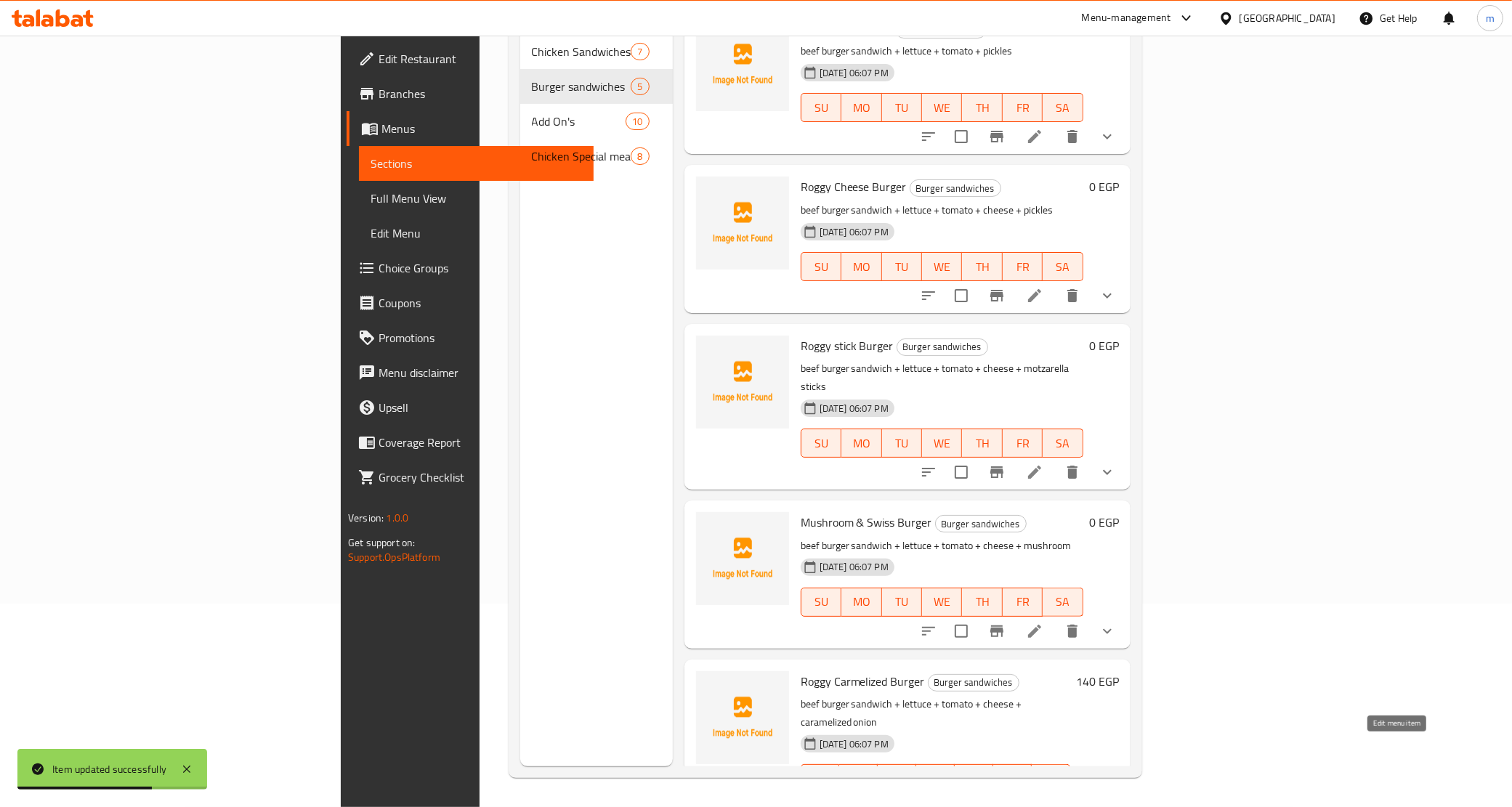
click at [1079, 799] on icon at bounding box center [1070, 808] width 18 height 18
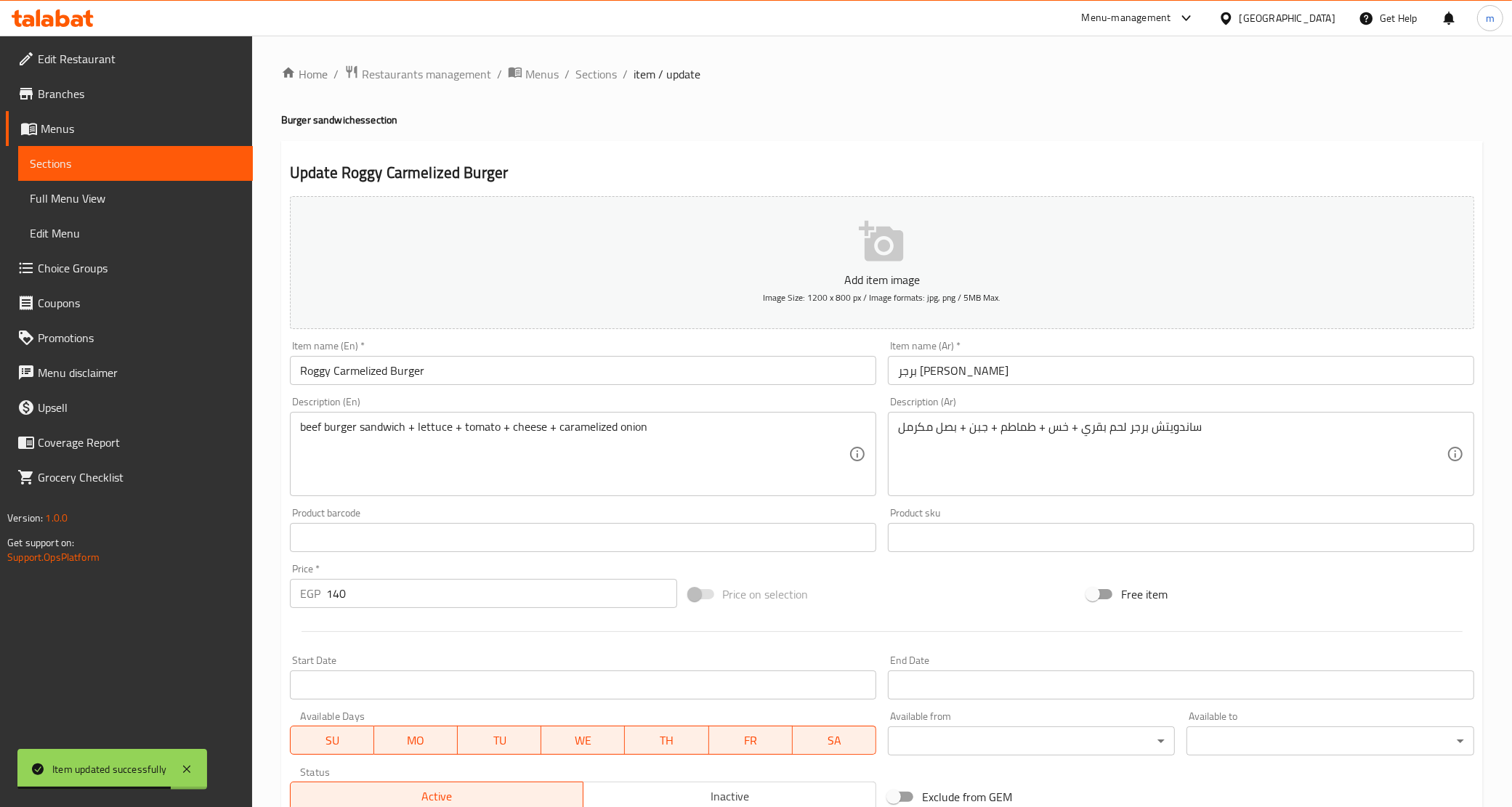
scroll to position [182, 0]
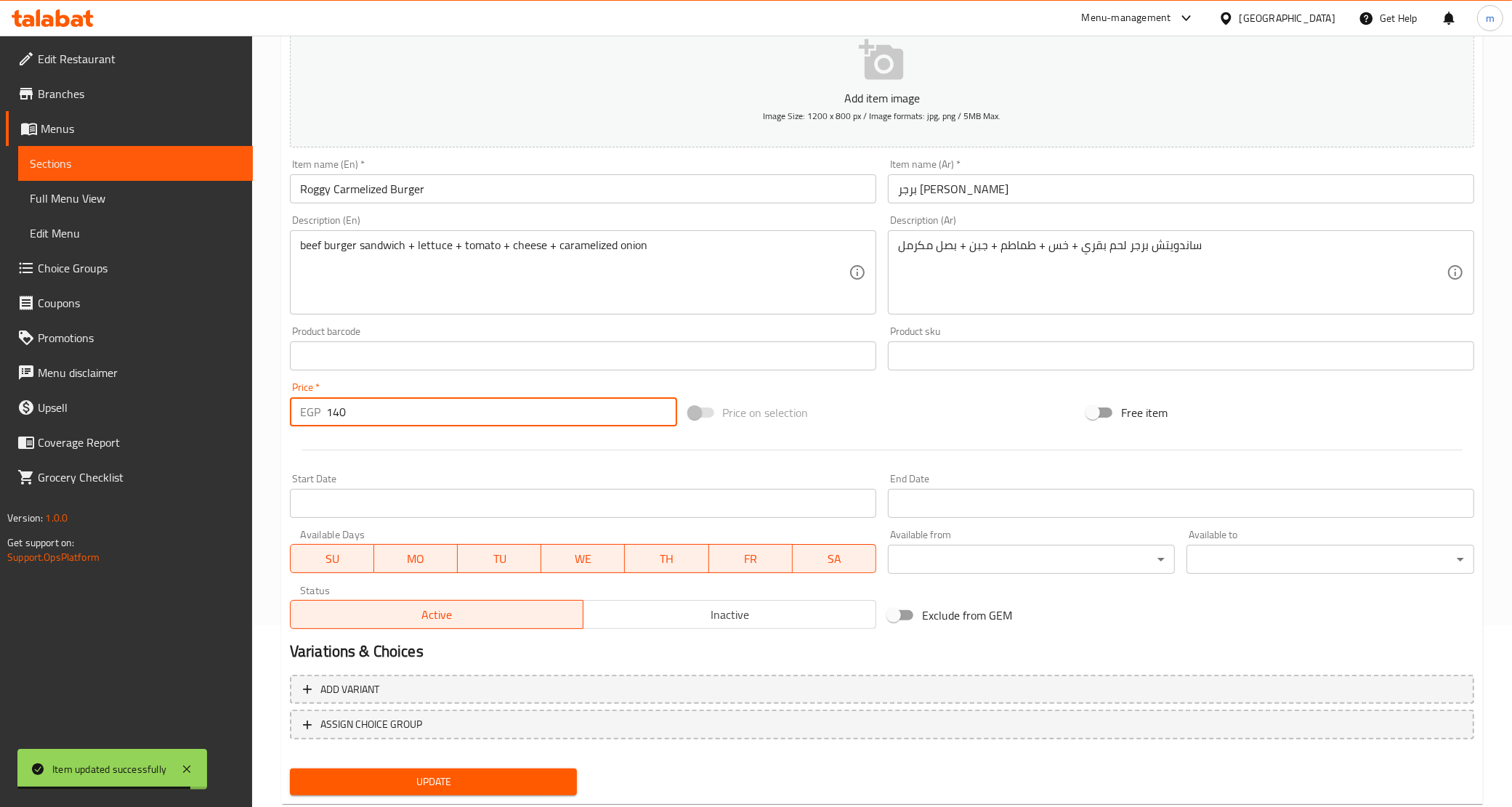
click at [426, 414] on input "140" at bounding box center [502, 411] width 351 height 29
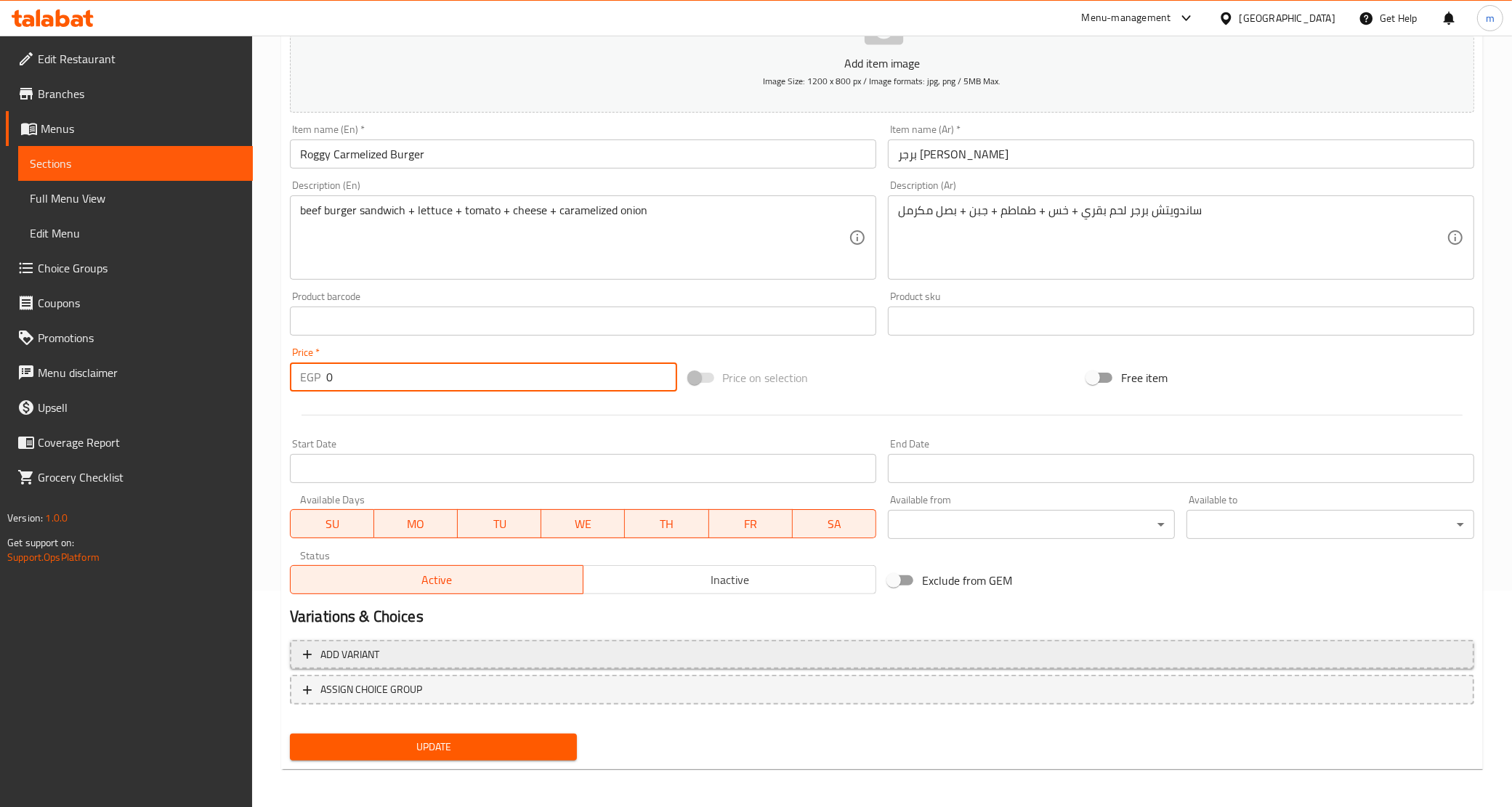
type input "0"
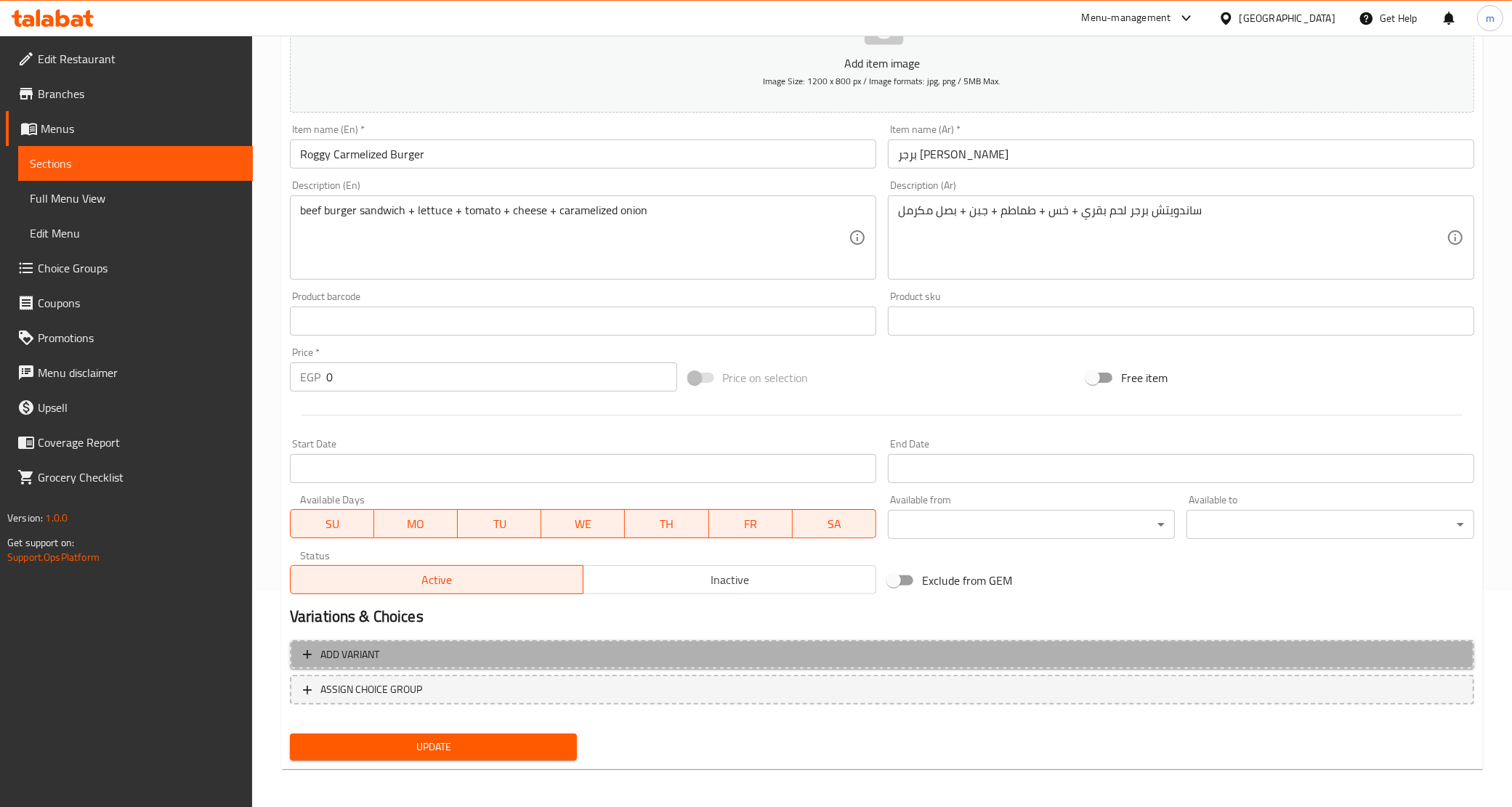
click at [453, 656] on span "Add variant" at bounding box center [882, 655] width 1159 height 18
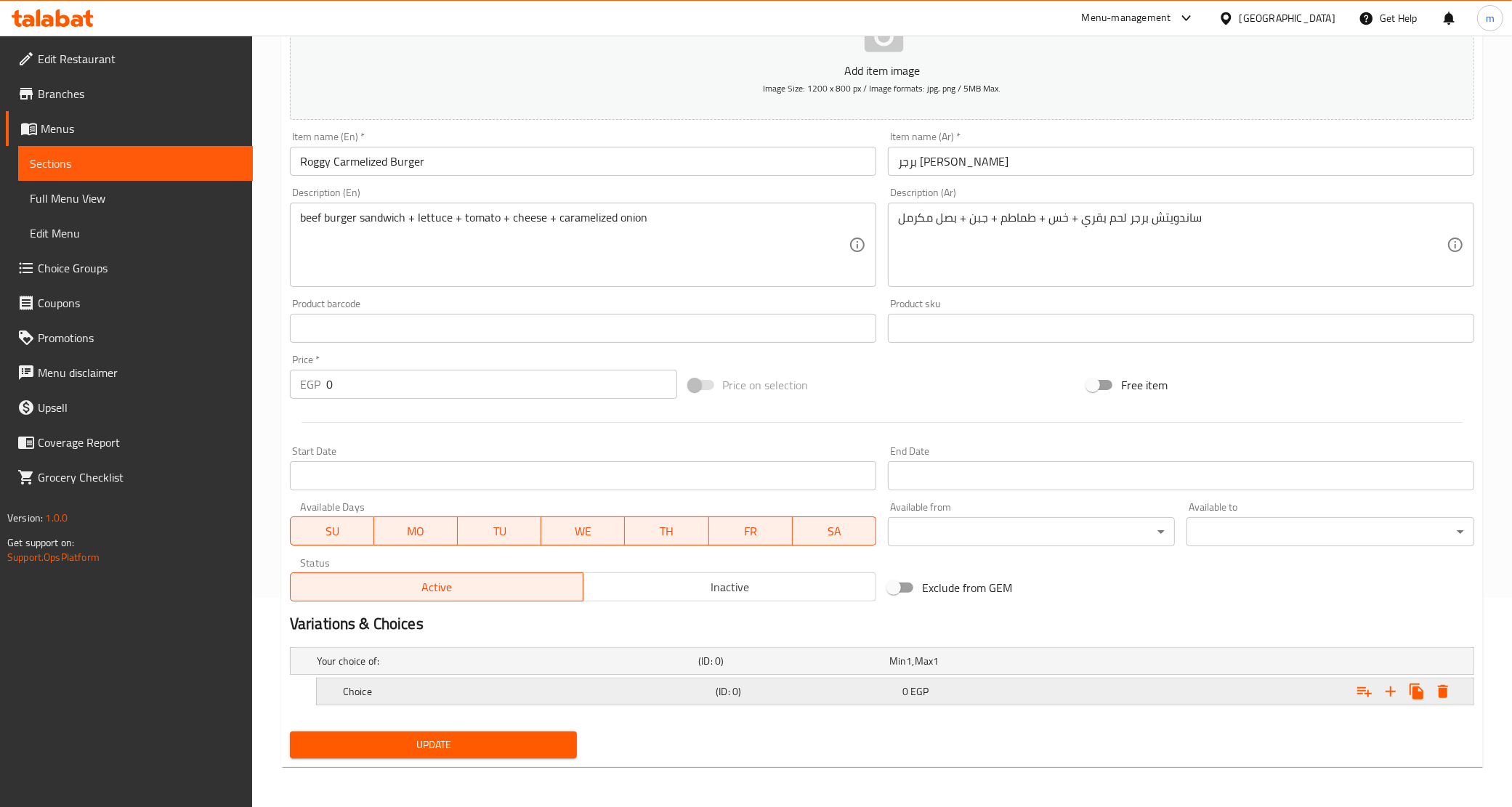
click at [667, 685] on h5 "Choice" at bounding box center [527, 692] width 367 height 15
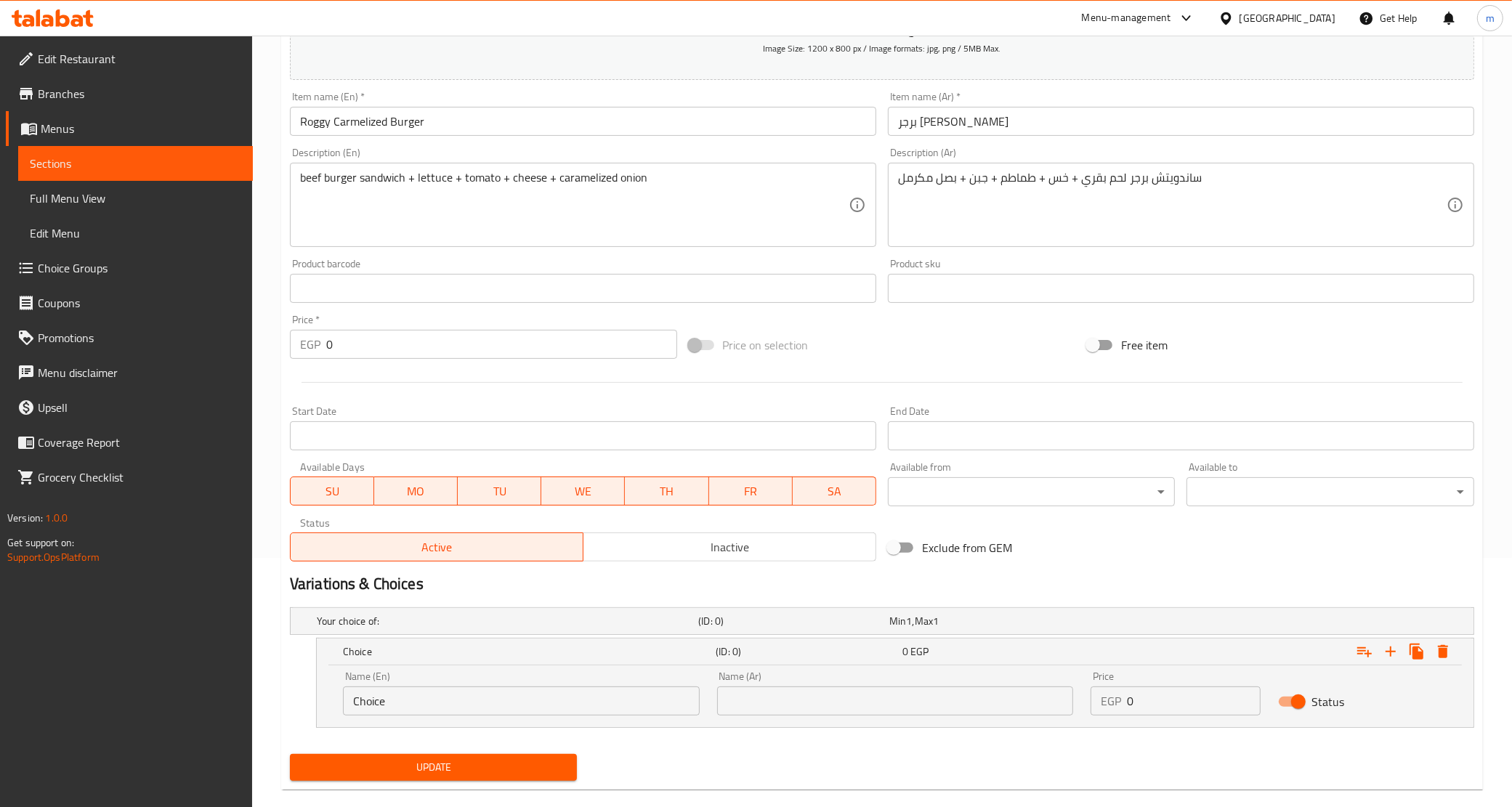
scroll to position [272, 0]
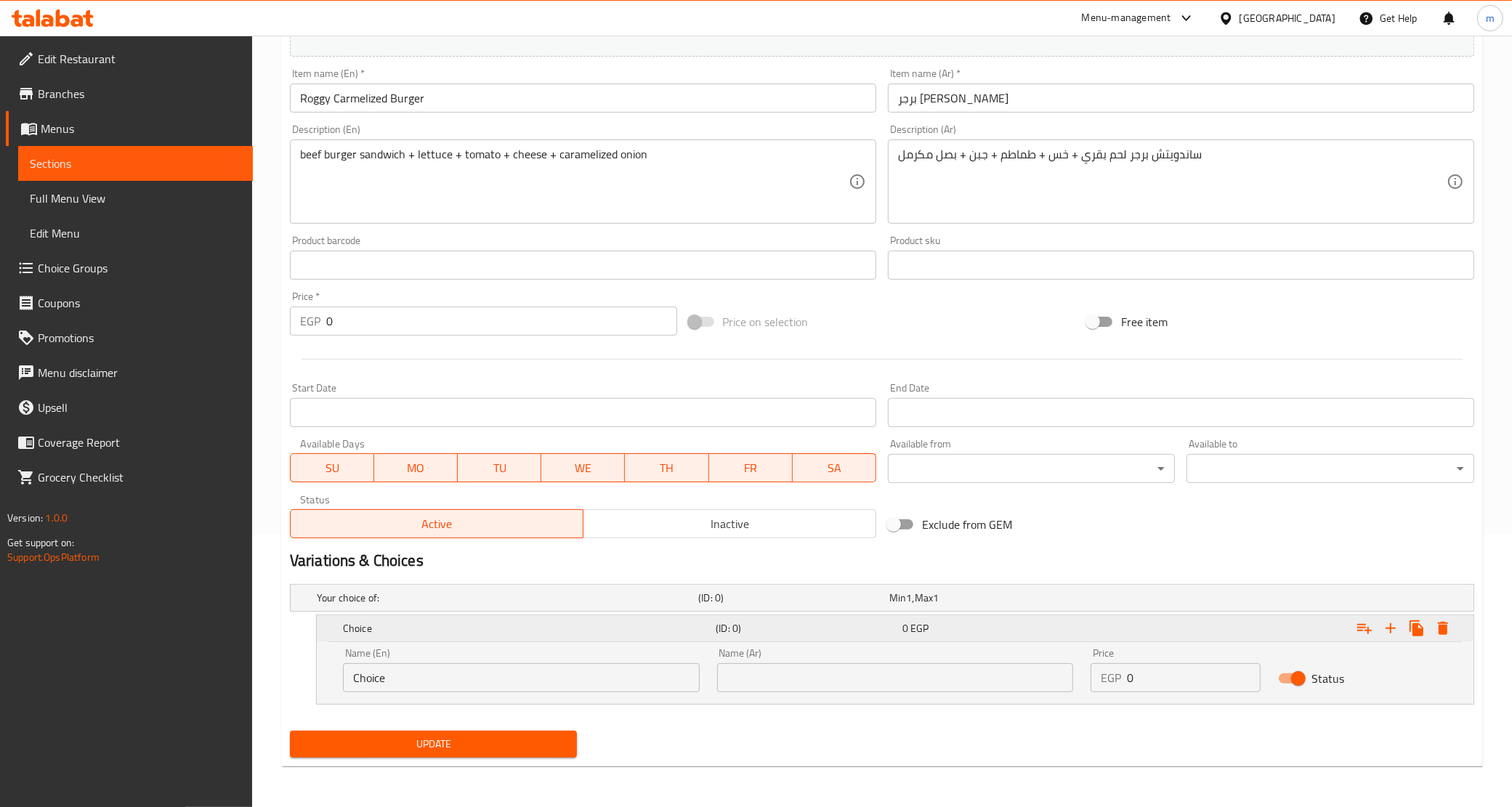
click at [1397, 640] on div "Expand" at bounding box center [1404, 628] width 105 height 27
click at [1389, 635] on icon "Expand" at bounding box center [1392, 628] width 18 height 18
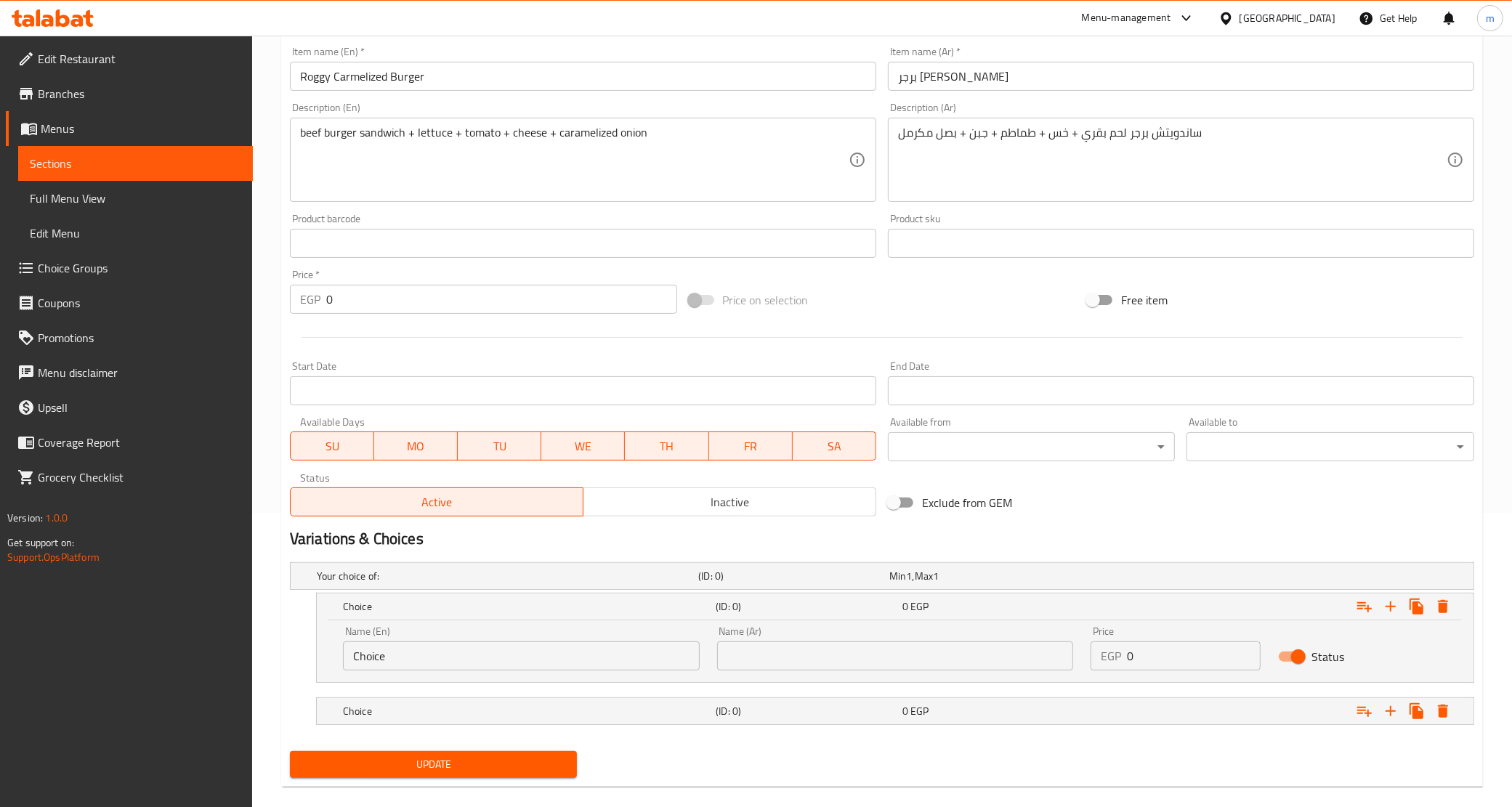
scroll to position [315, 0]
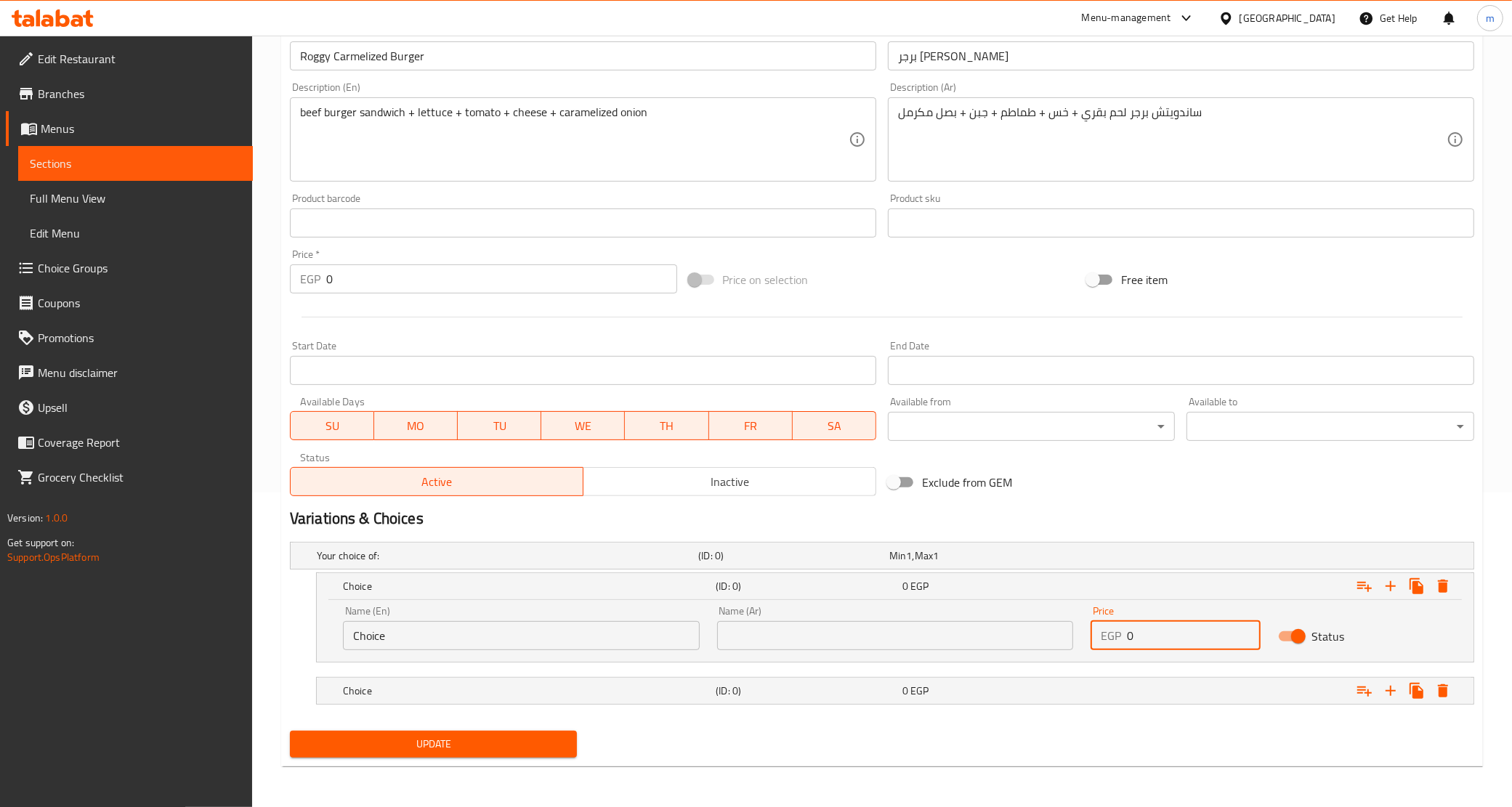
click at [1178, 643] on input "0" at bounding box center [1193, 635] width 133 height 29
paste input "14"
type input "140"
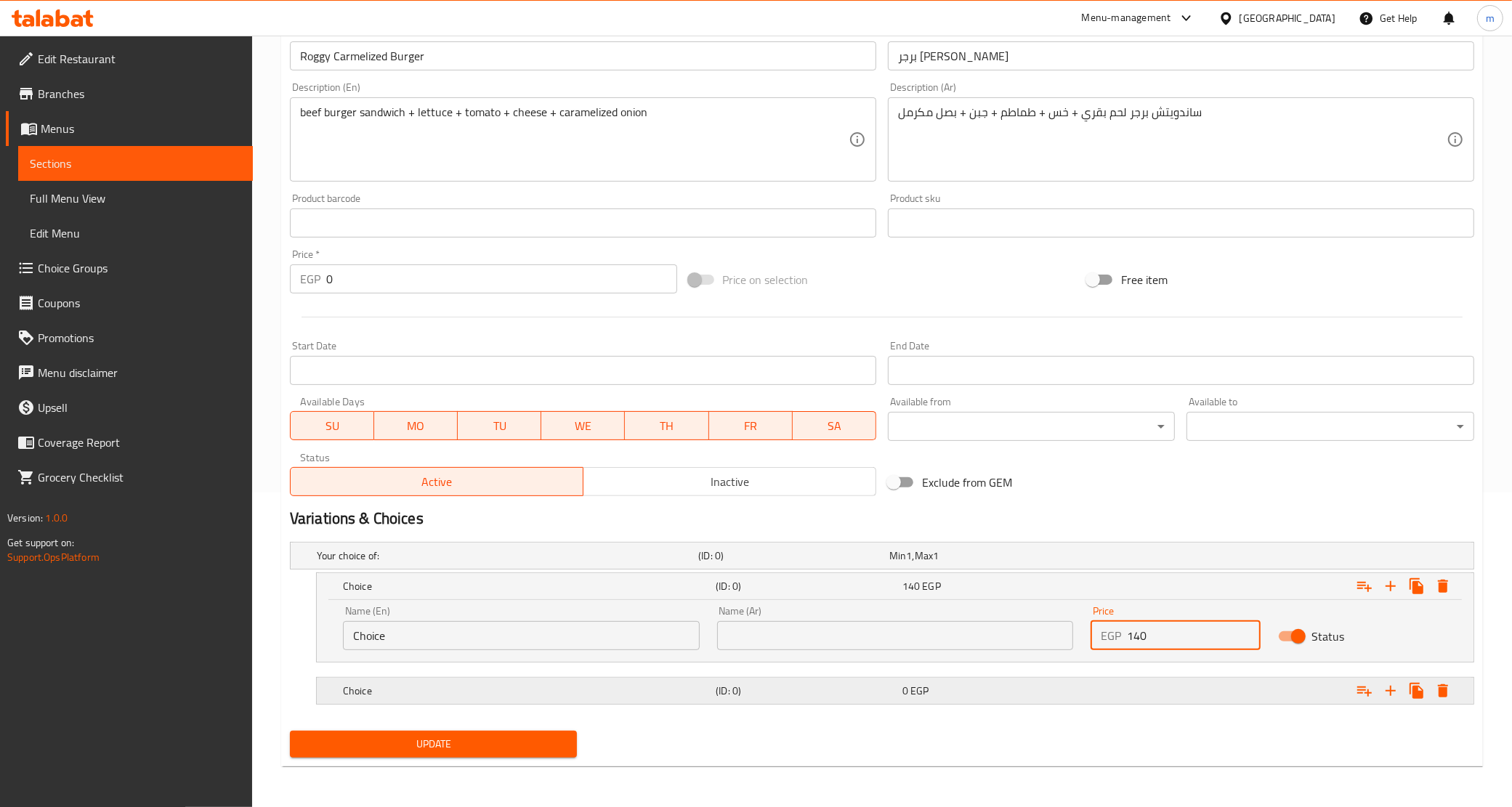
click at [983, 688] on div "0 EGP" at bounding box center [993, 691] width 181 height 15
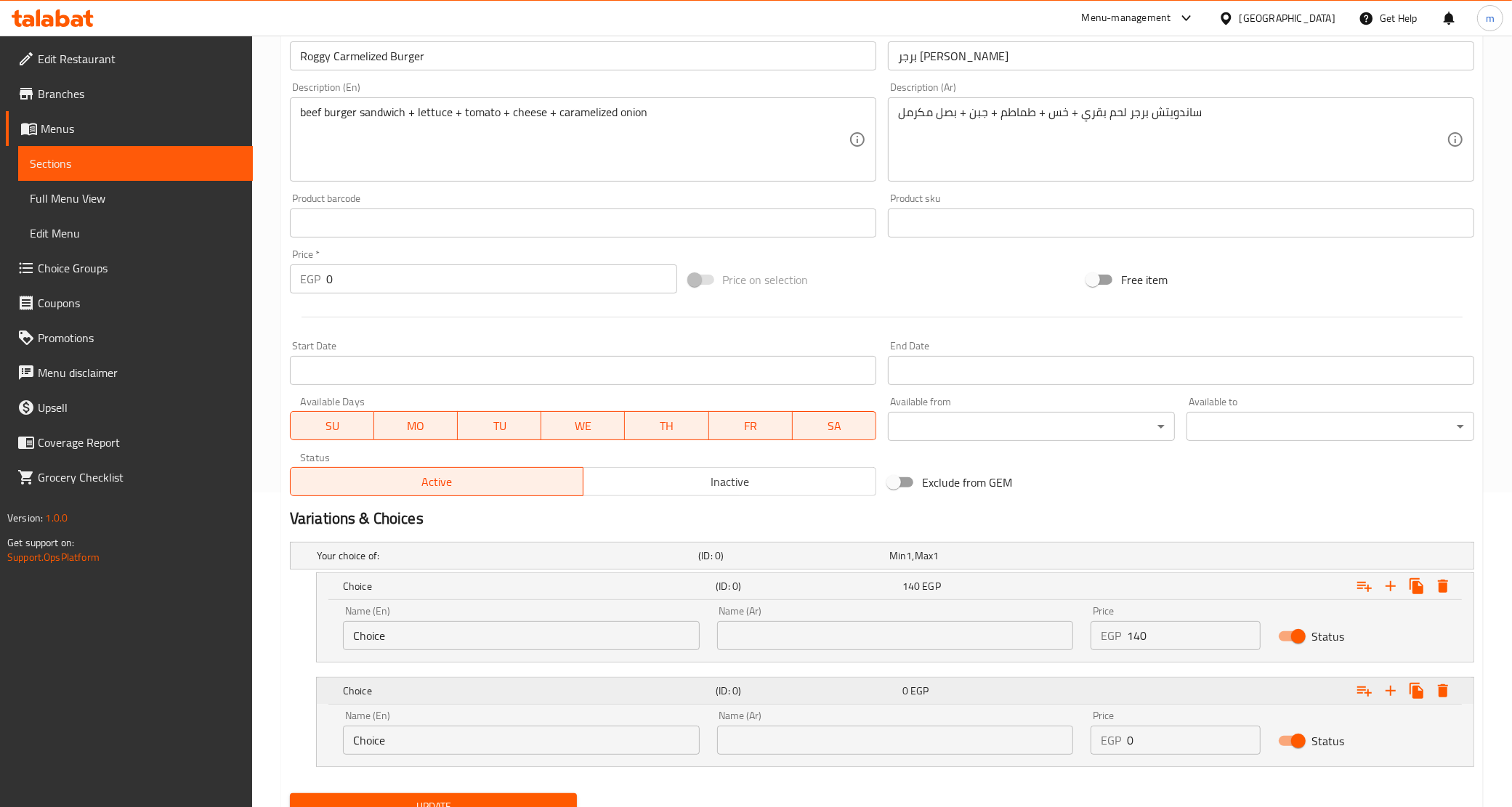
scroll to position [376, 0]
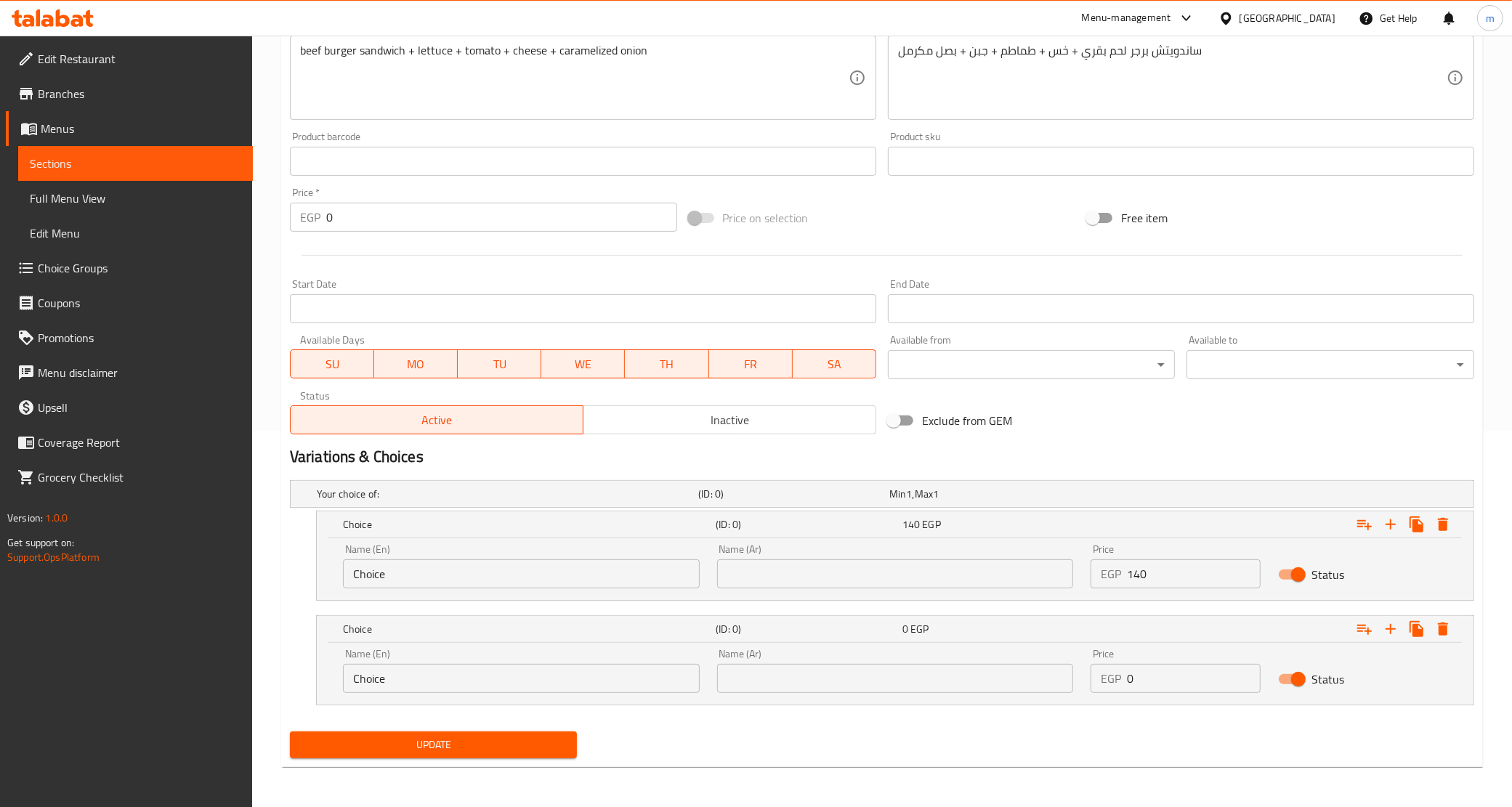
click at [1172, 680] on input "0" at bounding box center [1193, 678] width 133 height 29
paste input "14"
type input "140"
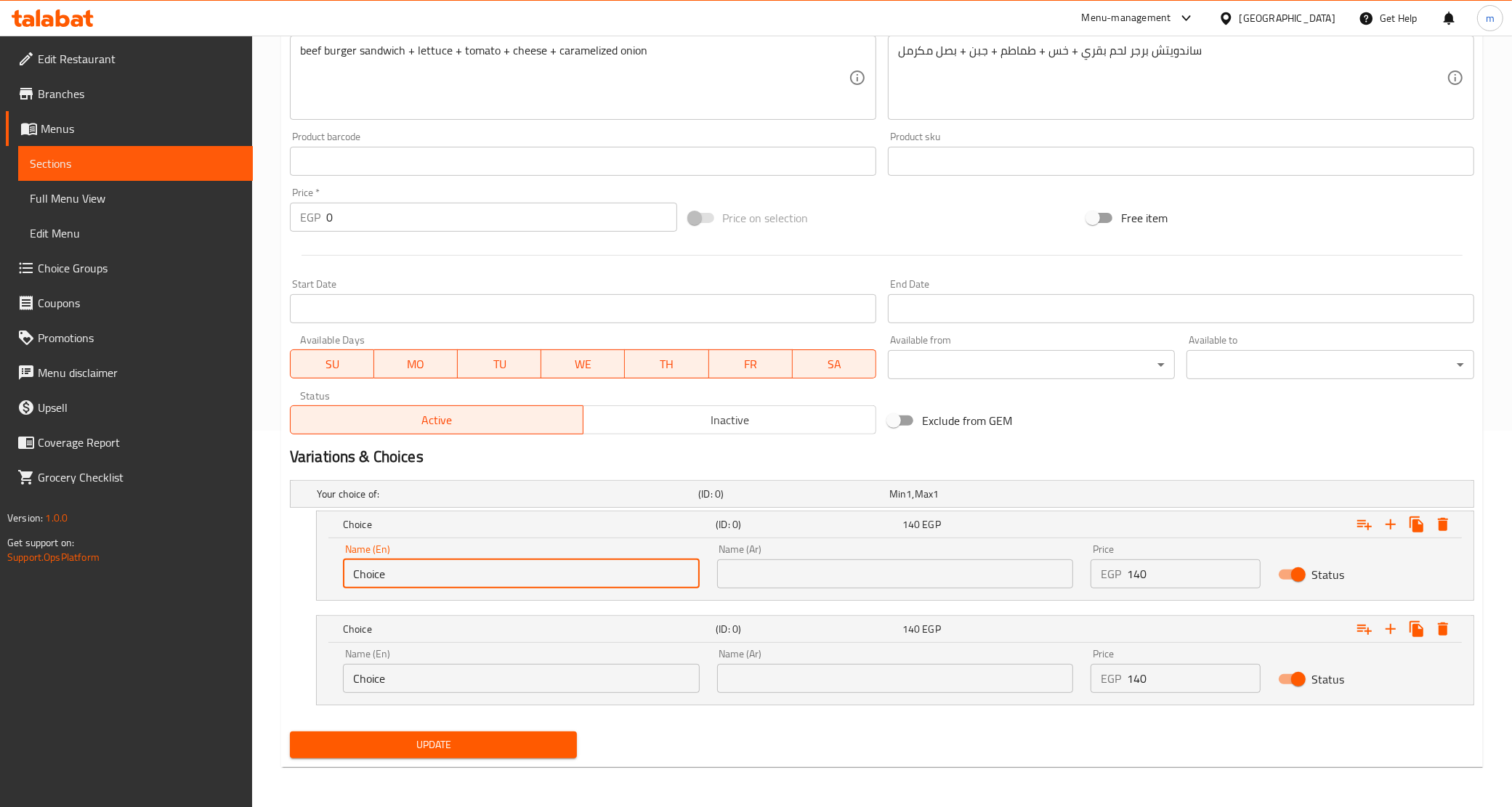
click at [418, 569] on input "Choice" at bounding box center [522, 573] width 357 height 29
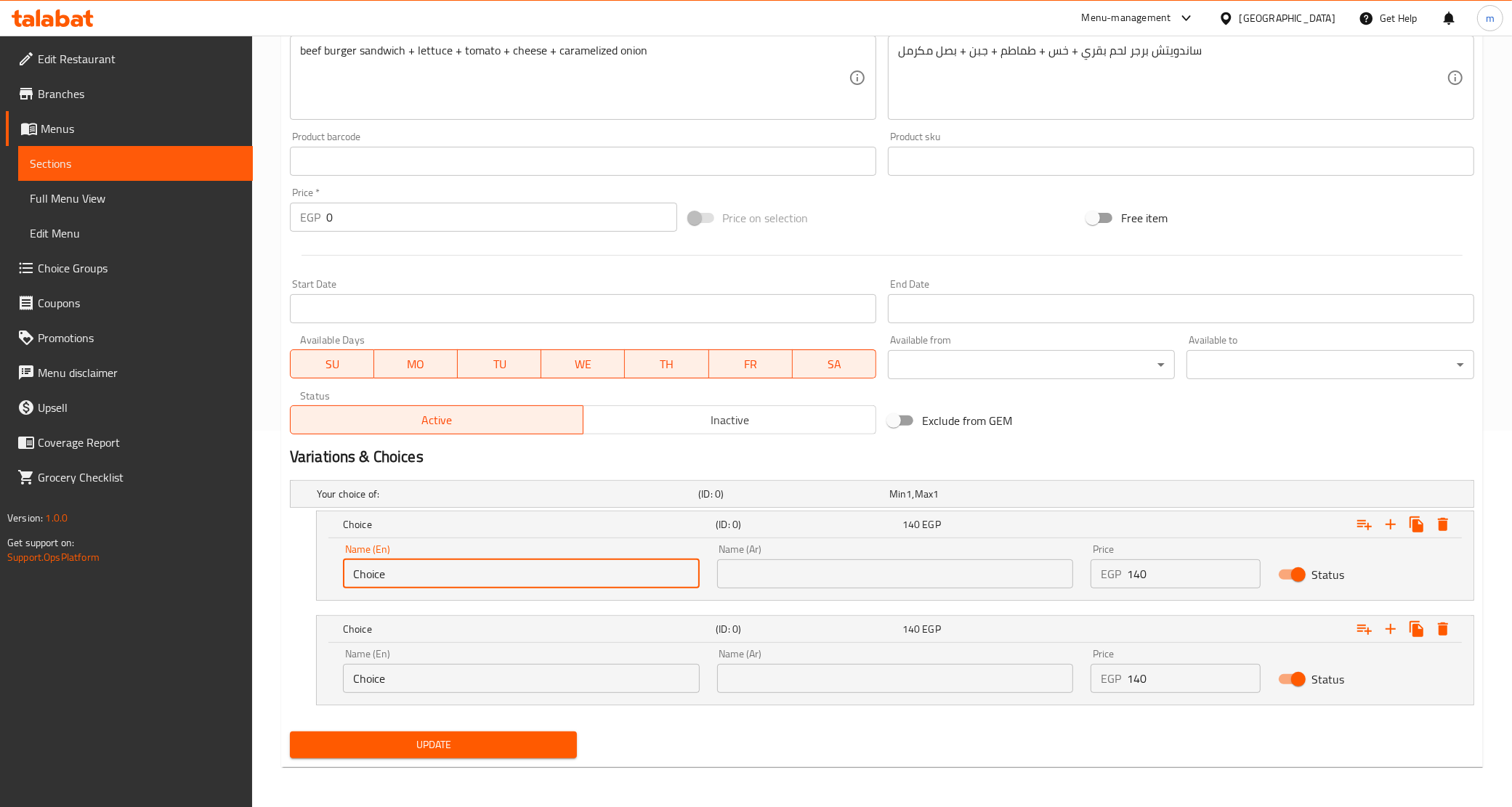
click at [418, 569] on input "Choice" at bounding box center [522, 573] width 357 height 29
click at [418, 569] on input "text" at bounding box center [522, 573] width 357 height 29
type input "Original"
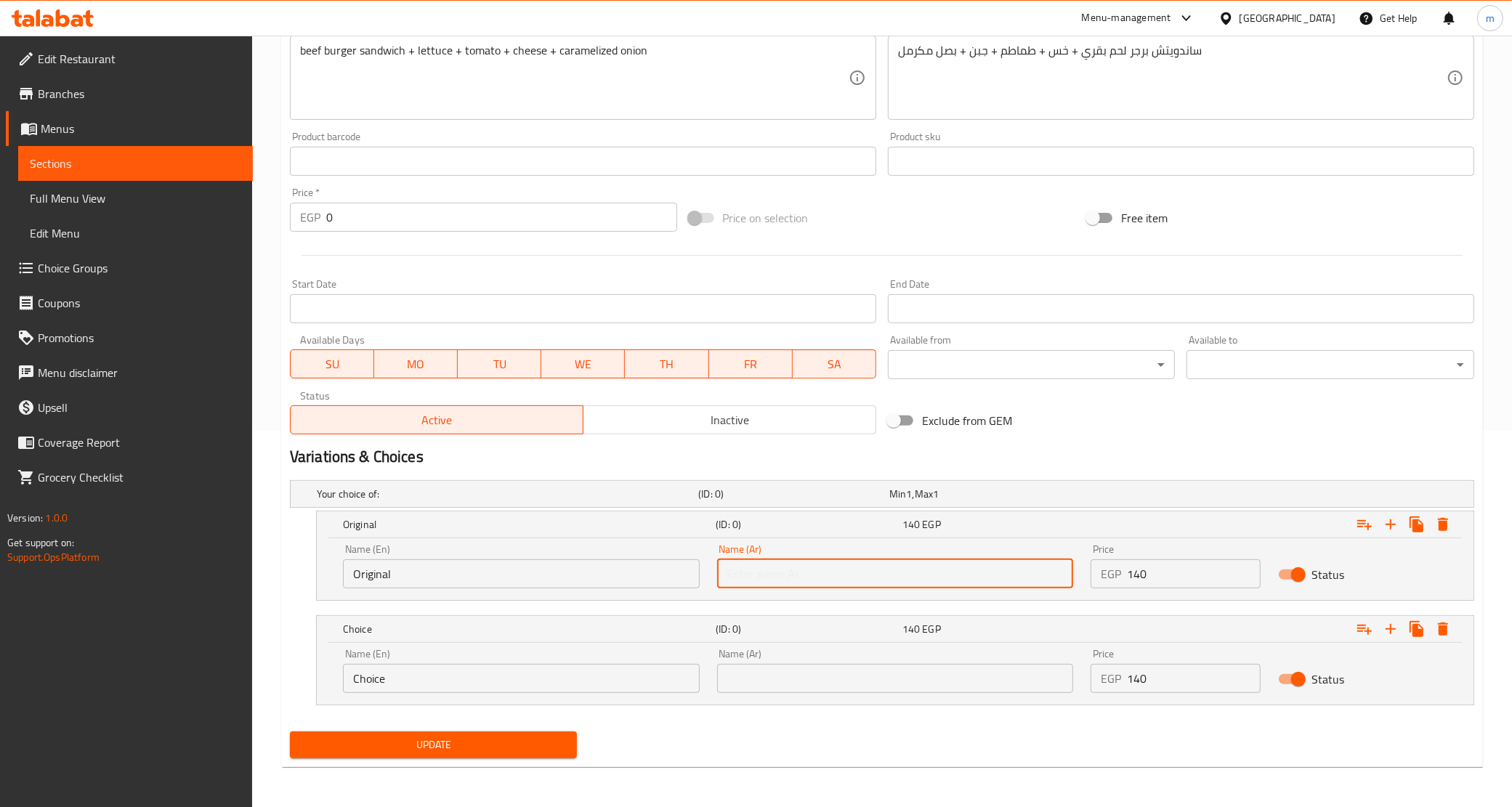
click at [739, 572] on input "text" at bounding box center [896, 573] width 357 height 29
type input "أورجينال"
click at [605, 682] on input "Choice" at bounding box center [522, 678] width 357 height 29
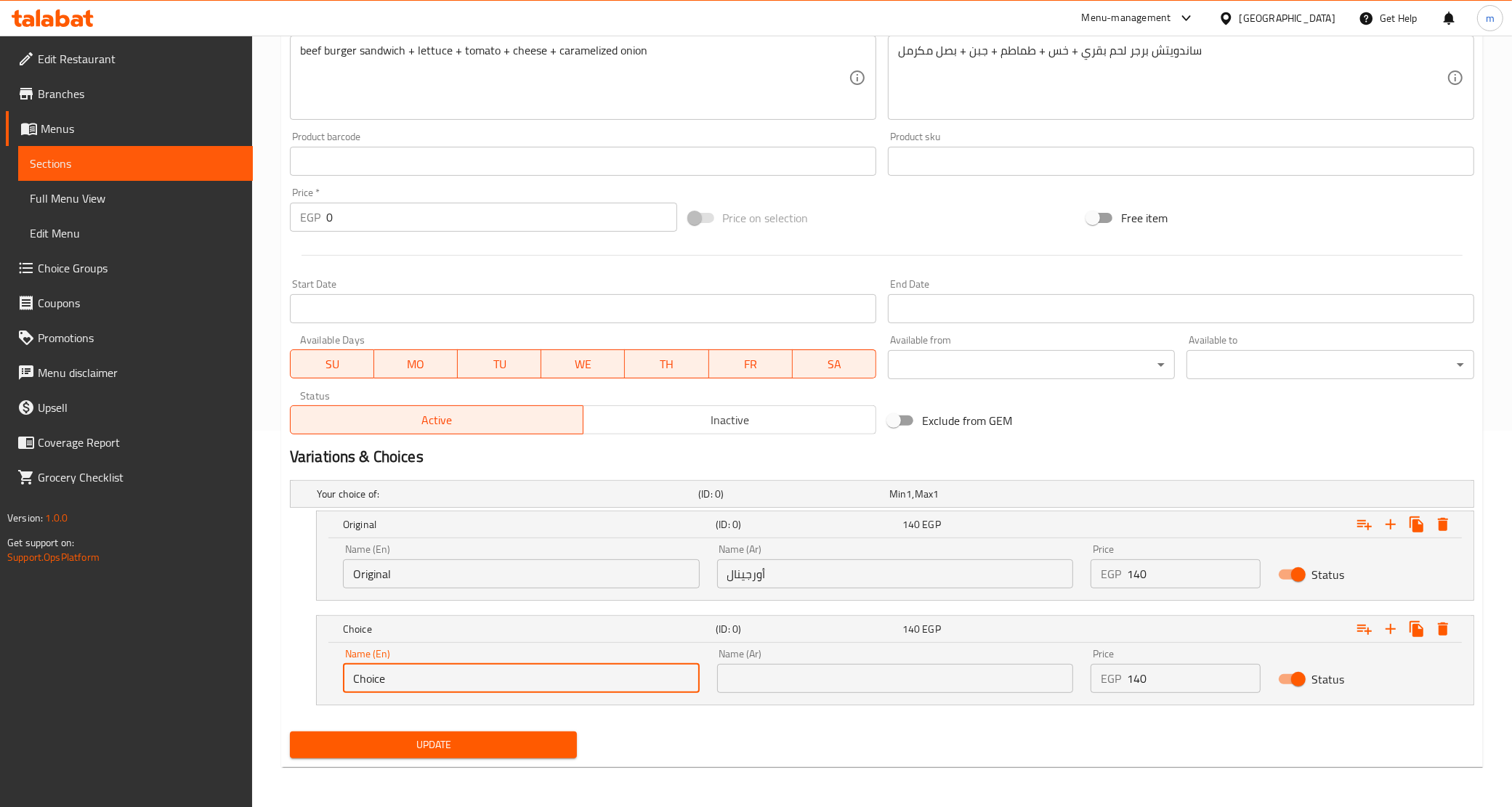
click at [605, 682] on input "Choice" at bounding box center [522, 678] width 357 height 29
click at [605, 682] on input "text" at bounding box center [522, 678] width 357 height 29
type input "Spicy"
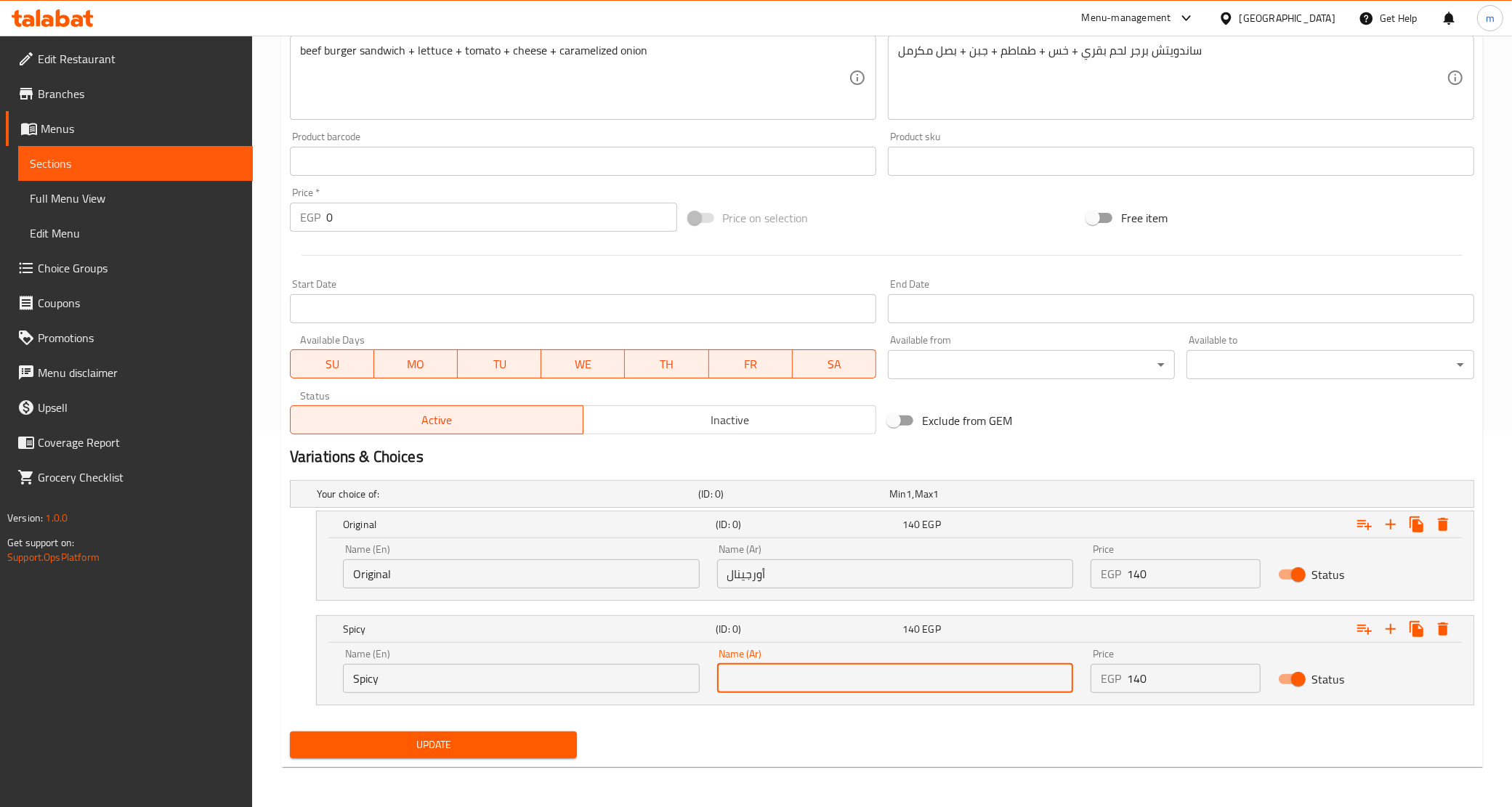
click at [725, 673] on input "text" at bounding box center [896, 678] width 357 height 29
type input "سبايسي"
click at [511, 746] on span "Update" at bounding box center [434, 745] width 265 height 18
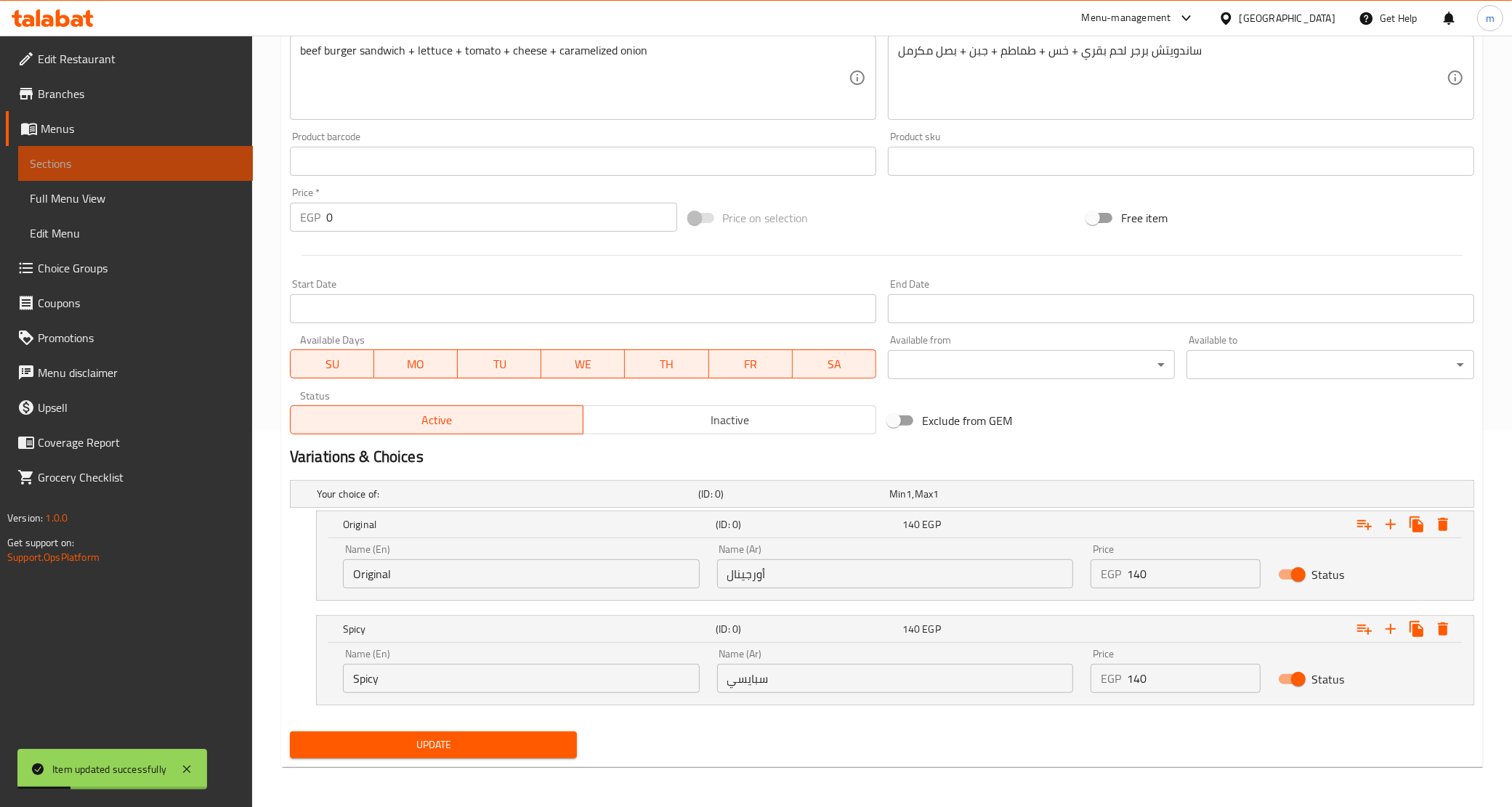
click at [125, 151] on link "Sections" at bounding box center [135, 163] width 235 height 35
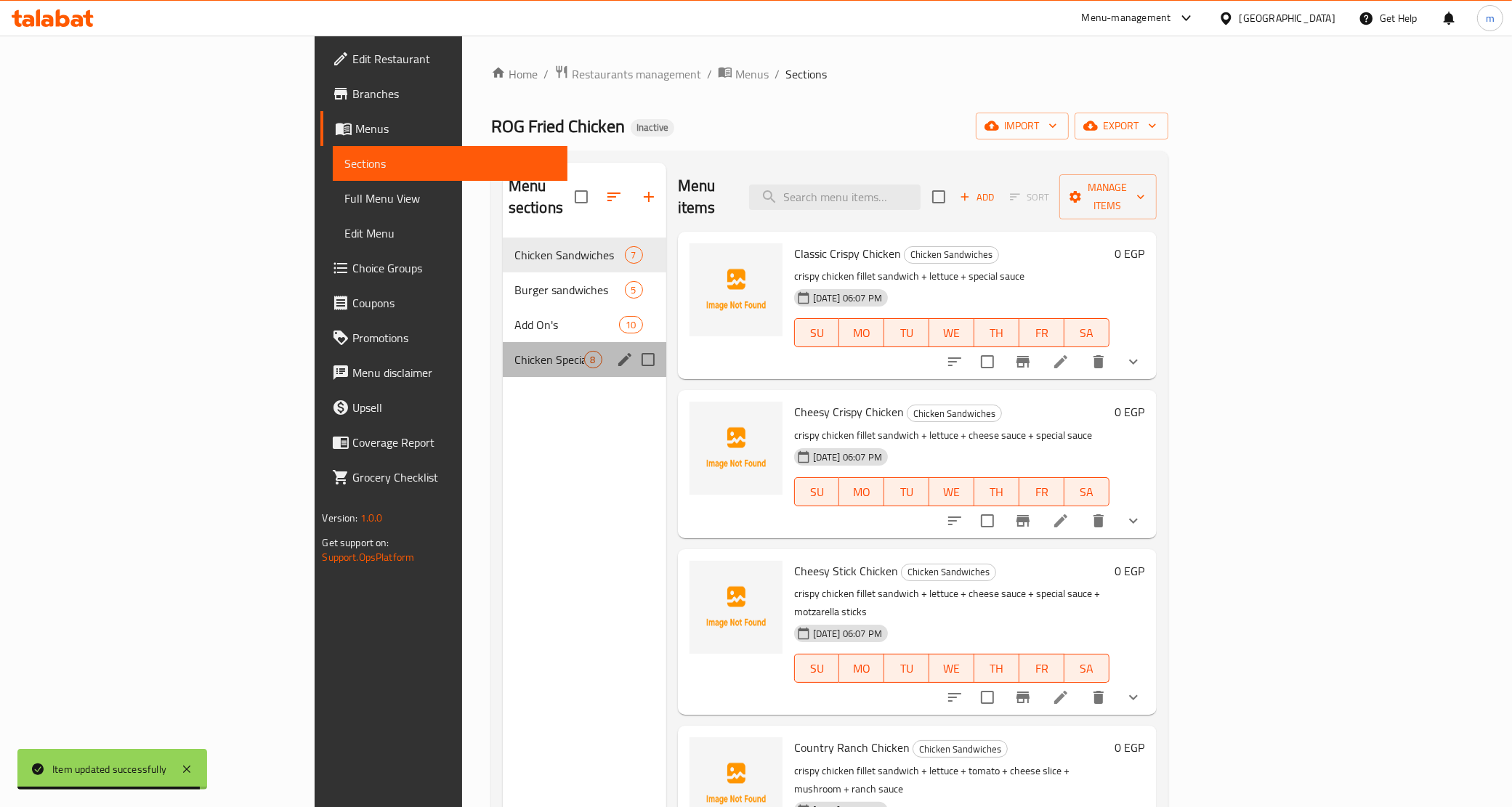
click at [503, 342] on div "Chicken Special meals 8" at bounding box center [585, 359] width 164 height 35
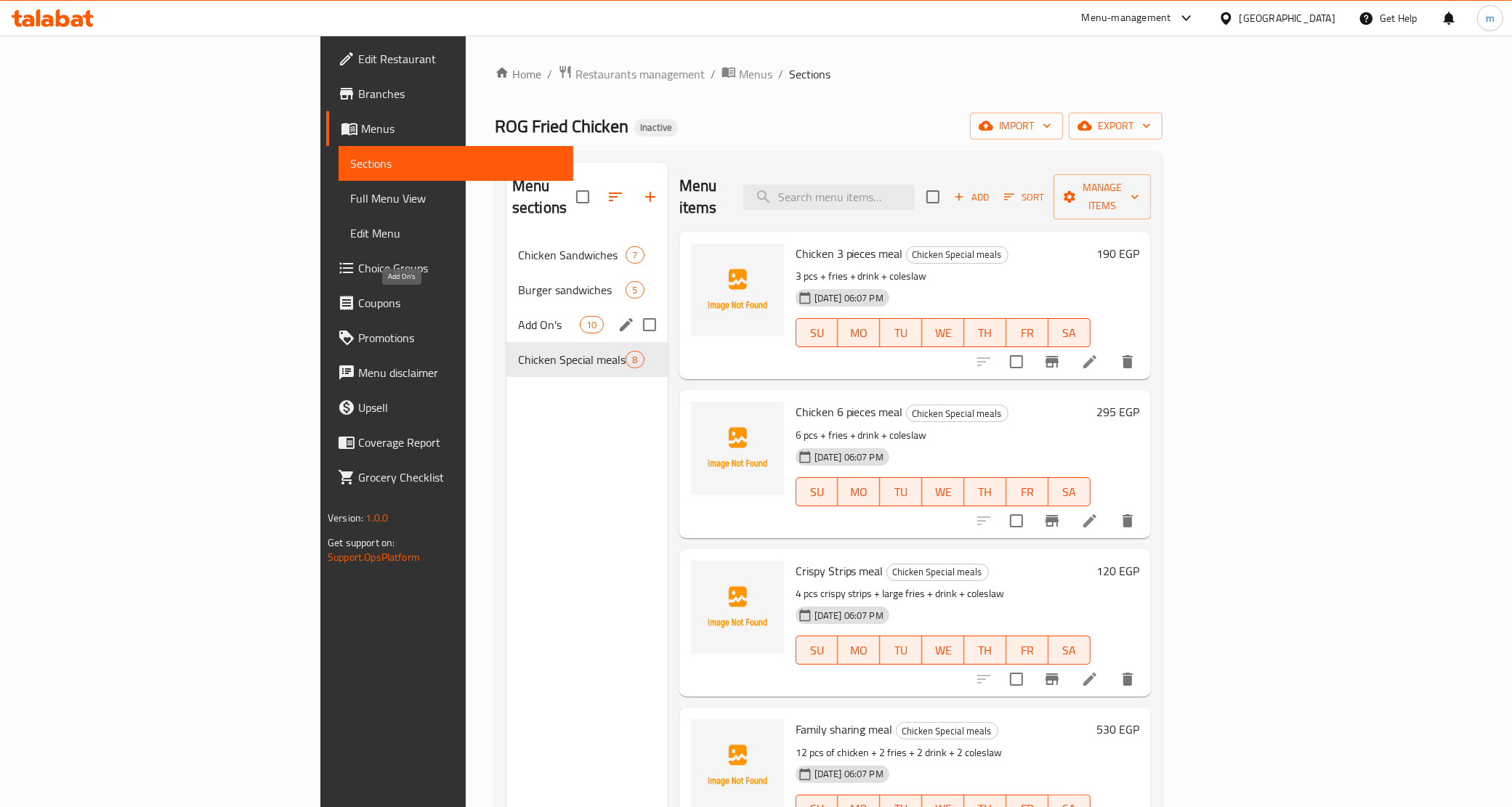
scroll to position [91, 0]
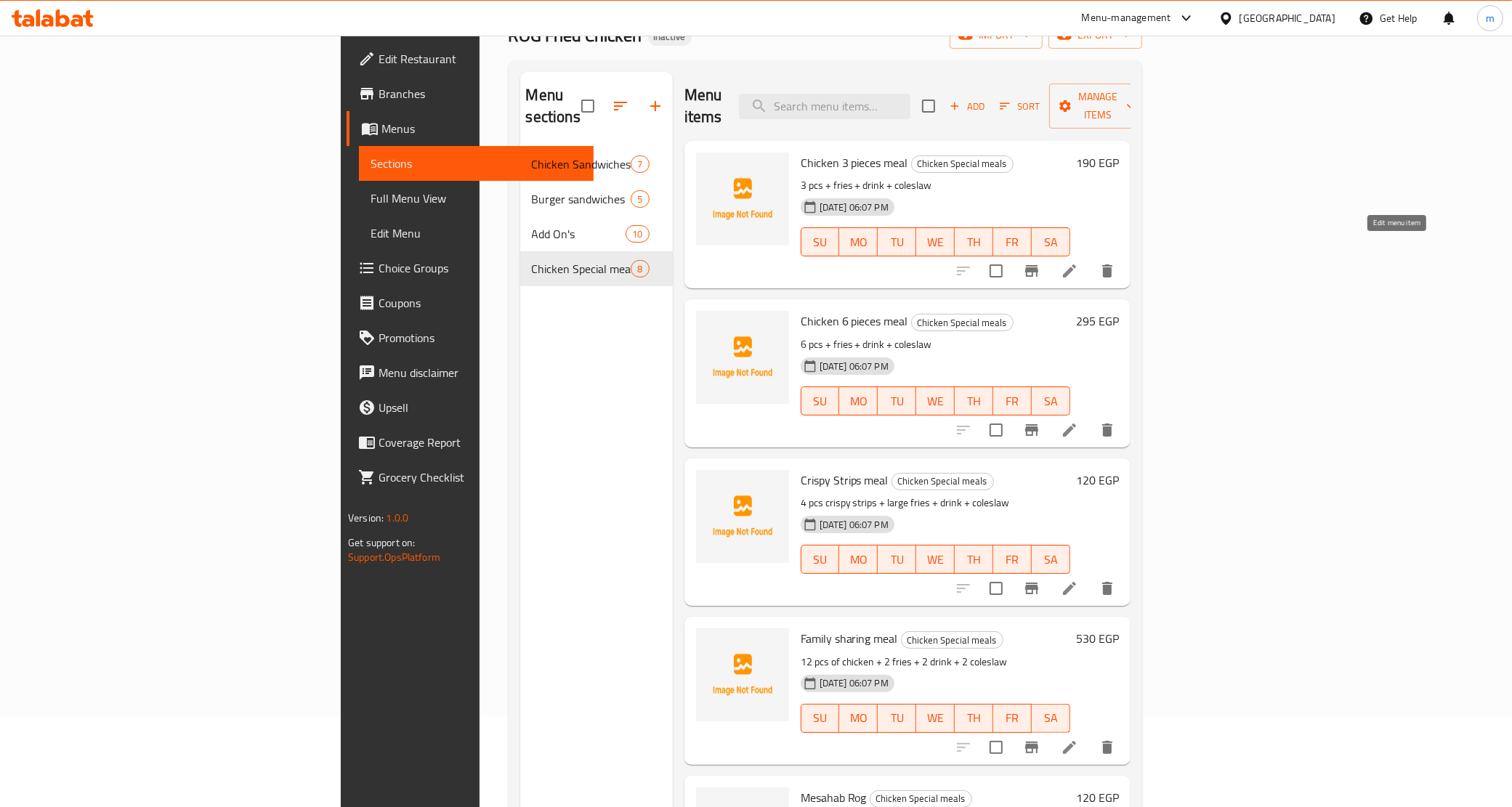
click at [1079, 262] on icon at bounding box center [1070, 271] width 18 height 18
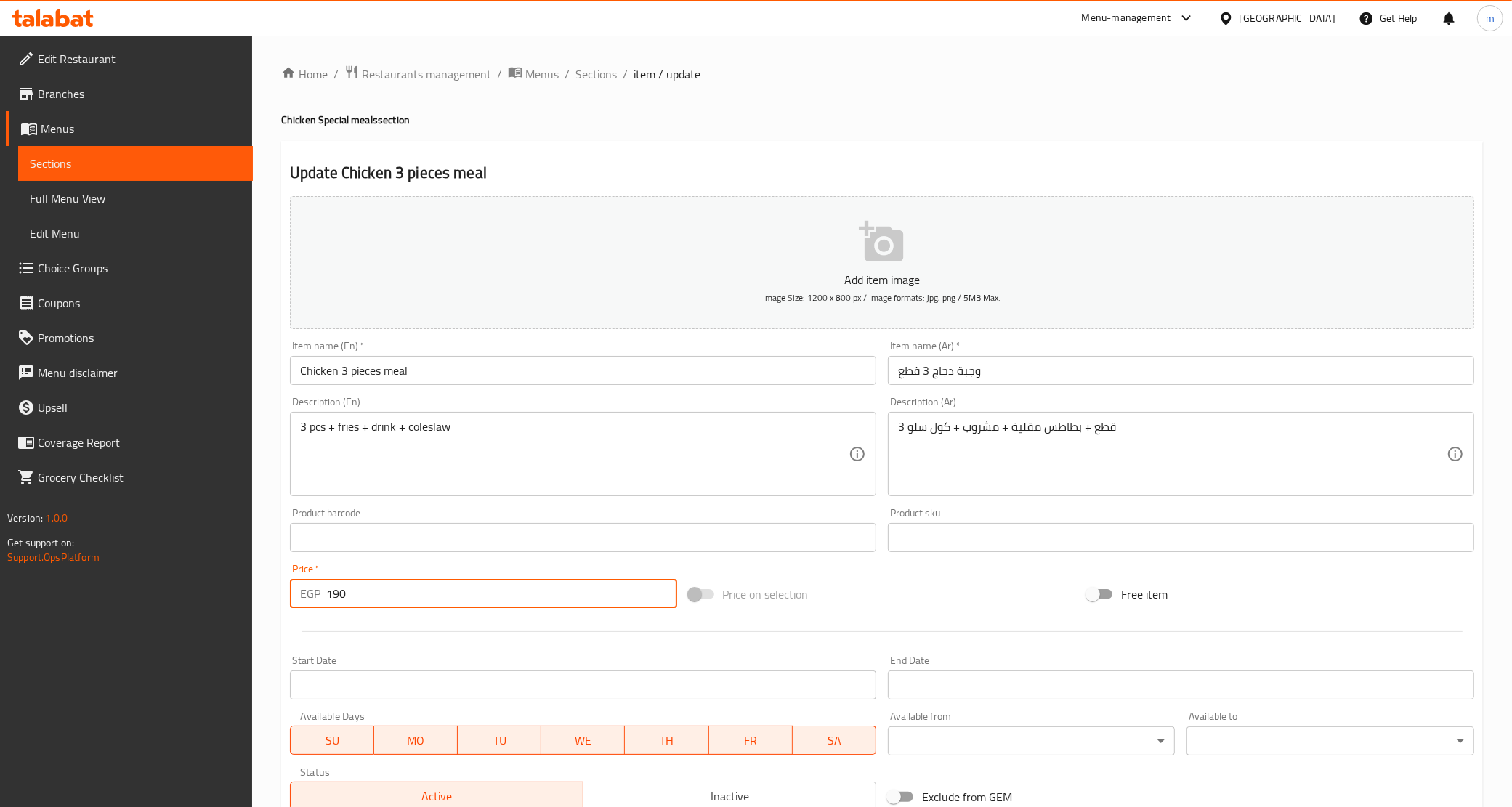
click at [354, 596] on input "190" at bounding box center [502, 593] width 351 height 29
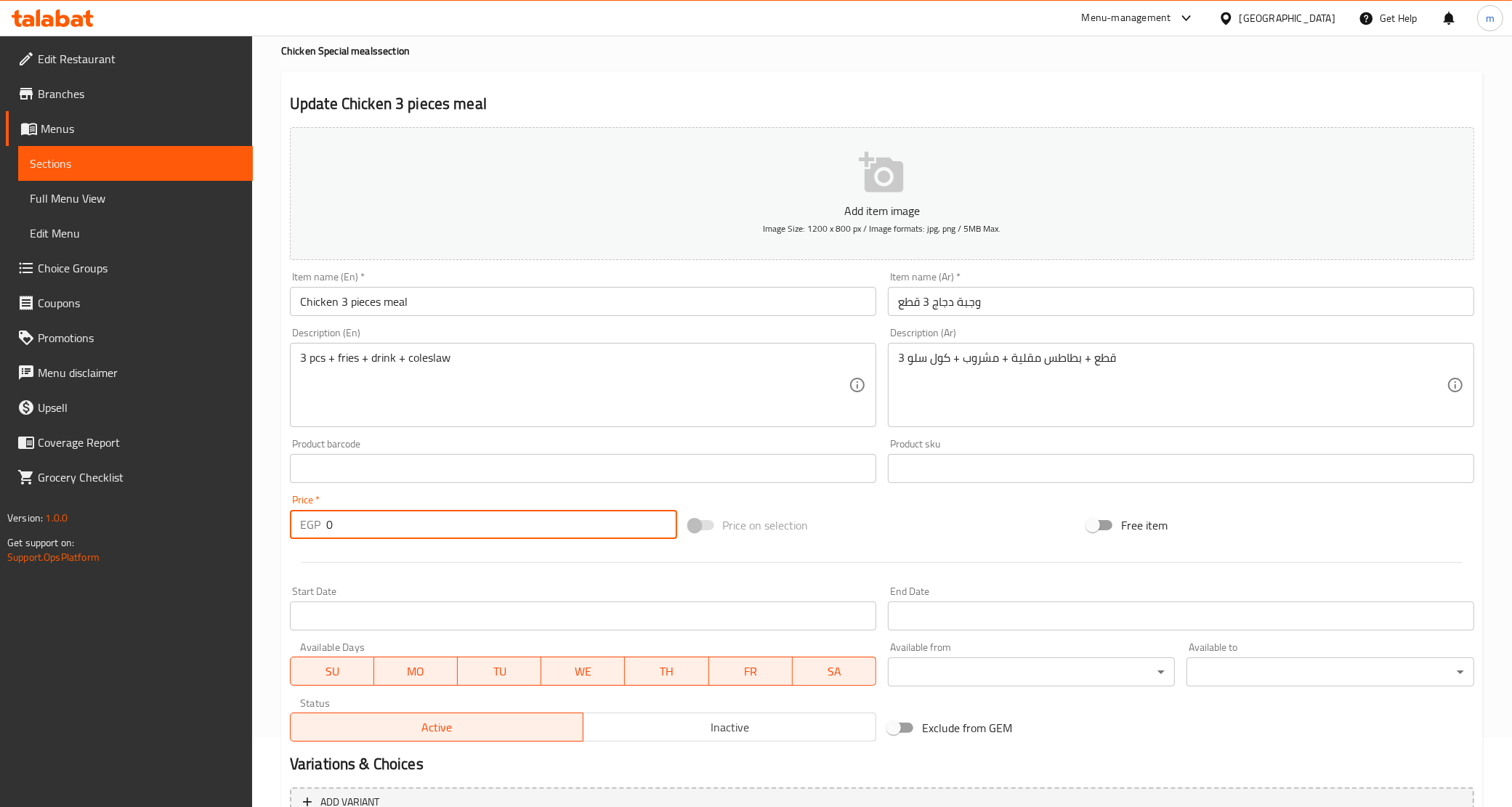
scroll to position [216, 0]
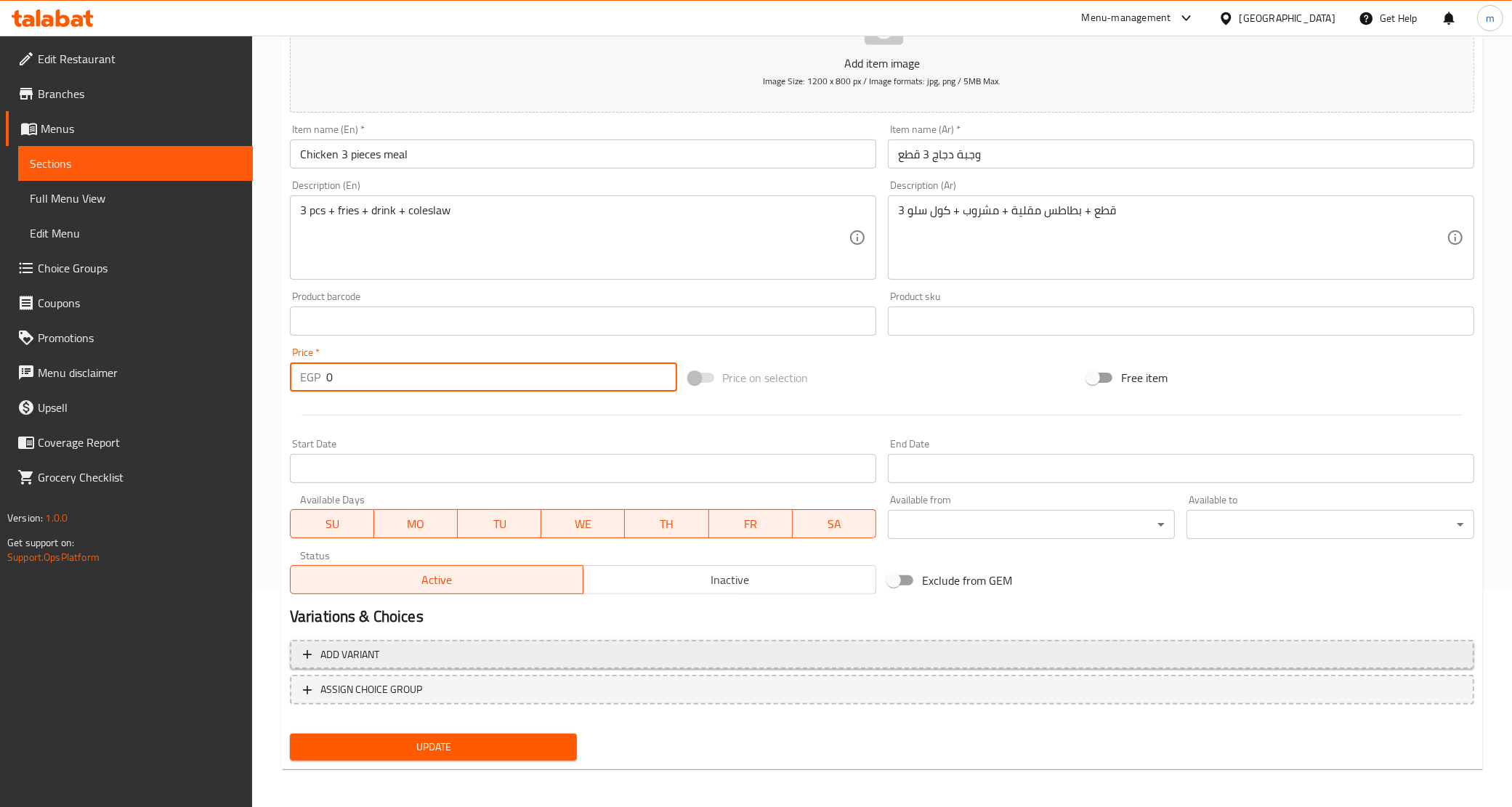
type input "0"
click at [542, 648] on span "Add variant" at bounding box center [882, 655] width 1159 height 18
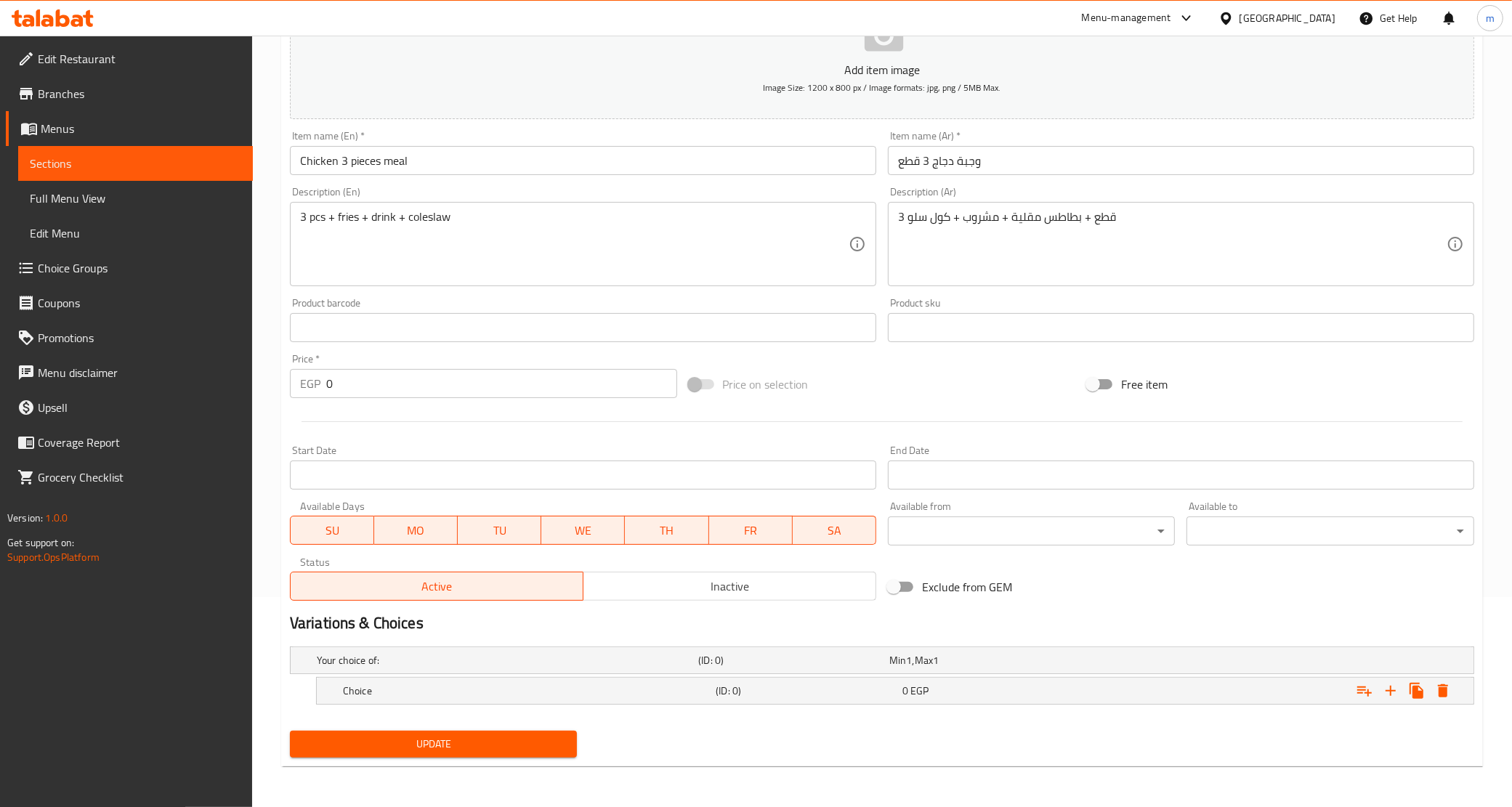
scroll to position [209, 0]
click at [510, 682] on div "Choice" at bounding box center [527, 692] width 373 height 21
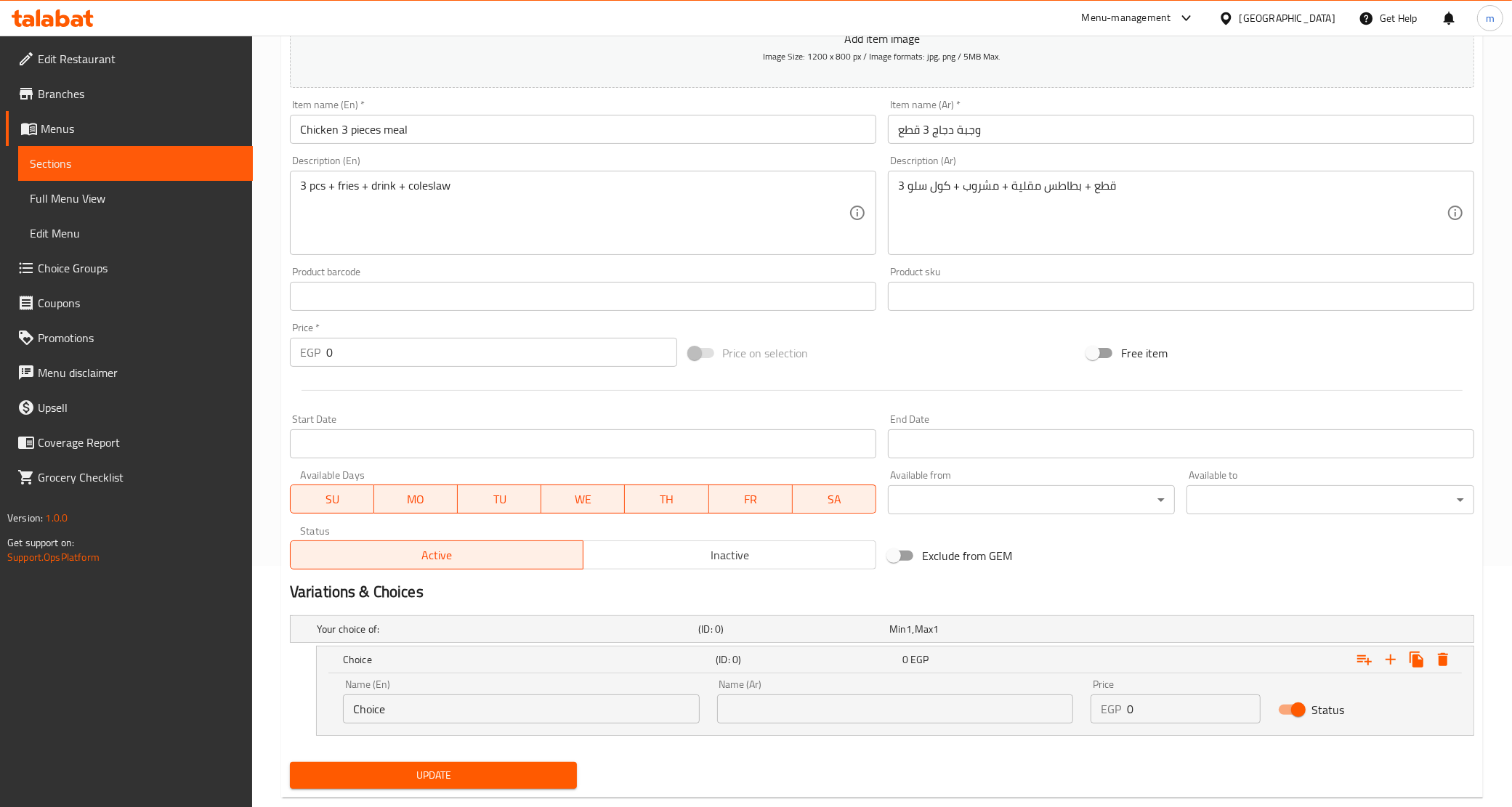
scroll to position [272, 0]
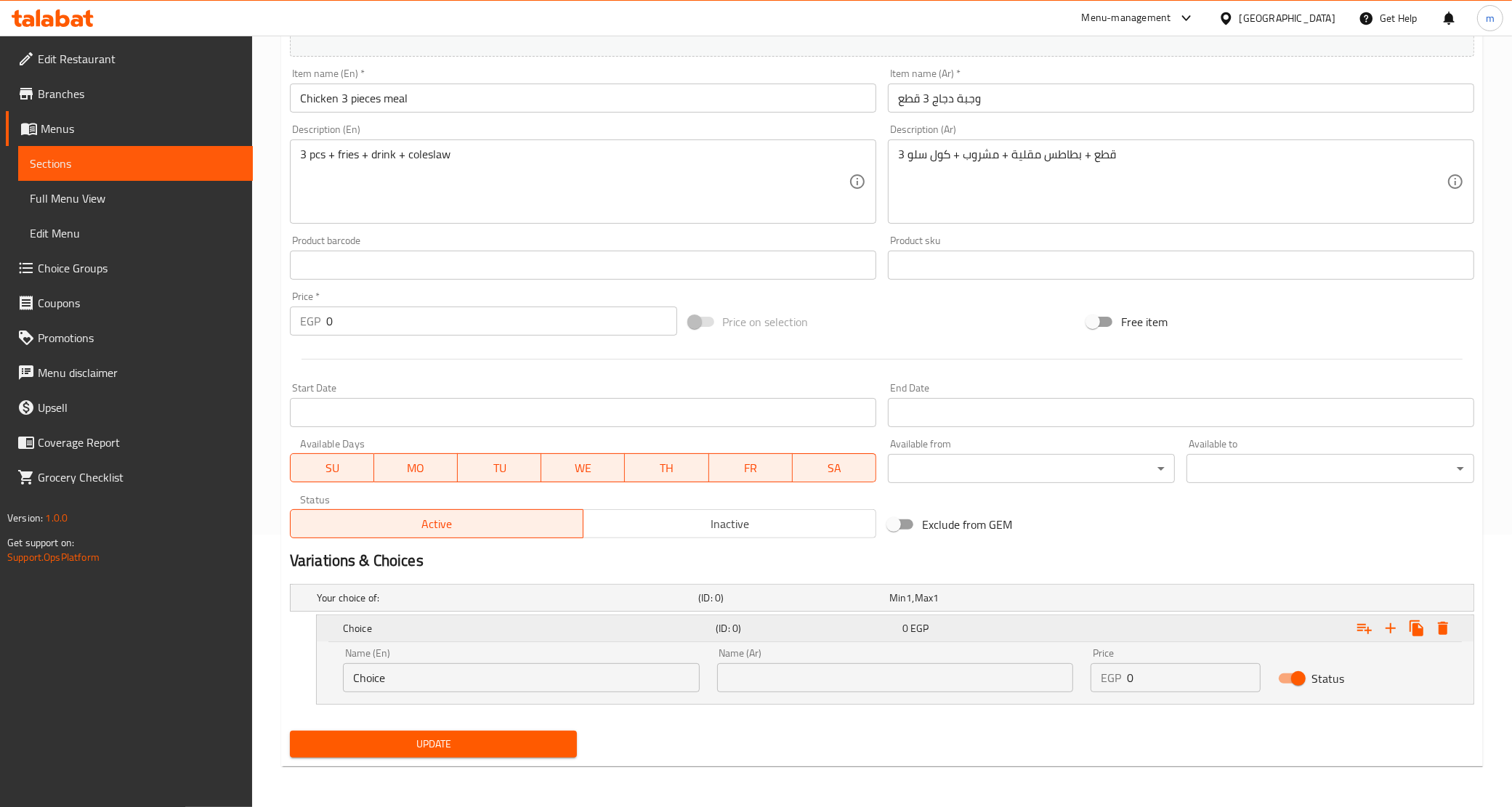
click at [1394, 641] on div "Expand" at bounding box center [1273, 628] width 373 height 32
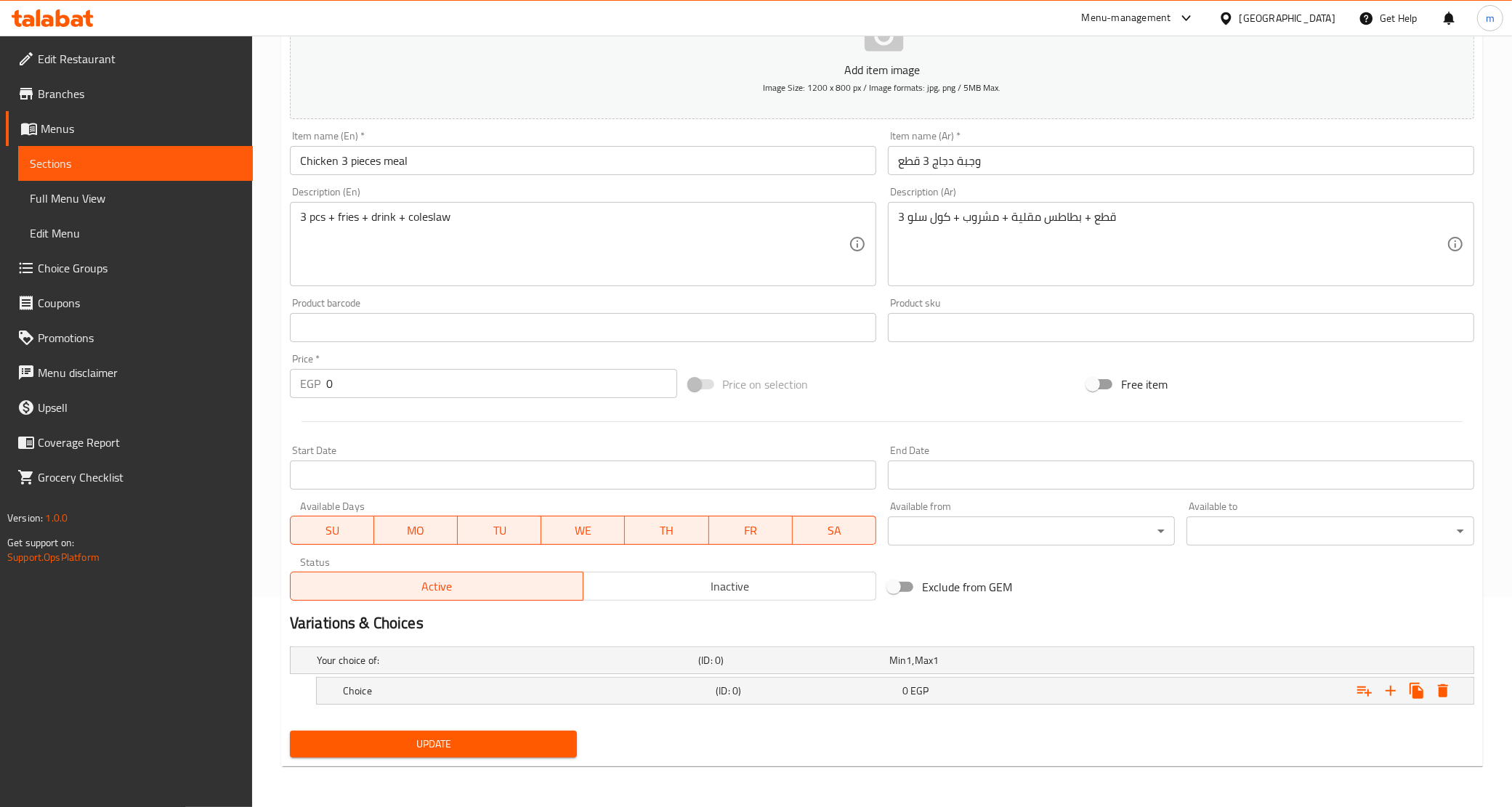
scroll to position [209, 0]
click at [1317, 696] on div "Expand" at bounding box center [1273, 692] width 373 height 32
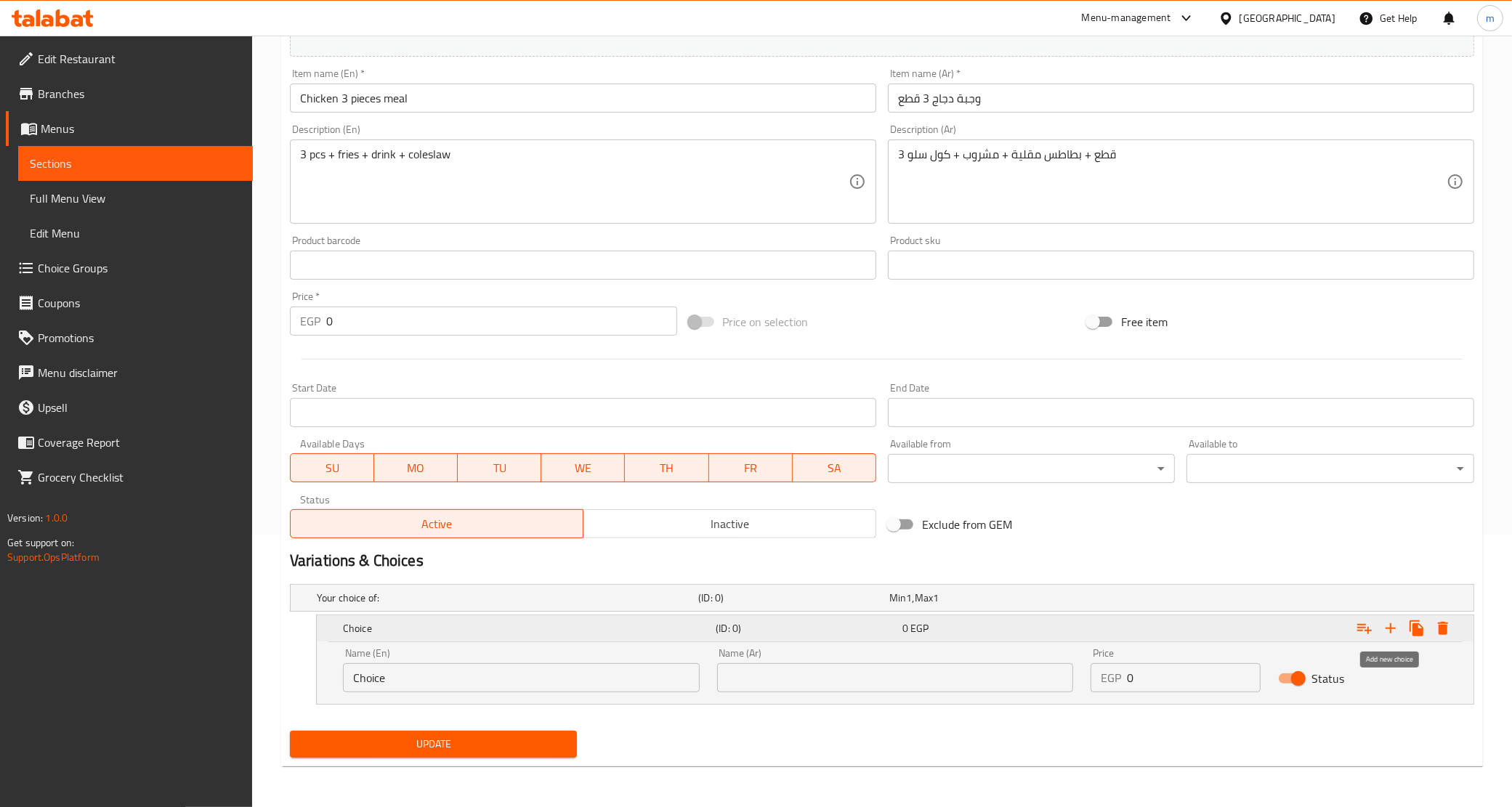
click at [1397, 630] on icon "Expand" at bounding box center [1392, 628] width 18 height 18
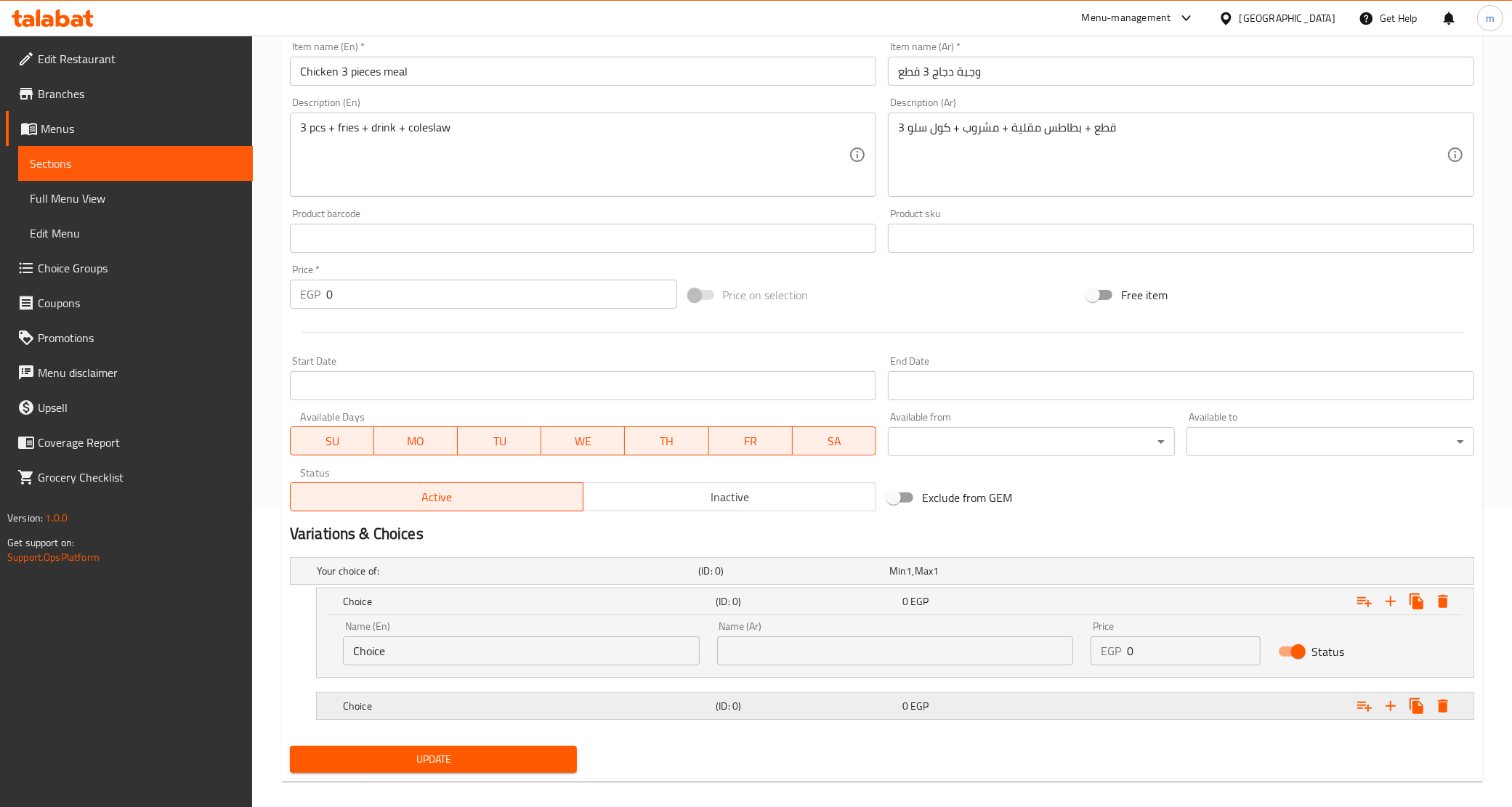
scroll to position [315, 0]
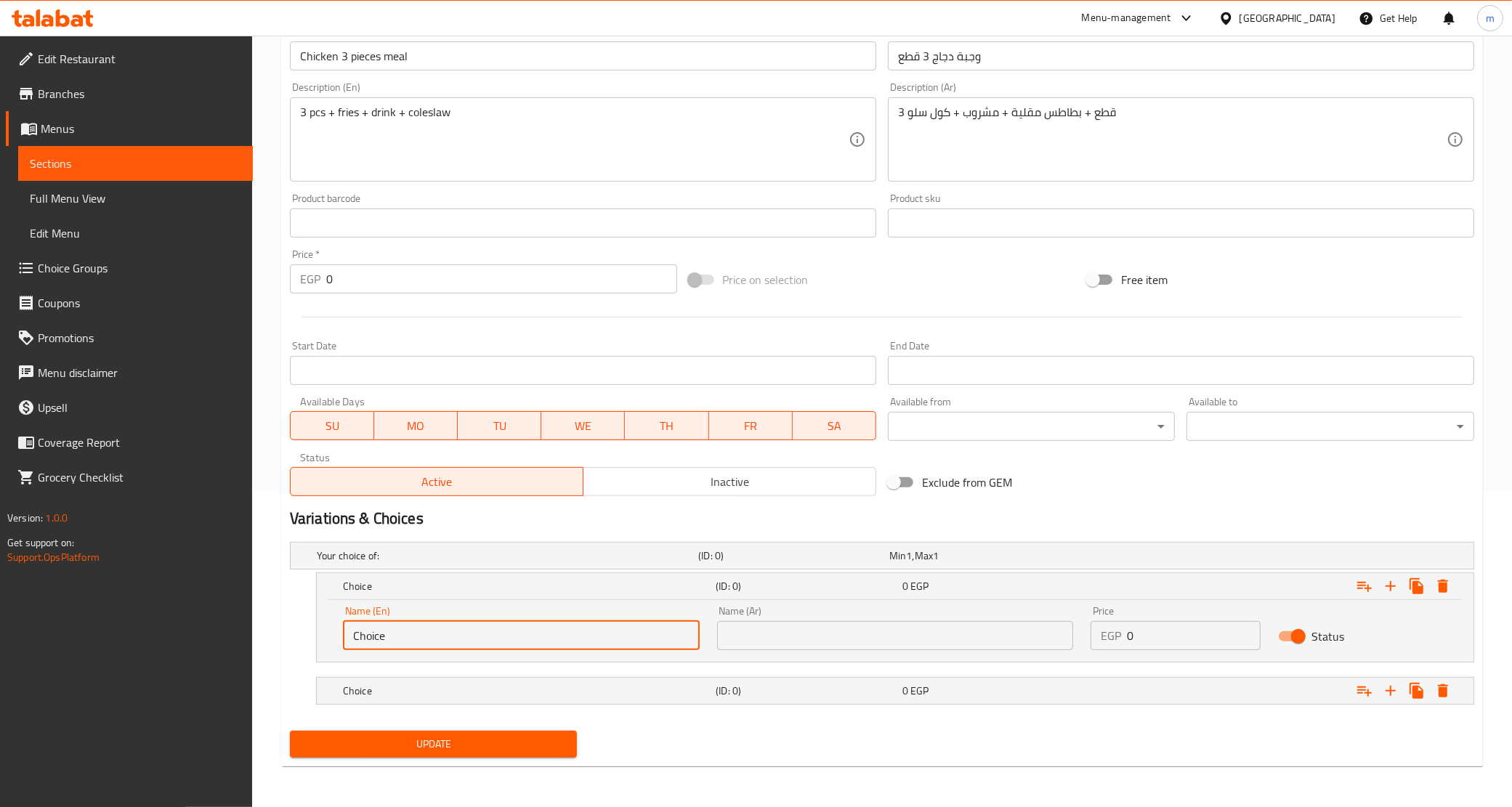
click at [426, 632] on input "Choice" at bounding box center [522, 635] width 357 height 29
click at [437, 697] on h5 "Choice" at bounding box center [527, 691] width 367 height 15
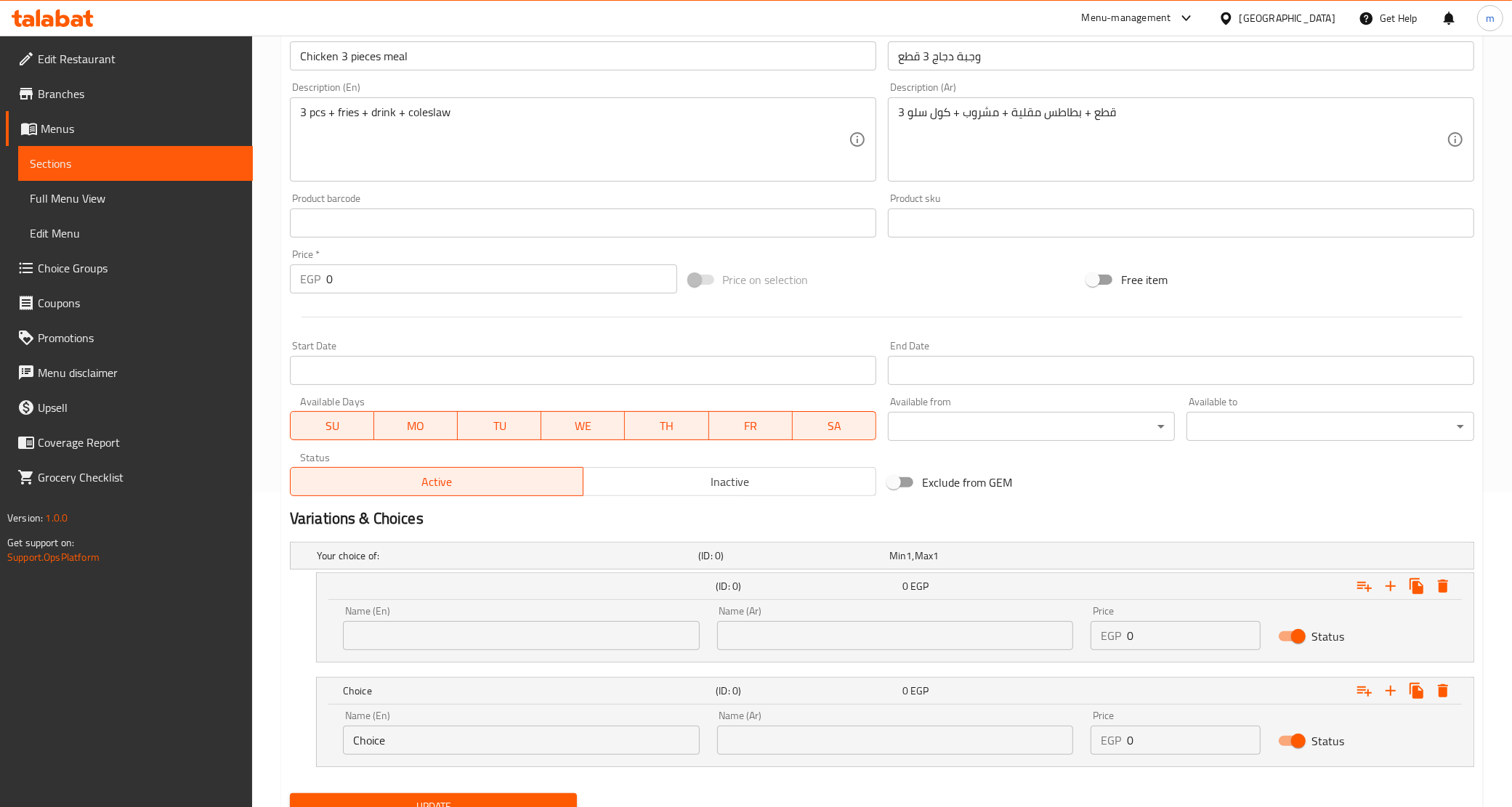
click at [404, 728] on input "Choice" at bounding box center [522, 740] width 357 height 29
click at [404, 734] on input "Choice" at bounding box center [522, 740] width 357 height 29
click at [434, 639] on input "text" at bounding box center [522, 635] width 357 height 29
type input "Original"
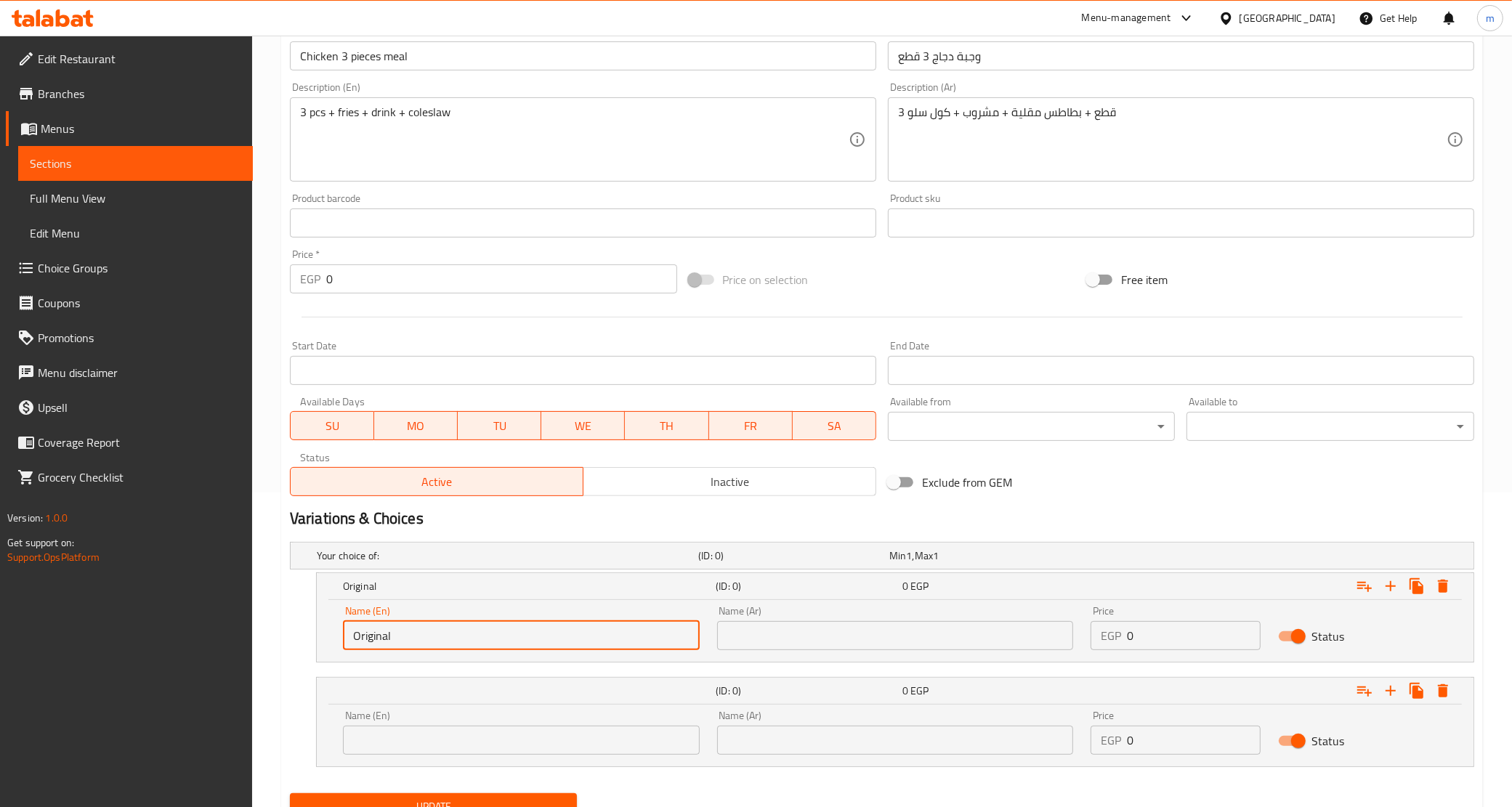
click at [415, 734] on input "text" at bounding box center [522, 740] width 357 height 29
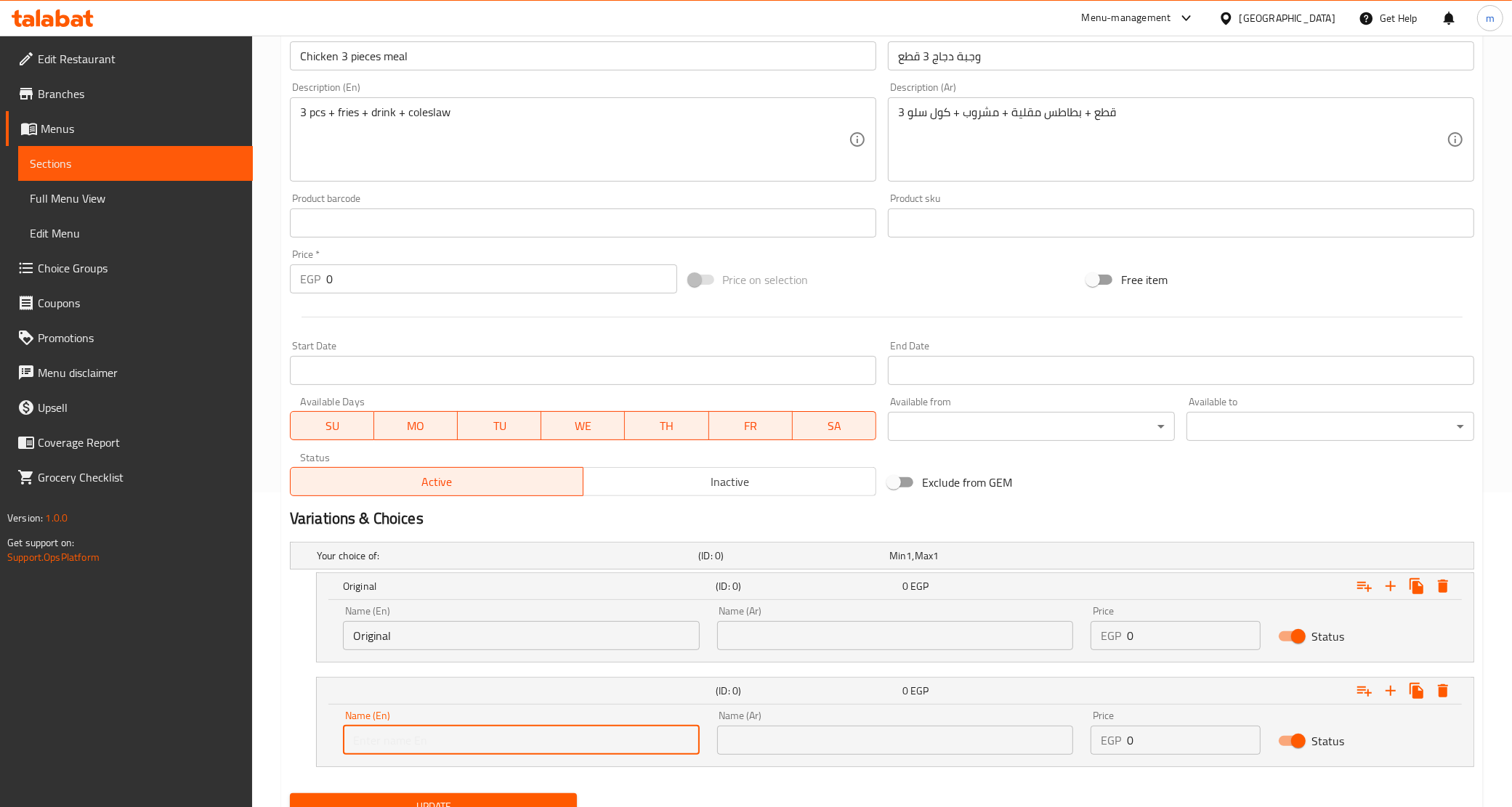
type input "Spicy"
click at [738, 639] on input "text" at bounding box center [896, 635] width 357 height 29
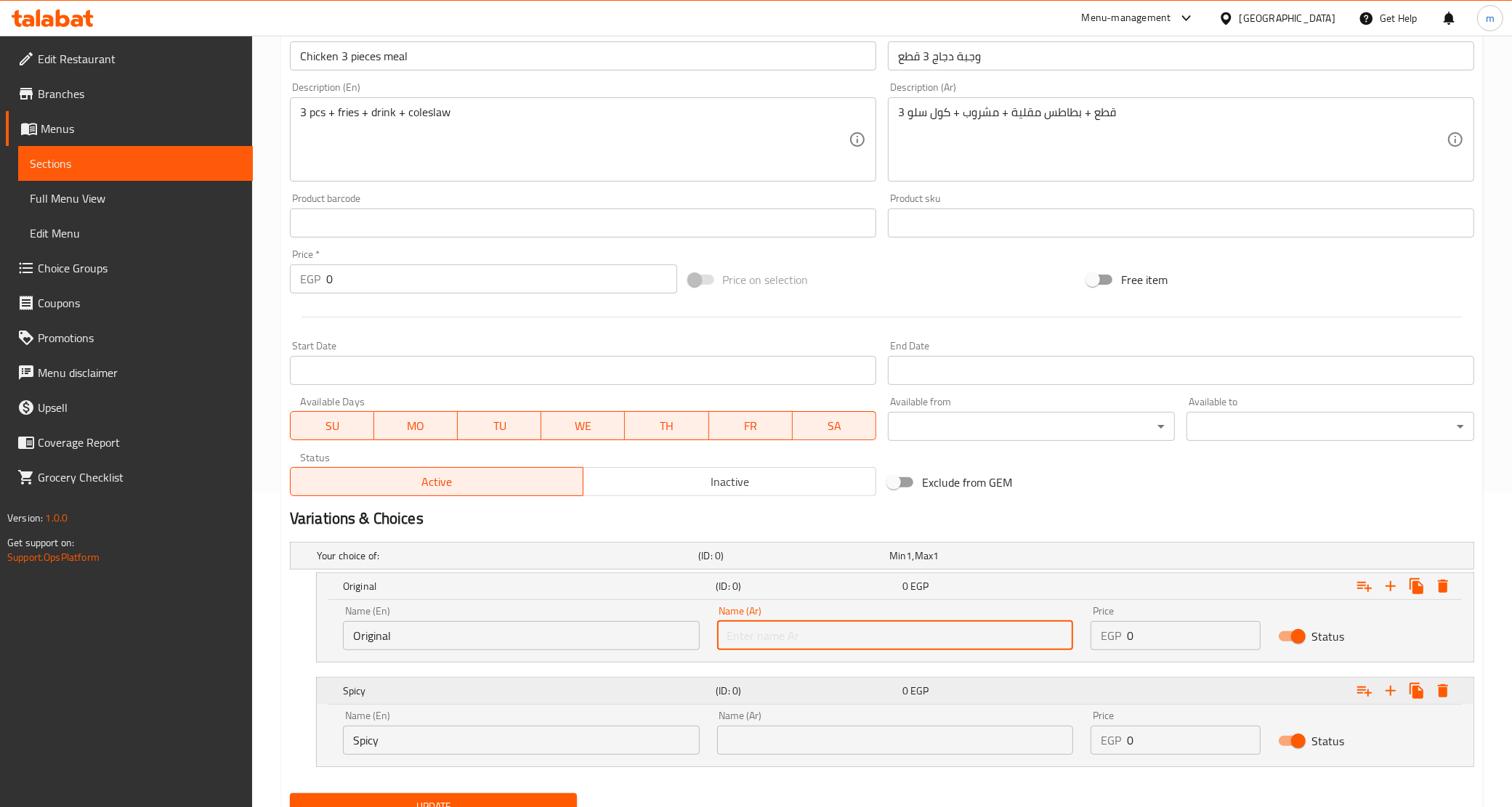
type input "أورجينال"
click at [782, 739] on input "text" at bounding box center [896, 740] width 357 height 29
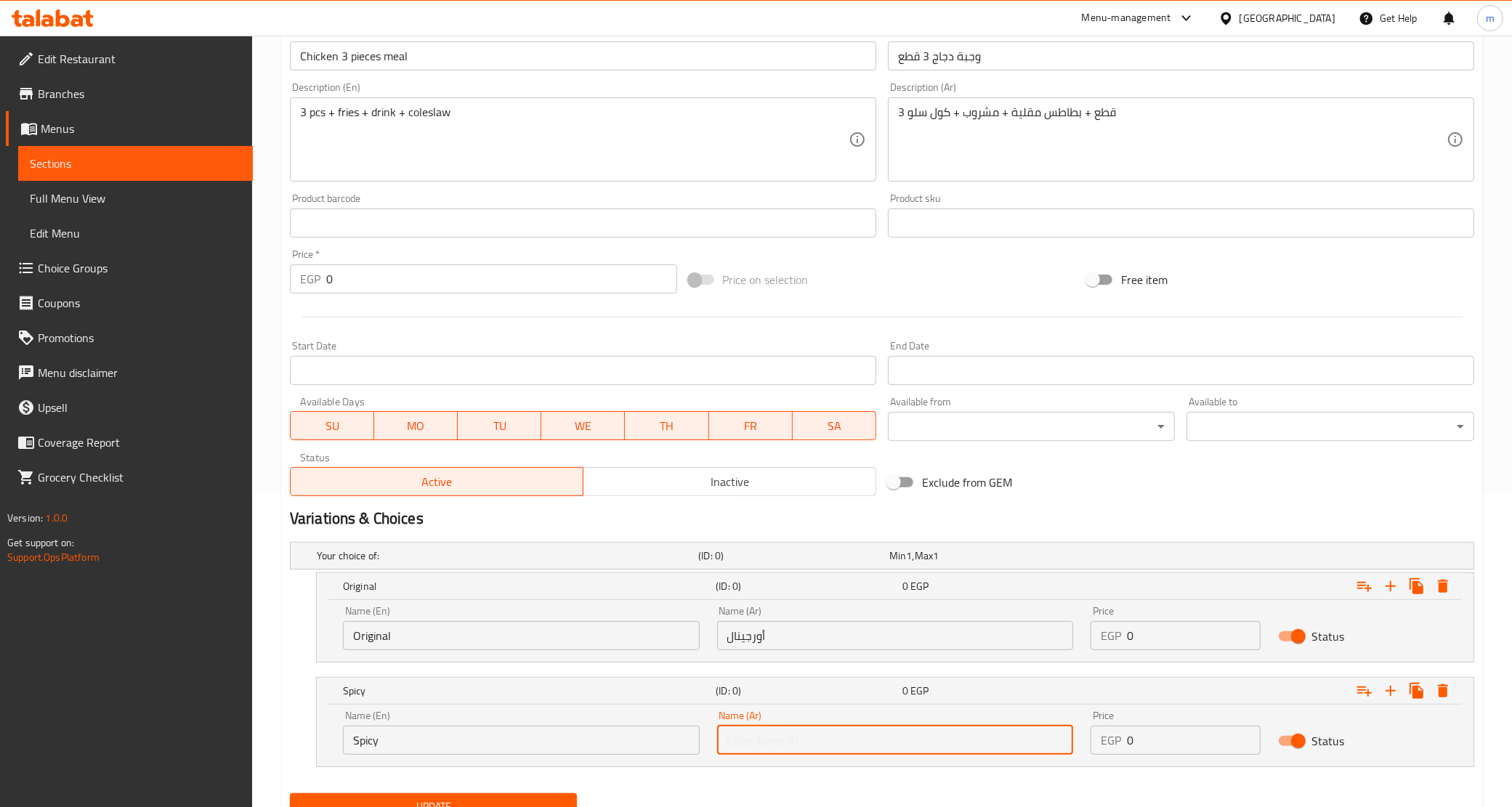
type input "سبايسي"
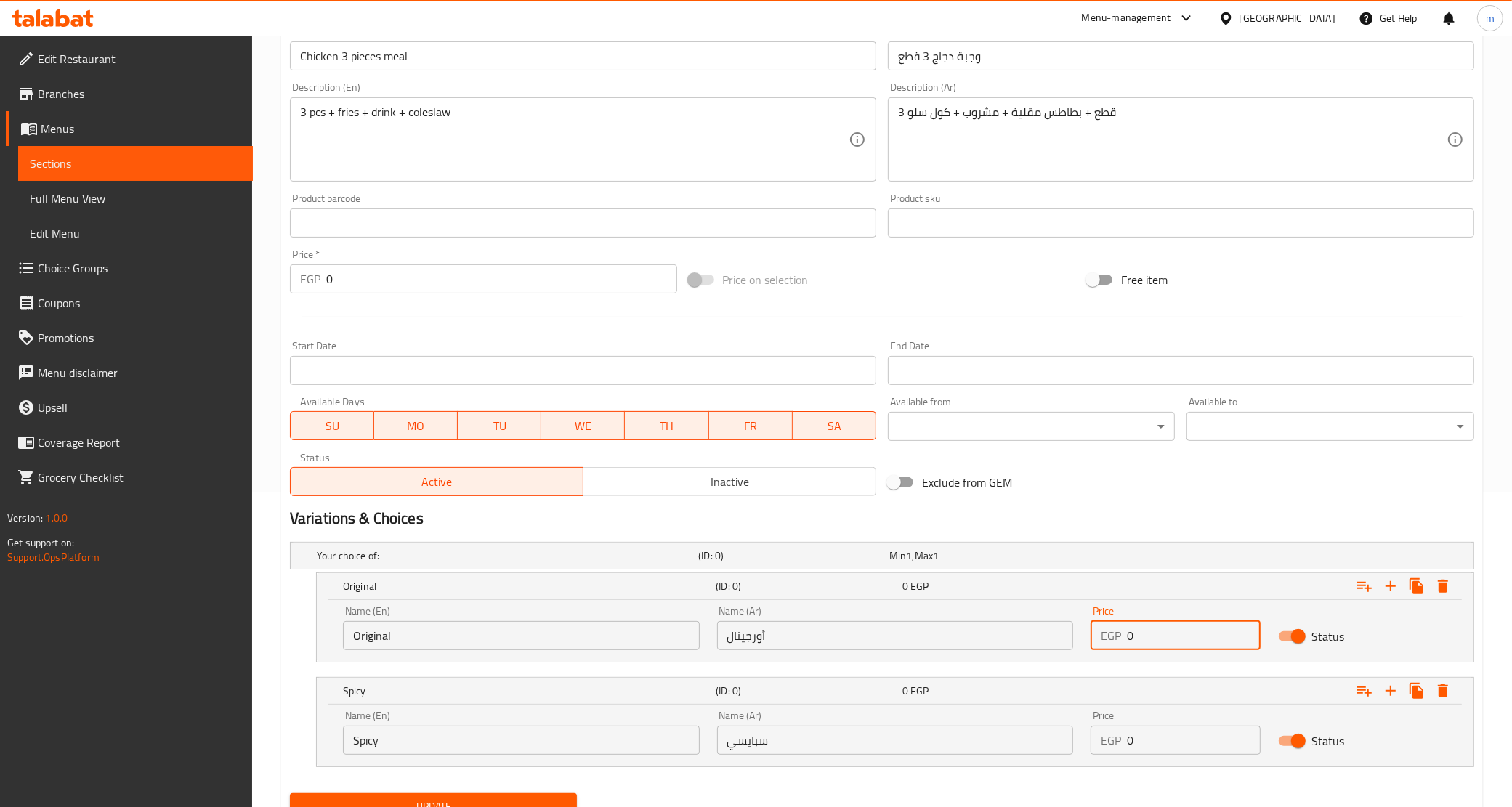
click at [1162, 635] on input "0" at bounding box center [1193, 635] width 133 height 29
paste input "19"
type input "190"
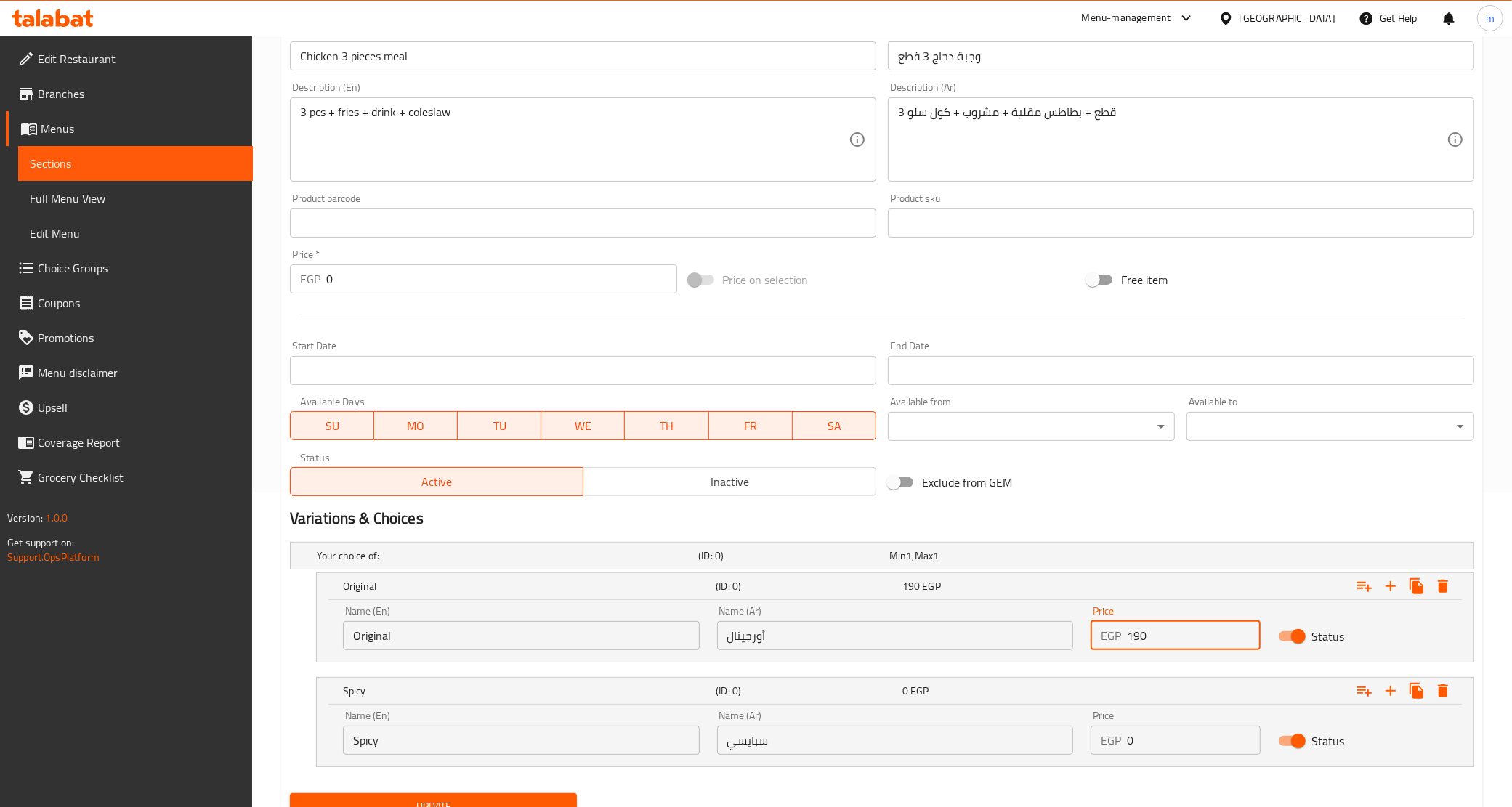
click at [1143, 735] on input "0" at bounding box center [1193, 740] width 133 height 29
paste input "19"
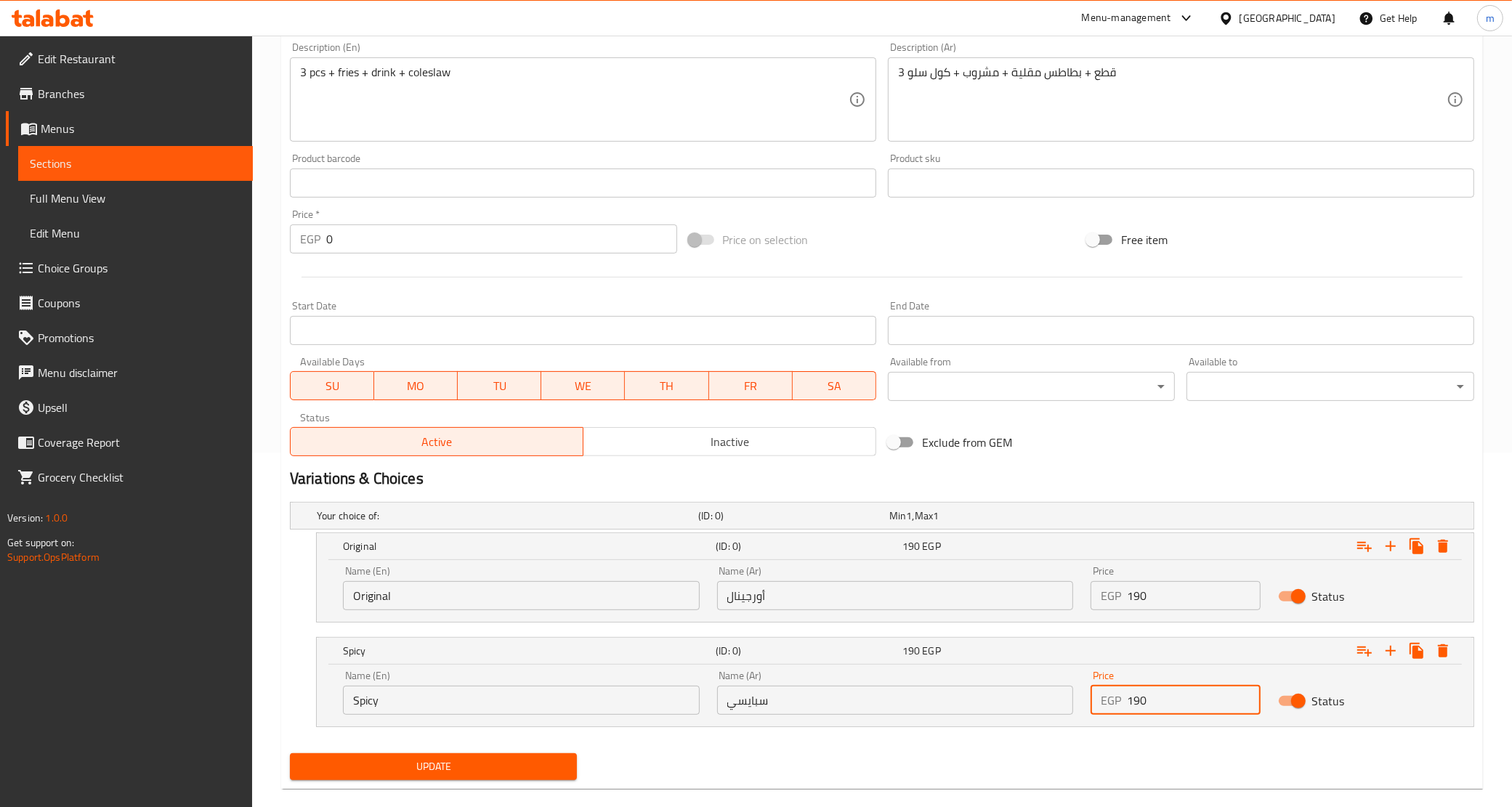
scroll to position [376, 0]
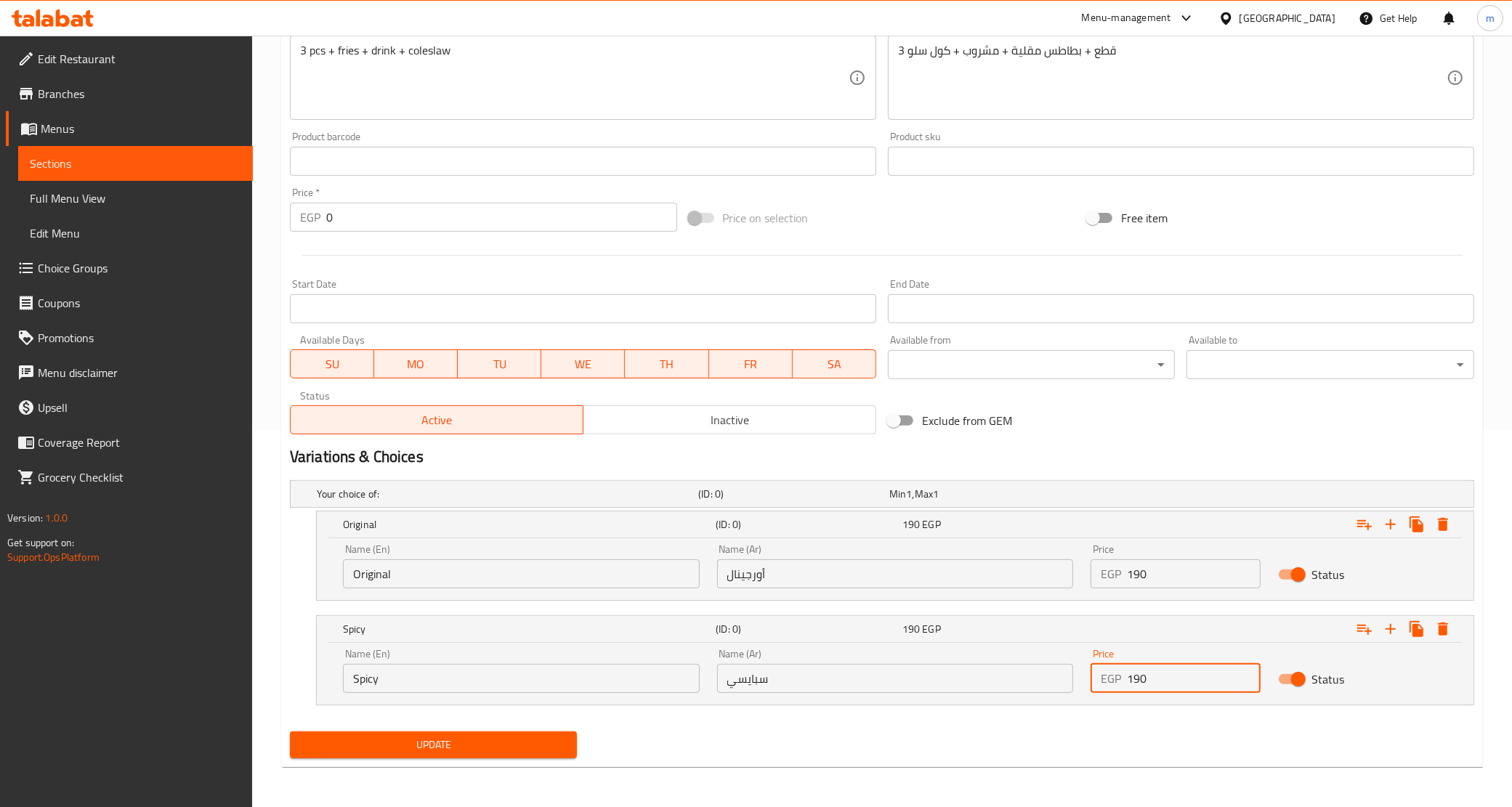
type input "190"
click at [447, 754] on button "Update" at bounding box center [434, 745] width 288 height 27
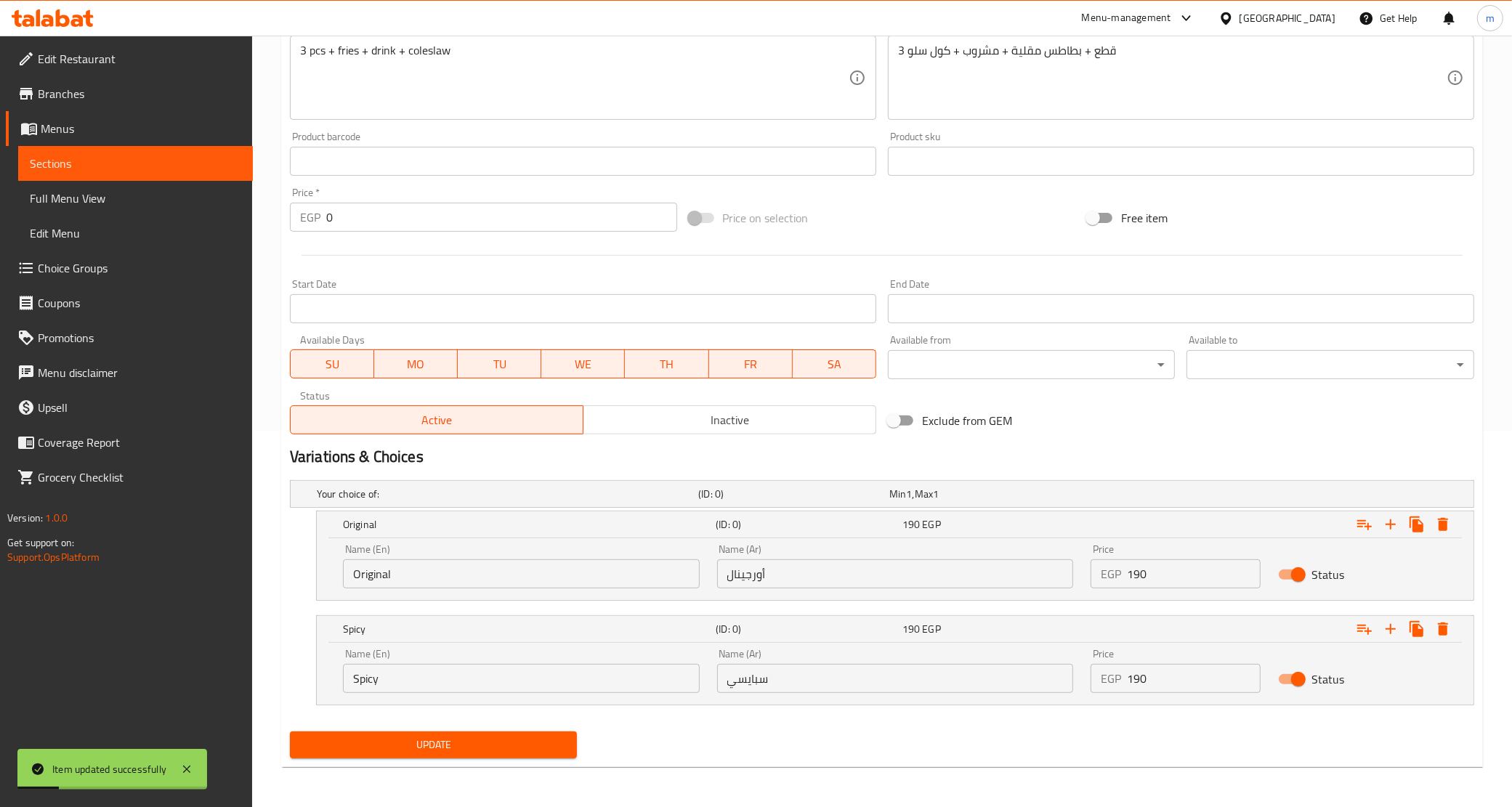
click at [189, 171] on span "Sections" at bounding box center [135, 164] width 211 height 18
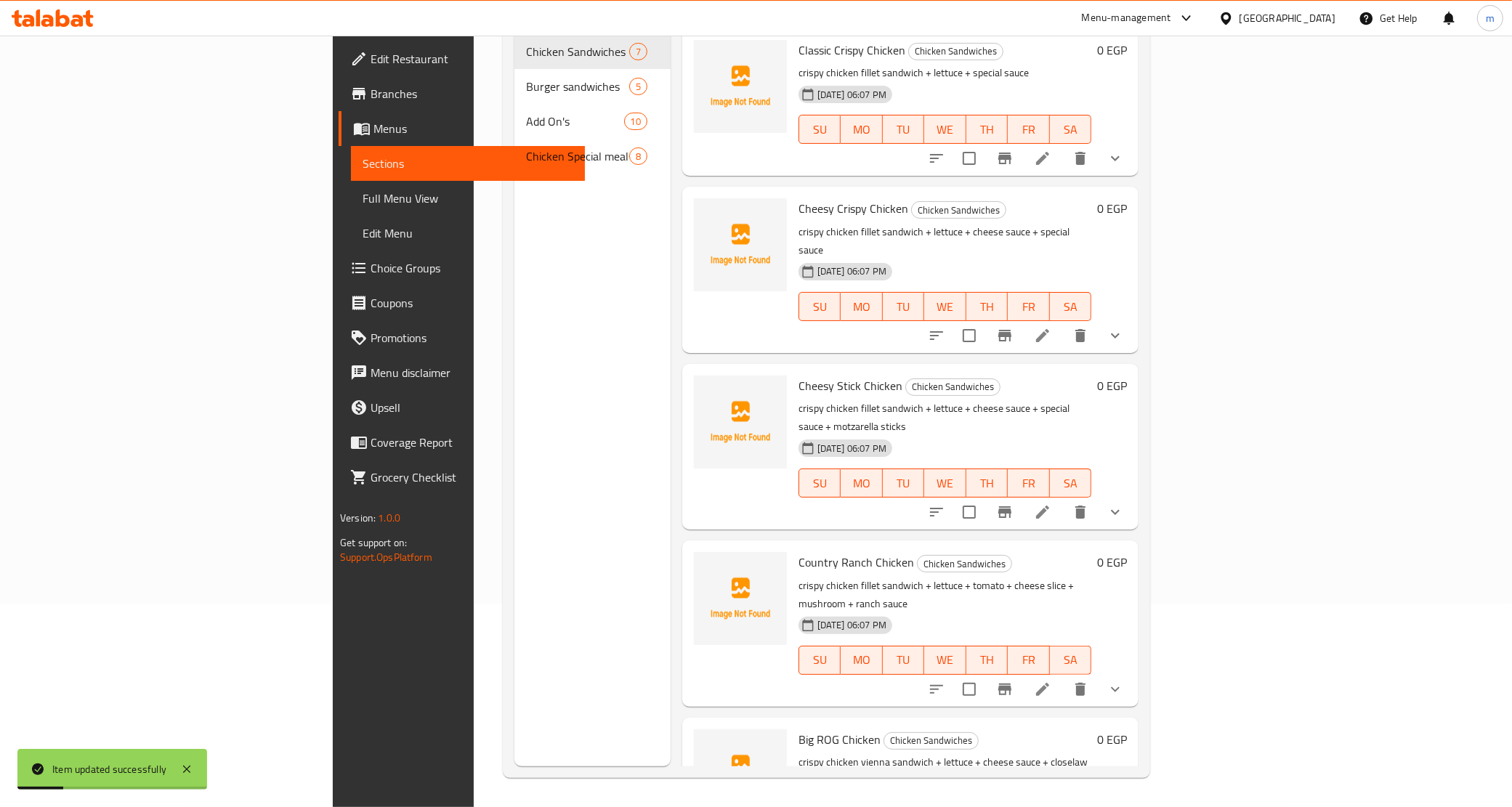
scroll to position [204, 0]
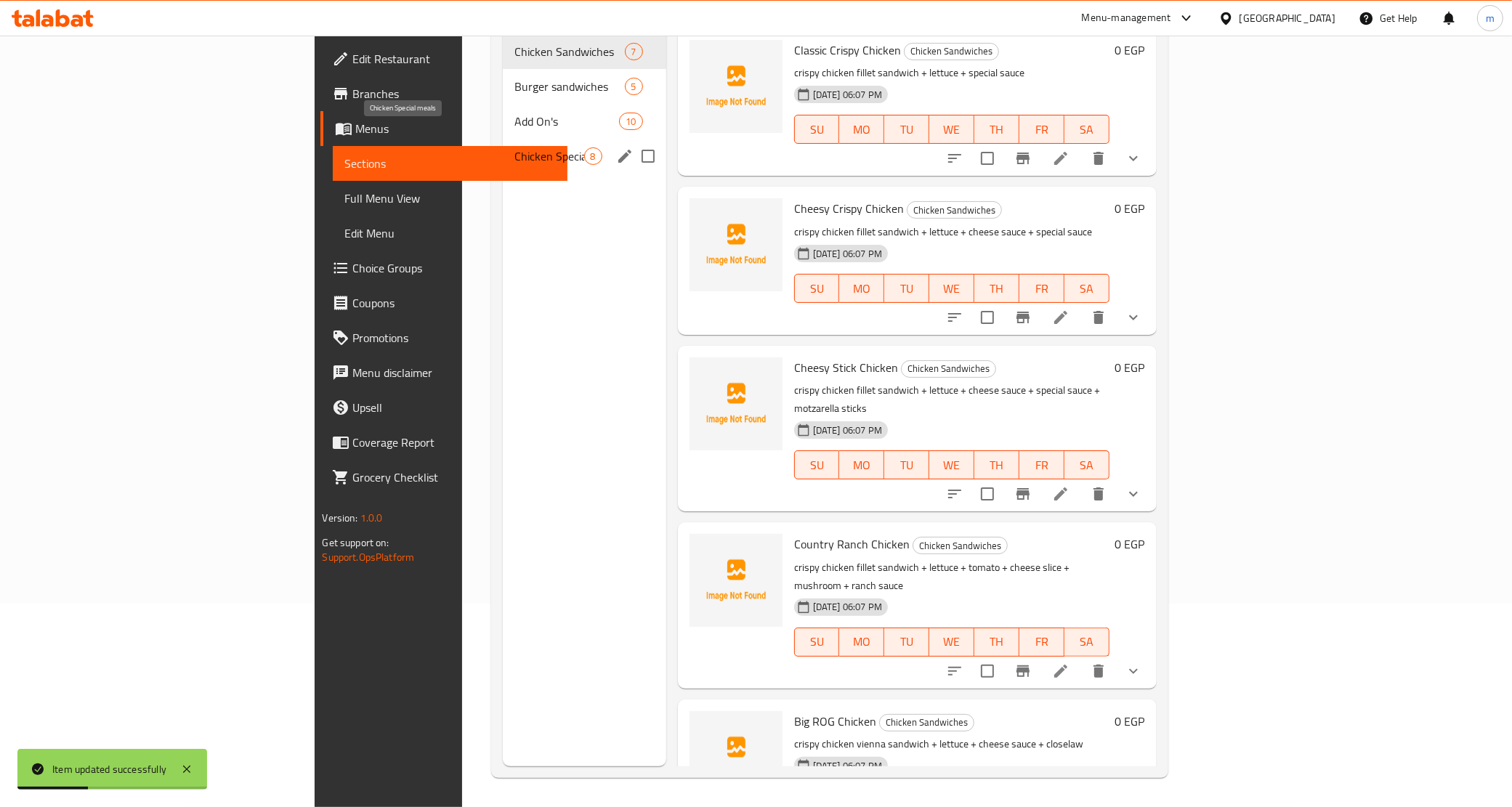
click at [514, 147] on span "Chicken Special meals" at bounding box center [549, 156] width 70 height 18
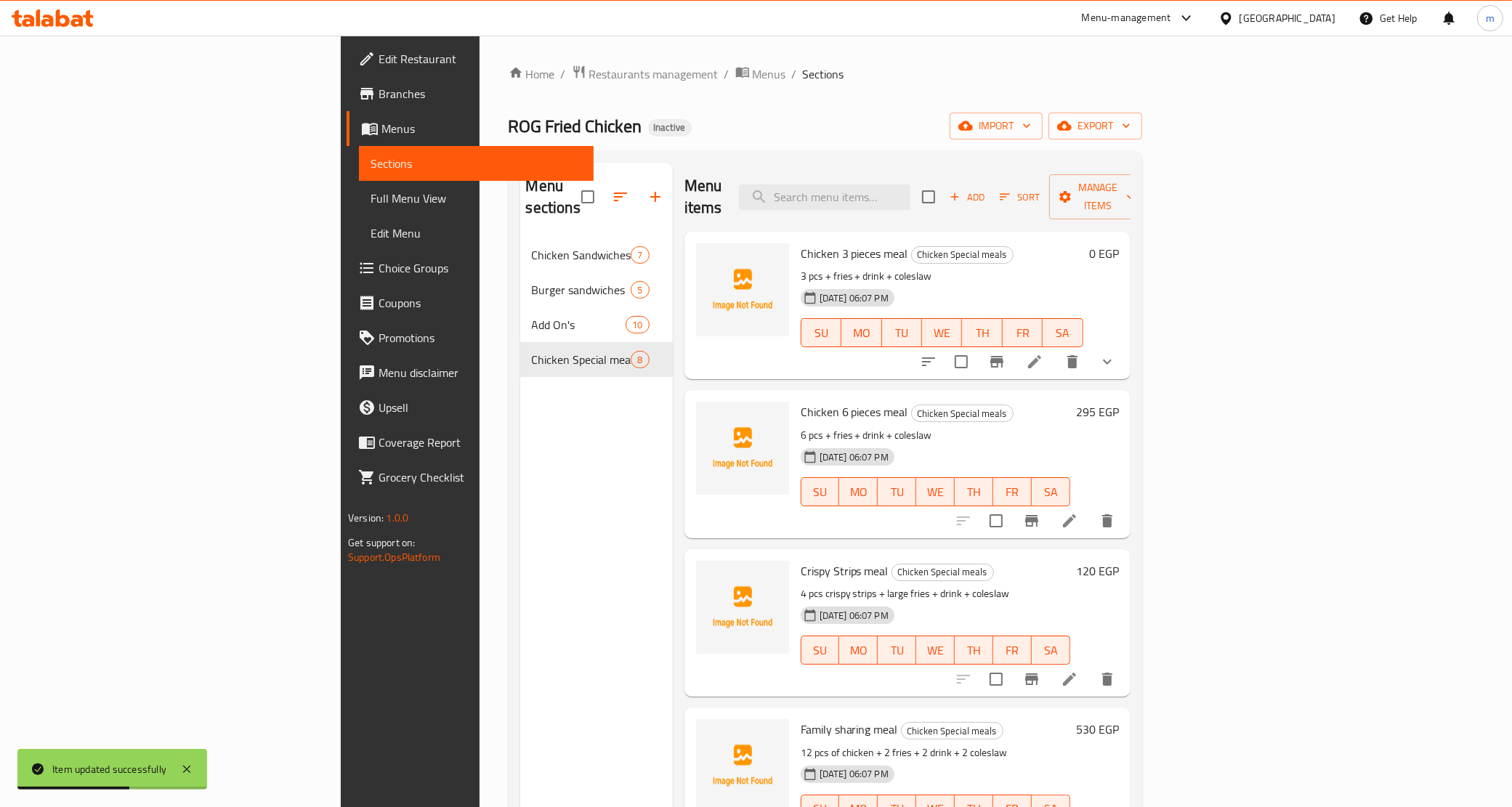
click at [1091, 510] on li at bounding box center [1069, 521] width 40 height 27
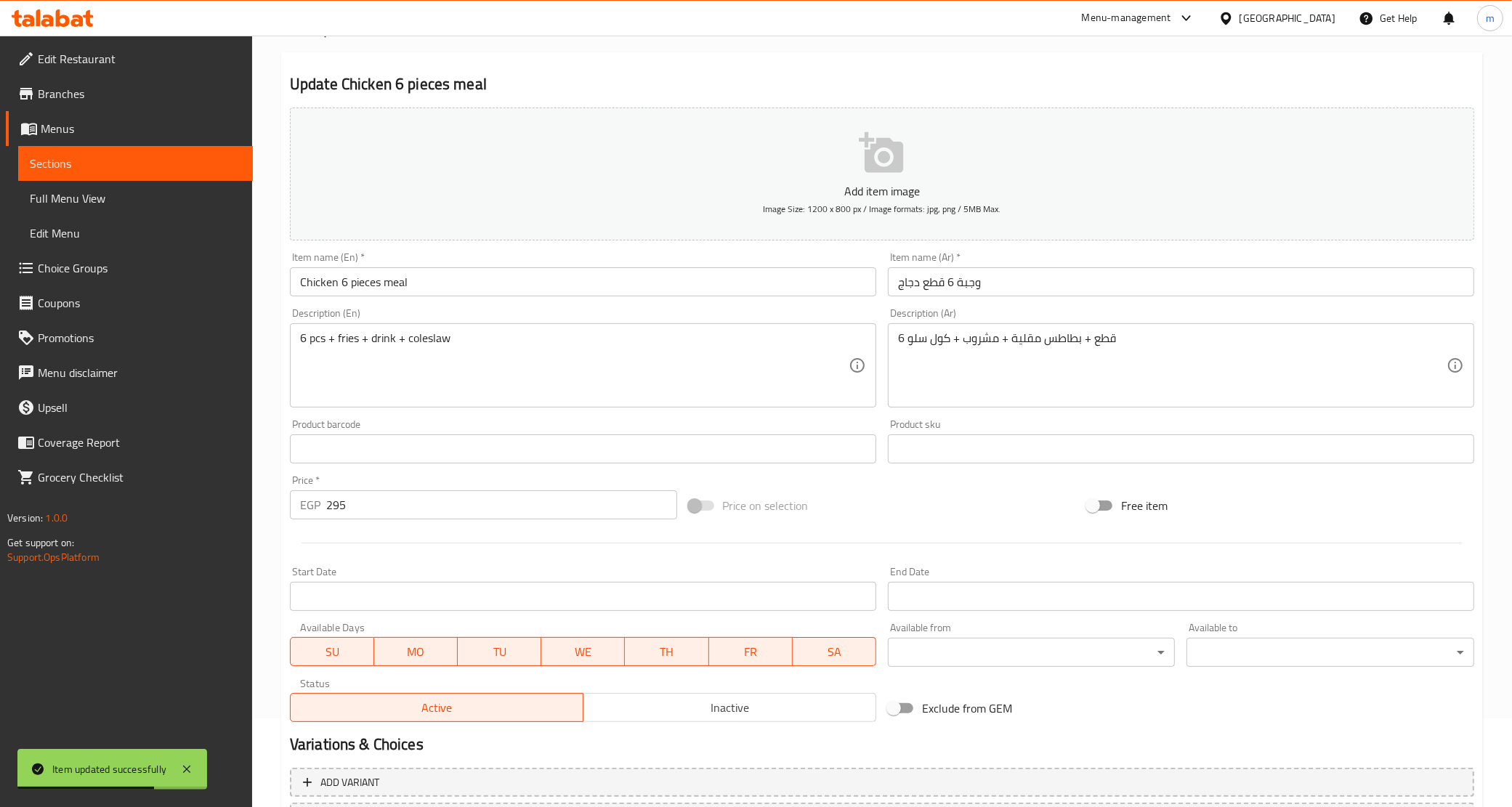
scroll to position [216, 0]
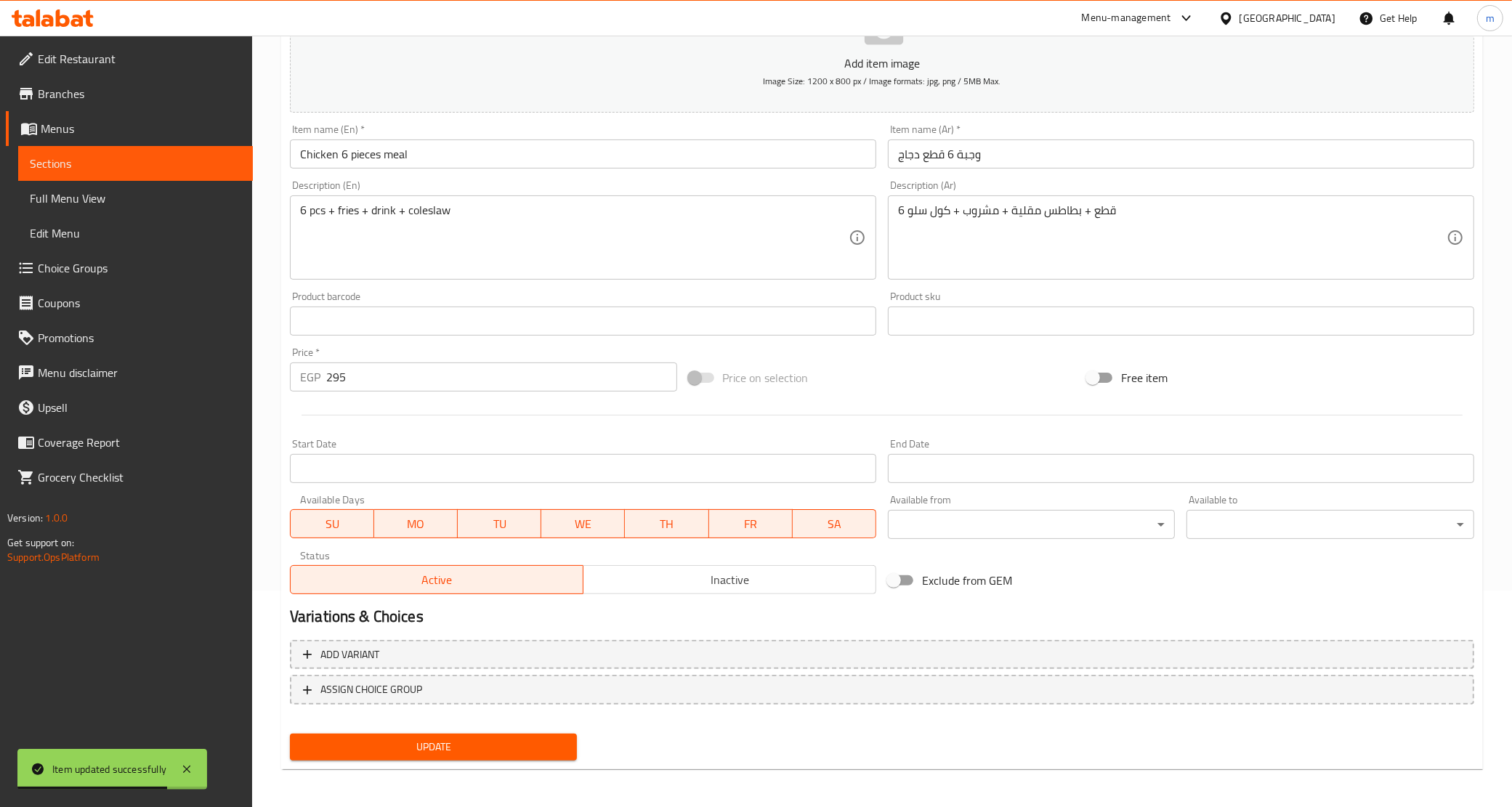
click at [360, 372] on input "295" at bounding box center [502, 376] width 351 height 29
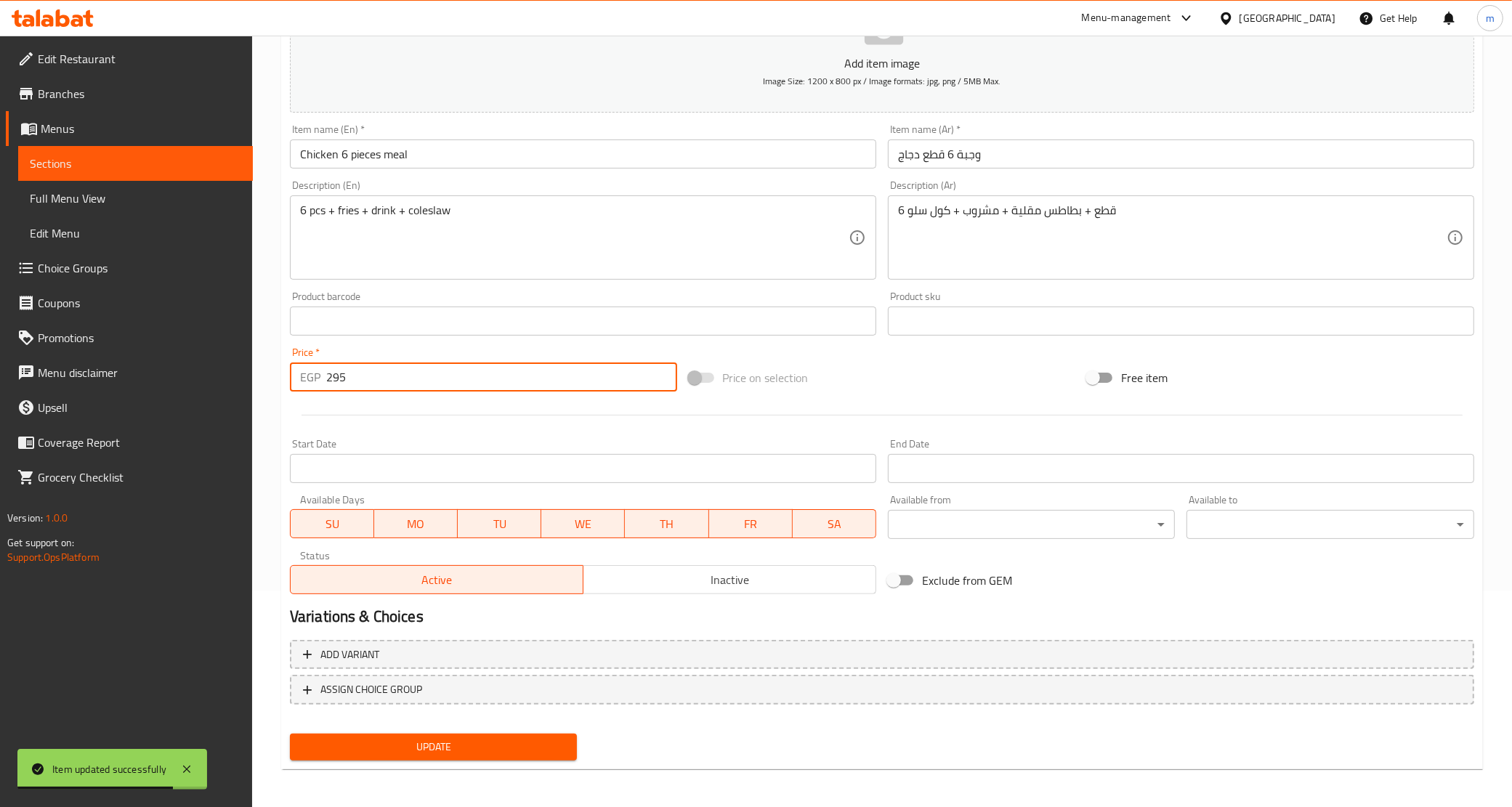
click at [360, 372] on input "295" at bounding box center [502, 376] width 351 height 29
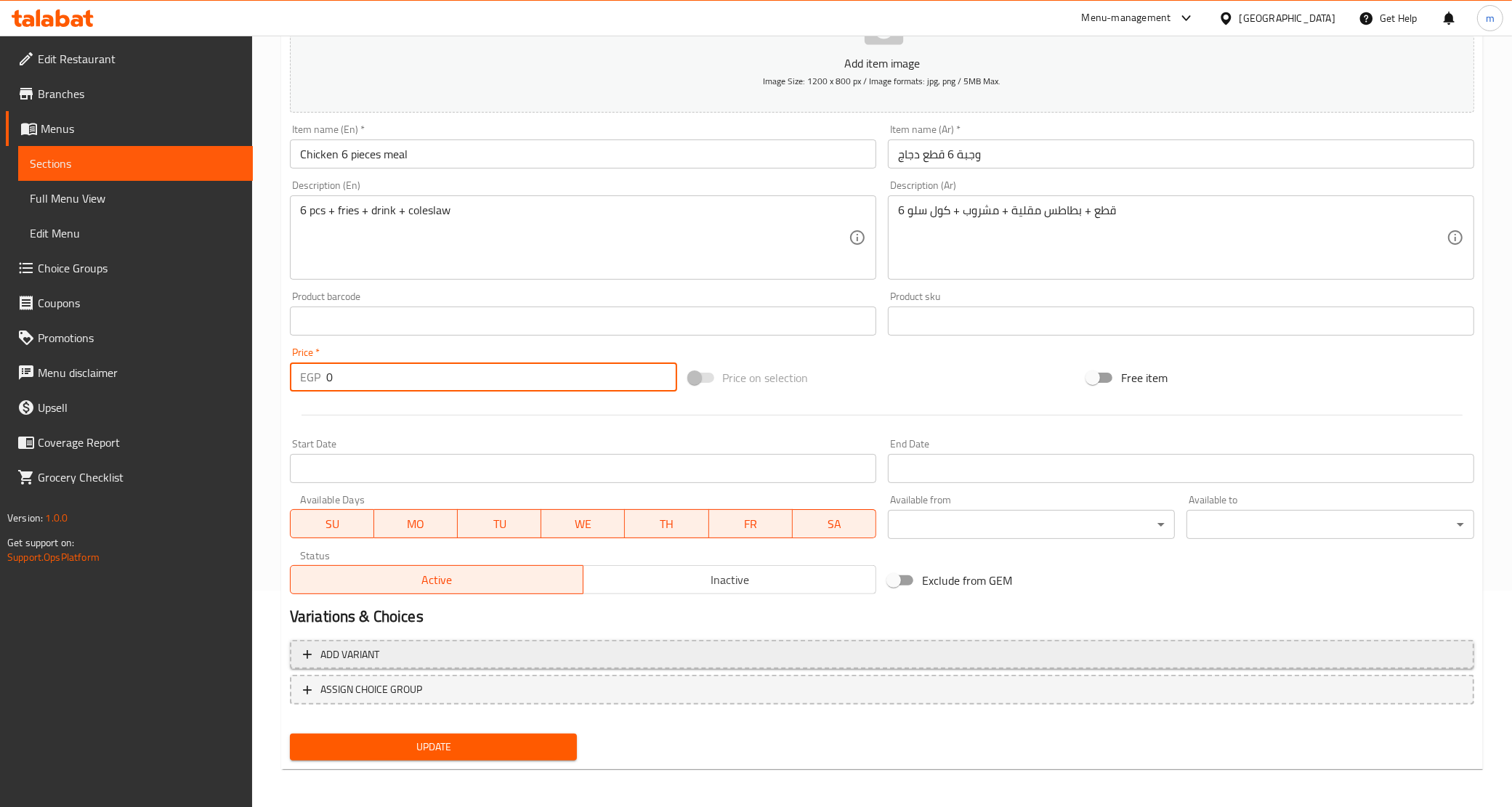
type input "0"
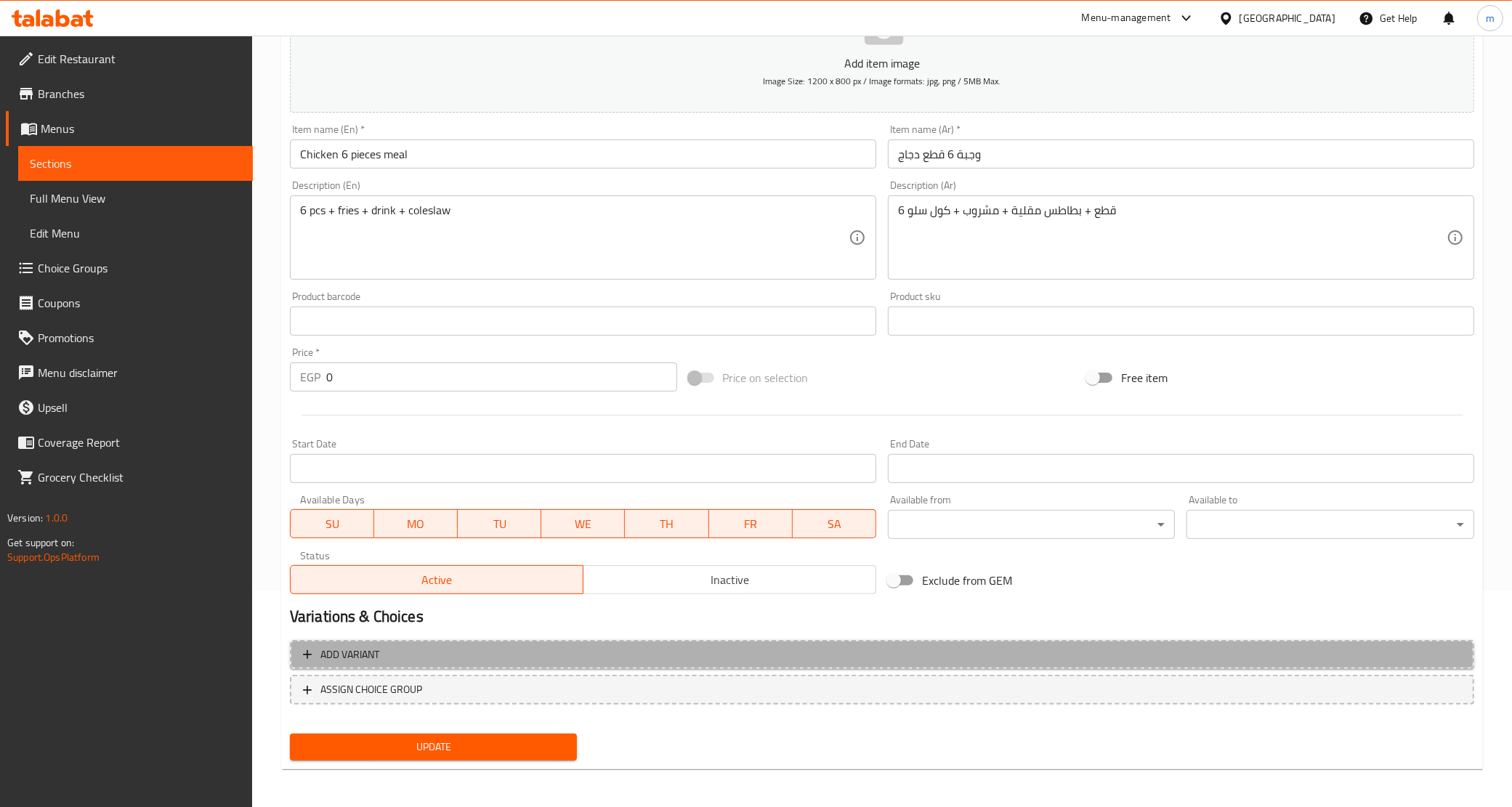
click at [393, 665] on button "Add variant" at bounding box center [882, 655] width 1184 height 30
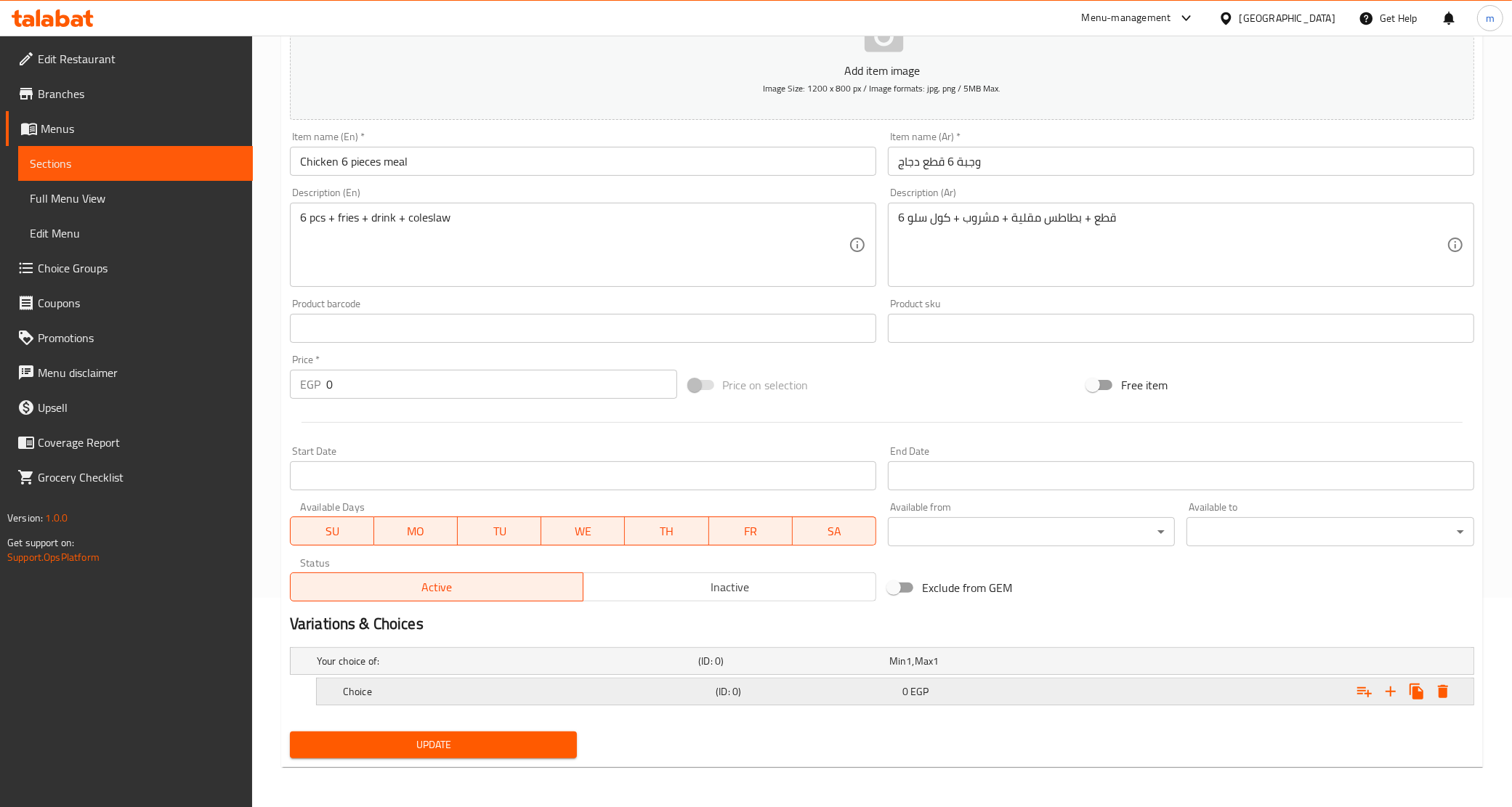
click at [779, 688] on h5 "(ID: 0)" at bounding box center [805, 692] width 181 height 15
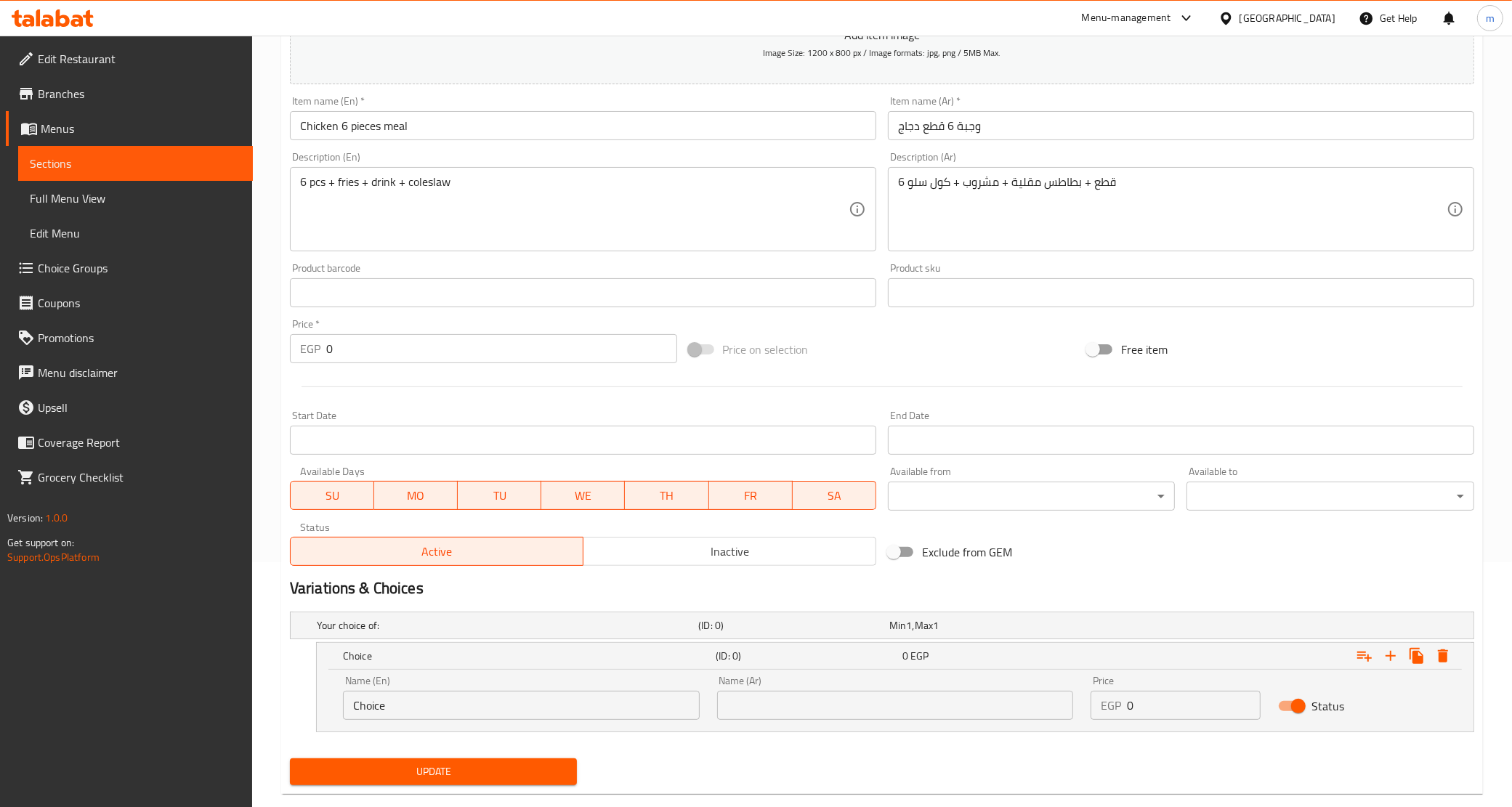
scroll to position [272, 0]
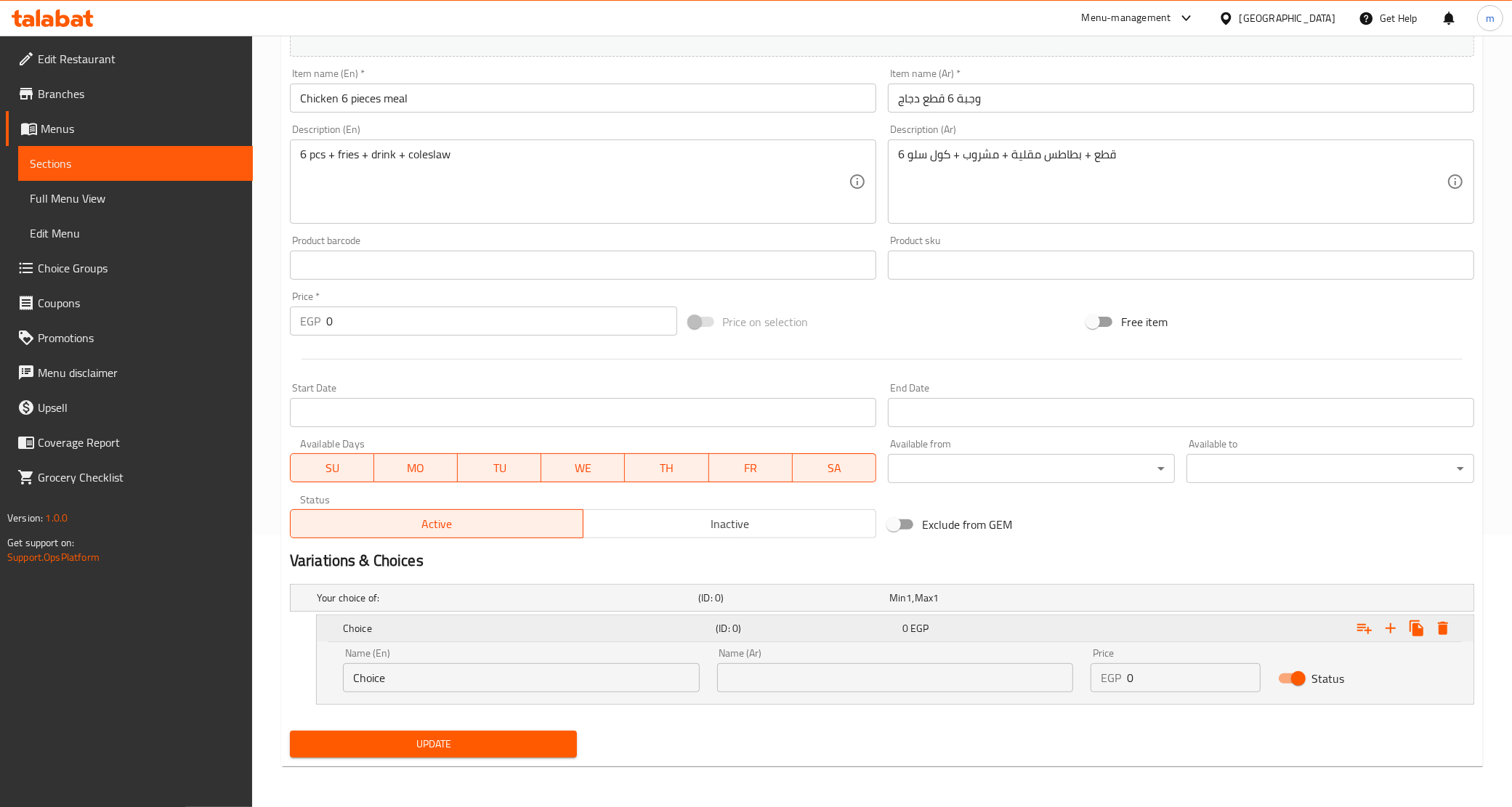
click at [1392, 637] on button "Expand" at bounding box center [1391, 628] width 27 height 27
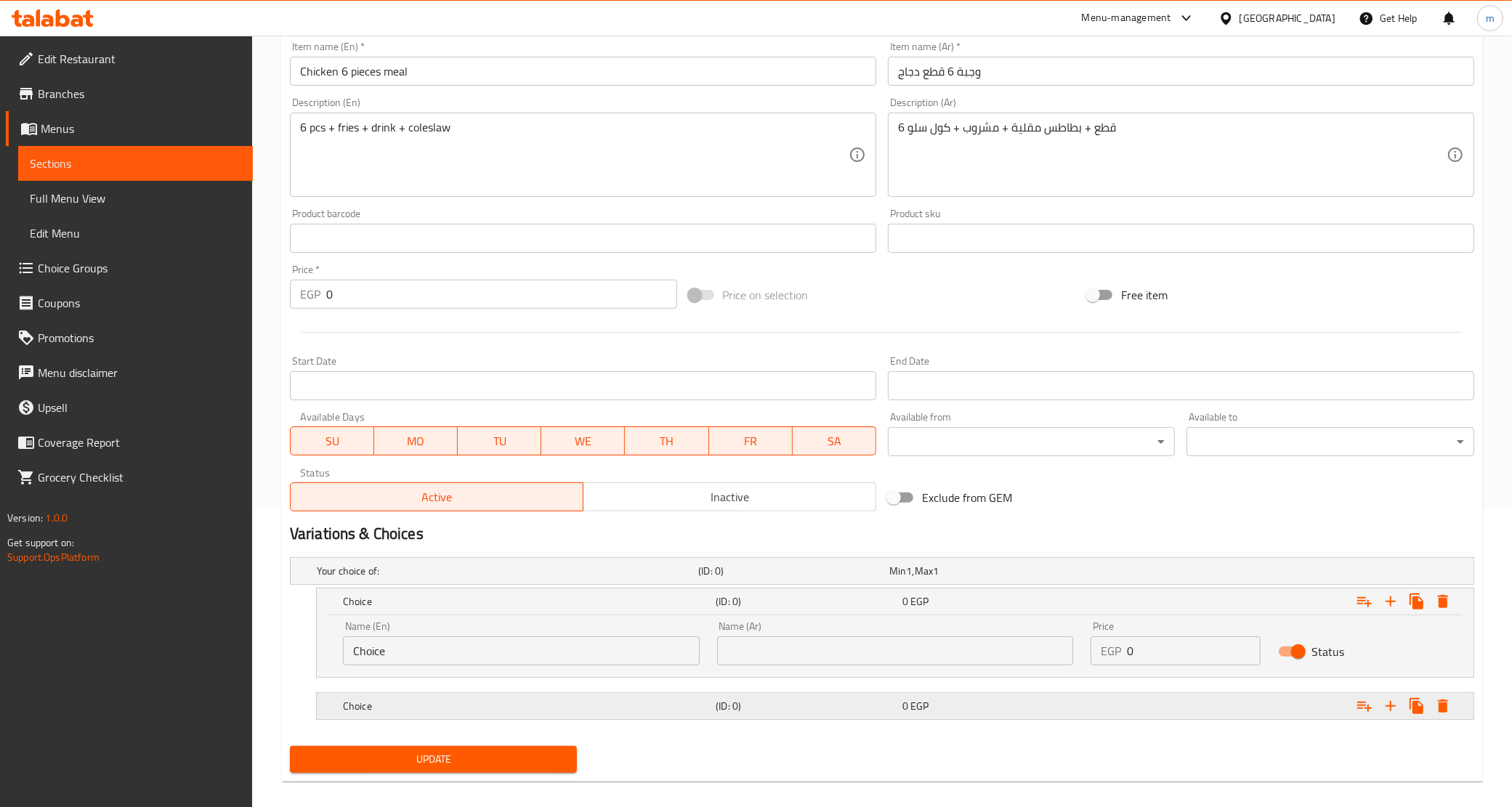
scroll to position [315, 0]
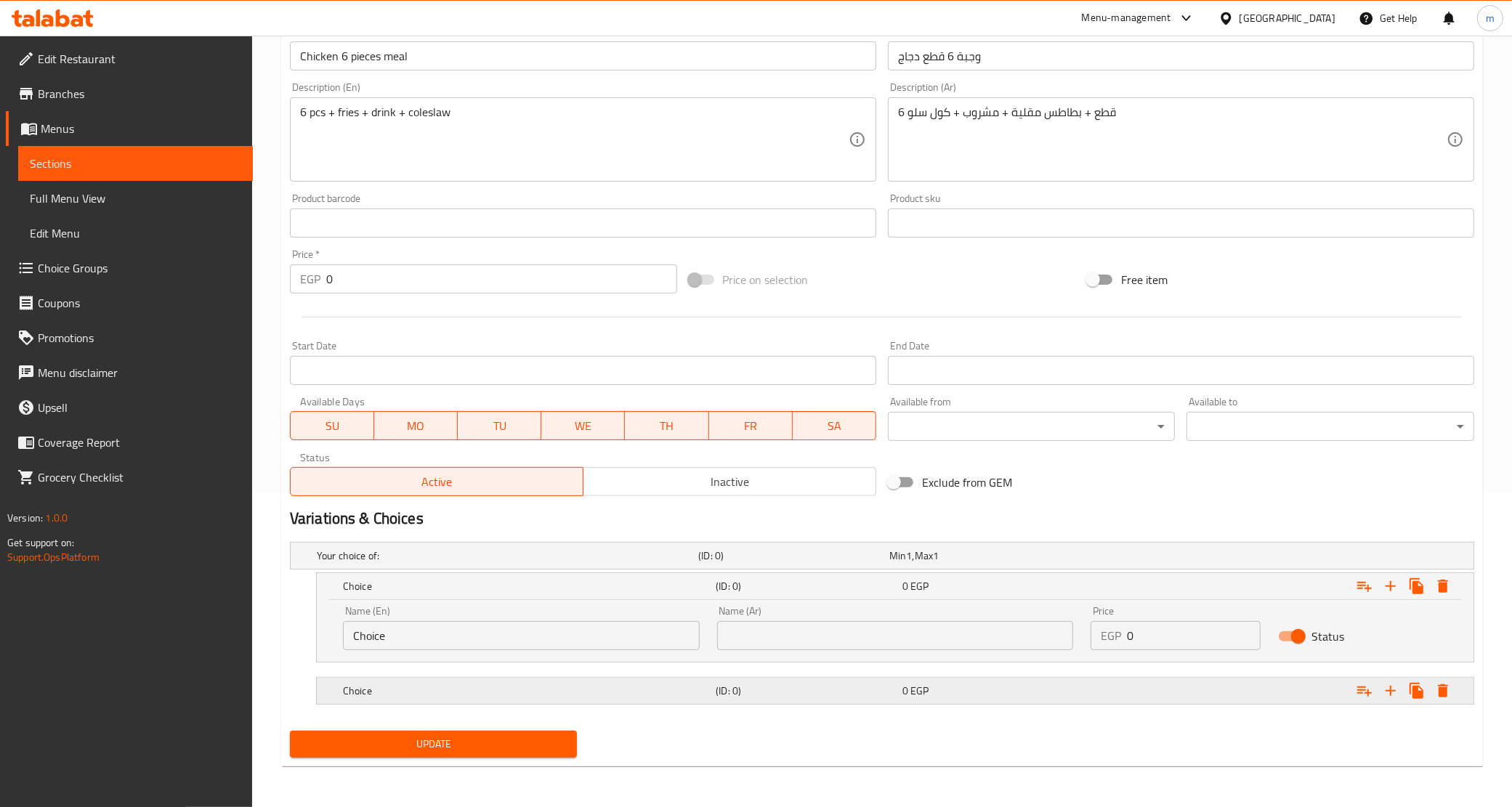
click at [447, 688] on h5 "Choice" at bounding box center [527, 691] width 367 height 15
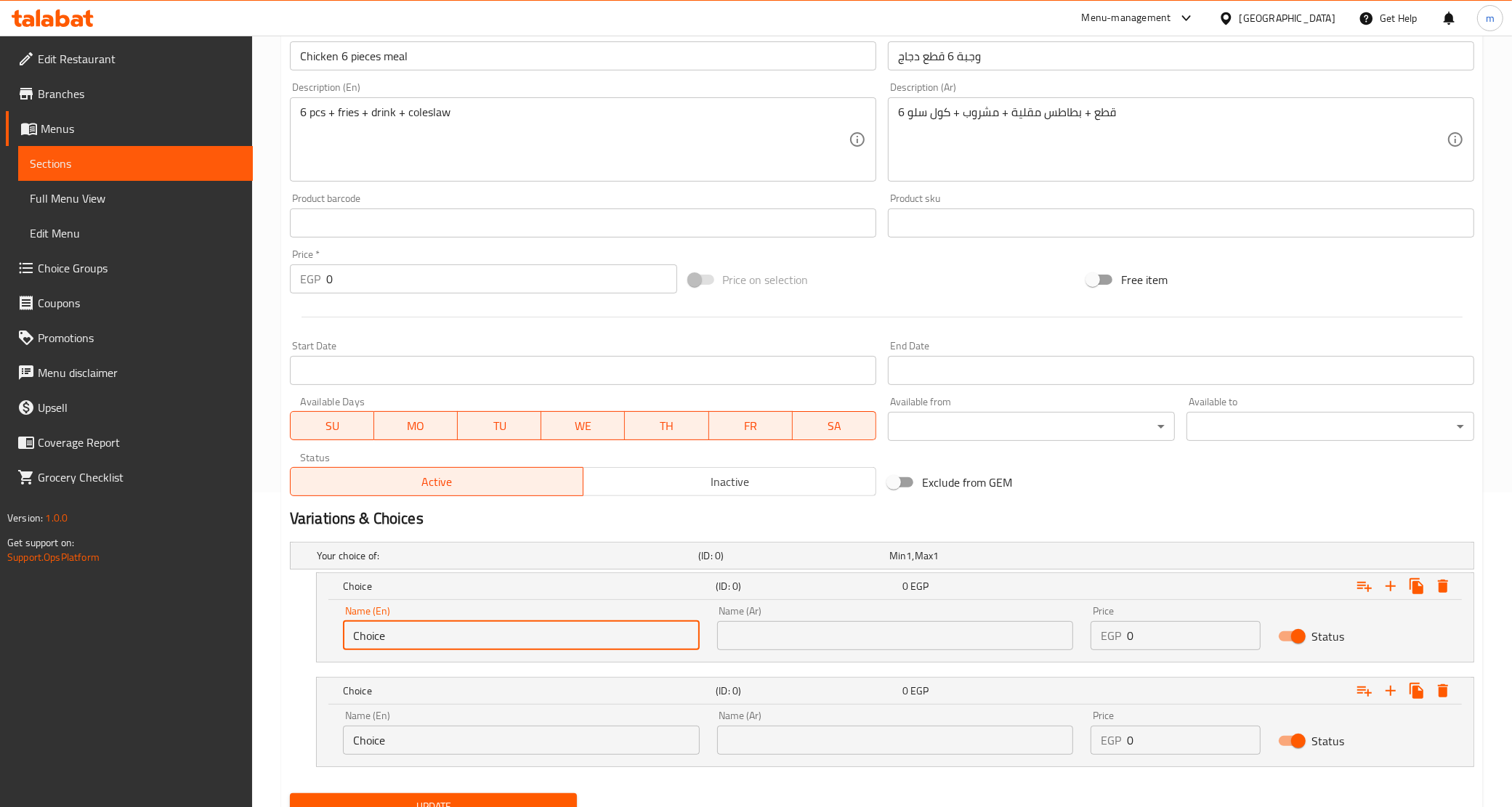
click at [437, 639] on input "Choice" at bounding box center [522, 635] width 357 height 29
click at [437, 639] on input "text" at bounding box center [522, 635] width 357 height 29
type input "Original"
click at [810, 633] on input "text" at bounding box center [896, 635] width 357 height 29
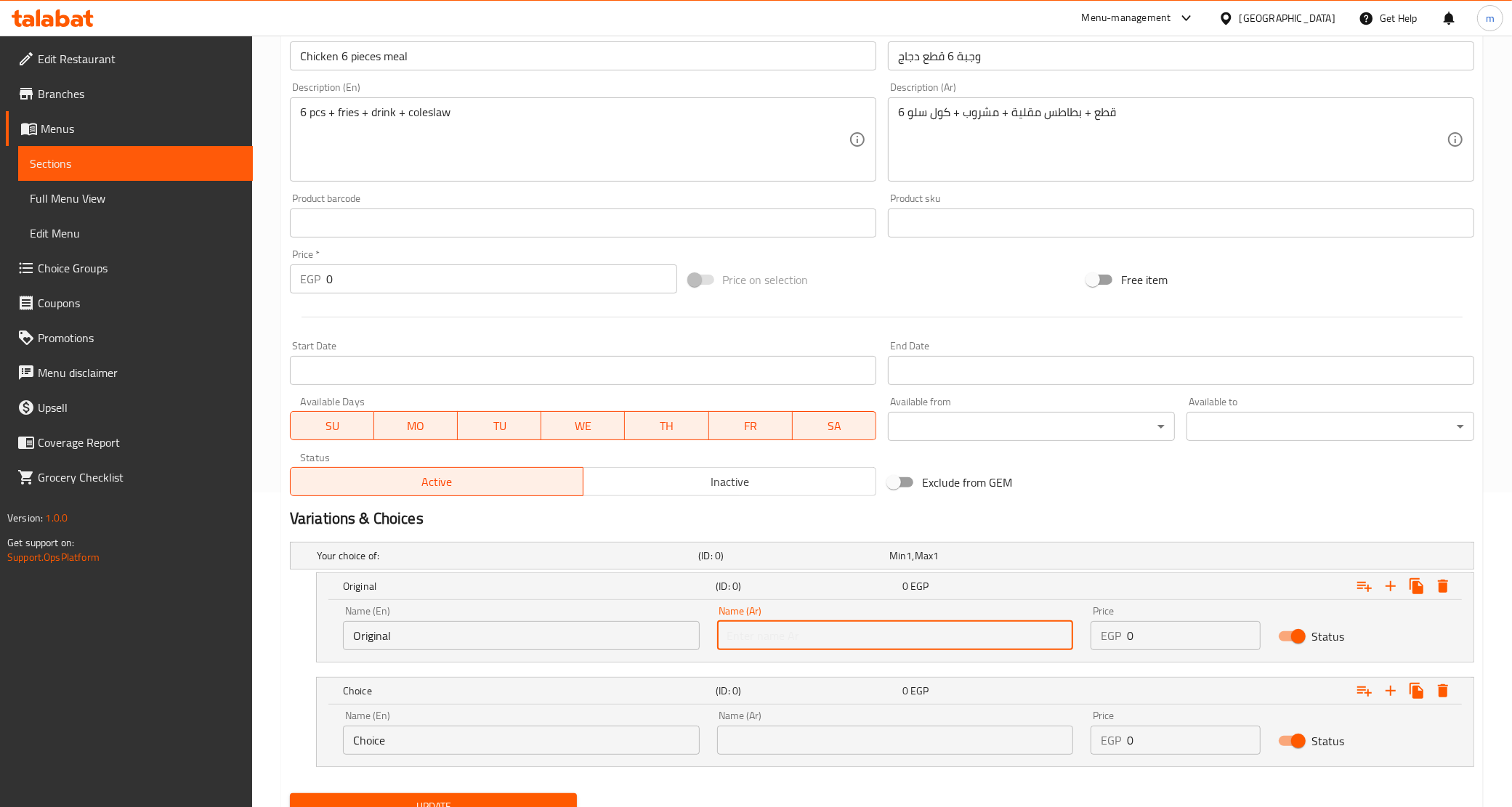
type input "أورجينال"
click at [539, 730] on input "Choice" at bounding box center [522, 740] width 357 height 29
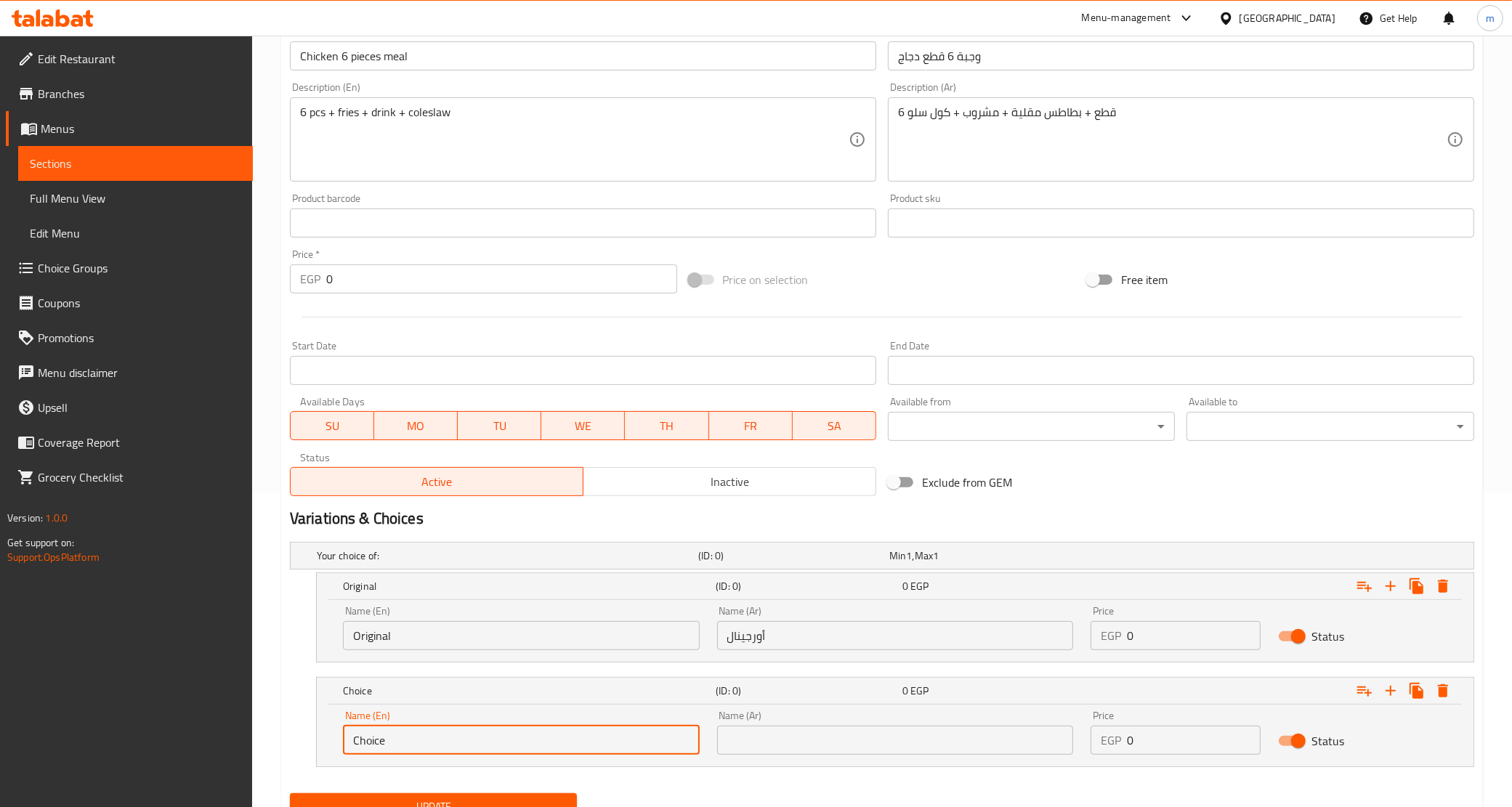
click at [539, 730] on input "Choice" at bounding box center [522, 740] width 357 height 29
click at [539, 730] on input "text" at bounding box center [522, 740] width 357 height 29
type input "Spicy"
click at [794, 743] on input "text" at bounding box center [896, 740] width 357 height 29
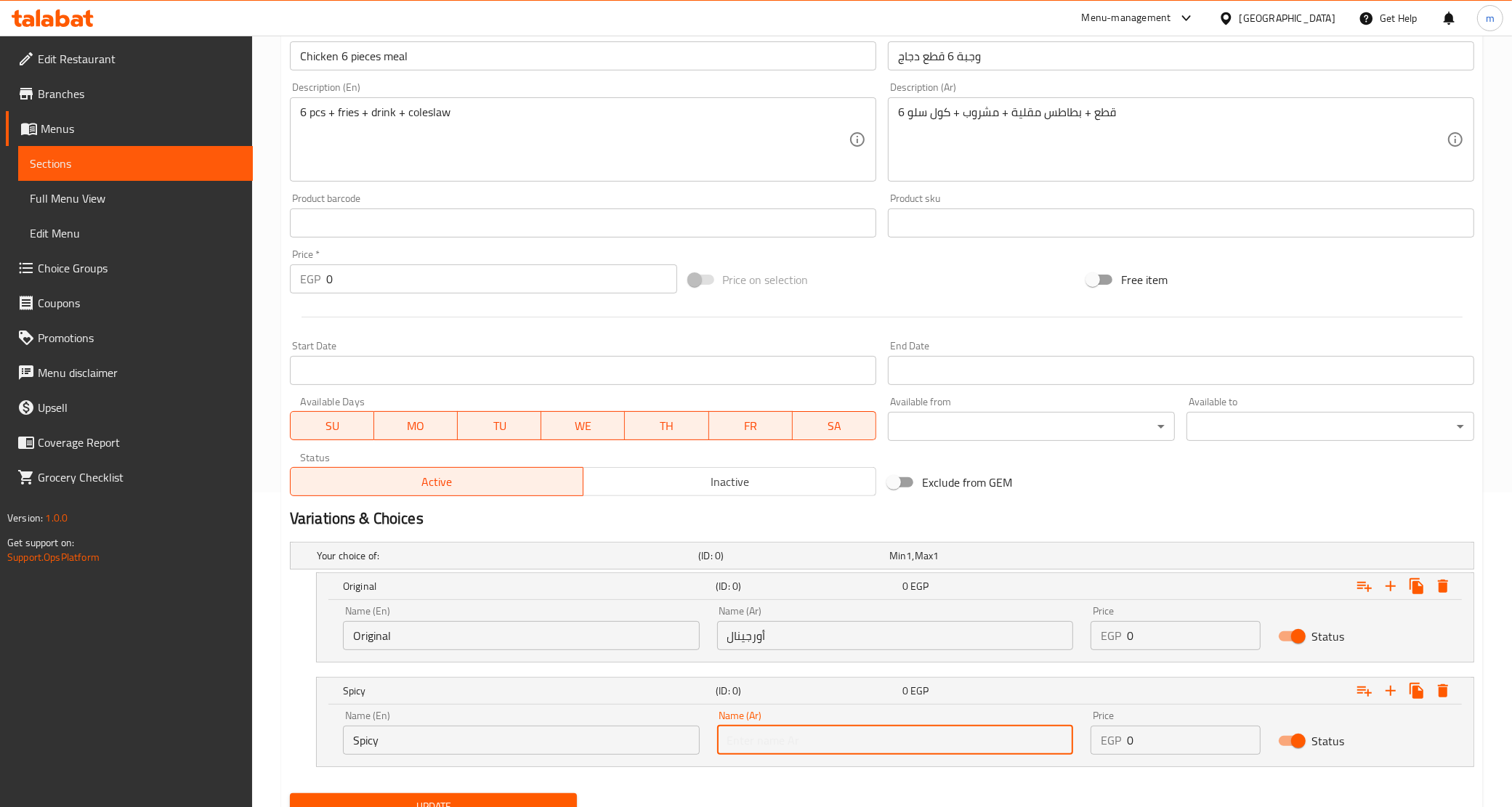
type input "سبايسي"
click at [1148, 739] on input "0" at bounding box center [1193, 740] width 133 height 29
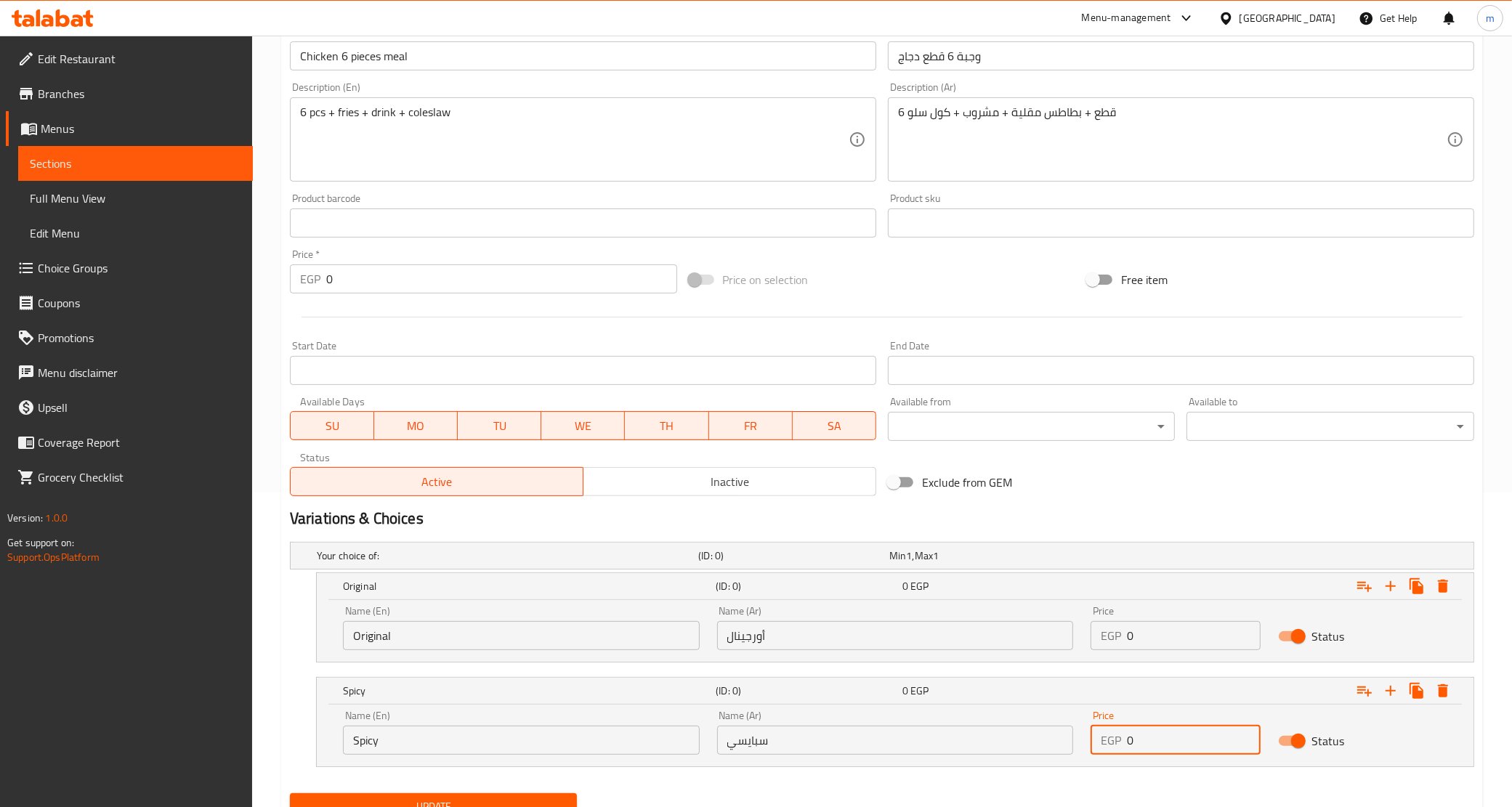
click at [1148, 740] on input "0" at bounding box center [1193, 740] width 133 height 29
paste input "295"
type input "295"
click at [1135, 640] on input "0" at bounding box center [1193, 635] width 133 height 29
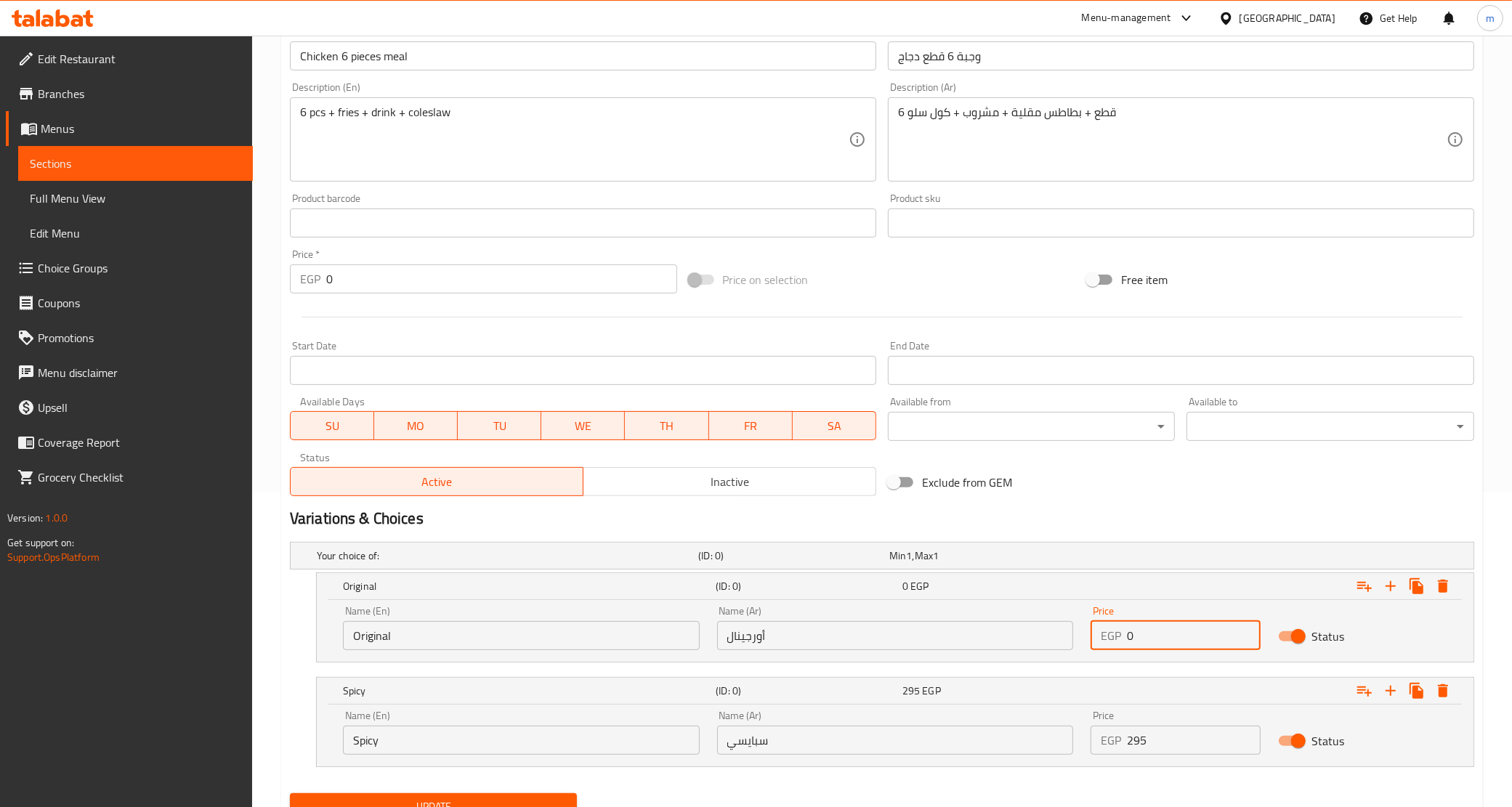
click at [1135, 640] on input "0" at bounding box center [1193, 635] width 133 height 29
paste input "295"
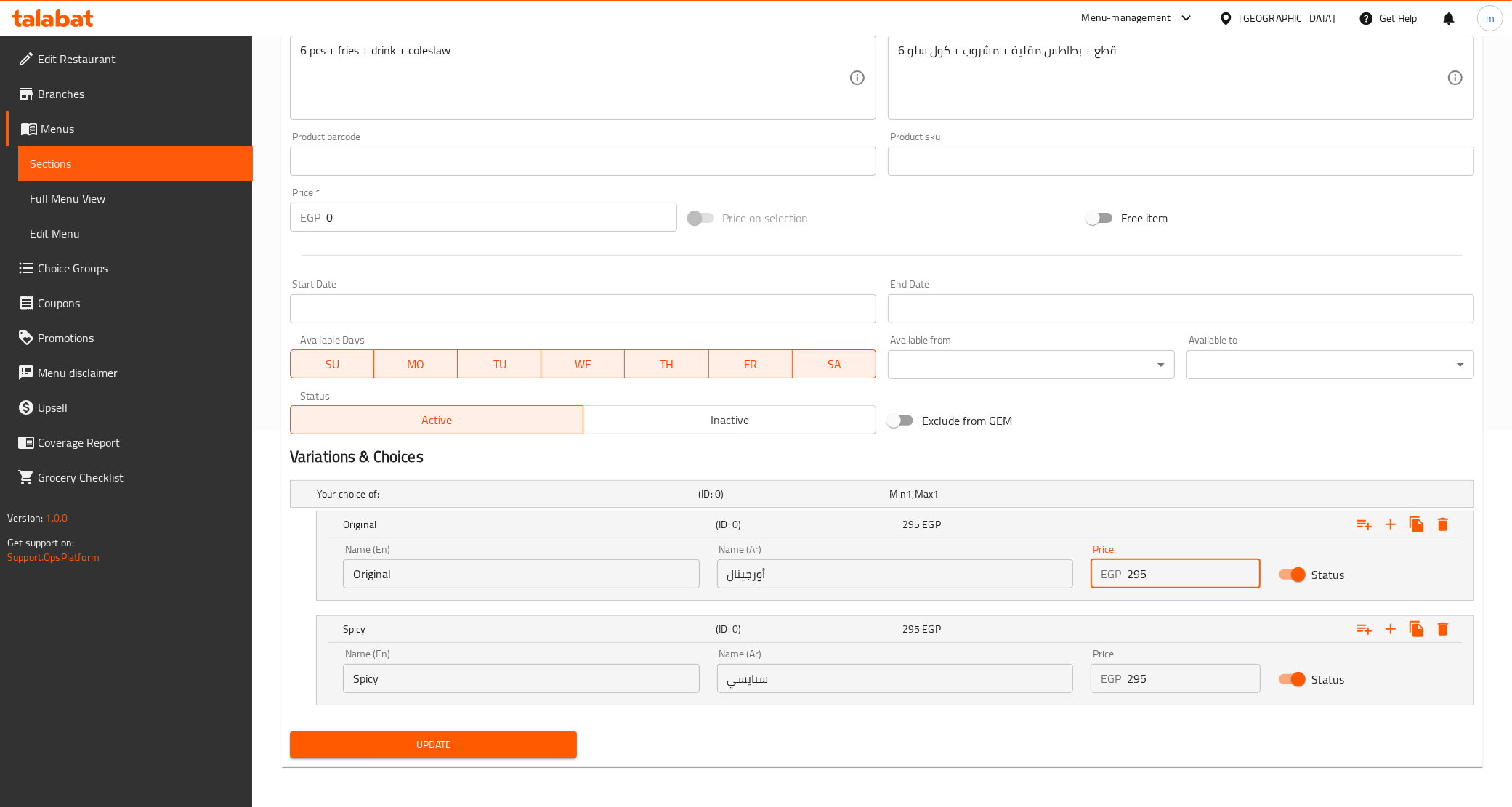
type input "295"
click at [406, 746] on span "Update" at bounding box center [434, 745] width 265 height 18
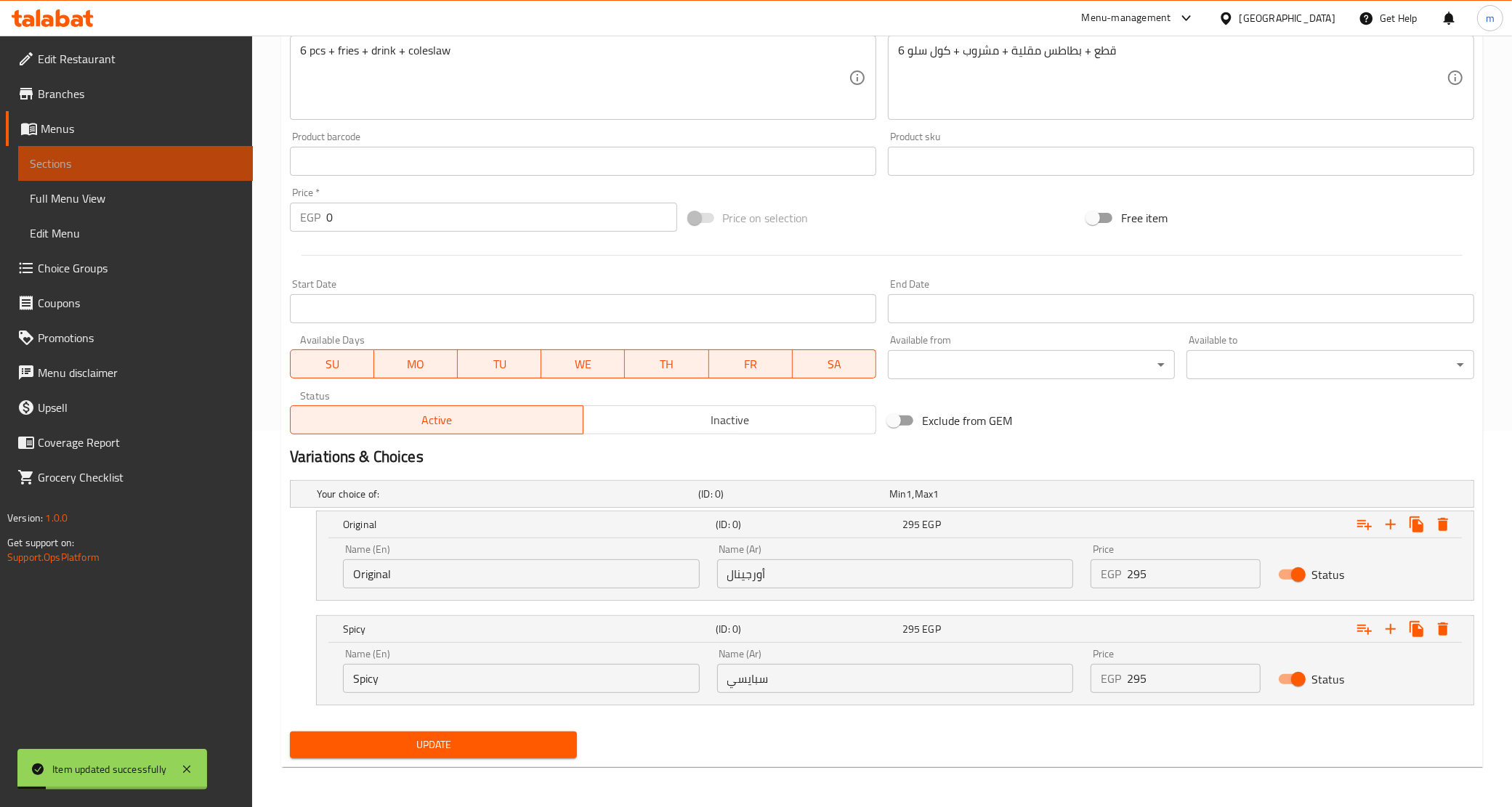
click at [129, 156] on span "Sections" at bounding box center [135, 164] width 211 height 18
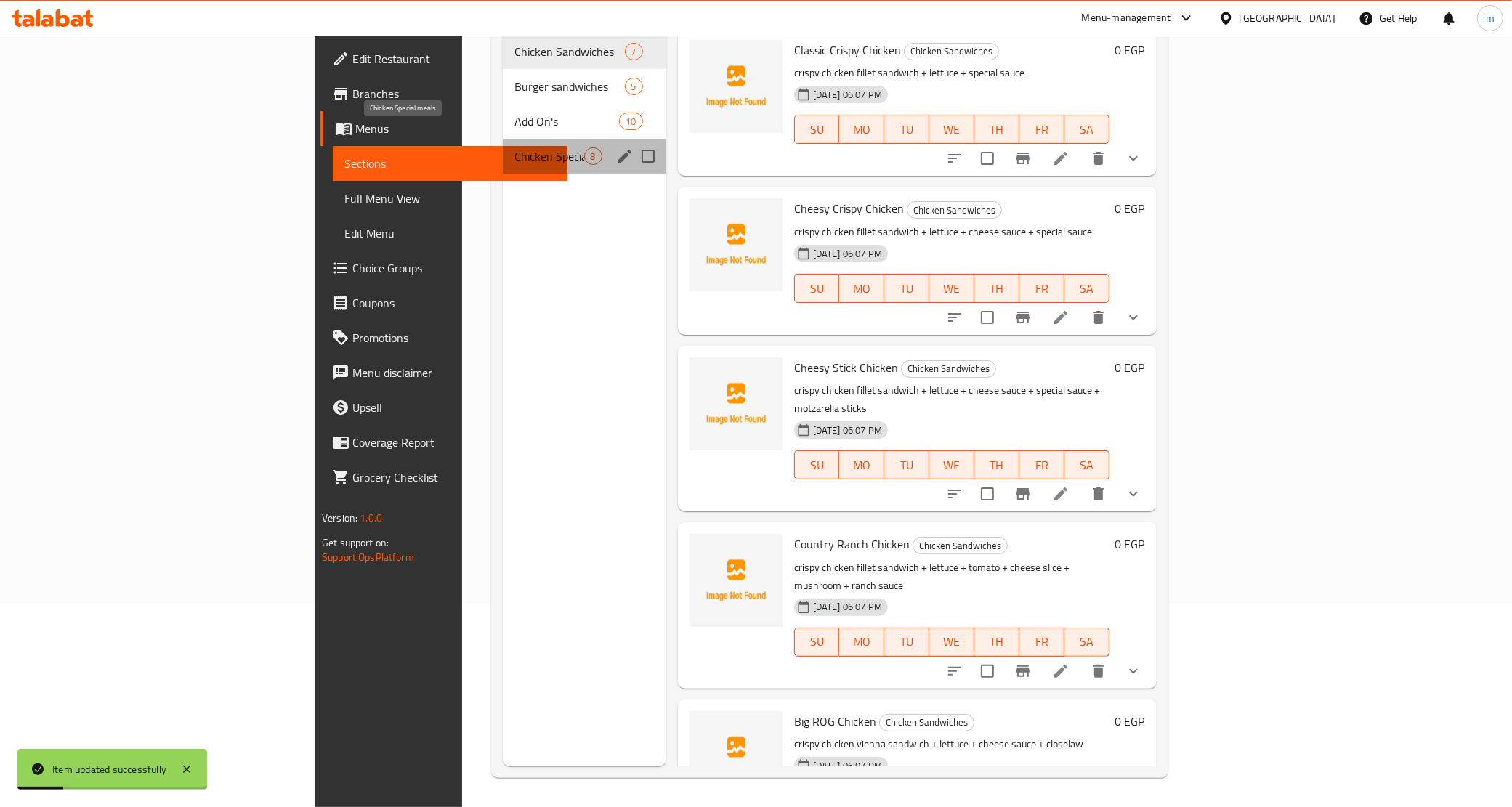
click at [514, 147] on span "Chicken Special meals" at bounding box center [549, 156] width 70 height 18
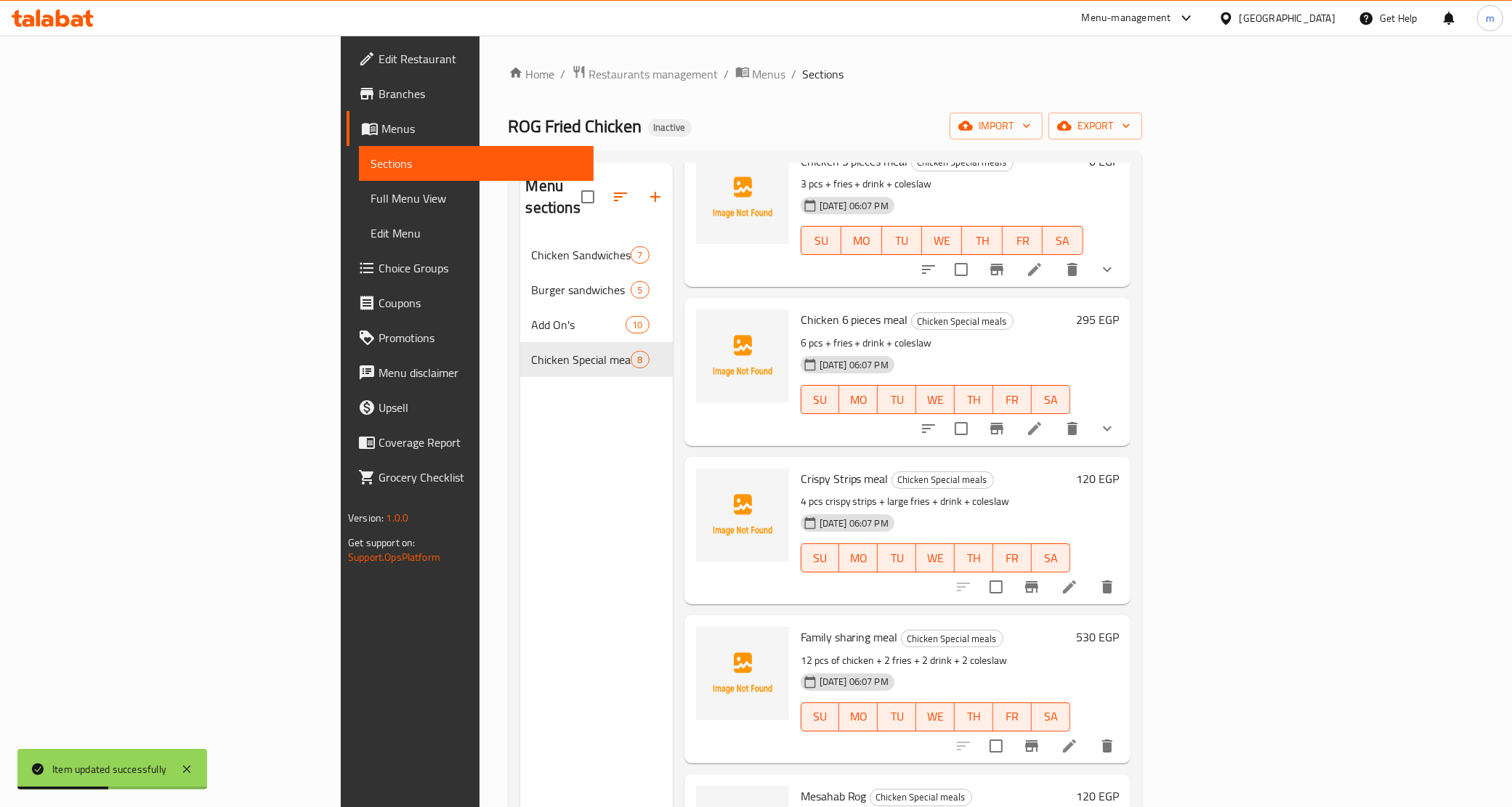
scroll to position [182, 0]
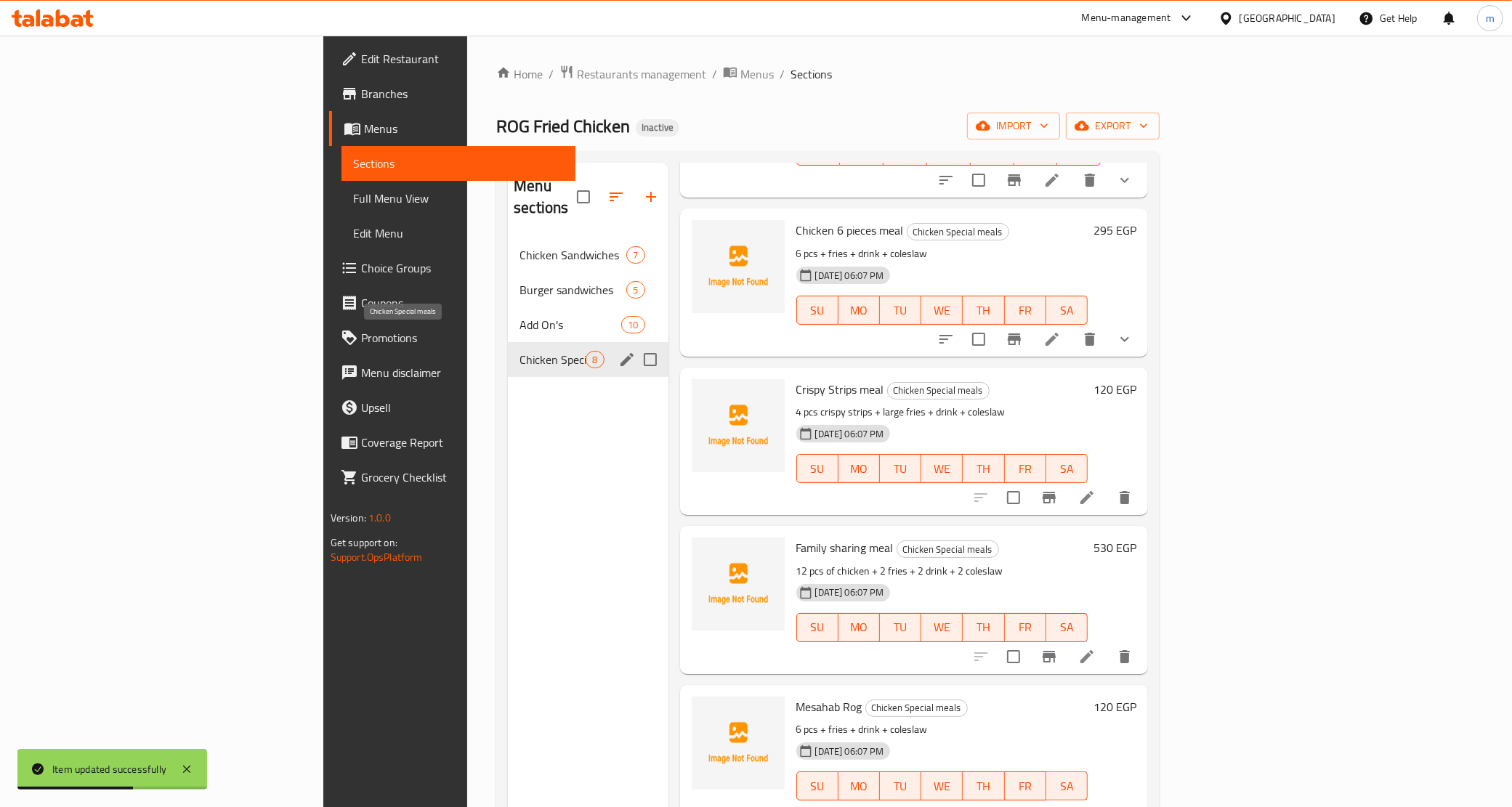
click at [520, 351] on span "Chicken Special meals" at bounding box center [553, 360] width 66 height 18
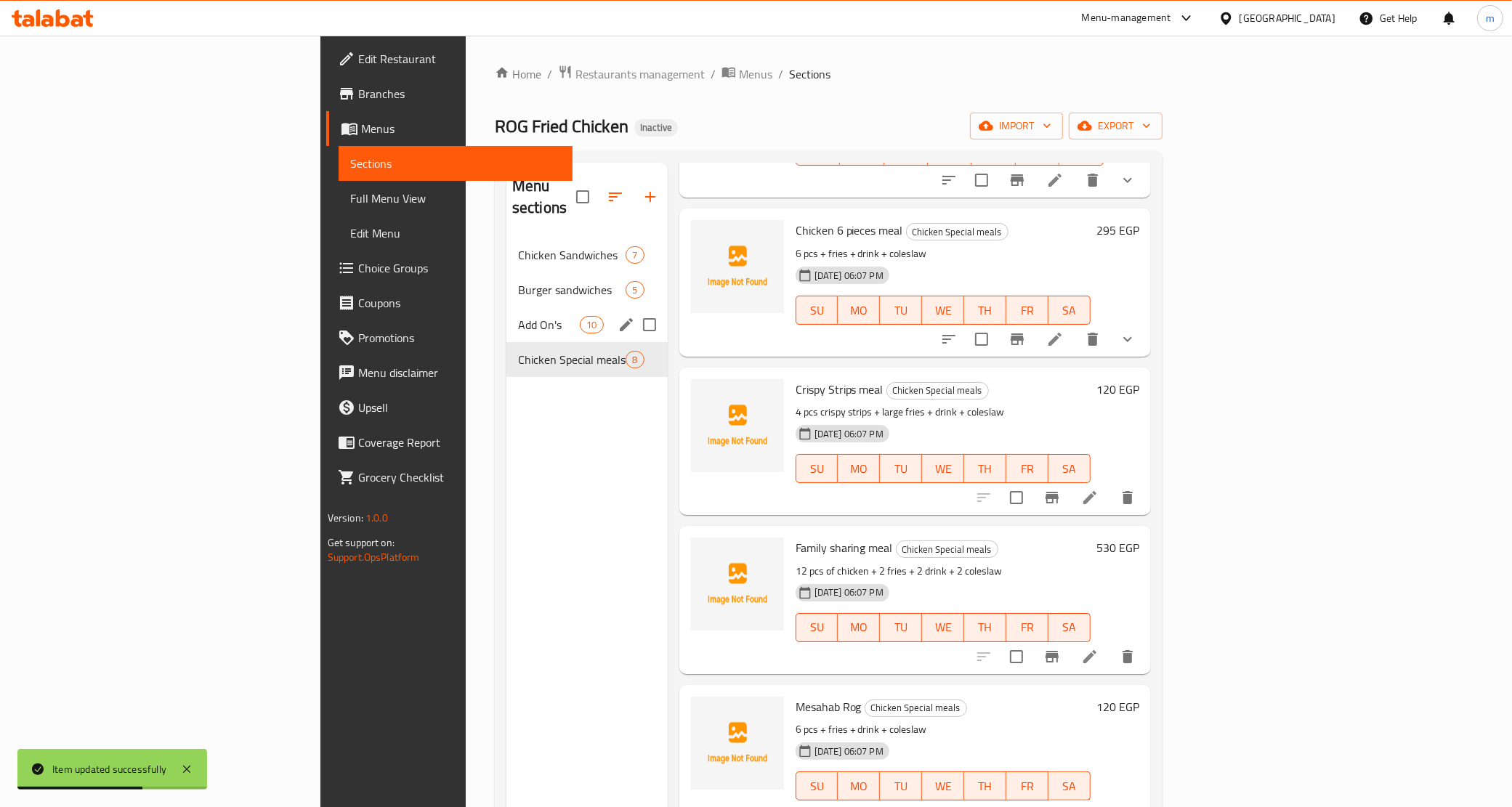
click at [518, 316] on span "Add On's" at bounding box center [549, 325] width 62 height 18
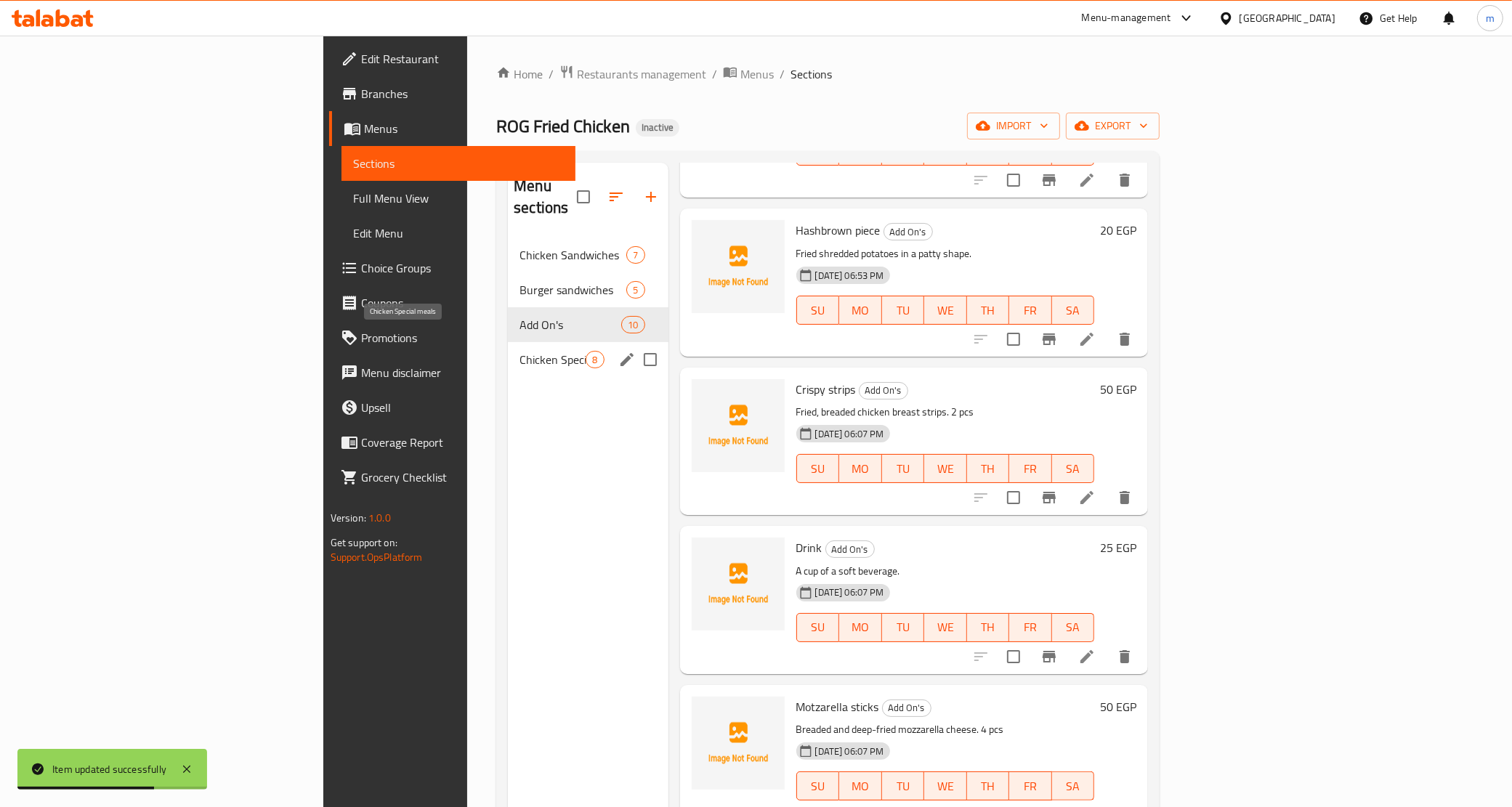
click at [520, 351] on span "Chicken Special meals" at bounding box center [553, 360] width 66 height 18
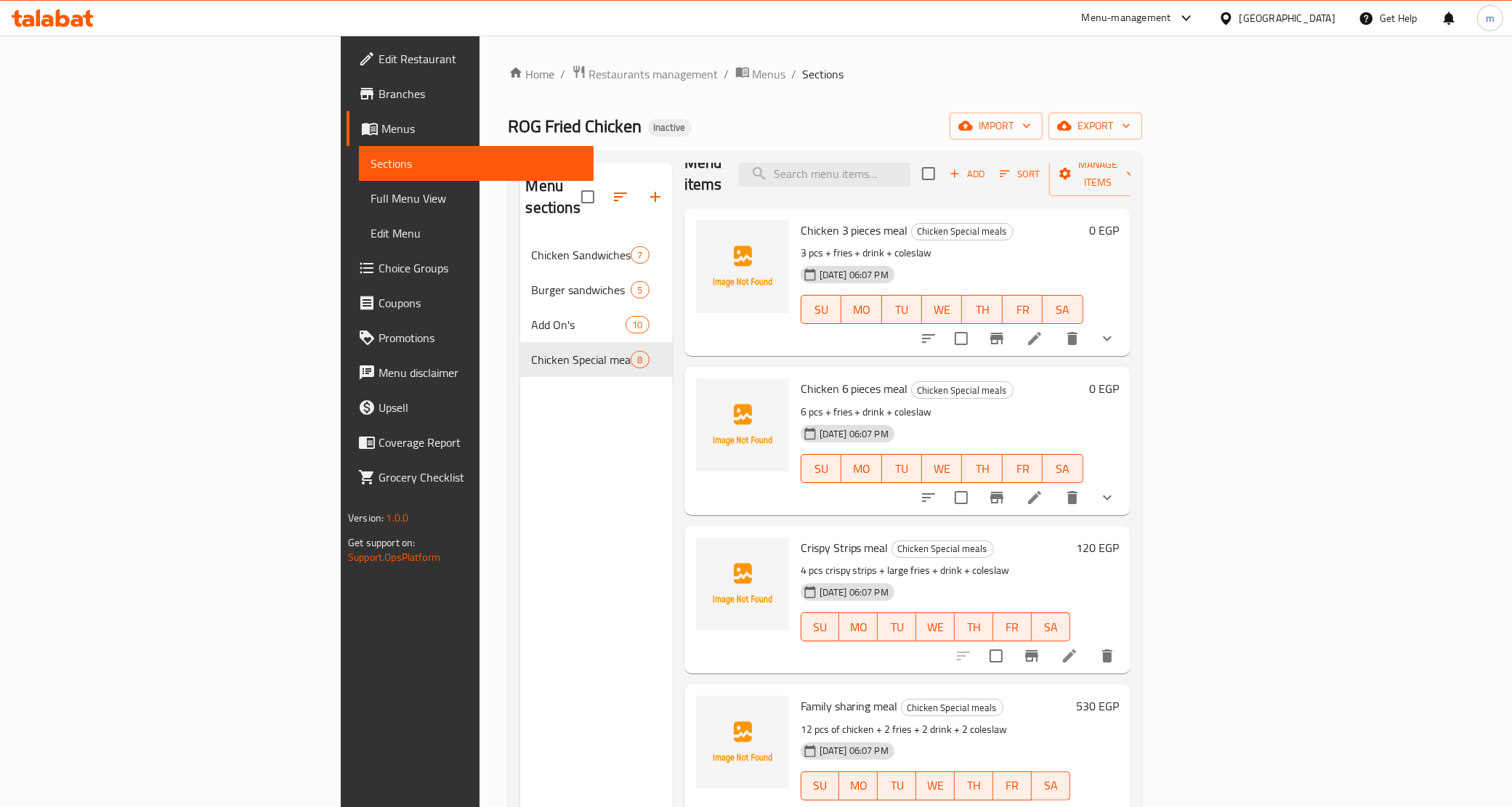
scroll to position [91, 0]
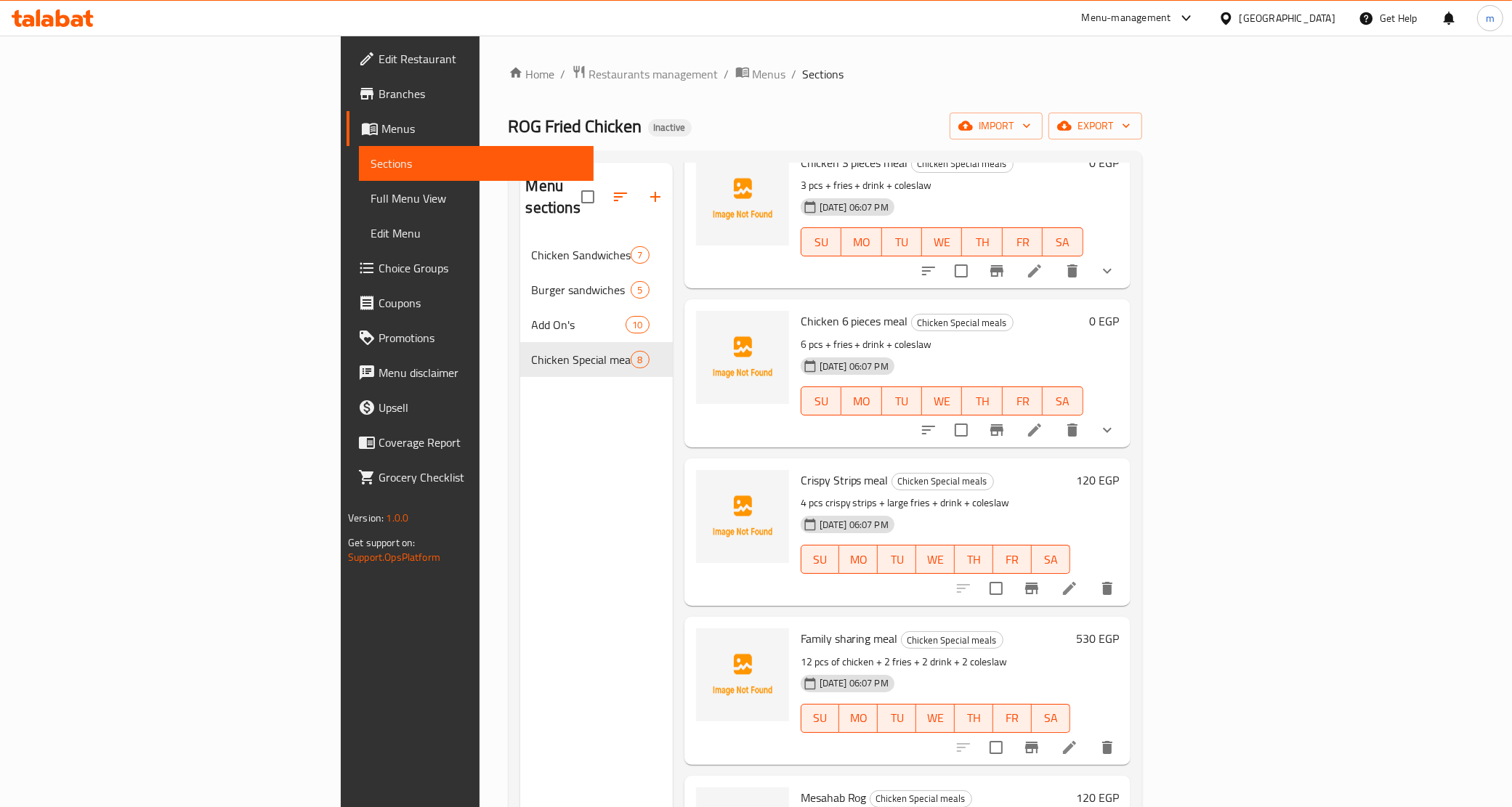
click at [1091, 577] on li at bounding box center [1069, 588] width 40 height 27
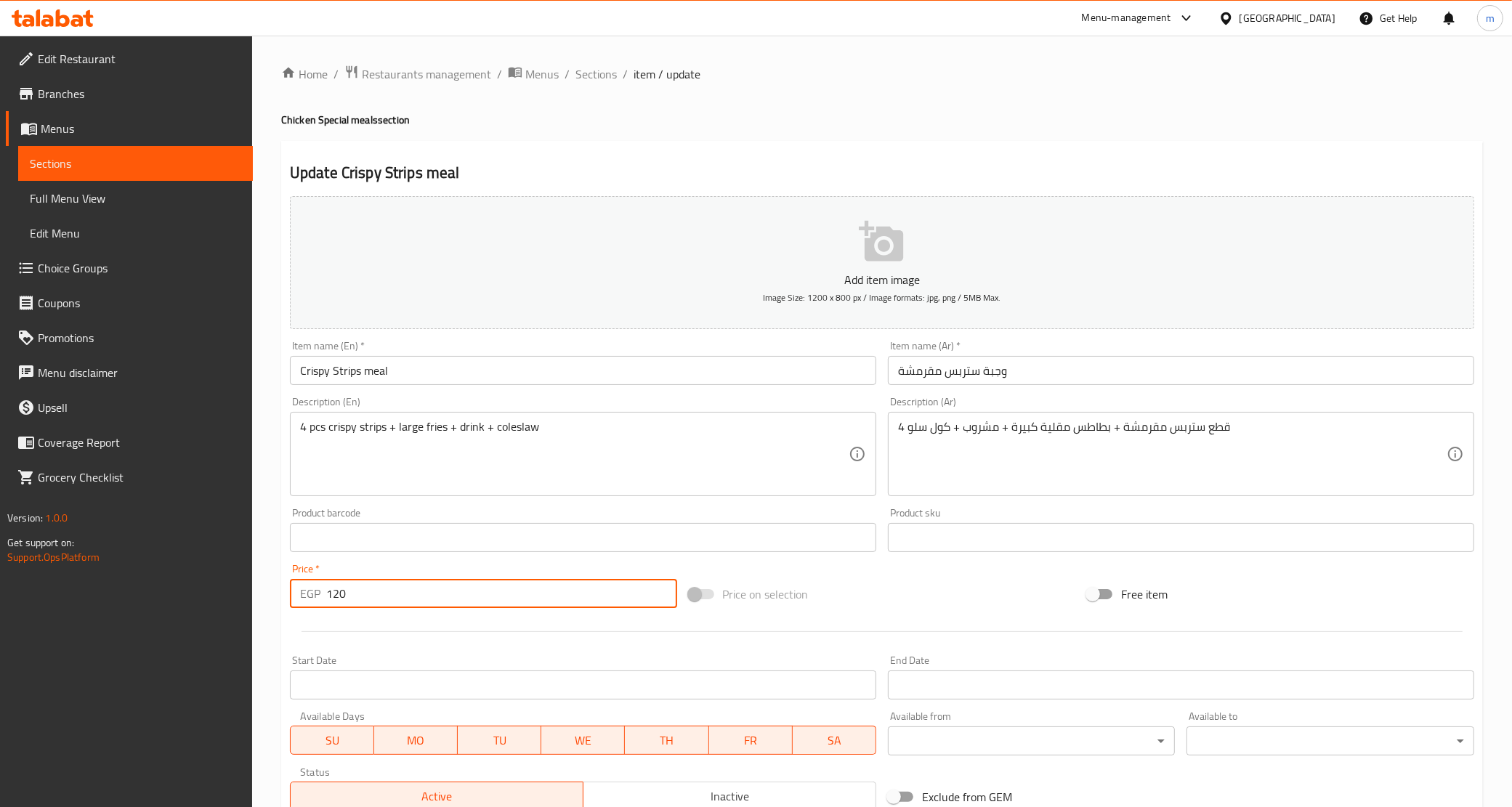
click at [397, 596] on input "120" at bounding box center [502, 593] width 351 height 29
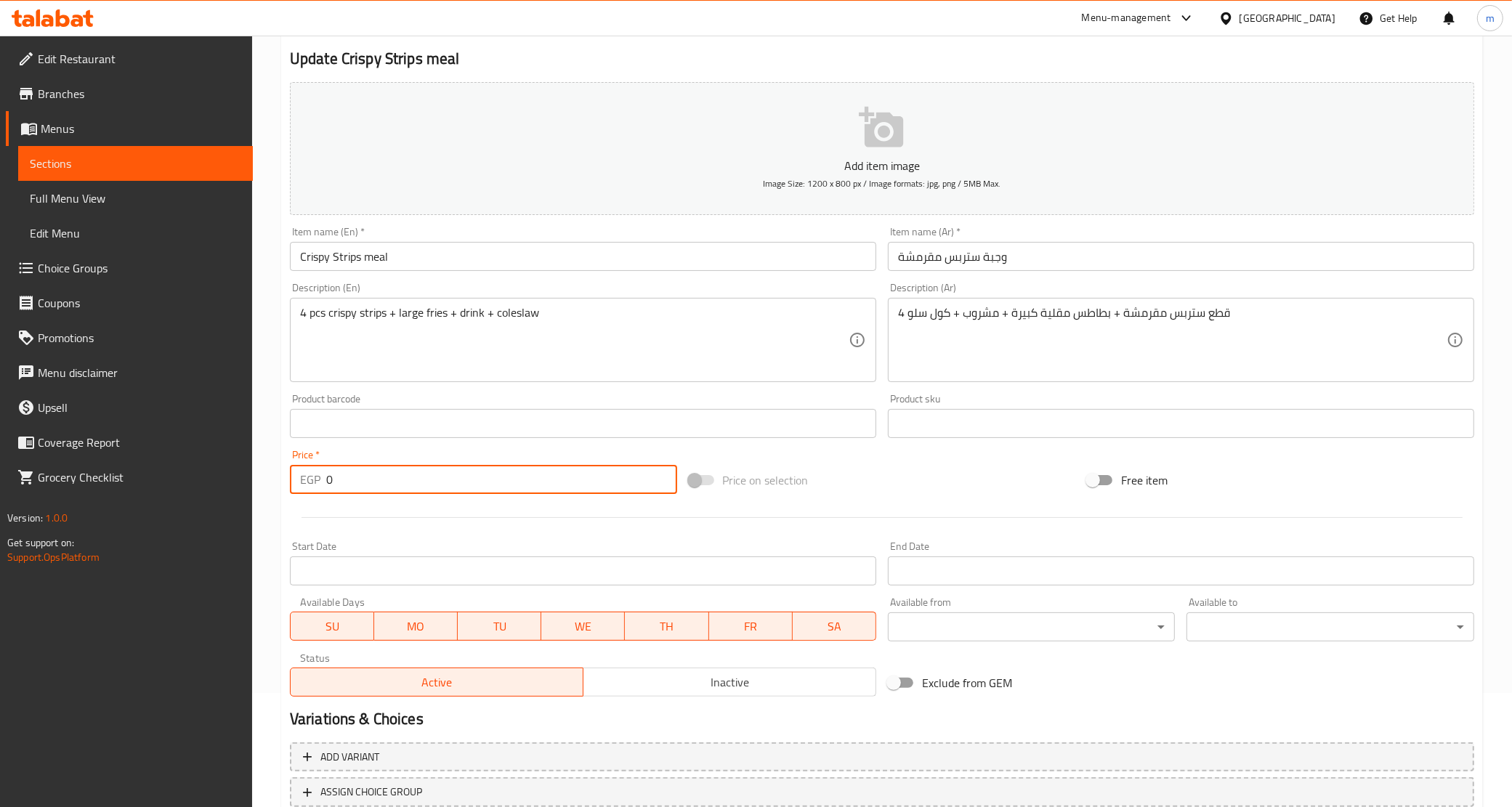
scroll to position [216, 0]
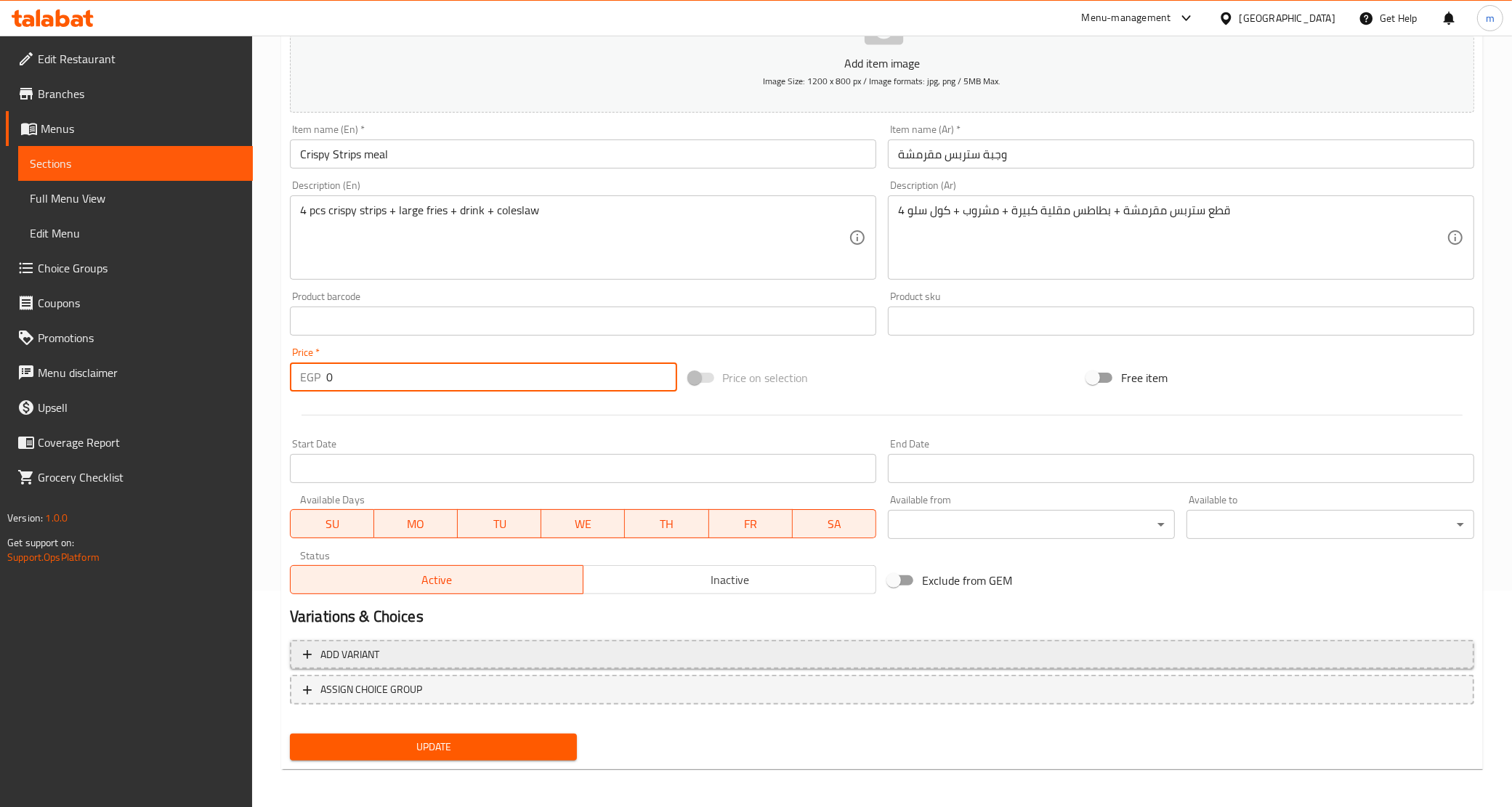
type input "0"
click at [540, 651] on span "Add variant" at bounding box center [882, 655] width 1159 height 18
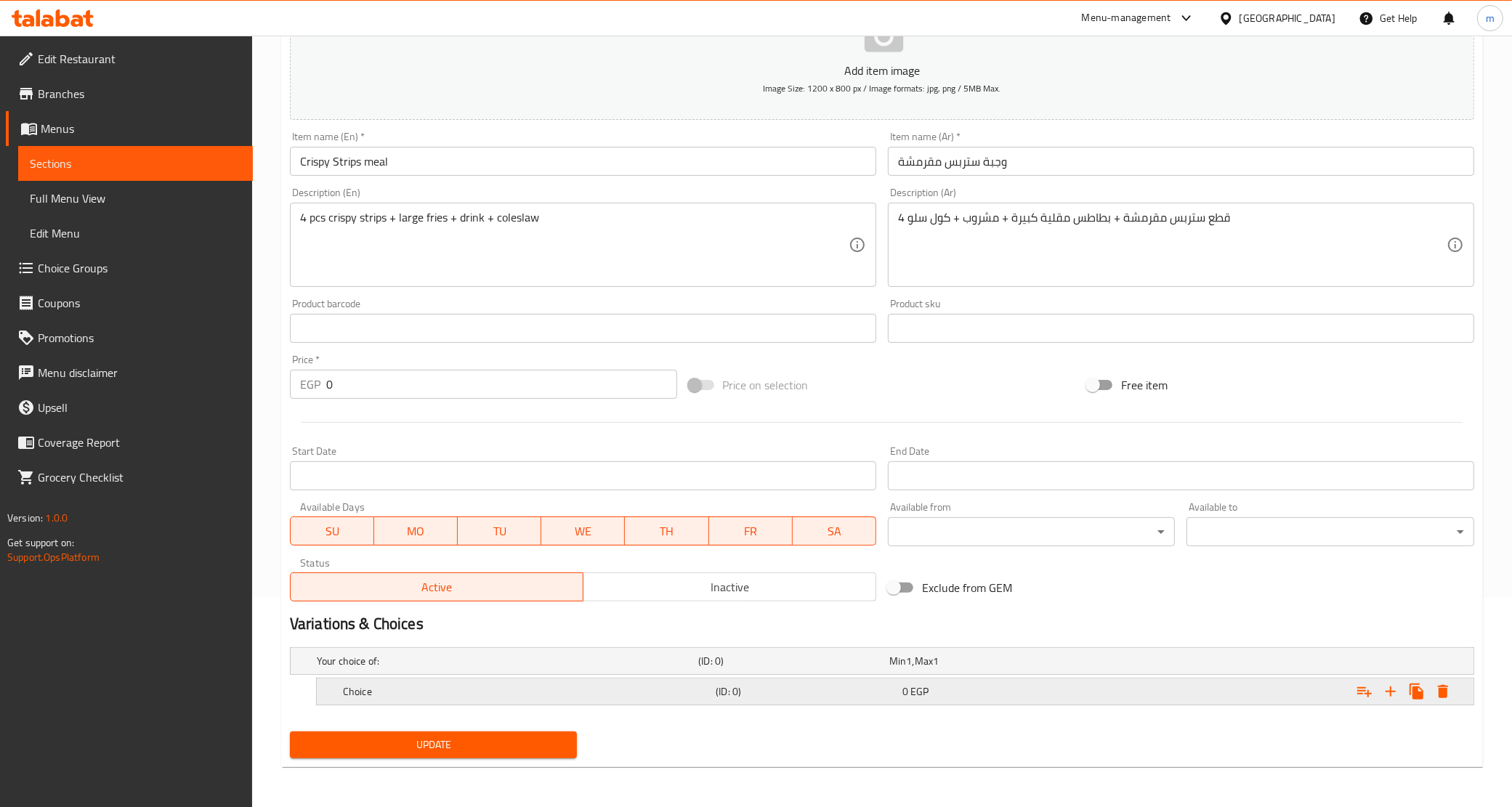
click at [805, 677] on div "Choice (ID: 0) 0 EGP" at bounding box center [900, 692] width 1119 height 32
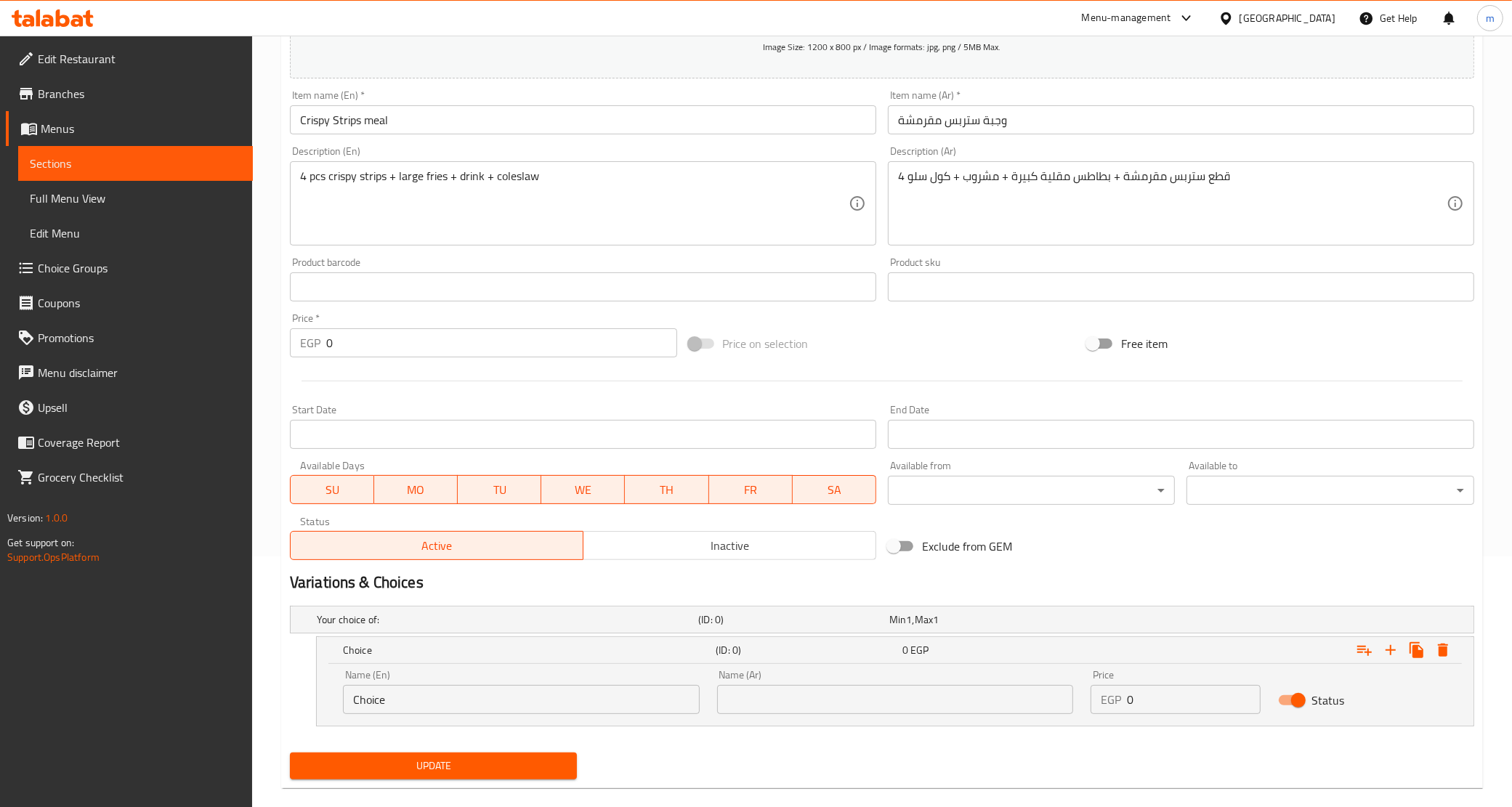
scroll to position [272, 0]
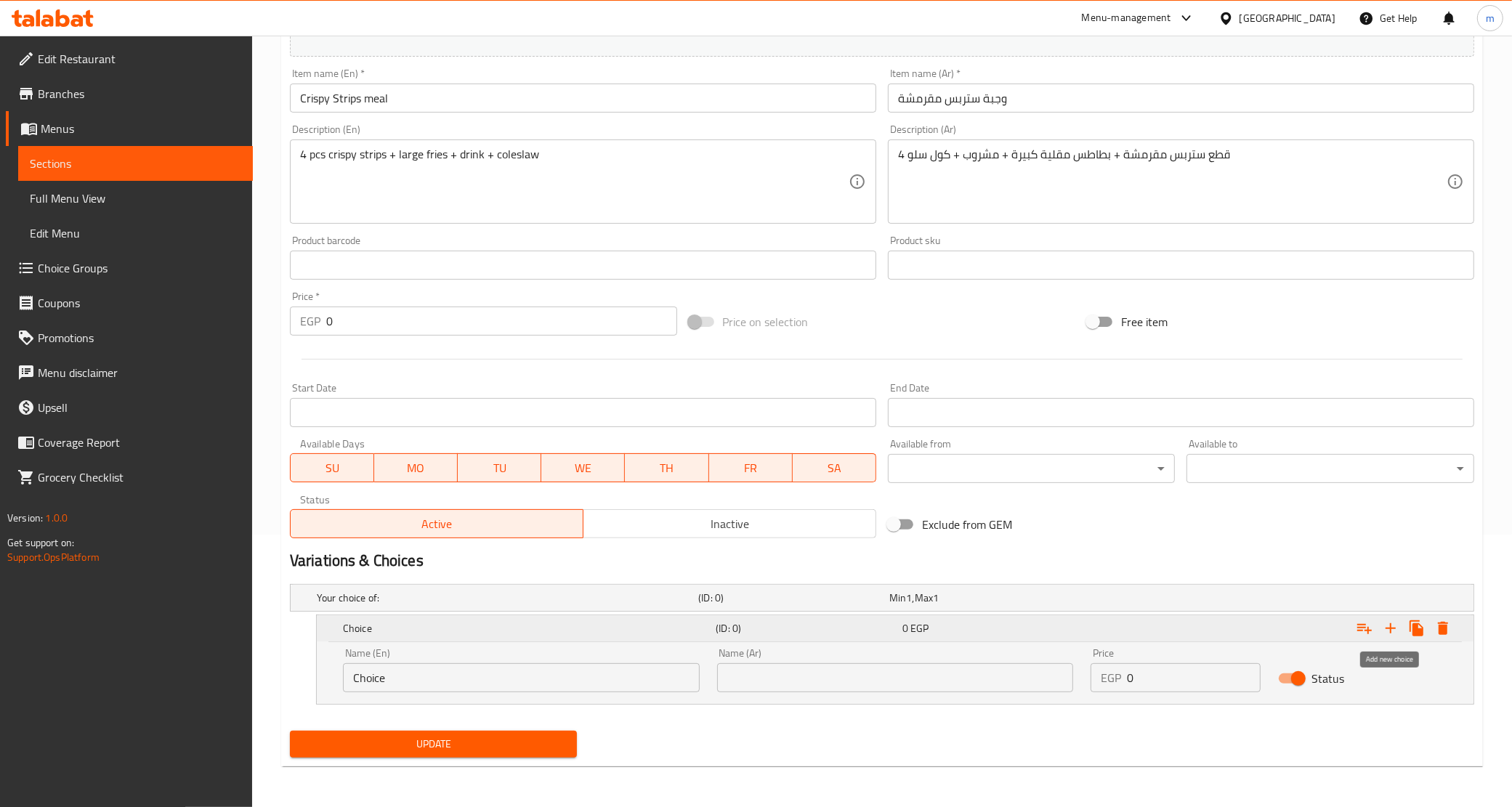
click at [1386, 634] on icon "Expand" at bounding box center [1392, 628] width 18 height 18
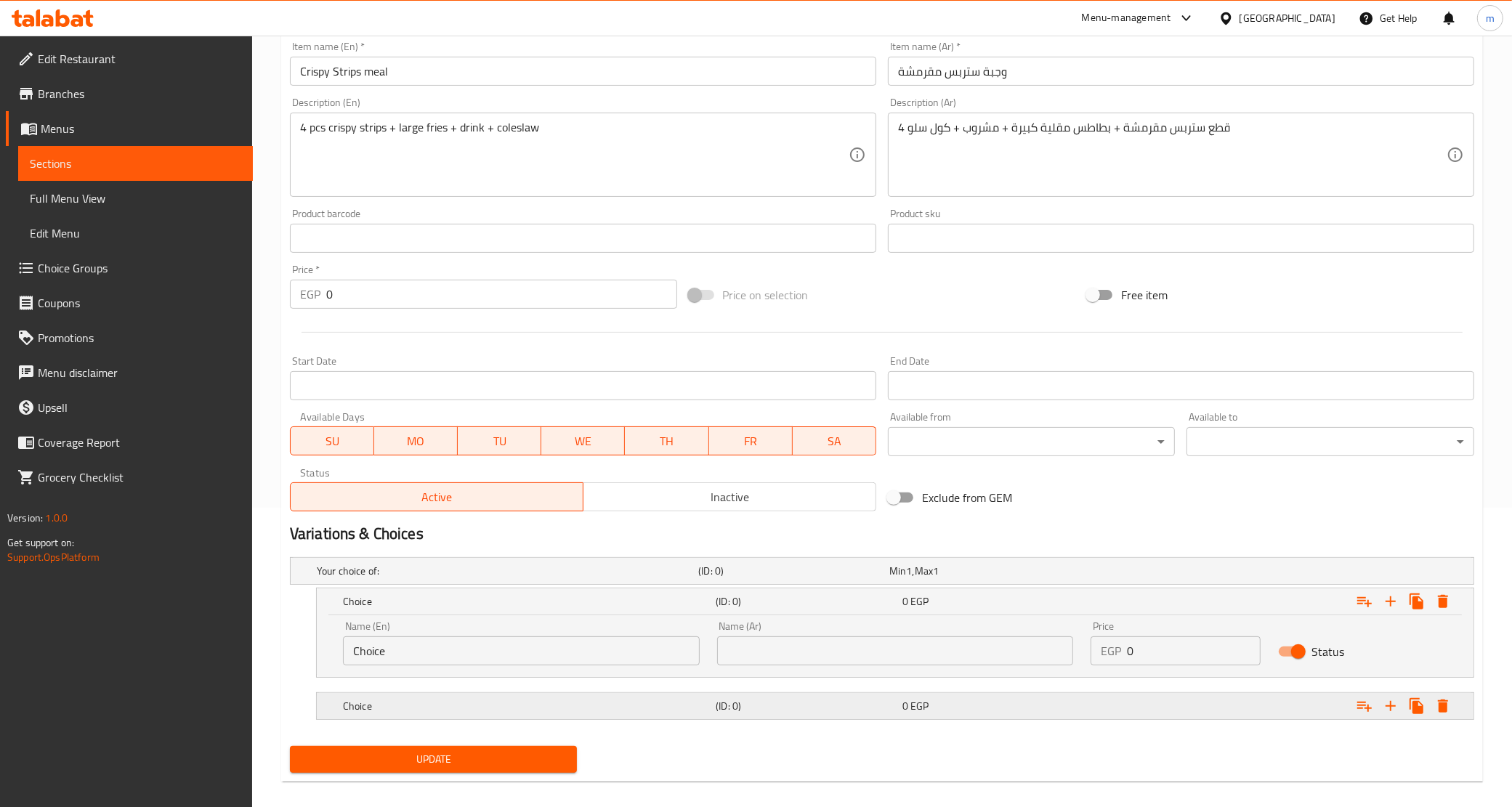
scroll to position [315, 0]
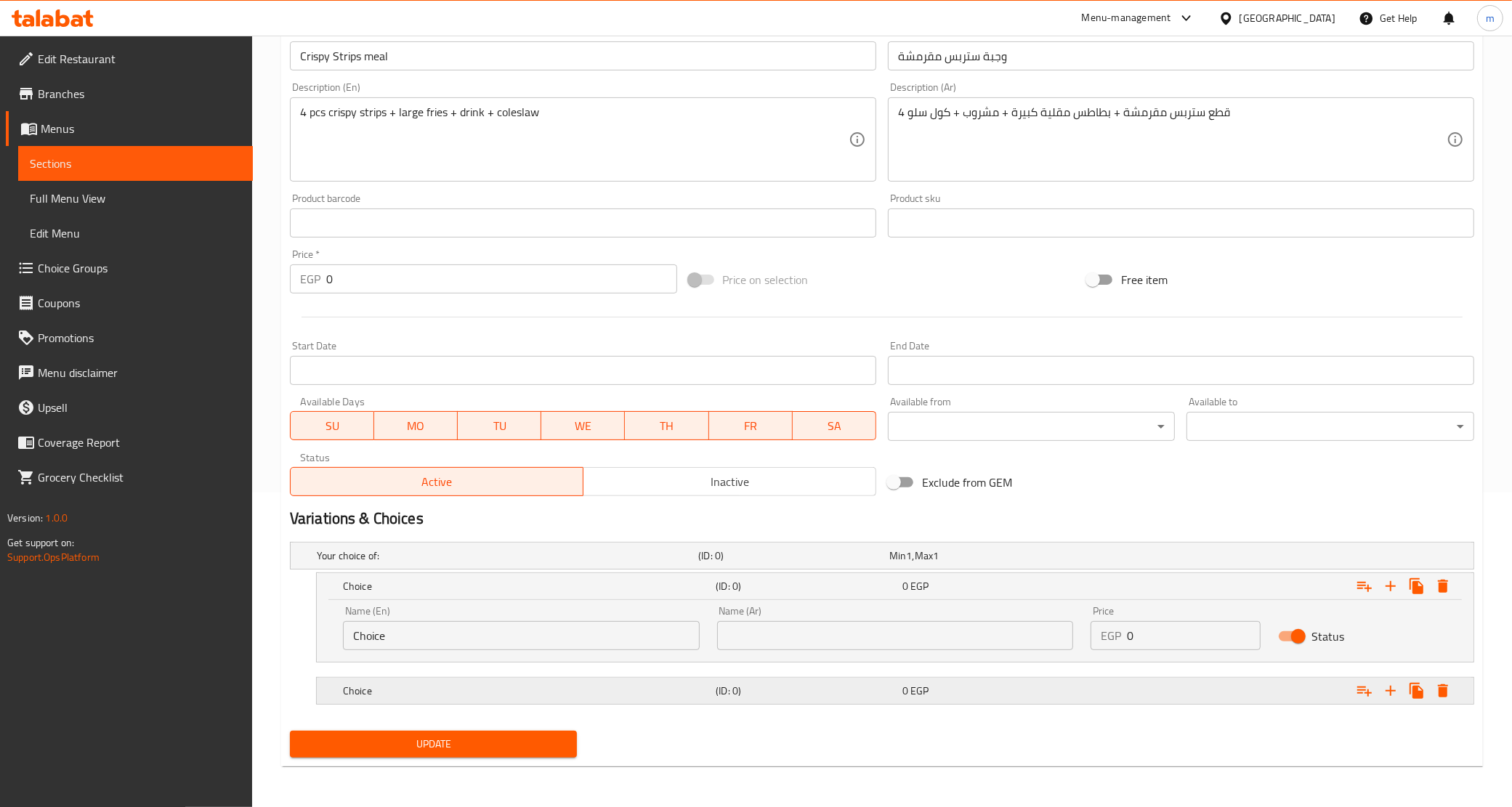
click at [410, 688] on h5 "Choice" at bounding box center [527, 691] width 367 height 15
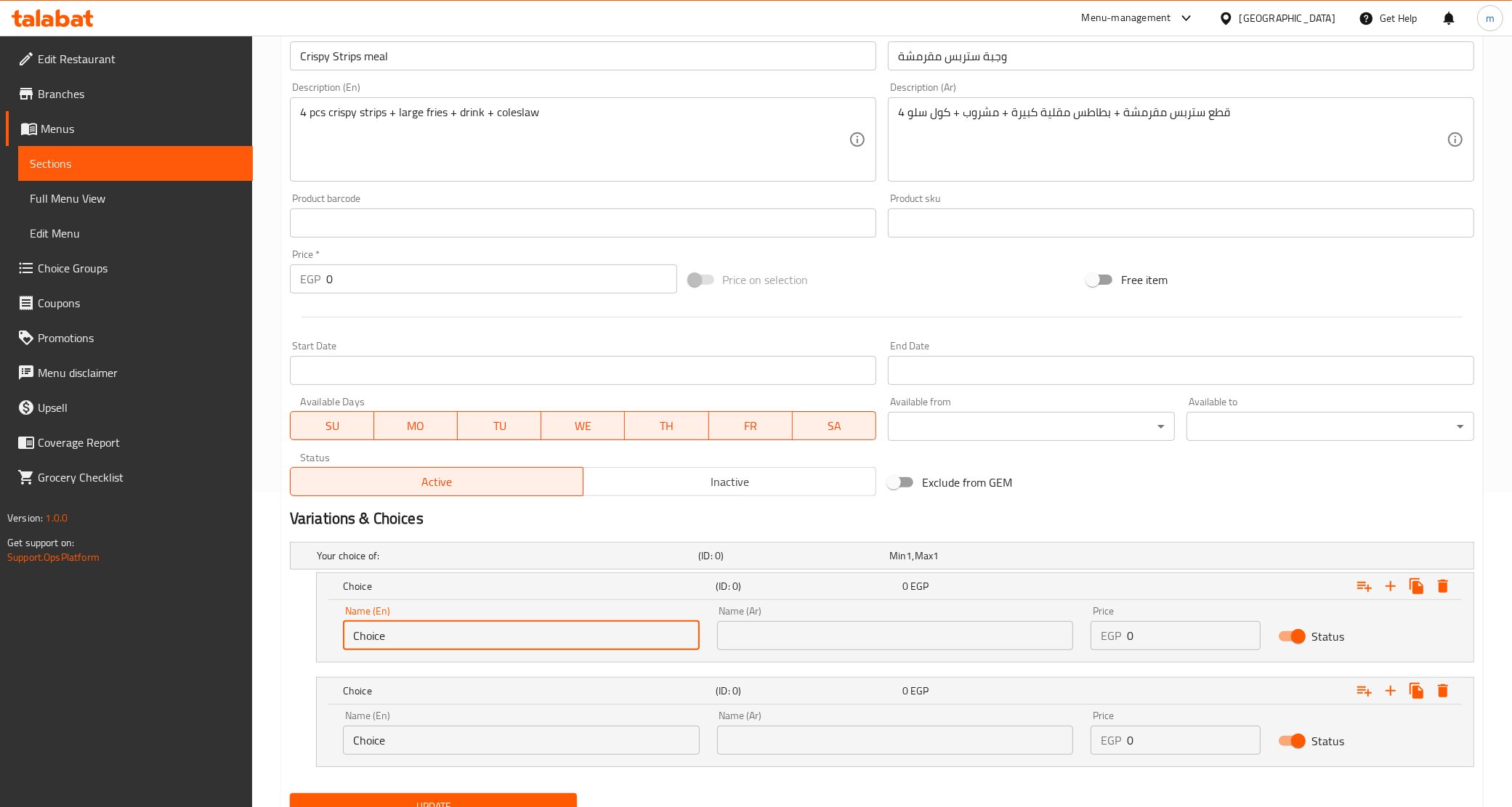
click at [416, 639] on input "Choice" at bounding box center [522, 635] width 357 height 29
click at [416, 638] on input "Choice" at bounding box center [522, 635] width 357 height 29
paste input "120"
type input "Choice"
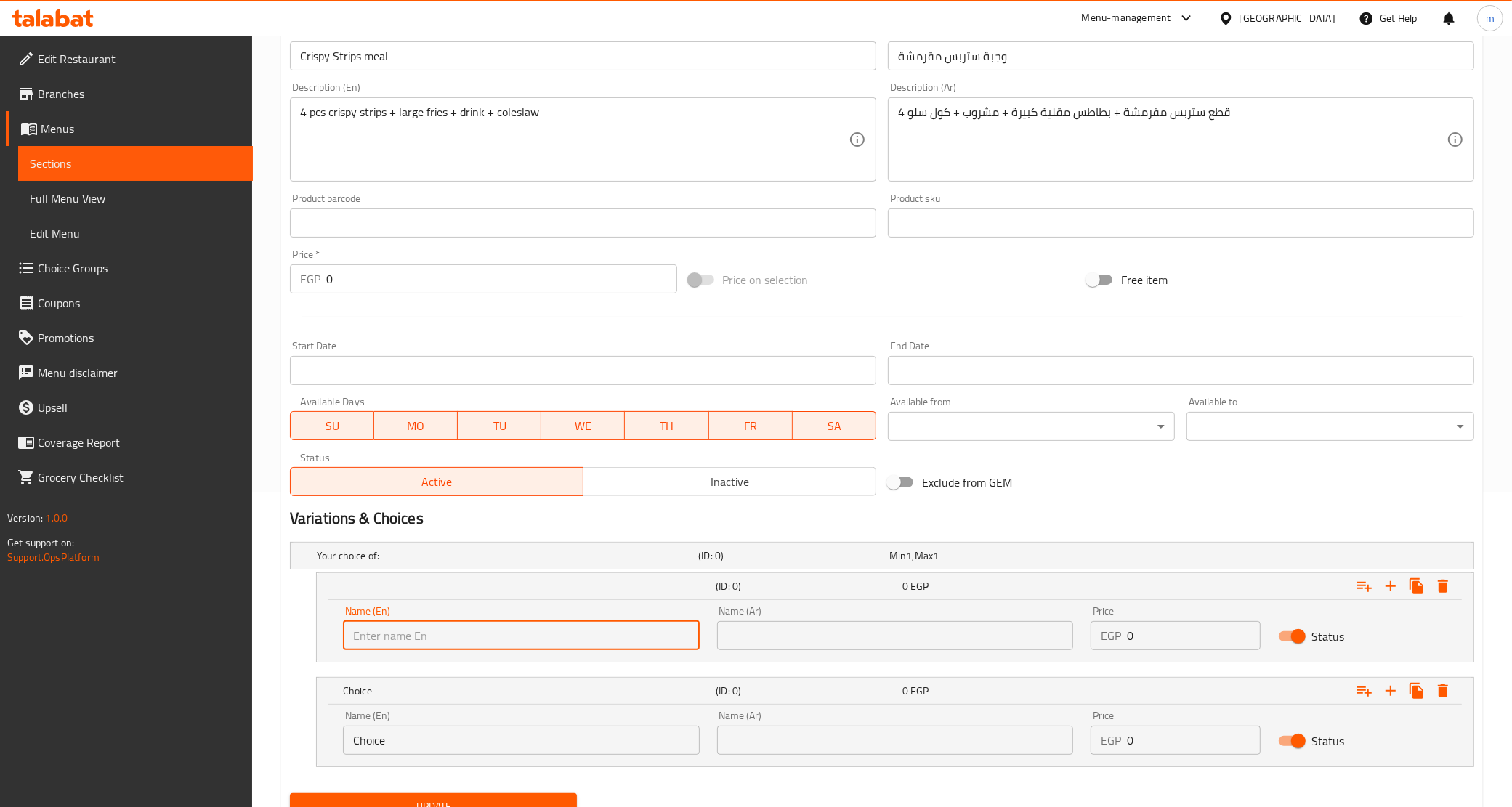
click at [513, 632] on input "text" at bounding box center [522, 635] width 357 height 29
type input "Original"
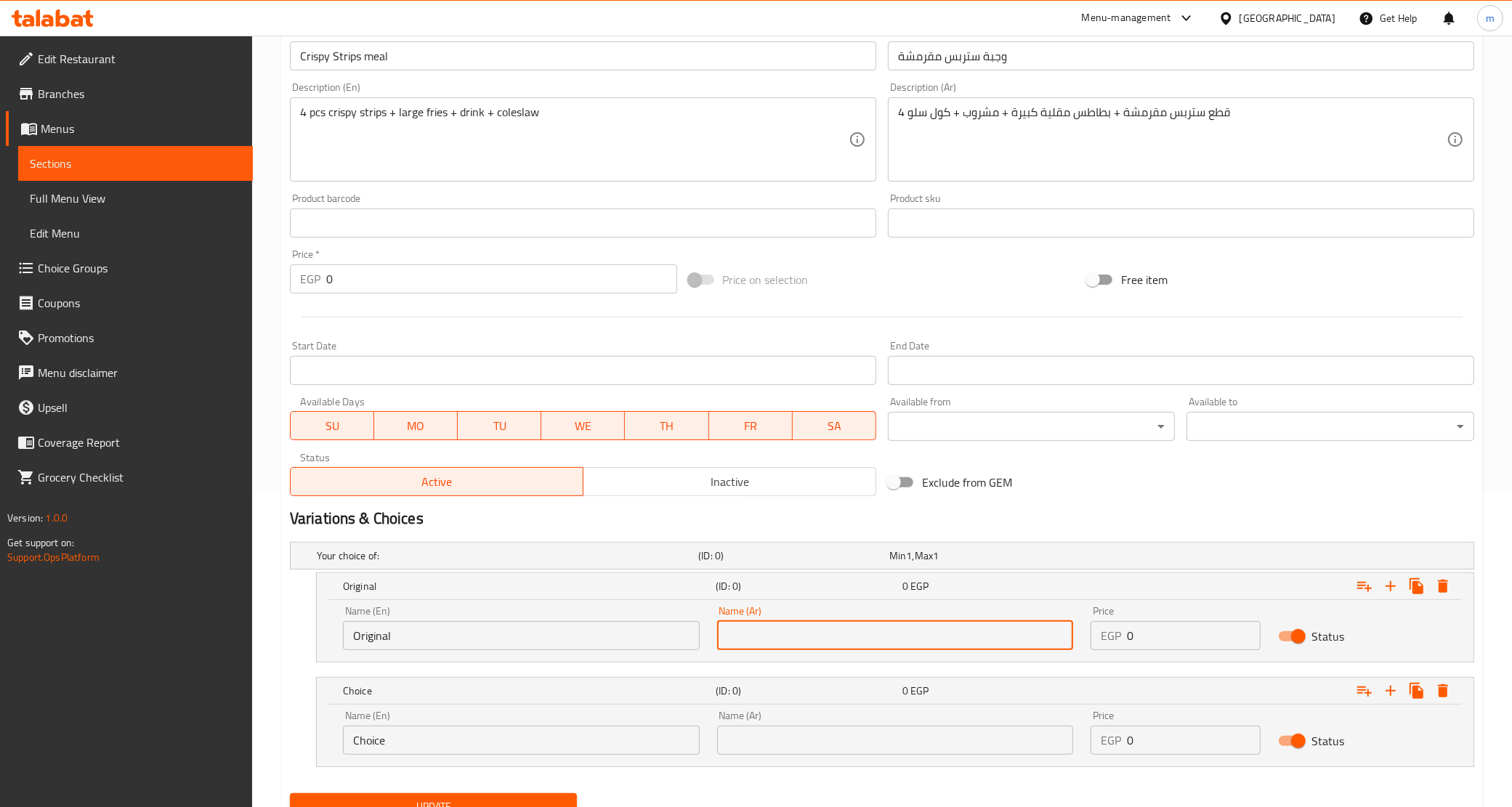
click at [779, 643] on input "text" at bounding box center [896, 635] width 357 height 29
type input "أورجينال"
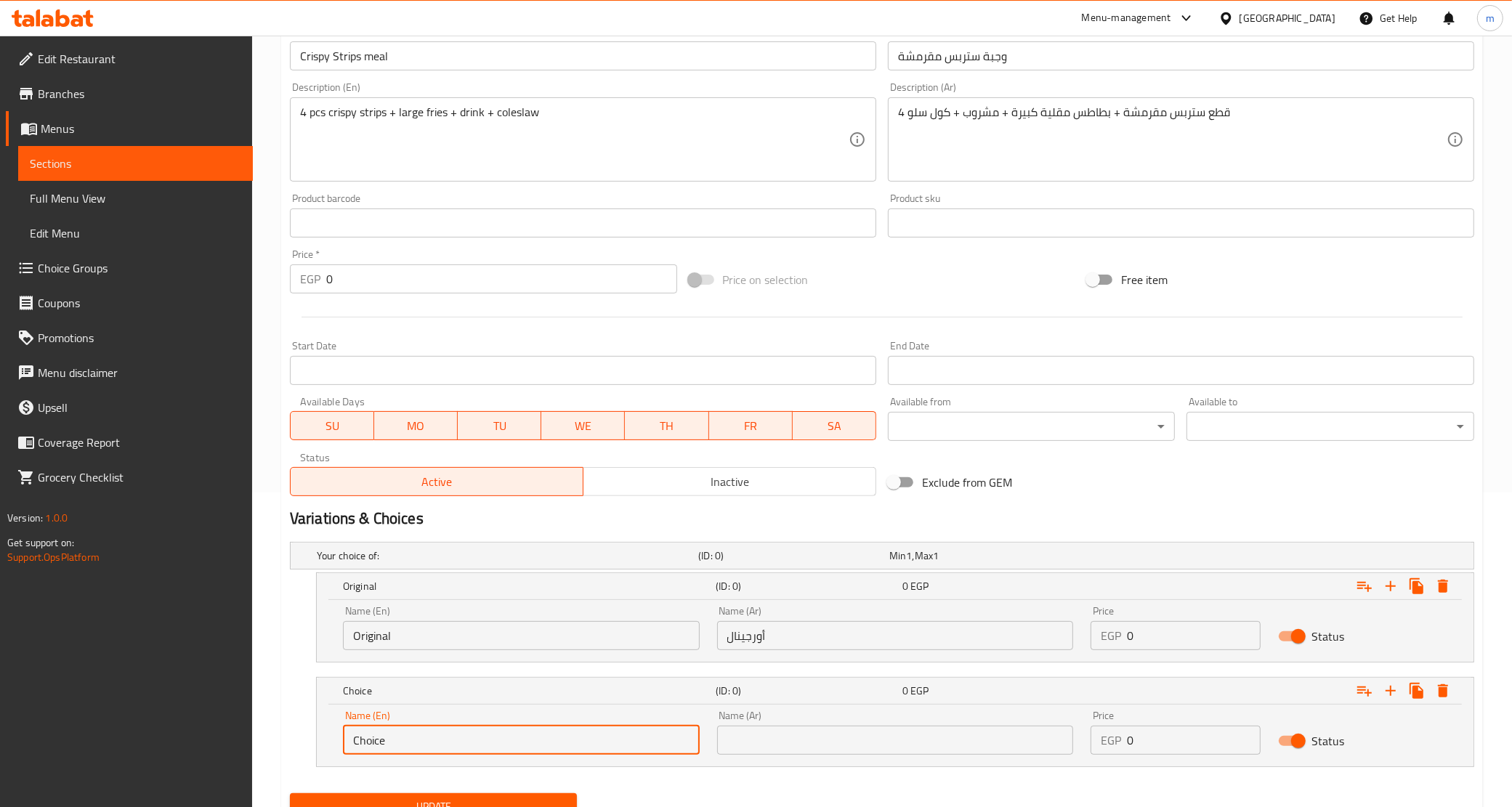
click at [558, 730] on input "Choice" at bounding box center [522, 740] width 357 height 29
click at [551, 745] on input "text" at bounding box center [522, 740] width 357 height 29
type input "Spicy"
click at [741, 720] on div "Name (Ar) Name (Ar)" at bounding box center [896, 732] width 357 height 44
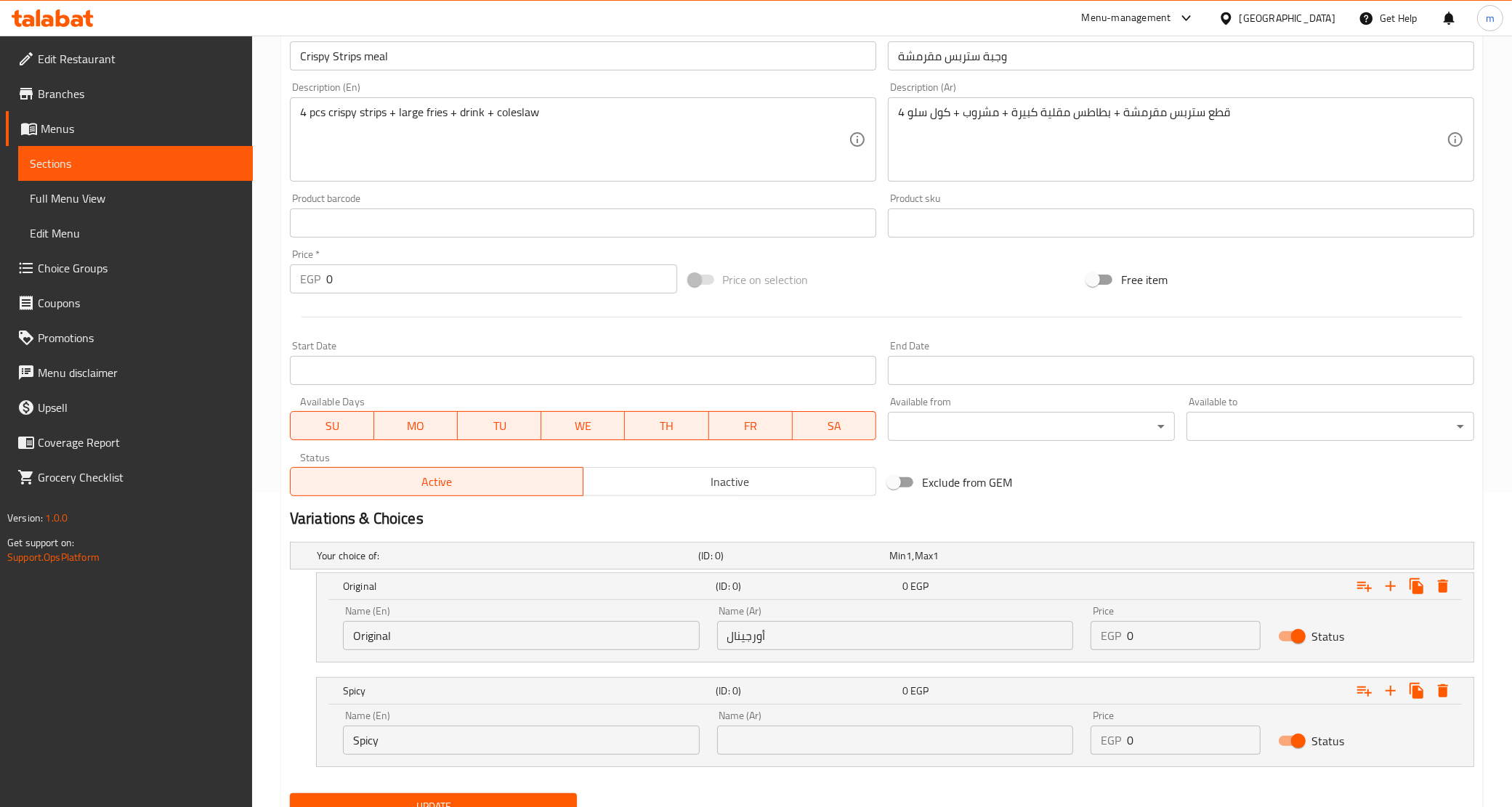
click at [743, 734] on input "text" at bounding box center [896, 740] width 357 height 29
type input "سبايسي"
click at [1200, 625] on input "0" at bounding box center [1193, 635] width 133 height 29
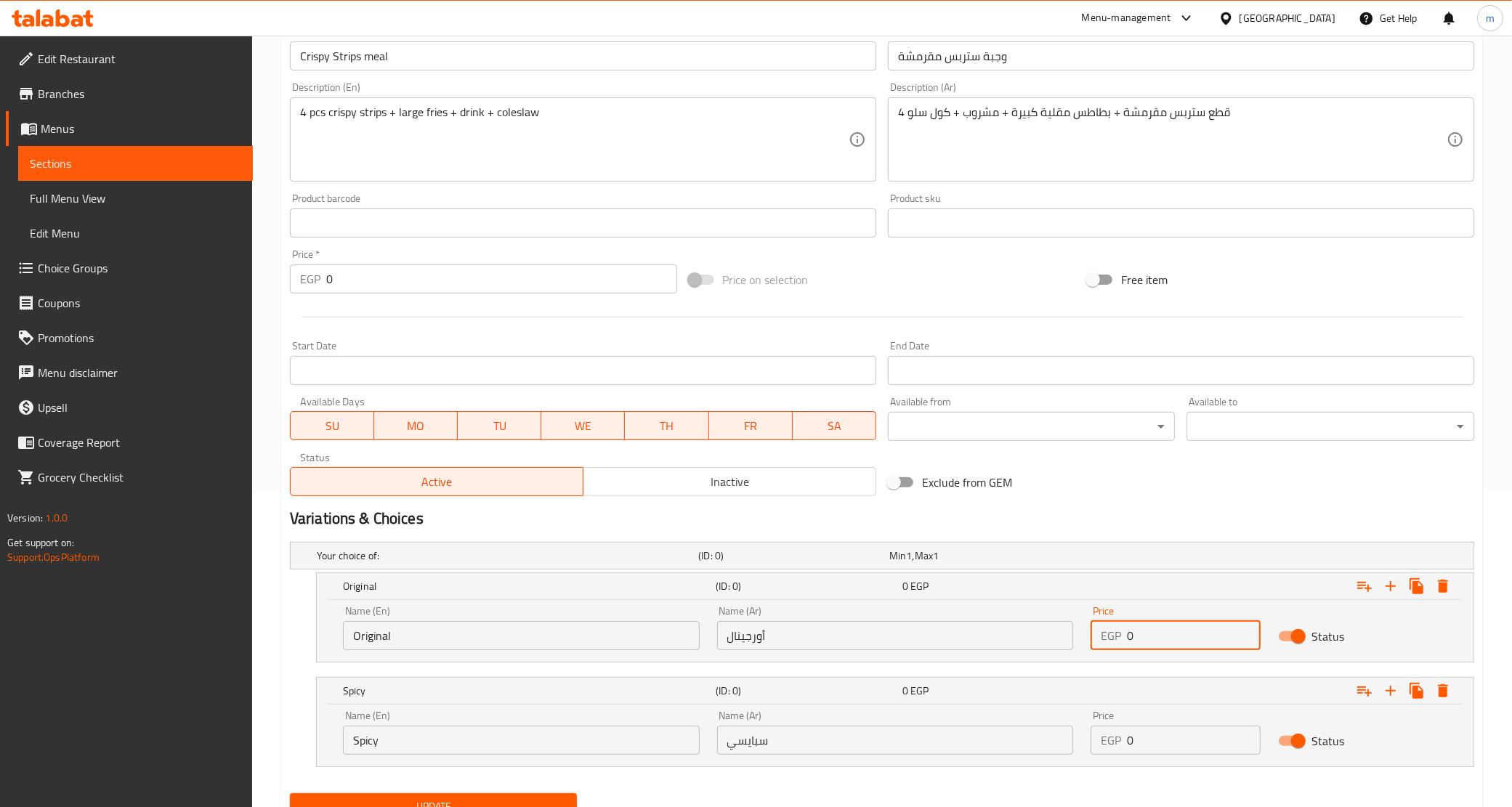
paste input "12"
type input "120"
click at [1165, 746] on input "0" at bounding box center [1193, 740] width 133 height 29
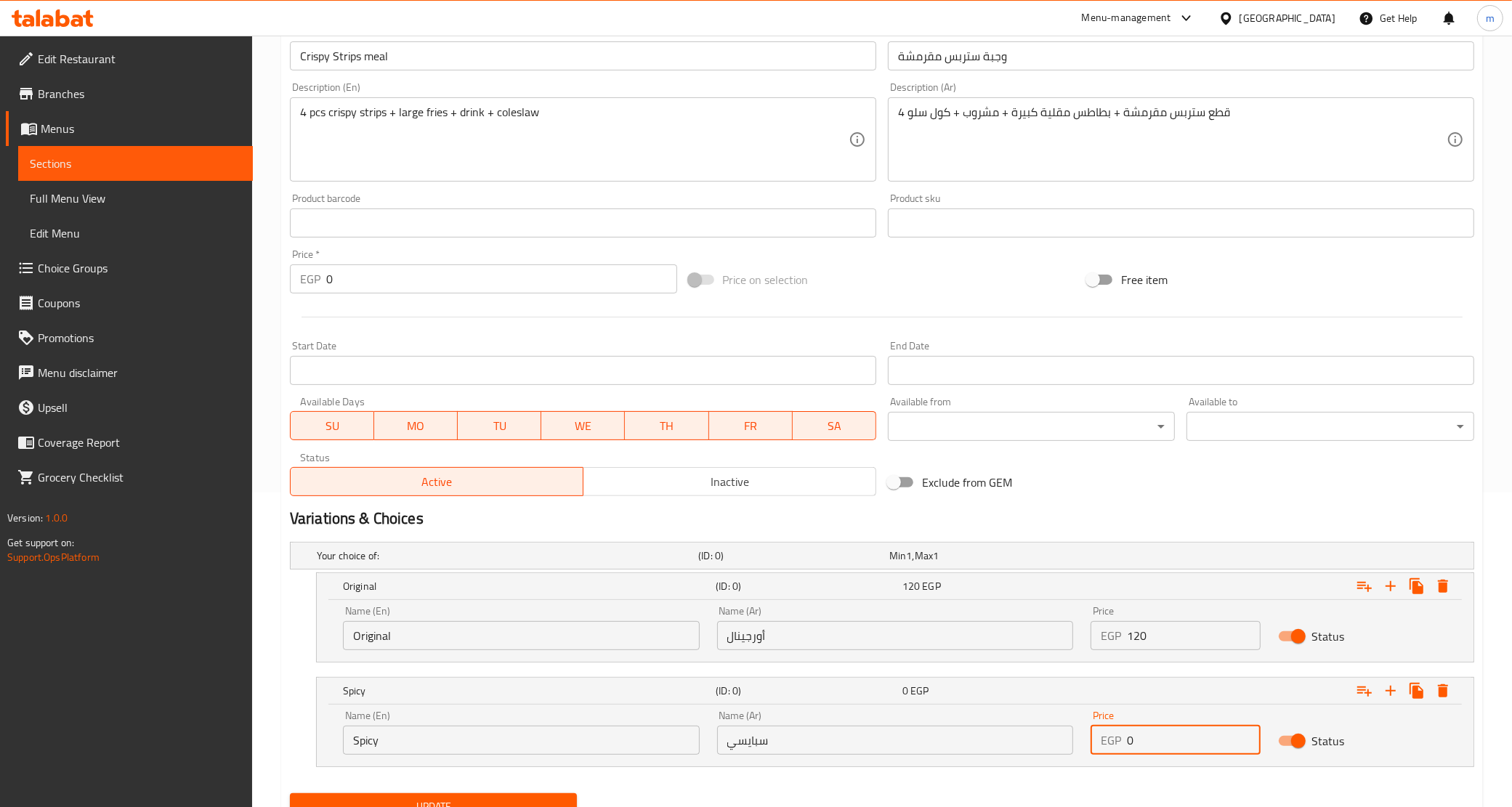
paste input "12"
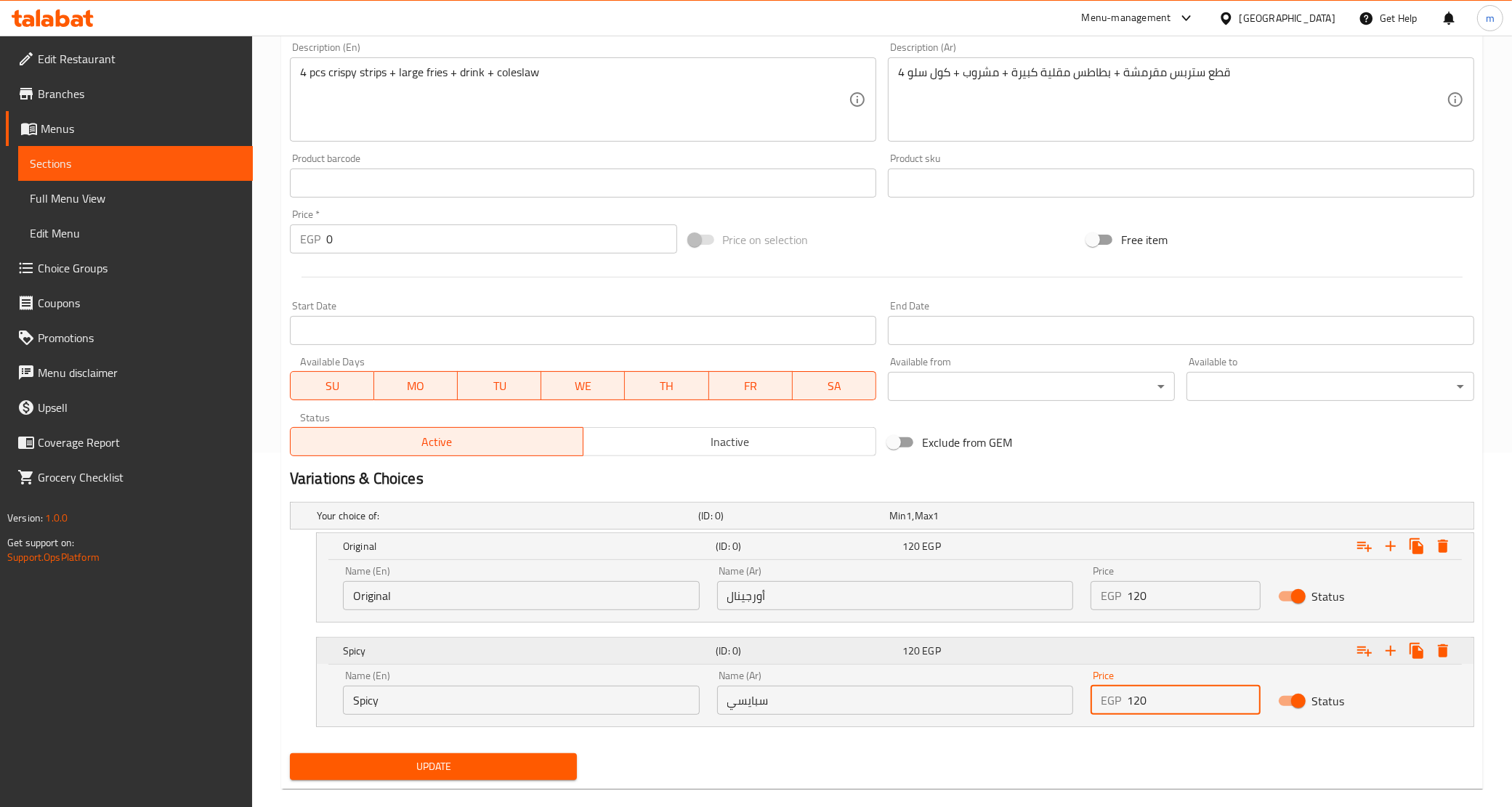
scroll to position [376, 0]
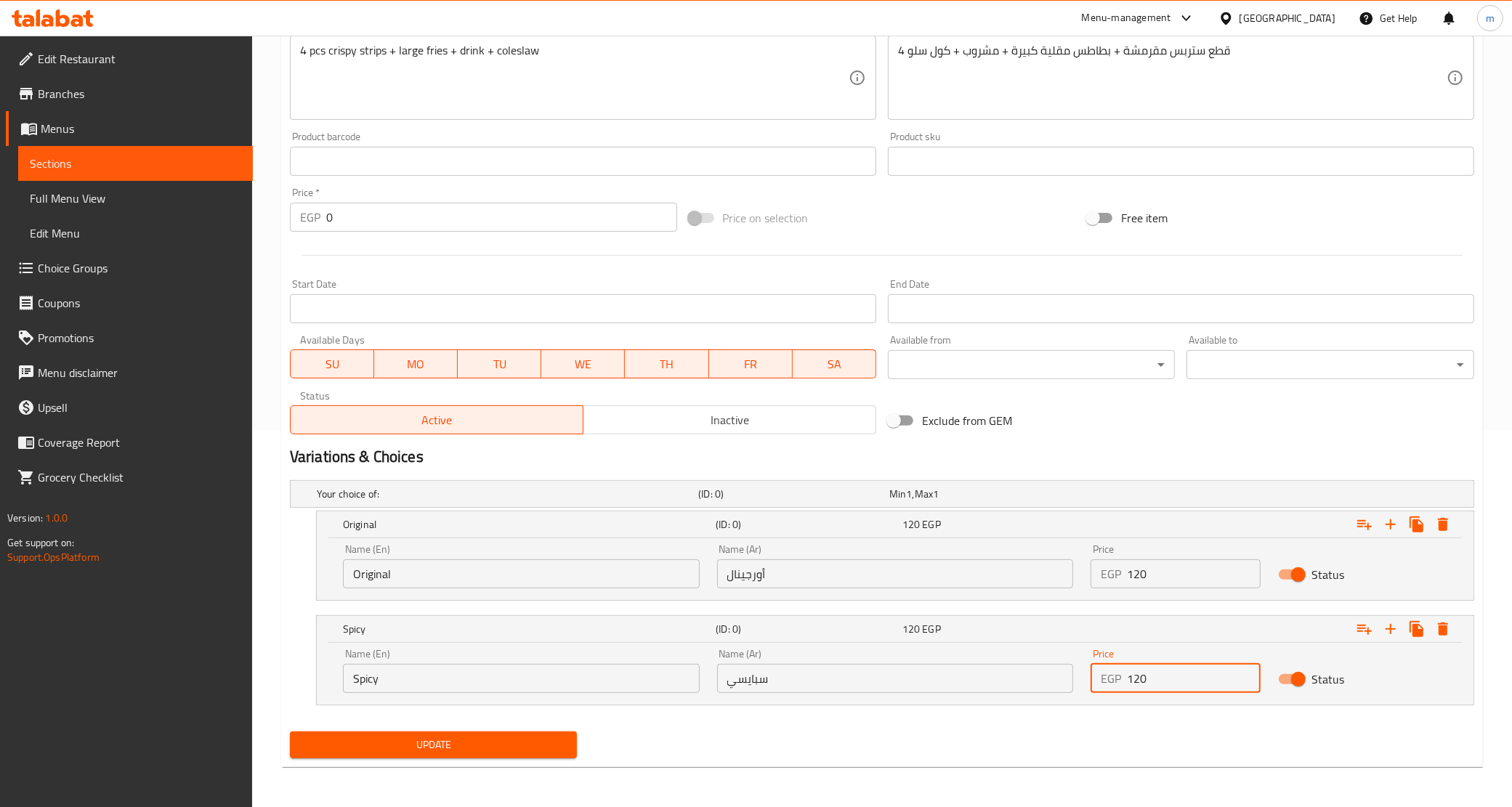
type input "120"
click at [534, 752] on span "Update" at bounding box center [434, 745] width 265 height 18
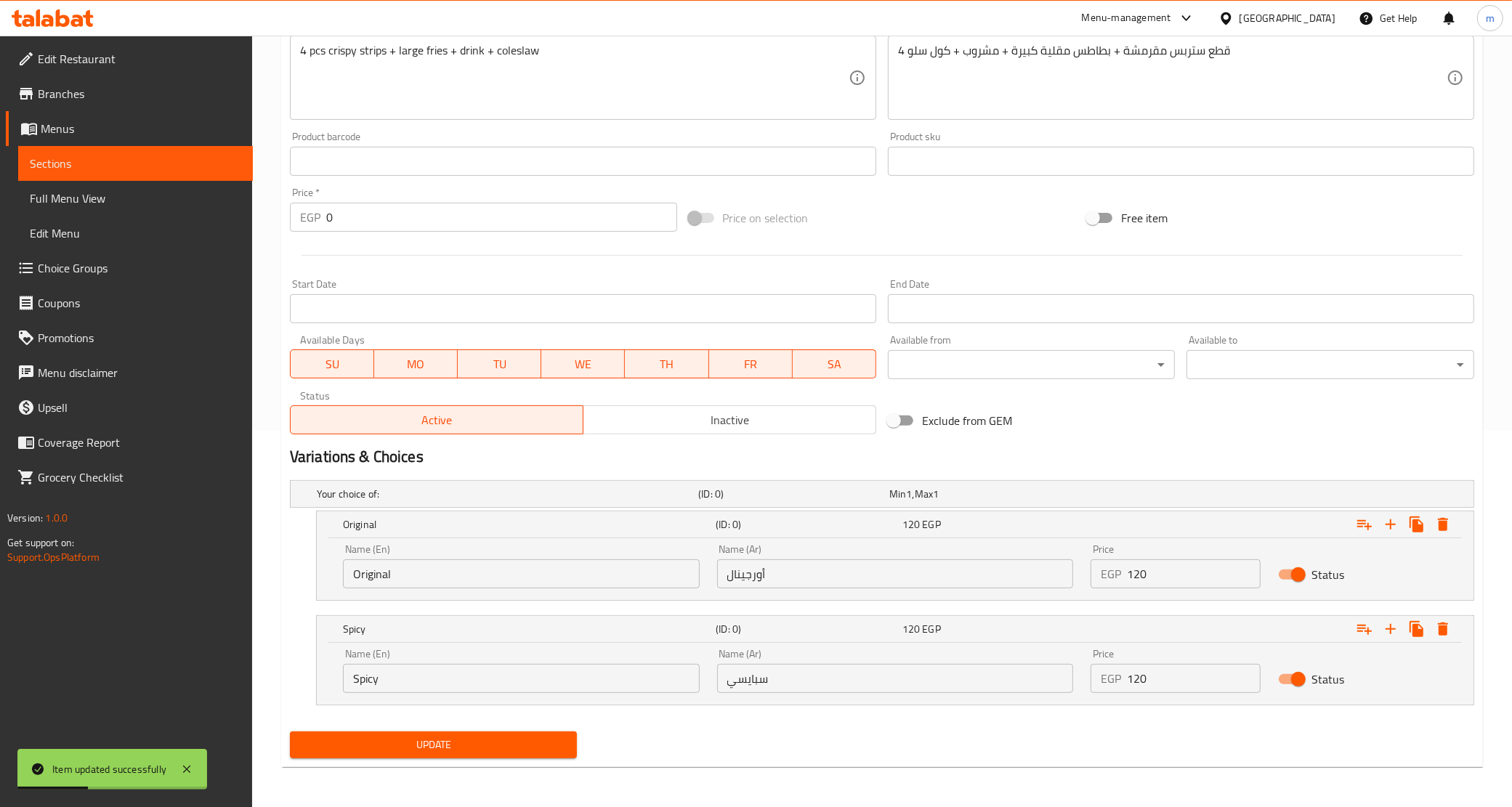
click at [101, 151] on link "Sections" at bounding box center [135, 163] width 235 height 35
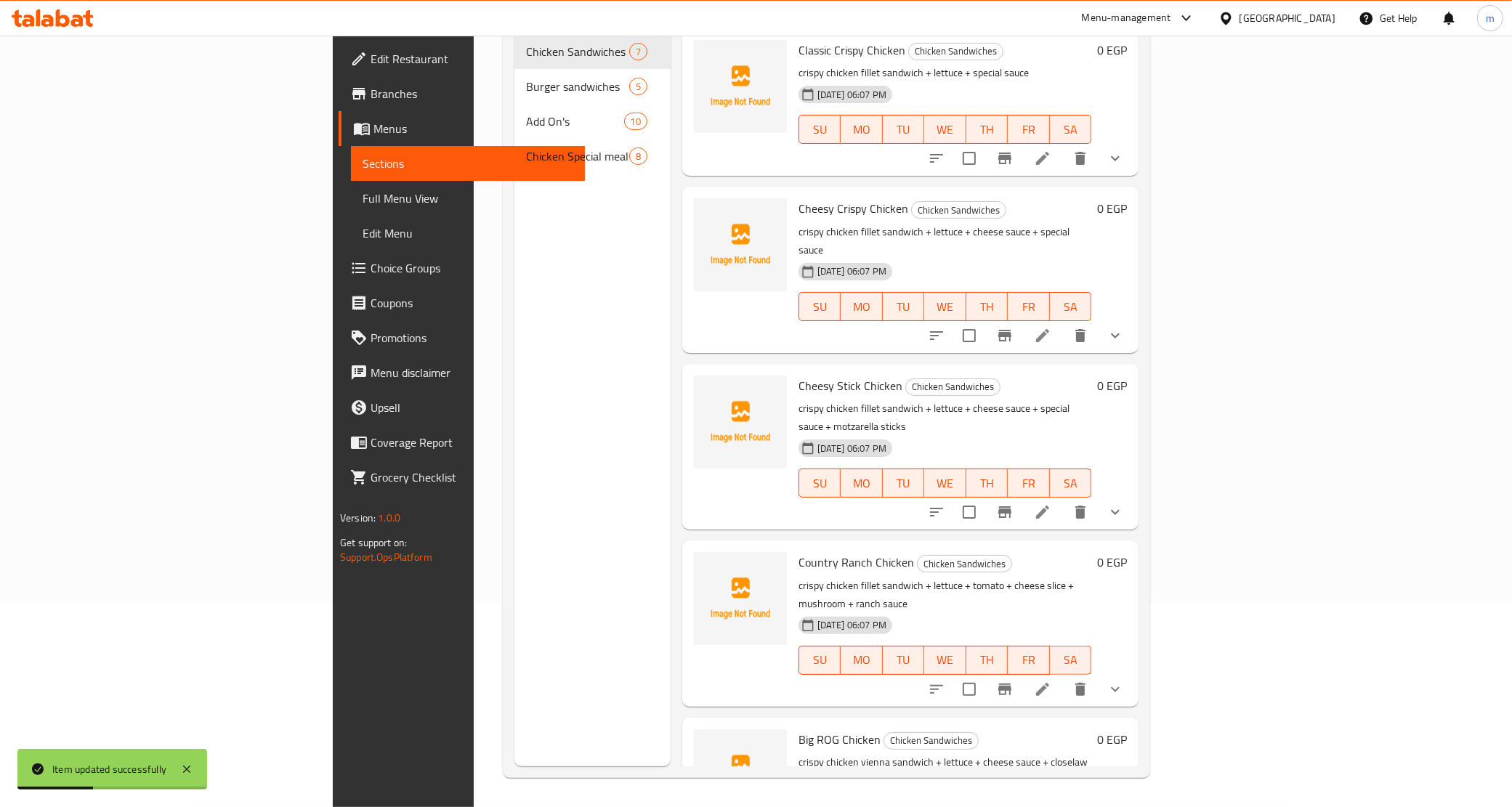
scroll to position [204, 0]
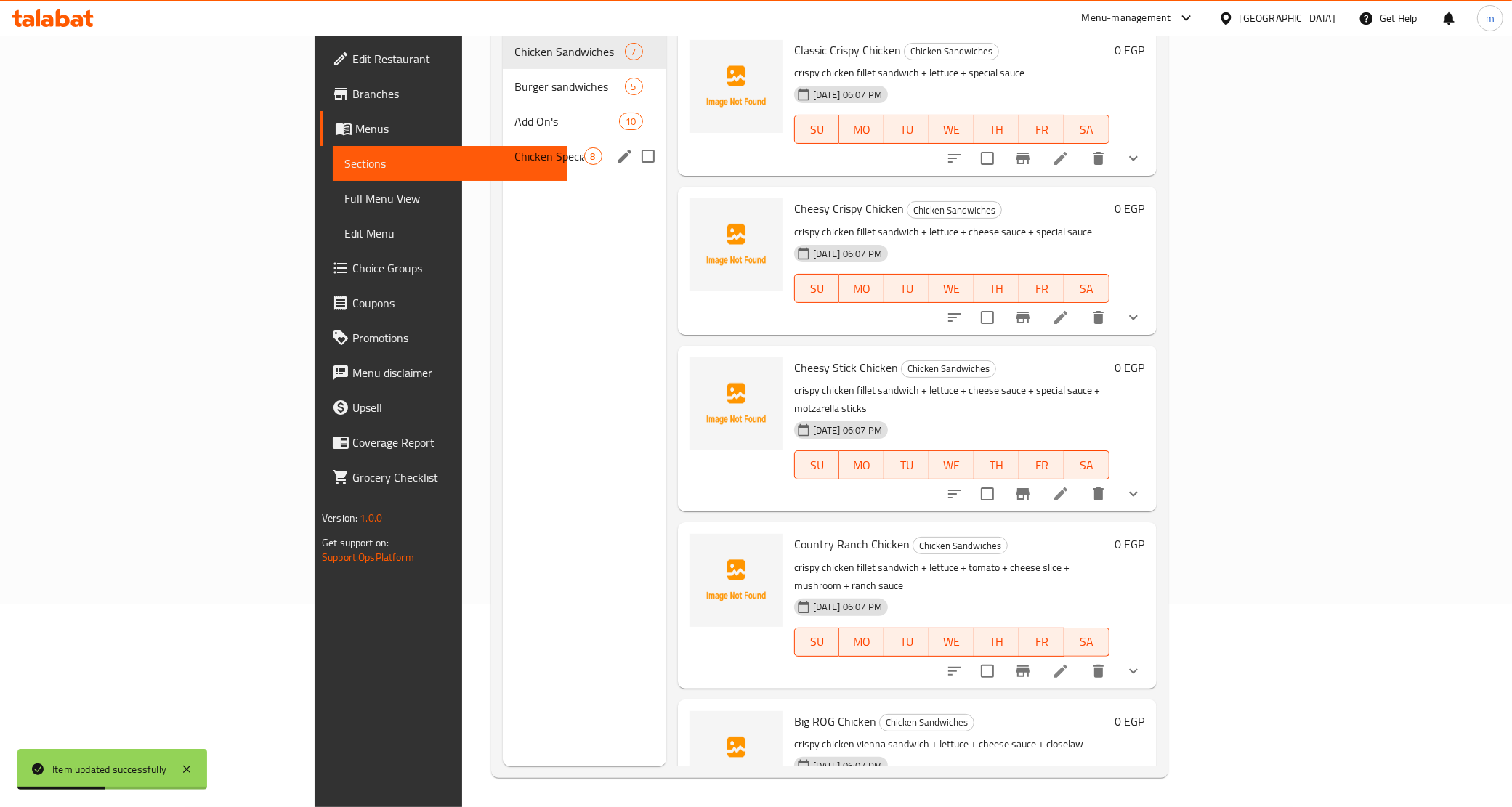
click at [503, 143] on div "Chicken Special meals 8" at bounding box center [585, 156] width 164 height 35
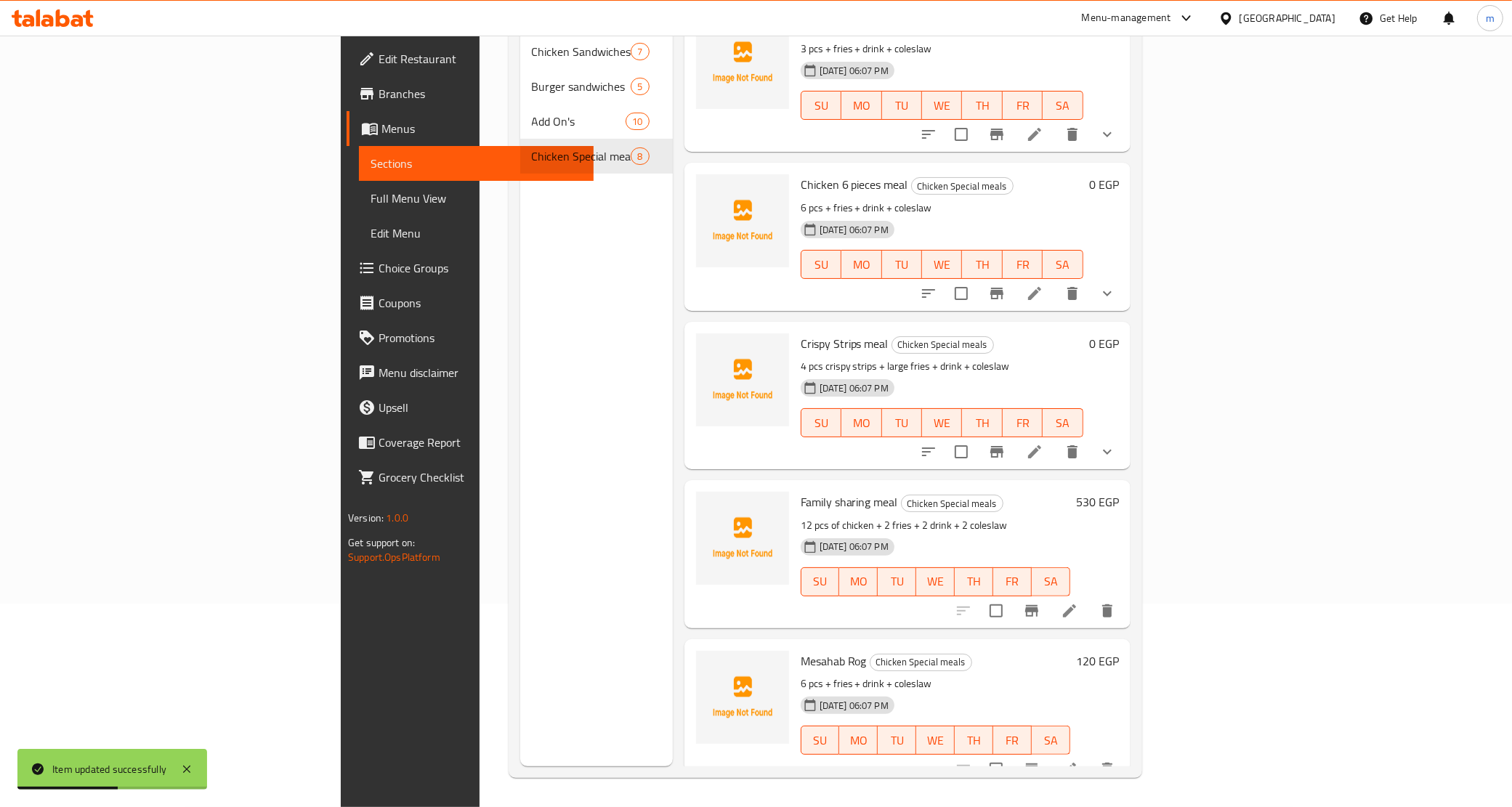
scroll to position [91, 0]
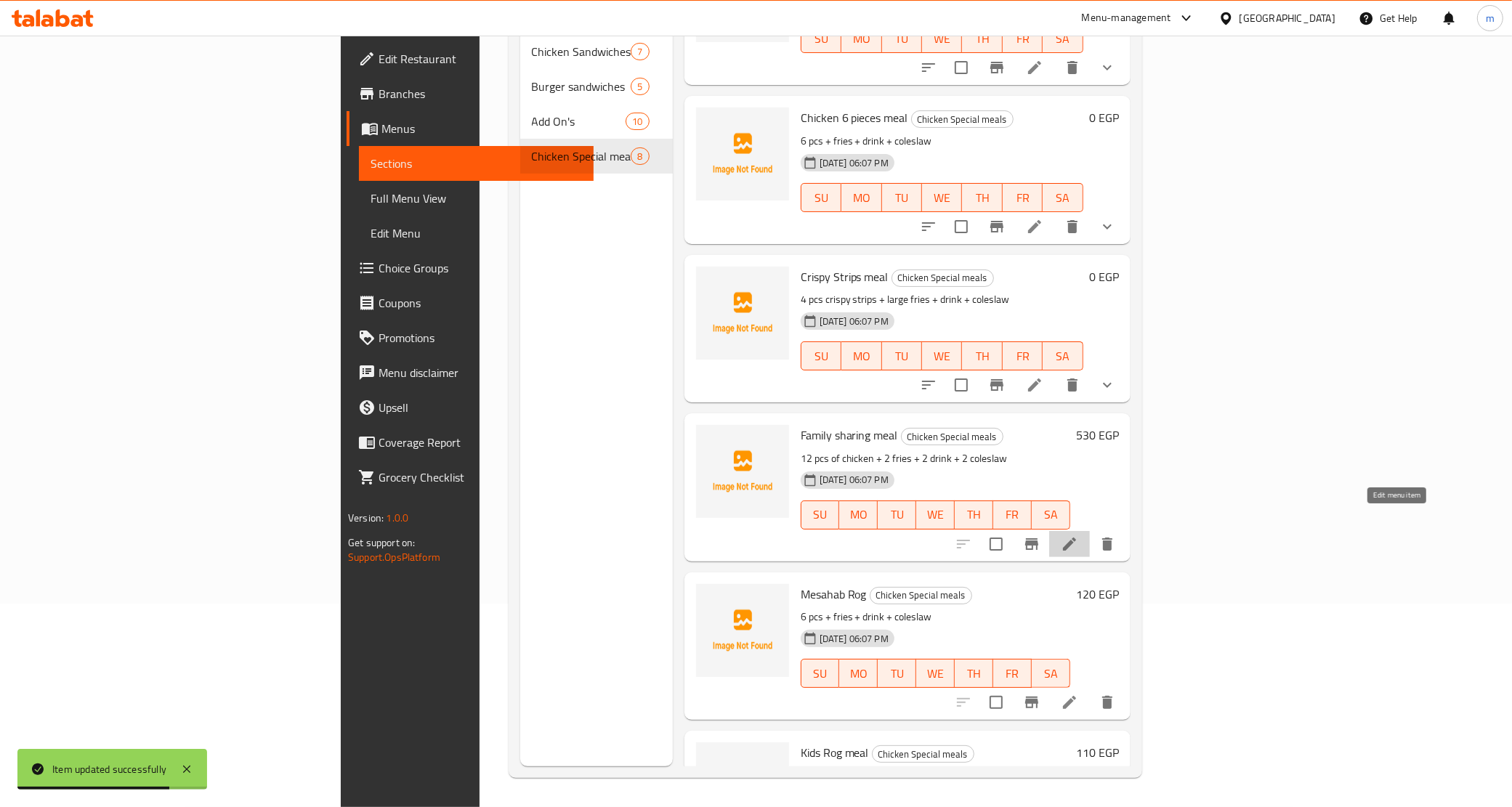
click at [1077, 538] on icon at bounding box center [1069, 544] width 13 height 13
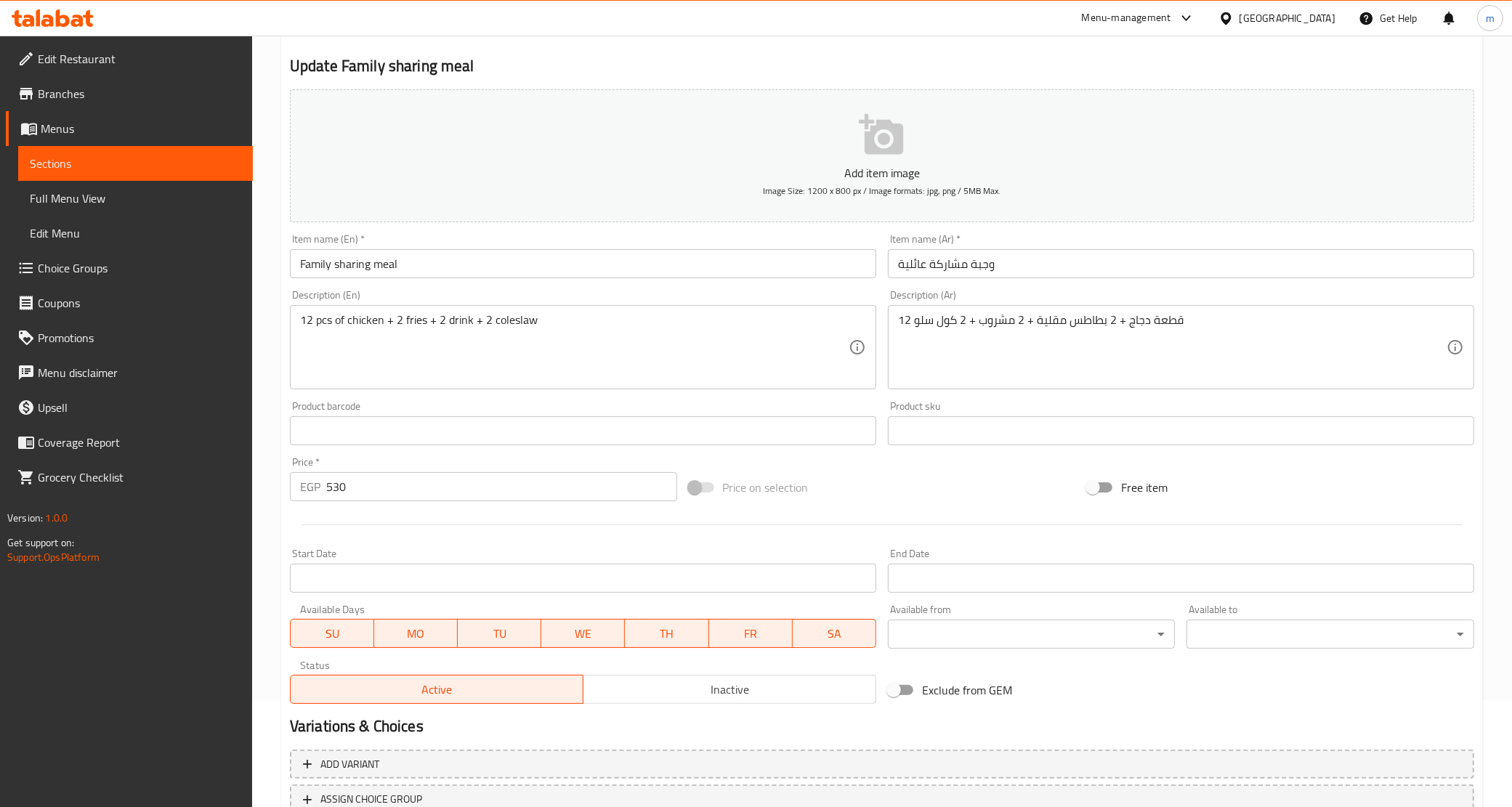
scroll to position [216, 0]
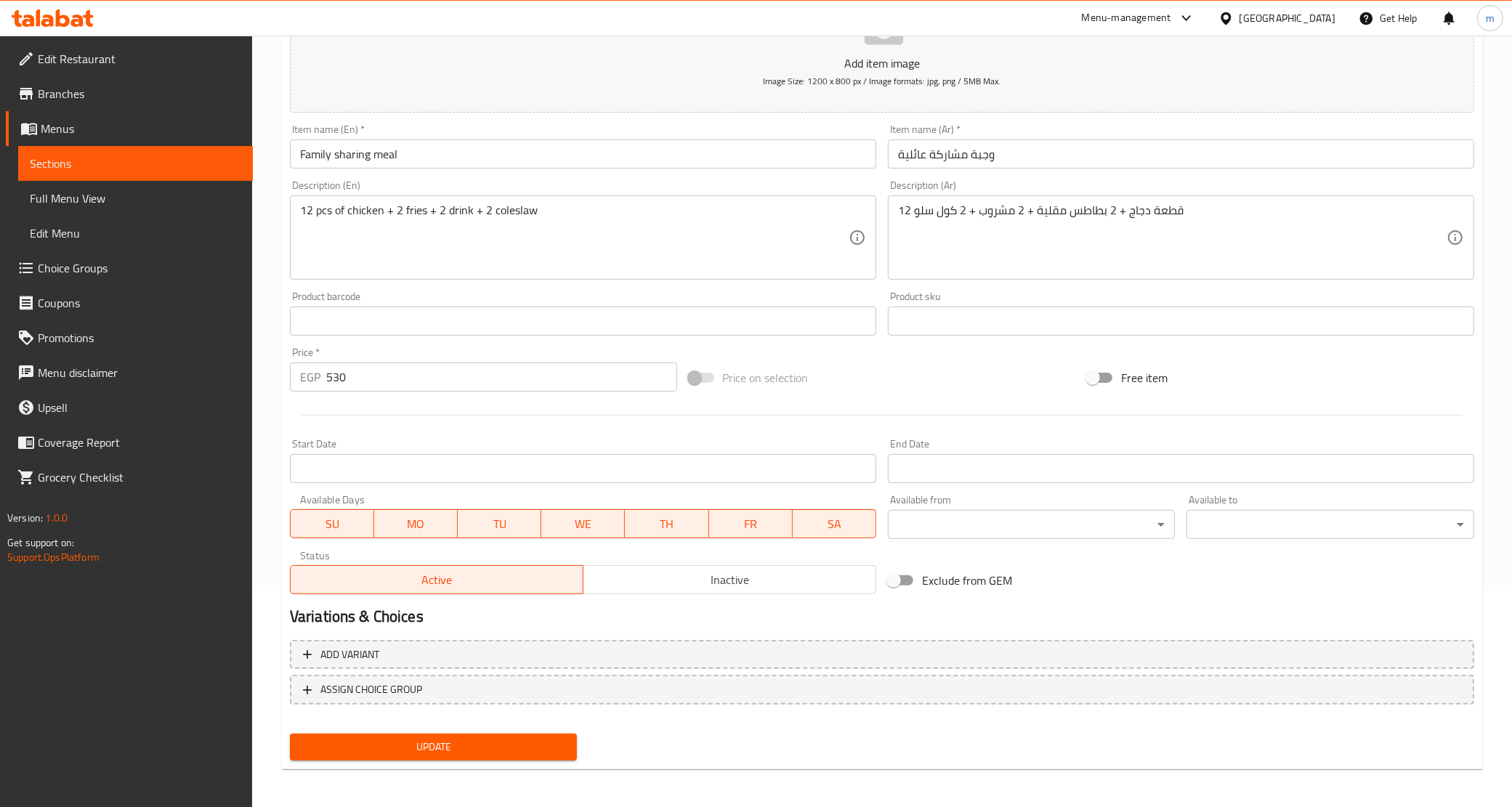
click at [365, 373] on input "530" at bounding box center [502, 376] width 351 height 29
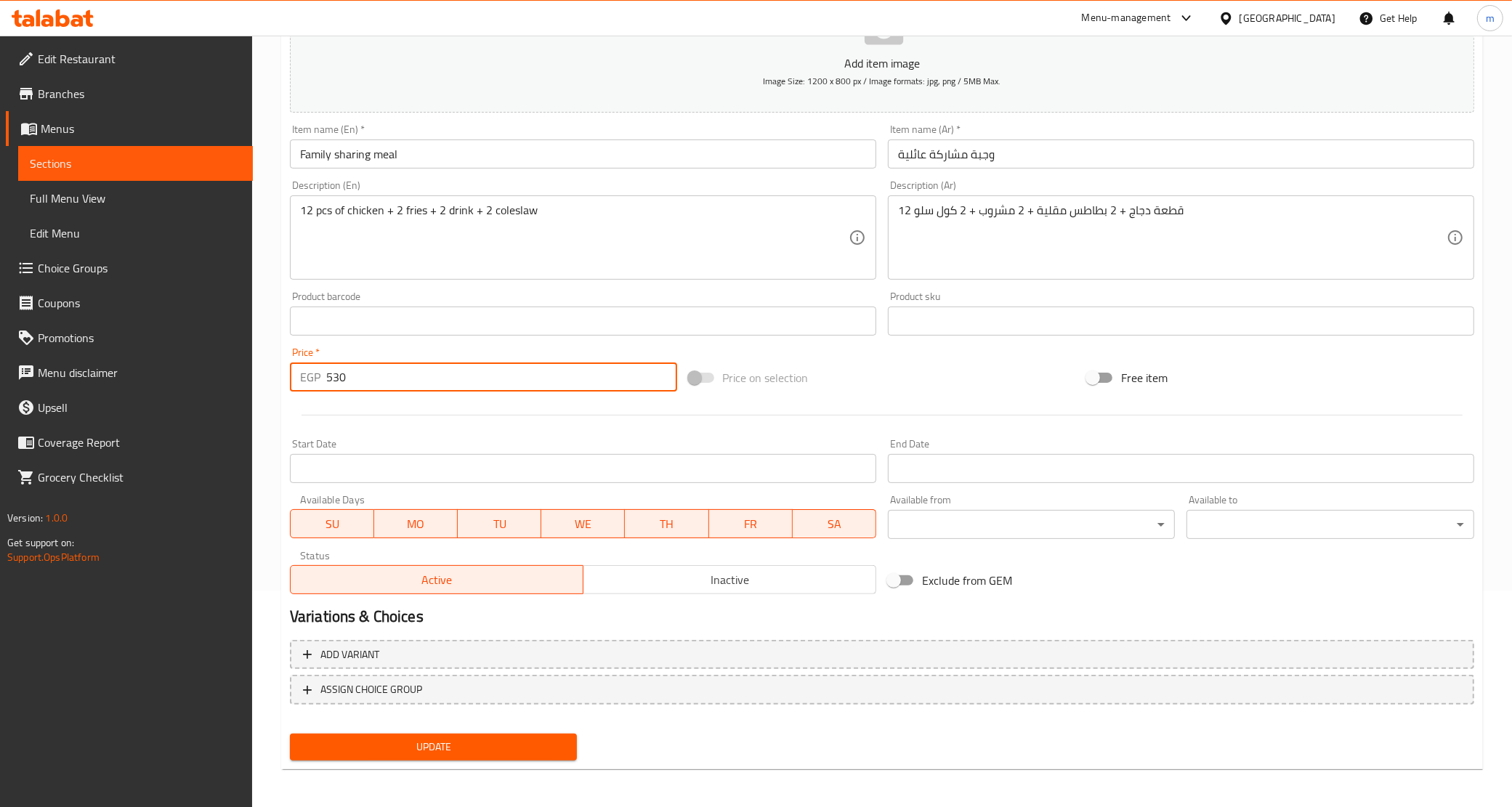
click at [365, 373] on input "530" at bounding box center [502, 376] width 351 height 29
type input "0"
click at [525, 654] on span "Add variant" at bounding box center [882, 655] width 1159 height 18
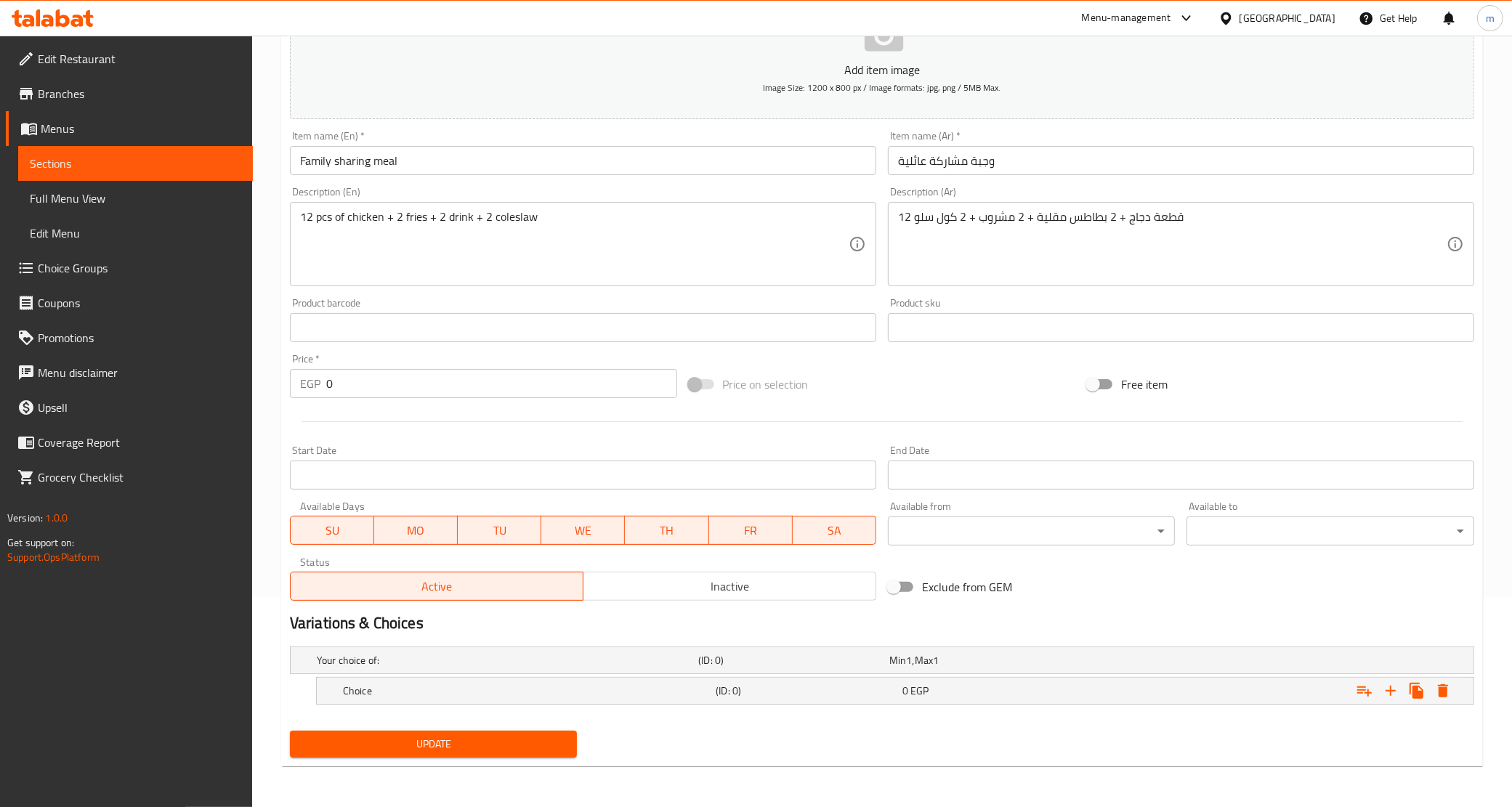
scroll to position [209, 0]
click at [1130, 701] on div "Expand" at bounding box center [1273, 692] width 373 height 32
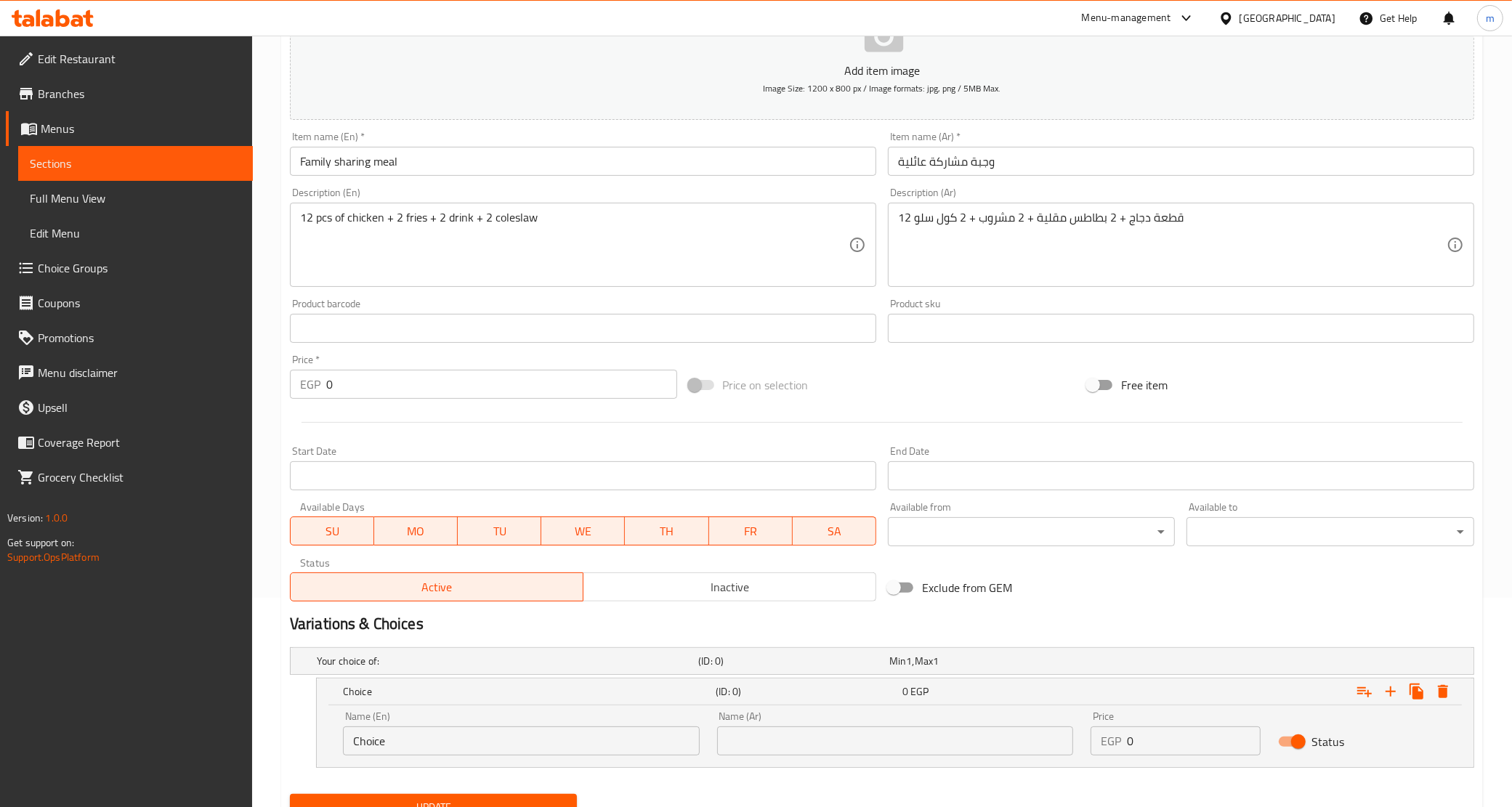
scroll to position [272, 0]
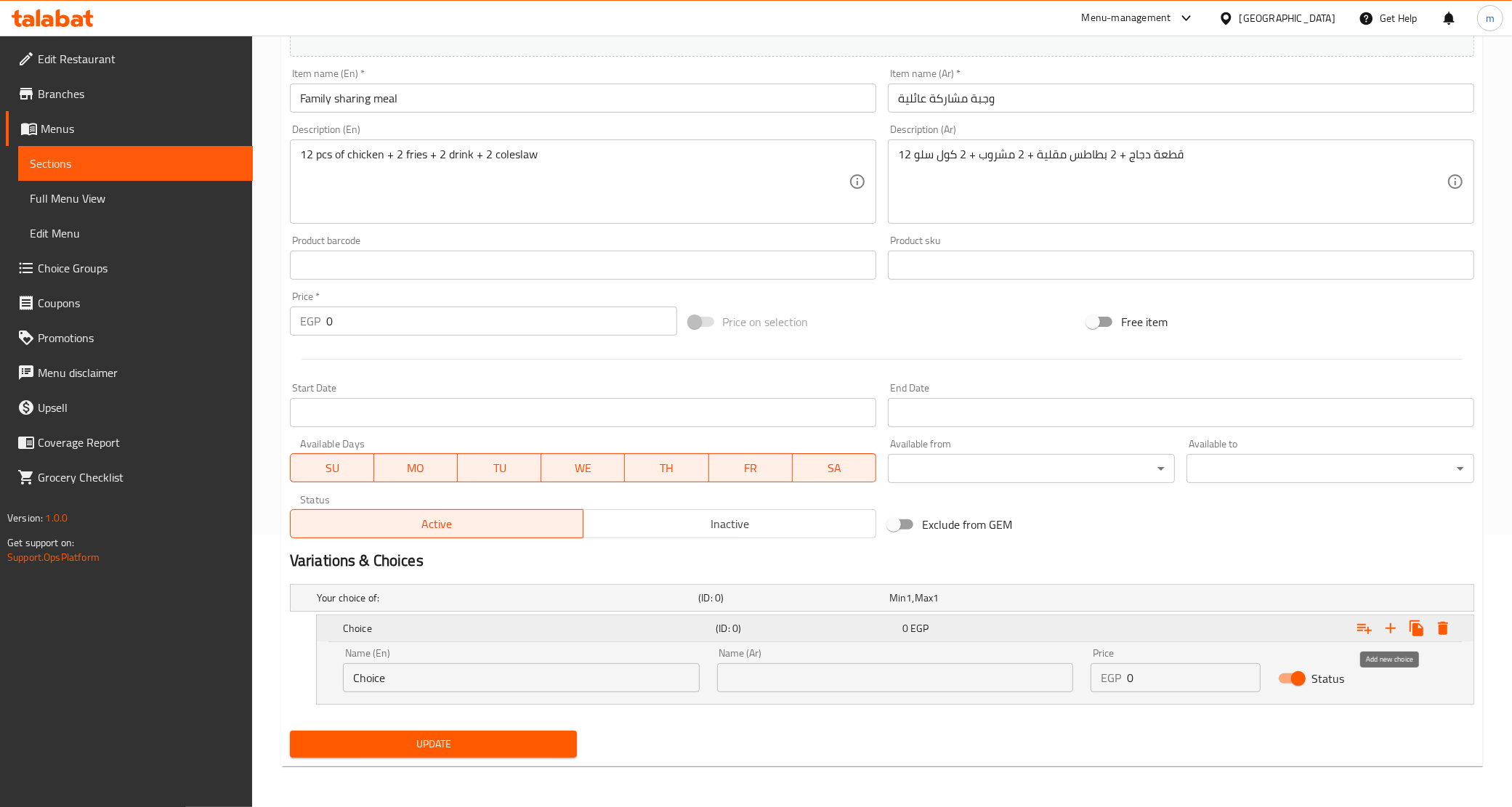
click at [1386, 626] on icon "Expand" at bounding box center [1392, 628] width 18 height 18
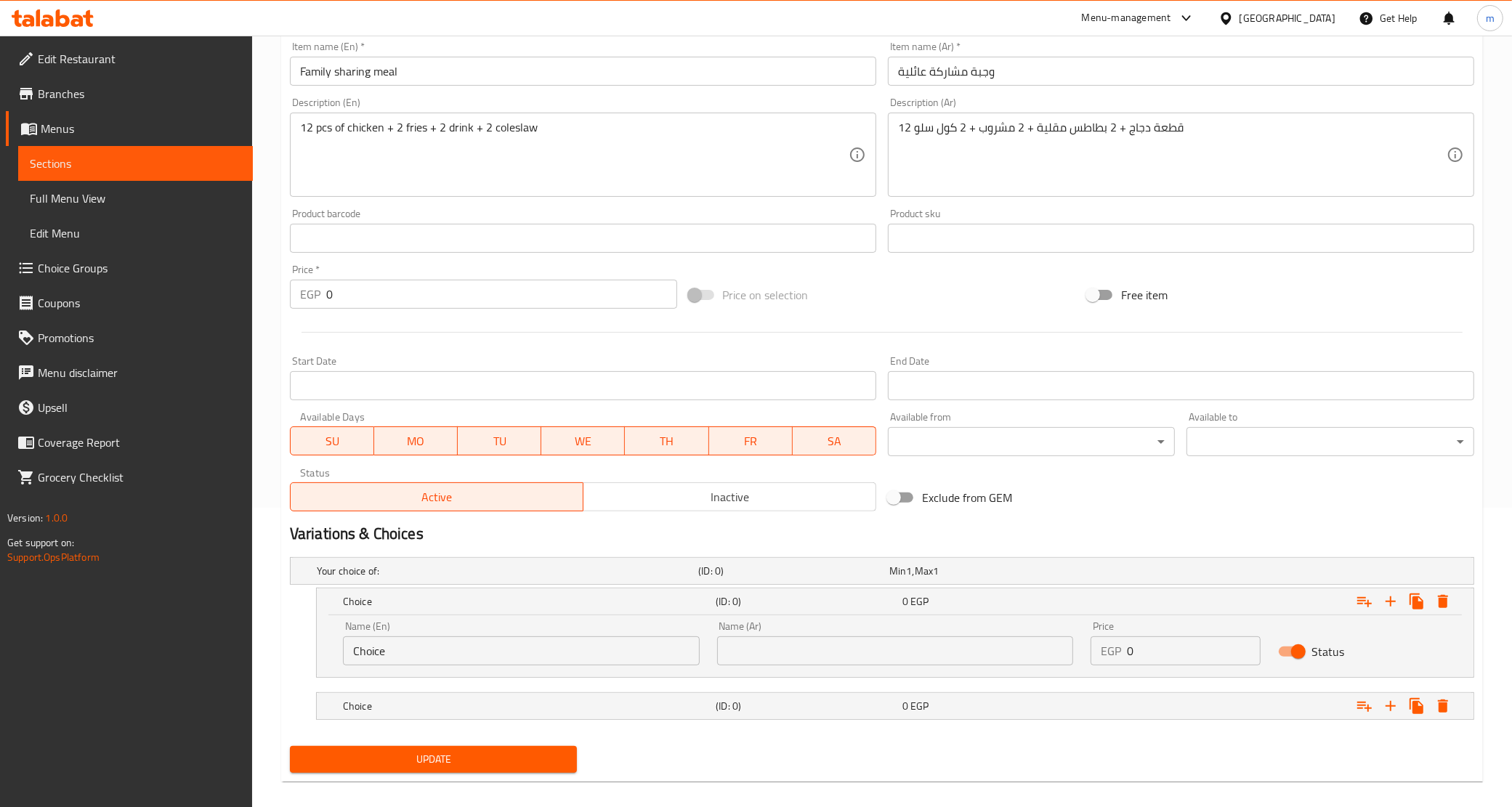
scroll to position [315, 0]
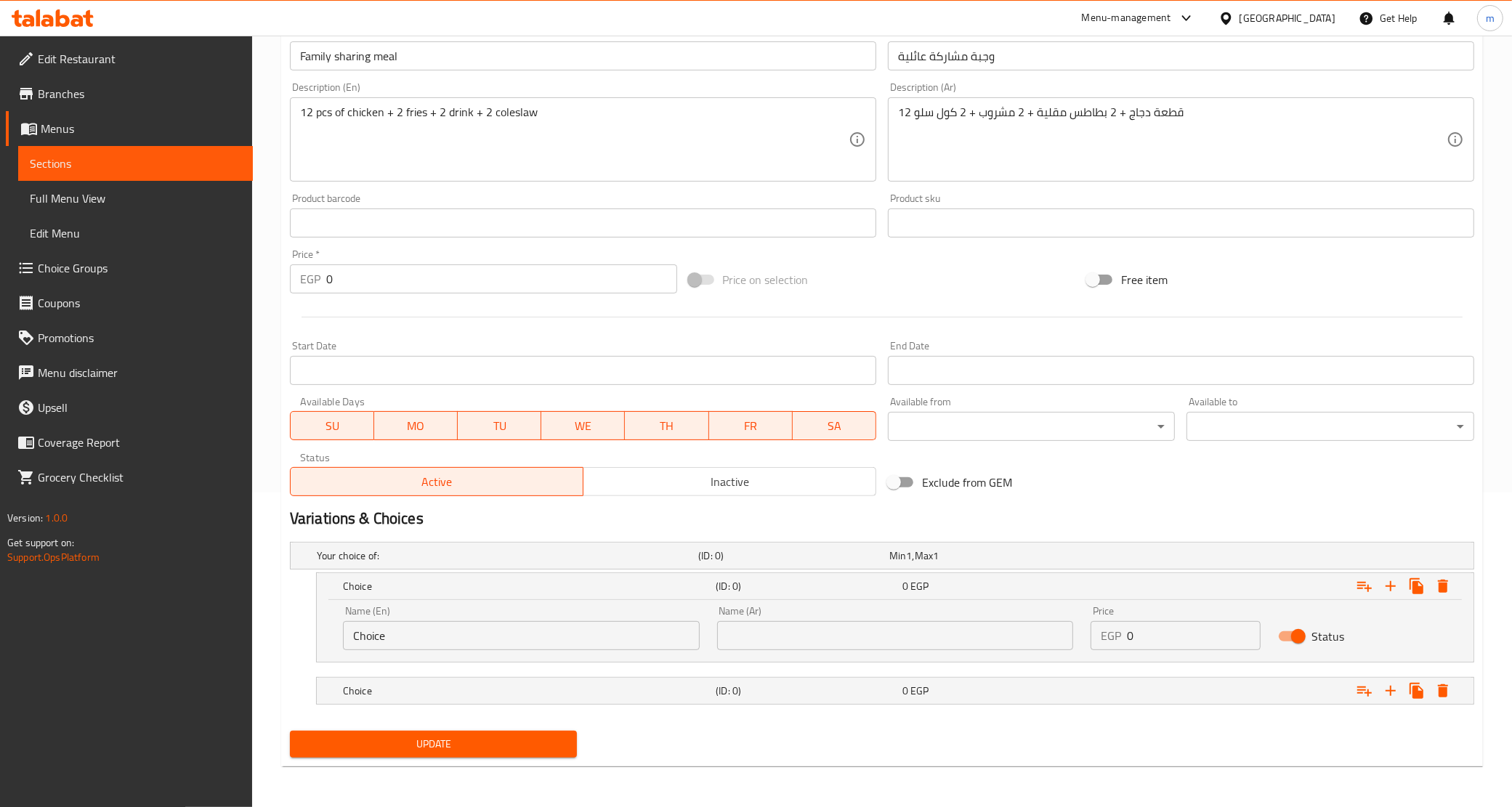
click at [507, 634] on input "Choice" at bounding box center [522, 635] width 357 height 29
click at [507, 634] on input "text" at bounding box center [522, 635] width 357 height 29
type input "Original"
click at [771, 632] on input "text" at bounding box center [896, 635] width 357 height 29
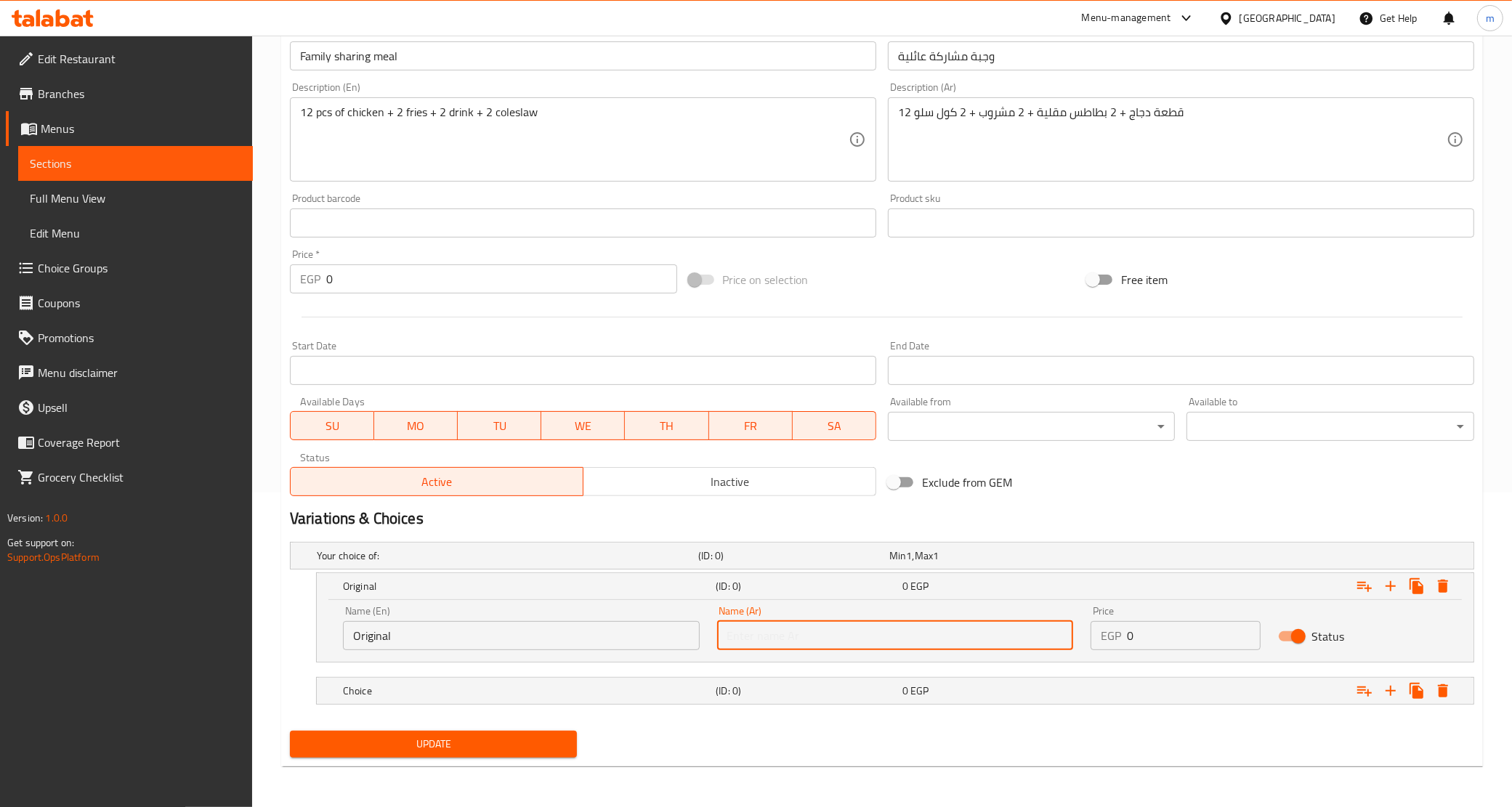
type input "أورجينال"
click at [609, 691] on h5 "Choice" at bounding box center [527, 691] width 367 height 15
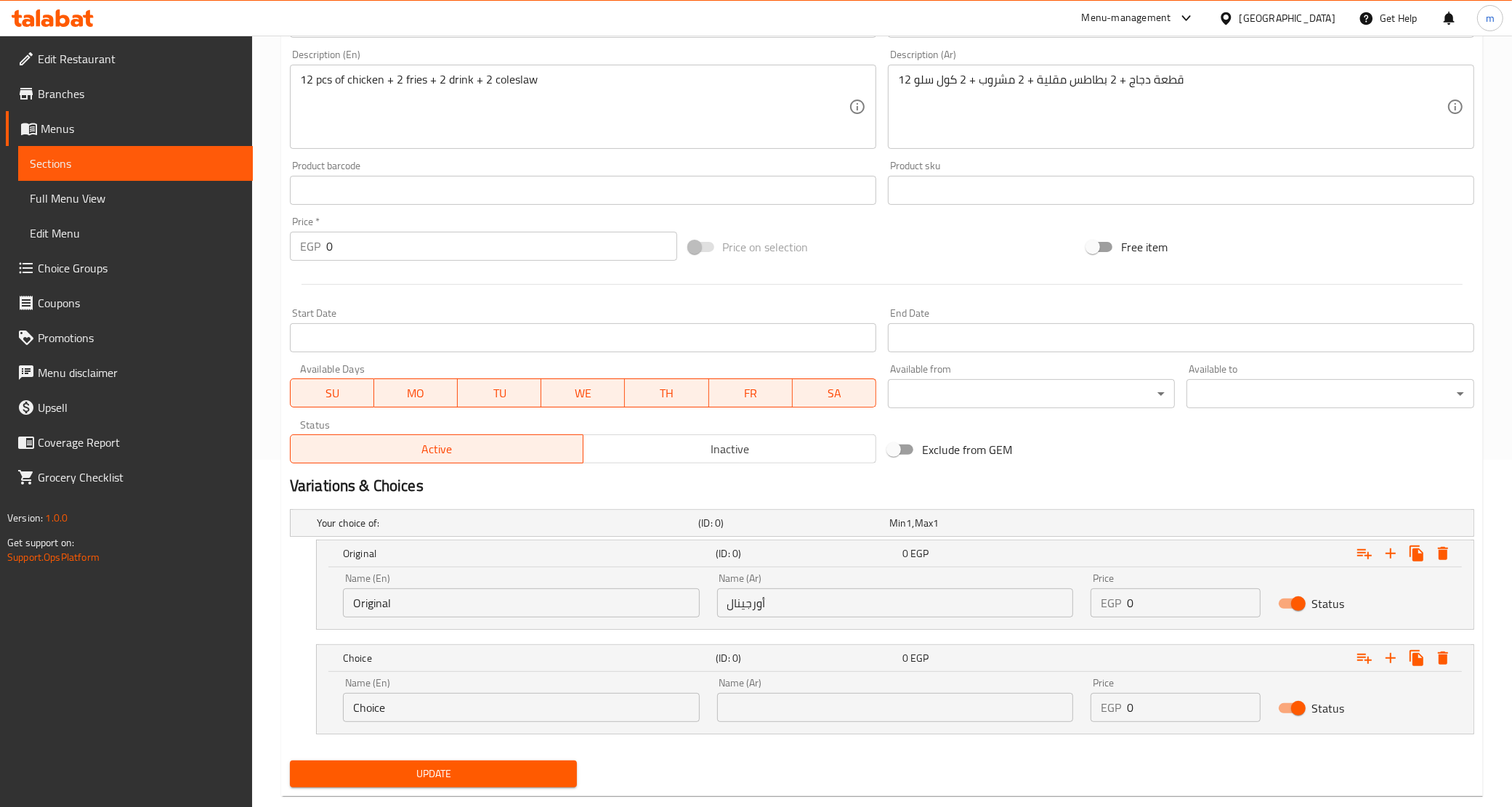
scroll to position [376, 0]
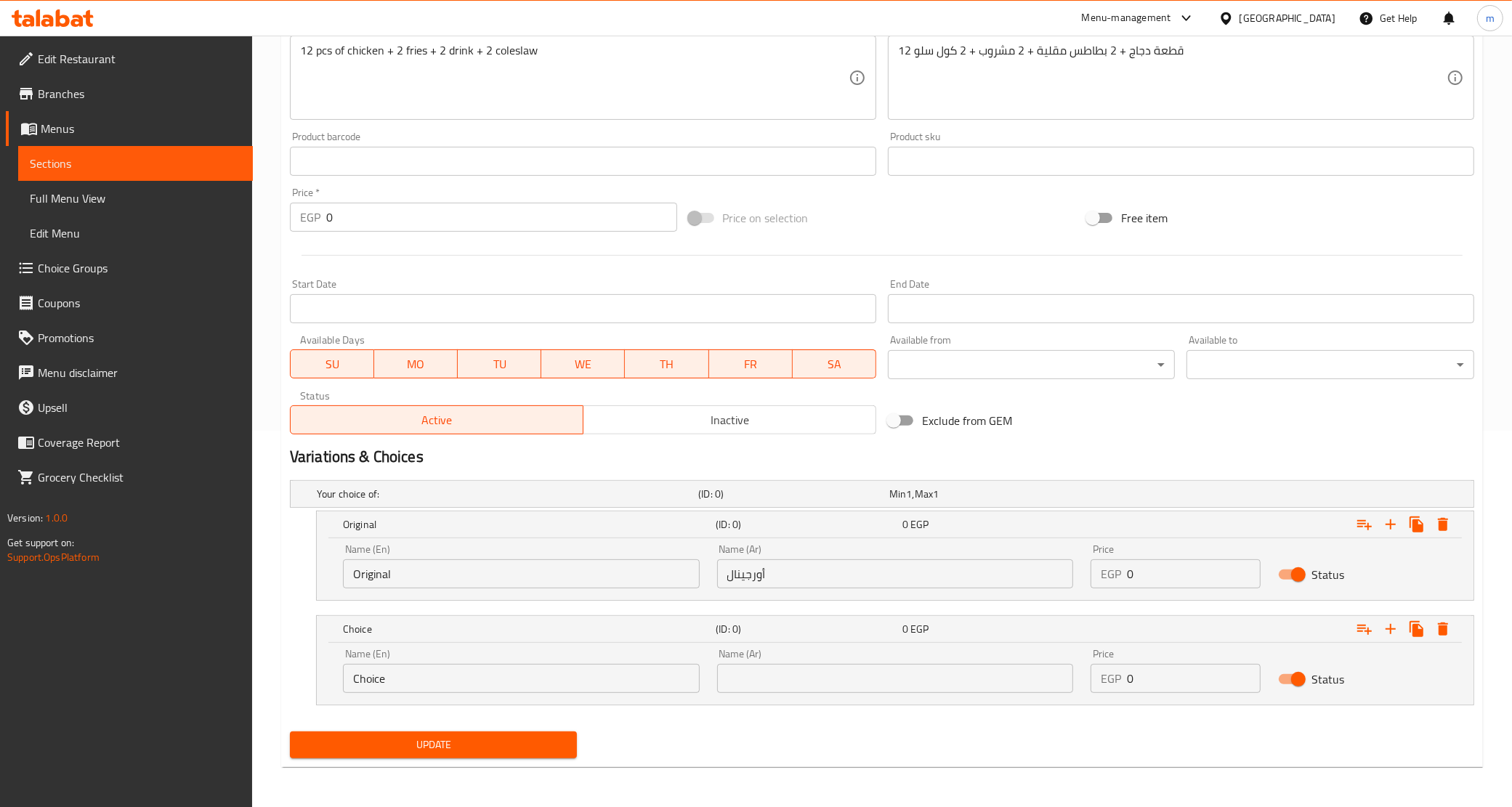
click at [459, 696] on div "Name (En) Choice Name (En)" at bounding box center [521, 671] width 374 height 62
click at [465, 685] on input "Choice" at bounding box center [522, 678] width 357 height 29
click at [465, 685] on input "text" at bounding box center [522, 678] width 357 height 29
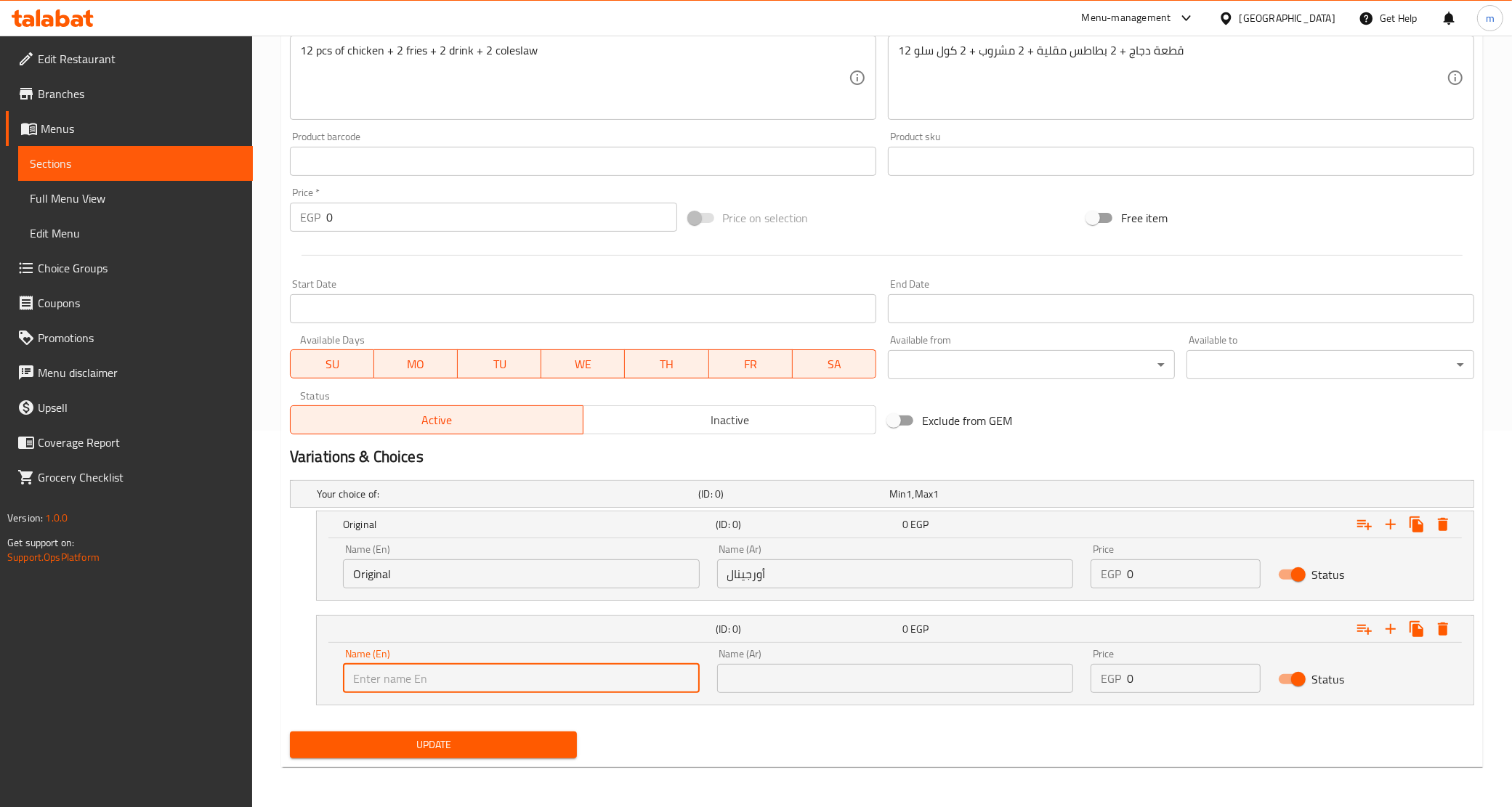
type input "Spicy"
click at [761, 680] on input "text" at bounding box center [896, 678] width 357 height 29
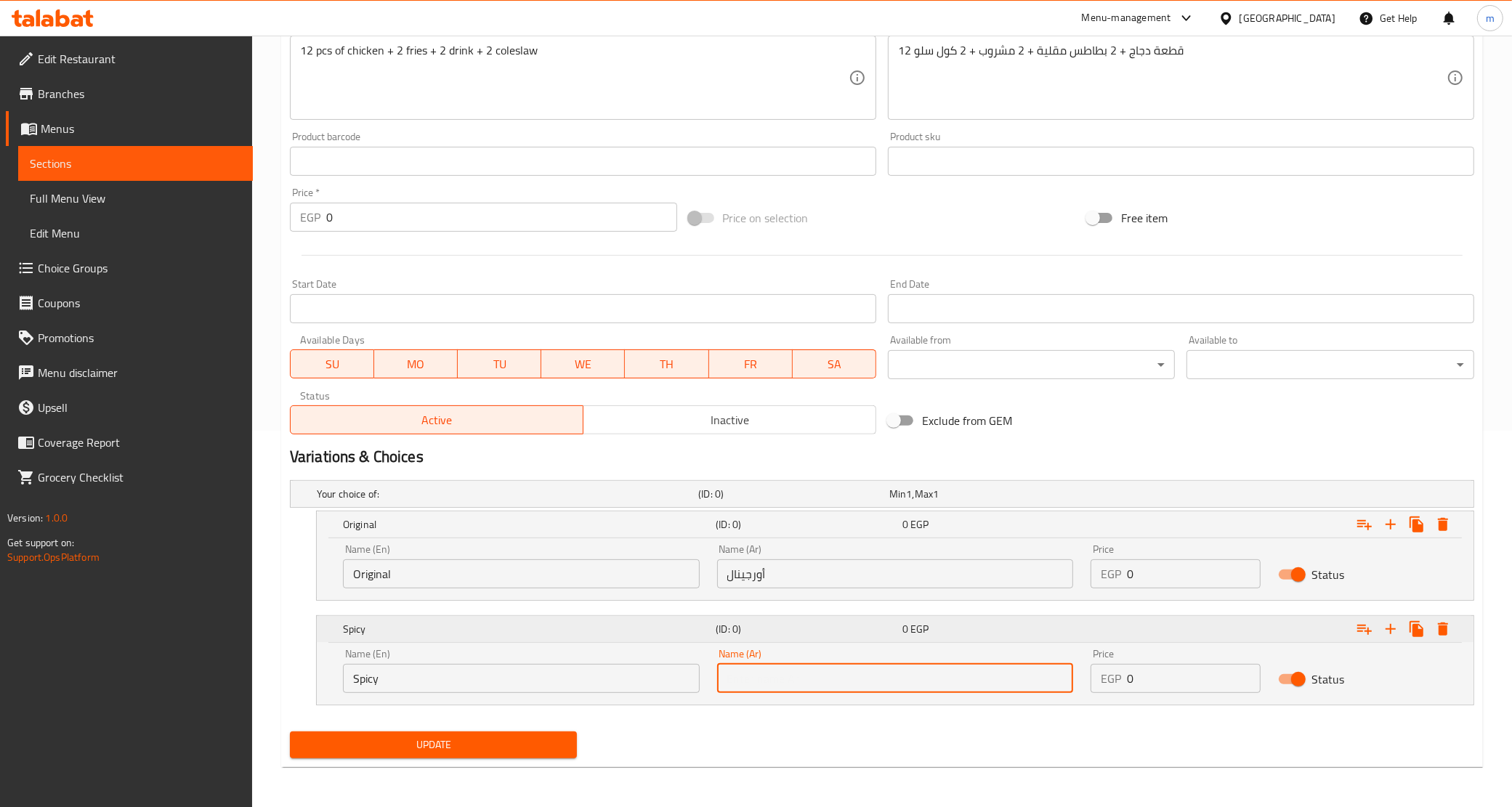
type input "سبايسي"
click at [1175, 687] on input "0" at bounding box center [1193, 678] width 133 height 29
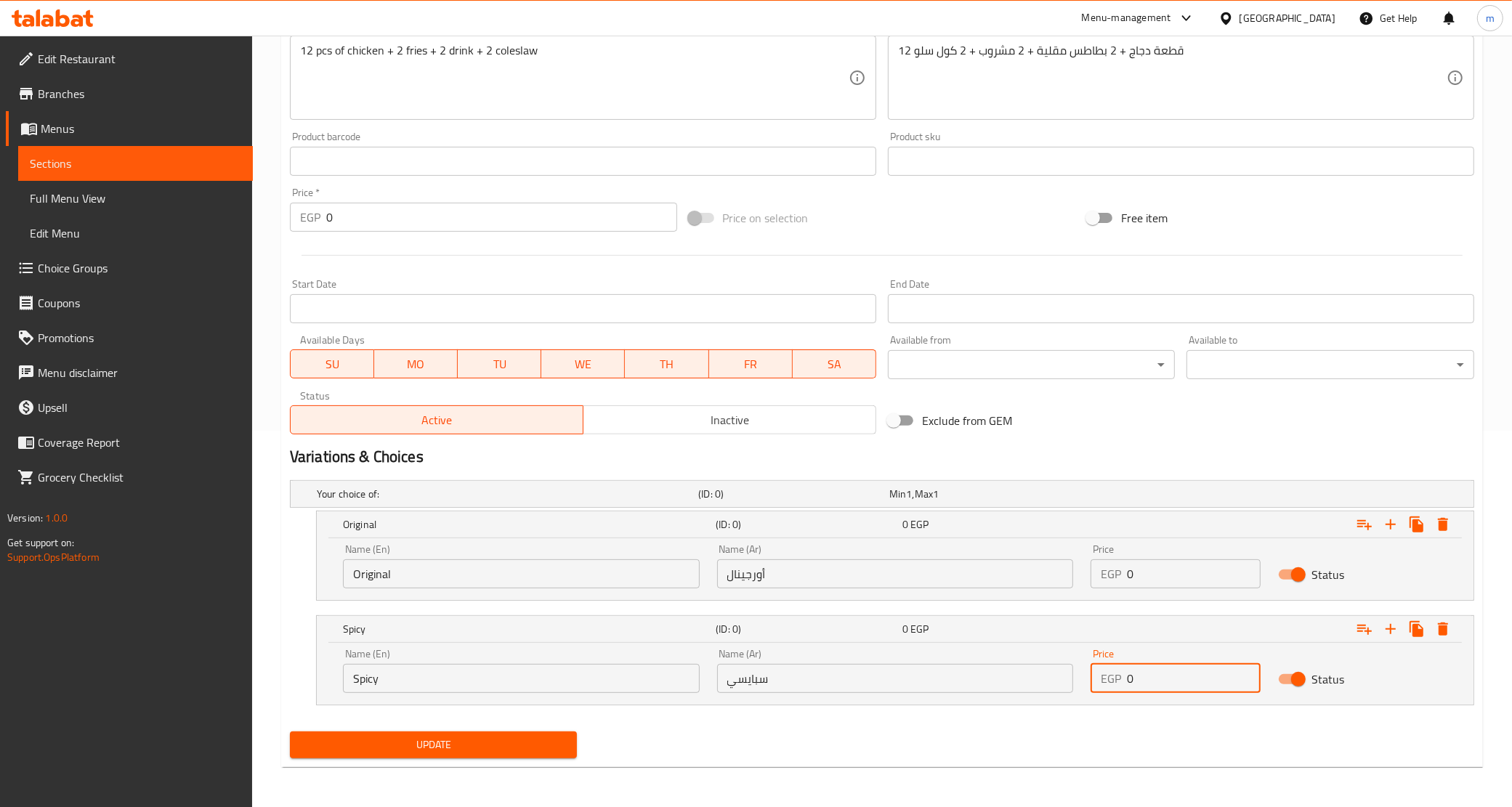
click at [1175, 687] on input "0" at bounding box center [1193, 678] width 133 height 29
paste input "53"
type input "530"
click at [1175, 572] on input "0" at bounding box center [1193, 573] width 133 height 29
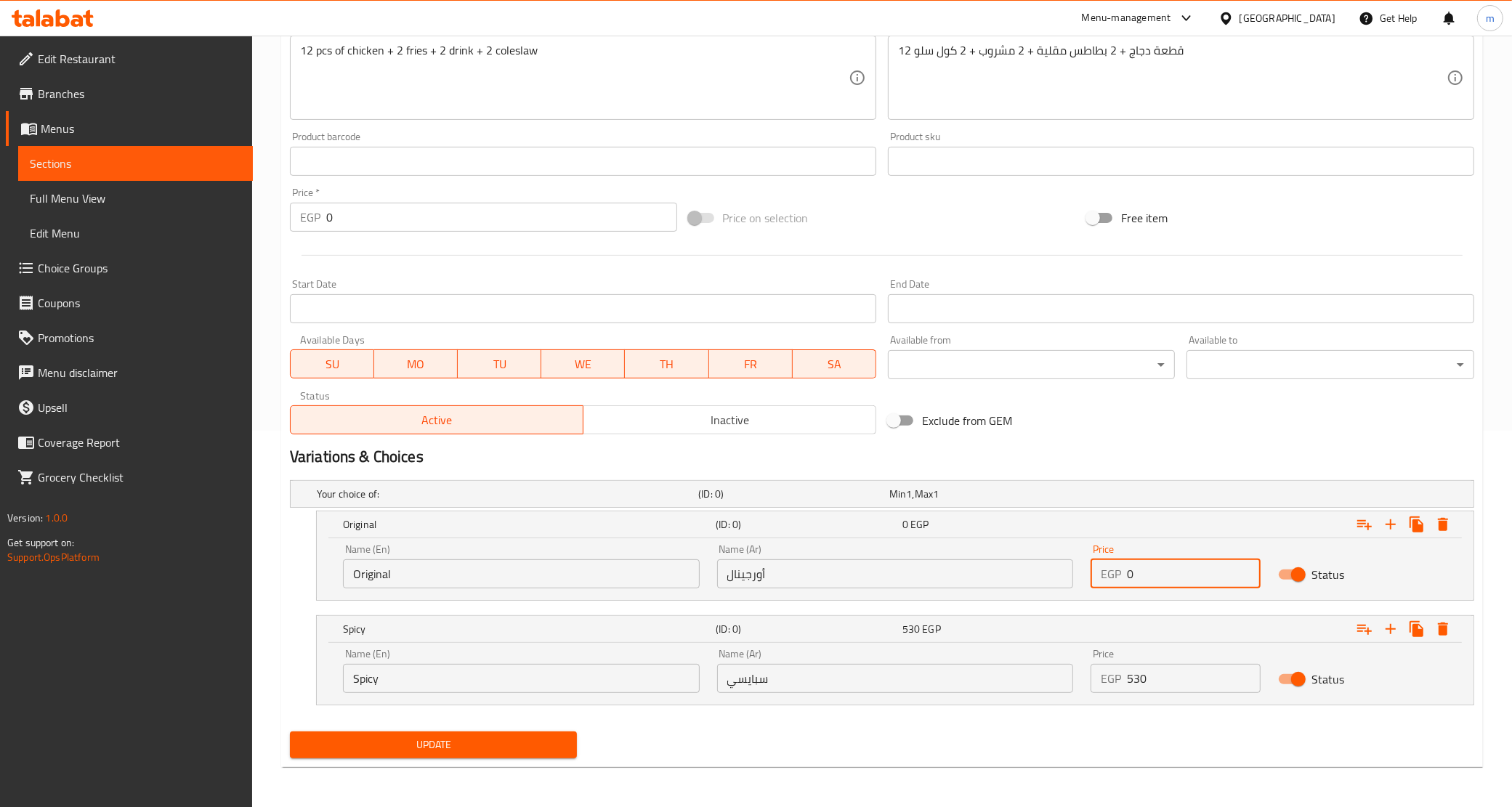
click at [1175, 572] on input "0" at bounding box center [1193, 573] width 133 height 29
paste input "53"
type input "530"
click at [479, 746] on span "Update" at bounding box center [434, 745] width 265 height 18
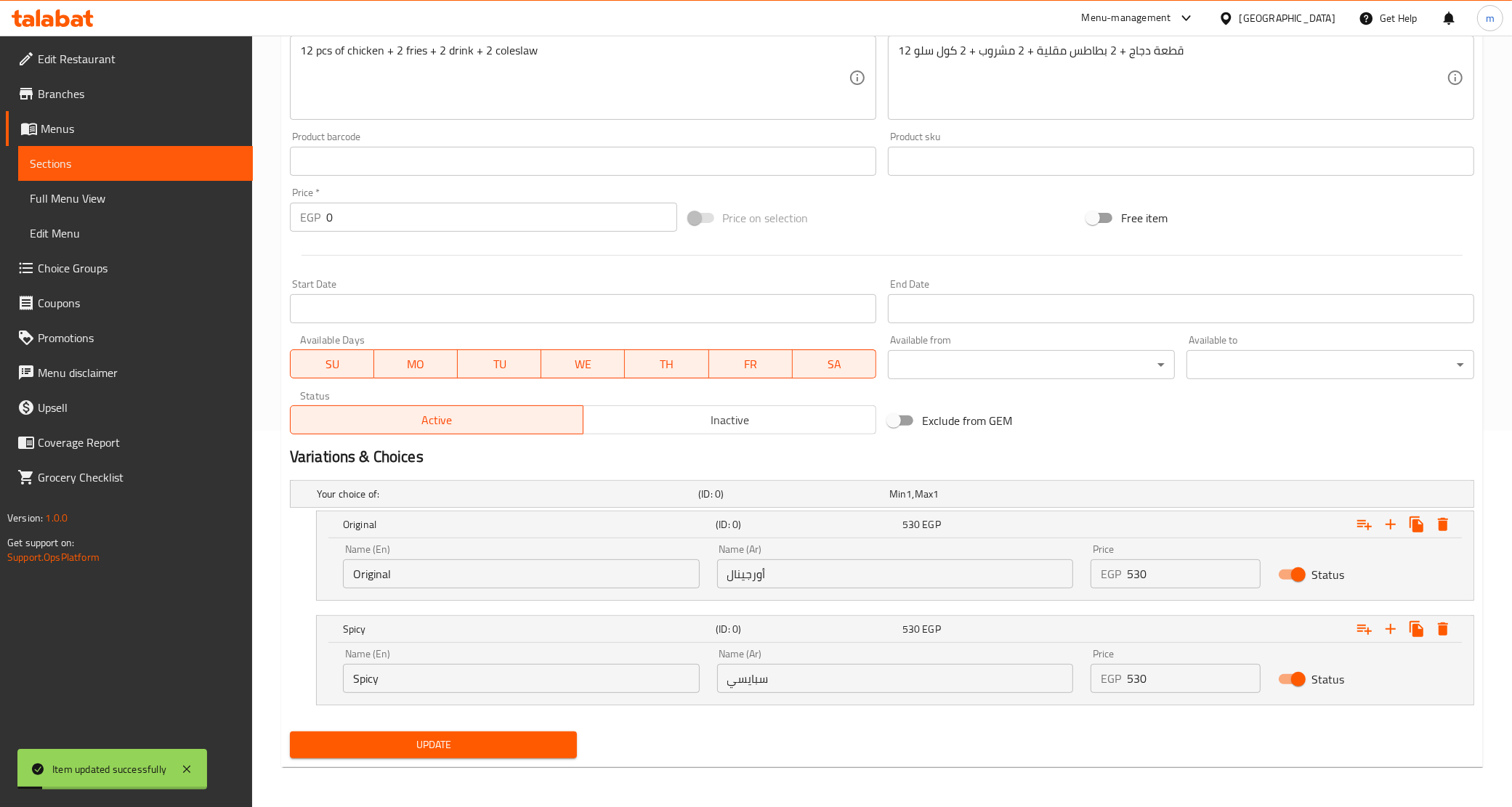
click at [172, 167] on span "Sections" at bounding box center [135, 164] width 211 height 18
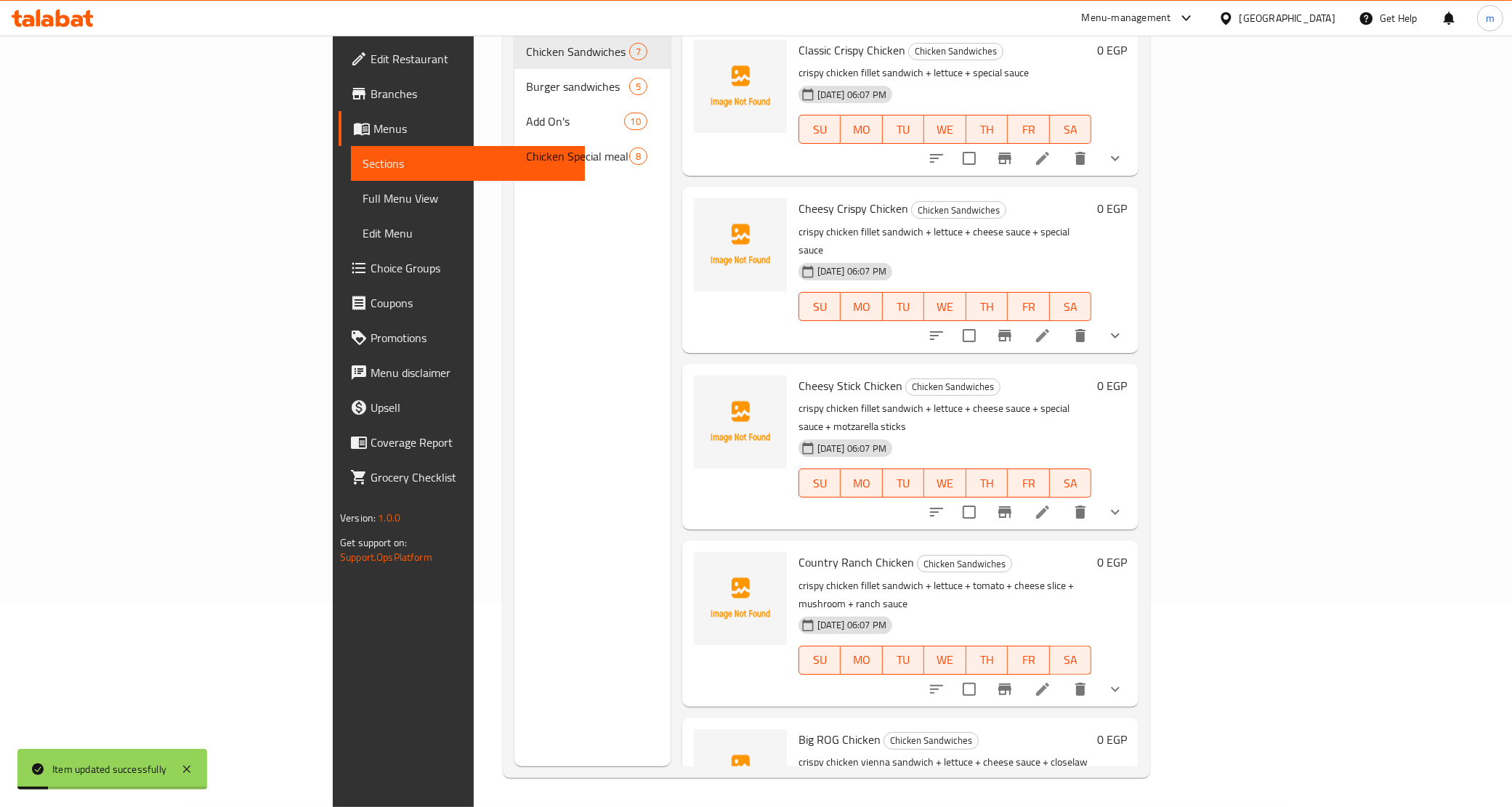
scroll to position [204, 0]
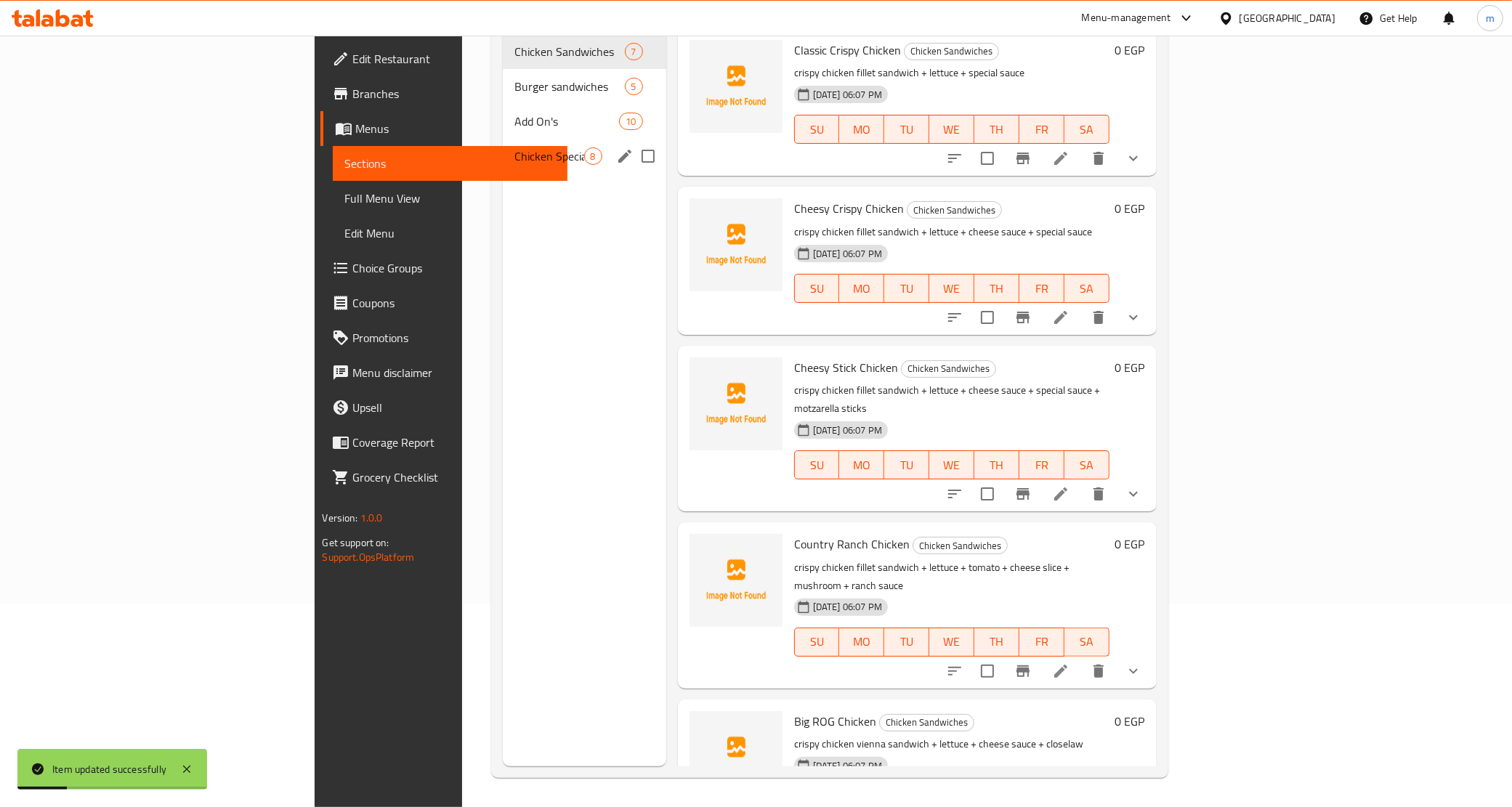
click at [503, 144] on div "Chicken Special meals 8" at bounding box center [585, 156] width 164 height 35
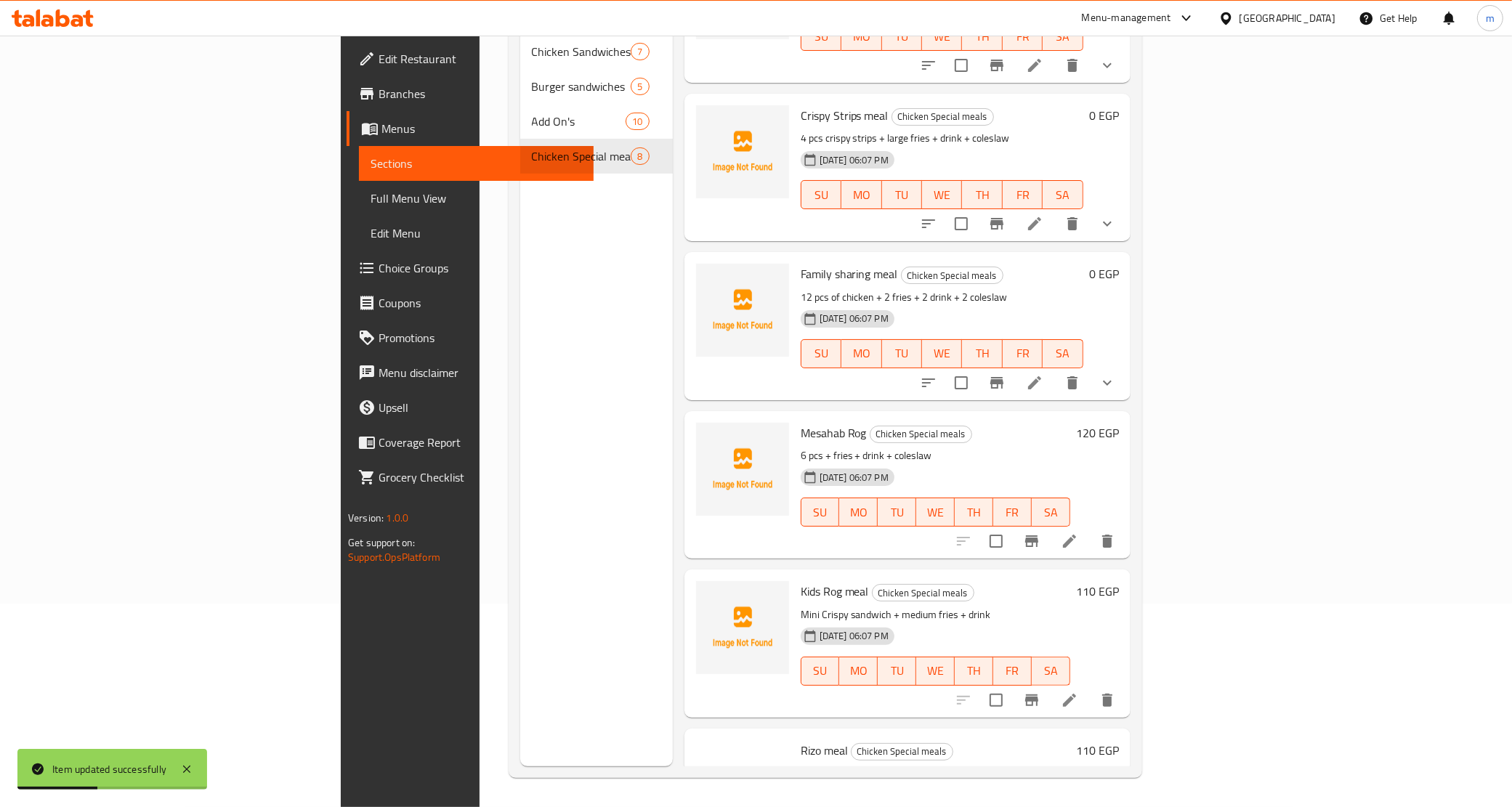
scroll to position [272, 0]
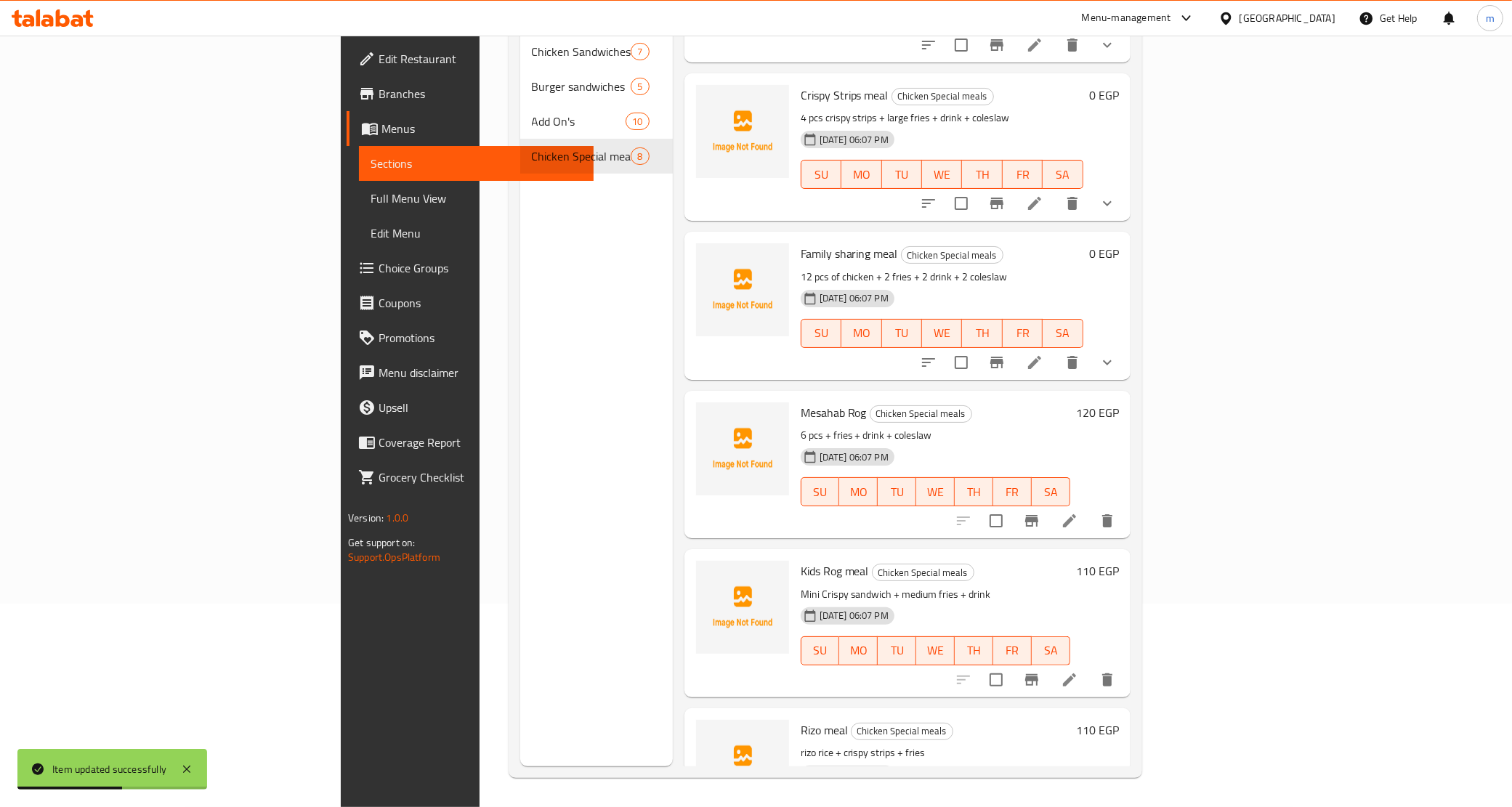
click at [1091, 509] on li at bounding box center [1069, 521] width 40 height 27
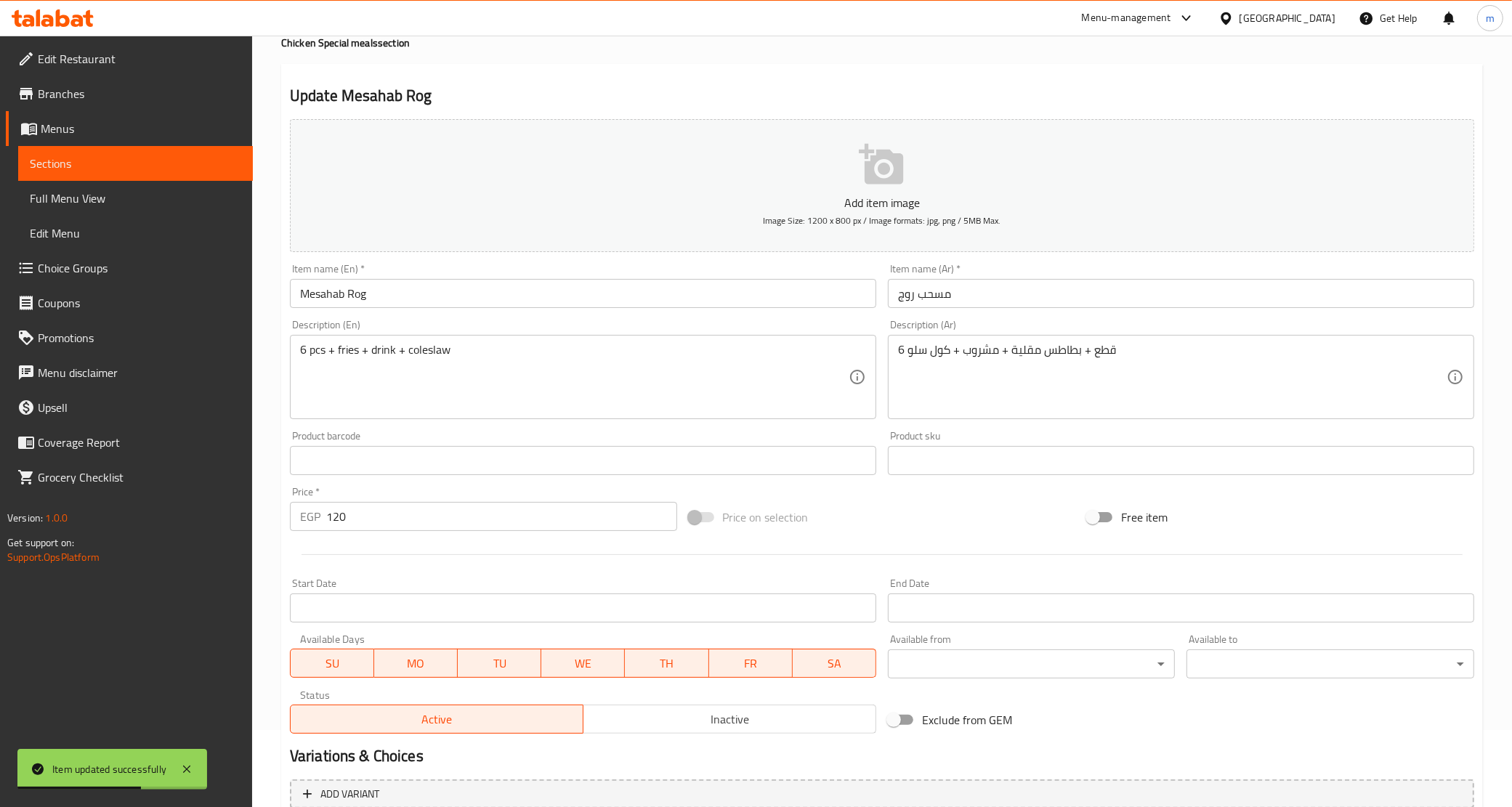
scroll to position [182, 0]
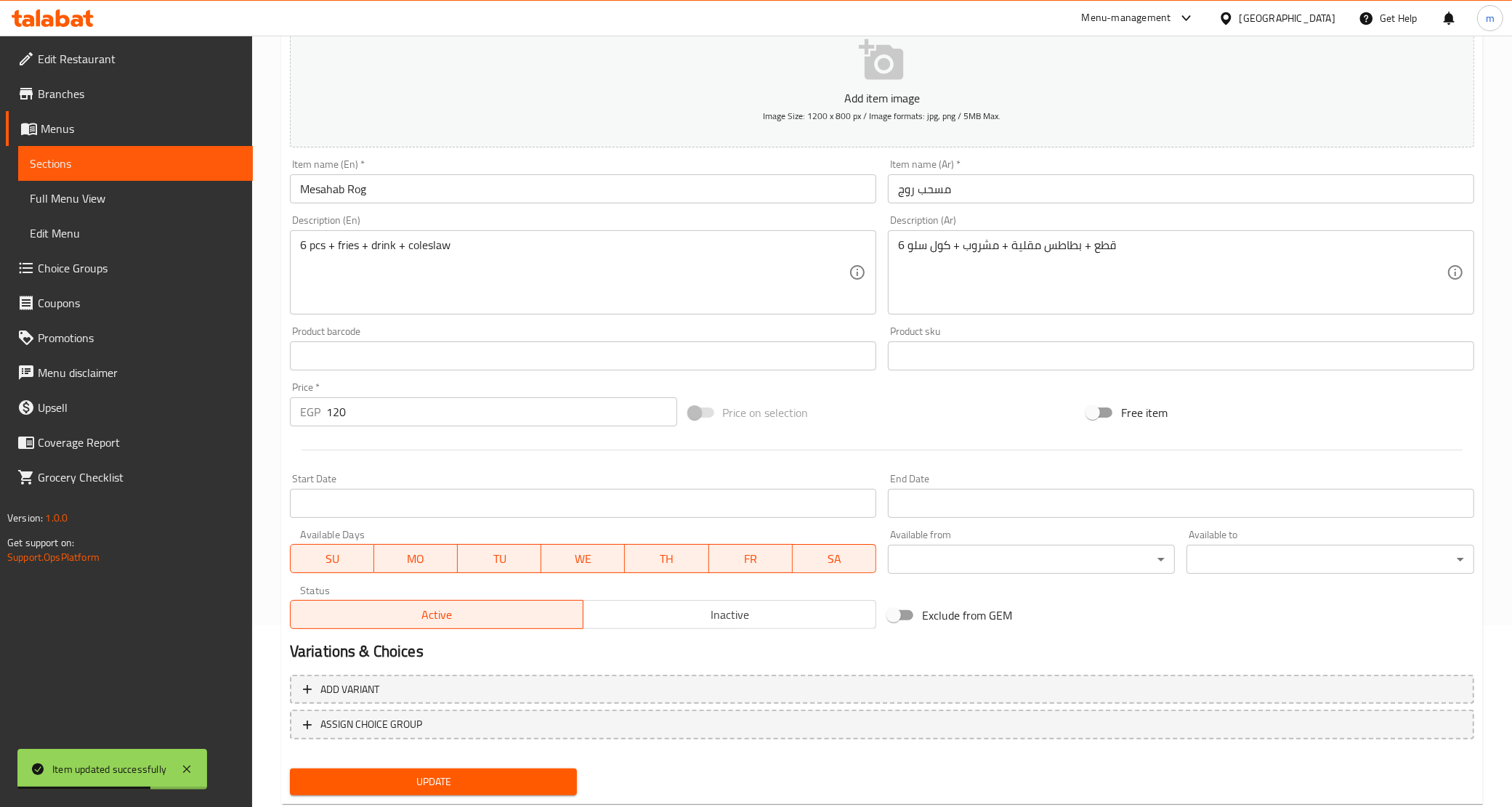
click at [429, 414] on input "120" at bounding box center [502, 411] width 351 height 29
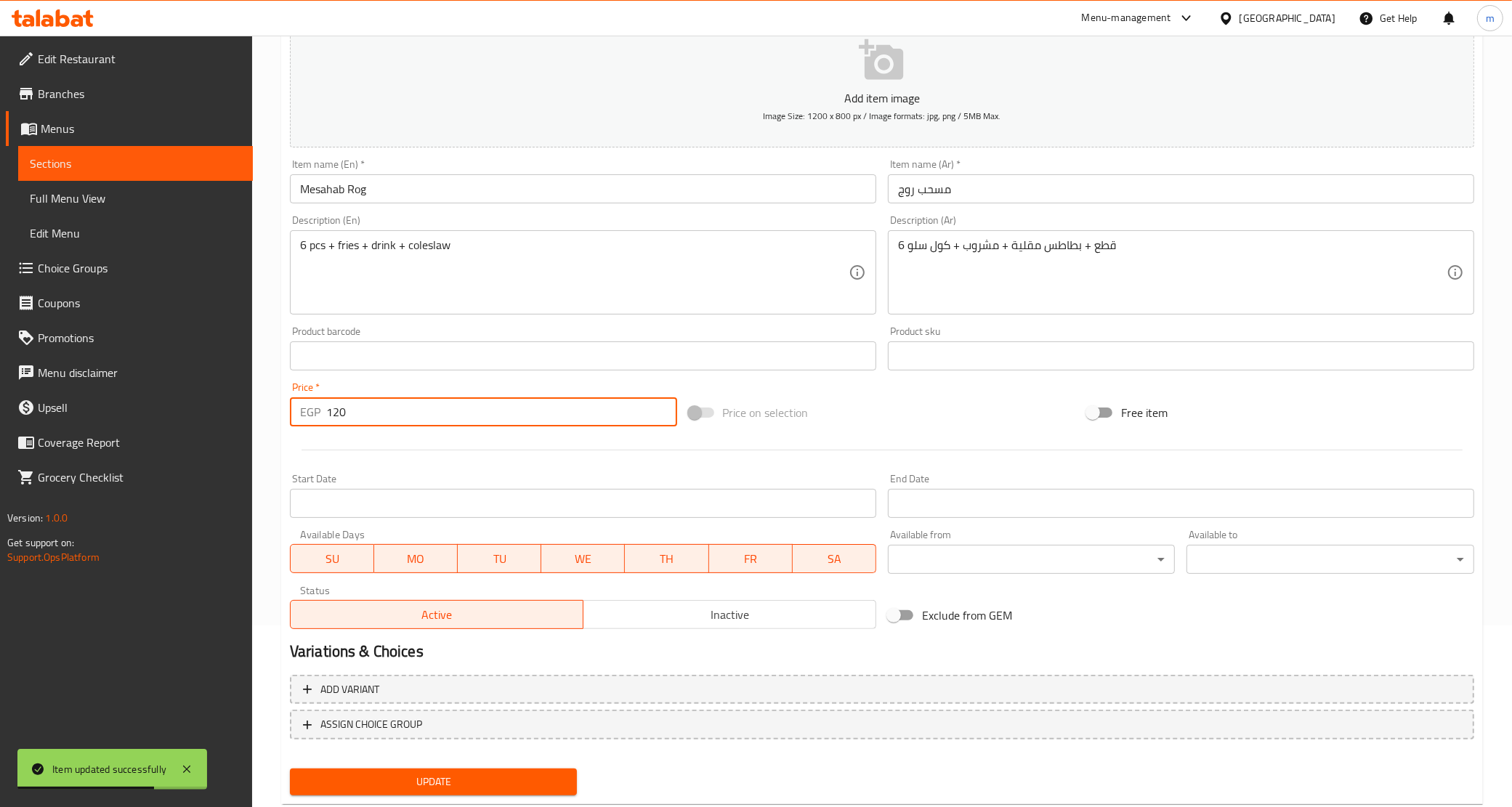
click at [429, 414] on input "120" at bounding box center [502, 411] width 351 height 29
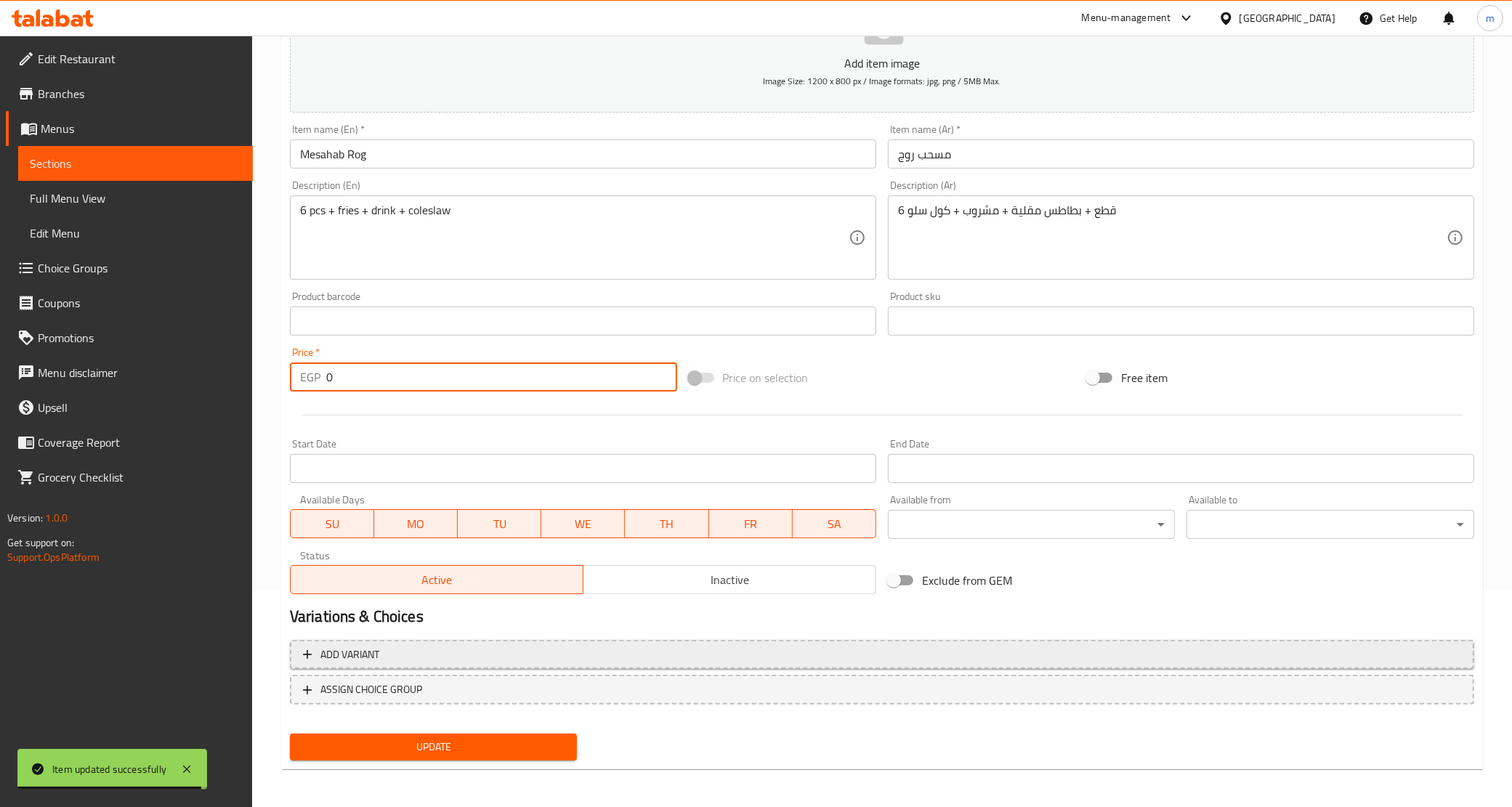
type input "0"
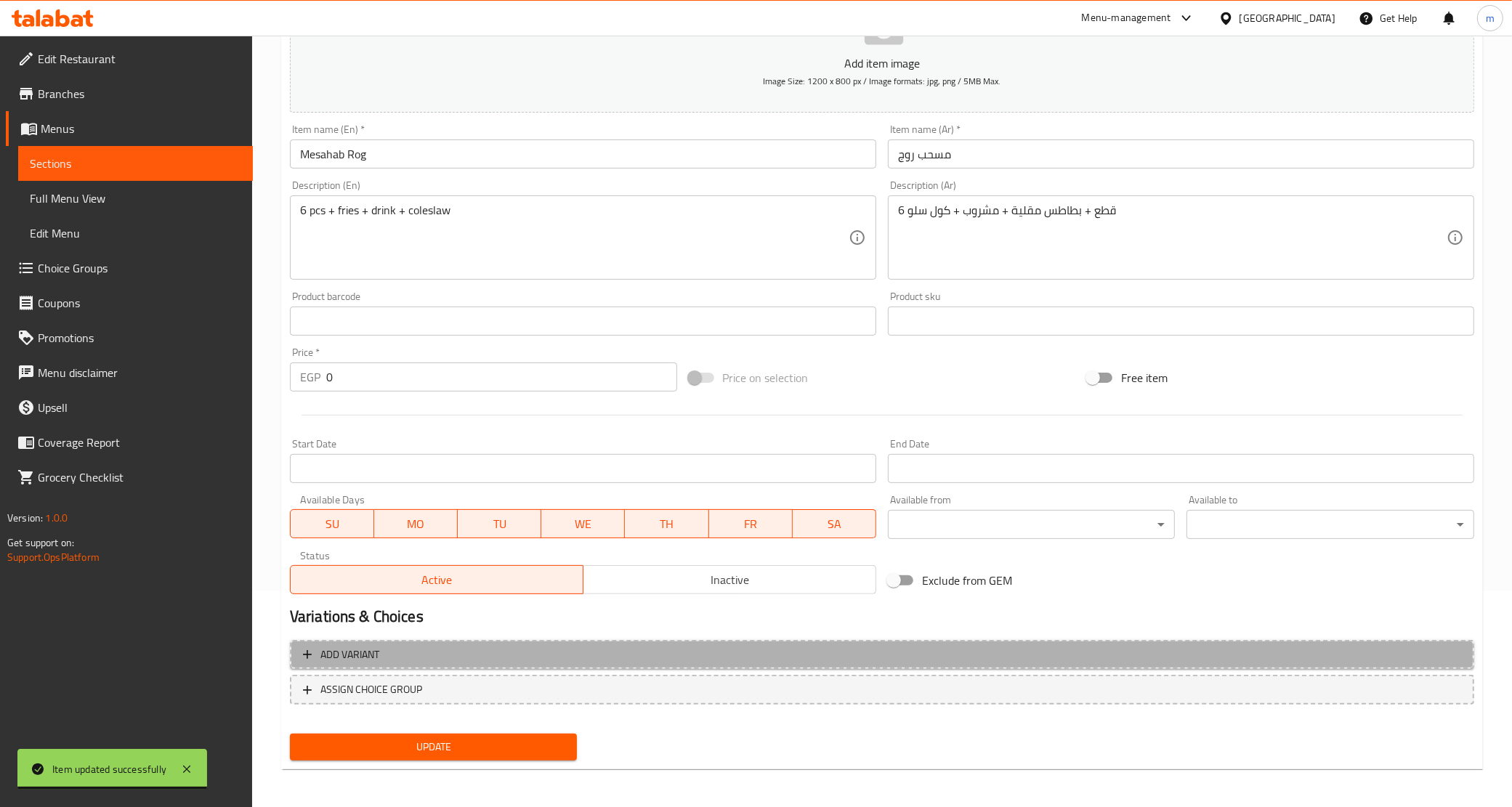
click at [518, 651] on span "Add variant" at bounding box center [882, 655] width 1159 height 18
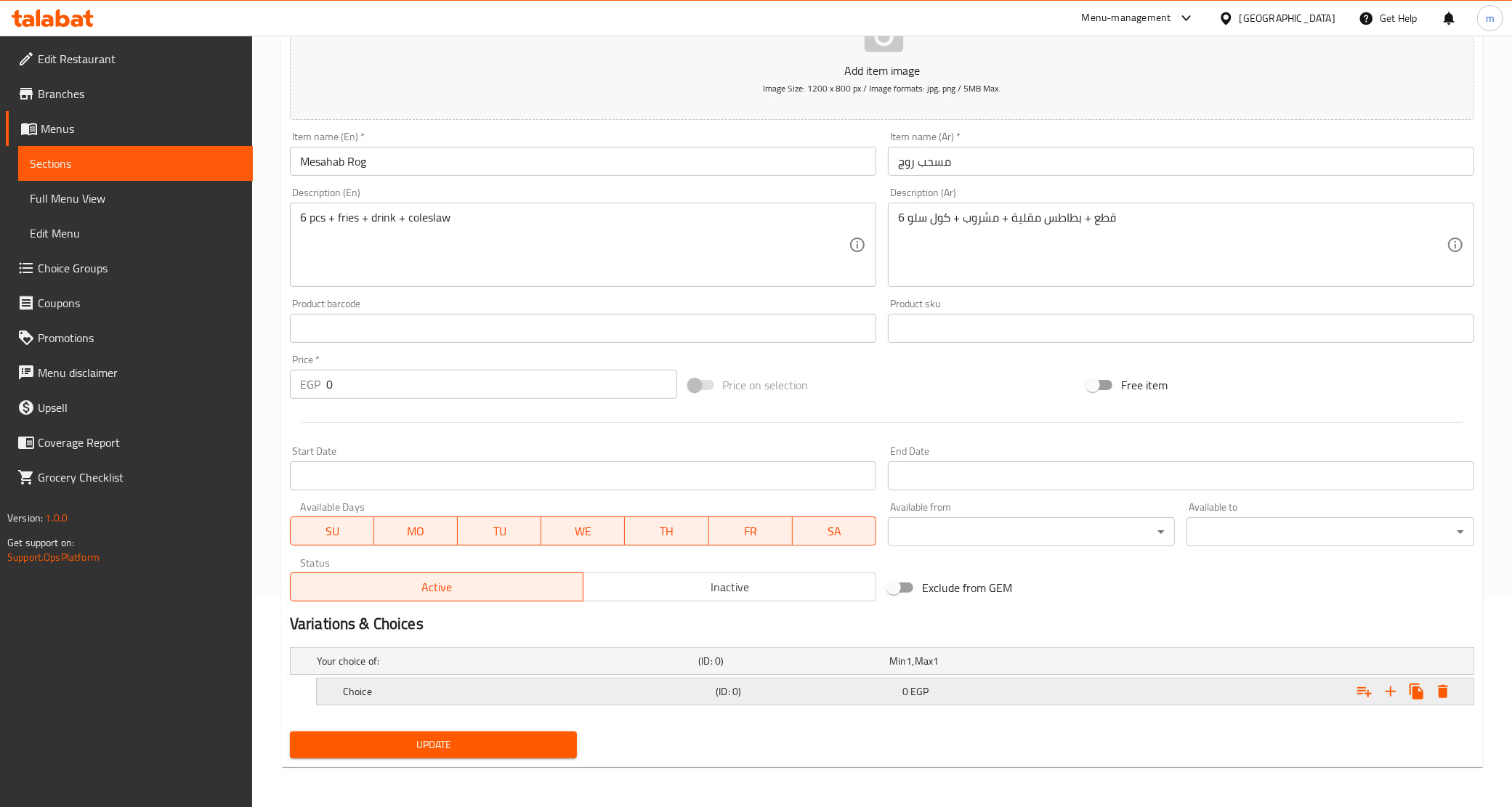
click at [1389, 697] on icon "Expand" at bounding box center [1392, 692] width 18 height 18
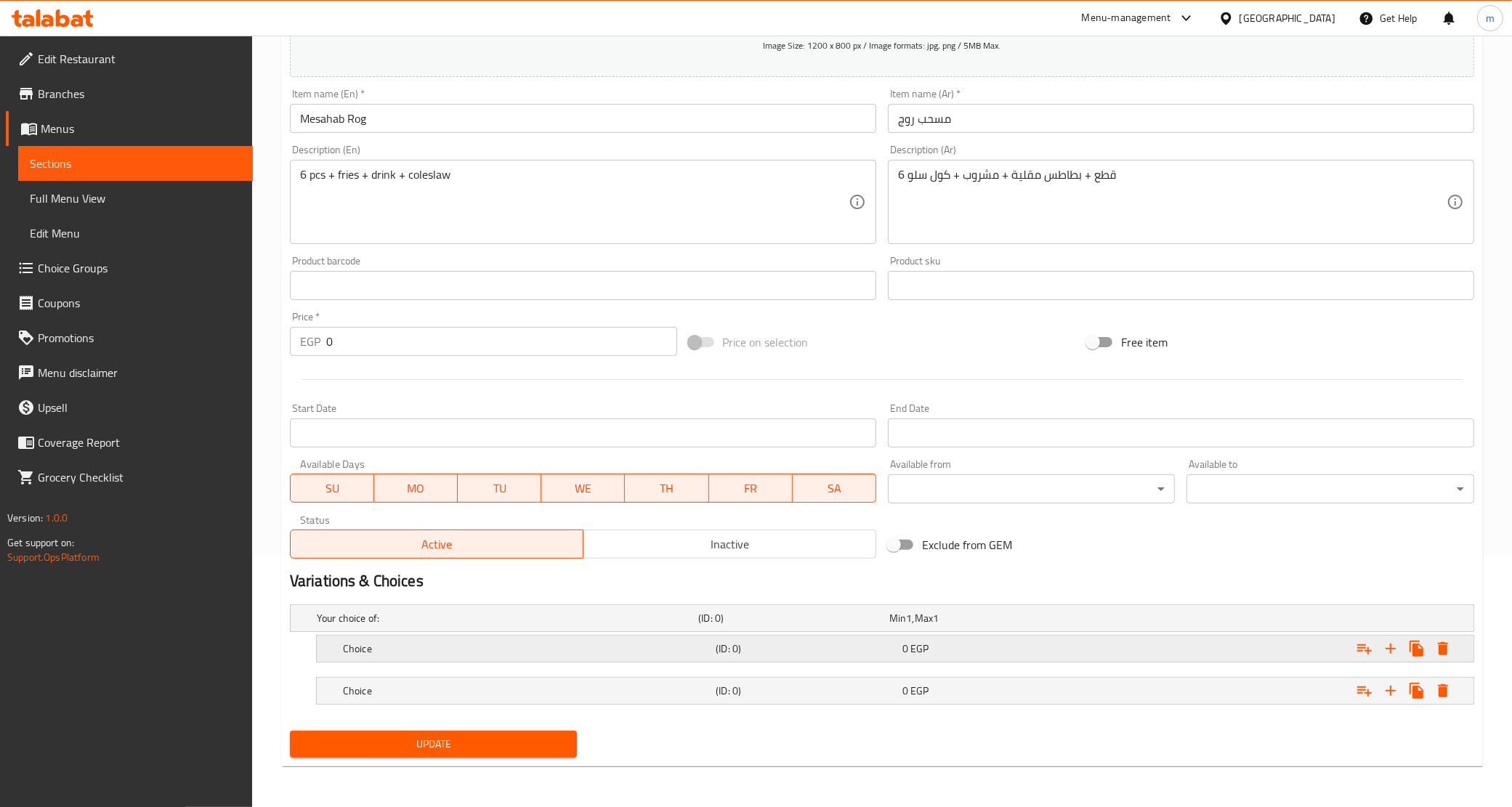
click at [559, 654] on h5 "Choice" at bounding box center [527, 648] width 367 height 15
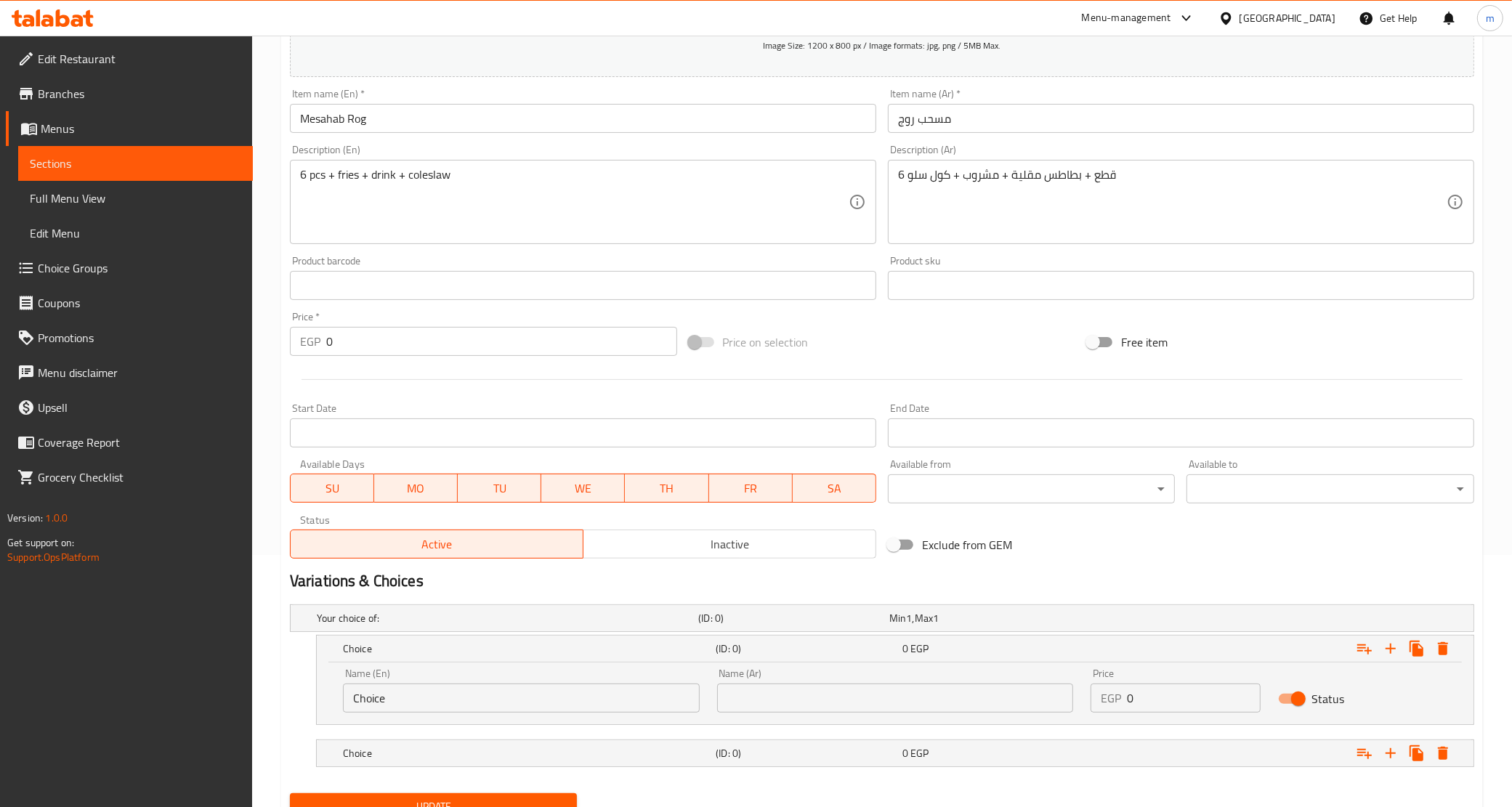
scroll to position [315, 0]
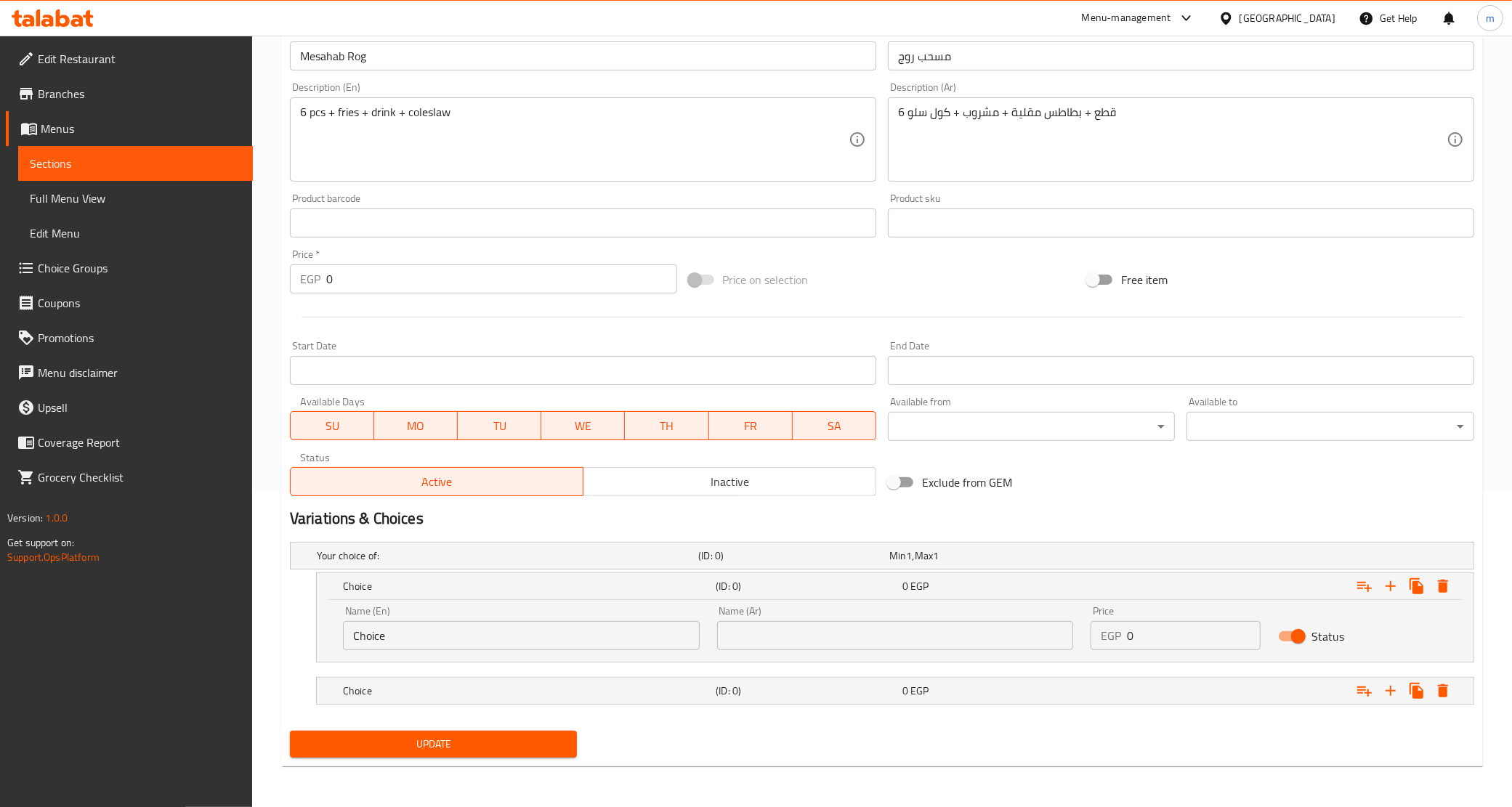
click at [581, 625] on input "Choice" at bounding box center [522, 635] width 357 height 29
click at [581, 625] on input "text" at bounding box center [522, 635] width 357 height 29
type input "Original"
click at [794, 622] on input "text" at bounding box center [896, 635] width 357 height 29
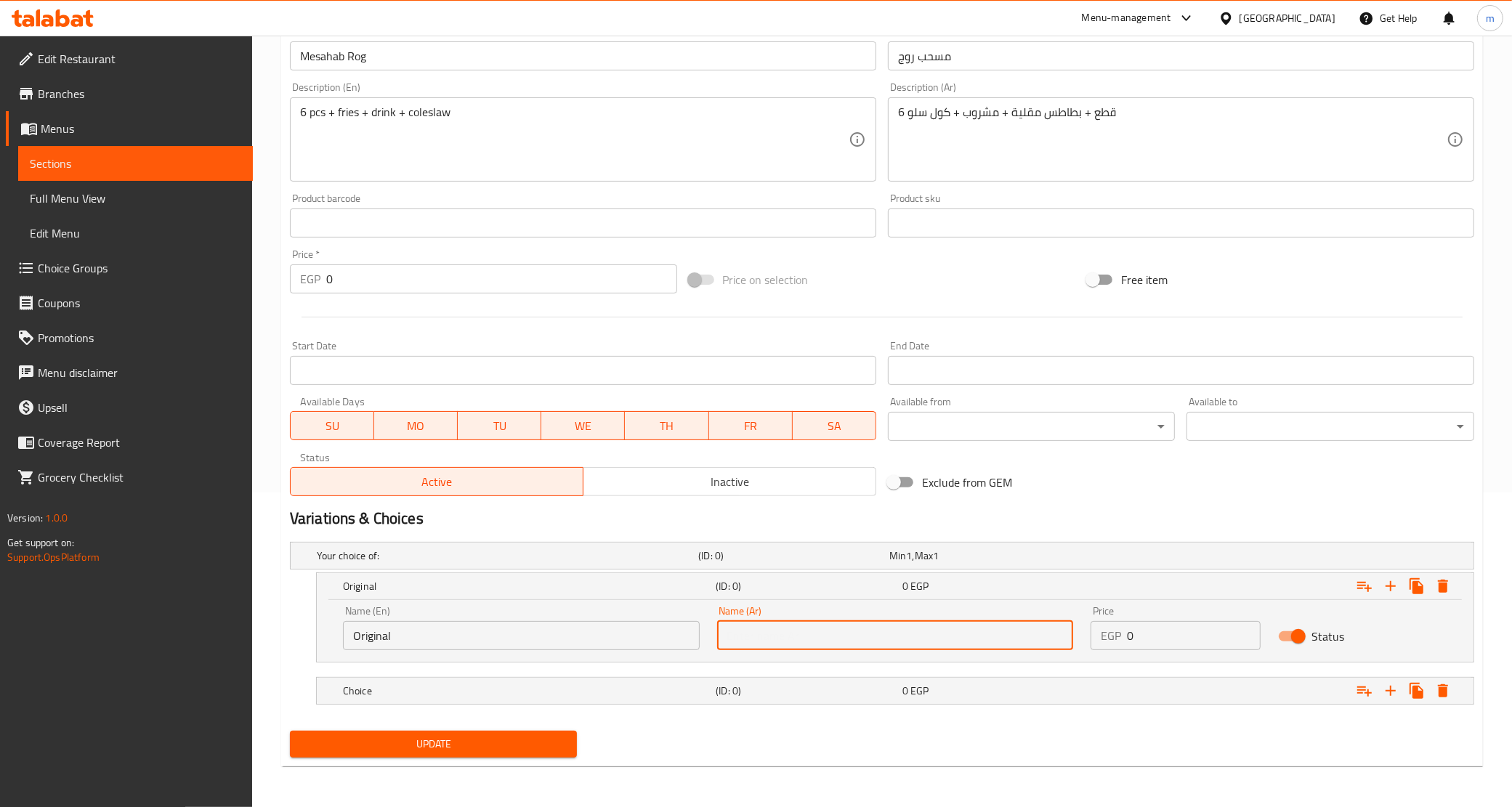
type input "أورجينال"
click at [648, 693] on h5 "Choice" at bounding box center [527, 691] width 367 height 15
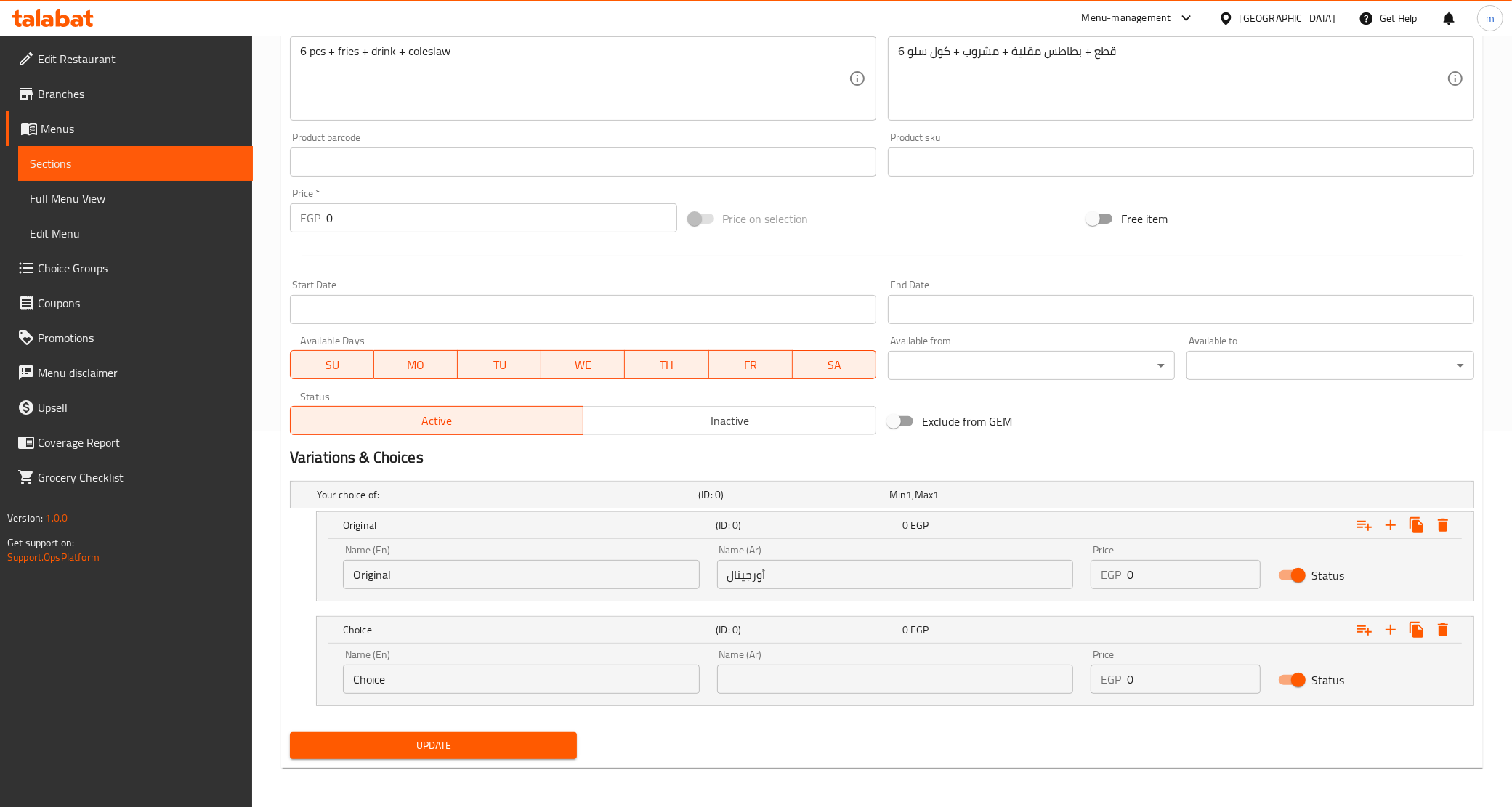
scroll to position [376, 0]
click at [480, 682] on input "Choice" at bounding box center [522, 678] width 357 height 29
click at [480, 682] on input "text" at bounding box center [522, 678] width 357 height 29
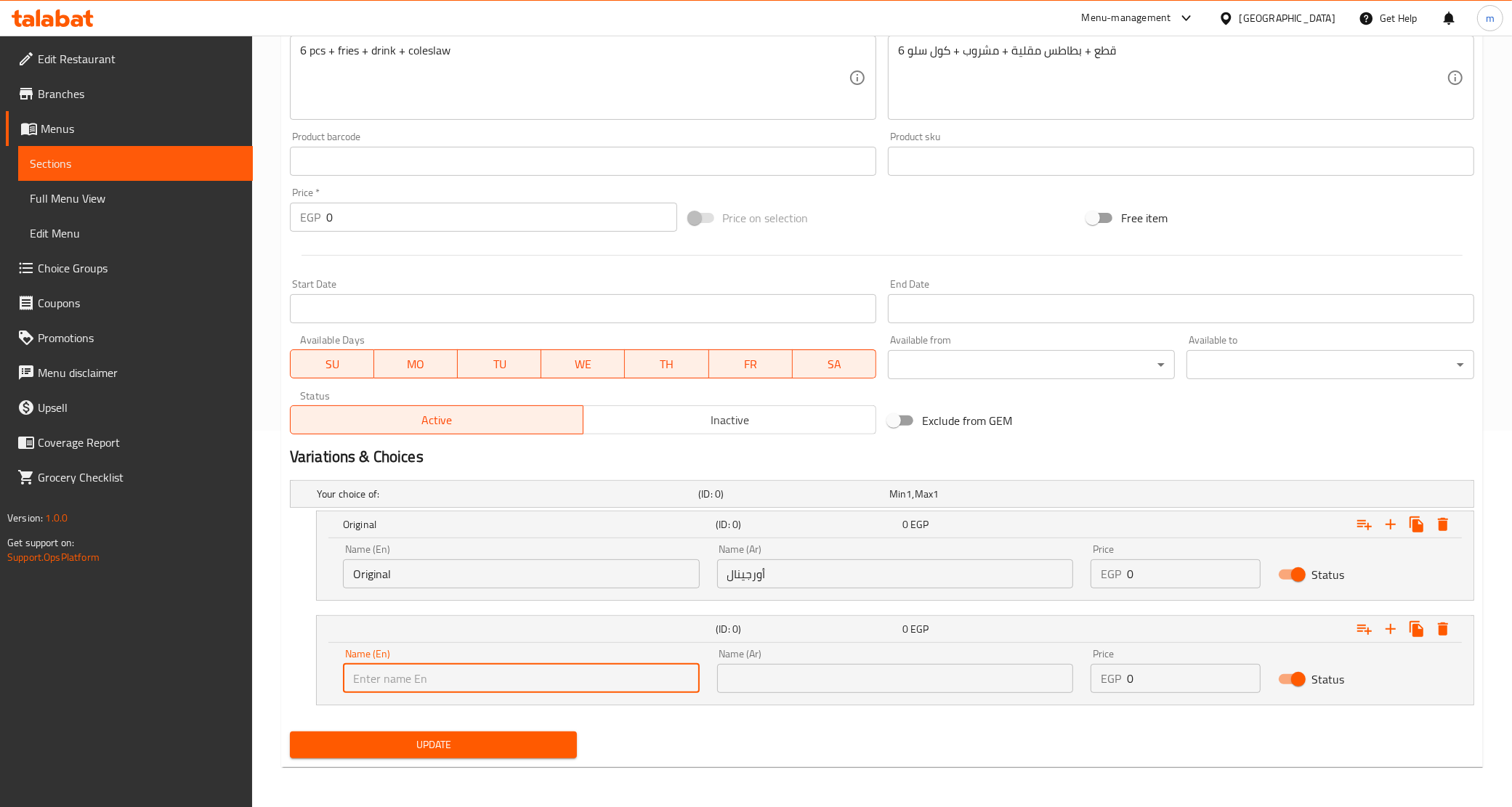
type input "Spicy"
click at [753, 664] on input "text" at bounding box center [896, 678] width 357 height 29
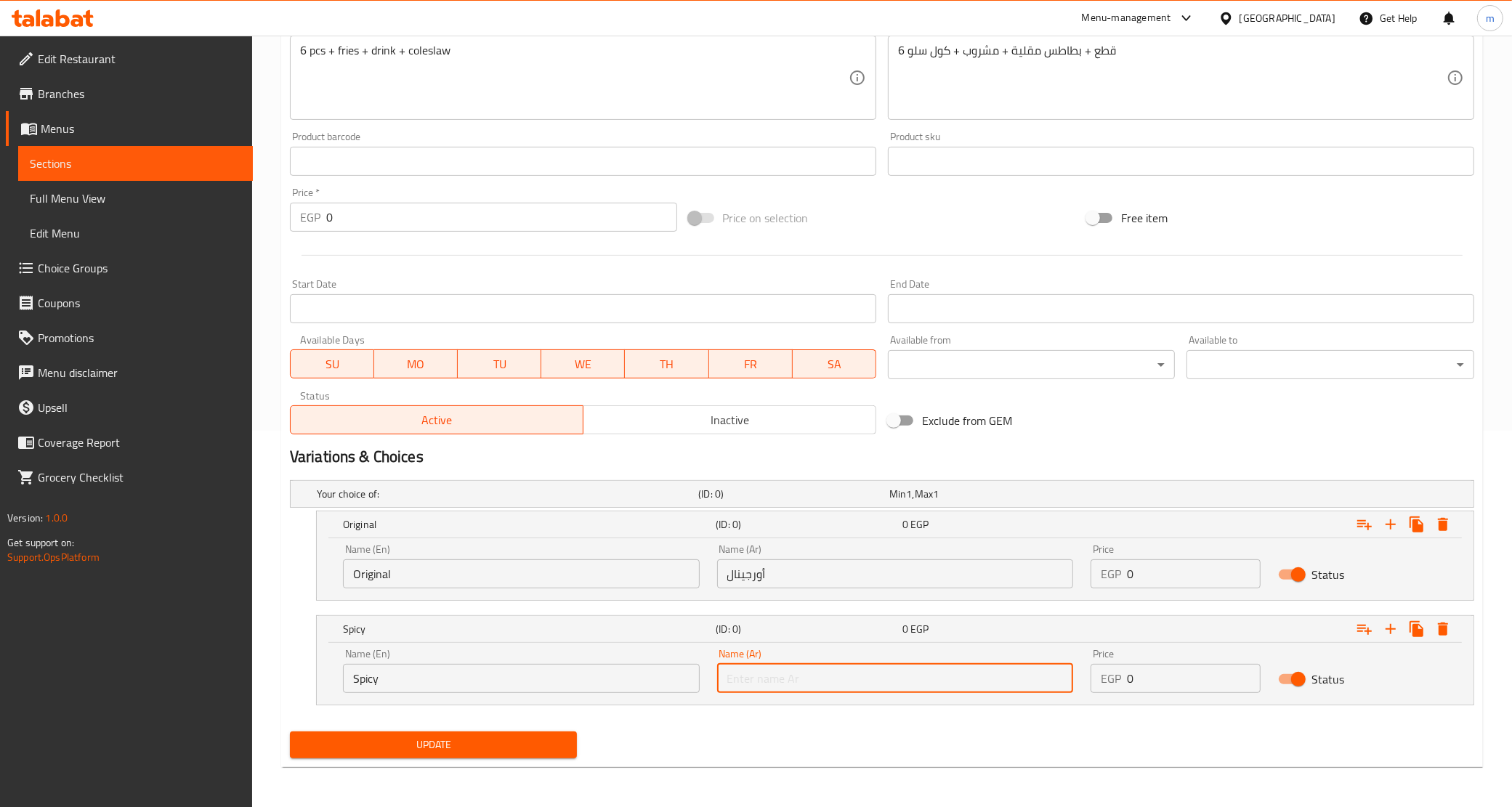
type input "سبايسي"
click at [1145, 579] on input "0" at bounding box center [1193, 573] width 133 height 29
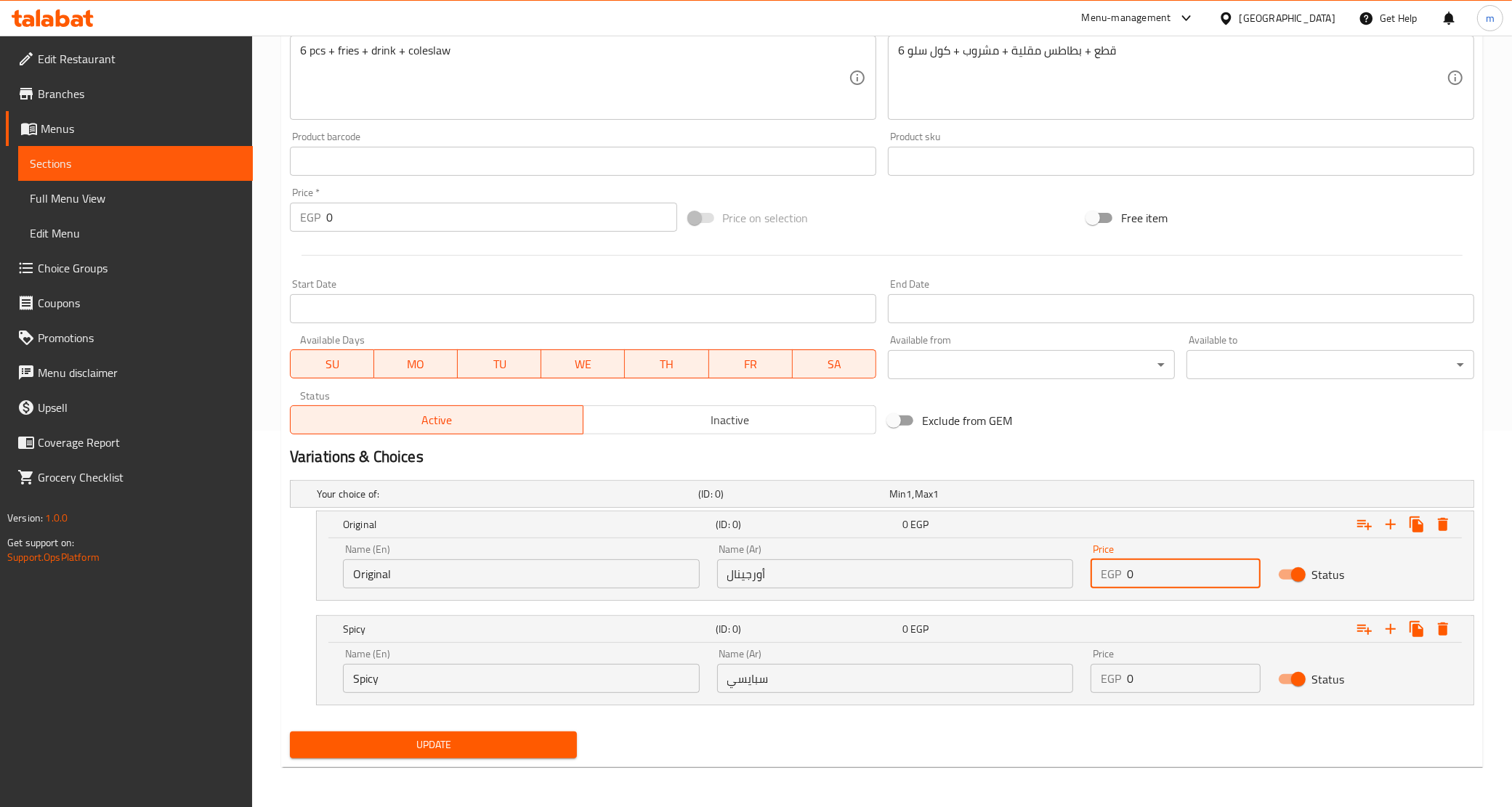
click at [1145, 579] on input "0" at bounding box center [1193, 573] width 133 height 29
paste input "12"
type input "120"
click at [1138, 680] on input "0" at bounding box center [1193, 678] width 133 height 29
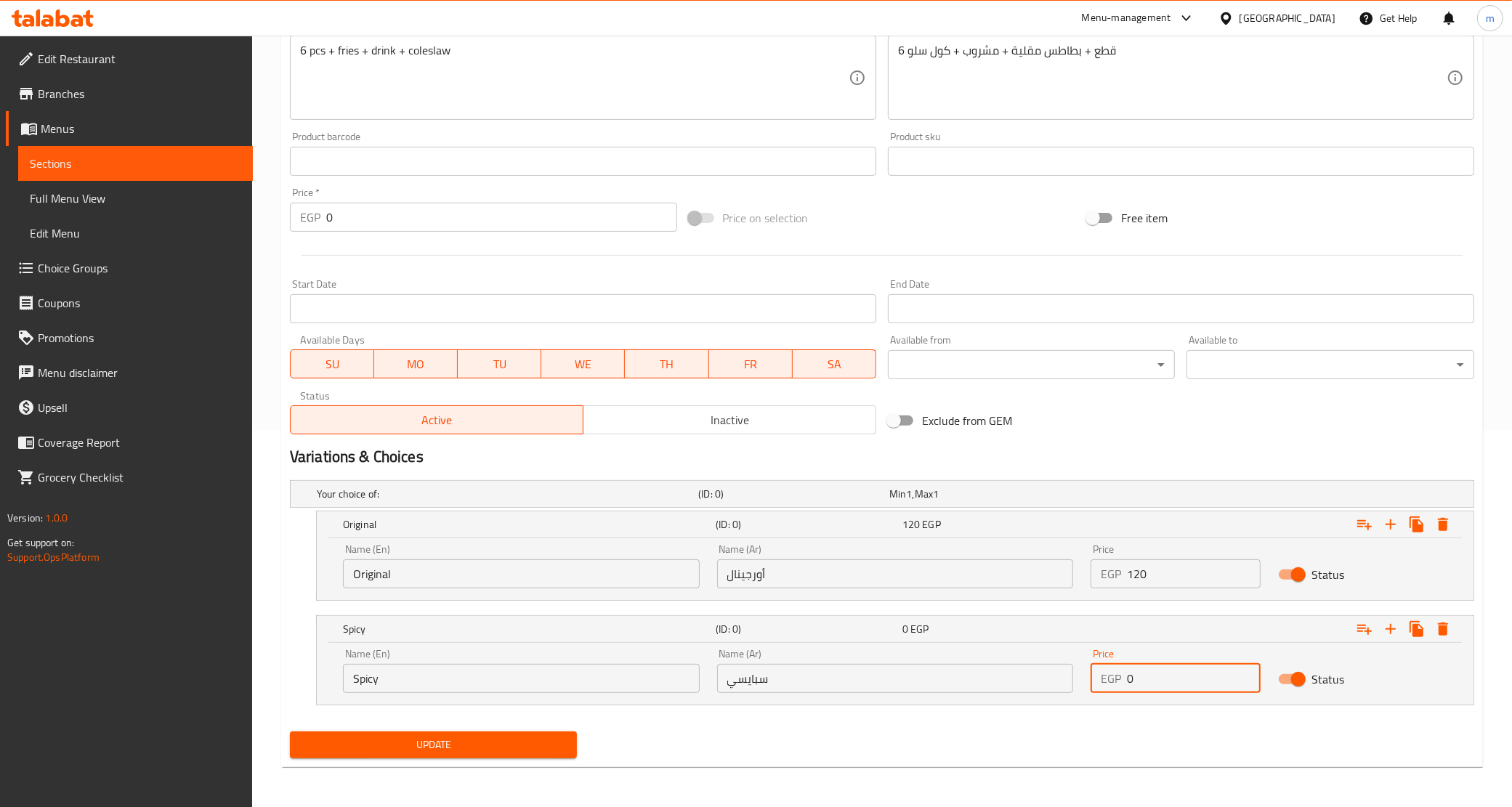
click at [1139, 680] on input "0" at bounding box center [1193, 678] width 133 height 29
paste input "12"
type input "120"
click at [550, 740] on span "Update" at bounding box center [434, 745] width 265 height 18
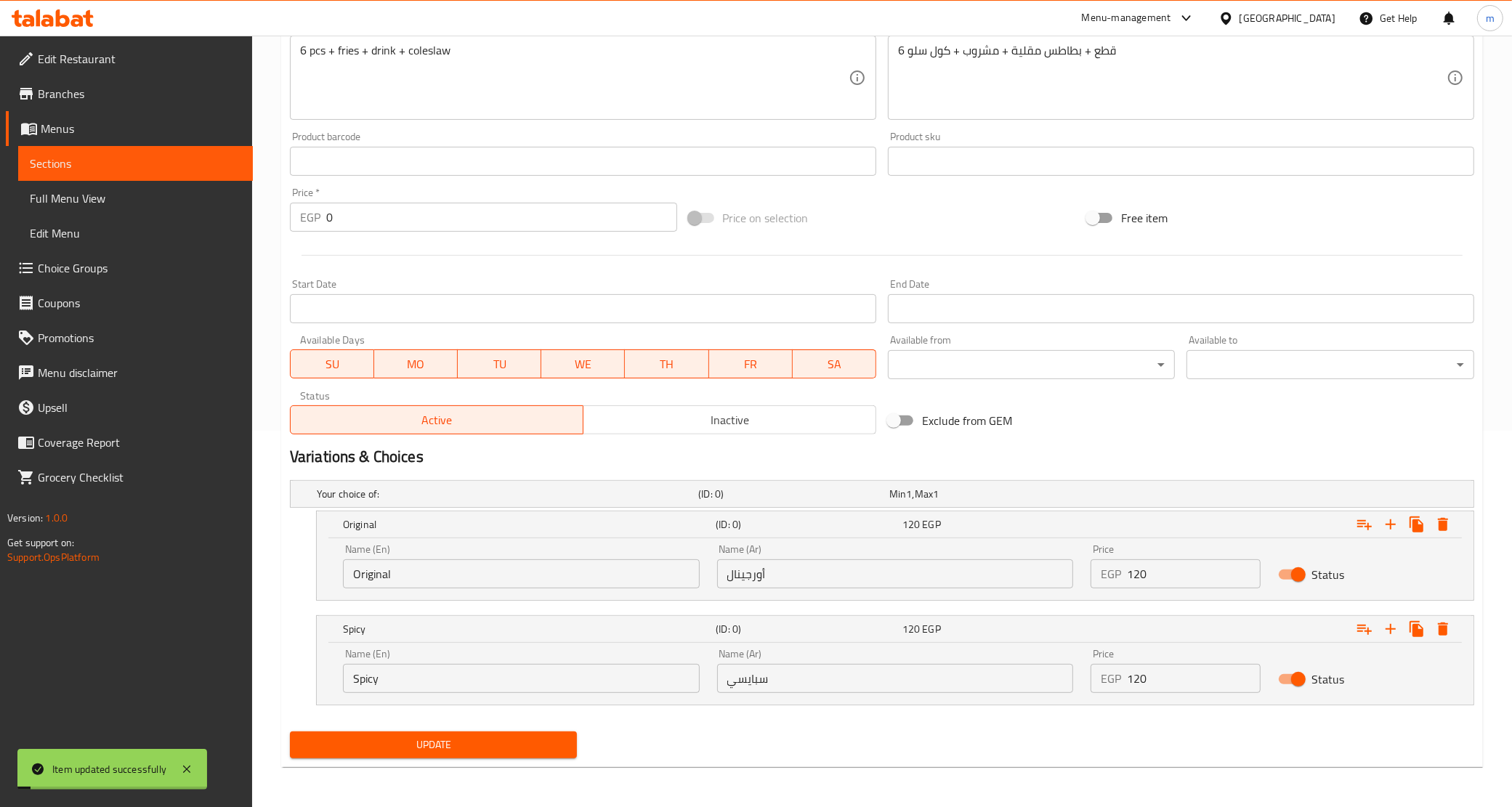
click at [138, 173] on link "Sections" at bounding box center [135, 163] width 235 height 35
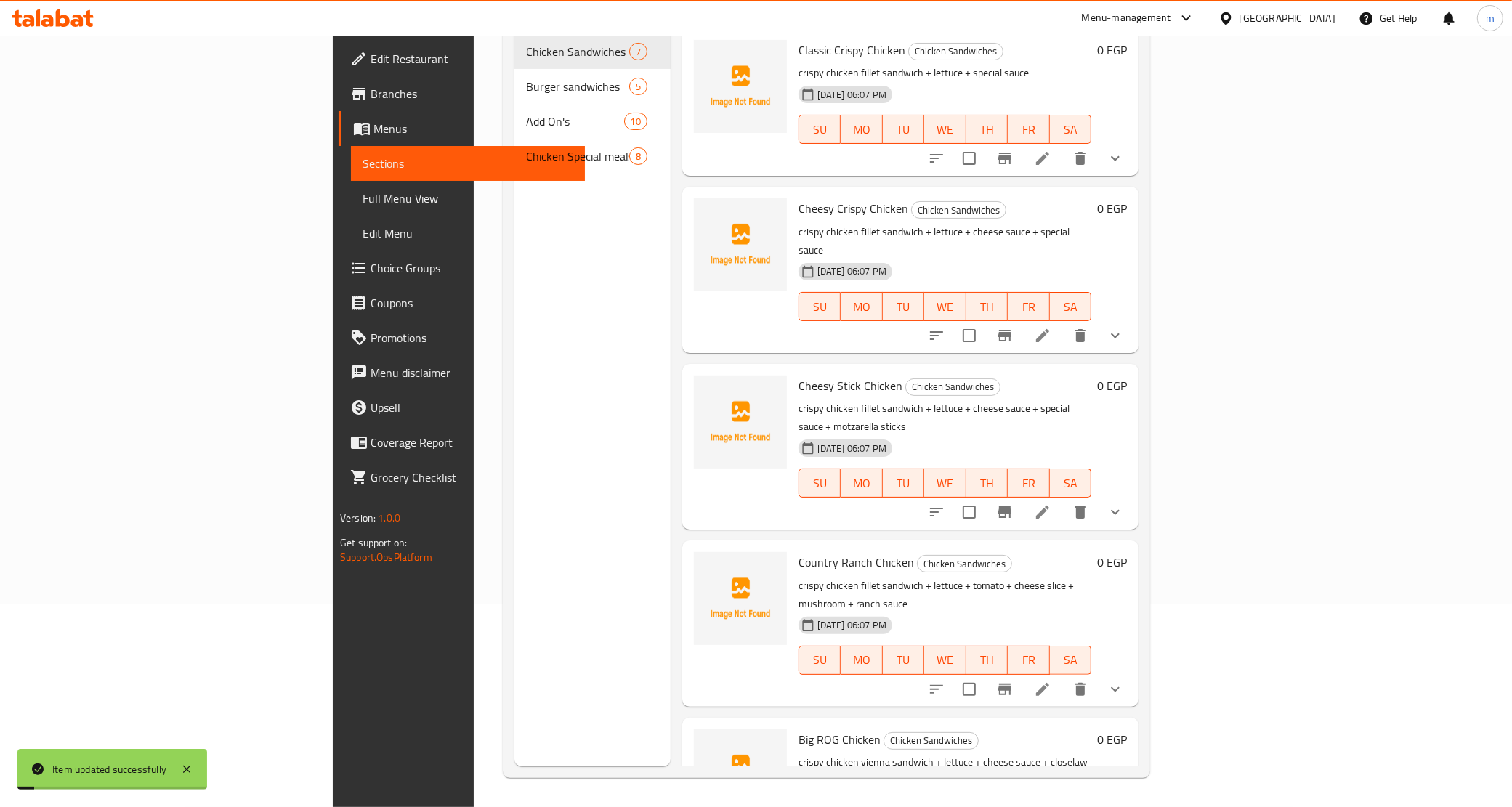
scroll to position [204, 0]
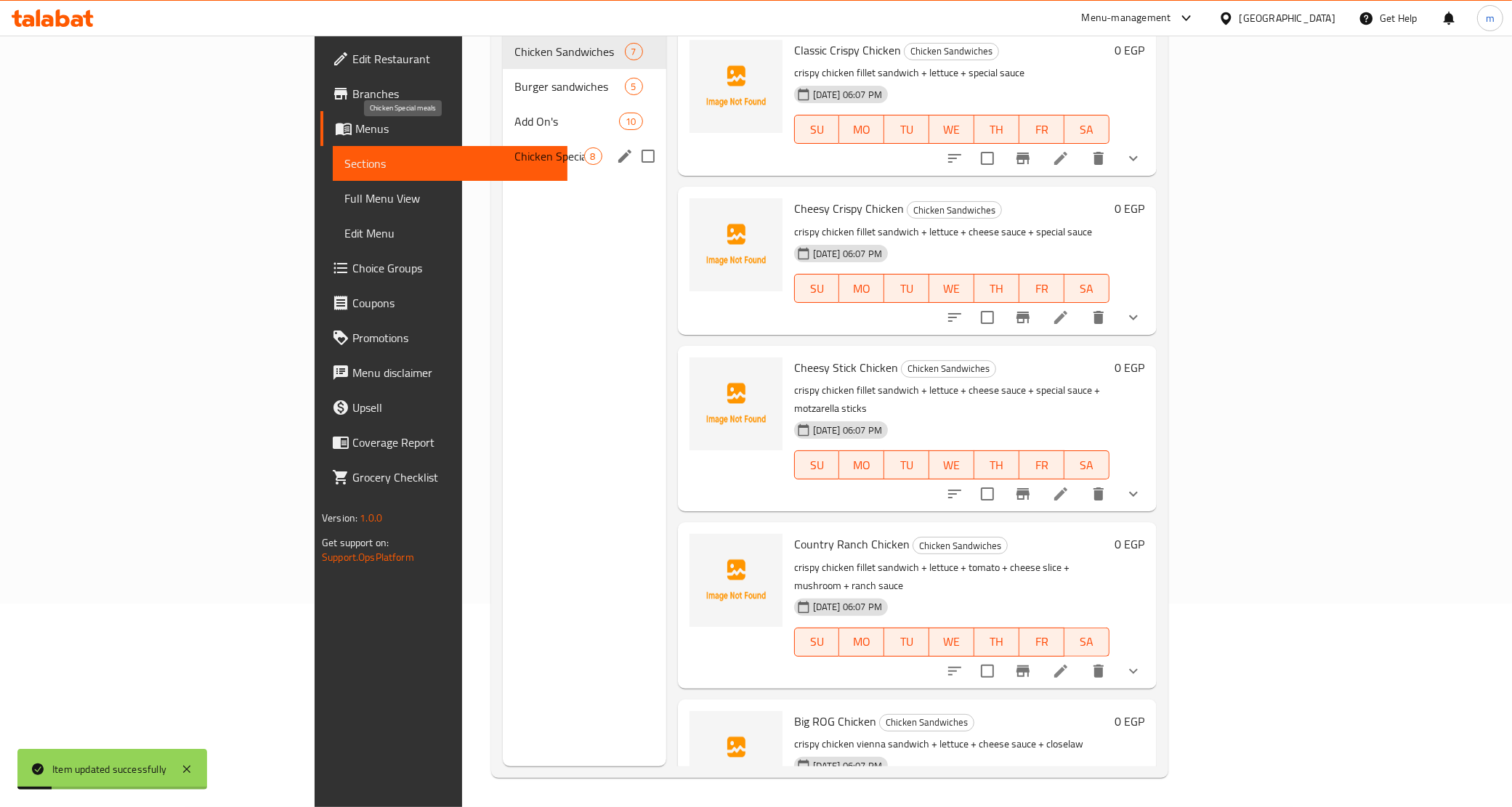
click at [514, 147] on span "Chicken Special meals" at bounding box center [549, 156] width 70 height 18
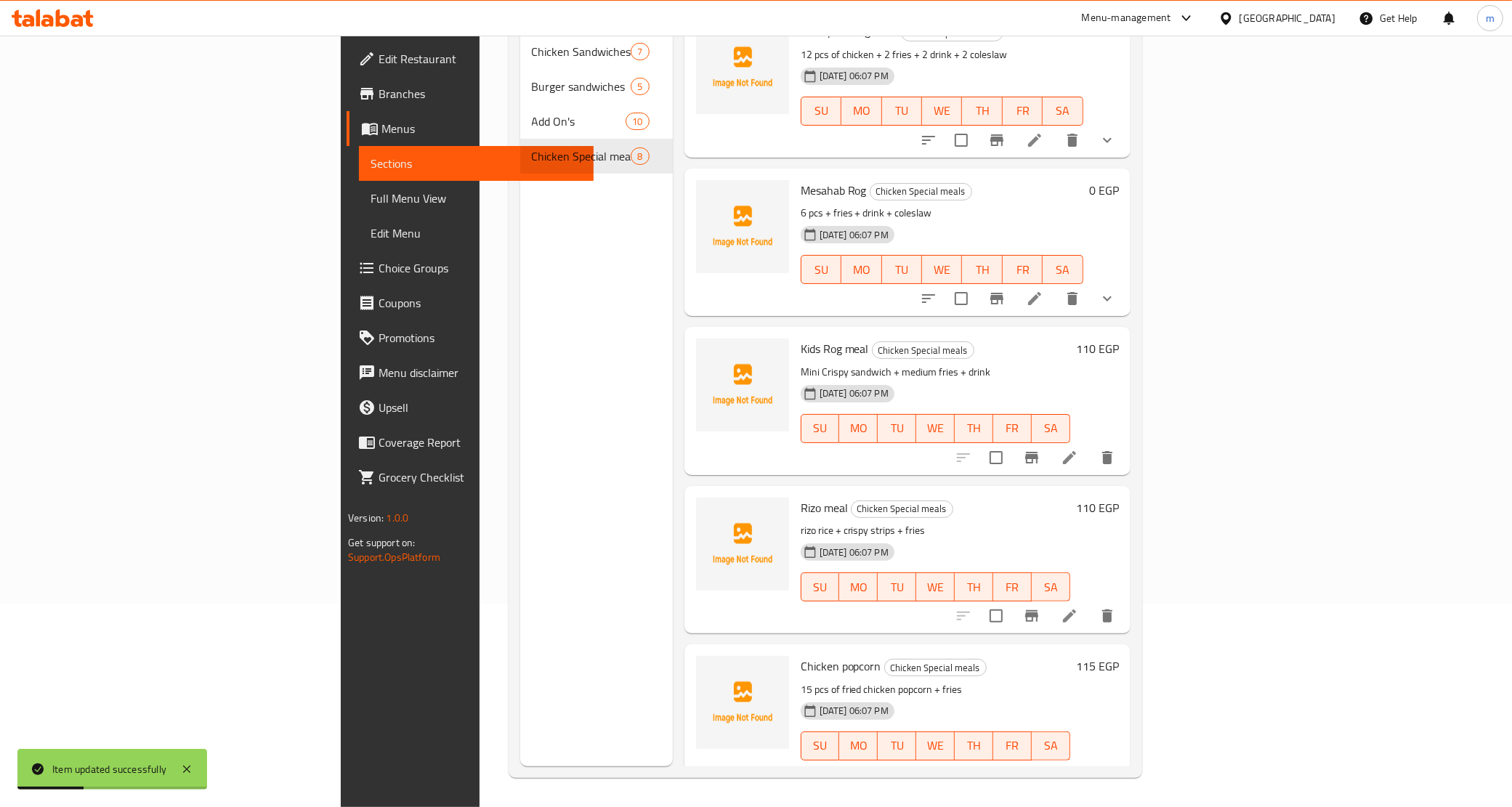
scroll to position [497, 0]
click at [1091, 444] on li at bounding box center [1069, 455] width 40 height 27
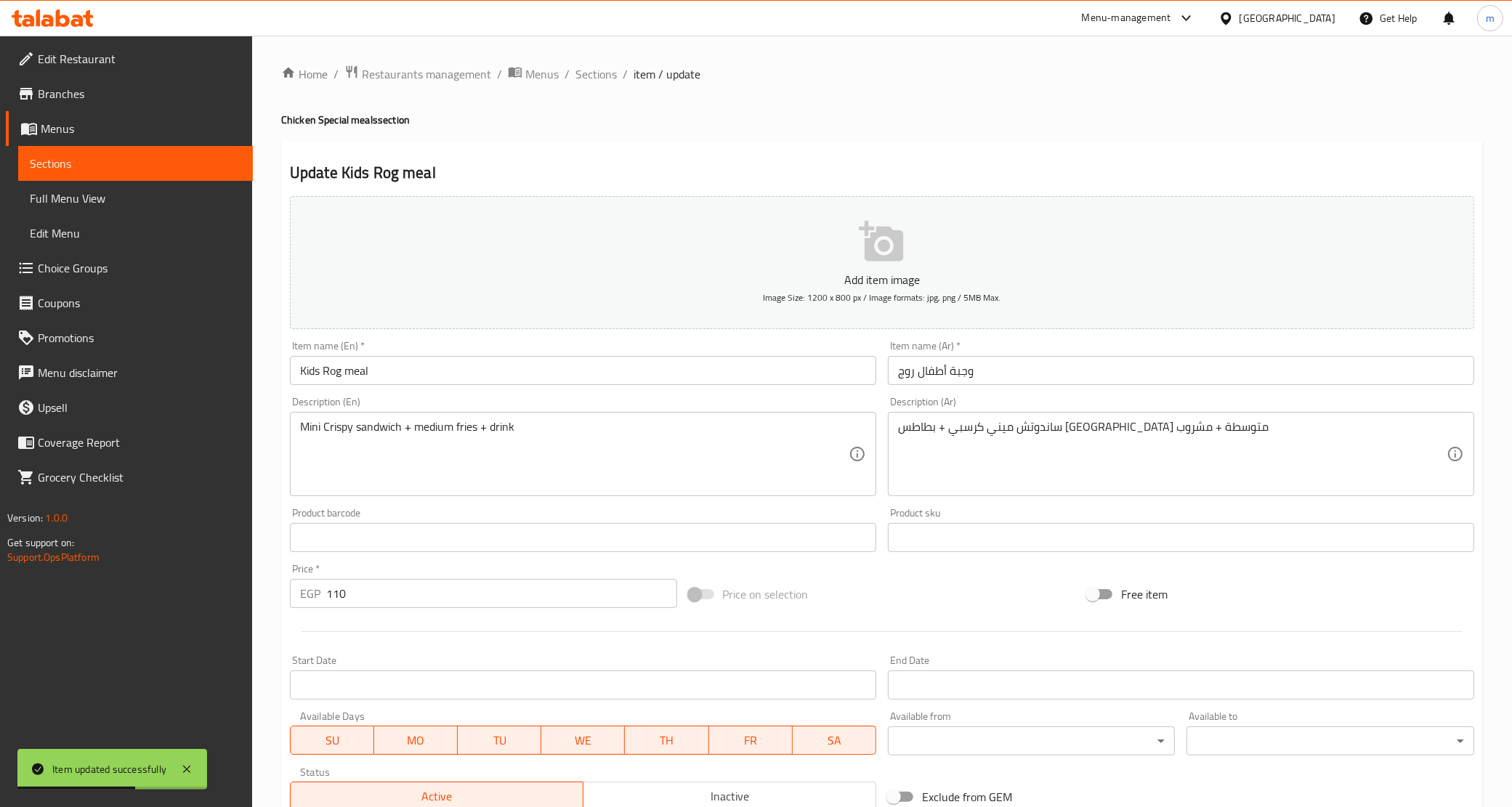
click at [369, 592] on input "110" at bounding box center [502, 593] width 351 height 29
paste input "2"
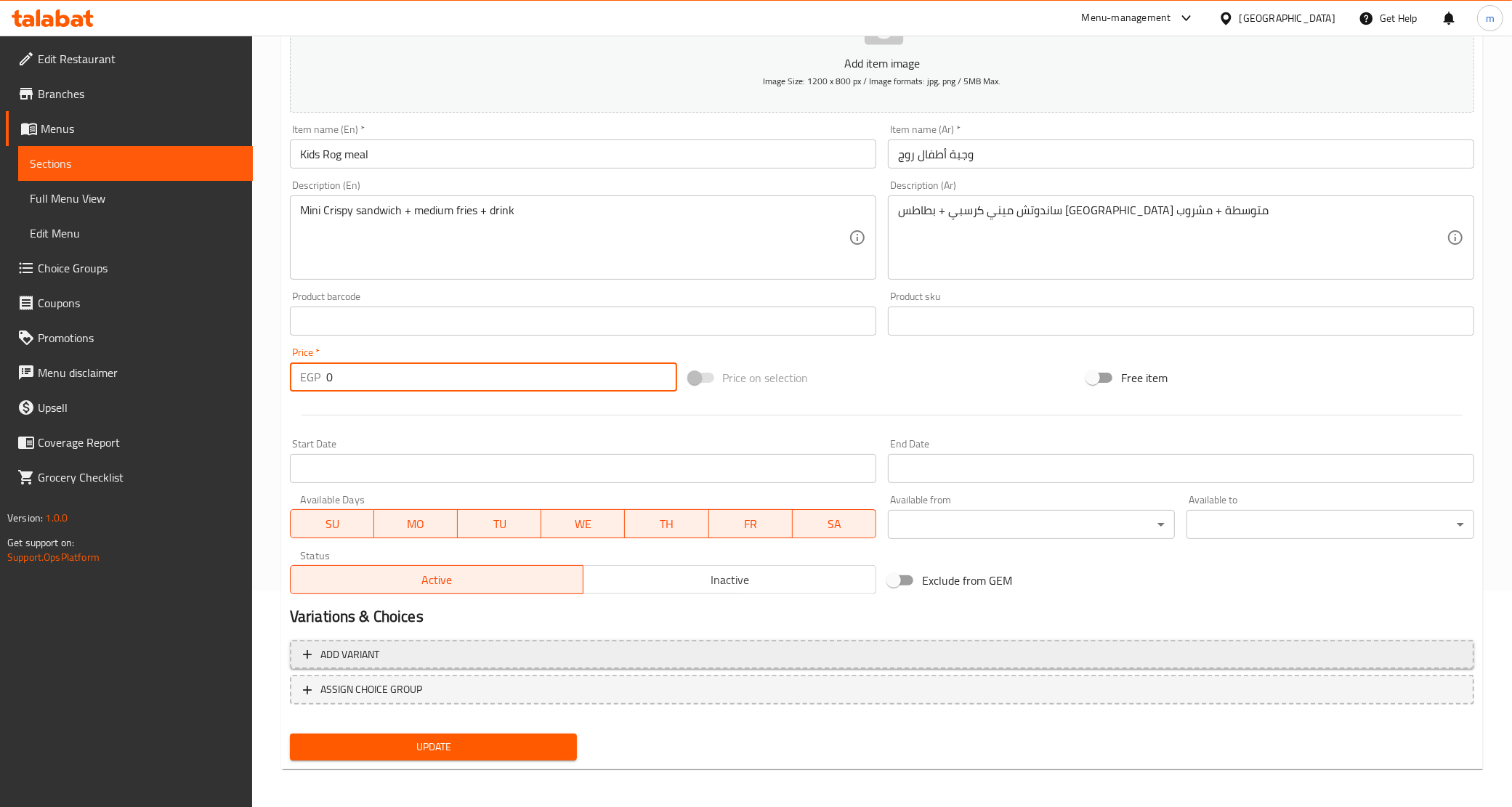
type input "0"
click at [460, 655] on span "Add variant" at bounding box center [882, 655] width 1159 height 18
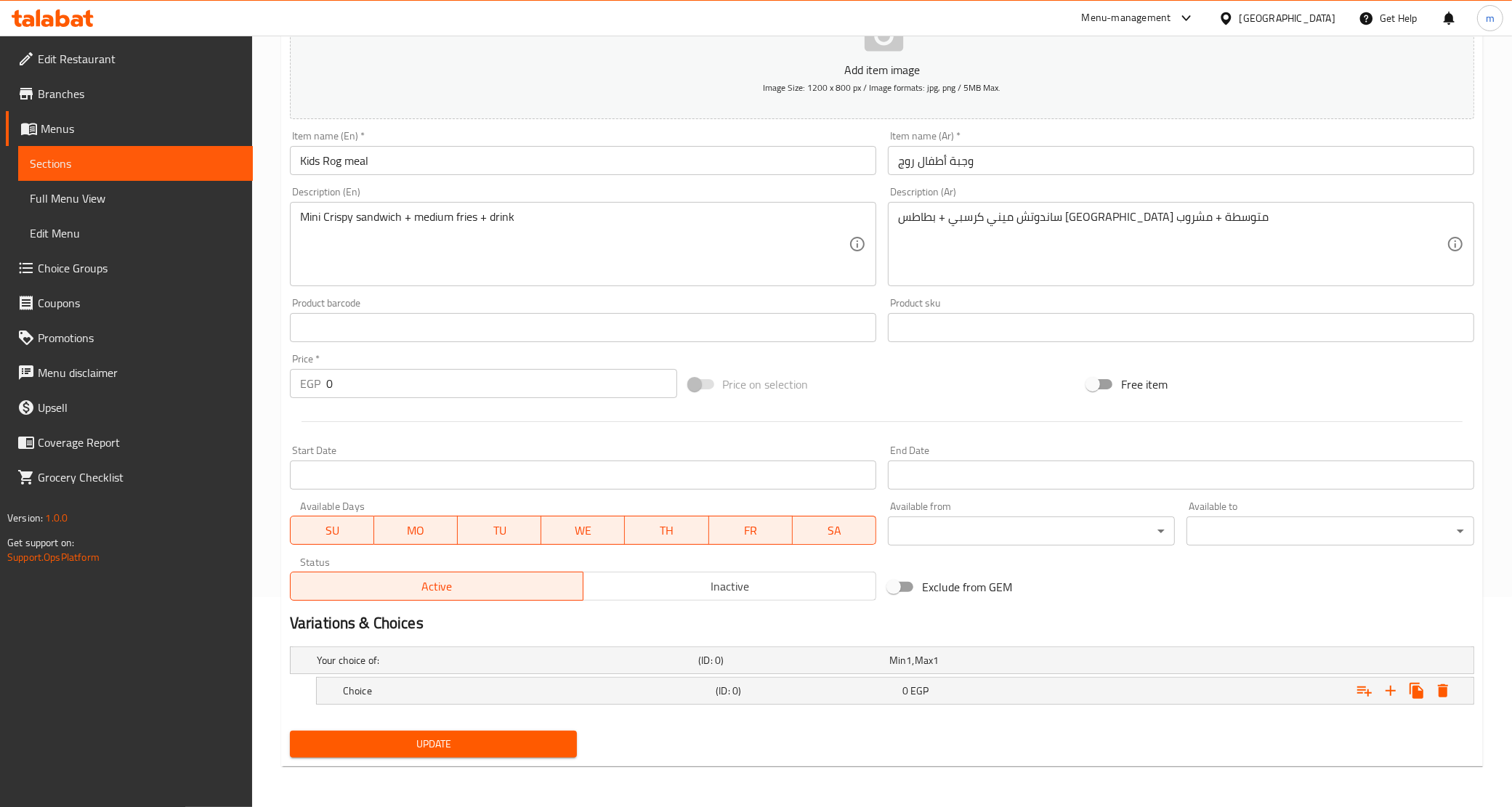
scroll to position [209, 0]
click at [633, 688] on h5 "Choice" at bounding box center [527, 692] width 367 height 15
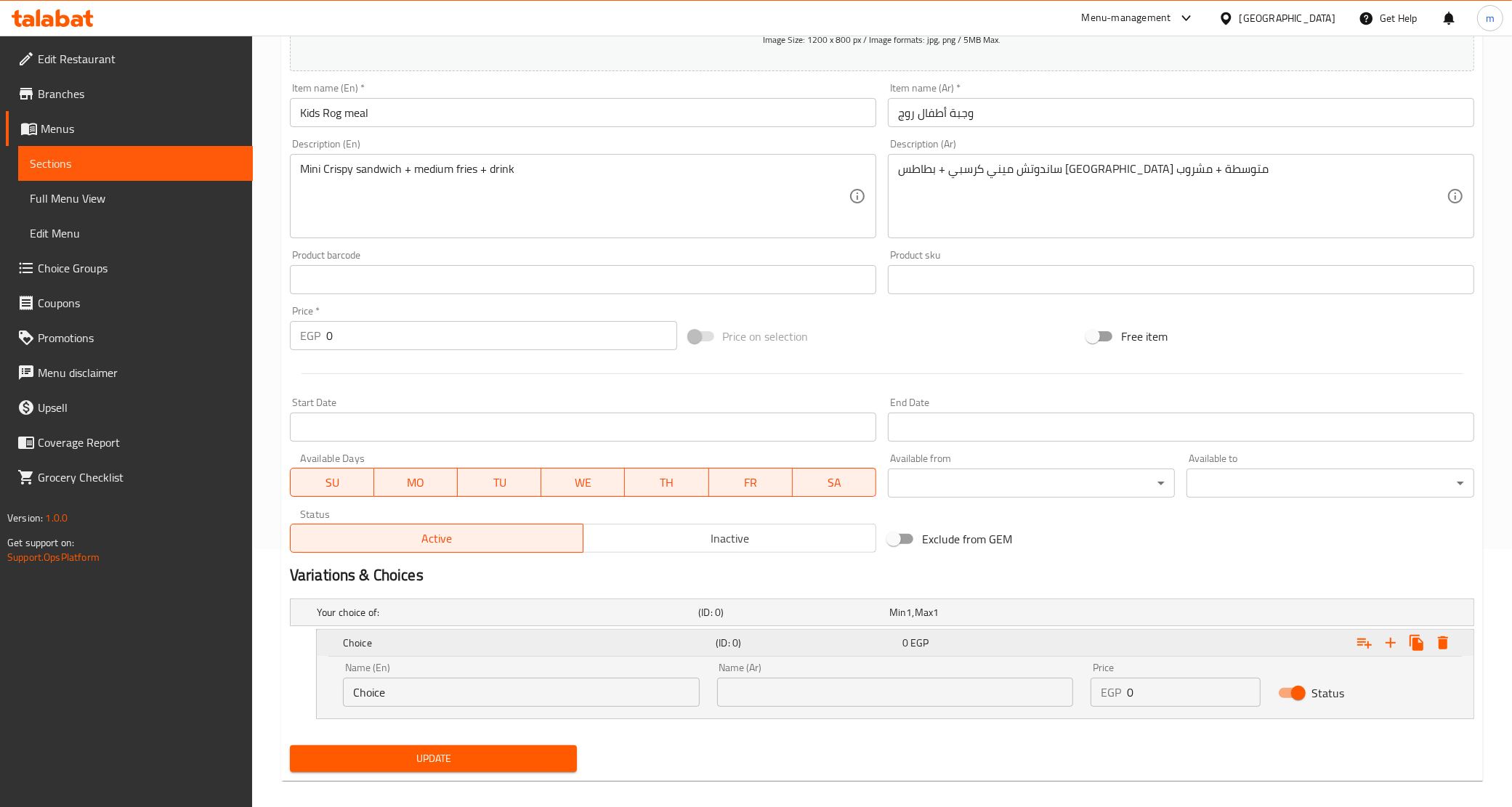
scroll to position [272, 0]
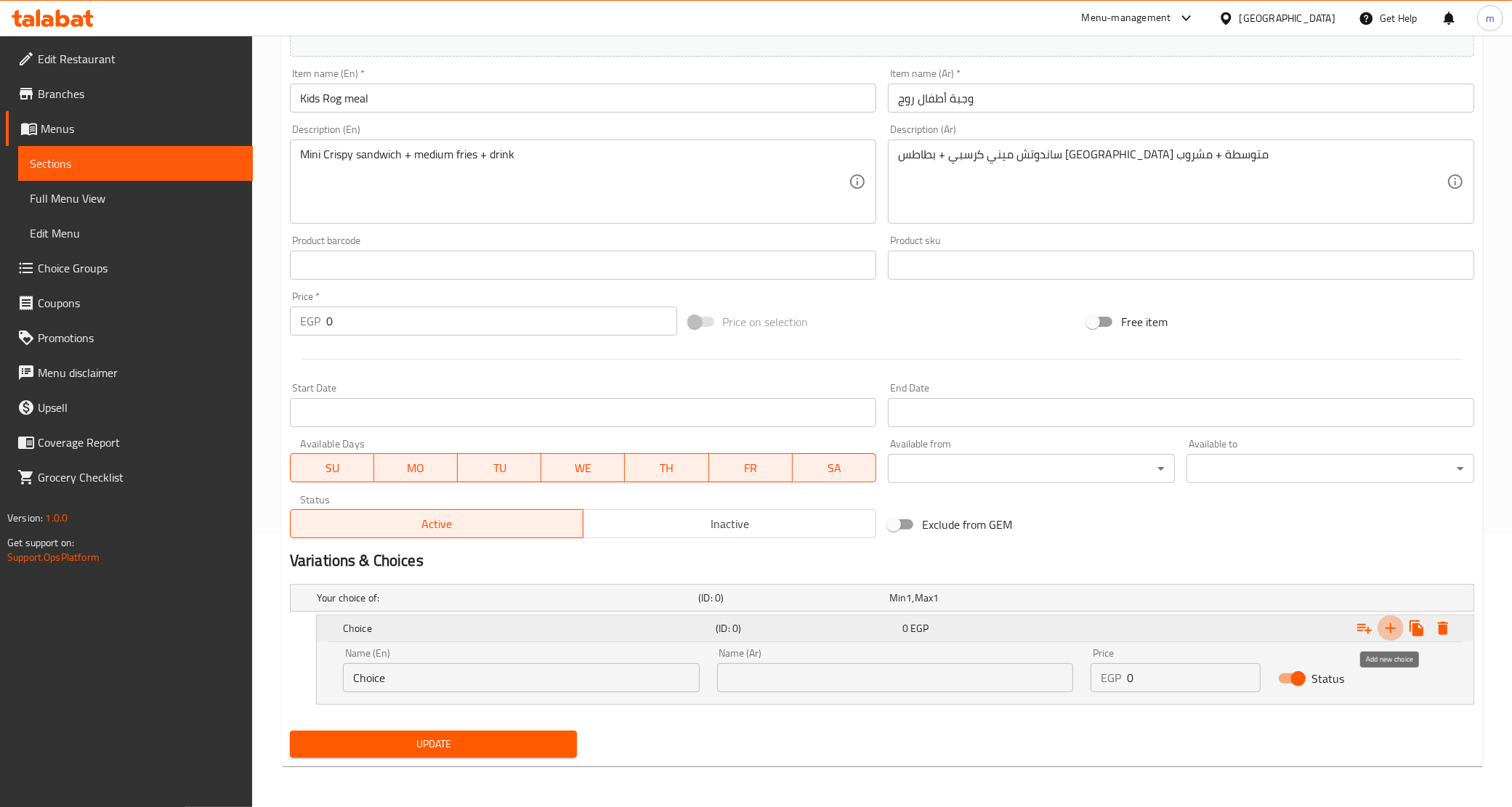
click at [1392, 636] on icon "Expand" at bounding box center [1392, 628] width 18 height 18
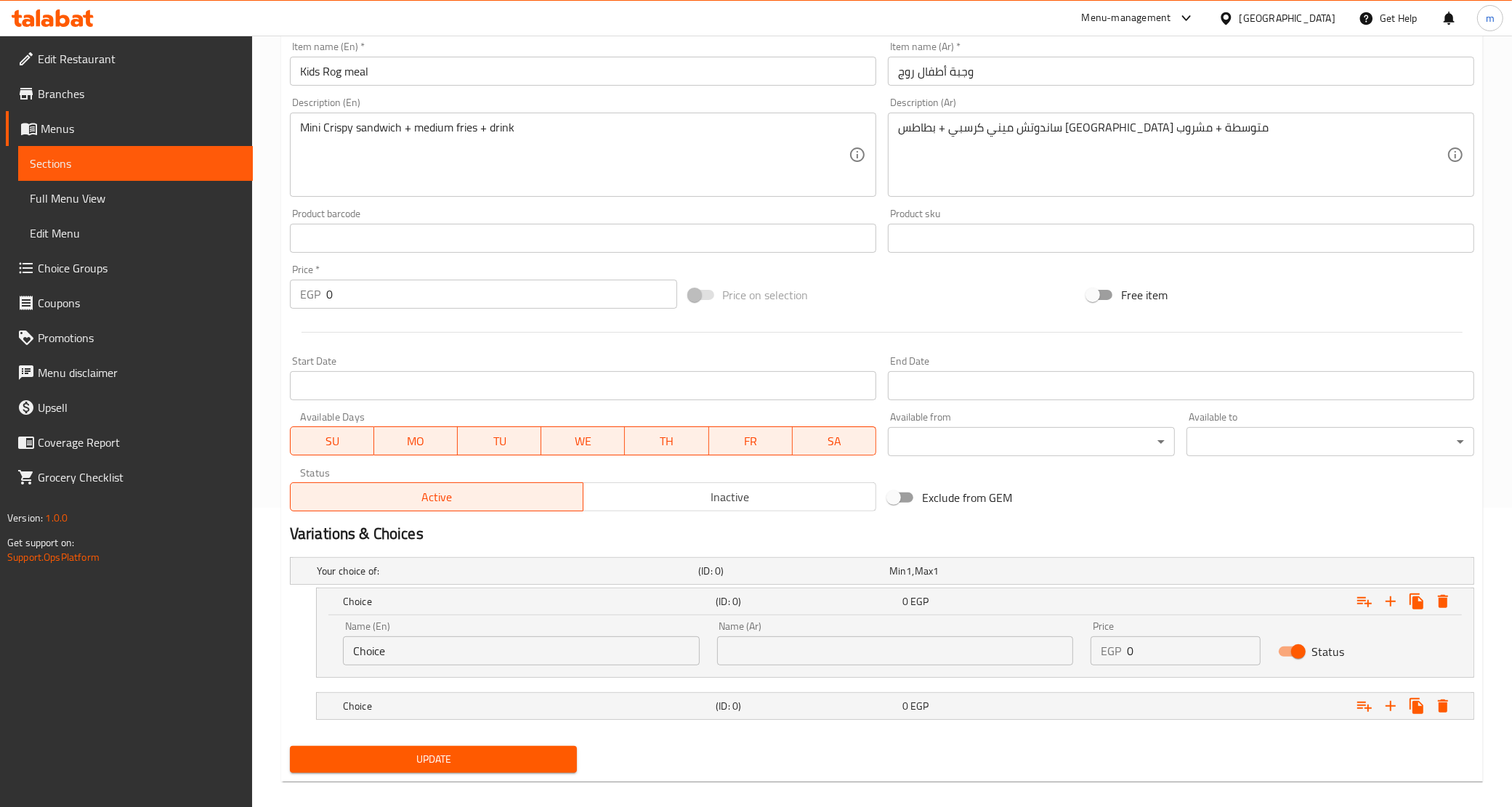
scroll to position [315, 0]
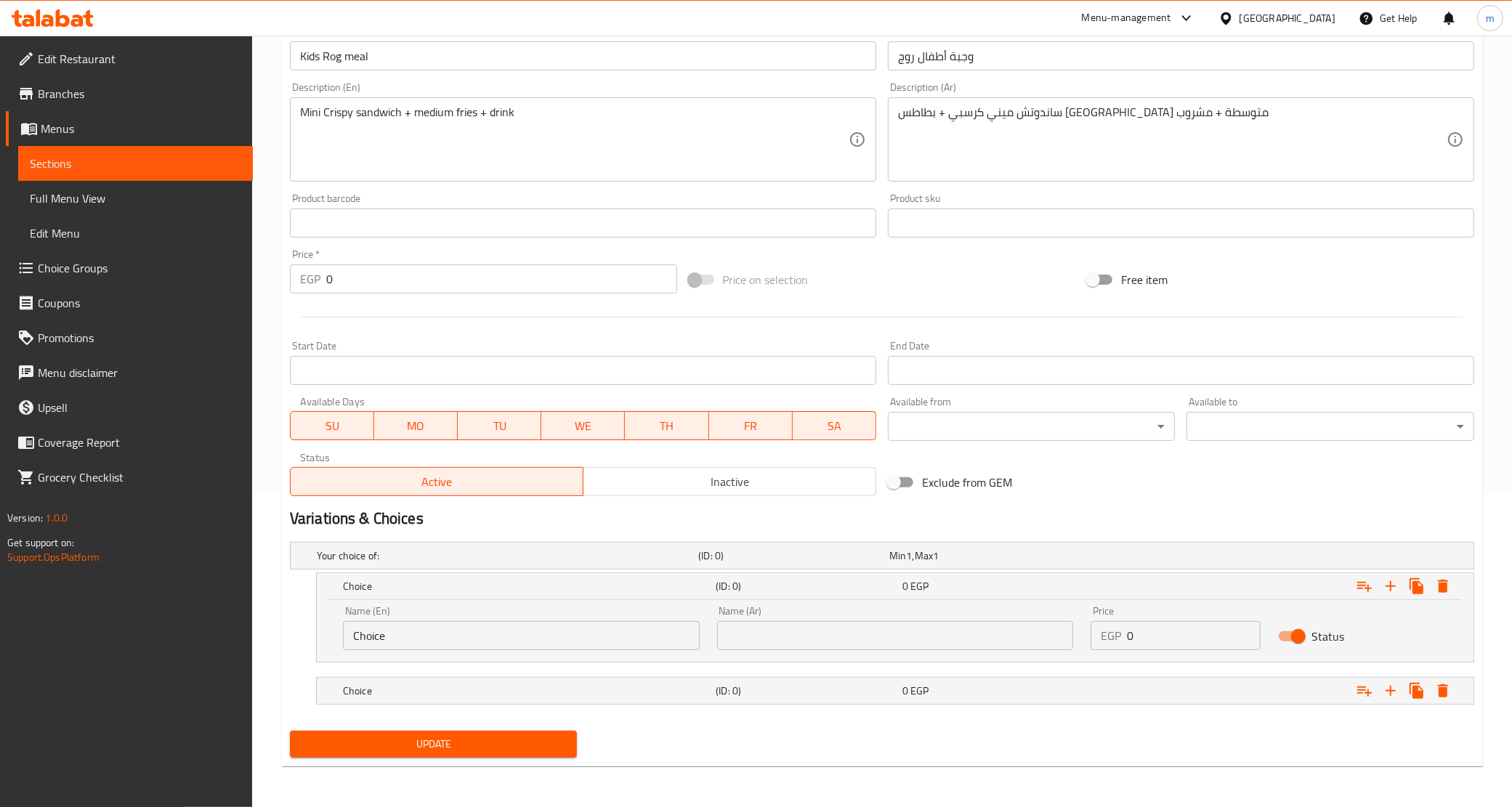
click at [462, 638] on input "Choice" at bounding box center [522, 635] width 357 height 29
click at [462, 638] on input "text" at bounding box center [522, 635] width 357 height 29
type input "Original"
click at [775, 637] on input "text" at bounding box center [896, 635] width 357 height 29
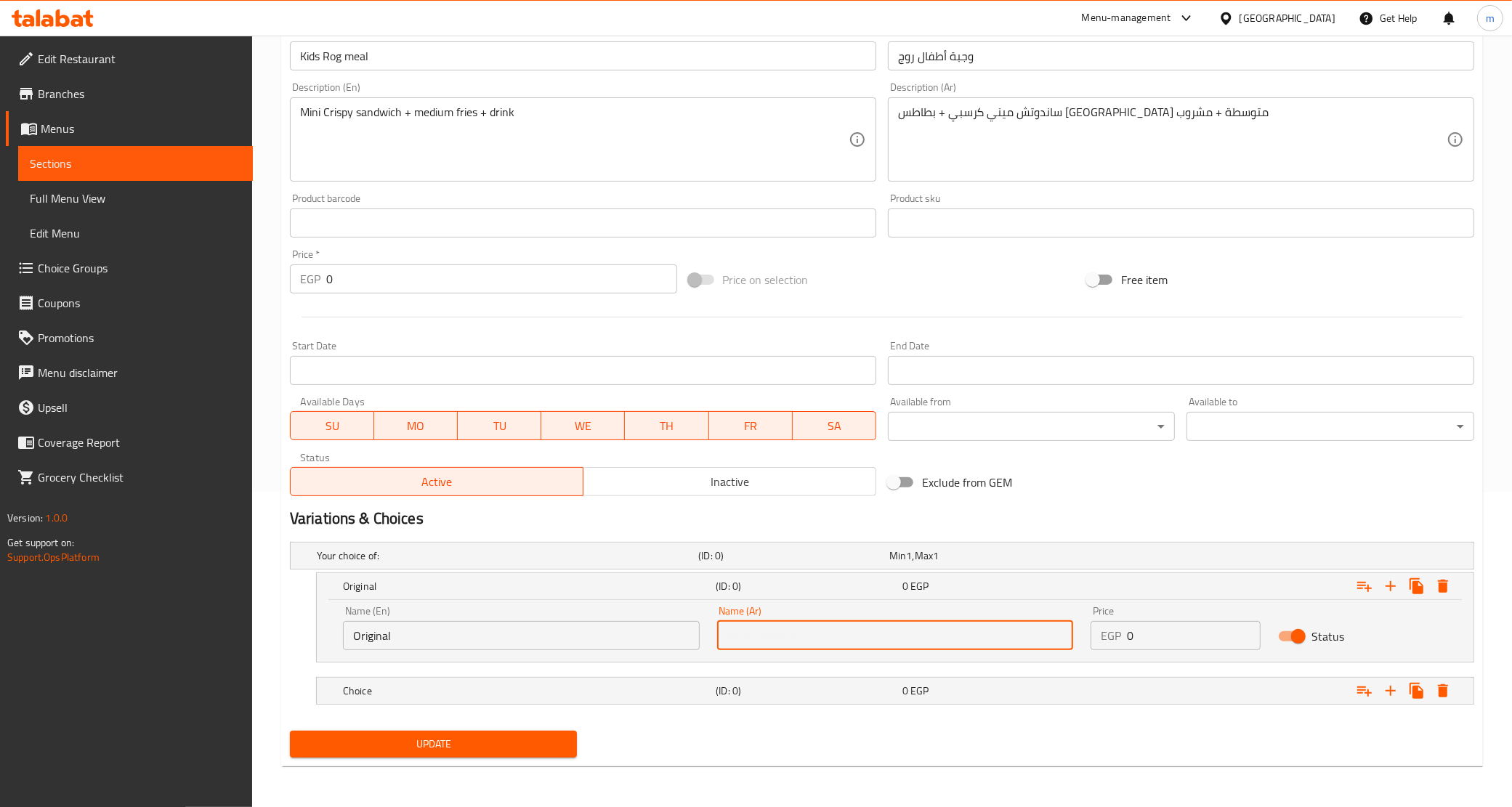
type input "أورجينال"
click at [570, 694] on h5 "Choice" at bounding box center [527, 691] width 367 height 15
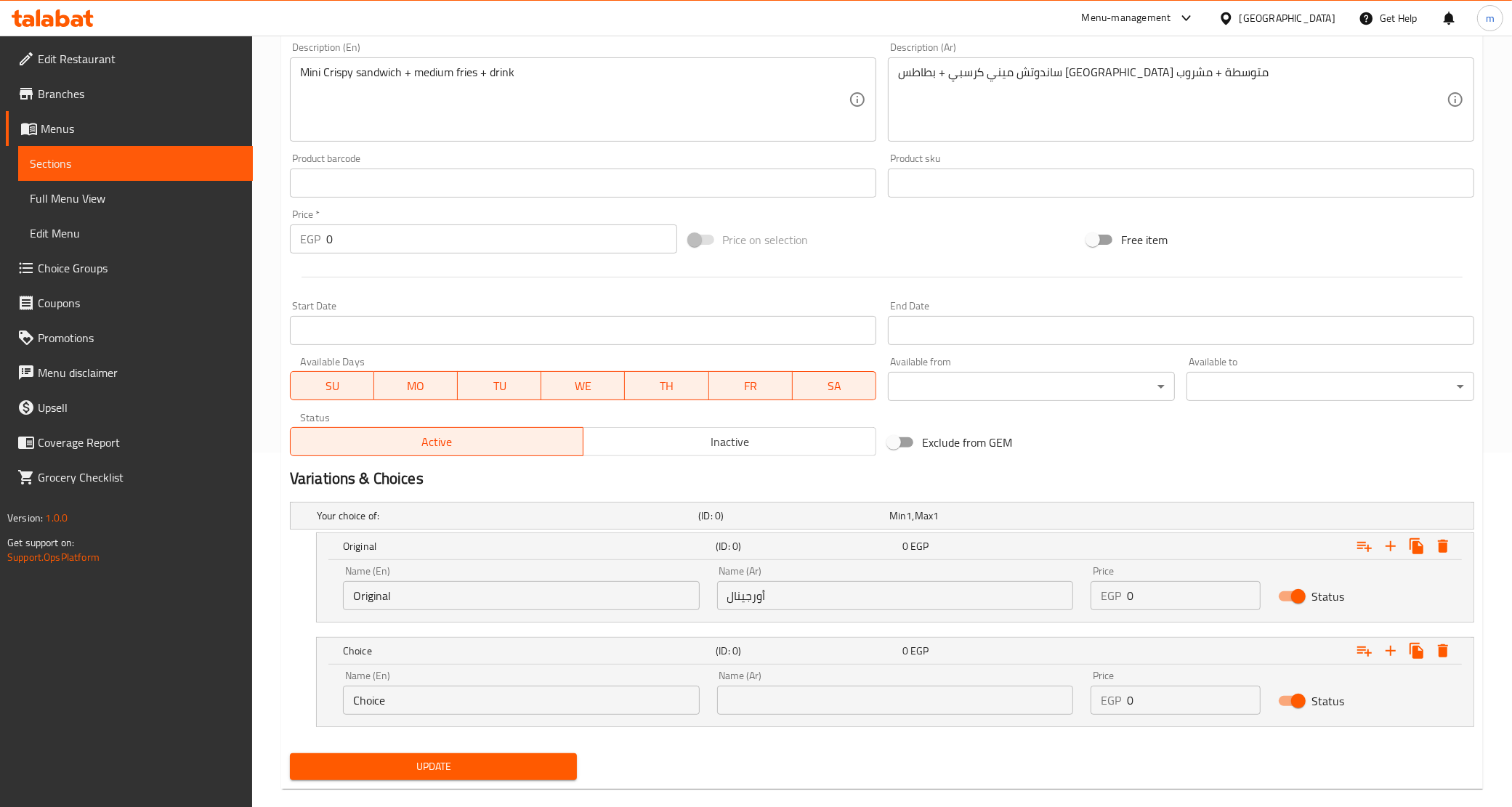
scroll to position [376, 0]
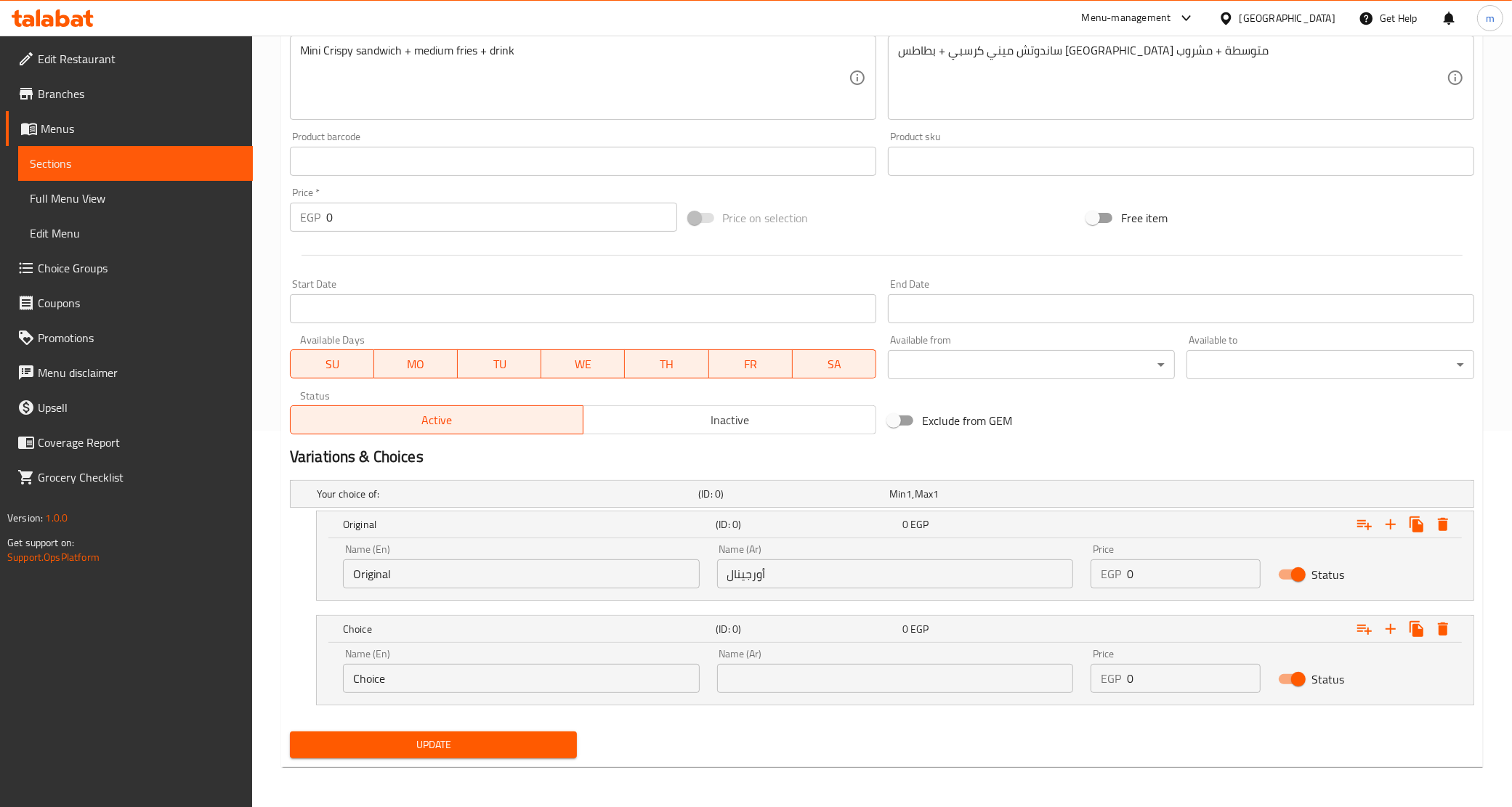
click at [488, 683] on input "Choice" at bounding box center [522, 678] width 357 height 29
click at [488, 683] on input "text" at bounding box center [522, 678] width 357 height 29
type input "Spicy"
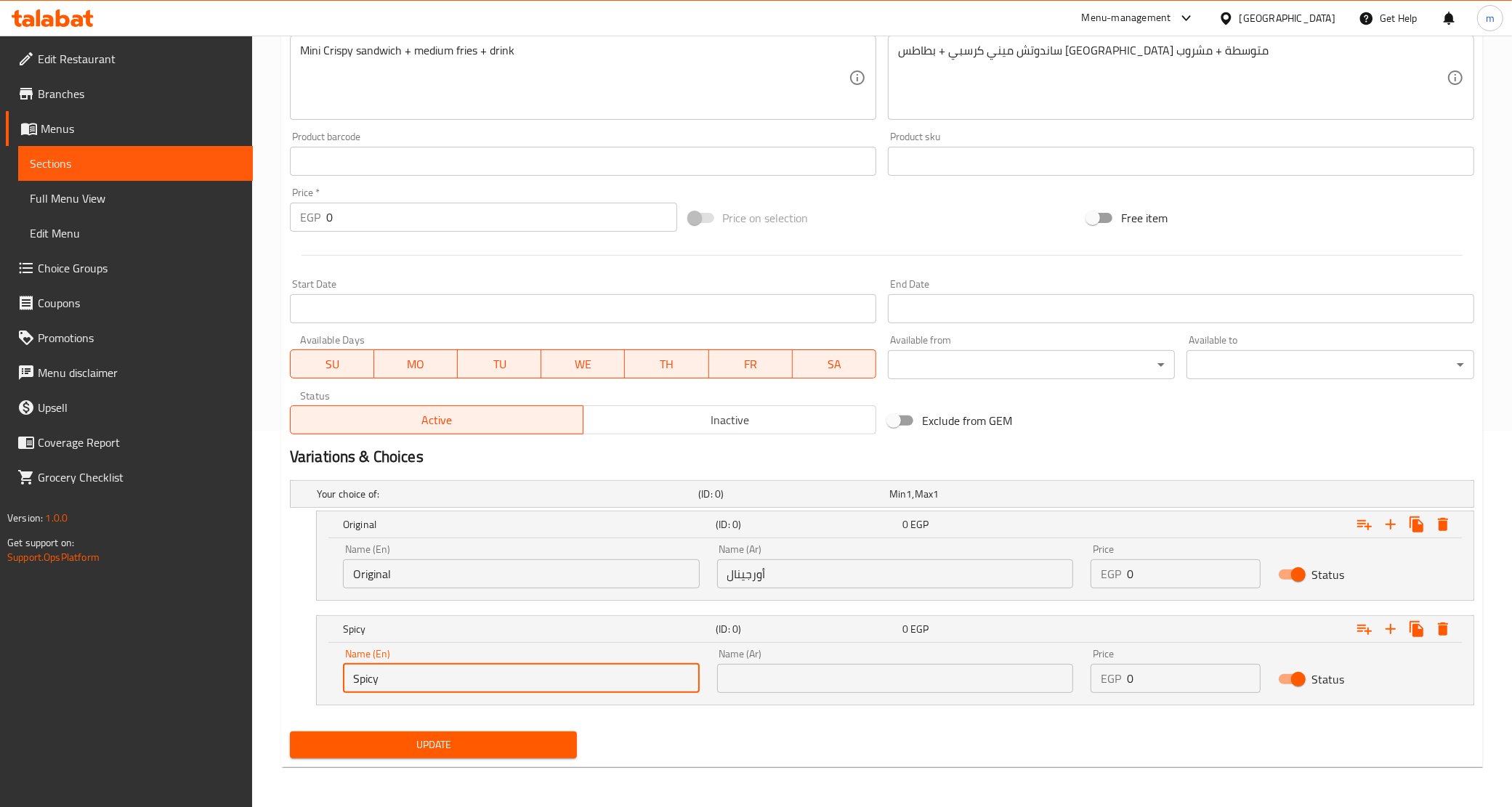
click at [726, 665] on input "text" at bounding box center [896, 678] width 357 height 29
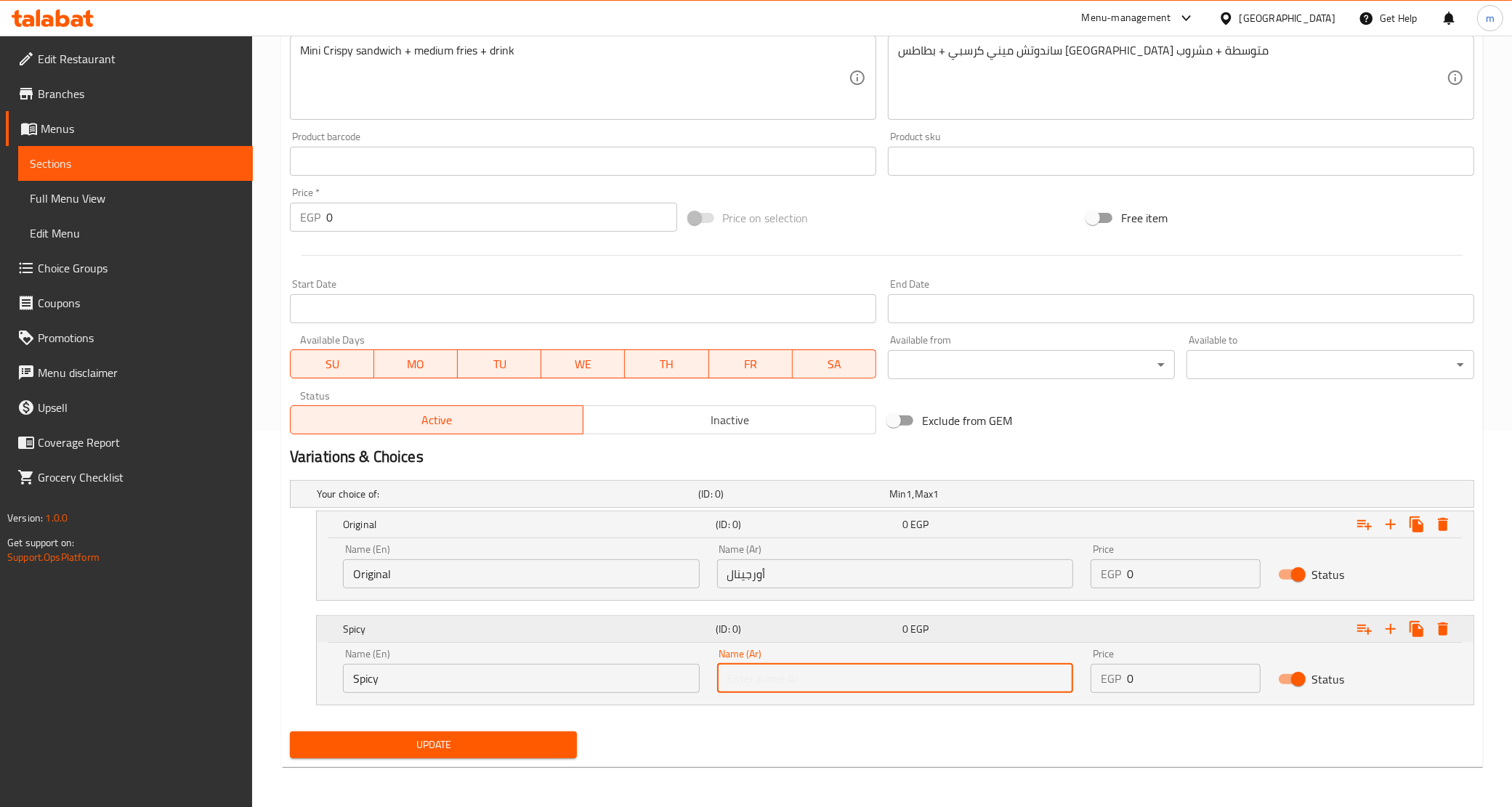
type input "سبايسي"
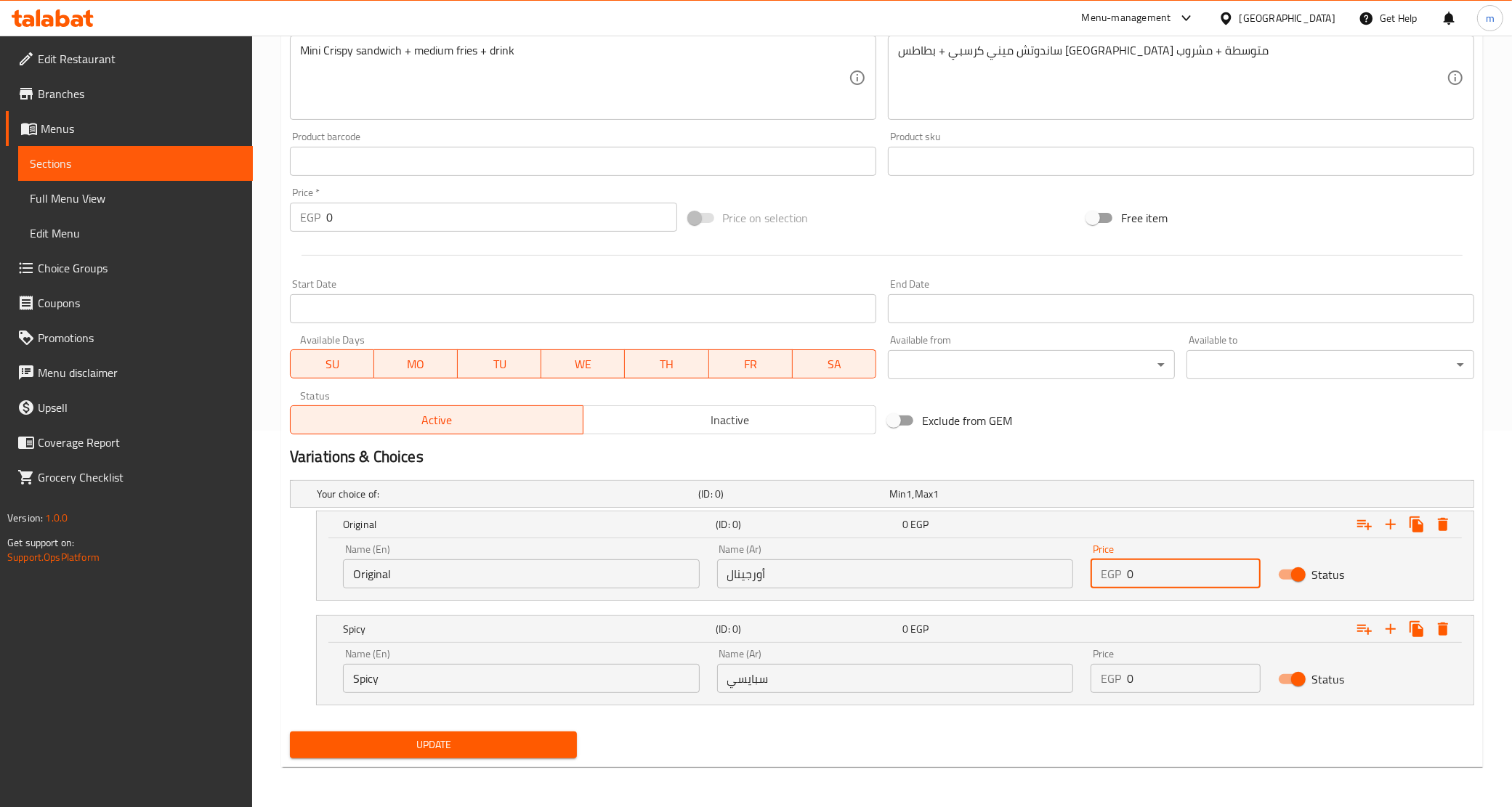
click at [1173, 572] on input "0" at bounding box center [1193, 573] width 133 height 29
paste input "11"
type input "110"
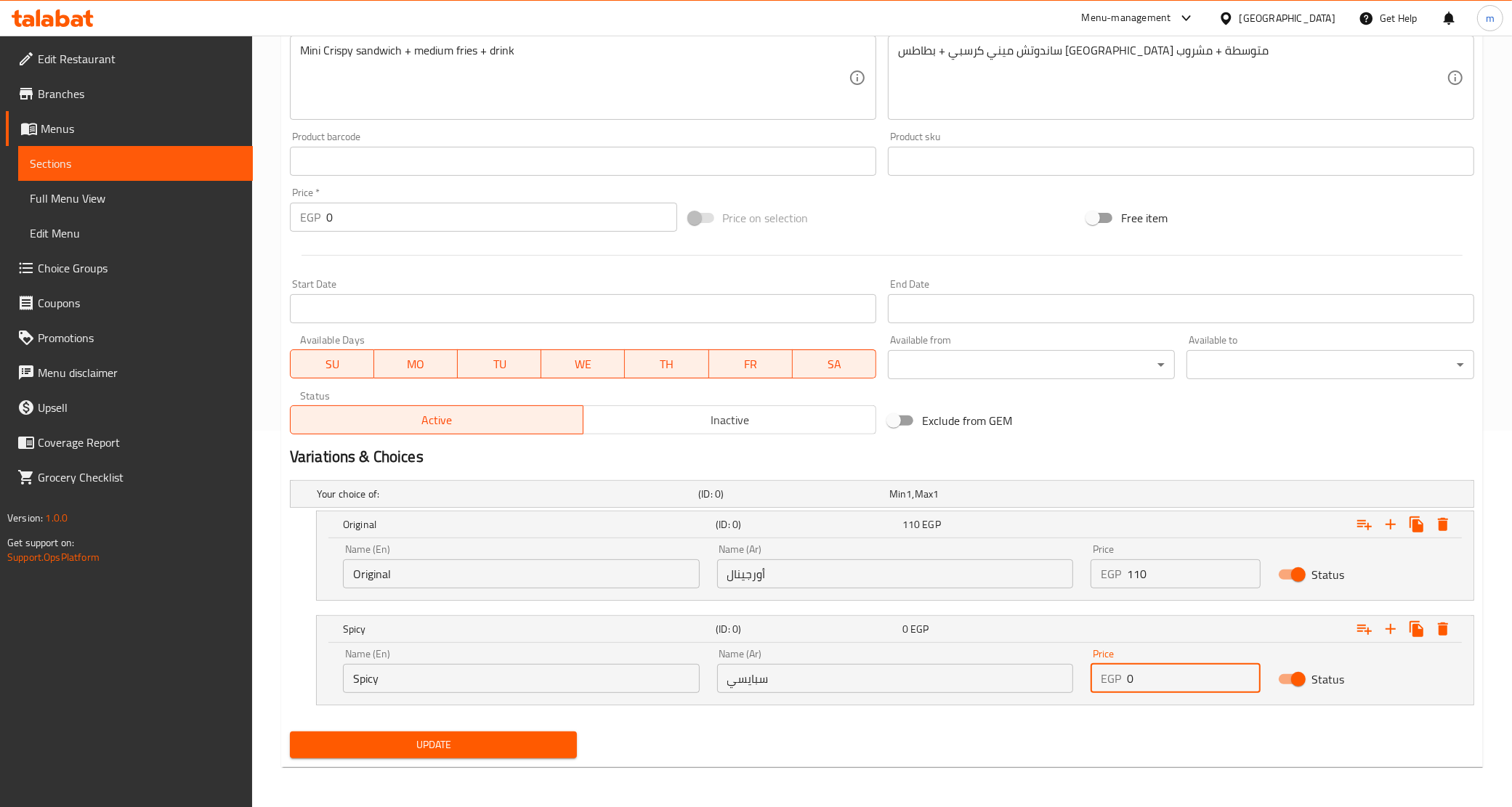
click at [1146, 687] on input "0" at bounding box center [1193, 678] width 133 height 29
paste input "11"
type input "110"
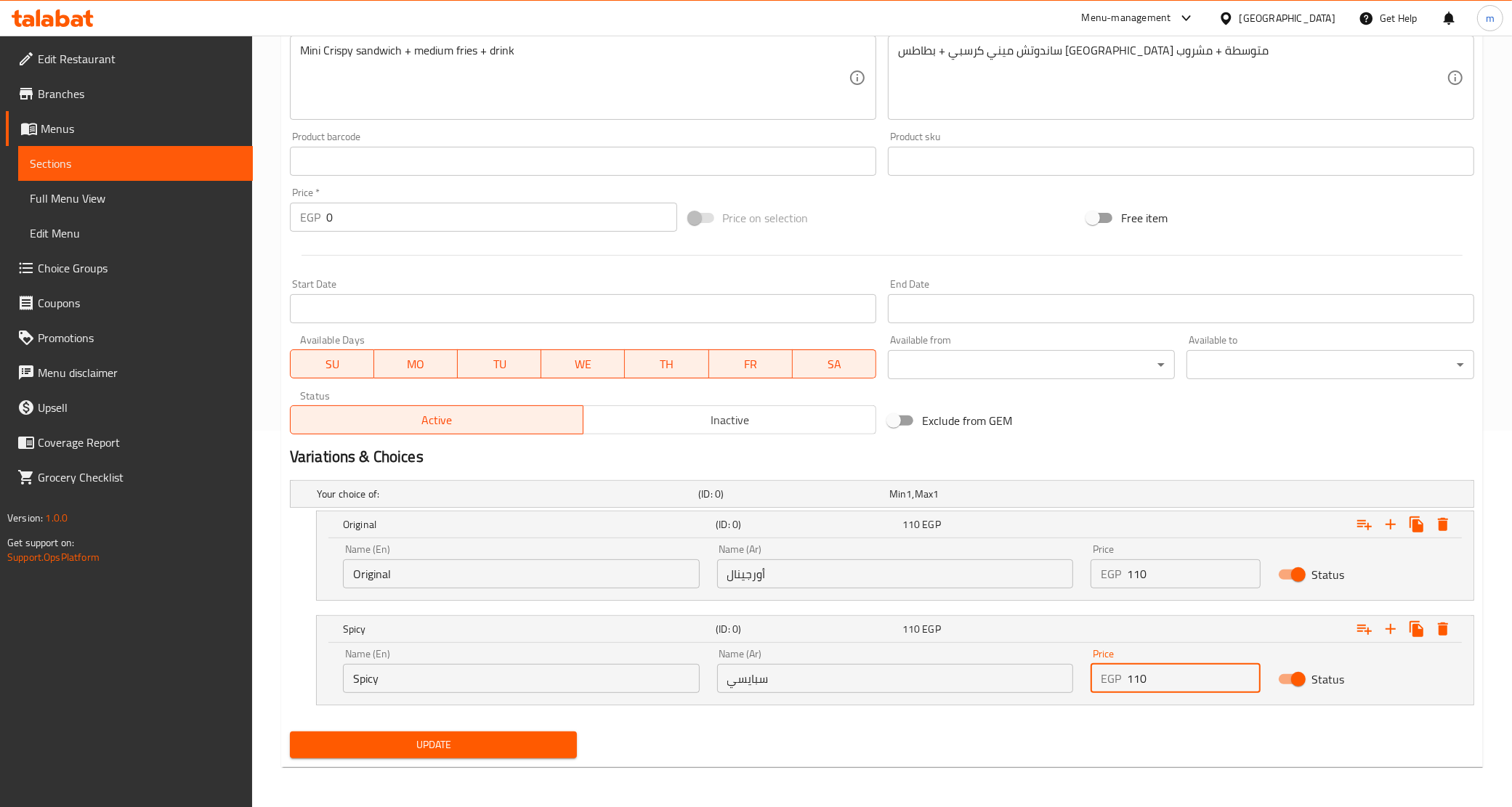
click at [533, 742] on span "Update" at bounding box center [434, 745] width 265 height 18
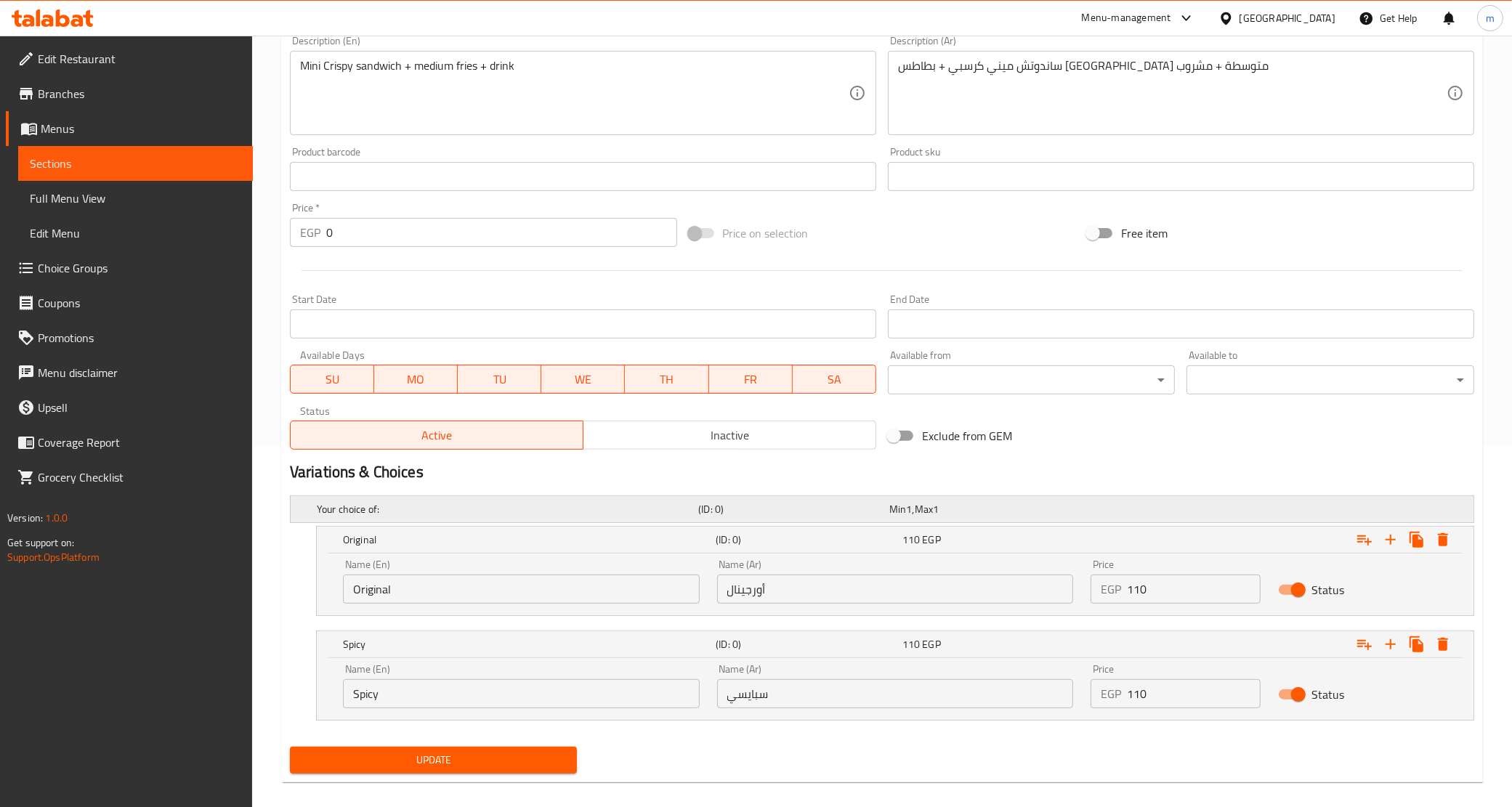
scroll to position [363, 0]
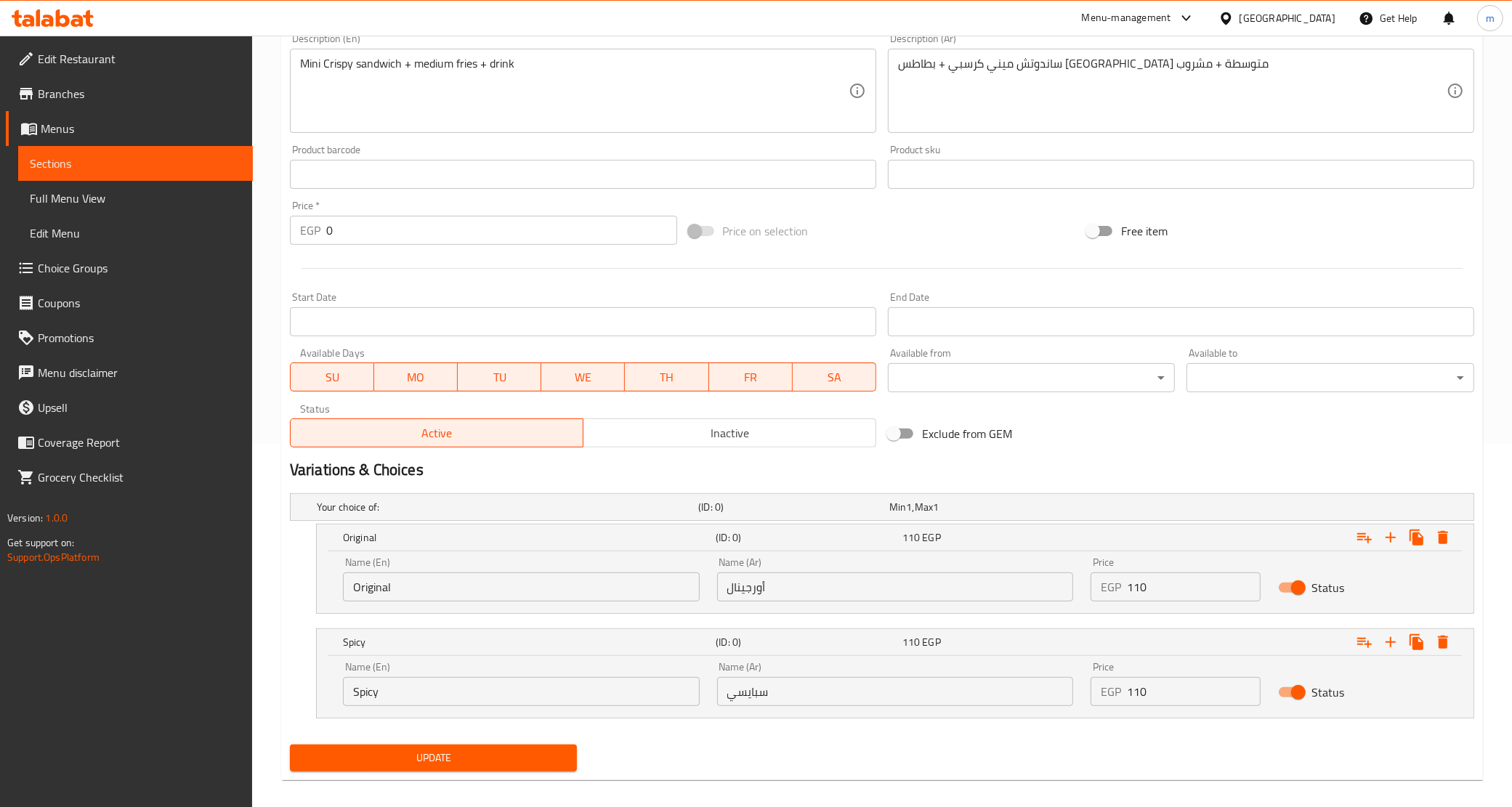
click at [147, 162] on span "Sections" at bounding box center [135, 164] width 211 height 18
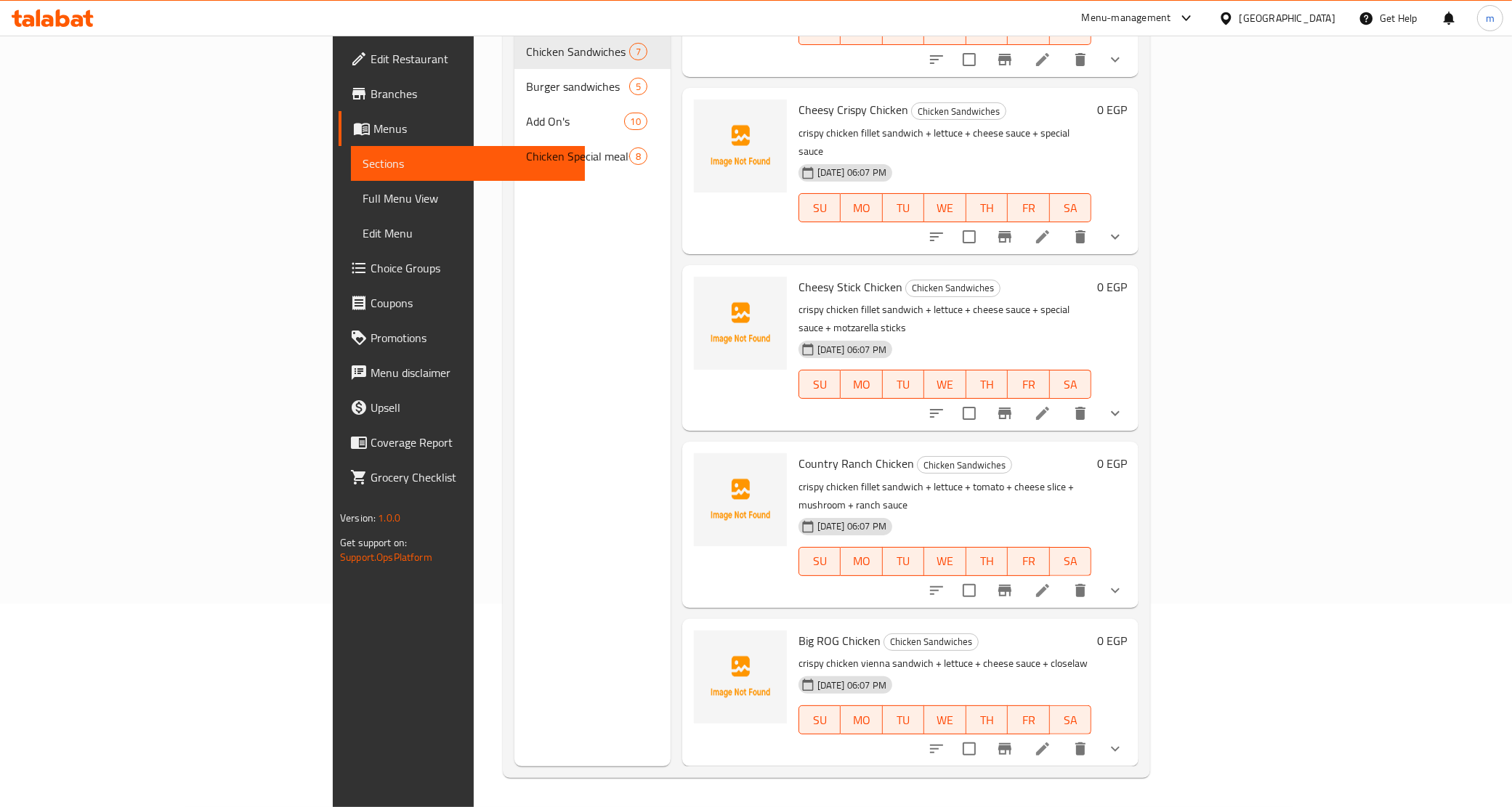
scroll to position [339, 0]
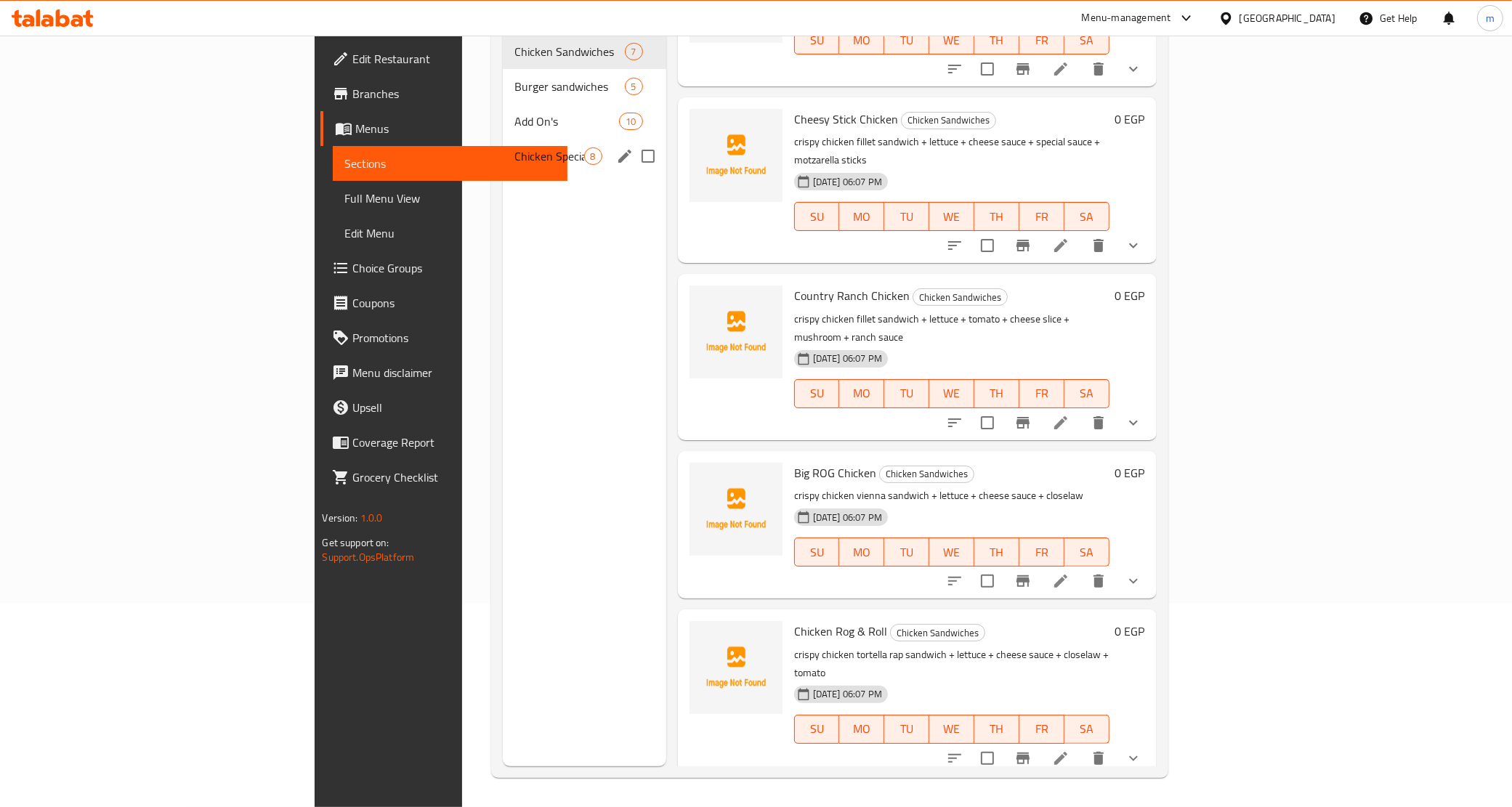
click at [514, 147] on span "Chicken Special meals" at bounding box center [549, 156] width 70 height 18
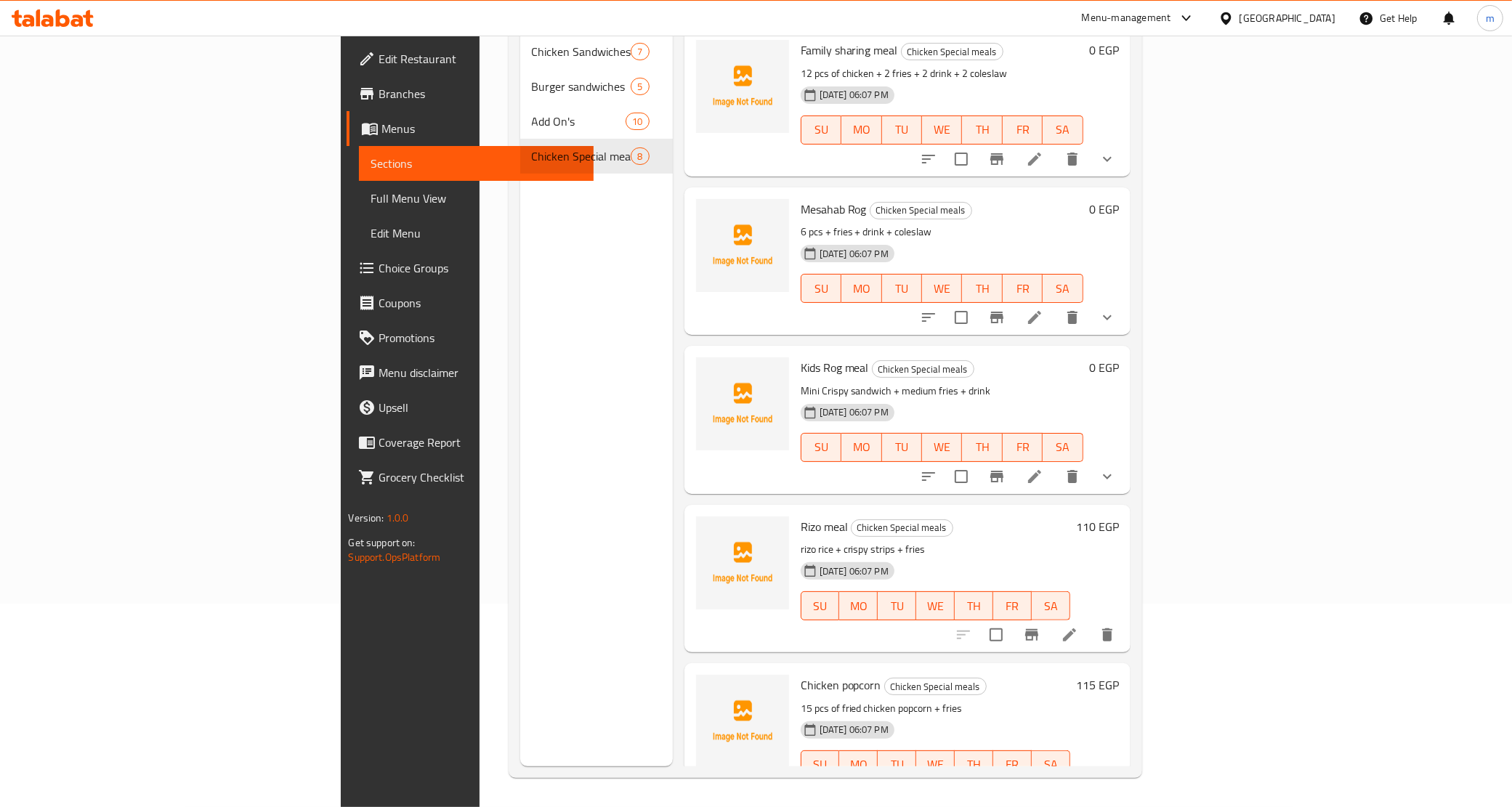
scroll to position [497, 0]
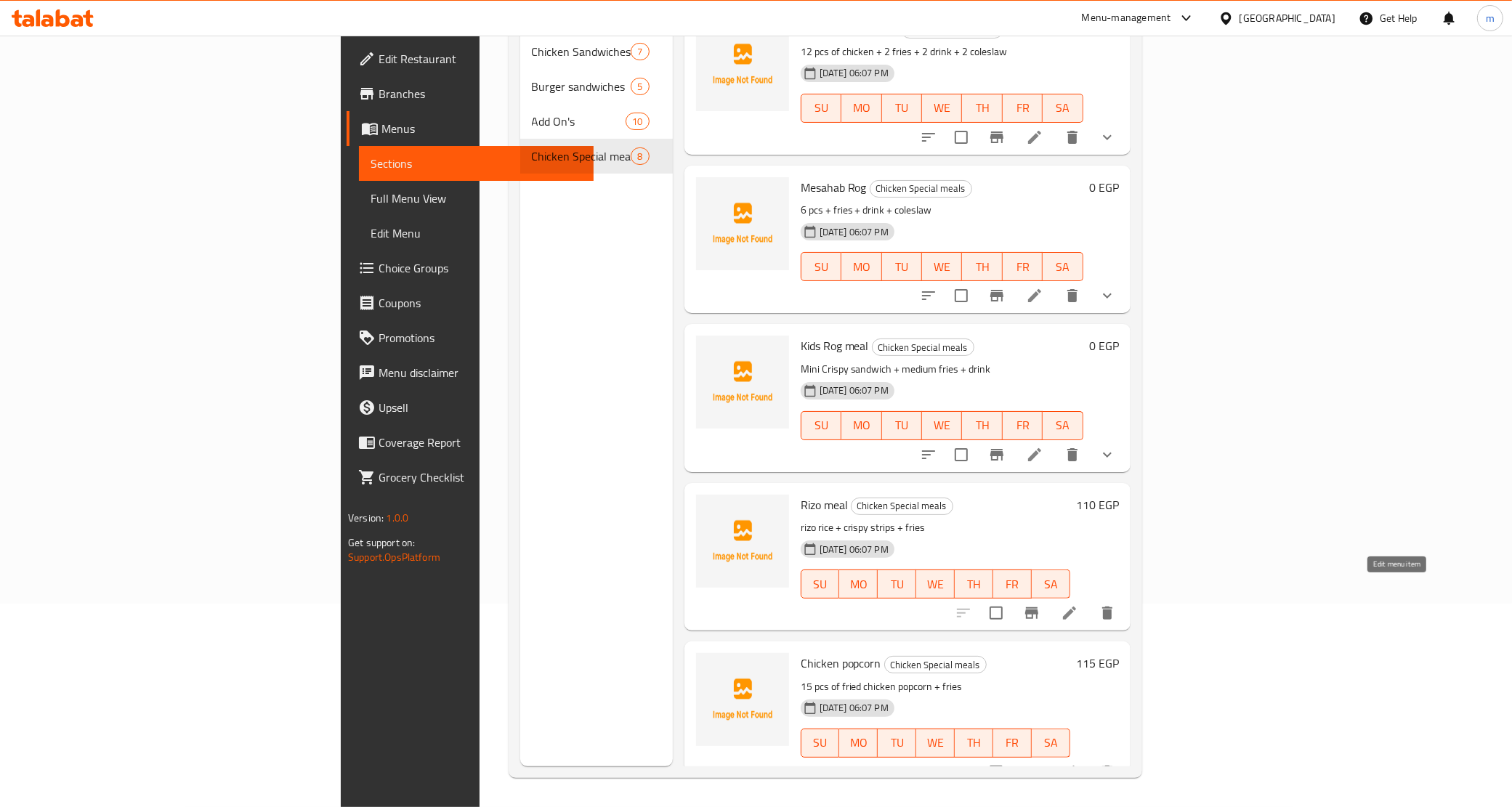
click at [1079, 605] on icon at bounding box center [1070, 614] width 18 height 18
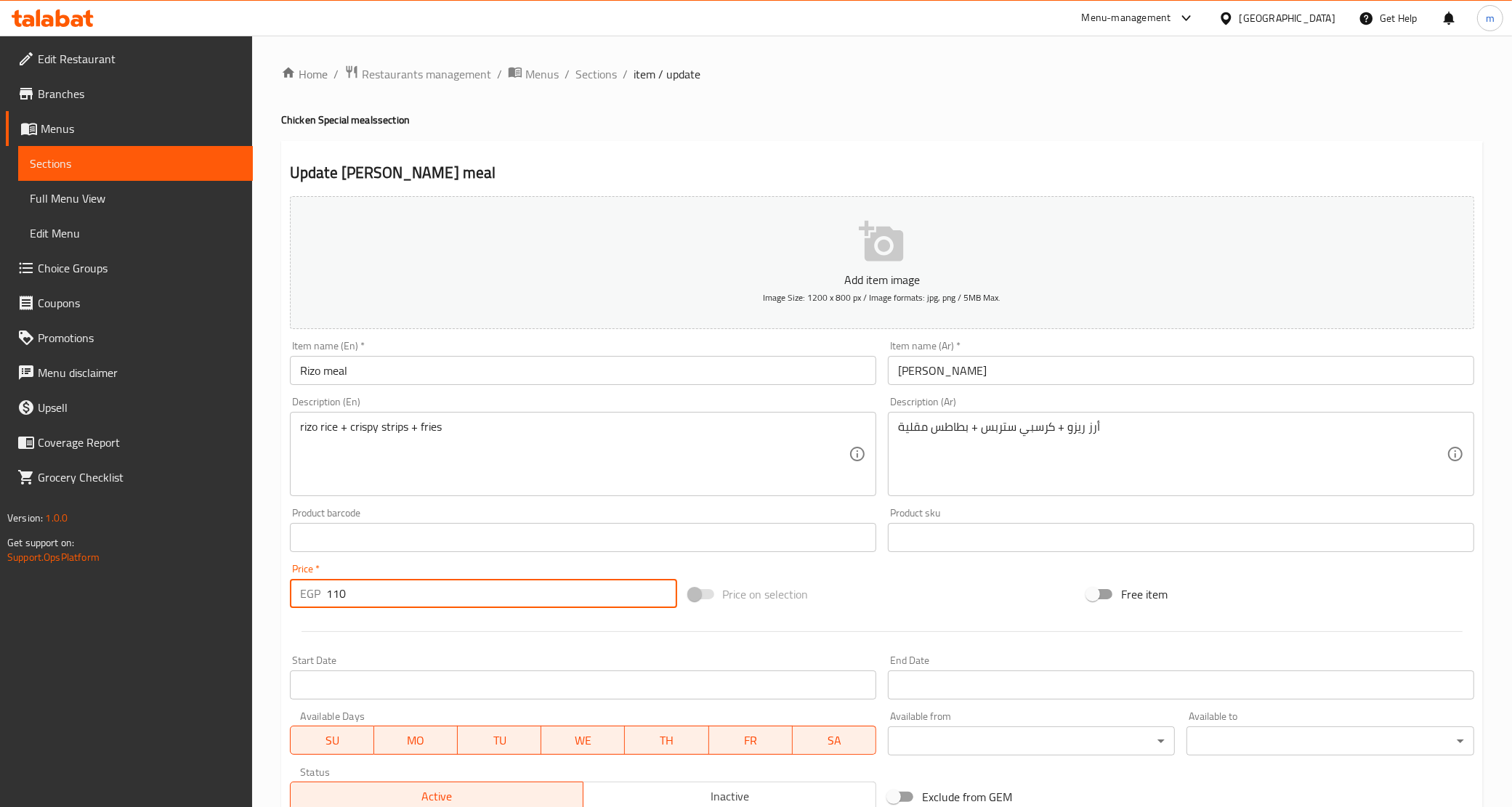
click at [384, 593] on input "110" at bounding box center [502, 593] width 351 height 29
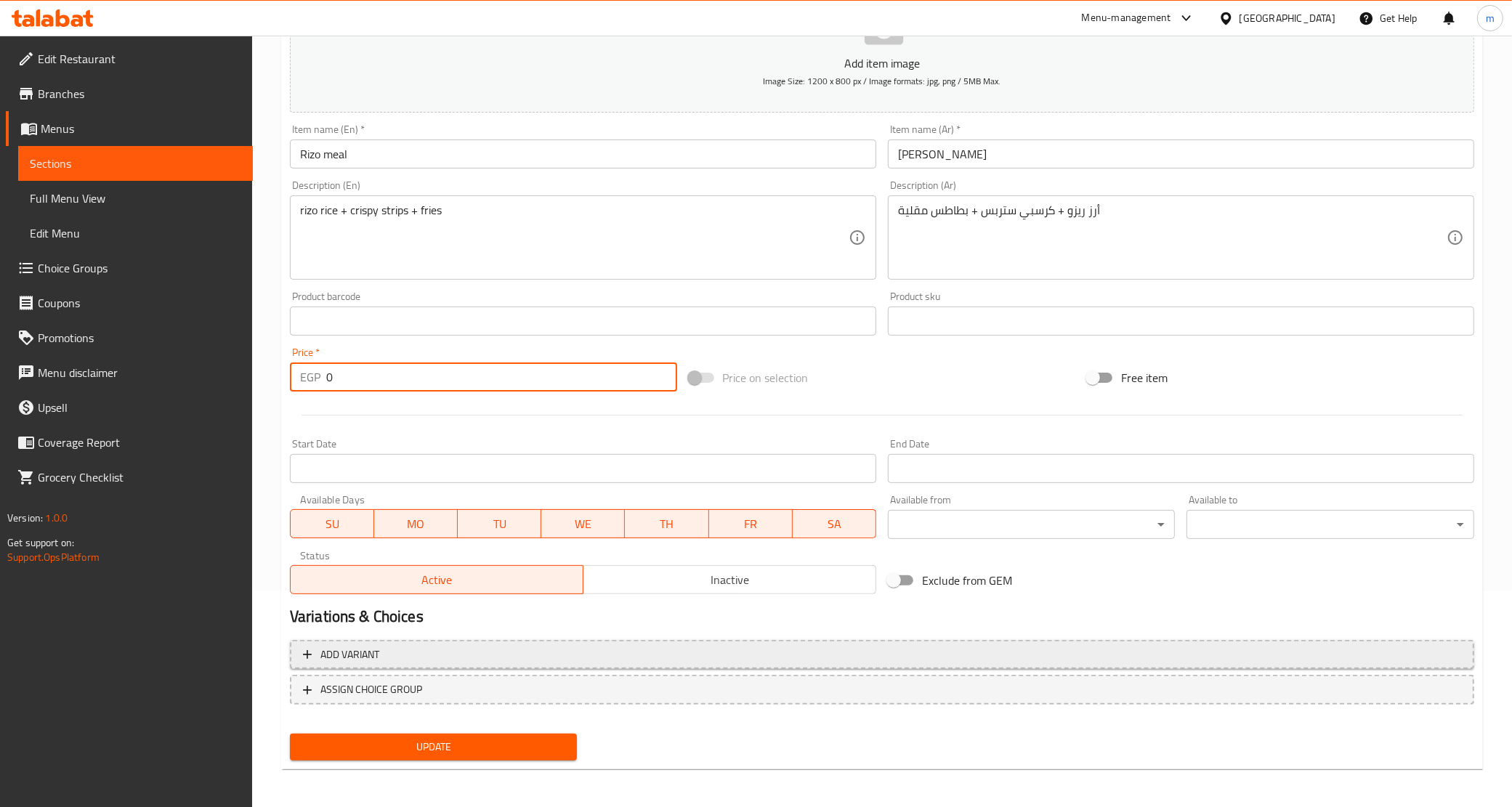
type input "0"
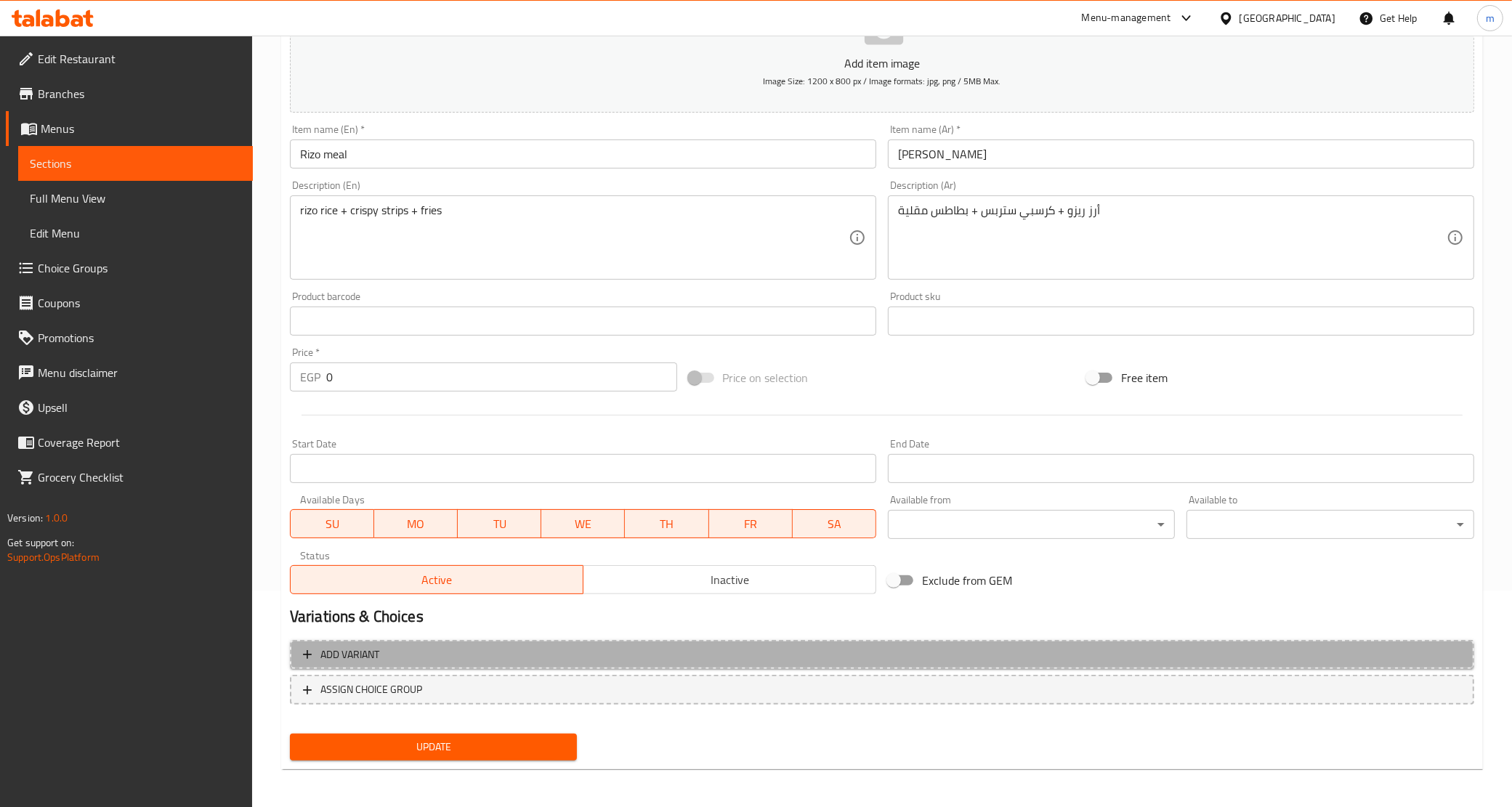
click at [702, 646] on span "Add variant" at bounding box center [882, 655] width 1159 height 18
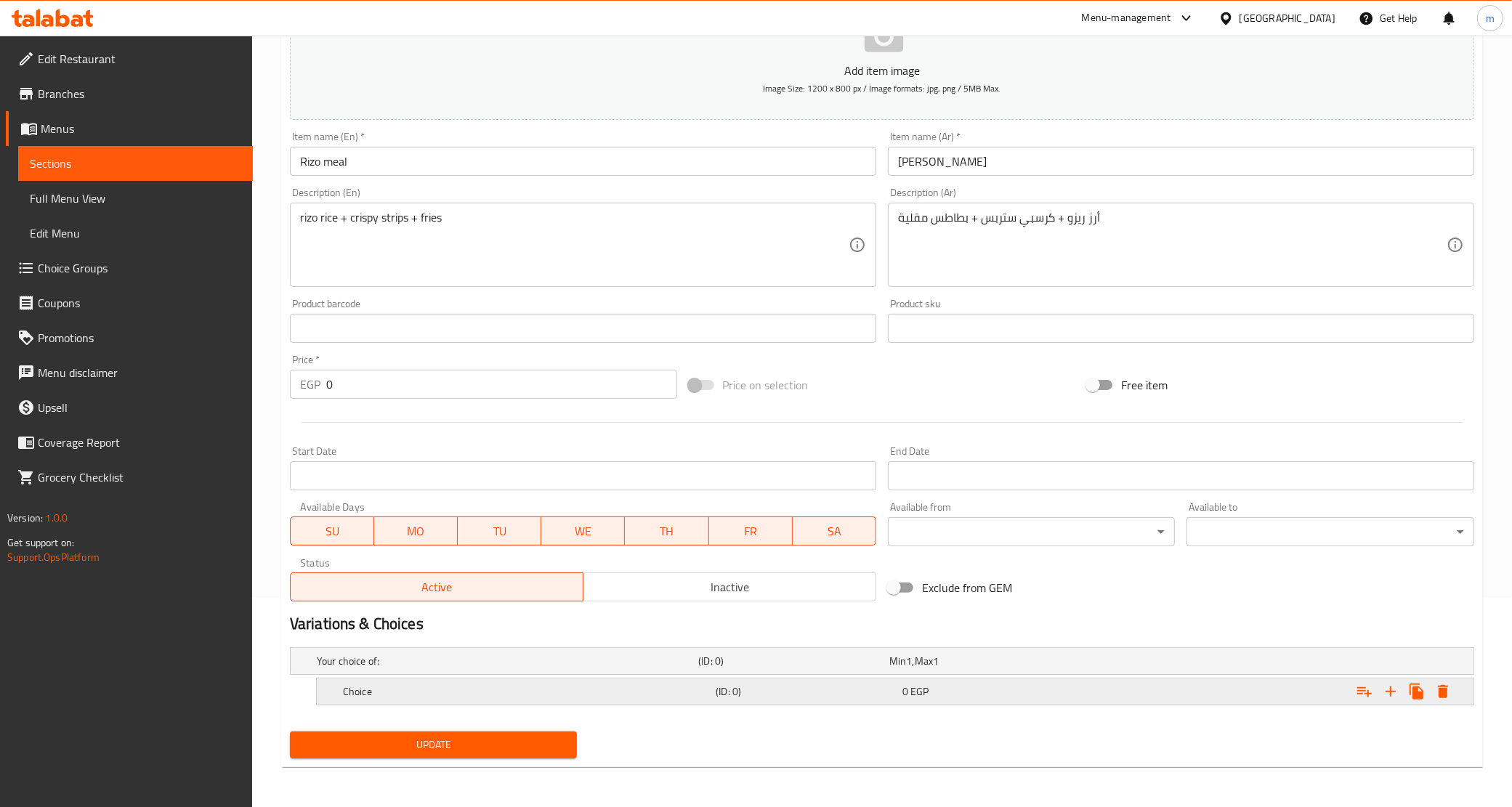
click at [688, 683] on div "Choice" at bounding box center [527, 692] width 373 height 21
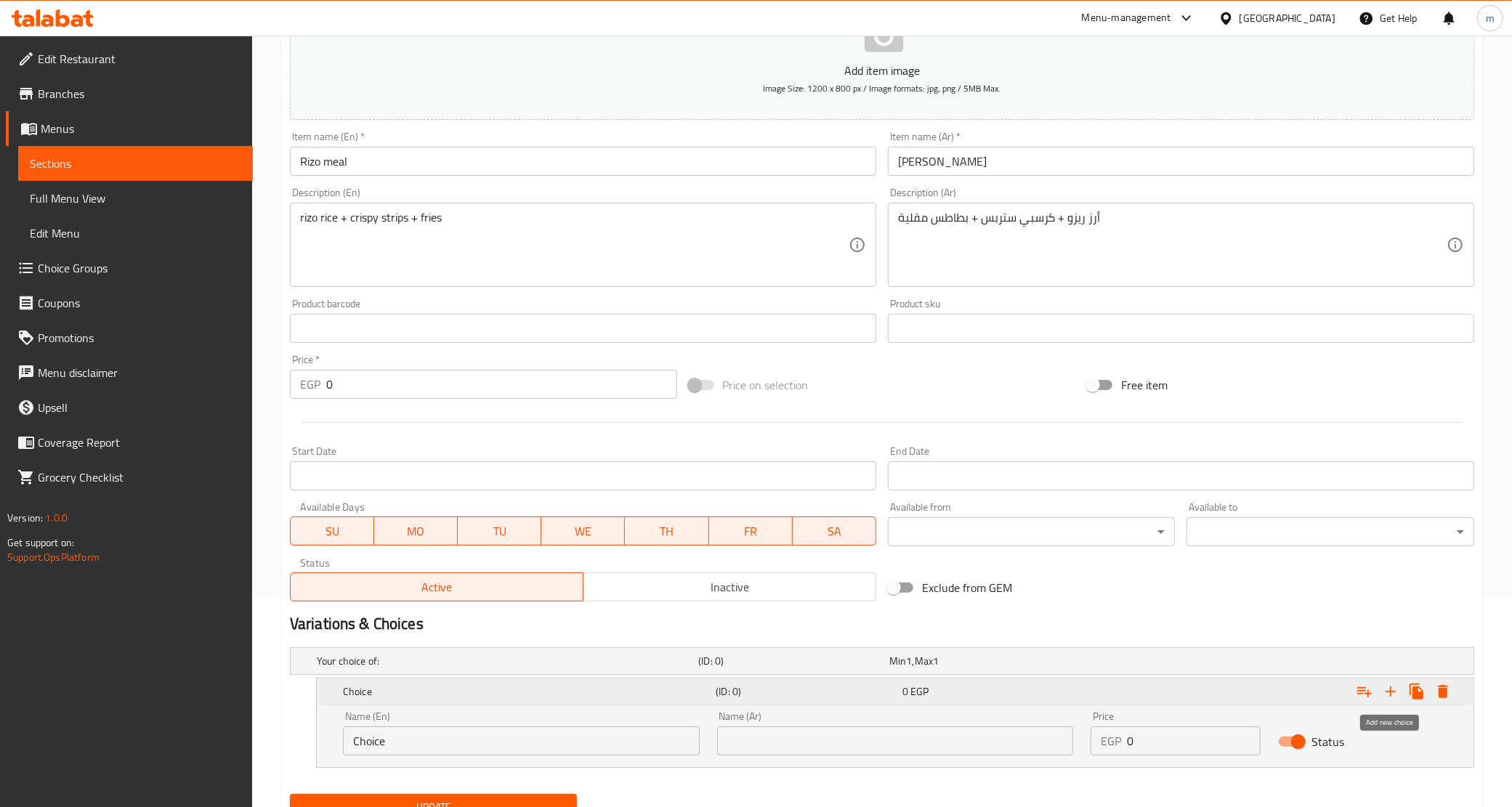
click at [1397, 699] on button "Expand" at bounding box center [1391, 692] width 27 height 27
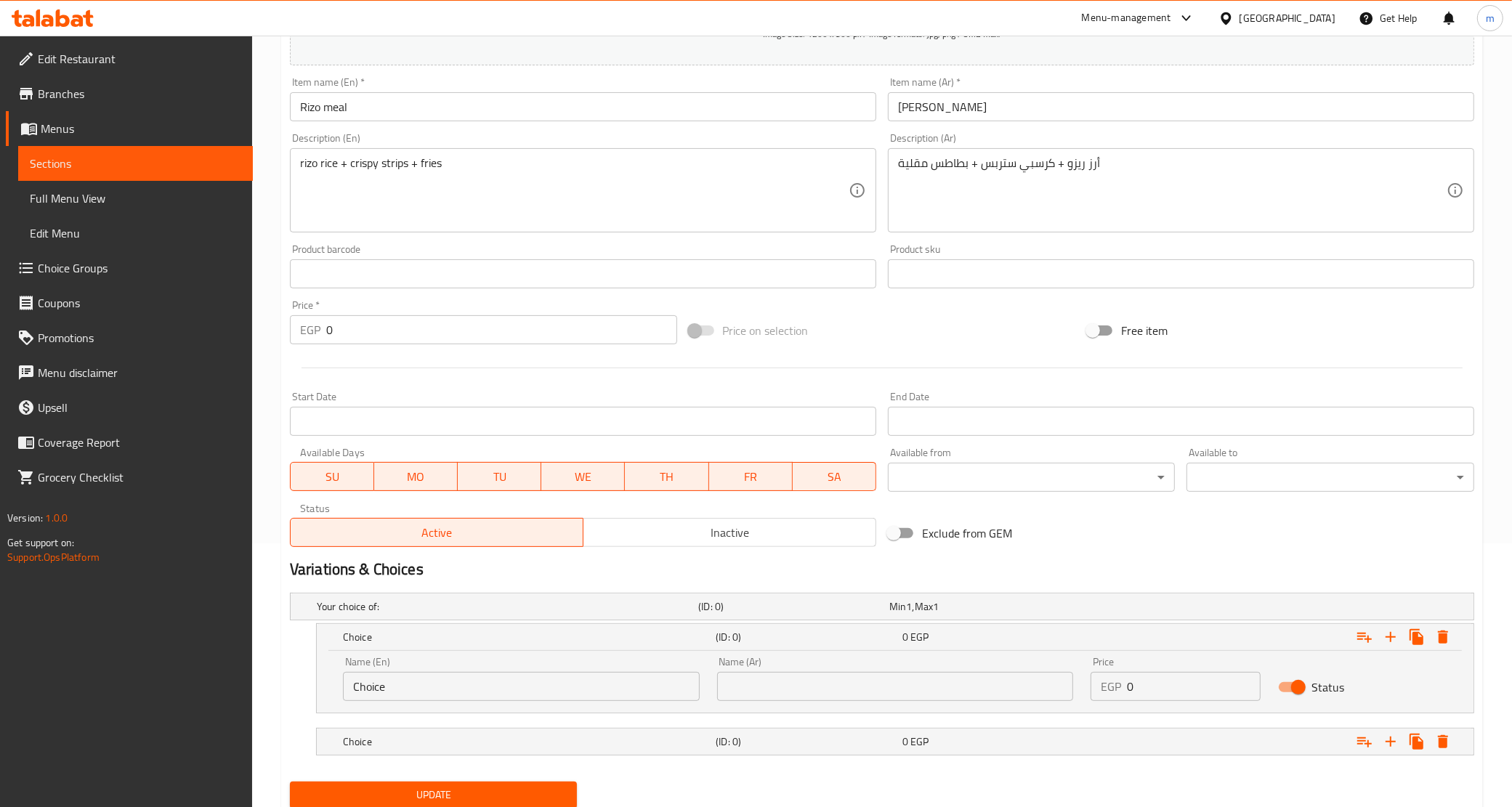
scroll to position [315, 0]
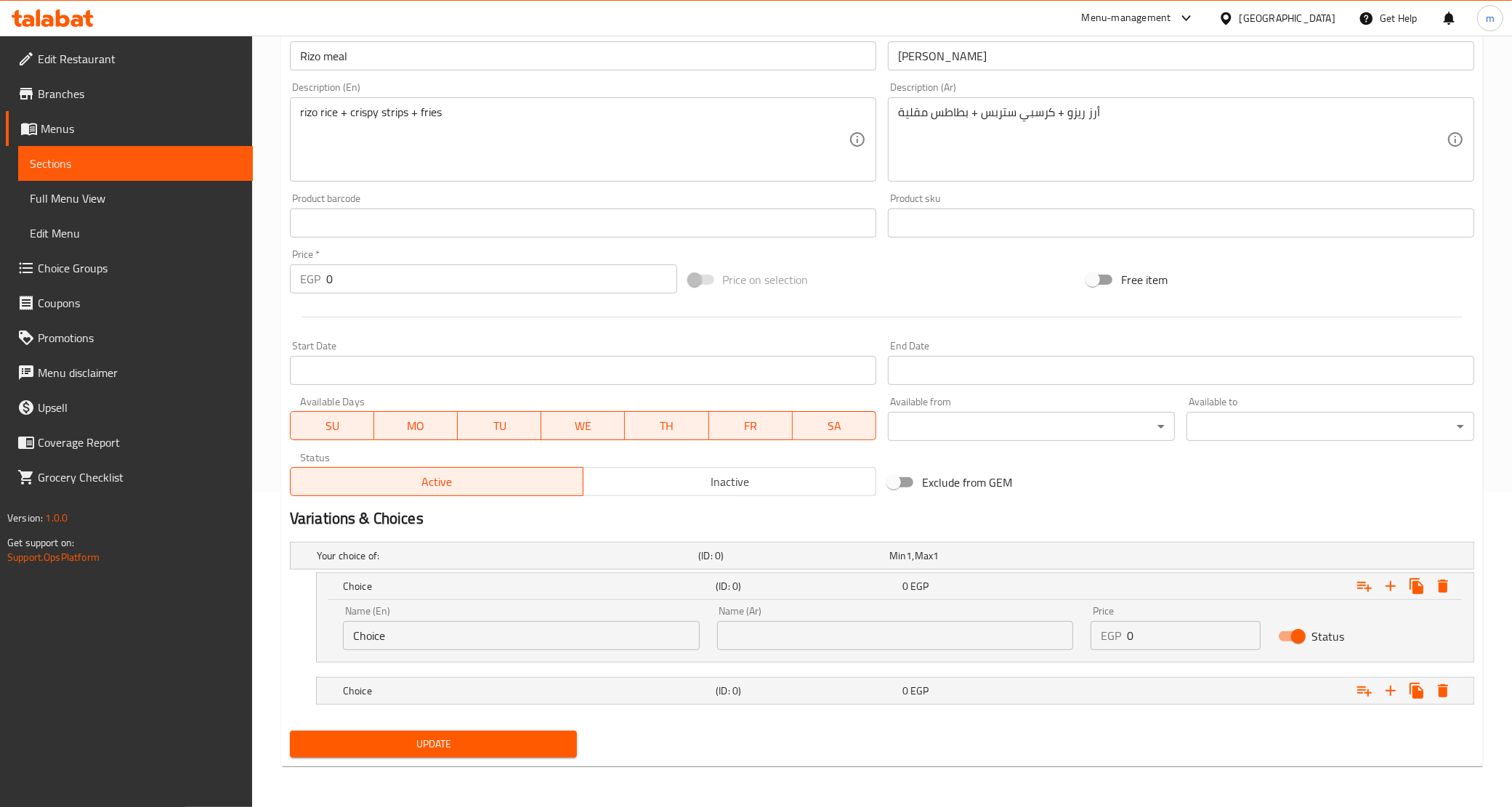
click at [546, 641] on input "Choice" at bounding box center [522, 635] width 357 height 29
click at [546, 641] on input "text" at bounding box center [522, 635] width 357 height 29
type input "Original"
click at [776, 626] on input "text" at bounding box center [896, 635] width 357 height 29
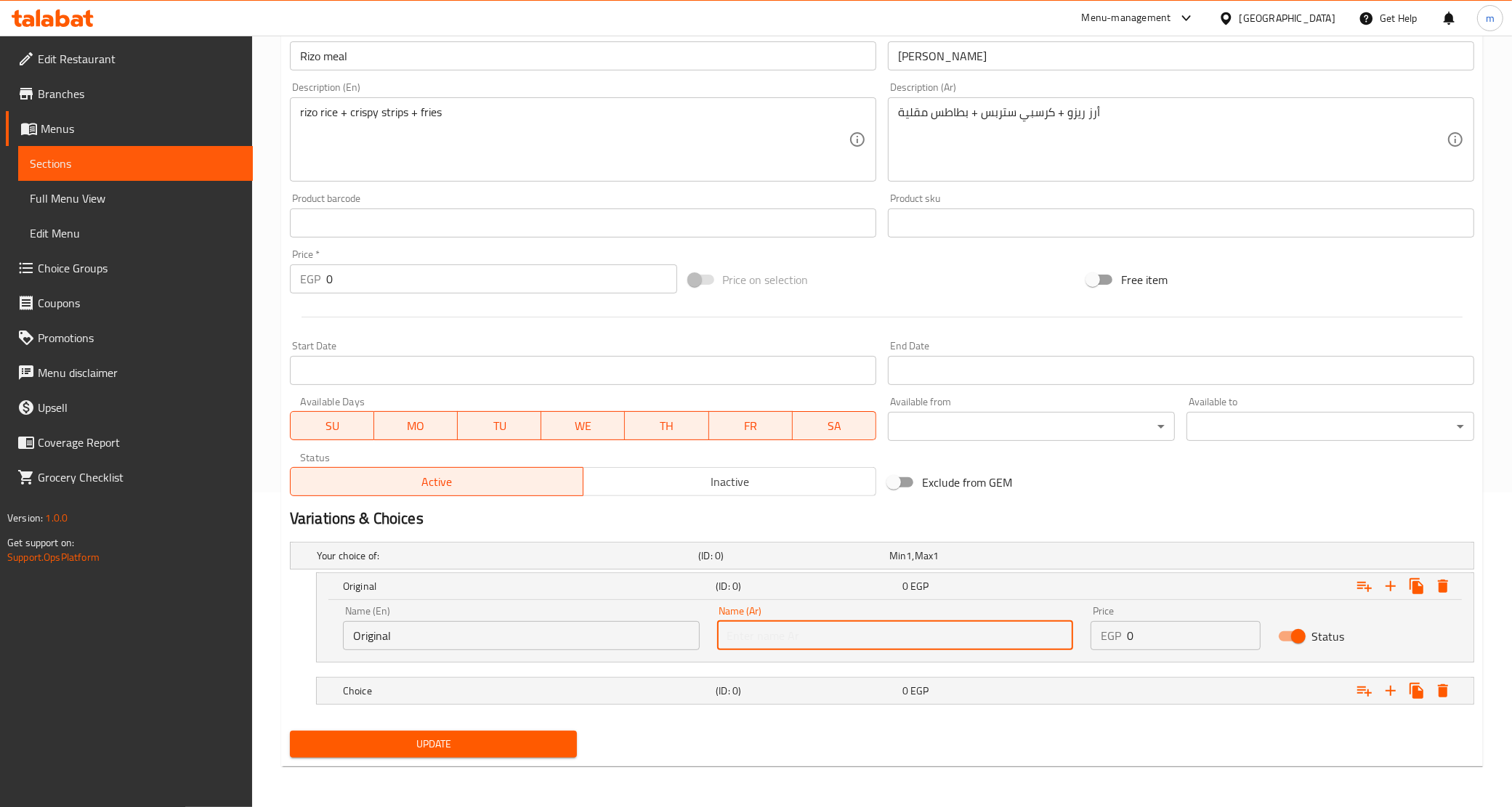
type input "أورجينال"
click at [626, 701] on div "Choice (ID: 0) 0 EGP" at bounding box center [900, 691] width 1119 height 32
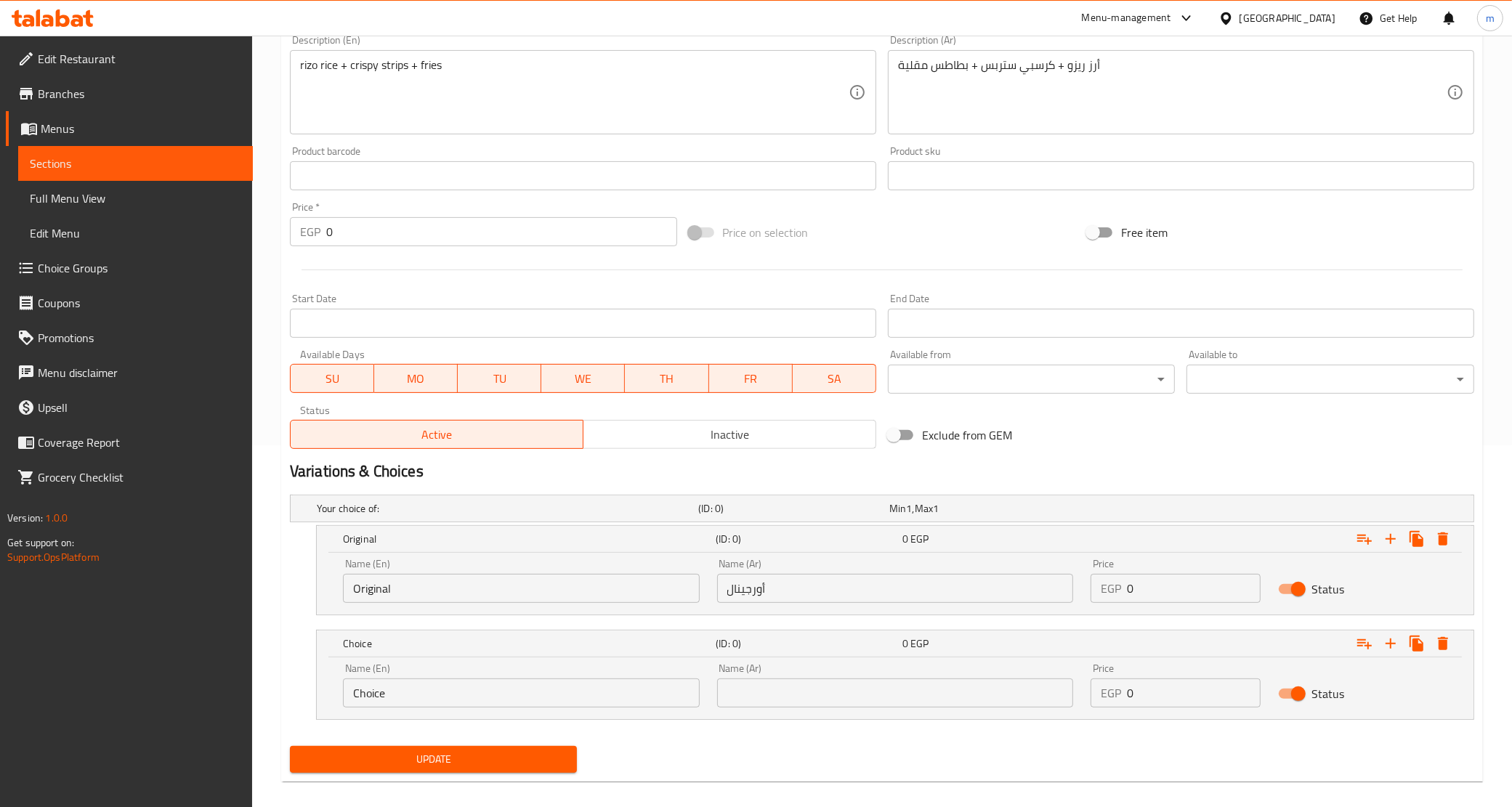
scroll to position [376, 0]
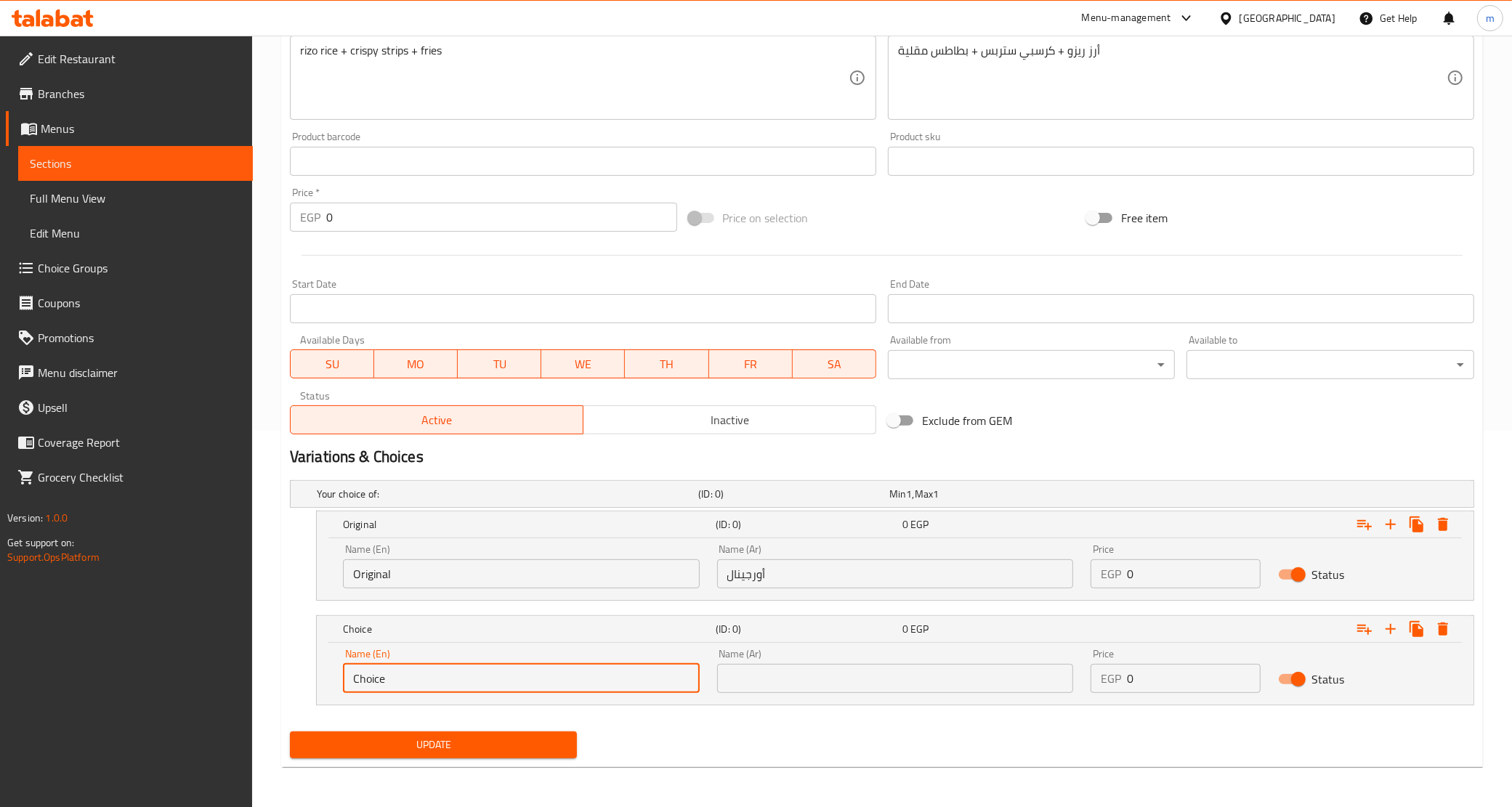
click at [491, 678] on input "Choice" at bounding box center [522, 678] width 357 height 29
click at [491, 678] on input "text" at bounding box center [522, 678] width 357 height 29
type input "Spicy"
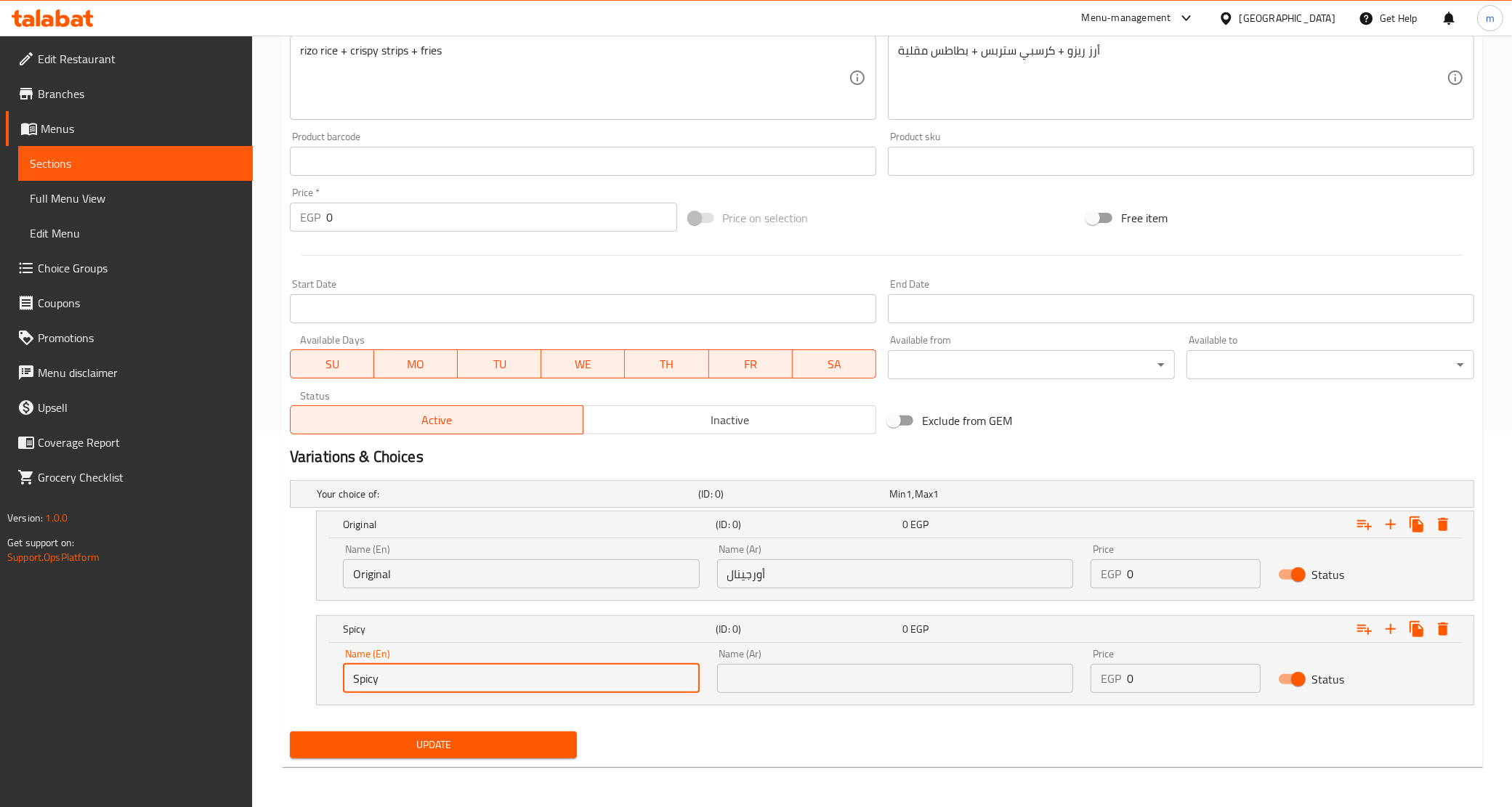
click at [768, 669] on input "text" at bounding box center [896, 678] width 357 height 29
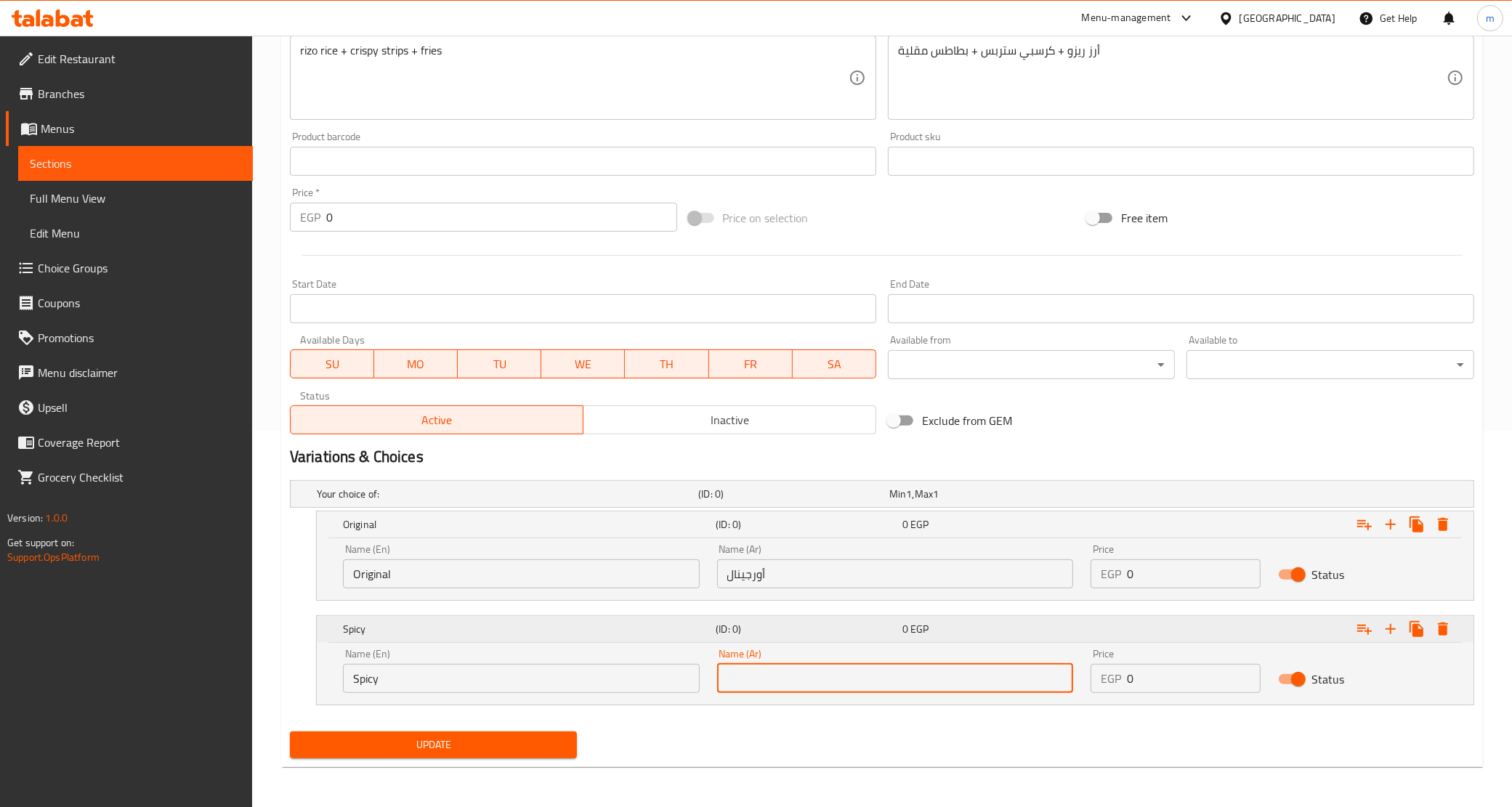
type input "سبايسي"
click at [1151, 685] on input "0" at bounding box center [1193, 678] width 133 height 29
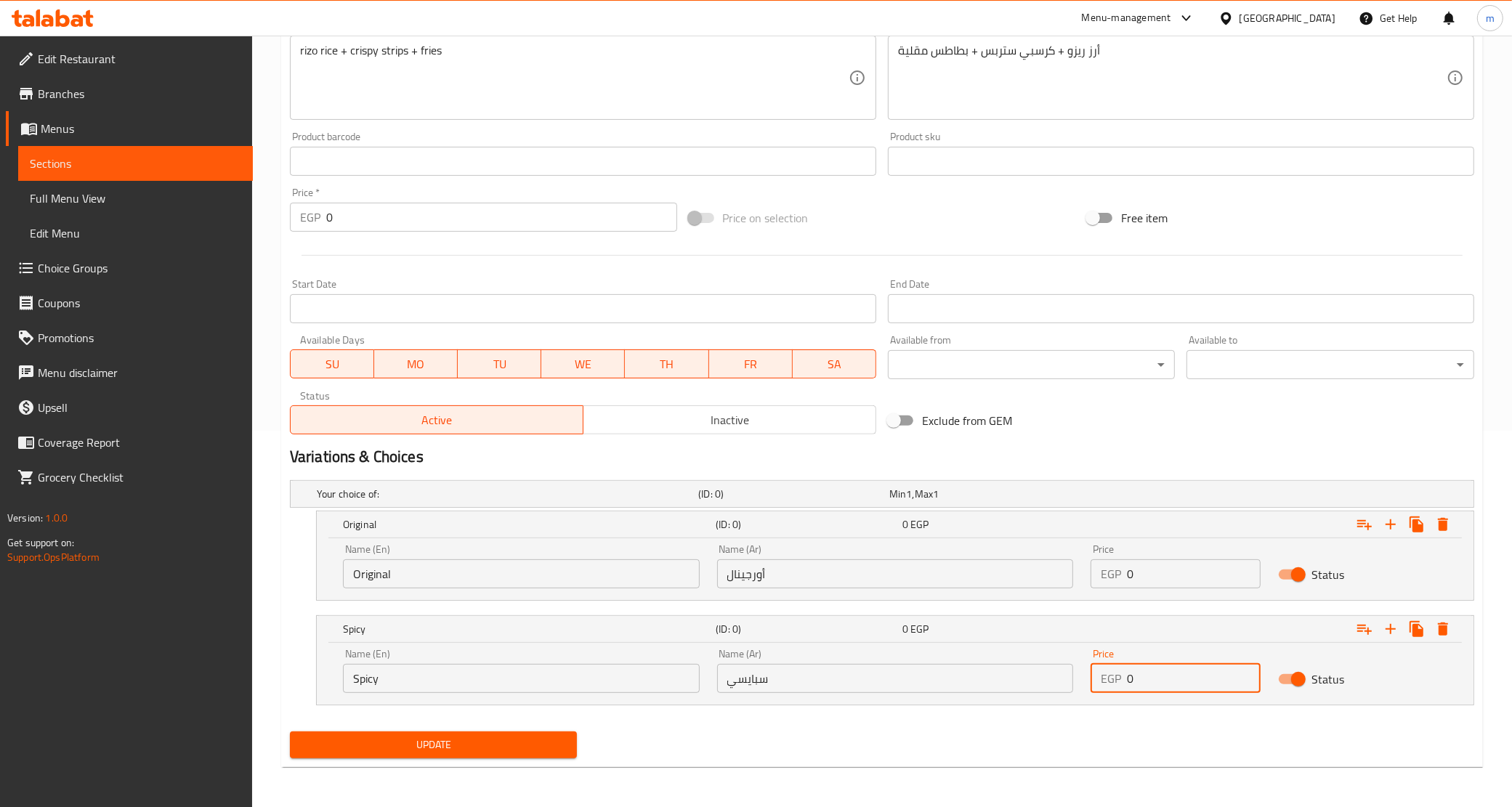
click at [1151, 685] on input "0" at bounding box center [1193, 678] width 133 height 29
paste input "11"
type input "110"
click at [1147, 572] on input "0" at bounding box center [1193, 573] width 133 height 29
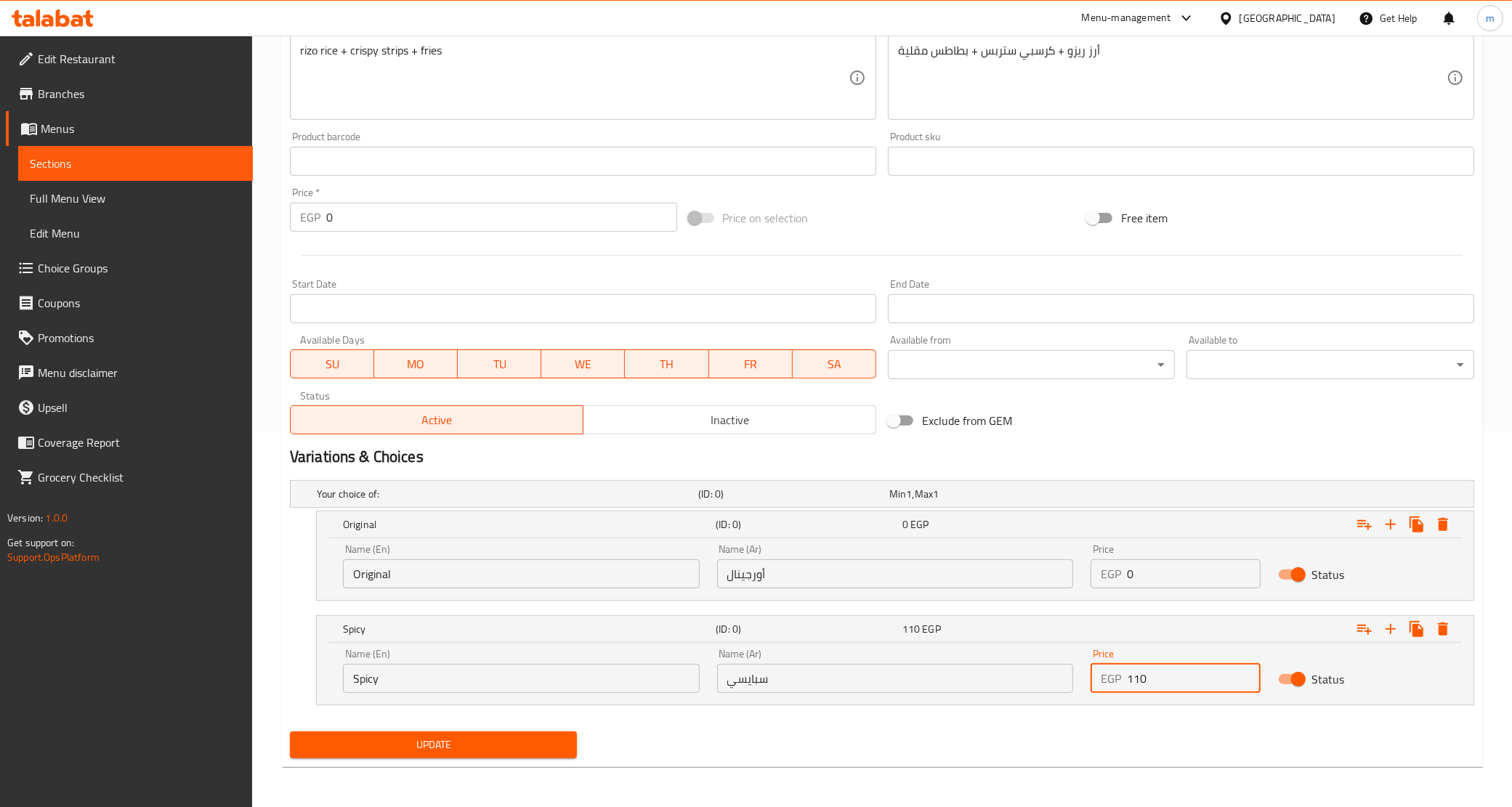
click at [1147, 572] on input "0" at bounding box center [1193, 573] width 133 height 29
paste input "11"
type input "110"
click at [430, 743] on span "Update" at bounding box center [434, 745] width 265 height 18
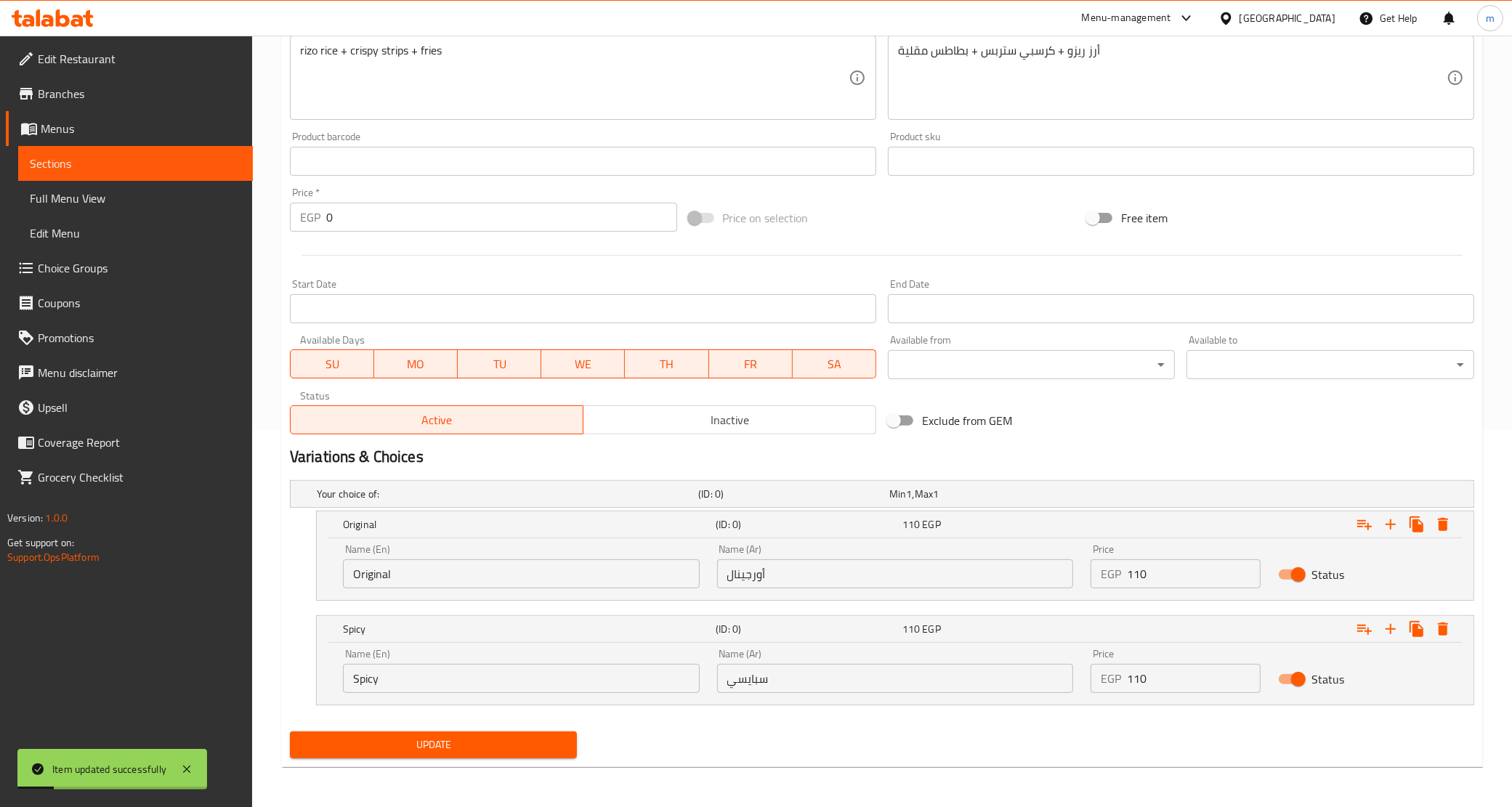
click at [156, 155] on span "Sections" at bounding box center [135, 164] width 211 height 18
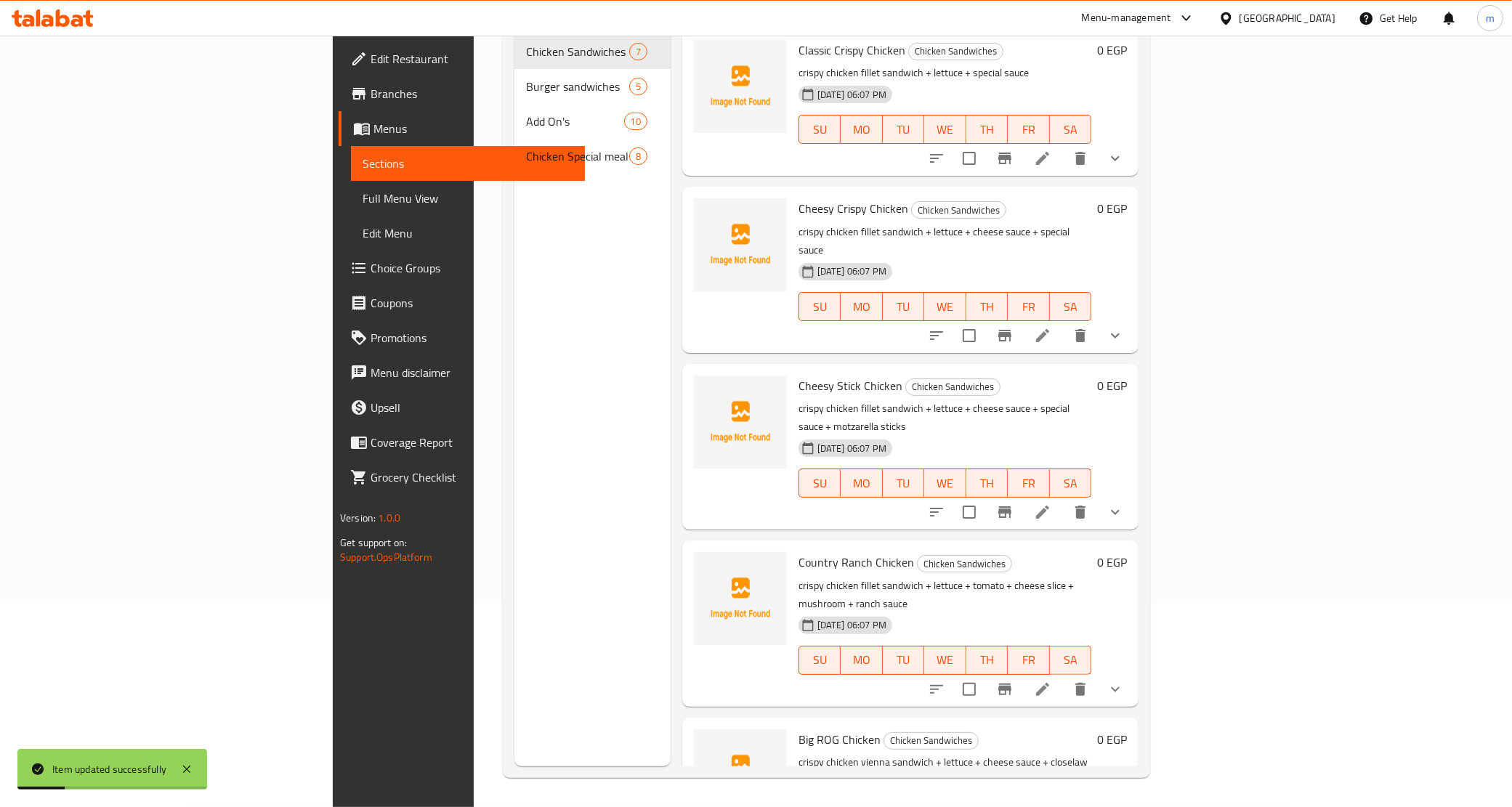
scroll to position [339, 0]
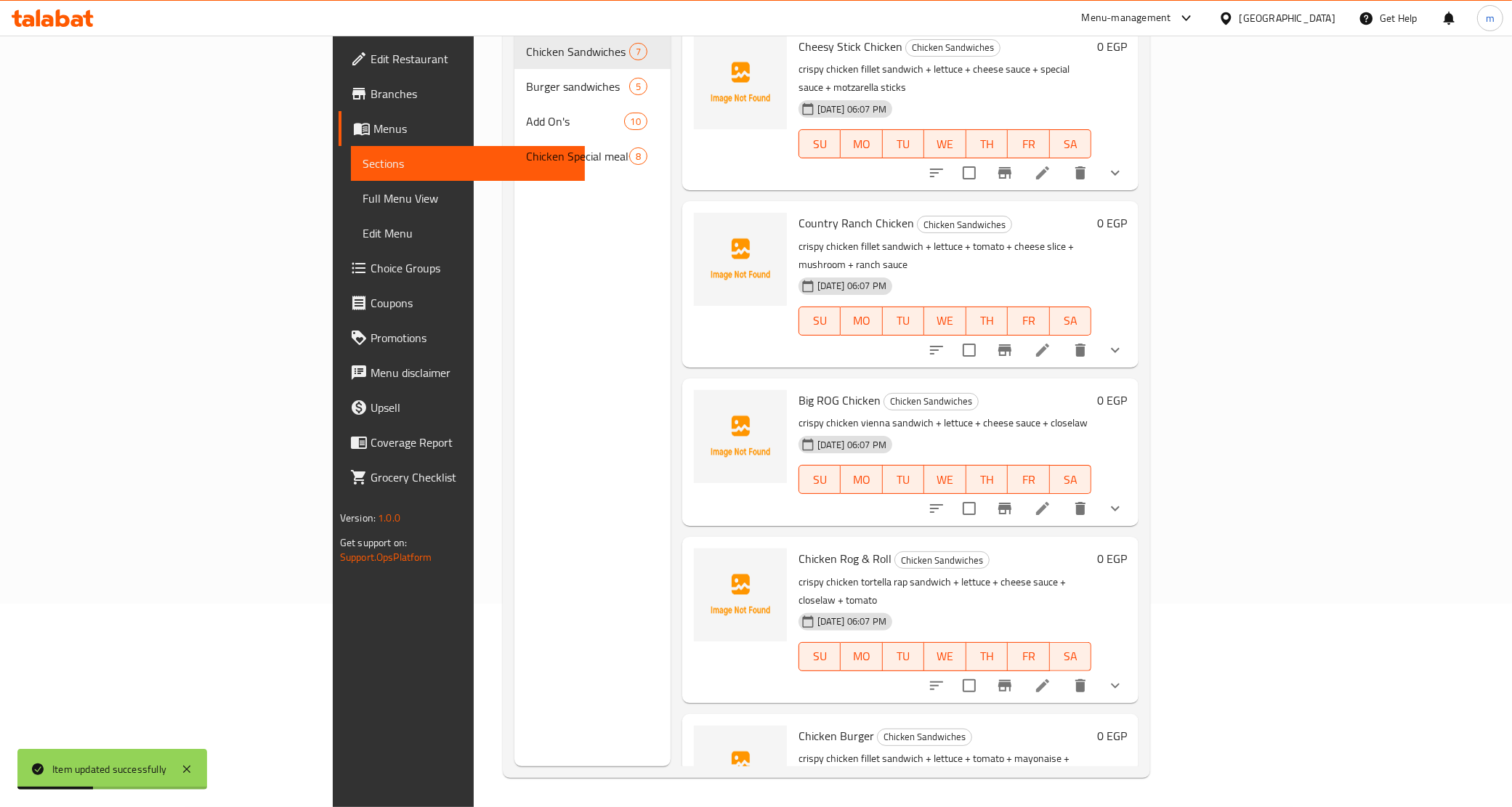
click at [514, 143] on div "Chicken Special meals 8" at bounding box center [592, 156] width 156 height 35
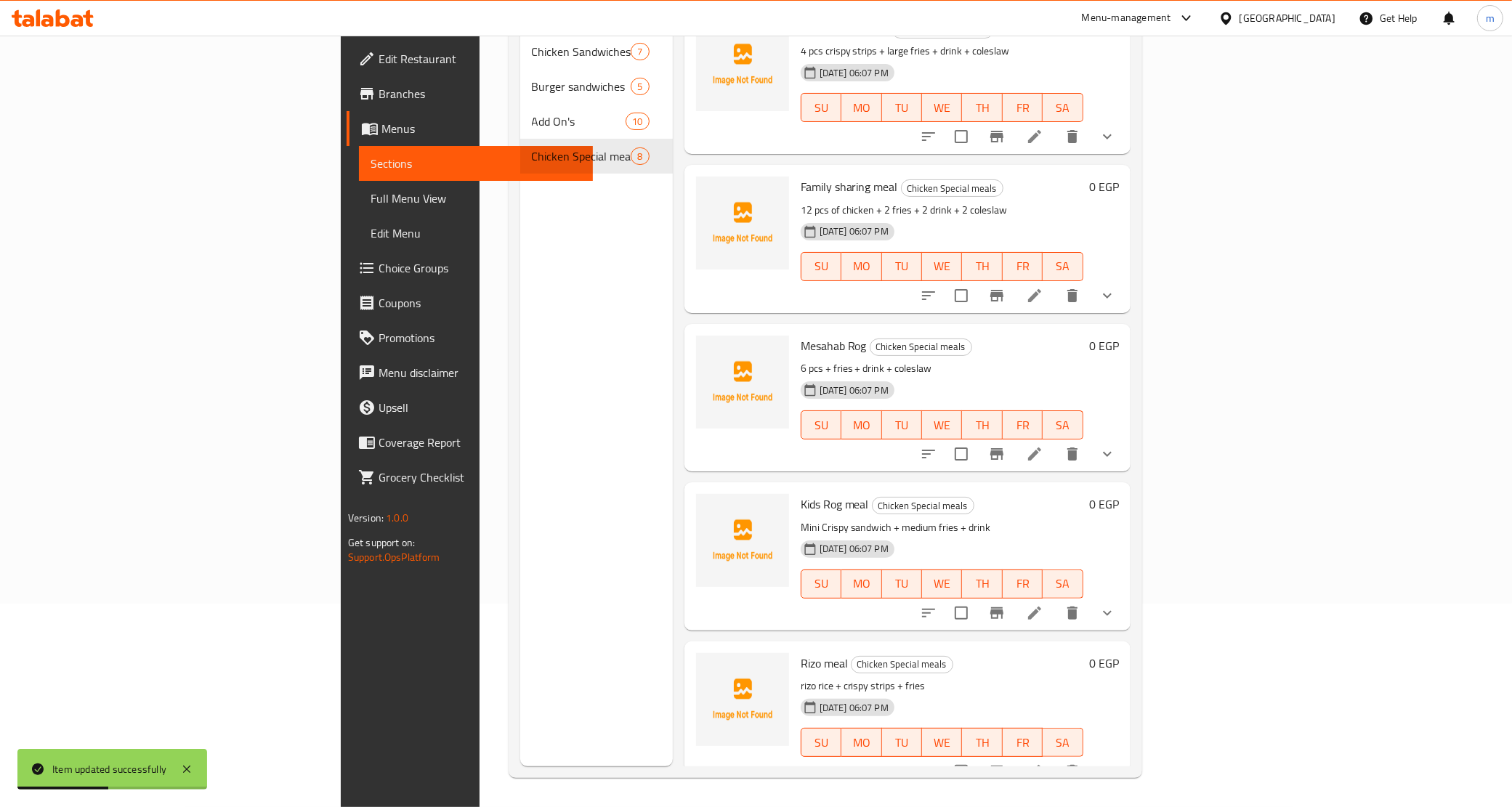
scroll to position [497, 0]
click at [1091, 760] on li at bounding box center [1069, 772] width 40 height 27
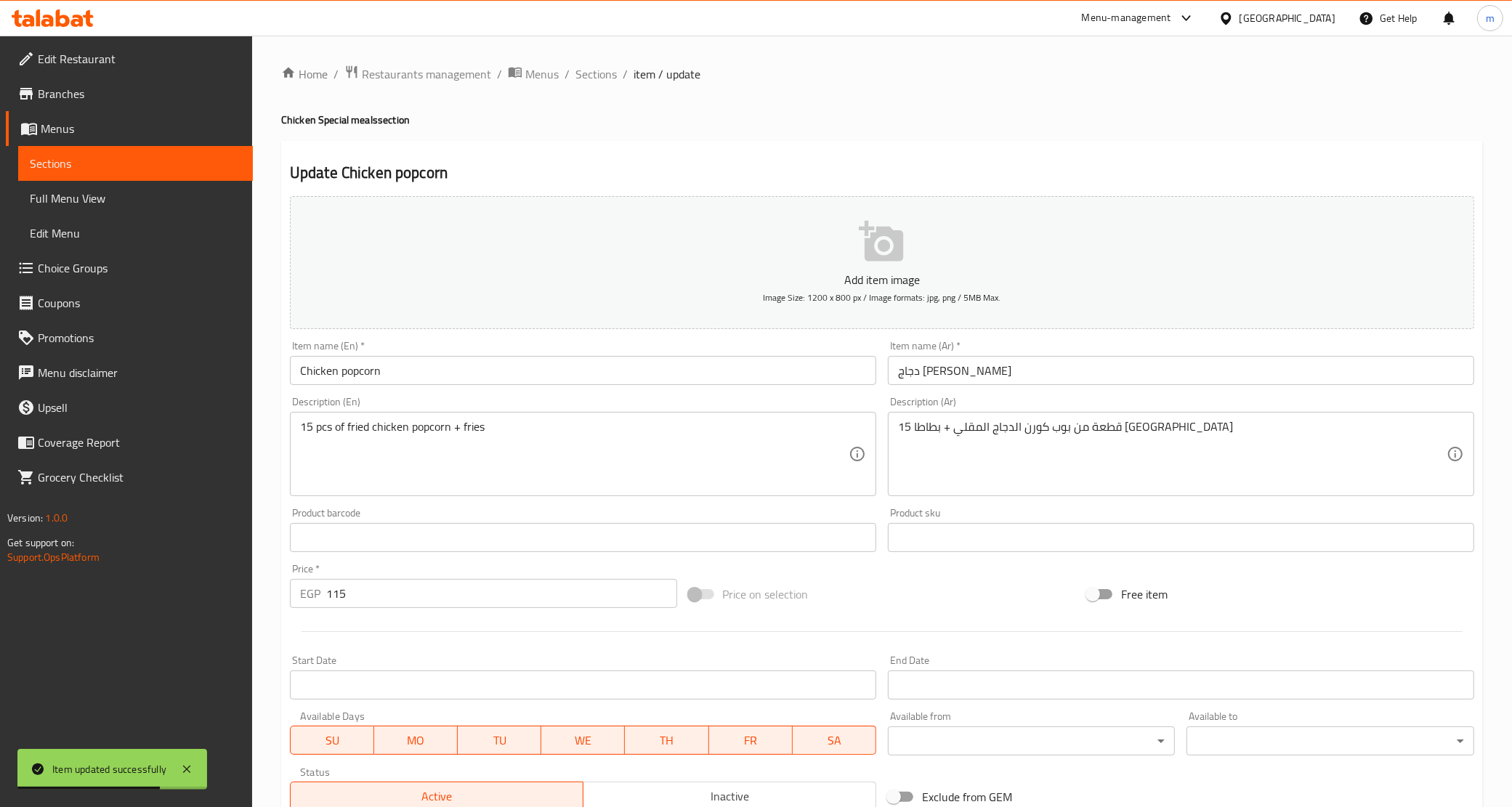
click at [412, 587] on input "115" at bounding box center [502, 593] width 351 height 29
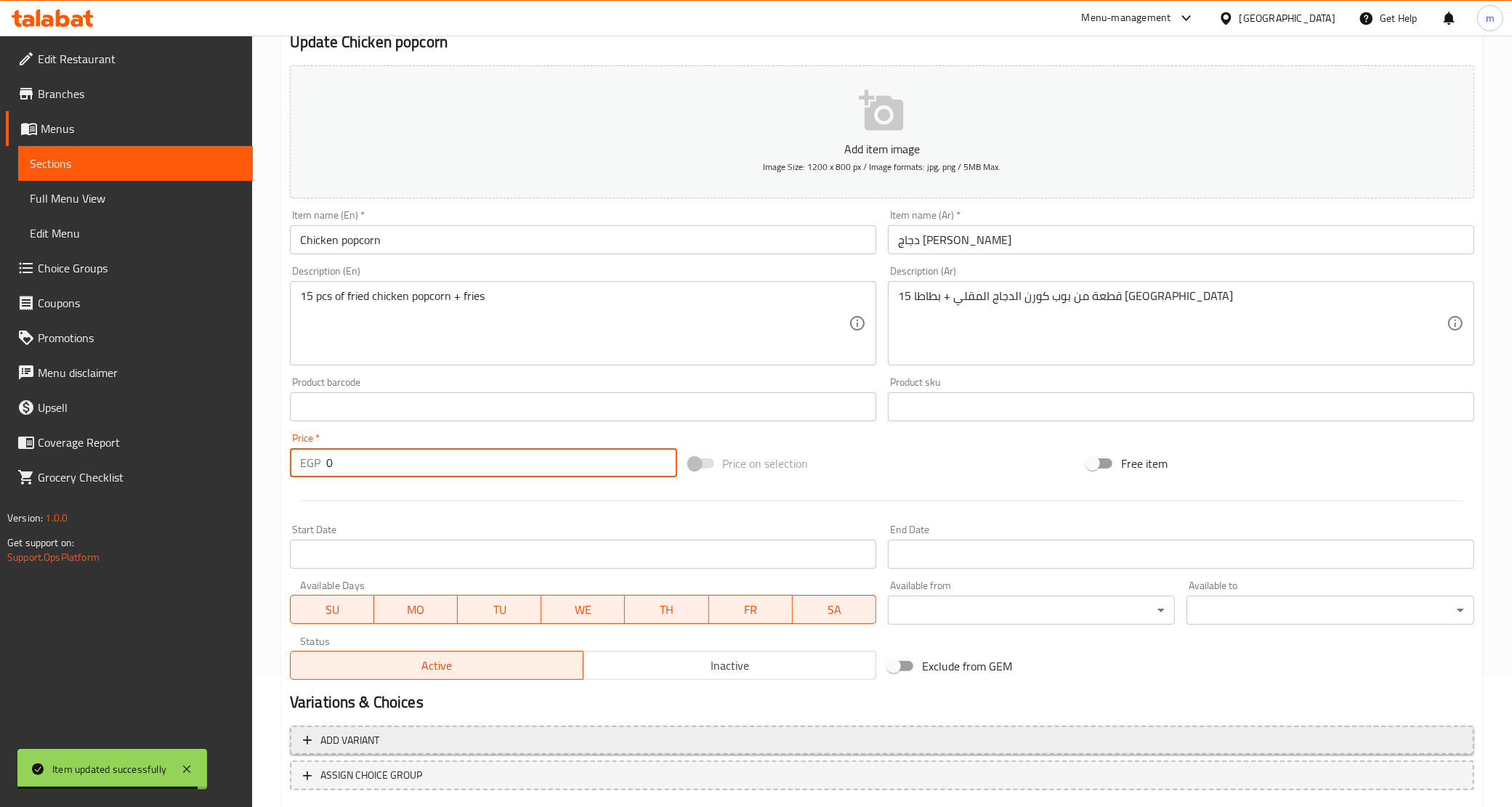
scroll to position [216, 0]
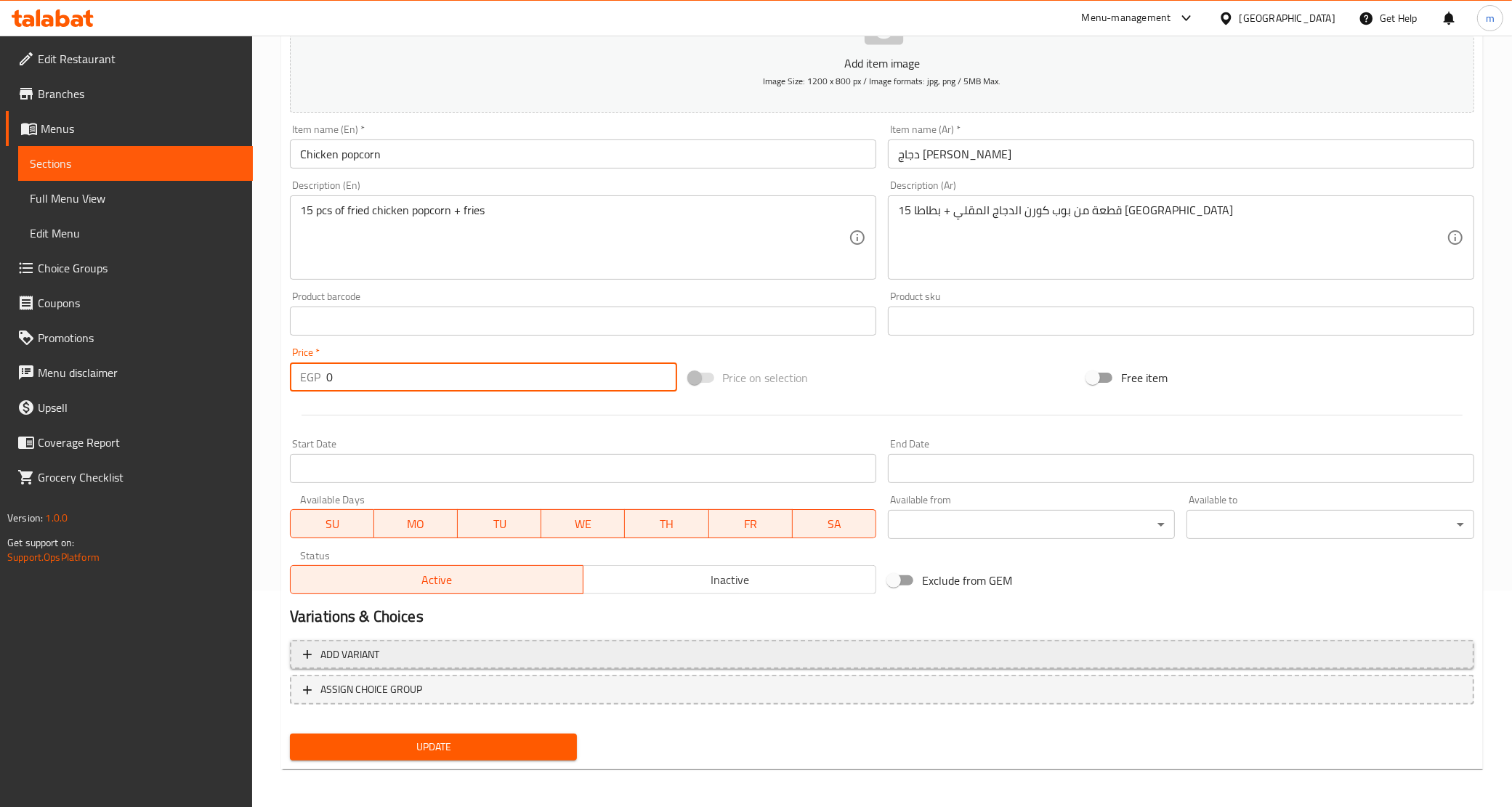
type input "0"
click at [487, 663] on button "Add variant" at bounding box center [882, 655] width 1184 height 30
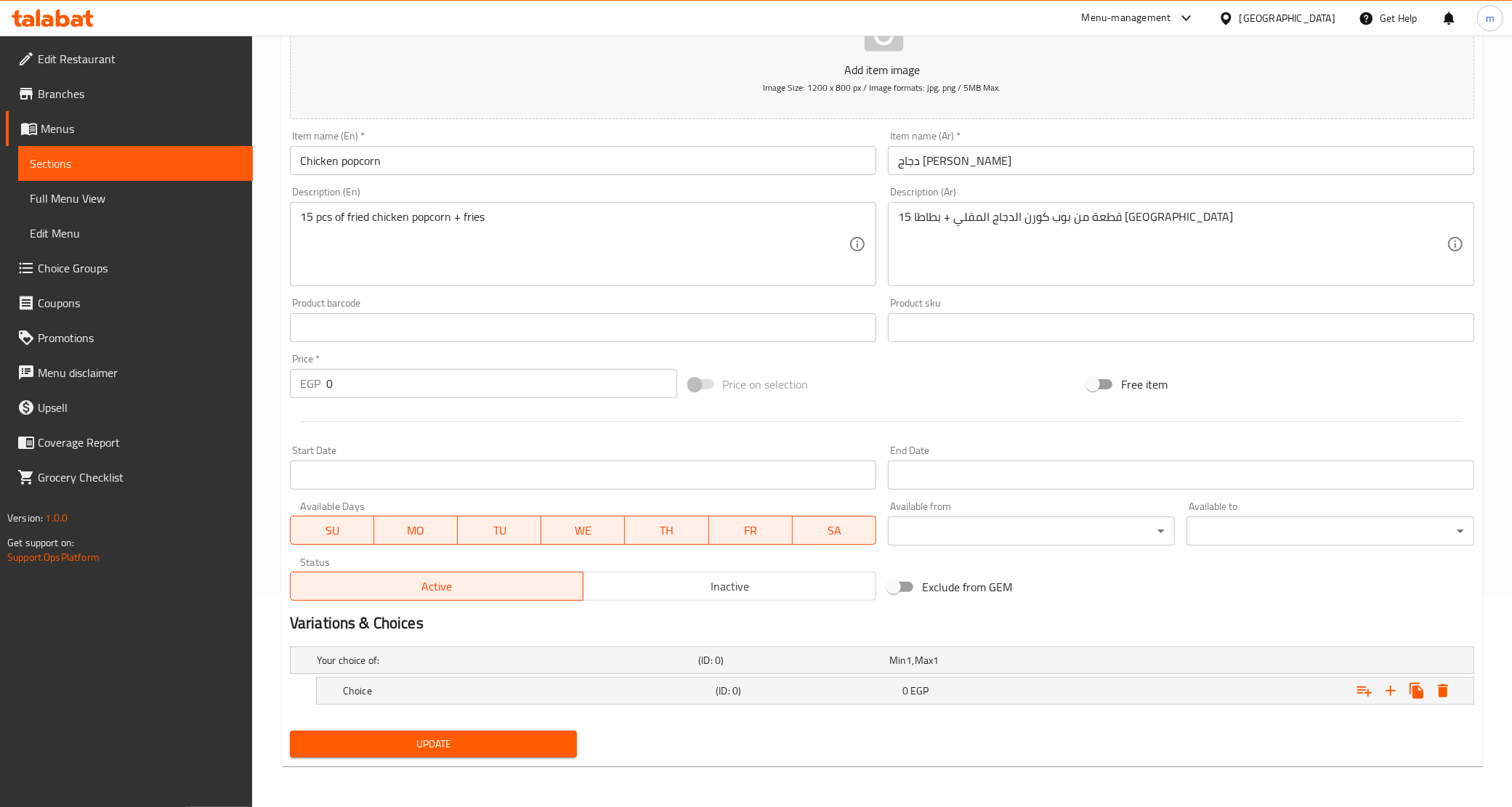
scroll to position [209, 0]
click at [896, 694] on h5 "(ID: 0)" at bounding box center [805, 692] width 181 height 15
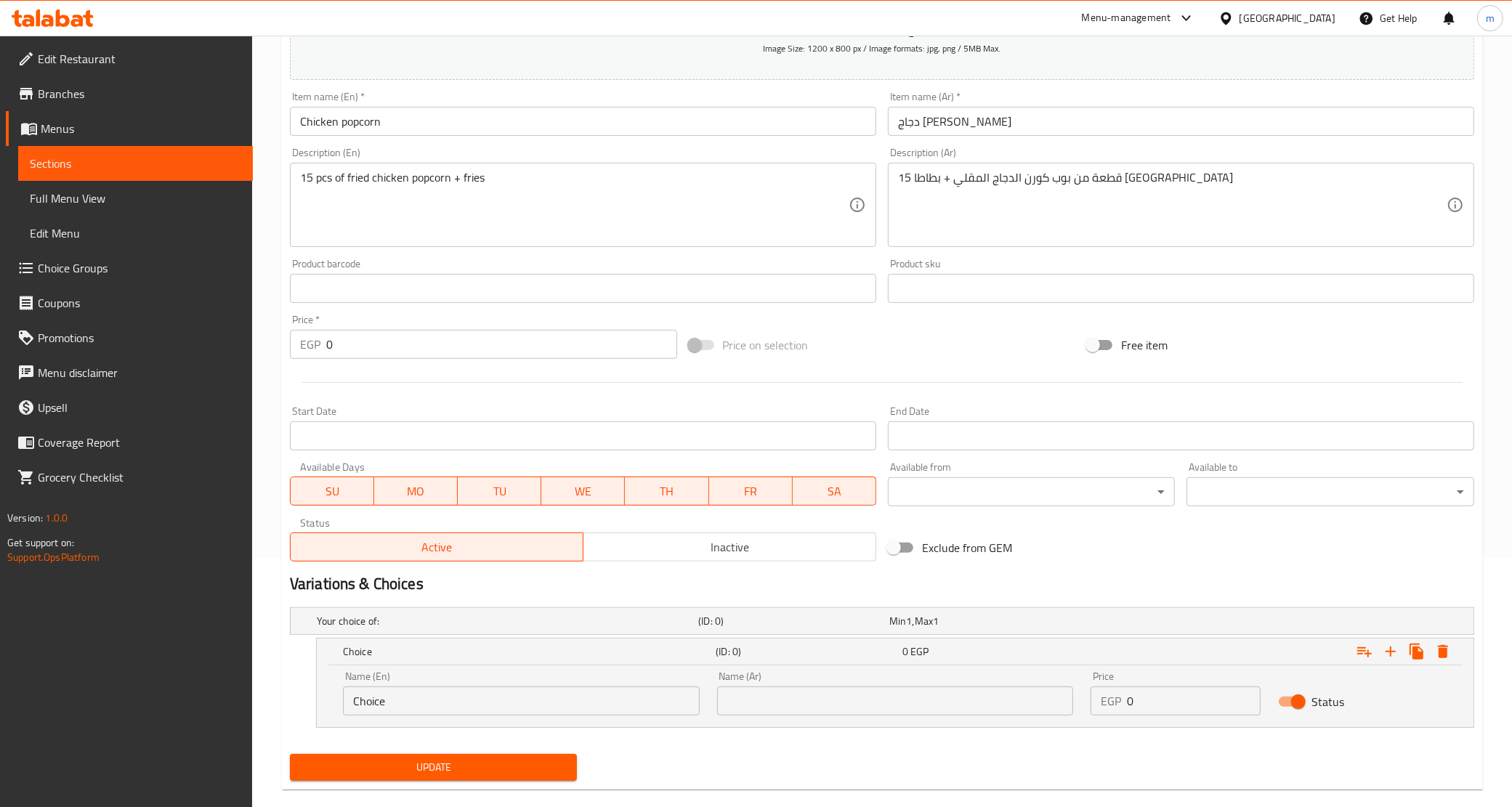
scroll to position [272, 0]
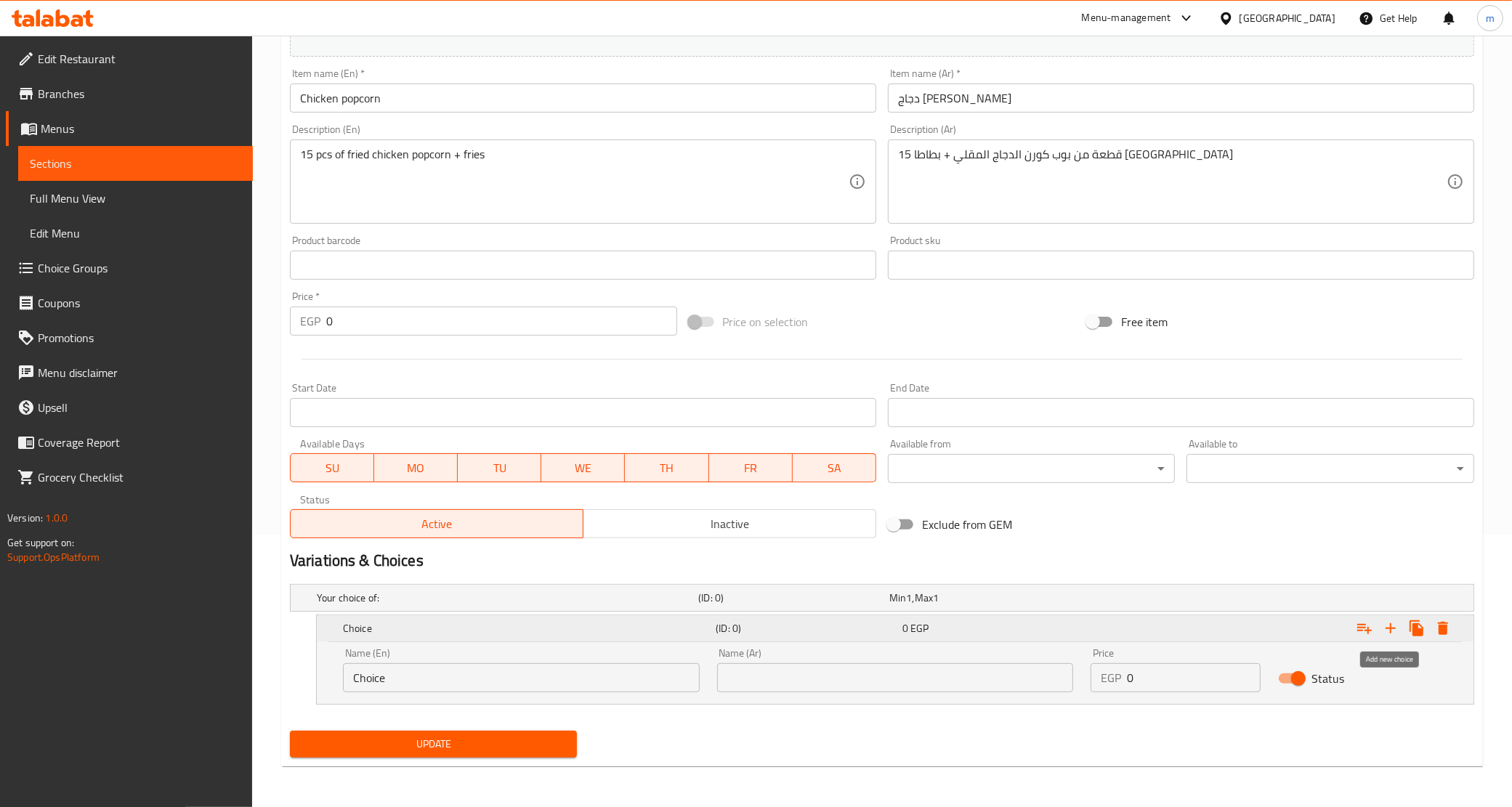
click at [1386, 630] on icon "Expand" at bounding box center [1392, 628] width 18 height 18
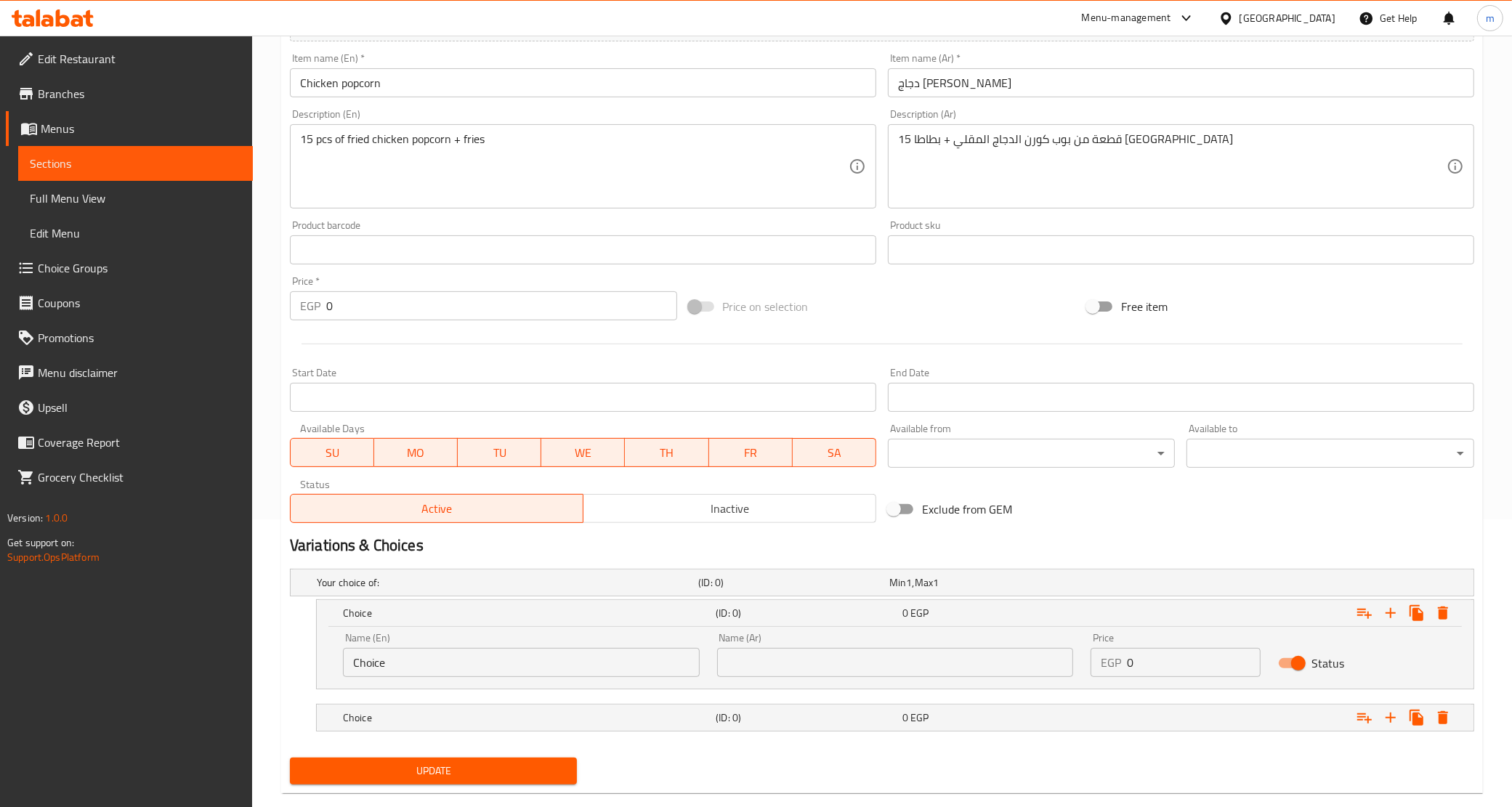
scroll to position [315, 0]
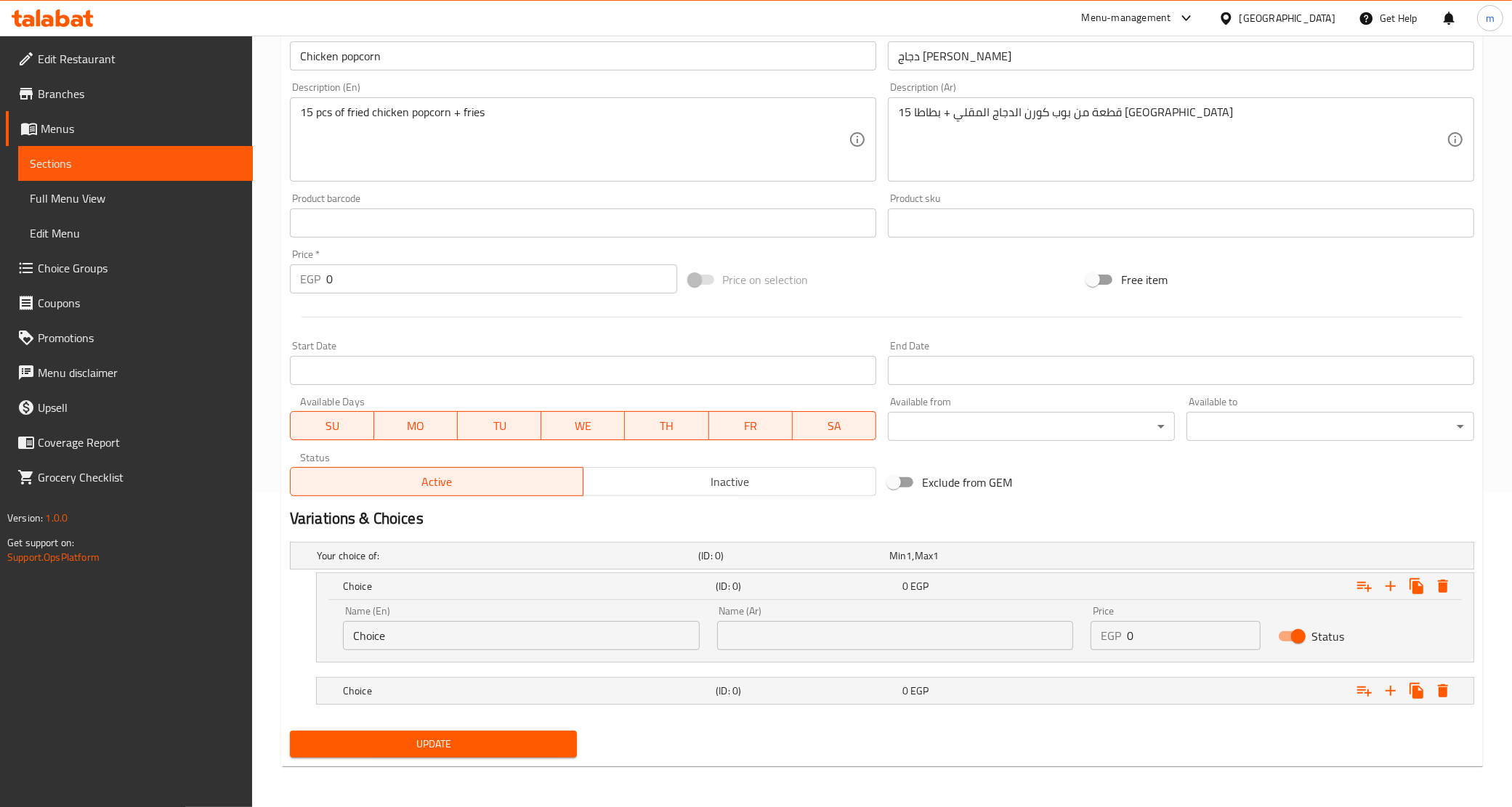
click at [496, 635] on input "Choice" at bounding box center [522, 635] width 357 height 29
click at [496, 635] on input "text" at bounding box center [522, 635] width 357 height 29
type input "Original"
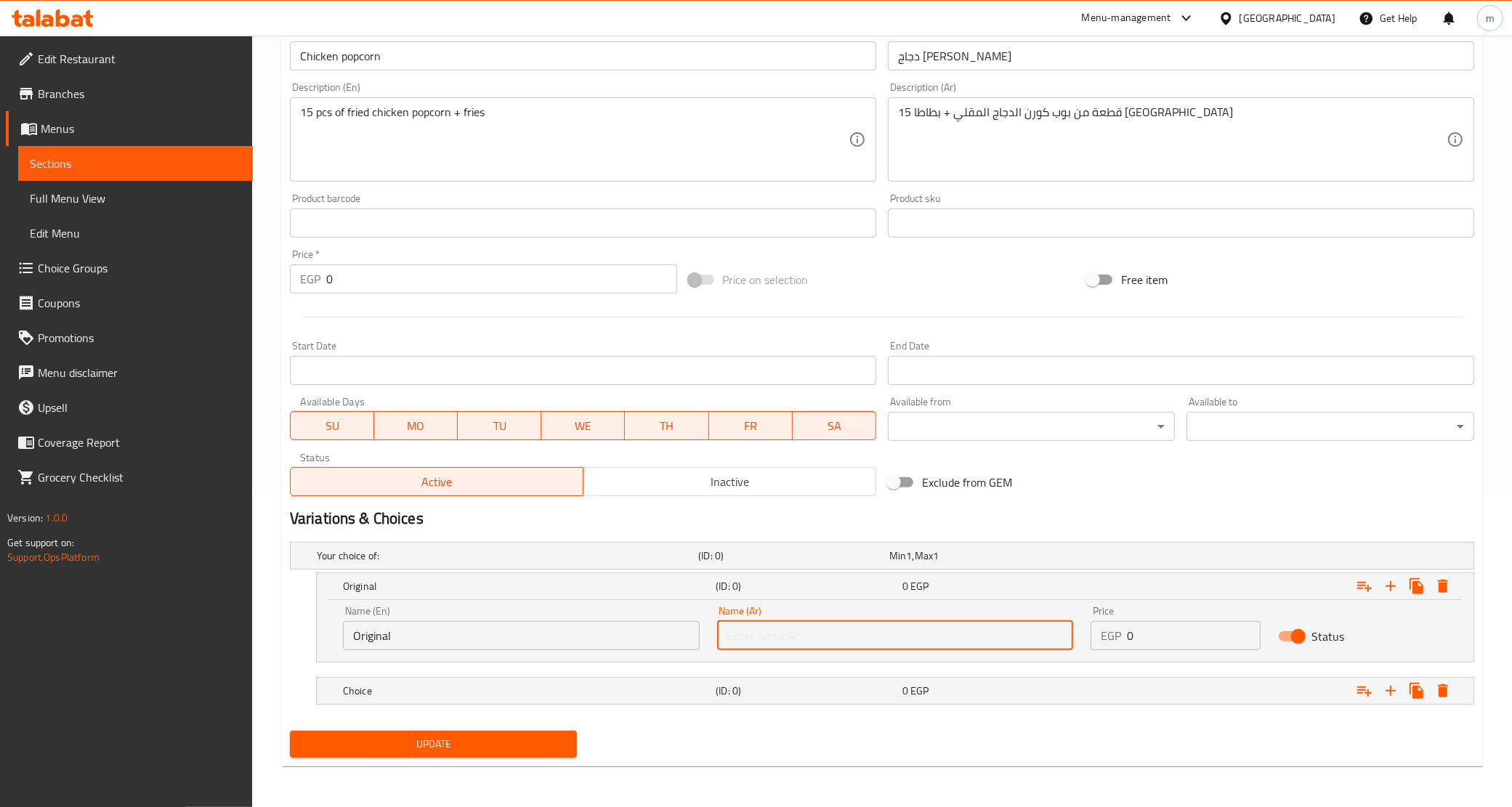
click at [762, 637] on input "text" at bounding box center [896, 635] width 357 height 29
type input "أورجينال"
click at [633, 698] on div "Choice" at bounding box center [527, 691] width 373 height 21
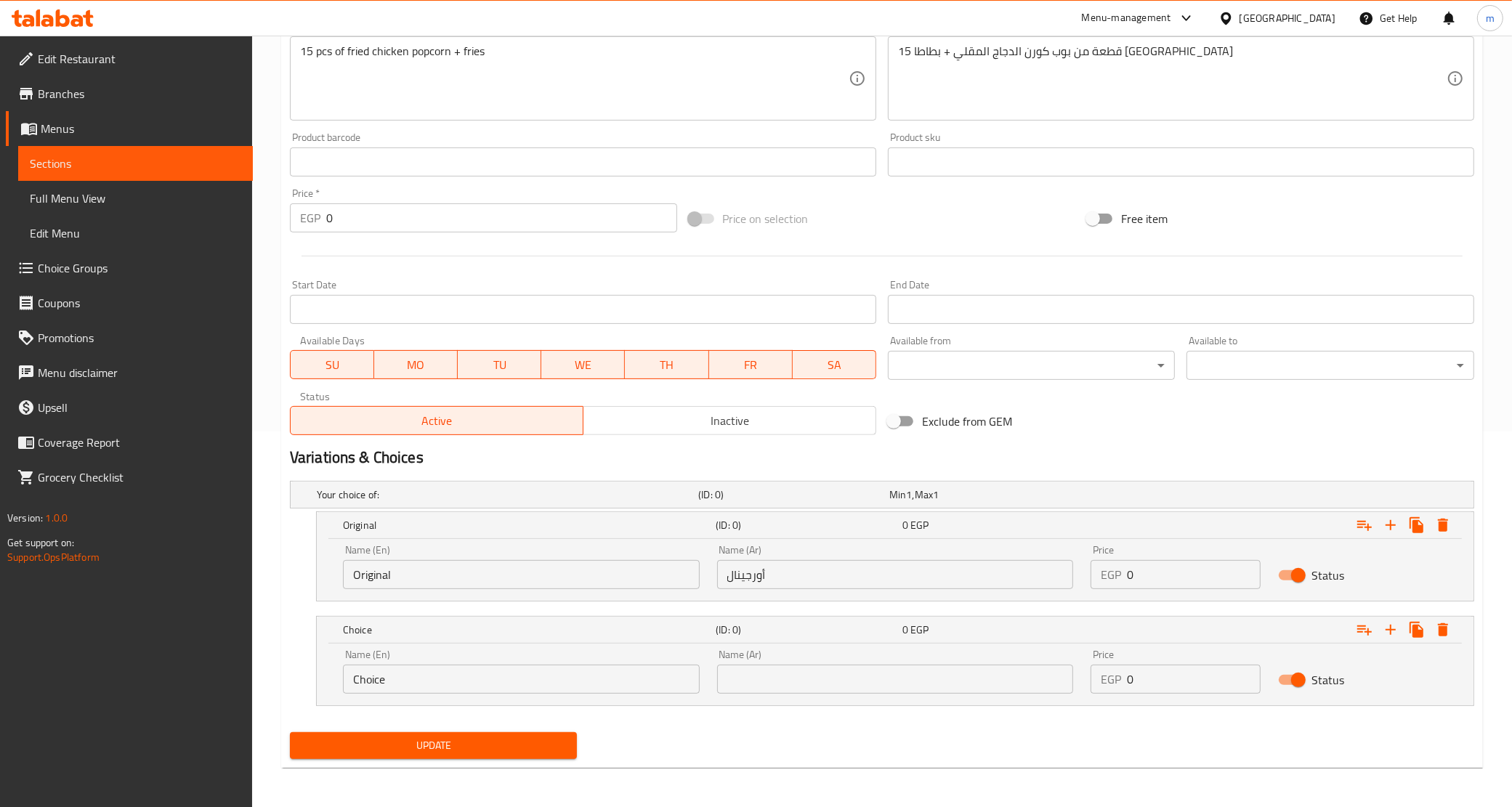
scroll to position [376, 0]
click at [479, 676] on input "Choice" at bounding box center [522, 678] width 357 height 29
click at [479, 676] on input "text" at bounding box center [522, 678] width 357 height 29
type input "Spicy"
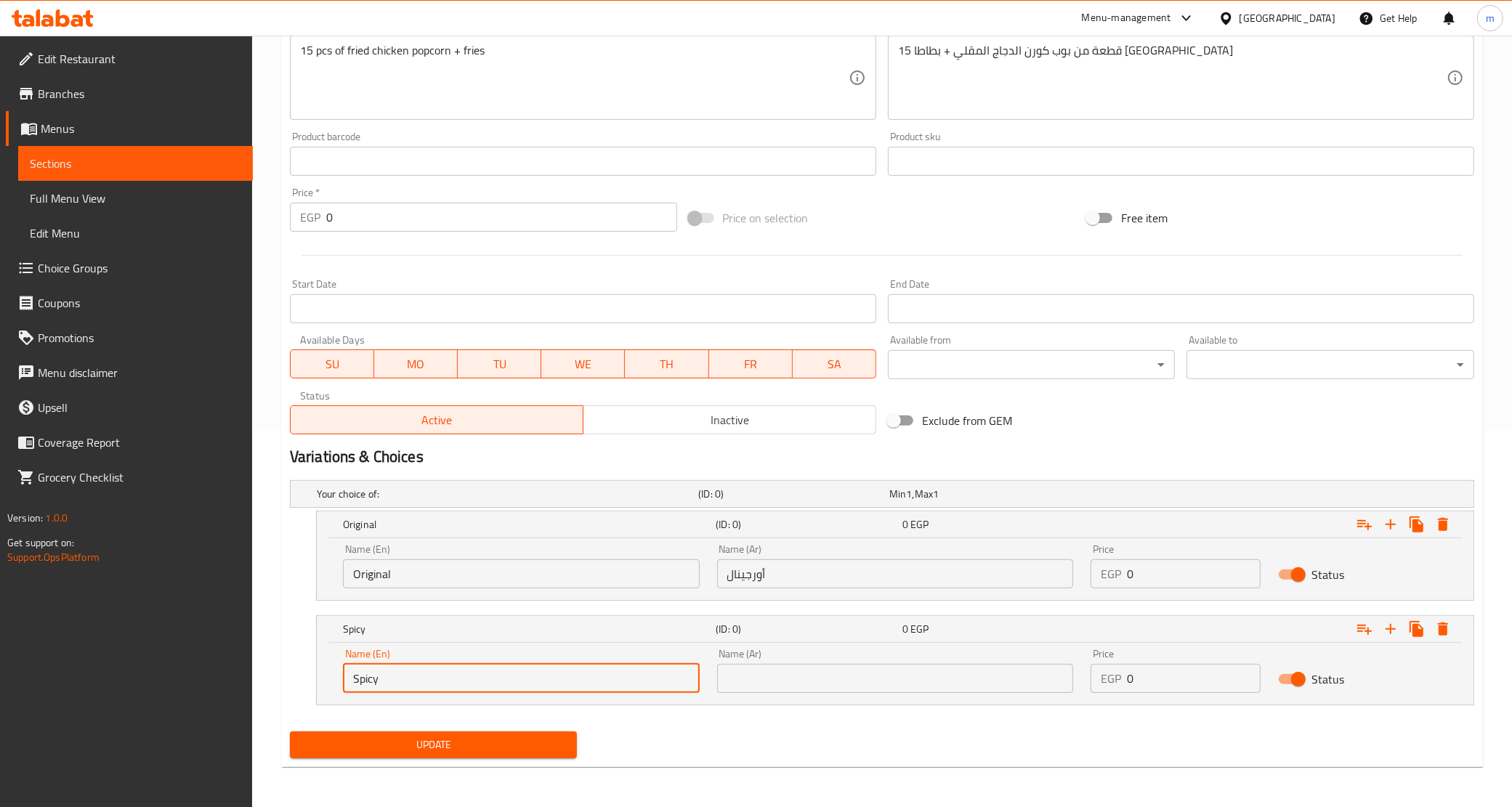
click at [758, 691] on input "text" at bounding box center [896, 678] width 357 height 29
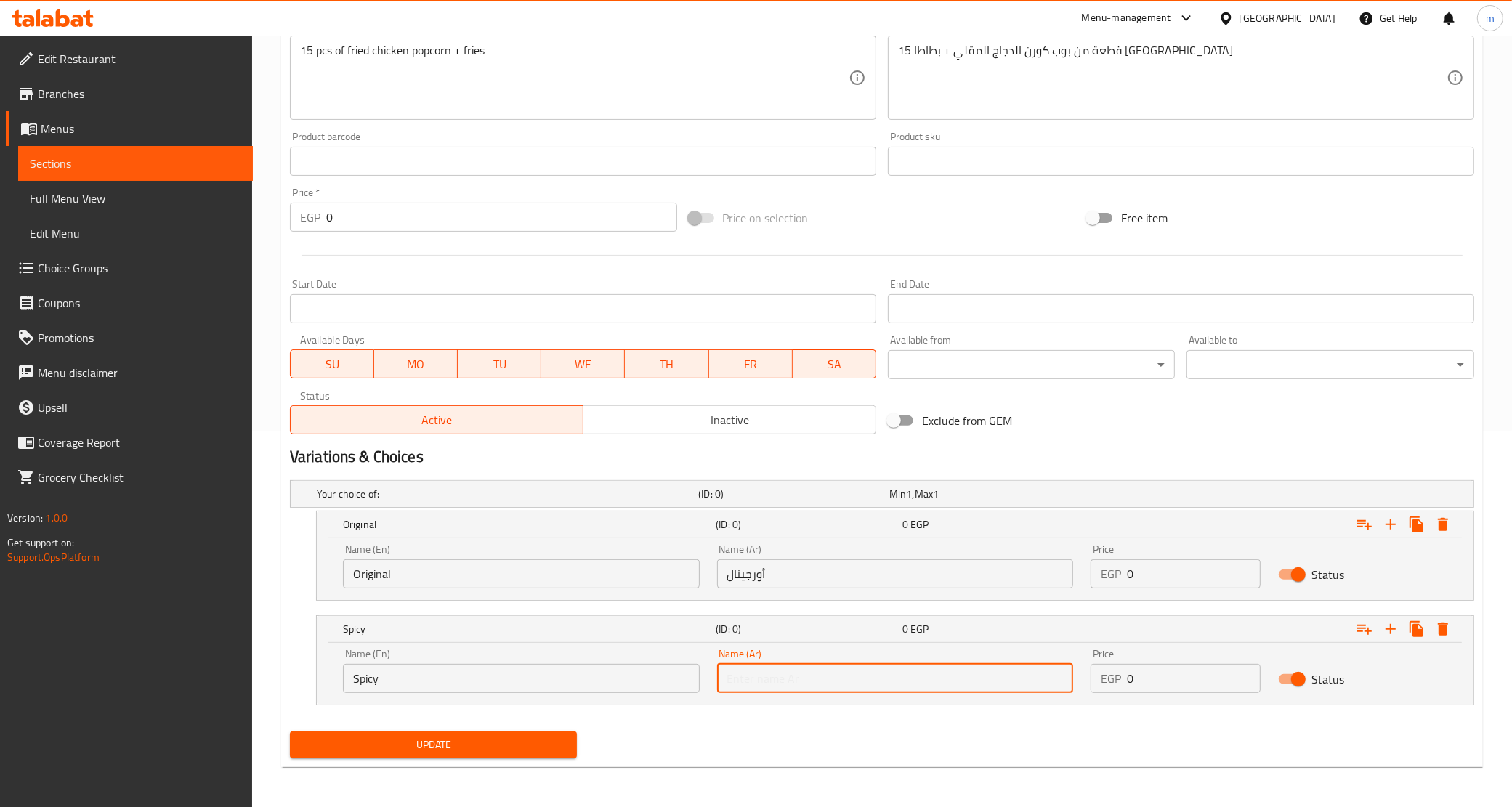
type input "سبايسي"
click at [1171, 582] on input "0" at bounding box center [1193, 573] width 133 height 29
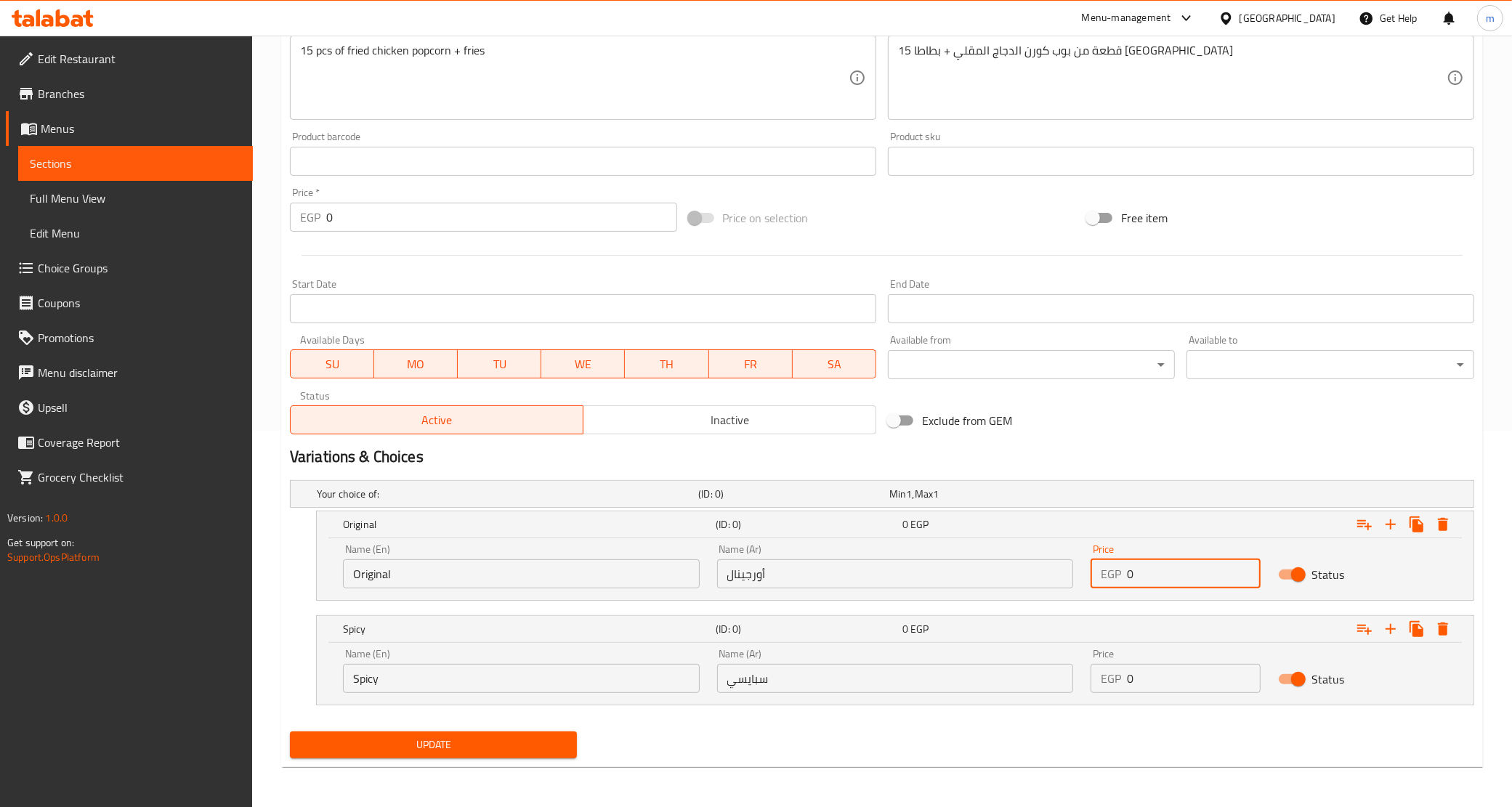
click at [1171, 582] on input "0" at bounding box center [1193, 573] width 133 height 29
paste input "115"
type input "115"
click at [1169, 672] on input "0" at bounding box center [1193, 678] width 133 height 29
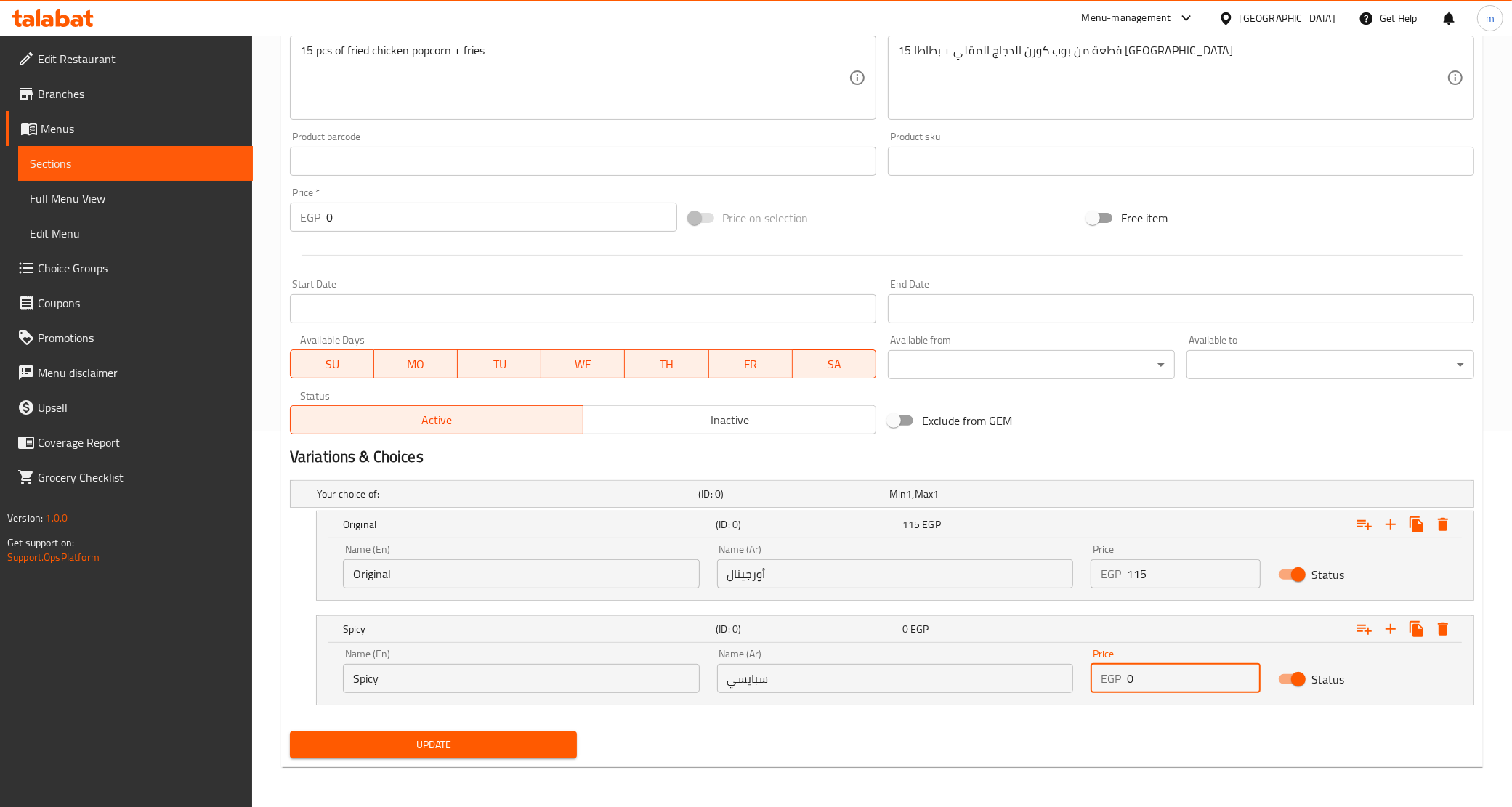
click at [1169, 672] on input "0" at bounding box center [1193, 678] width 133 height 29
paste input "115"
type input "115"
click at [522, 741] on span "Update" at bounding box center [434, 745] width 265 height 18
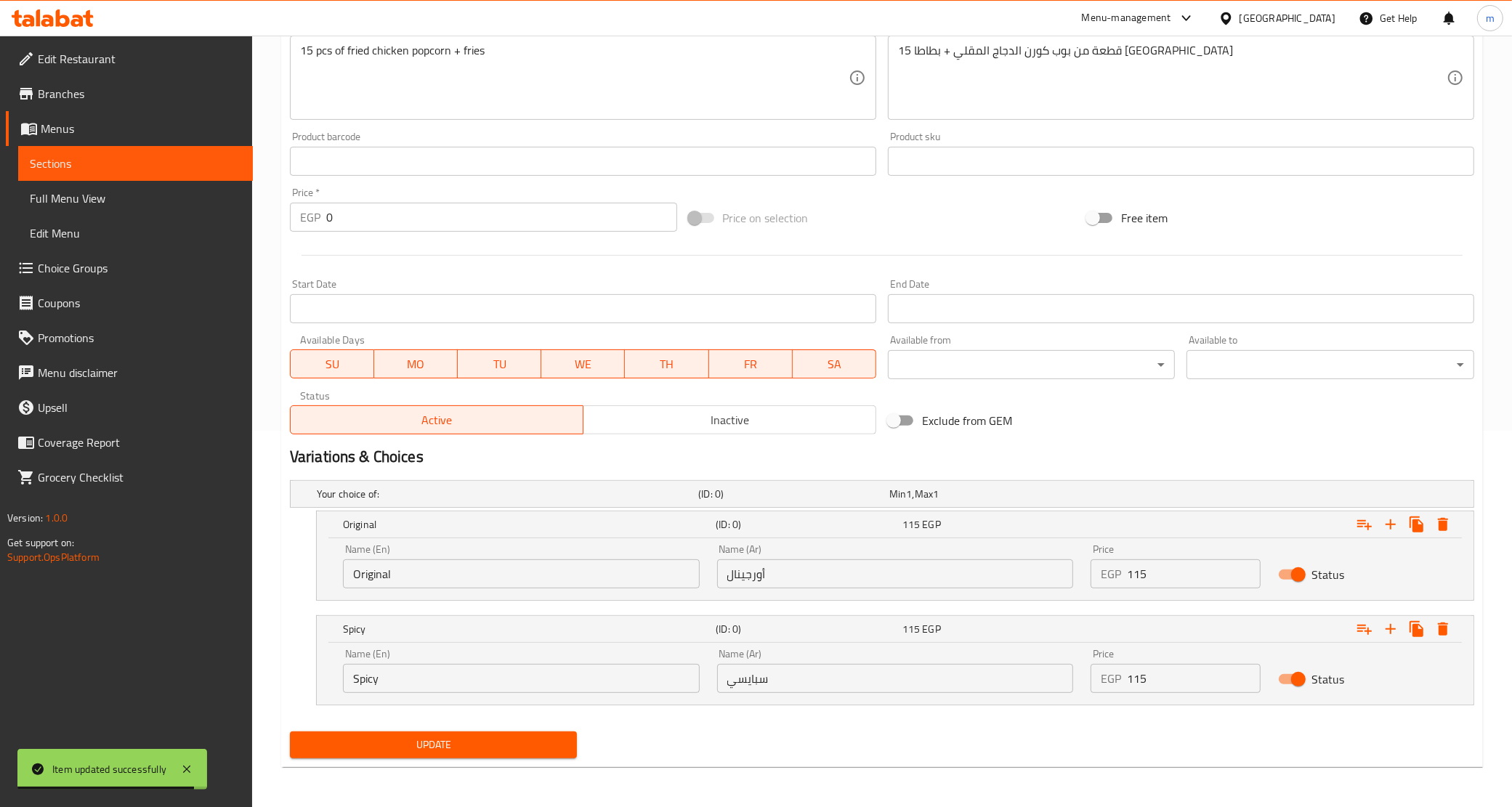
click at [104, 158] on span "Sections" at bounding box center [135, 164] width 211 height 18
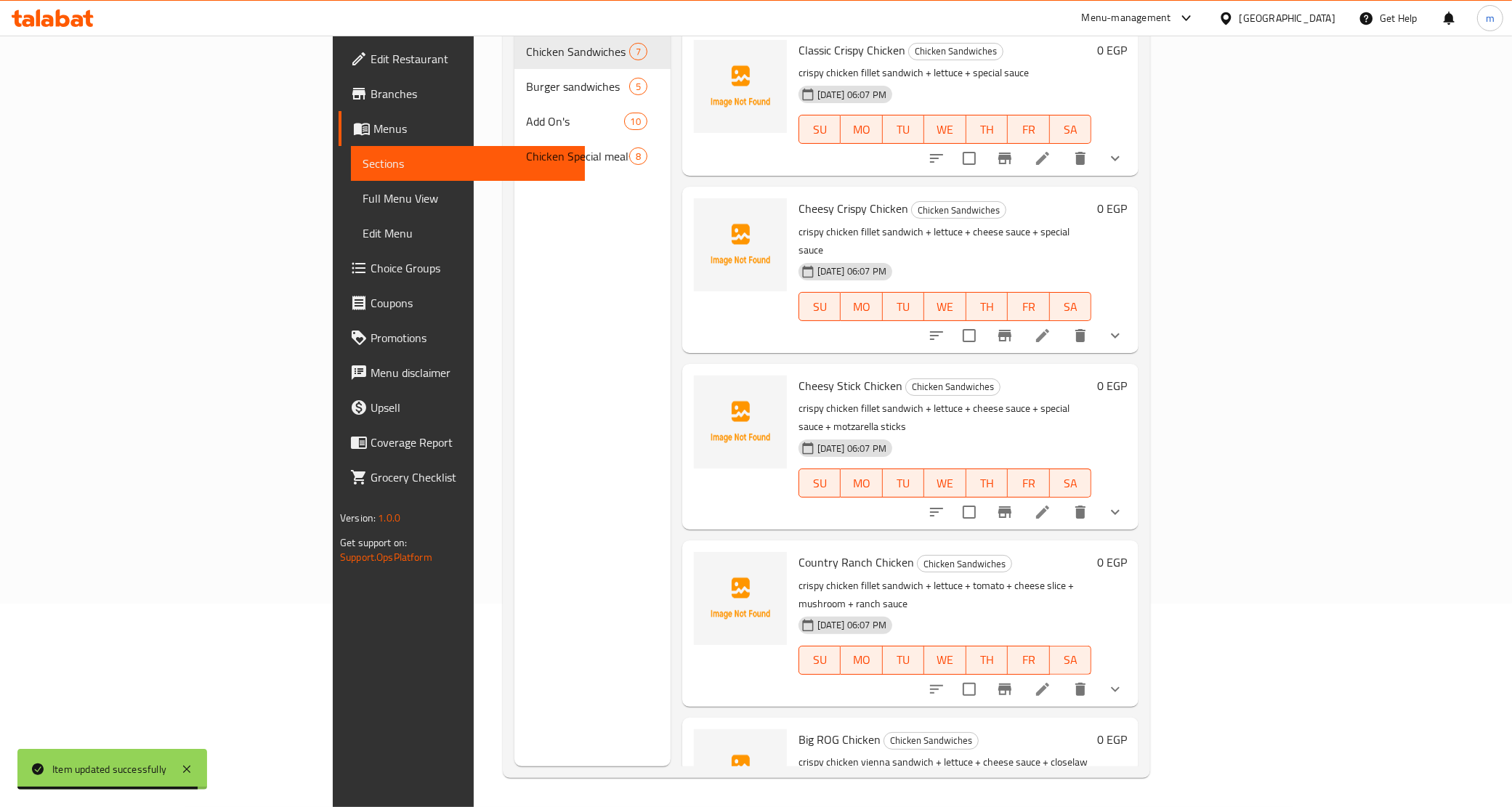
scroll to position [204, 0]
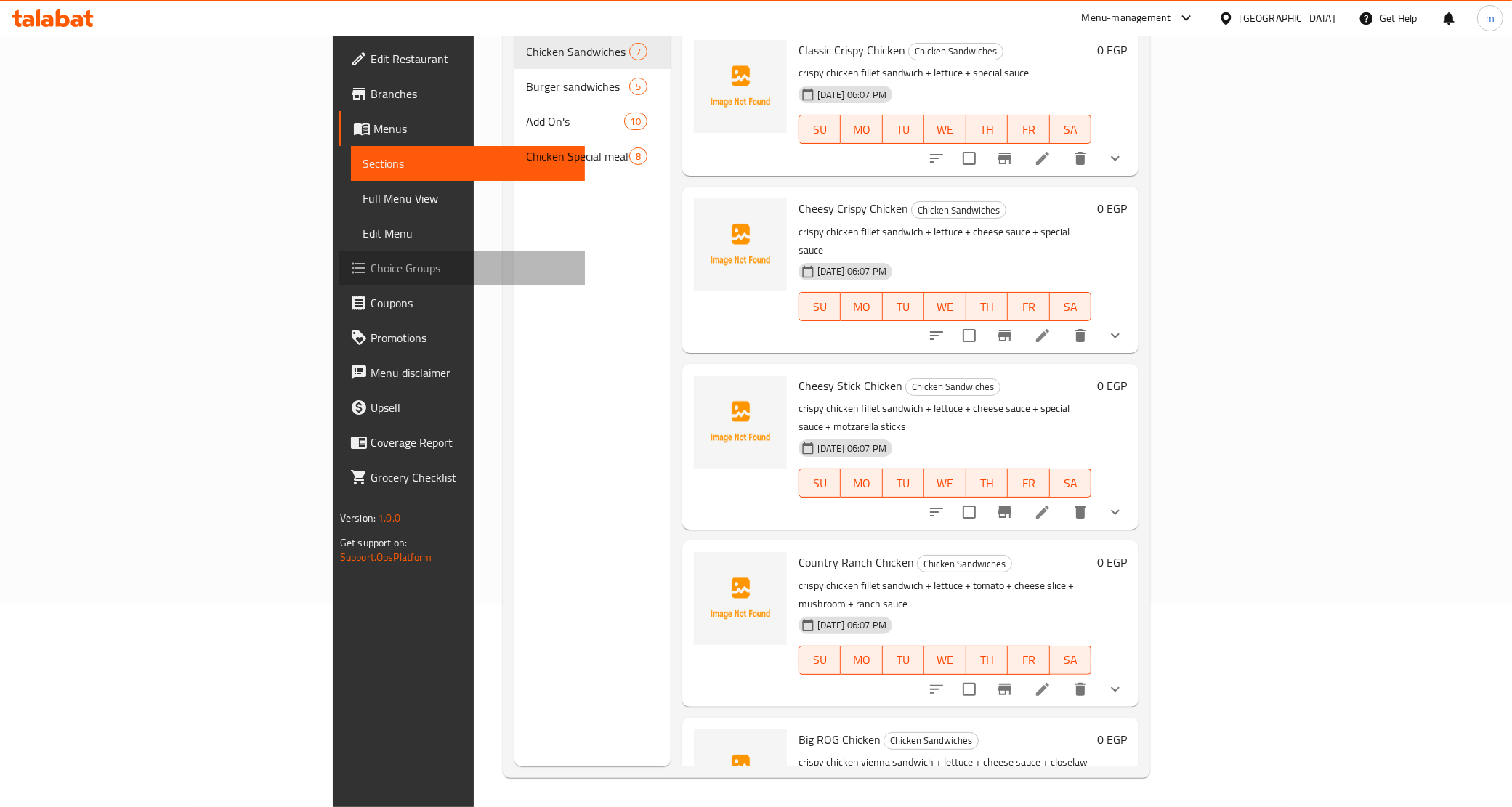
click at [371, 261] on span "Choice Groups" at bounding box center [473, 268] width 203 height 18
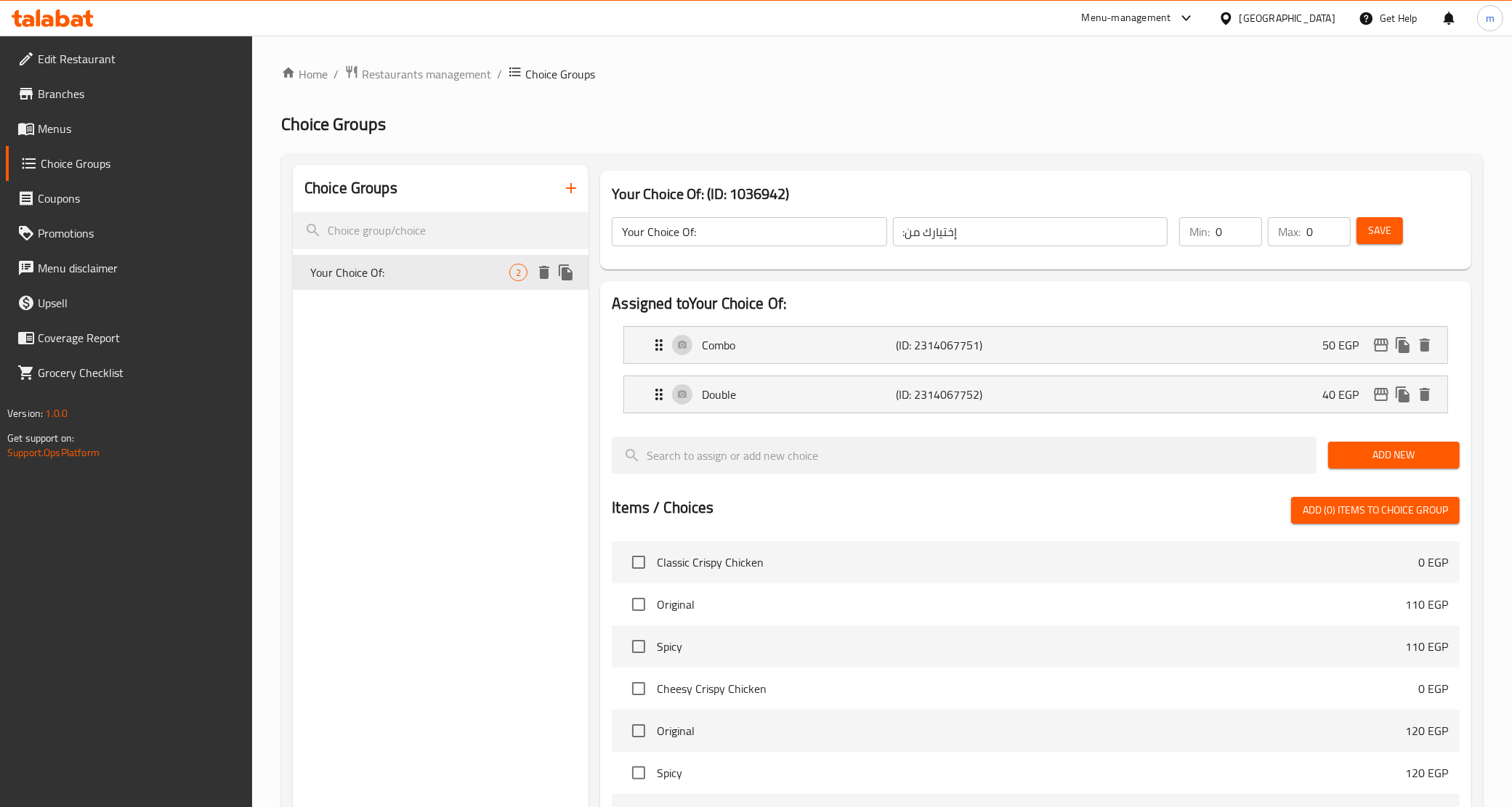
click at [480, 274] on span "Your Choice Of:" at bounding box center [410, 272] width 199 height 18
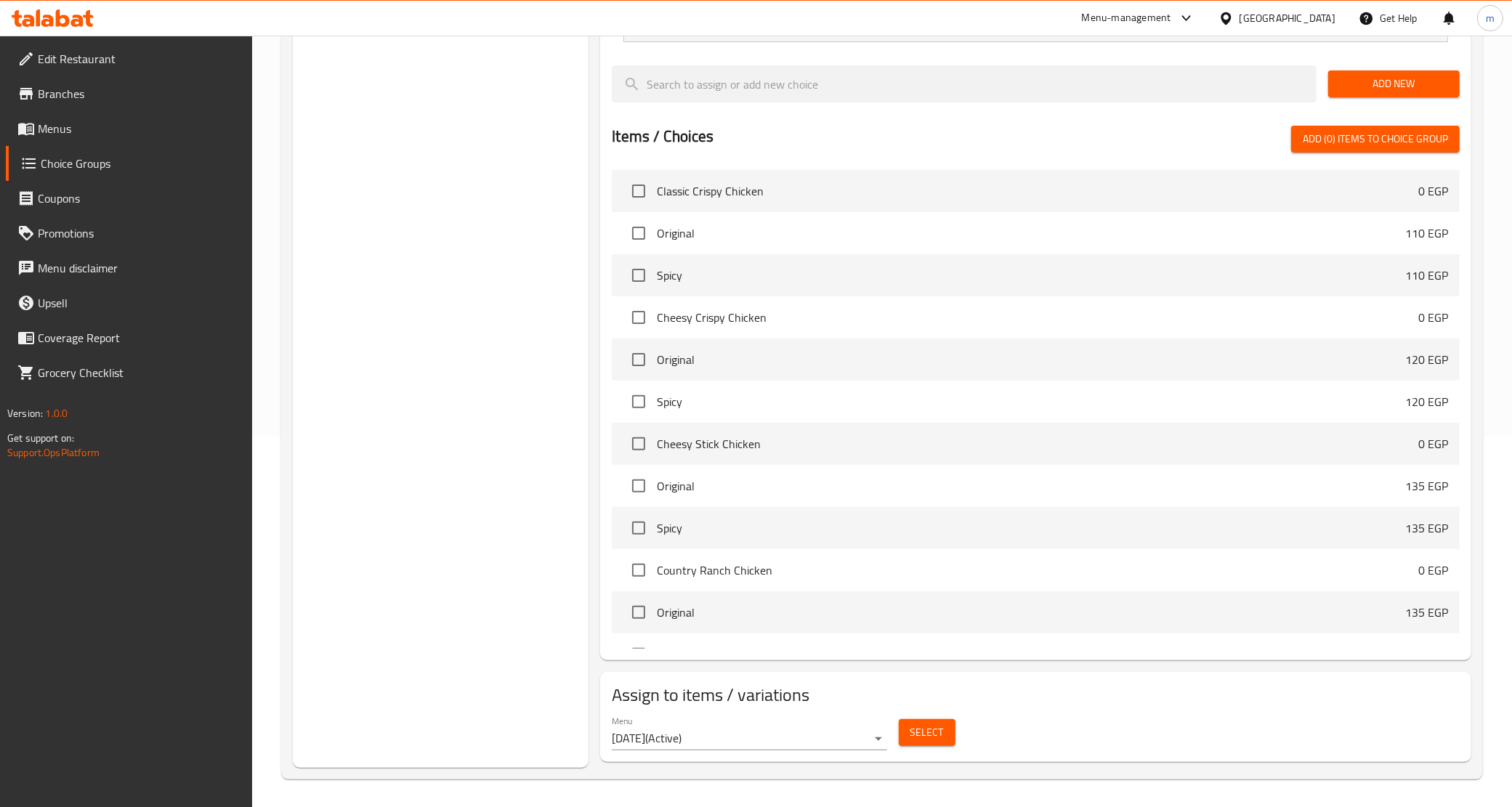
scroll to position [373, 0]
click at [922, 732] on span "Select" at bounding box center [928, 731] width 34 height 18
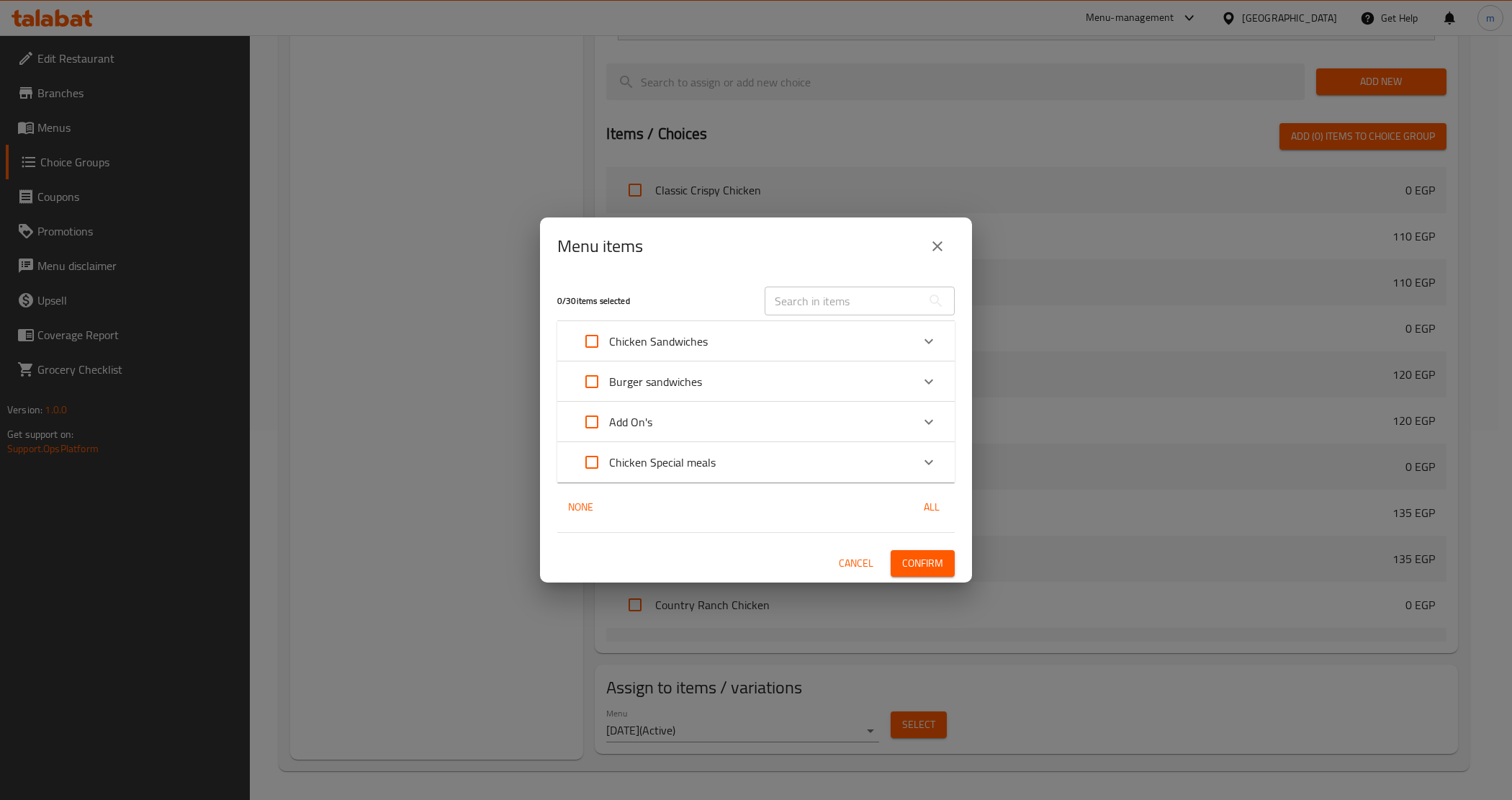
click at [597, 343] on input "Expand" at bounding box center [592, 340] width 34 height 34
click at [601, 378] on input "Expand" at bounding box center [592, 381] width 34 height 34
click at [936, 564] on span "Confirm" at bounding box center [923, 563] width 41 height 18
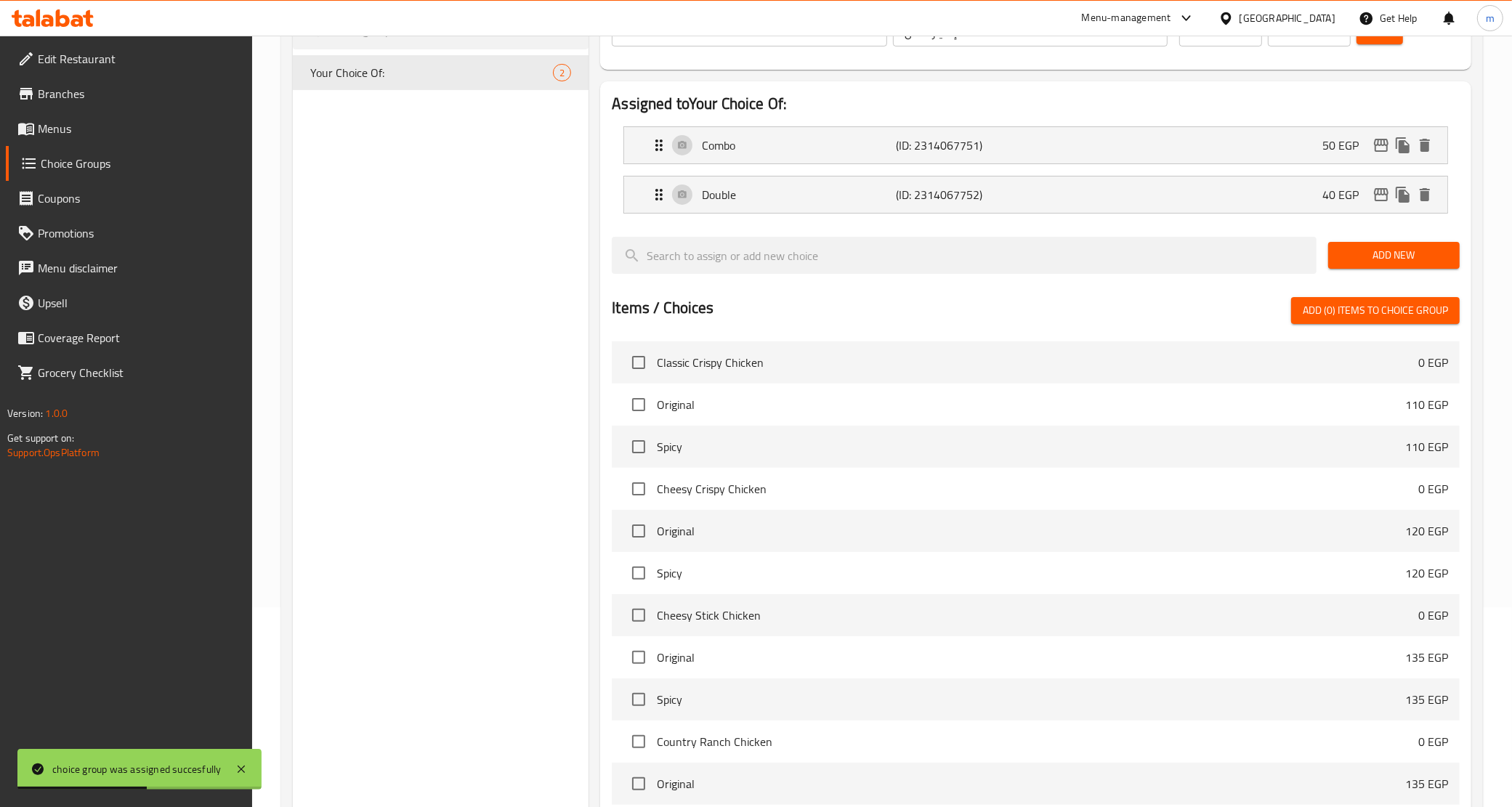
scroll to position [191, 0]
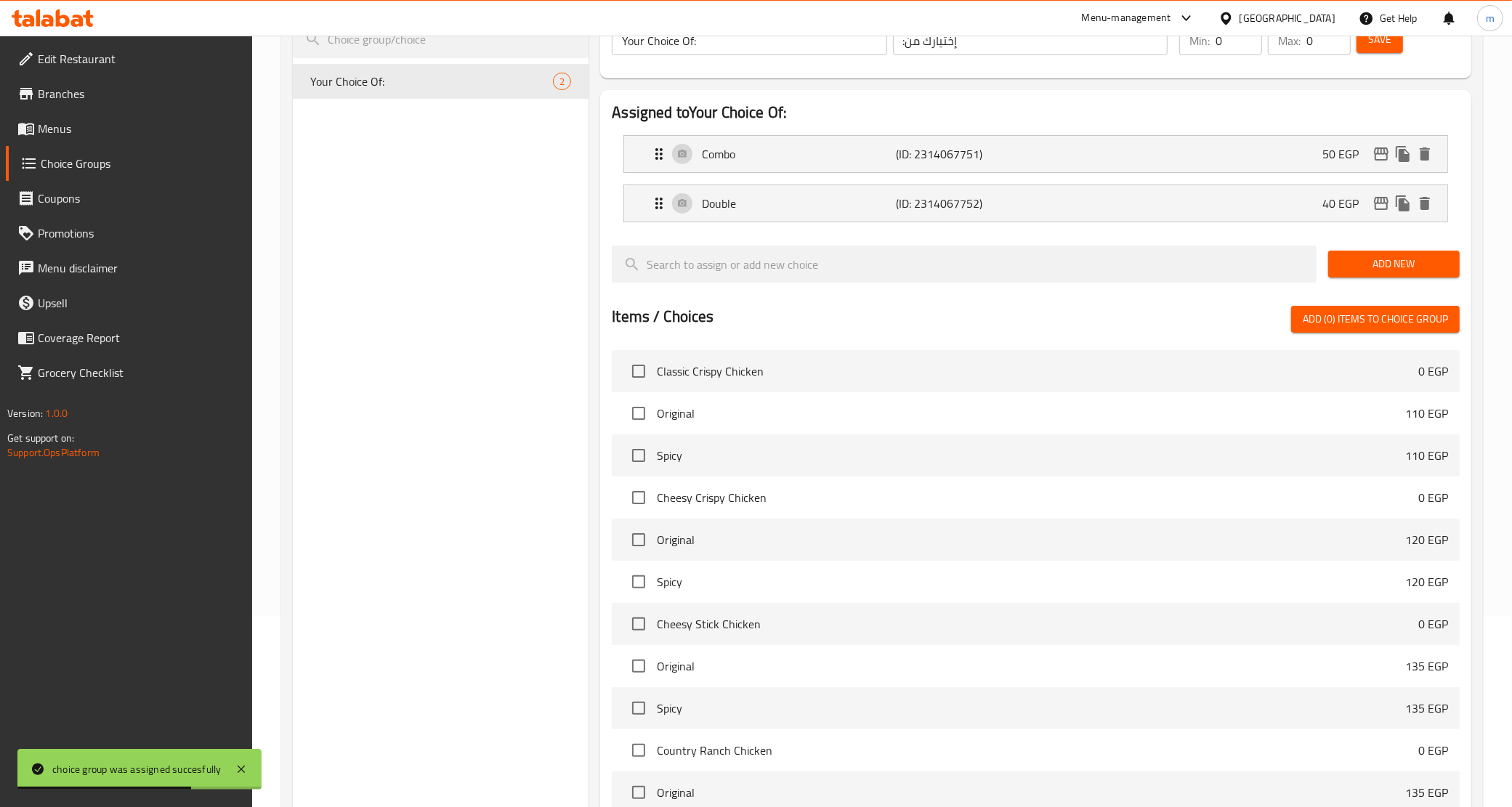
click at [76, 117] on link "Menus" at bounding box center [129, 128] width 247 height 35
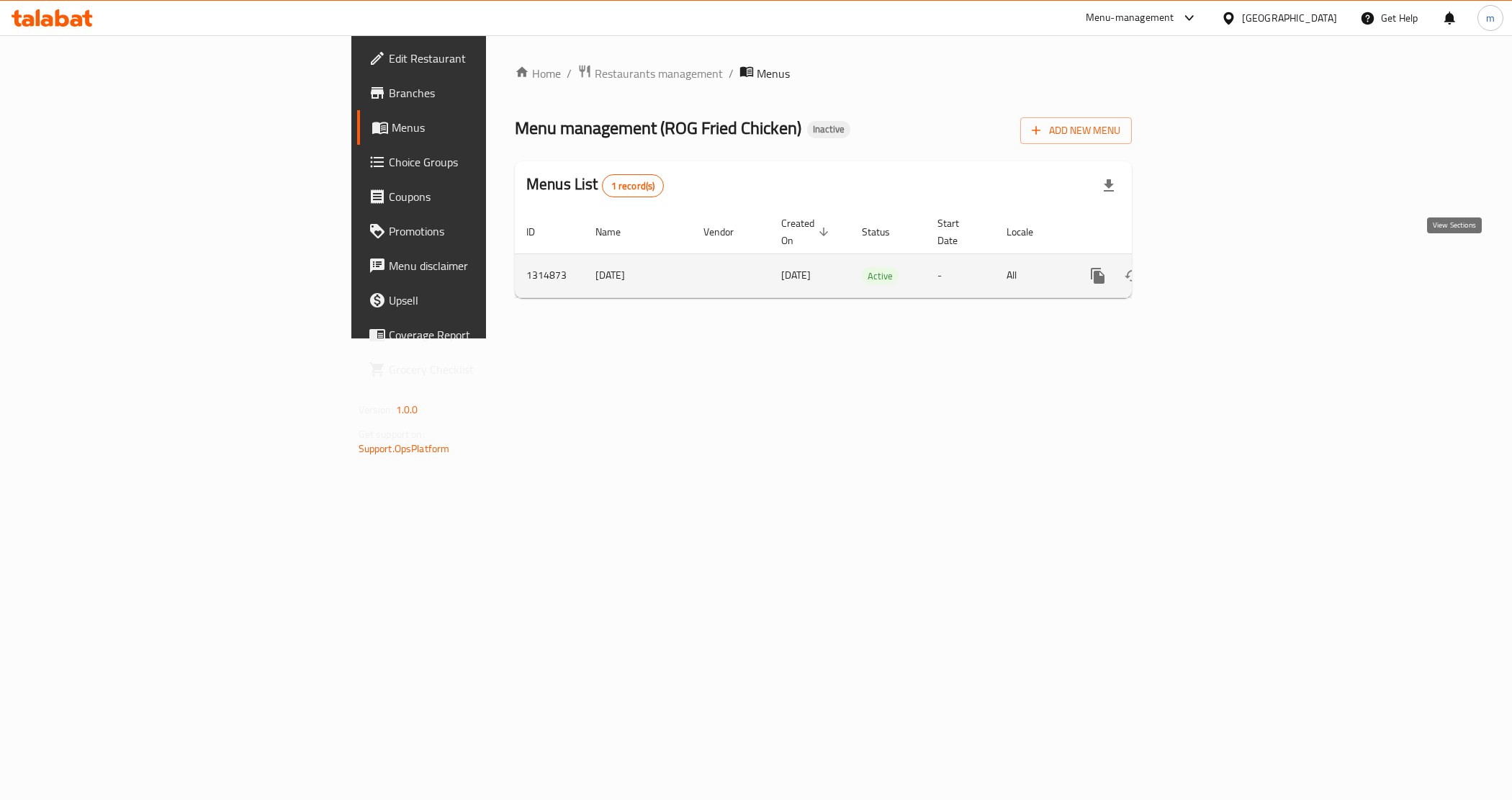
click at [1209, 269] on icon "enhanced table" at bounding box center [1201, 275] width 13 height 13
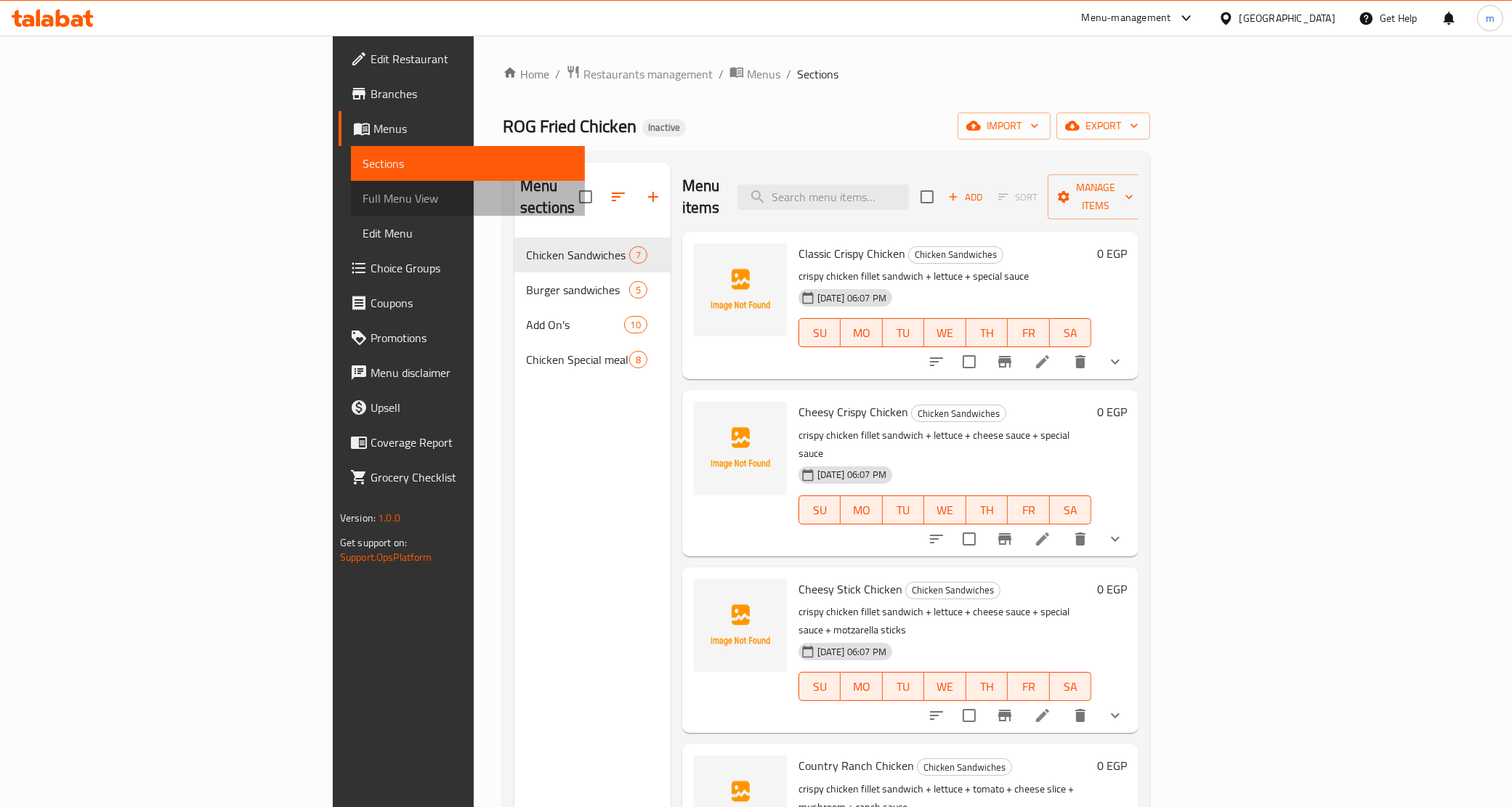
click at [362, 189] on span "Full Menu View" at bounding box center [468, 198] width 211 height 18
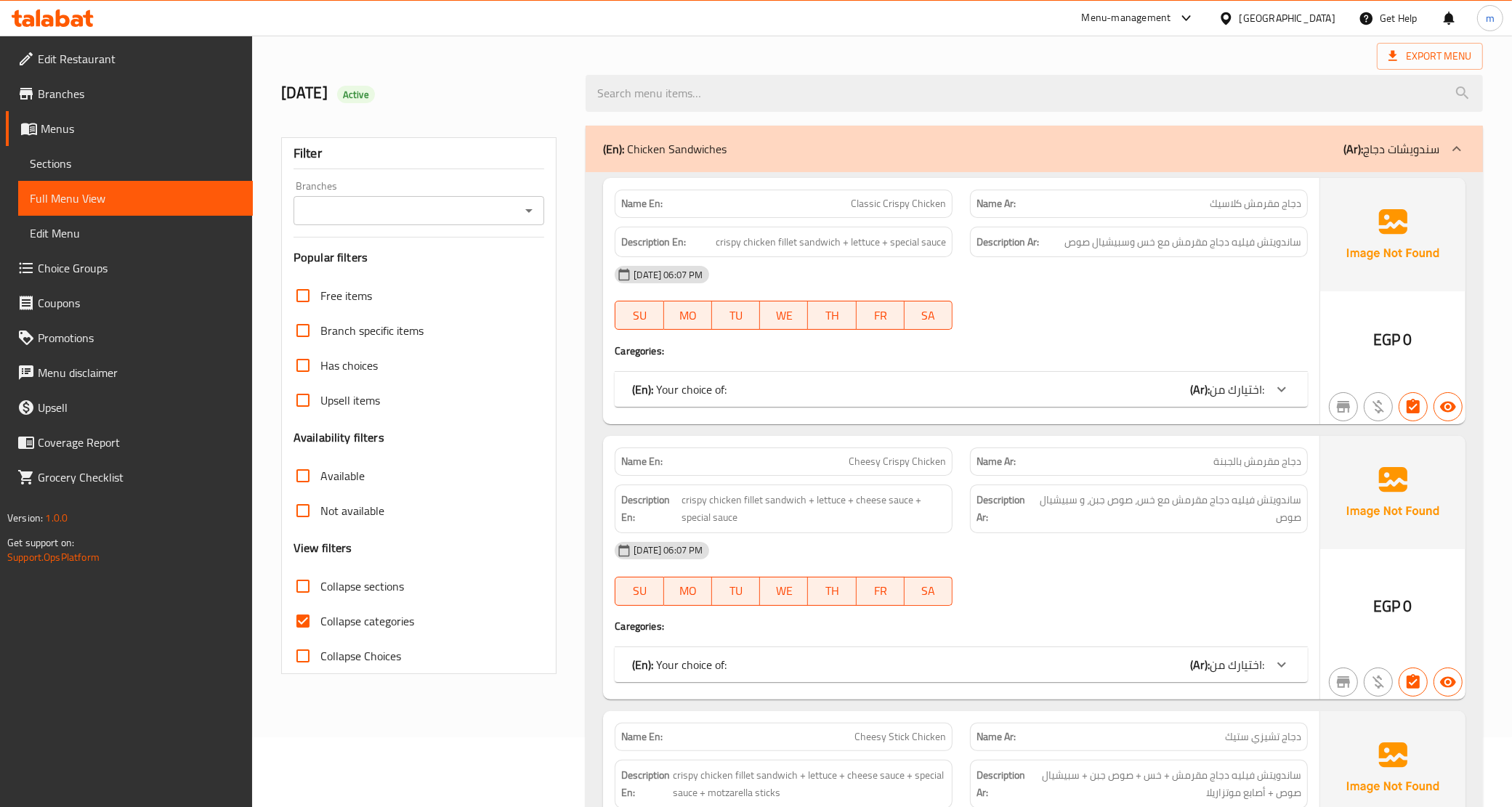
scroll to position [91, 0]
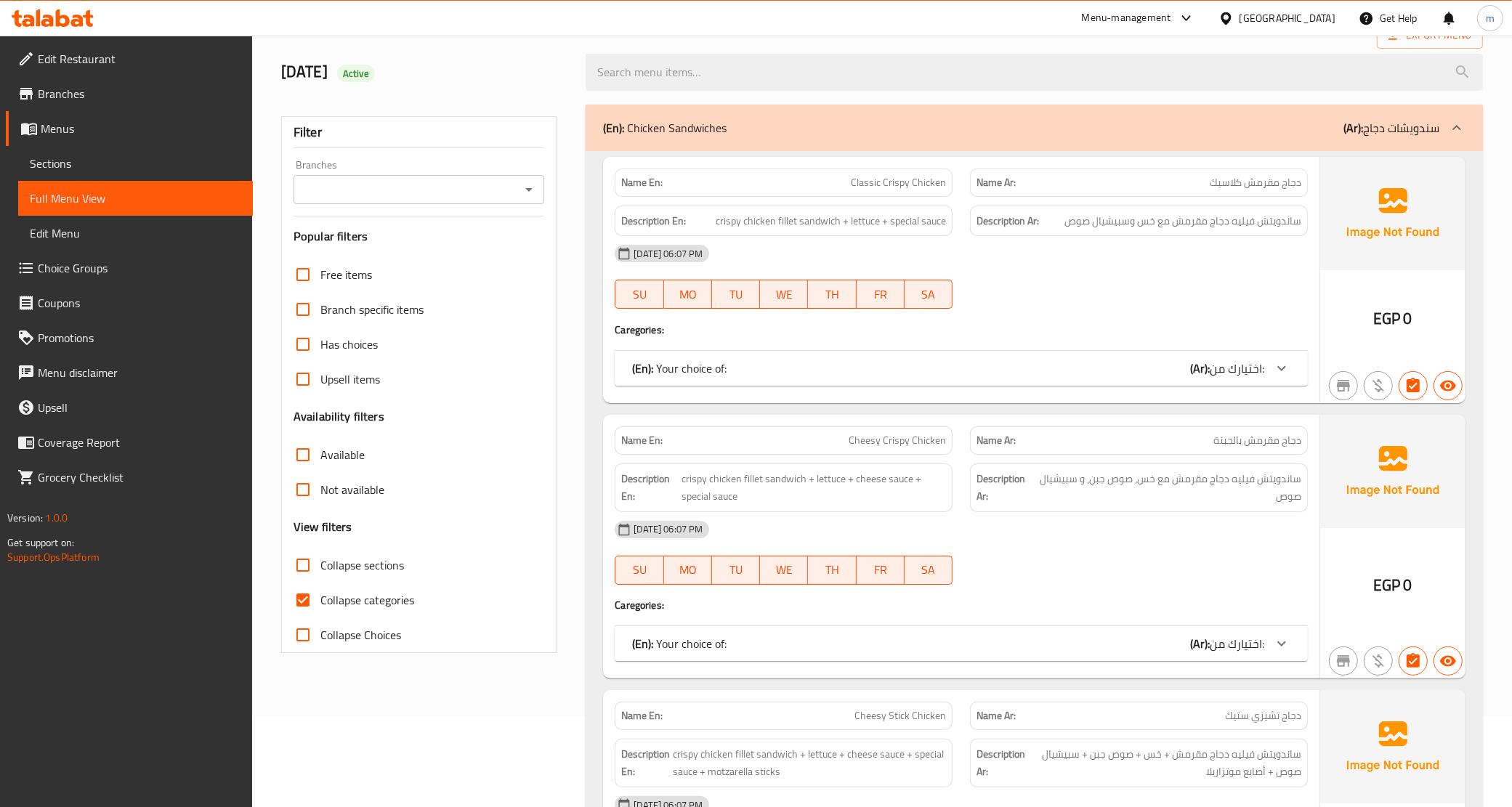
click at [398, 594] on span "Collapse categories" at bounding box center [367, 600] width 94 height 18
click at [321, 594] on input "Collapse categories" at bounding box center [302, 600] width 35 height 35
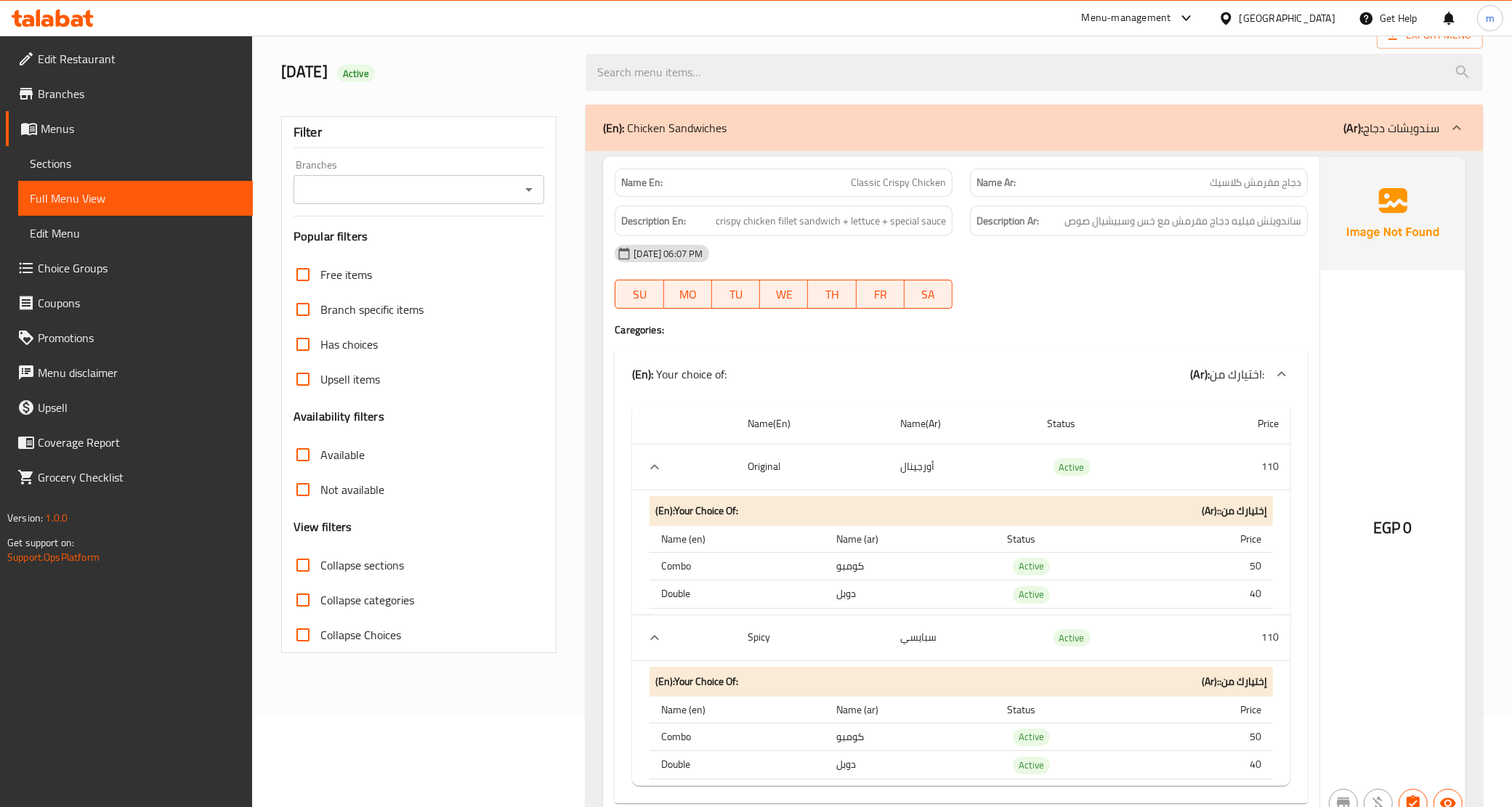
click at [133, 256] on link "Choice Groups" at bounding box center [129, 267] width 247 height 35
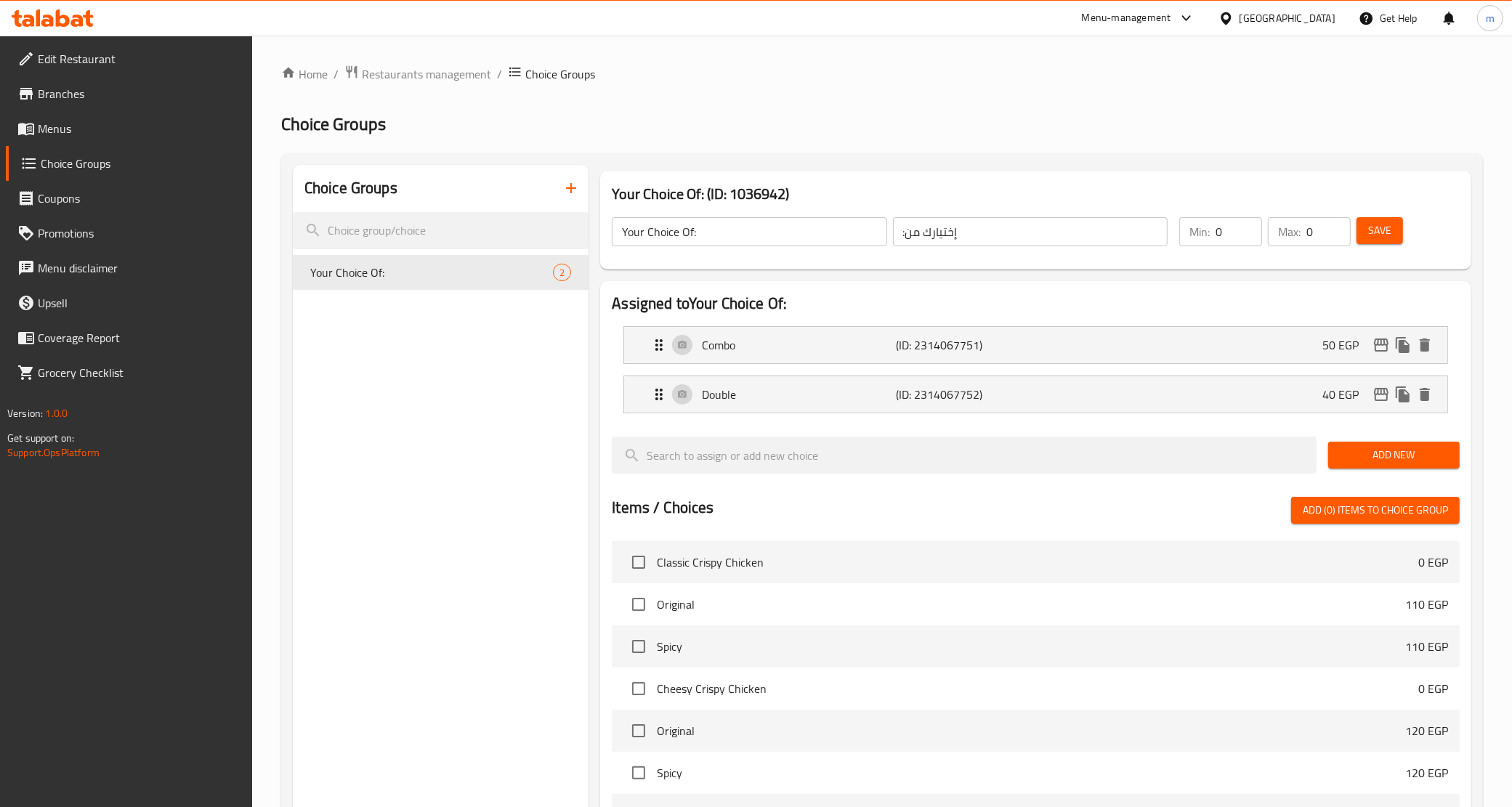
click at [1321, 233] on input "0" at bounding box center [1328, 231] width 44 height 29
click at [1379, 233] on span "Save" at bounding box center [1381, 231] width 24 height 18
click at [1381, 241] on button "Save" at bounding box center [1380, 230] width 46 height 27
click at [59, 103] on span "Branches" at bounding box center [139, 94] width 203 height 18
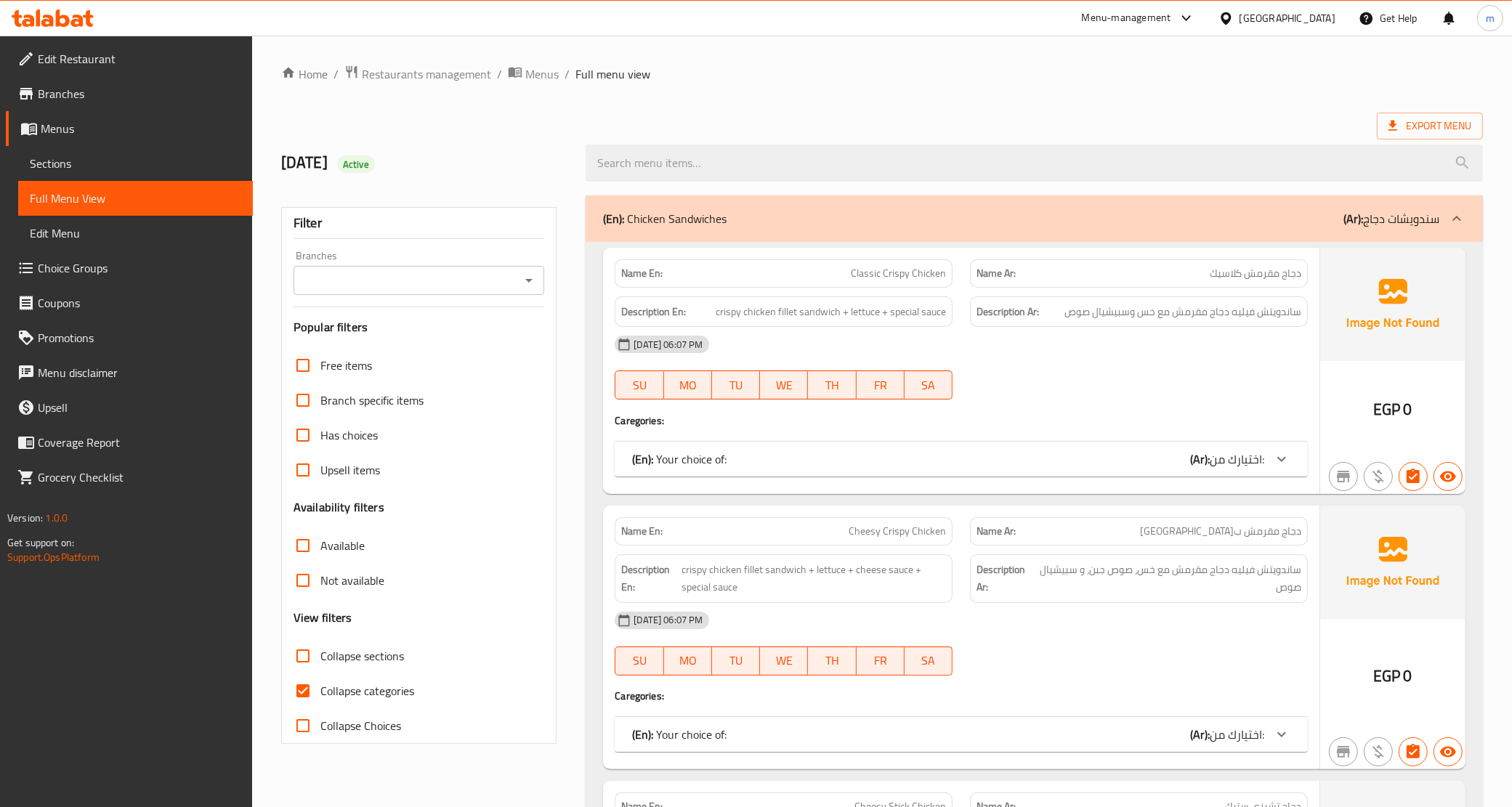
click at [87, 240] on span "Edit Menu" at bounding box center [135, 234] width 211 height 18
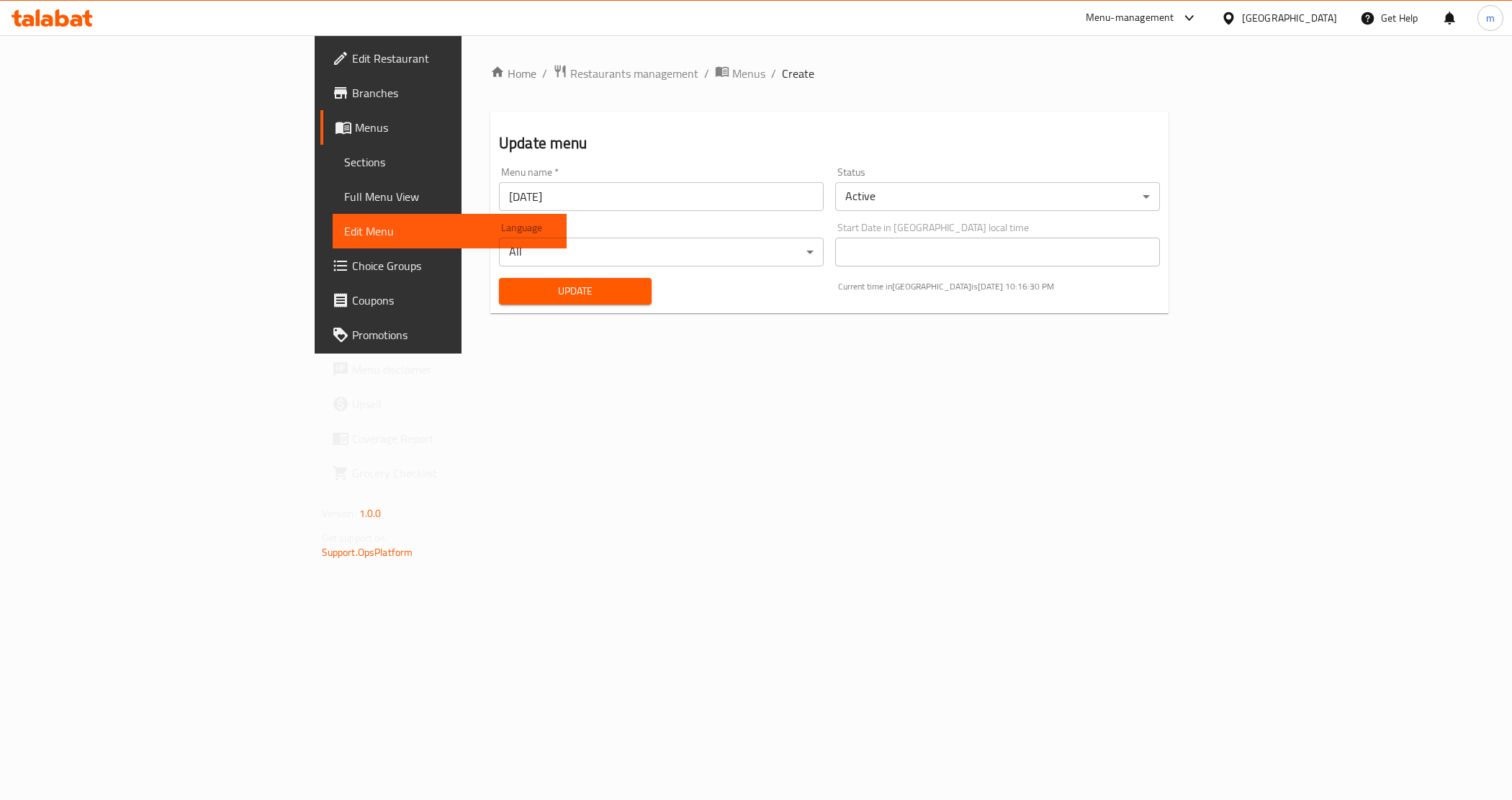
click at [333, 185] on link "Full Menu View" at bounding box center [450, 196] width 235 height 34
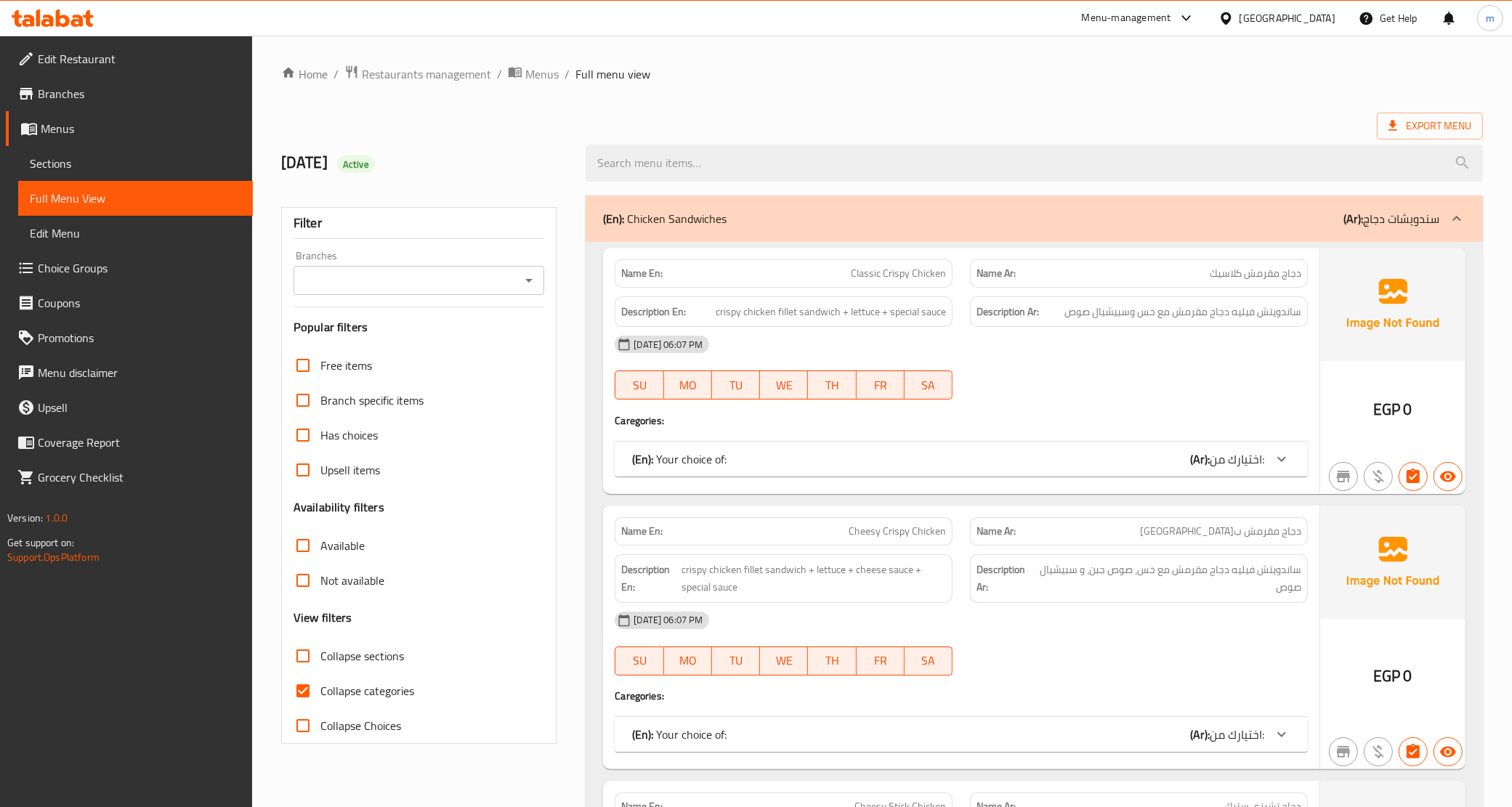
click at [101, 160] on span "Sections" at bounding box center [135, 164] width 211 height 18
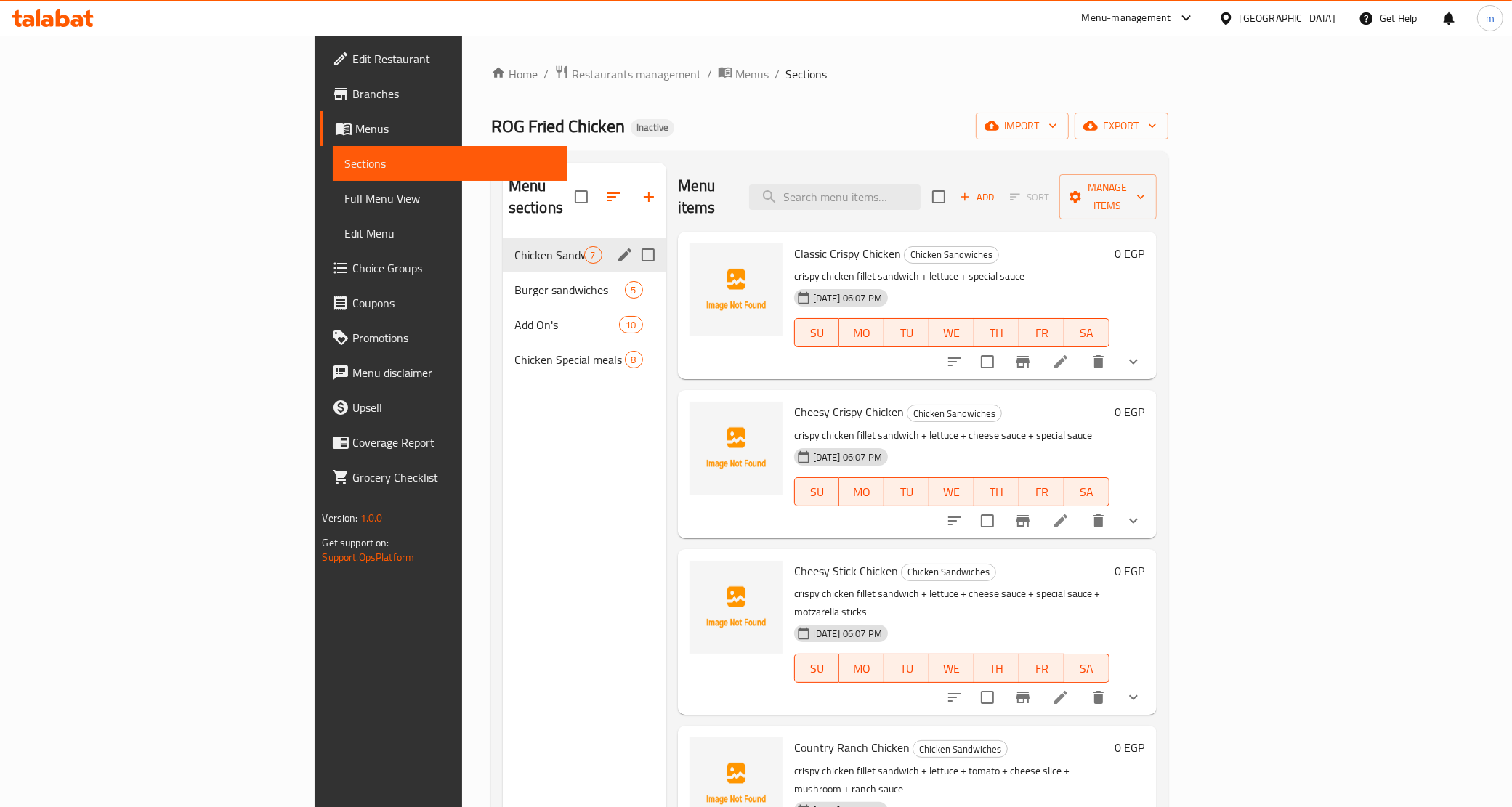
click at [514, 247] on span "Chicken Sandwiches" at bounding box center [549, 256] width 70 height 18
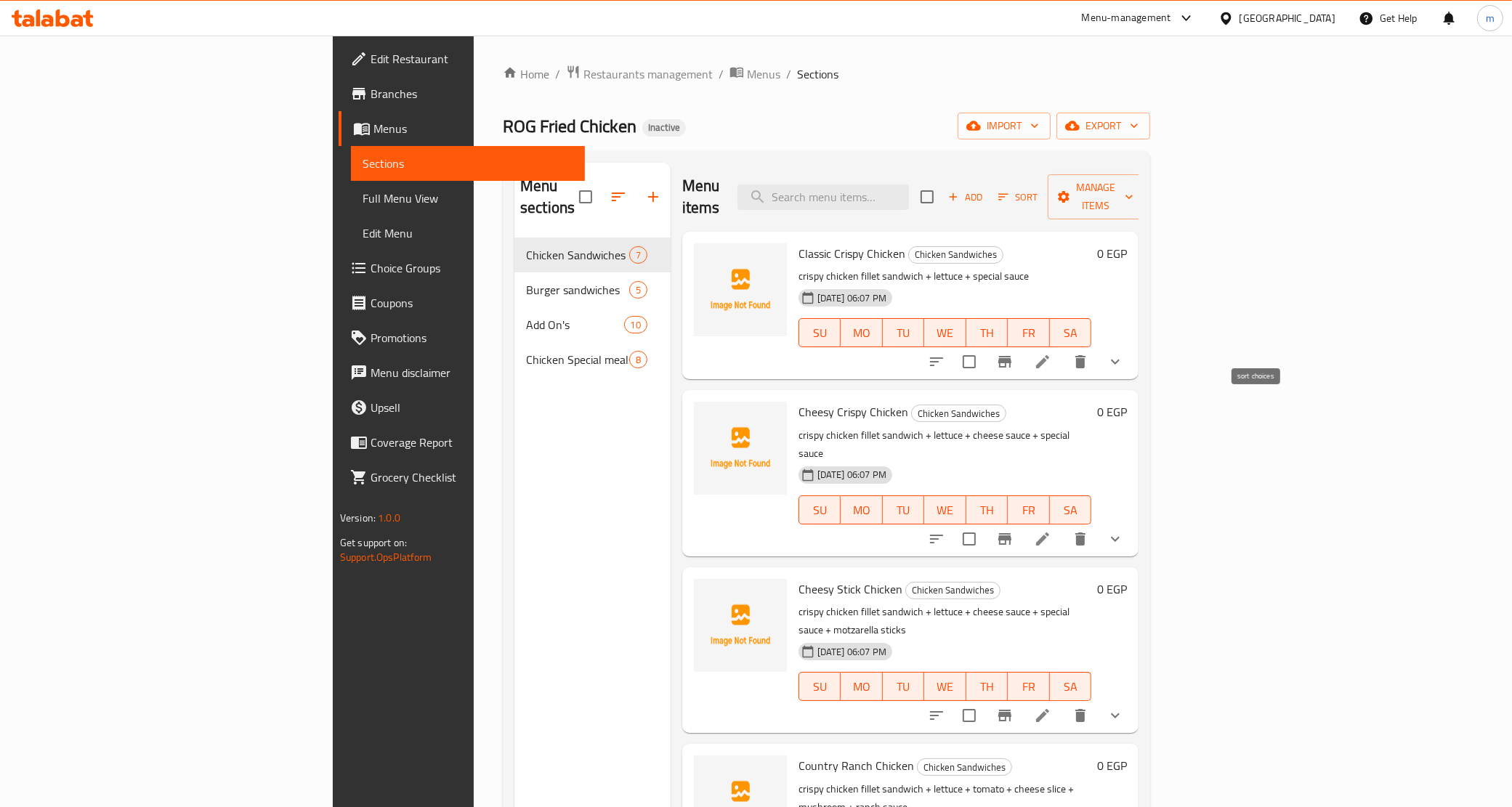
click at [945, 353] on icon "sort-choices" at bounding box center [937, 362] width 18 height 18
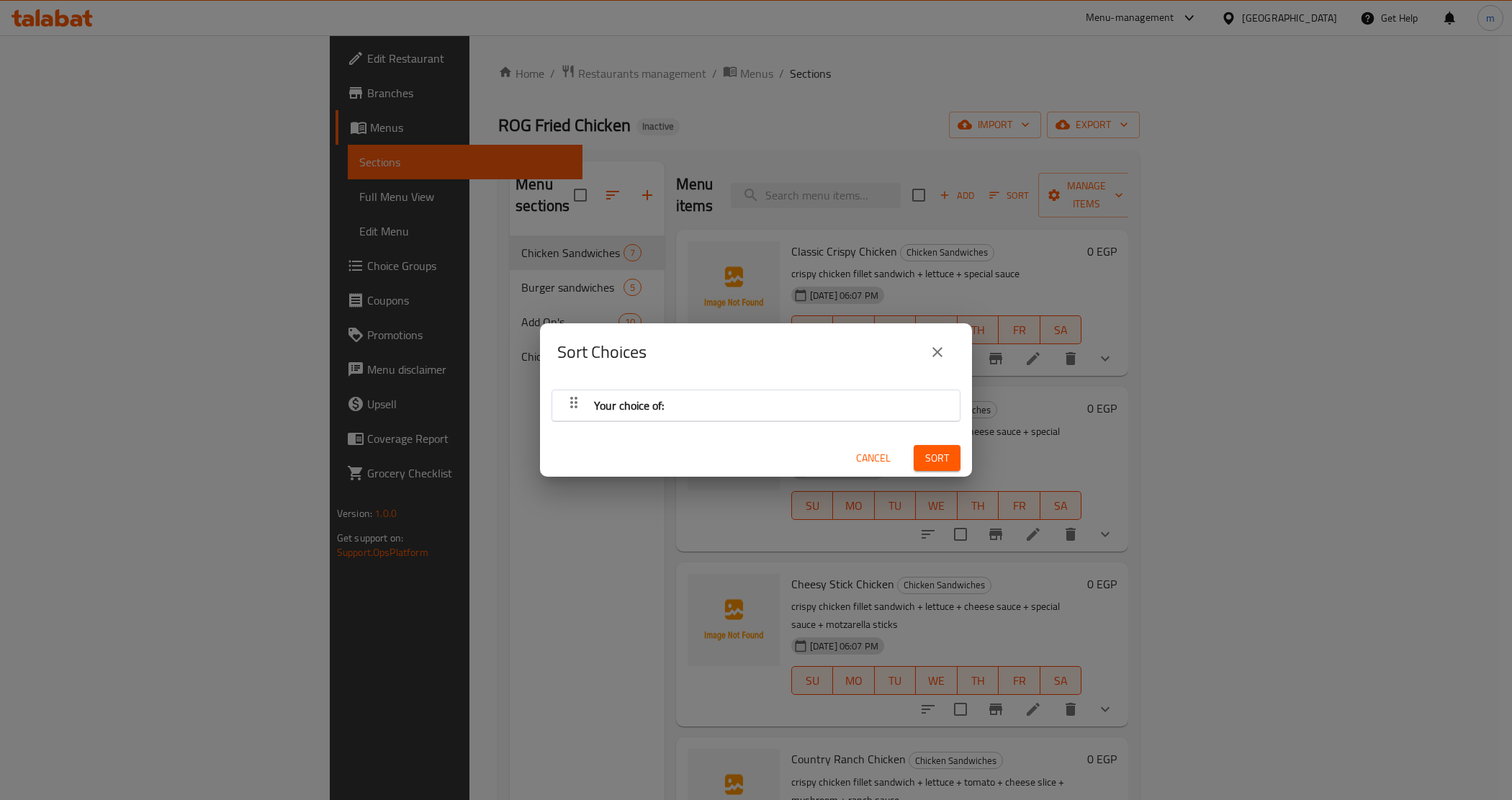
click at [930, 346] on icon "close" at bounding box center [938, 352] width 18 height 18
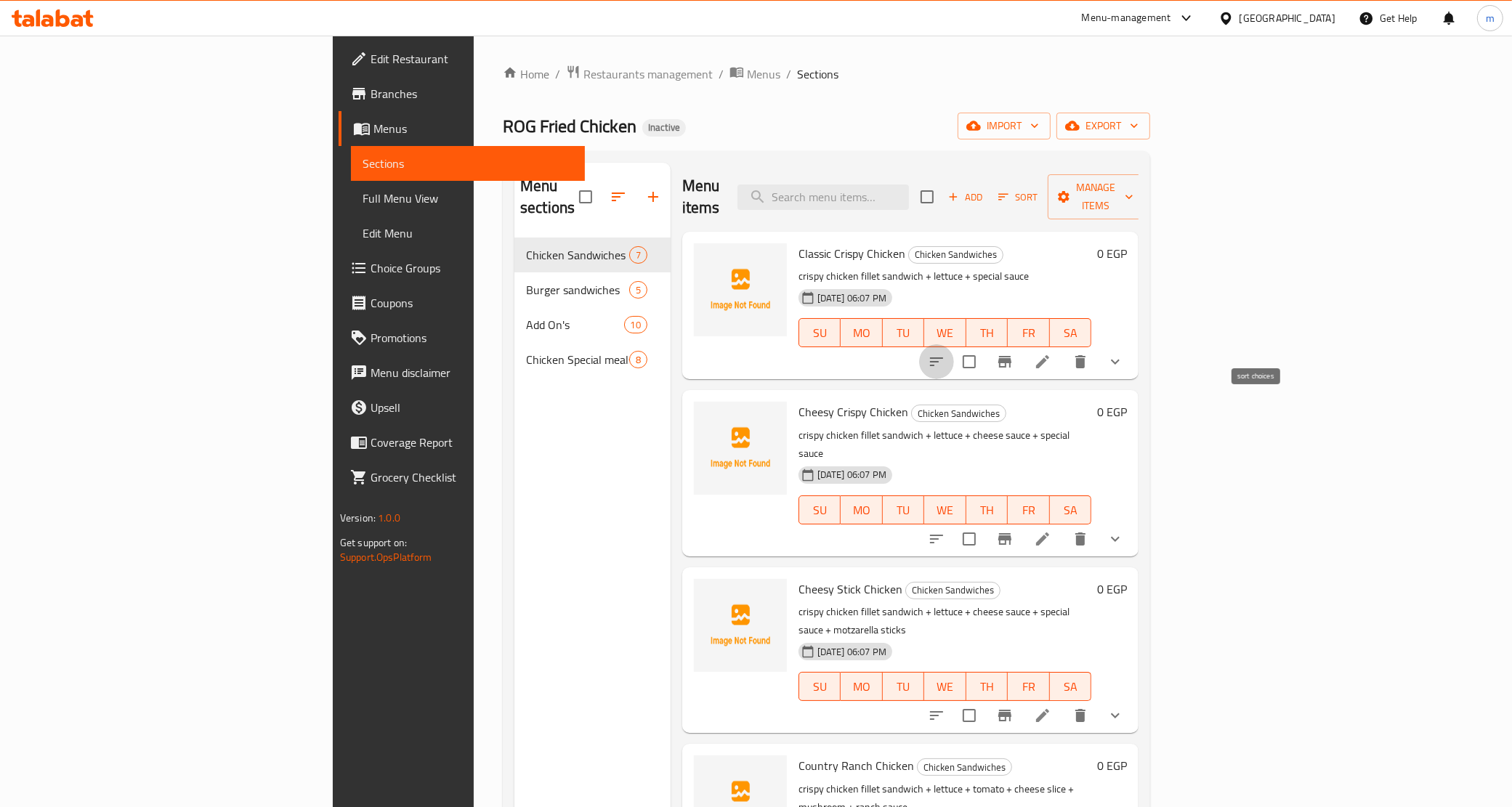
click at [954, 344] on button "sort-choices" at bounding box center [937, 361] width 35 height 35
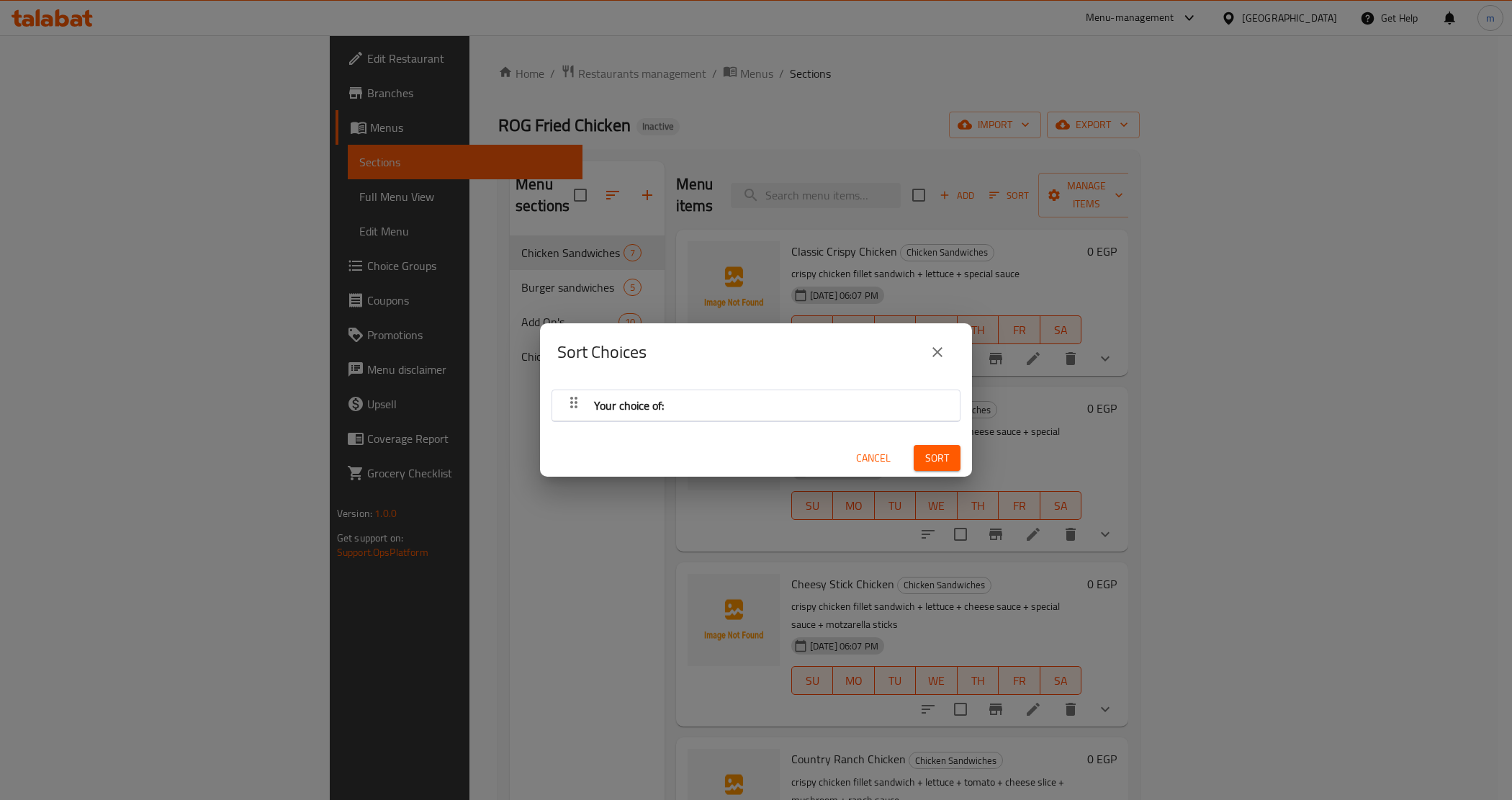
click at [1126, 345] on div "Sort Choices Your choice of: Cancel Sort" at bounding box center [756, 400] width 1512 height 800
click at [938, 343] on icon "close" at bounding box center [938, 352] width 18 height 18
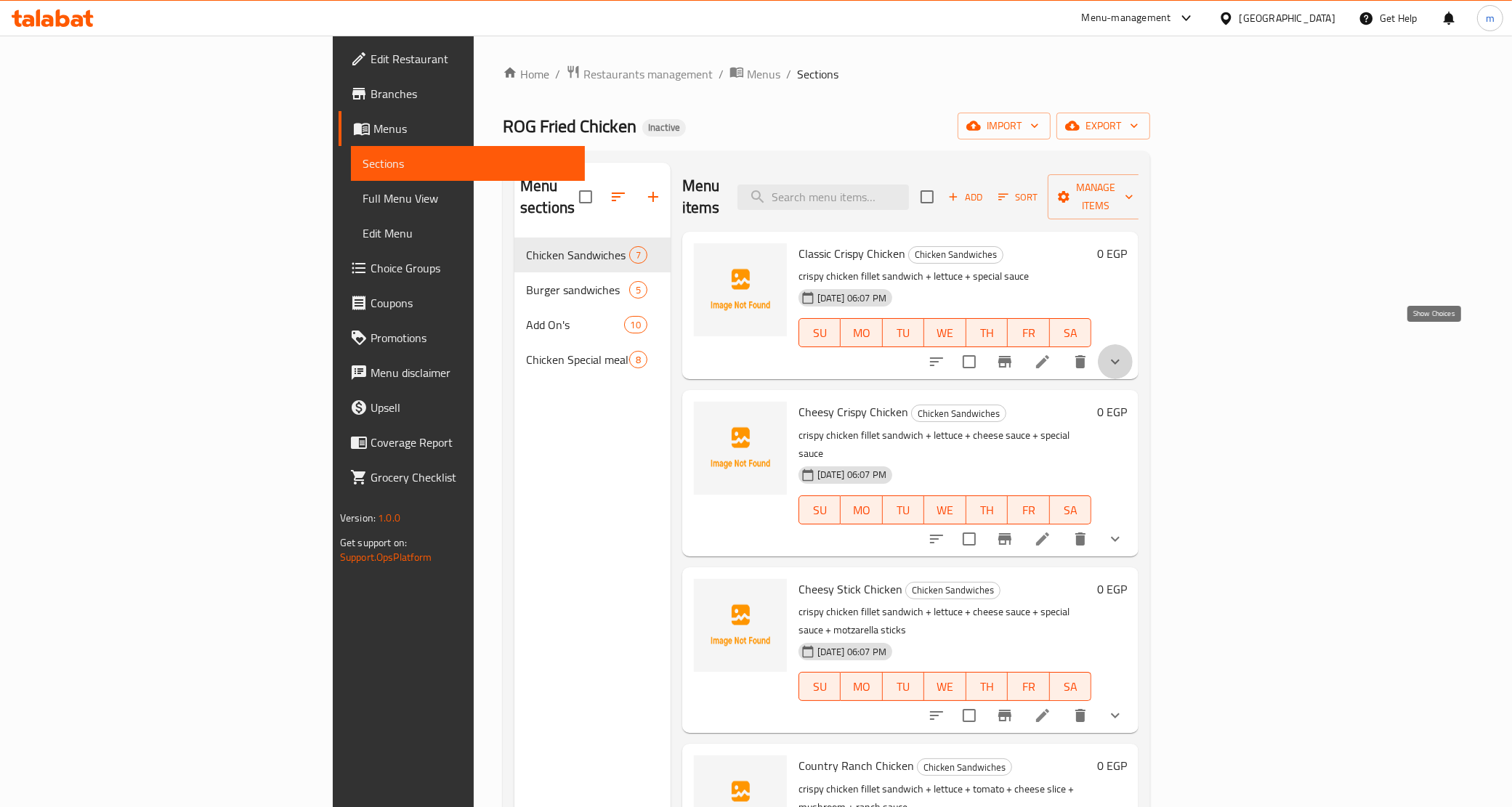
click at [1124, 353] on icon "show more" at bounding box center [1115, 362] width 18 height 18
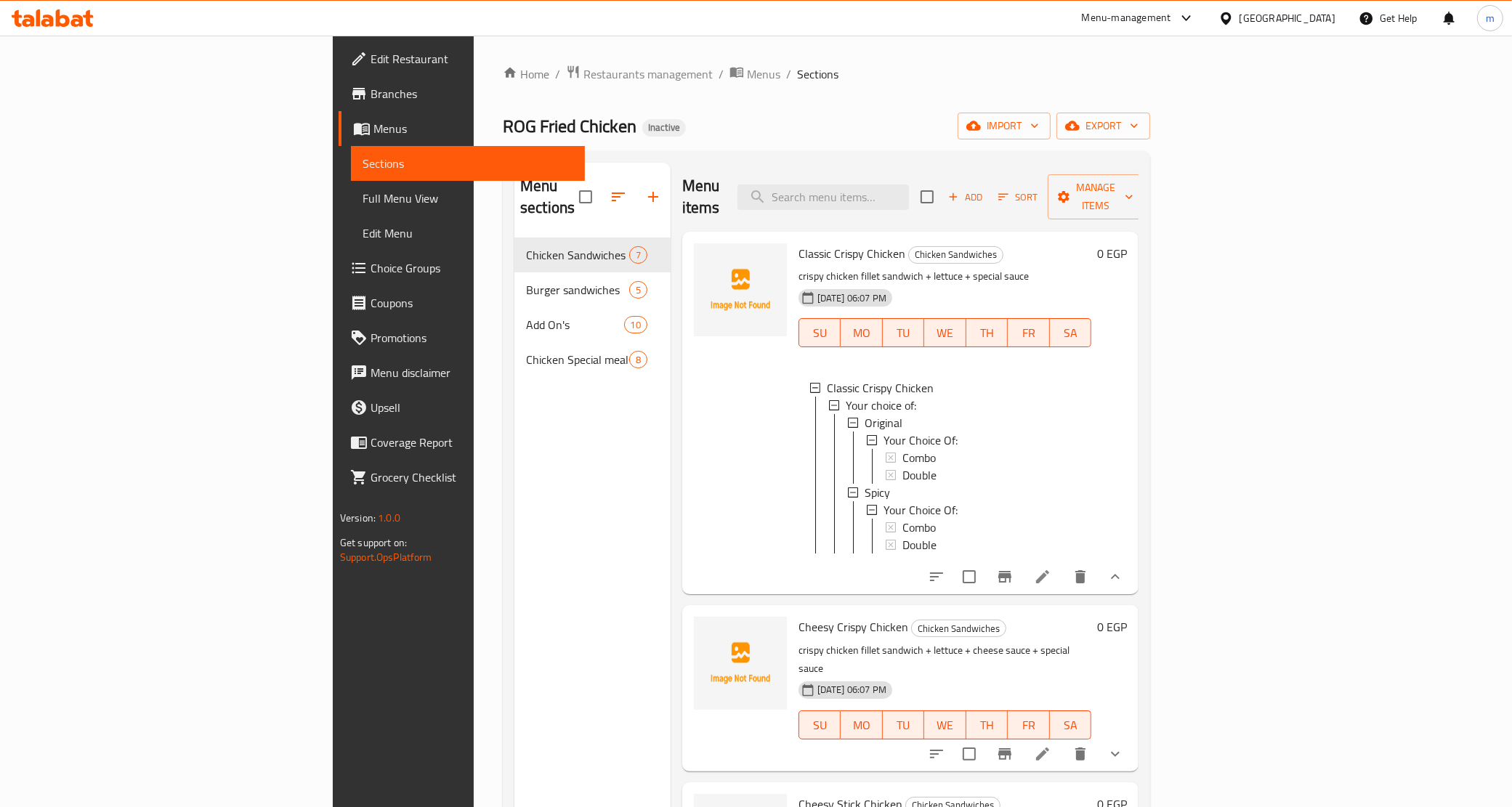
click at [514, 509] on div "Menu sections Chicken Sandwiches 7 Burger sandwiches 5 Add On's 10 Chicken Spec…" at bounding box center [592, 566] width 156 height 807
drag, startPoint x: 70, startPoint y: 194, endPoint x: 147, endPoint y: 175, distance: 79.3
click at [362, 194] on span "Full Menu View" at bounding box center [468, 198] width 211 height 18
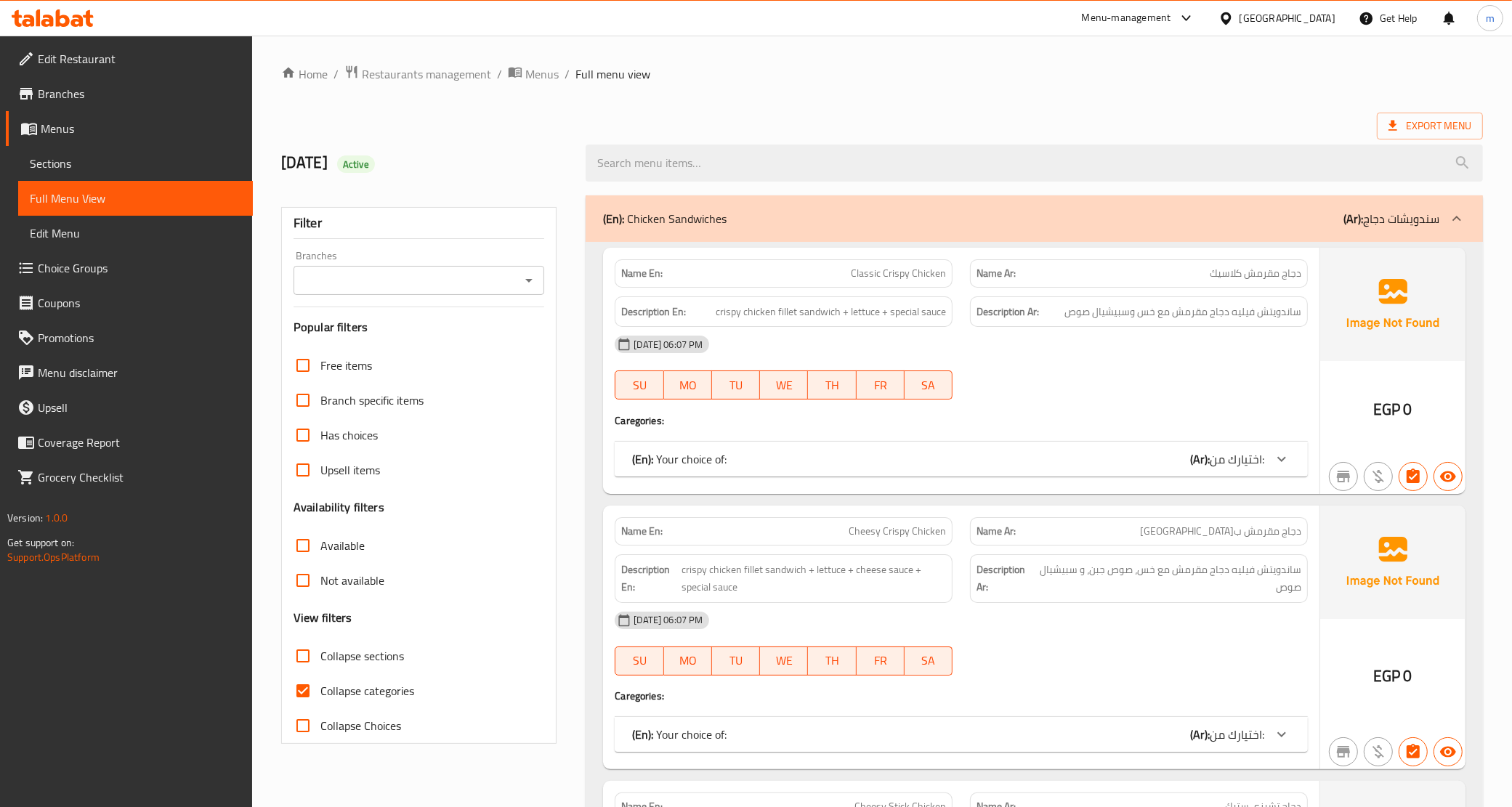
click at [364, 687] on span "Collapse categories" at bounding box center [367, 691] width 94 height 18
click at [321, 687] on input "Collapse categories" at bounding box center [302, 691] width 35 height 35
checkbox input "false"
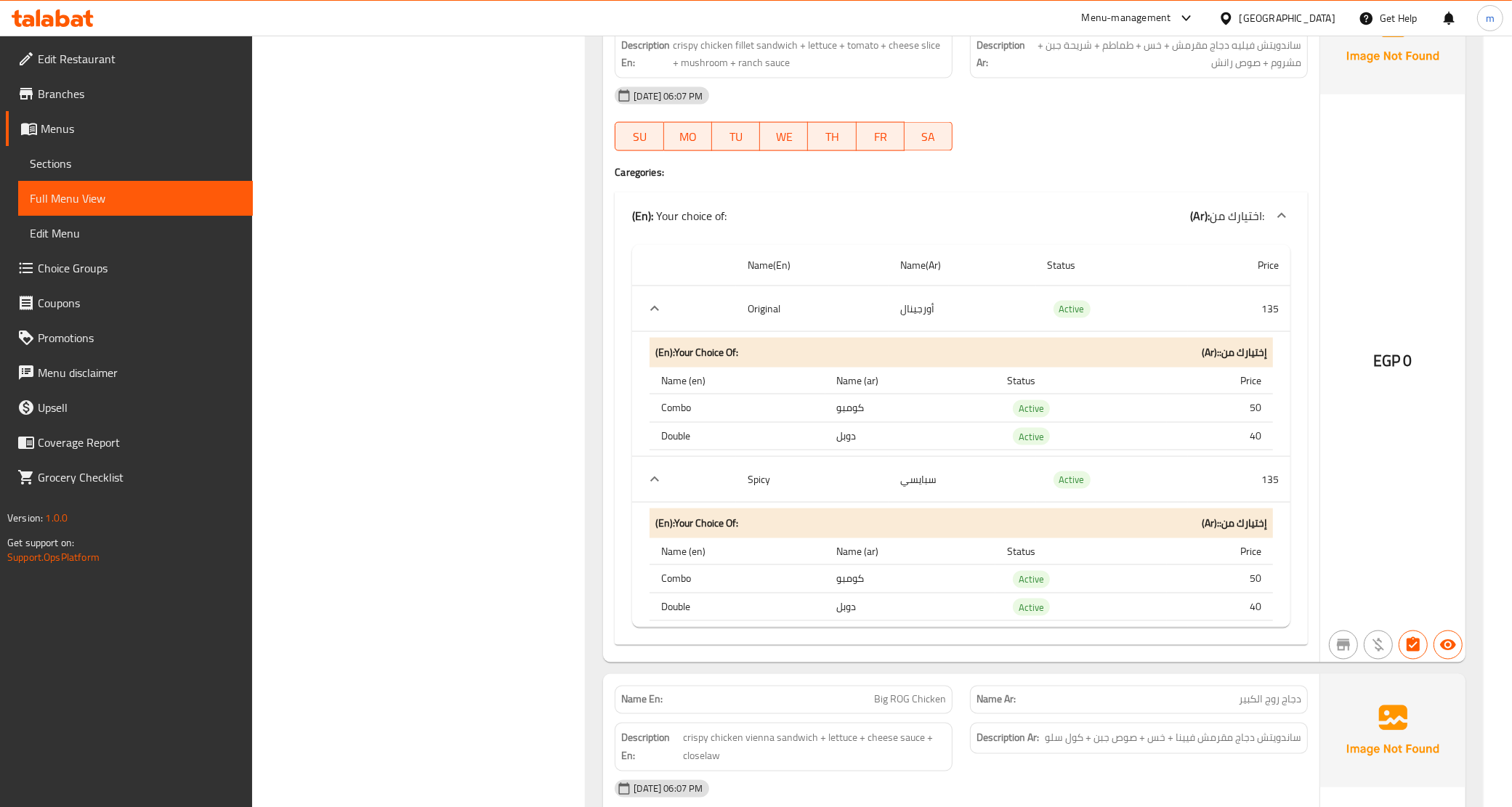
scroll to position [2361, 0]
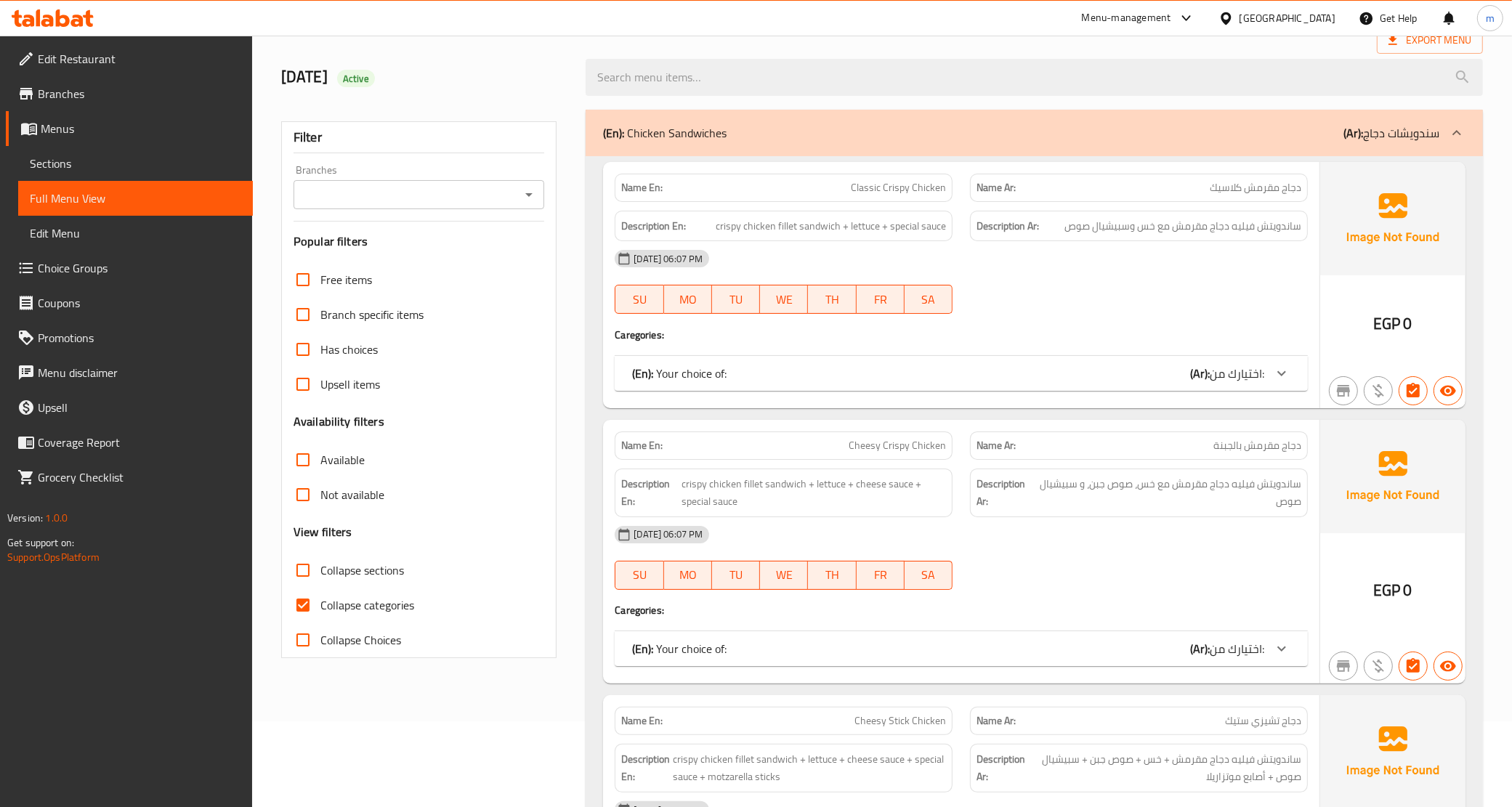
scroll to position [91, 0]
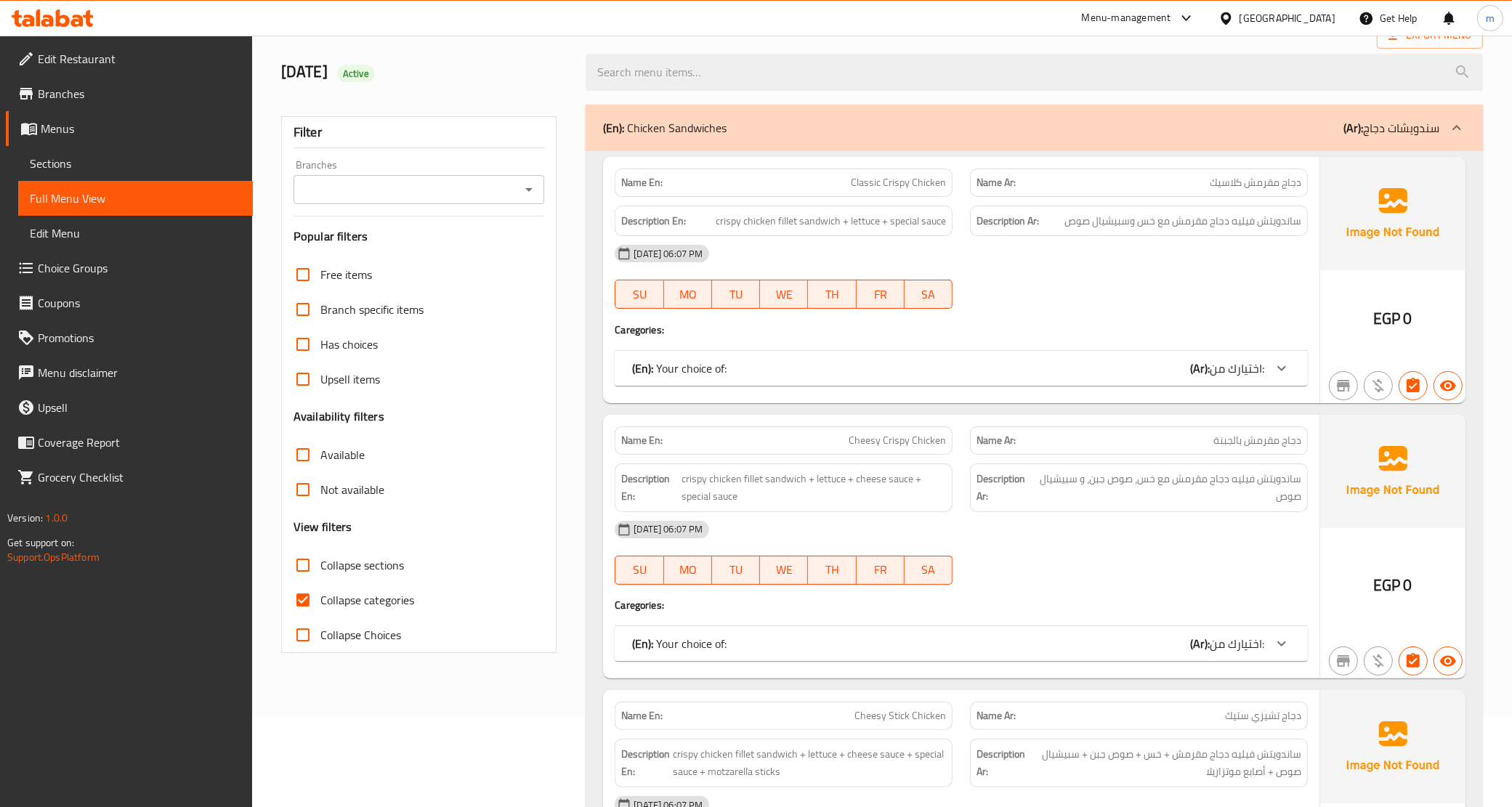
click at [400, 594] on span "Collapse categories" at bounding box center [367, 600] width 94 height 18
click at [321, 594] on input "Collapse categories" at bounding box center [302, 600] width 35 height 35
checkbox input "false"
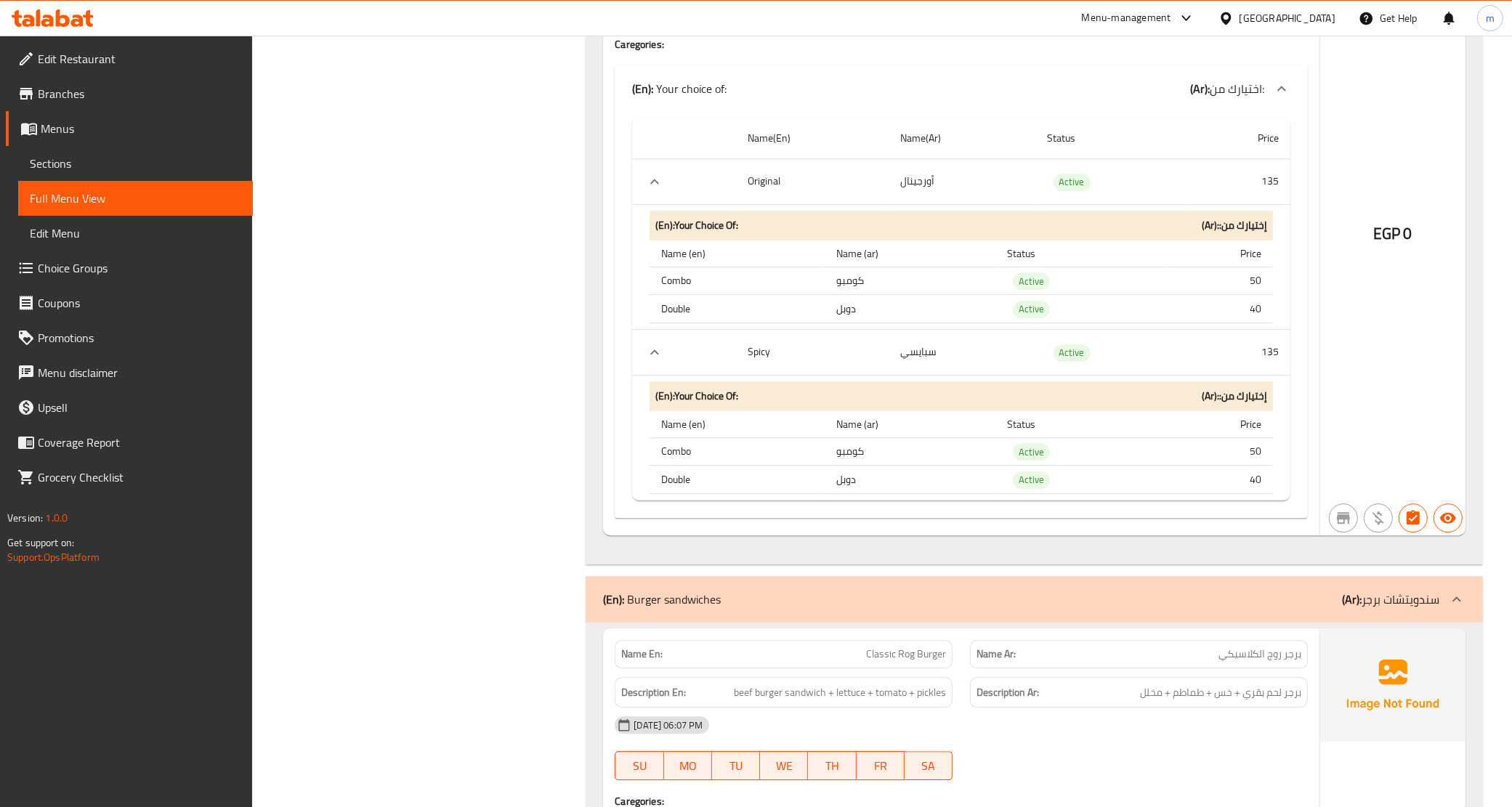
scroll to position [4470, 0]
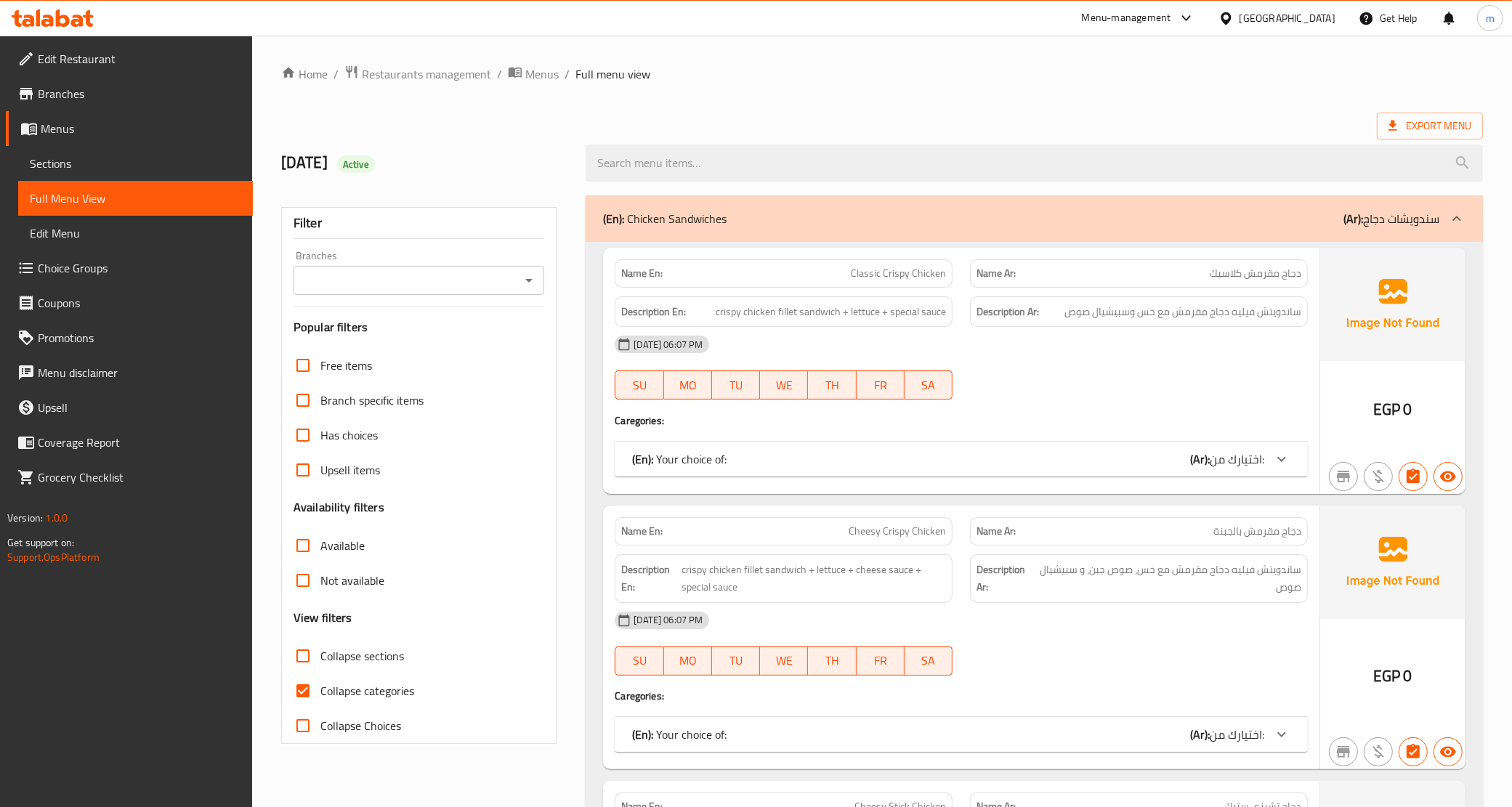
click at [376, 695] on span "Collapse categories" at bounding box center [367, 691] width 94 height 18
click at [321, 695] on input "Collapse categories" at bounding box center [302, 691] width 35 height 35
checkbox input "false"
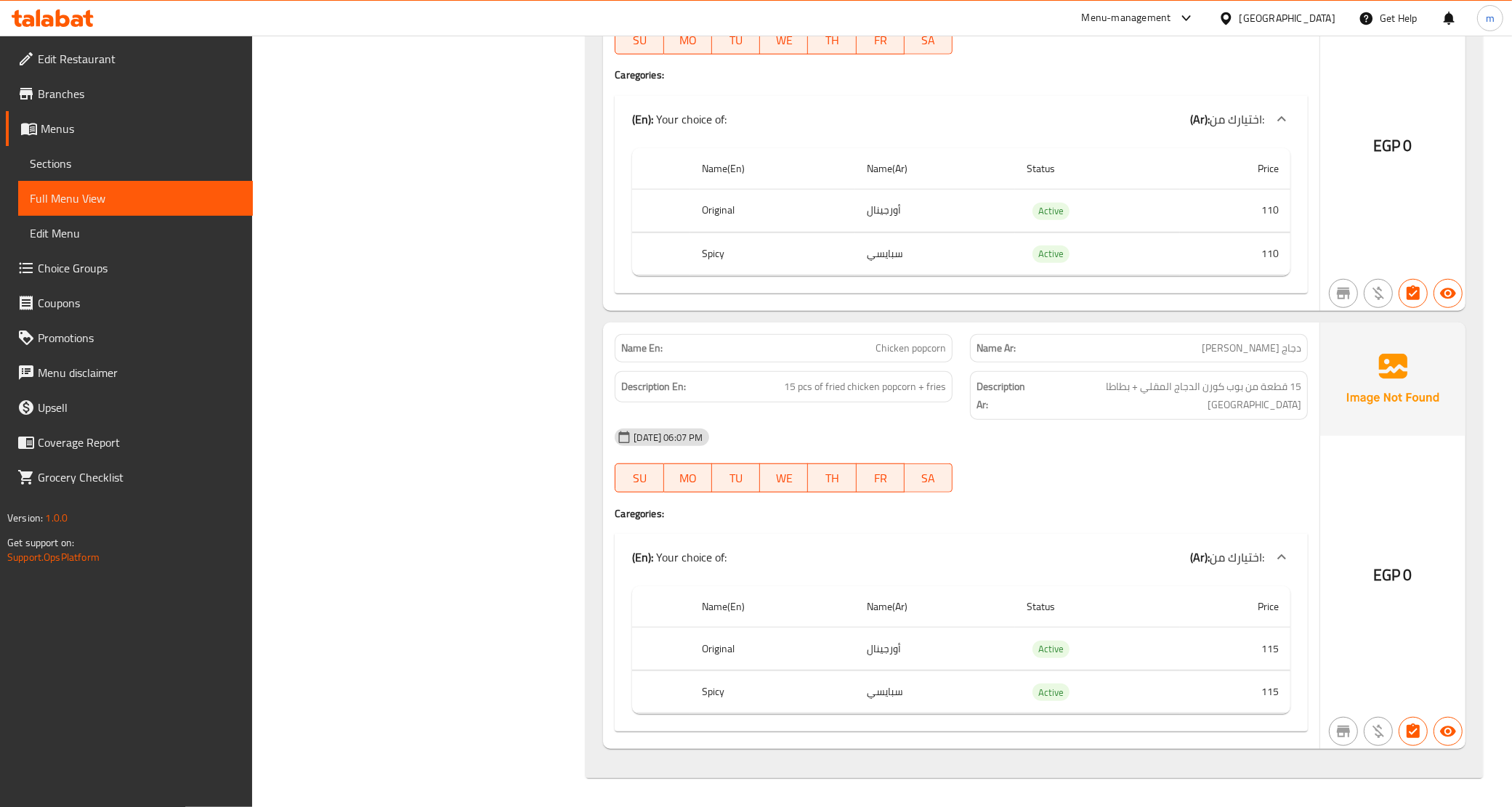
scroll to position [13278, 0]
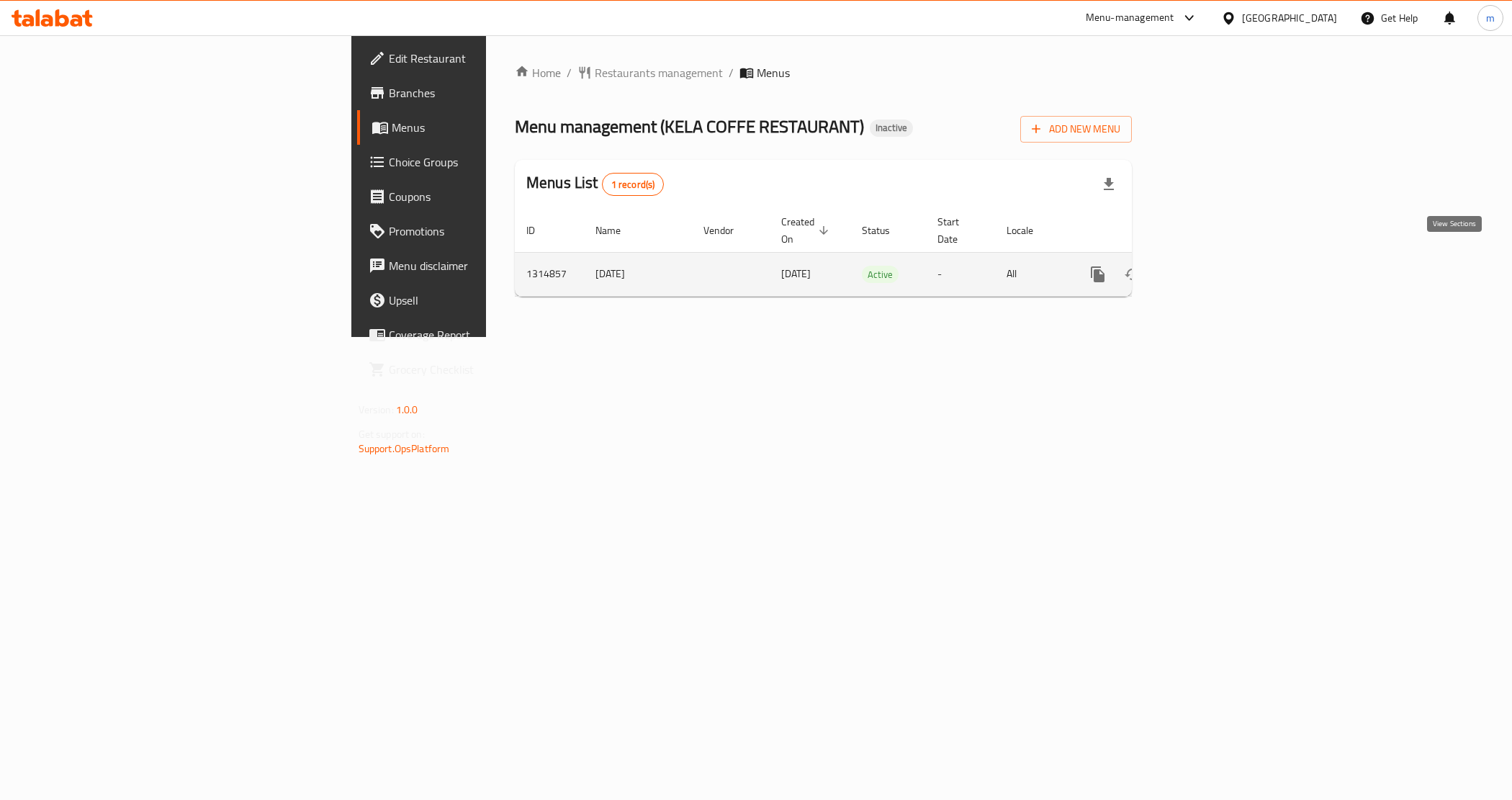
click at [1211, 266] on icon "enhanced table" at bounding box center [1202, 275] width 18 height 18
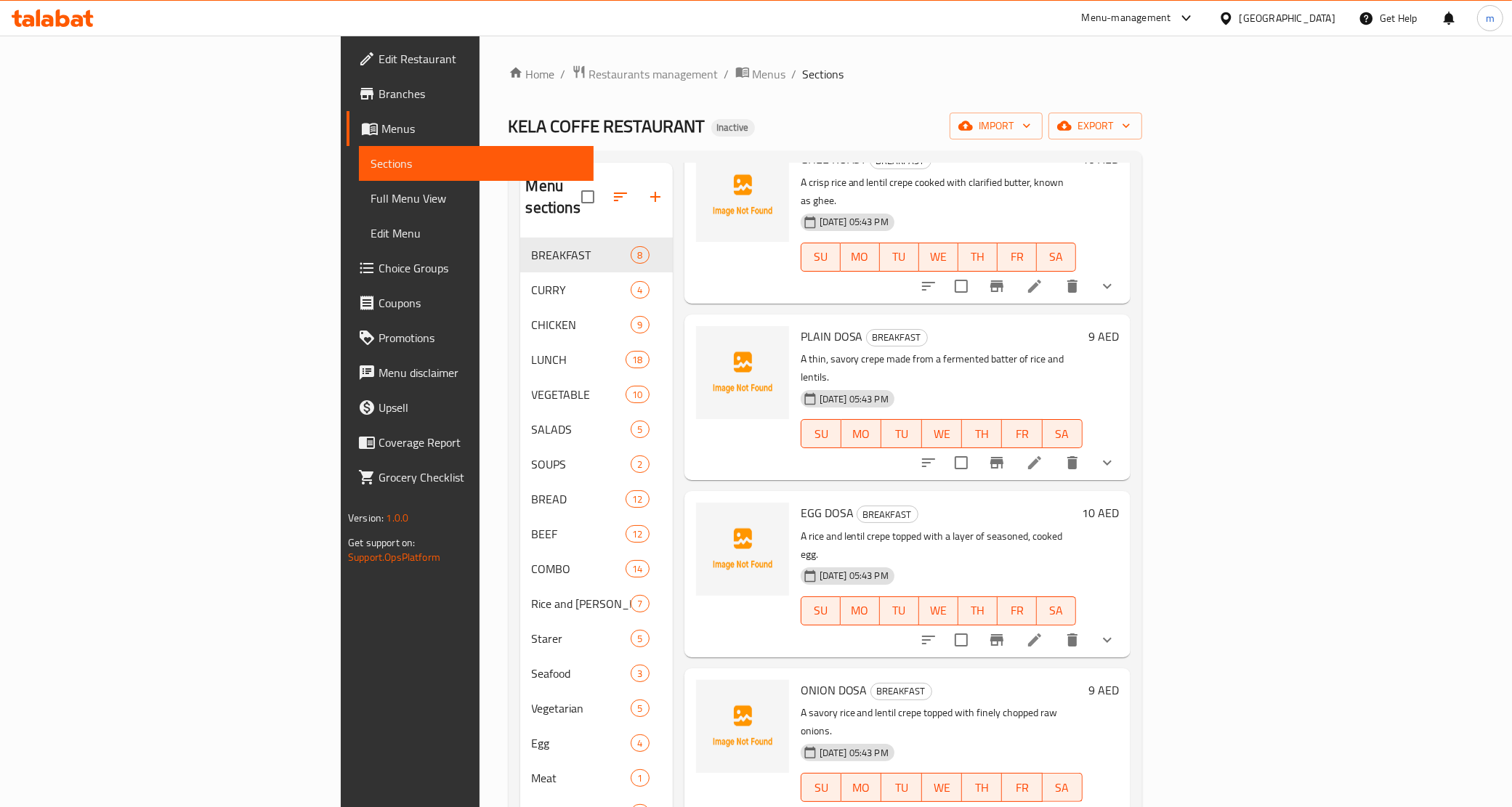
scroll to position [272, 0]
click at [1125, 622] on button "show more" at bounding box center [1107, 638] width 35 height 35
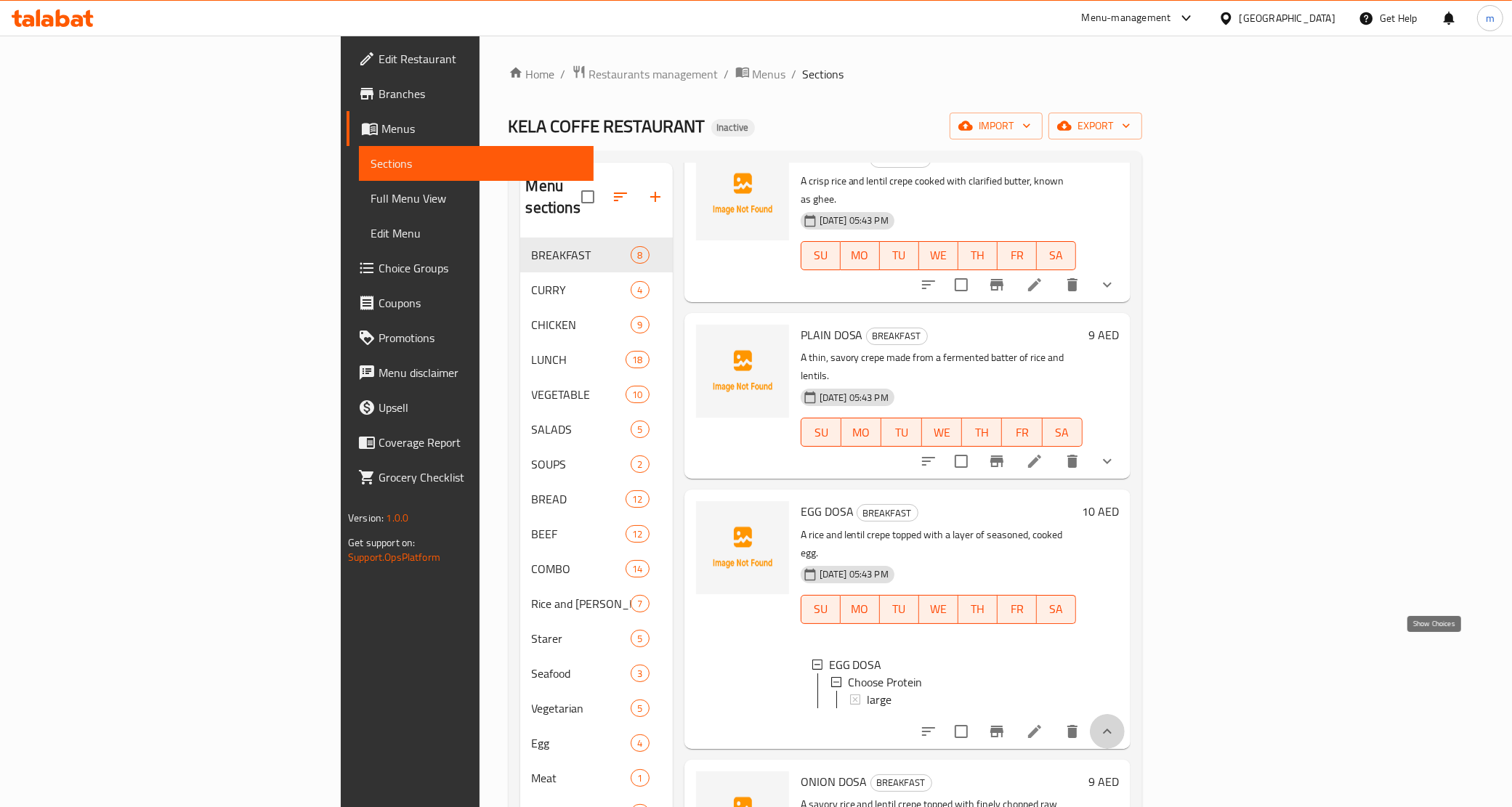
click at [1116, 723] on icon "show more" at bounding box center [1107, 732] width 18 height 18
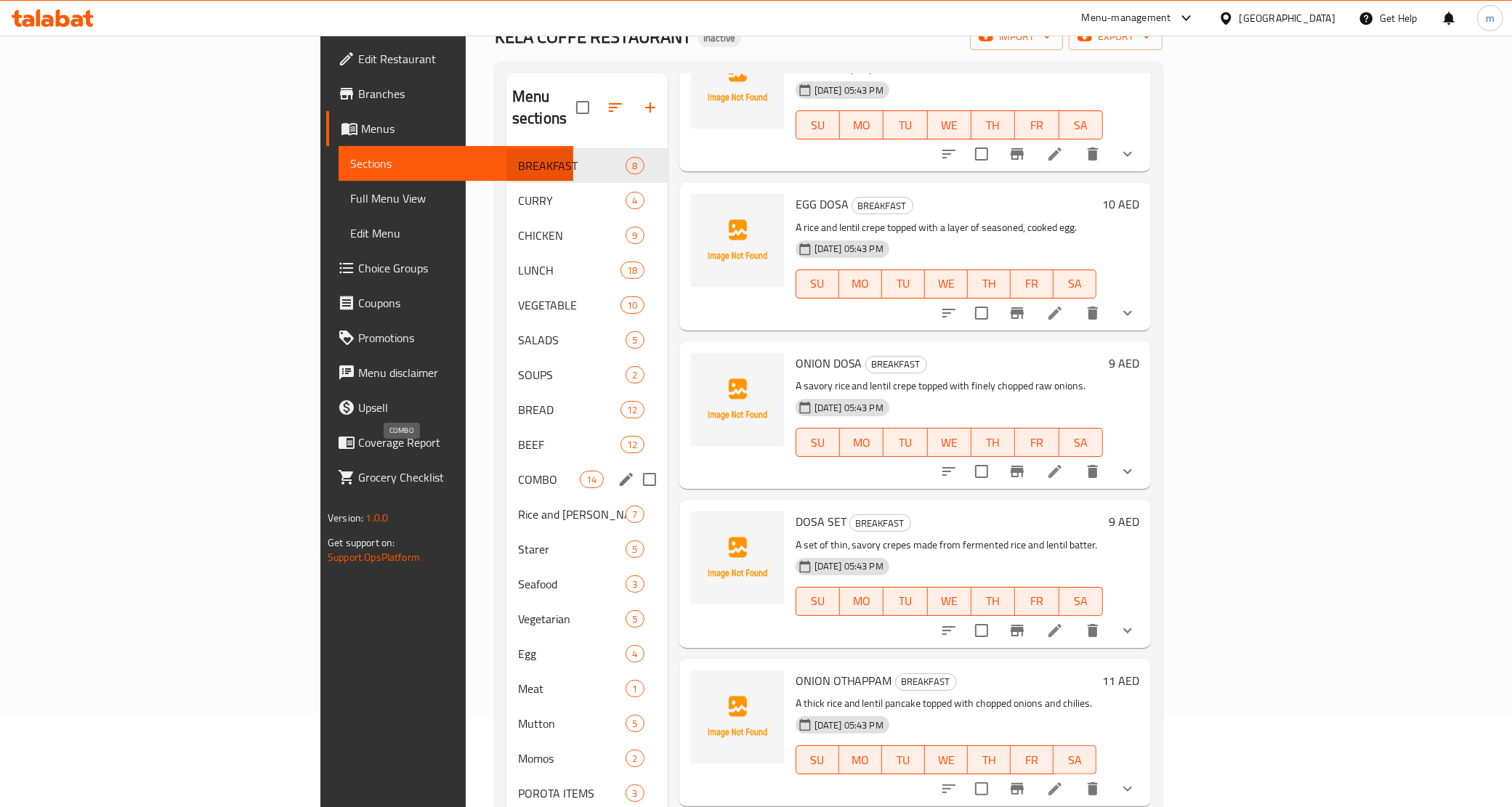
scroll to position [0, 0]
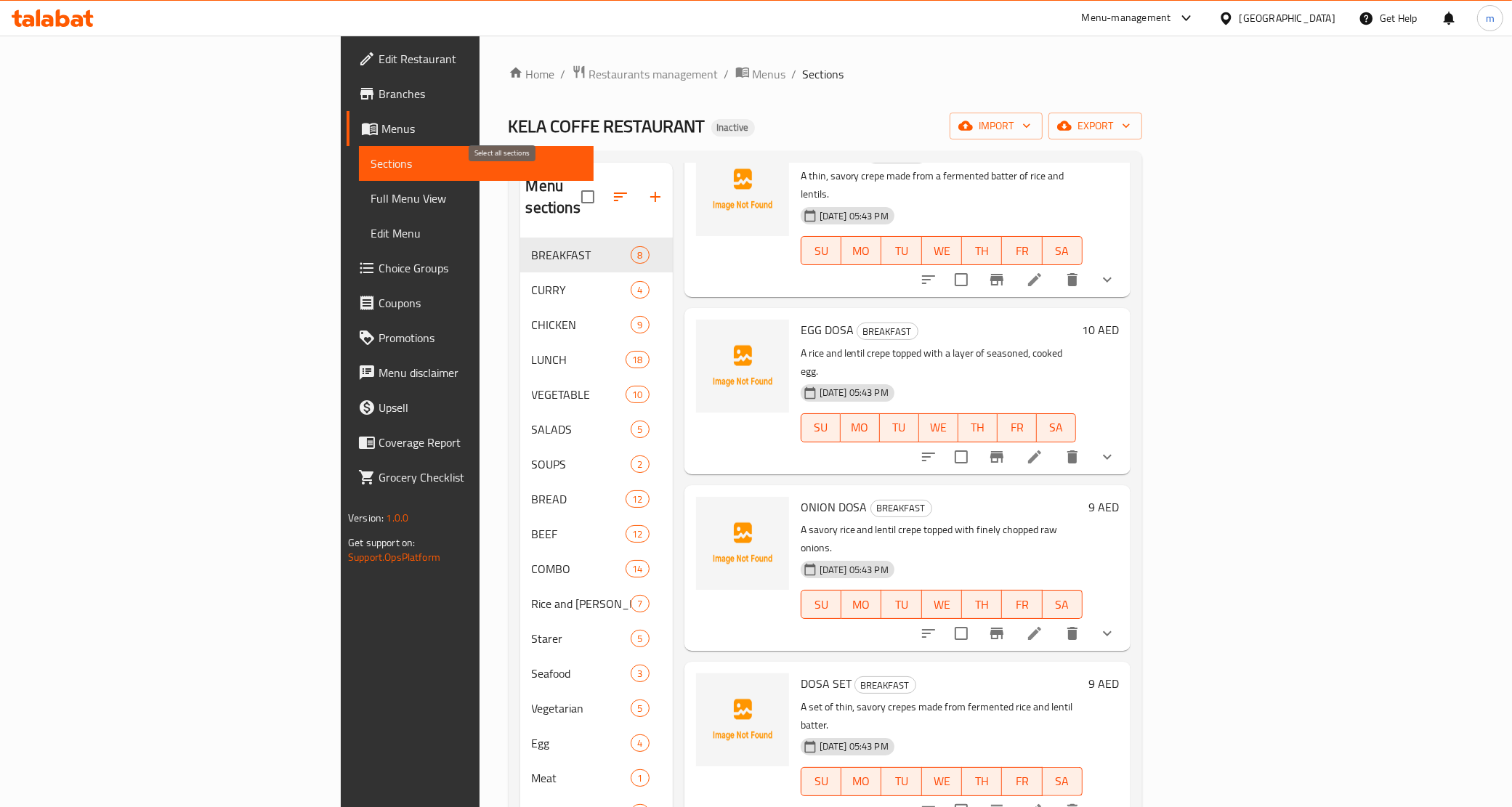
click at [572, 187] on input "checkbox" at bounding box center [587, 196] width 31 height 31
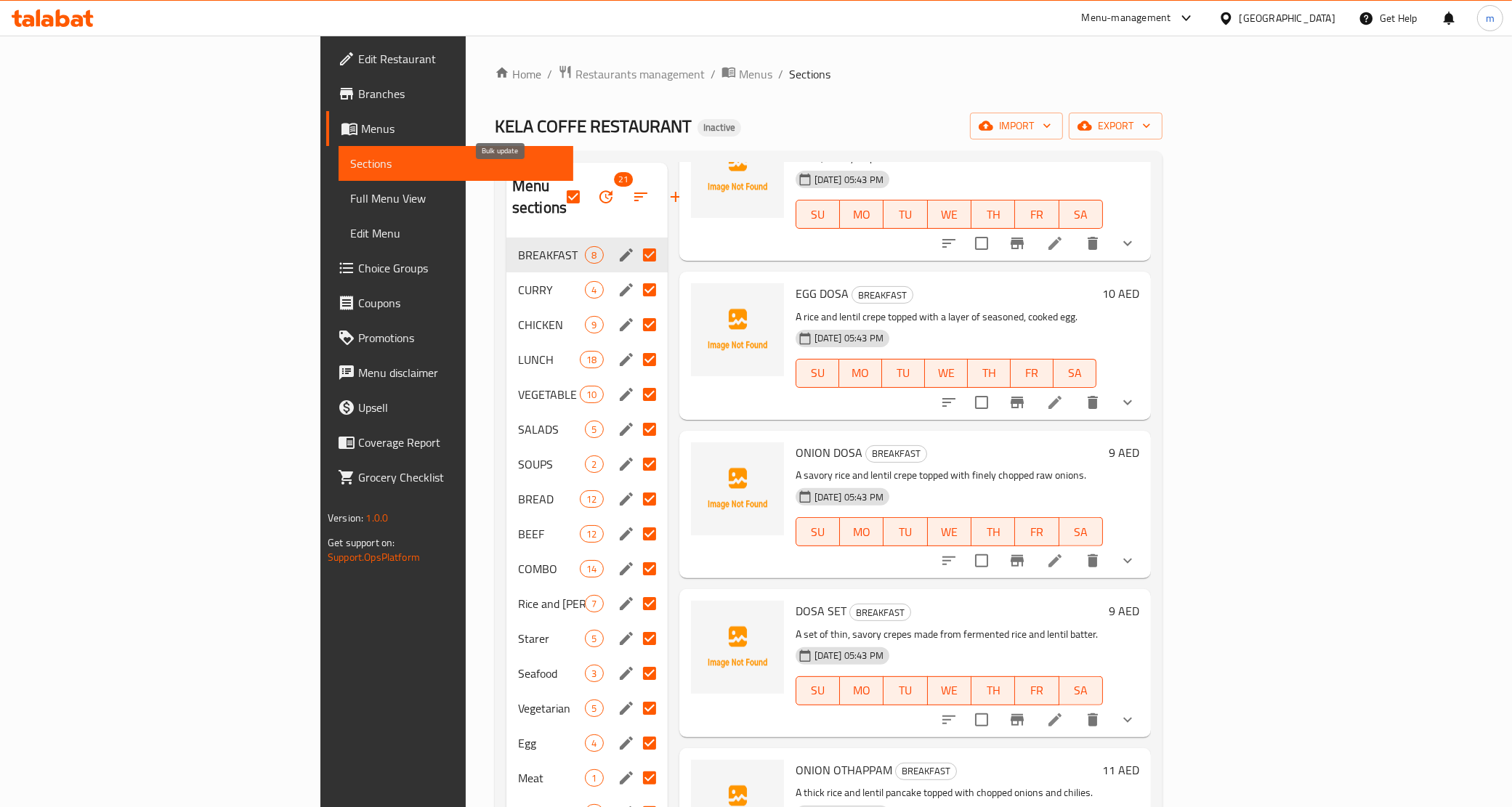
click at [597, 188] on icon "button" at bounding box center [606, 197] width 18 height 18
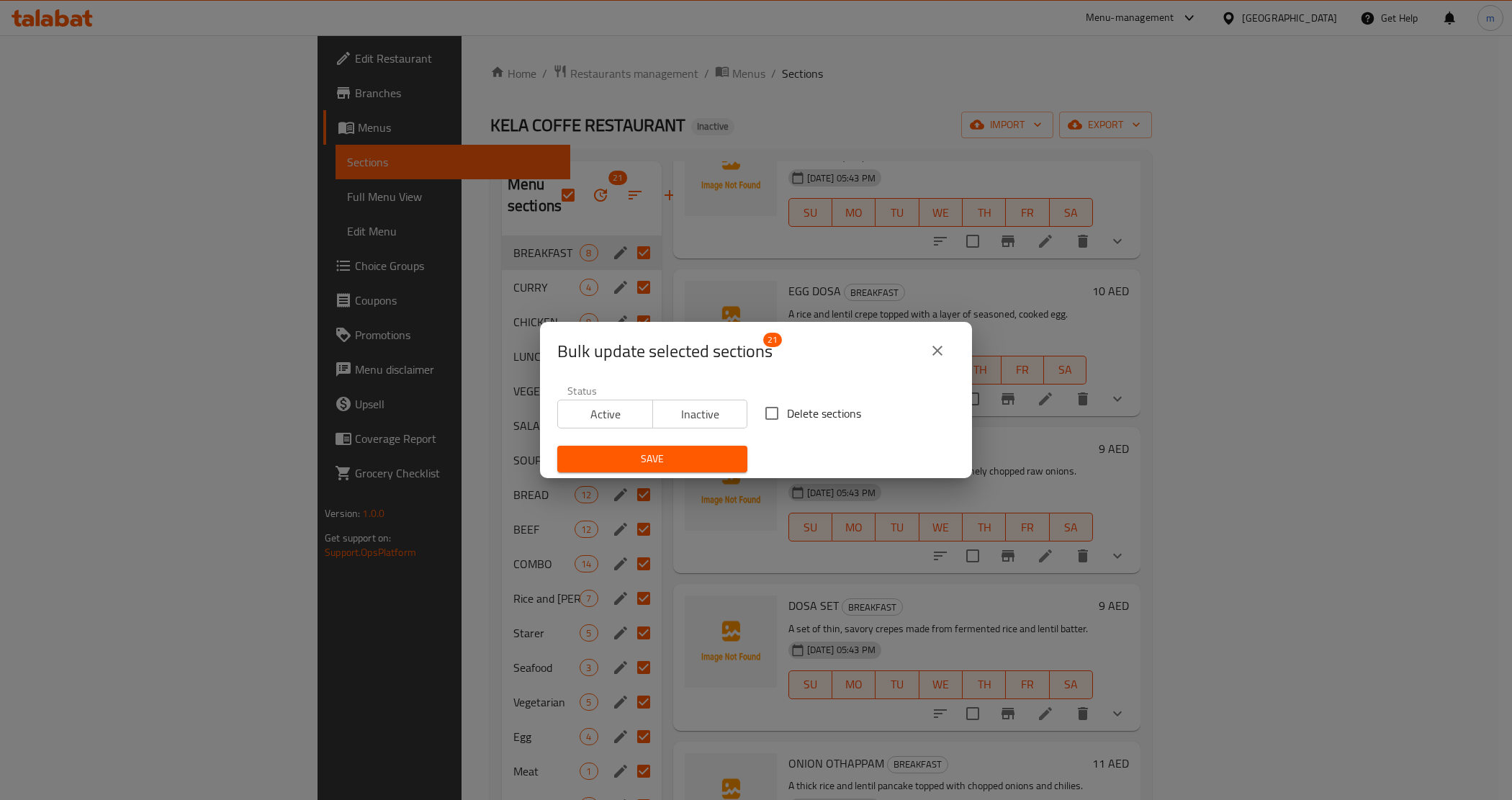
click at [562, 124] on div "Bulk update selected sections 21 Status Active Inactive Delete sections Save" at bounding box center [756, 400] width 1512 height 800
click at [931, 351] on icon "close" at bounding box center [938, 351] width 18 height 18
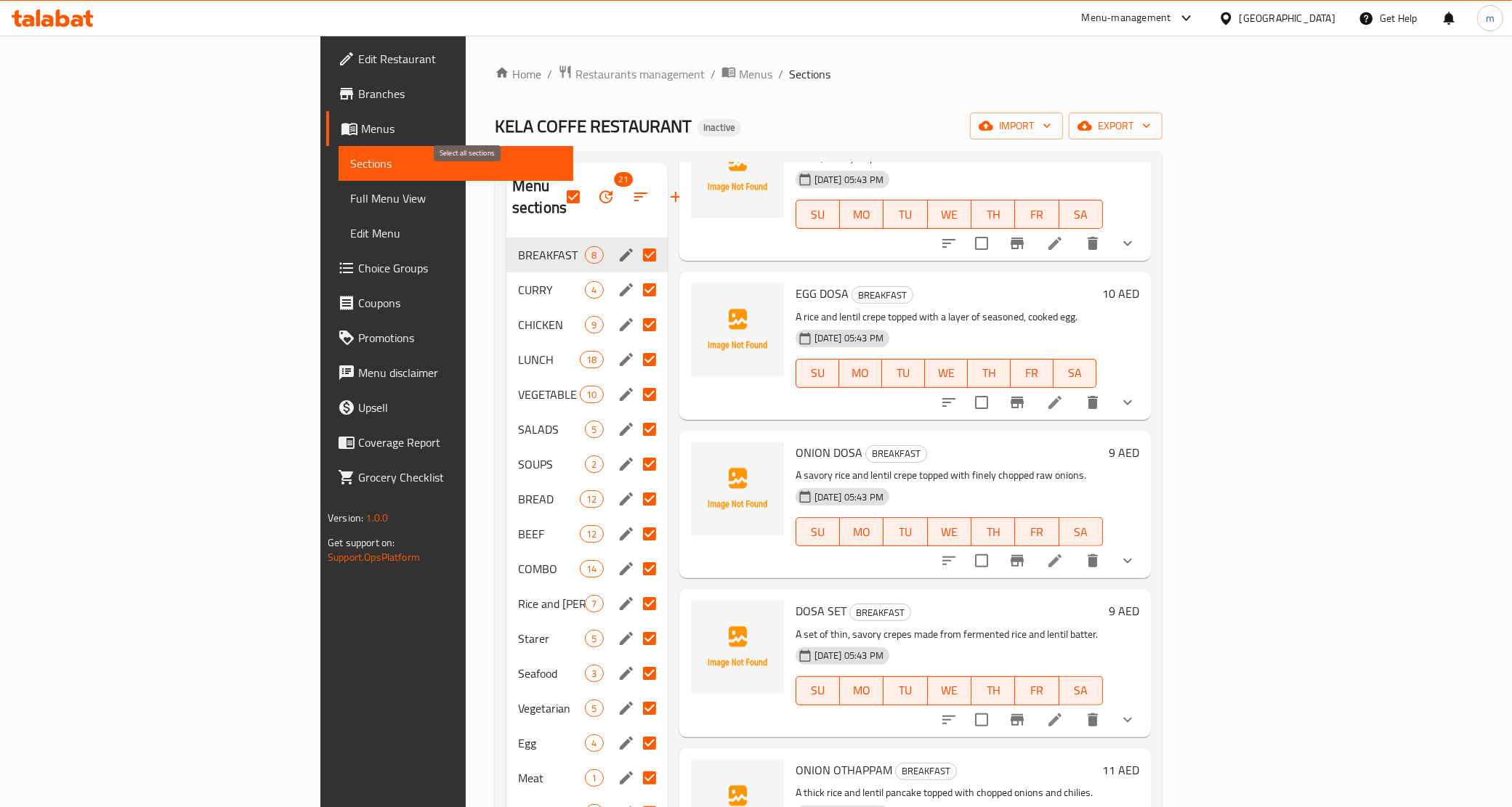
click at [559, 182] on input "checkbox" at bounding box center [573, 196] width 31 height 31
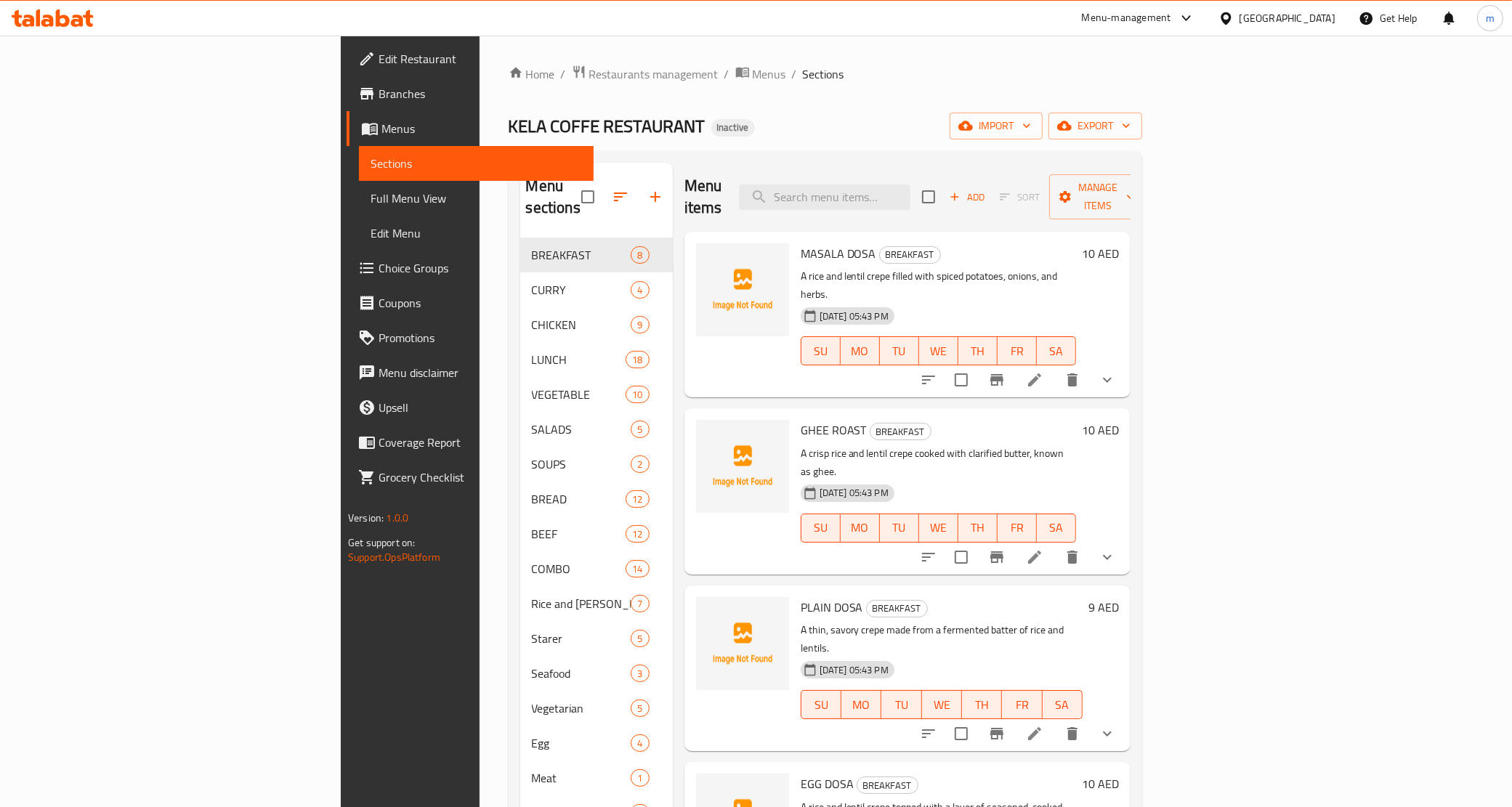
click at [1125, 362] on button "show more" at bounding box center [1107, 379] width 35 height 35
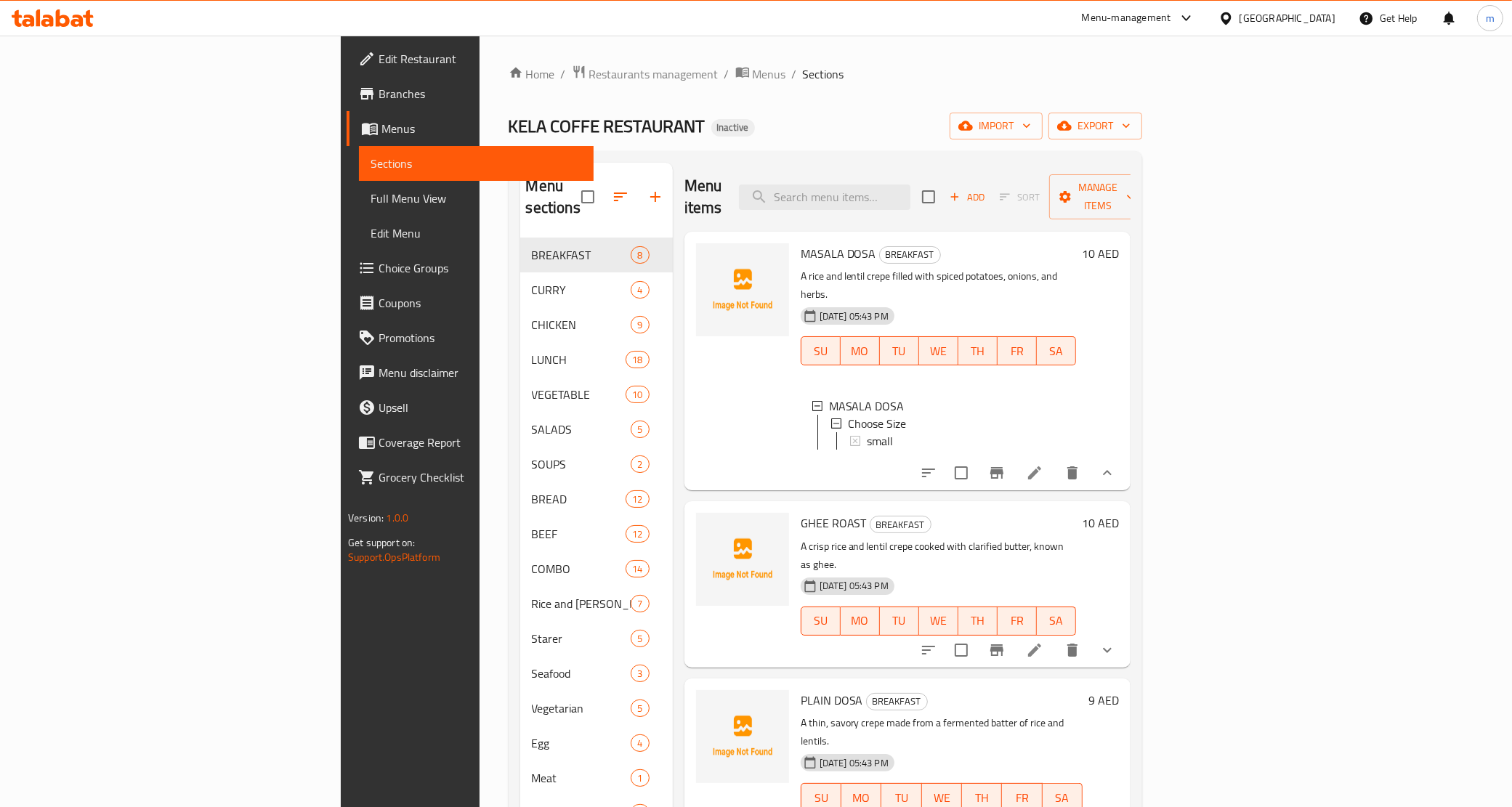
click at [1116, 641] on icon "show more" at bounding box center [1107, 650] width 18 height 18
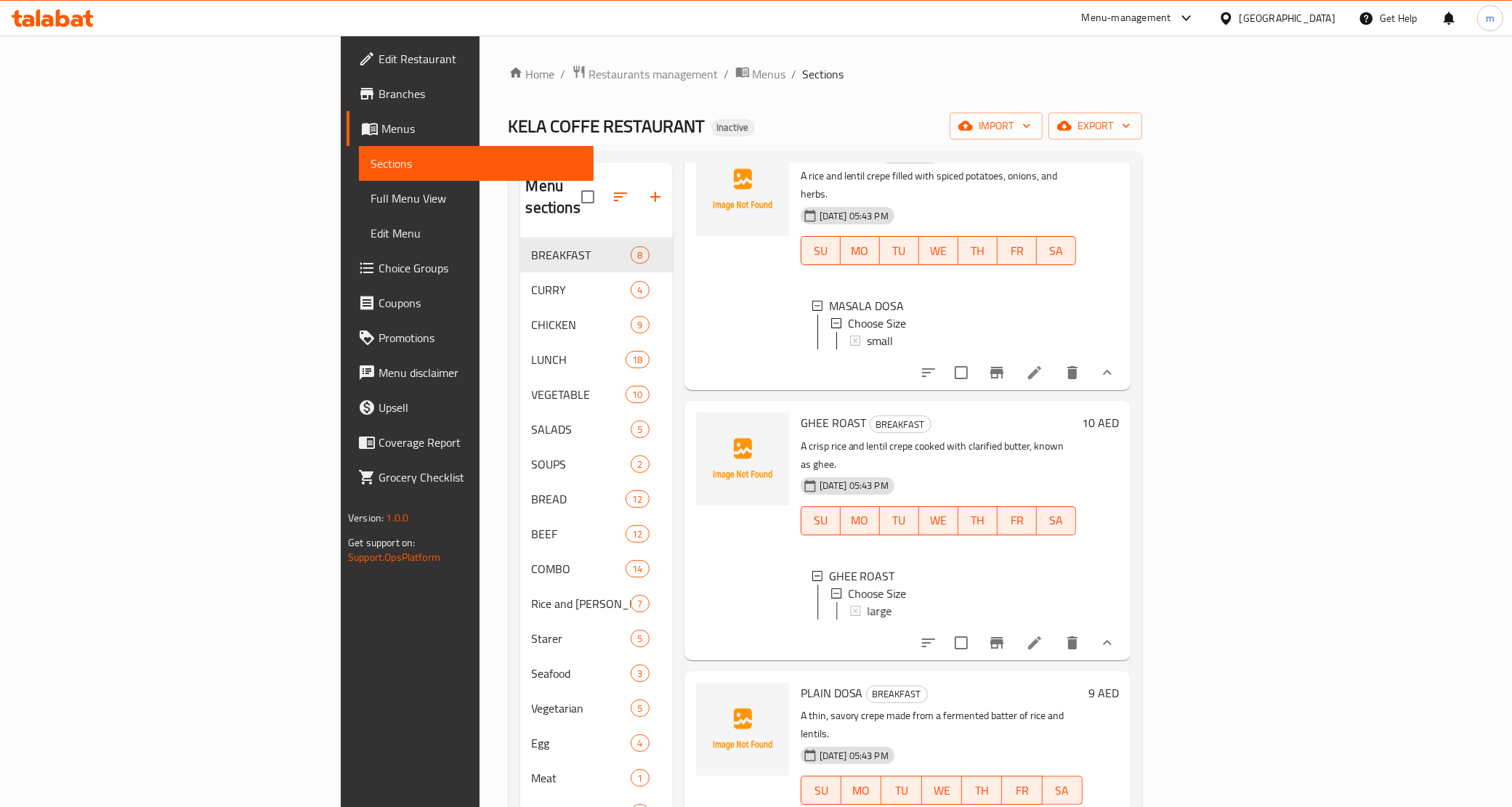
scroll to position [363, 0]
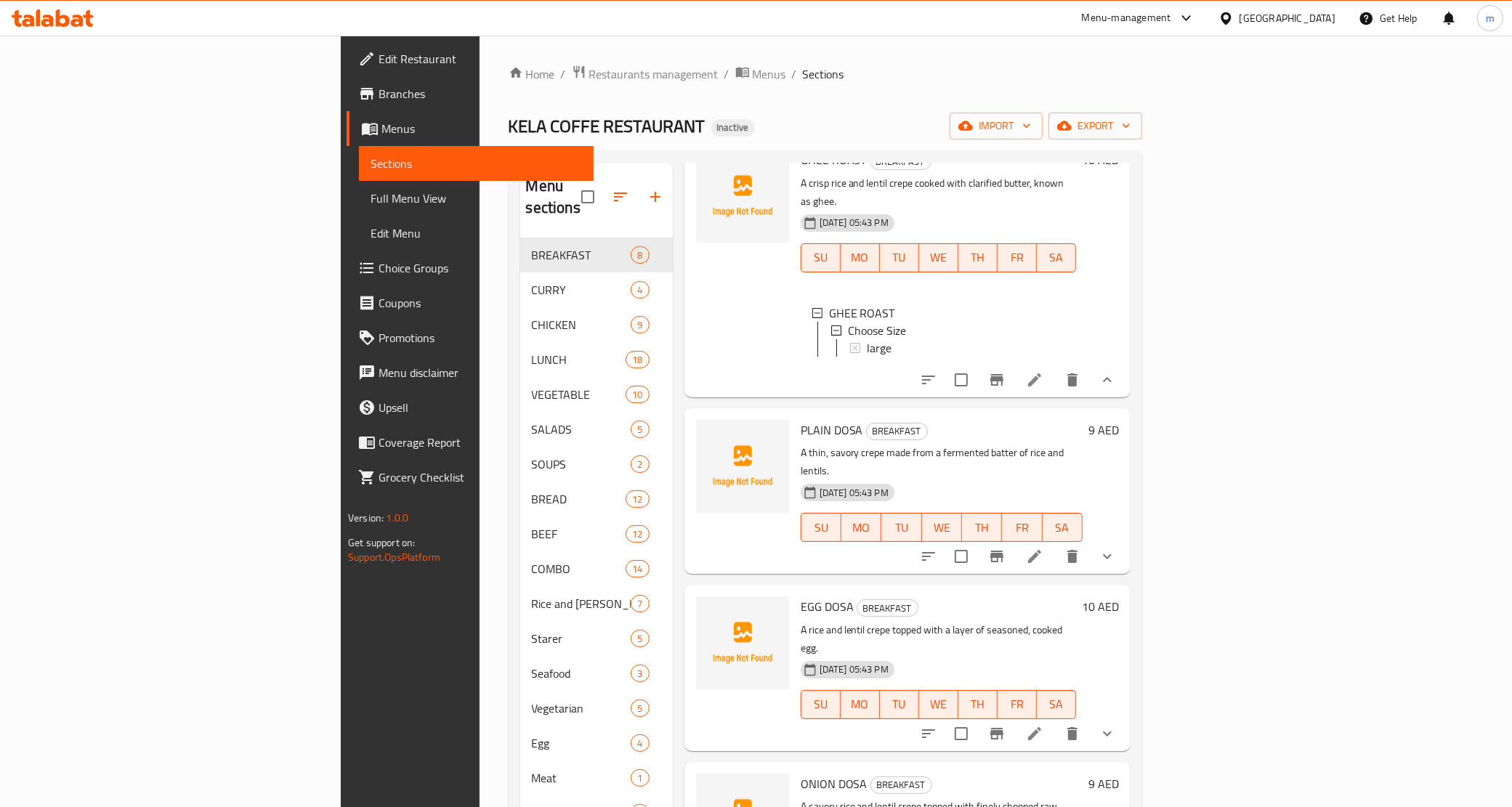
click at [1116, 548] on icon "show more" at bounding box center [1107, 556] width 18 height 18
click at [1125, 537] on button "show more" at bounding box center [1107, 553] width 35 height 35
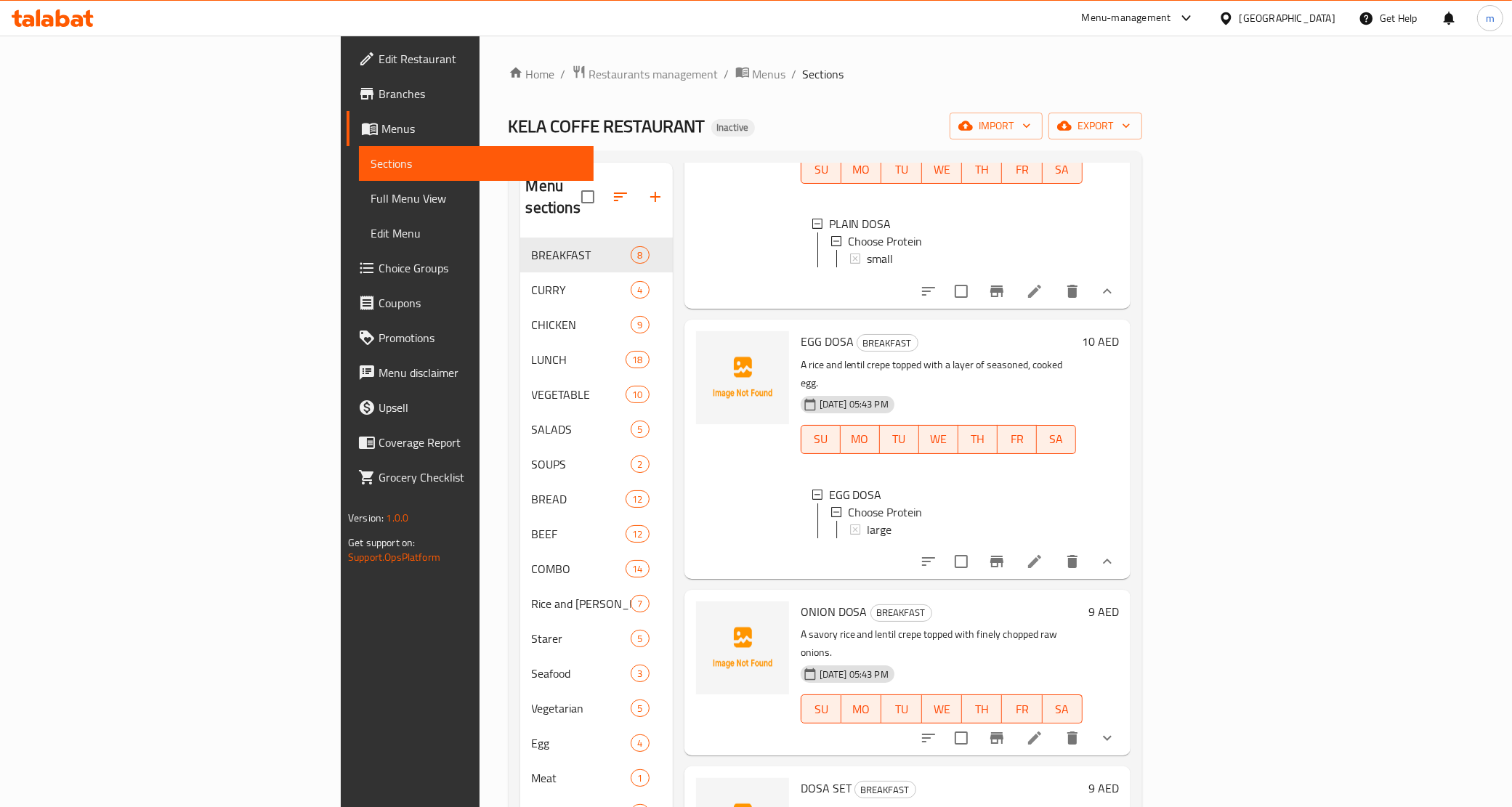
scroll to position [924, 0]
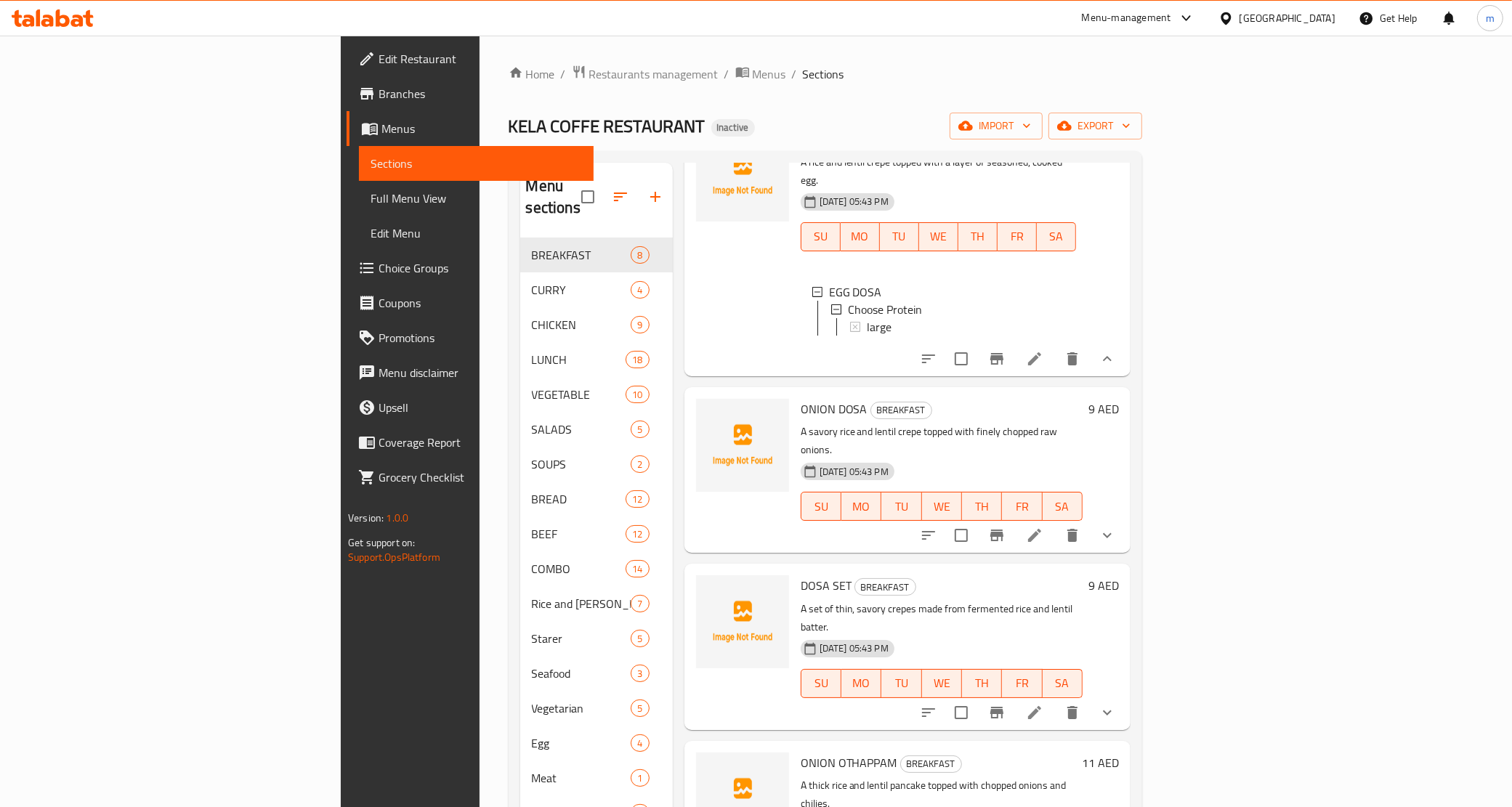
click at [1116, 704] on icon "show more" at bounding box center [1107, 713] width 18 height 18
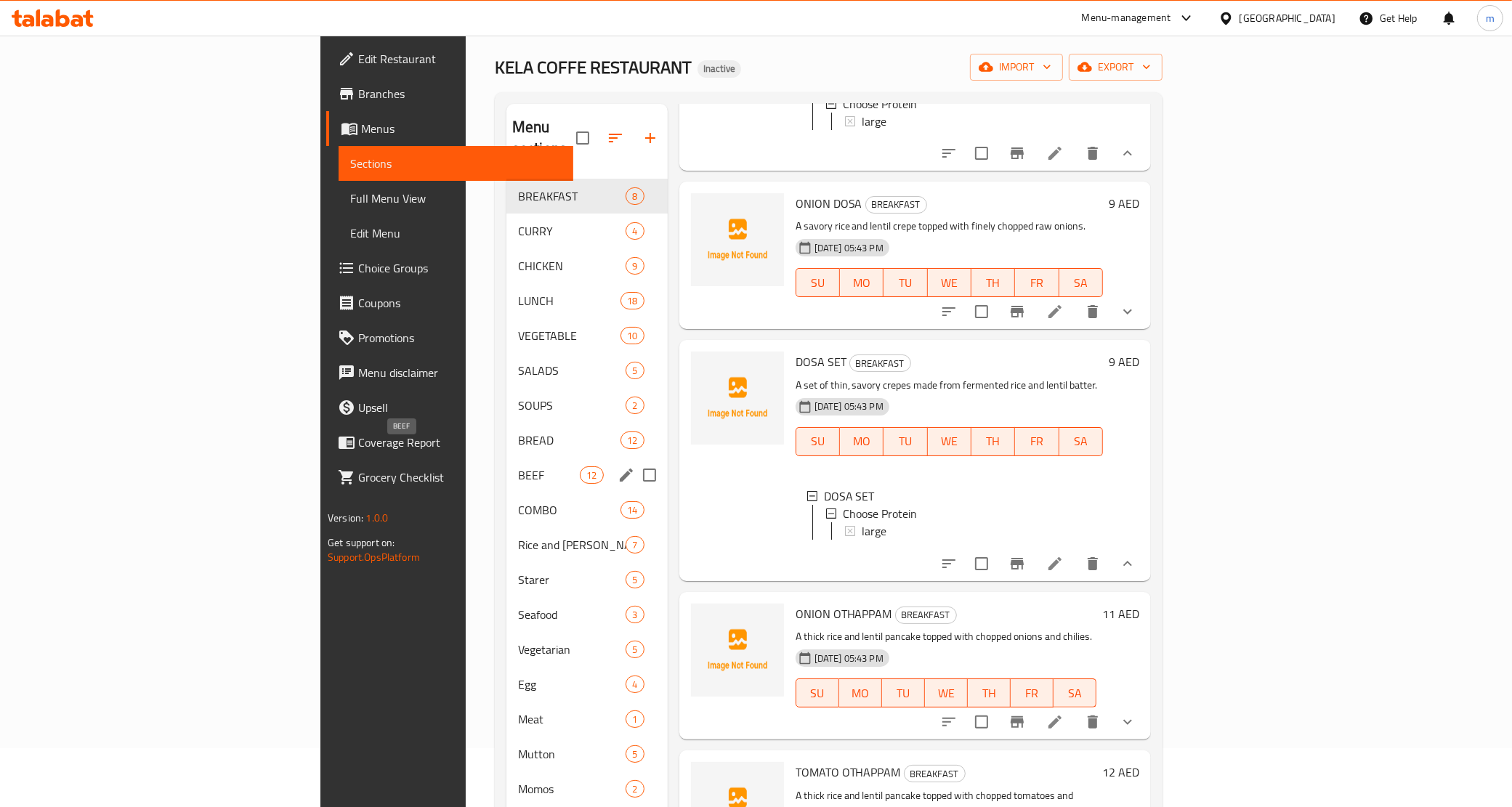
scroll to position [91, 0]
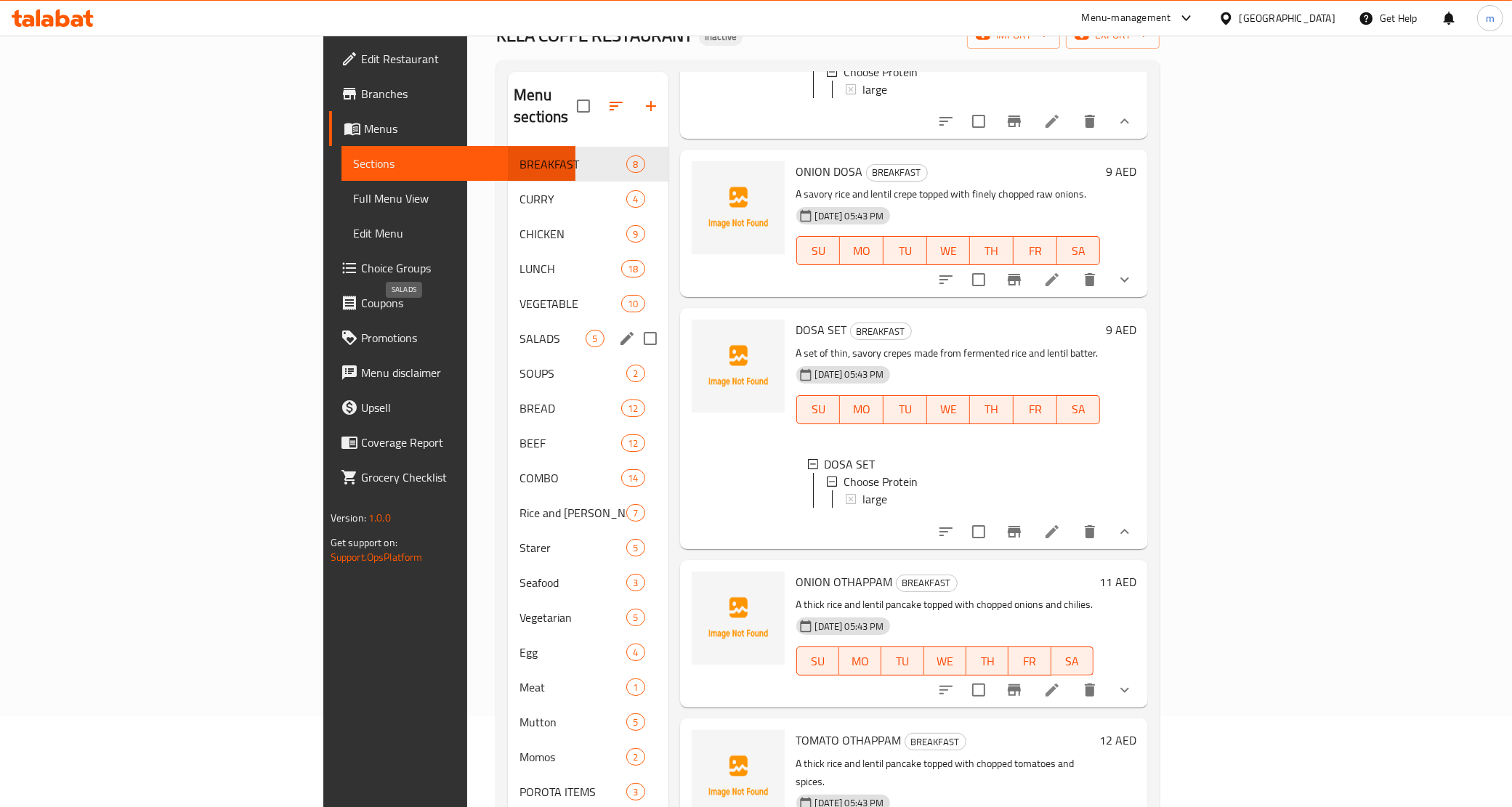
click at [520, 330] on span "SALADS" at bounding box center [553, 338] width 66 height 18
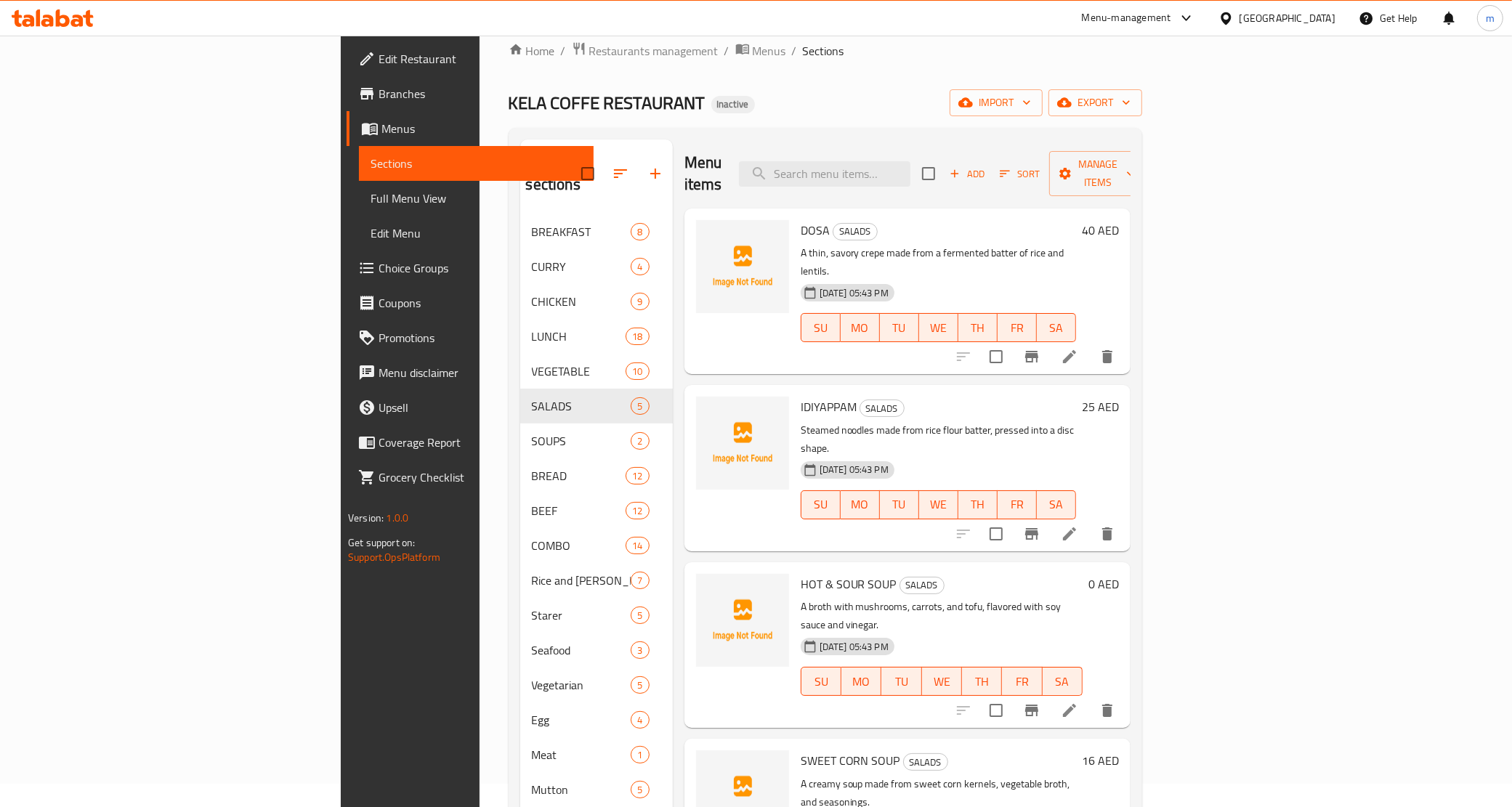
scroll to position [23, 0]
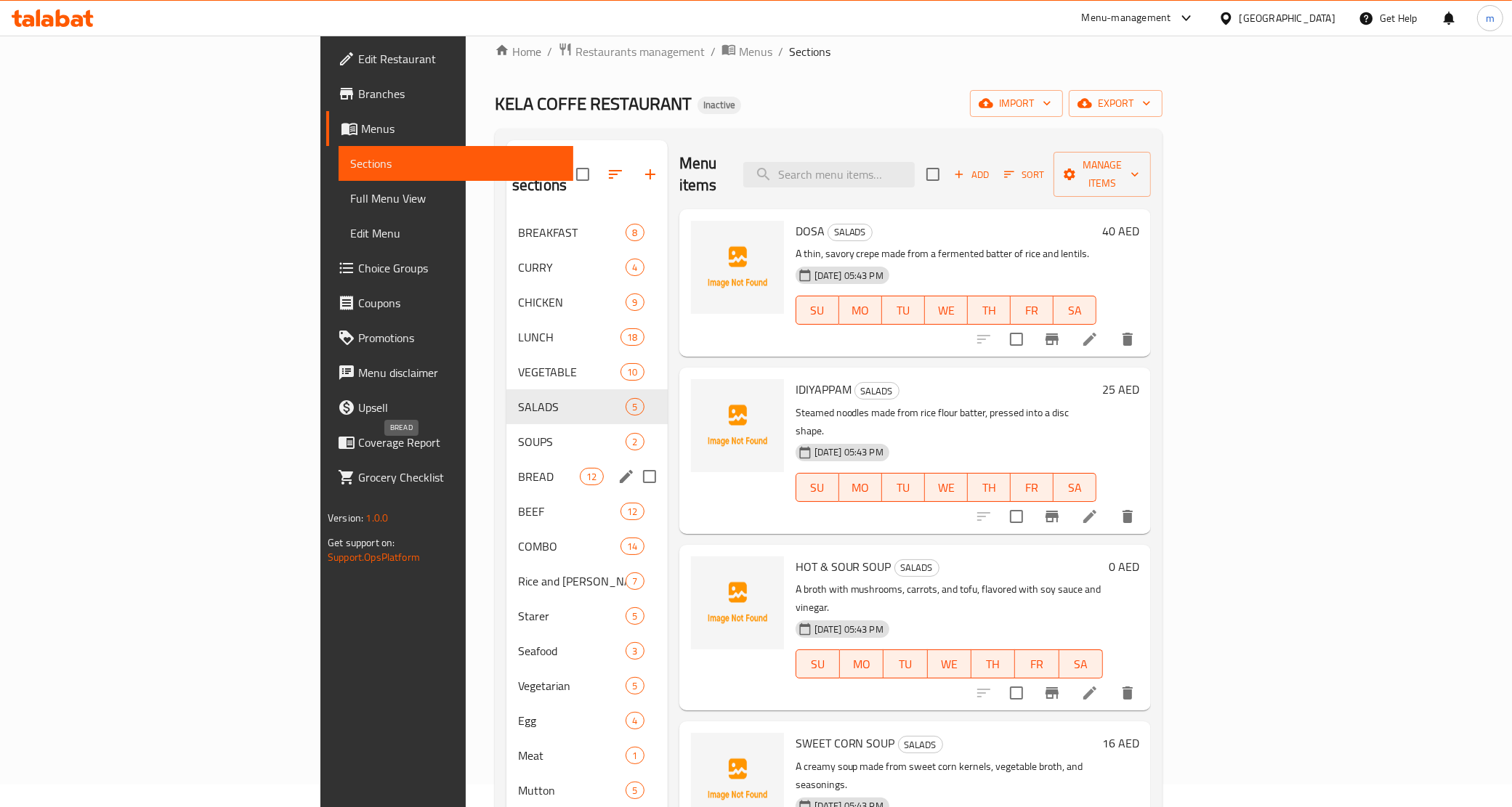
click at [518, 468] on span "BREAD" at bounding box center [549, 477] width 62 height 18
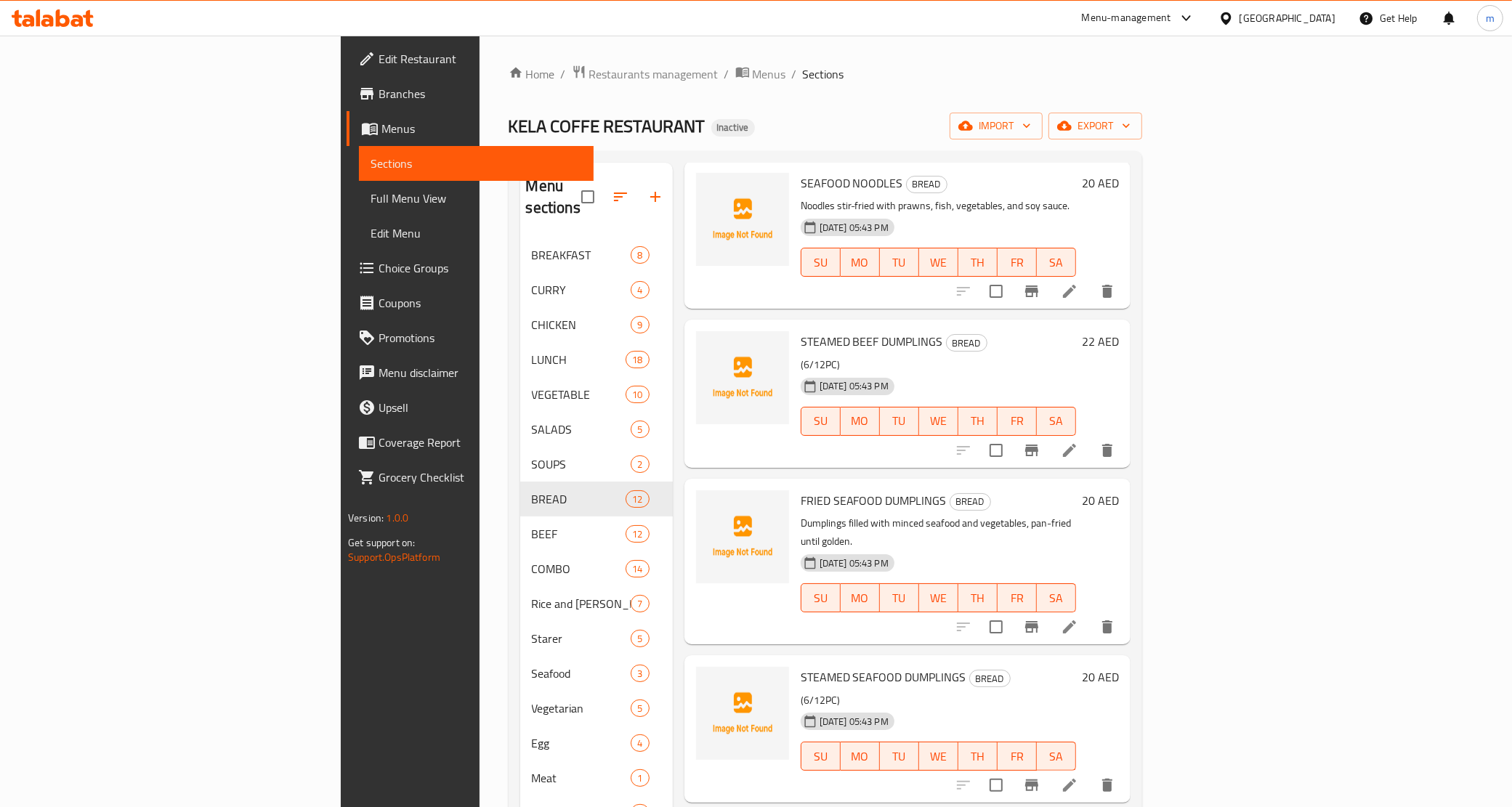
click at [707, 110] on div "Home / Restaurants management / Menus / Sections KELA COFFE RESTAURANT Inactive…" at bounding box center [825, 526] width 634 height 922
click at [572, 186] on input "checkbox" at bounding box center [587, 196] width 31 height 31
checkbox input "true"
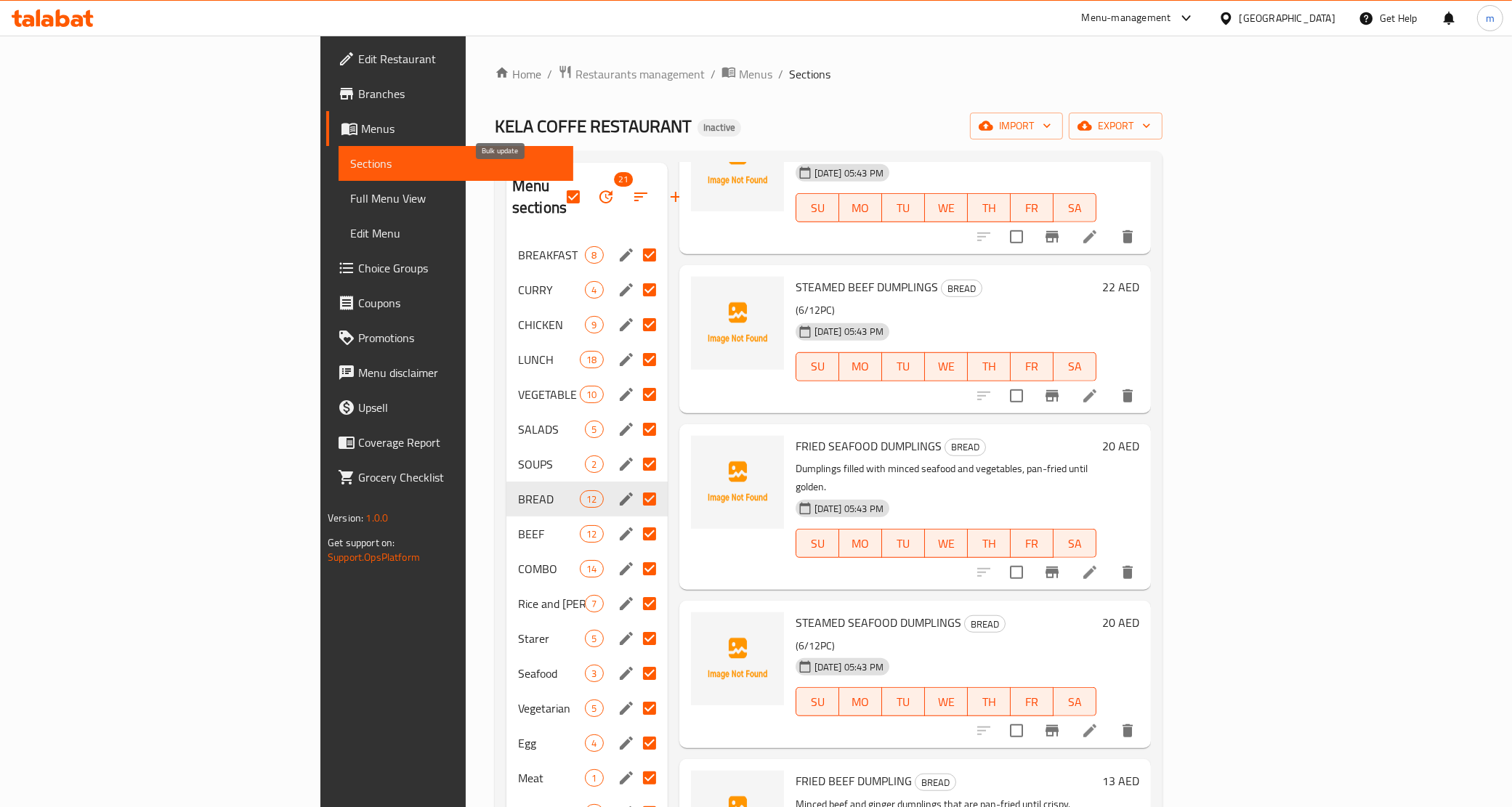
click at [597, 188] on icon "button" at bounding box center [606, 197] width 18 height 18
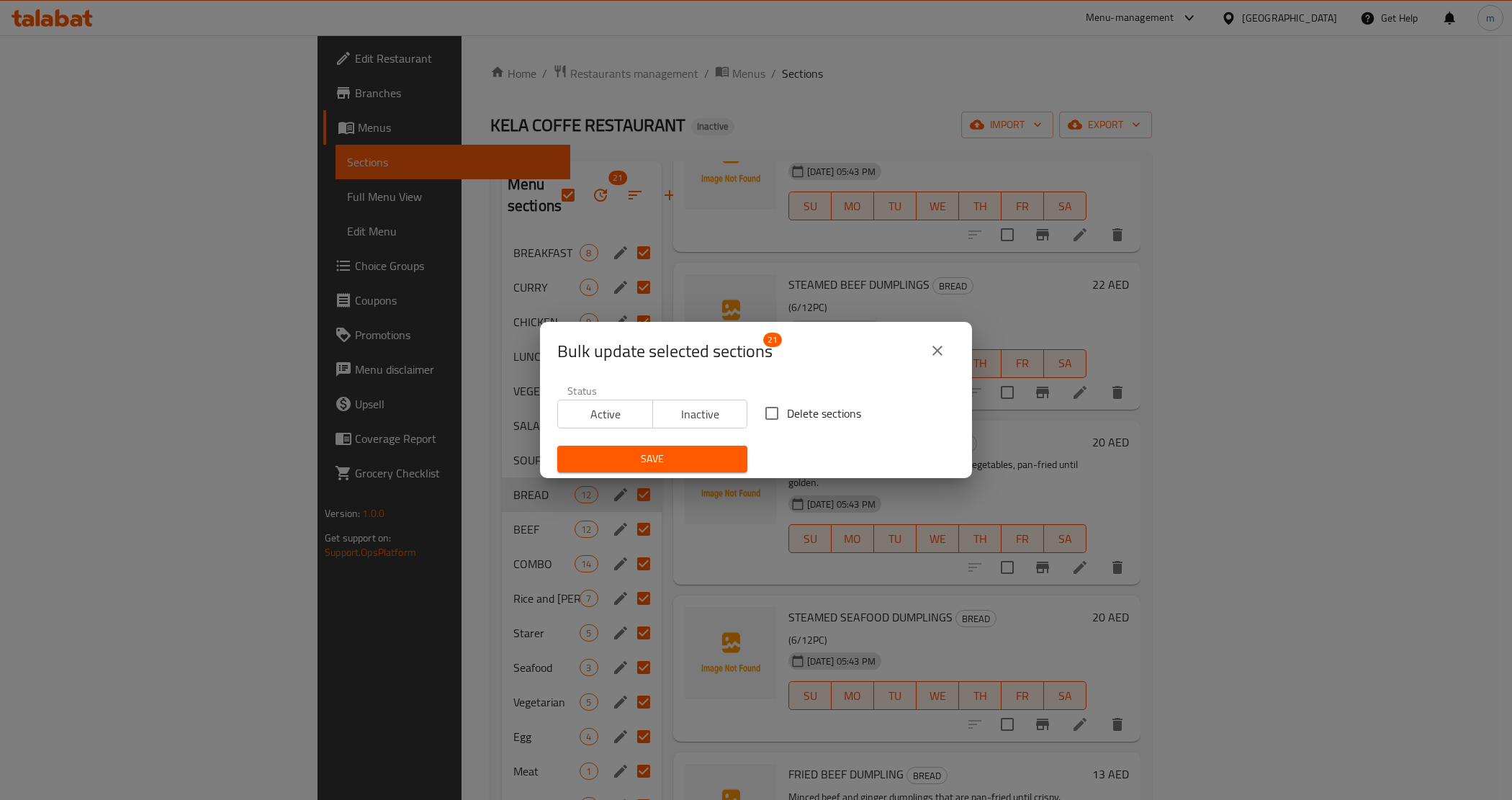
click at [742, 90] on div "Bulk update selected sections 21 Status Active Inactive Delete sections Save" at bounding box center [756, 400] width 1512 height 800
click at [942, 348] on icon "close" at bounding box center [938, 351] width 18 height 18
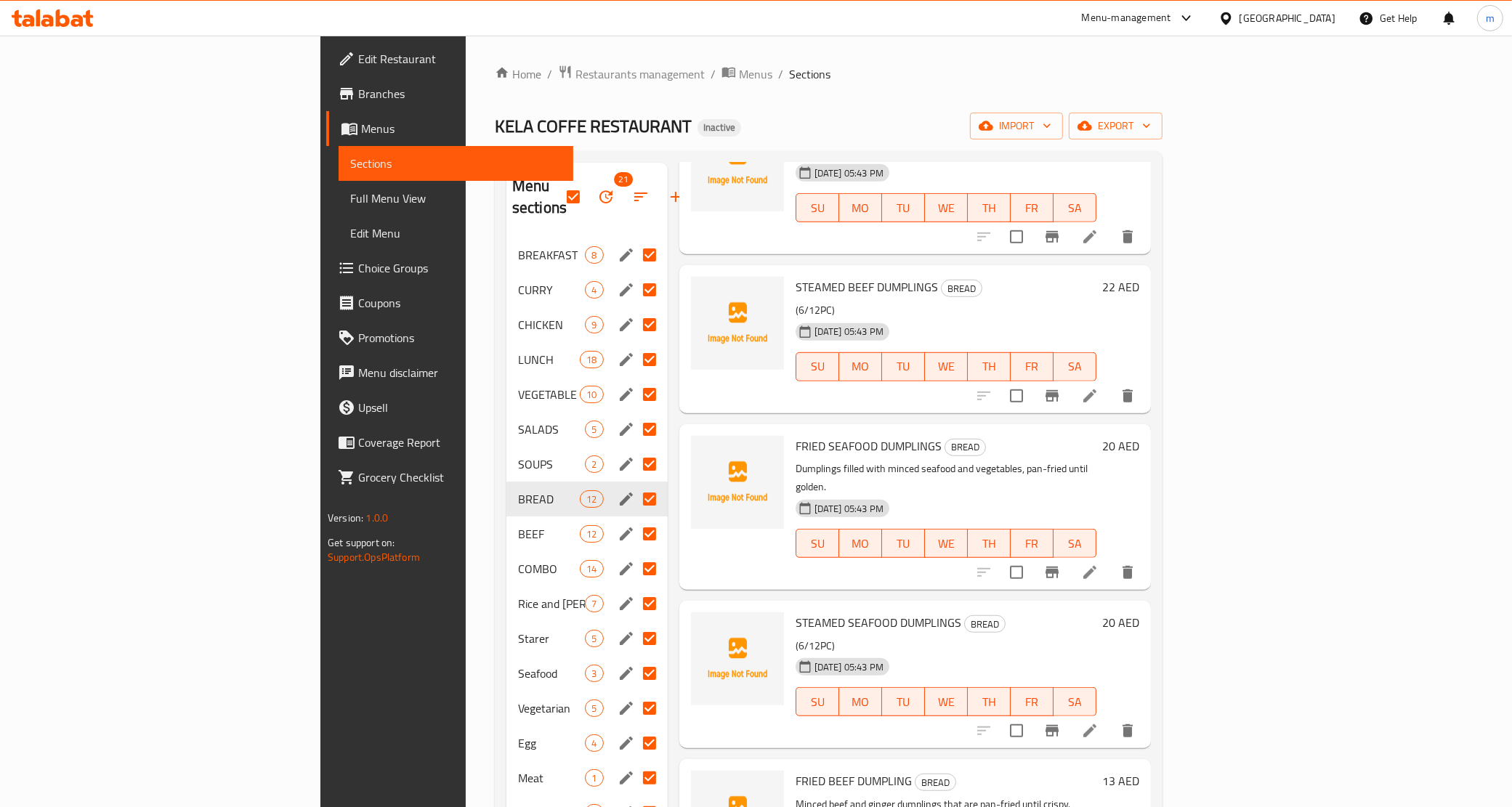
click at [350, 227] on span "Edit Menu" at bounding box center [456, 234] width 211 height 18
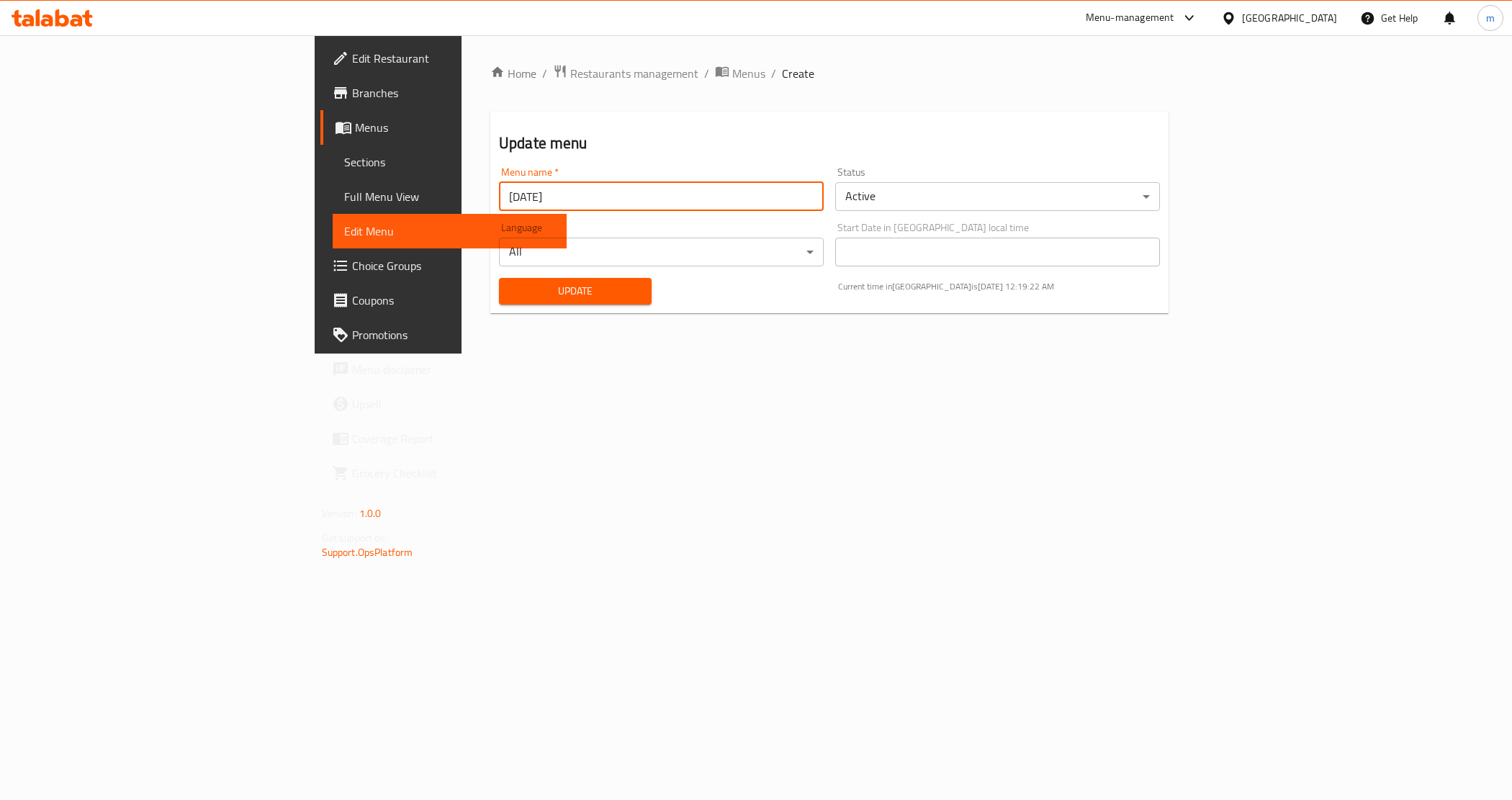
click at [499, 196] on input "[DATE]" at bounding box center [661, 196] width 325 height 28
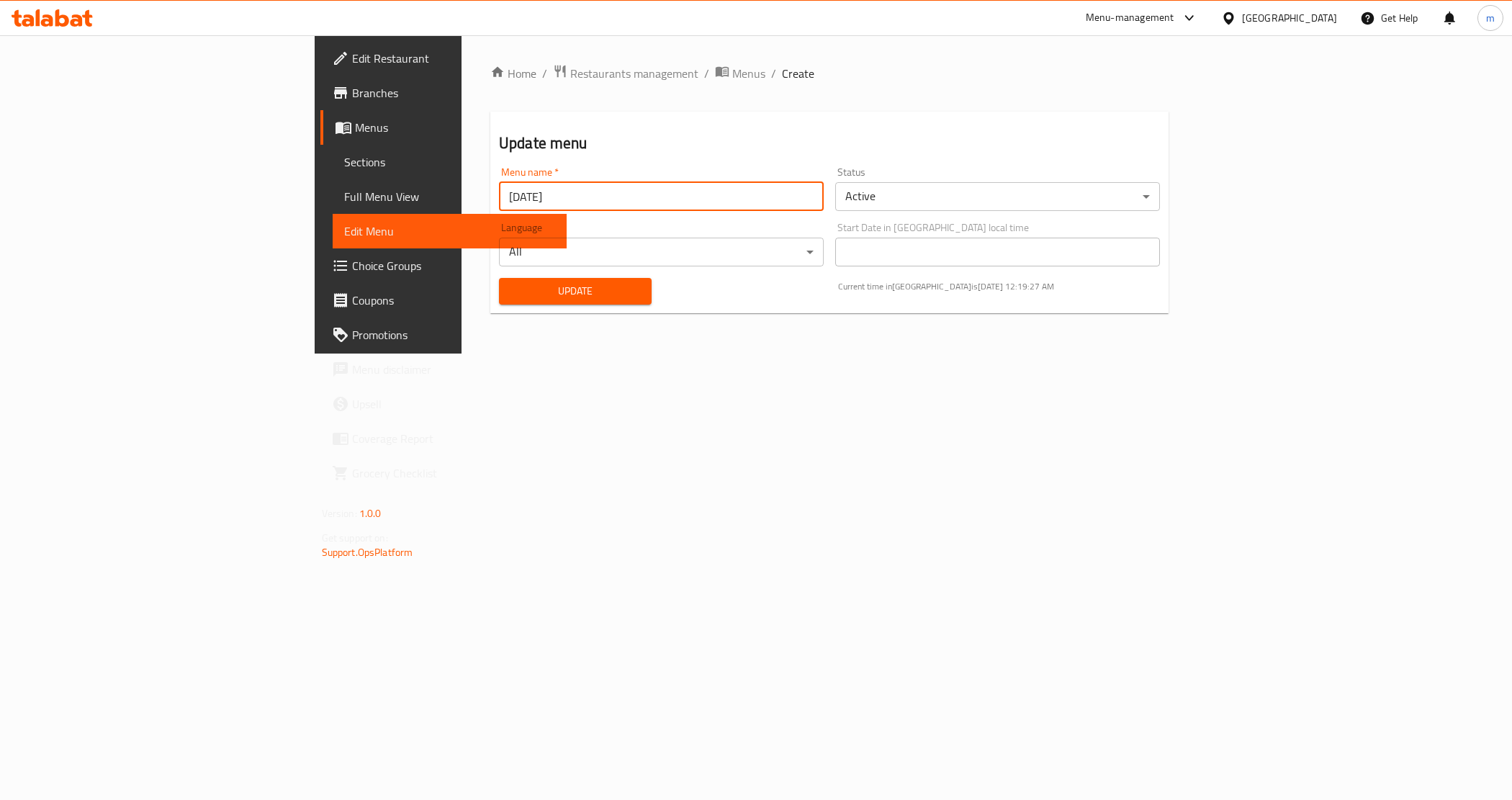
click at [499, 196] on input "[DATE]" at bounding box center [661, 196] width 325 height 28
click at [499, 199] on input "[DATE] reb" at bounding box center [661, 196] width 325 height 28
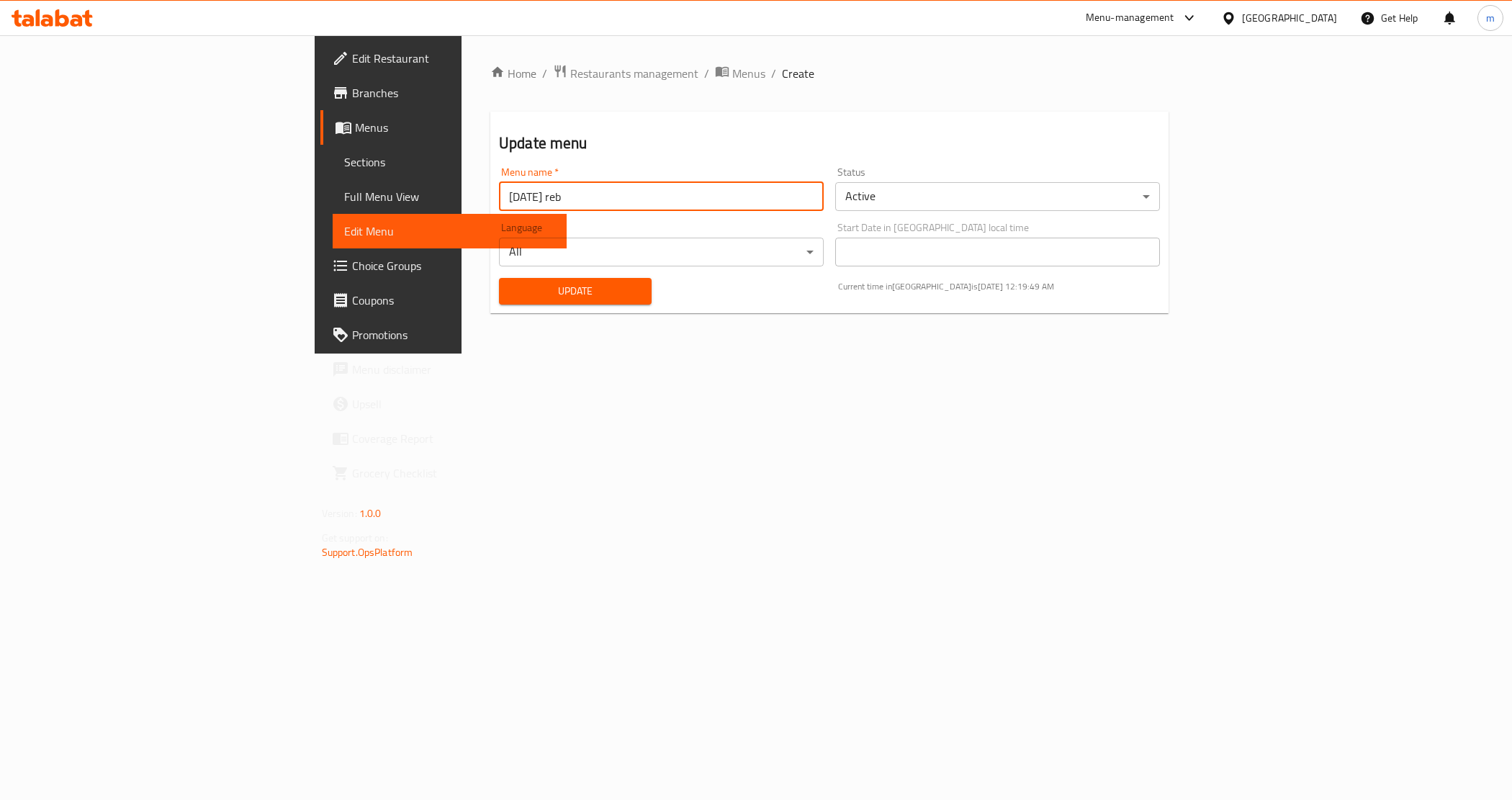
paste input "uild"
type input "[DATE] rebuild"
click at [511, 296] on span "Update" at bounding box center [575, 291] width 130 height 18
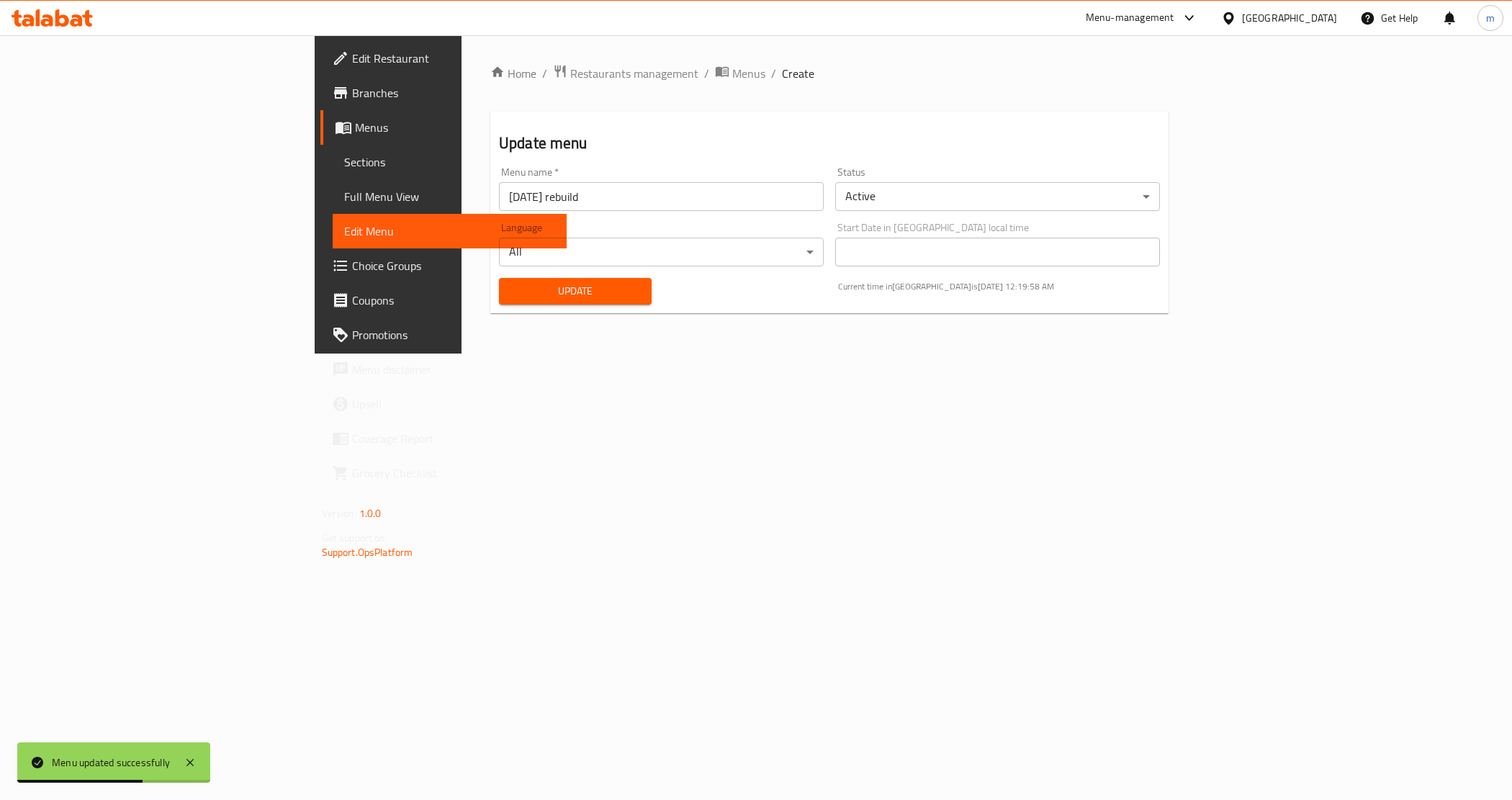
click at [344, 200] on span "Full Menu View" at bounding box center [450, 197] width 211 height 18
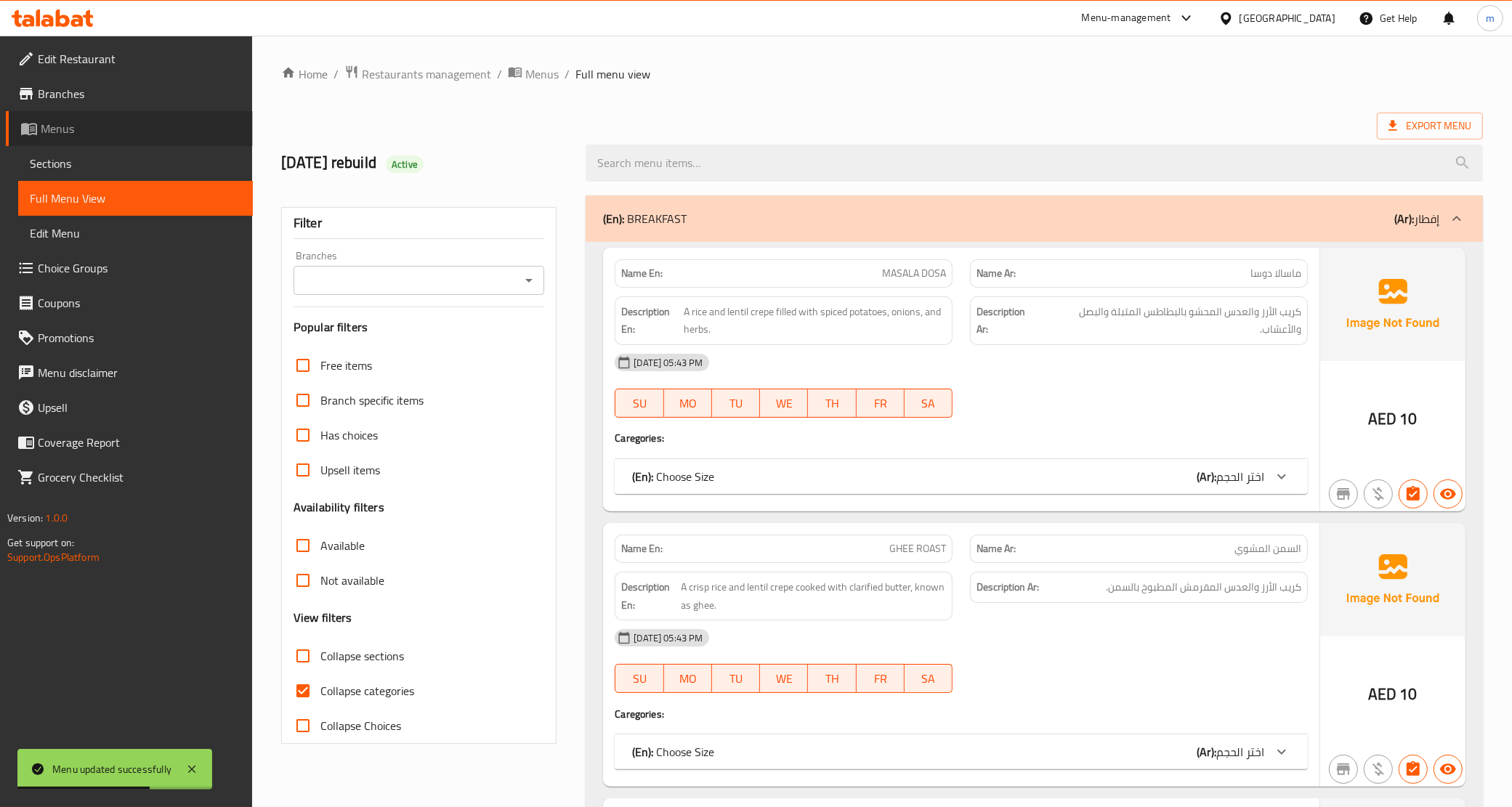
click at [78, 122] on span "Menus" at bounding box center [140, 129] width 200 height 18
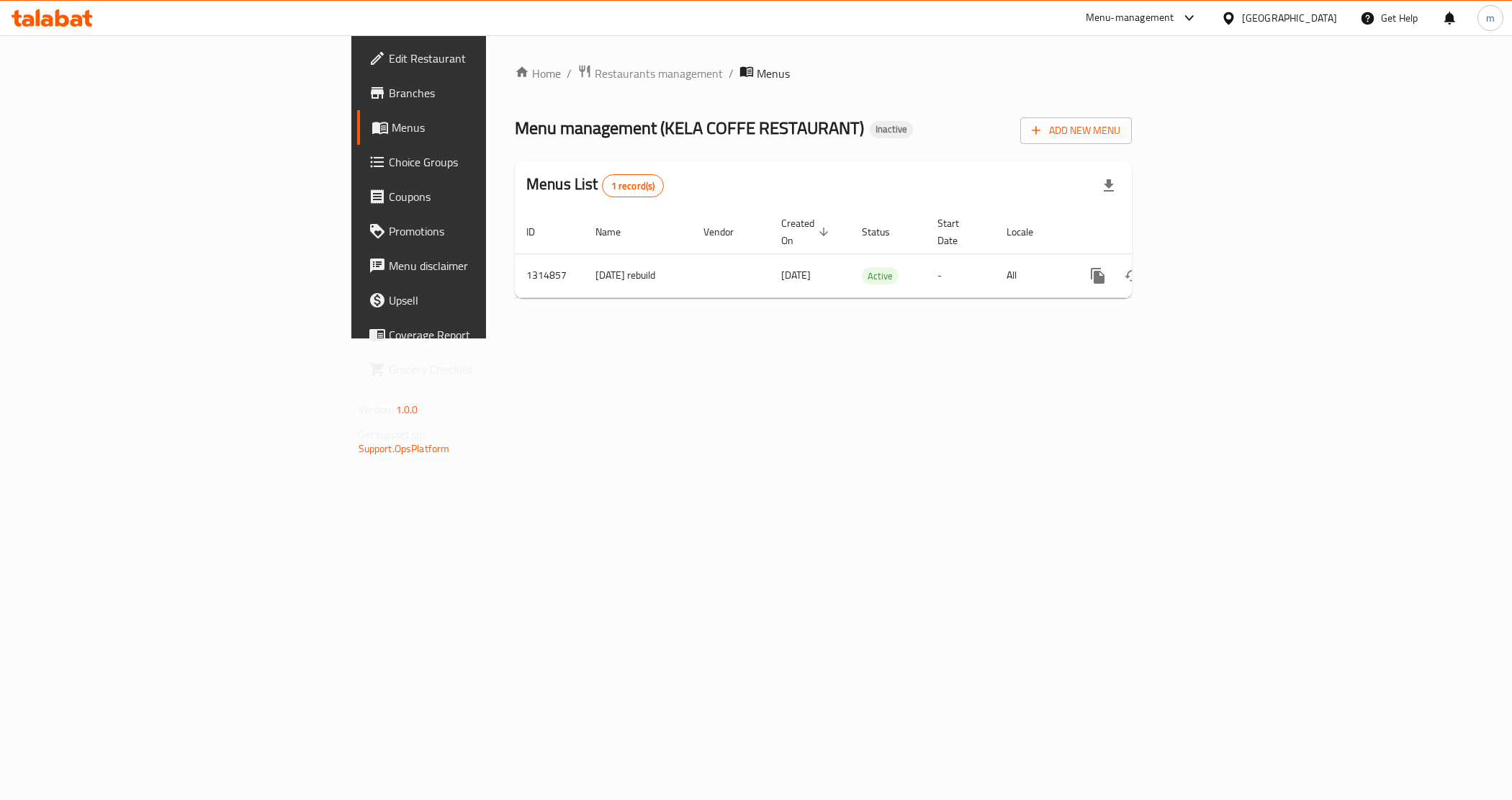
click at [392, 132] on span "Menus" at bounding box center [492, 128] width 200 height 18
click at [1220, 264] on link "enhanced table" at bounding box center [1201, 275] width 34 height 34
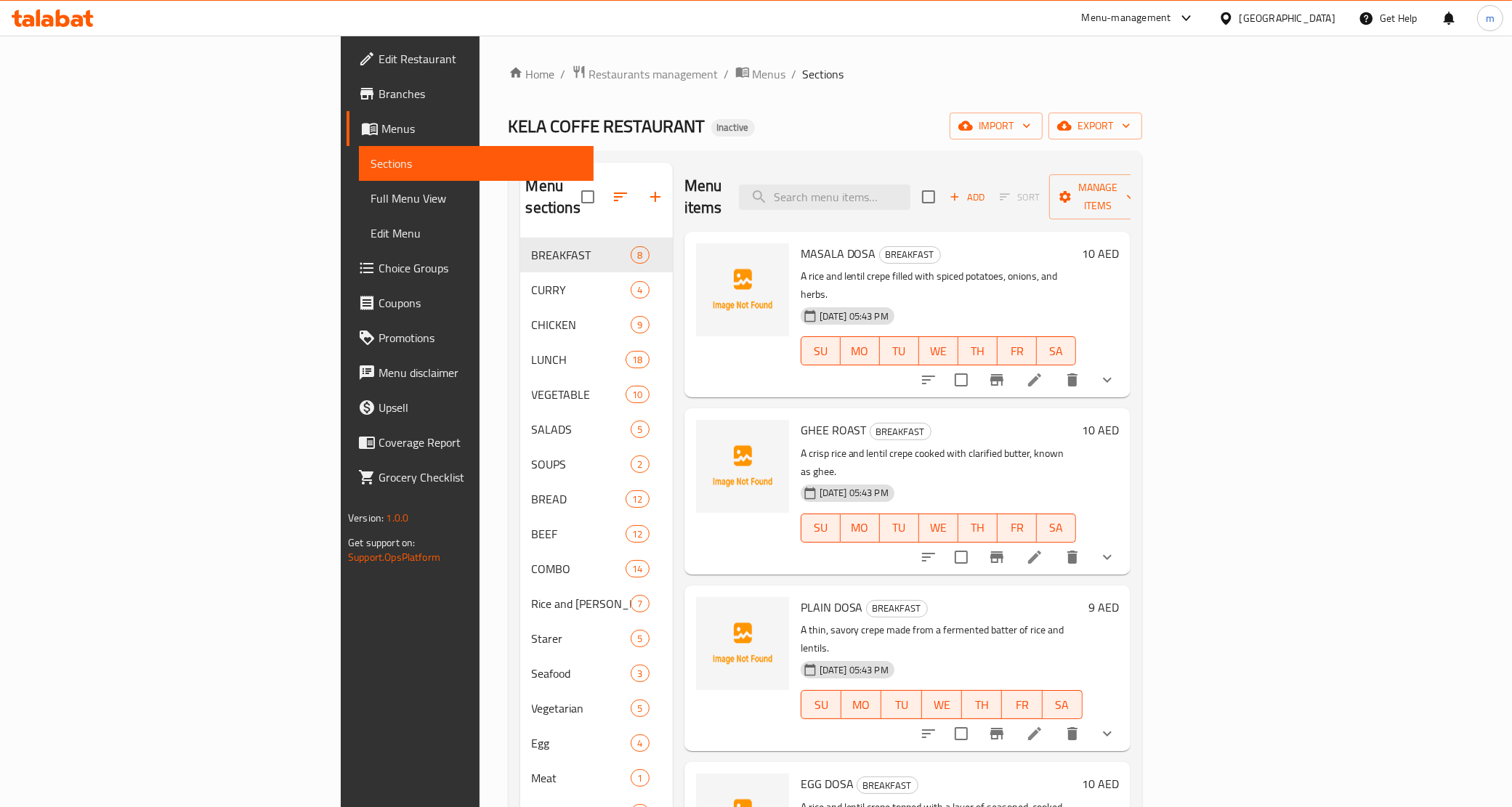
click at [371, 225] on span "Edit Menu" at bounding box center [477, 234] width 211 height 18
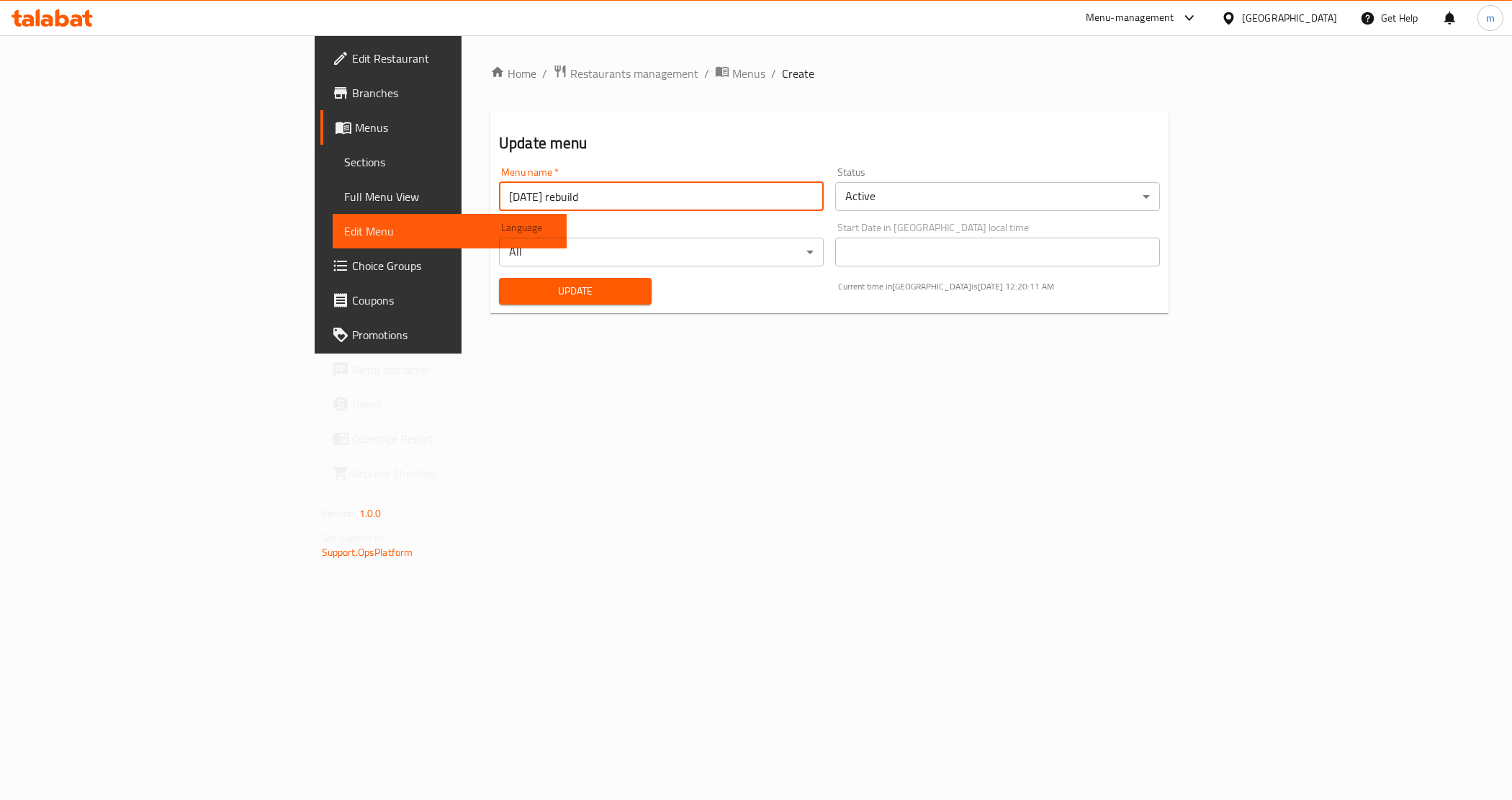
drag, startPoint x: 430, startPoint y: 203, endPoint x: 357, endPoint y: 190, distance: 74.1
click at [499, 190] on input "[DATE] rebuild" at bounding box center [661, 196] width 325 height 28
type input "[DATE]"
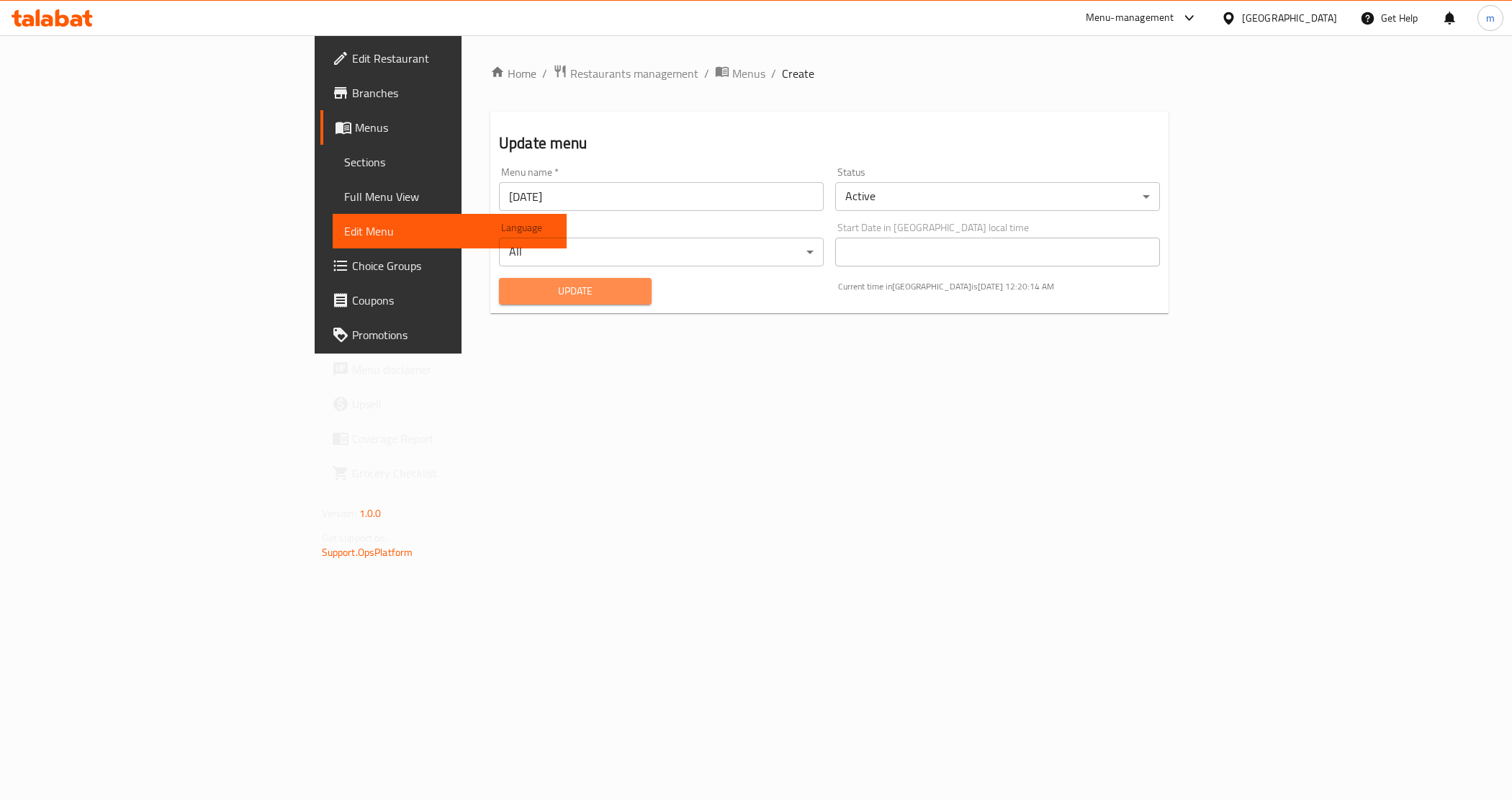
click at [511, 293] on span "Update" at bounding box center [575, 291] width 130 height 18
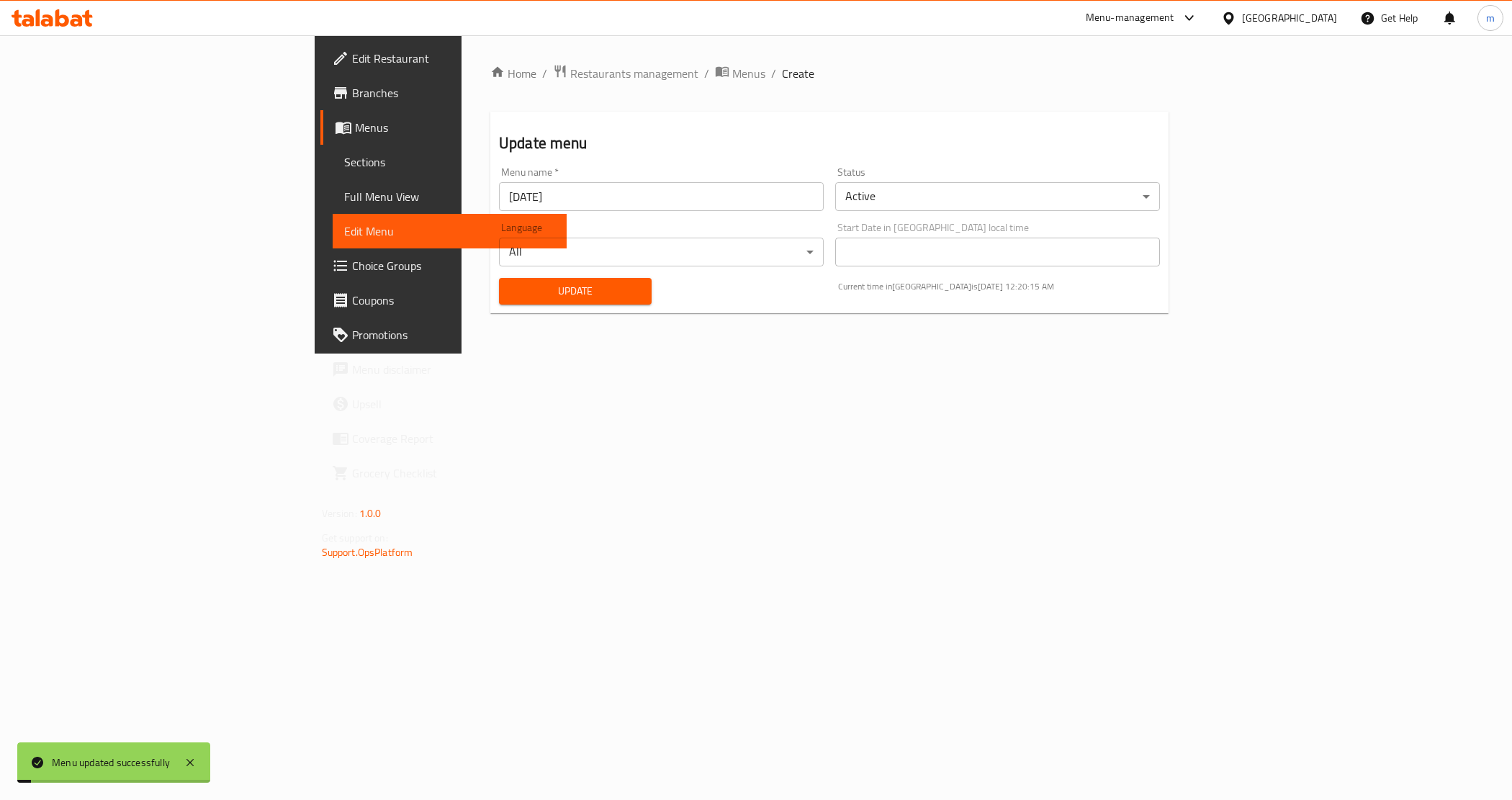
click at [355, 127] on span "Menus" at bounding box center [455, 128] width 200 height 18
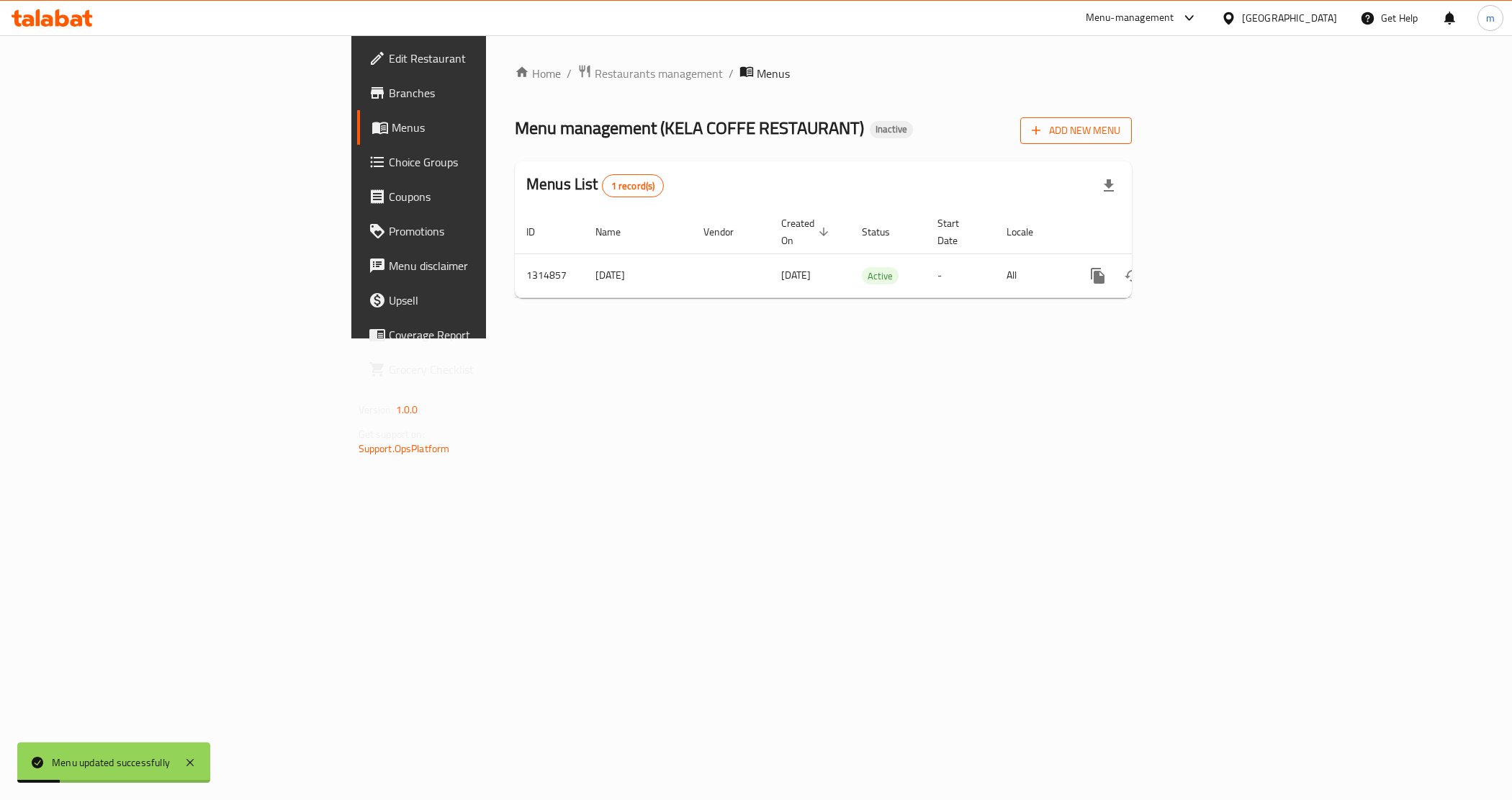
click at [1121, 135] on span "Add New Menu" at bounding box center [1076, 130] width 89 height 18
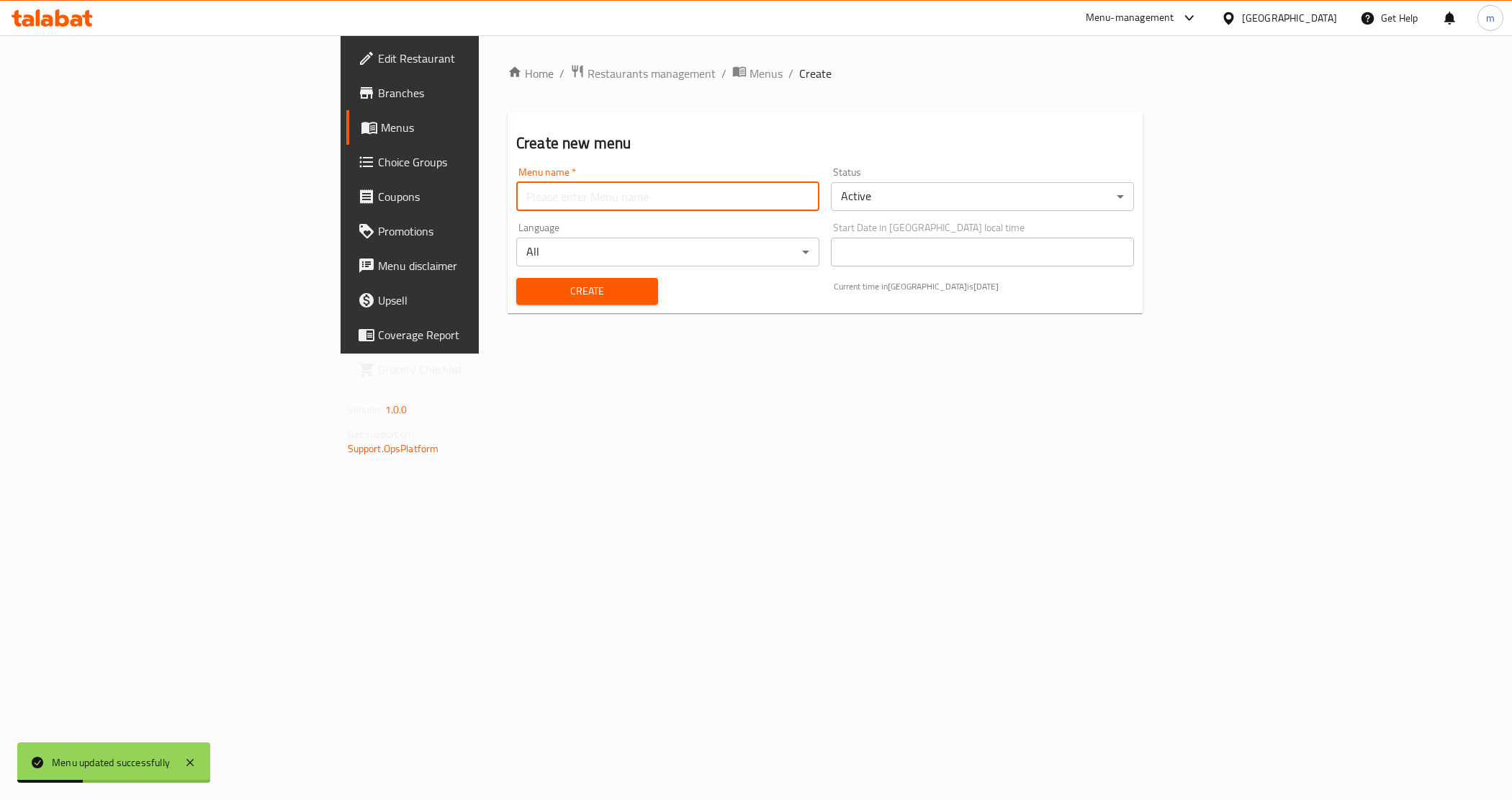
click at [516, 191] on input "text" at bounding box center [668, 196] width 303 height 28
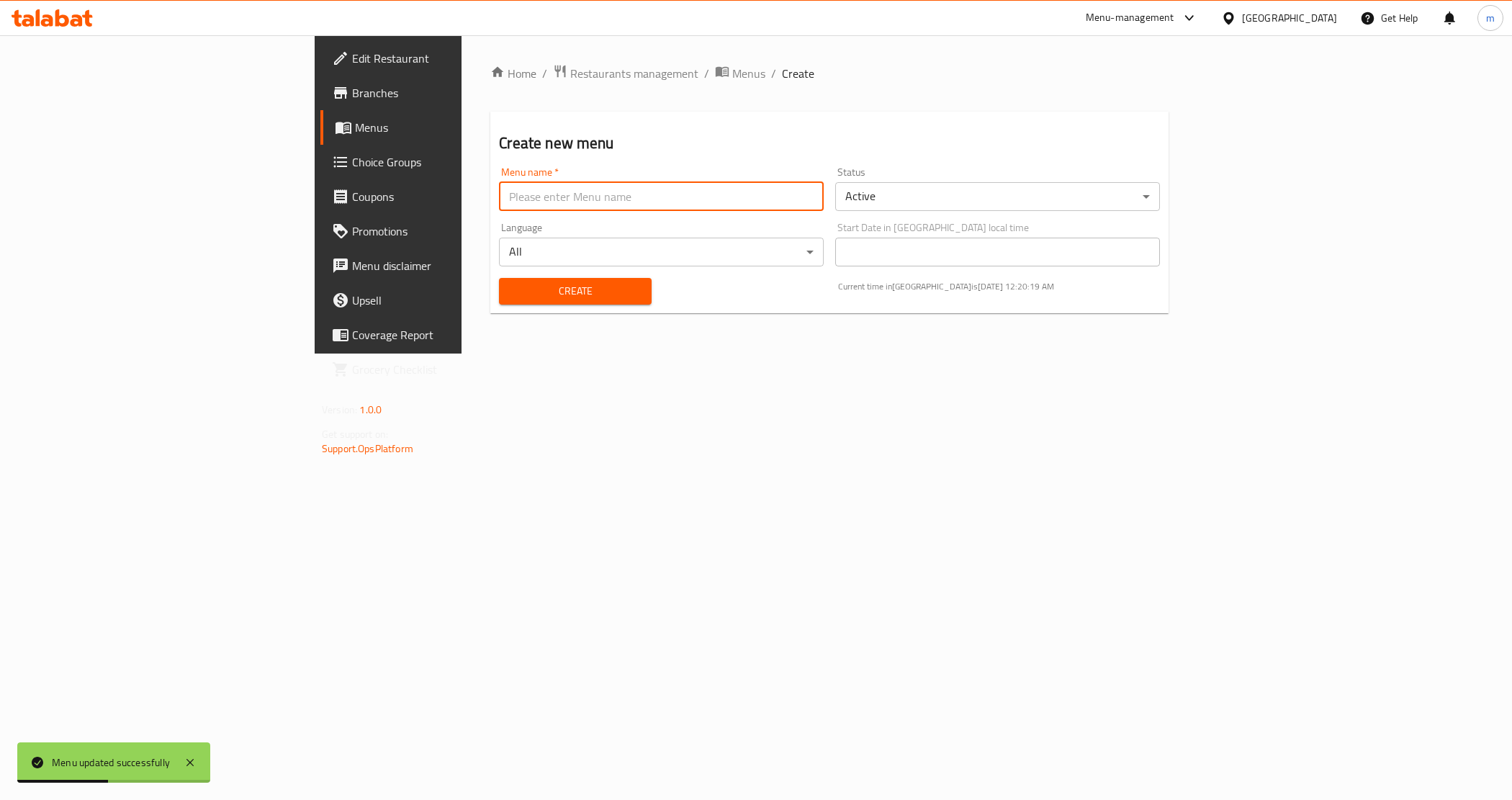
paste input "rebuild"
type input "rebuild"
click at [511, 289] on span "Create" at bounding box center [575, 291] width 129 height 18
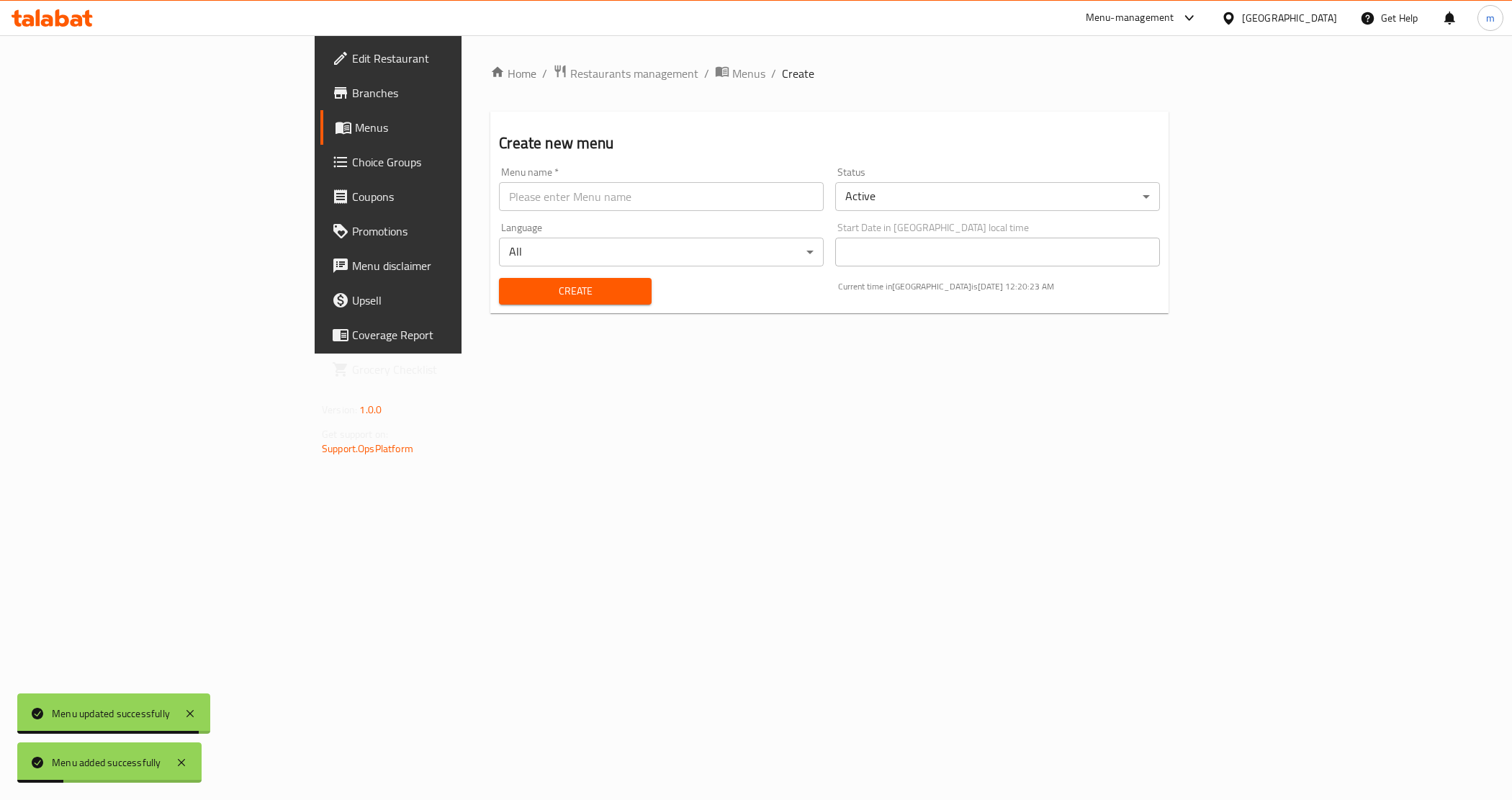
click at [355, 121] on span "Menus" at bounding box center [455, 128] width 200 height 18
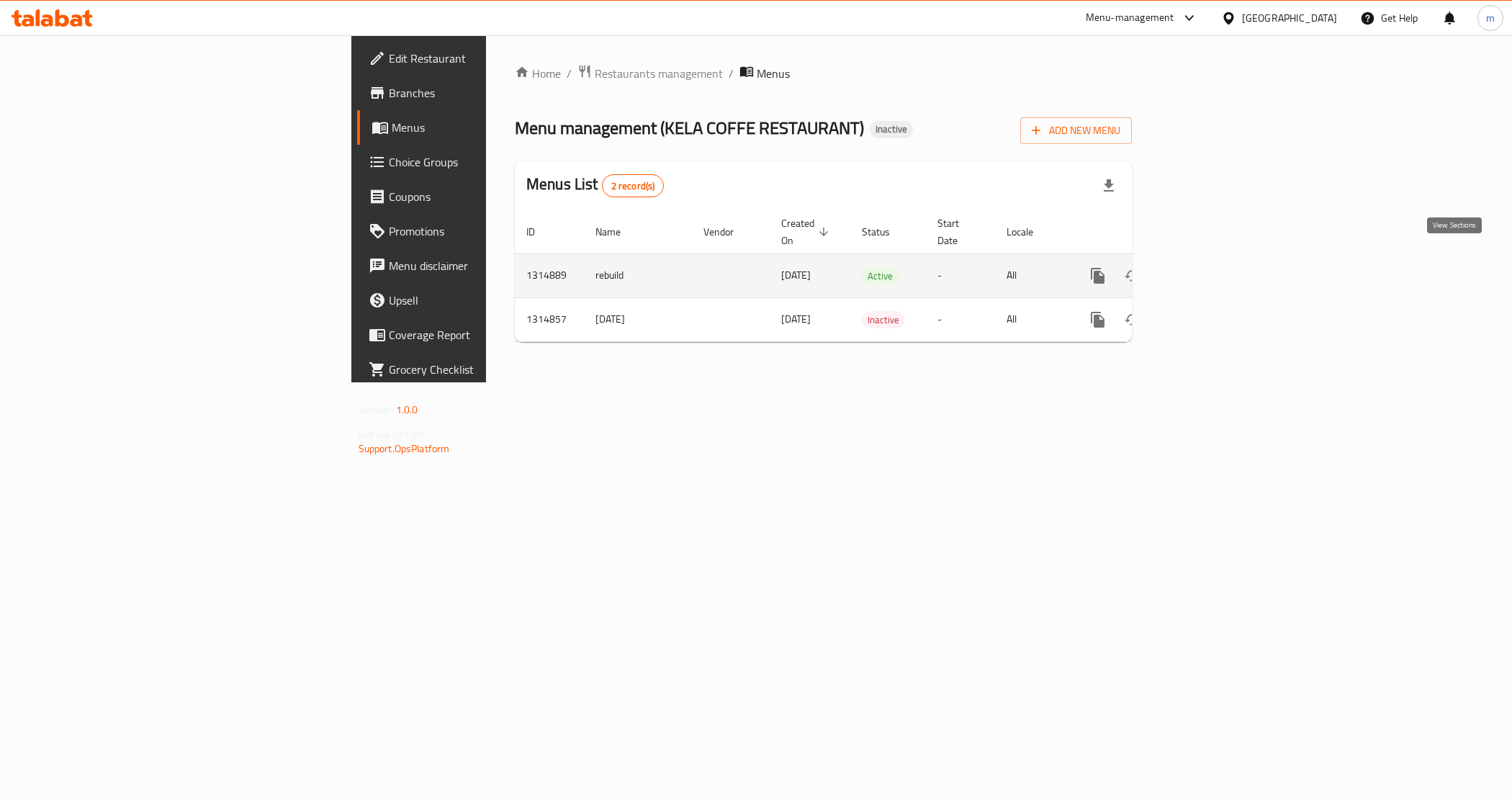
click at [1209, 269] on icon "enhanced table" at bounding box center [1201, 275] width 13 height 13
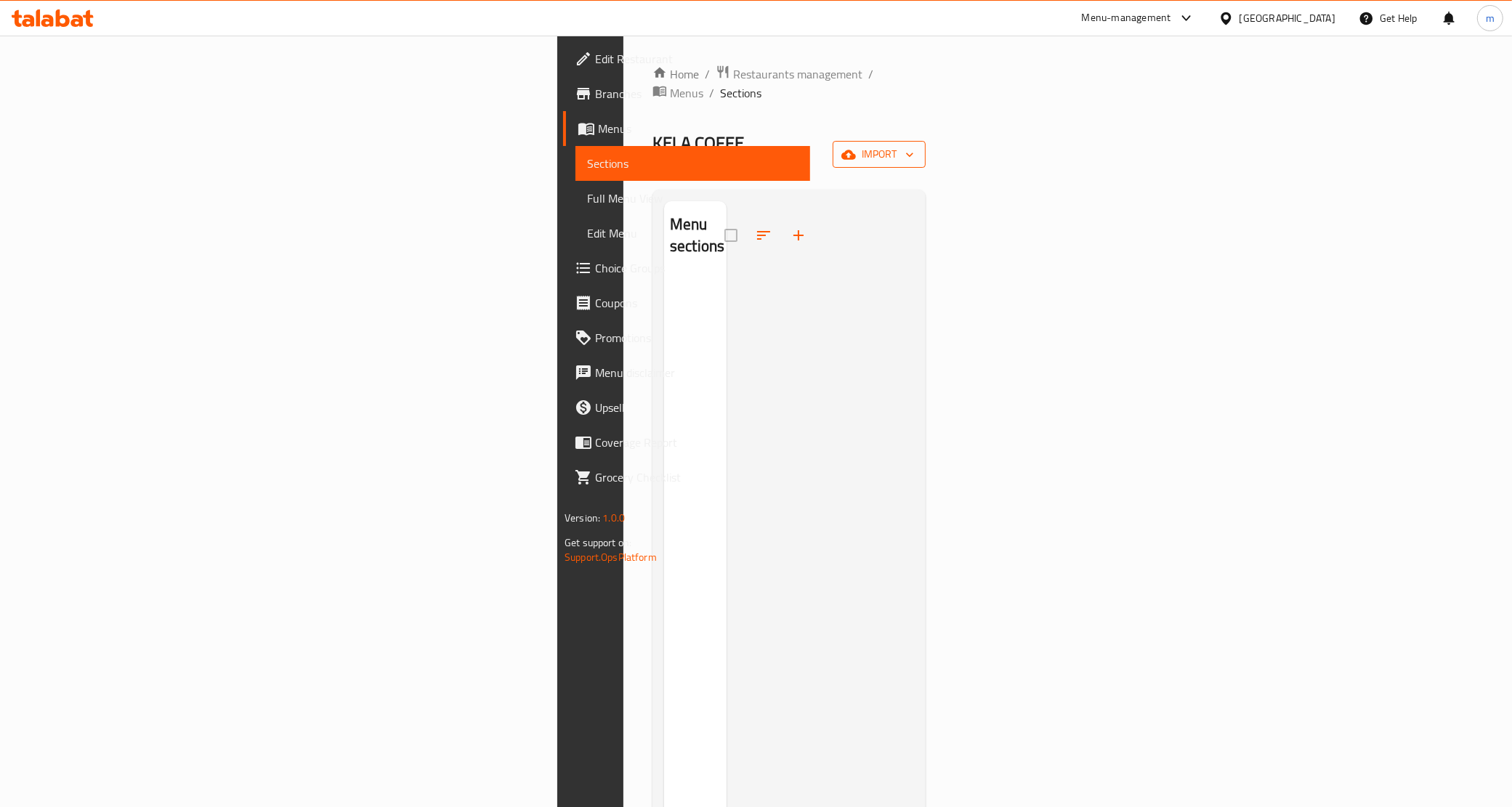
click at [914, 145] on span "import" at bounding box center [879, 154] width 70 height 18
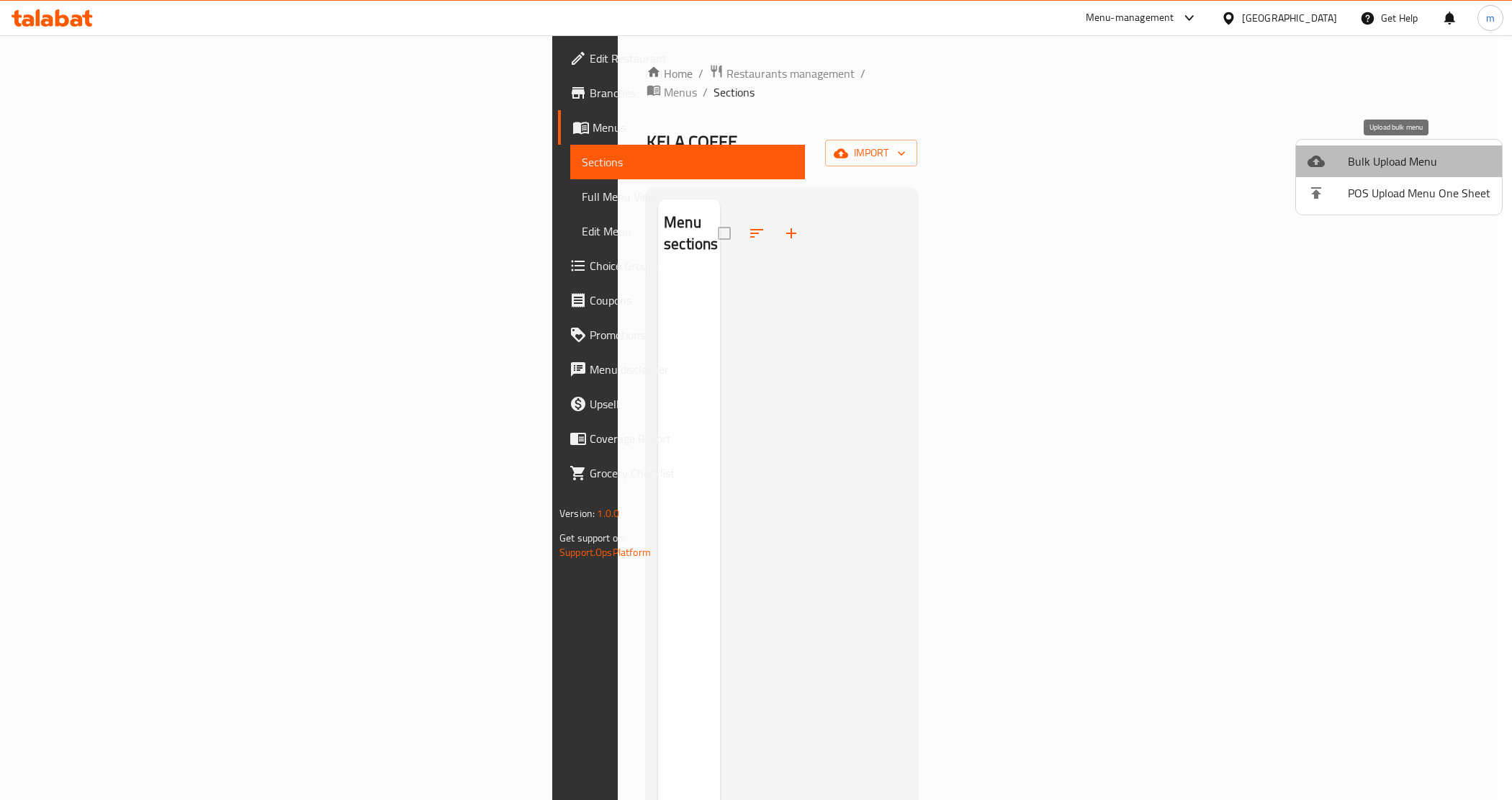
click at [1416, 158] on span "Bulk Upload Menu" at bounding box center [1419, 161] width 143 height 18
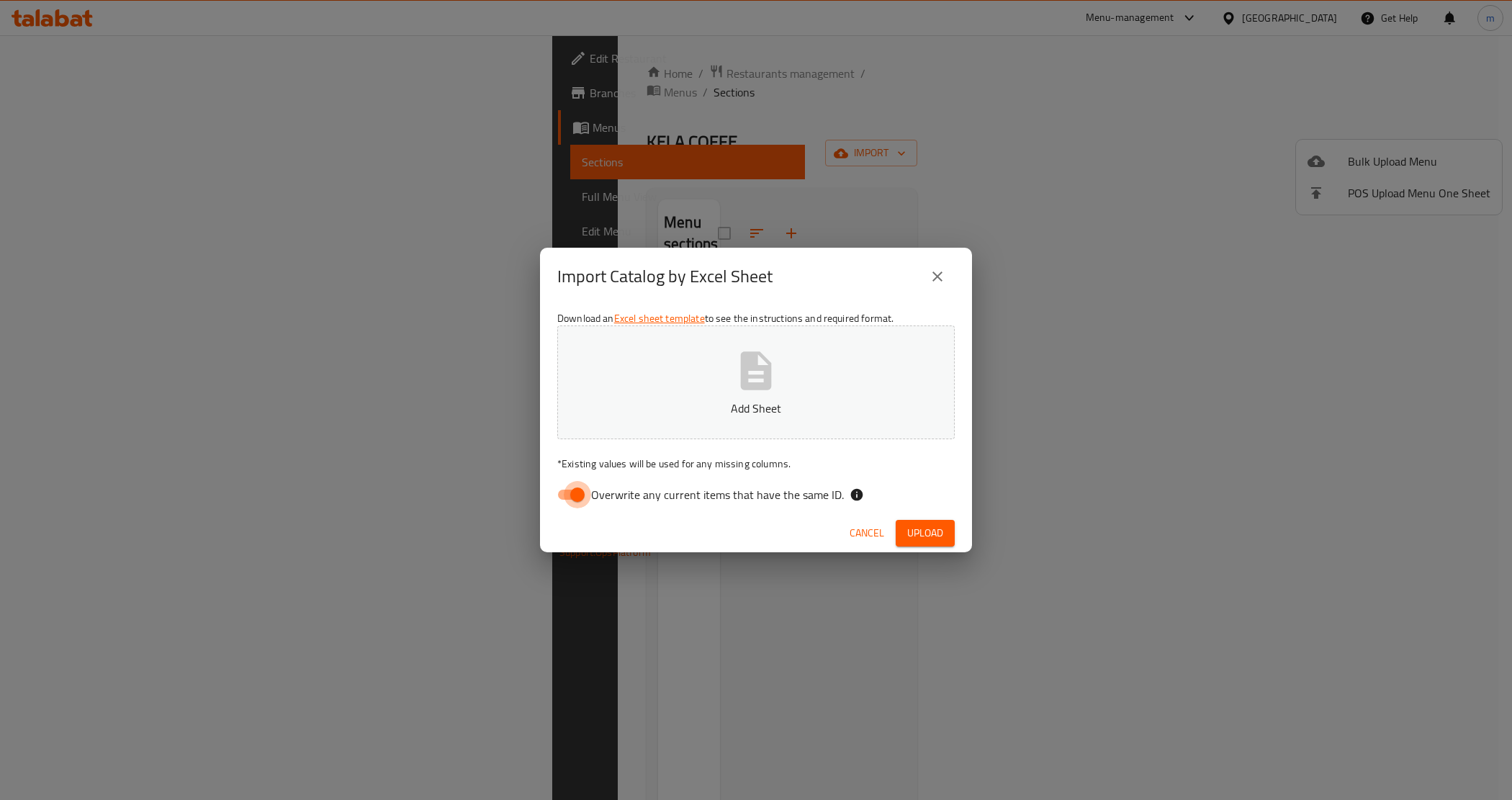
click at [578, 502] on input "Overwrite any current items that have the same ID." at bounding box center [578, 495] width 82 height 27
checkbox input "false"
click at [934, 520] on button "Upload" at bounding box center [925, 533] width 59 height 26
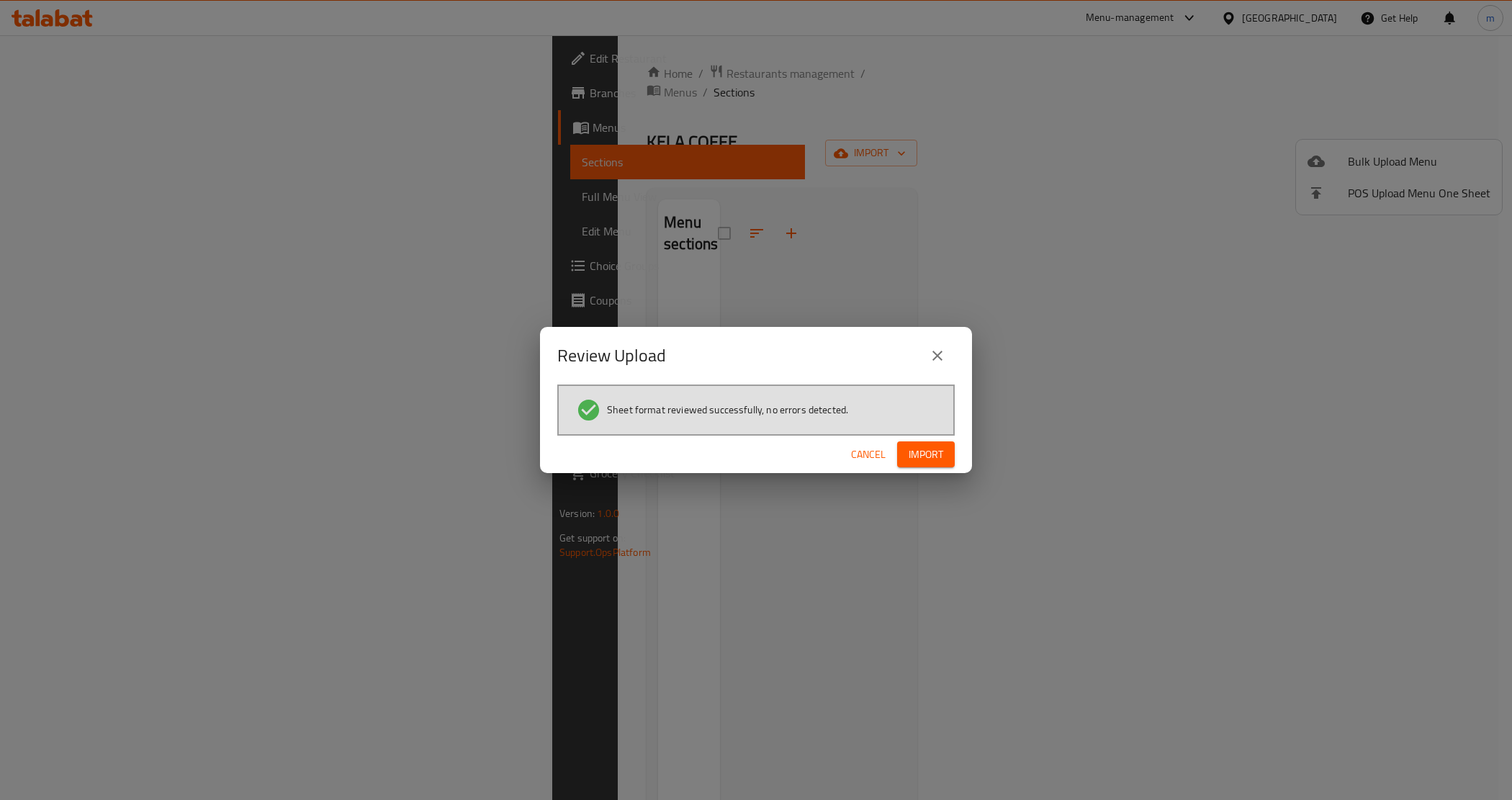
click at [919, 441] on button "Import" at bounding box center [926, 454] width 58 height 26
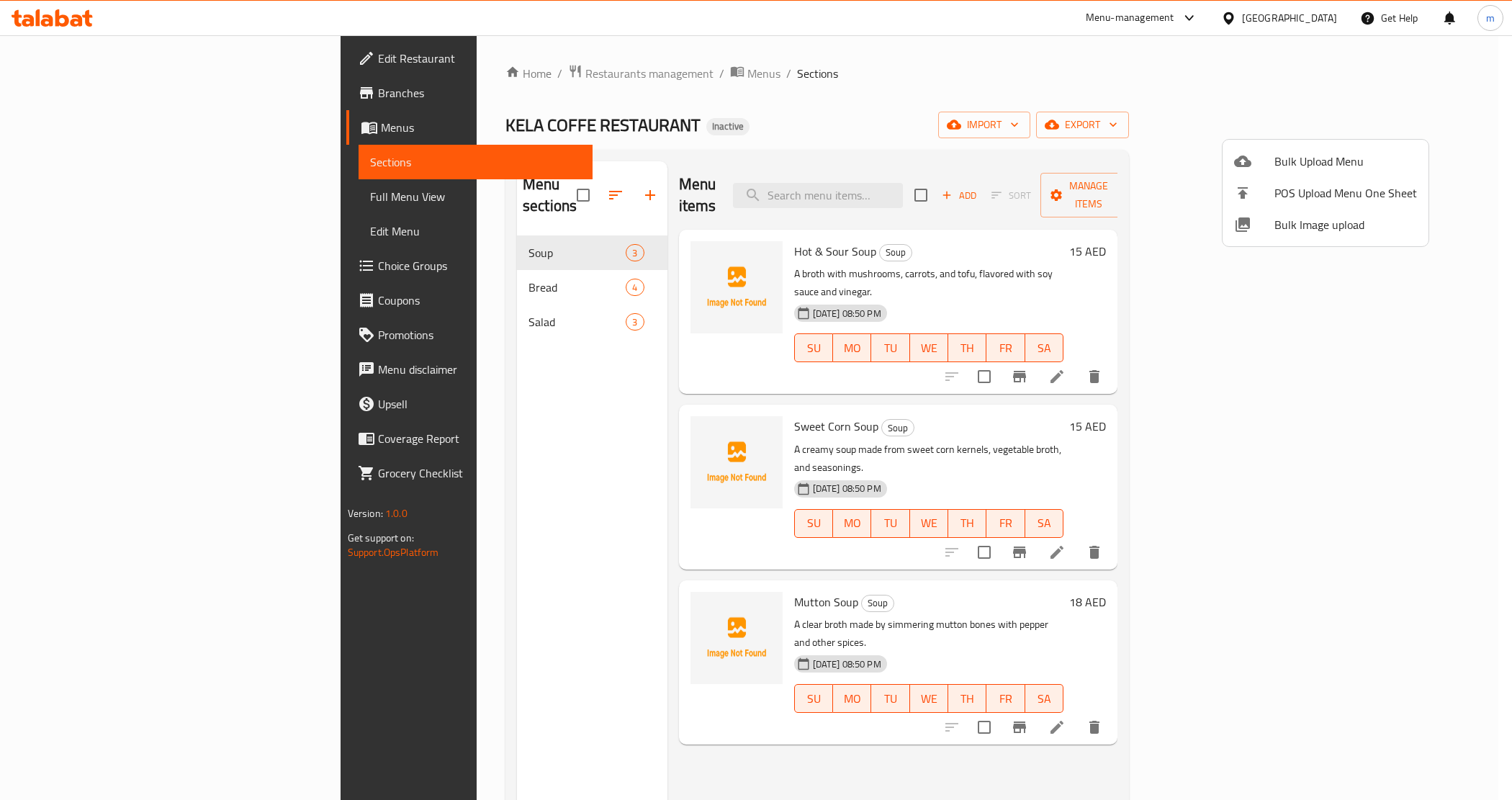
click at [638, 88] on div at bounding box center [756, 400] width 1512 height 800
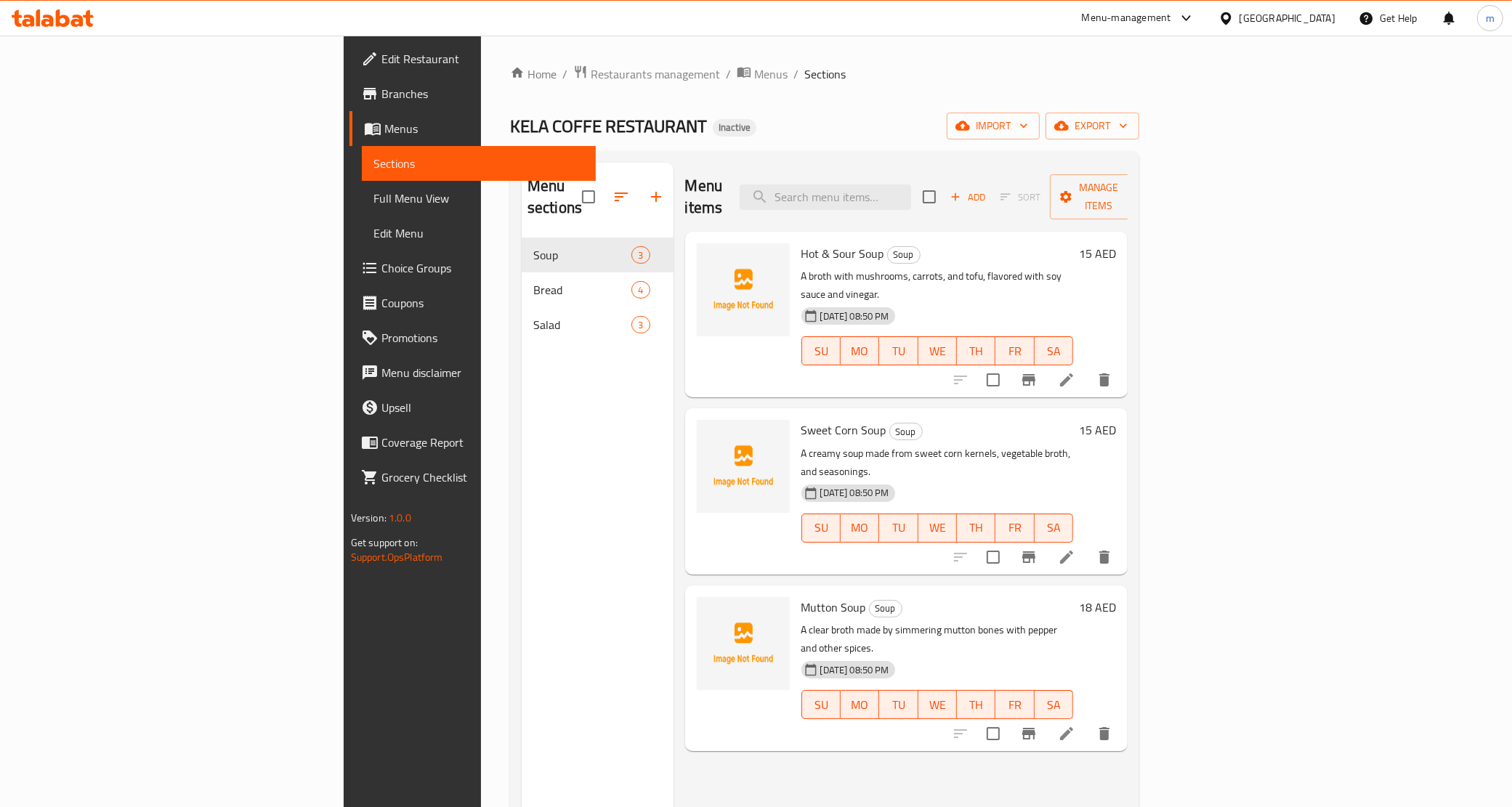
click at [362, 183] on link "Full Menu View" at bounding box center [480, 197] width 235 height 35
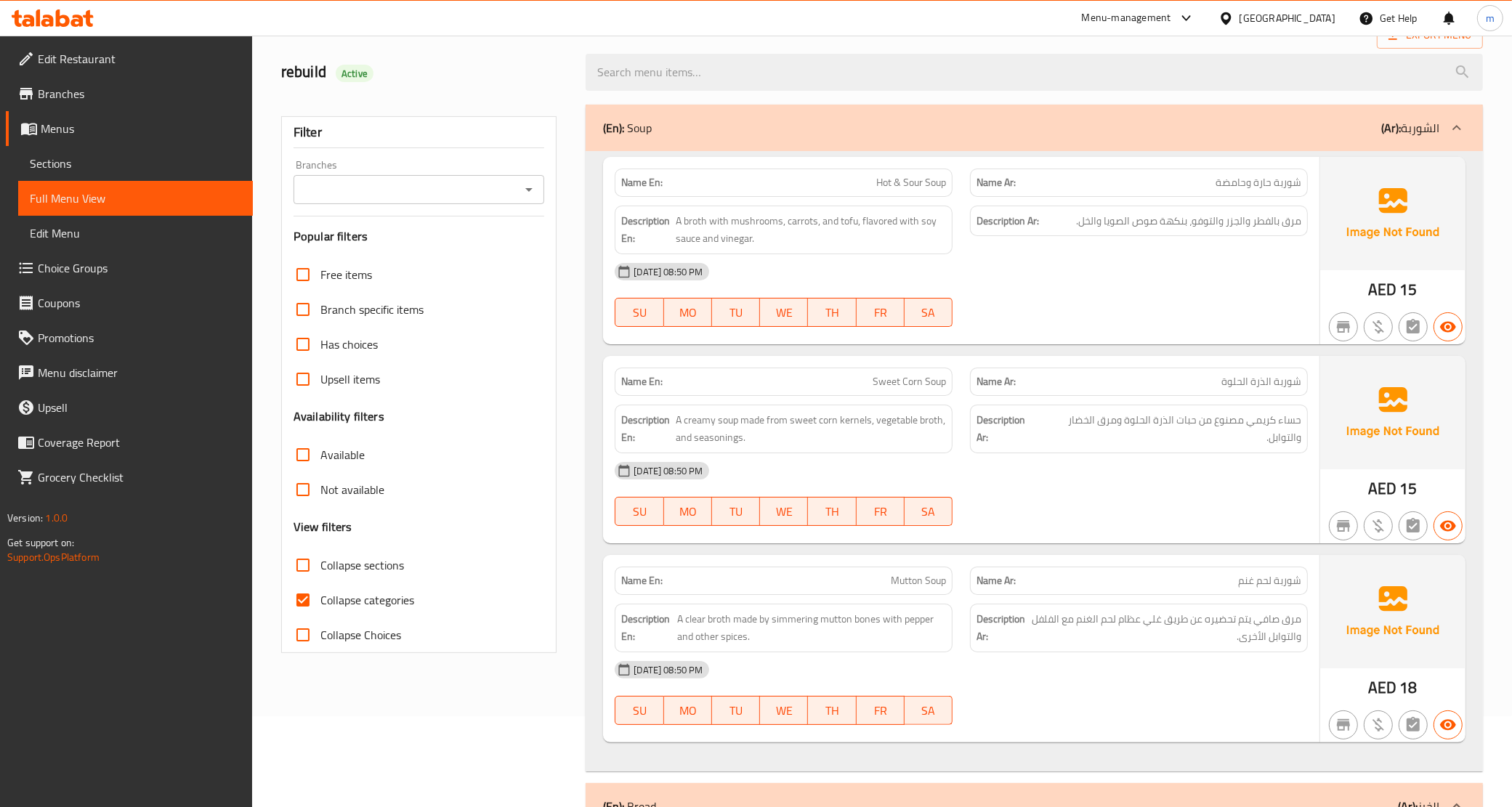
scroll to position [363, 0]
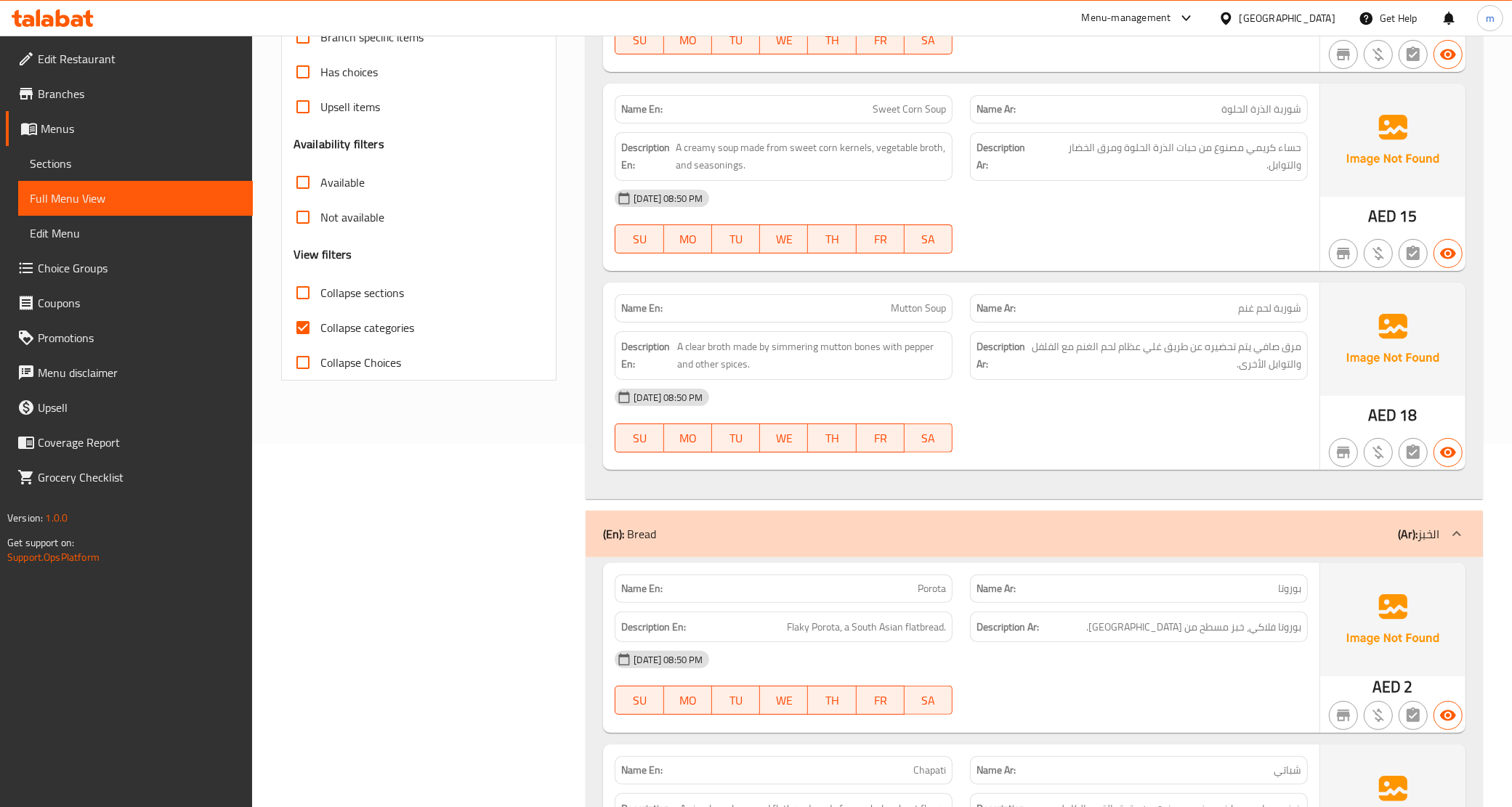
click at [383, 329] on span "Collapse categories" at bounding box center [367, 328] width 94 height 18
click at [321, 329] on input "Collapse categories" at bounding box center [302, 327] width 35 height 35
checkbox input "false"
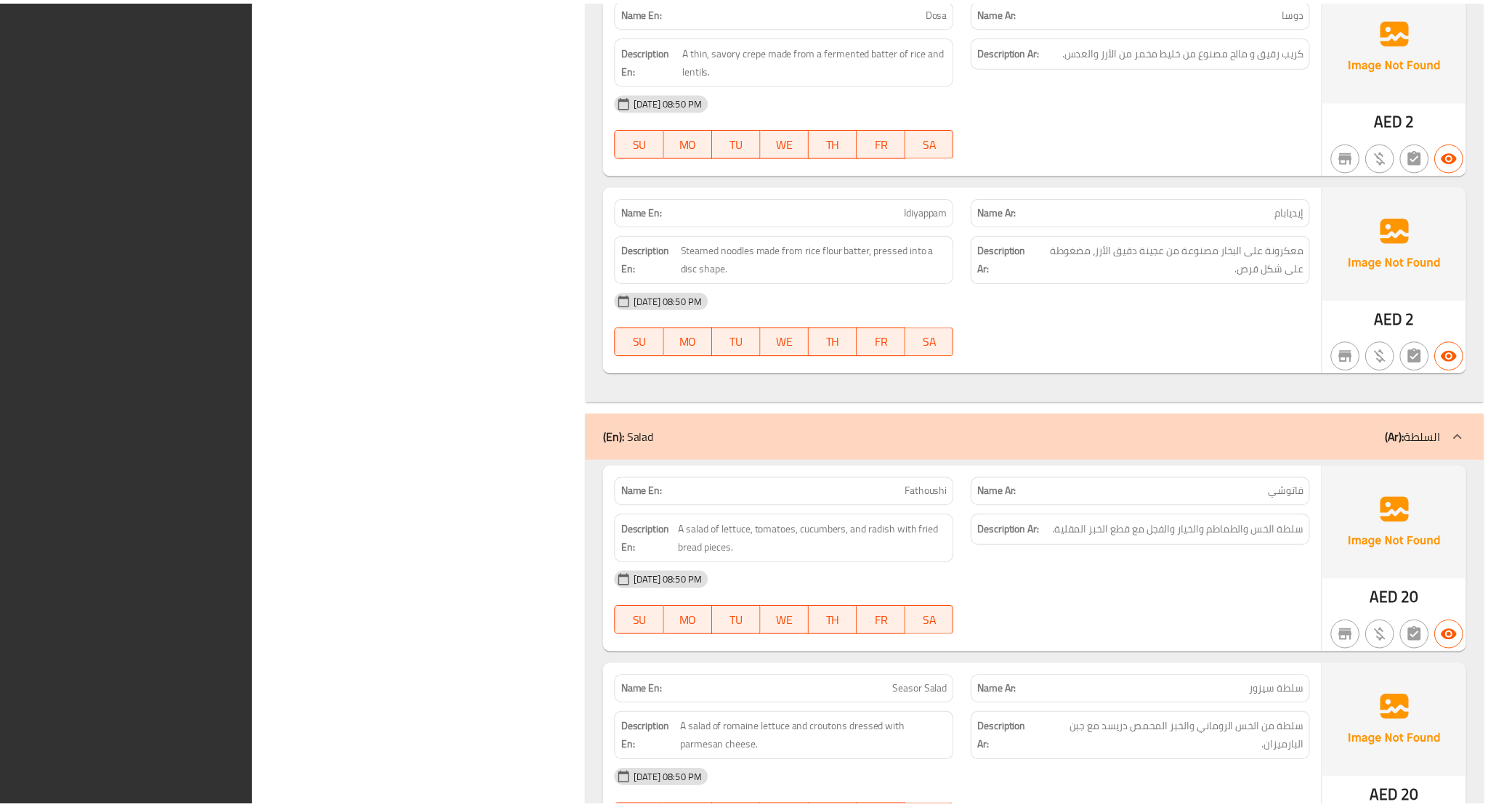
scroll to position [1629, 0]
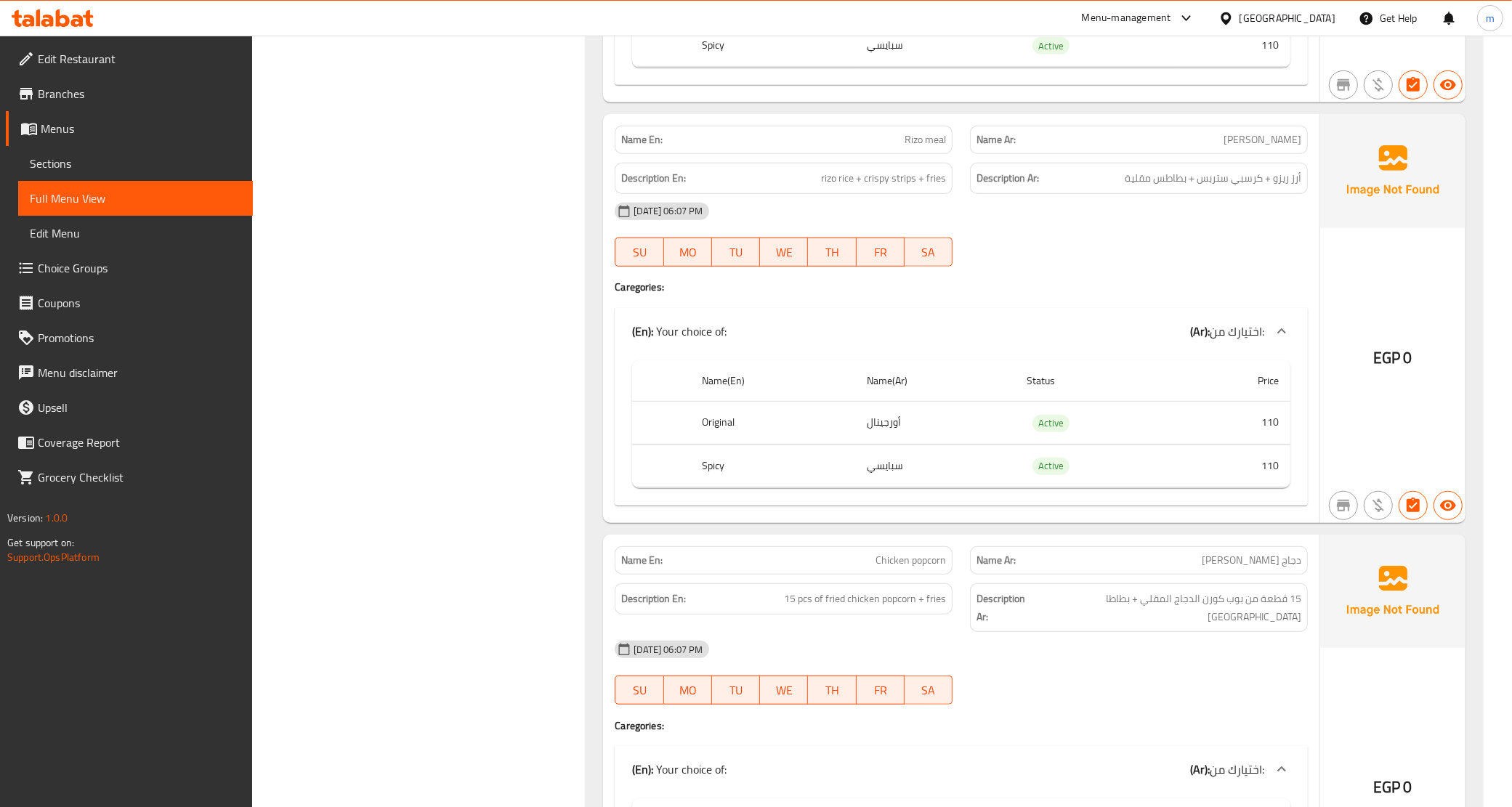
scroll to position [12915, 0]
